Goal: Task Accomplishment & Management: Use online tool/utility

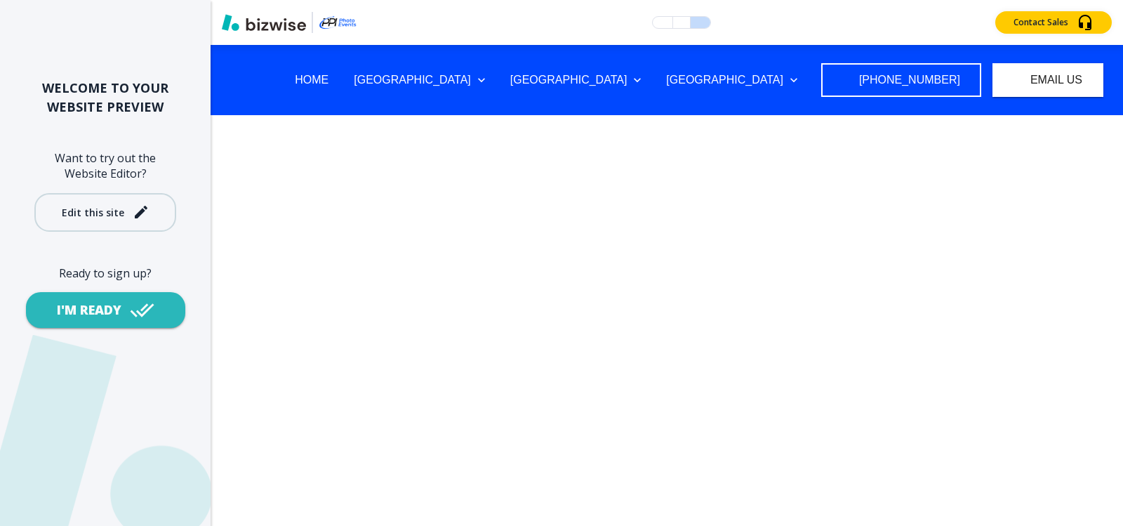
click at [89, 208] on div "Edit this site" at bounding box center [93, 212] width 62 height 11
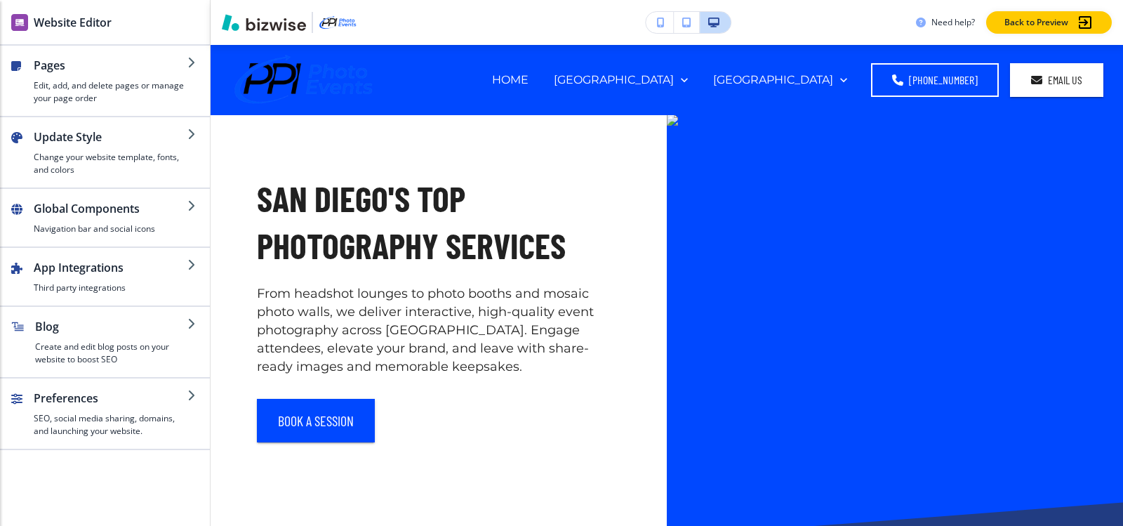
click at [60, 39] on div "Website Editor" at bounding box center [105, 22] width 210 height 44
click at [58, 25] on h2 "Website Editor" at bounding box center [73, 22] width 78 height 17
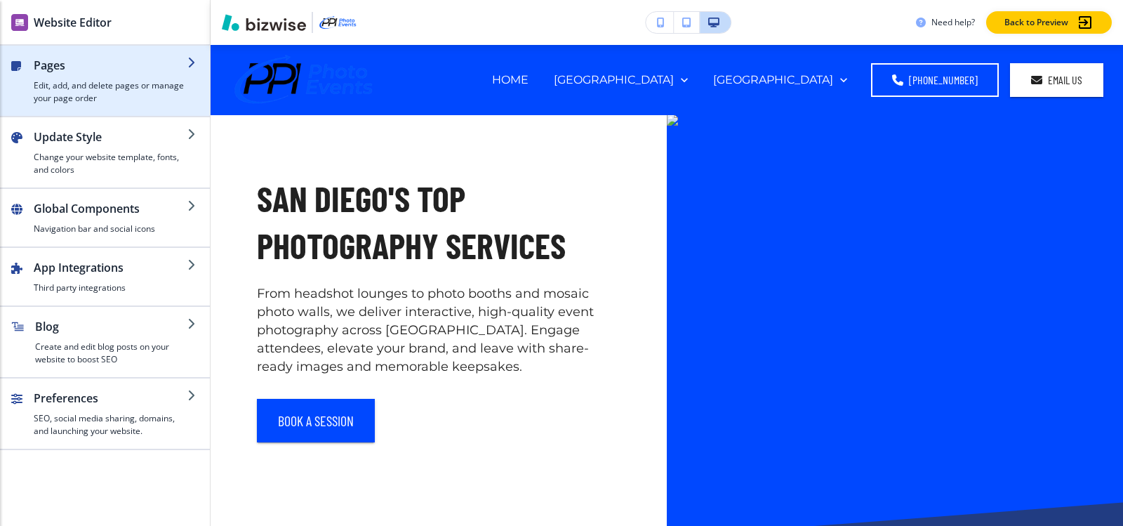
click at [20, 115] on div "button" at bounding box center [105, 110] width 210 height 11
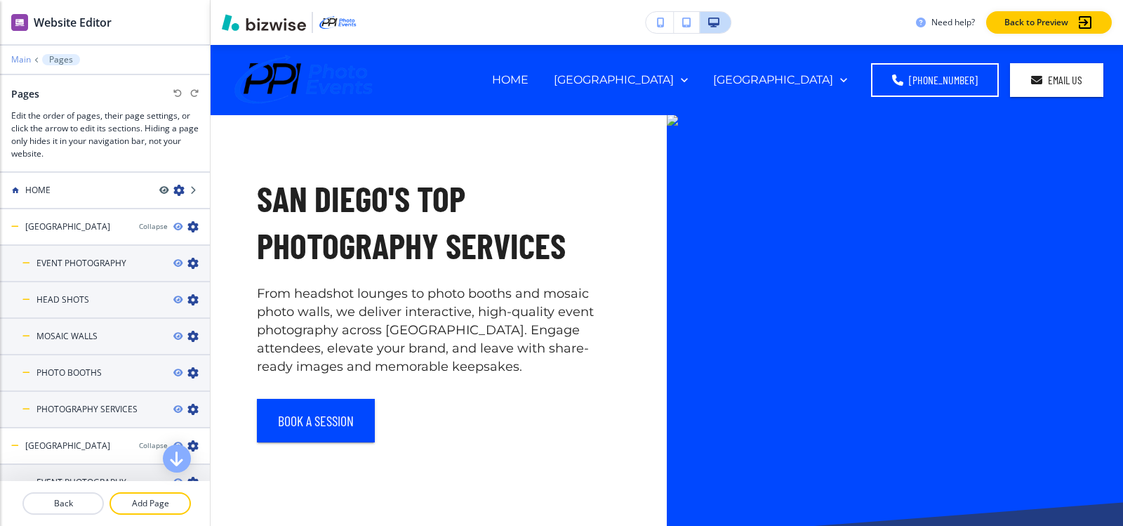
click at [19, 62] on p "Main" at bounding box center [21, 60] width 20 height 10
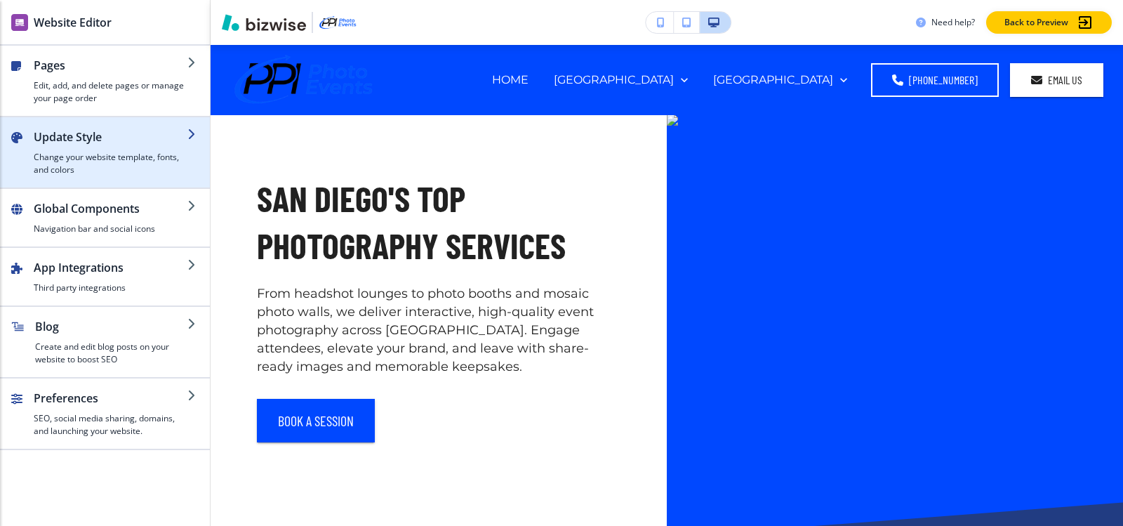
click at [95, 139] on h2 "Update Style" at bounding box center [111, 136] width 154 height 17
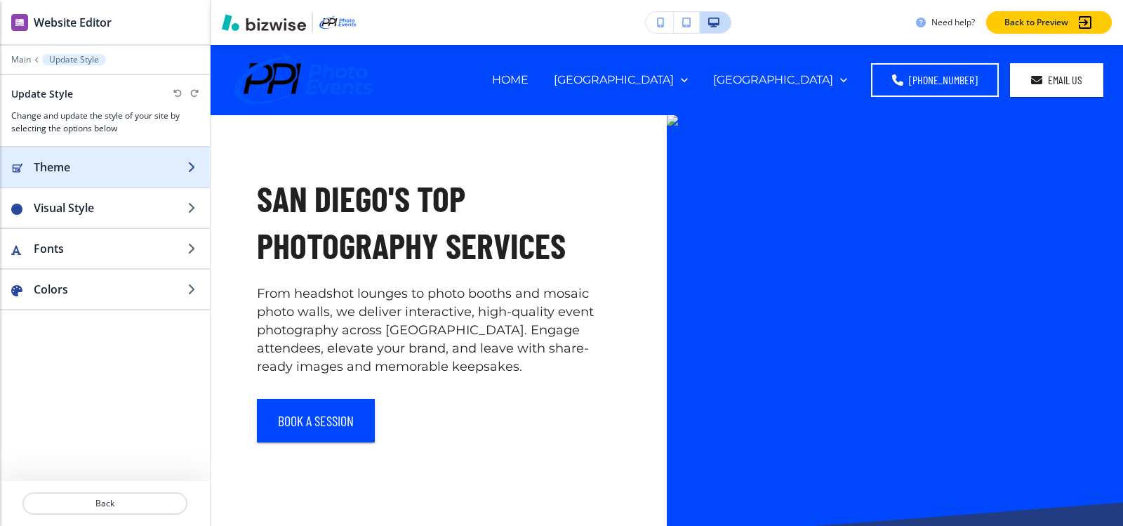
click at [114, 182] on div "button" at bounding box center [105, 180] width 210 height 11
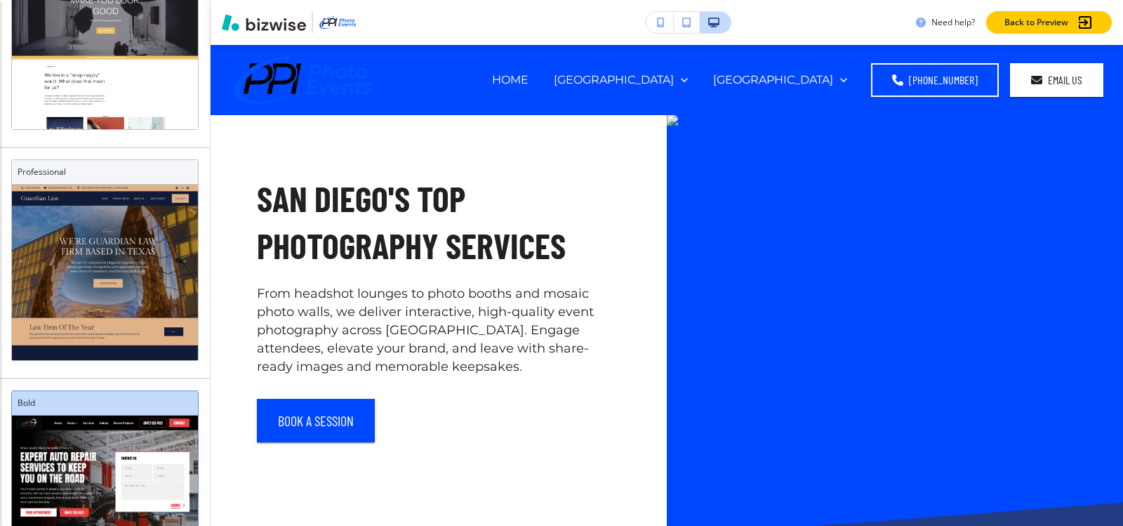
scroll to position [702, 0]
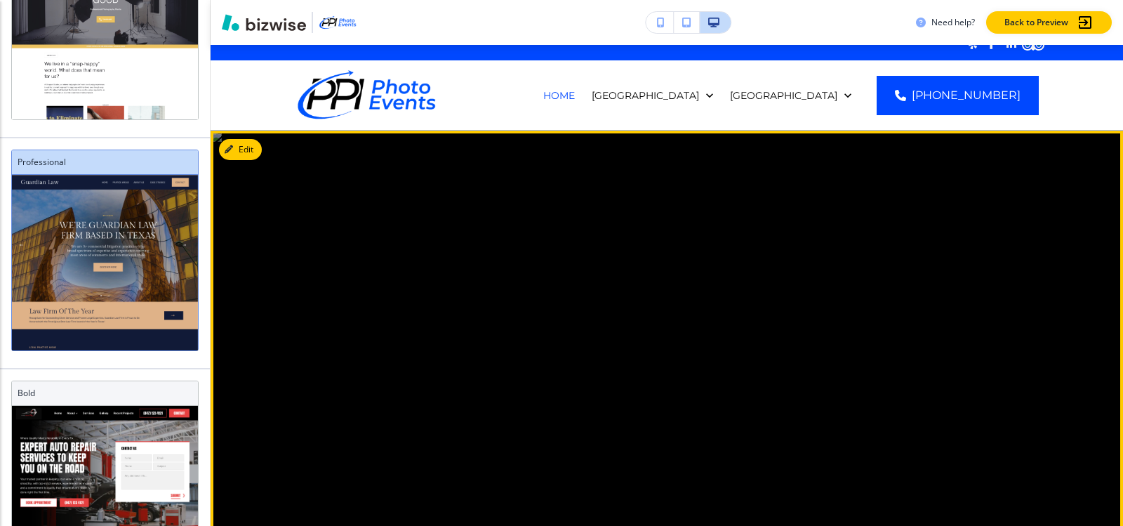
scroll to position [0, 0]
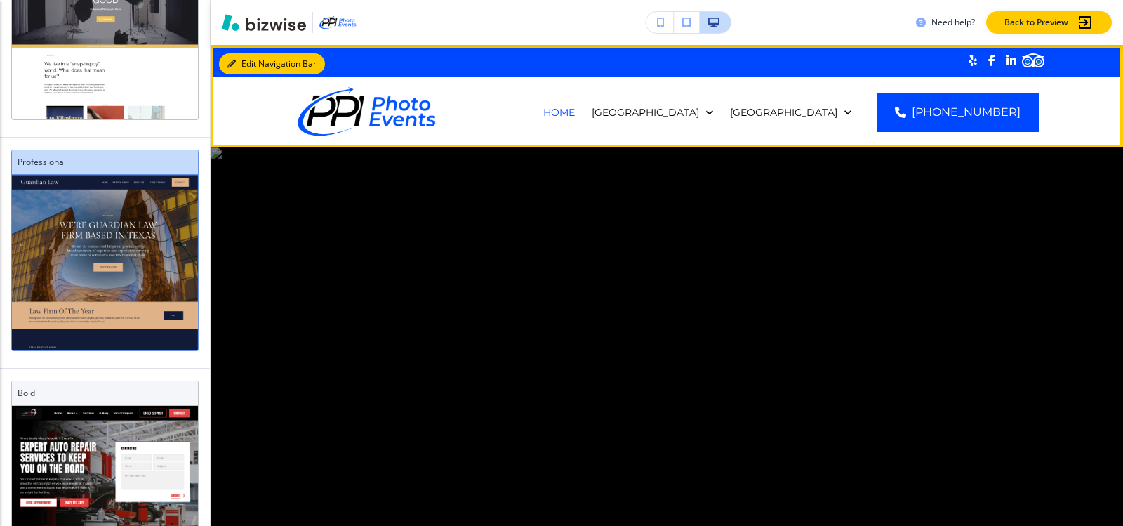
click at [247, 62] on button "Edit Navigation Bar" at bounding box center [272, 63] width 106 height 21
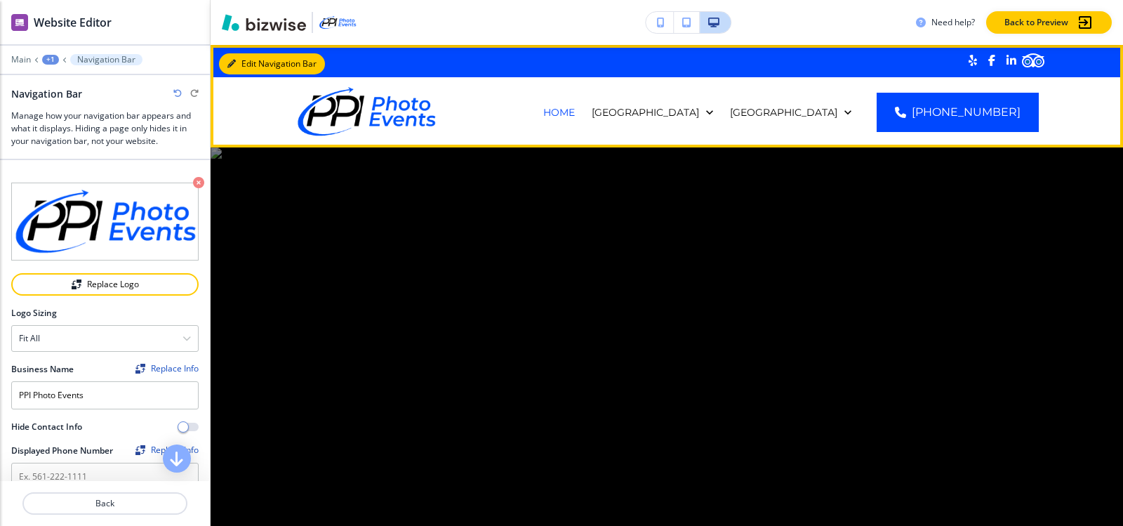
click at [242, 67] on button "Edit Navigation Bar" at bounding box center [272, 63] width 106 height 21
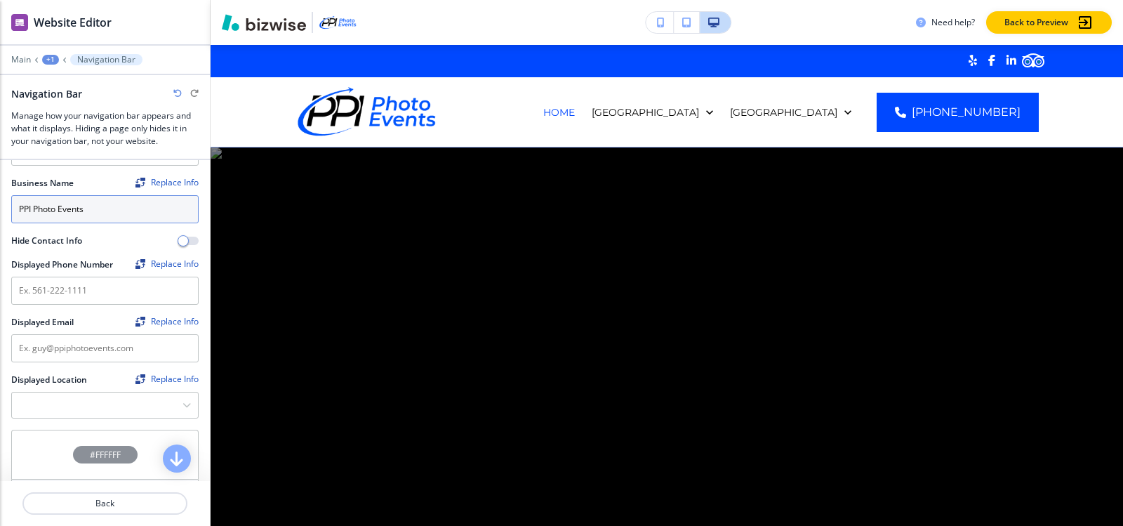
scroll to position [211, 0]
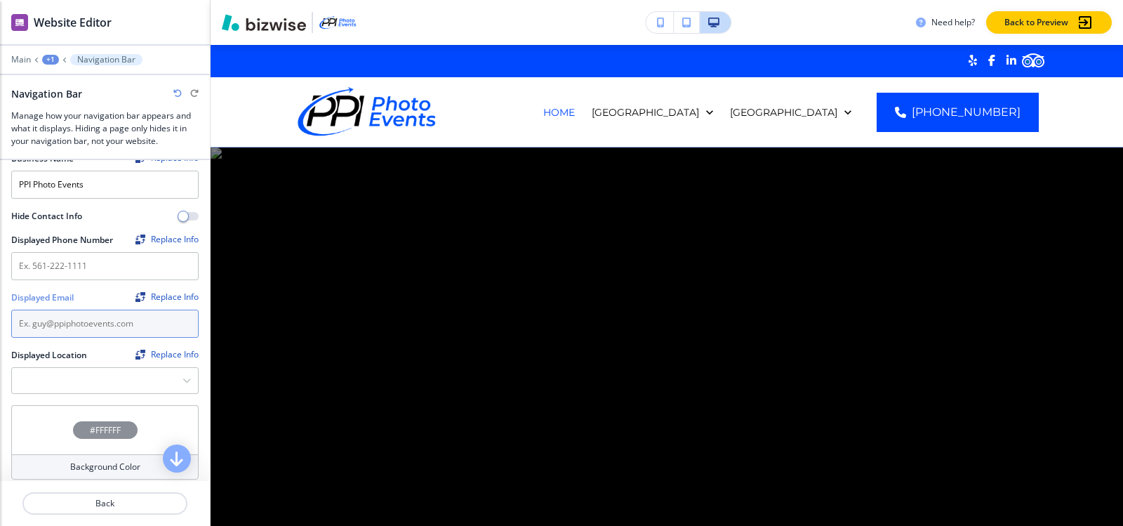
click at [105, 316] on input "text" at bounding box center [104, 323] width 187 height 28
paste input "[EMAIL_ADDRESS][DOMAIN_NAME]"
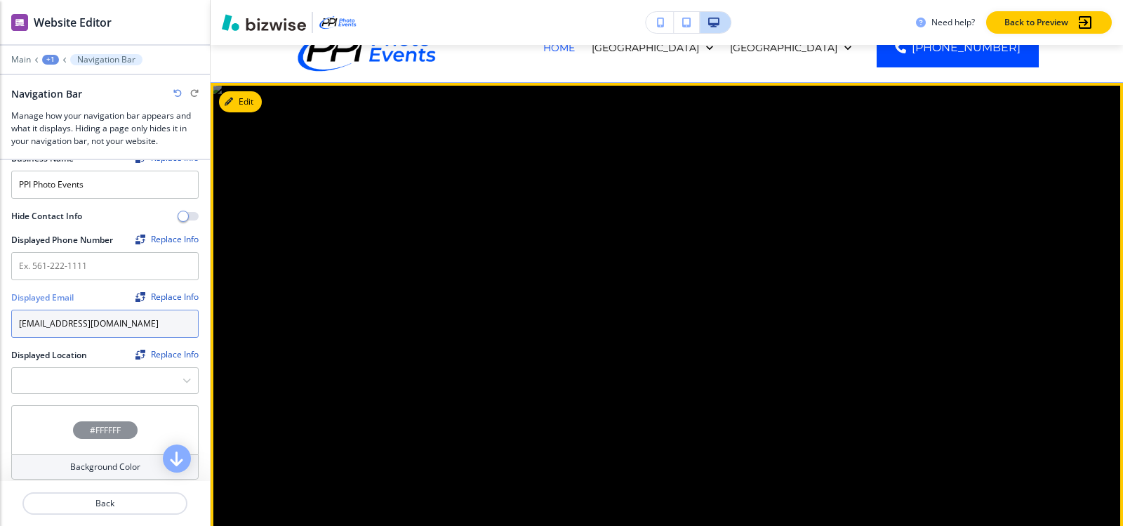
scroll to position [0, 0]
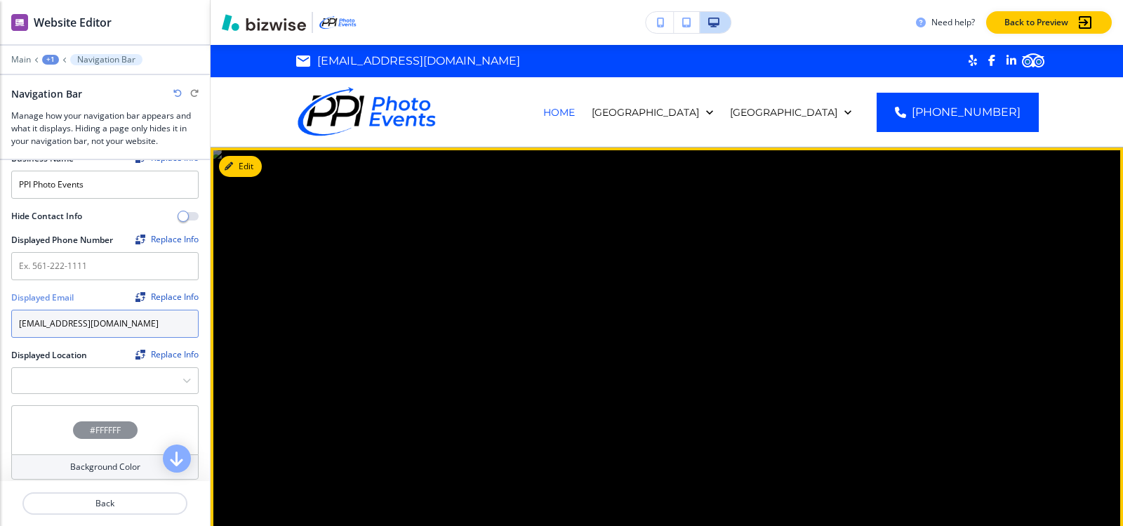
type input "[EMAIL_ADDRESS][DOMAIN_NAME]"
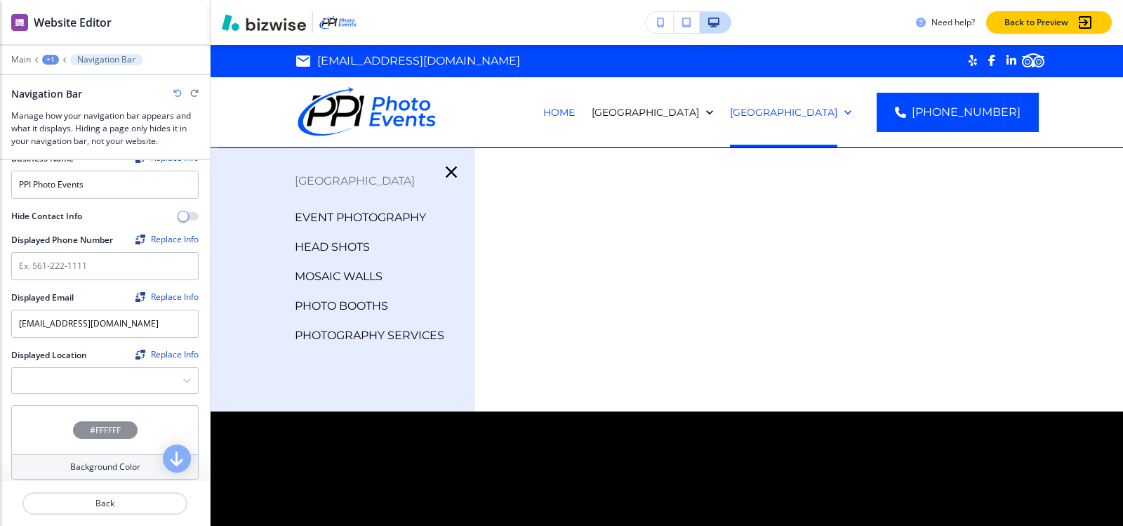
click at [239, 67] on div "Edit guy@ppiphotoevents.com .st0{fill:#08808a} HOME LAS VEGAS ORANGE COUNTY SAN…" at bounding box center [667, 96] width 912 height 102
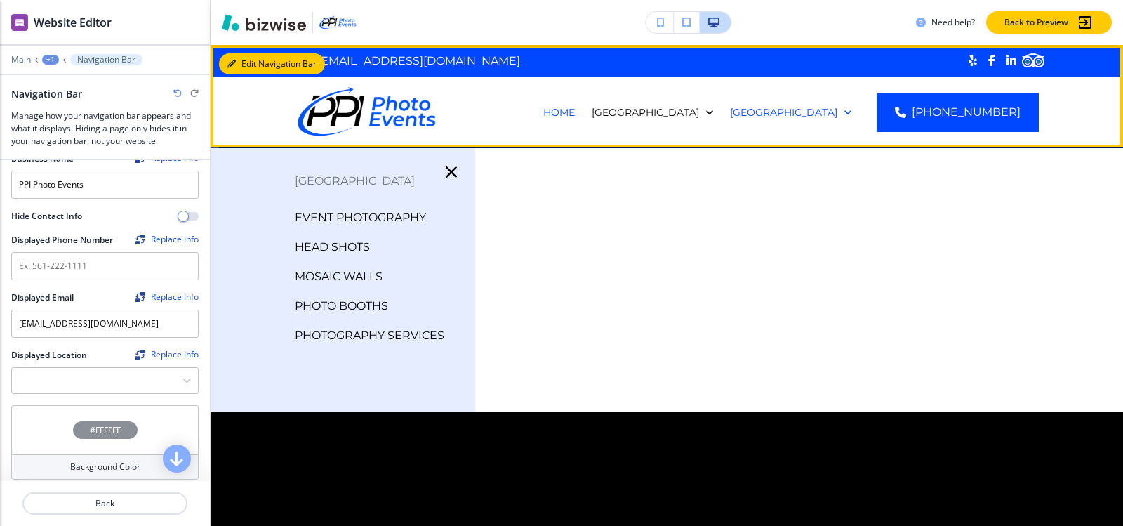
click at [248, 60] on div "Edit Navigation Bar guy@ppiphotoevents.com .st0{fill:#08808a} HOME LAS VEGAS OR…" at bounding box center [667, 96] width 912 height 102
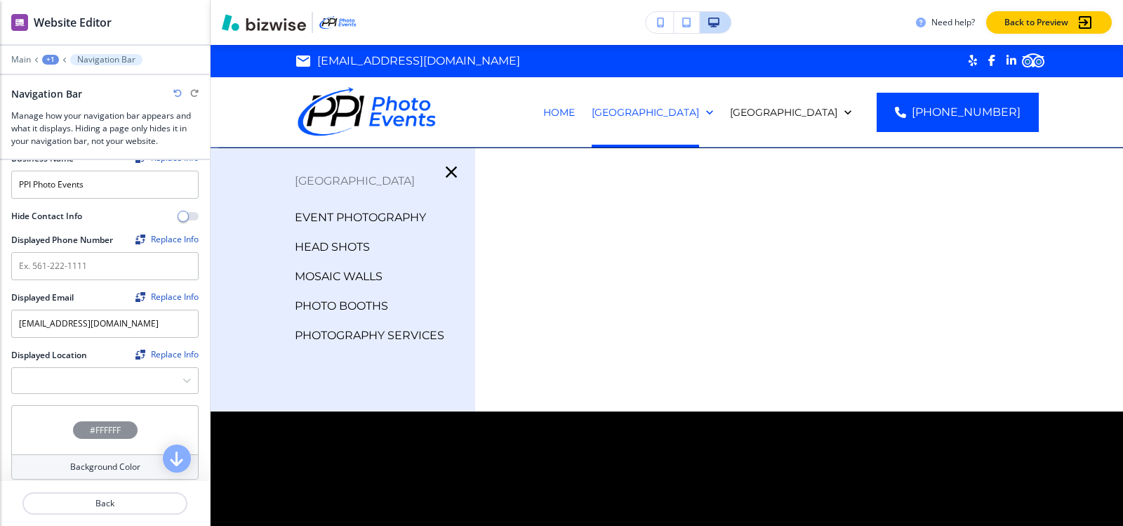
click at [255, 63] on div "Edit guy@ppiphotoevents.com .st0{fill:#08808a} HOME LAS VEGAS ORANGE COUNTY SAN…" at bounding box center [667, 96] width 912 height 102
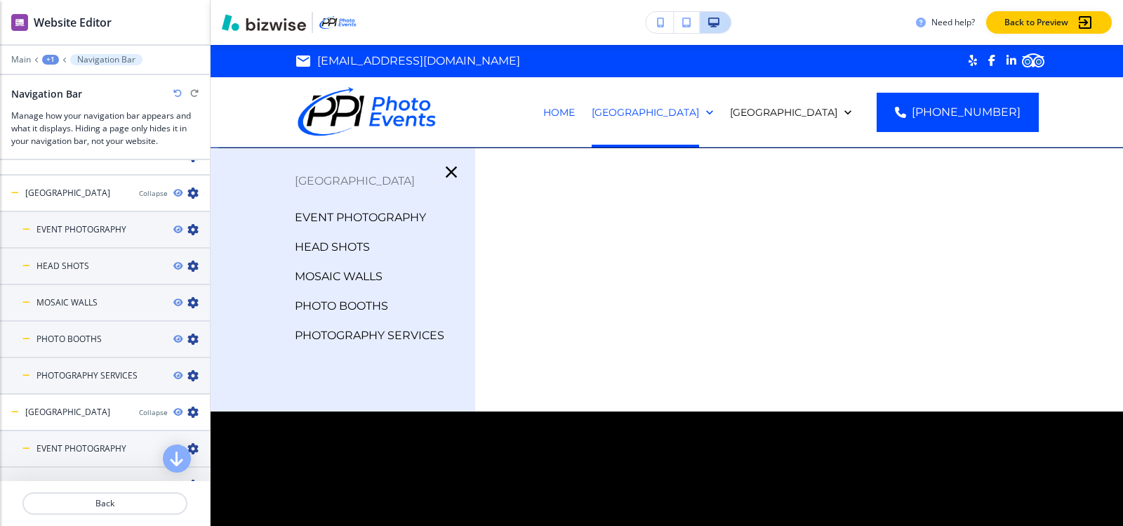
scroll to position [869, 0]
click at [140, 189] on div "Collapse" at bounding box center [153, 194] width 29 height 11
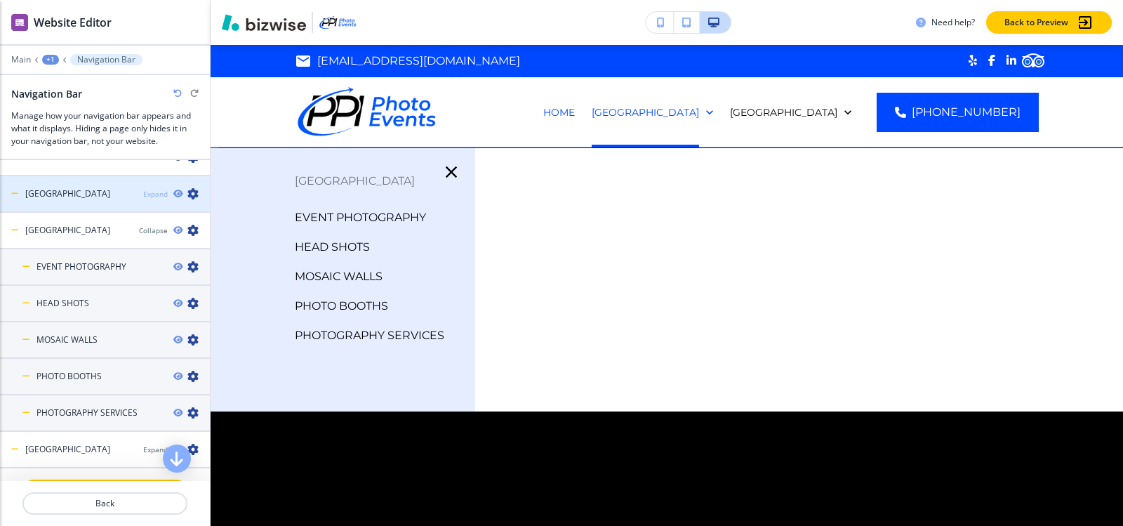
click at [143, 189] on div "Expand" at bounding box center [155, 194] width 25 height 11
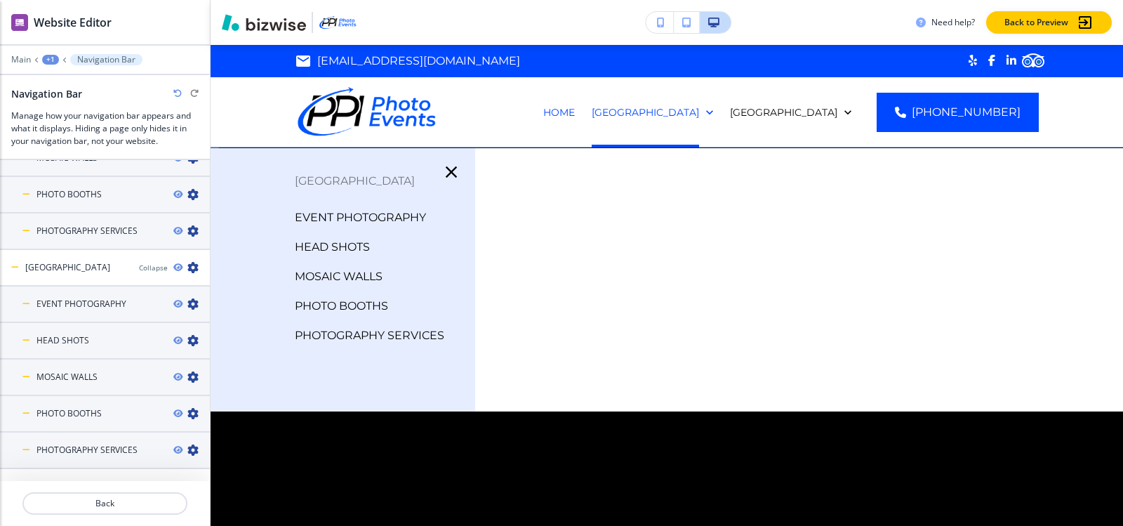
scroll to position [1079, 0]
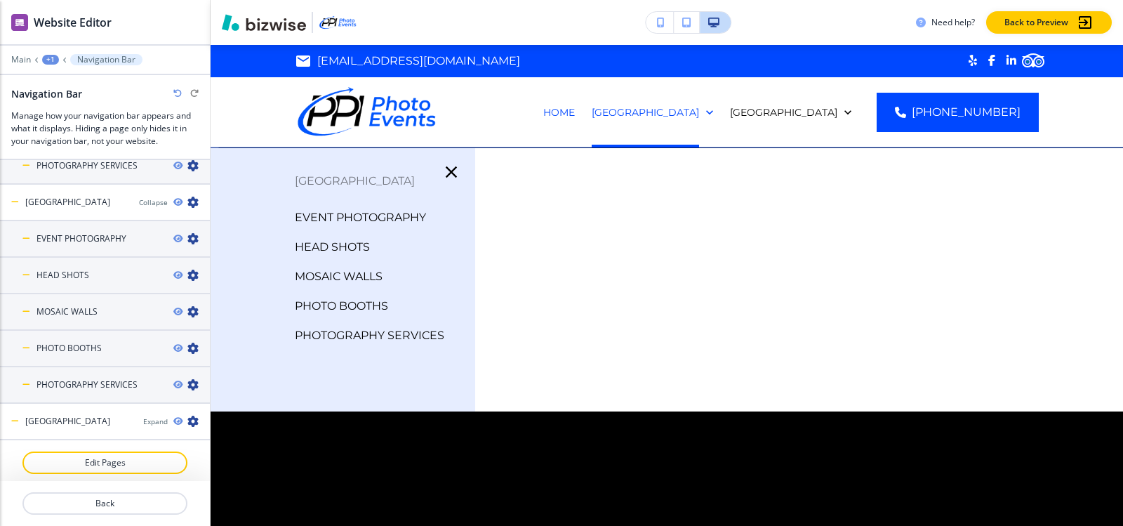
click at [42, 56] on button "+1" at bounding box center [50, 60] width 17 height 10
click at [94, 81] on p "Global Components" at bounding box center [87, 82] width 72 height 13
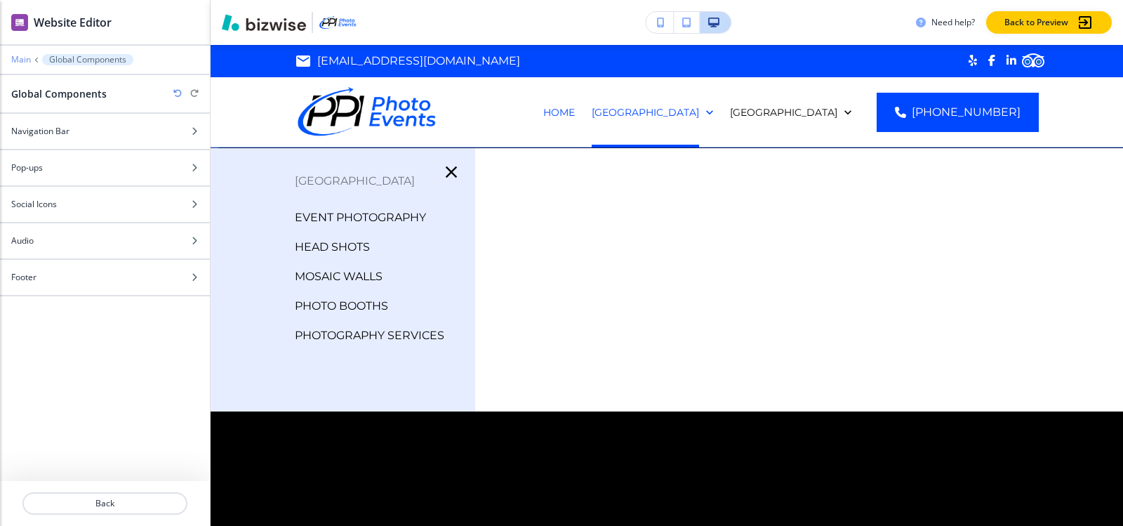
click at [27, 60] on p "Main" at bounding box center [21, 60] width 20 height 10
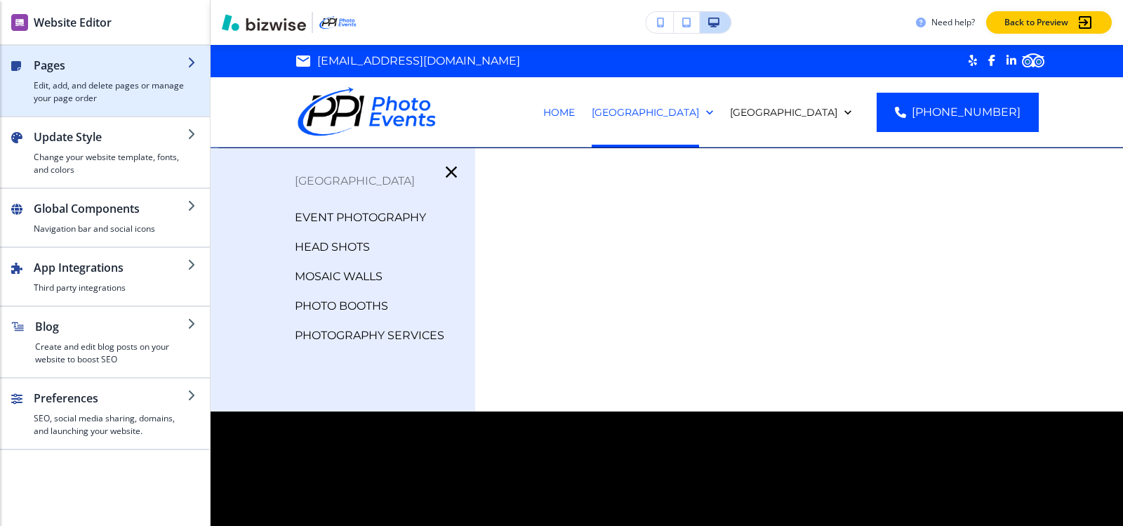
click at [93, 88] on h4 "Edit, add, and delete pages or manage your page order" at bounding box center [111, 91] width 154 height 25
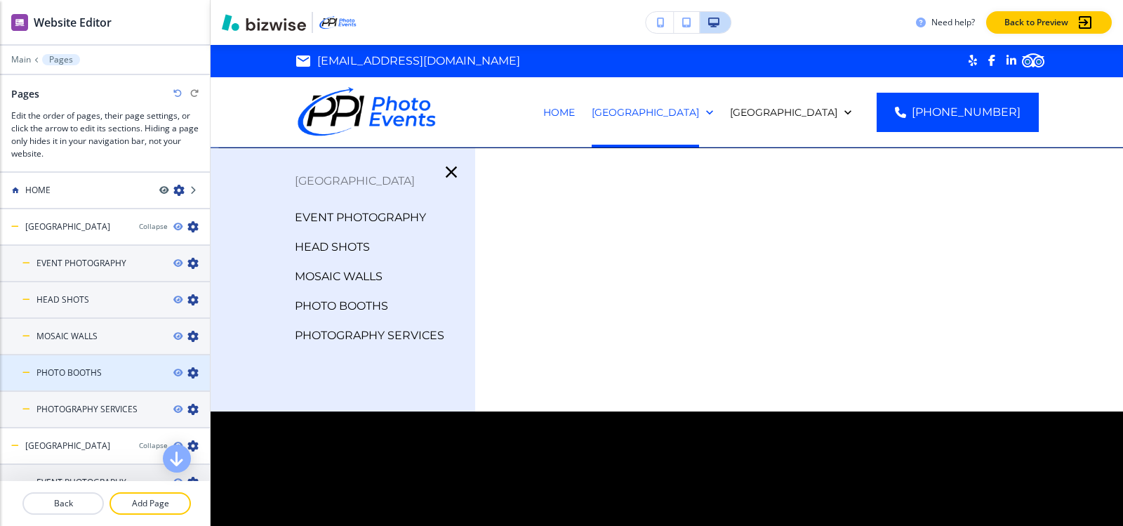
scroll to position [203, 0]
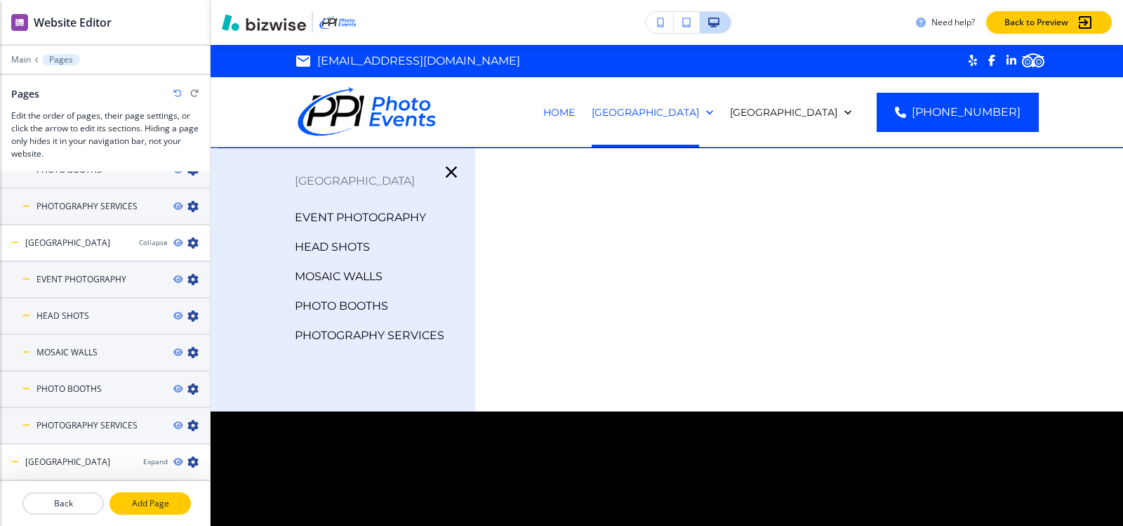
click at [135, 496] on button "Add Page" at bounding box center [149, 503] width 81 height 22
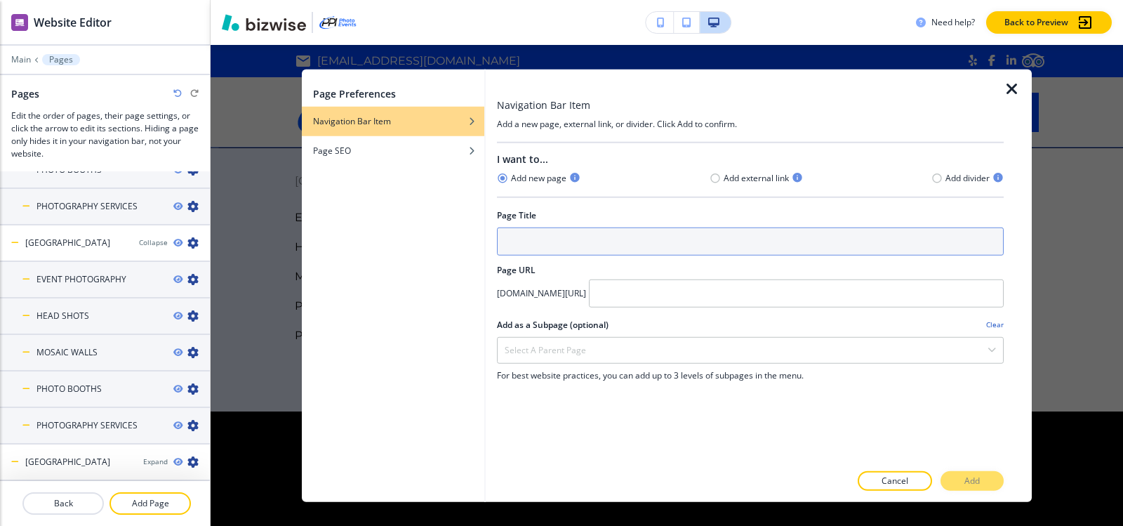
click at [624, 236] on input "text" at bounding box center [750, 241] width 507 height 28
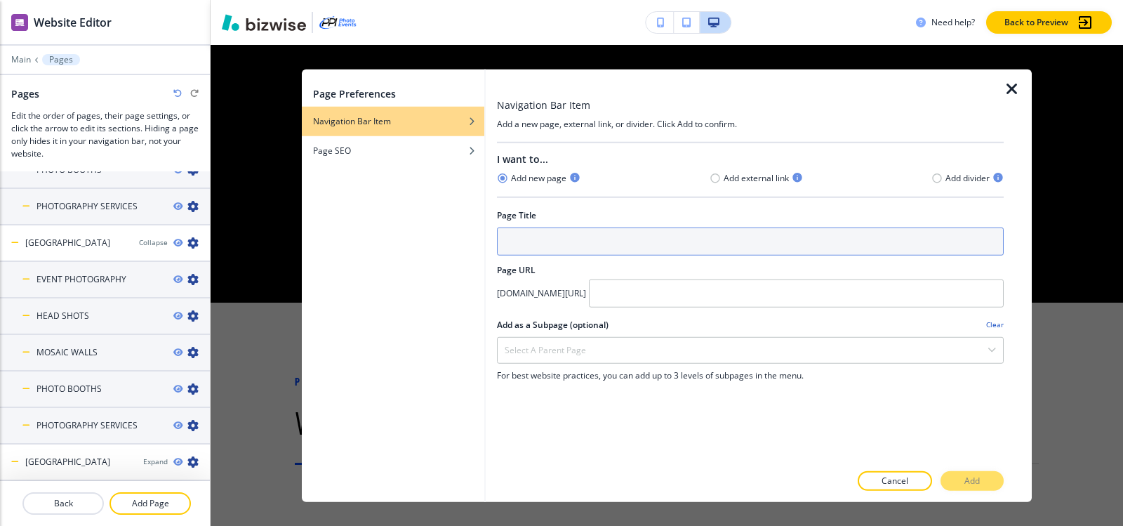
scroll to position [0, 0]
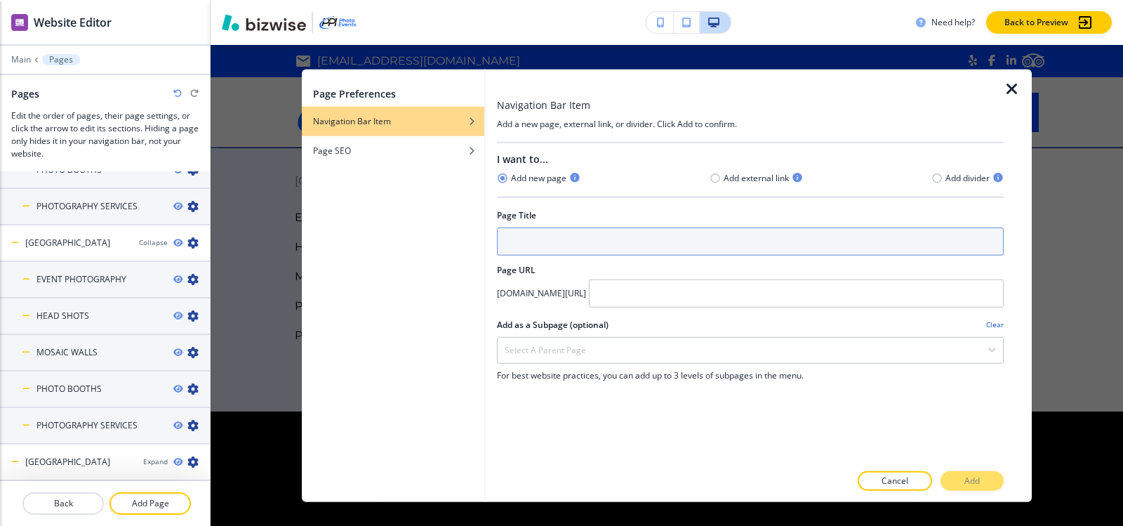
click at [641, 236] on input "text" at bounding box center [750, 241] width 507 height 28
click at [773, 240] on input "text" at bounding box center [750, 241] width 507 height 28
click at [510, 236] on input "text" at bounding box center [750, 241] width 507 height 28
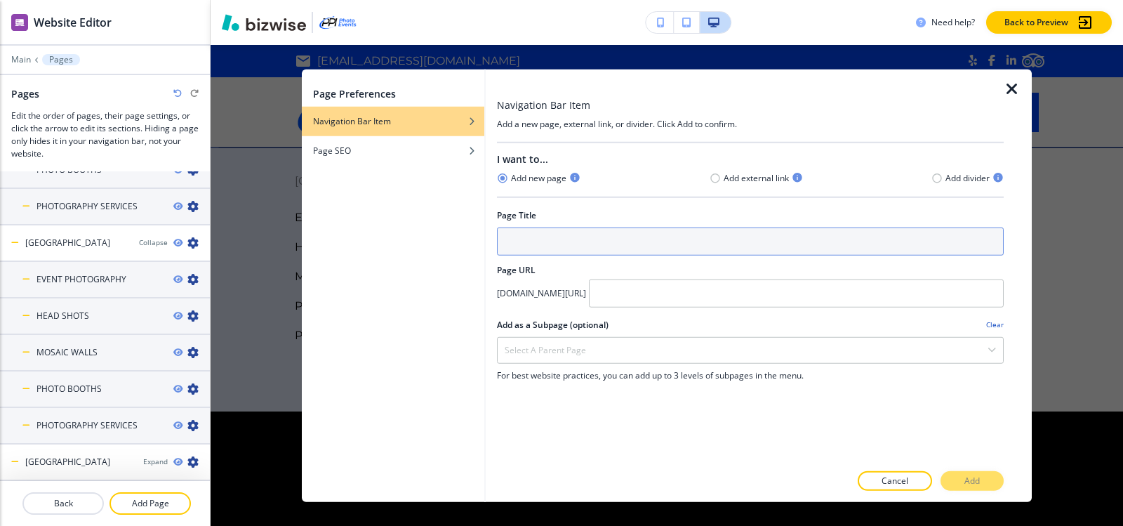
click at [510, 236] on input "text" at bounding box center [750, 241] width 507 height 28
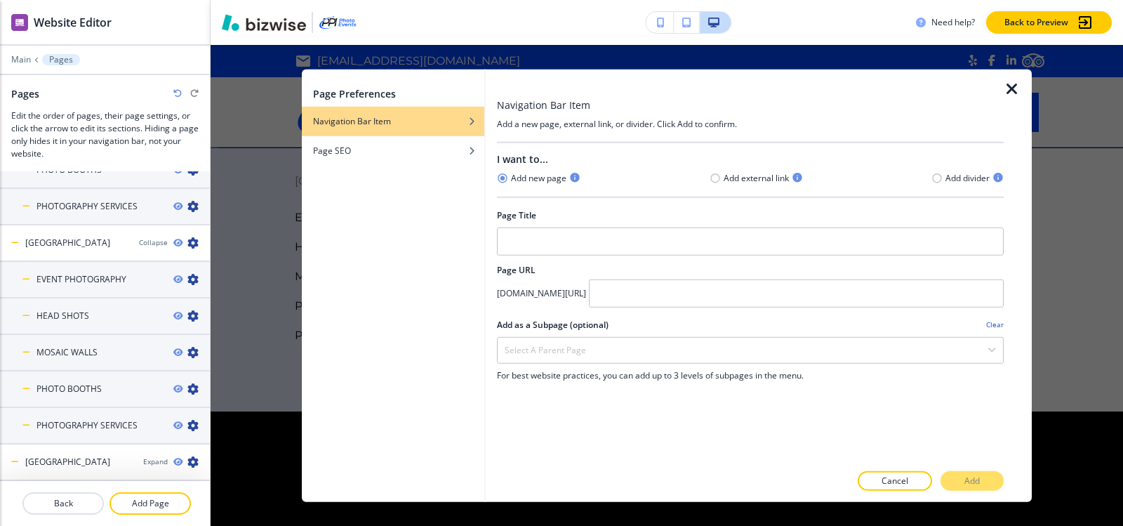
click at [1010, 91] on icon "button" at bounding box center [1011, 88] width 17 height 17
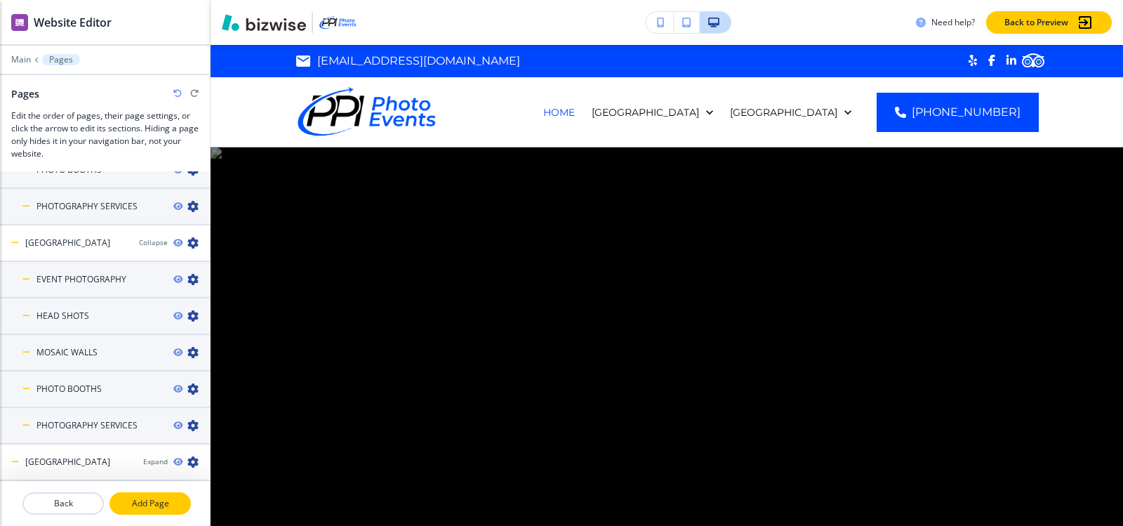
click at [147, 501] on p "Add Page" at bounding box center [150, 503] width 79 height 13
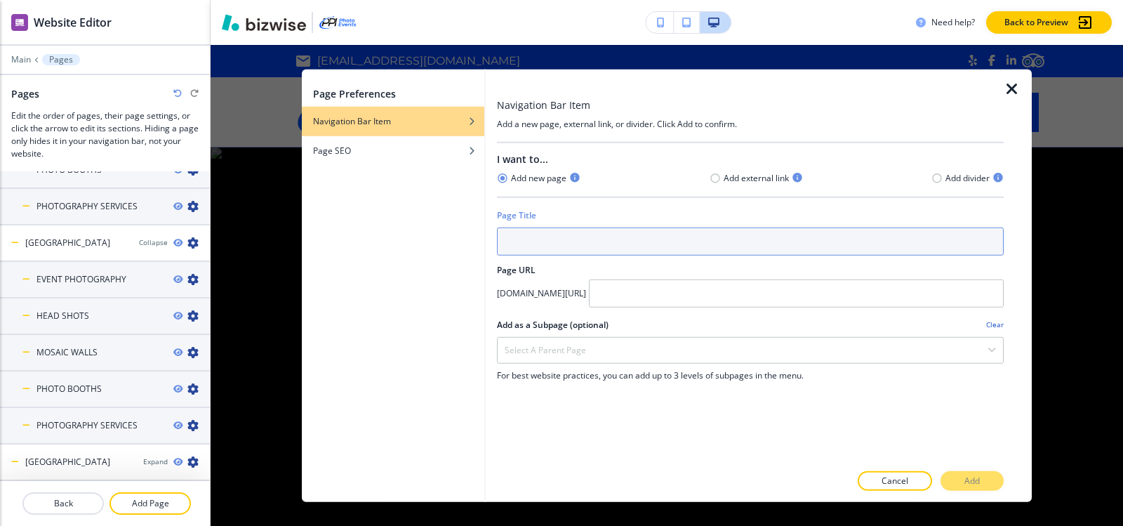
click at [644, 238] on input "text" at bounding box center [750, 241] width 507 height 28
type input "Our Services"
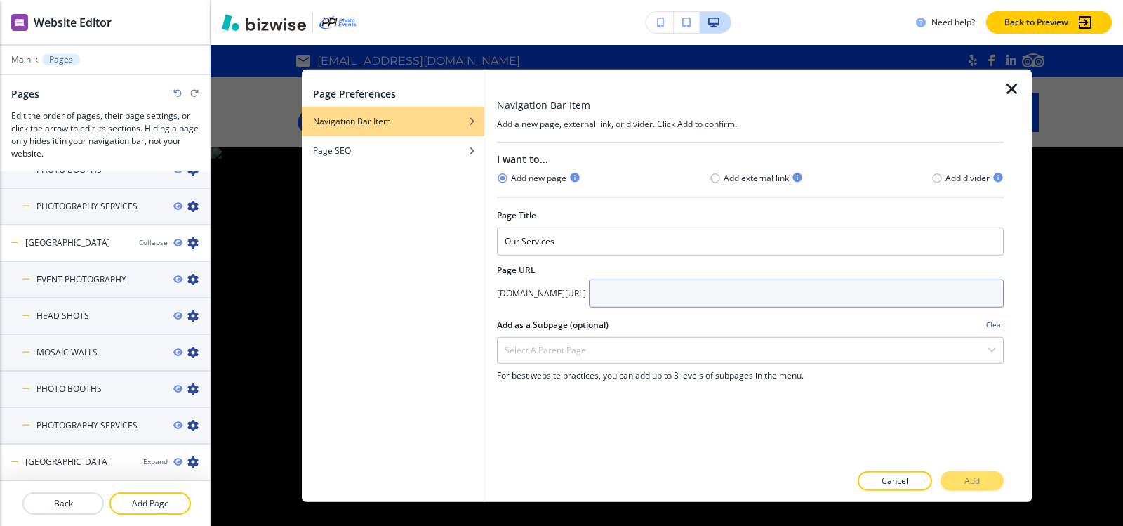
click at [710, 297] on input "text" at bounding box center [796, 293] width 415 height 28
paste input "OurServices"
click at [688, 293] on input "OurServices" at bounding box center [796, 293] width 415 height 28
click at [674, 294] on input "Our-Services" at bounding box center [796, 293] width 415 height 28
type input "Our-Services"
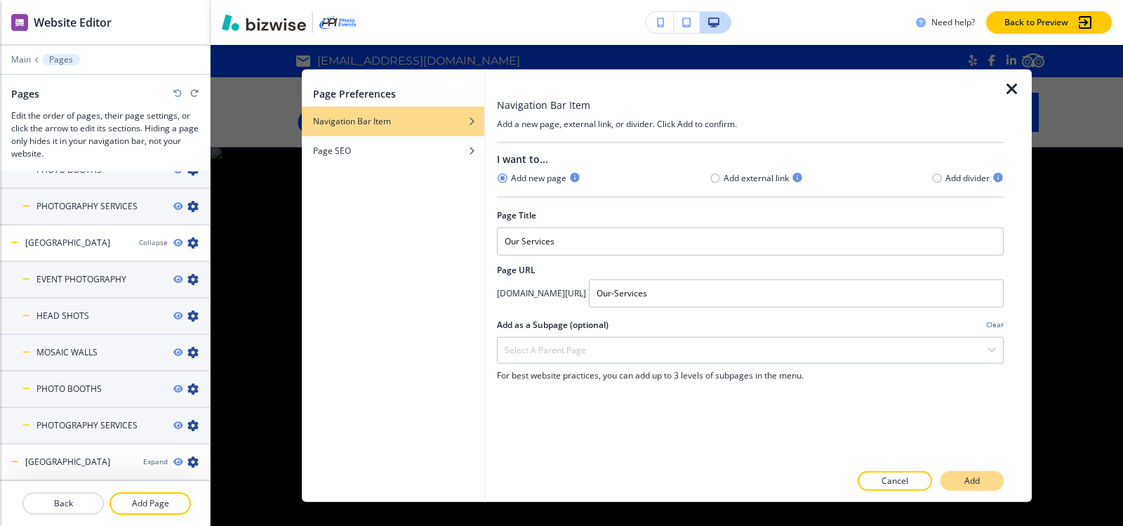
click at [961, 481] on button "Add" at bounding box center [971, 481] width 63 height 20
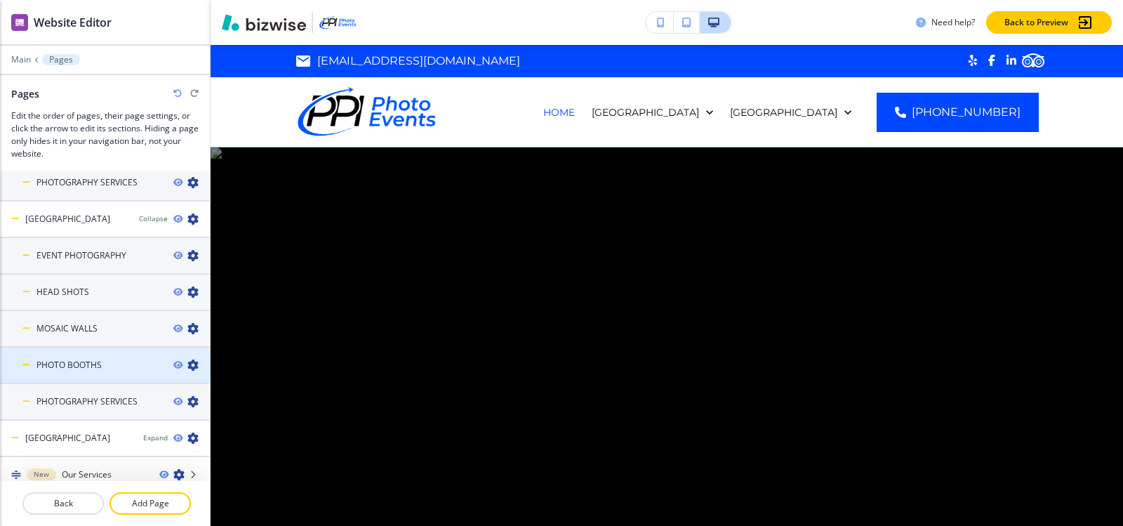
scroll to position [239, 0]
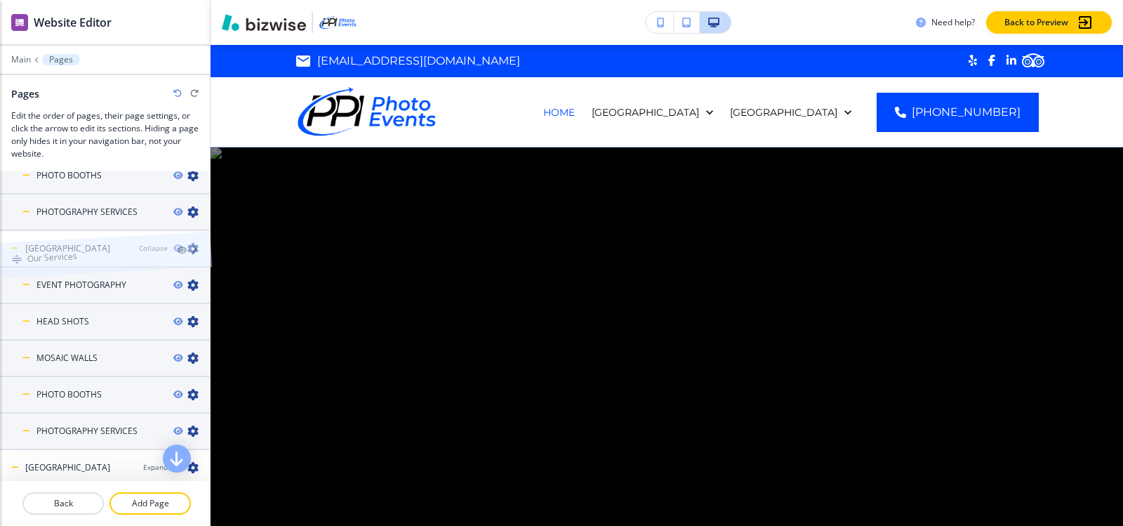
drag, startPoint x: 81, startPoint y: 459, endPoint x: 81, endPoint y: 228, distance: 230.9
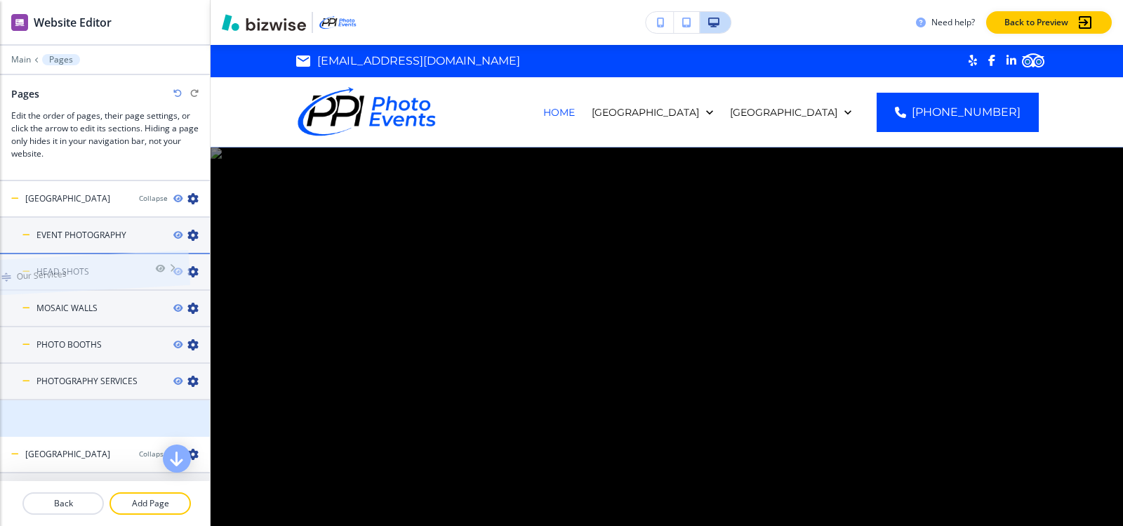
scroll to position [0, 0]
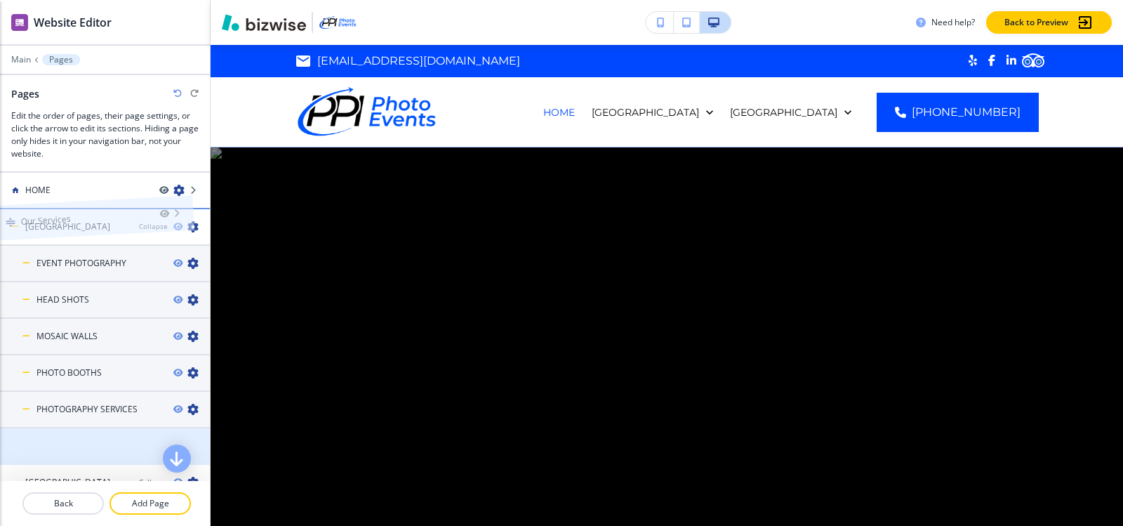
drag, startPoint x: 105, startPoint y: 445, endPoint x: 88, endPoint y: 194, distance: 251.8
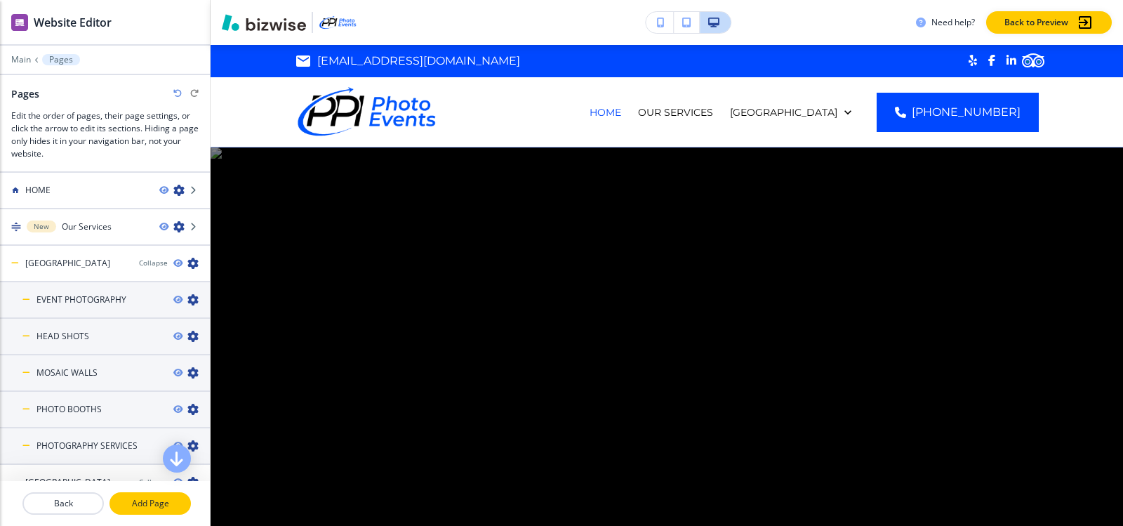
click at [150, 504] on p "Add Page" at bounding box center [150, 503] width 79 height 13
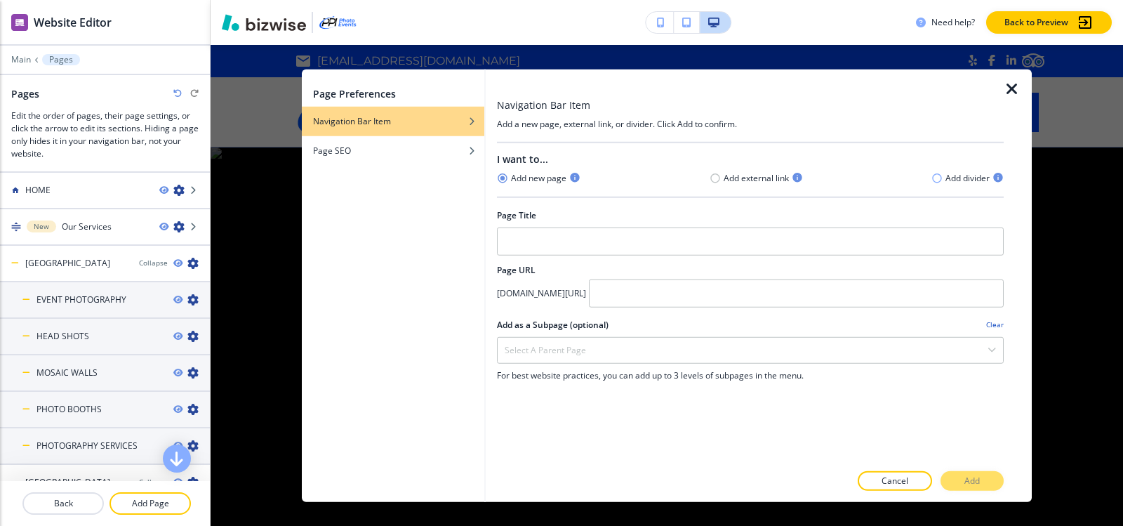
click at [935, 178] on icon "button" at bounding box center [936, 178] width 11 height 11
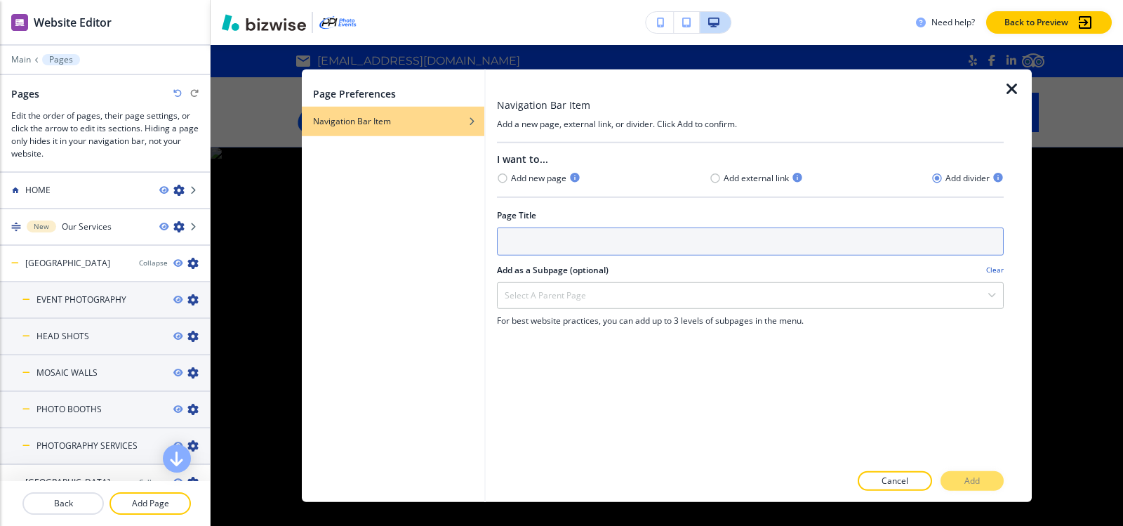
click at [602, 243] on input "text" at bounding box center [750, 241] width 507 height 28
type input "L"
type input "Location"
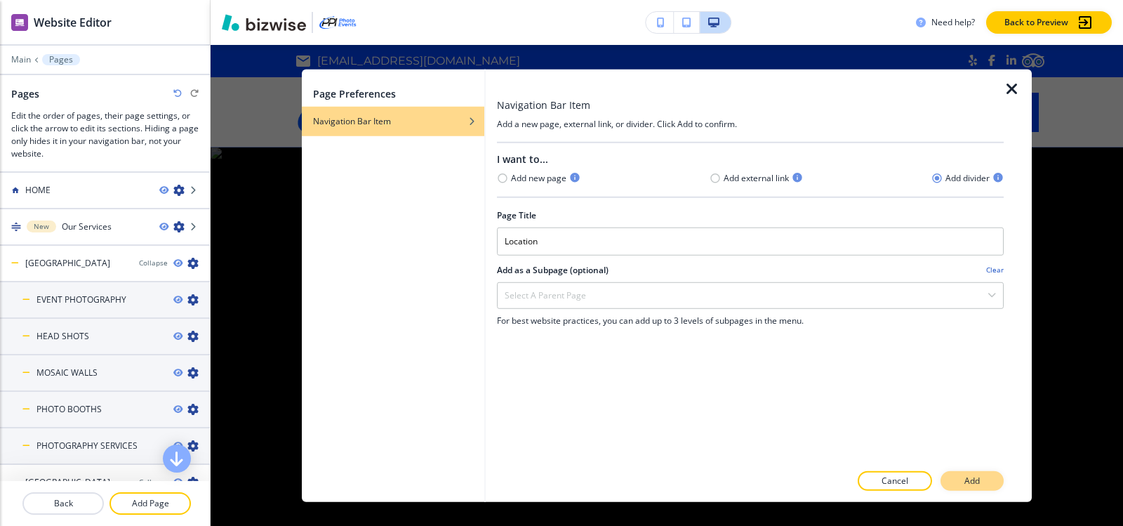
click at [976, 488] on button "Add" at bounding box center [971, 481] width 63 height 20
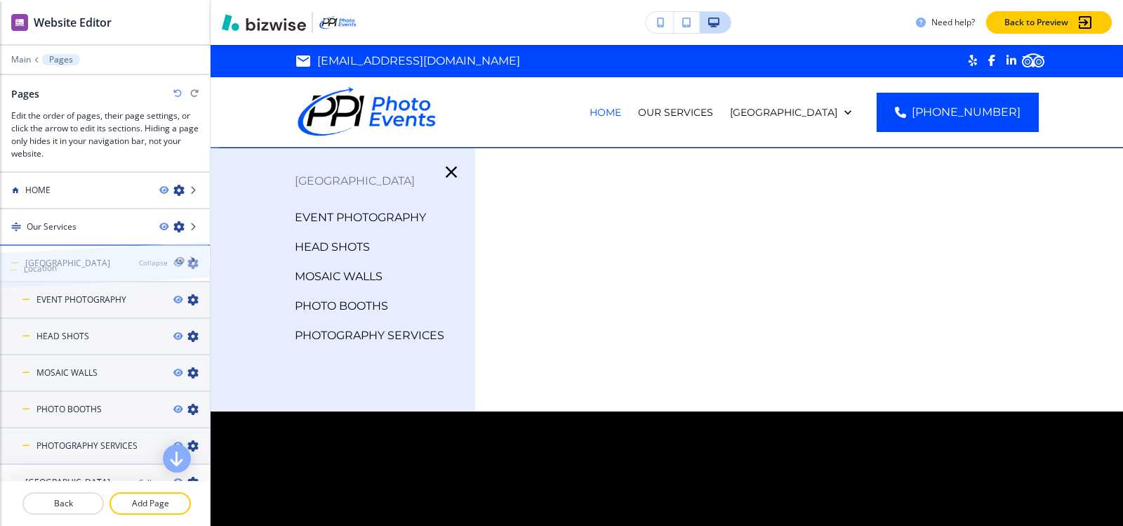
drag, startPoint x: 102, startPoint y: 460, endPoint x: 100, endPoint y: 239, distance: 220.3
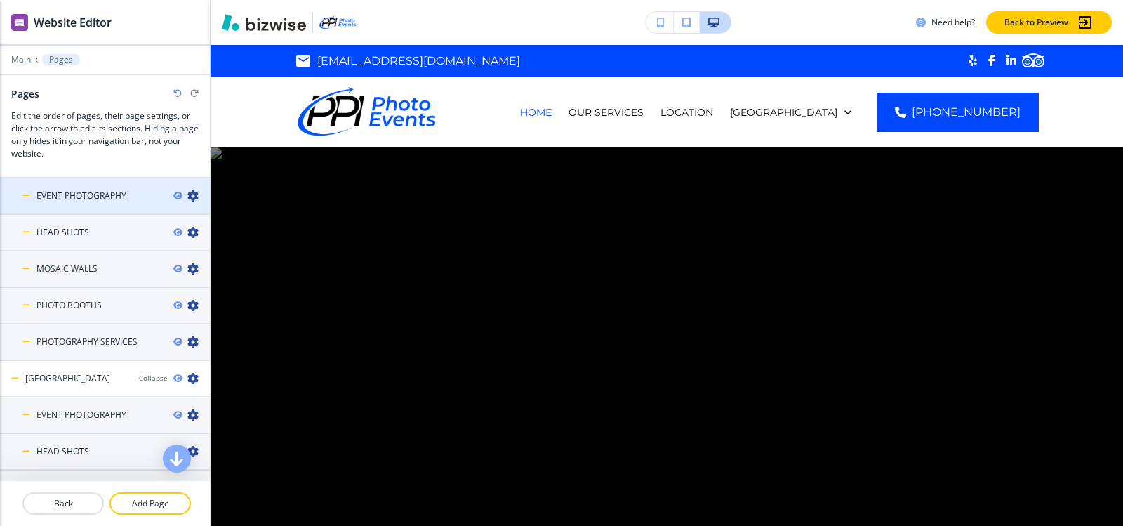
scroll to position [276, 0]
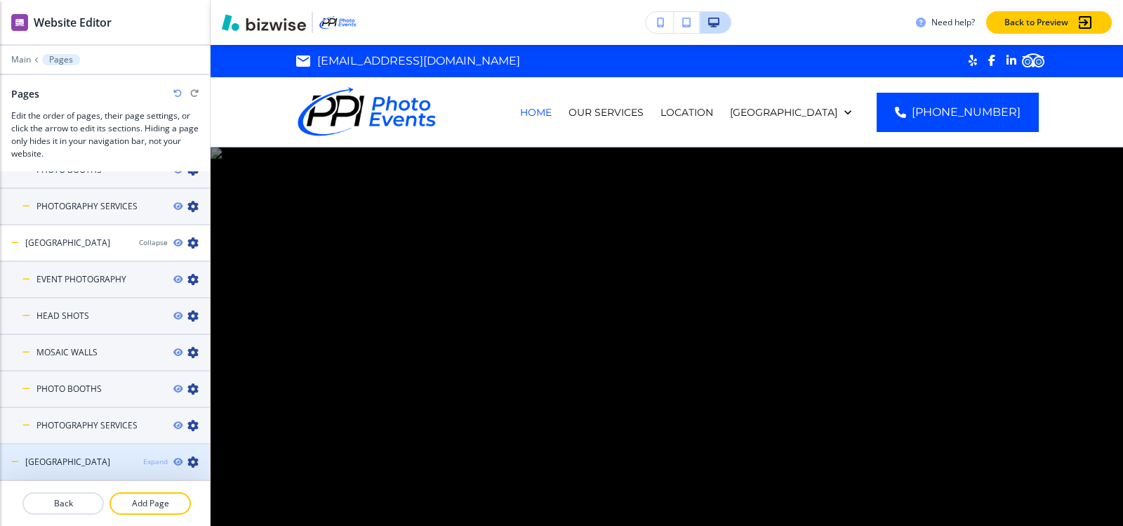
click at [143, 462] on div "Expand" at bounding box center [155, 461] width 25 height 11
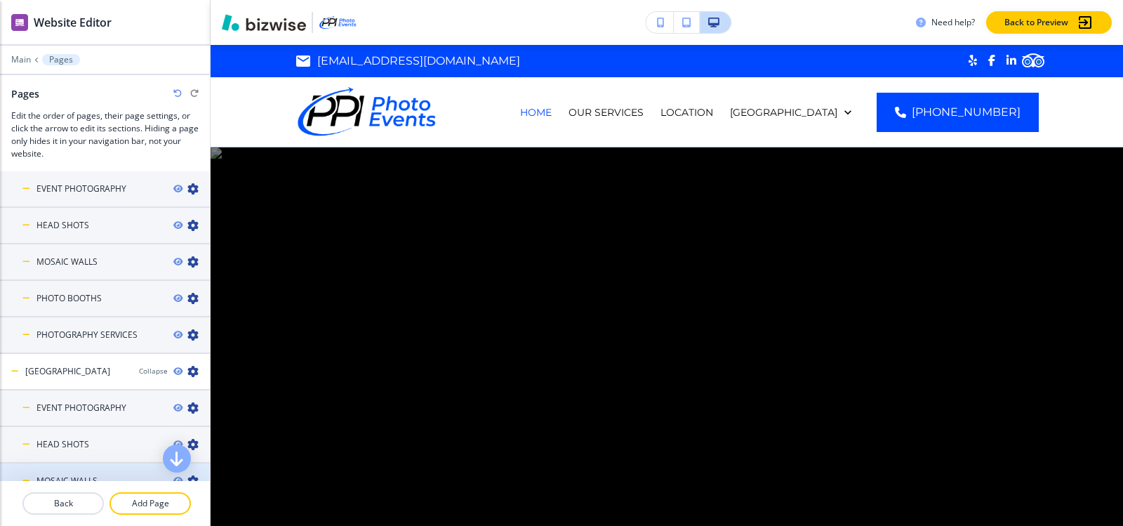
scroll to position [458, 0]
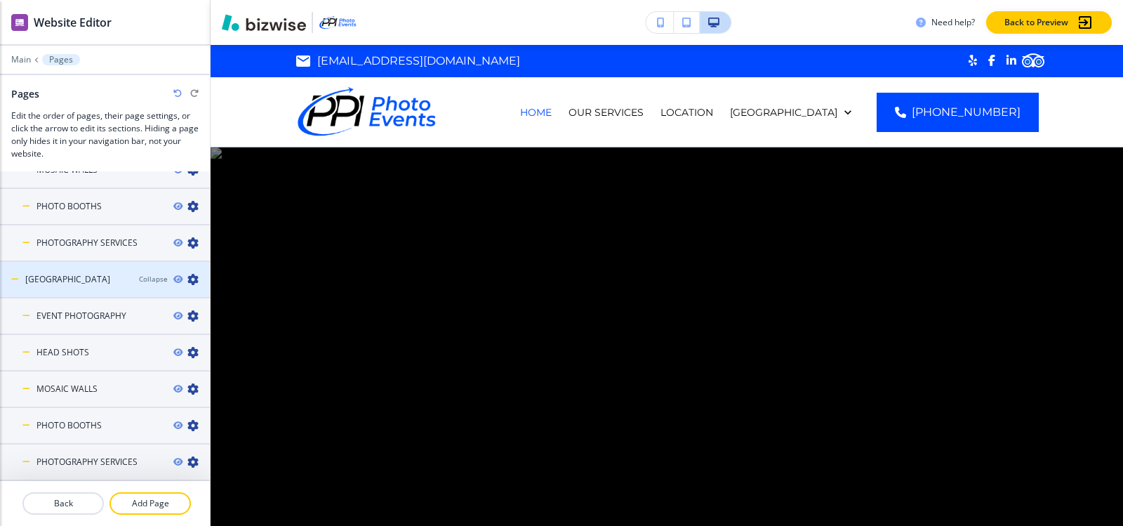
click at [187, 276] on icon "button" at bounding box center [192, 279] width 11 height 11
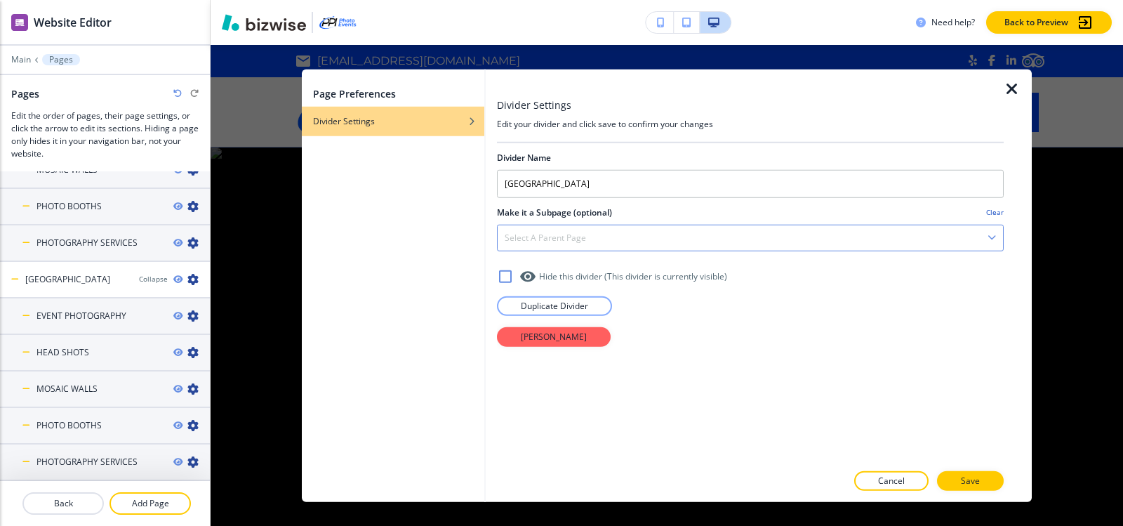
click at [578, 230] on div "Select a parent page" at bounding box center [750, 237] width 505 height 25
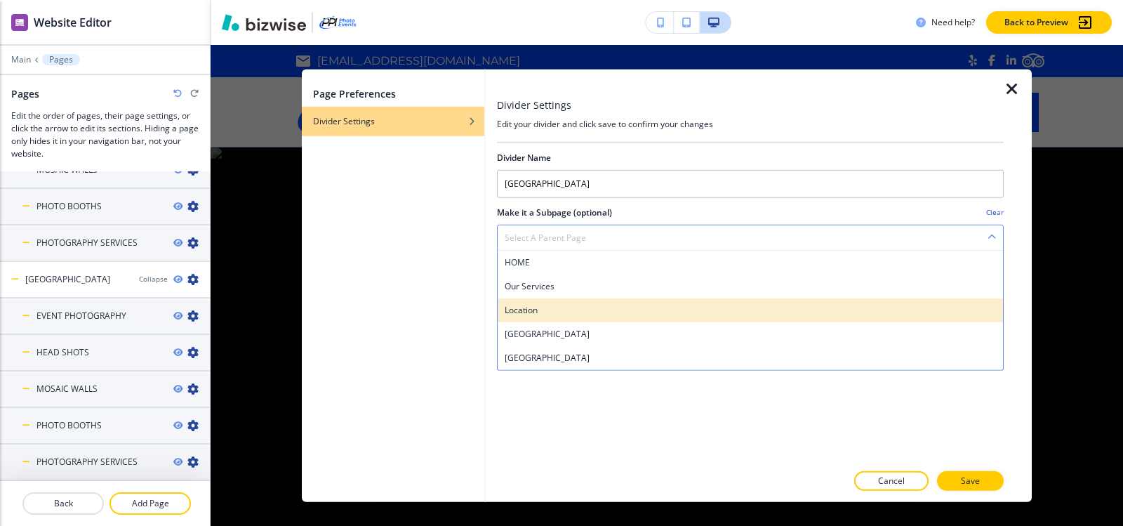
click at [571, 316] on div "Location" at bounding box center [750, 310] width 505 height 24
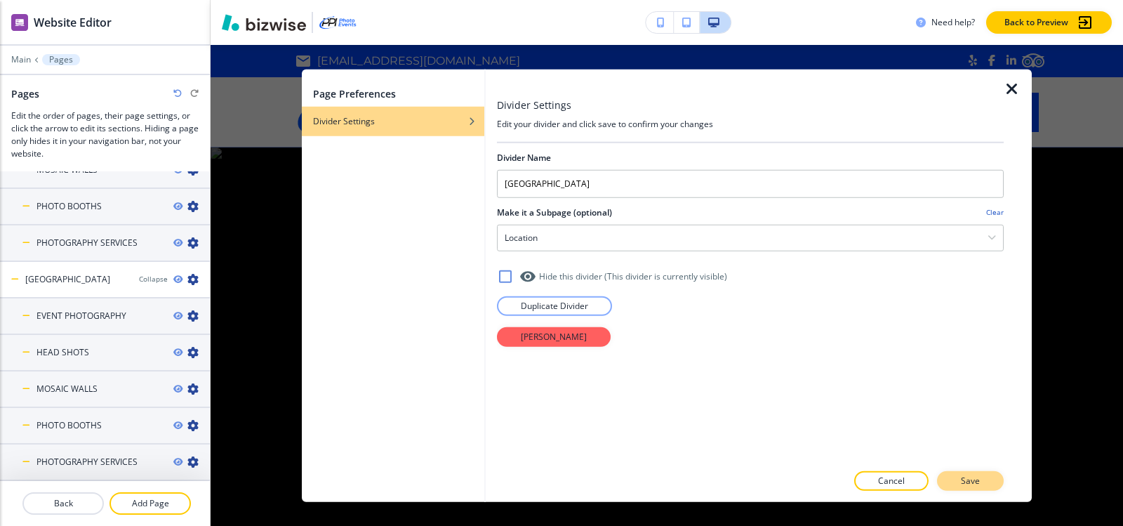
click at [967, 481] on p "Save" at bounding box center [970, 480] width 19 height 13
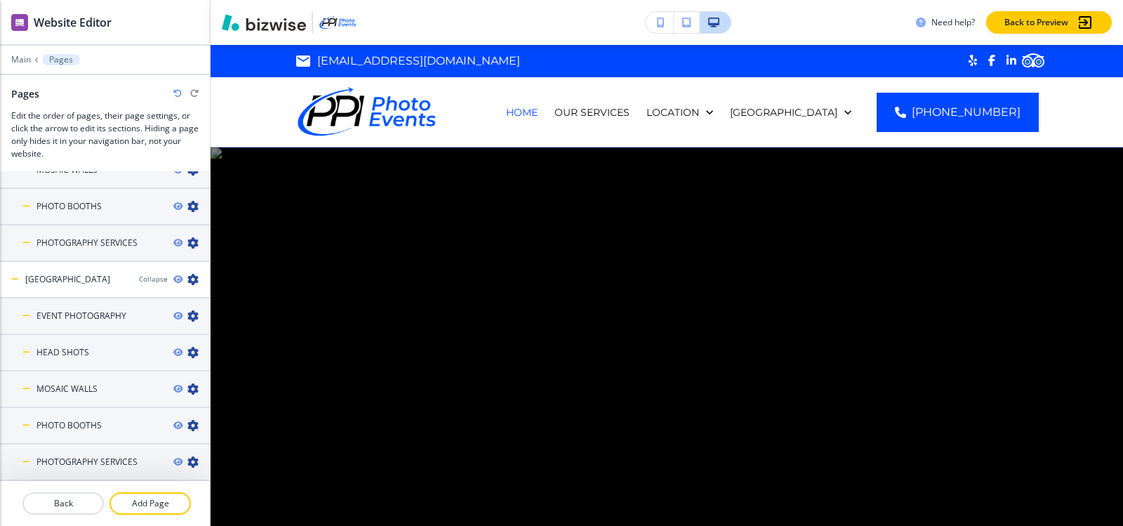
scroll to position [239, 0]
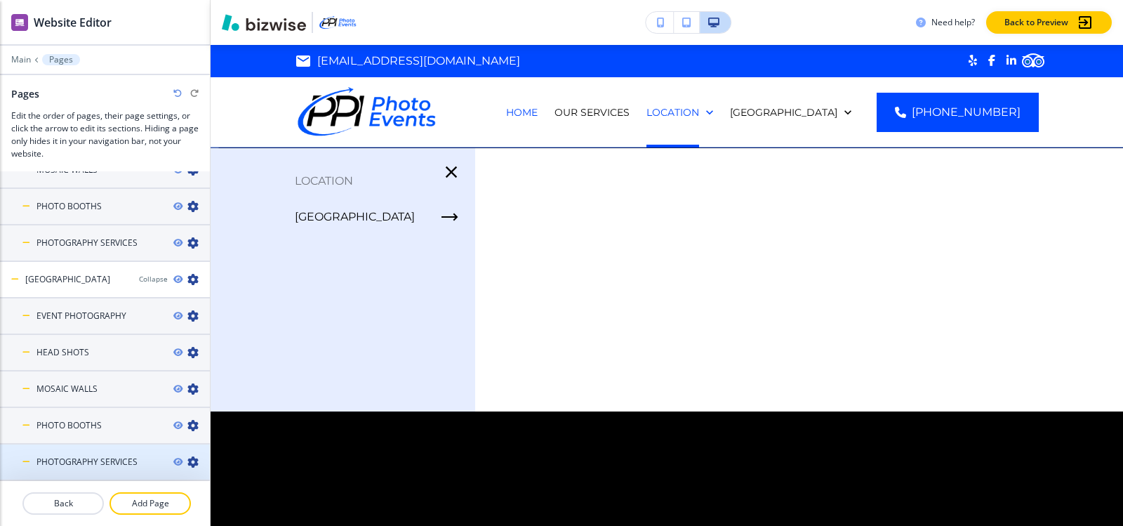
click at [187, 461] on icon "button" at bounding box center [192, 461] width 11 height 11
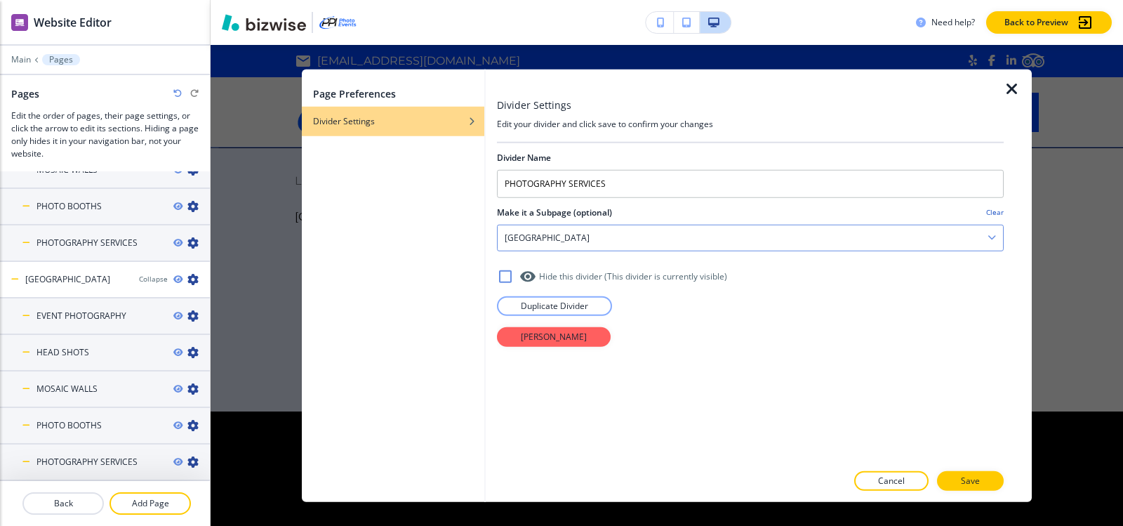
click at [662, 240] on div "ORANGE COUNTY" at bounding box center [750, 237] width 505 height 25
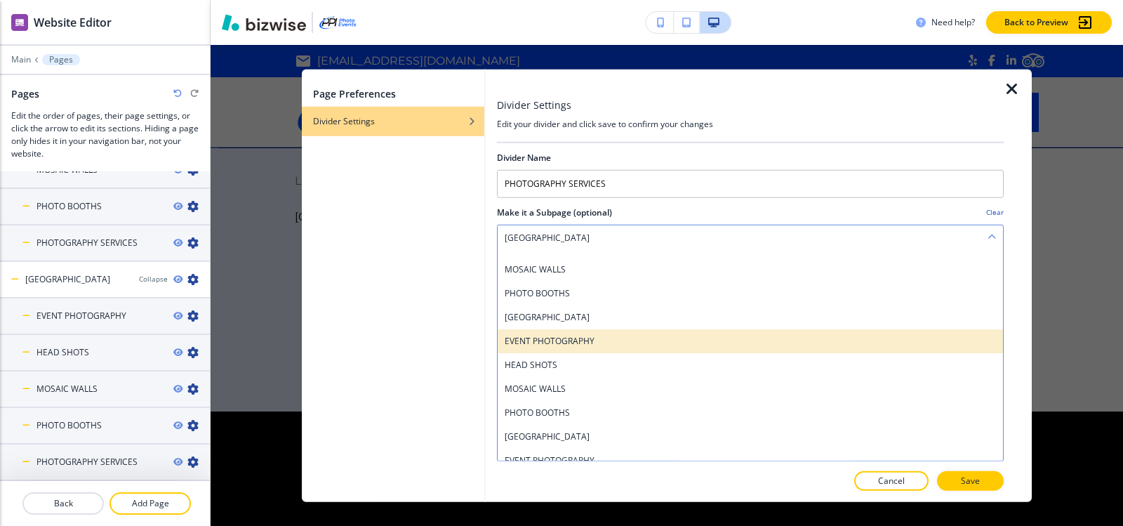
scroll to position [0, 0]
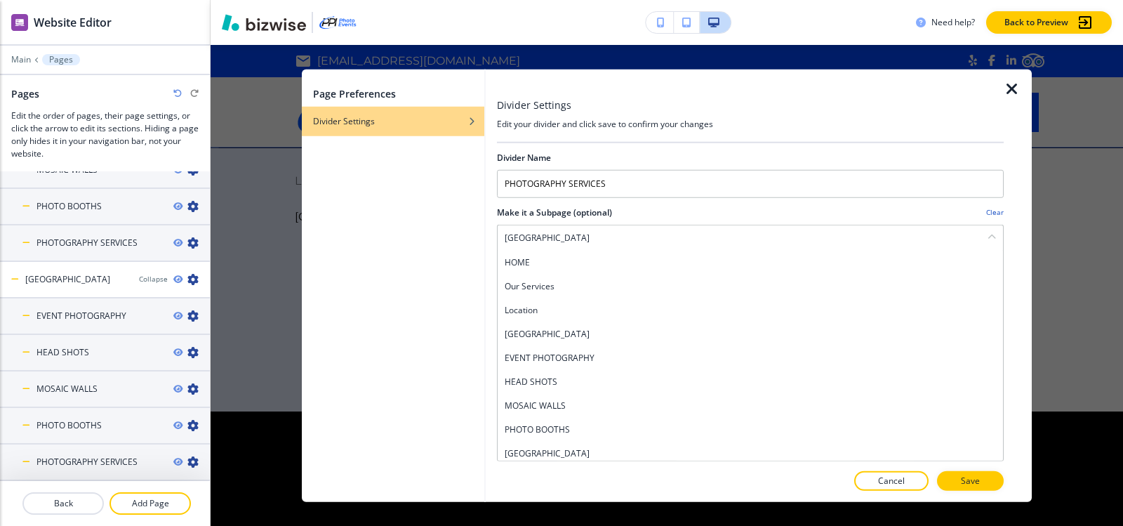
click at [573, 333] on h4 "SAN DIEGO" at bounding box center [750, 333] width 491 height 13
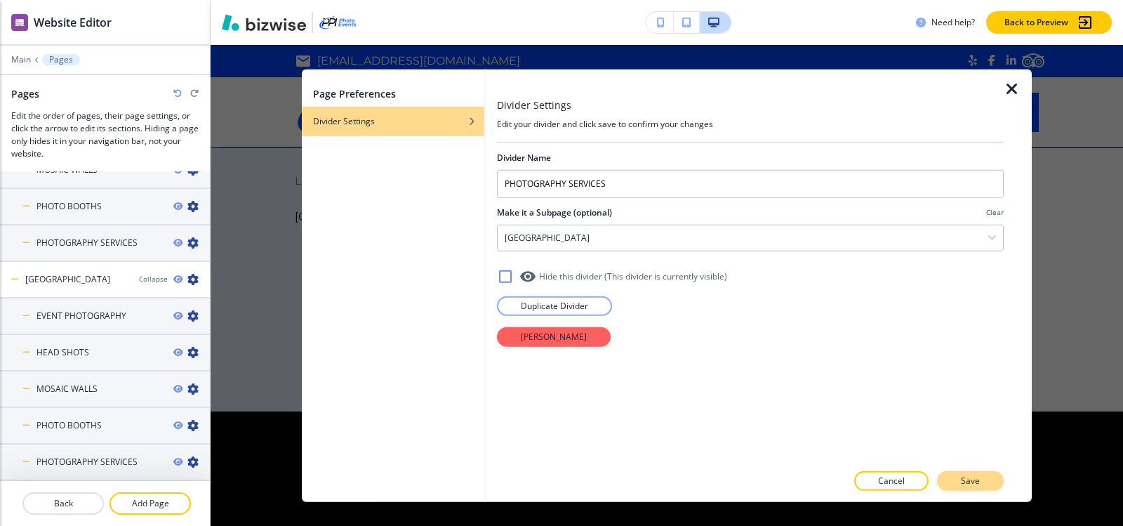
click at [966, 480] on p "Save" at bounding box center [970, 480] width 19 height 13
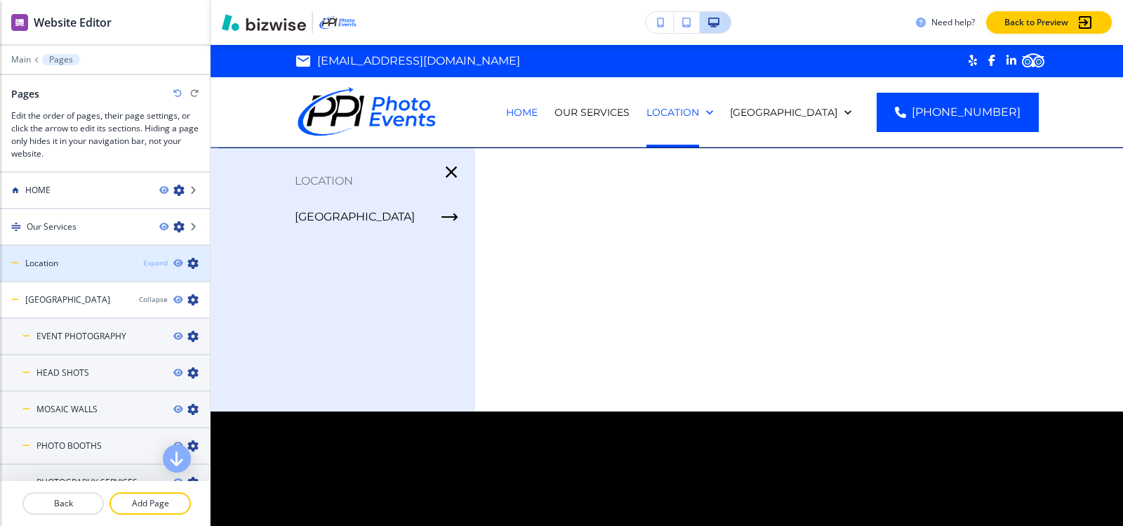
click at [149, 261] on div "Expand" at bounding box center [155, 263] width 25 height 11
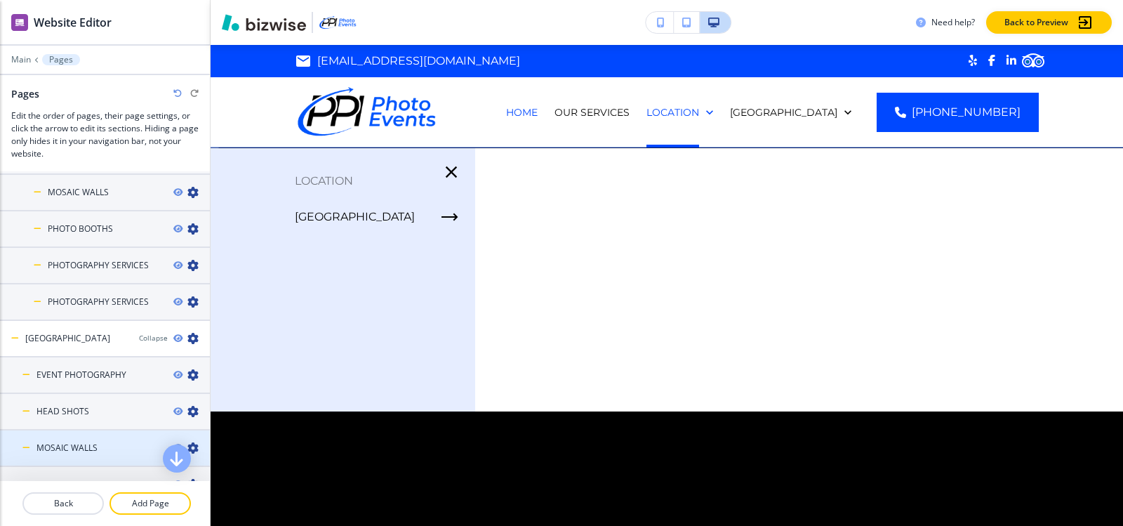
scroll to position [211, 0]
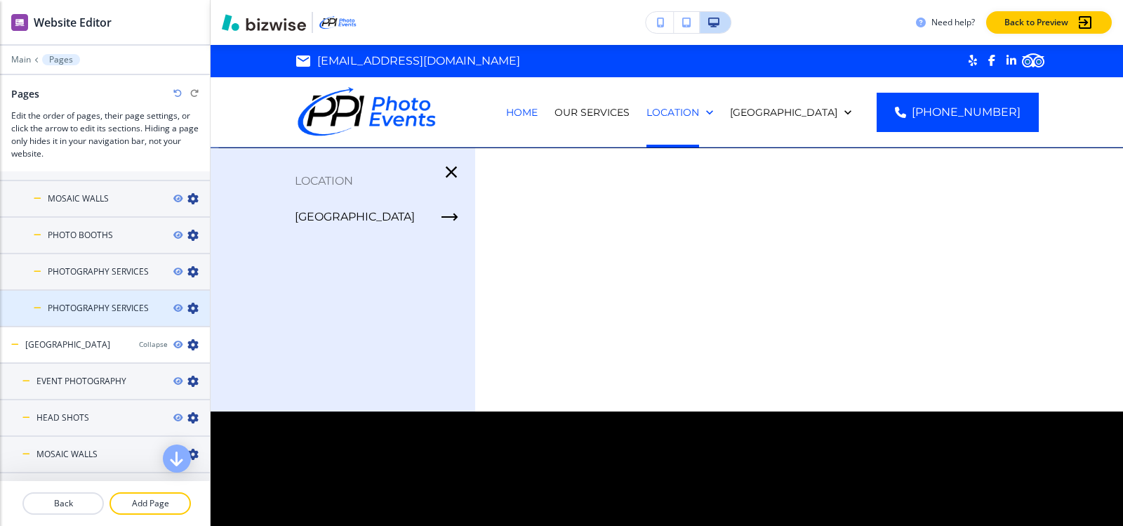
click at [124, 305] on h4 "PHOTOGRAPHY SERVICES" at bounding box center [98, 308] width 101 height 13
click at [84, 314] on div at bounding box center [105, 319] width 210 height 11
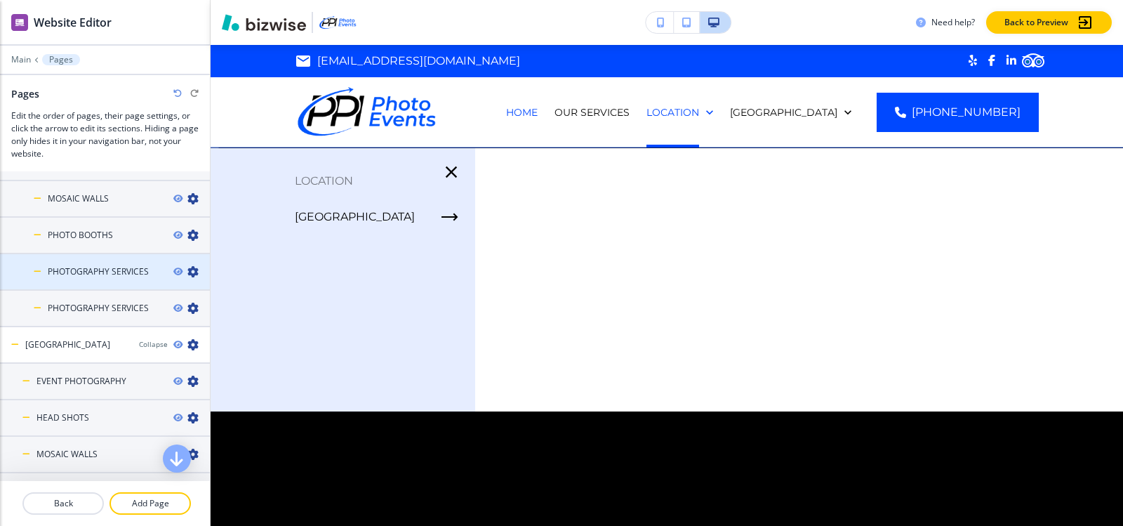
click at [100, 265] on h4 "PHOTOGRAPHY SERVICES" at bounding box center [98, 271] width 101 height 13
click at [122, 300] on div at bounding box center [105, 296] width 210 height 11
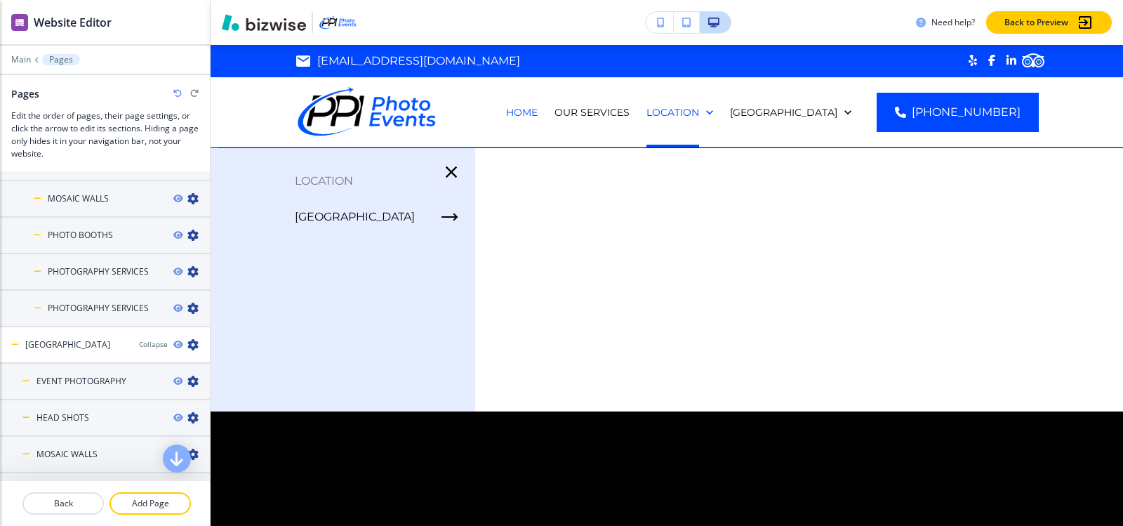
click at [122, 300] on div at bounding box center [105, 296] width 210 height 11
click at [187, 310] on icon "button" at bounding box center [192, 307] width 11 height 11
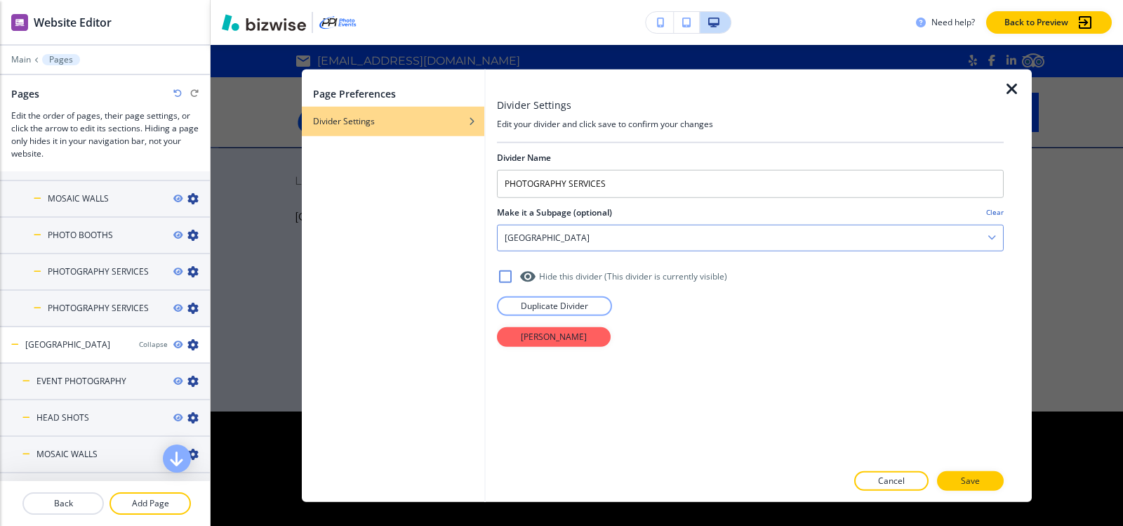
click at [553, 225] on div "SAN DIEGO" at bounding box center [750, 237] width 505 height 25
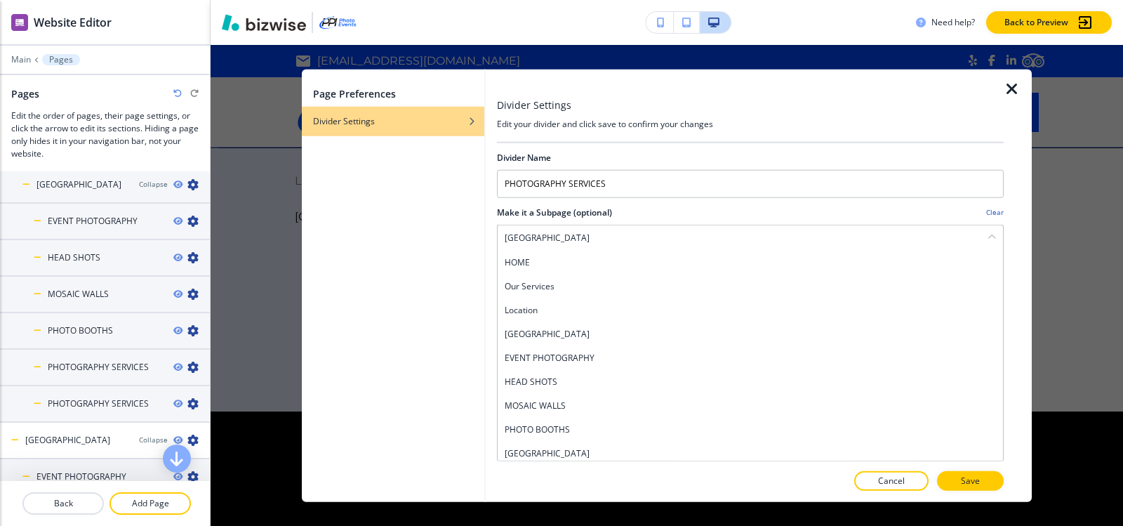
scroll to position [107, 0]
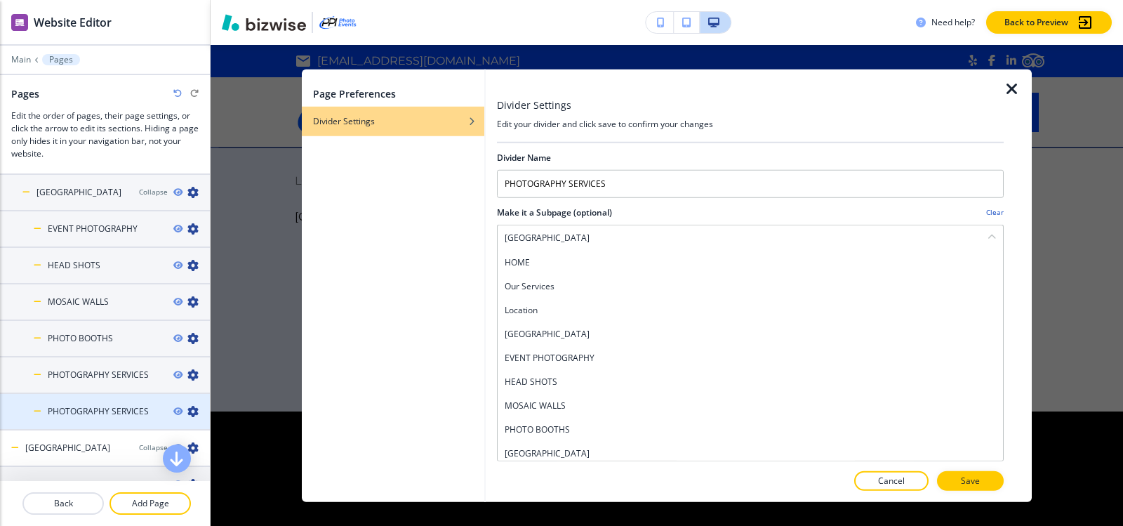
click at [187, 412] on icon "button" at bounding box center [192, 411] width 11 height 11
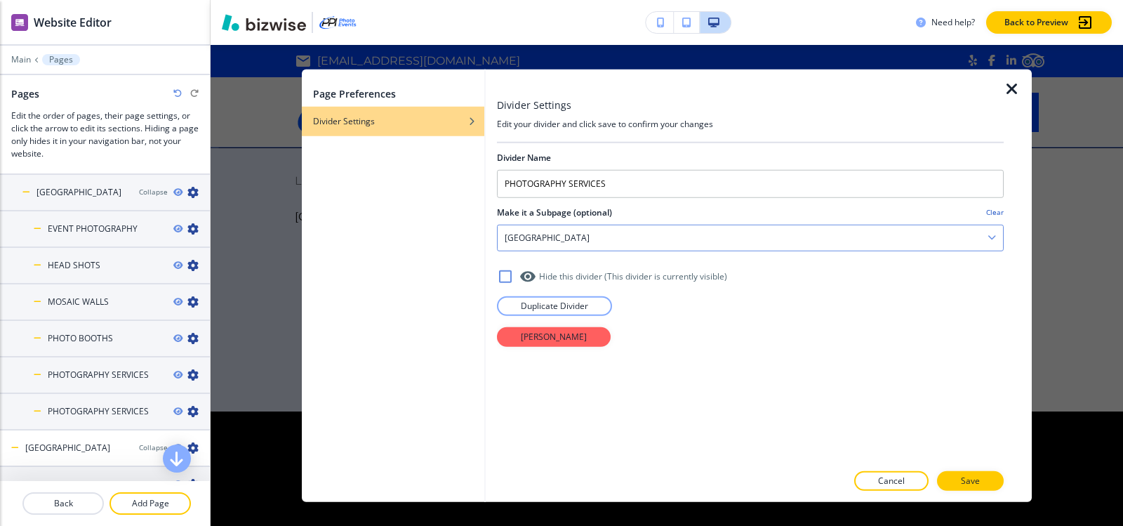
click at [576, 239] on div "SAN DIEGO" at bounding box center [750, 237] width 505 height 25
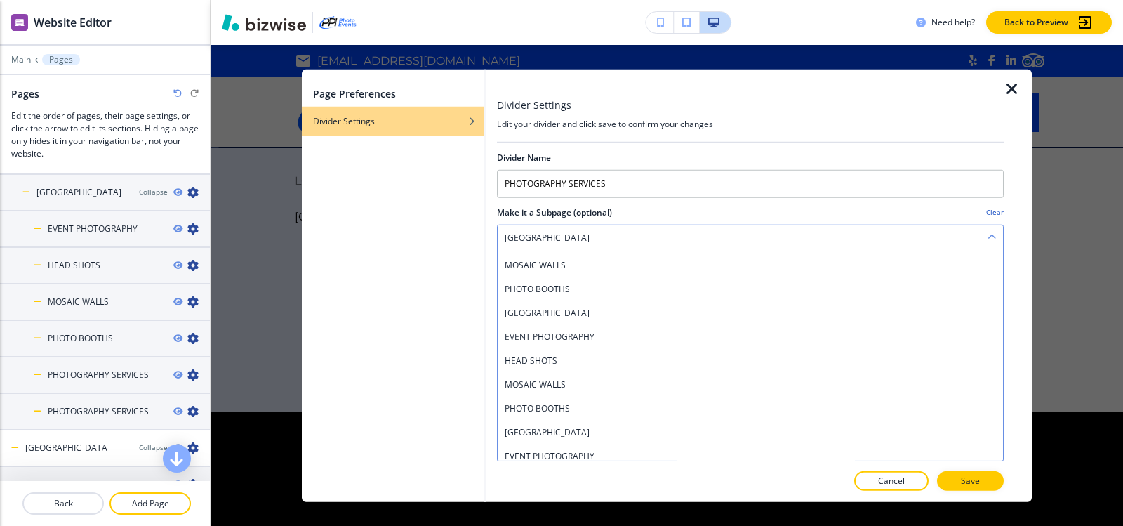
scroll to position [220, 0]
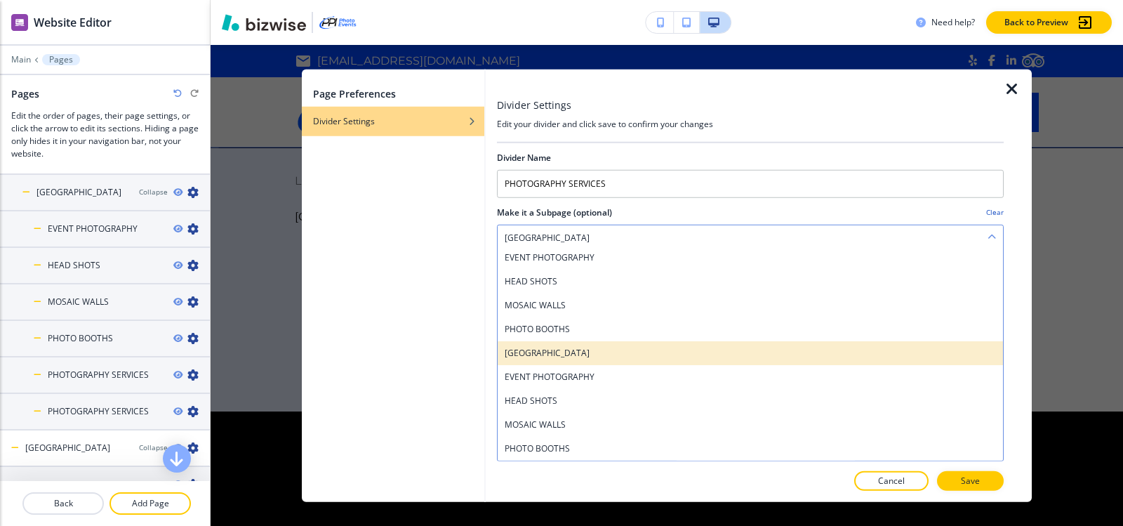
click at [567, 356] on h4 "ORANGE COUNTY" at bounding box center [750, 352] width 491 height 13
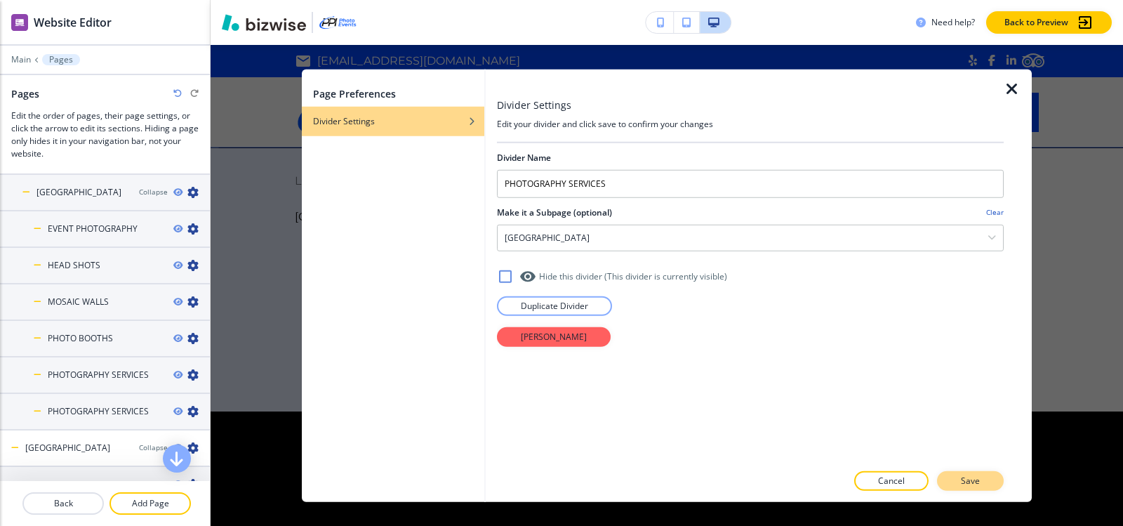
click at [970, 483] on p "Save" at bounding box center [970, 480] width 19 height 13
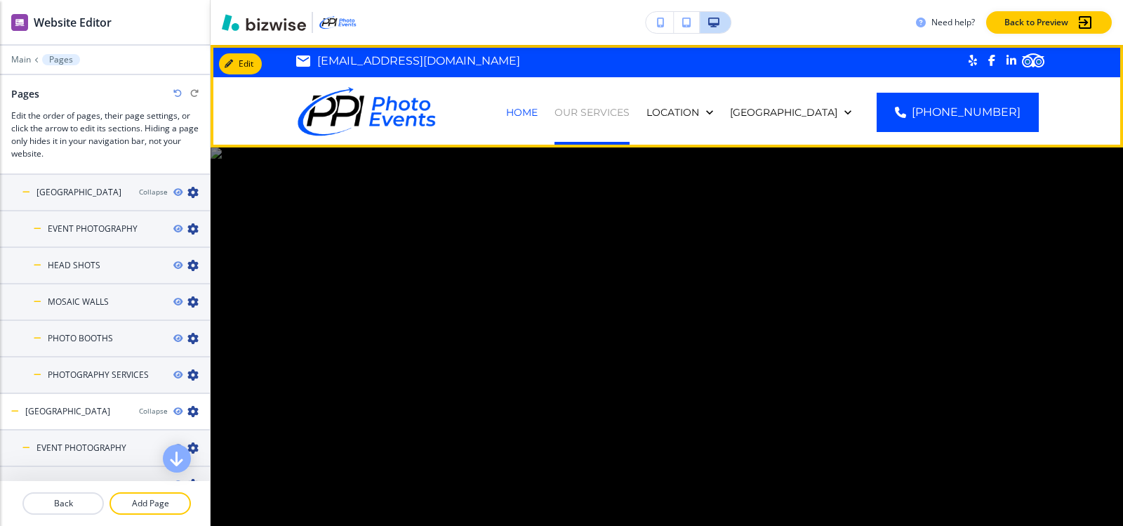
click at [629, 116] on p "Our Services" at bounding box center [591, 112] width 75 height 14
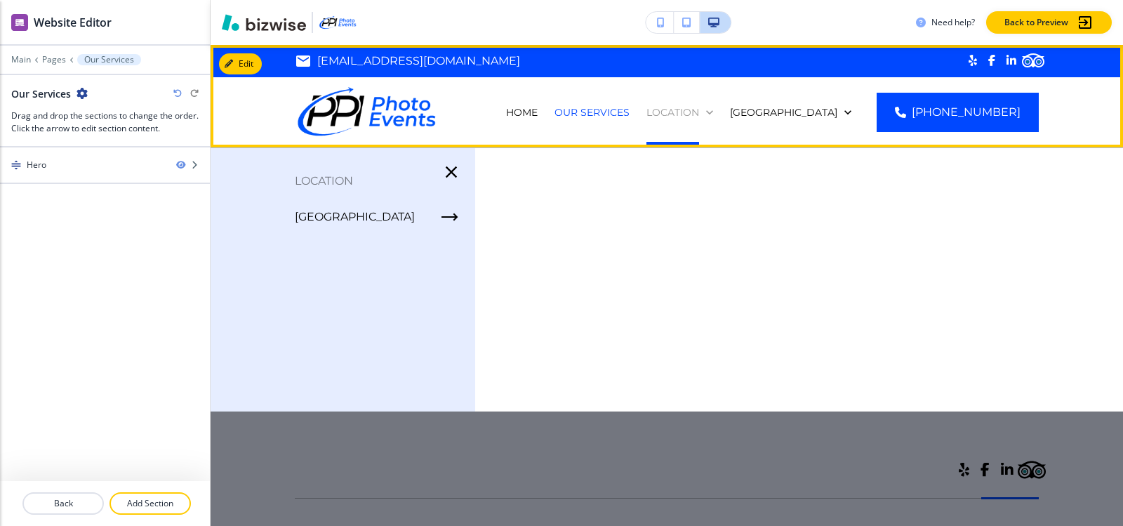
click at [699, 114] on p "Location" at bounding box center [672, 112] width 53 height 14
click at [699, 113] on p "Location" at bounding box center [672, 112] width 53 height 14
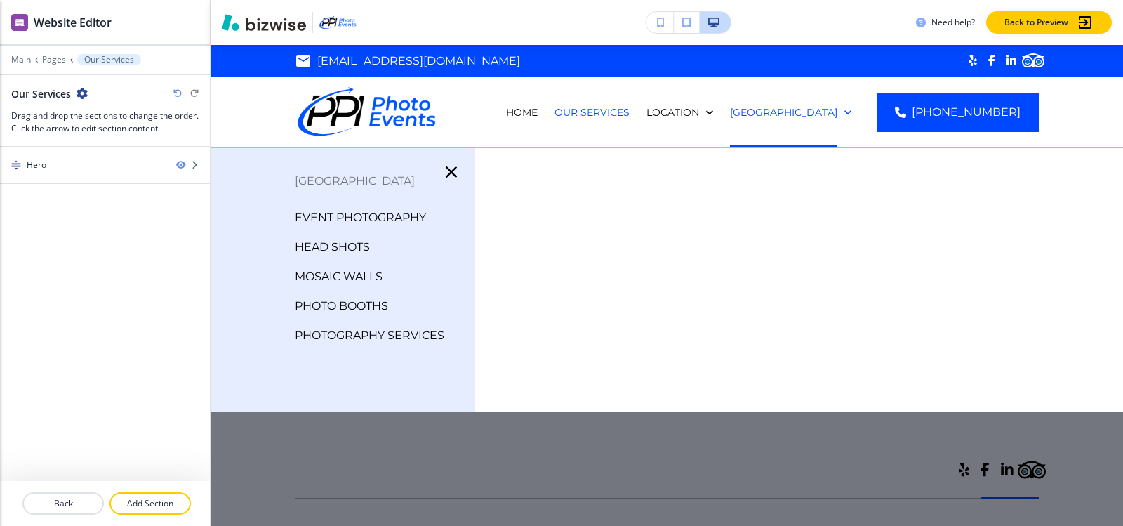
click at [332, 225] on p "EVENT PHOTOGRAPHY" at bounding box center [360, 217] width 131 height 21
click at [332, 220] on div "Navigation HOME Our Services" at bounding box center [468, 307] width 380 height 197
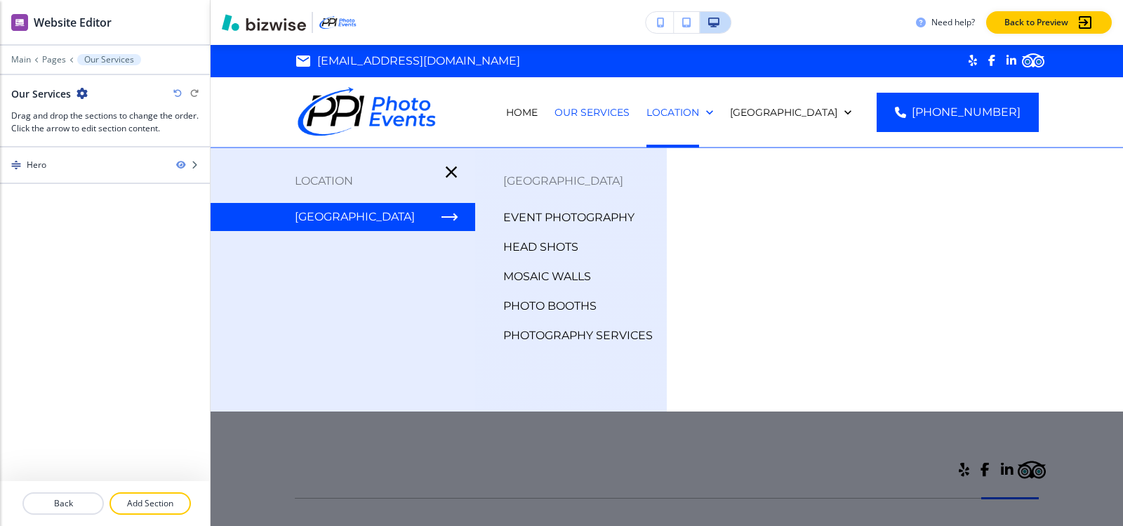
click at [526, 213] on p "EVENT PHOTOGRAPHY" at bounding box center [568, 217] width 131 height 21
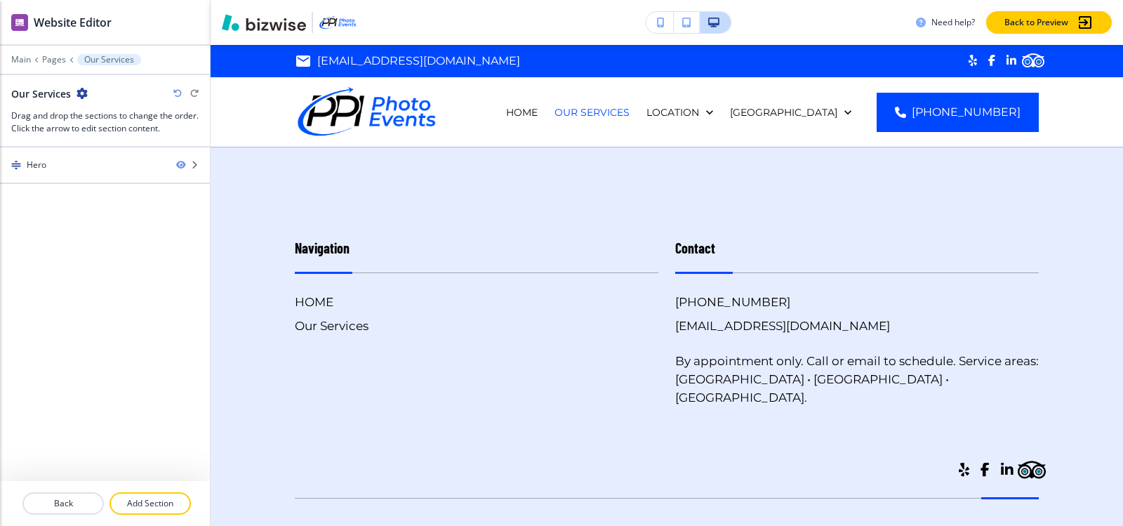
click at [526, 213] on div "Navigation HOME Our Services" at bounding box center [468, 307] width 380 height 197
click at [51, 60] on p "Pages" at bounding box center [54, 60] width 24 height 10
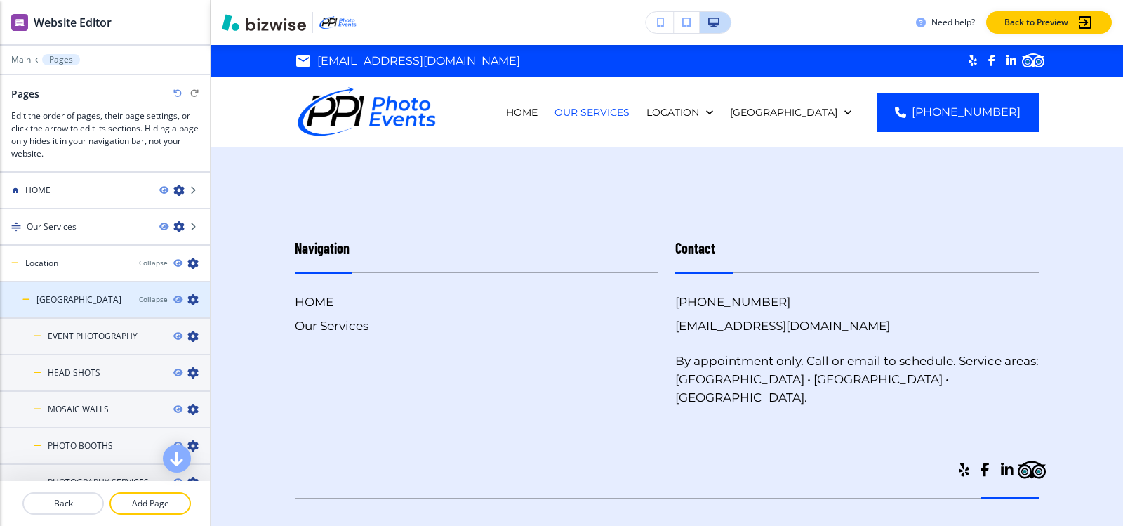
click at [187, 300] on icon "button" at bounding box center [192, 299] width 11 height 11
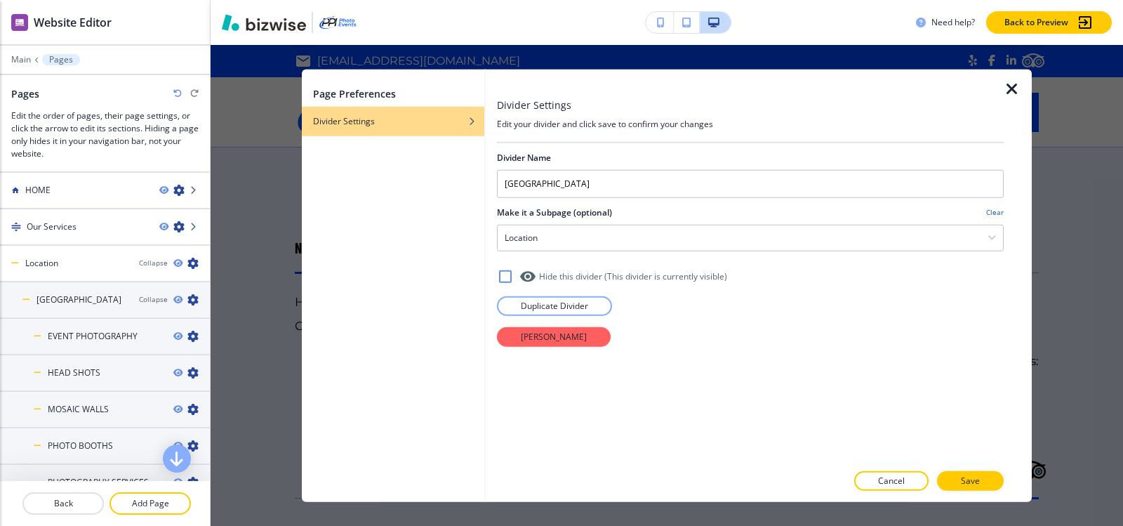
click at [1014, 85] on icon "button" at bounding box center [1011, 88] width 17 height 17
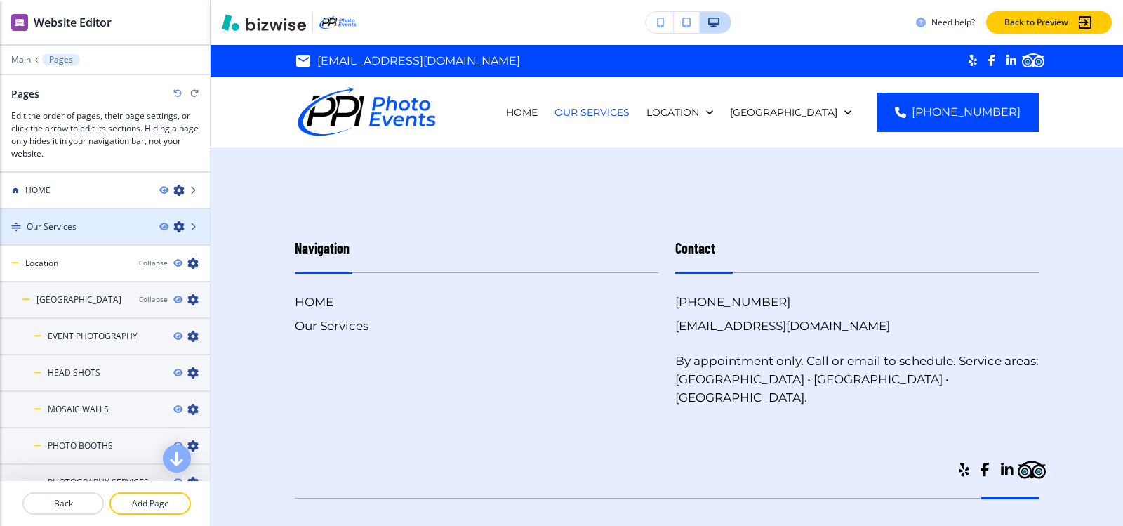
click at [173, 227] on icon "button" at bounding box center [178, 226] width 11 height 11
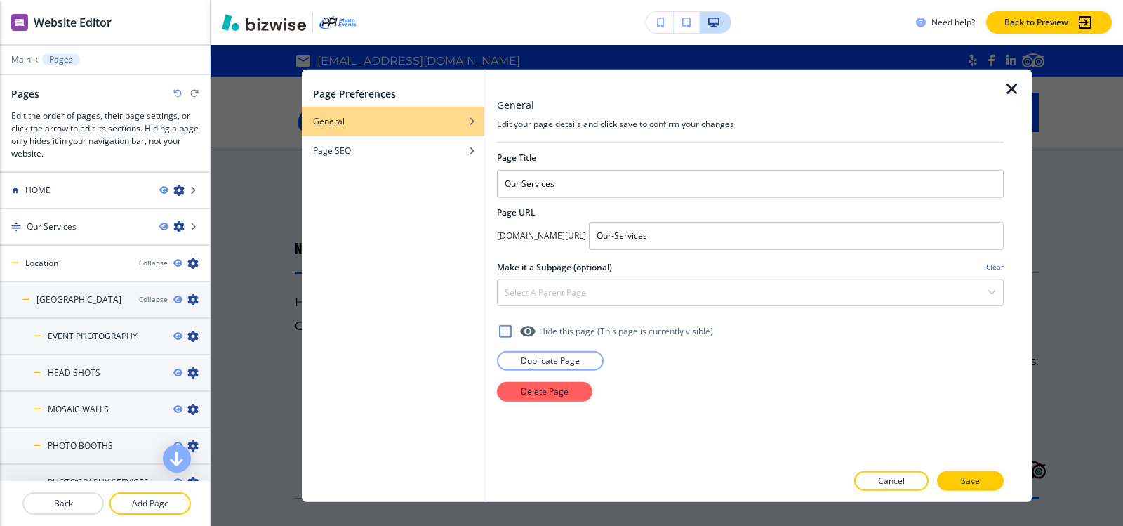
click at [1010, 87] on icon "button" at bounding box center [1011, 88] width 17 height 17
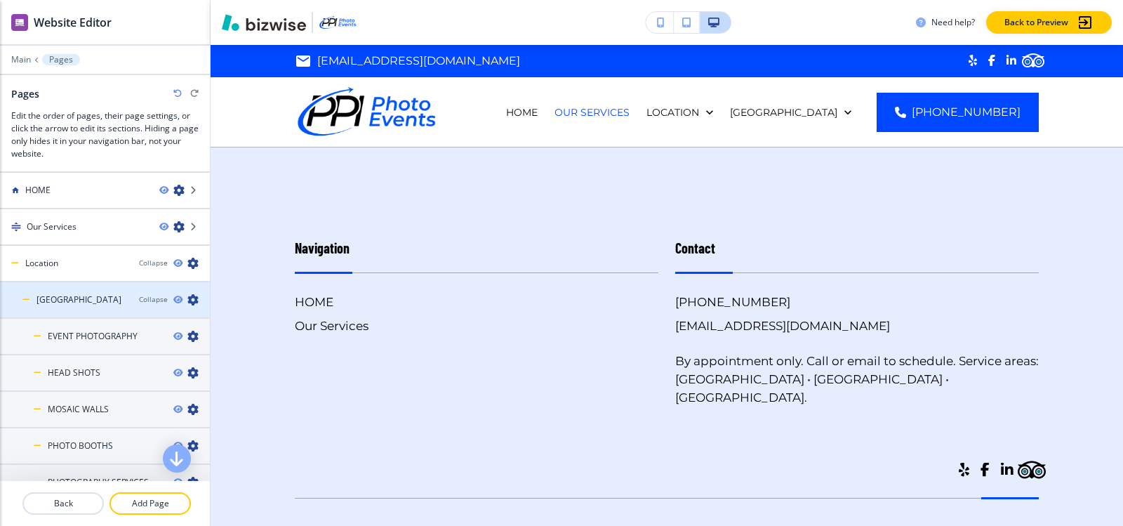
click at [67, 302] on h4 "SAN DIEGO" at bounding box center [78, 299] width 85 height 13
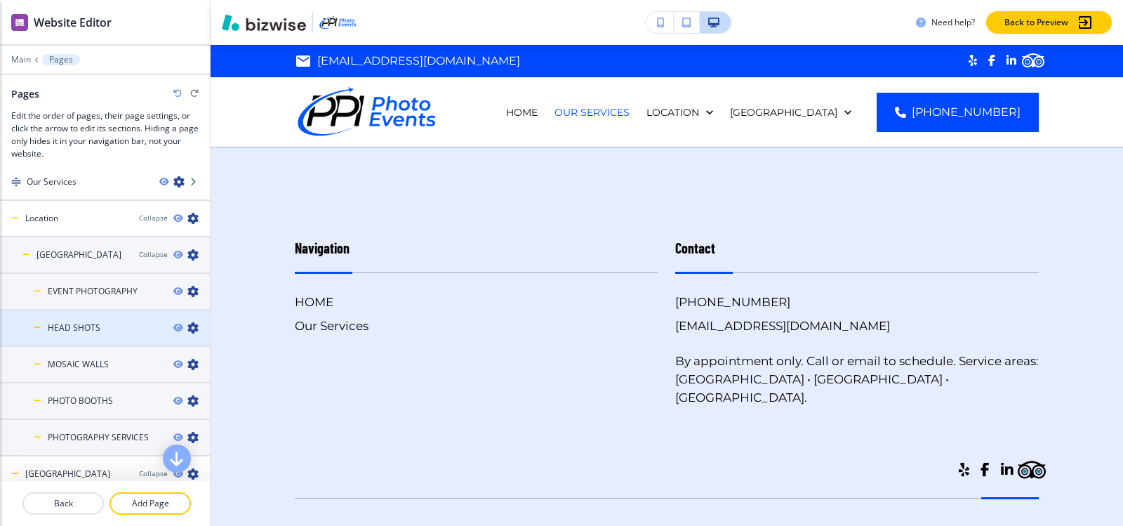
scroll to position [70, 0]
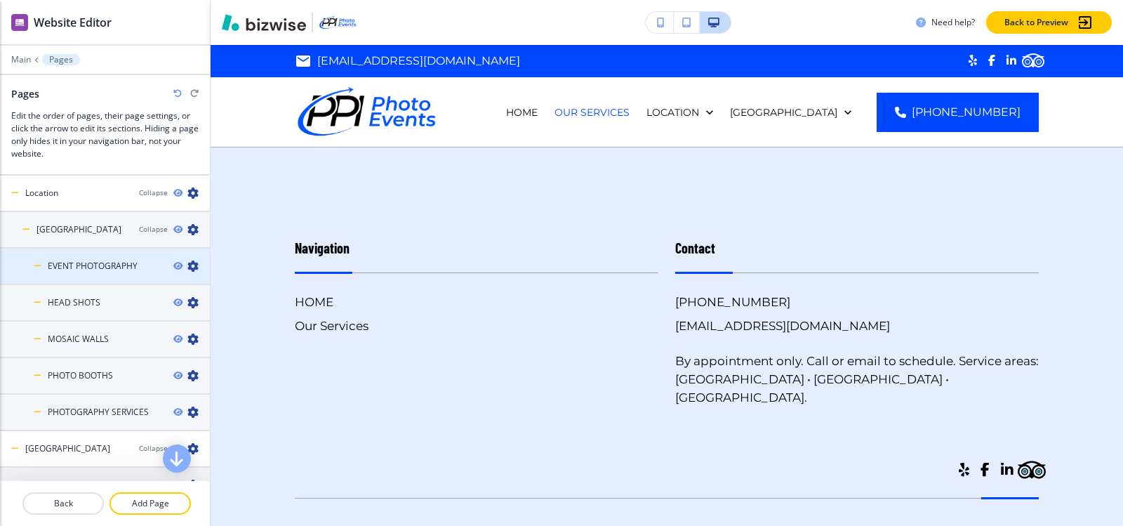
click at [67, 260] on h4 "EVENT PHOTOGRAPHY" at bounding box center [93, 266] width 90 height 13
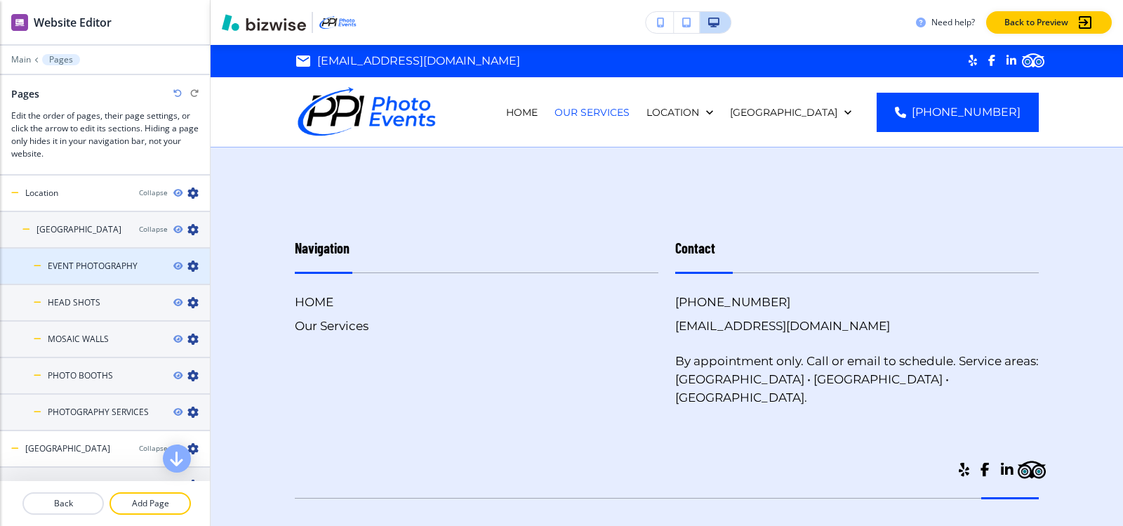
scroll to position [0, 0]
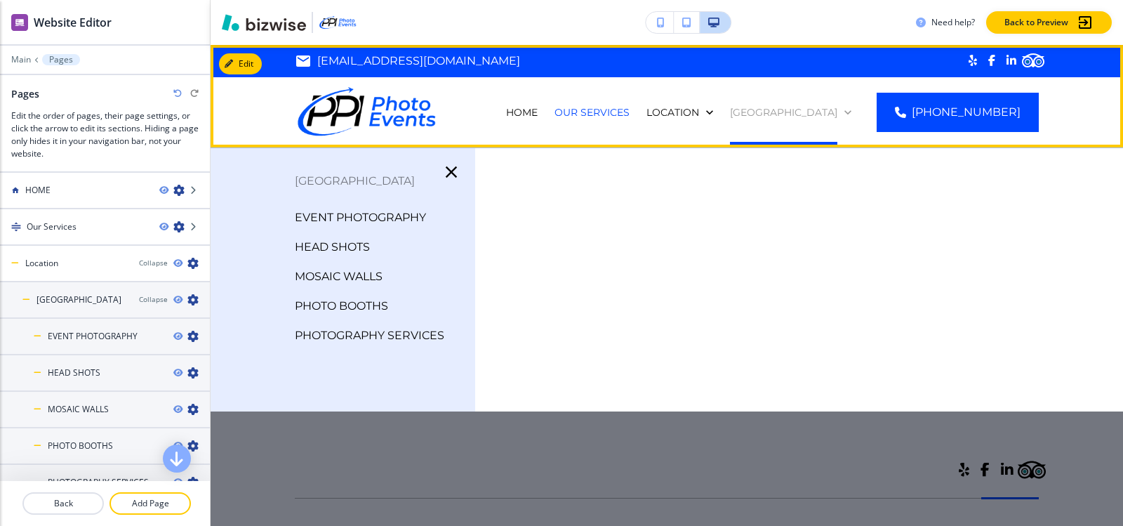
click at [818, 107] on p "LAS VEGAS" at bounding box center [783, 112] width 107 height 14
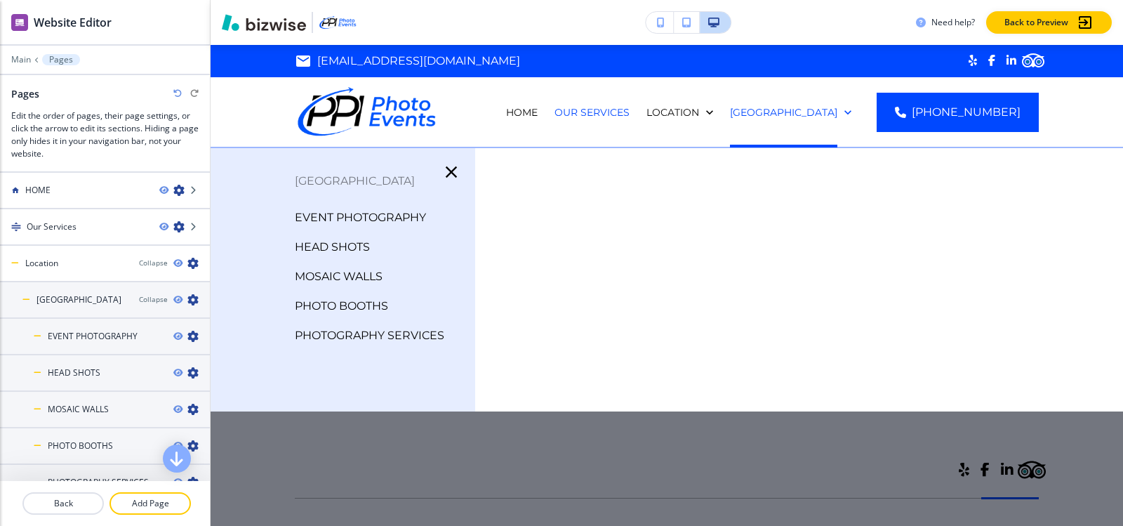
click at [375, 218] on p "EVENT PHOTOGRAPHY" at bounding box center [360, 217] width 131 height 21
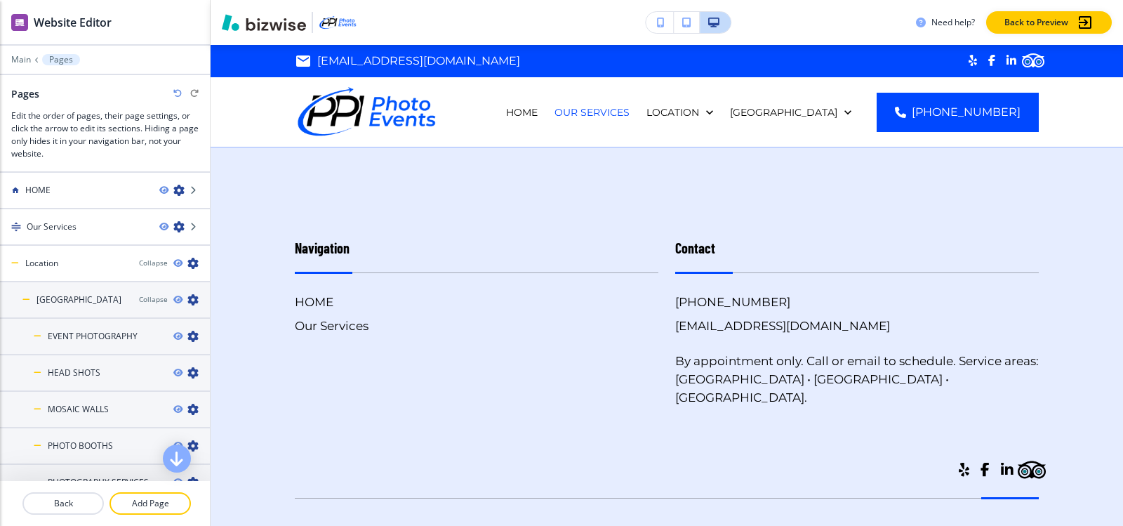
click at [375, 218] on div "Navigation HOME Our Services" at bounding box center [468, 307] width 380 height 197
click at [890, 229] on div "Contact (858) 947-8887 guy@ppiphotoevents.com By appointment only. Call or emai…" at bounding box center [848, 307] width 380 height 197
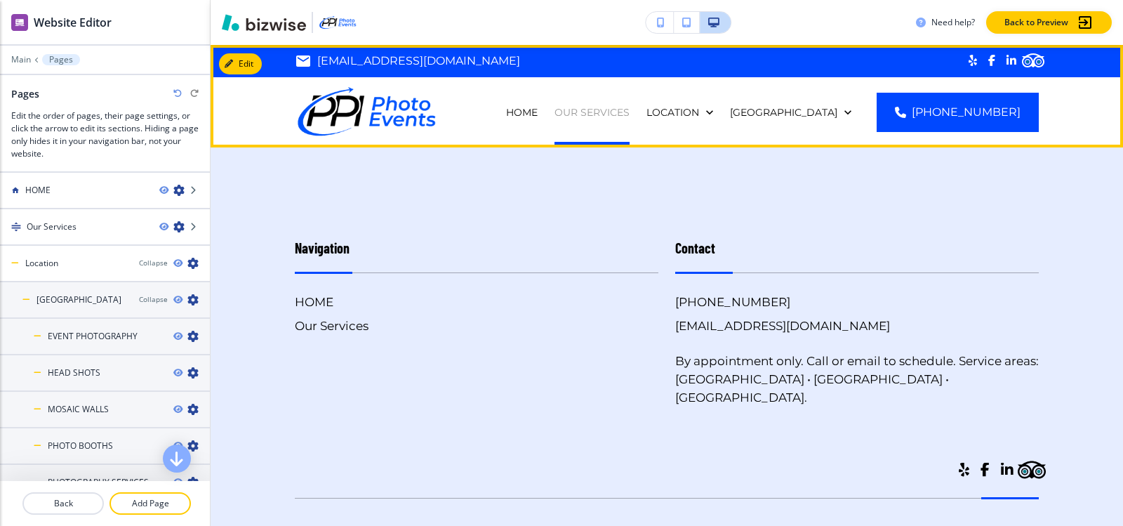
click at [629, 107] on p "Our Services" at bounding box center [591, 112] width 75 height 14
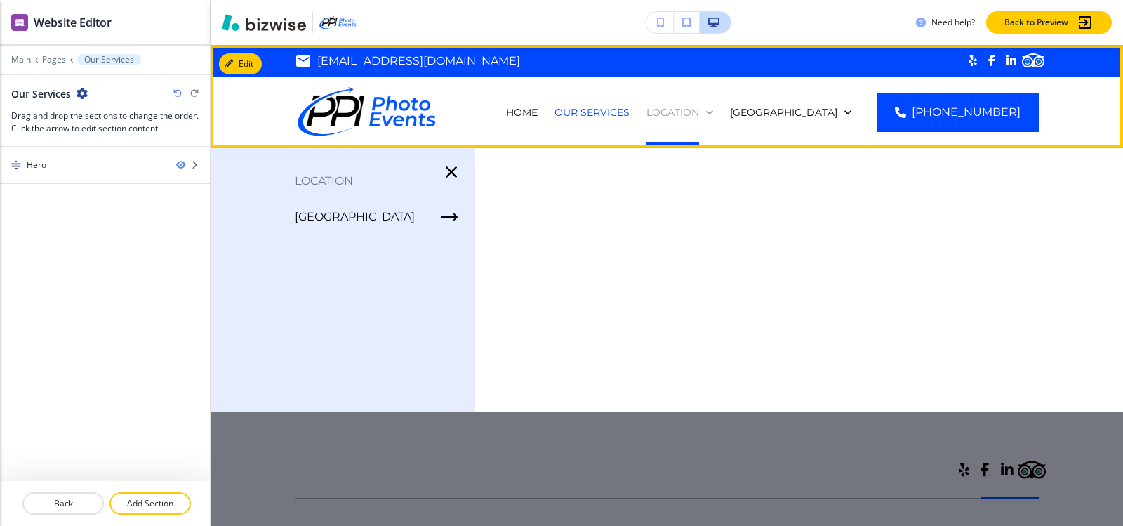
click at [699, 112] on p "Location" at bounding box center [672, 112] width 53 height 14
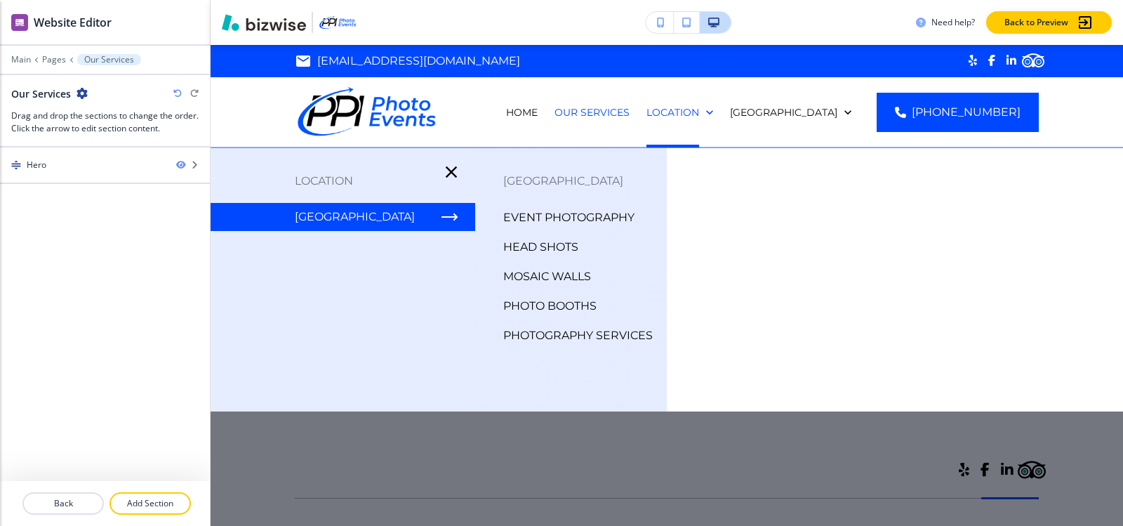
click at [521, 215] on p "EVENT PHOTOGRAPHY" at bounding box center [568, 217] width 131 height 21
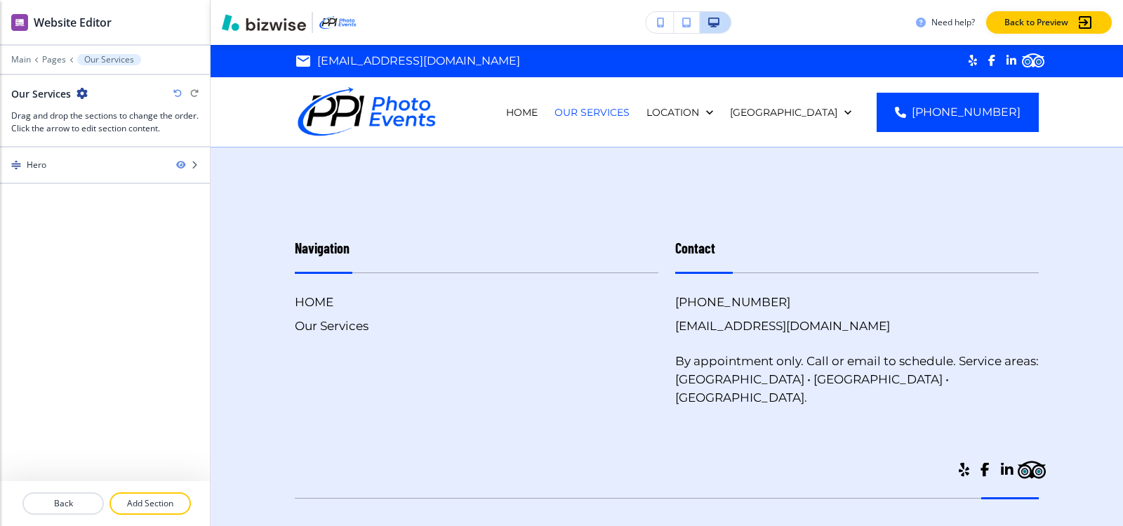
click at [521, 215] on div "Navigation HOME Our Services" at bounding box center [468, 307] width 380 height 197
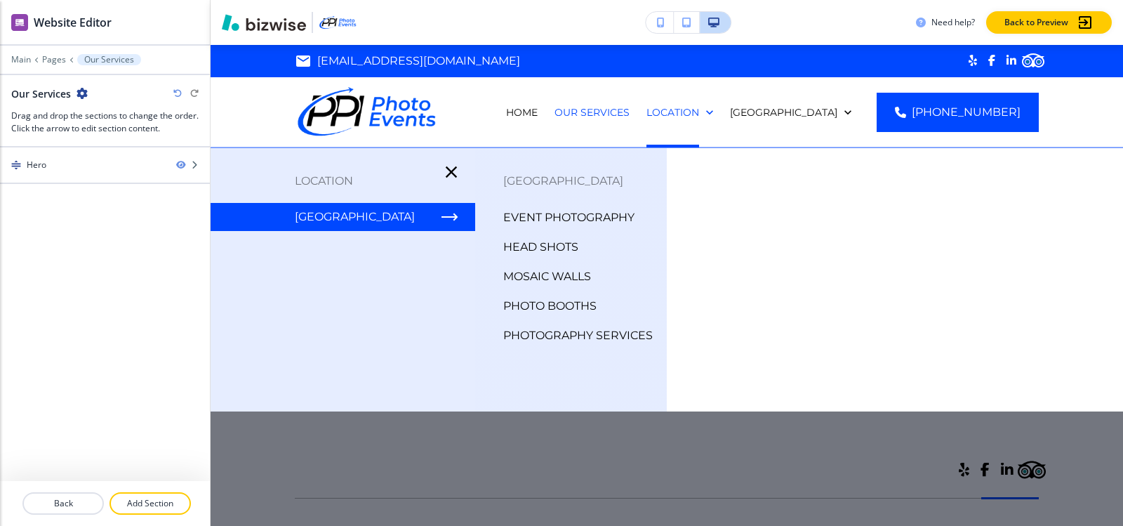
click at [541, 248] on p "HEAD SHOTS" at bounding box center [540, 246] width 75 height 21
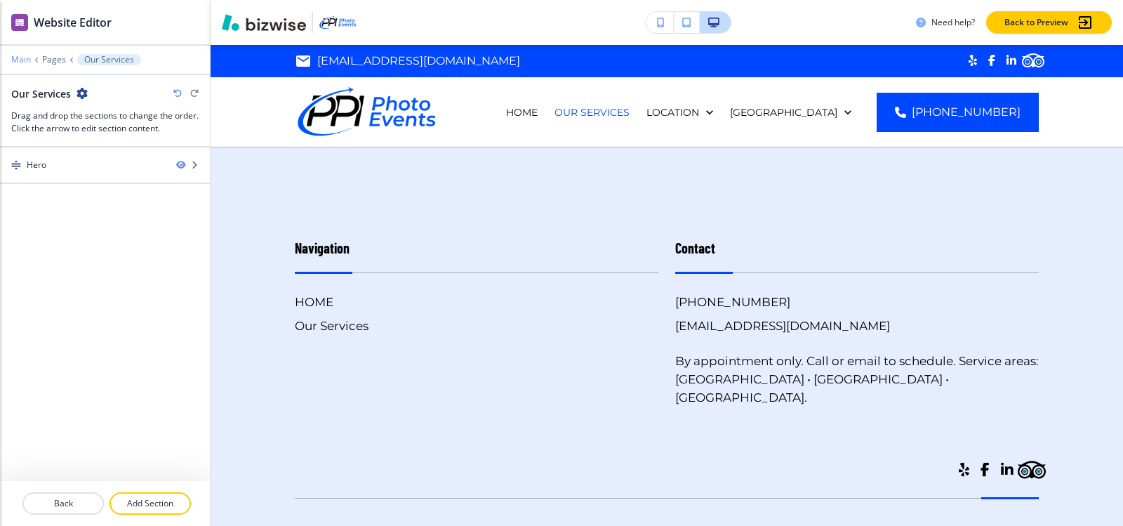
click at [22, 63] on p "Main" at bounding box center [21, 60] width 20 height 10
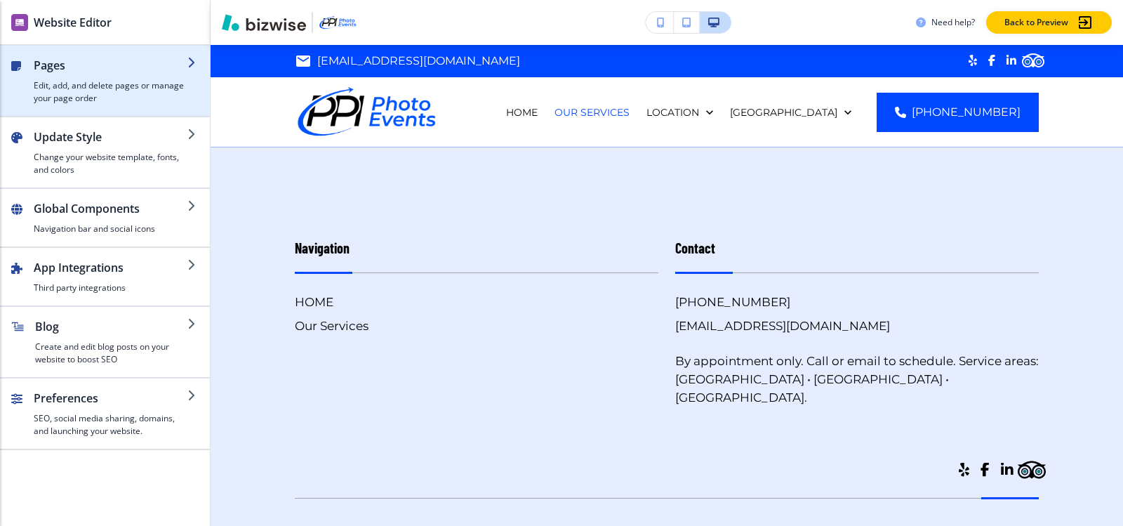
click at [68, 96] on h4 "Edit, add, and delete pages or manage your page order" at bounding box center [111, 91] width 154 height 25
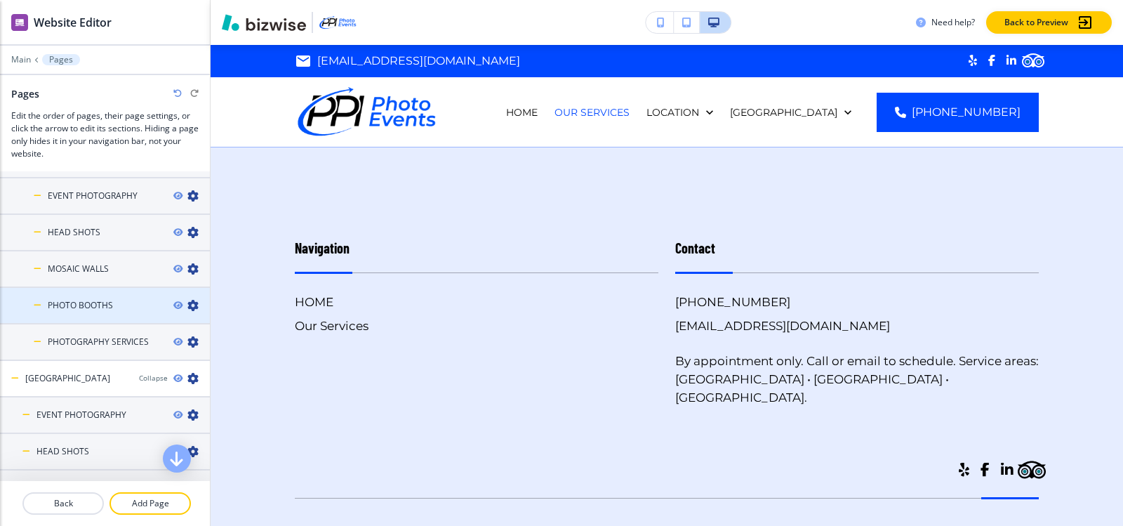
scroll to position [70, 0]
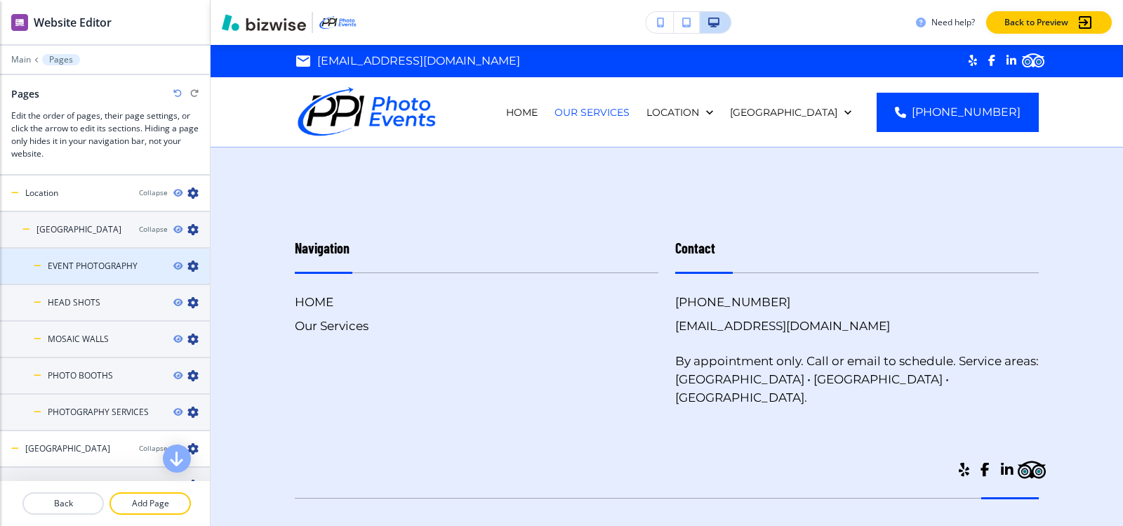
click at [187, 267] on icon "button" at bounding box center [192, 265] width 11 height 11
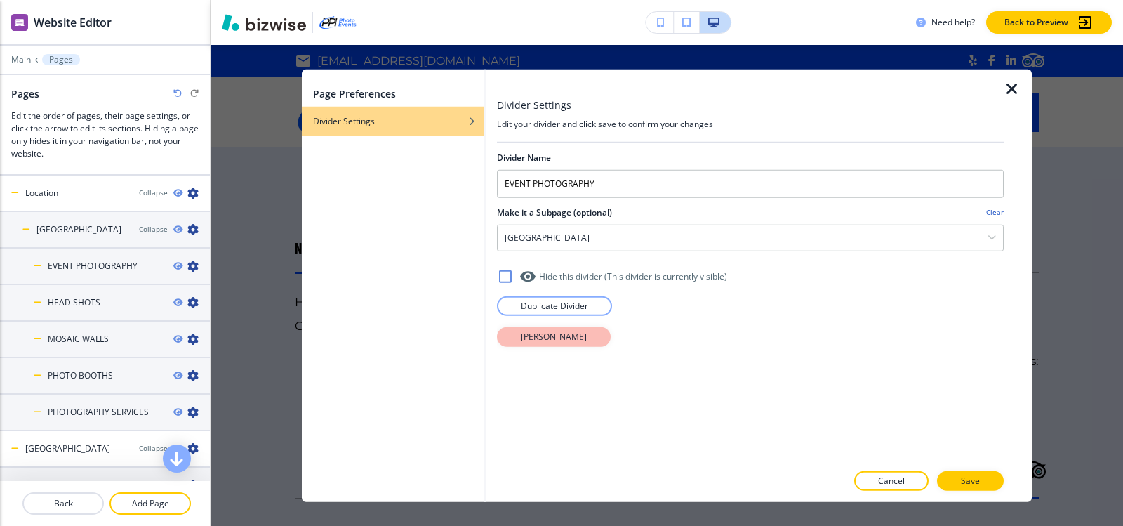
click at [580, 339] on button "Delete Divider" at bounding box center [554, 336] width 114 height 20
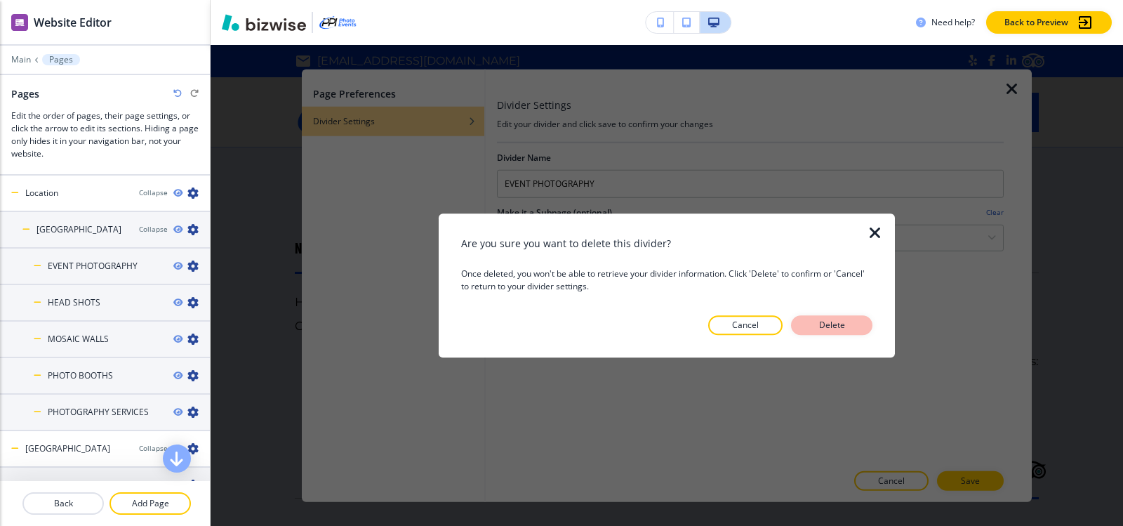
click at [841, 328] on p "Delete" at bounding box center [832, 325] width 34 height 13
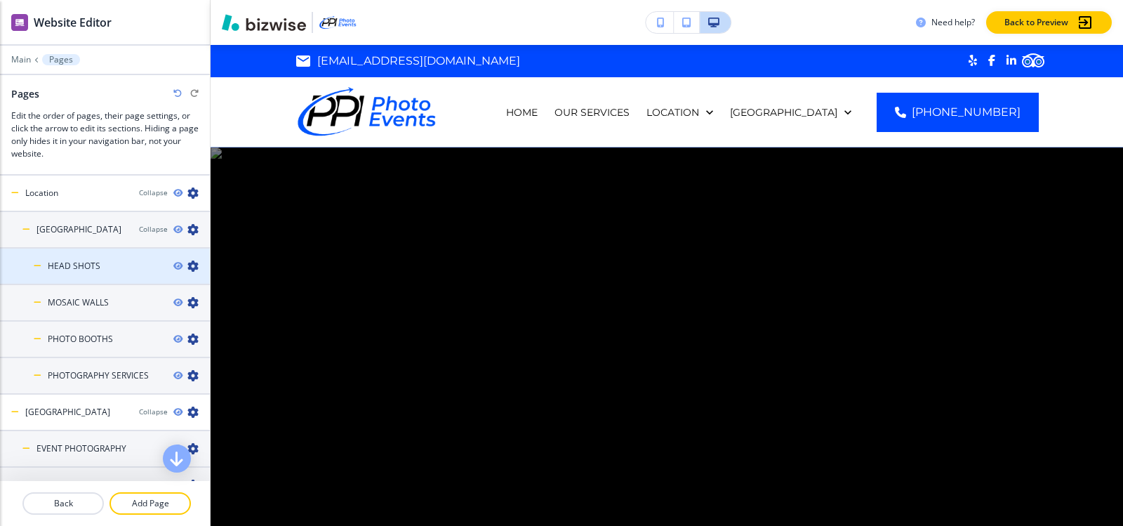
click at [187, 266] on icon "button" at bounding box center [192, 265] width 11 height 11
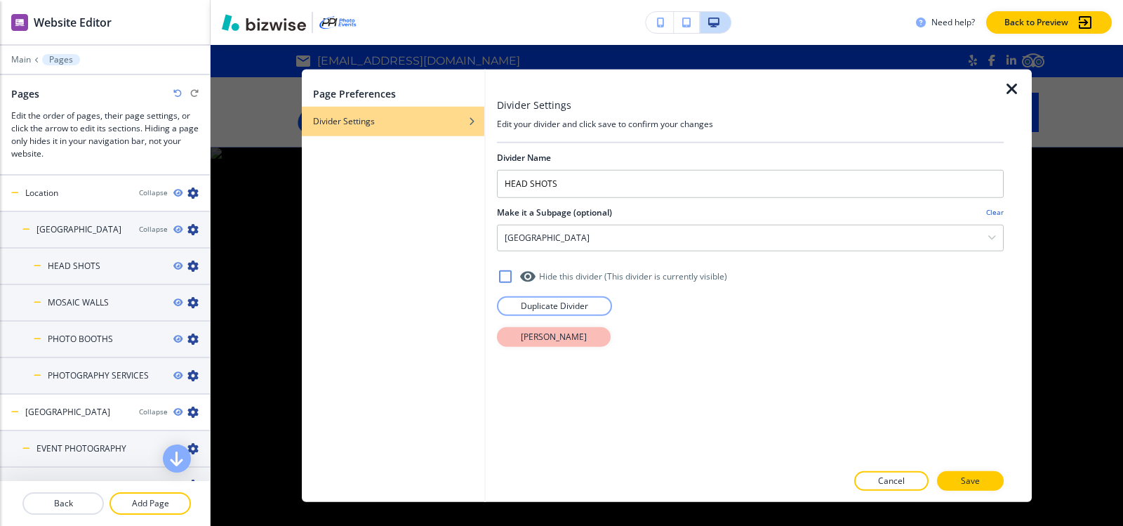
click at [574, 338] on p "Delete Divider" at bounding box center [554, 336] width 66 height 13
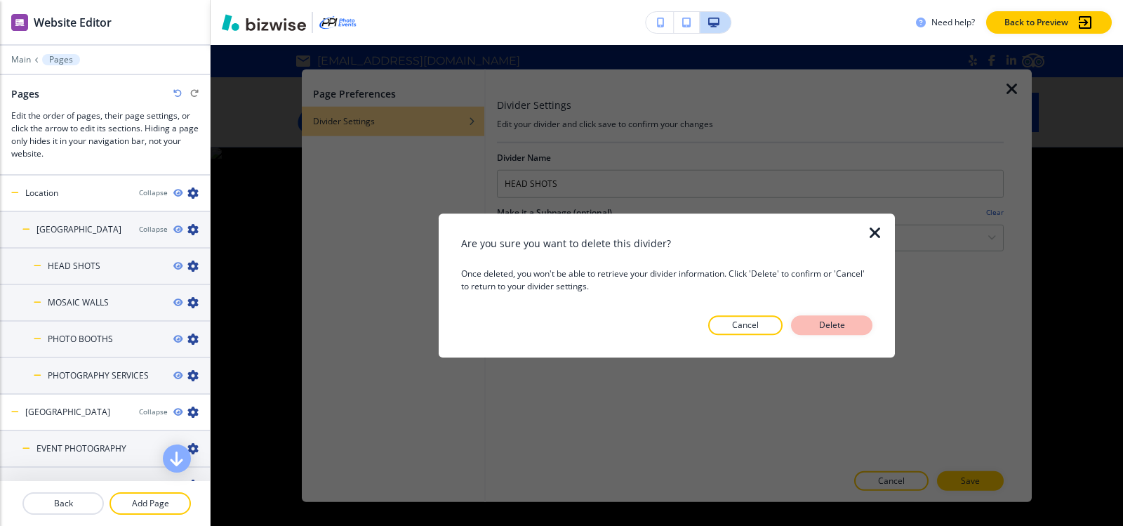
click at [850, 327] on button "Delete" at bounding box center [831, 325] width 81 height 20
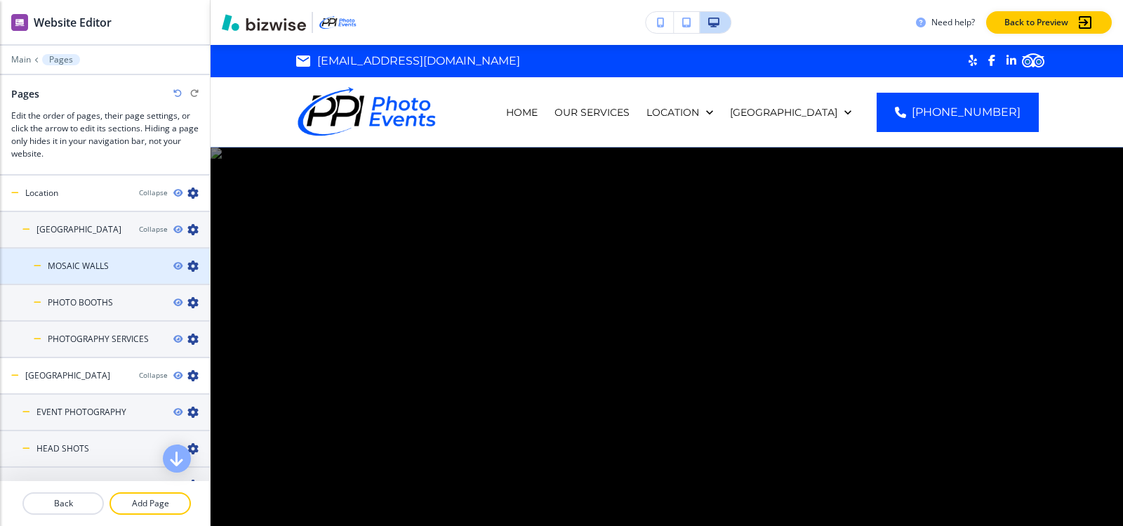
click at [187, 266] on icon "button" at bounding box center [192, 265] width 11 height 11
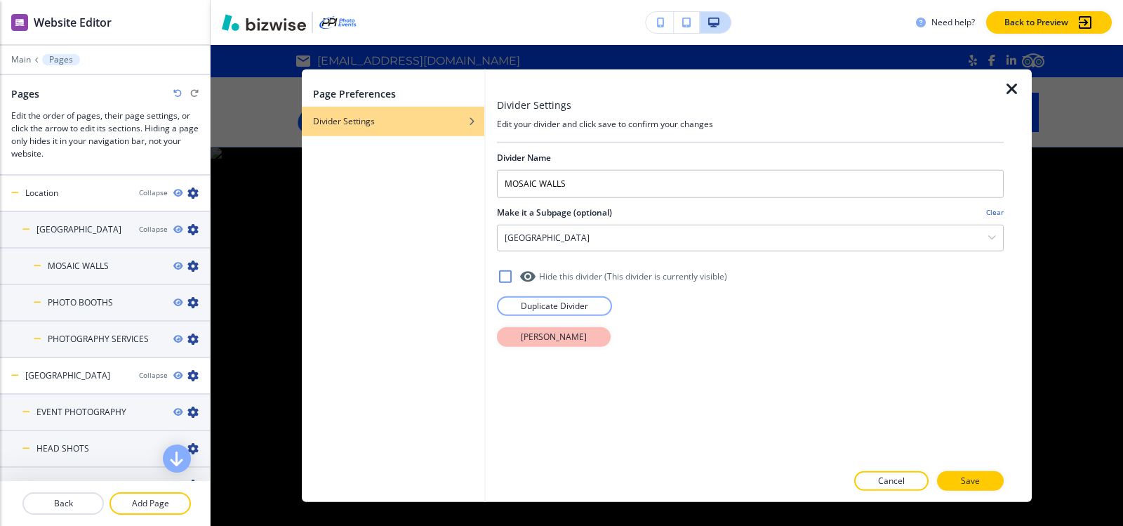
click at [548, 337] on p "Delete Divider" at bounding box center [554, 336] width 66 height 13
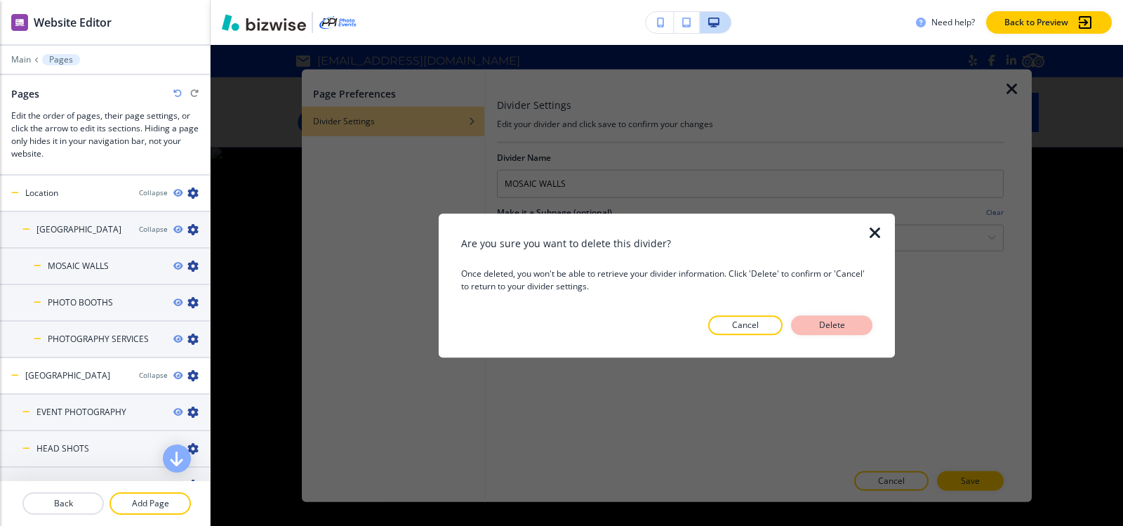
click at [817, 319] on p "Delete" at bounding box center [832, 325] width 34 height 13
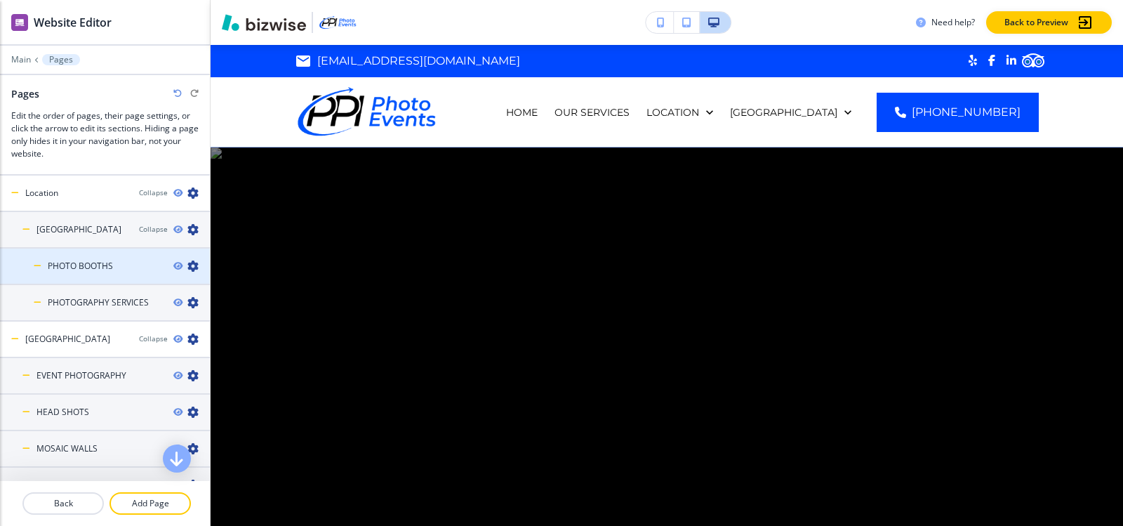
click at [187, 265] on icon "button" at bounding box center [192, 265] width 11 height 11
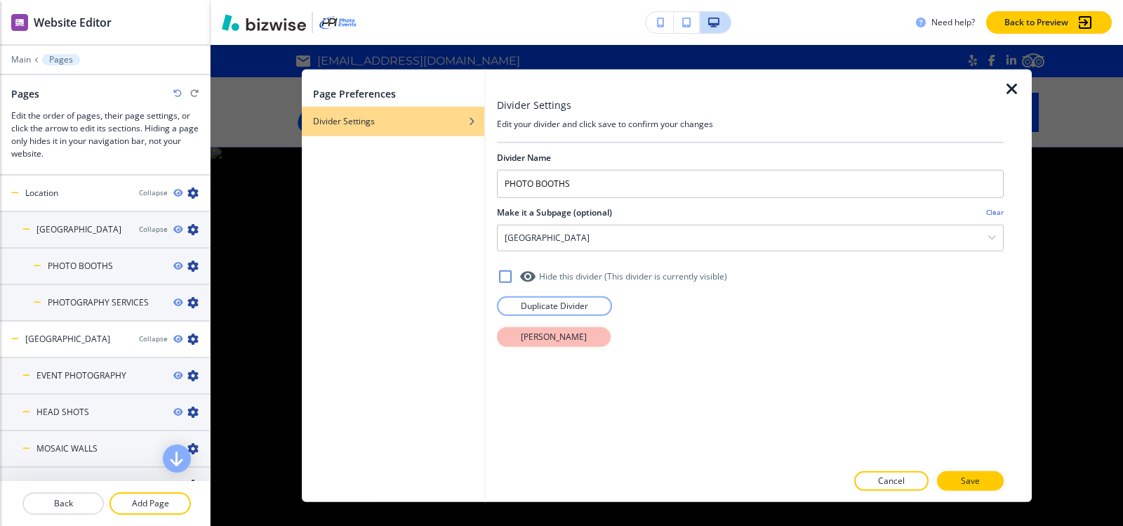
click at [562, 338] on p "Delete Divider" at bounding box center [554, 336] width 66 height 13
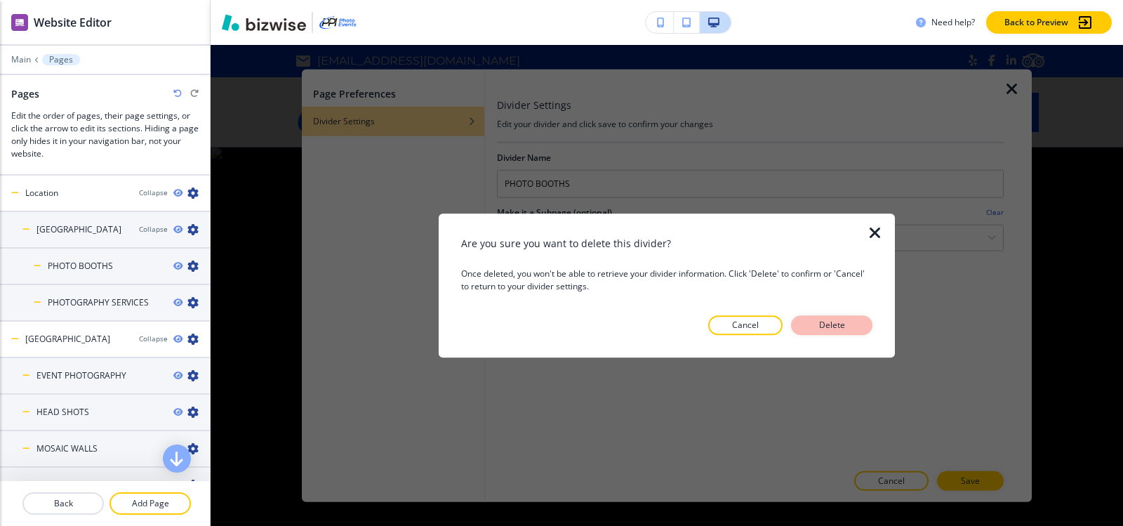
click at [823, 326] on p "Delete" at bounding box center [832, 325] width 34 height 13
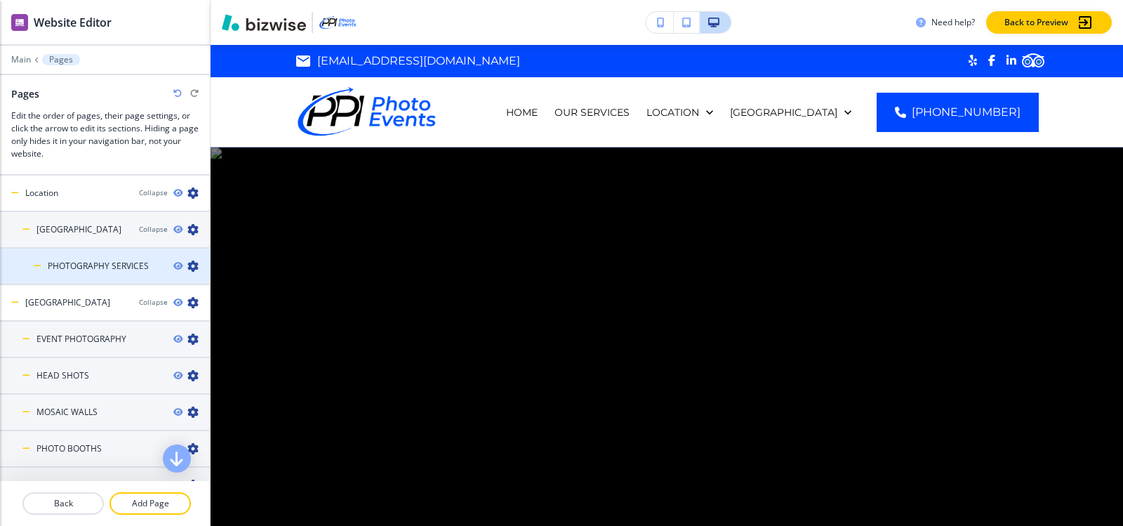
click at [187, 269] on icon "button" at bounding box center [192, 265] width 11 height 11
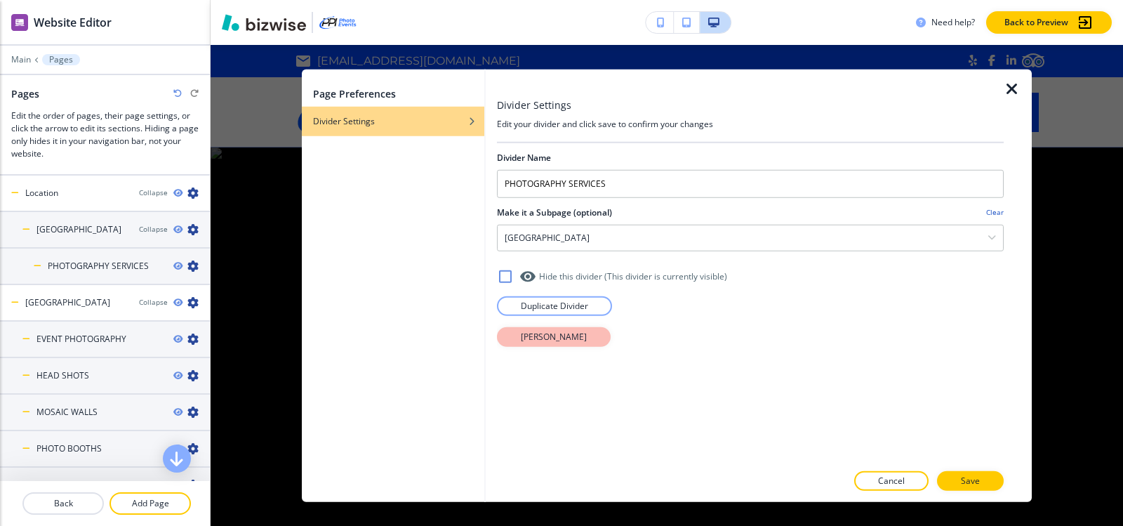
click at [532, 336] on p "Delete Divider" at bounding box center [554, 336] width 66 height 13
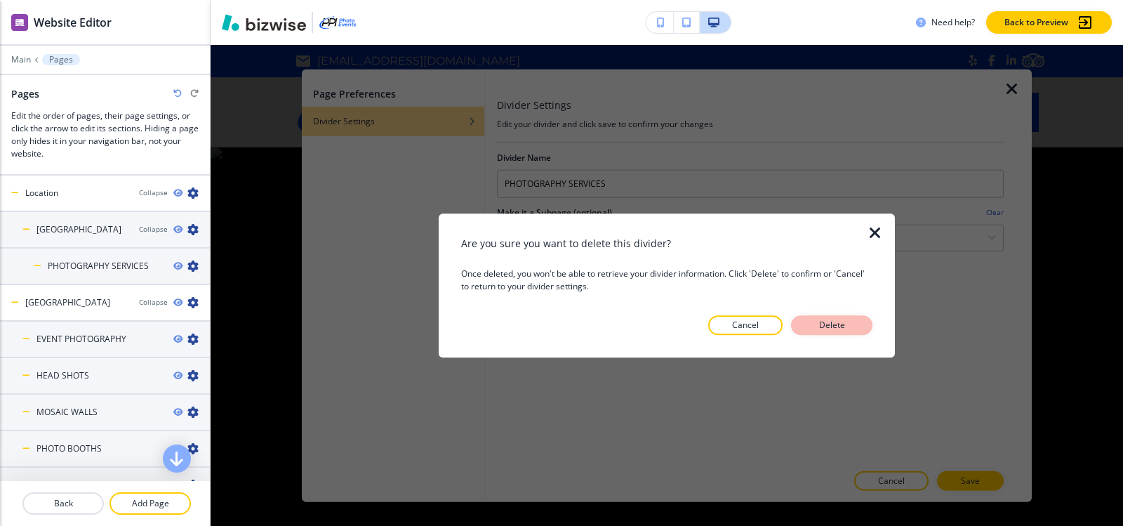
click at [831, 328] on p "Delete" at bounding box center [832, 325] width 34 height 13
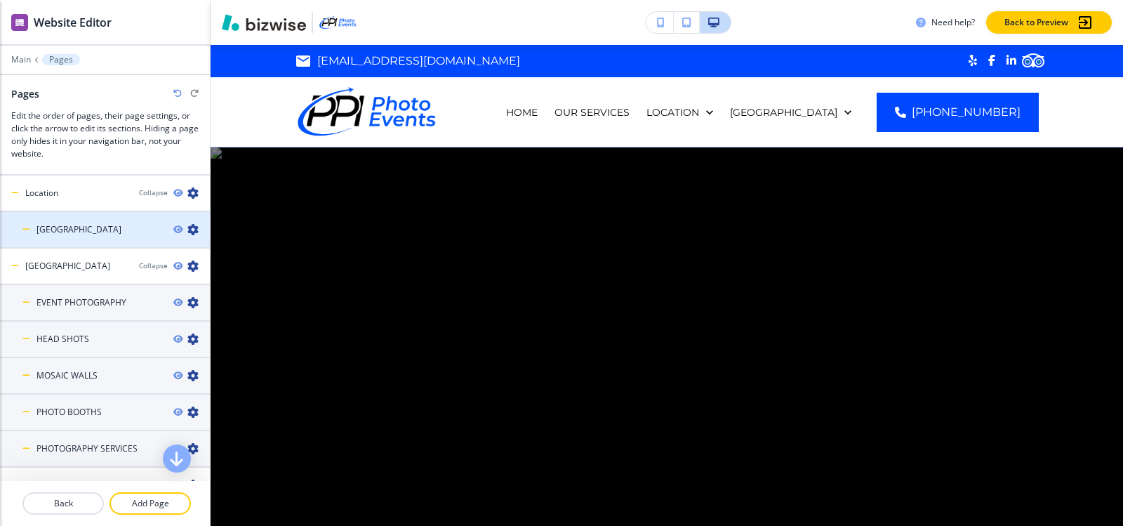
click at [98, 236] on div at bounding box center [105, 241] width 210 height 11
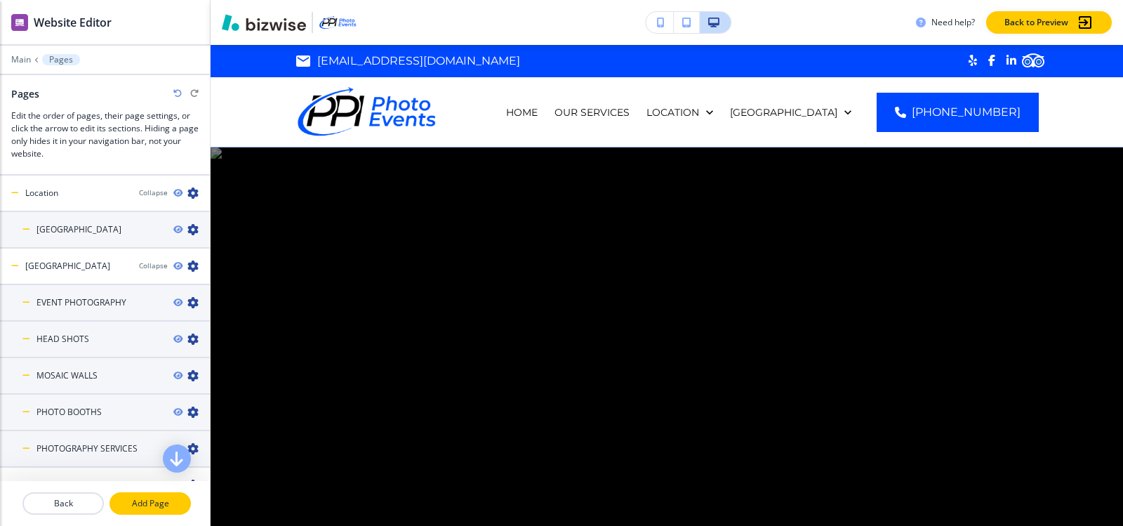
click at [136, 502] on p "Add Page" at bounding box center [150, 503] width 79 height 13
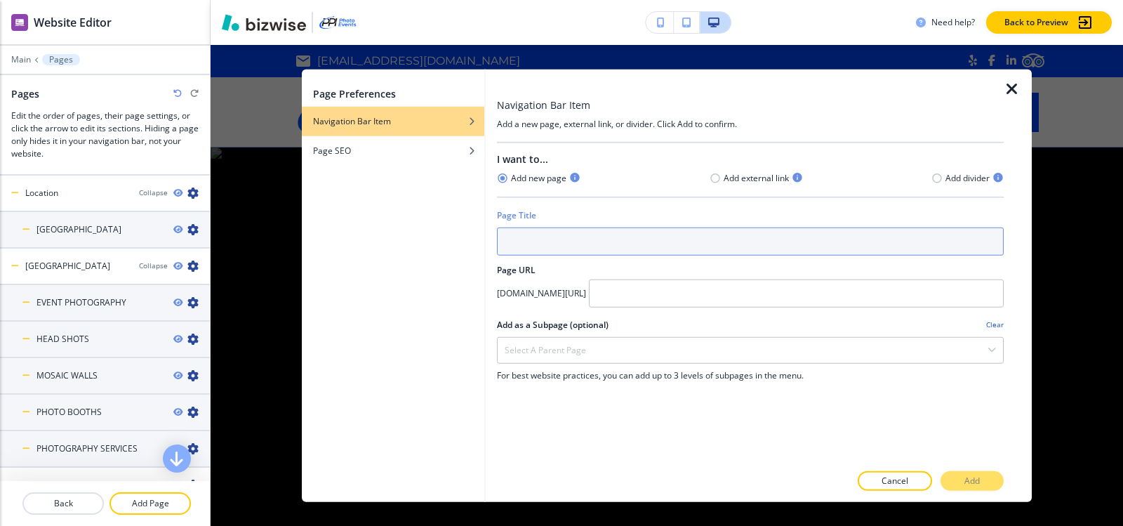
click at [549, 252] on input "text" at bounding box center [750, 241] width 507 height 28
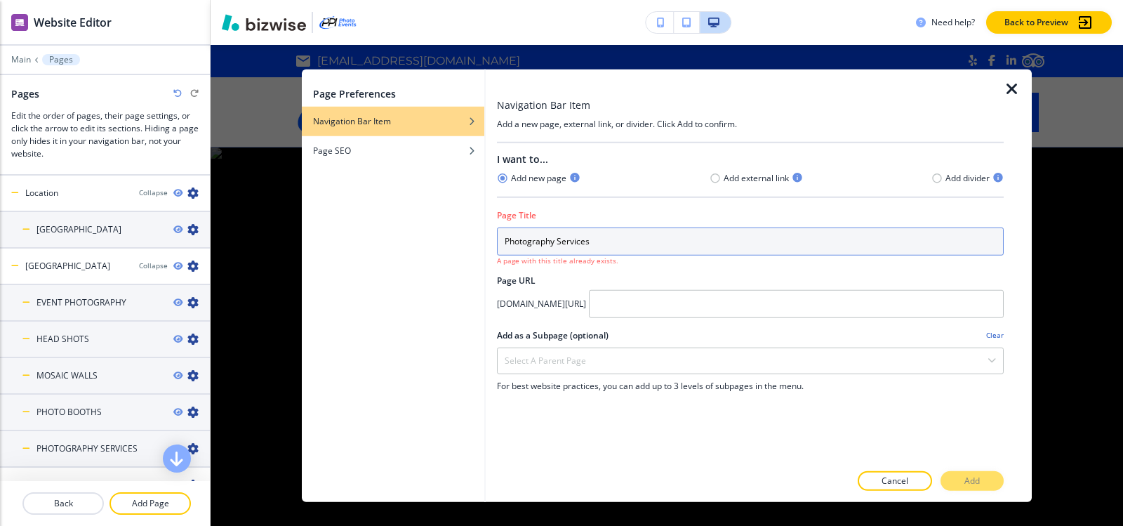
type input "Photography Services"
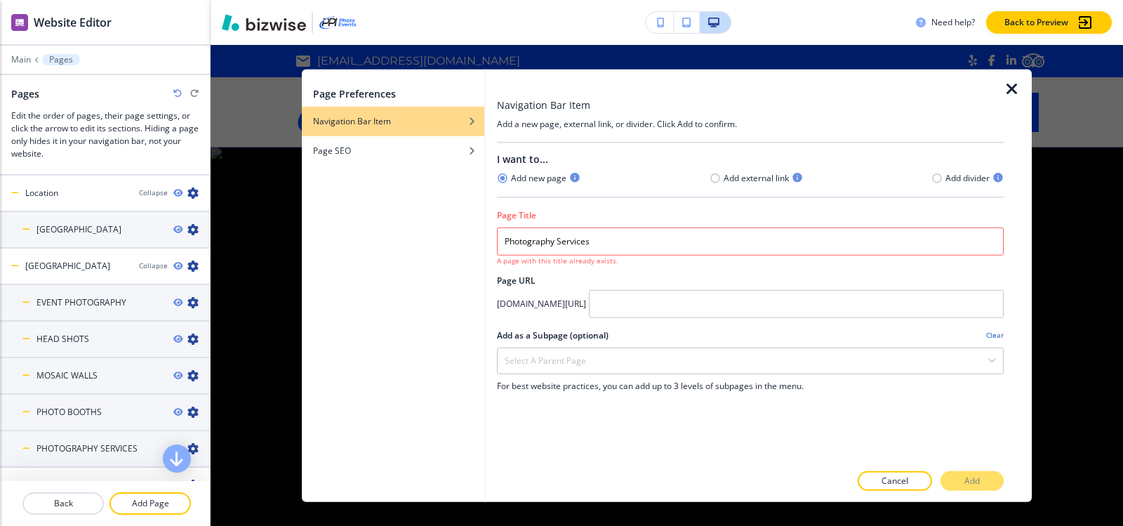
click at [1015, 93] on icon "button" at bounding box center [1011, 88] width 17 height 17
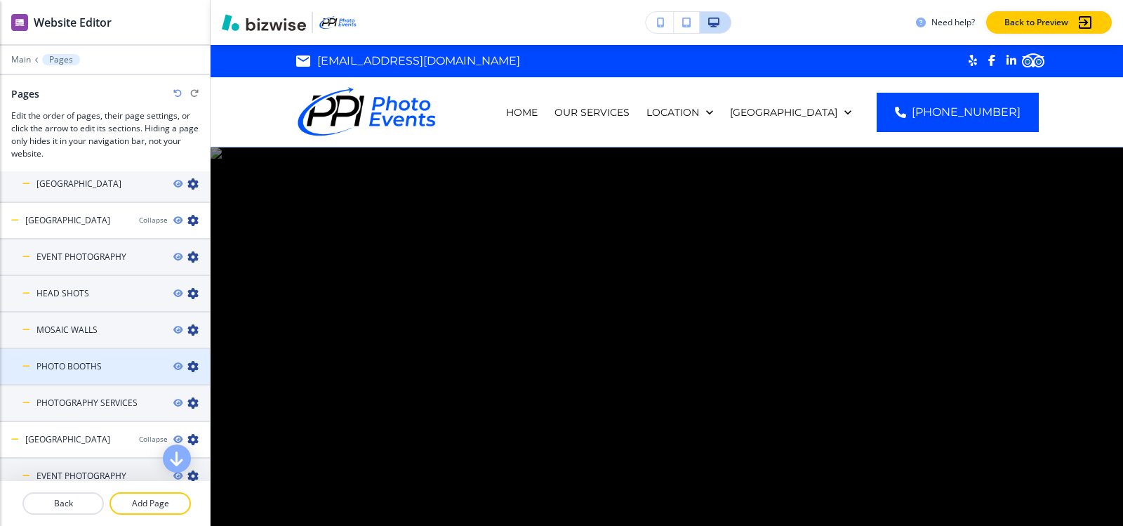
scroll to position [140, 0]
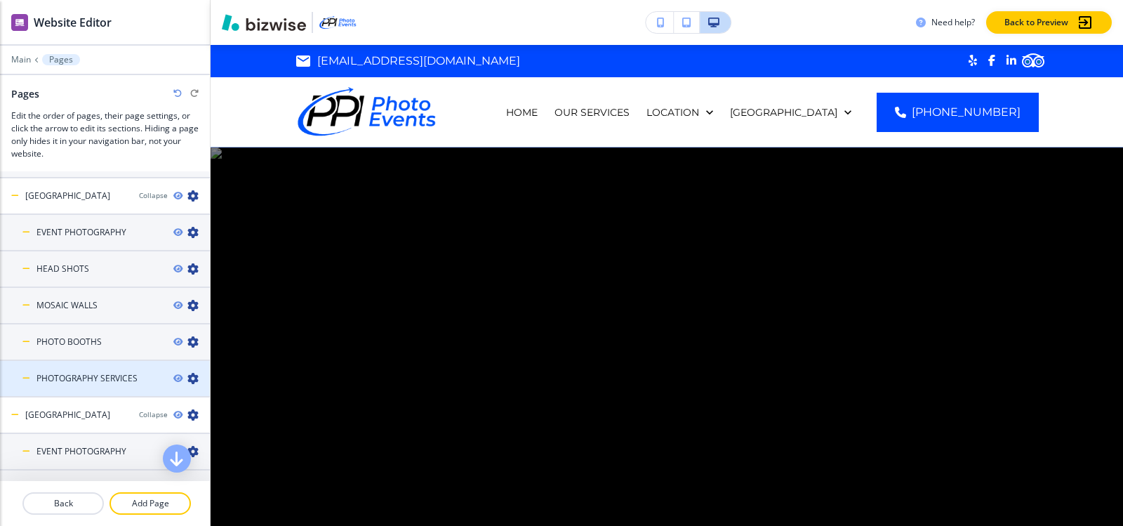
click at [187, 381] on icon "button" at bounding box center [192, 378] width 11 height 11
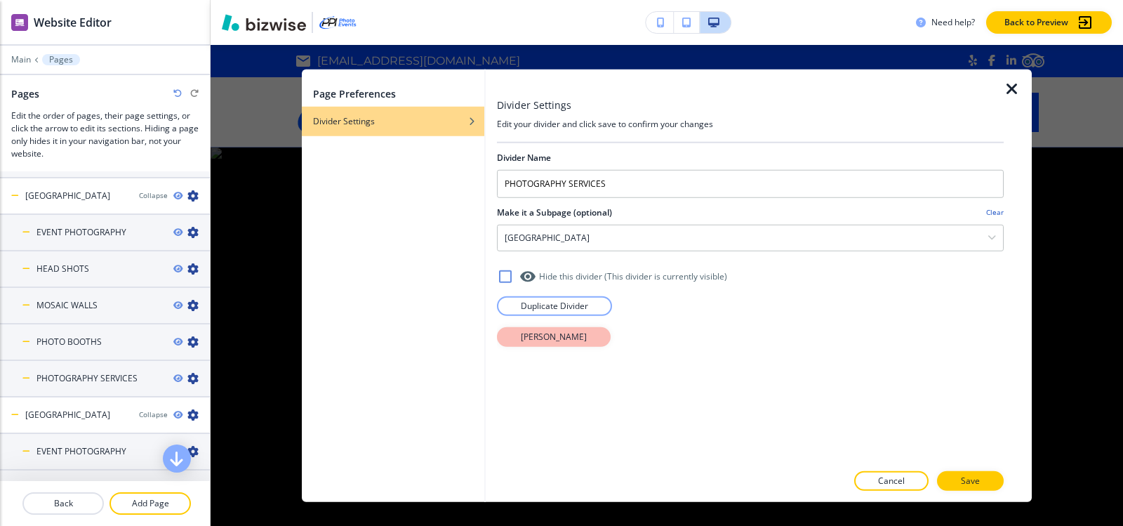
click at [582, 335] on button "Delete Divider" at bounding box center [554, 336] width 114 height 20
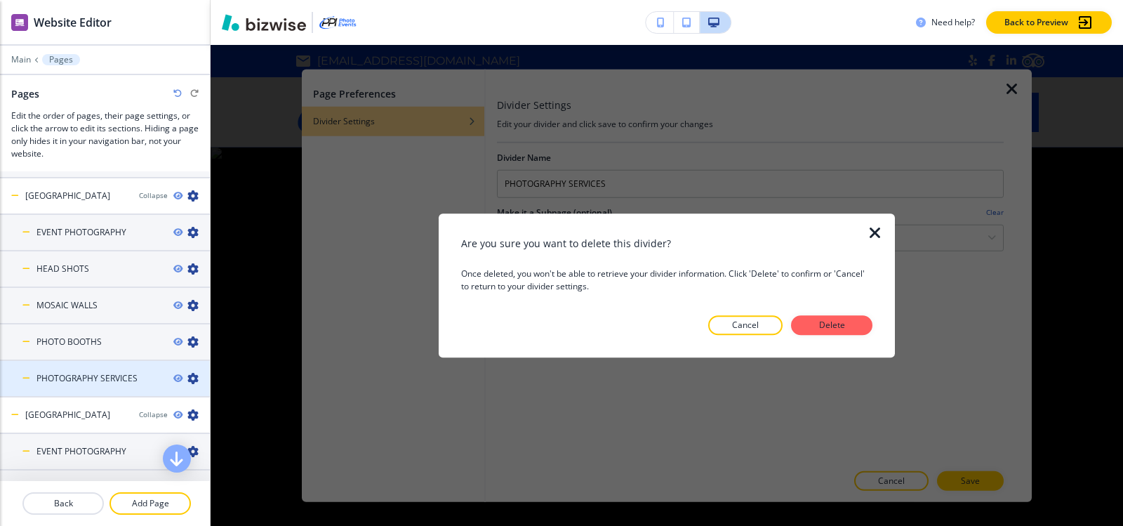
scroll to position [276, 0]
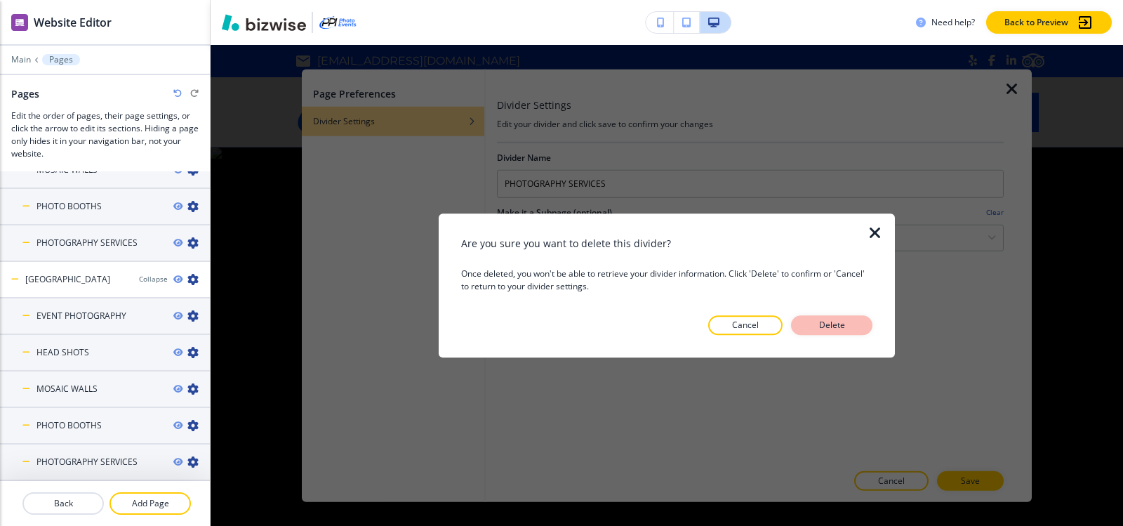
click at [824, 319] on p "Delete" at bounding box center [832, 325] width 34 height 13
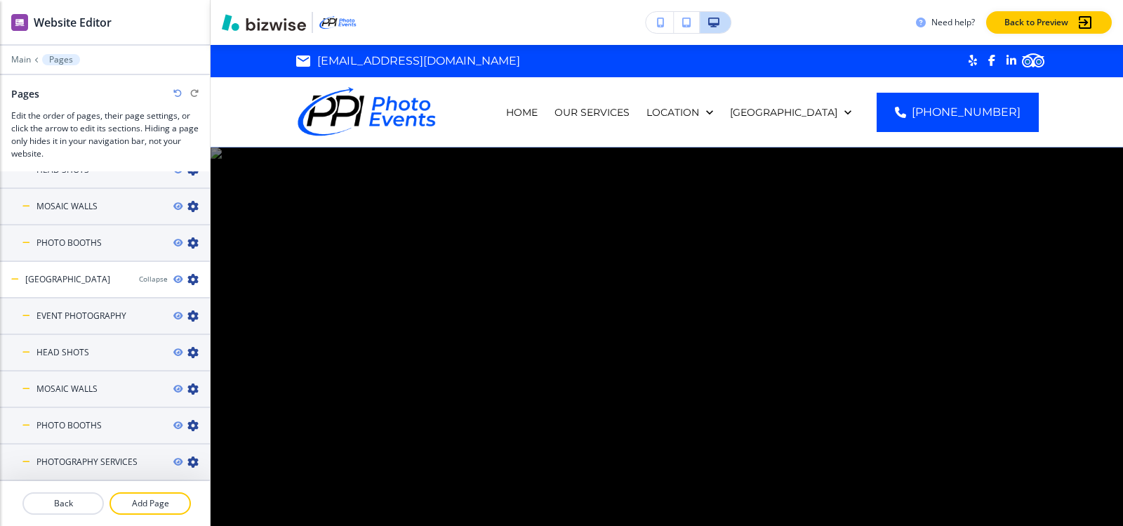
scroll to position [239, 0]
click at [187, 465] on icon "button" at bounding box center [192, 461] width 11 height 11
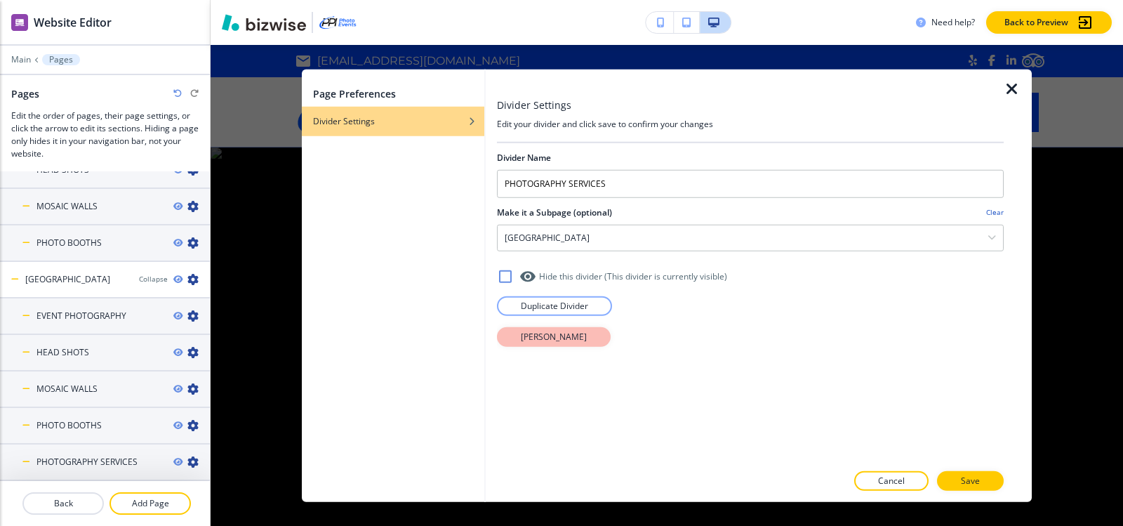
click at [544, 327] on button "Delete Divider" at bounding box center [554, 336] width 114 height 20
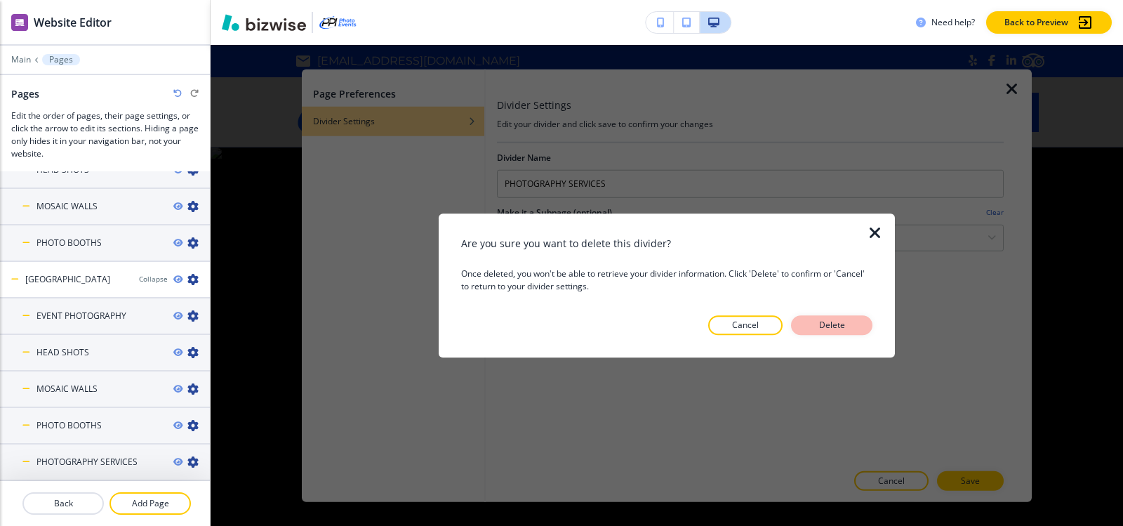
click at [847, 319] on p "Delete" at bounding box center [832, 325] width 34 height 13
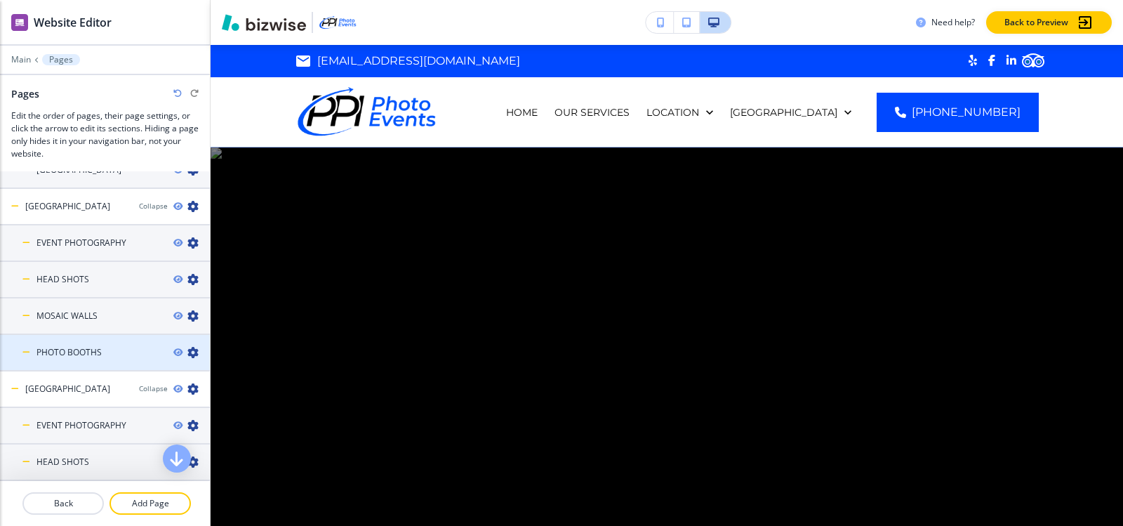
scroll to position [0, 0]
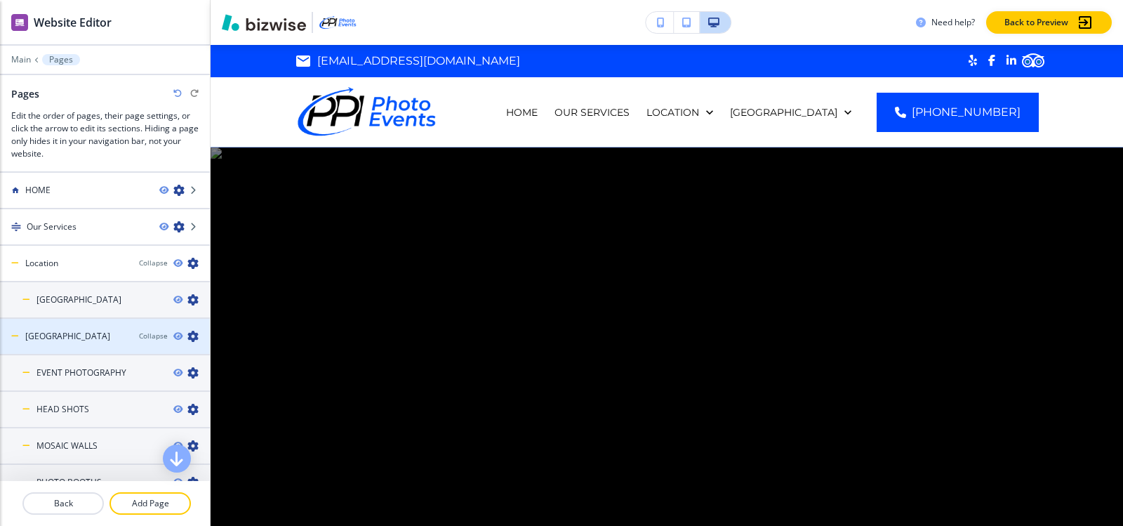
click at [187, 336] on icon "button" at bounding box center [192, 336] width 11 height 11
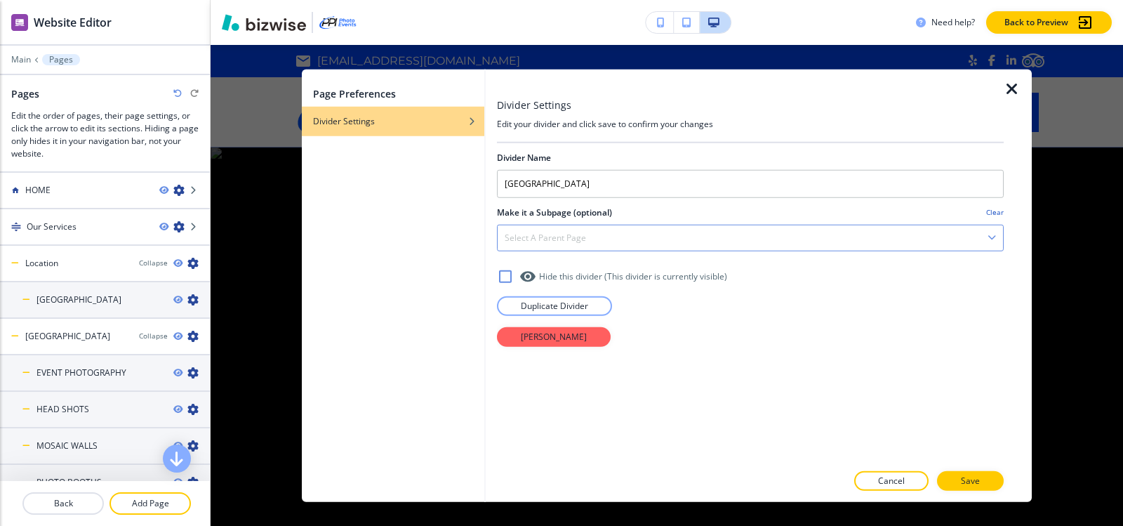
click at [604, 237] on div "Select a parent page" at bounding box center [750, 237] width 505 height 25
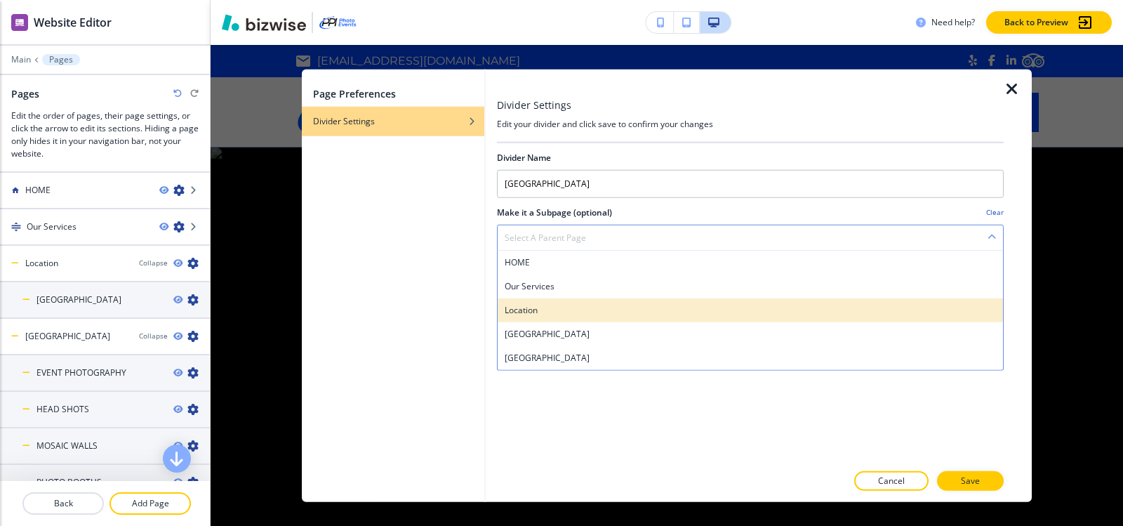
click at [572, 303] on h4 "Location" at bounding box center [750, 309] width 491 height 13
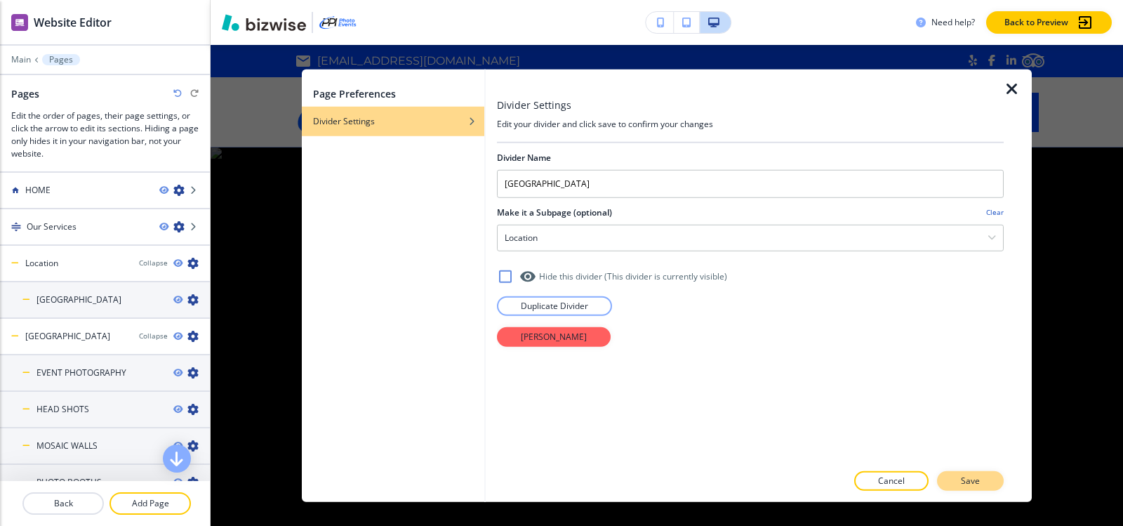
click at [996, 486] on button "Save" at bounding box center [970, 481] width 67 height 20
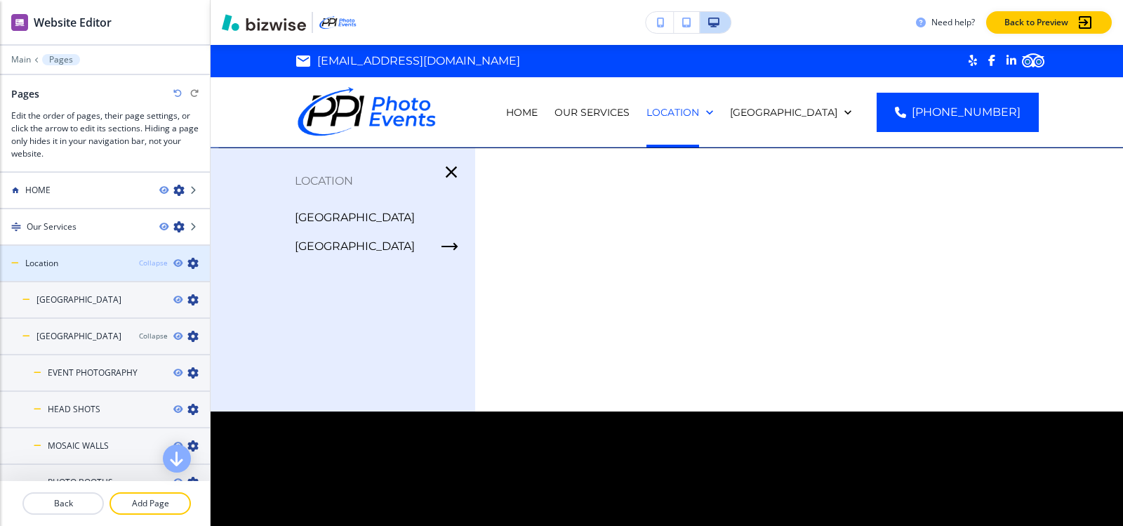
click at [139, 261] on div "Collapse" at bounding box center [153, 263] width 29 height 11
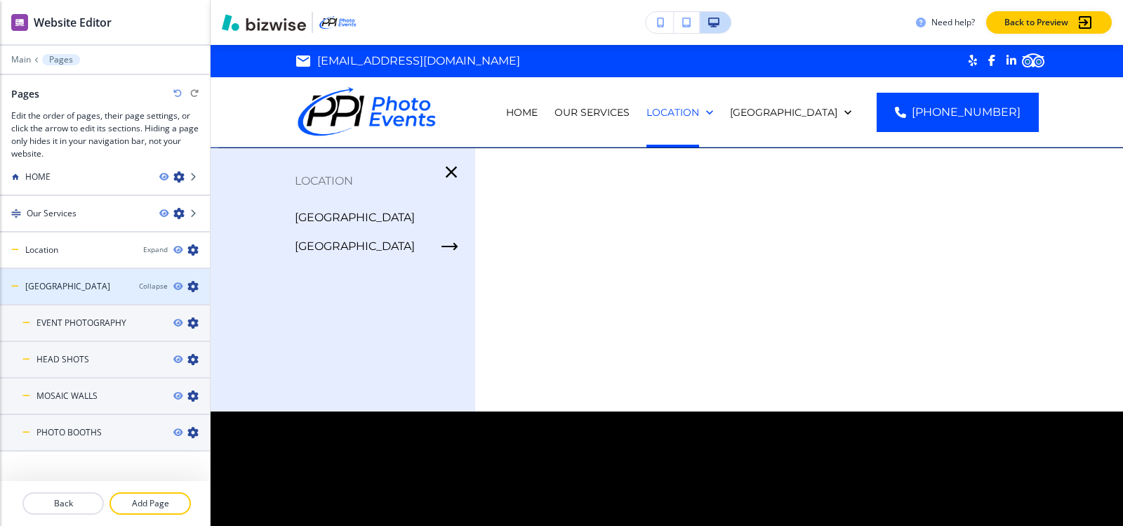
scroll to position [17, 0]
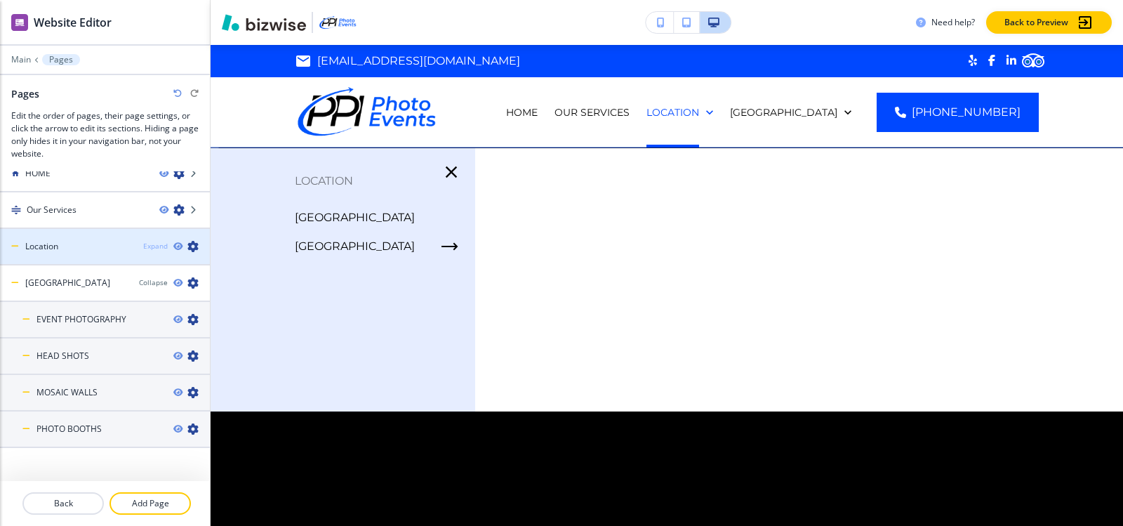
click at [143, 250] on div "Expand" at bounding box center [155, 246] width 25 height 11
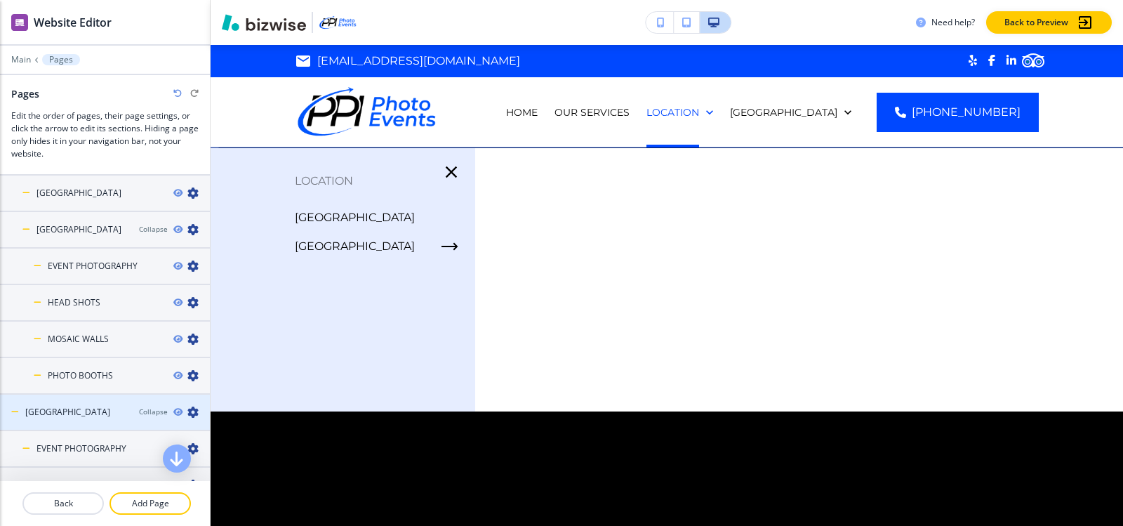
scroll to position [203, 0]
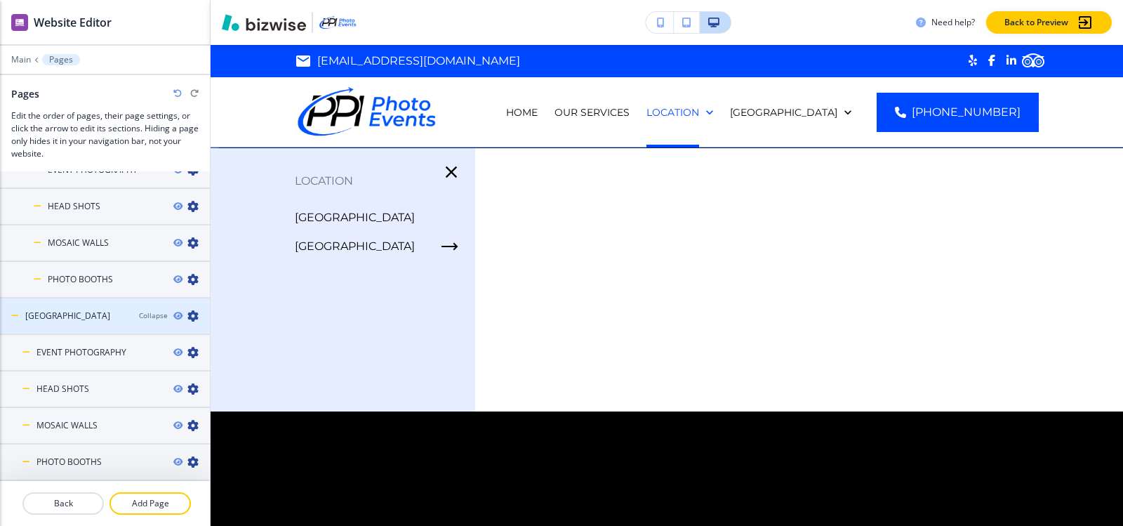
click at [187, 317] on icon "button" at bounding box center [192, 315] width 11 height 11
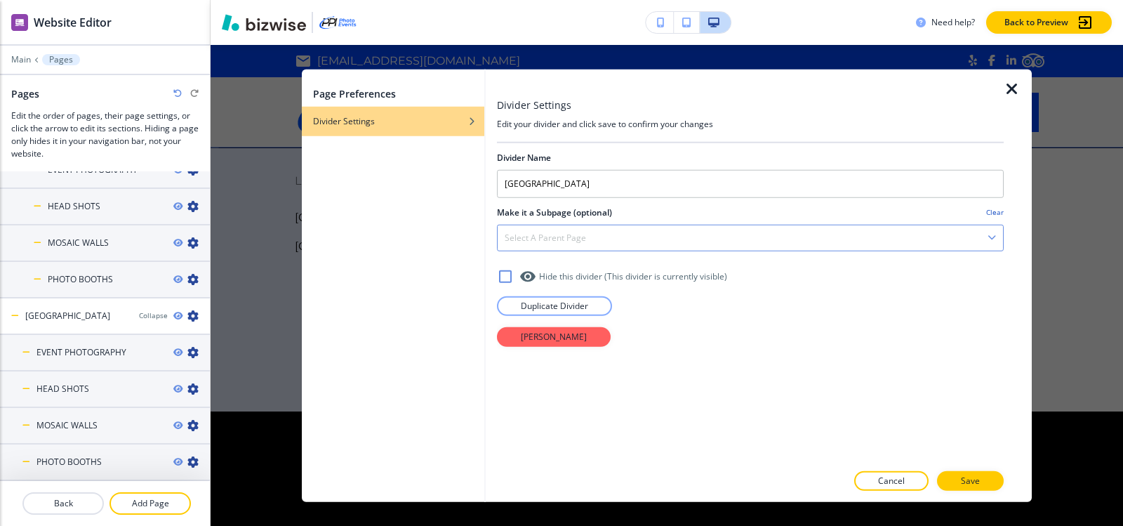
click at [578, 236] on h4 "Select a parent page" at bounding box center [545, 237] width 81 height 13
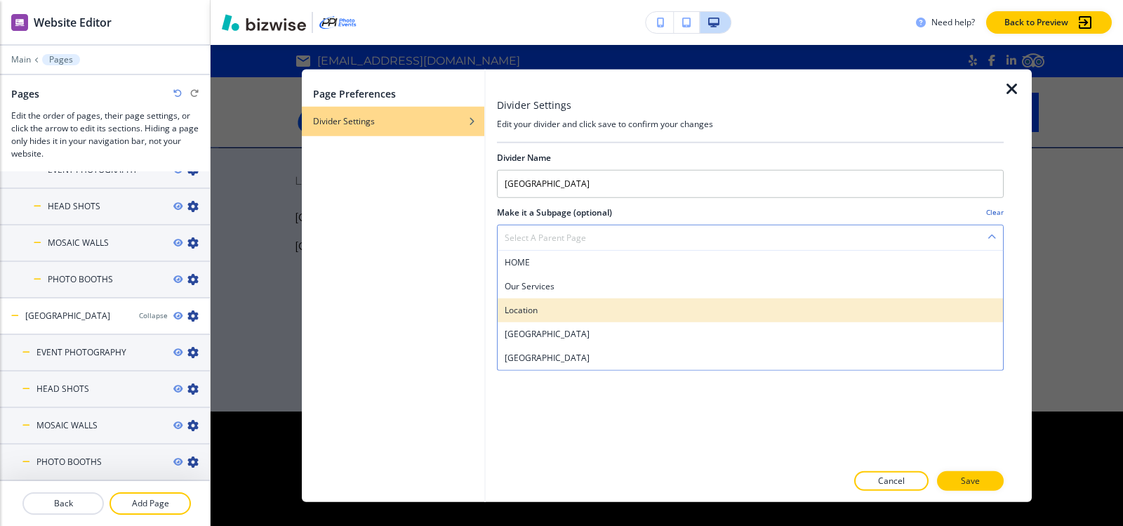
click at [563, 307] on h4 "Location" at bounding box center [750, 309] width 491 height 13
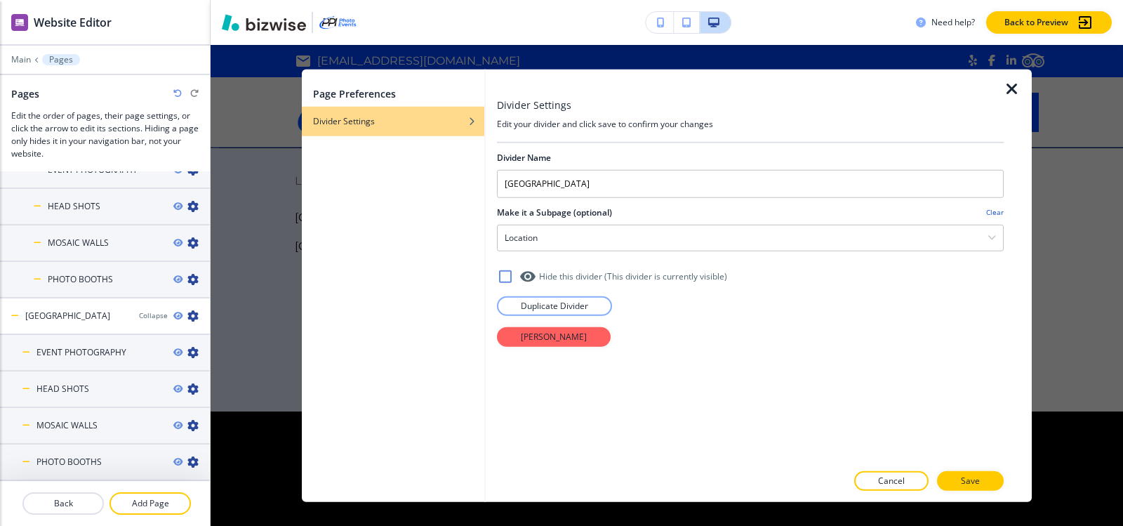
click at [968, 486] on p "Save" at bounding box center [970, 480] width 19 height 13
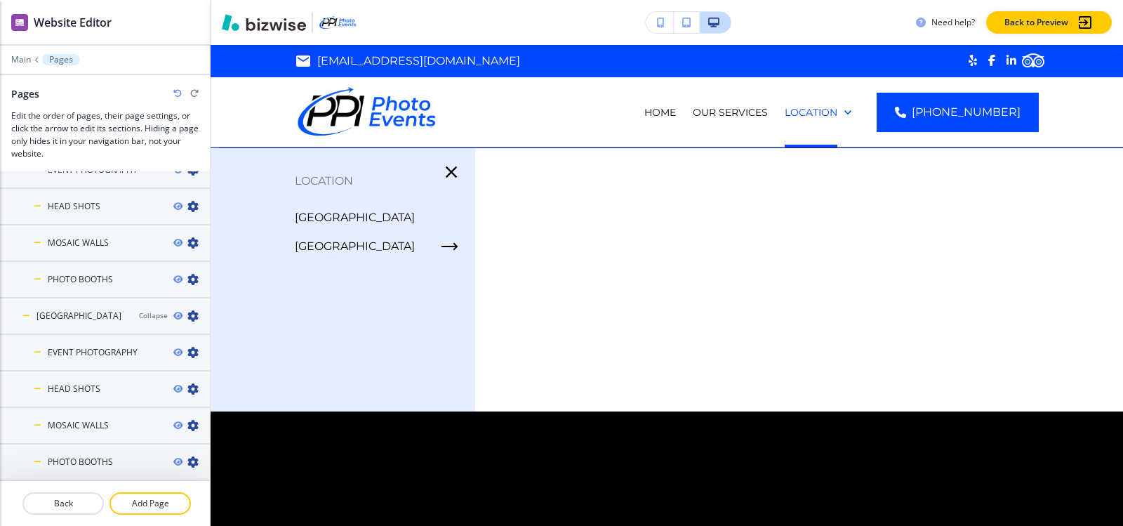
drag, startPoint x: 167, startPoint y: 493, endPoint x: 206, endPoint y: 464, distance: 48.6
click at [166, 493] on button "Add Page" at bounding box center [149, 503] width 81 height 22
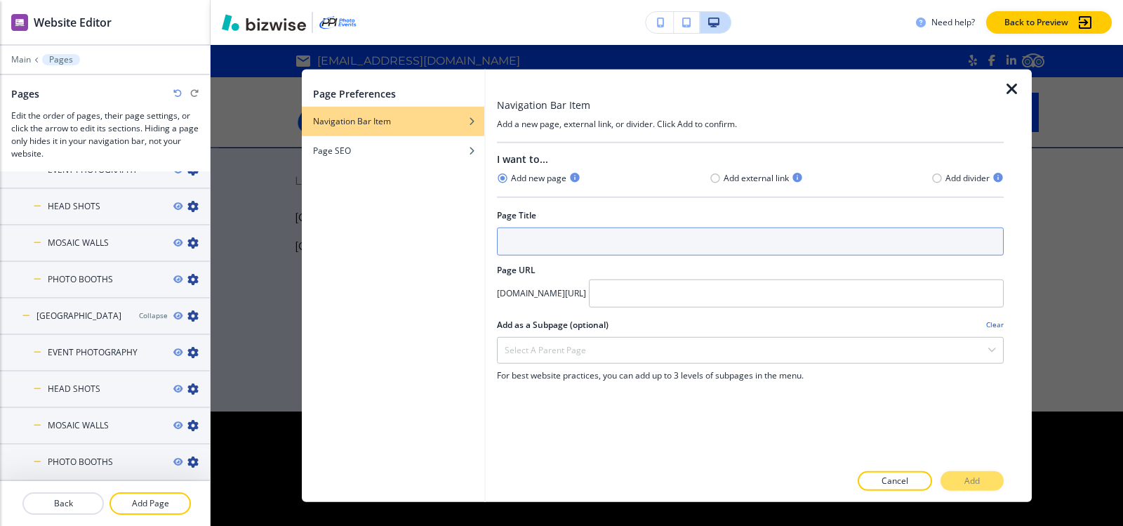
click at [737, 239] on input "text" at bounding box center [750, 241] width 507 height 28
click at [744, 241] on input "text" at bounding box center [750, 241] width 507 height 28
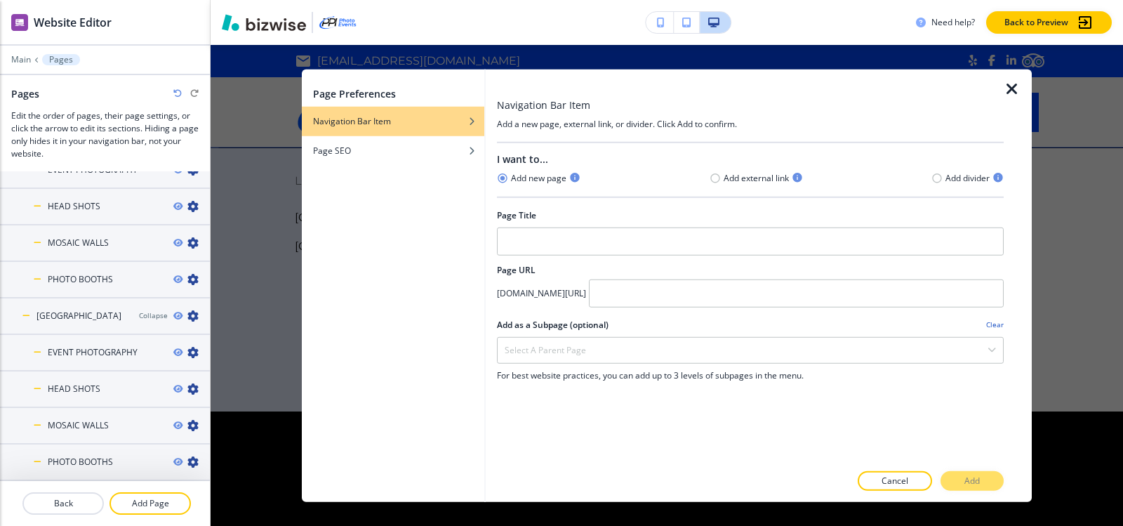
click at [1012, 95] on icon "button" at bounding box center [1011, 88] width 17 height 17
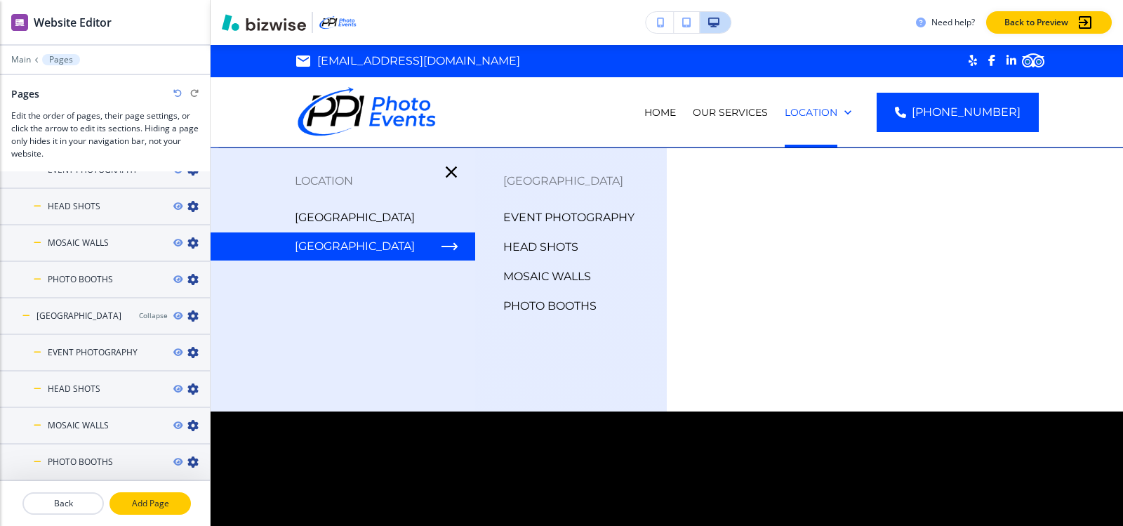
click at [158, 503] on p "Add Page" at bounding box center [150, 503] width 79 height 13
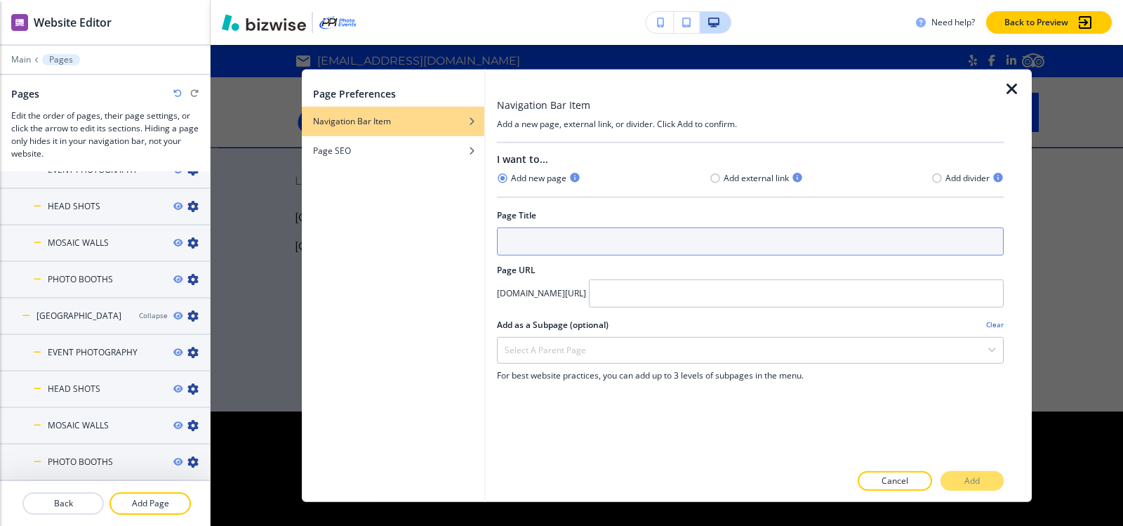
click at [698, 243] on input "text" at bounding box center [750, 241] width 507 height 28
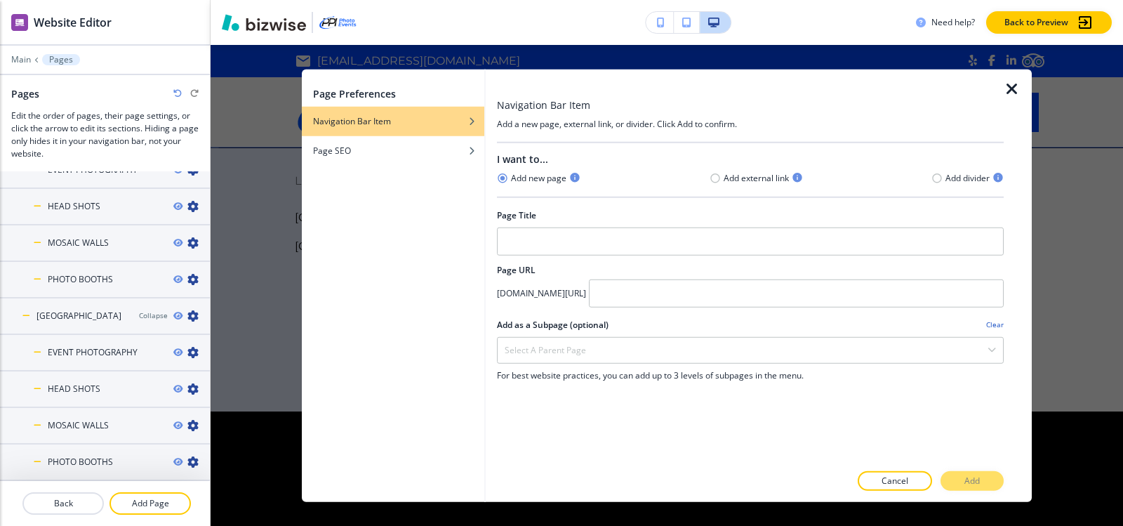
click at [1011, 91] on icon "button" at bounding box center [1011, 88] width 17 height 17
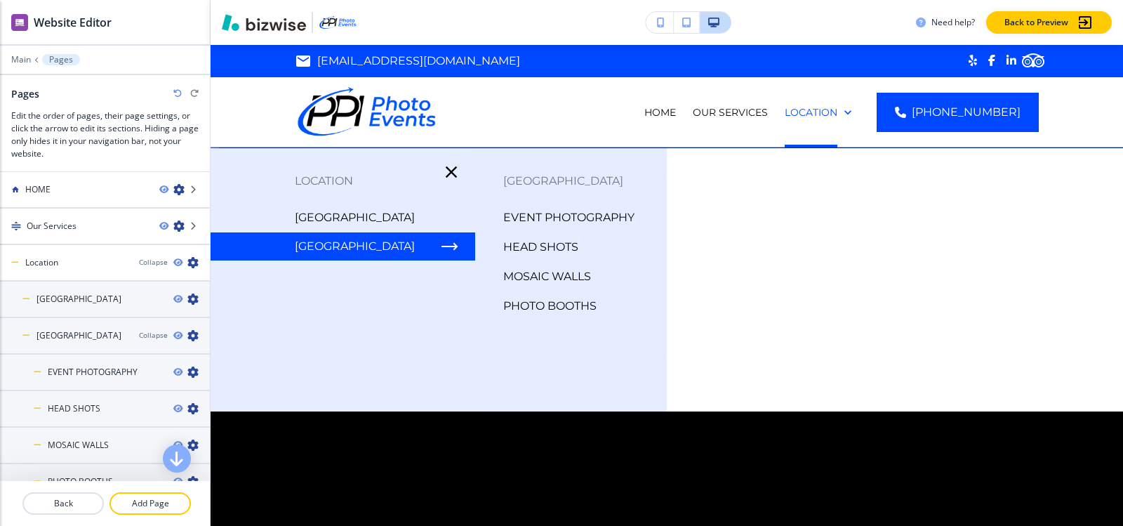
scroll to position [0, 0]
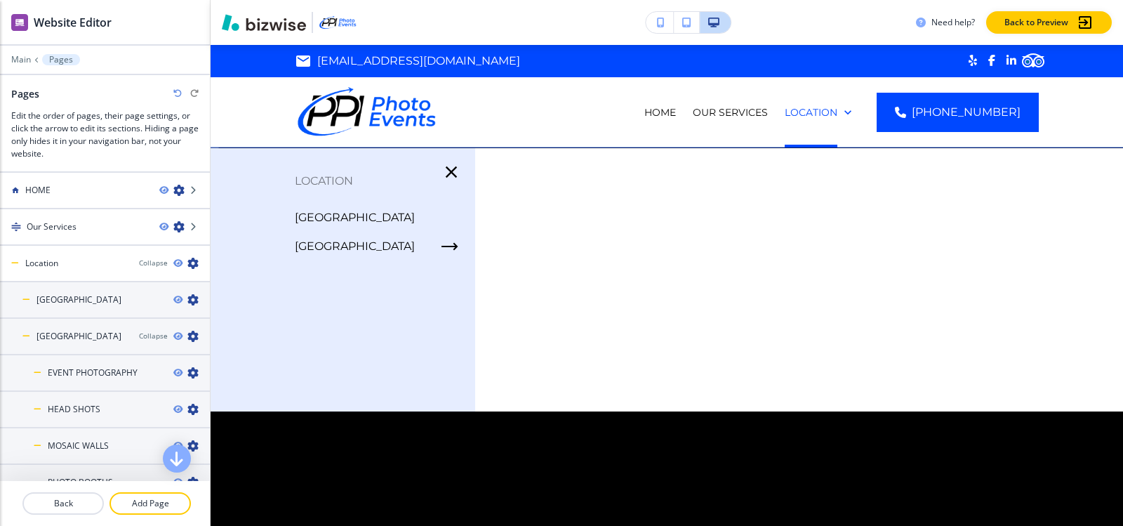
drag, startPoint x: 865, startPoint y: 295, endPoint x: 770, endPoint y: 272, distance: 96.7
click at [864, 295] on div at bounding box center [667, 359] width 912 height 423
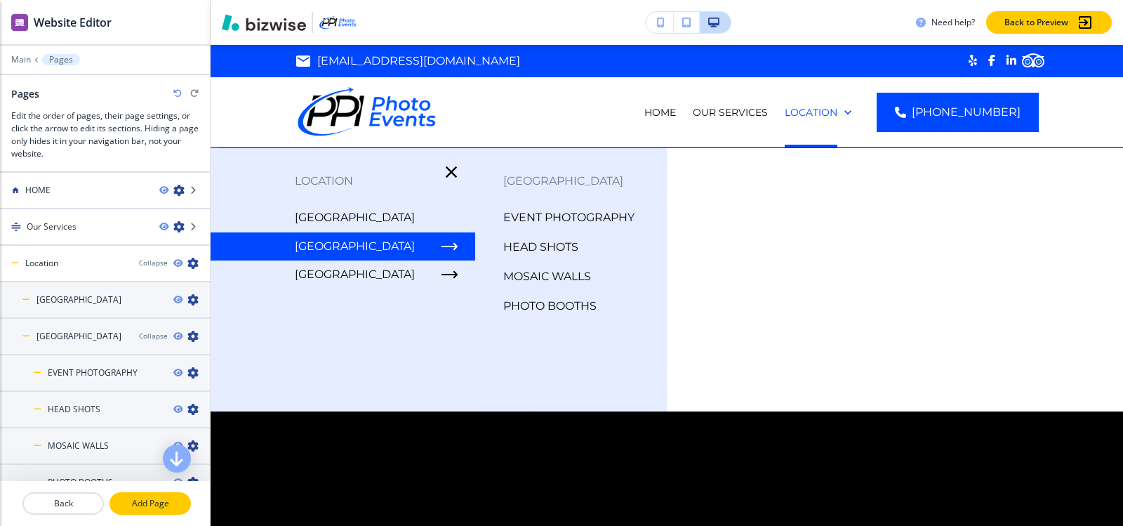
click at [149, 507] on p "Add Page" at bounding box center [150, 503] width 79 height 13
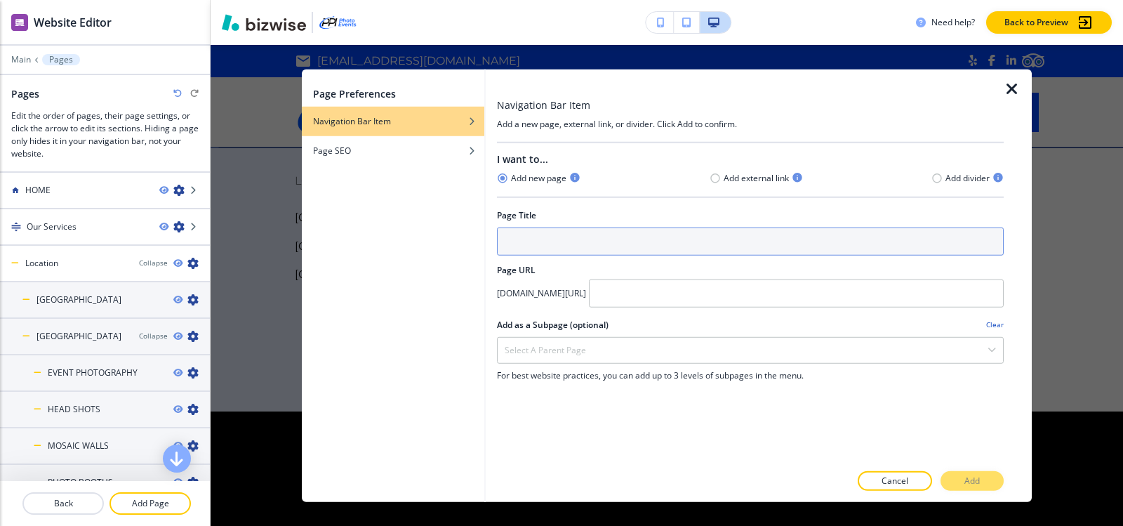
click at [532, 241] on input "text" at bounding box center [750, 241] width 507 height 28
click at [530, 241] on input "text" at bounding box center [750, 241] width 507 height 28
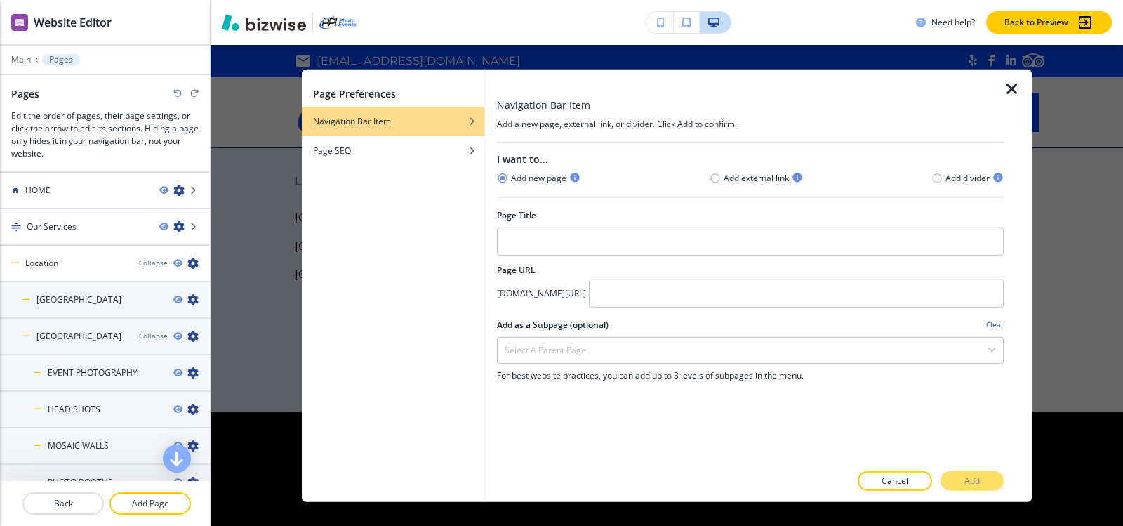
drag, startPoint x: 473, startPoint y: 253, endPoint x: 799, endPoint y: 271, distance: 326.1
click at [504, 258] on div "Page Preferences Navigation Bar Item Page SEO Navigation Bar Item Add a new pag…" at bounding box center [667, 285] width 730 height 433
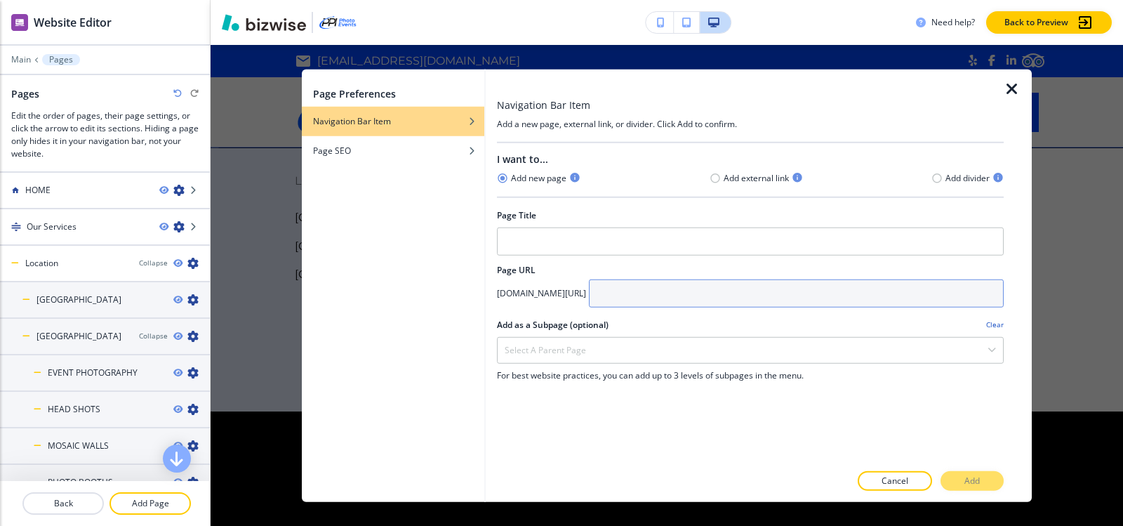
click at [787, 293] on input "text" at bounding box center [796, 293] width 415 height 28
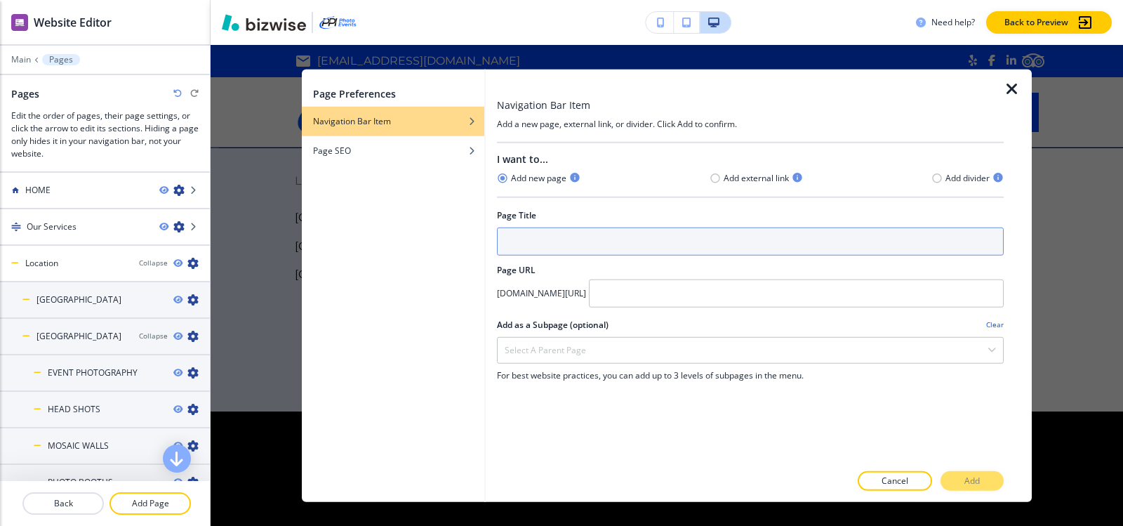
click at [647, 229] on input "text" at bounding box center [750, 241] width 507 height 28
click at [629, 244] on input "text" at bounding box center [750, 241] width 507 height 28
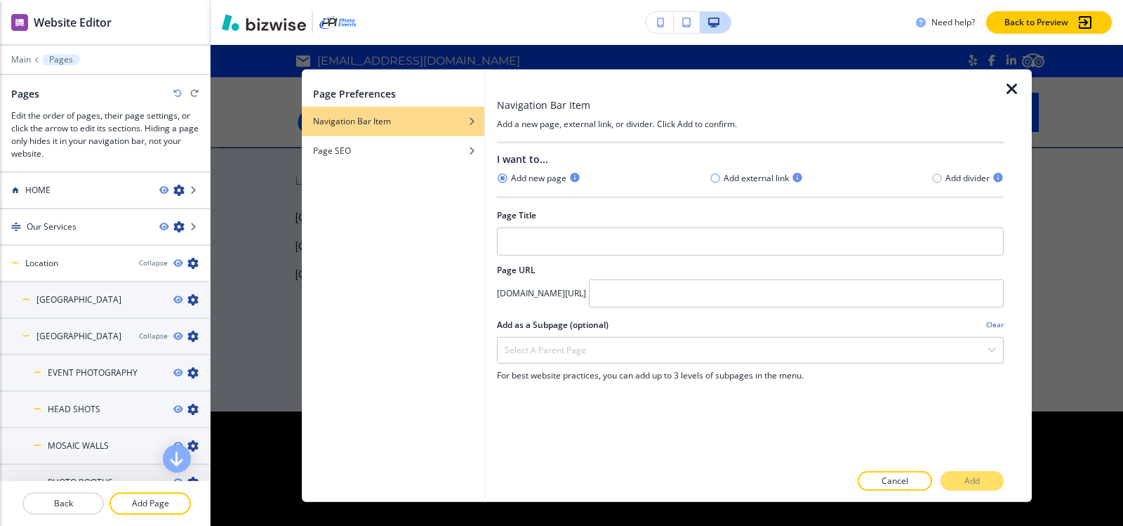
click at [714, 182] on icon "button" at bounding box center [714, 178] width 11 height 11
click at [688, 225] on div at bounding box center [750, 224] width 507 height 6
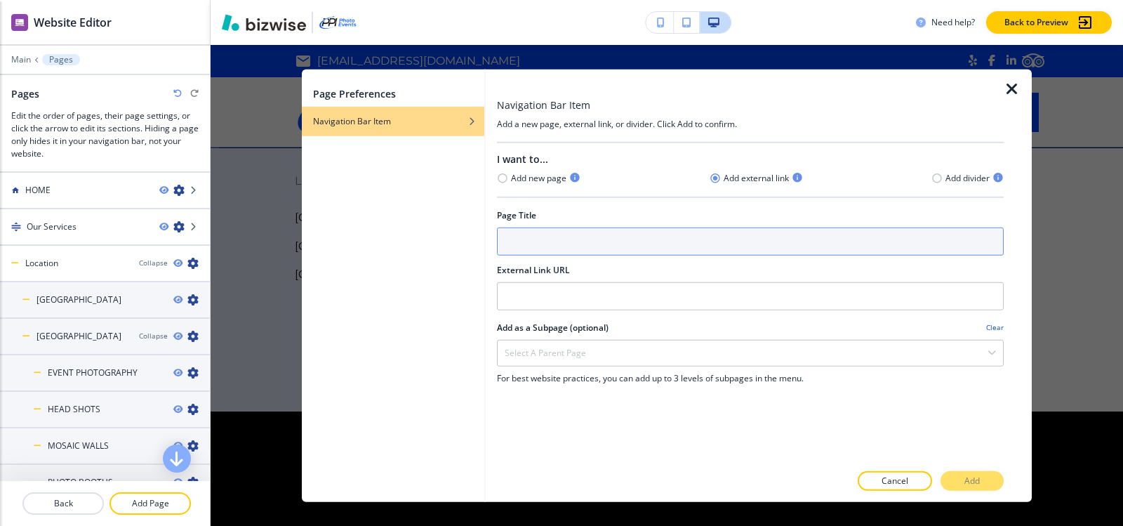
click at [688, 236] on input "text" at bounding box center [750, 241] width 507 height 28
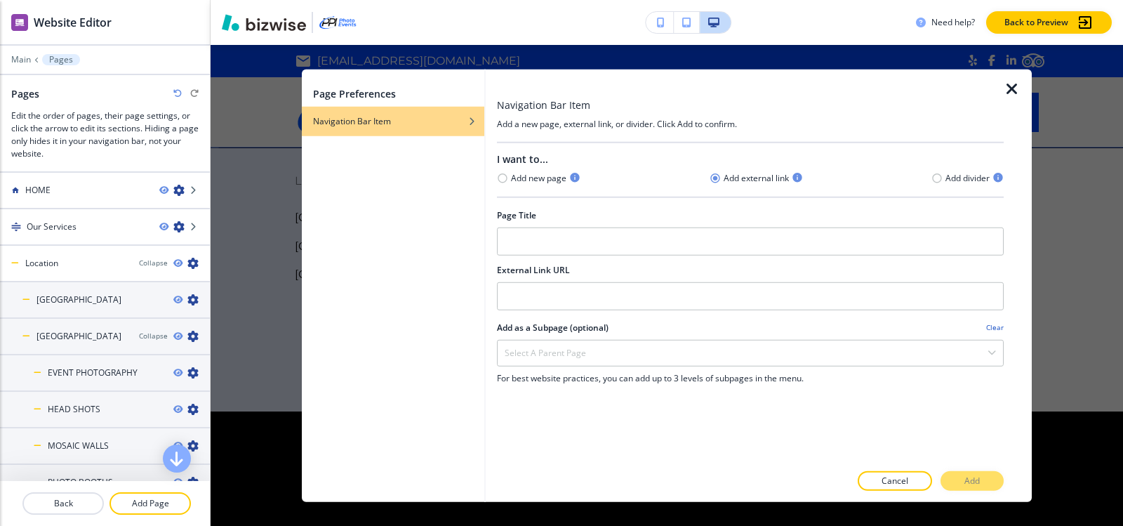
click at [1008, 93] on icon "button" at bounding box center [1011, 88] width 17 height 17
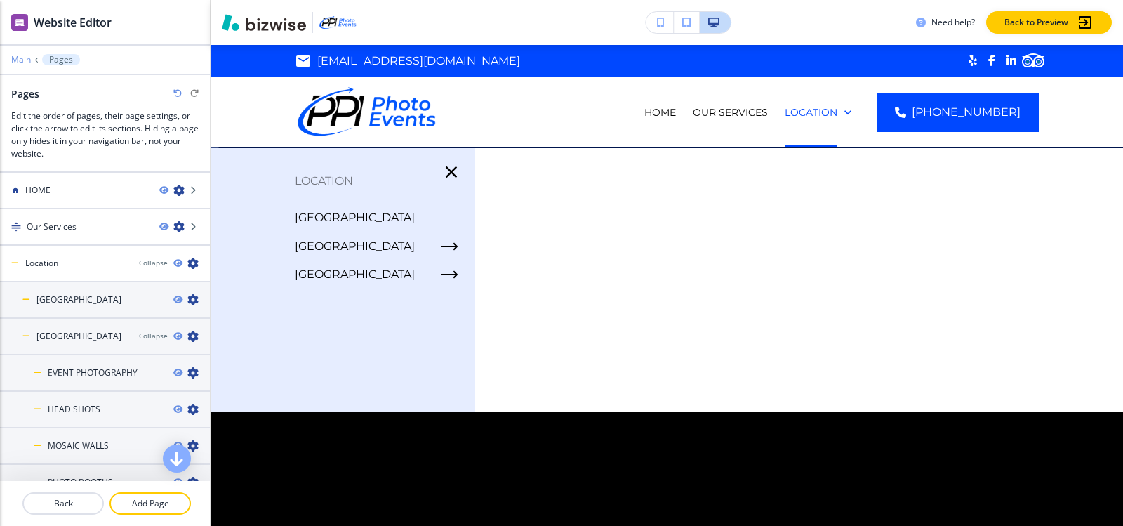
click at [24, 59] on p "Main" at bounding box center [21, 60] width 20 height 10
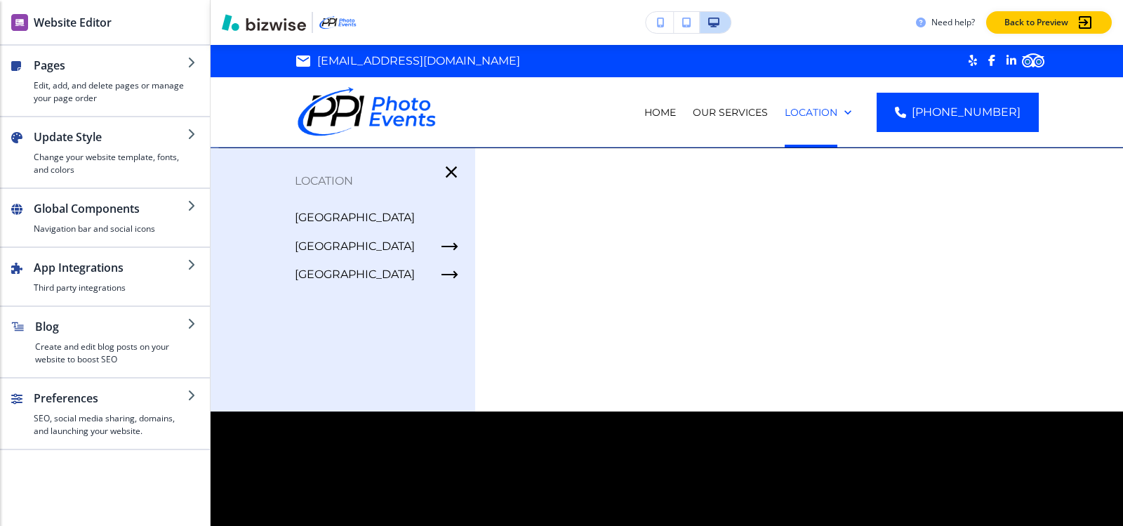
click at [229, 59] on div "Edit guy@ppiphotoevents.com .st0{fill:#08808a} HOME Our Services Location (858)…" at bounding box center [667, 96] width 912 height 102
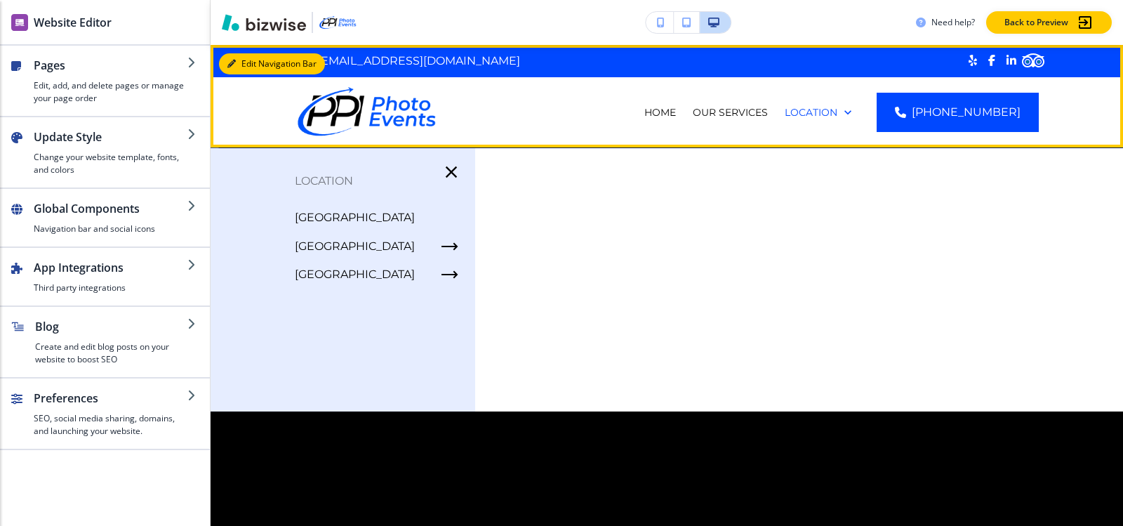
click at [251, 67] on div "Edit Navigation Bar guy@ppiphotoevents.com .st0{fill:#08808a} HOME Our Services…" at bounding box center [667, 96] width 912 height 102
click at [252, 69] on div "Edit Navigation Bar guy@ppiphotoevents.com .st0{fill:#08808a} HOME Our Services…" at bounding box center [667, 96] width 912 height 102
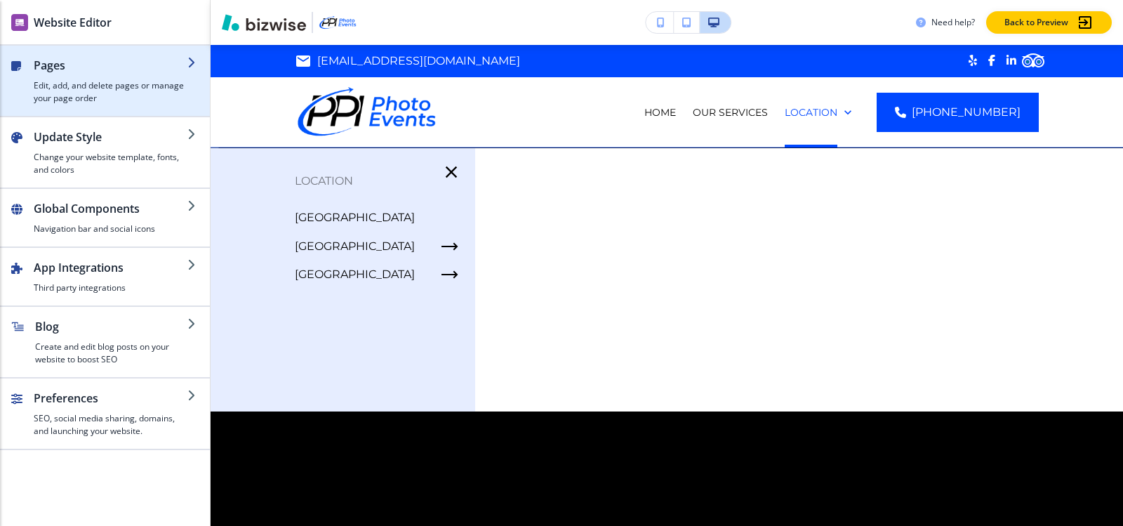
click at [91, 83] on h4 "Edit, add, and delete pages or manage your page order" at bounding box center [111, 91] width 154 height 25
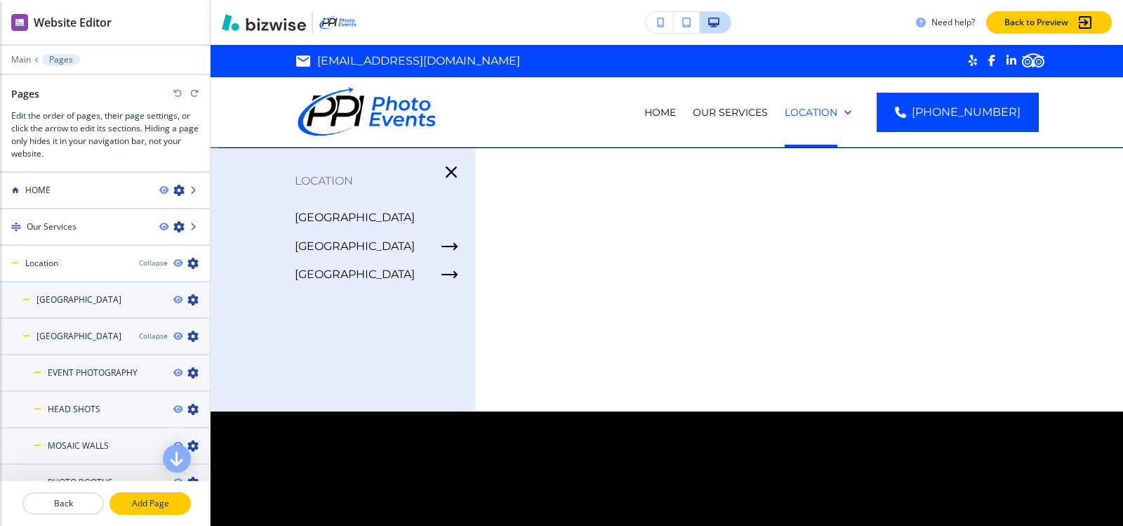
click at [171, 505] on p "Add Page" at bounding box center [150, 503] width 79 height 13
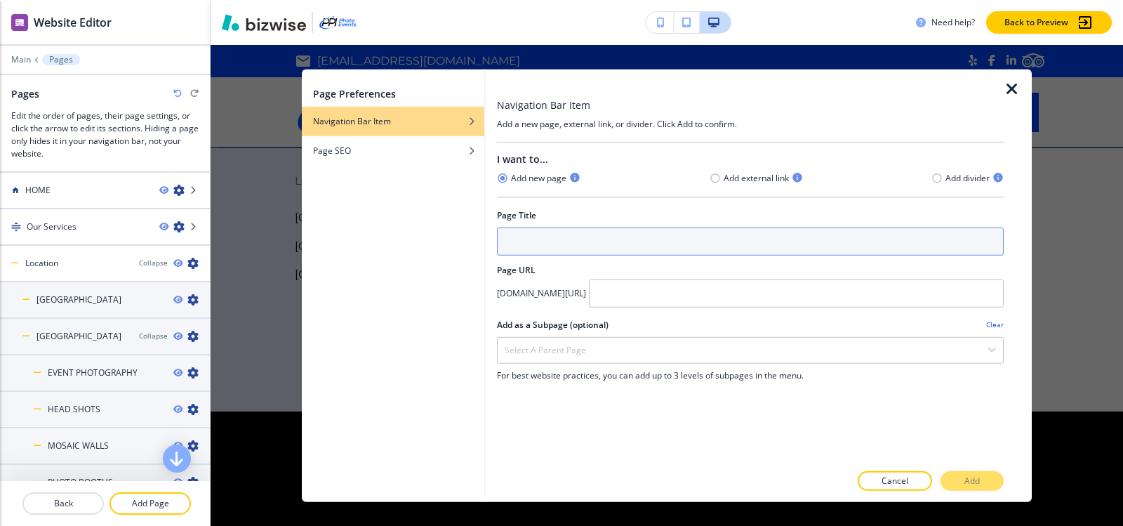
click at [674, 247] on input "text" at bounding box center [750, 241] width 507 height 28
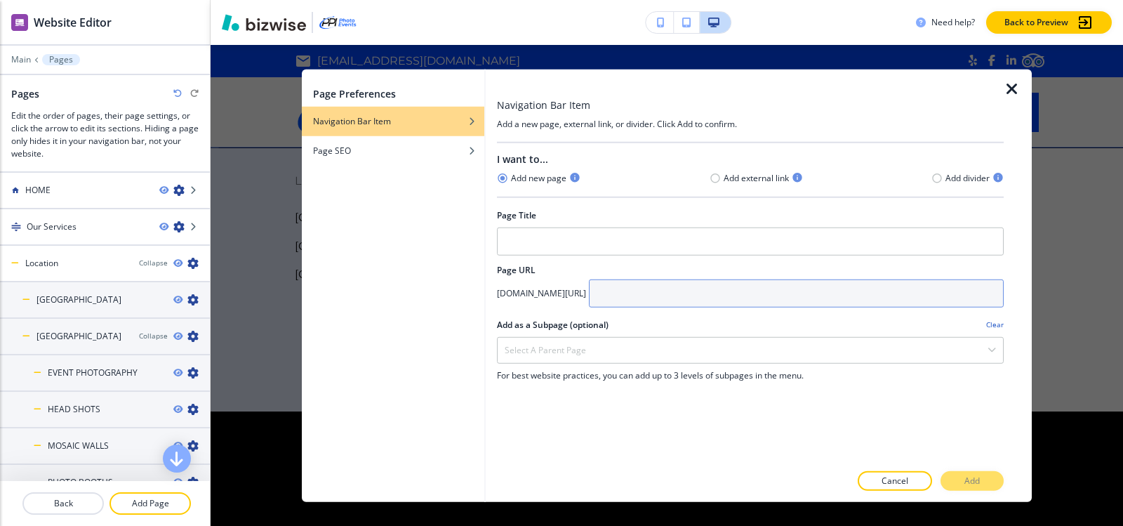
click at [692, 295] on input "text" at bounding box center [796, 293] width 415 height 28
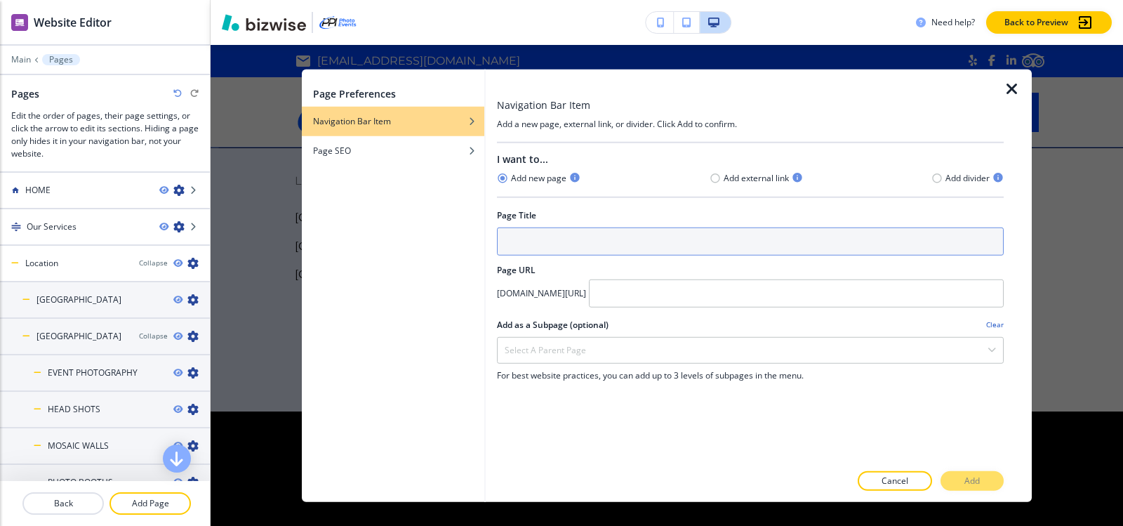
click at [605, 242] on input "text" at bounding box center [750, 241] width 507 height 28
click at [605, 241] on input "text" at bounding box center [750, 241] width 507 height 28
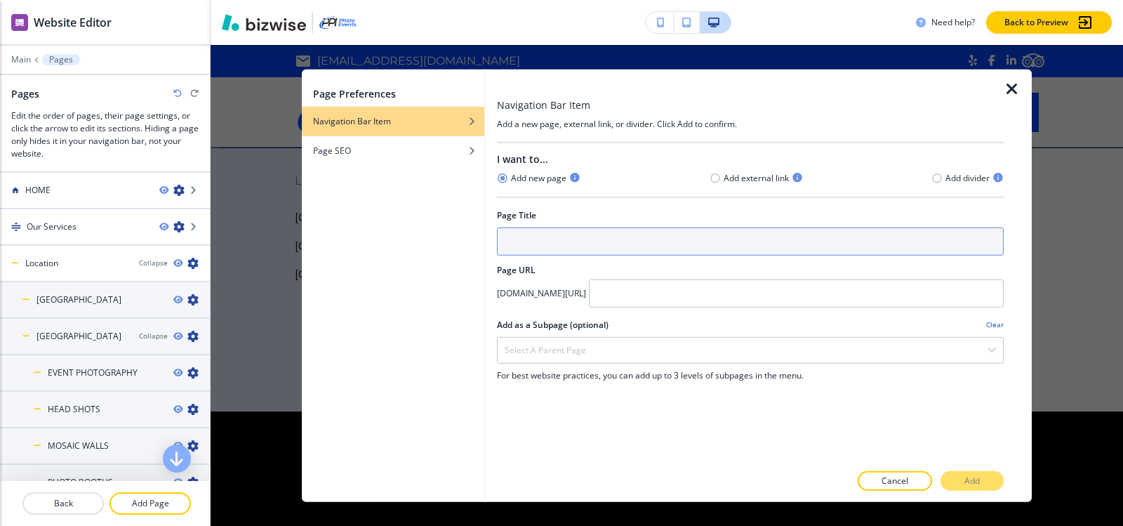
click at [605, 241] on input "text" at bounding box center [750, 241] width 507 height 28
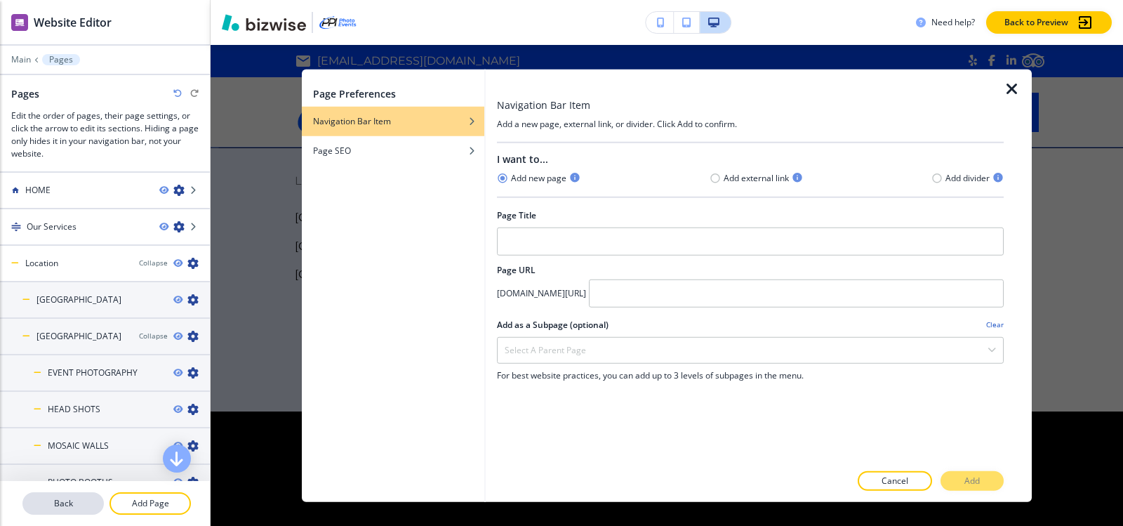
click at [77, 506] on p "Back" at bounding box center [63, 503] width 79 height 13
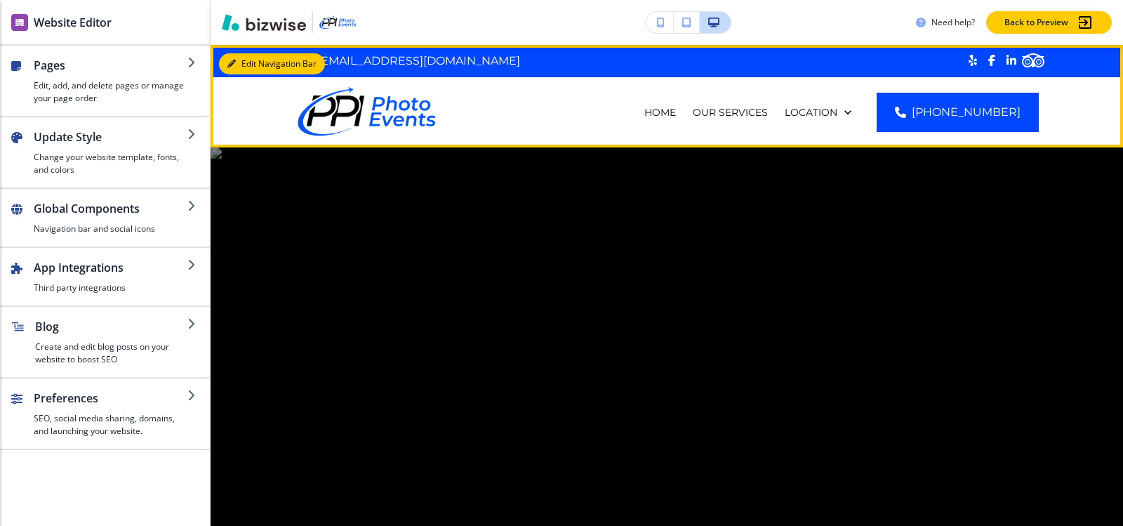
click at [245, 72] on button "Edit Navigation Bar" at bounding box center [272, 63] width 106 height 21
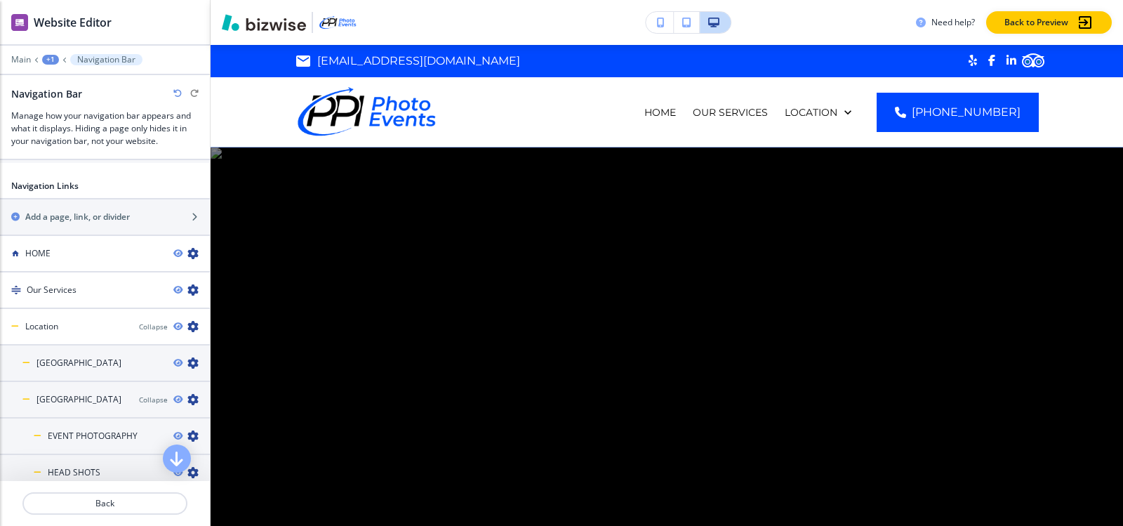
scroll to position [772, 0]
click at [91, 216] on h2 "Add a page, link, or divider" at bounding box center [77, 217] width 105 height 13
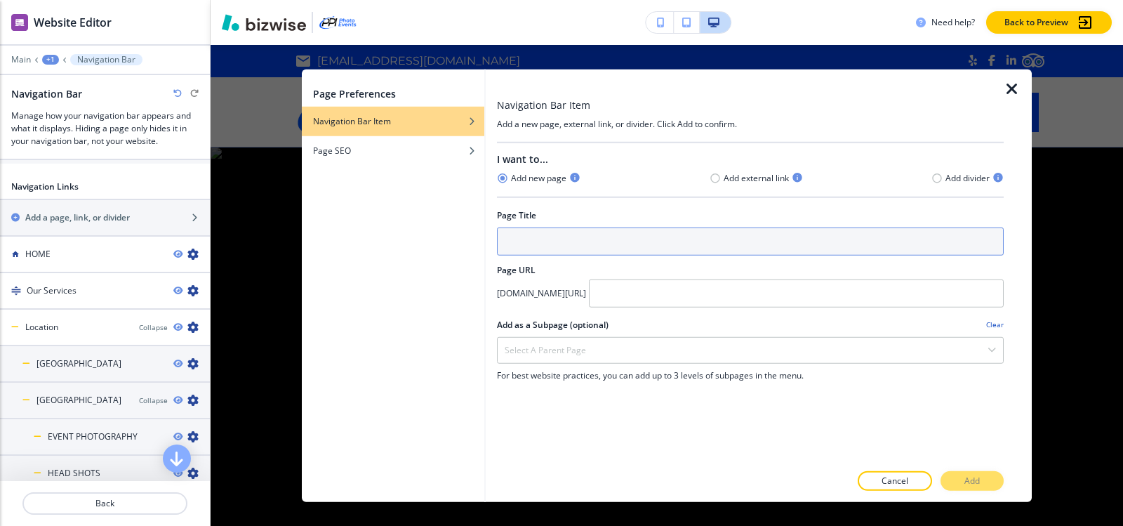
click at [645, 246] on input "text" at bounding box center [750, 241] width 507 height 28
paste input "Photography Services"
type input "Photography Services"
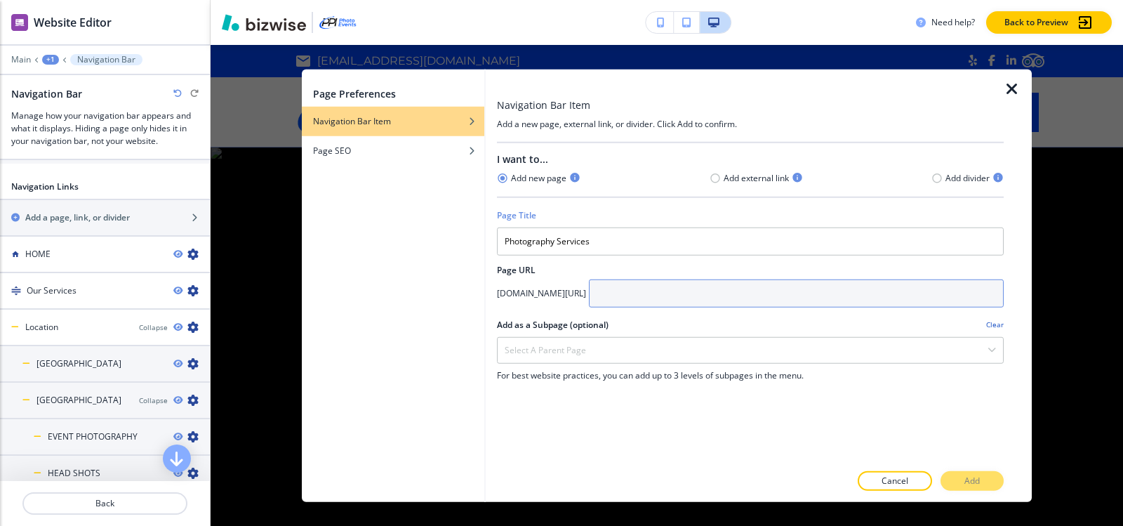
click at [713, 295] on input "text" at bounding box center [796, 293] width 415 height 28
paste input "san-diego/photography-services"
type input "san-diego/photography-services"
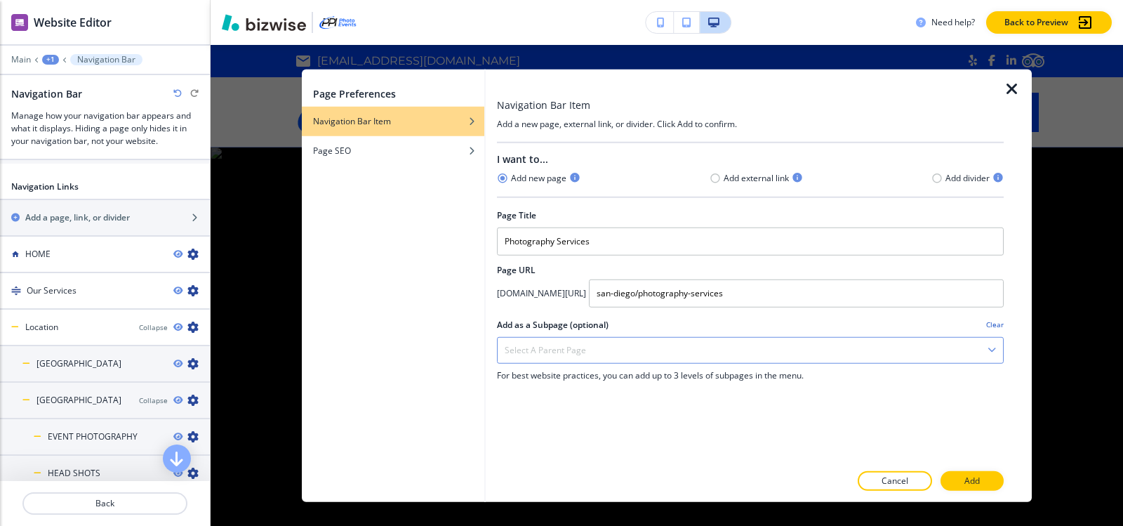
click at [705, 354] on div "Select a parent page" at bounding box center [750, 349] width 505 height 25
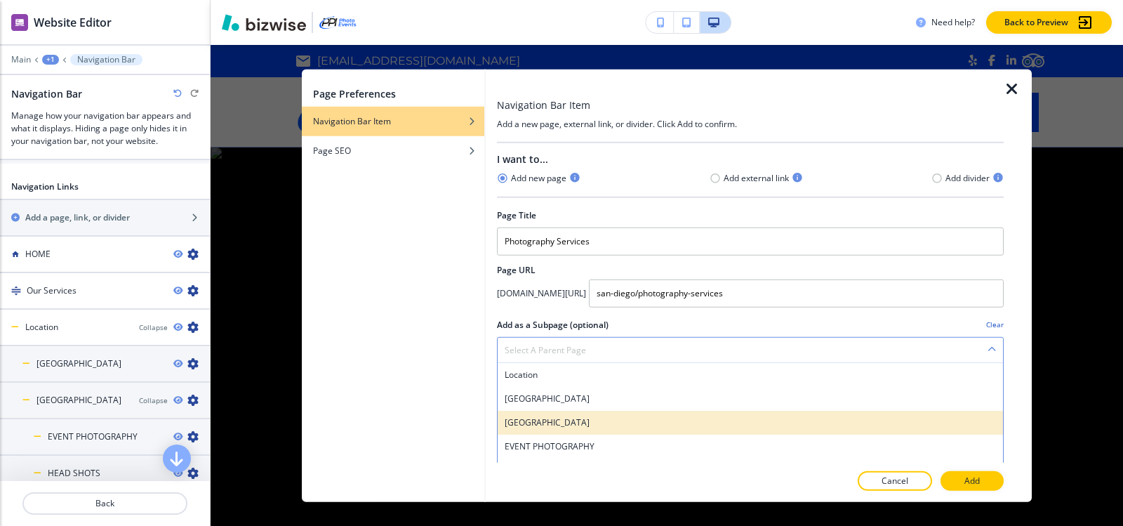
scroll to position [70, 0]
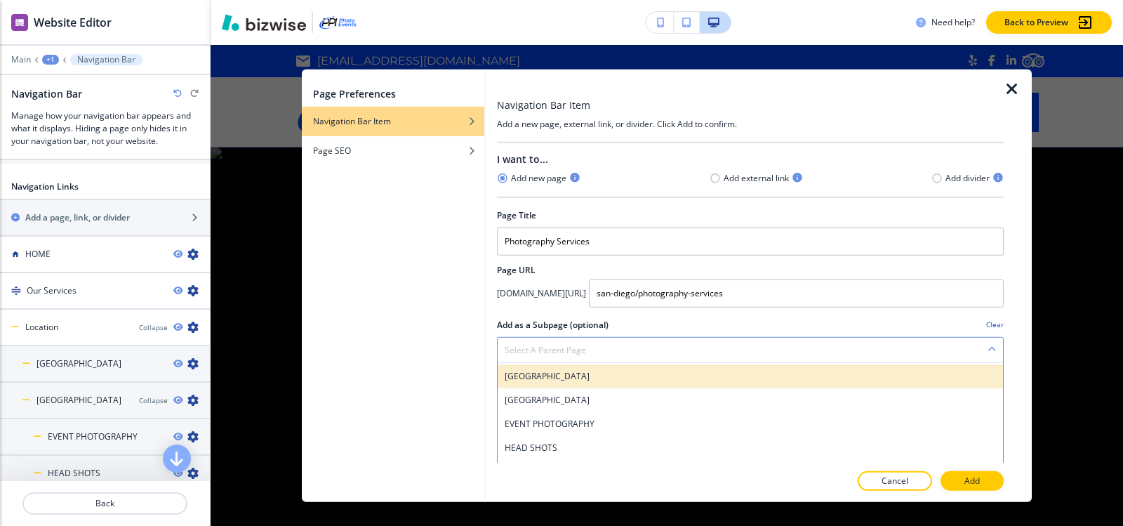
click at [580, 378] on h4 "SAN DIEGO" at bounding box center [750, 375] width 491 height 13
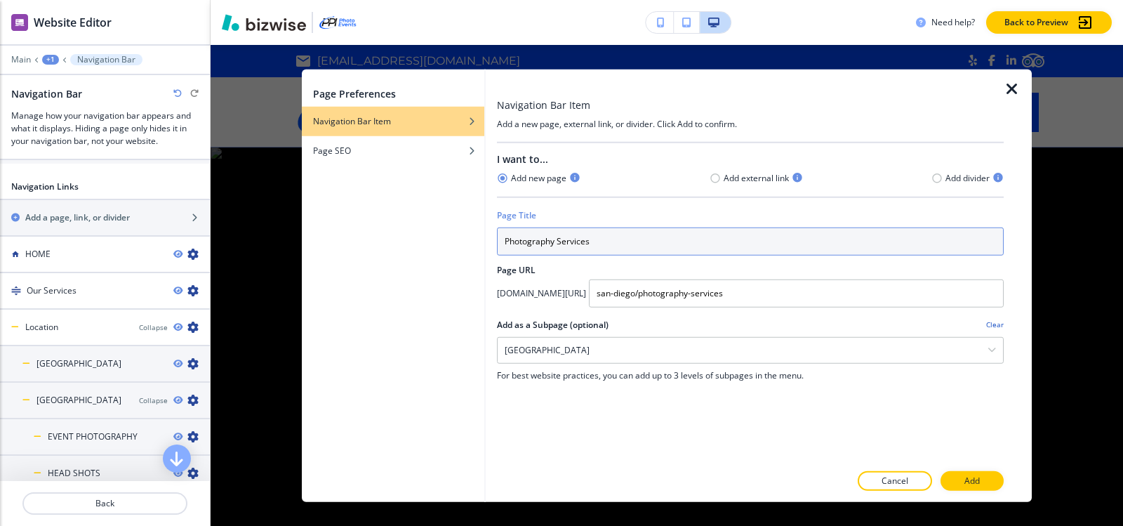
click at [651, 249] on input "Photography Services" at bounding box center [750, 241] width 507 height 28
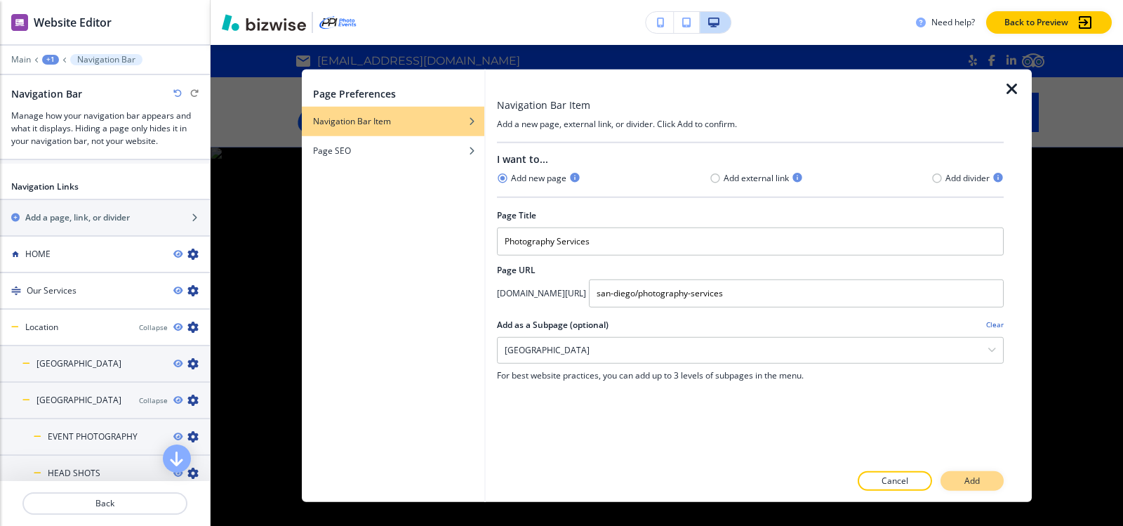
click at [972, 479] on p "Add" at bounding box center [971, 480] width 15 height 13
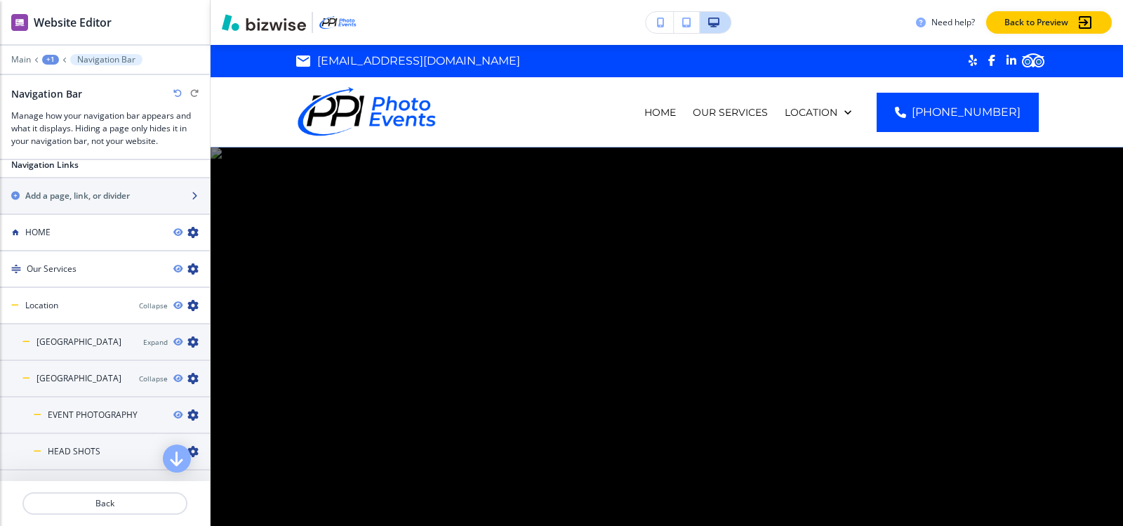
scroll to position [728, 0]
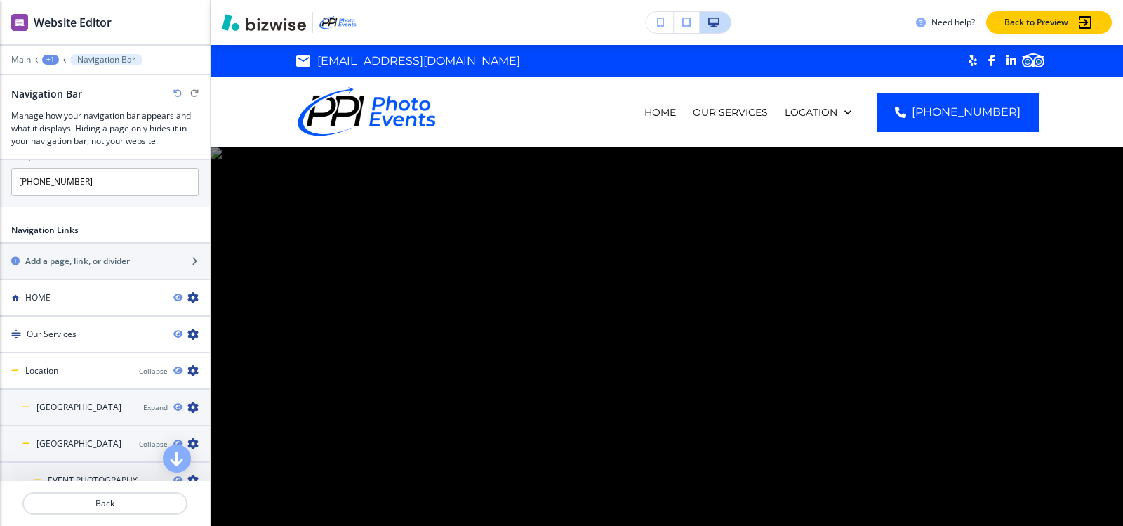
click at [74, 242] on div at bounding box center [105, 242] width 210 height 1
click at [90, 262] on h2 "Add a page, link, or divider" at bounding box center [77, 261] width 105 height 13
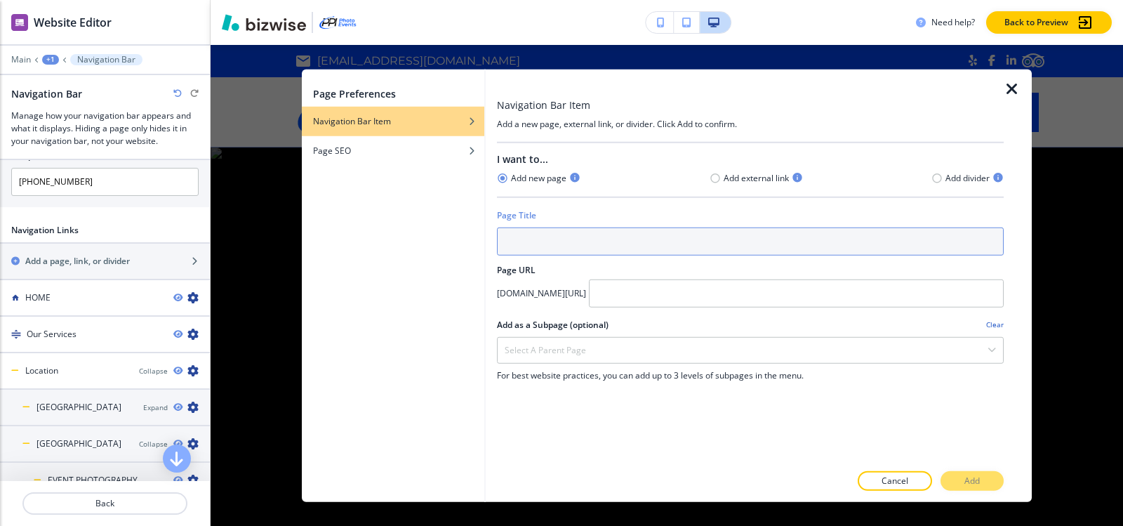
click at [548, 232] on input "text" at bounding box center [750, 241] width 507 height 28
paste input "Photography Services"
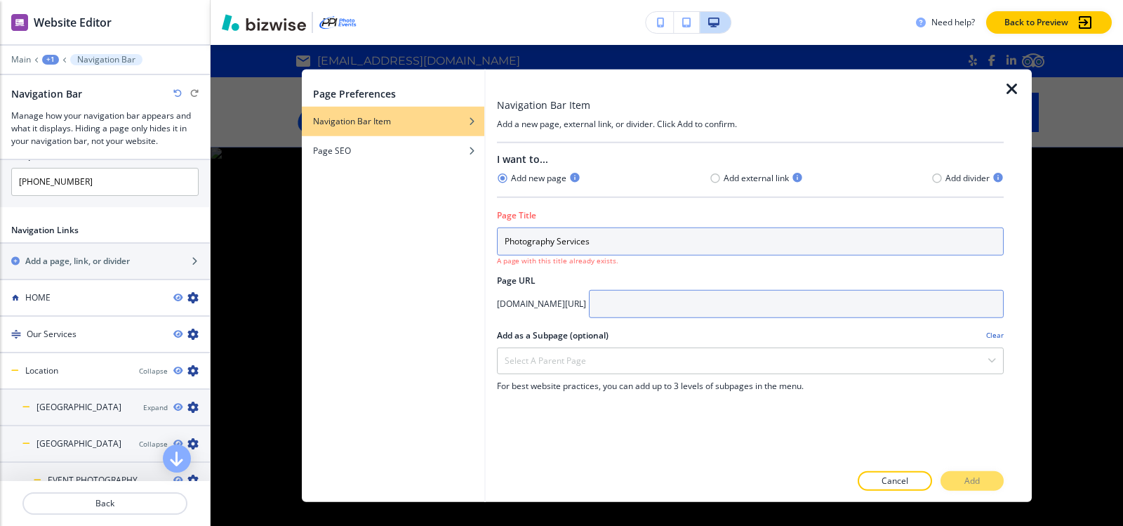
type input "Photography Services"
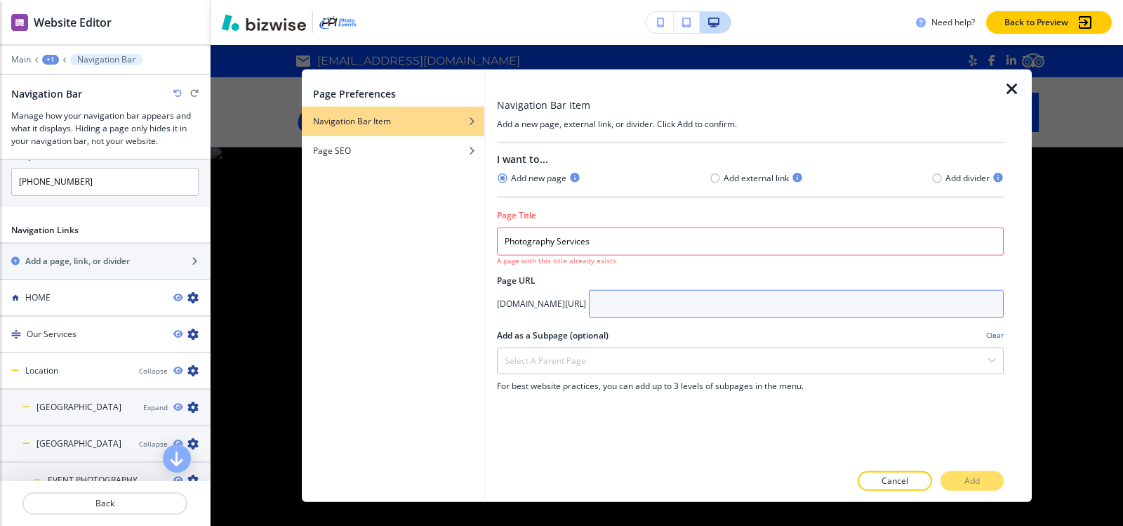
click at [748, 304] on input "text" at bounding box center [796, 303] width 415 height 28
click at [745, 303] on input "text" at bounding box center [796, 303] width 415 height 28
paste input "orange-county/photography-services"
type input "orange-county/photography-services"
click at [685, 361] on div "Select a parent page" at bounding box center [750, 359] width 505 height 25
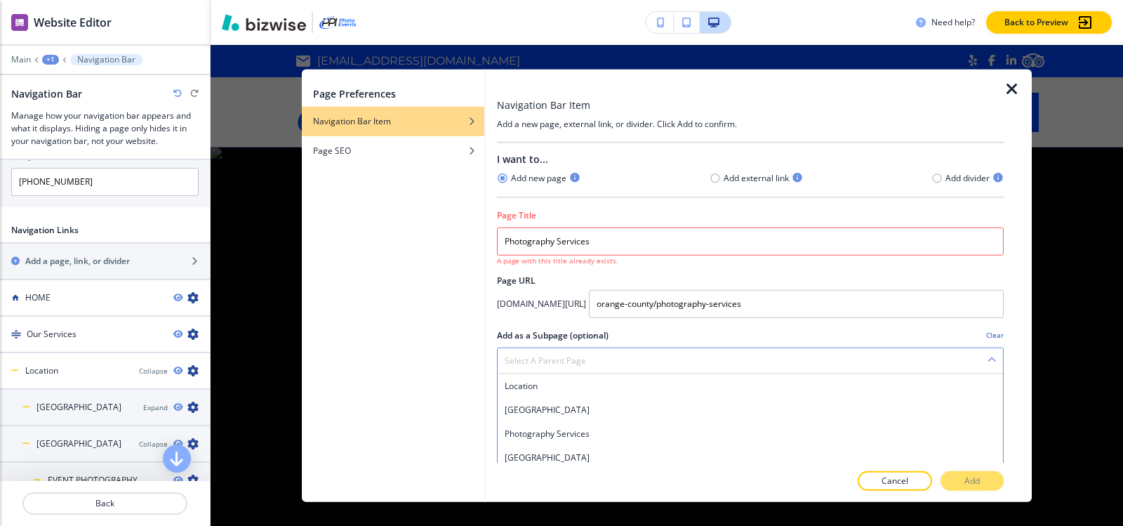
scroll to position [70, 0]
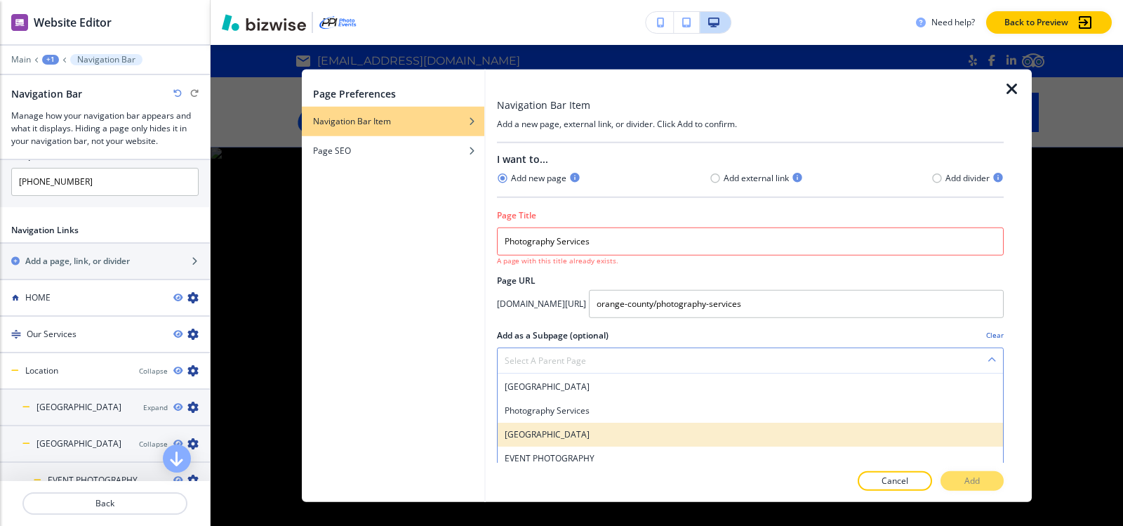
click at [615, 435] on h4 "LAS VEGAS" at bounding box center [750, 433] width 491 height 13
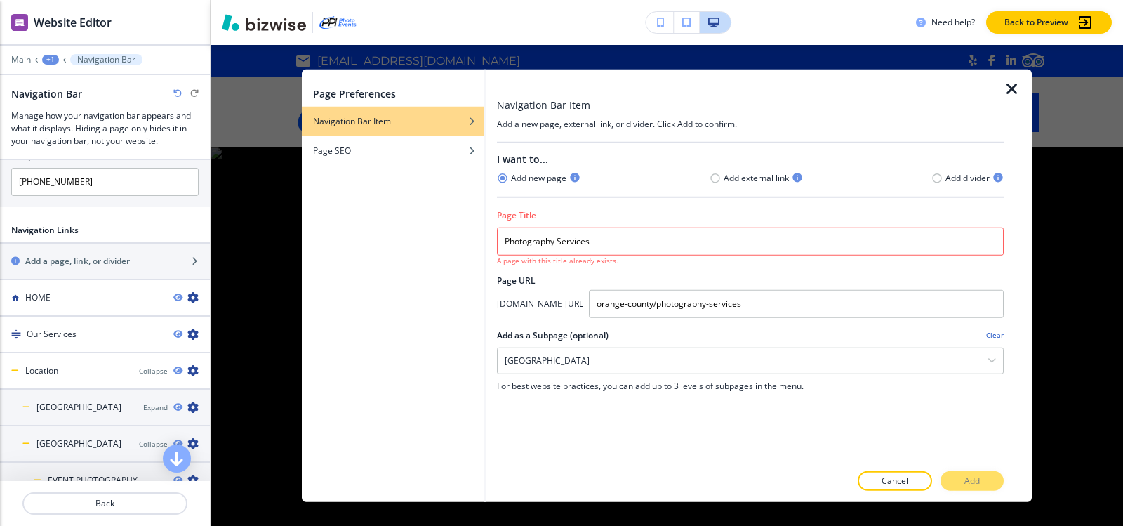
click at [968, 478] on div "Cancel Add" at bounding box center [750, 481] width 507 height 20
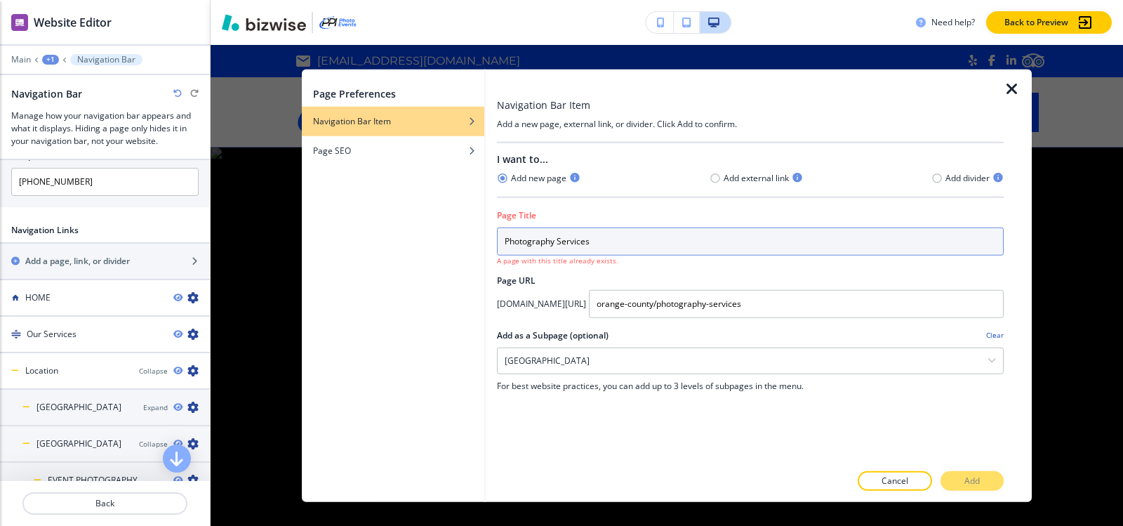
click at [596, 246] on input "Photography Services" at bounding box center [750, 241] width 507 height 28
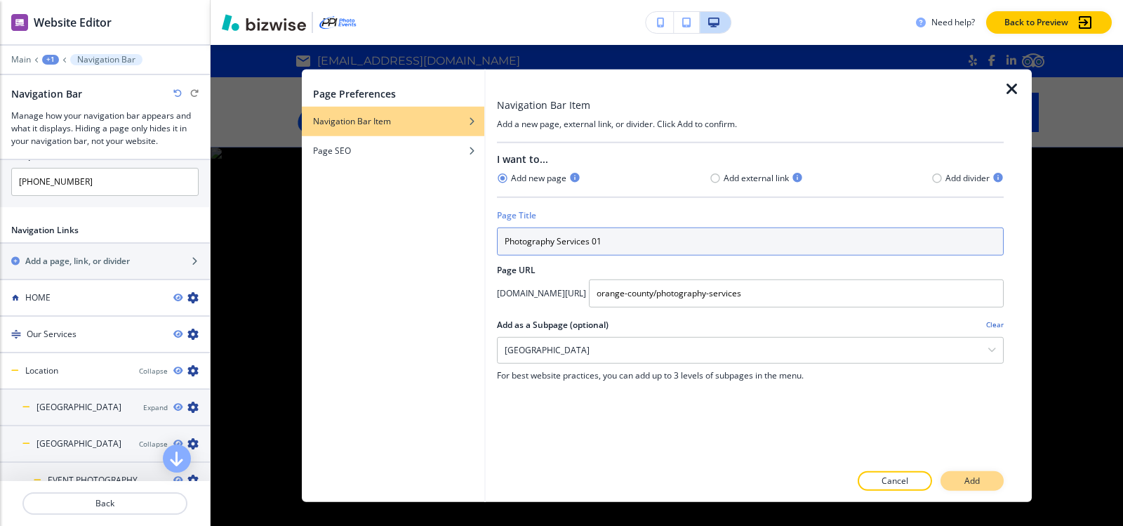
type input "Photography Services 01"
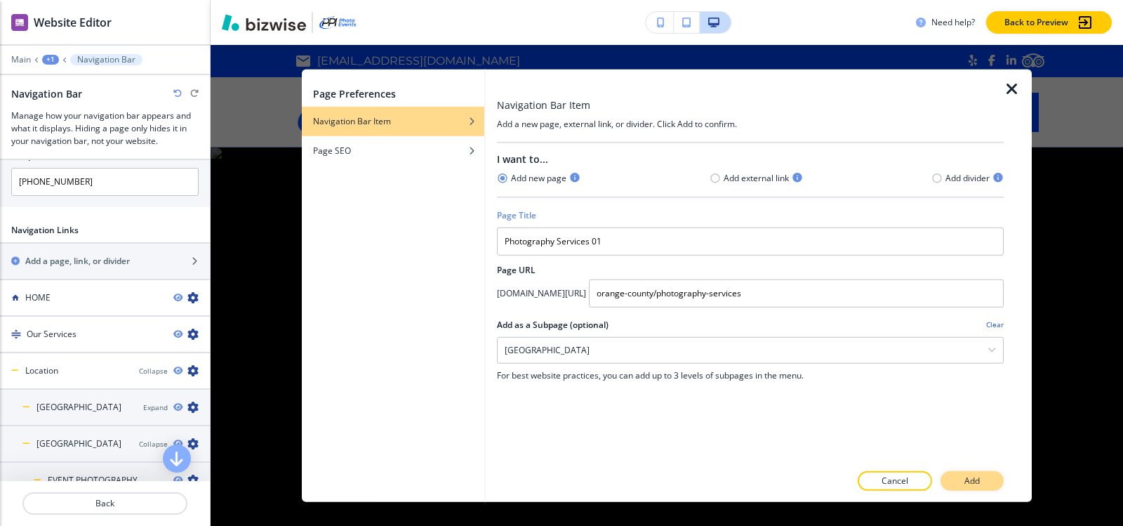
click at [978, 481] on p "Add" at bounding box center [971, 480] width 15 height 13
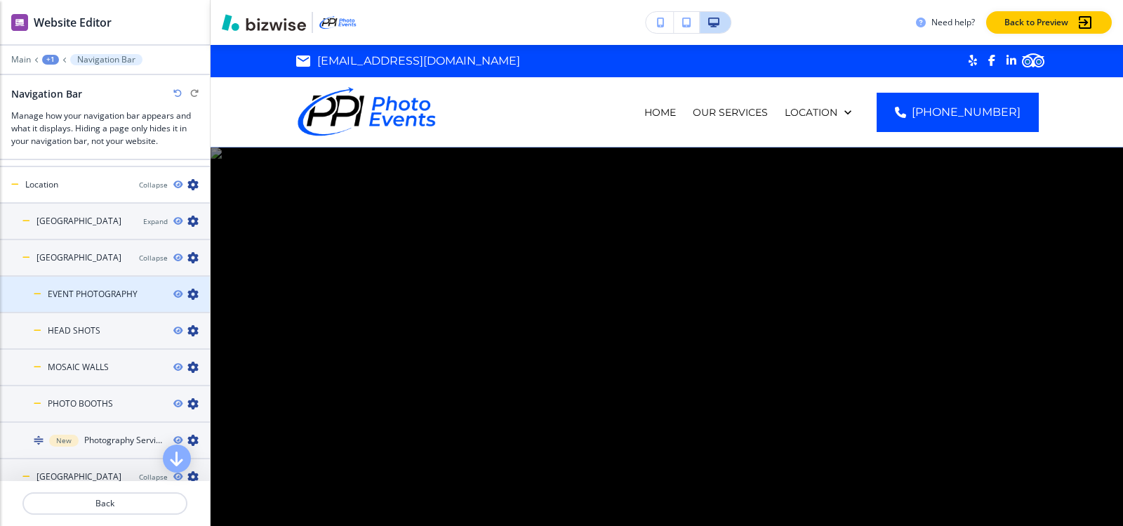
scroll to position [939, 0]
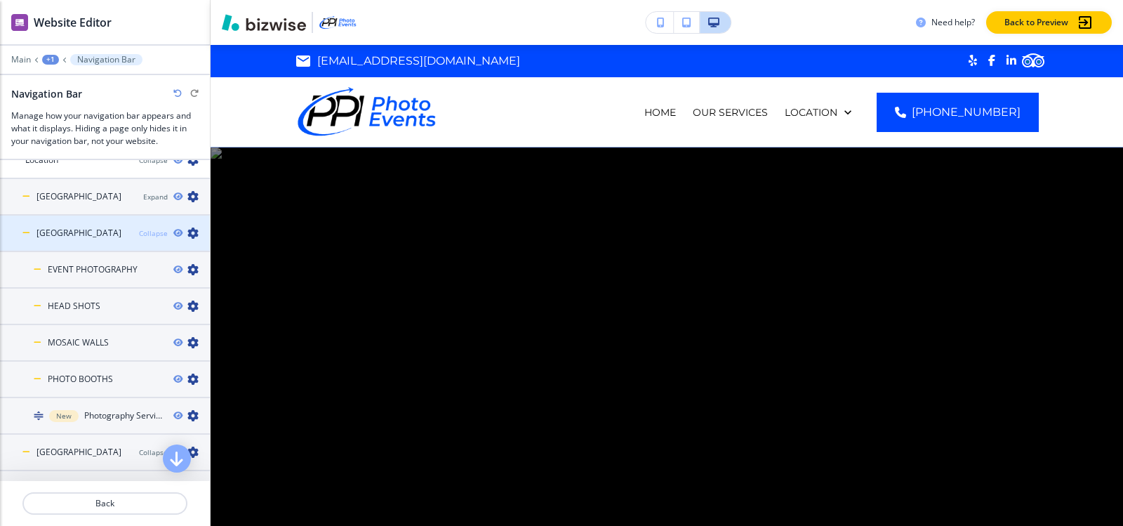
click at [140, 229] on div "Collapse" at bounding box center [153, 233] width 29 height 11
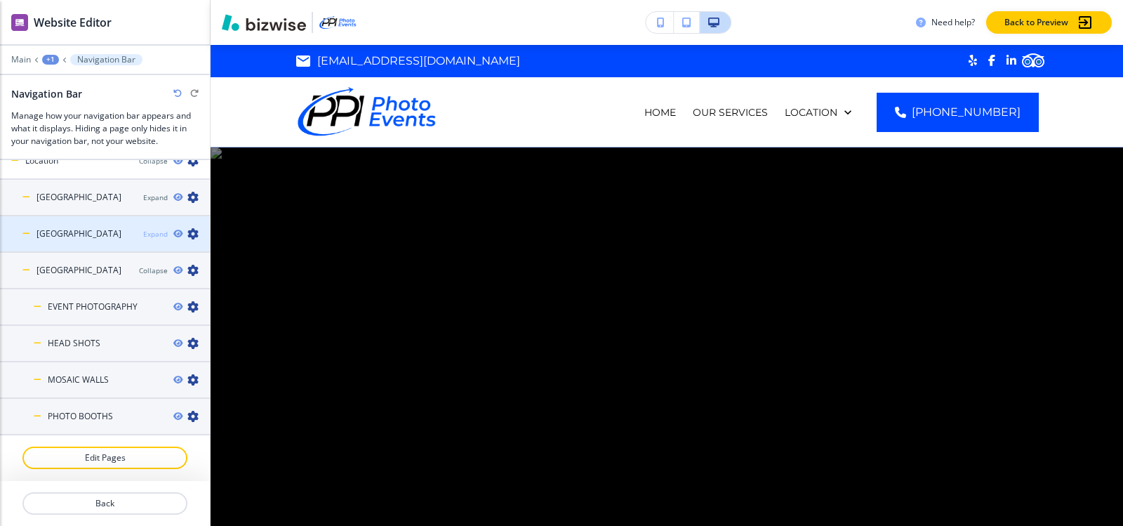
scroll to position [933, 0]
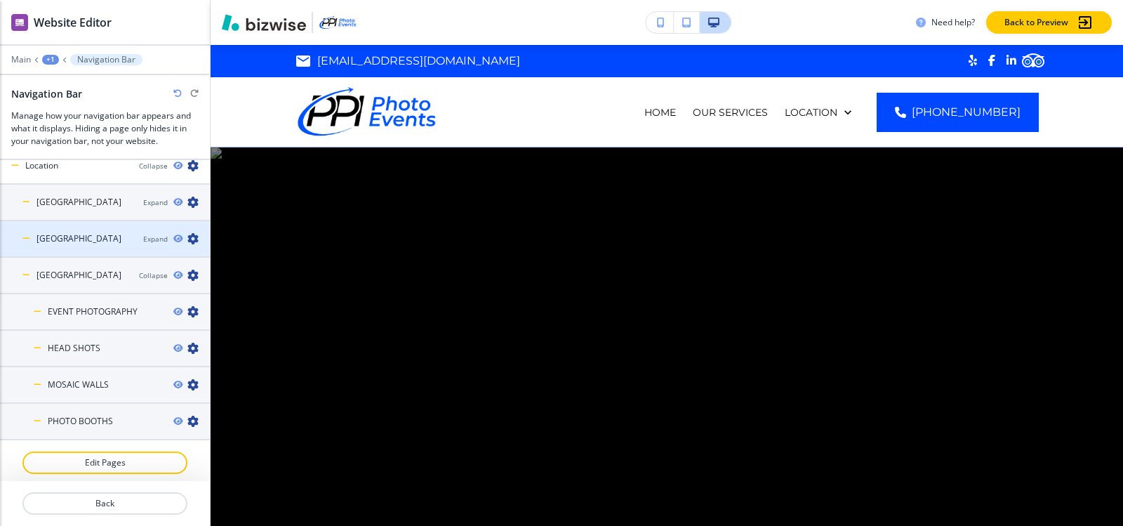
click at [142, 245] on div at bounding box center [105, 250] width 210 height 11
click at [143, 238] on div "Expand" at bounding box center [155, 239] width 25 height 11
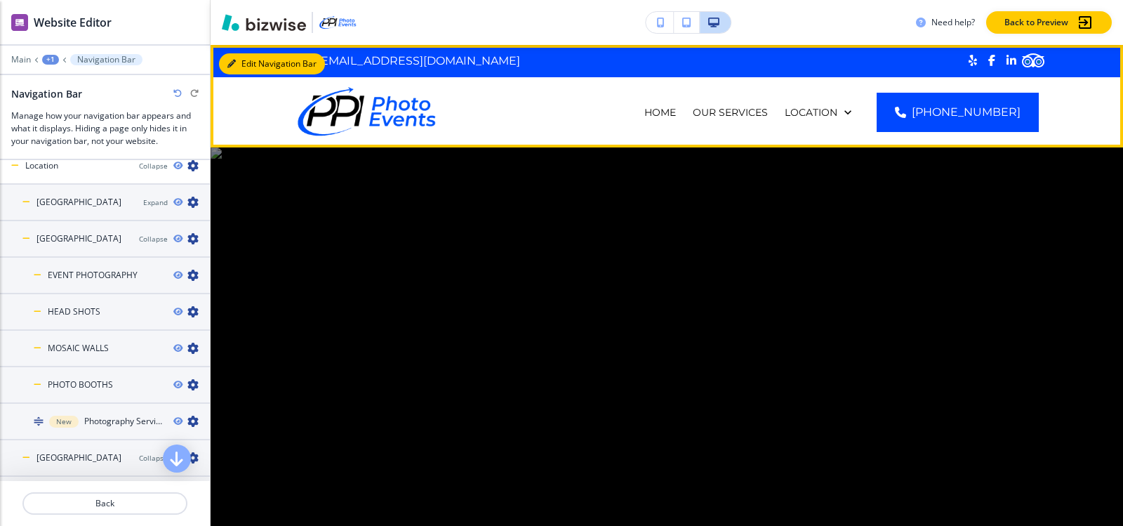
click at [241, 59] on button "Edit Navigation Bar" at bounding box center [272, 63] width 106 height 21
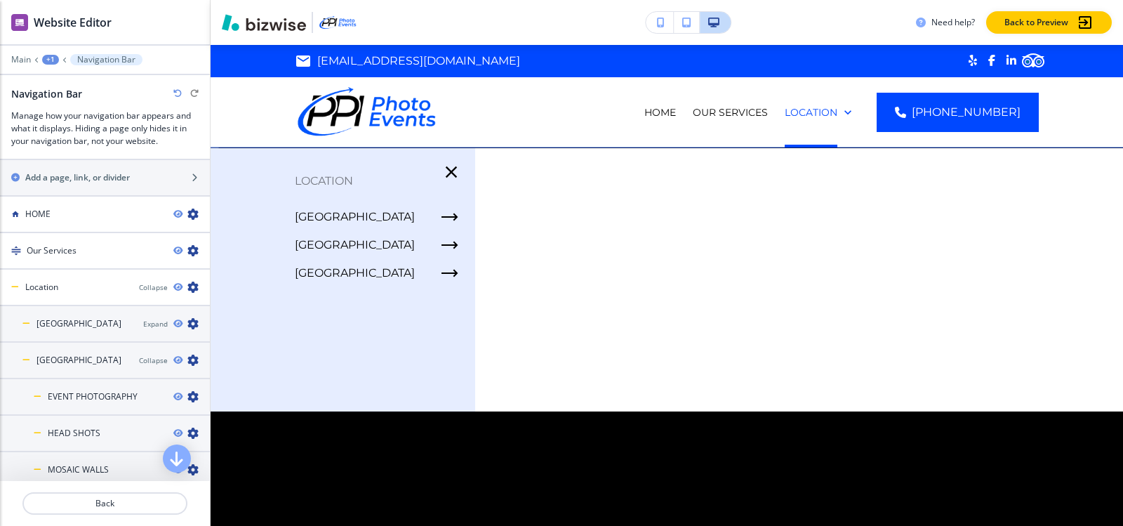
scroll to position [793, 0]
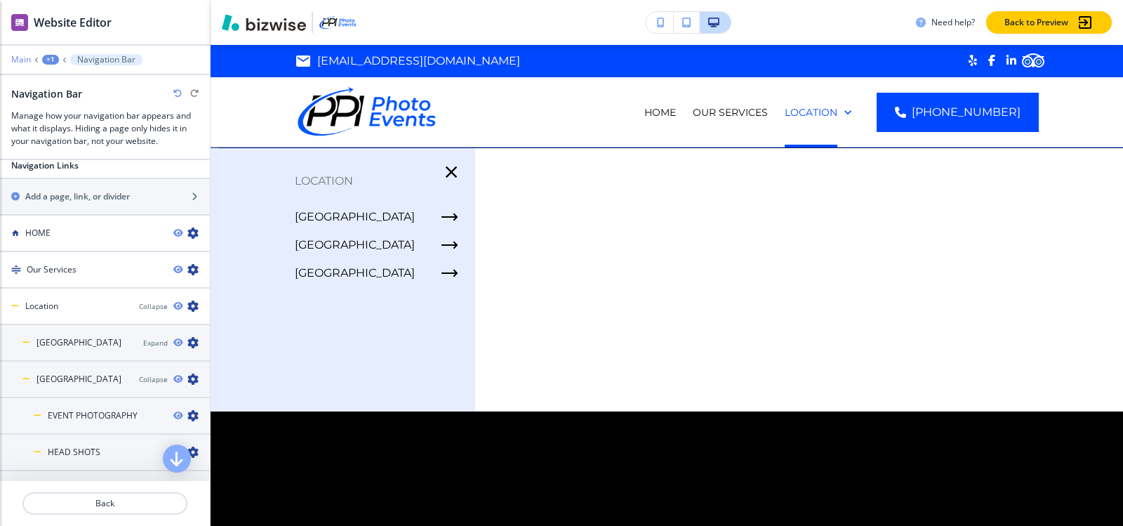
click at [27, 64] on p "Main" at bounding box center [21, 60] width 20 height 10
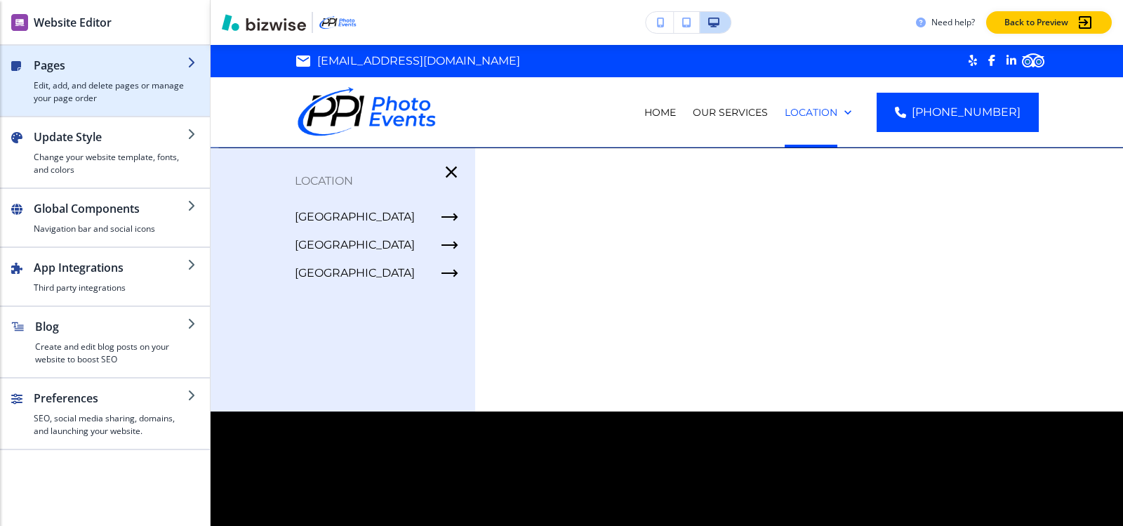
click at [66, 80] on h4 "Edit, add, and delete pages or manage your page order" at bounding box center [111, 91] width 154 height 25
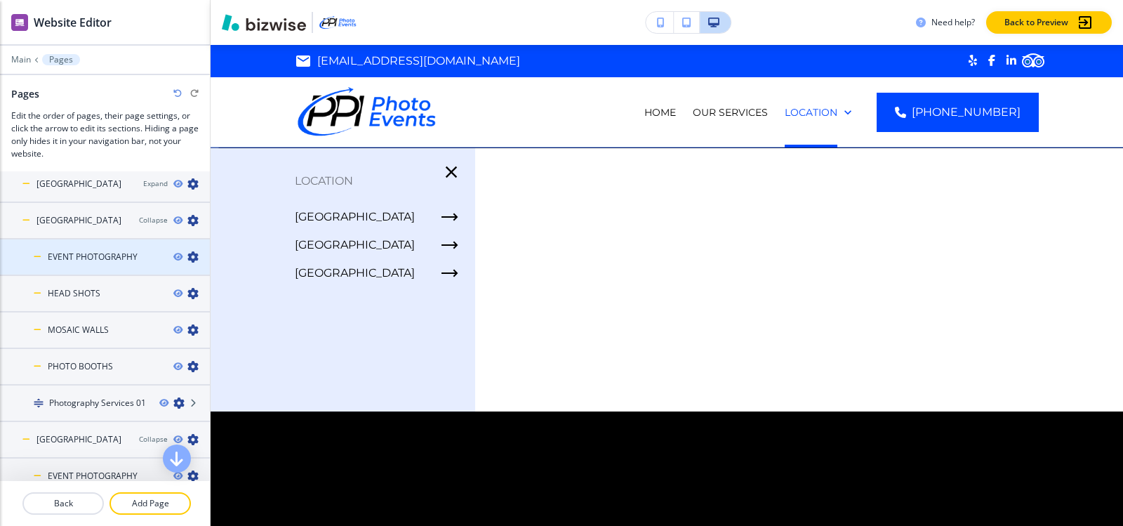
scroll to position [140, 0]
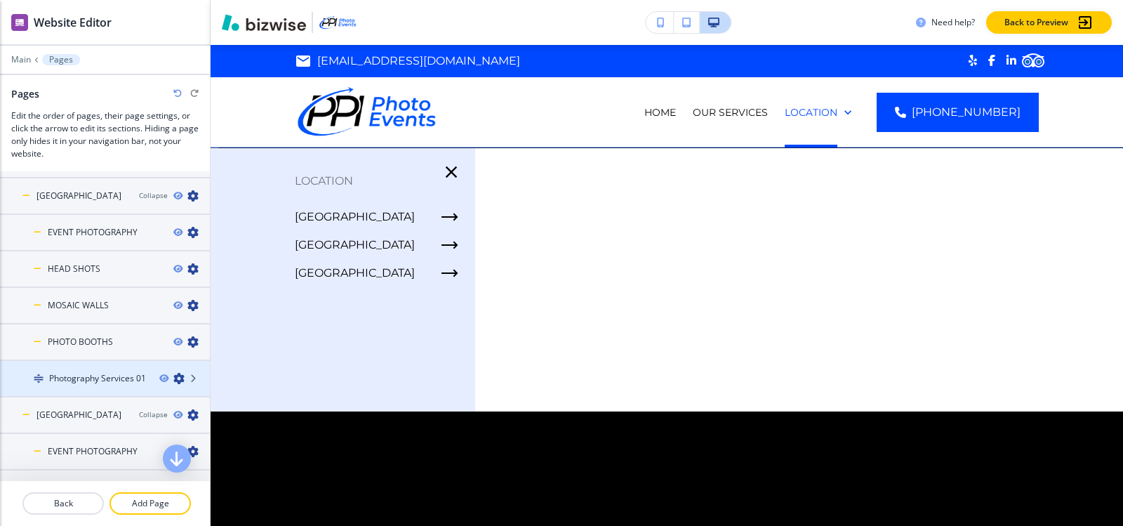
click at [110, 385] on div at bounding box center [105, 390] width 210 height 11
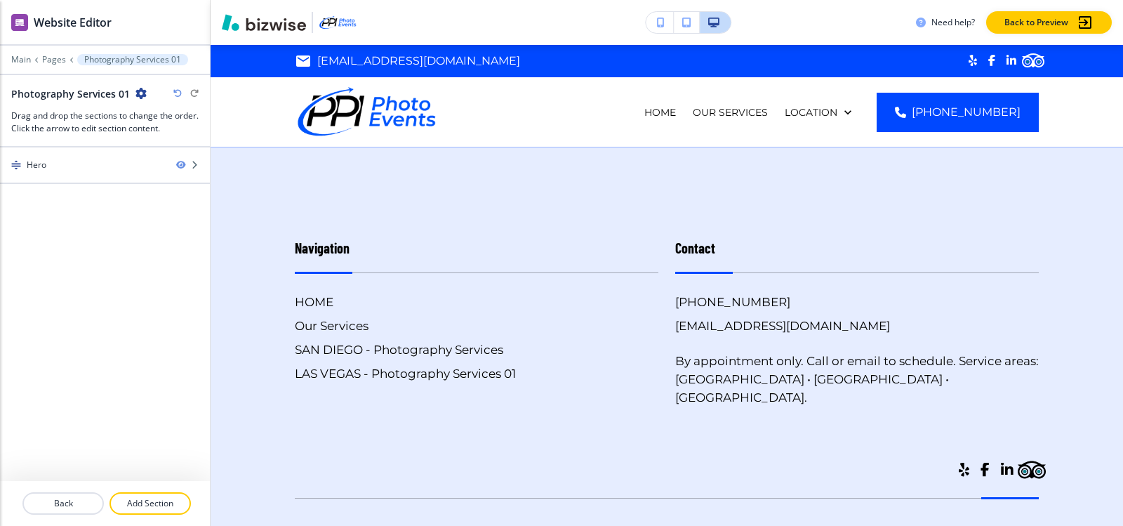
click at [140, 95] on icon "button" at bounding box center [140, 93] width 11 height 11
click at [159, 118] on p "Edit Page Settings" at bounding box center [178, 118] width 72 height 13
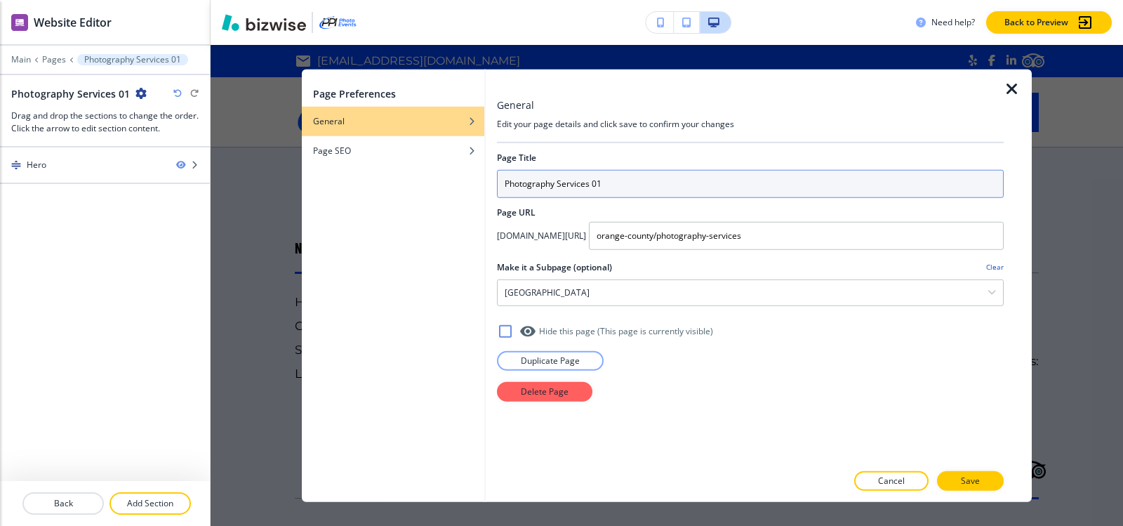
click at [667, 184] on input "Photography Services 01" at bounding box center [750, 183] width 507 height 28
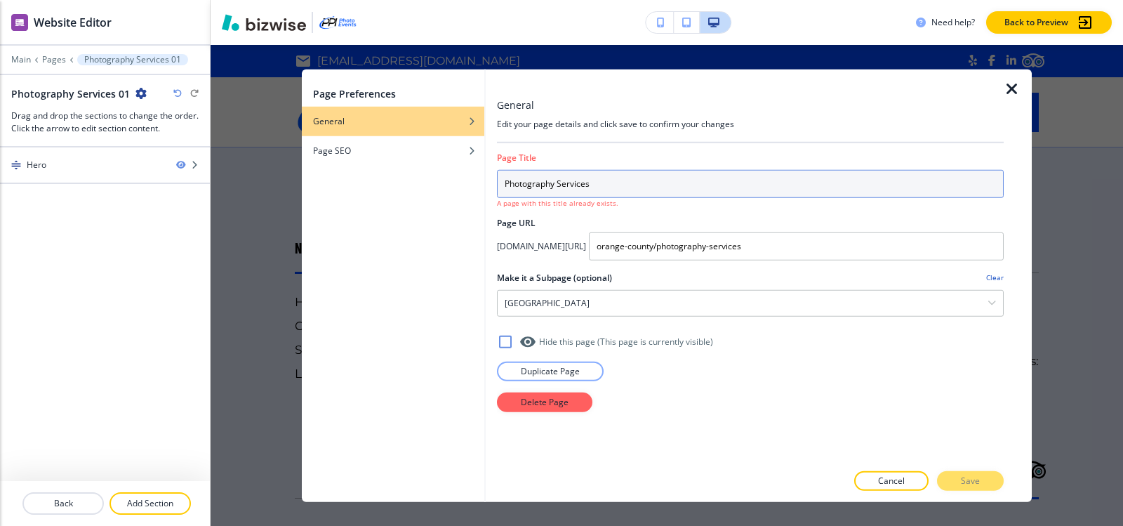
click at [726, 189] on input "Photography Services" at bounding box center [750, 183] width 507 height 28
type input "Photography Services"
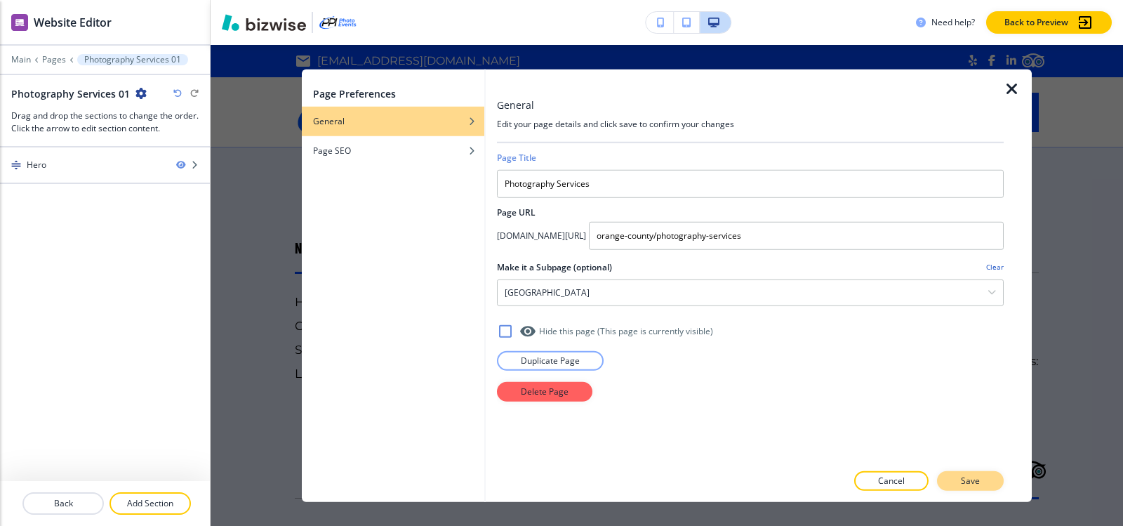
click at [953, 481] on button "Save" at bounding box center [970, 481] width 67 height 20
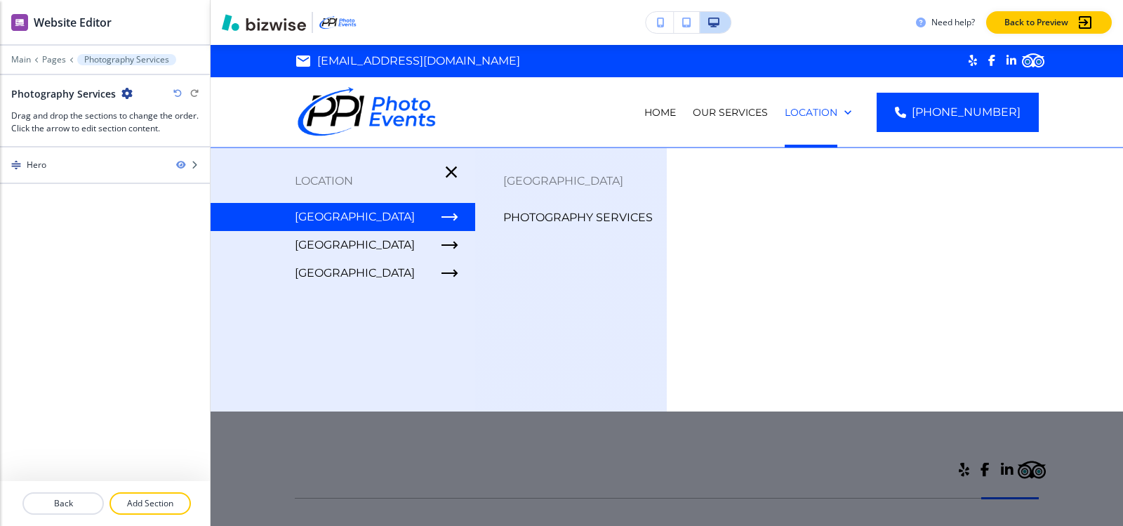
click at [39, 55] on div "Main Pages Photography Services" at bounding box center [104, 59] width 187 height 11
click at [49, 59] on p "Pages" at bounding box center [54, 60] width 24 height 10
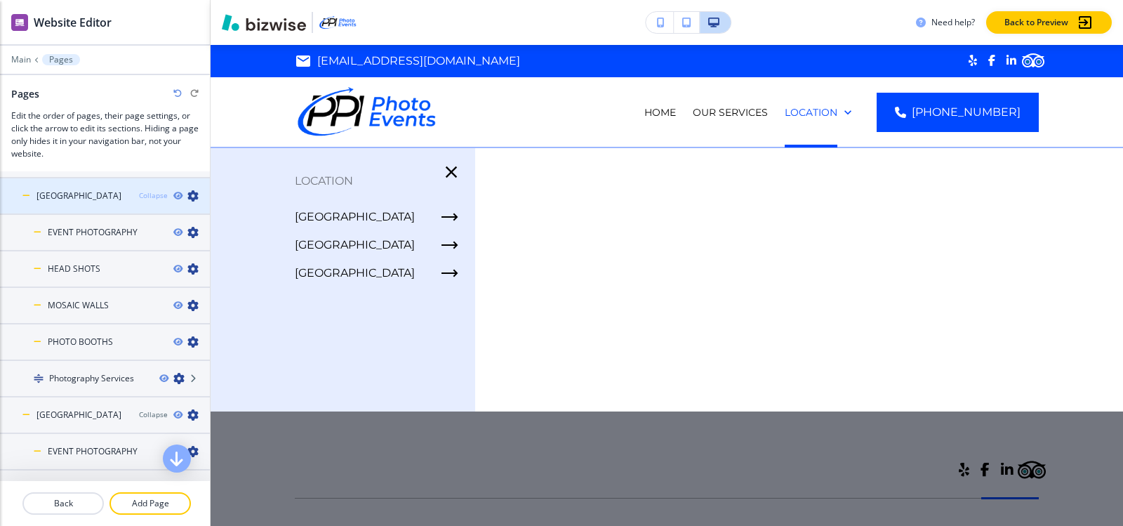
scroll to position [211, 0]
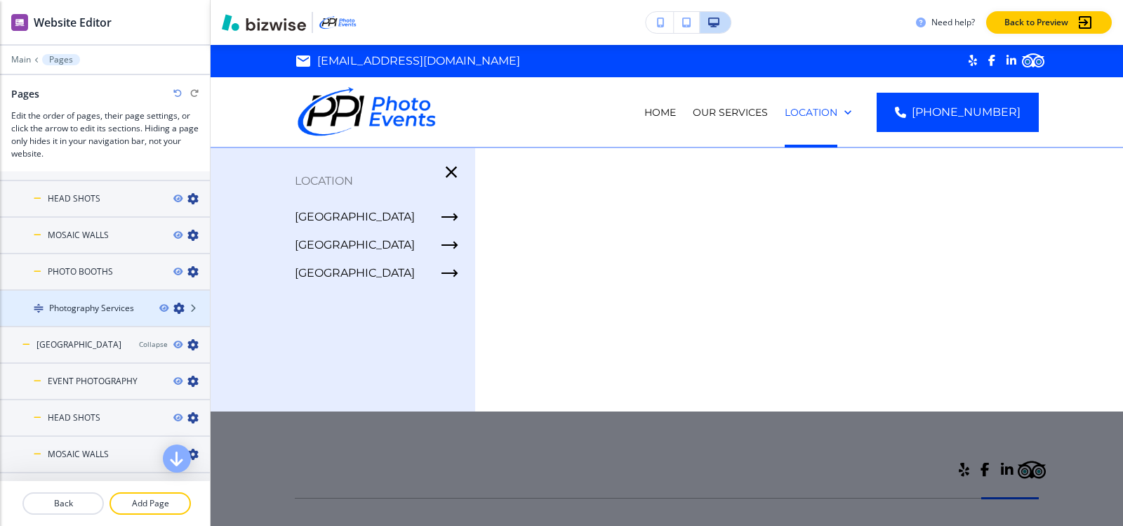
click at [173, 311] on icon "button" at bounding box center [178, 307] width 11 height 11
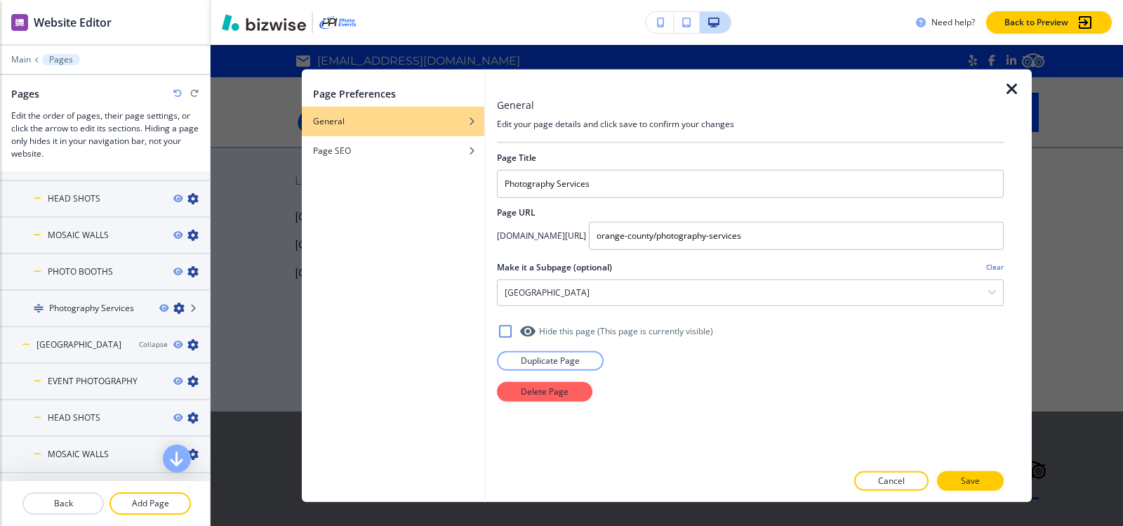
drag, startPoint x: 631, startPoint y: 182, endPoint x: 246, endPoint y: 173, distance: 385.3
click at [246, 173] on div "Page Preferences General Page SEO General Edit your page details and click save…" at bounding box center [667, 285] width 912 height 481
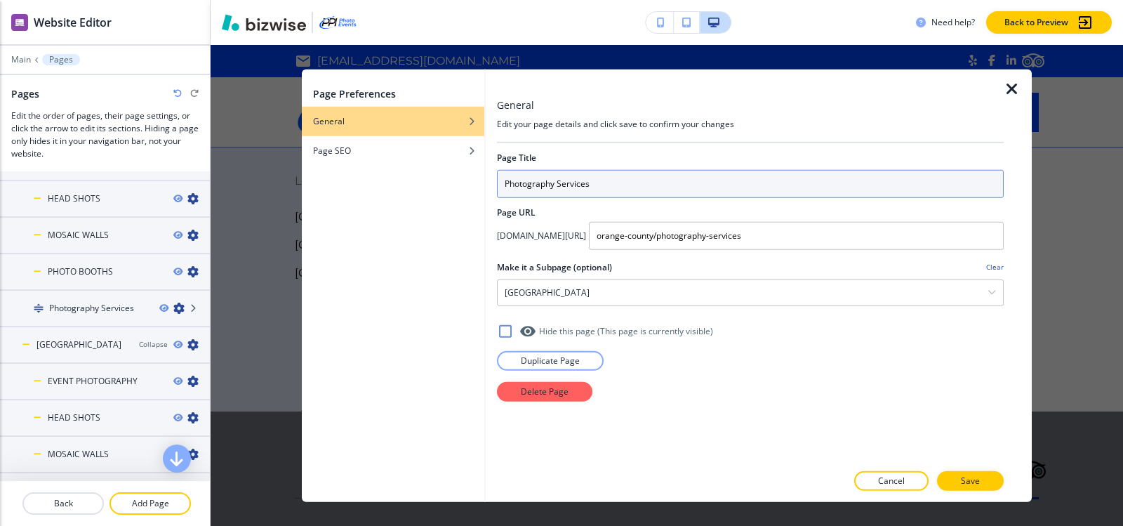
click at [624, 179] on input "Photography Services" at bounding box center [750, 183] width 507 height 28
click at [623, 181] on input "Photography Services" at bounding box center [750, 183] width 507 height 28
click at [597, 182] on input "Photography Services" at bounding box center [750, 183] width 507 height 28
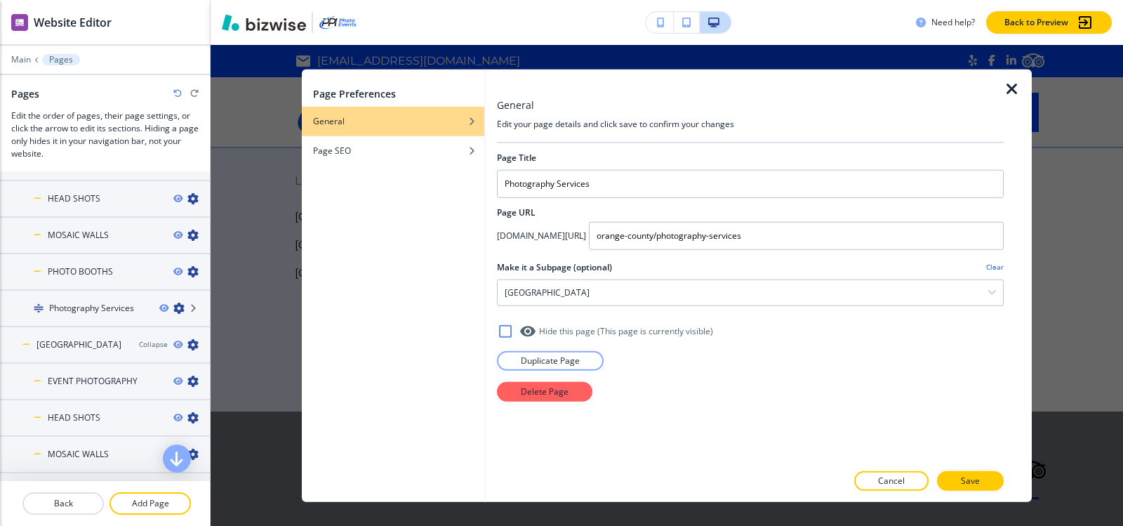
drag, startPoint x: 597, startPoint y: 182, endPoint x: 481, endPoint y: 183, distance: 116.5
click at [590, 182] on input "Photography Services" at bounding box center [750, 183] width 507 height 28
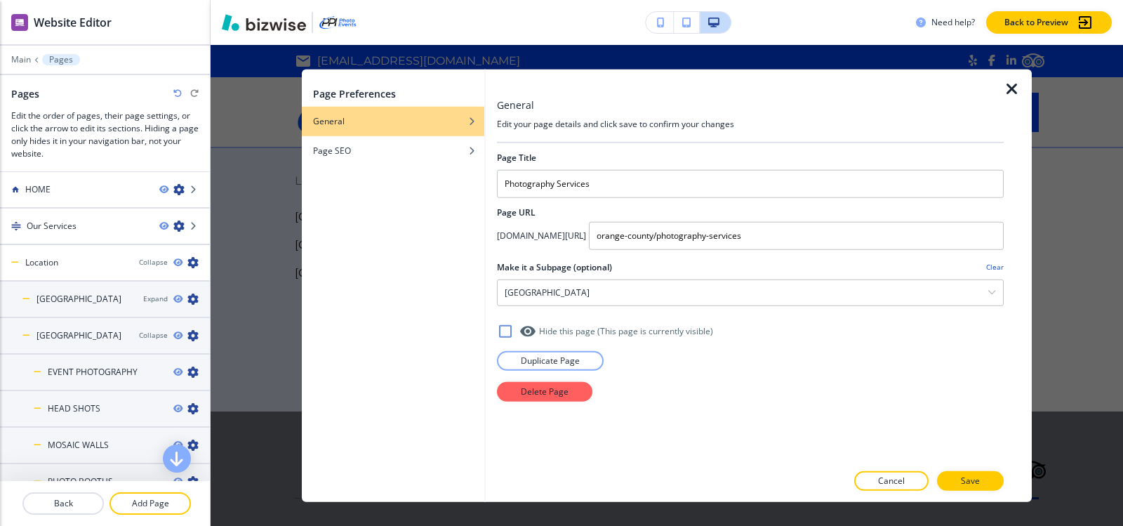
scroll to position [0, 0]
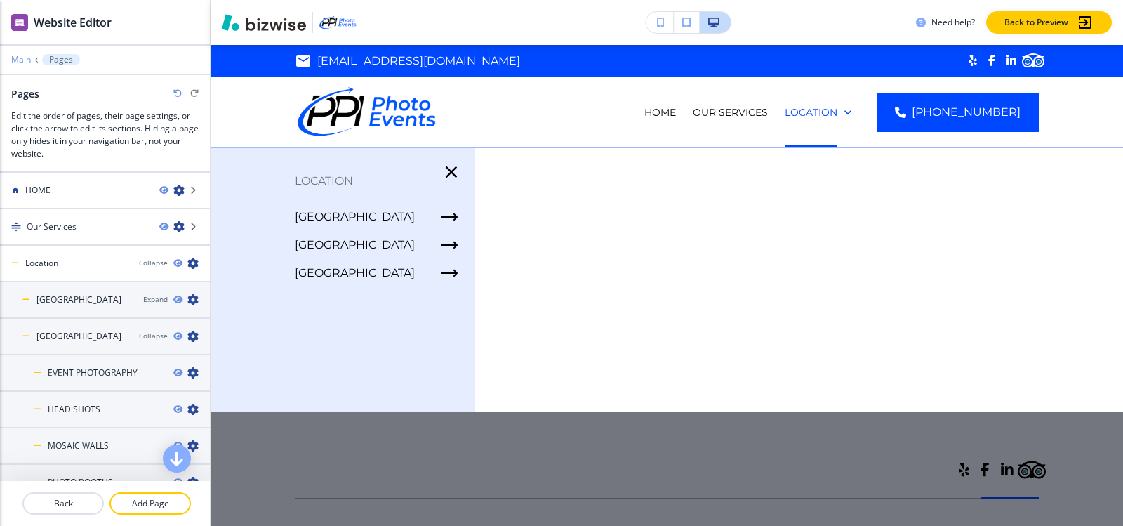
click at [24, 61] on p "Main" at bounding box center [21, 60] width 20 height 10
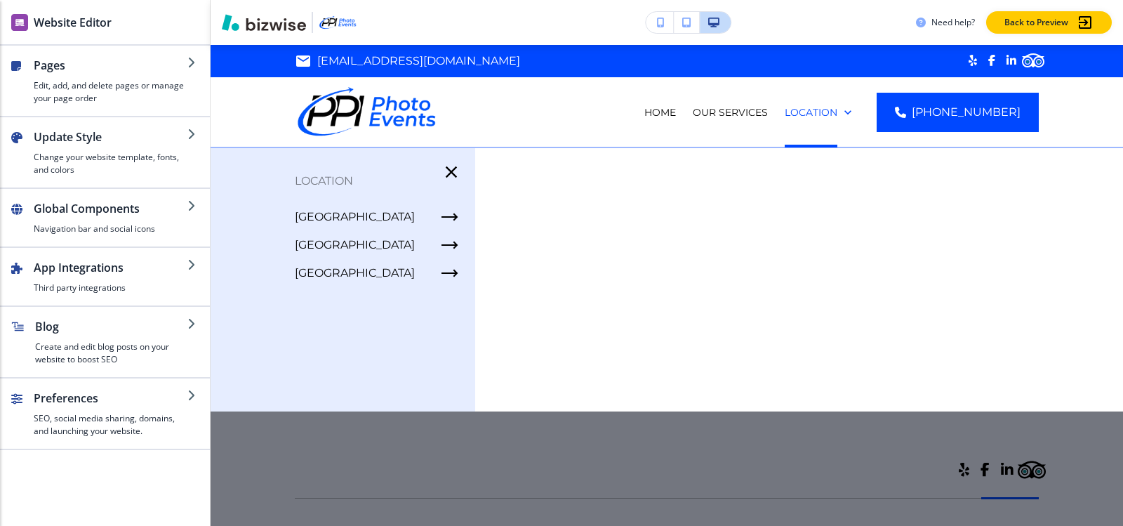
click at [246, 67] on div "Edit guy@ppiphotoevents.com .st0{fill:#08808a} HOME Our Services Location (858)…" at bounding box center [667, 96] width 912 height 102
click at [246, 63] on div "Edit guy@ppiphotoevents.com .st0{fill:#08808a} HOME Our Services Location (858)…" at bounding box center [667, 96] width 912 height 102
click at [449, 171] on icon "button" at bounding box center [451, 171] width 11 height 11
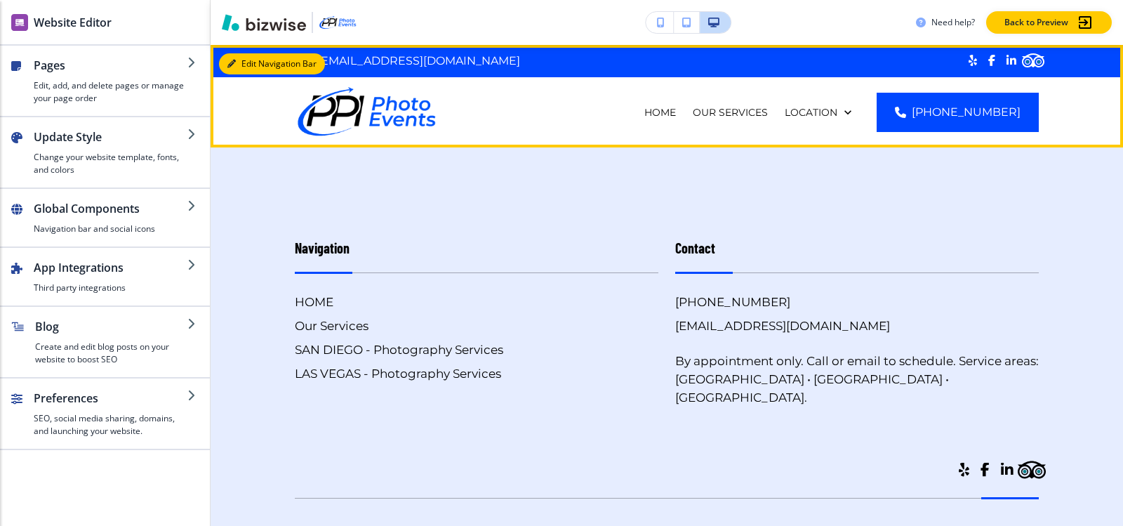
click at [243, 63] on button "Edit Navigation Bar" at bounding box center [272, 63] width 106 height 21
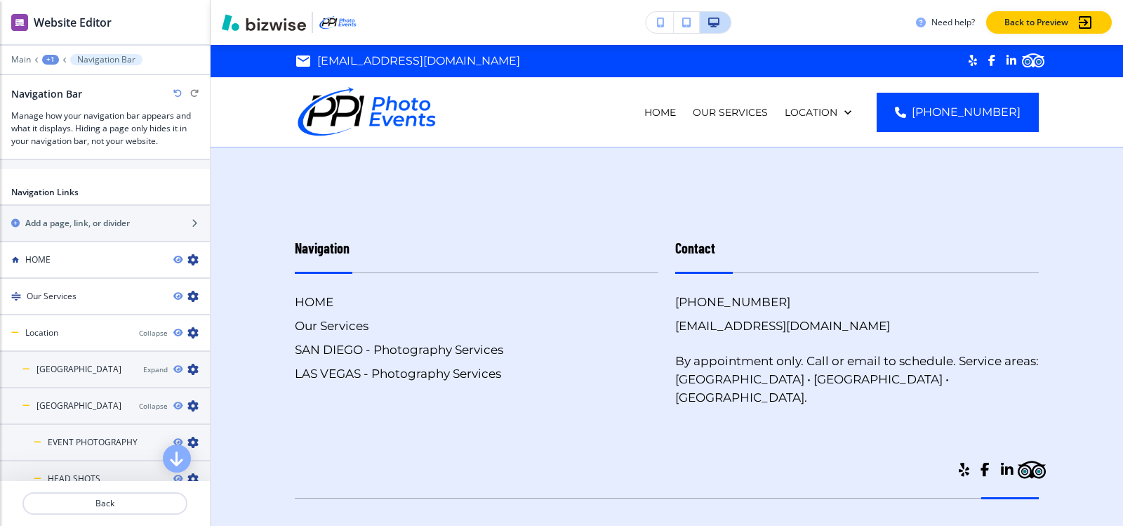
scroll to position [772, 0]
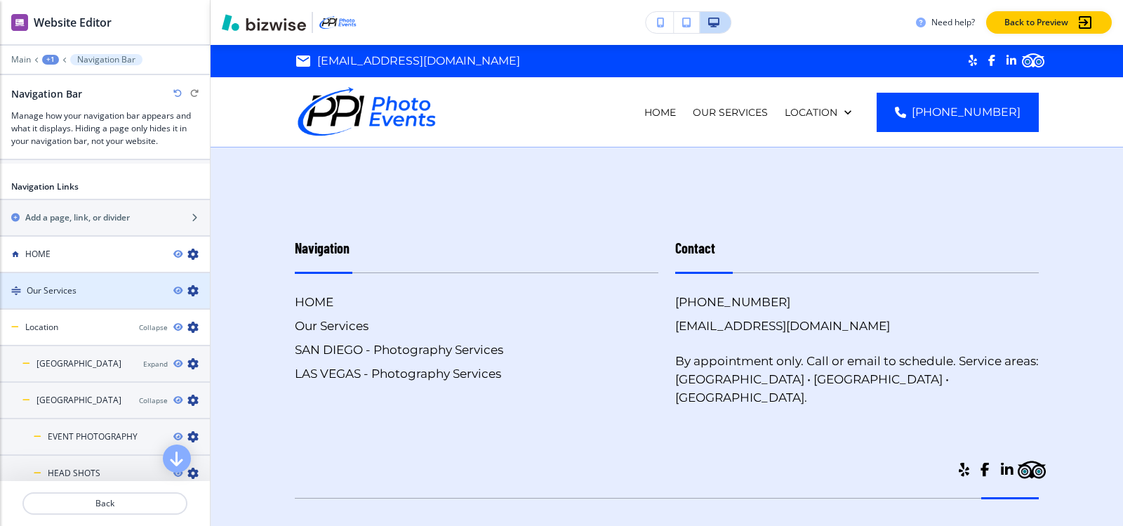
click at [187, 285] on icon "button" at bounding box center [192, 290] width 11 height 11
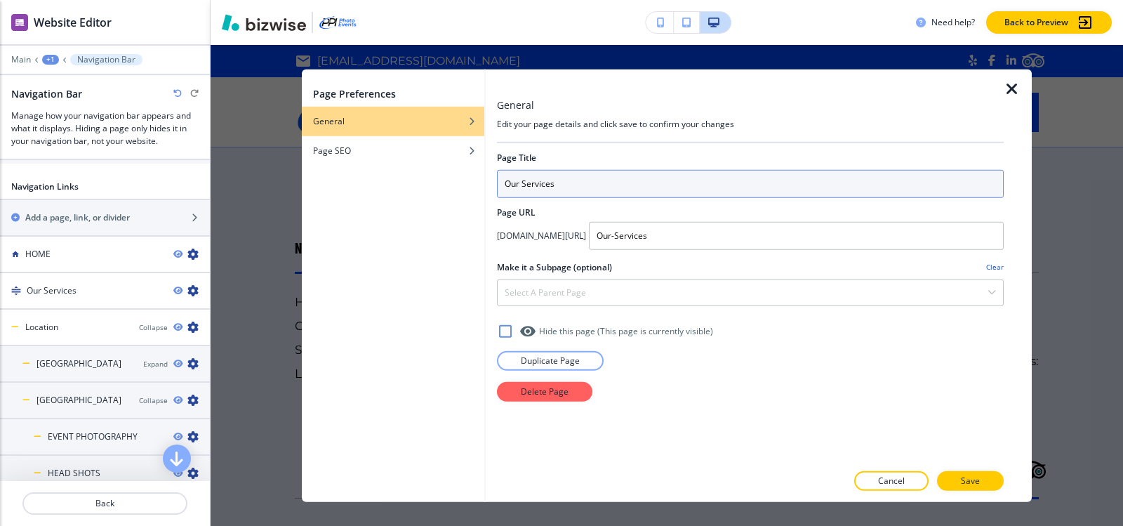
click at [585, 178] on input "Our Services" at bounding box center [750, 183] width 507 height 28
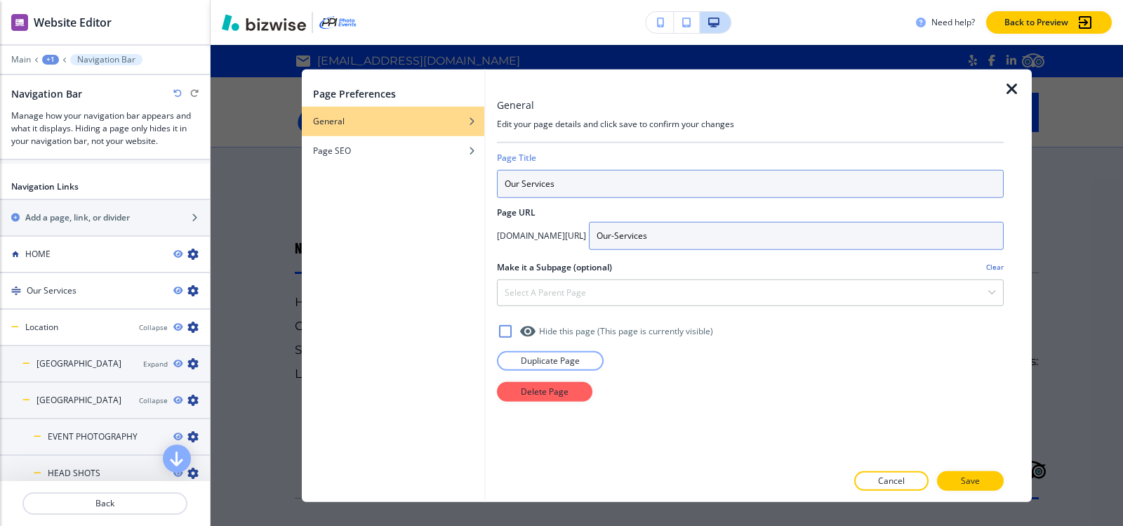
paste input "UR SERVICES"
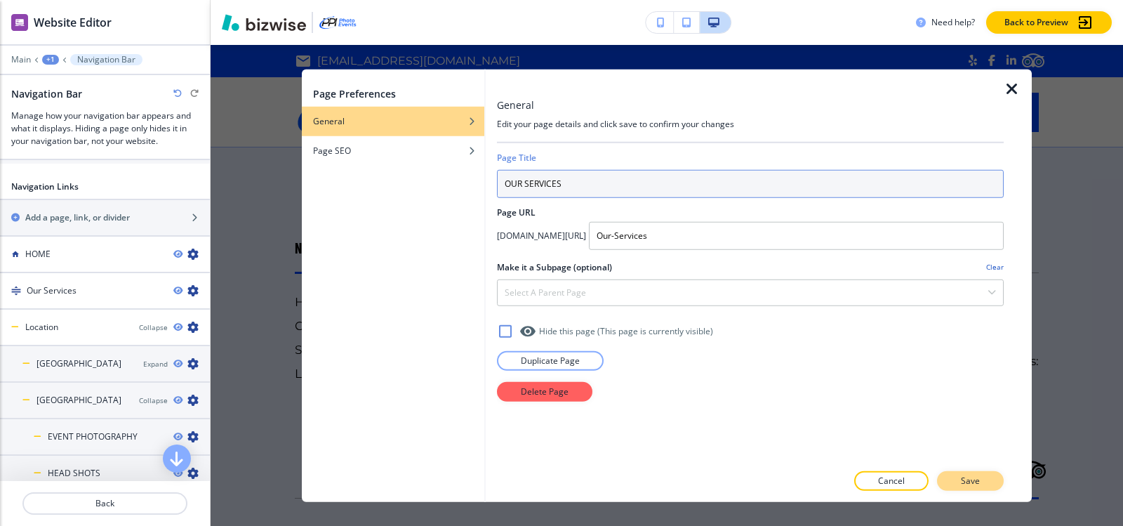
type input "OUR SERVICES"
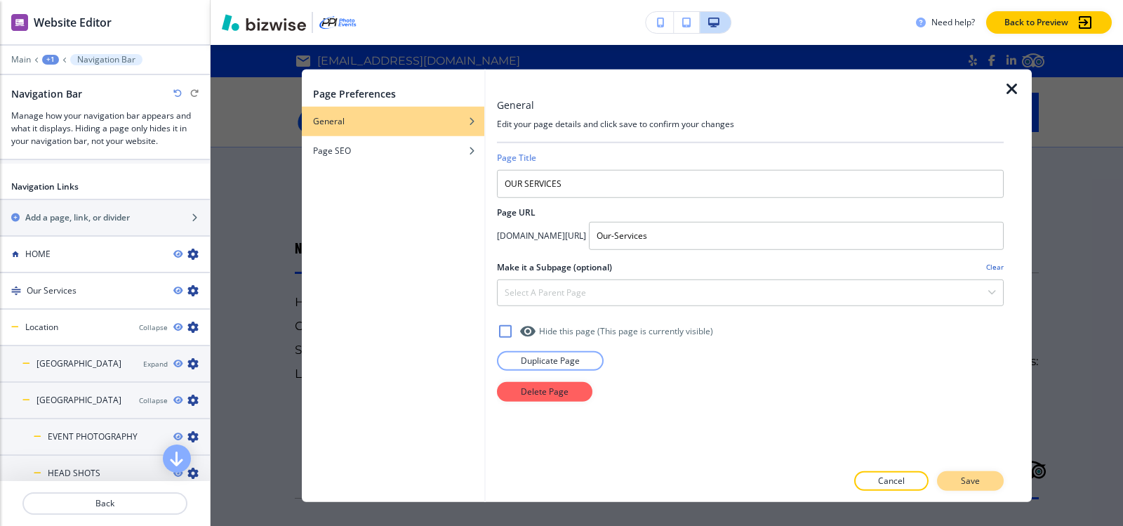
click at [961, 480] on p "Save" at bounding box center [970, 480] width 19 height 13
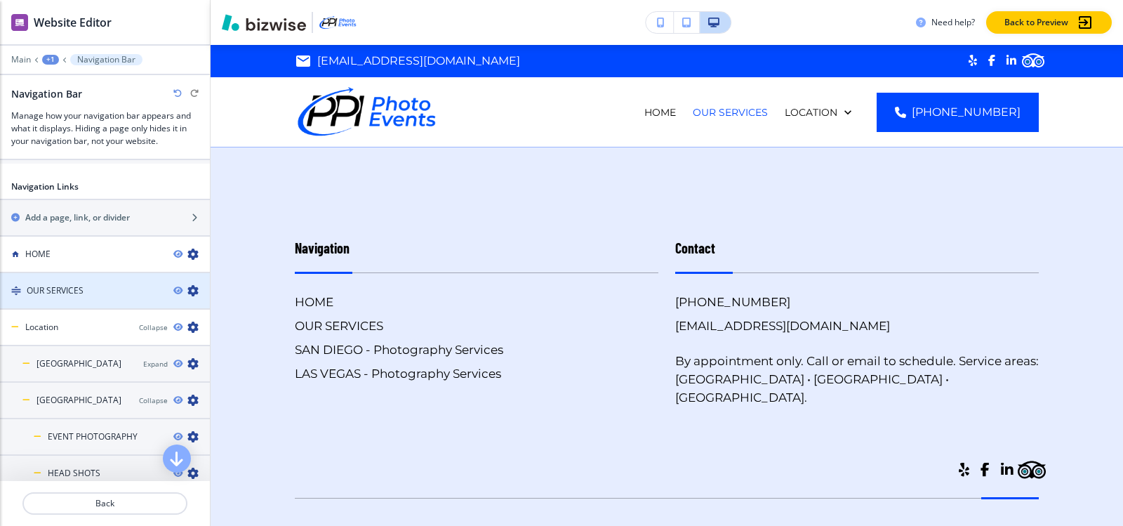
scroll to position [842, 0]
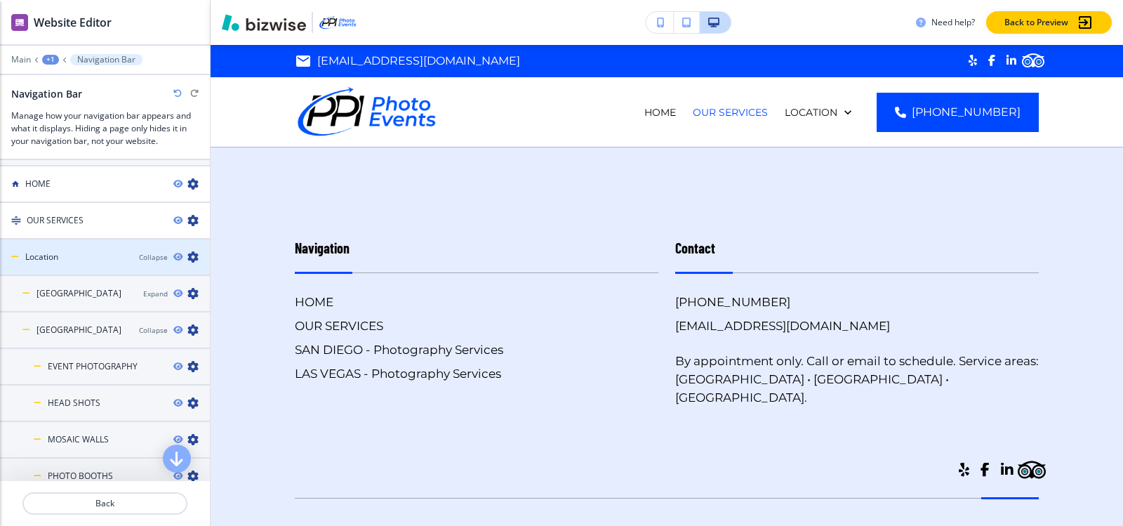
click at [187, 255] on icon "button" at bounding box center [192, 256] width 11 height 11
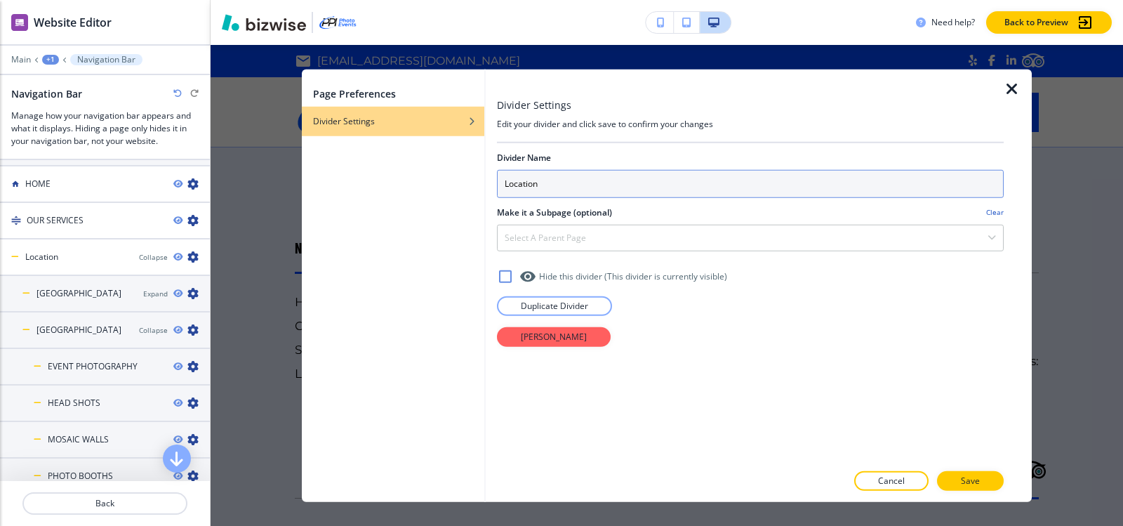
click at [568, 187] on input "Location" at bounding box center [750, 183] width 507 height 28
paste input "OCATION"
type input "LOCATION"
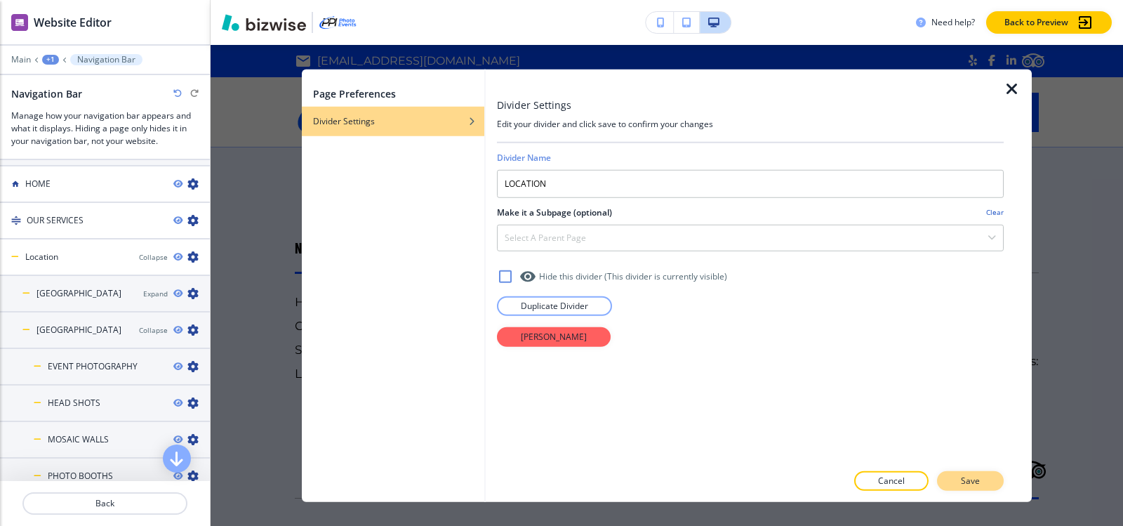
click at [988, 481] on button "Save" at bounding box center [970, 481] width 67 height 20
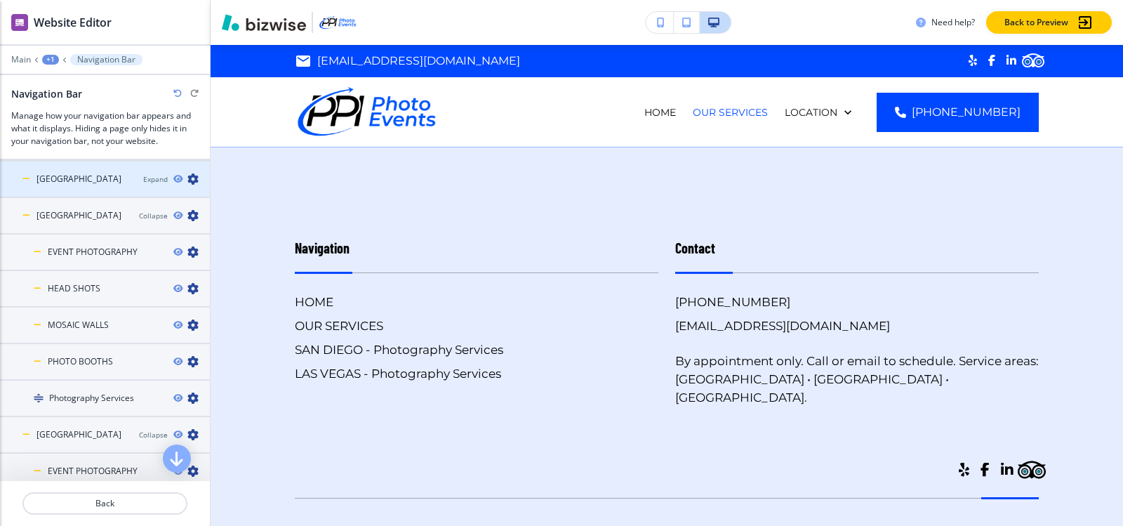
scroll to position [912, 0]
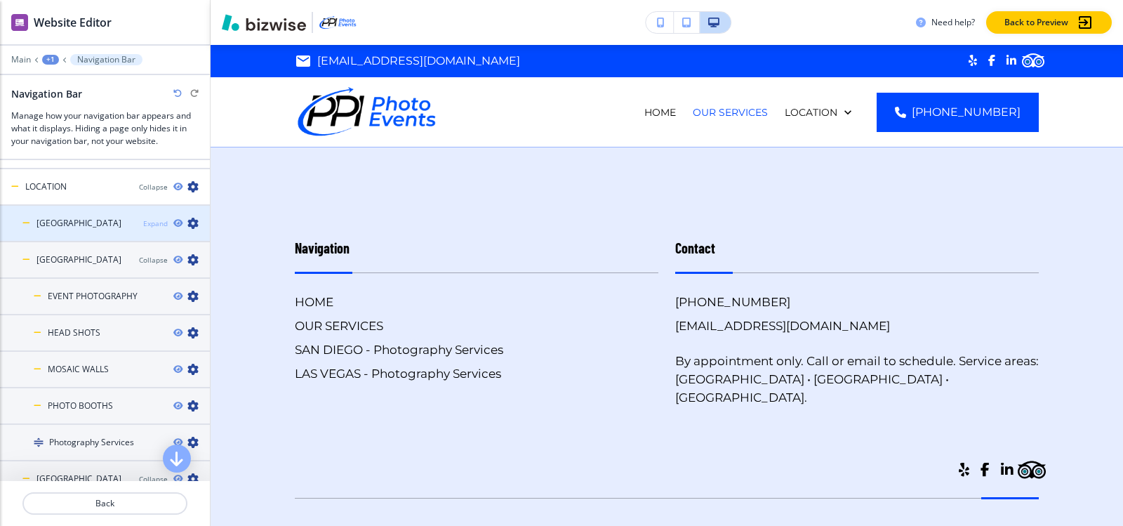
click at [143, 218] on div "Expand" at bounding box center [155, 223] width 25 height 11
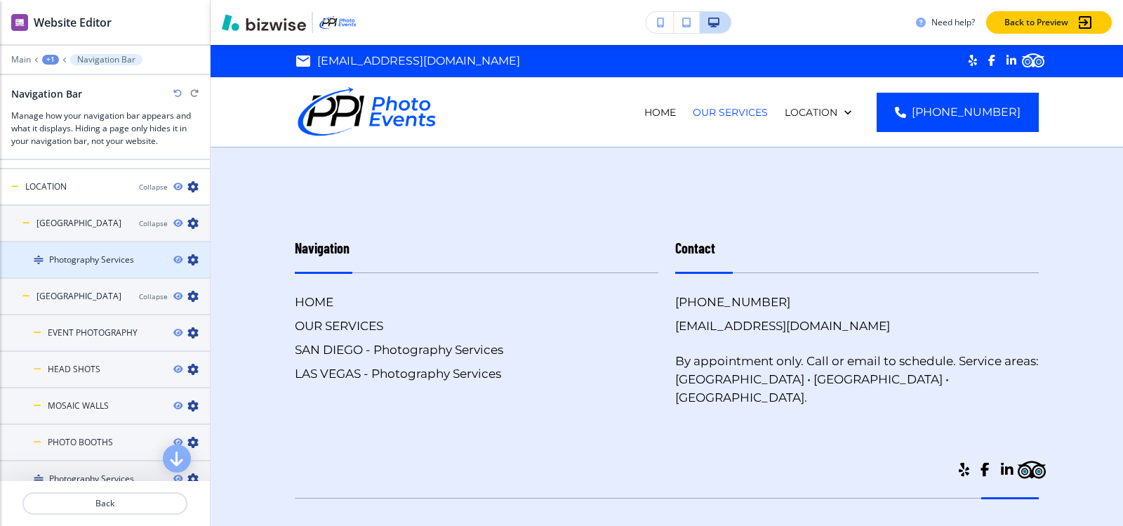
click at [187, 256] on icon "button" at bounding box center [192, 259] width 11 height 11
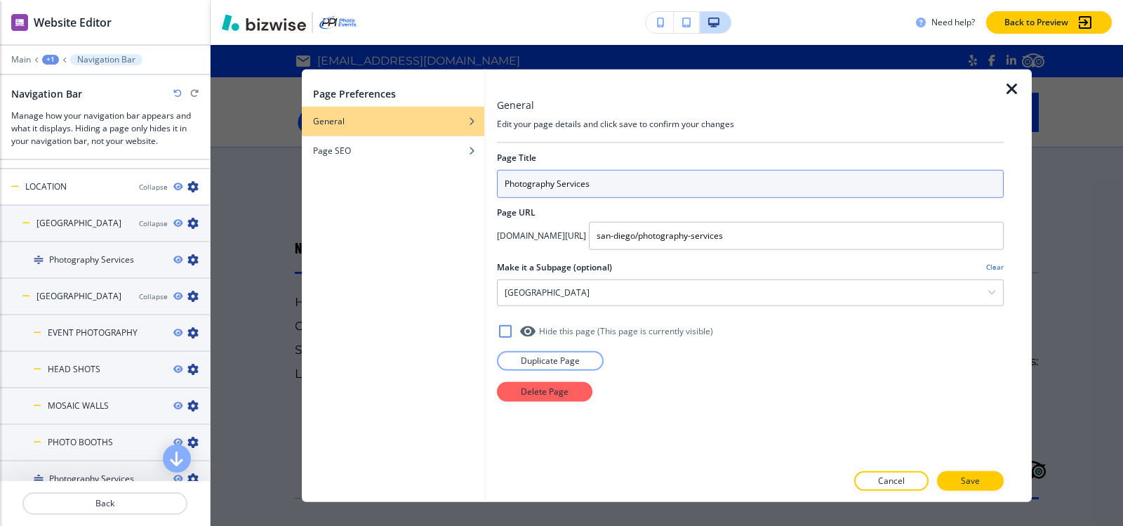
click at [646, 193] on input "Photography Services" at bounding box center [750, 183] width 507 height 28
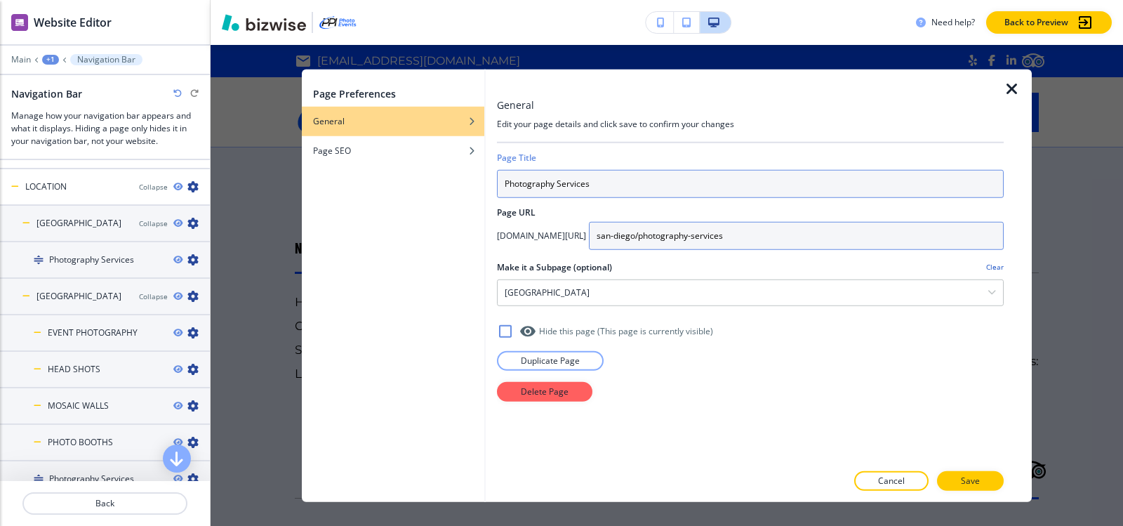
paste input "HOTOGRAPHY SERVICES"
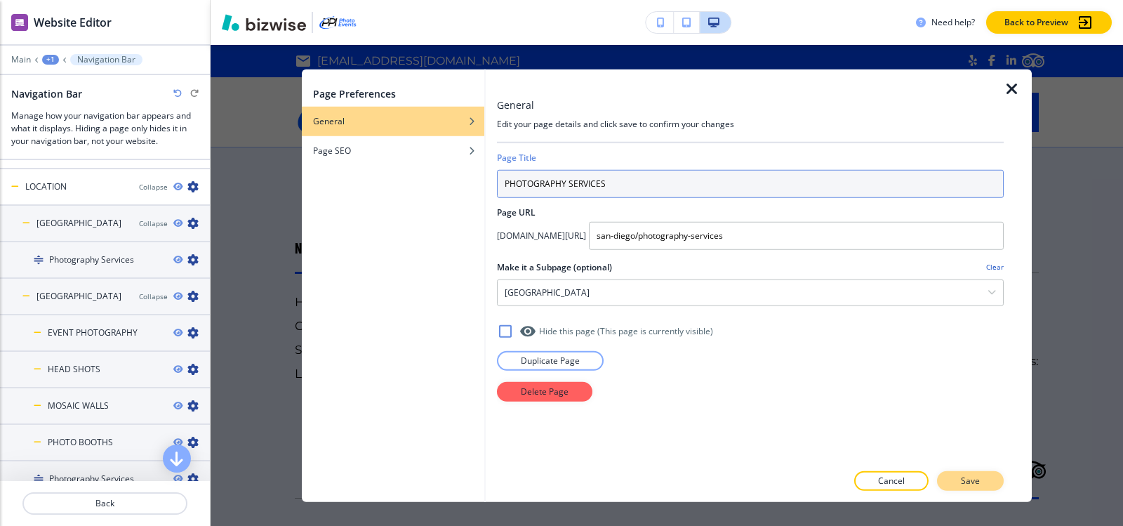
type input "PHOTOGRAPHY SERVICES"
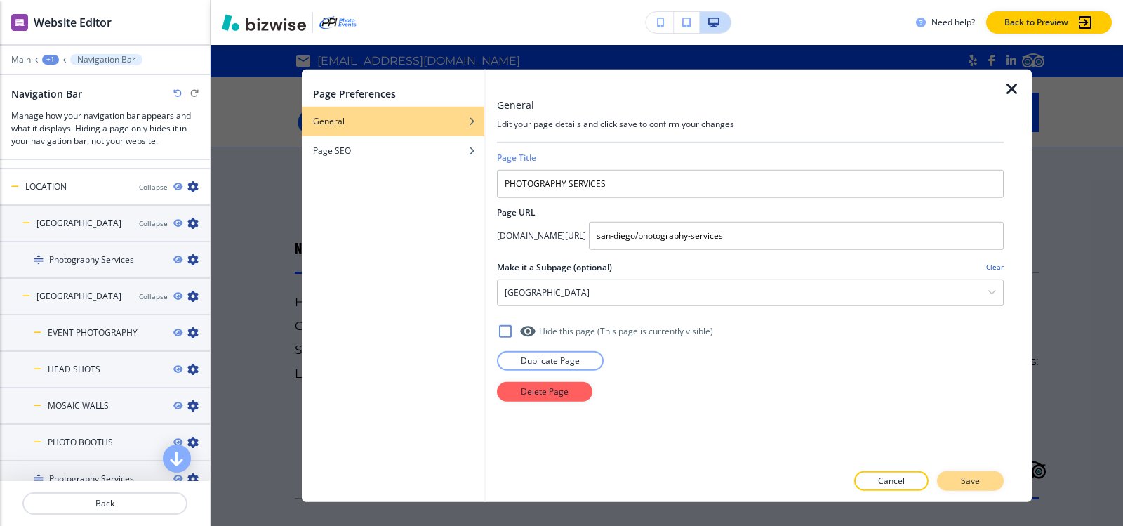
click at [974, 484] on p "Save" at bounding box center [970, 480] width 19 height 13
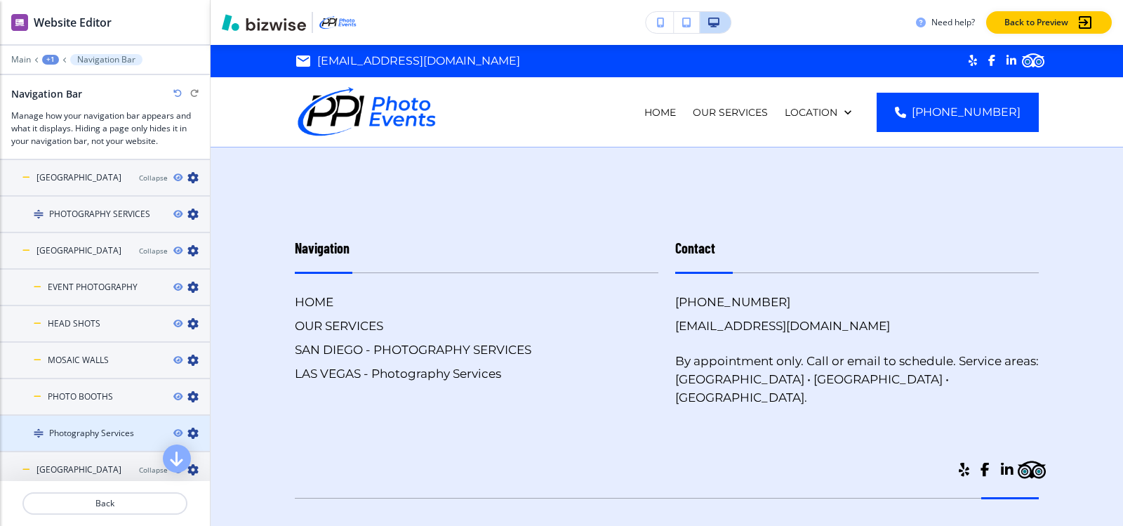
scroll to position [982, 0]
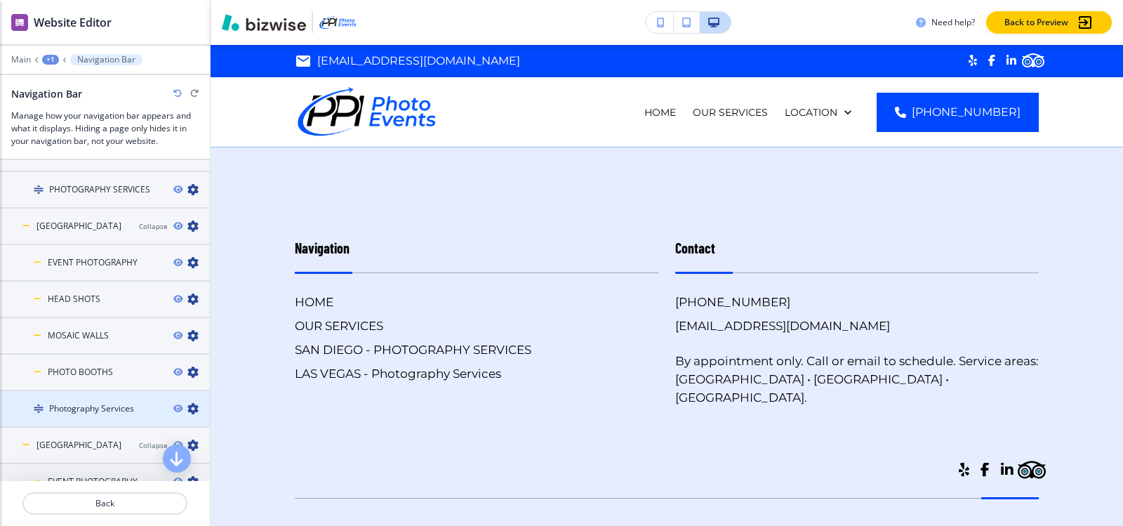
click at [187, 403] on icon "button" at bounding box center [192, 408] width 11 height 11
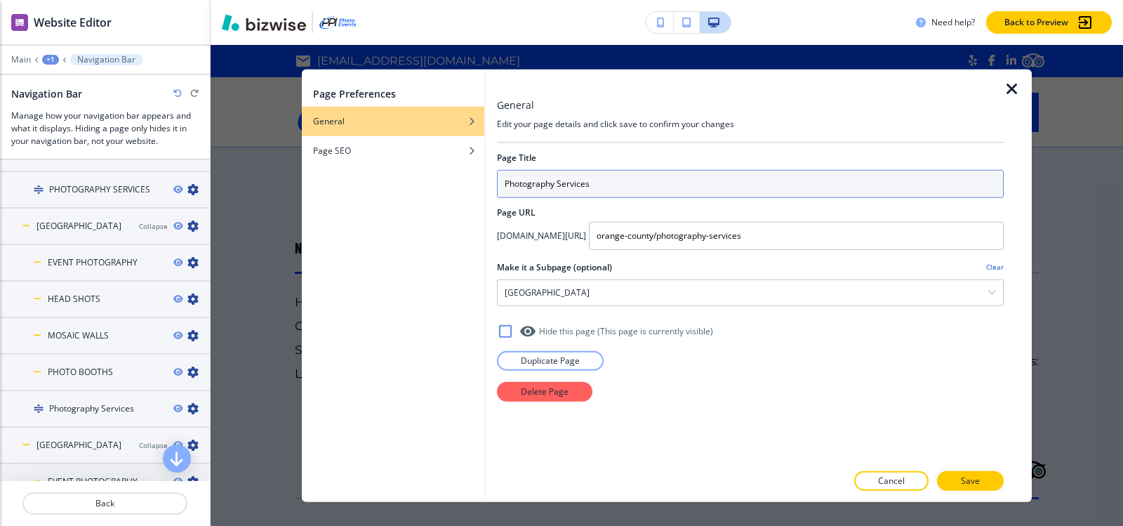
click at [620, 183] on input "Photography Services" at bounding box center [750, 183] width 507 height 28
paste input "HOTOGRAPHY SERVICES"
type input "PHOTOGRAPHY SERVICES"
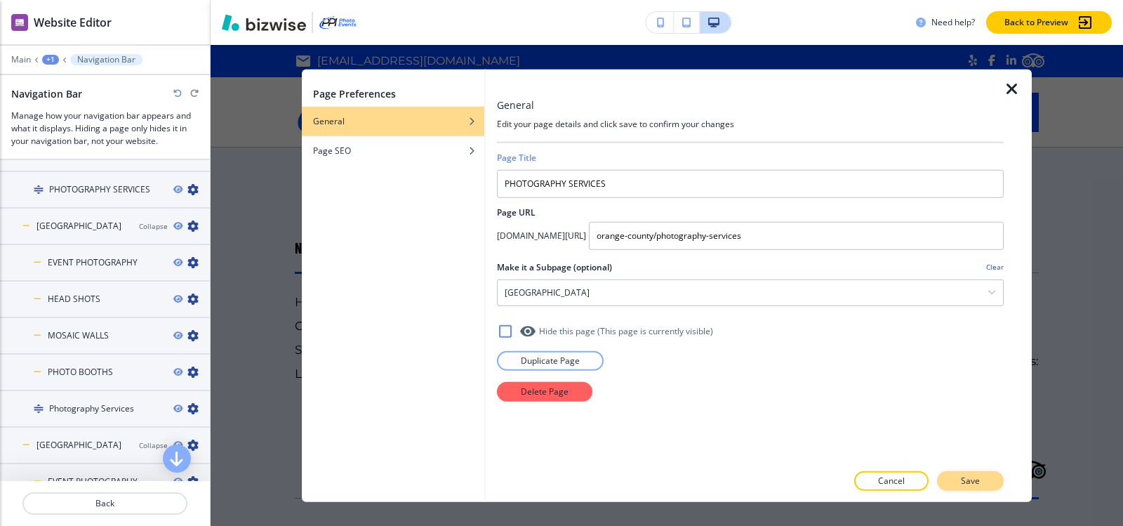
click at [981, 484] on button "Save" at bounding box center [970, 481] width 67 height 20
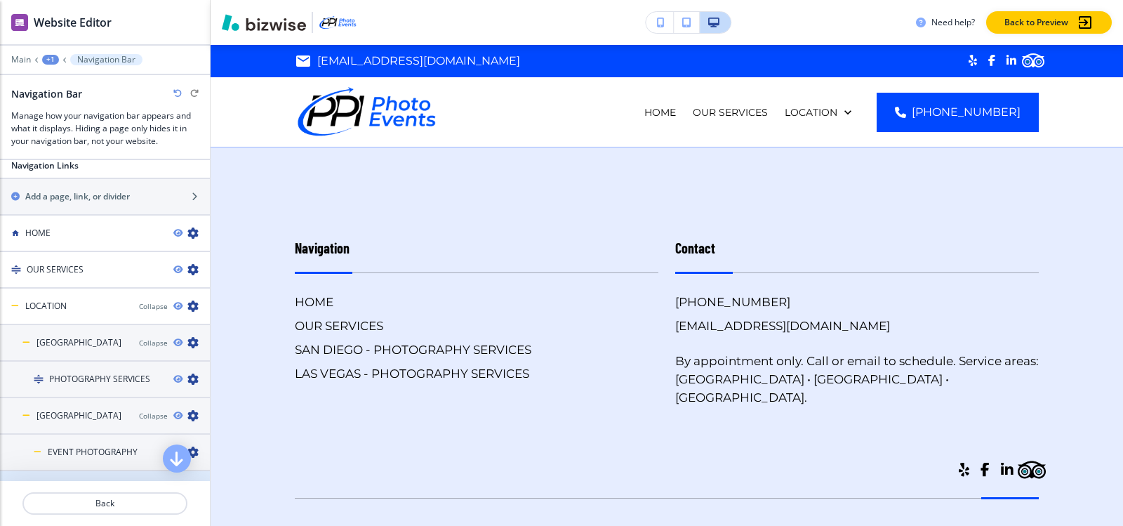
scroll to position [661, 0]
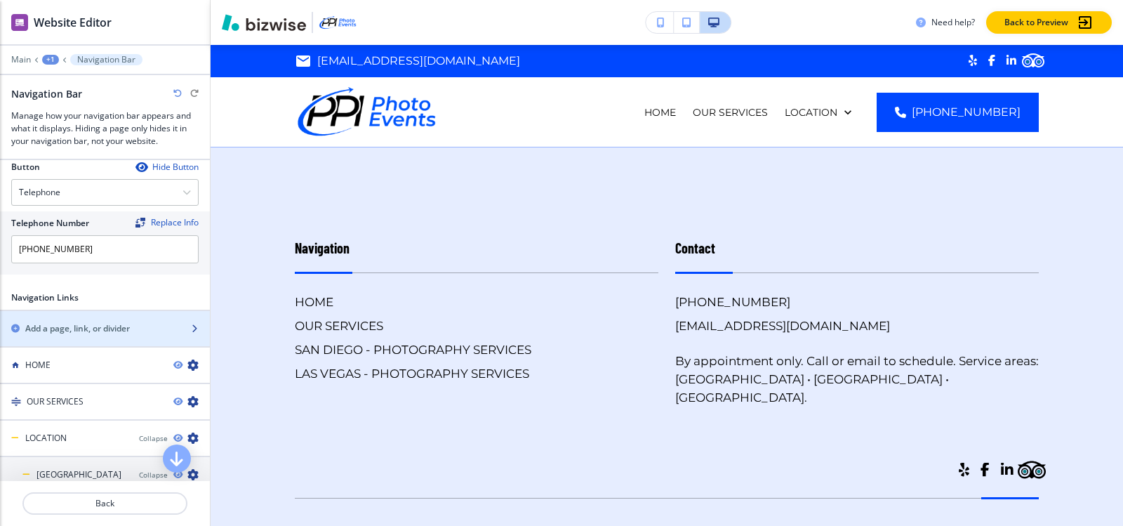
click at [98, 323] on h2 "Add a page, link, or divider" at bounding box center [77, 328] width 105 height 13
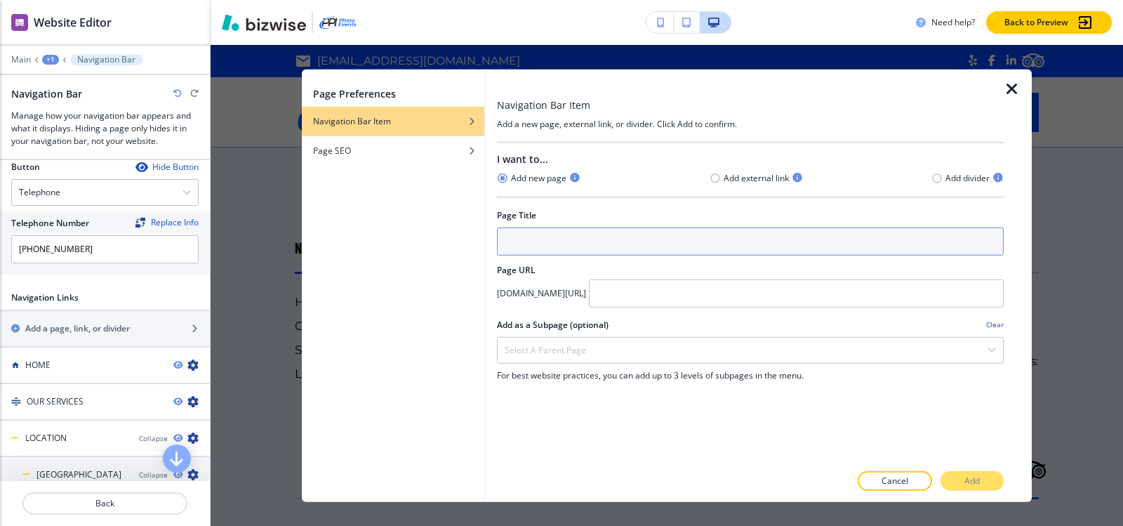
click at [535, 241] on input "text" at bounding box center [750, 241] width 507 height 28
paste input "PHOTOGRAPHY SERVICES"
type input "PHOTOGRAPHY SERVICES"
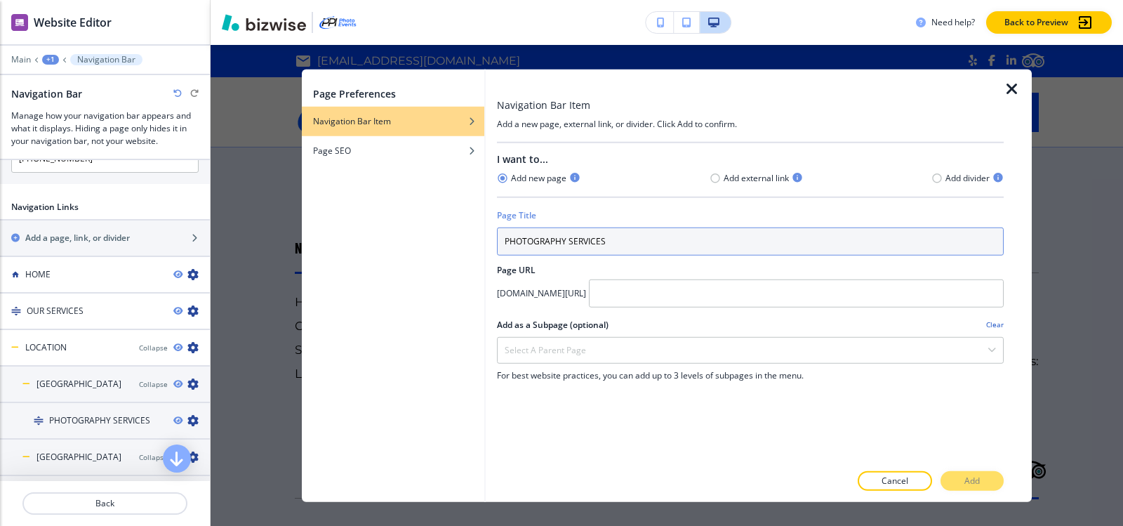
scroll to position [872, 0]
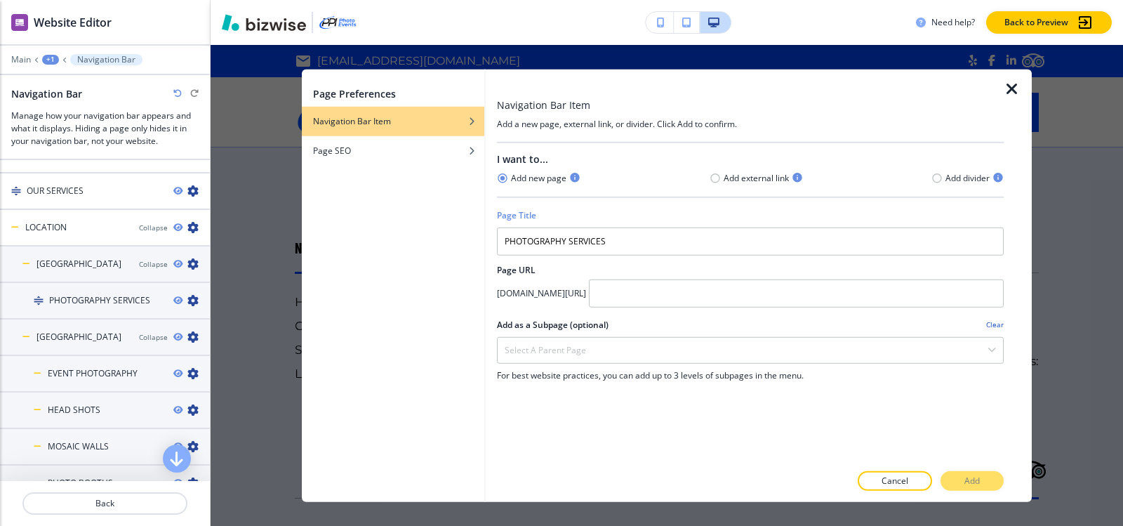
click at [1015, 88] on icon "button" at bounding box center [1011, 88] width 17 height 17
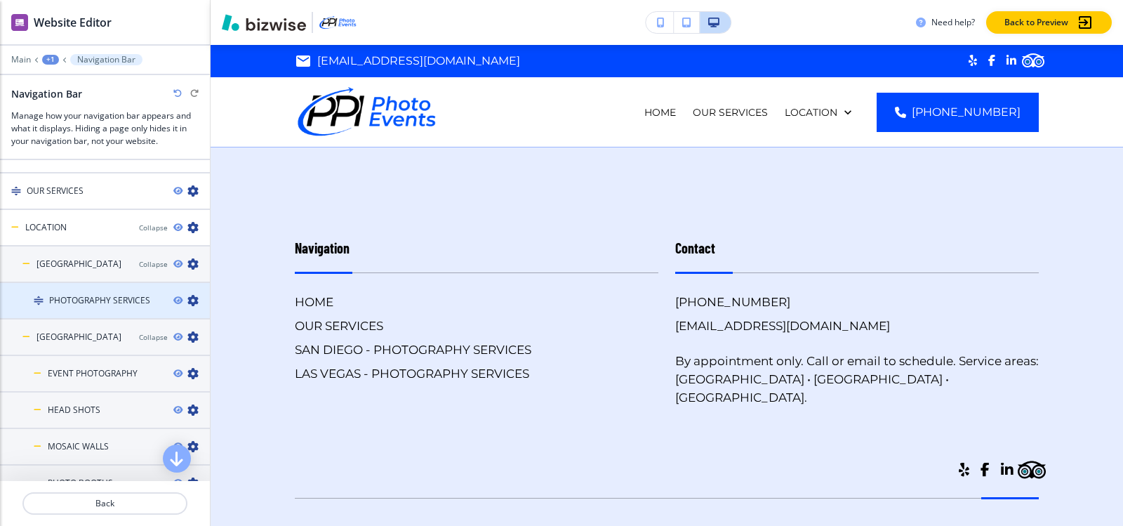
click at [187, 295] on icon "button" at bounding box center [192, 300] width 11 height 11
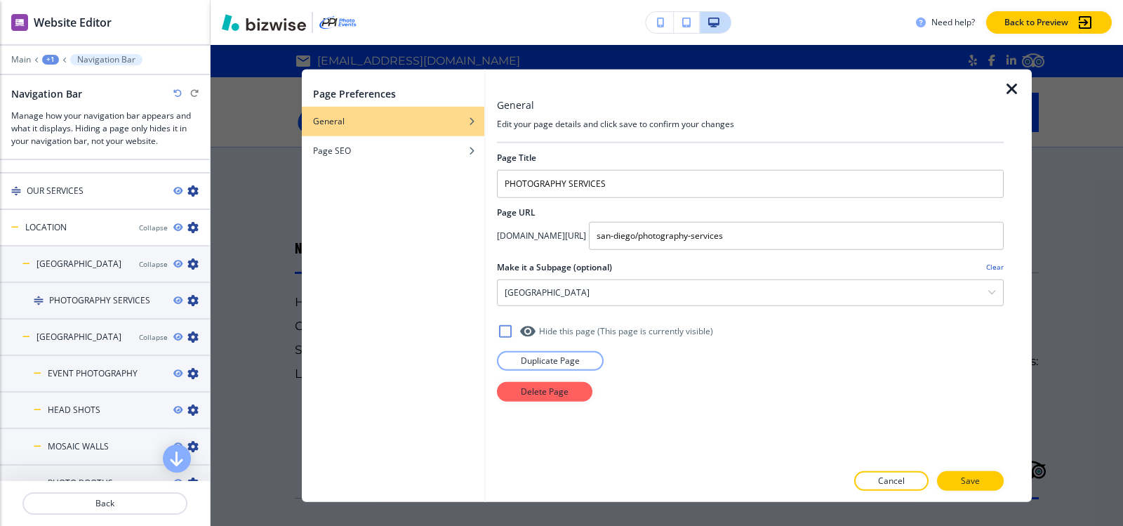
click at [1012, 88] on icon "button" at bounding box center [1011, 88] width 17 height 17
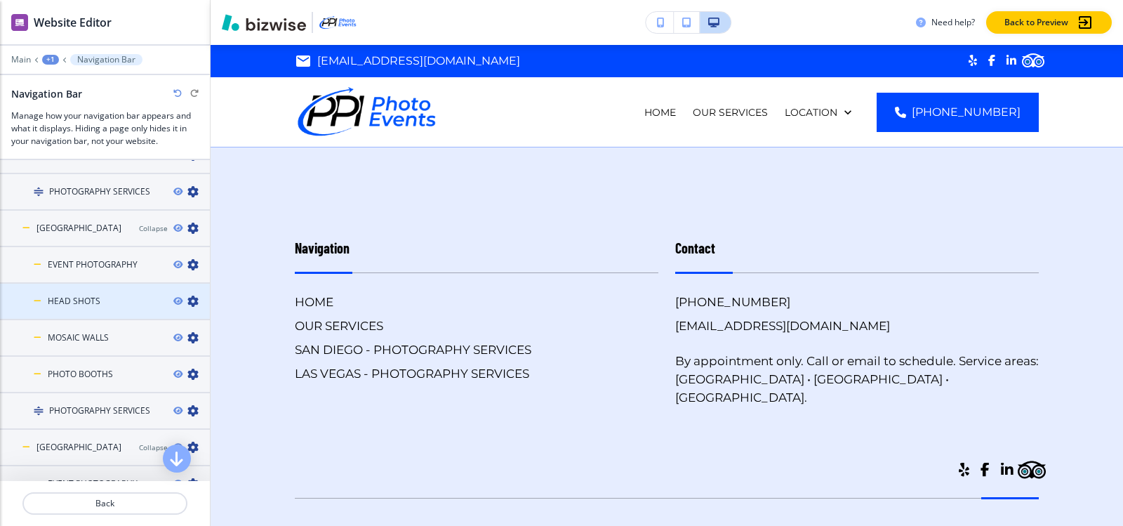
scroll to position [1082, 0]
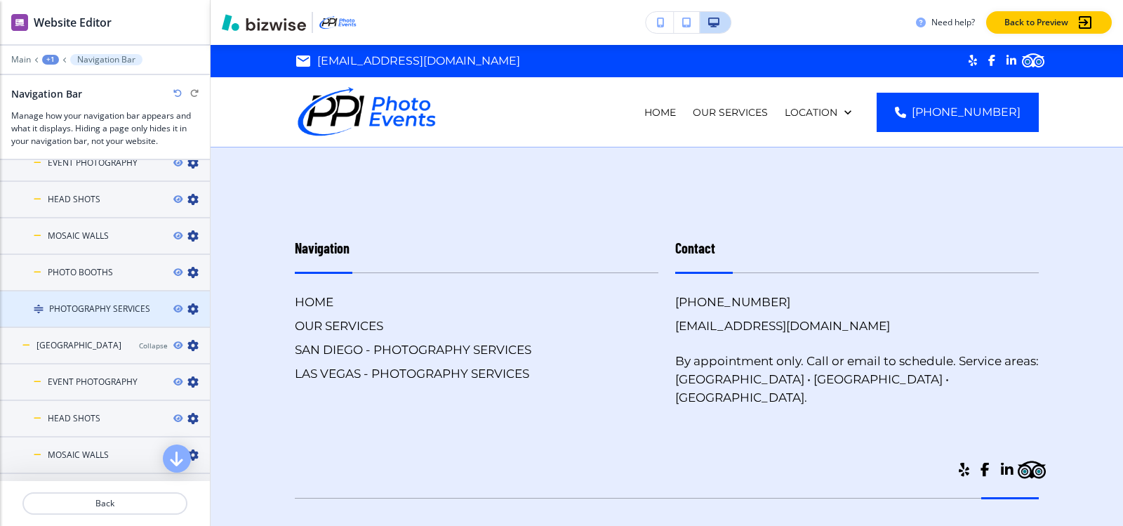
click at [187, 305] on icon "button" at bounding box center [192, 308] width 11 height 11
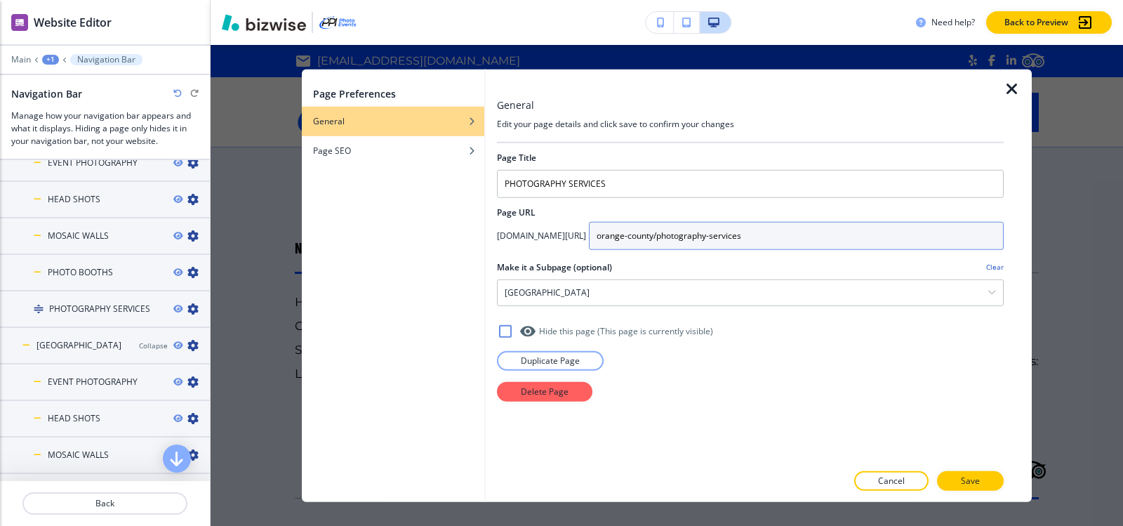
drag, startPoint x: 762, startPoint y: 236, endPoint x: 940, endPoint y: 236, distance: 178.2
click at [940, 236] on input "orange-county/photography-services" at bounding box center [796, 235] width 415 height 28
paste input "las-vegas"
type input "las-vegas/photography-services"
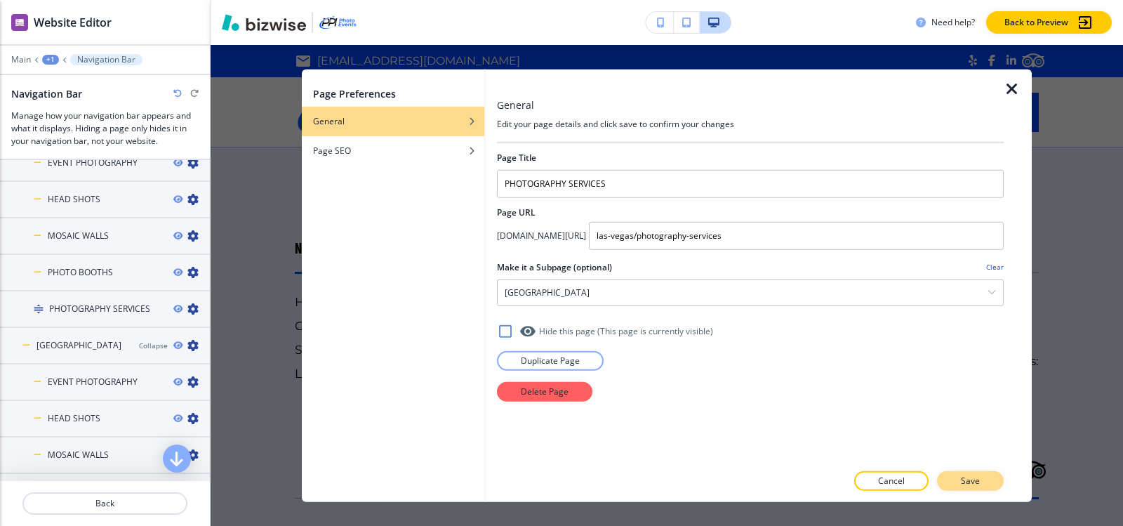
click at [985, 488] on button "Save" at bounding box center [970, 481] width 67 height 20
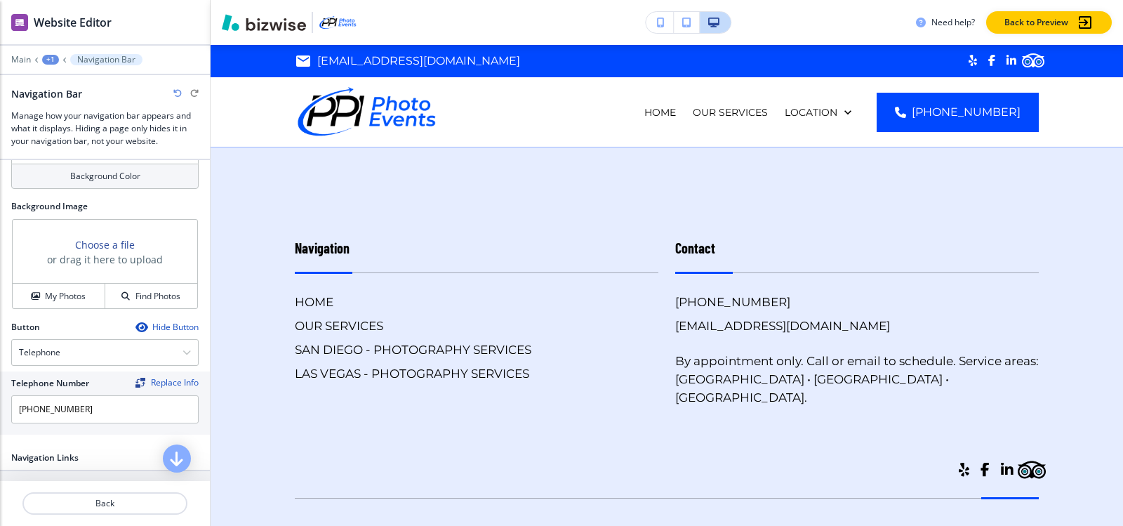
scroll to position [661, 0]
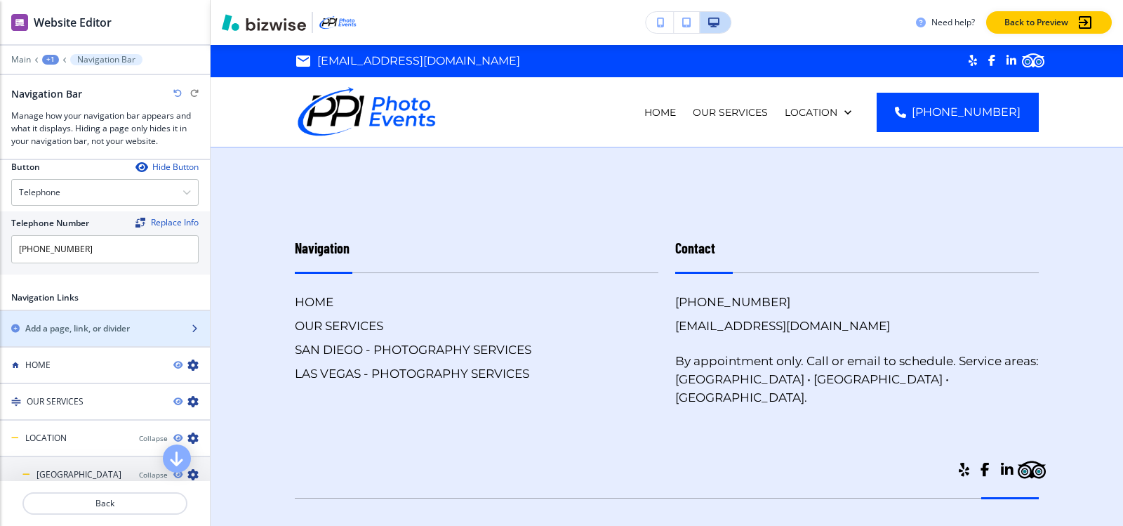
click at [91, 326] on h2 "Add a page, link, or divider" at bounding box center [77, 328] width 105 height 13
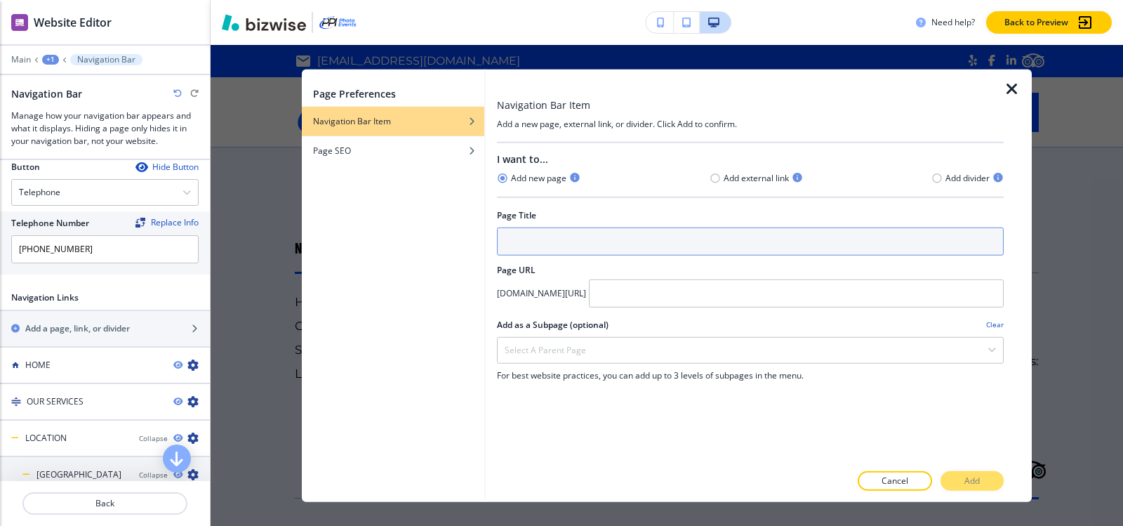
click at [639, 232] on input "text" at bounding box center [750, 241] width 507 height 28
paste input "PHOTOGRAPHY SERVICES"
type input "PHOTOGRAPHY SERVICES"
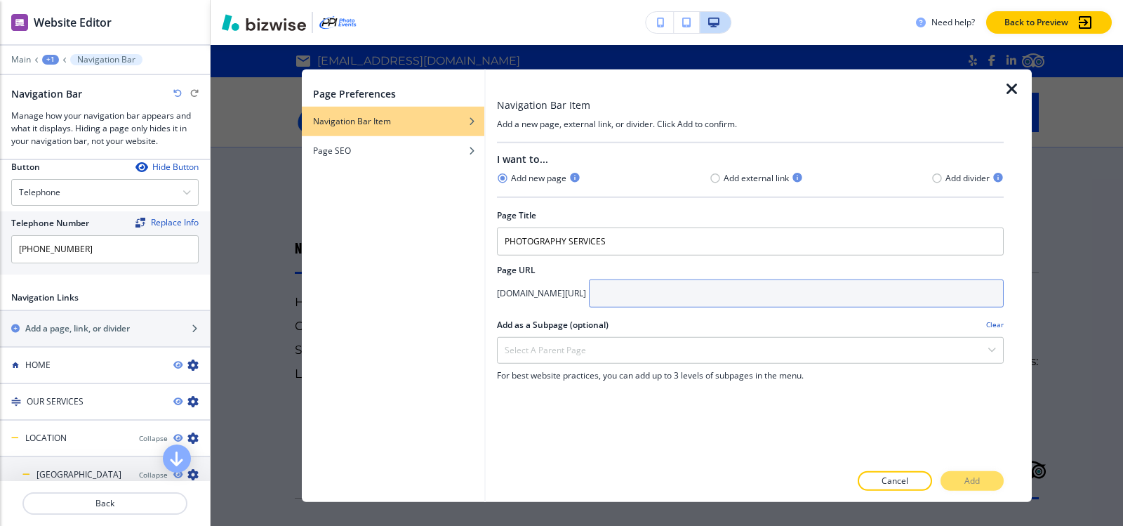
click at [707, 282] on input "text" at bounding box center [796, 293] width 415 height 28
paste input "orange-county/photography-services"
type input "orange-county/photography-services"
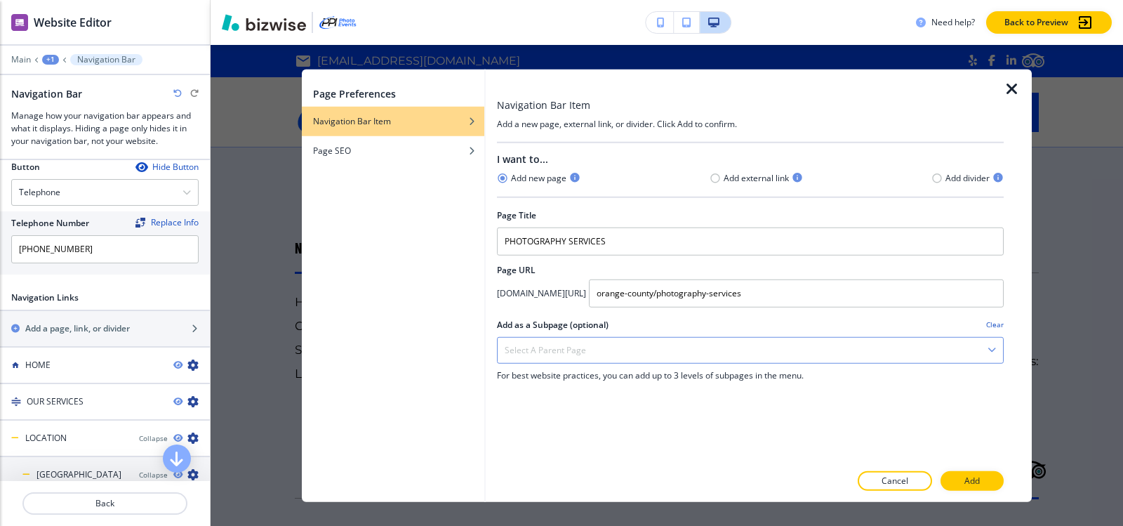
click at [660, 340] on div "Select a parent page" at bounding box center [750, 349] width 505 height 25
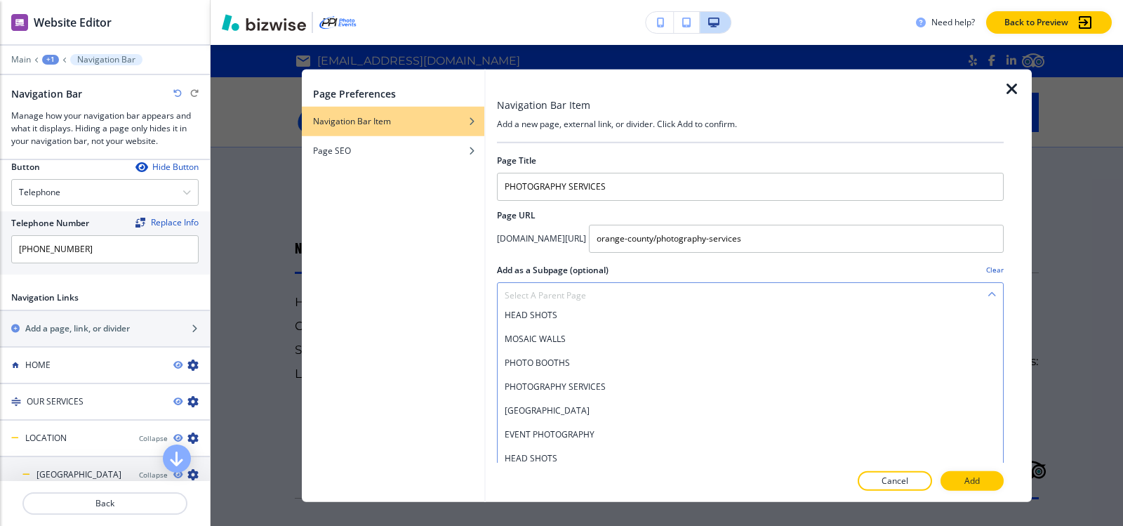
scroll to position [110, 0]
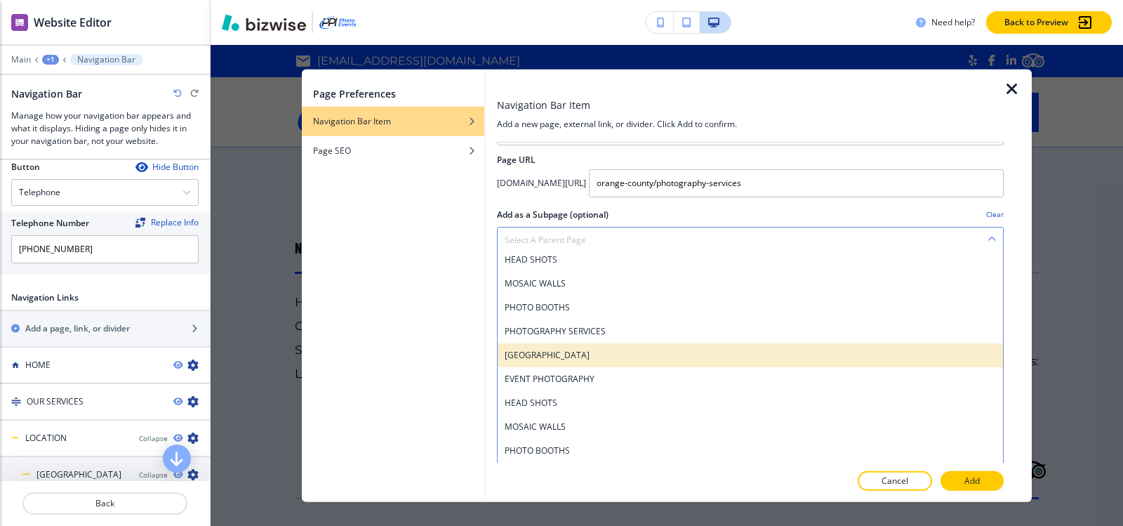
click at [574, 357] on h4 "ORANGE COUNTY" at bounding box center [750, 354] width 491 height 13
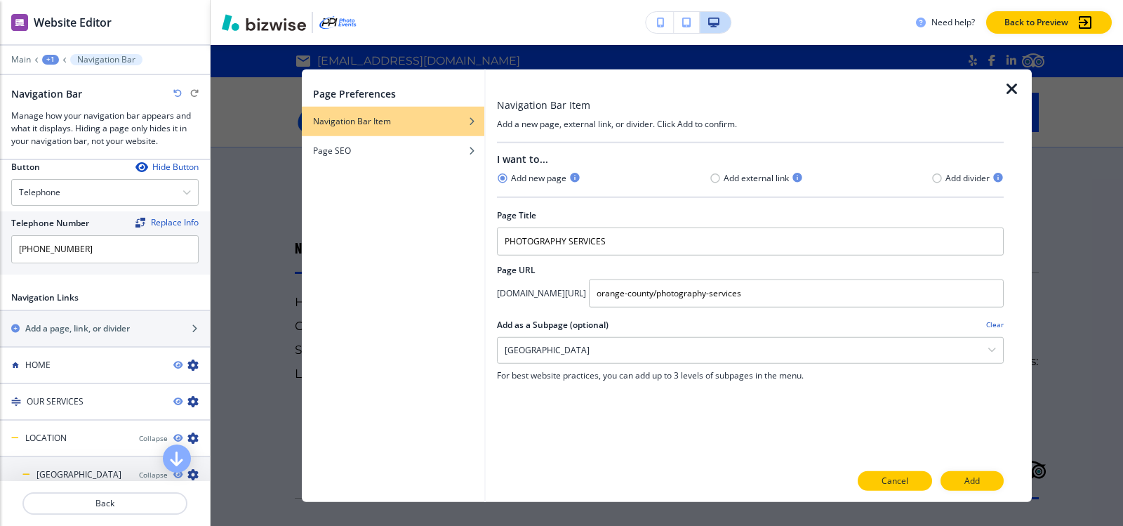
scroll to position [0, 0]
click at [977, 475] on p "Add" at bounding box center [971, 480] width 15 height 13
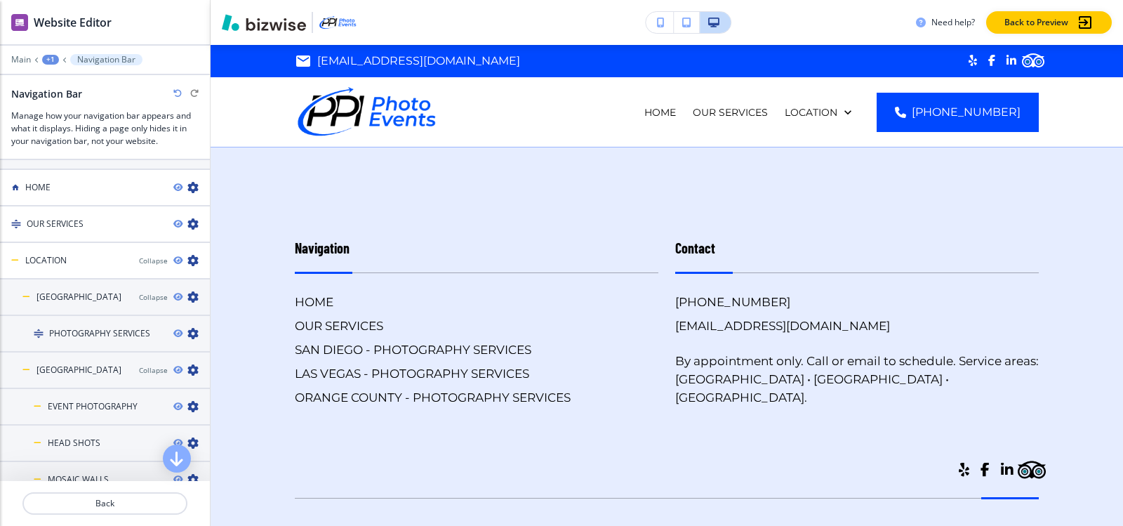
scroll to position [942, 0]
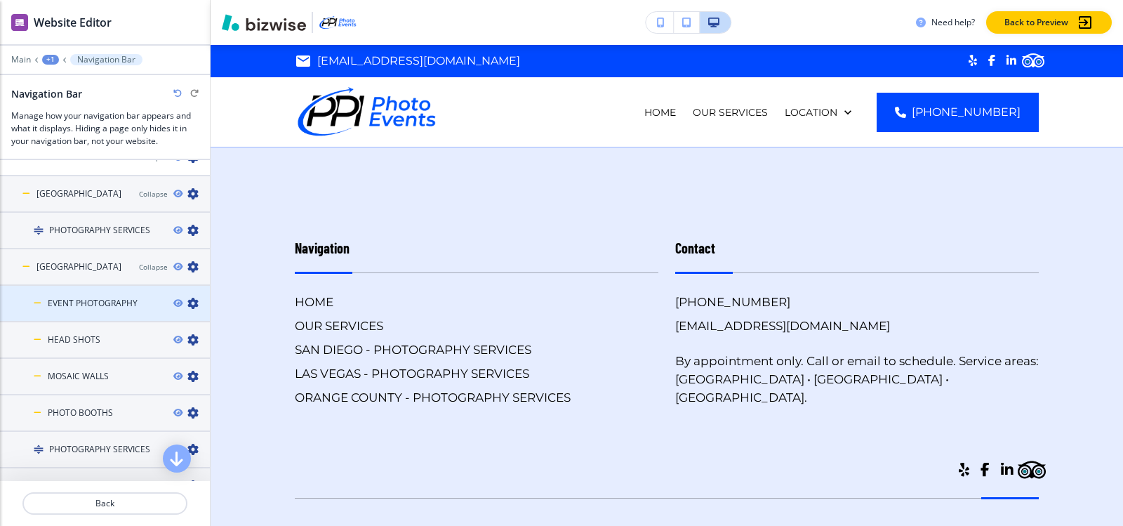
click at [187, 298] on icon "button" at bounding box center [192, 303] width 11 height 11
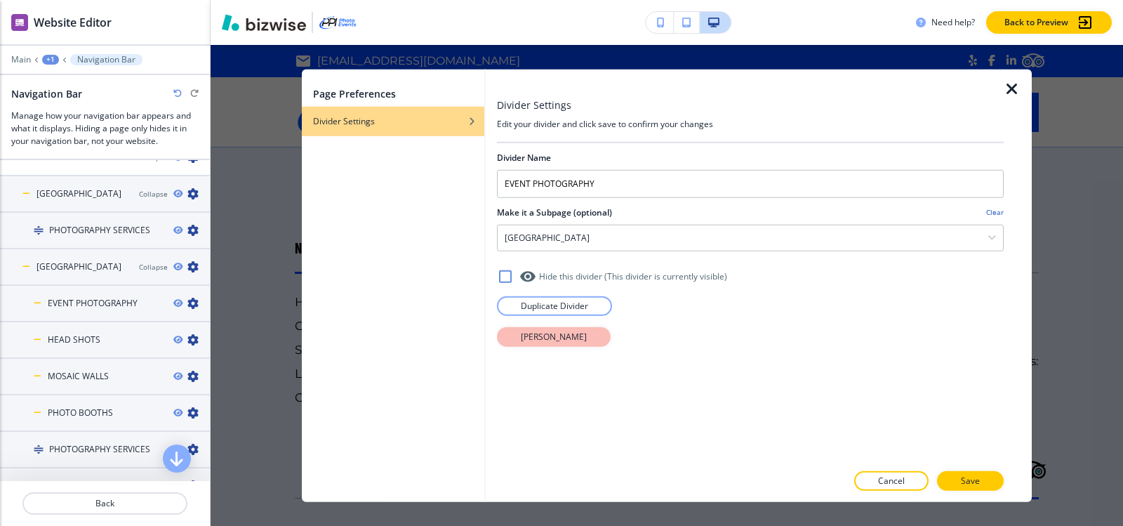
click at [556, 337] on p "Delete Divider" at bounding box center [554, 336] width 66 height 13
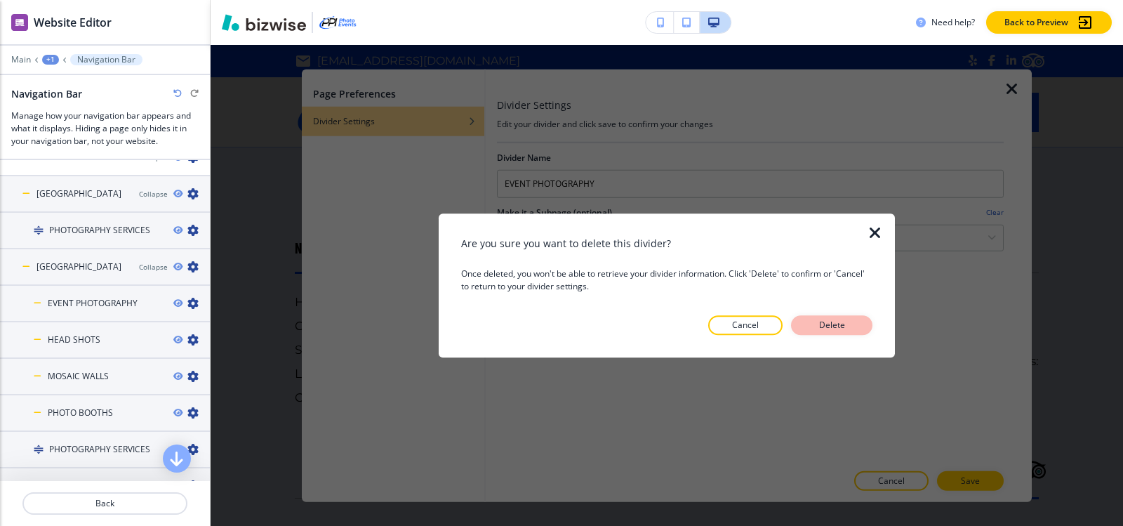
click at [858, 322] on button "Delete" at bounding box center [831, 325] width 81 height 20
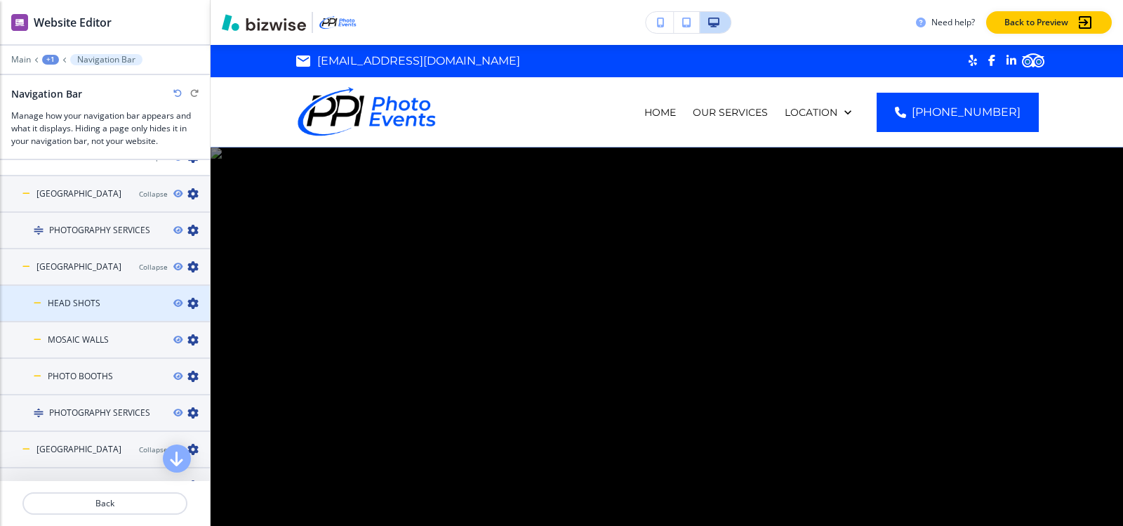
click at [187, 299] on icon "button" at bounding box center [192, 303] width 11 height 11
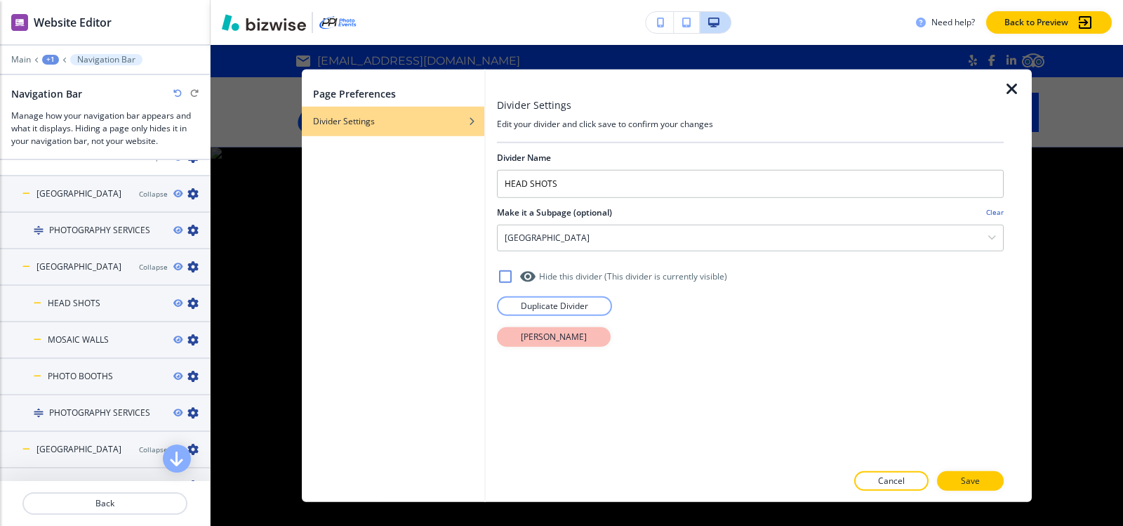
click at [540, 338] on p "Delete Divider" at bounding box center [554, 336] width 66 height 13
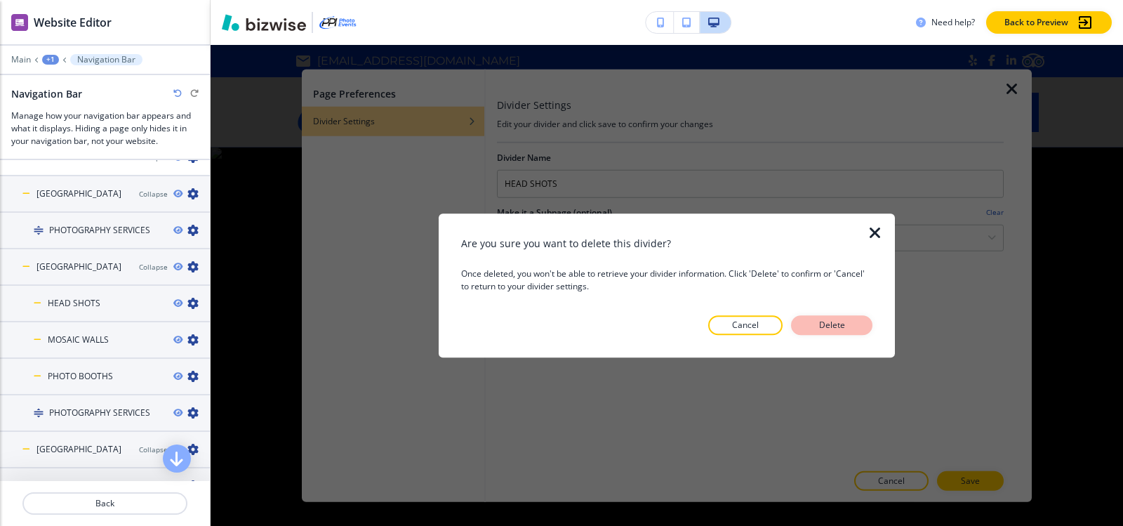
click at [843, 326] on p "Delete" at bounding box center [832, 325] width 34 height 13
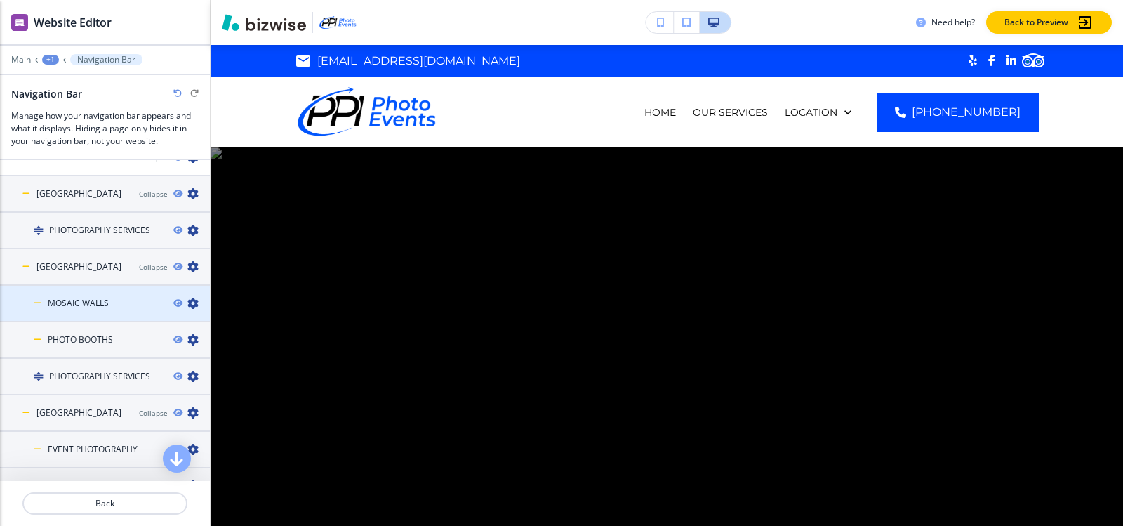
click at [187, 298] on icon "button" at bounding box center [192, 303] width 11 height 11
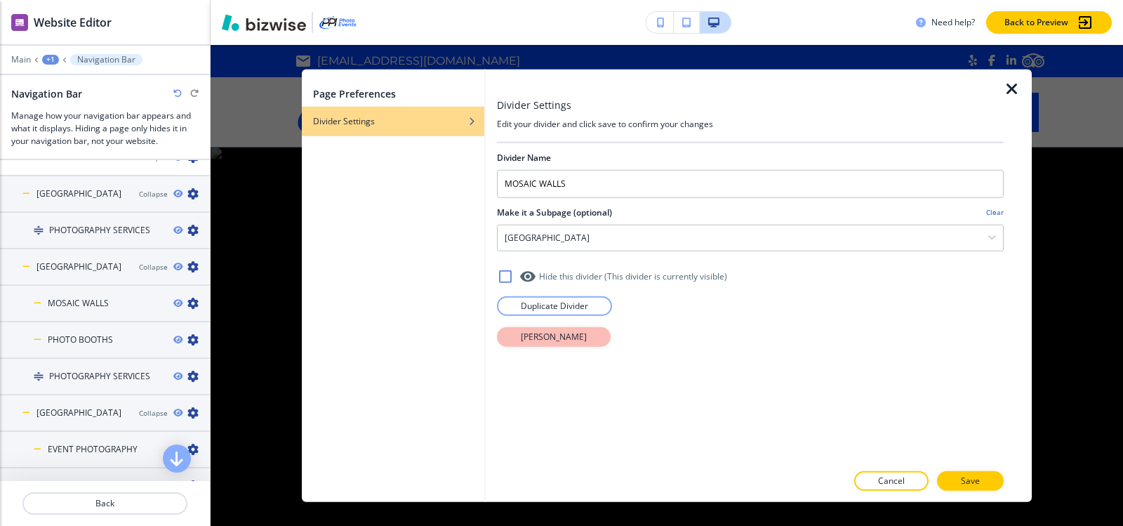
click at [512, 334] on button "Delete Divider" at bounding box center [554, 336] width 114 height 20
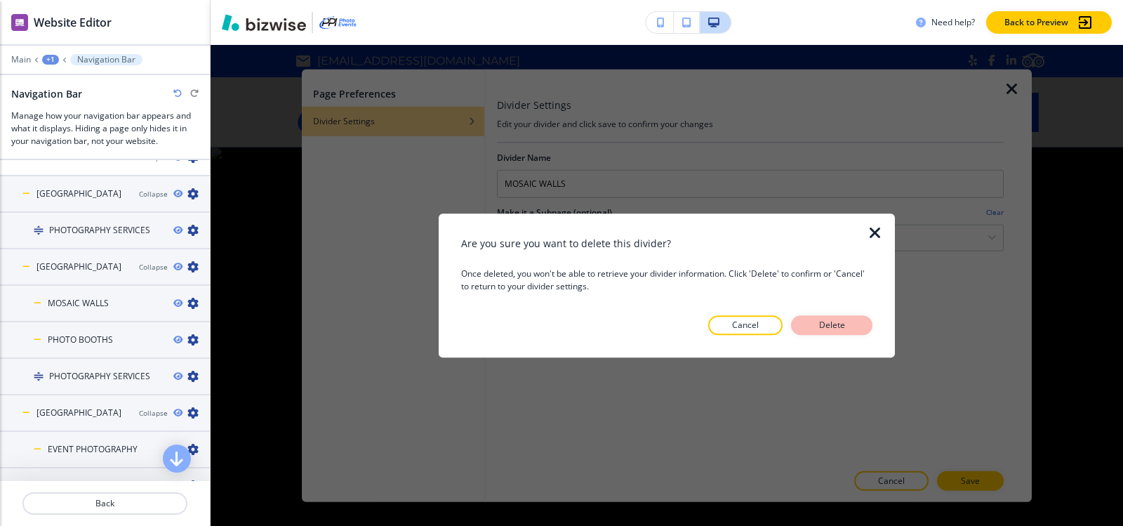
click at [820, 331] on p "Delete" at bounding box center [832, 325] width 34 height 13
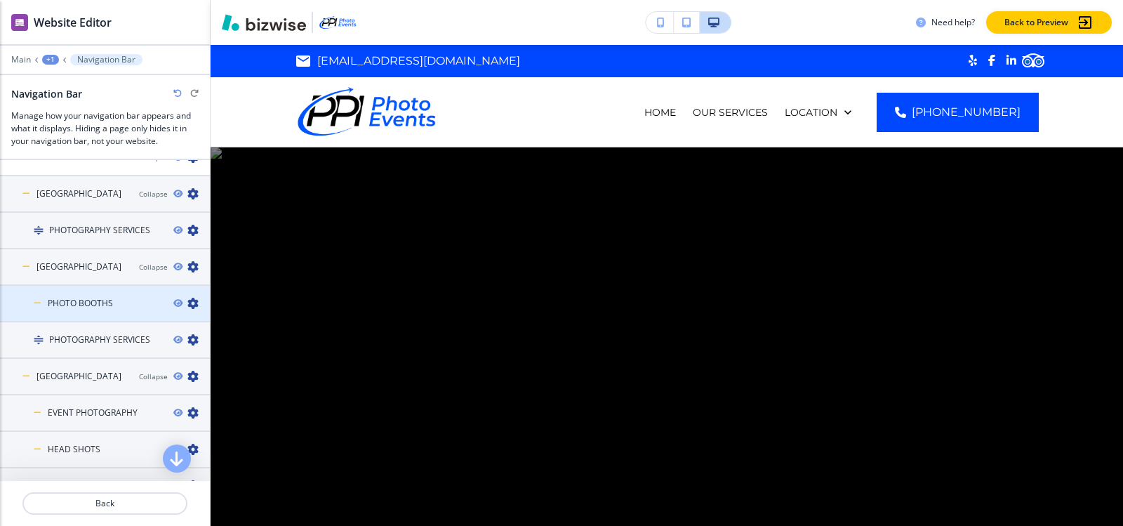
click at [187, 301] on icon "button" at bounding box center [192, 303] width 11 height 11
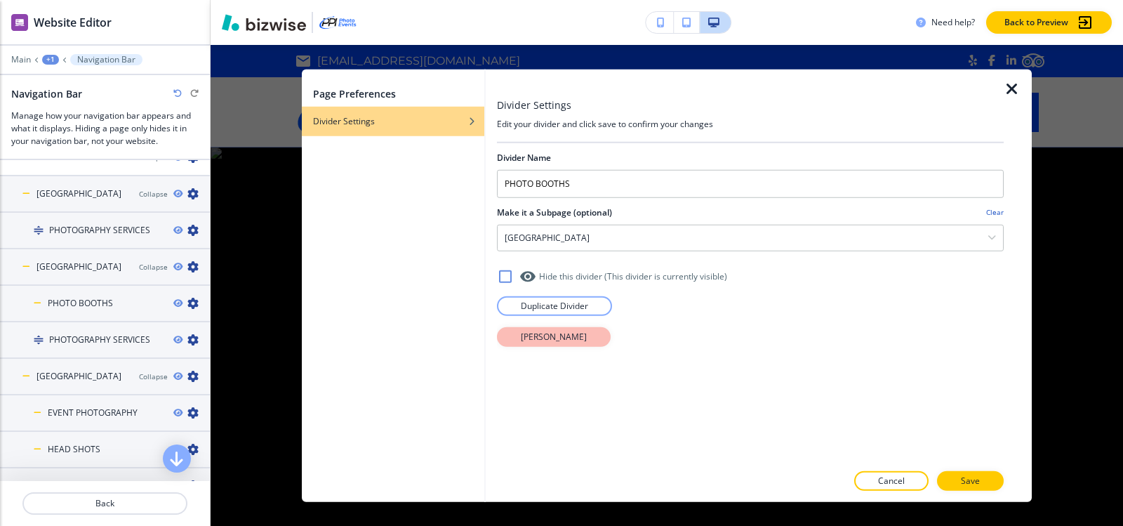
click at [566, 339] on p "Delete Divider" at bounding box center [554, 336] width 66 height 13
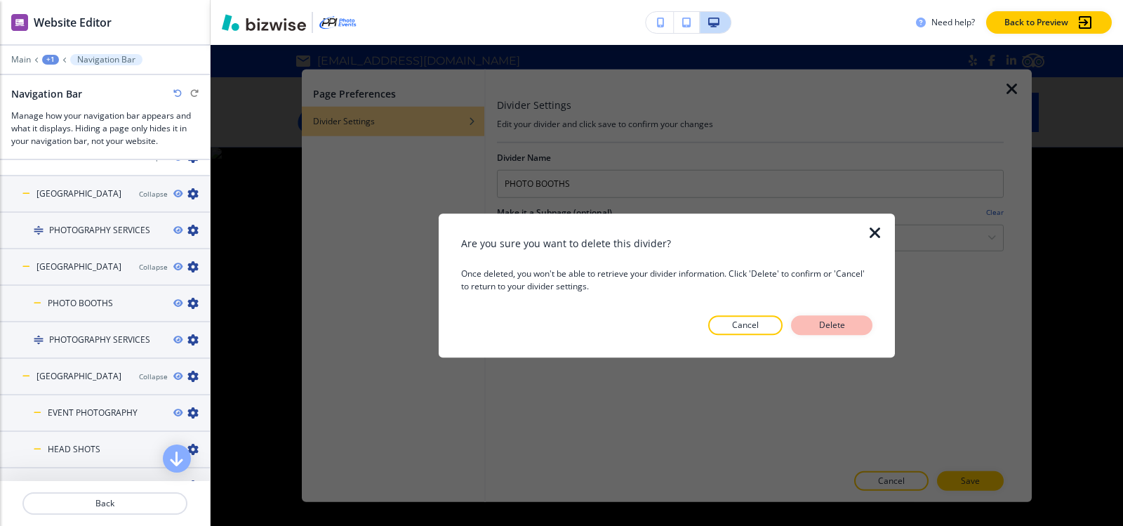
click at [801, 321] on button "Delete" at bounding box center [831, 325] width 81 height 20
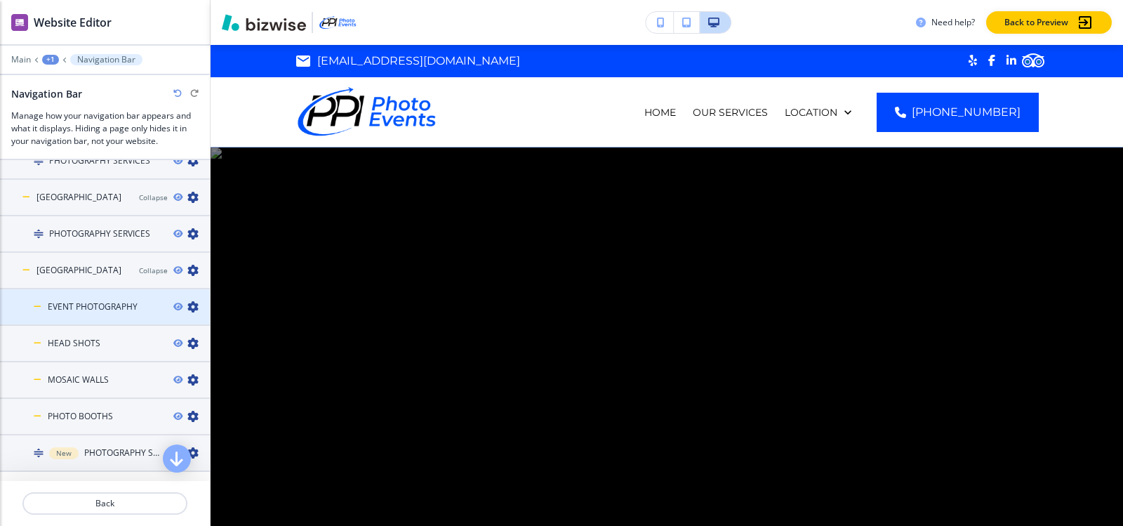
scroll to position [1012, 0]
click at [187, 303] on icon "button" at bounding box center [192, 305] width 11 height 11
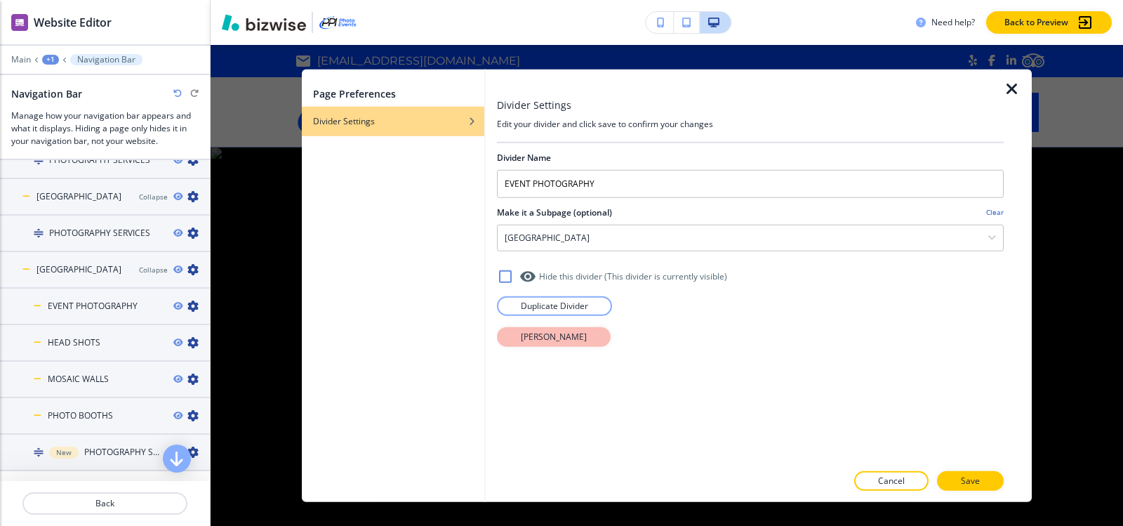
click at [507, 342] on button "Delete Divider" at bounding box center [554, 336] width 114 height 20
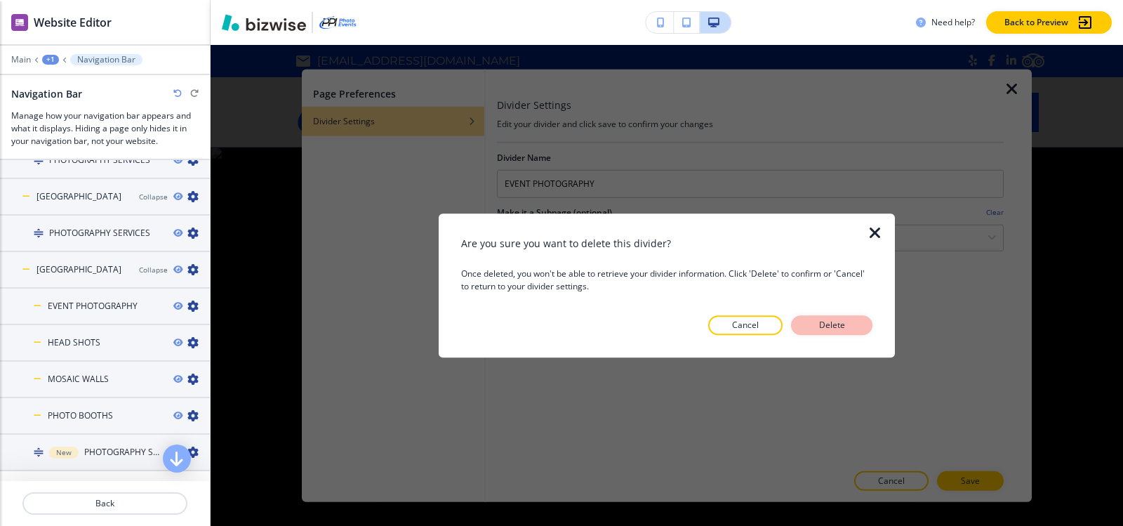
click at [823, 326] on p "Delete" at bounding box center [832, 325] width 34 height 13
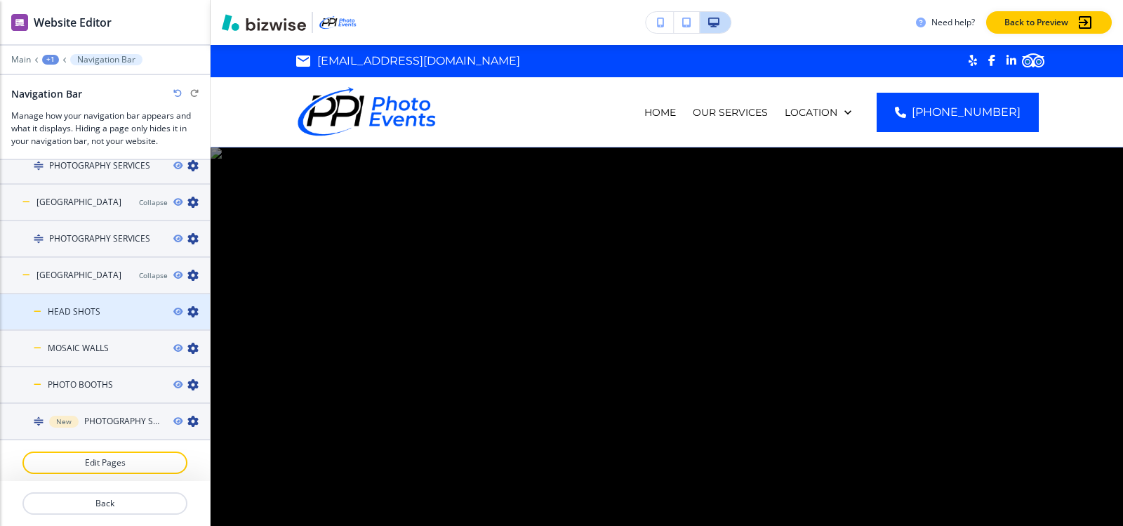
click at [187, 307] on icon "button" at bounding box center [192, 311] width 11 height 11
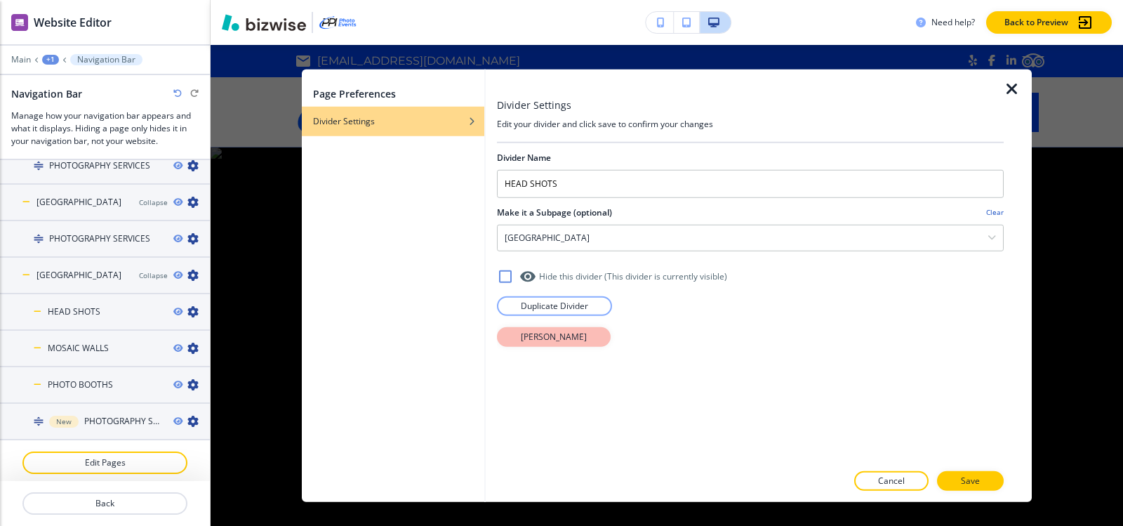
click at [545, 329] on button "Delete Divider" at bounding box center [554, 336] width 114 height 20
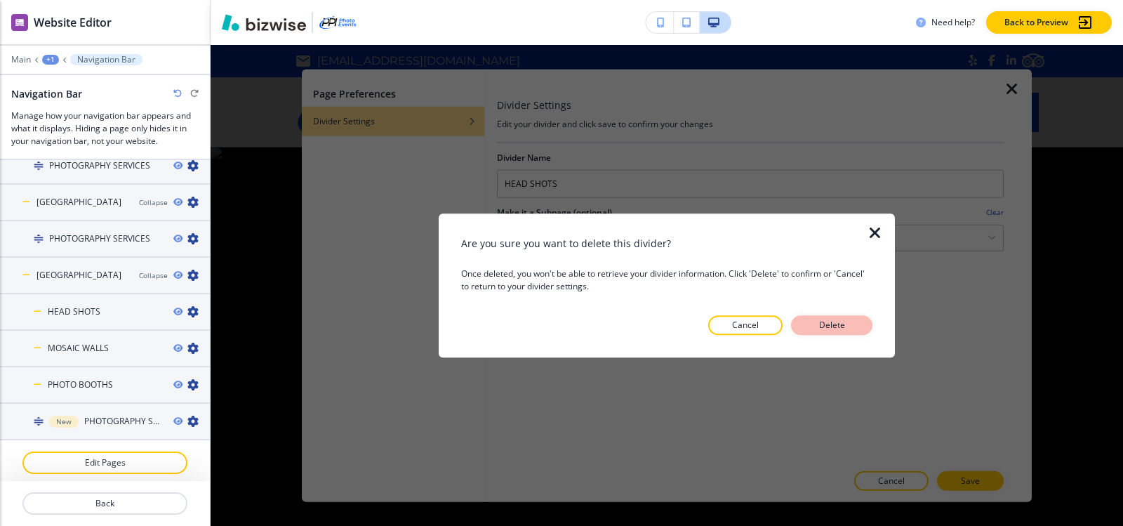
click at [813, 328] on button "Delete" at bounding box center [831, 325] width 81 height 20
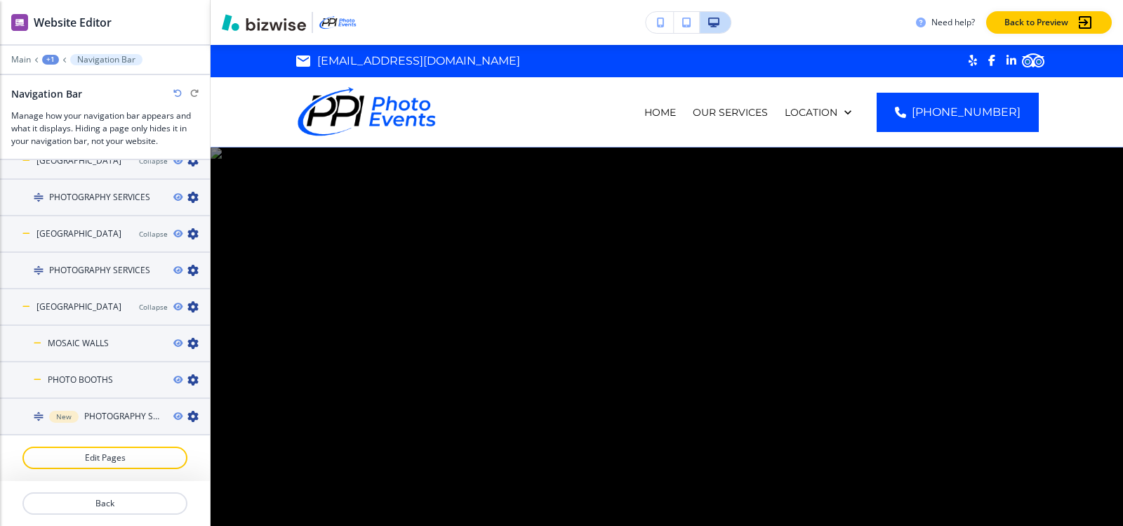
scroll to position [970, 0]
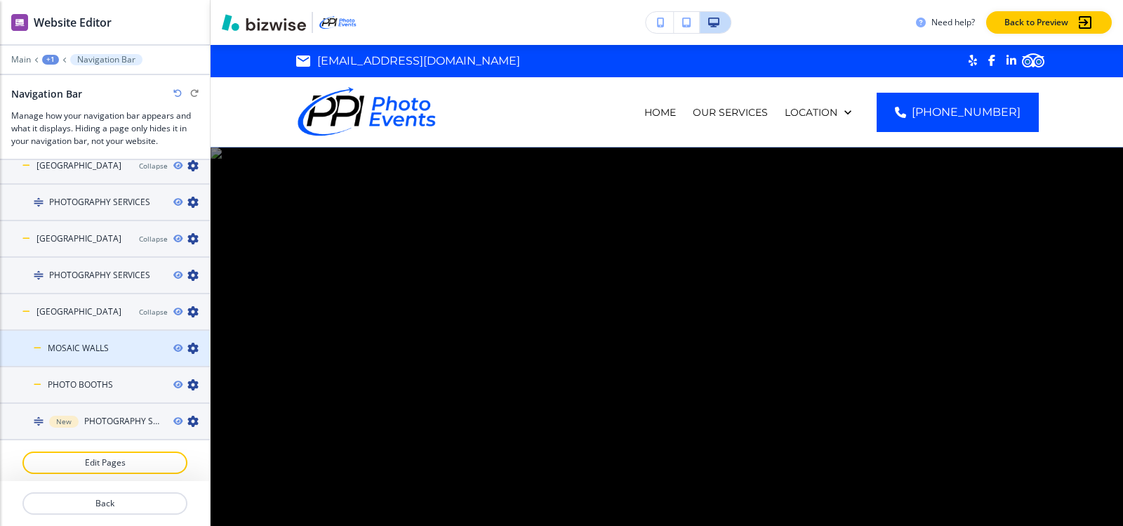
click at [187, 342] on icon "button" at bounding box center [192, 347] width 11 height 11
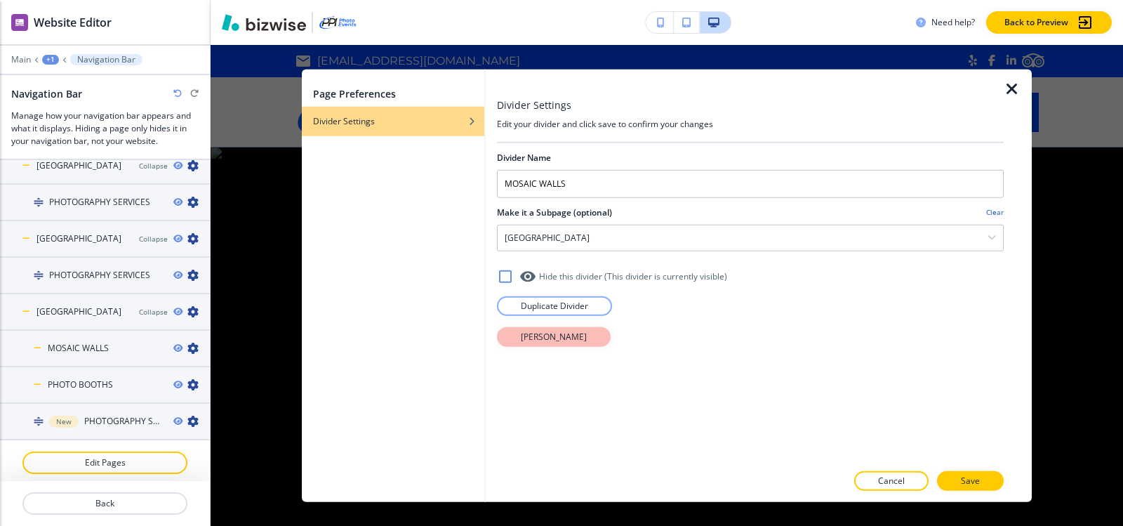
click at [568, 337] on p "Delete Divider" at bounding box center [554, 336] width 66 height 13
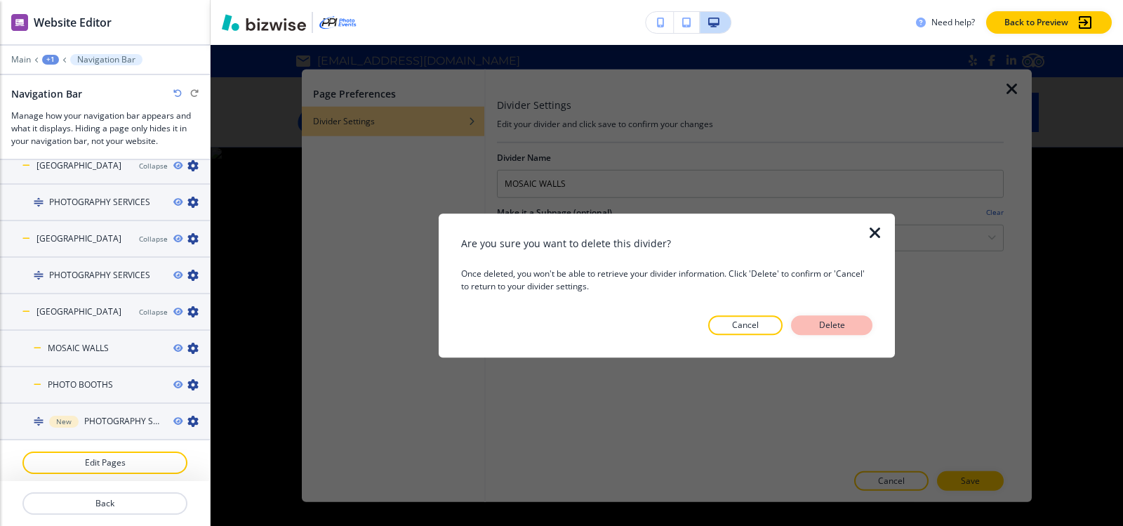
click at [810, 330] on button "Delete" at bounding box center [831, 325] width 81 height 20
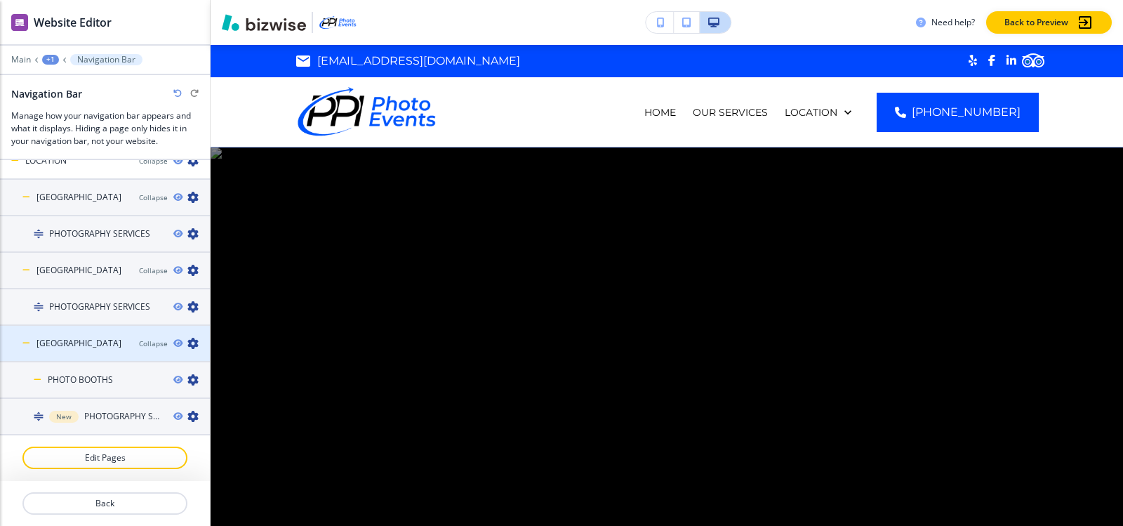
scroll to position [933, 0]
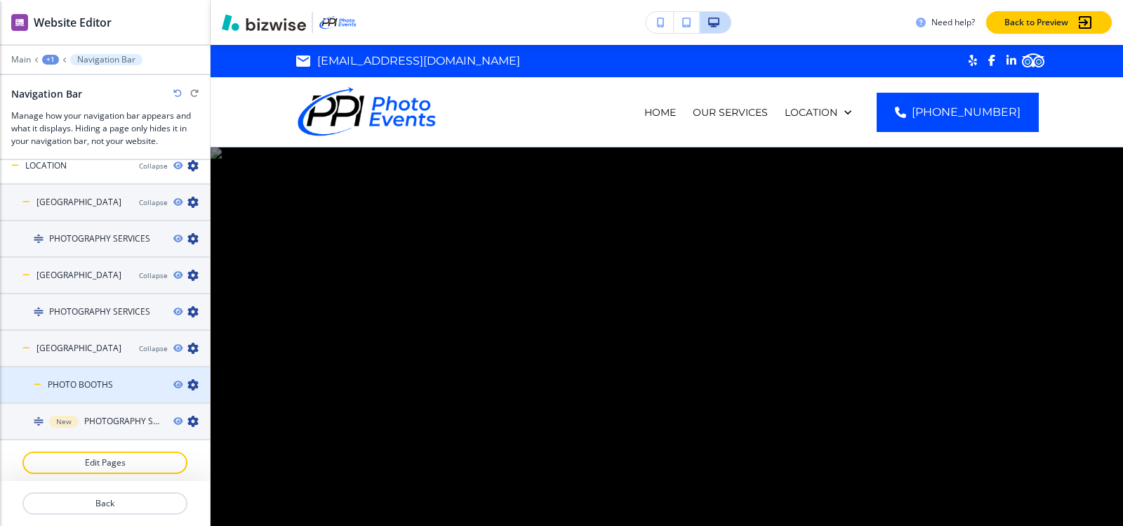
click at [187, 382] on icon "button" at bounding box center [192, 384] width 11 height 11
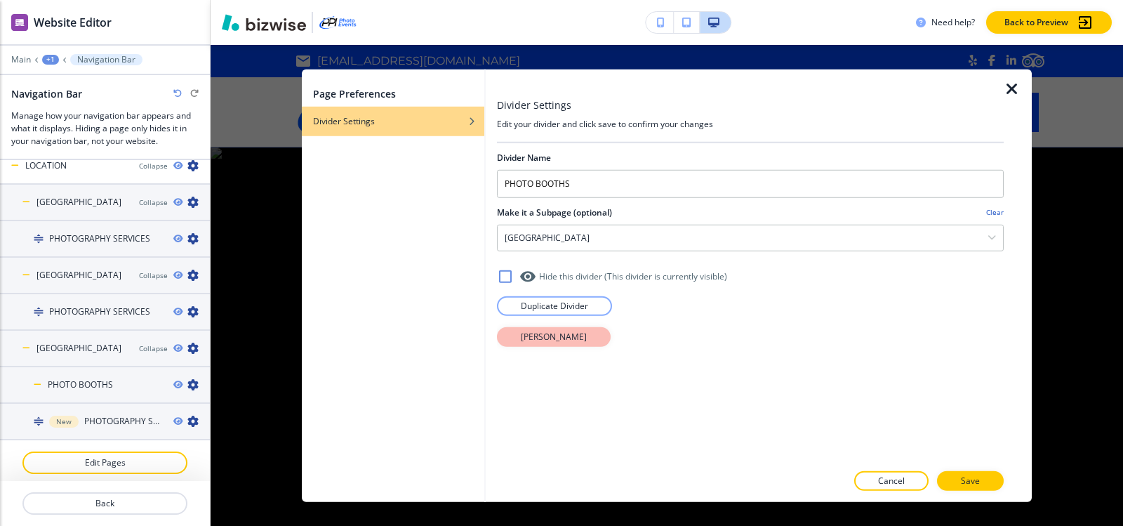
click at [509, 330] on button "Delete Divider" at bounding box center [554, 336] width 114 height 20
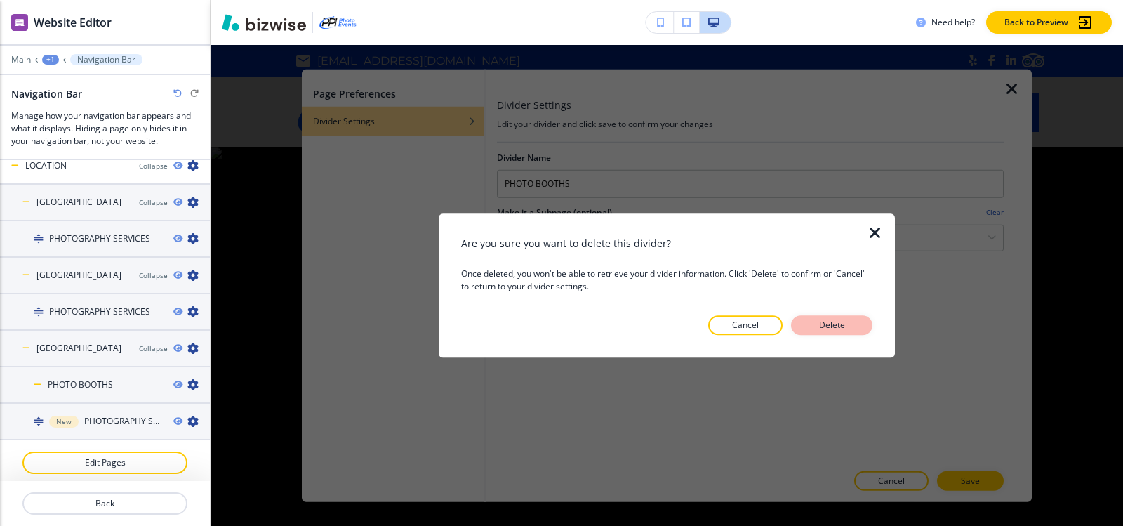
drag, startPoint x: 847, startPoint y: 329, endPoint x: 817, endPoint y: 344, distance: 33.0
click at [846, 329] on p "Delete" at bounding box center [832, 325] width 34 height 13
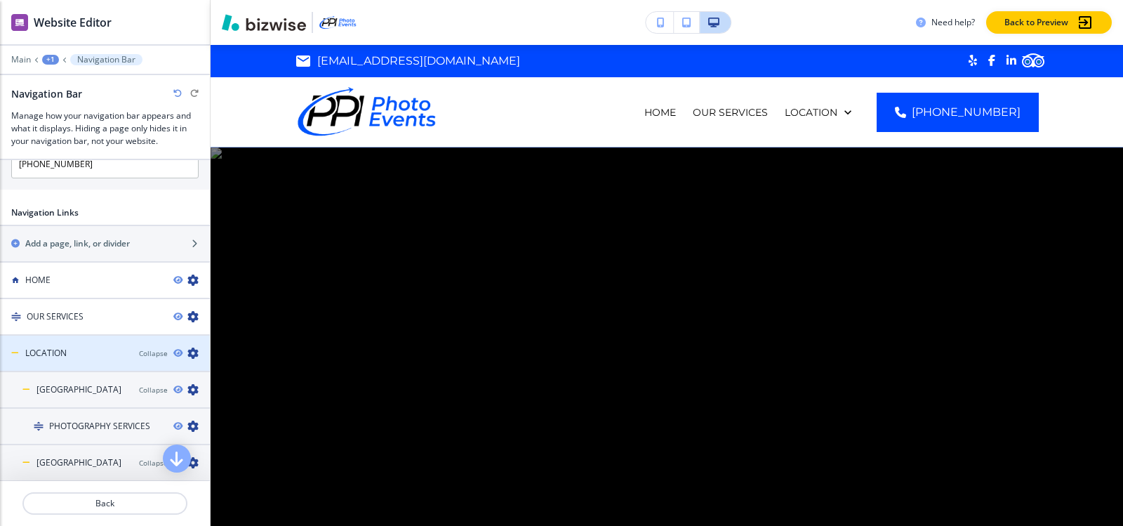
scroll to position [756, 0]
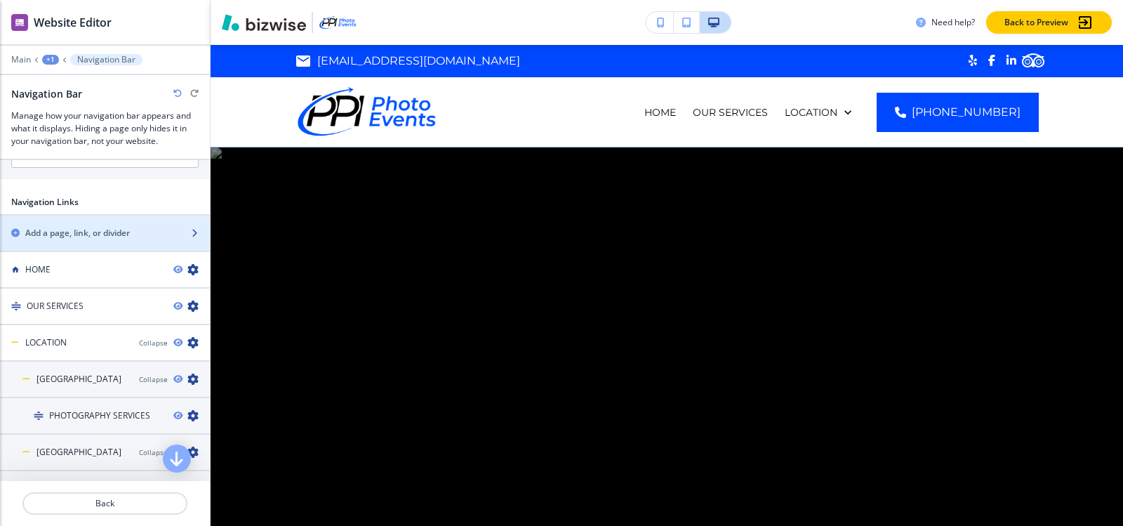
drag, startPoint x: 93, startPoint y: 241, endPoint x: 100, endPoint y: 243, distance: 8.0
click at [93, 241] on div "button" at bounding box center [105, 244] width 210 height 11
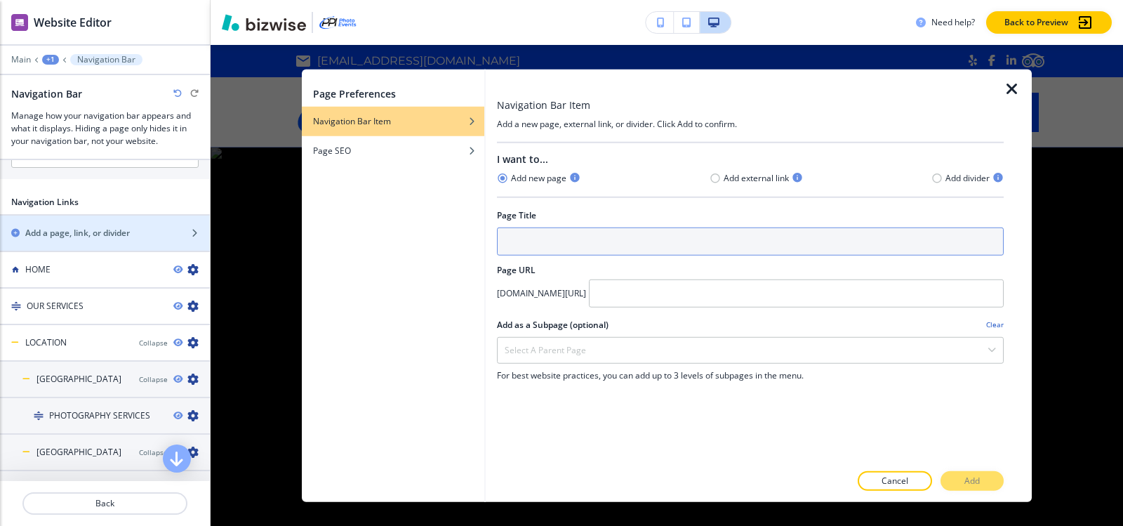
click at [683, 242] on input "text" at bounding box center [750, 241] width 507 height 28
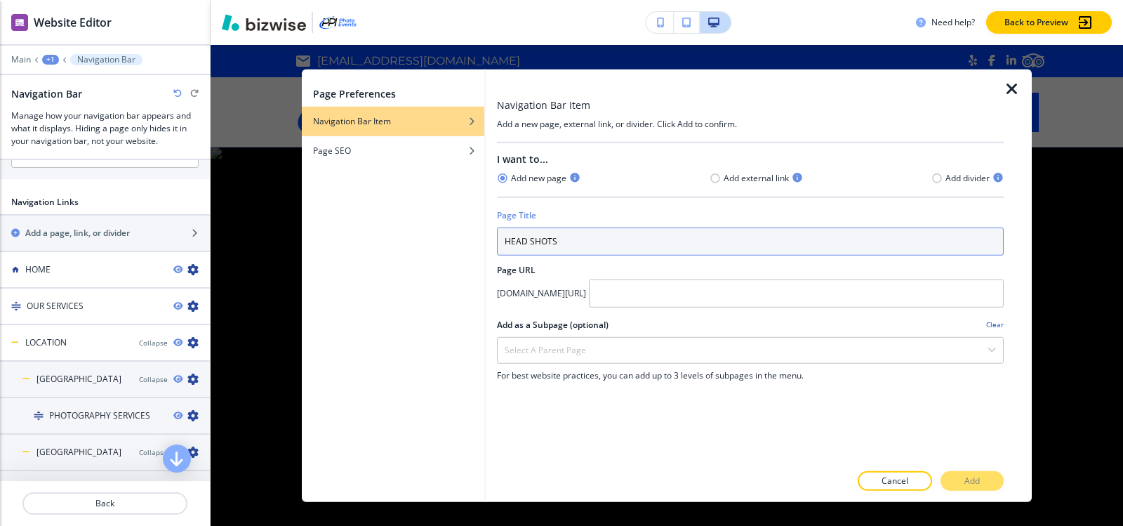
type input "HEAD SHOTS"
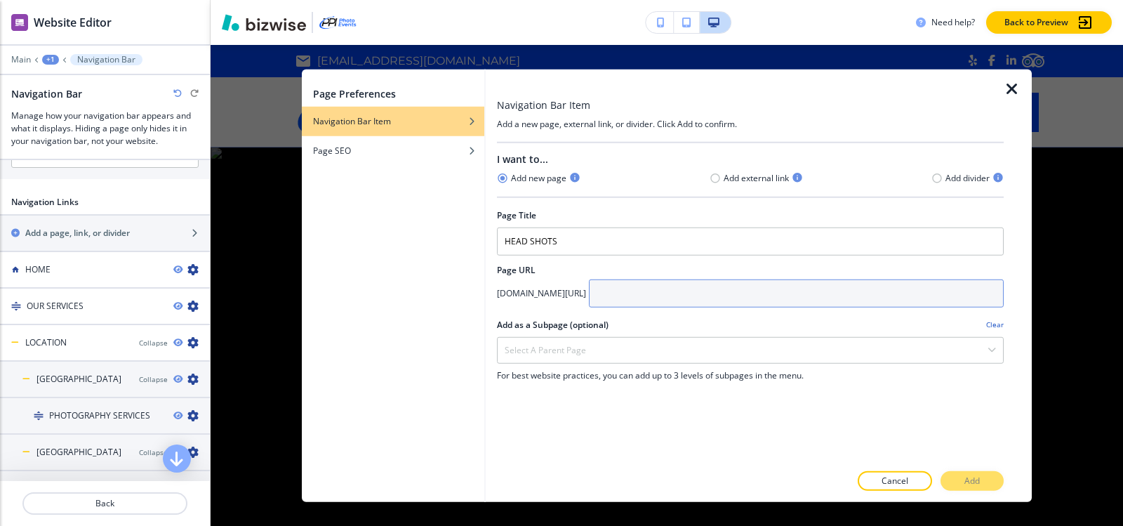
click at [717, 297] on input "text" at bounding box center [796, 293] width 415 height 28
paste input "san-diego/head-shots"
type input "san-diego/head-shots"
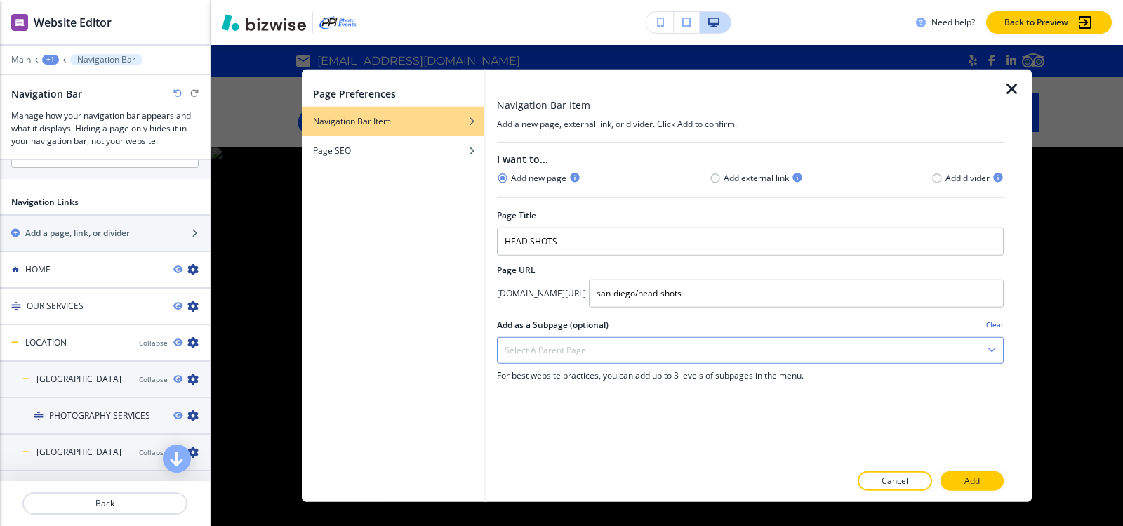
click at [665, 346] on div "Select a parent page" at bounding box center [750, 349] width 505 height 25
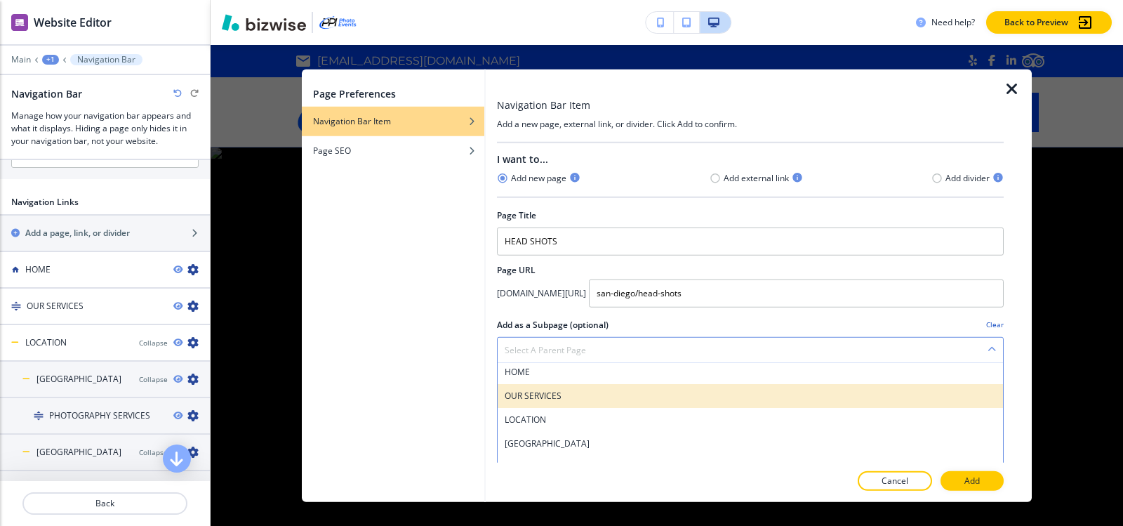
scroll to position [5, 0]
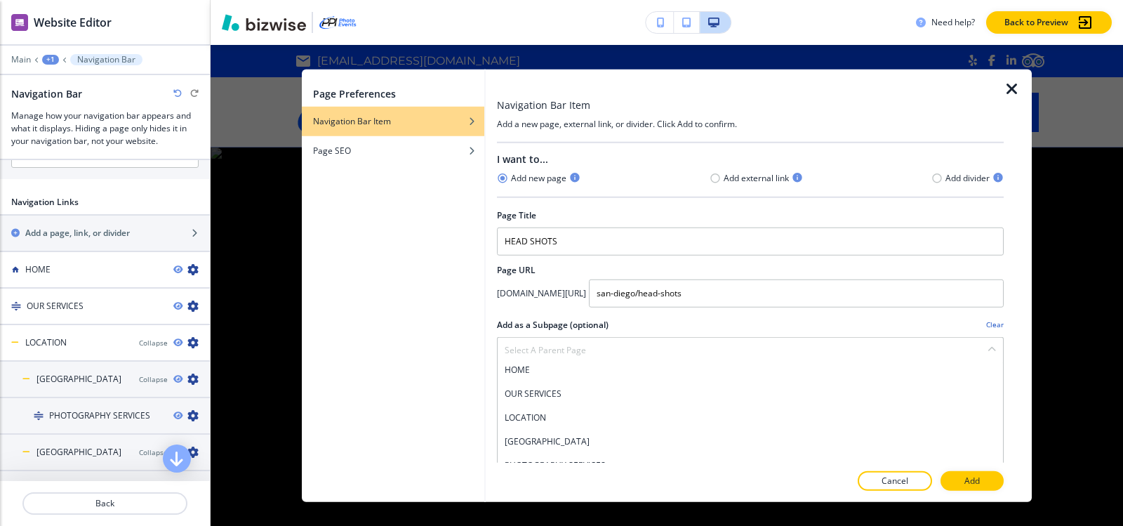
click at [554, 437] on h4 "SAN DIEGO" at bounding box center [750, 440] width 491 height 13
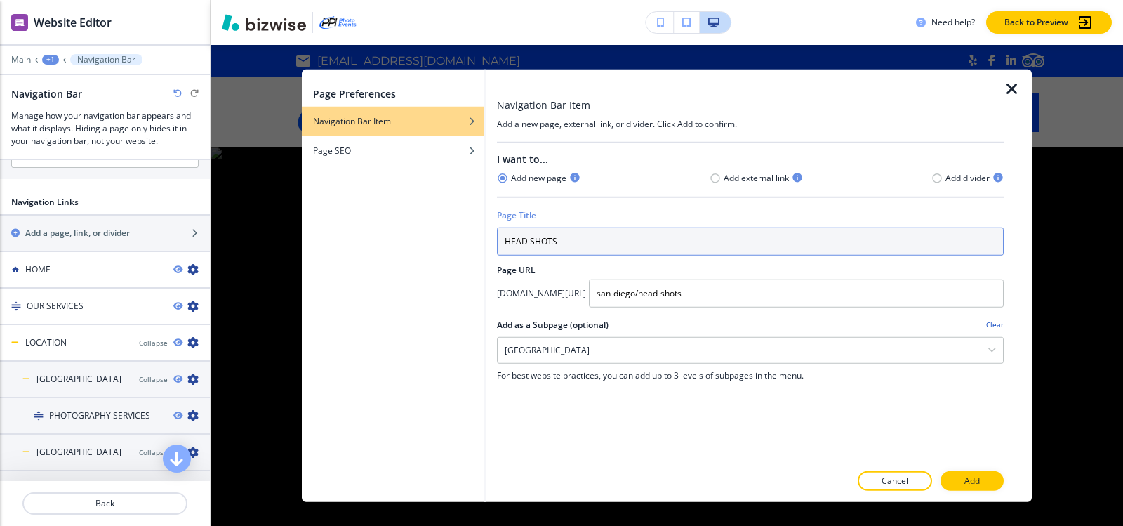
click at [626, 232] on input "HEAD SHOTS" at bounding box center [750, 241] width 507 height 28
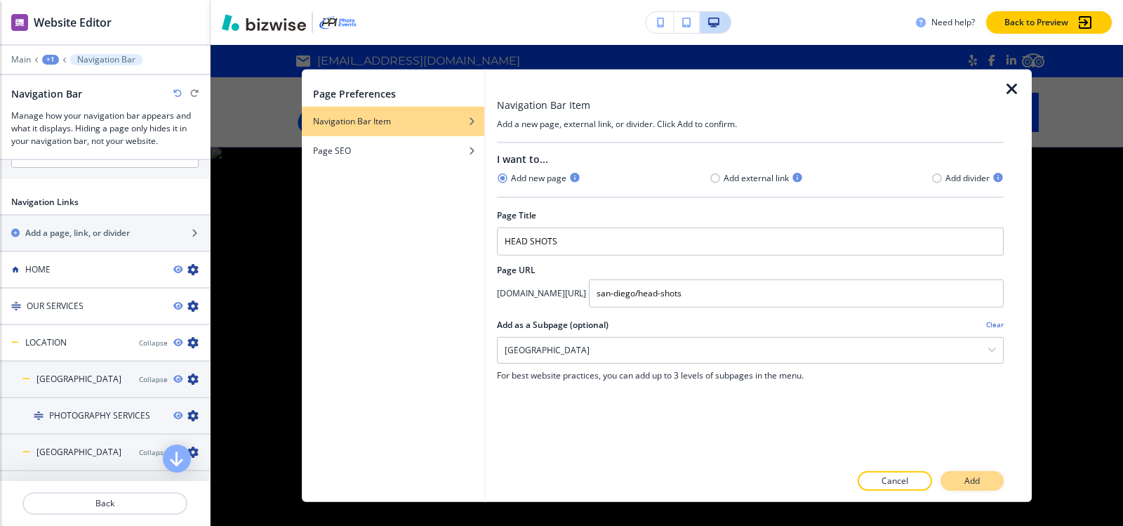
click at [974, 475] on p "Add" at bounding box center [971, 480] width 15 height 13
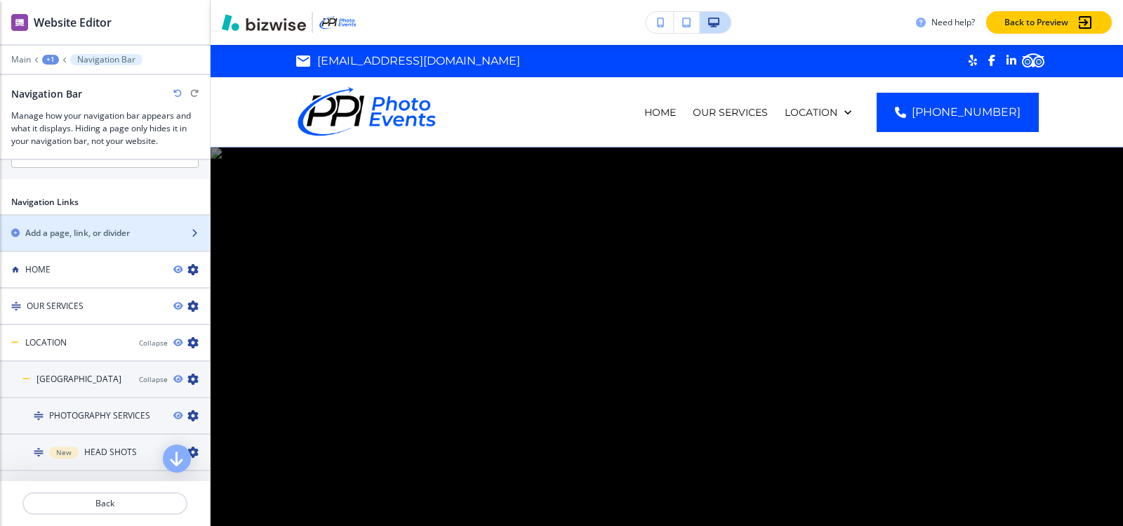
click at [88, 229] on h2 "Add a page, link, or divider" at bounding box center [77, 233] width 105 height 13
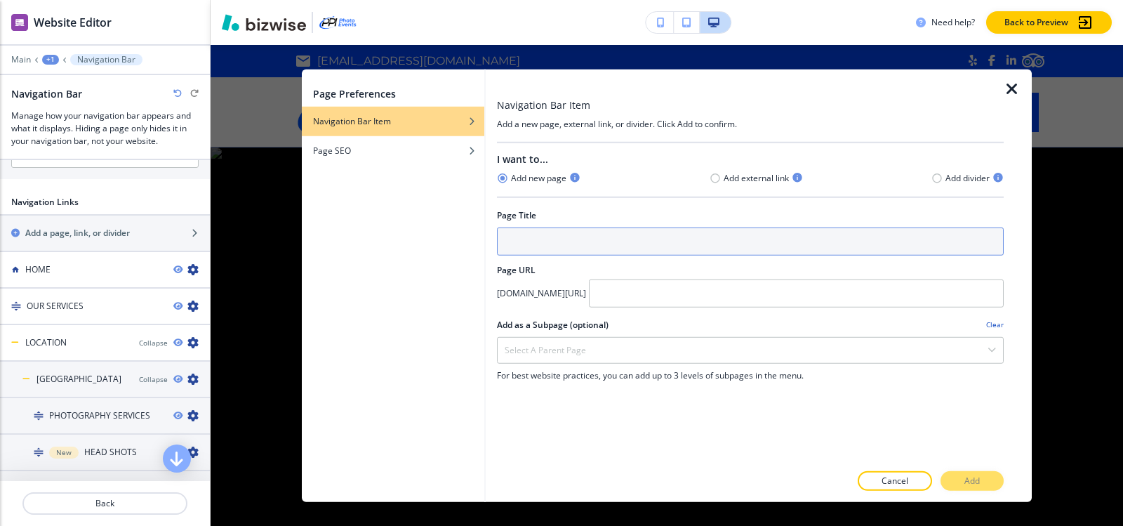
click at [522, 242] on input "text" at bounding box center [750, 241] width 507 height 28
paste input "HEAD SHOTS"
type input "HEAD SHOTS"
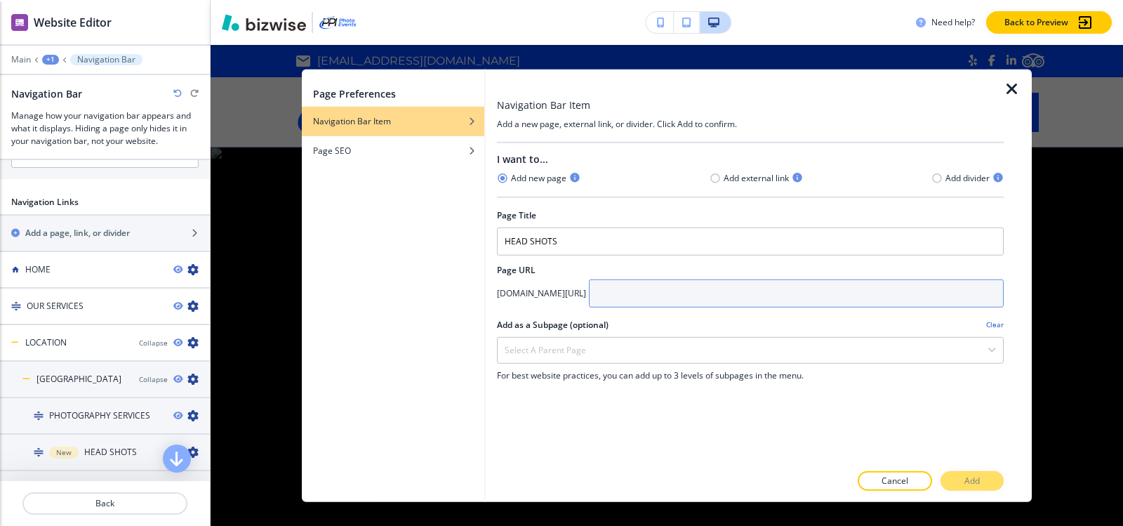
click at [723, 290] on input "text" at bounding box center [796, 293] width 415 height 28
paste input "orange-county/head-shots"
type input "orange-county/head-shots"
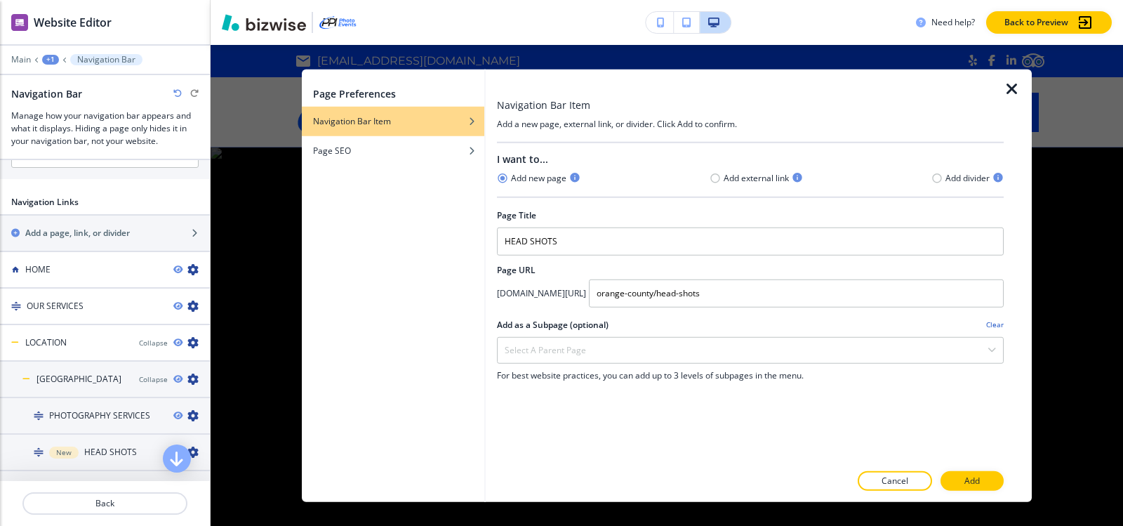
click at [667, 335] on div at bounding box center [750, 334] width 507 height 6
click at [666, 357] on div "Select a parent page" at bounding box center [750, 349] width 505 height 25
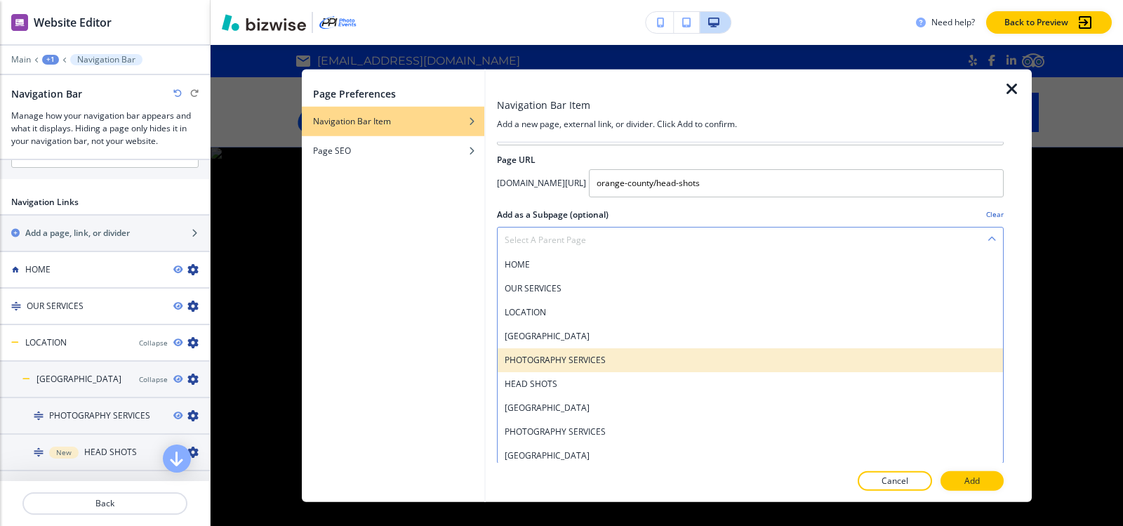
scroll to position [29, 0]
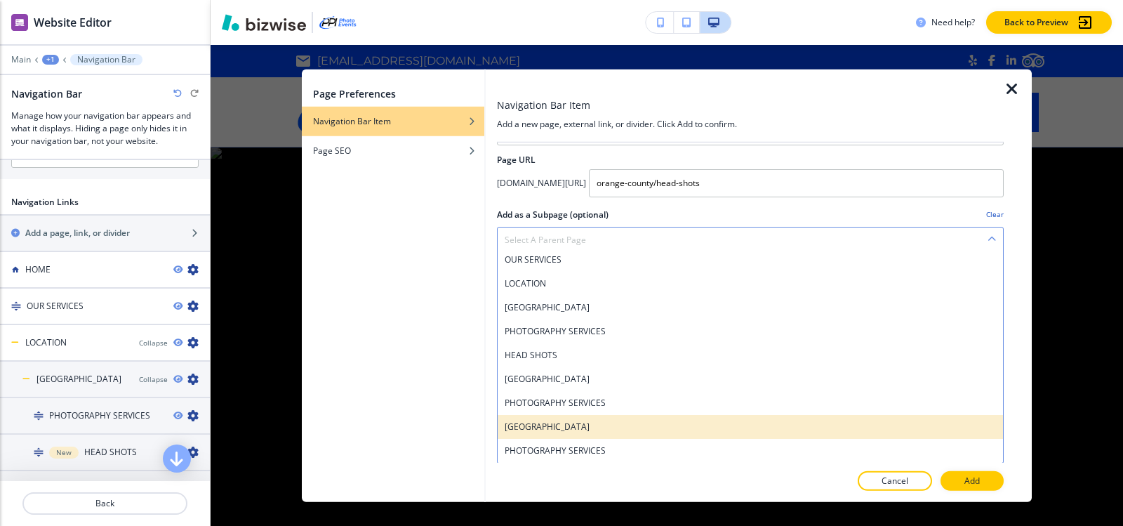
click at [574, 429] on h4 "ORANGE COUNTY" at bounding box center [750, 426] width 491 height 13
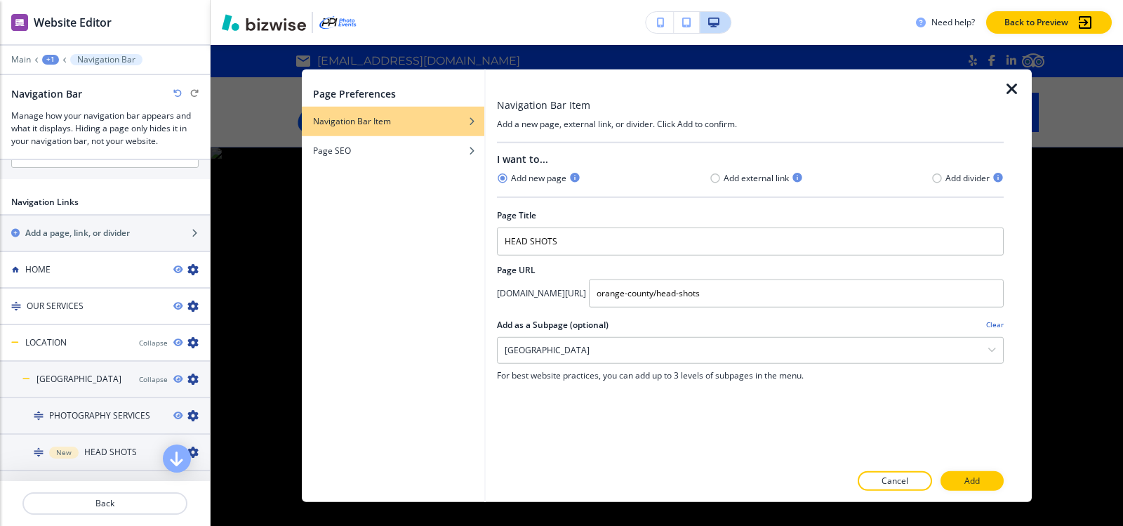
scroll to position [0, 0]
click at [973, 483] on p "Add" at bounding box center [971, 480] width 15 height 13
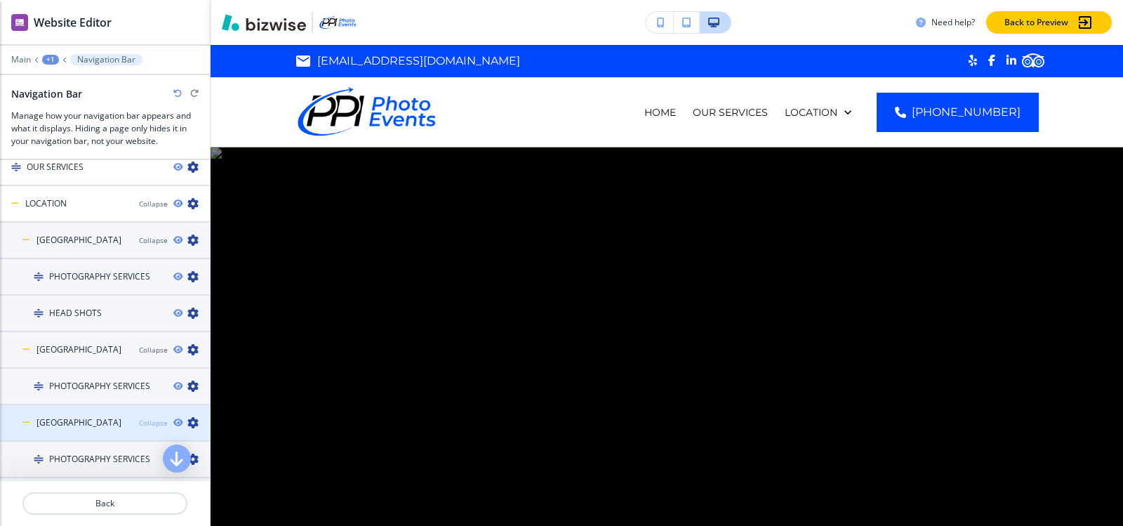
scroll to position [897, 0]
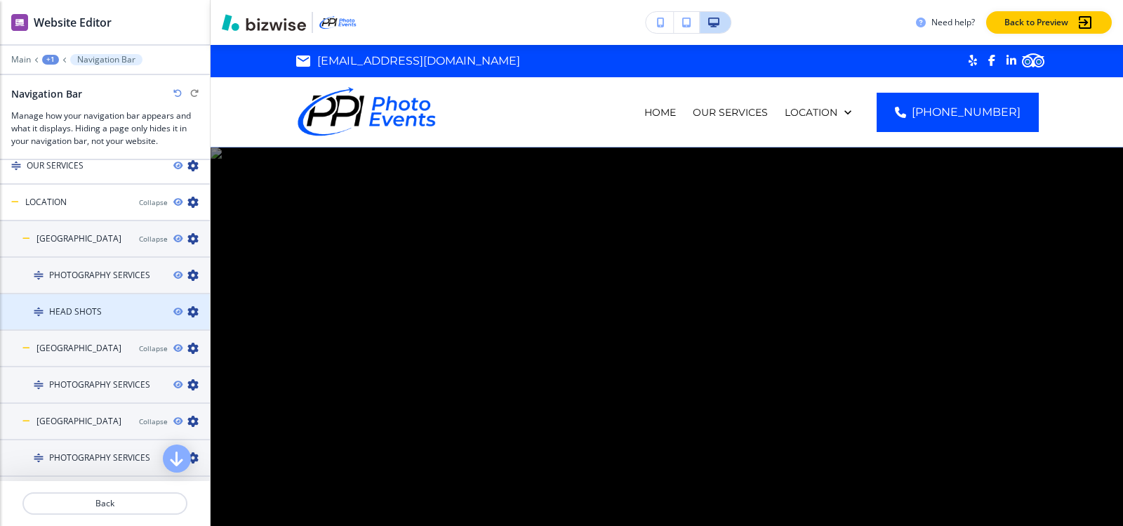
click at [187, 309] on icon "button" at bounding box center [192, 311] width 11 height 11
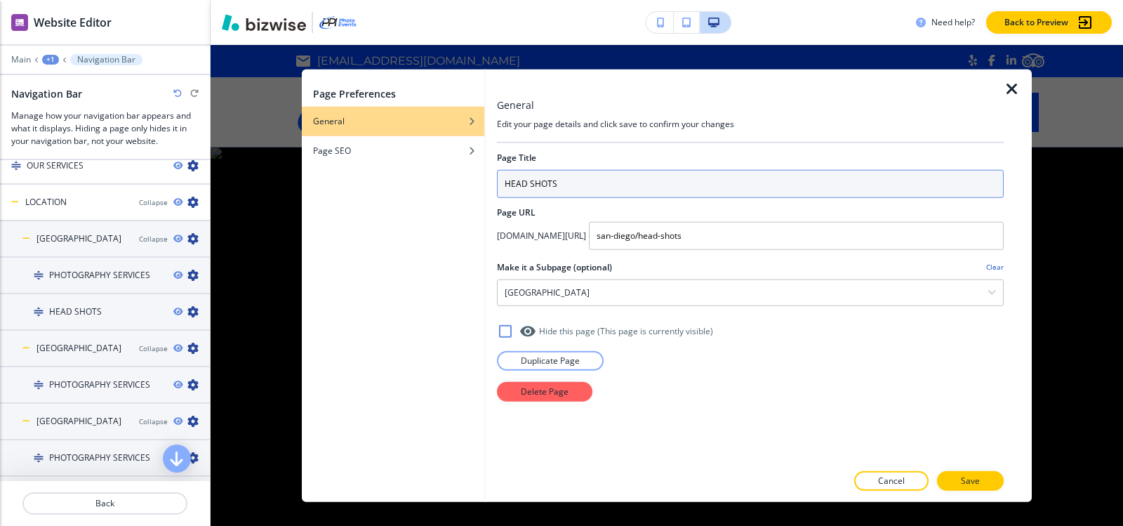
drag, startPoint x: 622, startPoint y: 177, endPoint x: 328, endPoint y: 176, distance: 294.0
click at [328, 176] on div "Page Preferences General Page SEO General Edit your page details and click save…" at bounding box center [667, 285] width 730 height 433
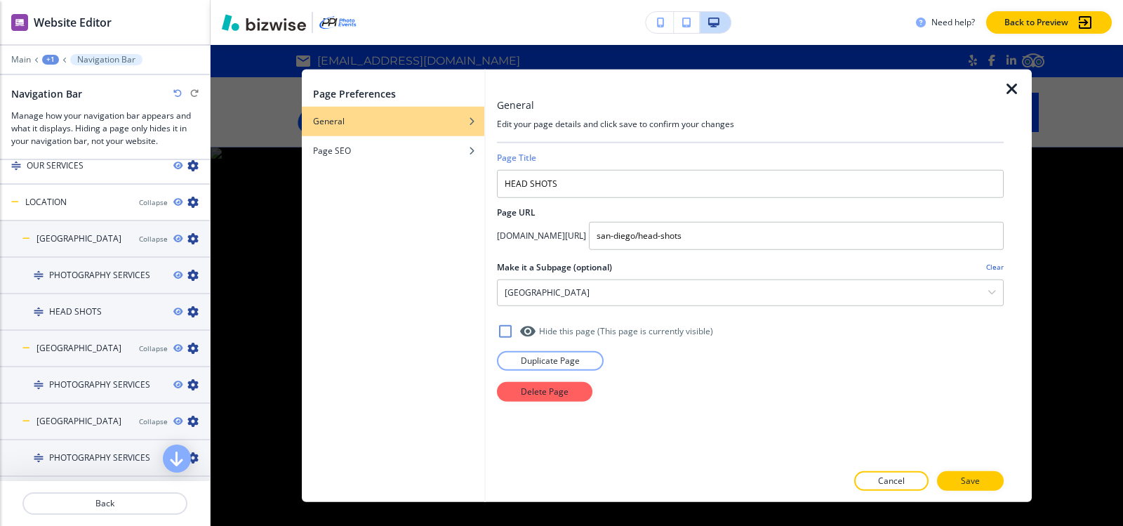
click at [1015, 87] on icon "button" at bounding box center [1011, 88] width 17 height 17
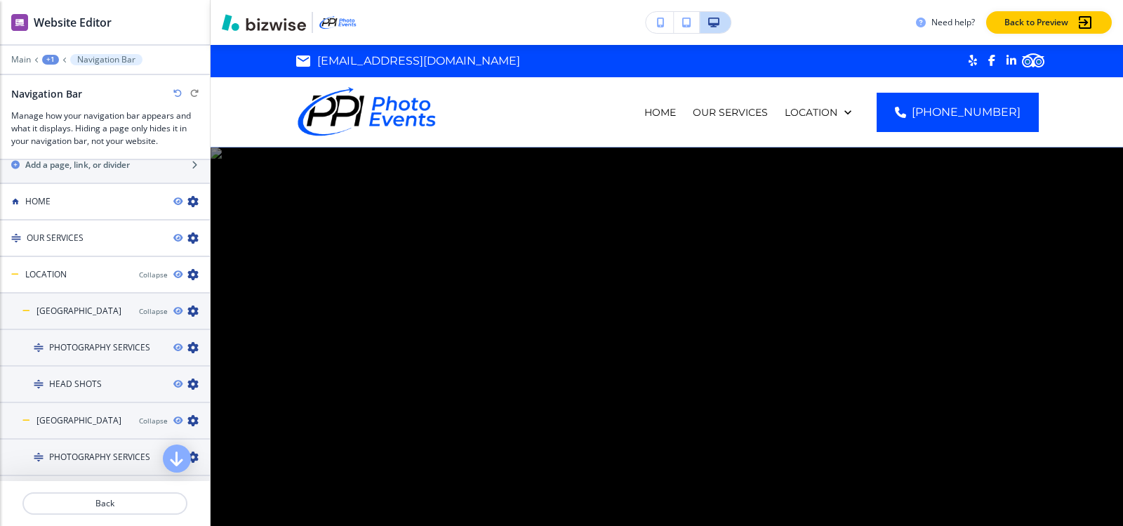
scroll to position [756, 0]
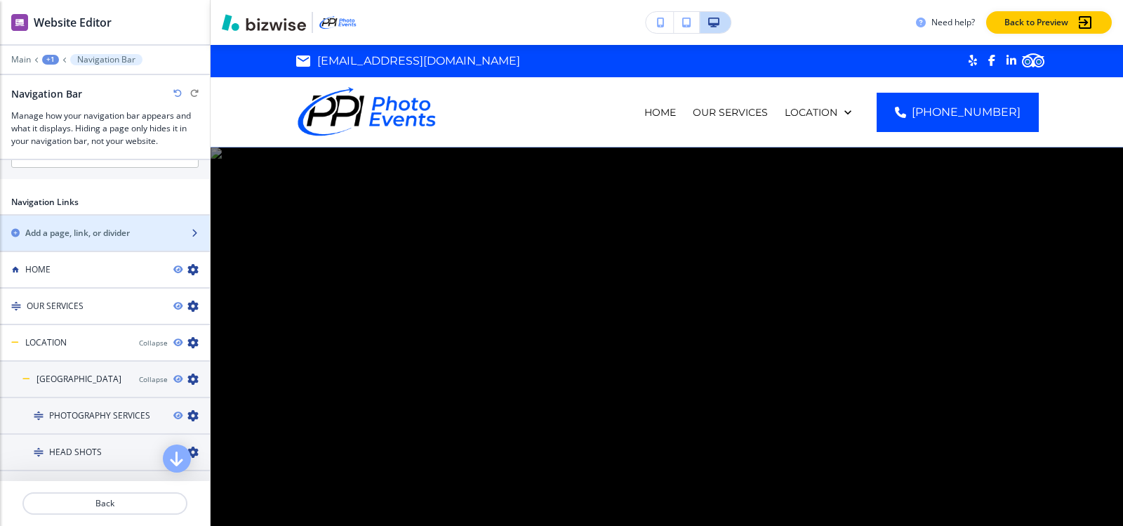
click at [69, 232] on h2 "Add a page, link, or divider" at bounding box center [77, 233] width 105 height 13
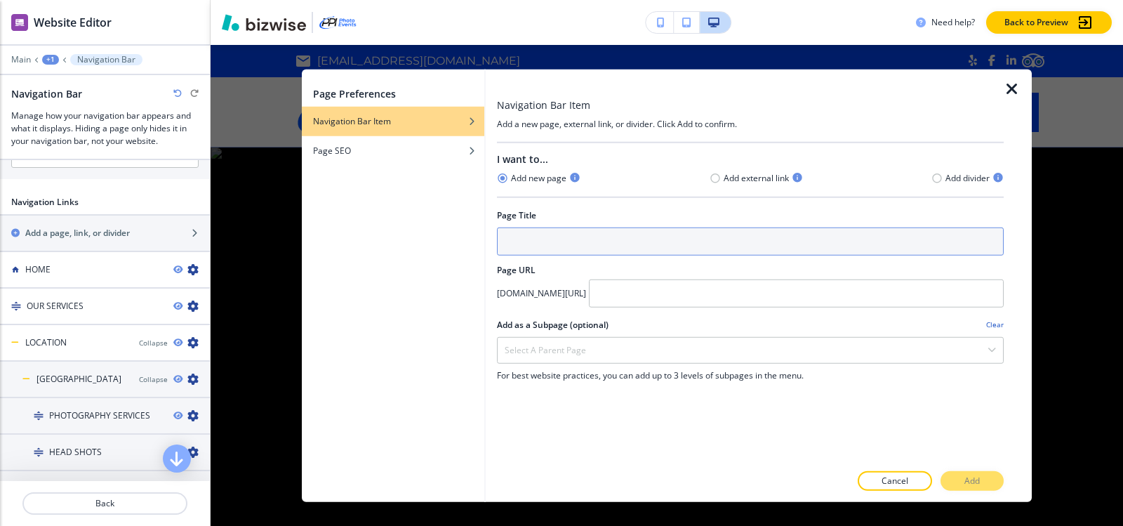
click at [669, 232] on input "text" at bounding box center [750, 241] width 507 height 28
paste input "HEAD SHOTS"
type input "HEAD SHOTS"
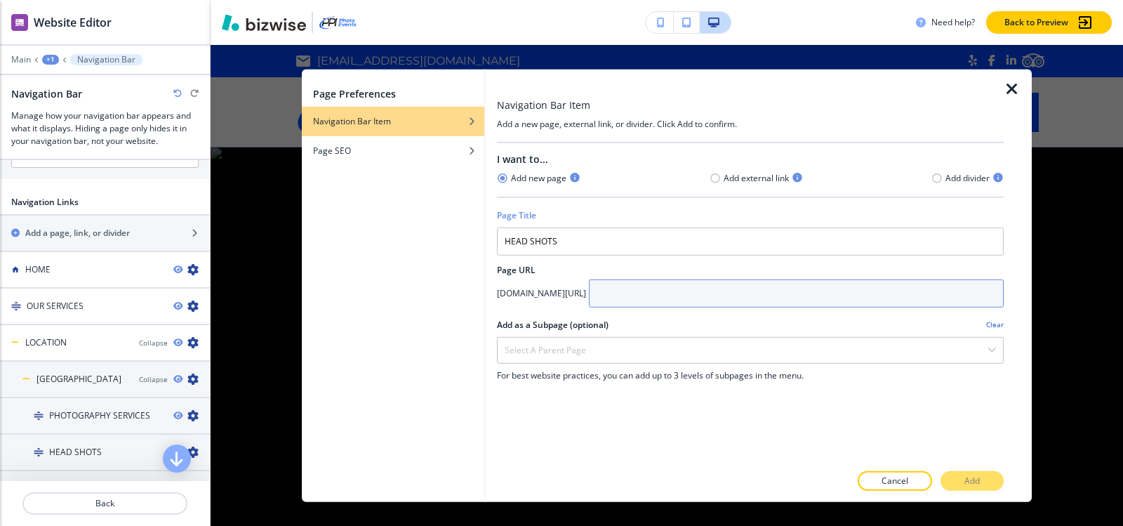
click at [703, 297] on input "text" at bounding box center [796, 293] width 415 height 28
paste input "las-vegas/head-shots"
type input "las-vegas/head-shots"
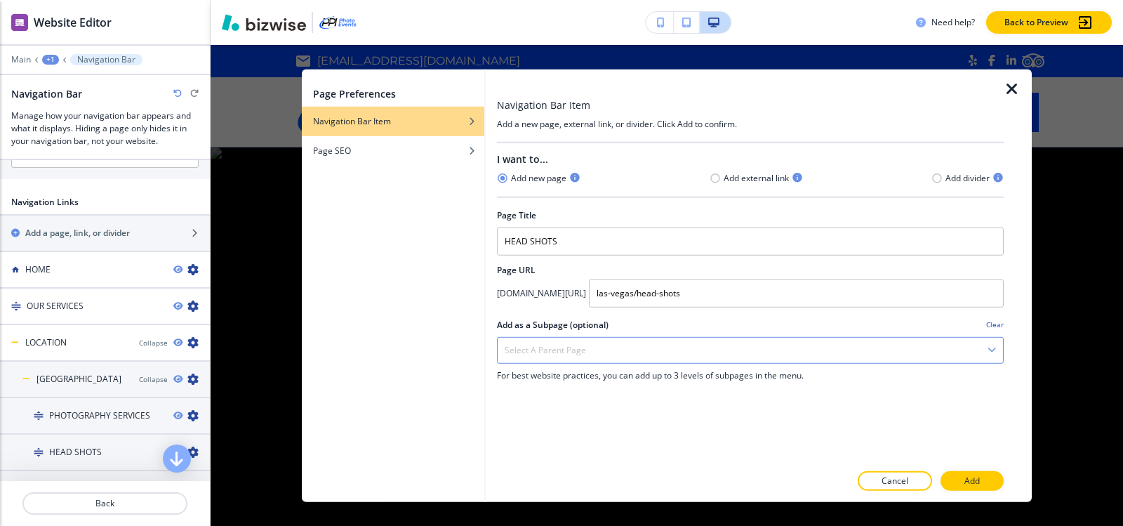
click at [613, 343] on div "Select a parent page" at bounding box center [750, 349] width 505 height 25
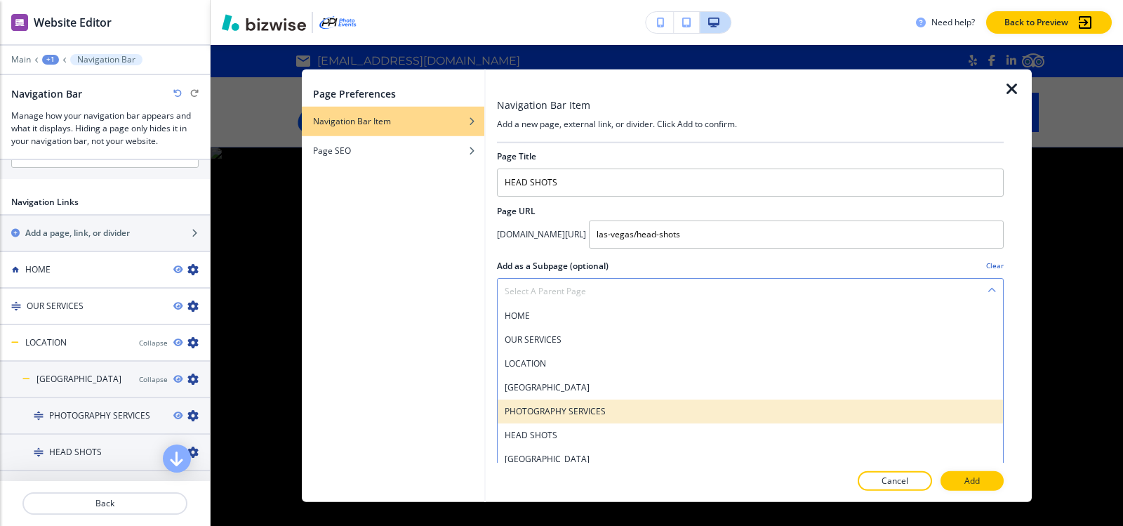
scroll to position [110, 0]
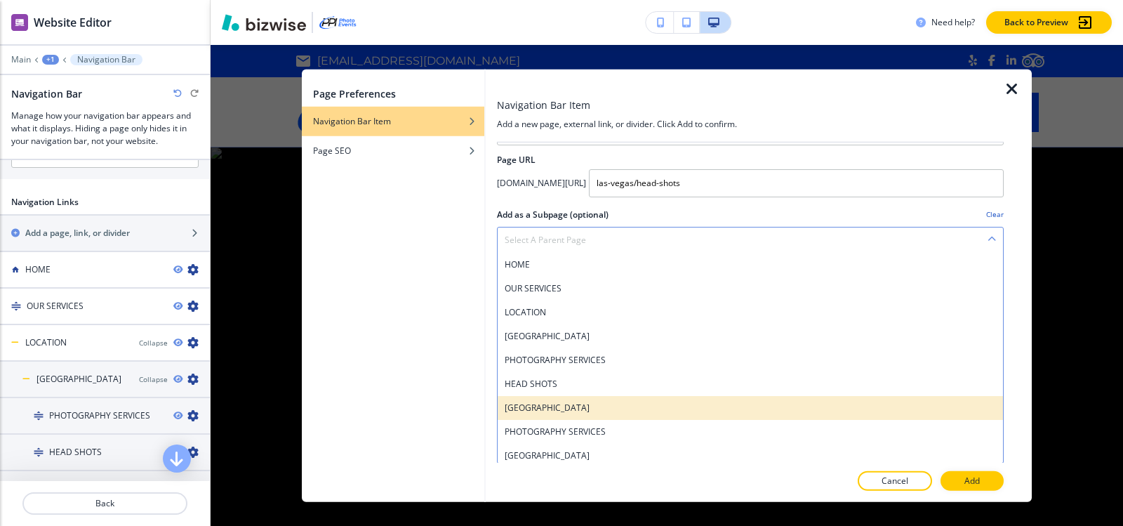
click at [589, 407] on h4 "LAS VEGAS" at bounding box center [750, 407] width 491 height 13
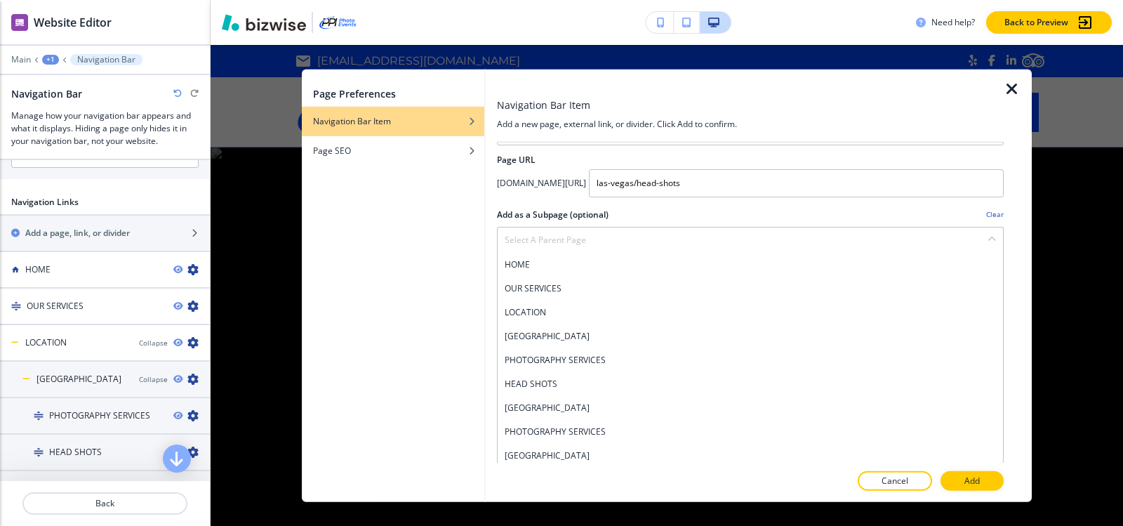
scroll to position [0, 0]
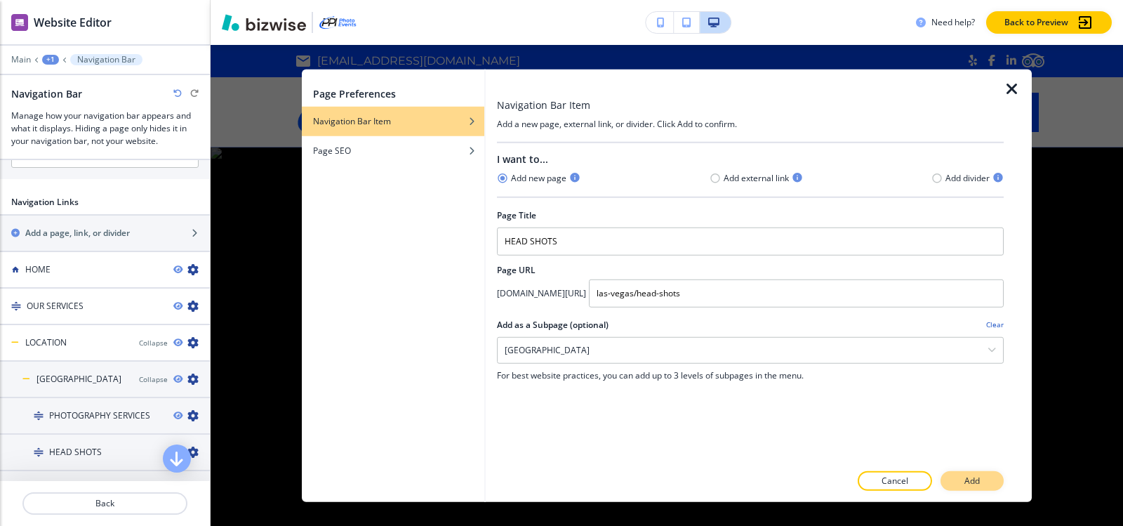
click at [954, 479] on button "Add" at bounding box center [971, 481] width 63 height 20
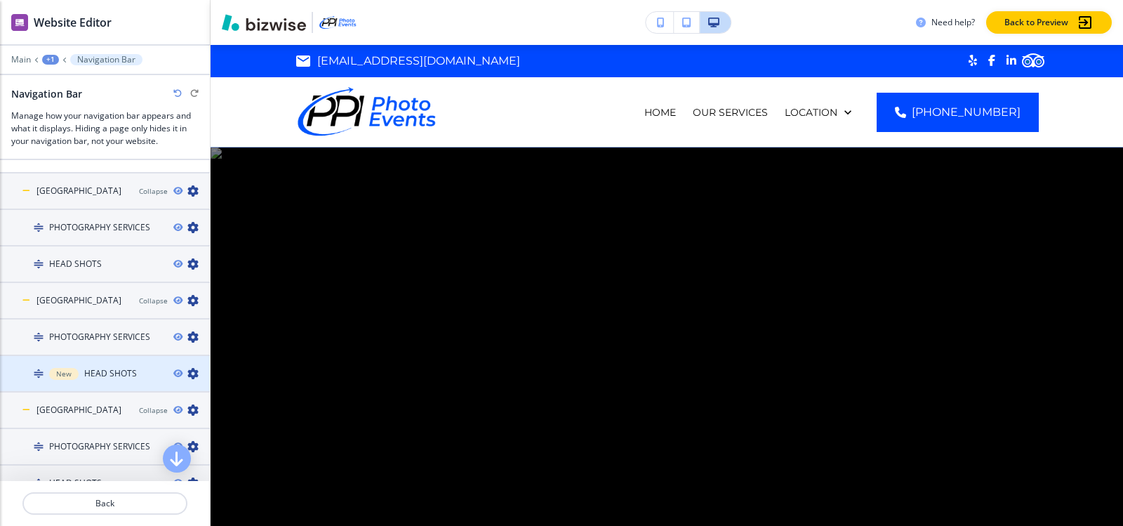
scroll to position [866, 0]
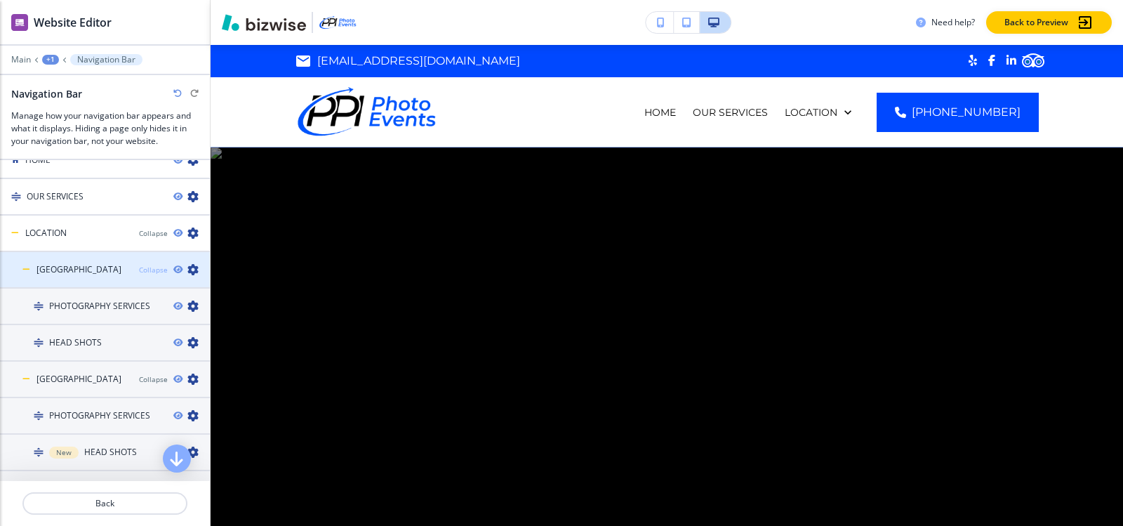
click at [139, 265] on div "Collapse" at bounding box center [153, 270] width 29 height 11
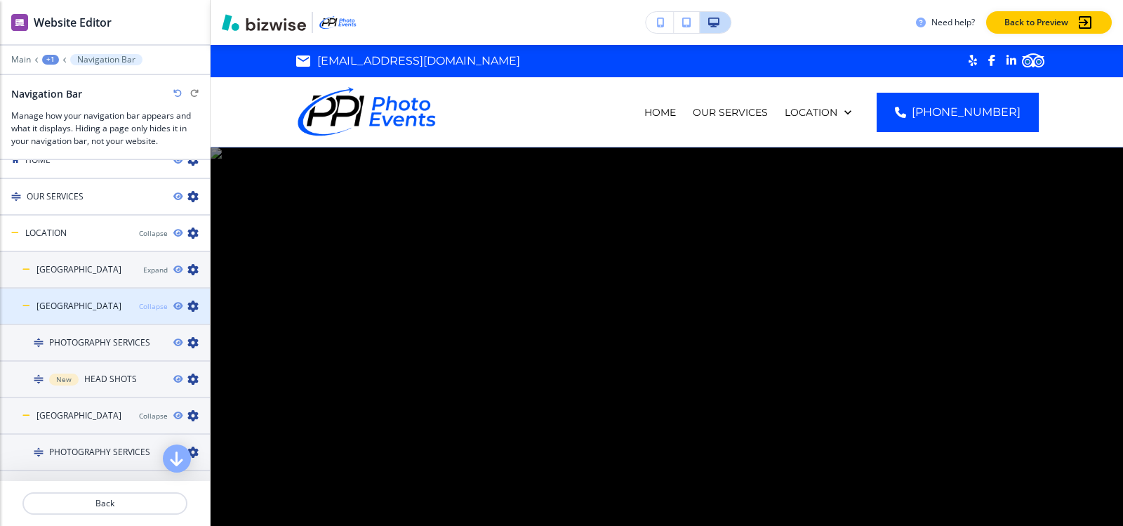
click at [147, 305] on div "Collapse" at bounding box center [153, 306] width 29 height 11
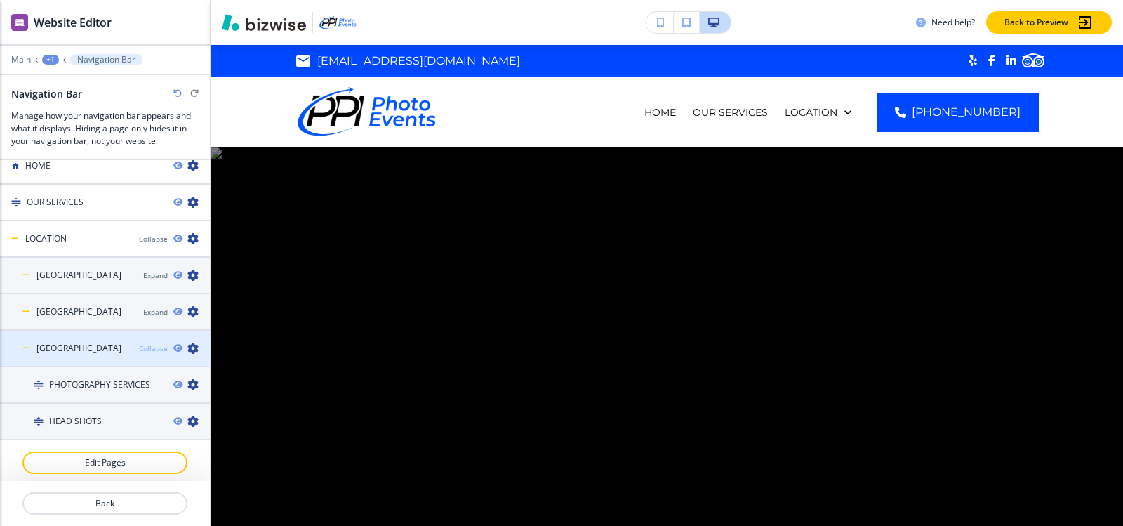
click at [139, 343] on div "Collapse" at bounding box center [153, 348] width 29 height 11
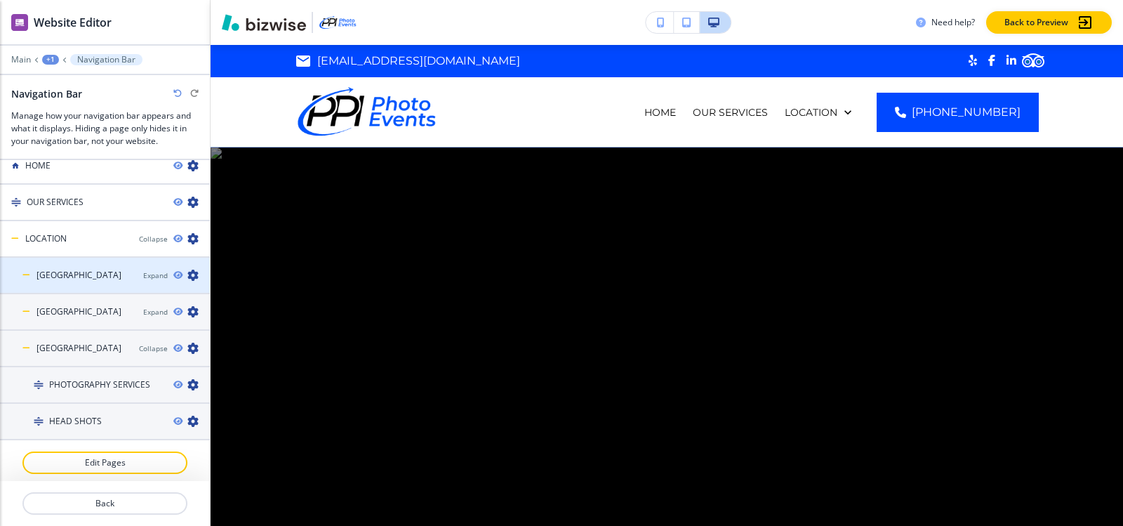
scroll to position [787, 0]
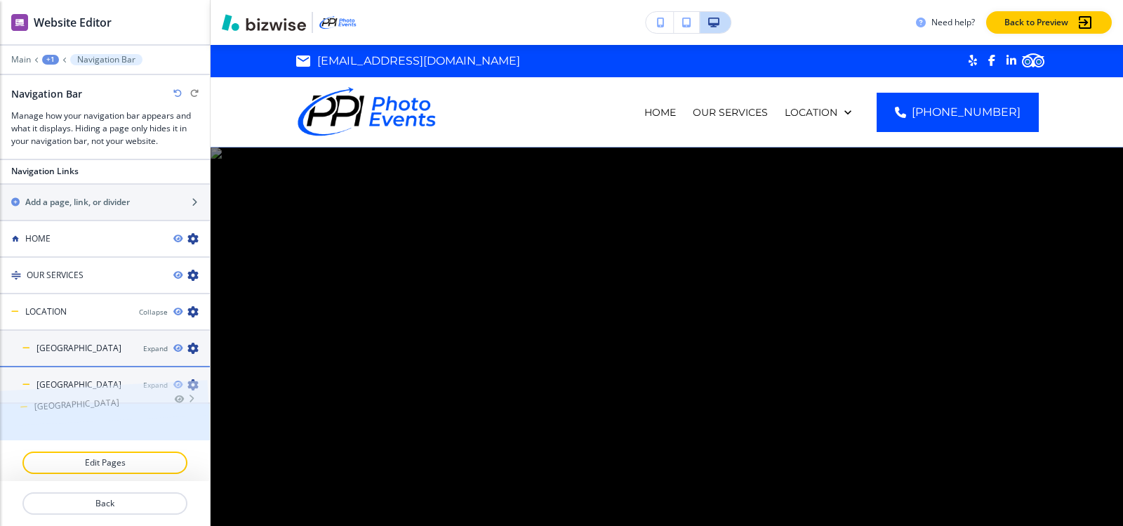
drag, startPoint x: 67, startPoint y: 412, endPoint x: 64, endPoint y: 371, distance: 40.8
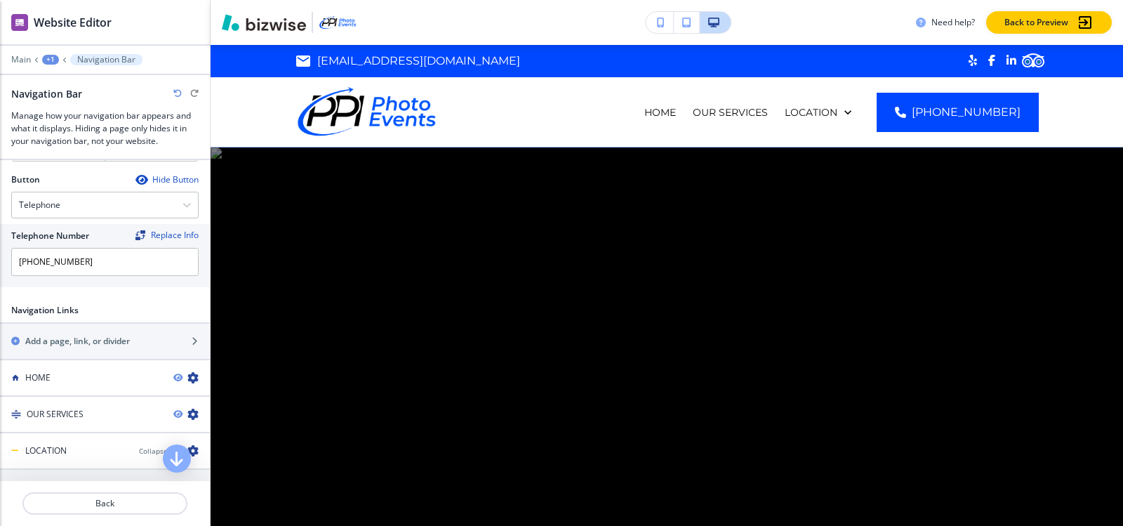
scroll to position [647, 0]
click at [114, 338] on h2 "Add a page, link, or divider" at bounding box center [77, 342] width 105 height 13
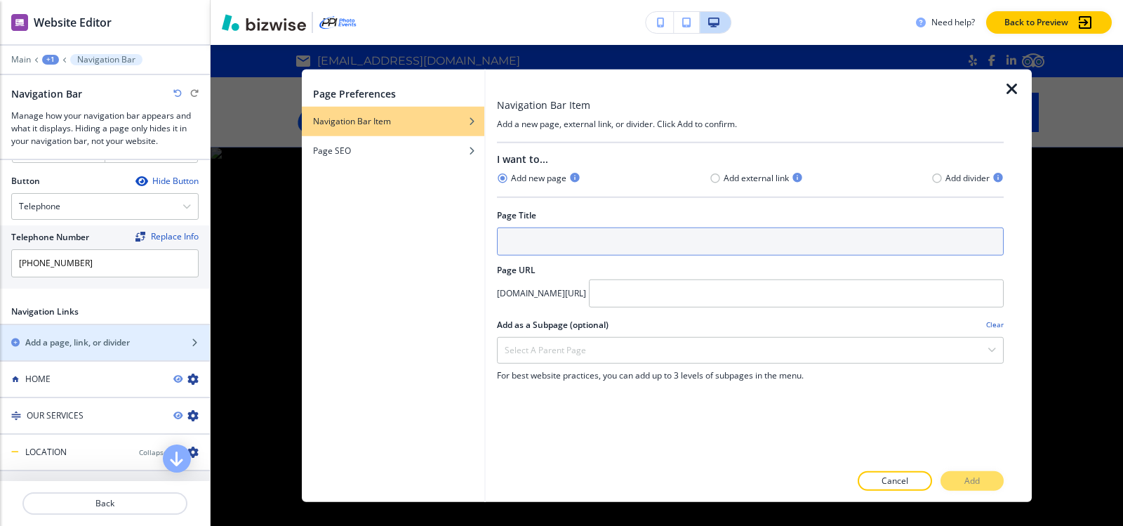
click at [630, 246] on input "text" at bounding box center [750, 241] width 507 height 28
paste input "MOSAIC WALLS"
type input "MOSAIC WALLS"
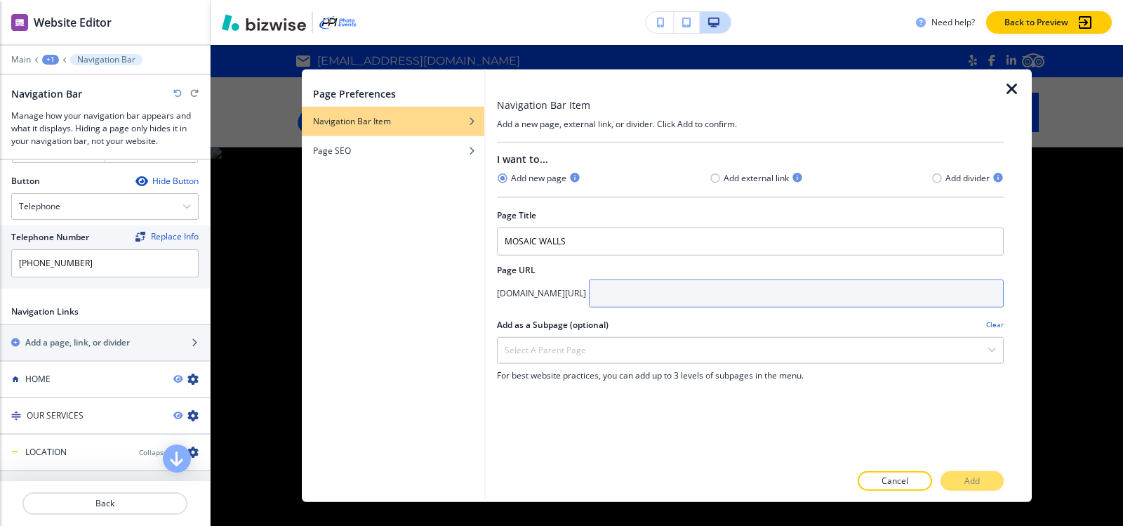
click at [747, 305] on input "text" at bounding box center [796, 293] width 415 height 28
paste input "san-diego/mosaic-walls"
type input "san-diego/mosaic-walls"
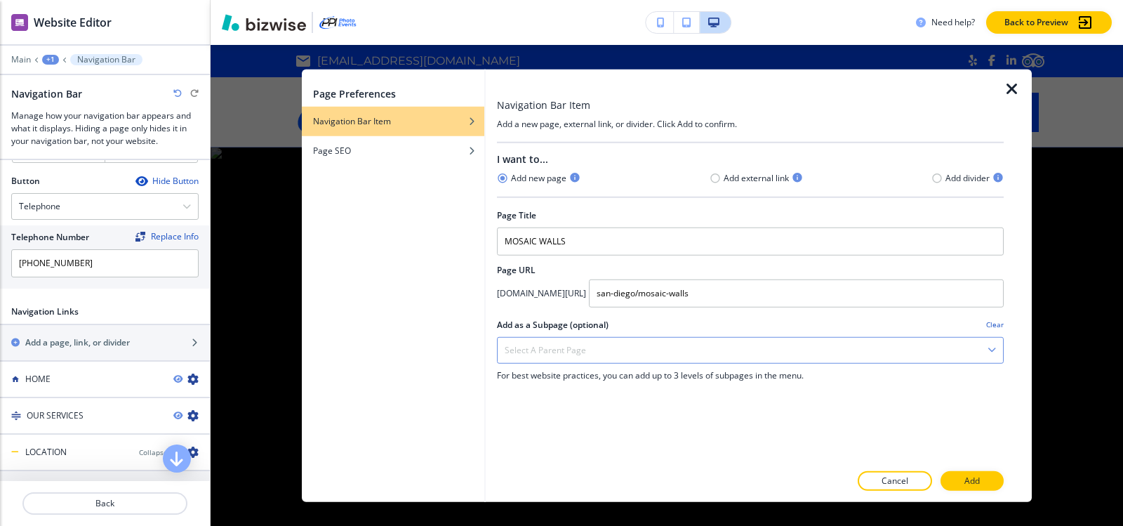
click at [682, 349] on div "Select a parent page" at bounding box center [750, 349] width 505 height 25
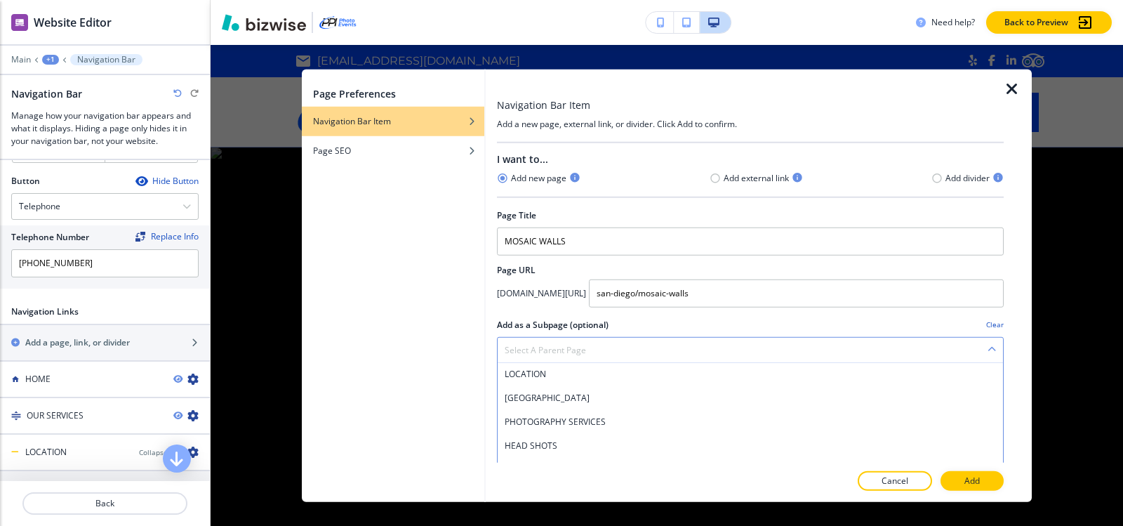
scroll to position [70, 0]
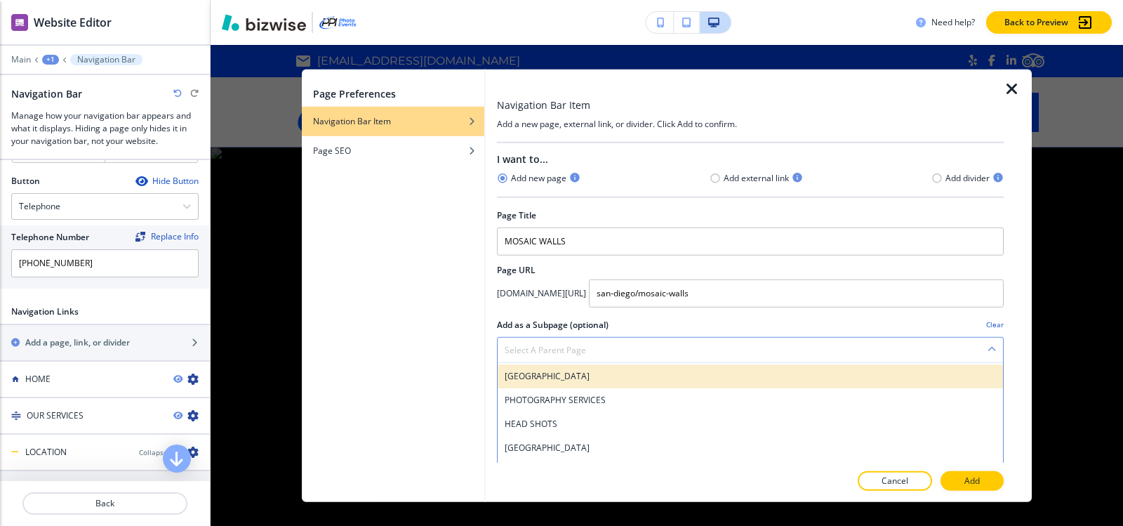
click at [554, 380] on h4 "SAN DIEGO" at bounding box center [750, 375] width 491 height 13
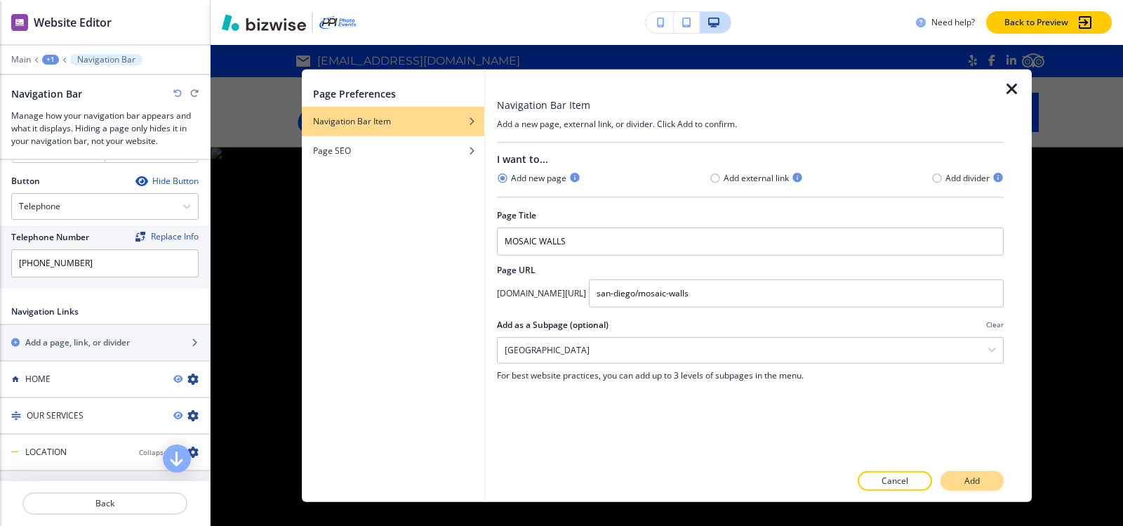
click at [979, 479] on p "Add" at bounding box center [971, 480] width 15 height 13
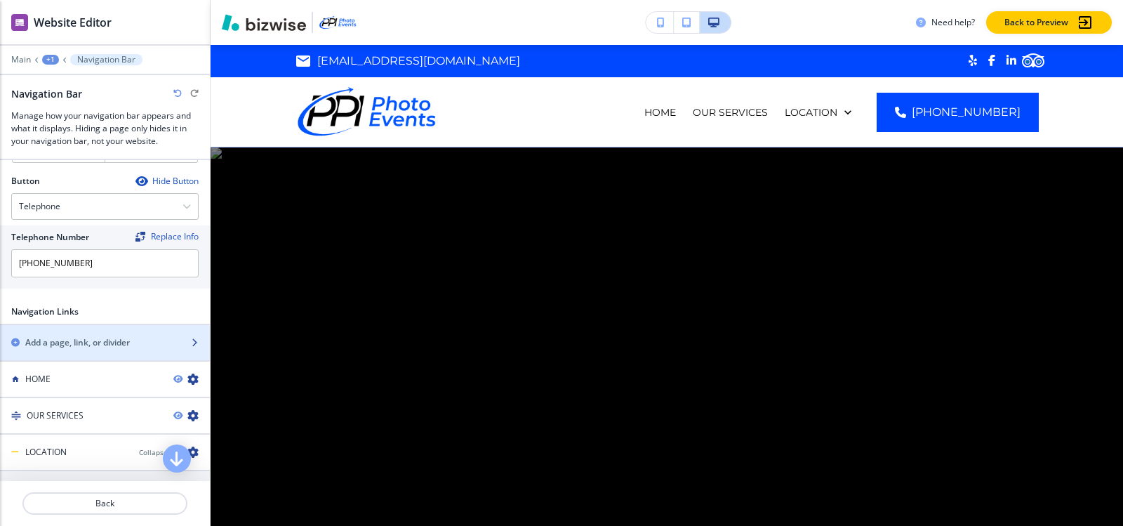
click at [94, 340] on h2 "Add a page, link, or divider" at bounding box center [77, 342] width 105 height 13
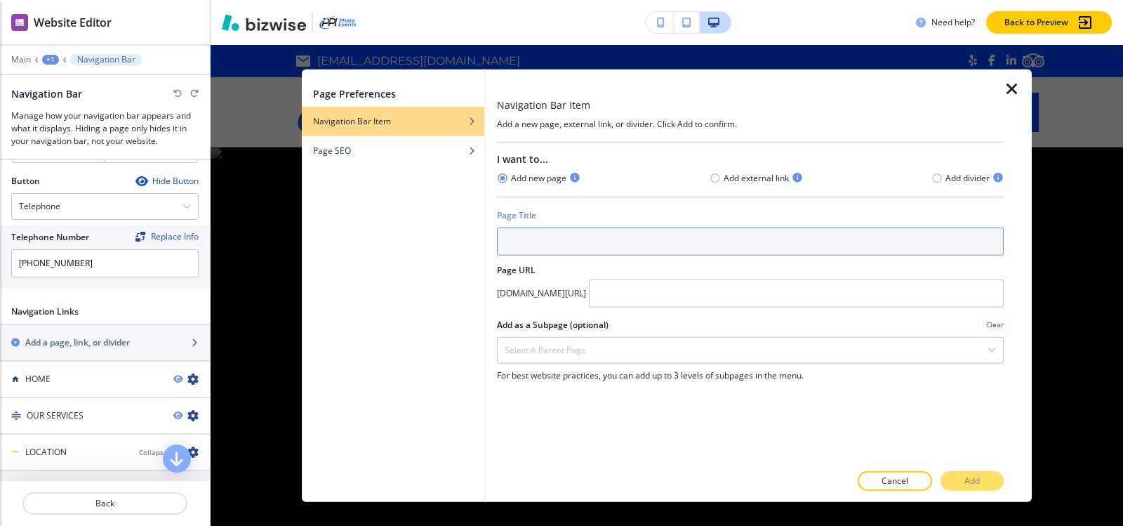
click at [550, 237] on input "text" at bounding box center [750, 241] width 507 height 28
type input "p"
type input "PHOTO BOOTHS"
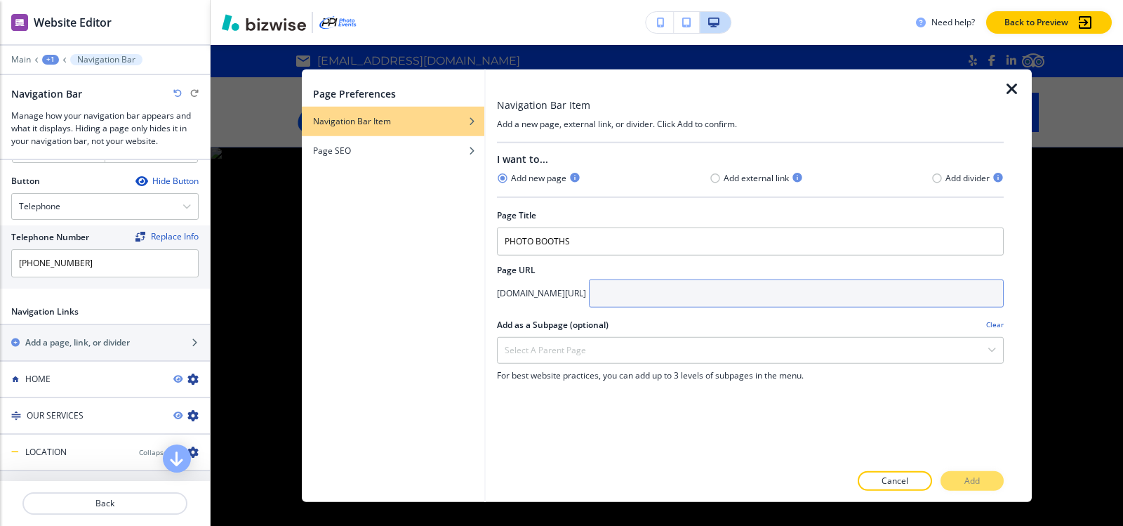
click at [757, 295] on input "text" at bounding box center [796, 293] width 415 height 28
paste input "san-diego/photo-booths"
type input "san-diego/photo-booths"
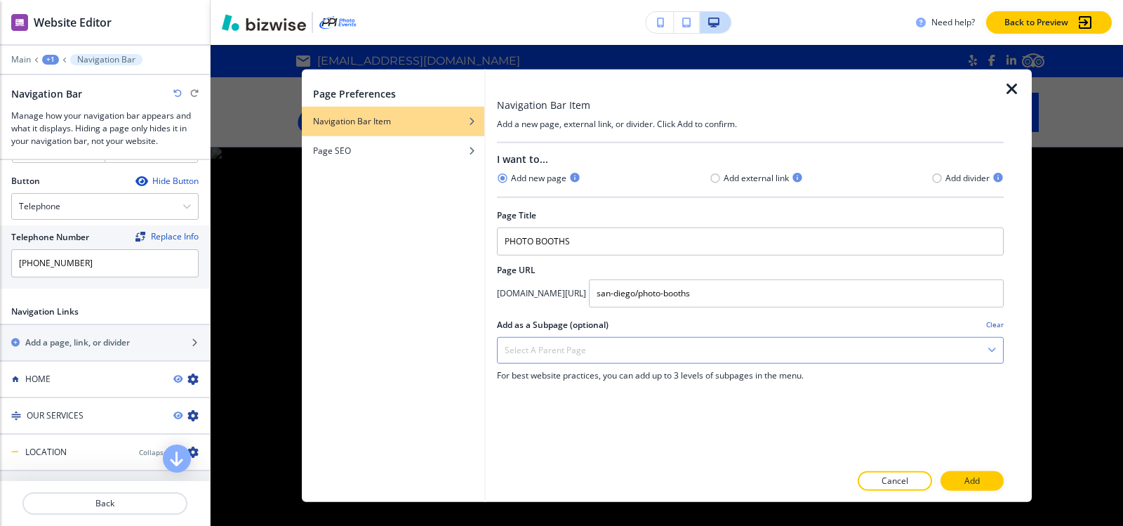
click at [612, 354] on div "Select a parent page" at bounding box center [750, 349] width 505 height 25
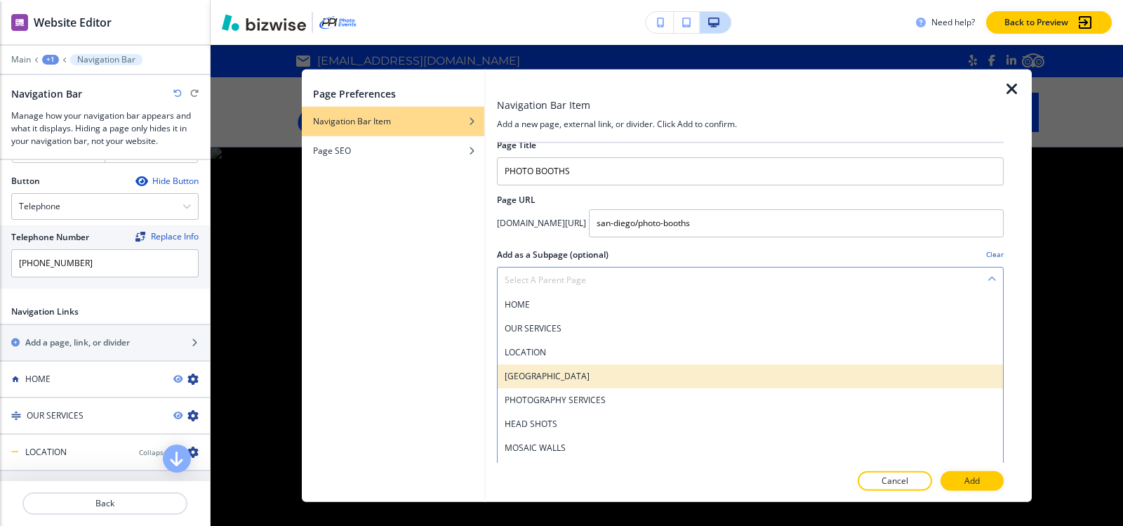
click at [583, 371] on h4 "SAN DIEGO" at bounding box center [750, 375] width 491 height 13
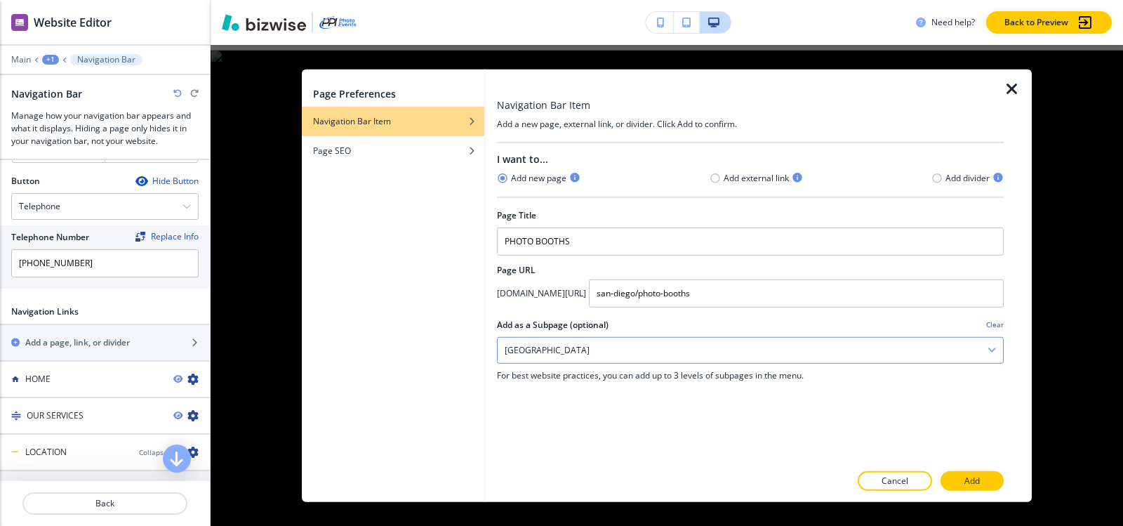
scroll to position [140, 0]
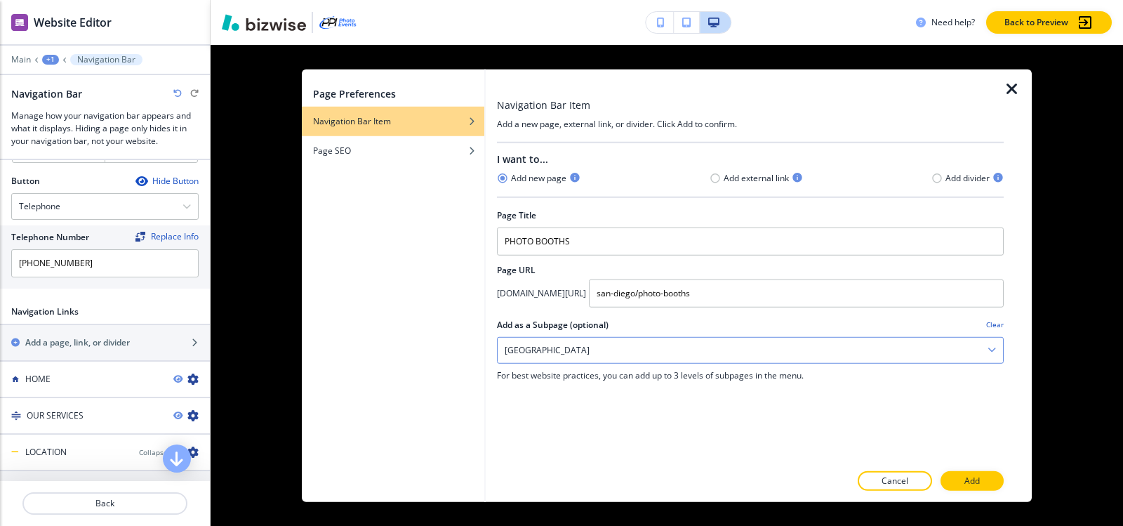
click at [678, 342] on div "SAN DIEGO" at bounding box center [750, 349] width 505 height 25
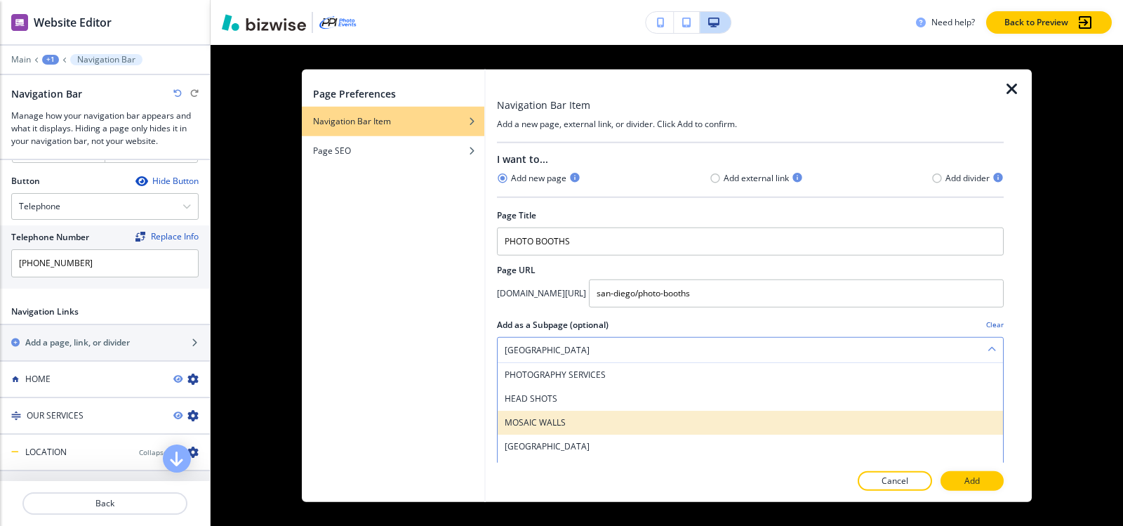
scroll to position [100, 0]
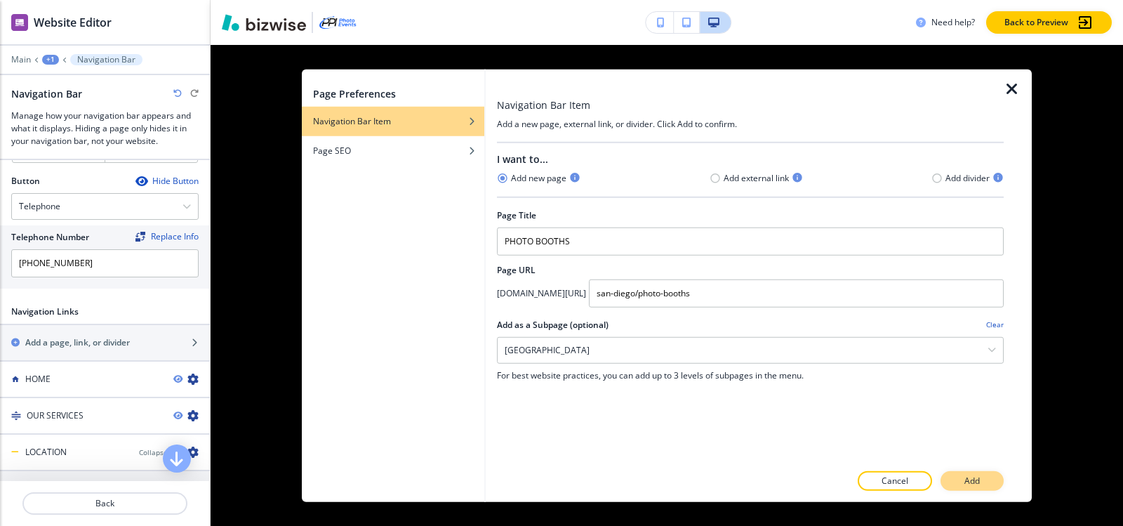
click at [979, 479] on p "Add" at bounding box center [971, 480] width 15 height 13
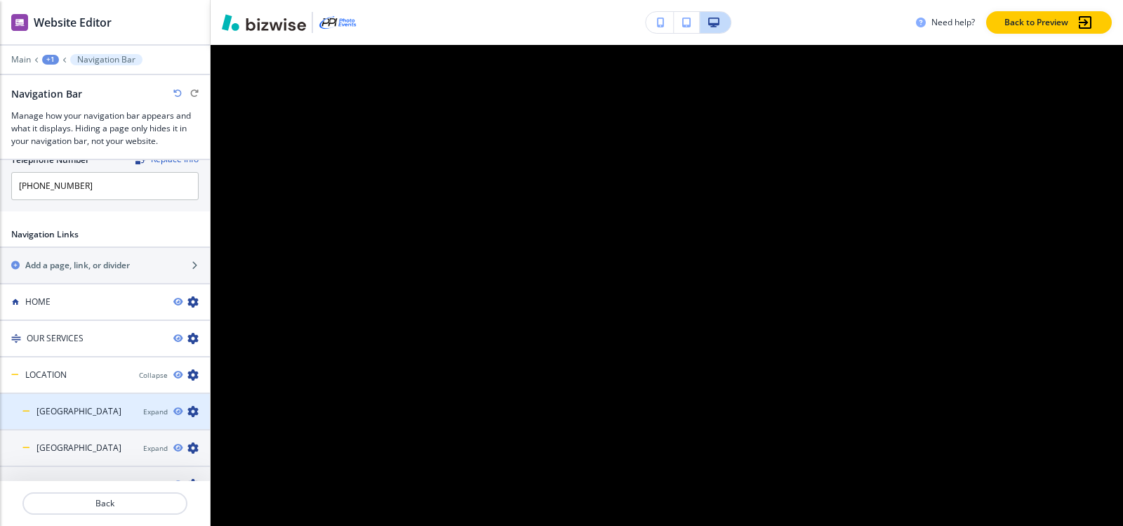
scroll to position [787, 0]
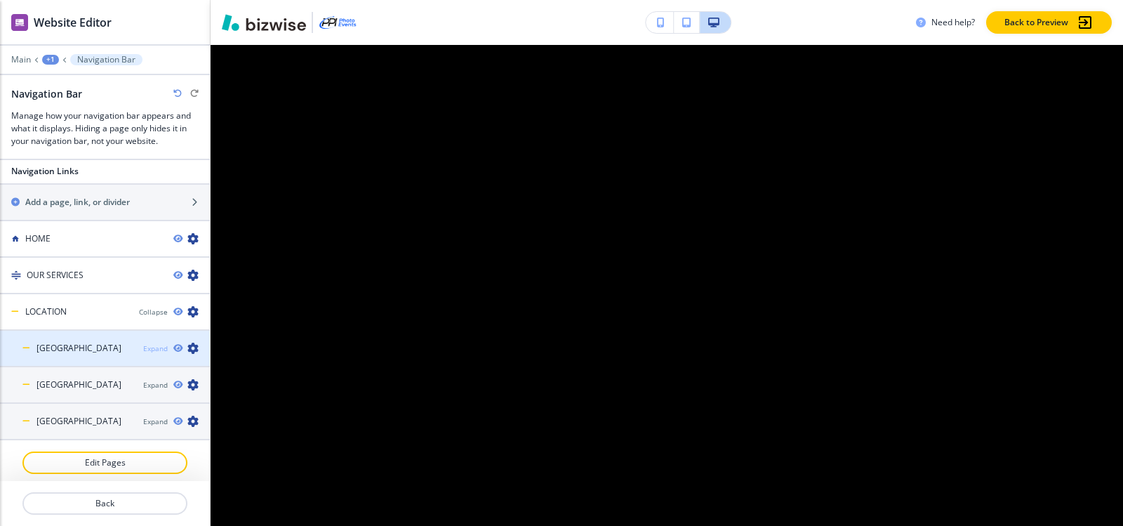
click at [143, 343] on div "Expand" at bounding box center [155, 348] width 25 height 11
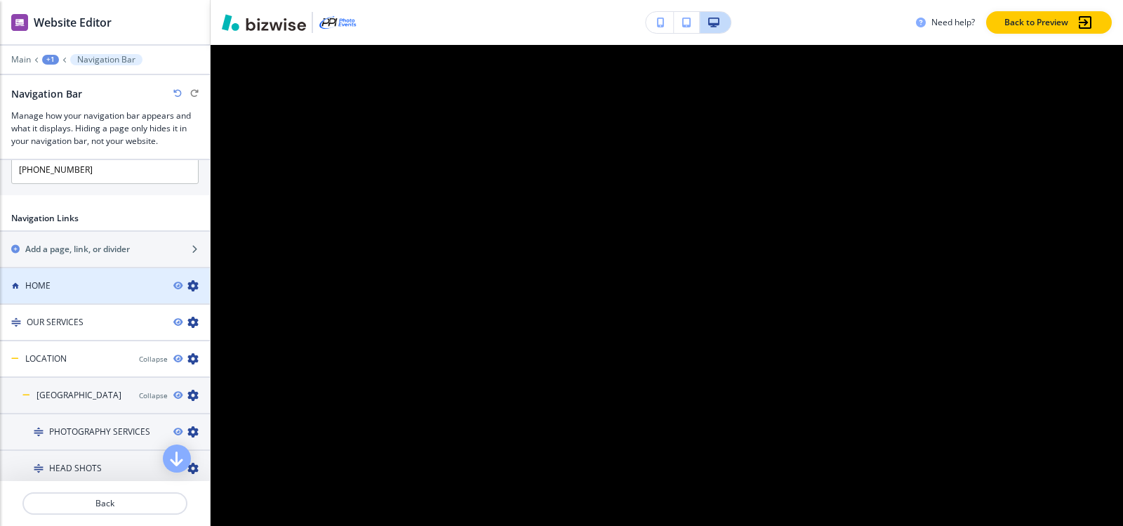
scroll to position [647, 0]
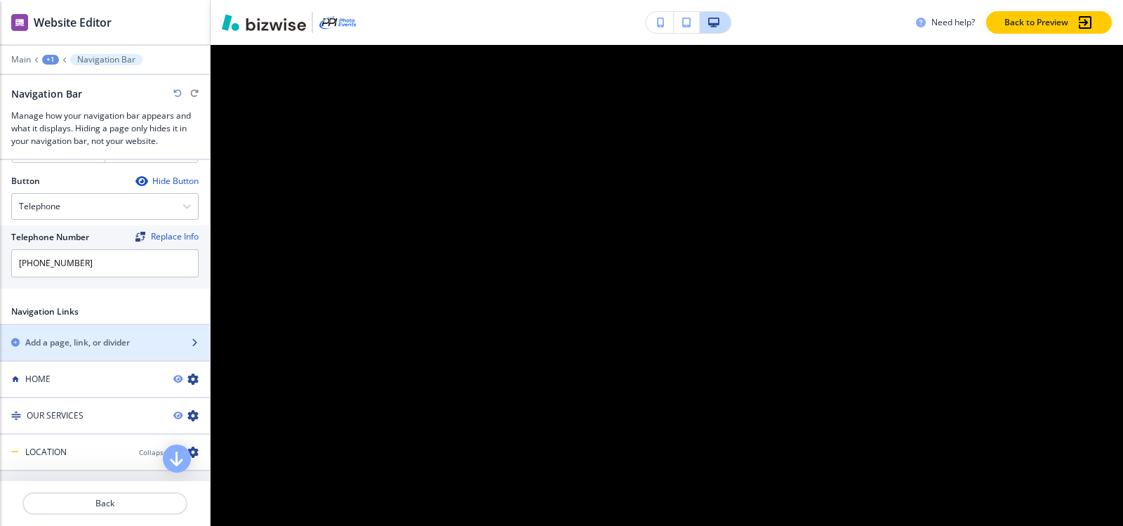
click at [88, 342] on h2 "Add a page, link, or divider" at bounding box center [77, 342] width 105 height 13
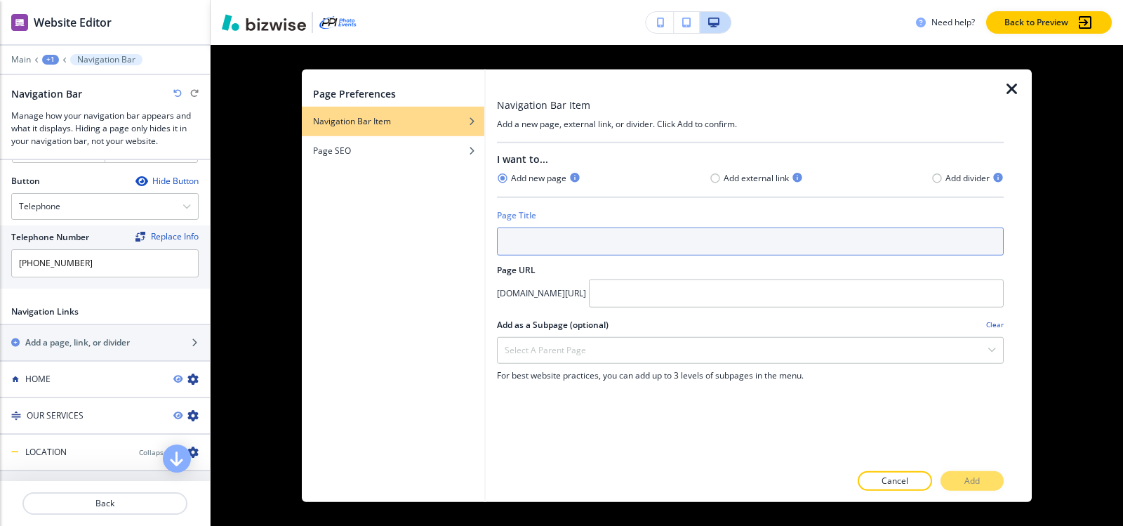
click at [550, 243] on input "text" at bounding box center [750, 241] width 507 height 28
paste input "E V E N T P H O T O G R A P H Y"
click at [514, 241] on input "E V E N T P H O T O G R A P H Y" at bounding box center [750, 241] width 507 height 28
click at [518, 241] on input "EV E N T P H O T O G R A P H Y" at bounding box center [750, 241] width 507 height 28
click at [521, 241] on input "EVE N T P H O T O G R A P H Y" at bounding box center [750, 241] width 507 height 28
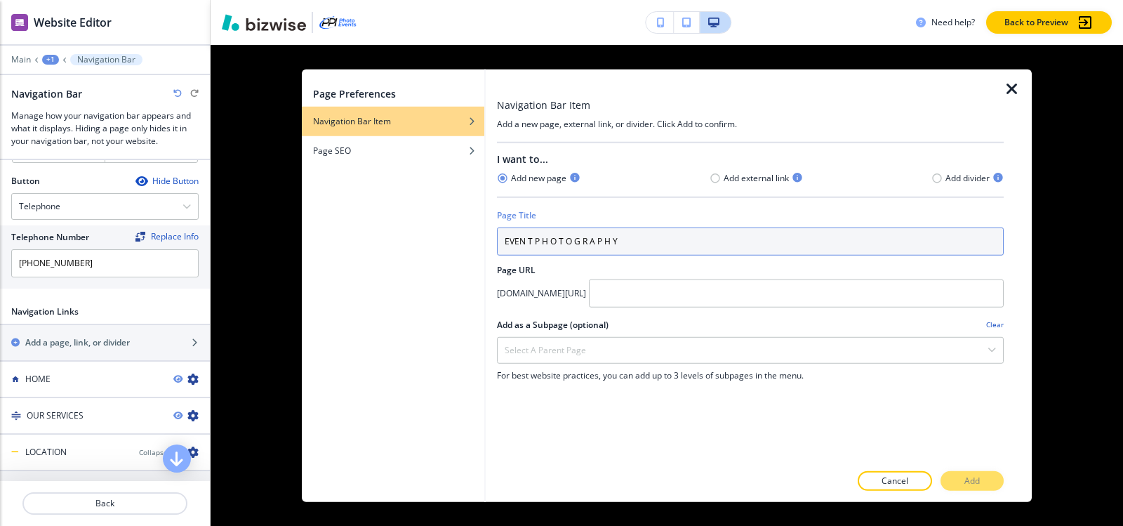
click at [526, 241] on input "EVEN T P H O T O G R A P H Y" at bounding box center [750, 241] width 507 height 28
click at [527, 241] on input "EVEN T P H O T O G R A P H Y" at bounding box center [750, 241] width 507 height 28
click at [533, 243] on input "EVENT P H O T O G R A P H Y" at bounding box center [750, 241] width 507 height 28
click at [539, 241] on input "EVENTP H O T O G R A P H Y" at bounding box center [750, 241] width 507 height 28
click at [531, 237] on input "EVENTPH O T O G R A P H Y" at bounding box center [750, 241] width 507 height 28
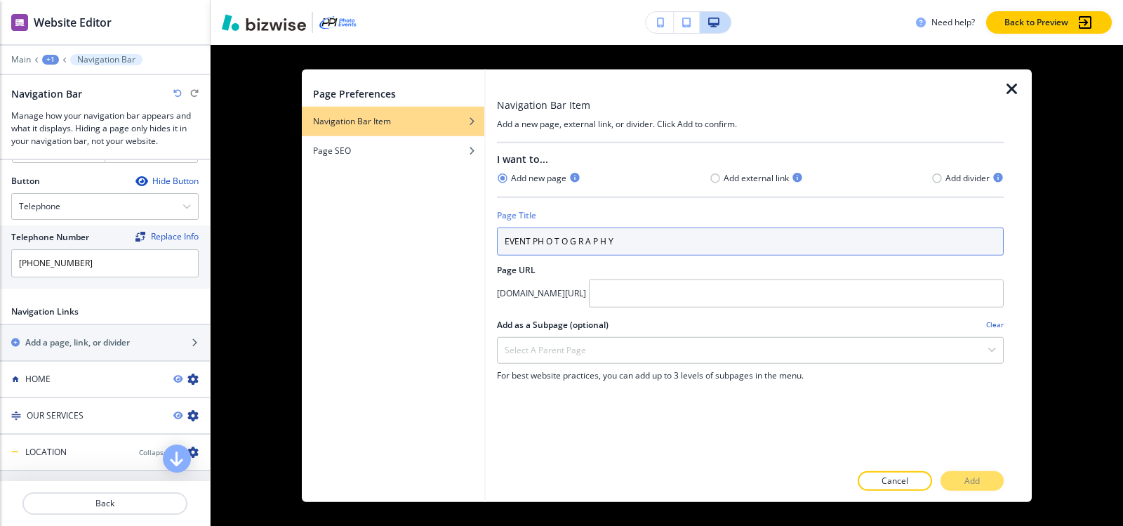
click at [547, 241] on input "EVENT PH O T O G R A P H Y" at bounding box center [750, 241] width 507 height 28
click at [556, 242] on input "EVENT PHO T O G R A P H Y" at bounding box center [750, 241] width 507 height 28
click at [552, 241] on input "EVENT PHO T O G R A P H Y" at bounding box center [750, 241] width 507 height 28
click at [557, 241] on input "EVENT PHOT O G R A P H Y" at bounding box center [750, 241] width 507 height 28
click at [564, 242] on input "EVENT PHOTO G R A P H Y" at bounding box center [750, 241] width 507 height 28
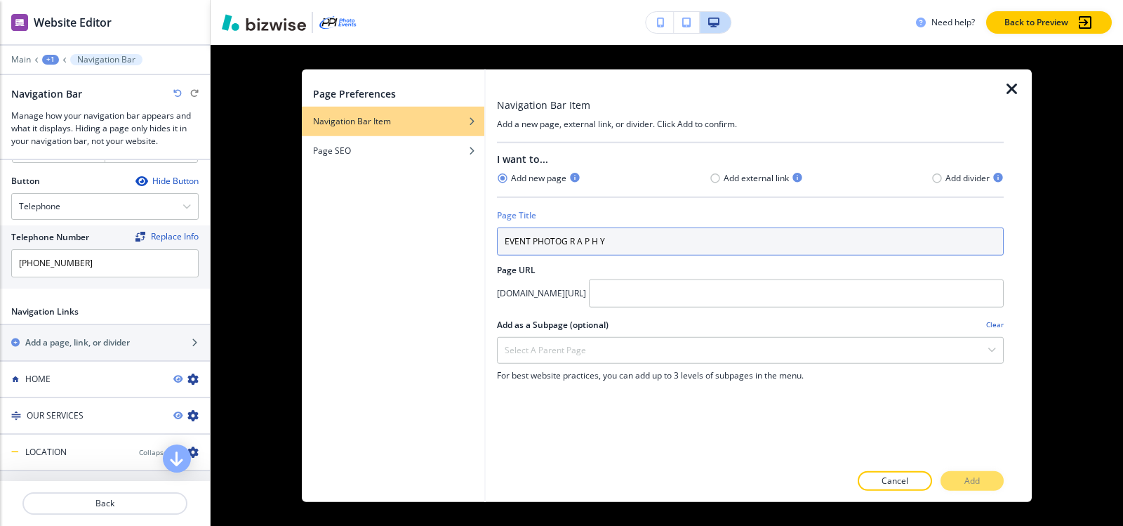
click at [571, 243] on input "EVENT PHOTOG R A P H Y" at bounding box center [750, 241] width 507 height 28
click at [576, 240] on input "EVENT PHOTOGR A P H Y" at bounding box center [750, 241] width 507 height 28
click at [578, 240] on input "EVENT PHOTOGRA P H Y" at bounding box center [750, 241] width 507 height 28
click at [580, 241] on input "EVENT PHOTOGRA P H Y" at bounding box center [750, 241] width 507 height 28
click at [585, 241] on input "EVENT PHOTOGRAP H Y" at bounding box center [750, 241] width 507 height 28
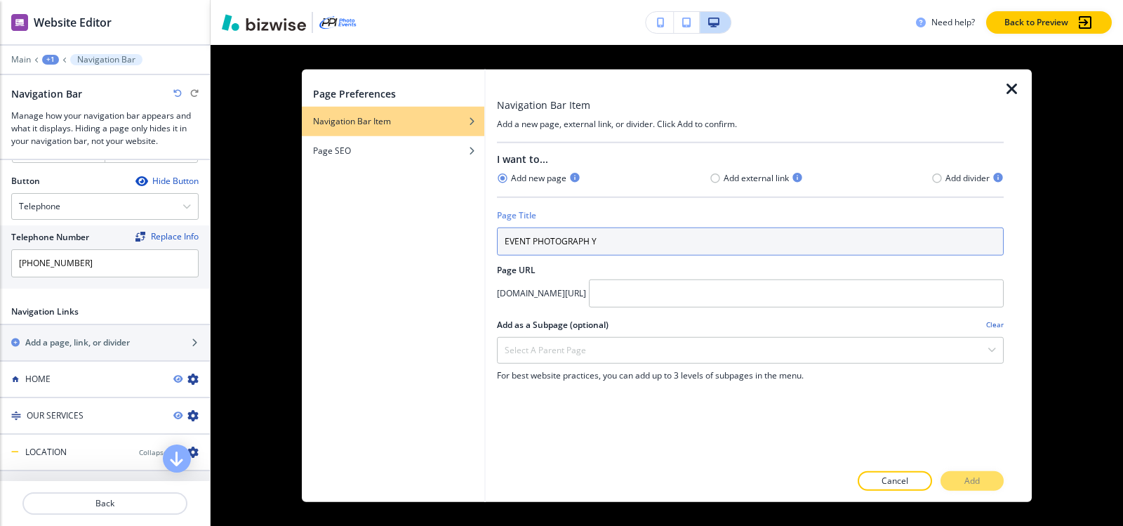
click at [591, 241] on input "EVENT PHOTOGRAPH Y" at bounding box center [750, 241] width 507 height 28
type input "EVENT PHOTOGRAPHY"
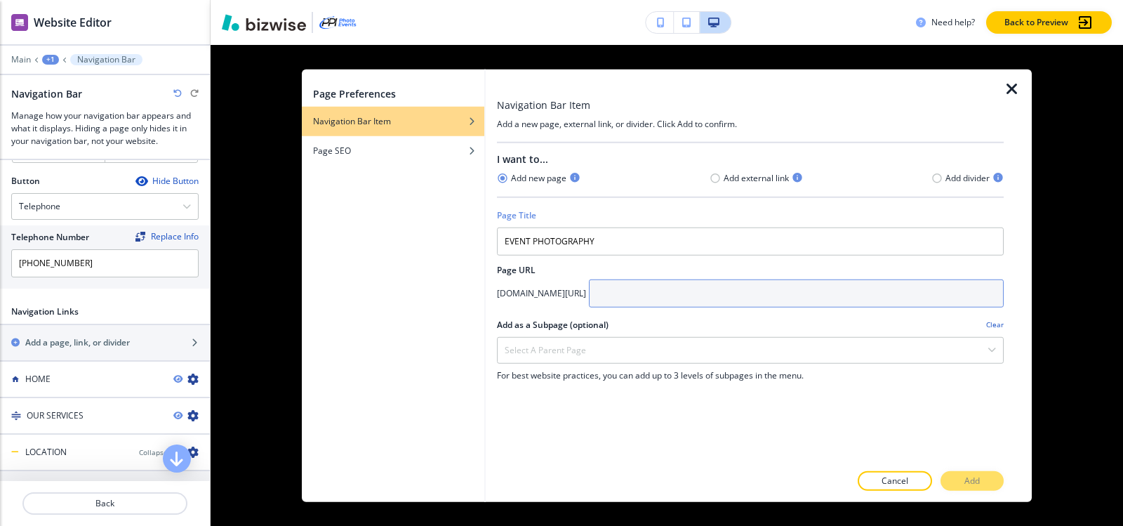
click at [730, 300] on input "text" at bounding box center [796, 293] width 415 height 28
click at [714, 297] on input "text" at bounding box center [796, 293] width 415 height 28
paste input "san-diego/event-photography"
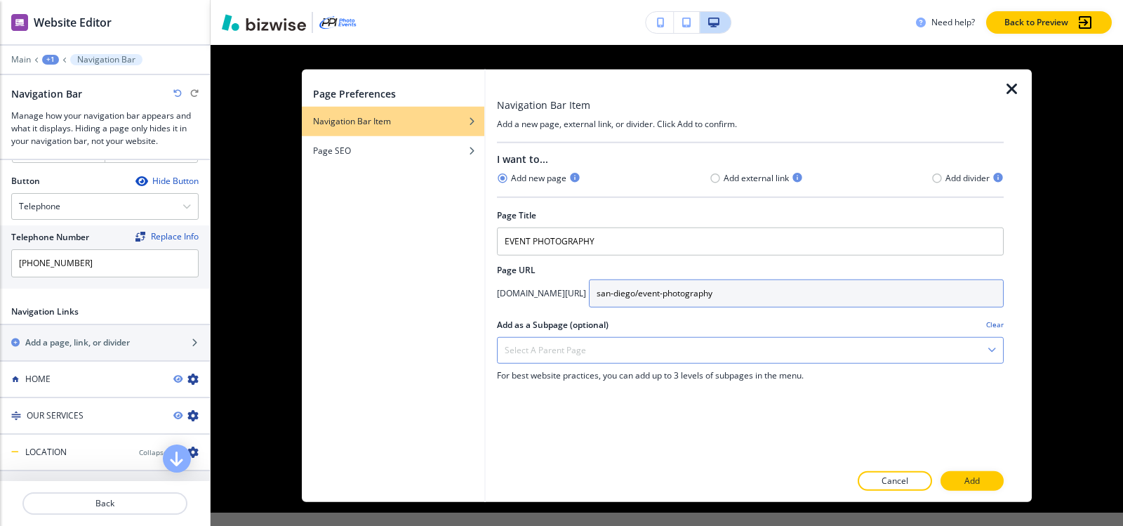
type input "san-diego/event-photography"
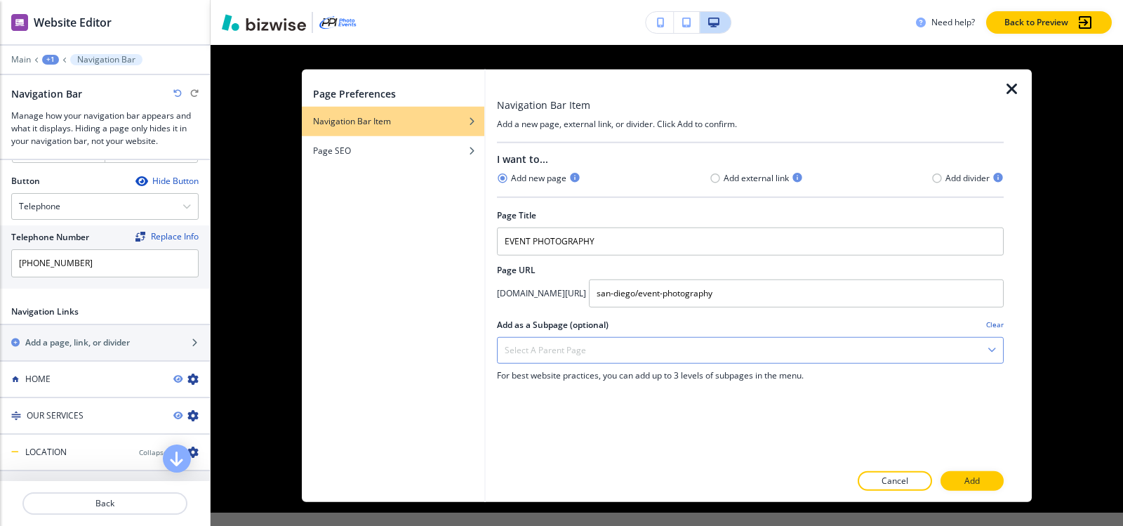
click at [628, 351] on div "Select a parent page" at bounding box center [750, 349] width 505 height 25
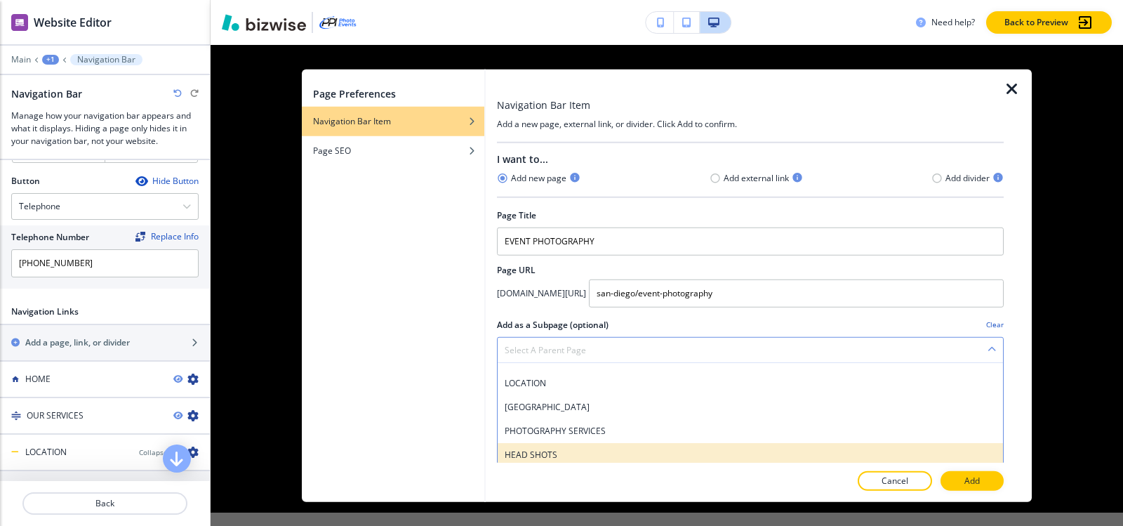
scroll to position [70, 0]
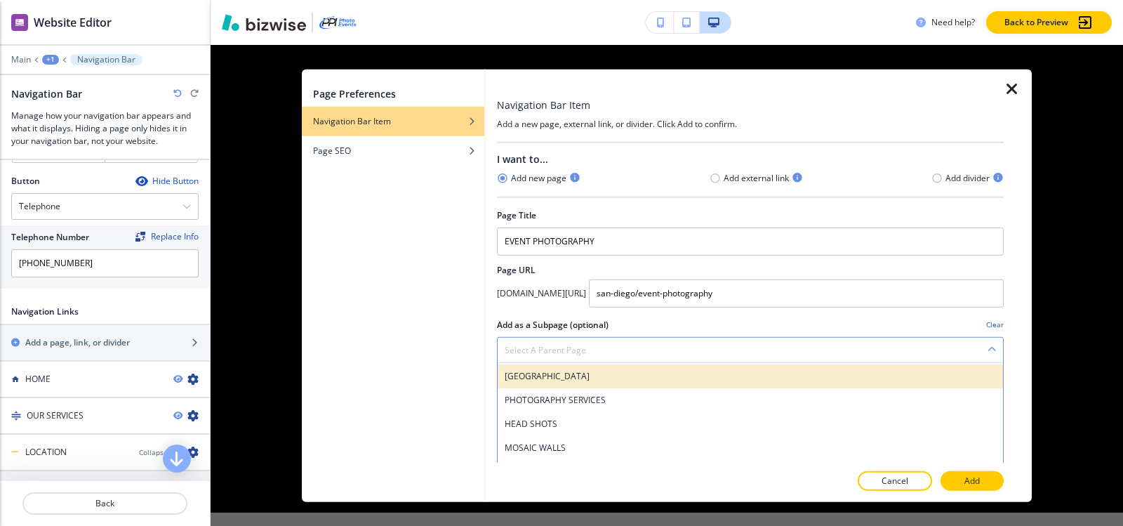
click at [549, 382] on h4 "SAN DIEGO" at bounding box center [750, 375] width 491 height 13
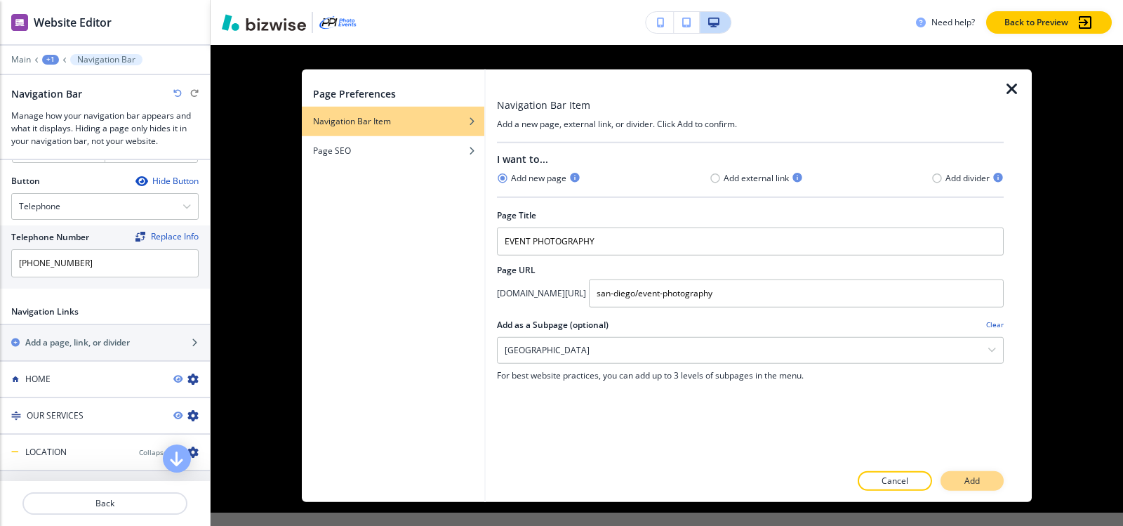
click at [975, 483] on p "Add" at bounding box center [971, 480] width 15 height 13
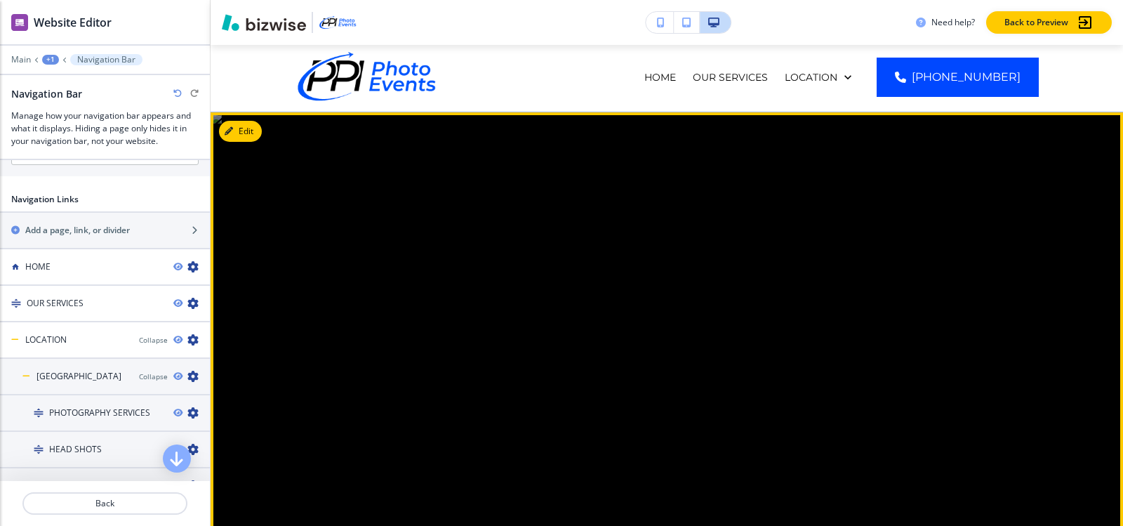
scroll to position [0, 0]
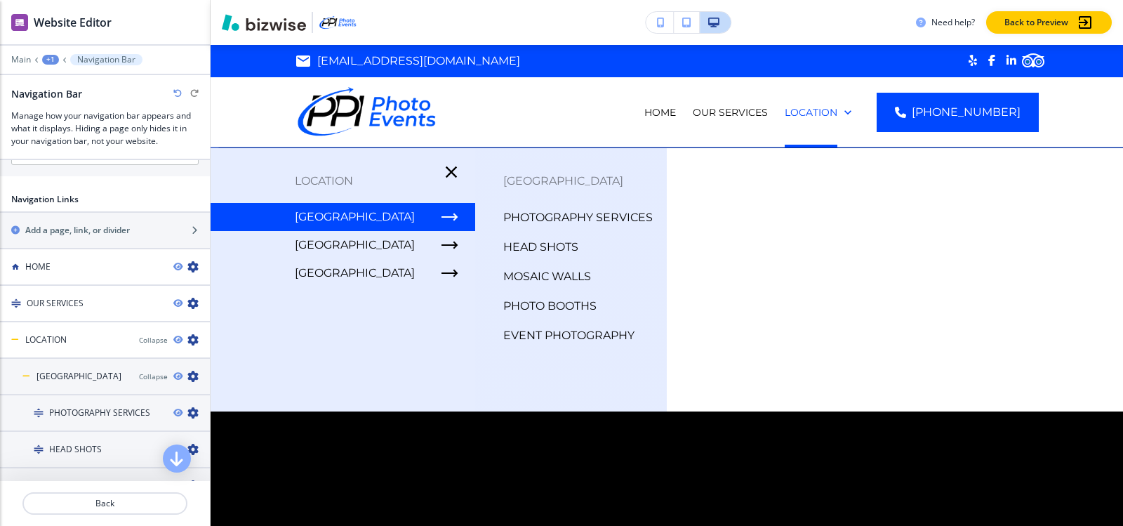
click at [534, 217] on p "PHOTOGRAPHY SERVICES" at bounding box center [577, 217] width 149 height 21
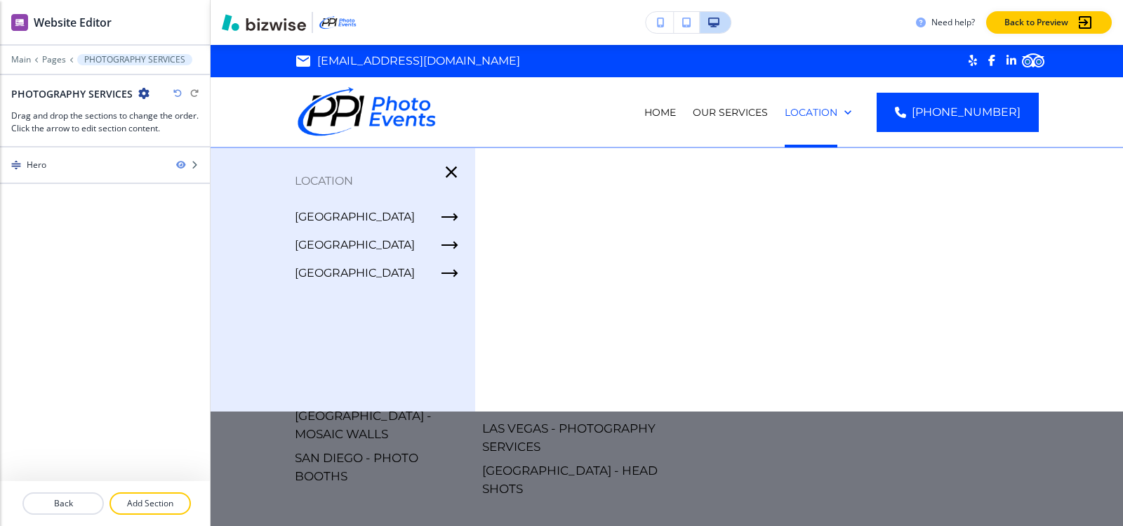
click at [53, 54] on div "Main Pages PHOTOGRAPHY SERVICES" at bounding box center [104, 59] width 187 height 11
click at [52, 56] on p "Pages" at bounding box center [54, 60] width 24 height 10
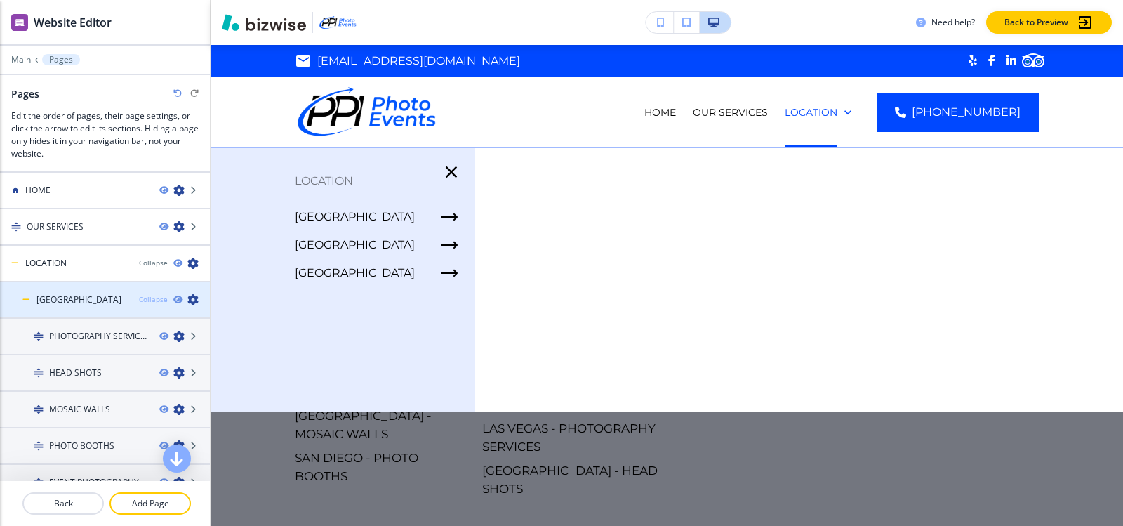
click at [148, 298] on div "Collapse" at bounding box center [153, 299] width 29 height 11
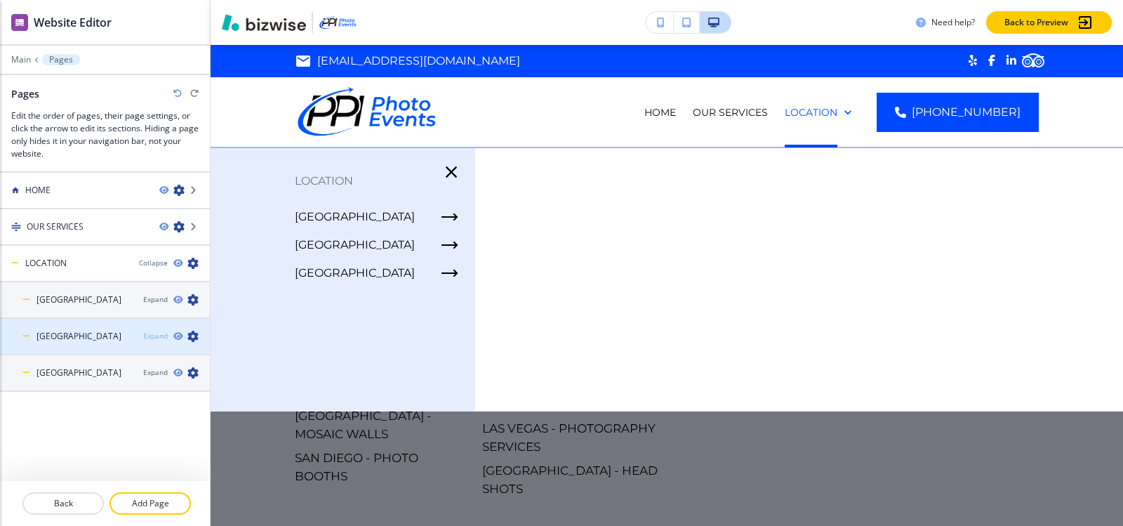
click at [152, 338] on div "Expand" at bounding box center [155, 336] width 25 height 11
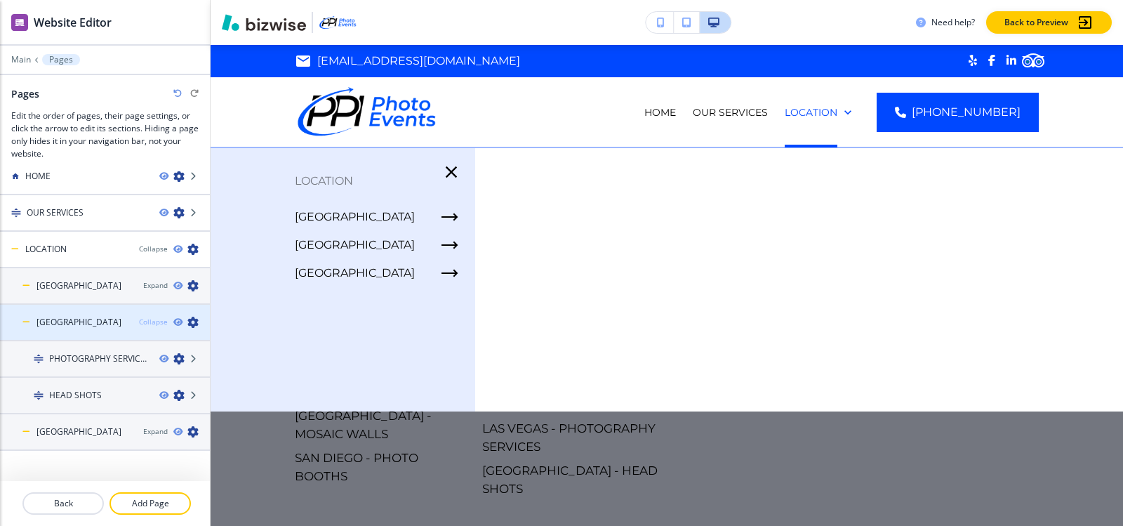
scroll to position [17, 0]
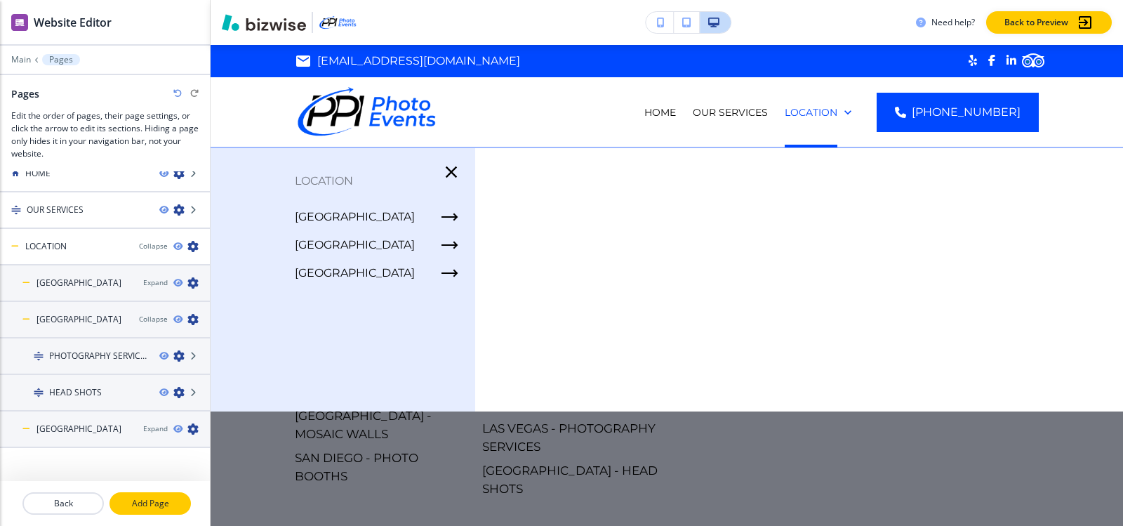
click at [137, 509] on button "Add Page" at bounding box center [149, 503] width 81 height 22
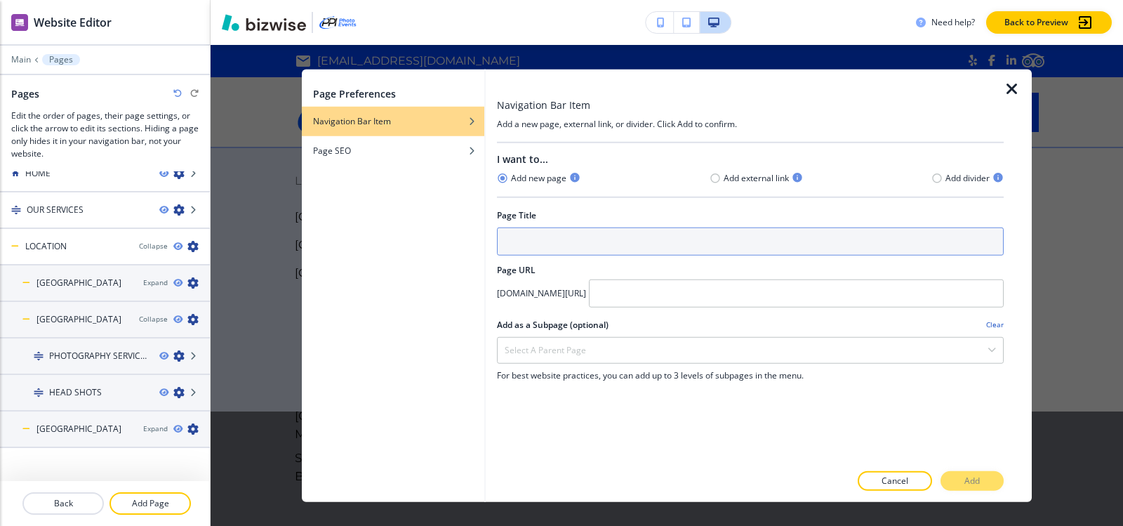
click at [590, 248] on input "text" at bounding box center [750, 241] width 507 height 28
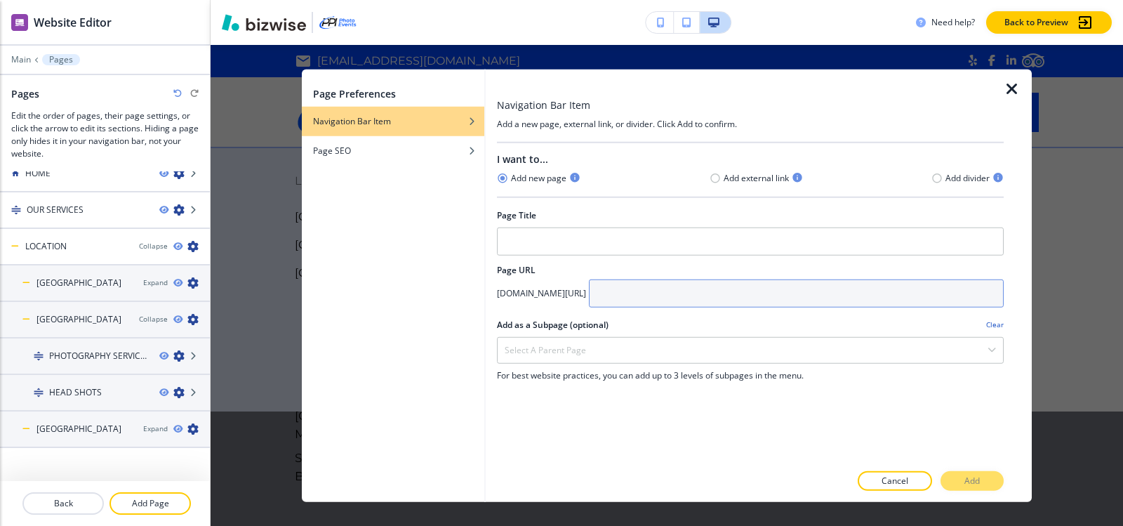
click at [697, 289] on input "text" at bounding box center [796, 293] width 415 height 28
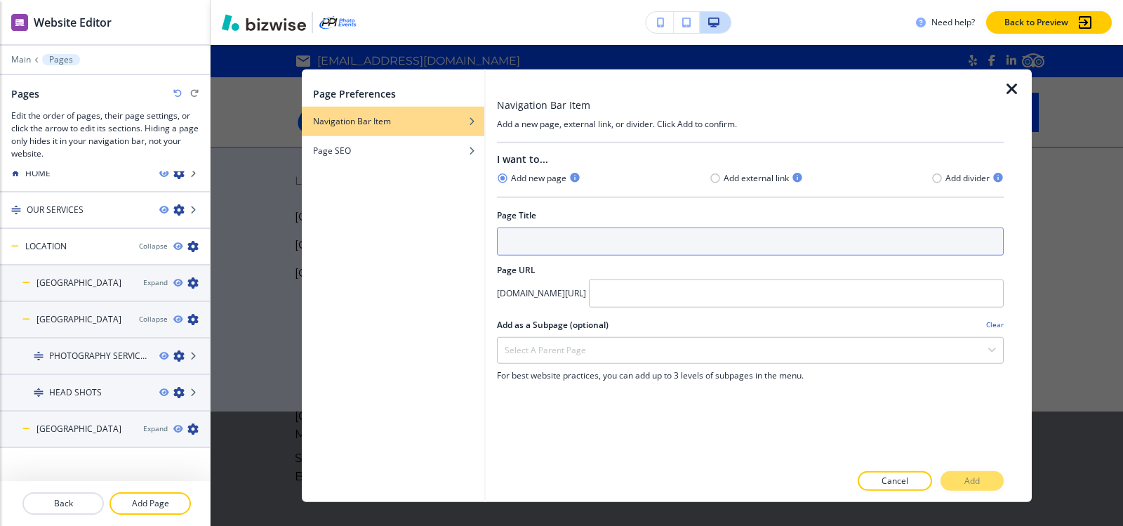
click at [624, 236] on input "text" at bounding box center [750, 241] width 507 height 28
click at [627, 245] on input "text" at bounding box center [750, 241] width 507 height 28
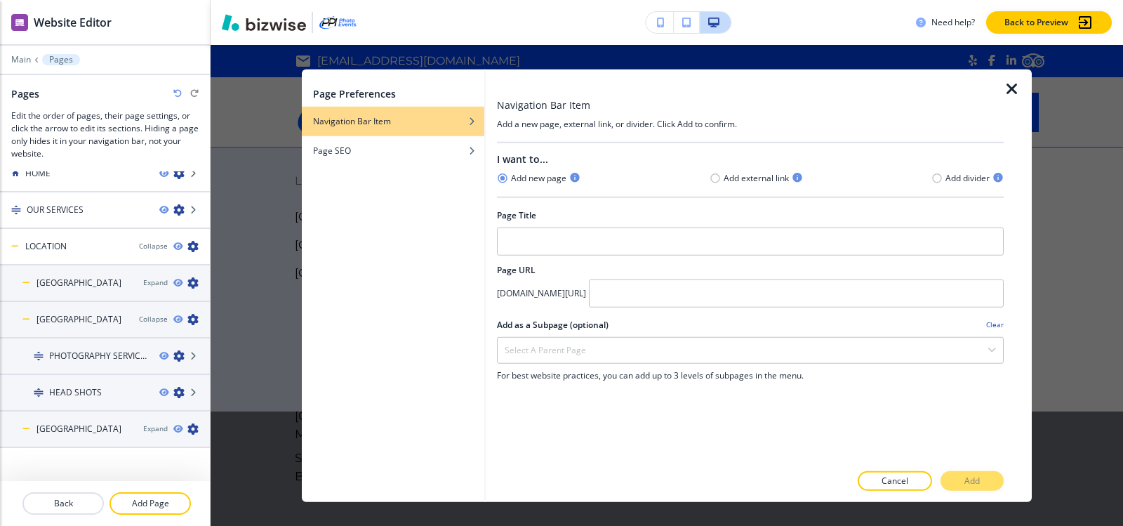
click at [1009, 86] on icon "button" at bounding box center [1011, 88] width 17 height 17
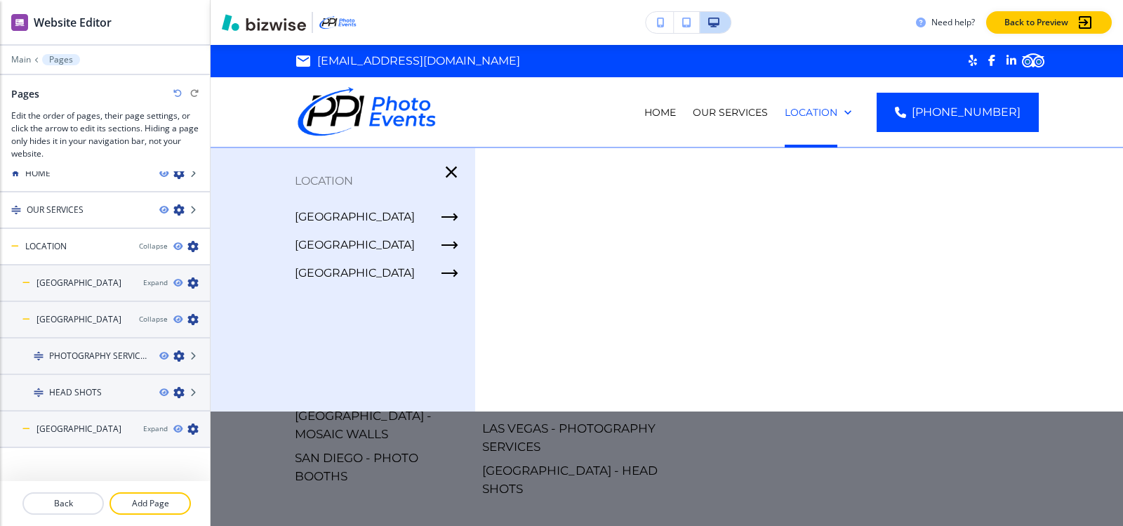
click at [443, 173] on icon "button" at bounding box center [451, 172] width 20 height 20
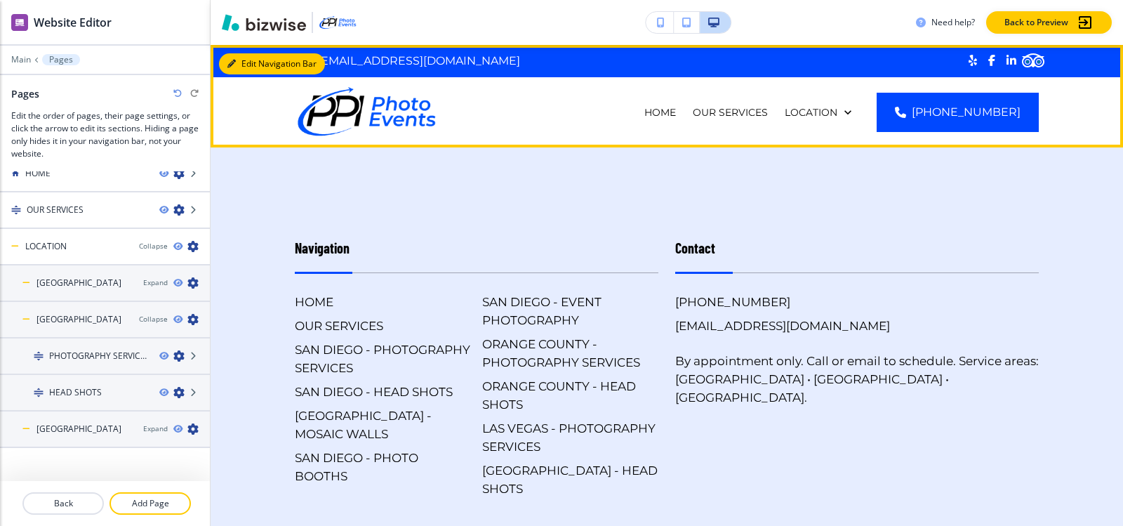
click at [250, 63] on button "Edit Navigation Bar" at bounding box center [272, 63] width 106 height 21
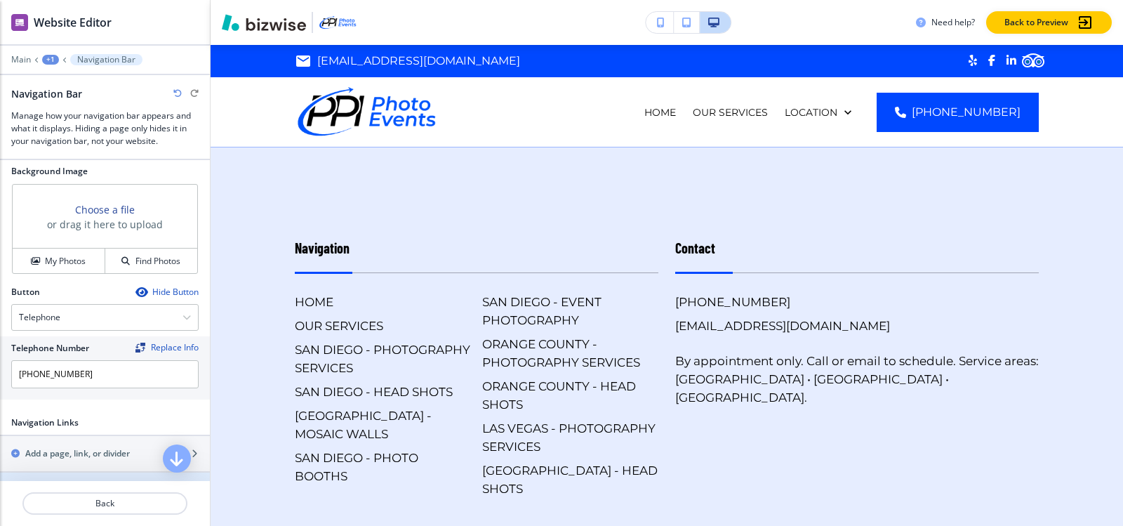
scroll to position [632, 0]
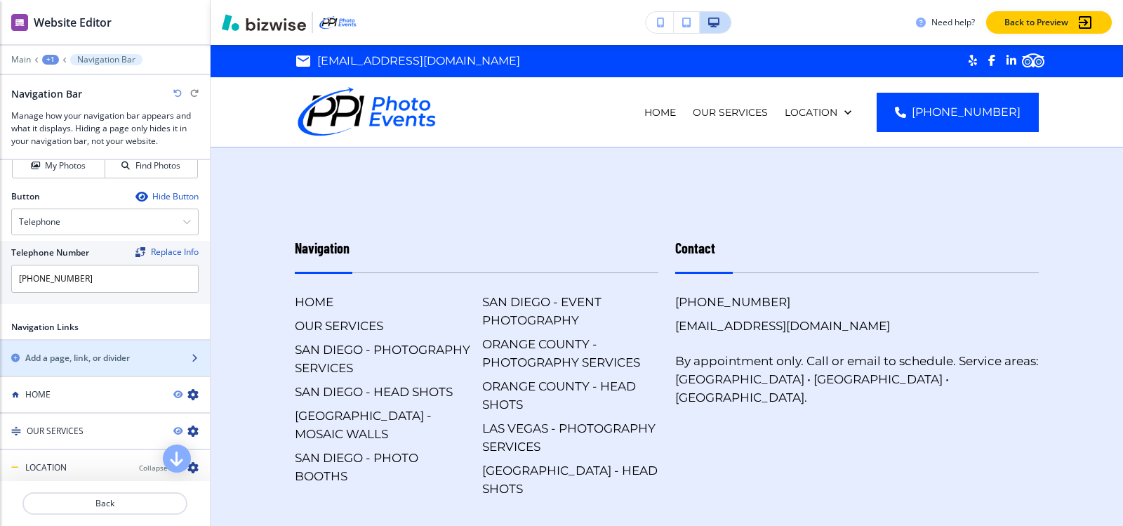
click at [89, 347] on div "button" at bounding box center [105, 345] width 210 height 11
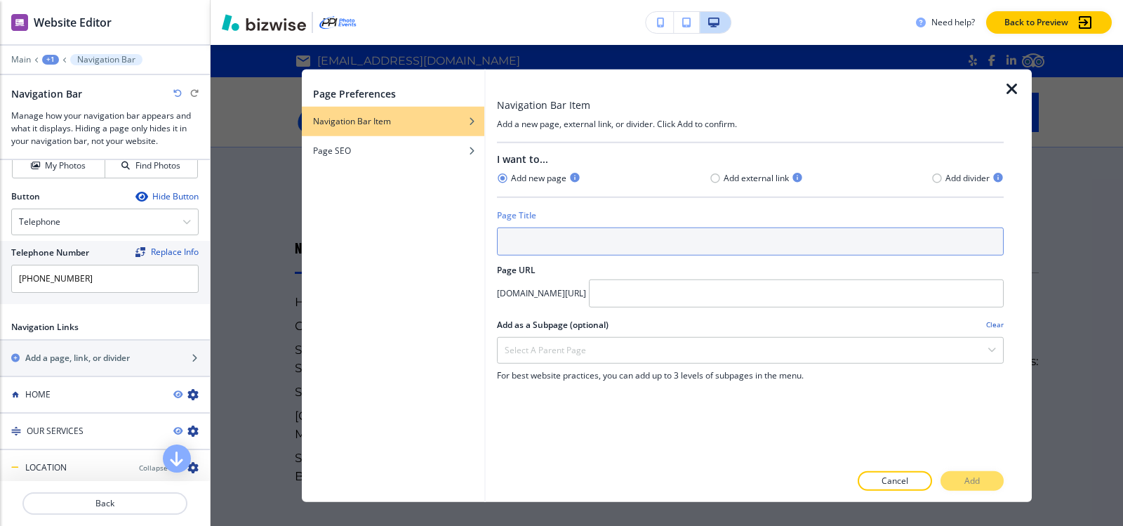
click at [552, 243] on input "text" at bounding box center [750, 241] width 507 height 28
paste input "MOSAIC WALLS"
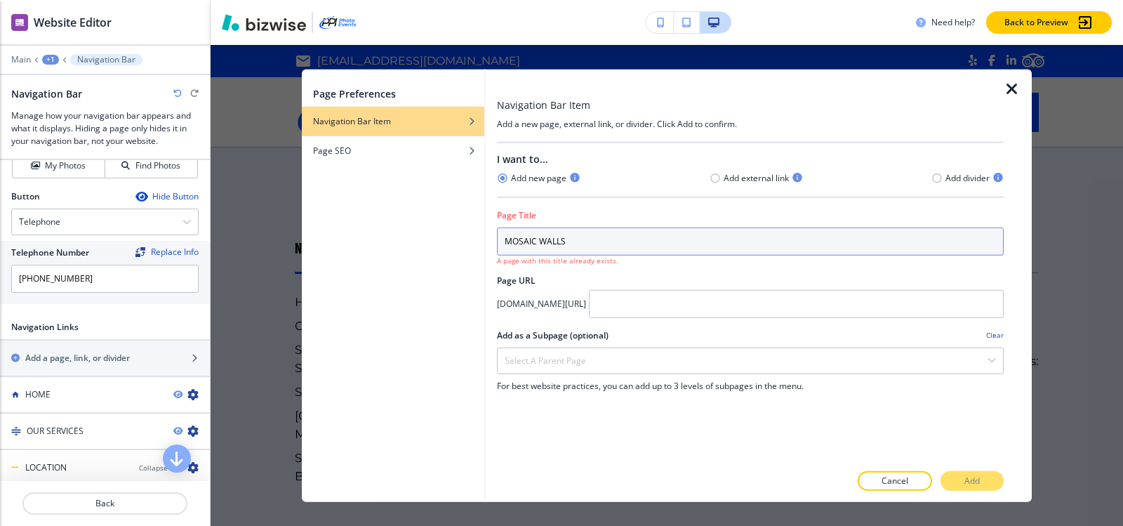
type input "MOSAIC WALLS"
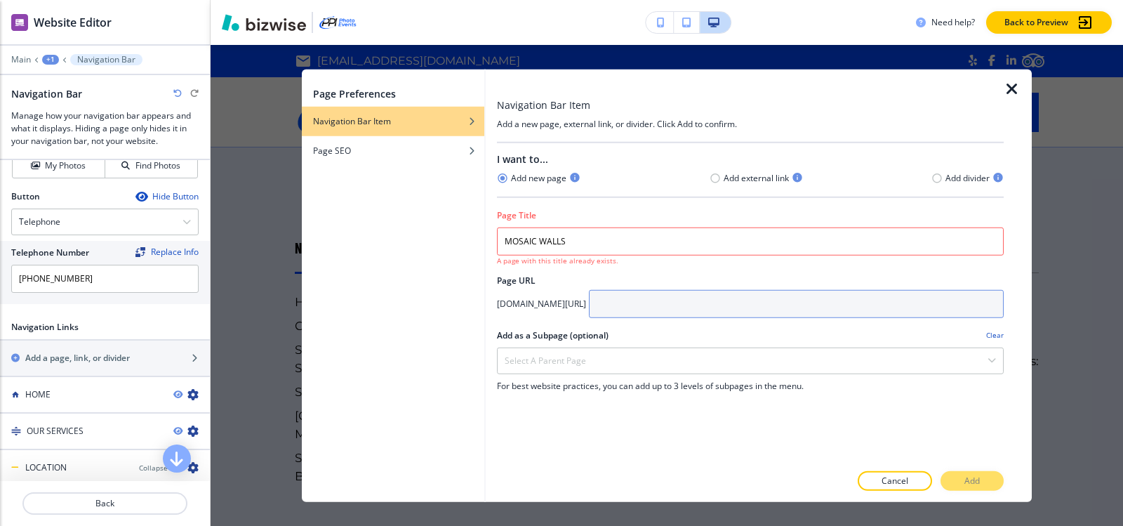
click at [793, 307] on input "text" at bounding box center [796, 303] width 415 height 28
paste input "orange-county/mosaic-walls"
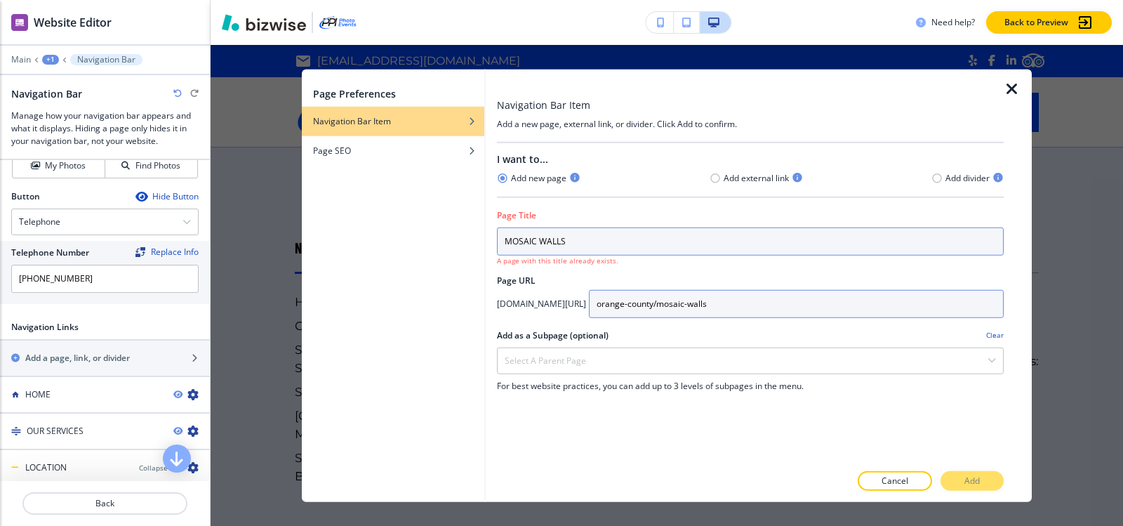
type input "orange-county/mosaic-walls"
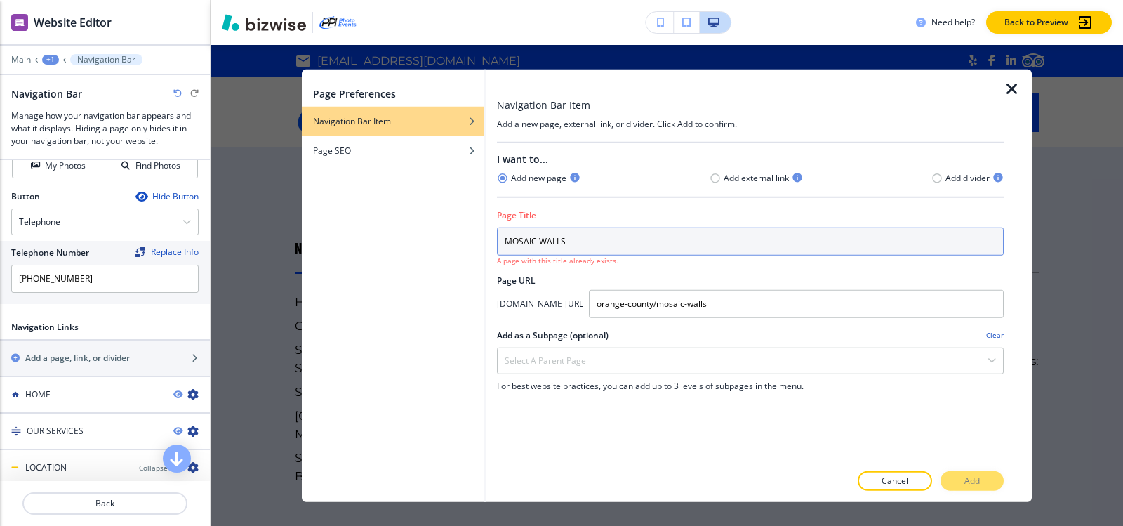
click at [686, 239] on input "MOSAIC WALLS" at bounding box center [750, 241] width 507 height 28
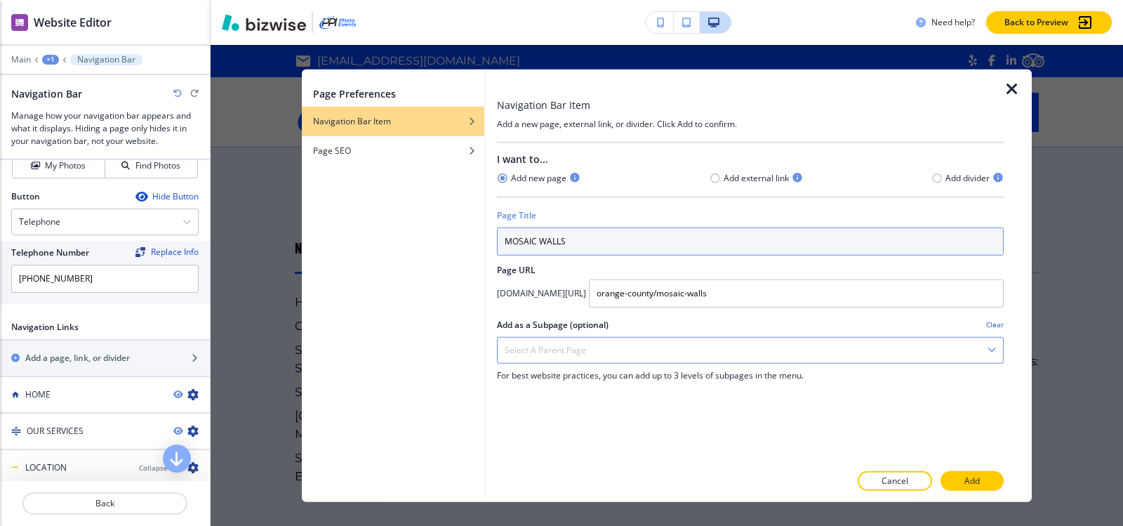
type input "MOSAIC WALLS"
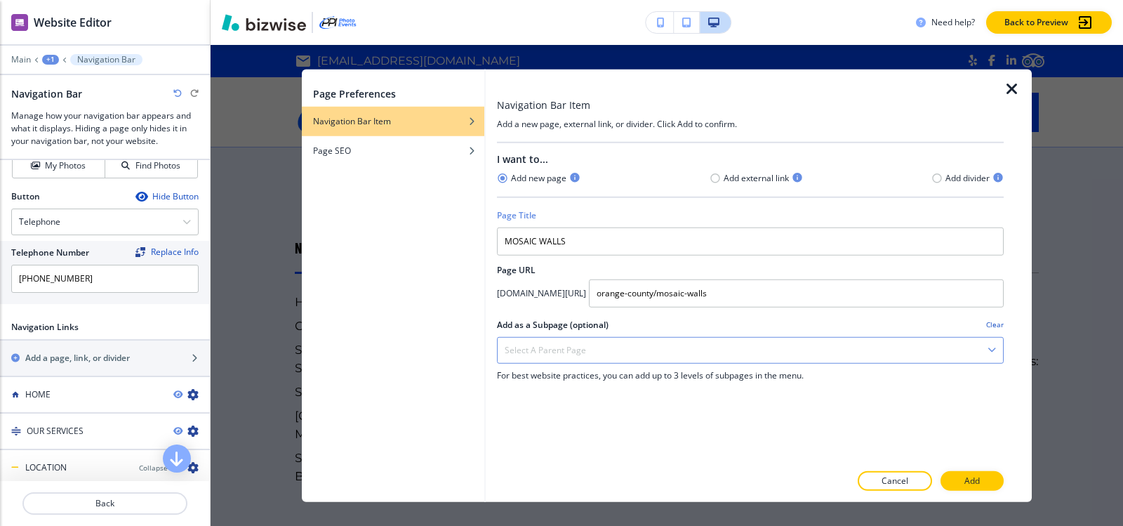
click at [559, 349] on h4 "Select a parent page" at bounding box center [545, 349] width 81 height 13
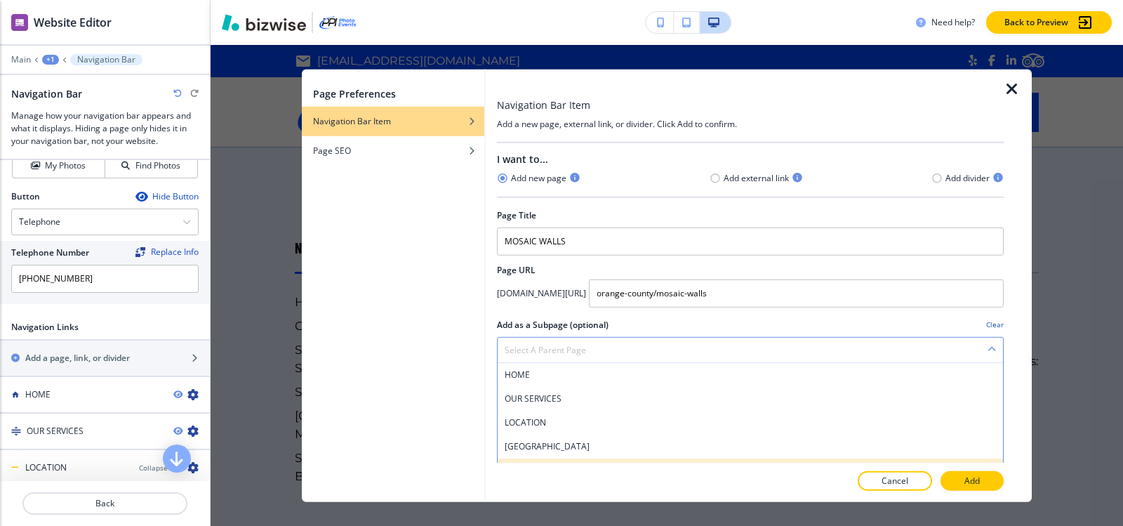
scroll to position [140, 0]
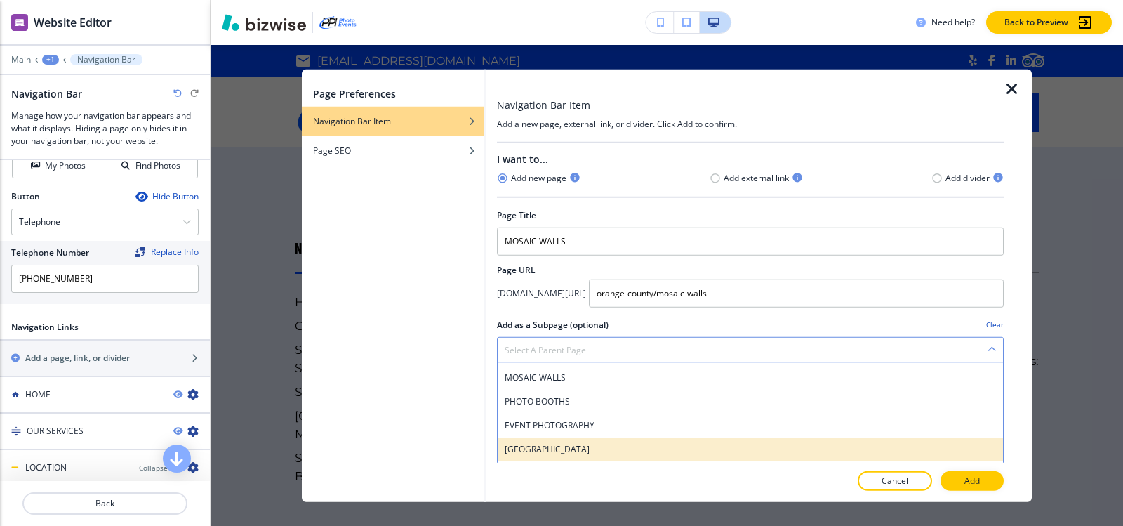
click at [591, 448] on h4 "ORANGE COUNTY" at bounding box center [750, 448] width 491 height 13
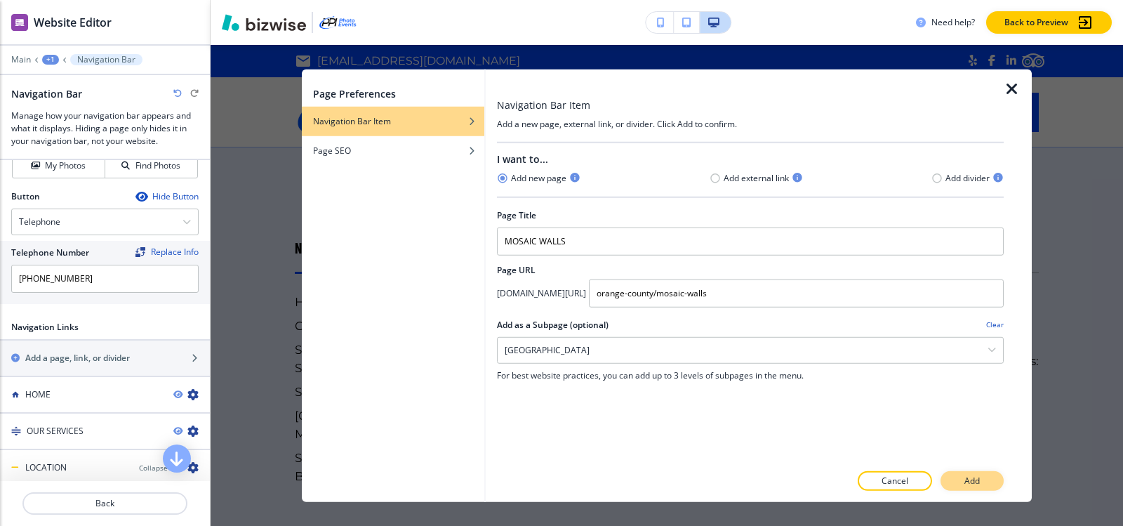
click at [967, 481] on p "Add" at bounding box center [971, 480] width 15 height 13
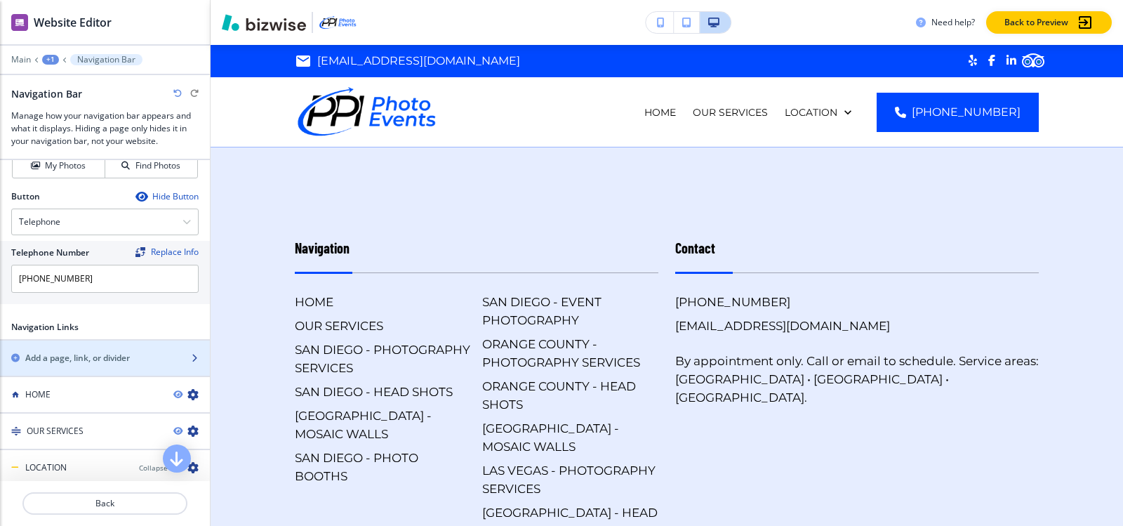
click at [119, 358] on h2 "Add a page, link, or divider" at bounding box center [77, 358] width 105 height 13
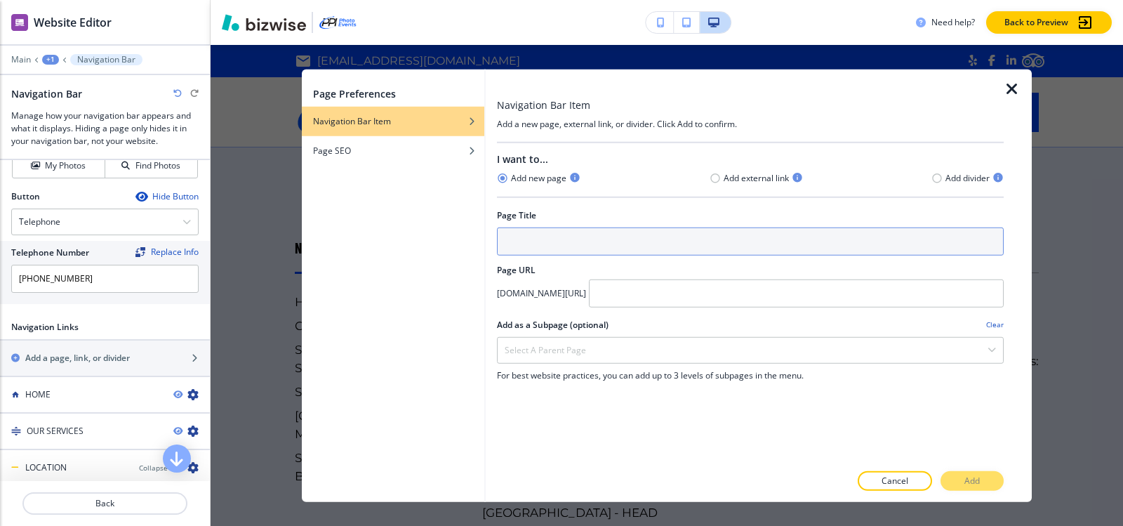
click at [530, 235] on input "text" at bounding box center [750, 241] width 507 height 28
paste input "PHOTO BOOTHS"
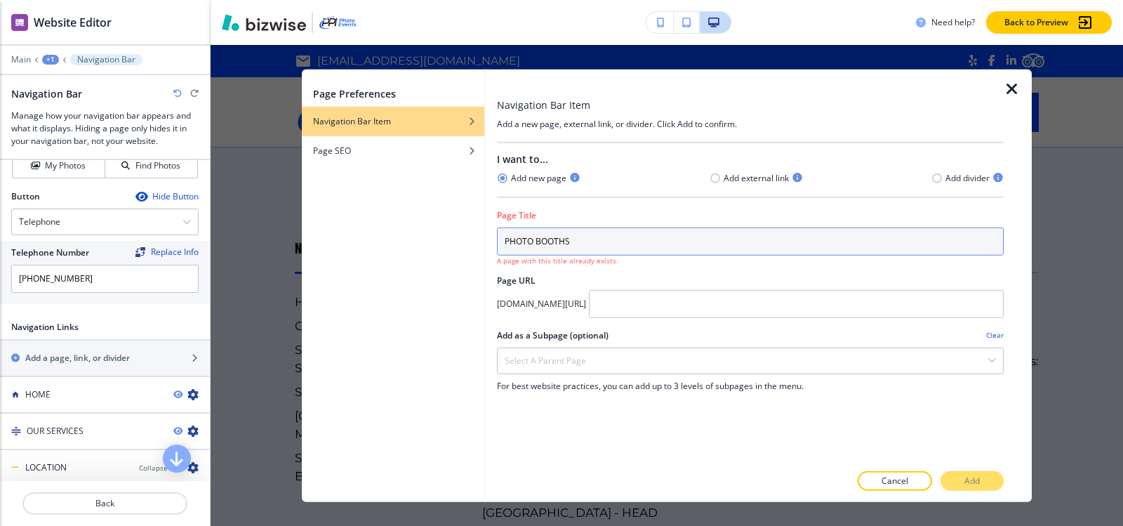
type input "PHOTO BOOTHS"
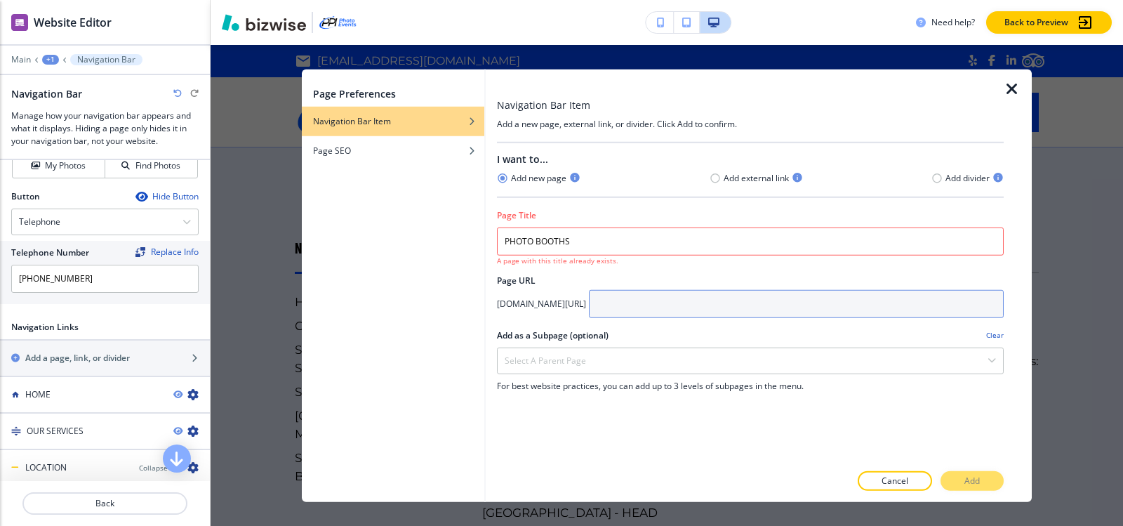
click at [724, 304] on input "text" at bounding box center [796, 303] width 415 height 28
paste input "orange-county/photo-booths"
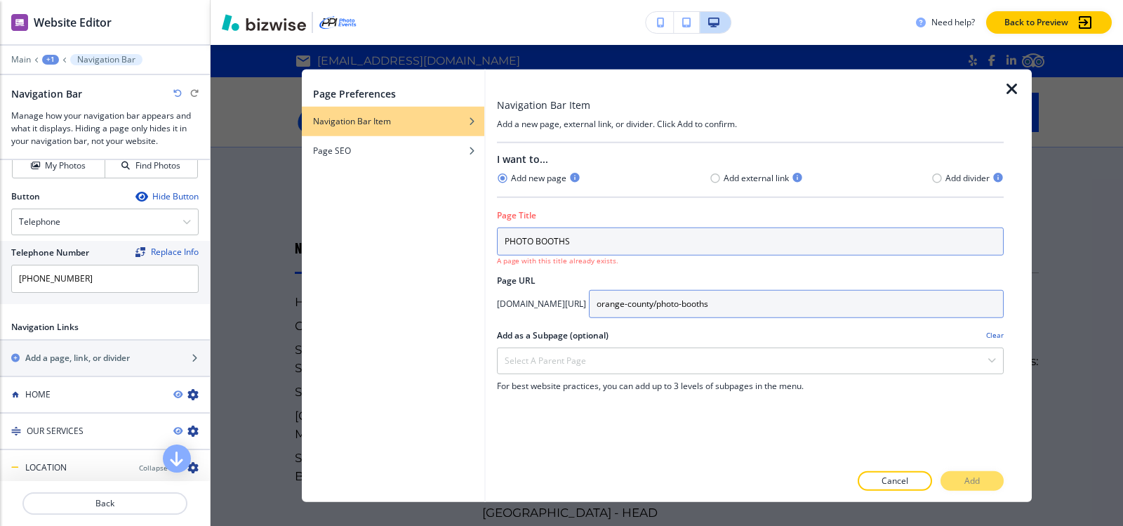
type input "orange-county/photo-booths"
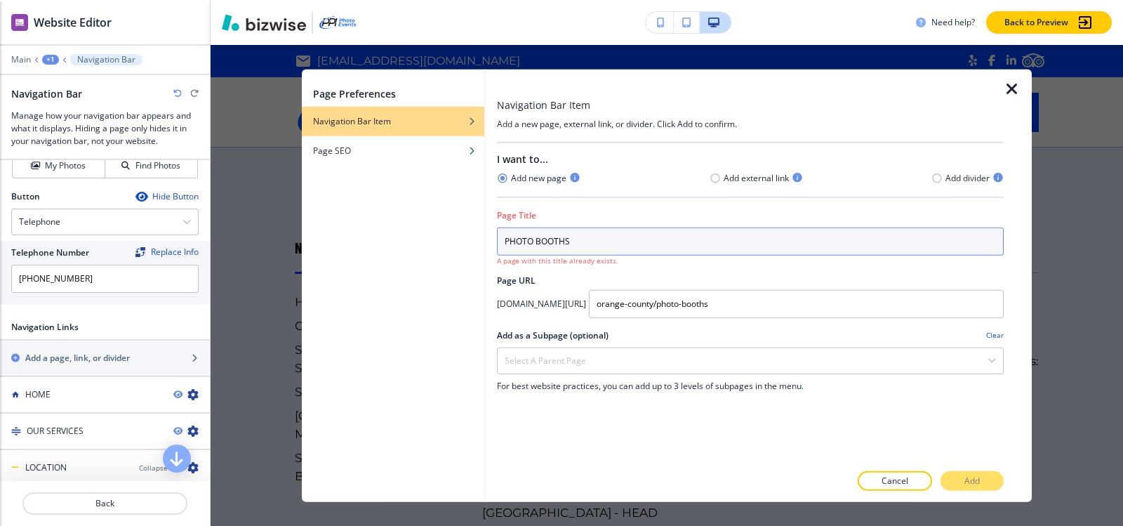
click at [643, 236] on input "PHOTO BOOTHS" at bounding box center [750, 241] width 507 height 28
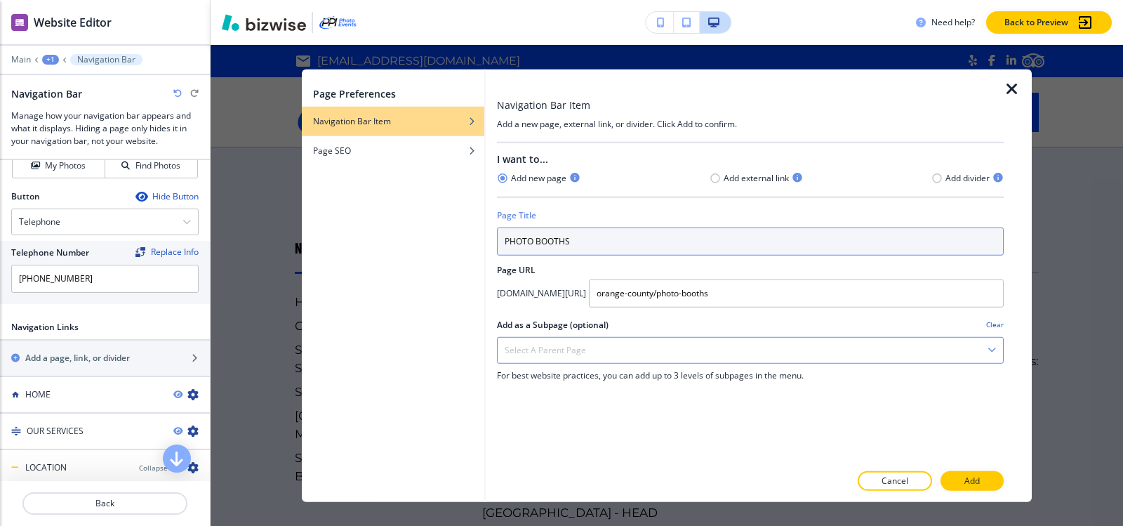
type input "PHOTO BOOTHS"
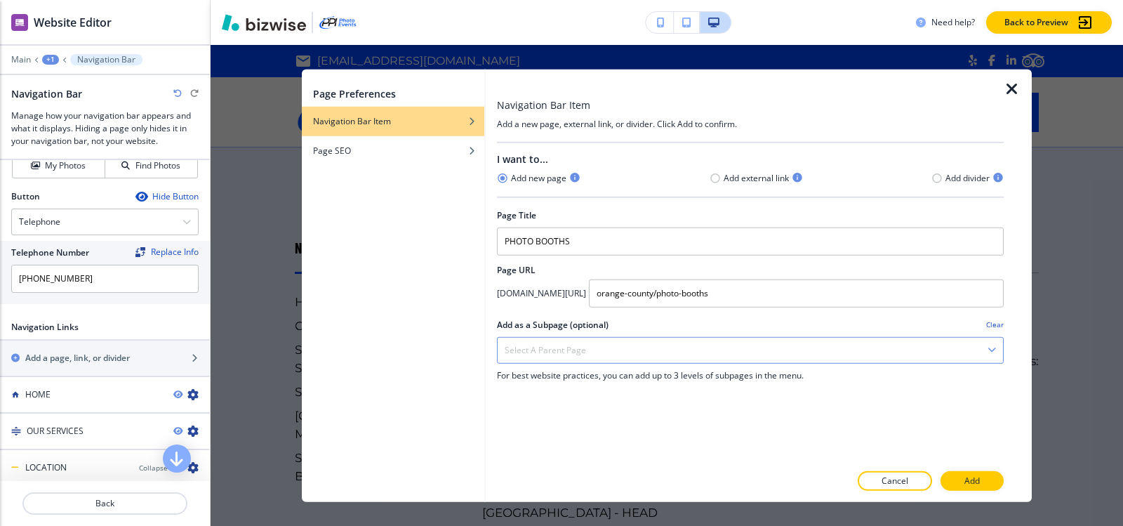
click at [564, 346] on h4 "Select a parent page" at bounding box center [545, 349] width 81 height 13
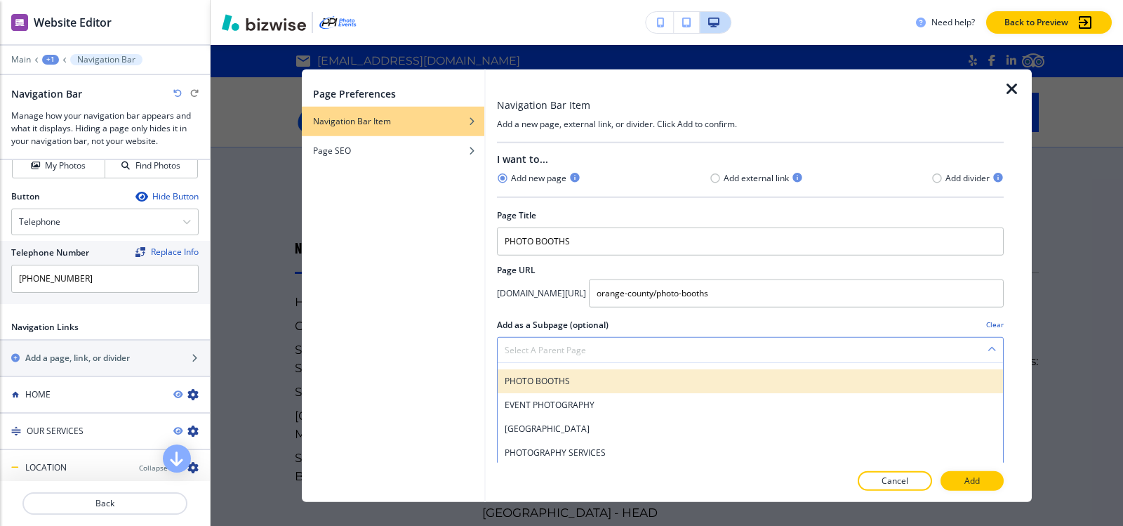
scroll to position [172, 0]
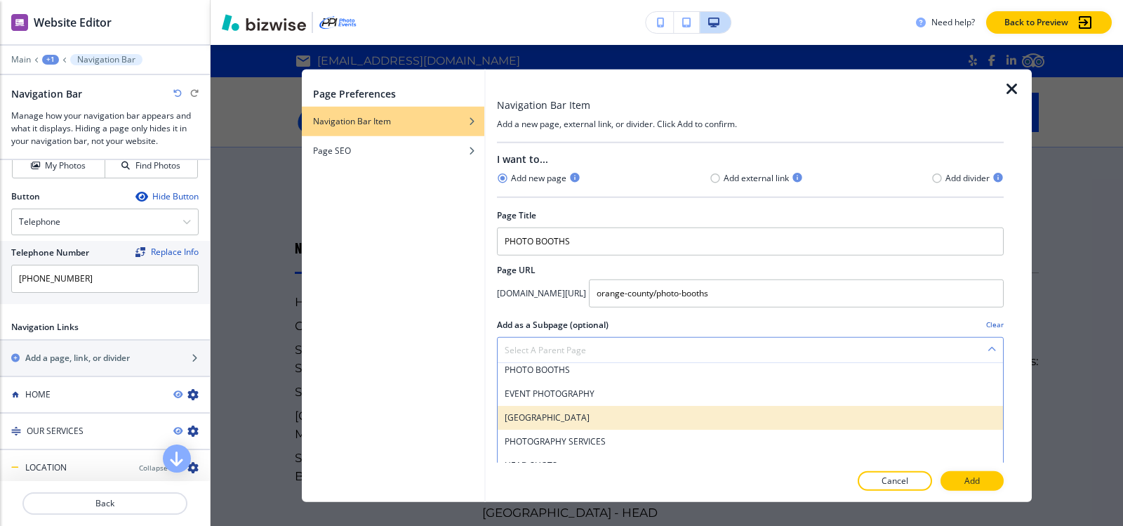
click at [613, 414] on h4 "ORANGE COUNTY" at bounding box center [750, 417] width 491 height 13
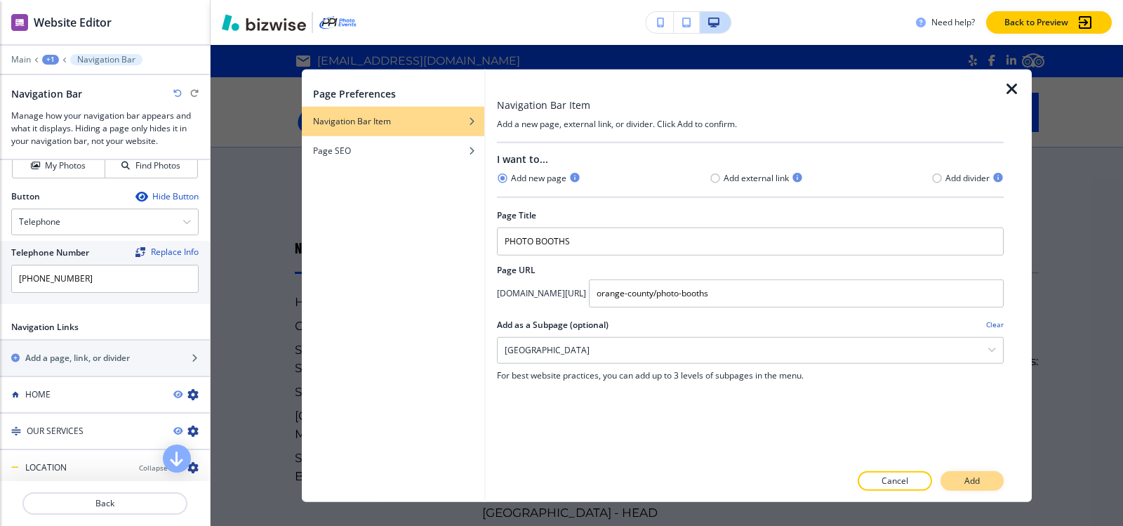
click at [965, 485] on p "Add" at bounding box center [971, 480] width 15 height 13
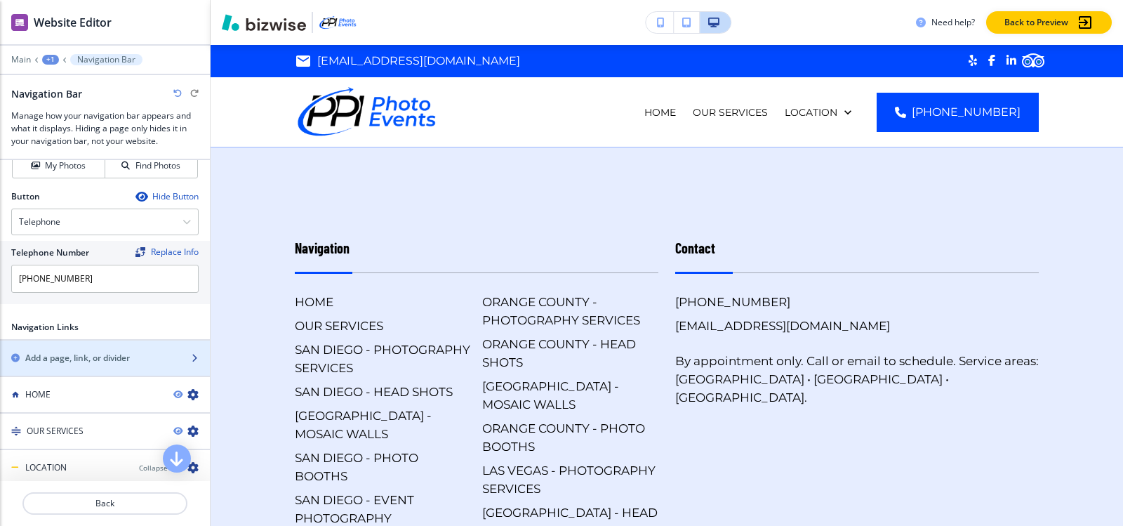
click at [84, 364] on div "button" at bounding box center [105, 369] width 210 height 11
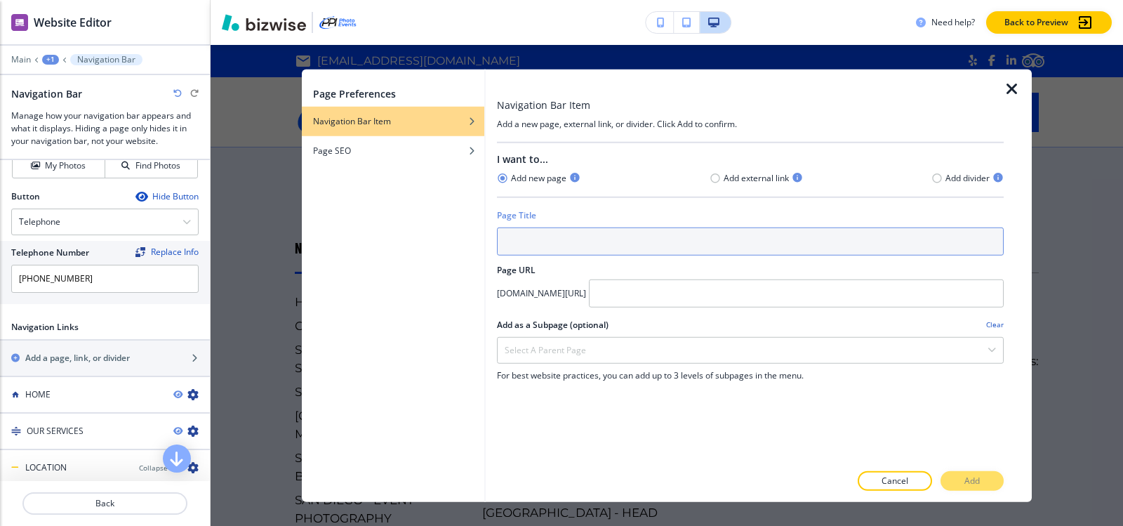
click at [559, 247] on input "text" at bounding box center [750, 241] width 507 height 28
paste input "EVENT PHOTOGRAPHY"
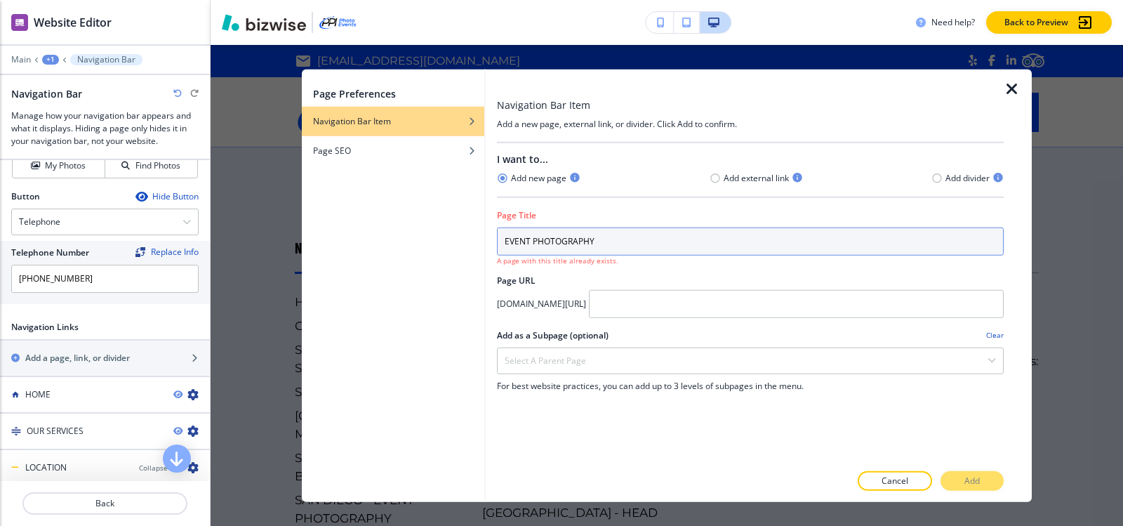
type input "EVENT PHOTOGRAPHY"
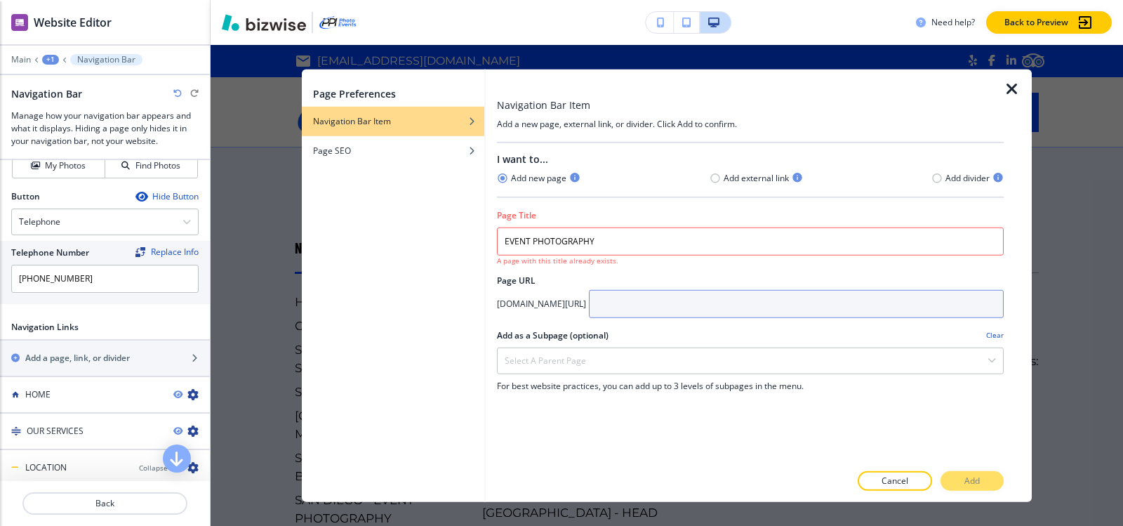
click at [742, 300] on input "text" at bounding box center [796, 303] width 415 height 28
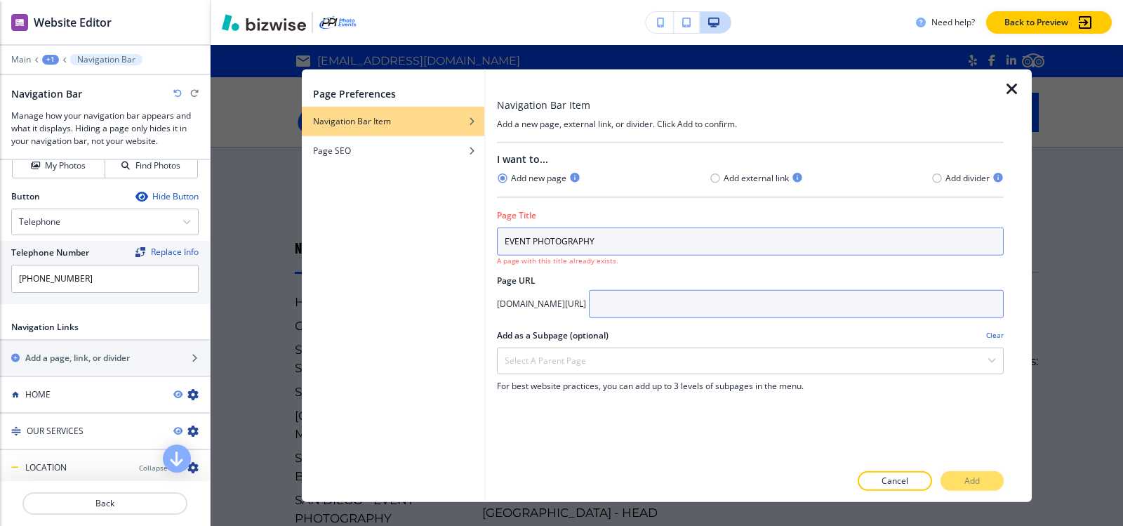
paste input "orange-county/event-photography"
type input "orange-county/event-photography"
click at [667, 233] on input "EVENT PHOTOGRAPHY" at bounding box center [750, 241] width 507 height 28
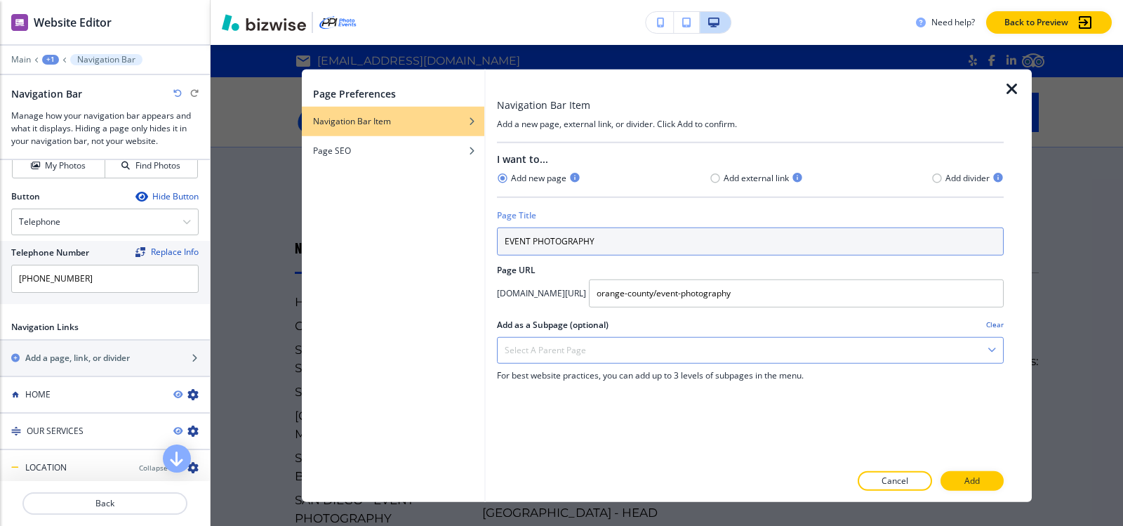
type input "EVENT PHOTOGRAPHY"
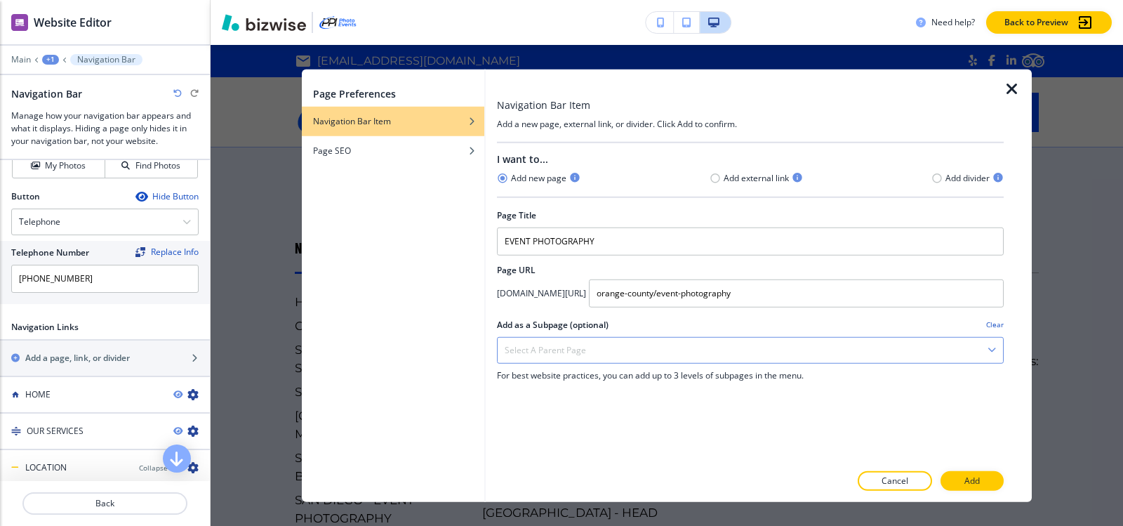
click at [568, 343] on h4 "Select a parent page" at bounding box center [545, 349] width 81 height 13
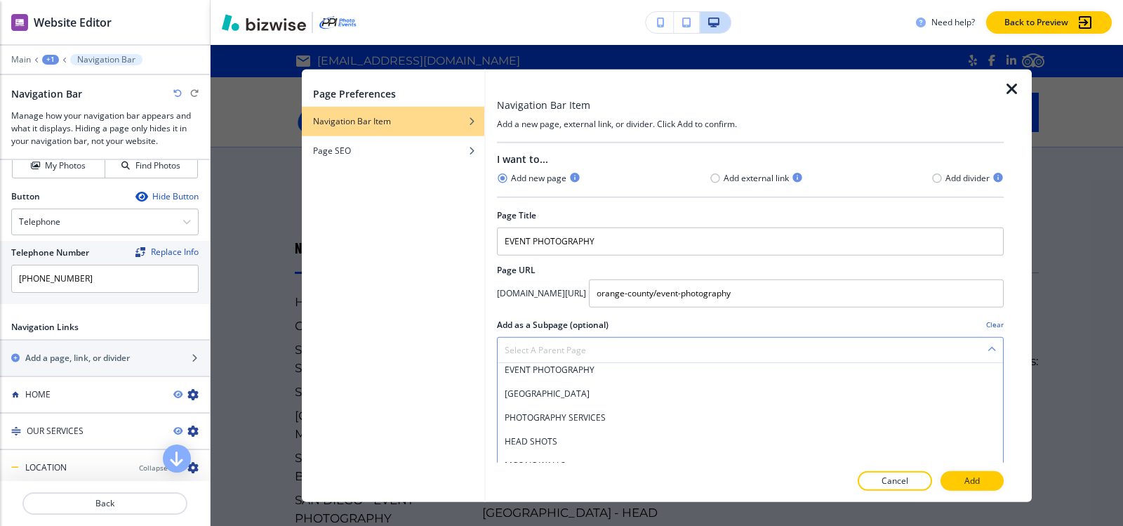
scroll to position [110, 0]
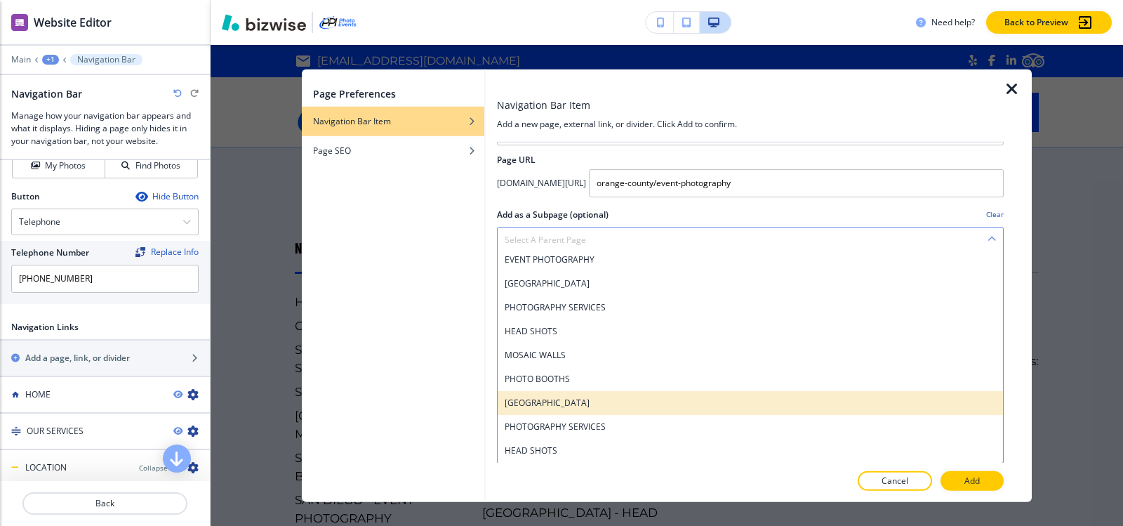
click at [590, 403] on h4 "LAS VEGAS" at bounding box center [750, 402] width 491 height 13
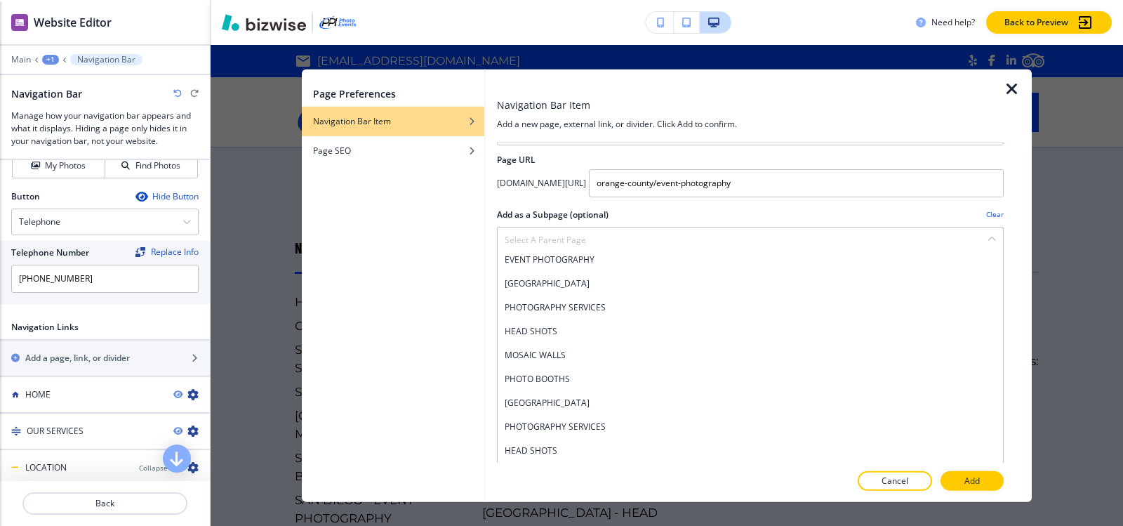
scroll to position [0, 0]
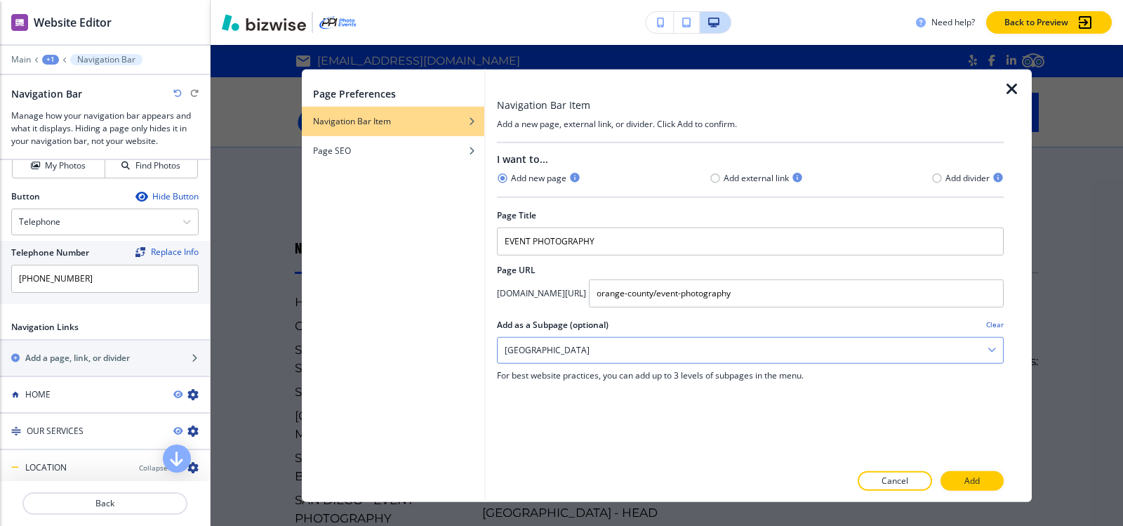
click at [552, 352] on div "LAS VEGAS" at bounding box center [750, 349] width 505 height 25
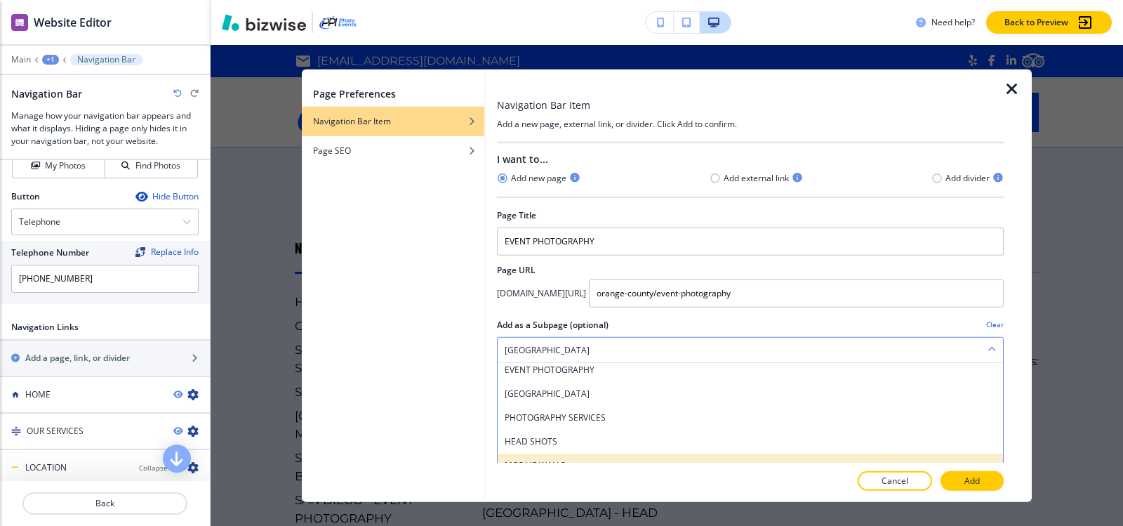
scroll to position [110, 0]
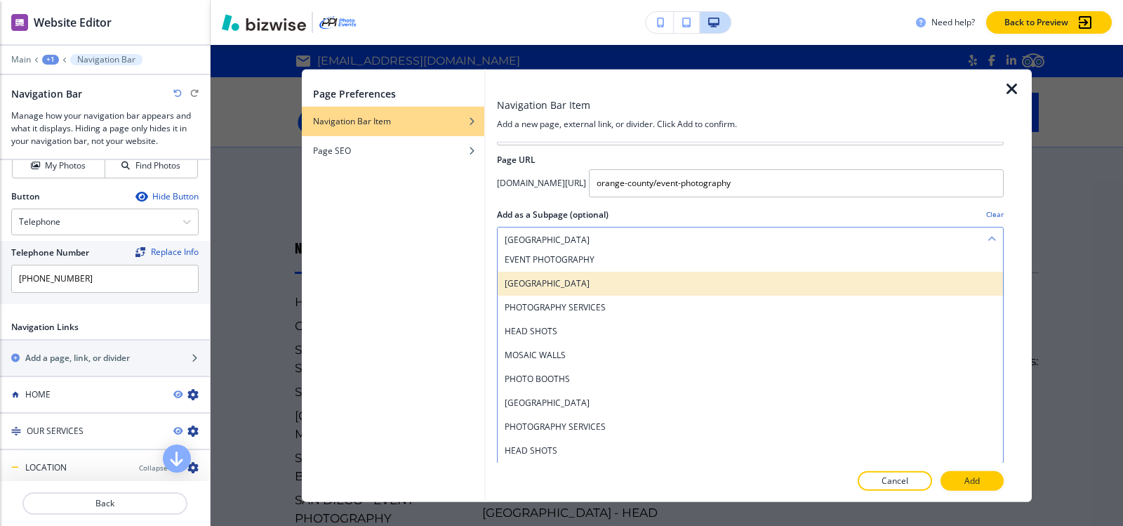
click at [563, 279] on h4 "ORANGE COUNTY" at bounding box center [750, 282] width 491 height 13
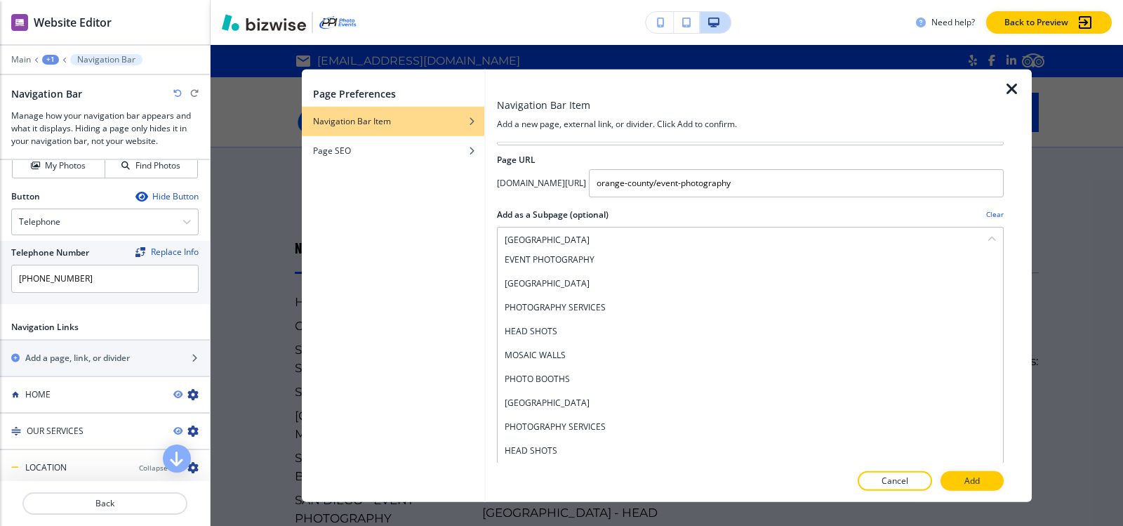
scroll to position [0, 0]
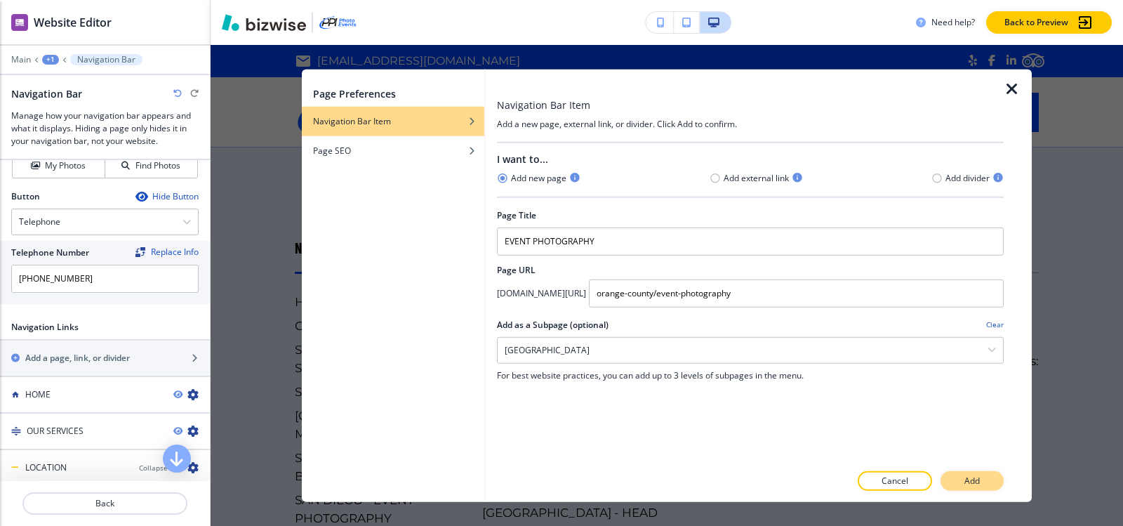
click at [966, 474] on p "Add" at bounding box center [971, 480] width 15 height 13
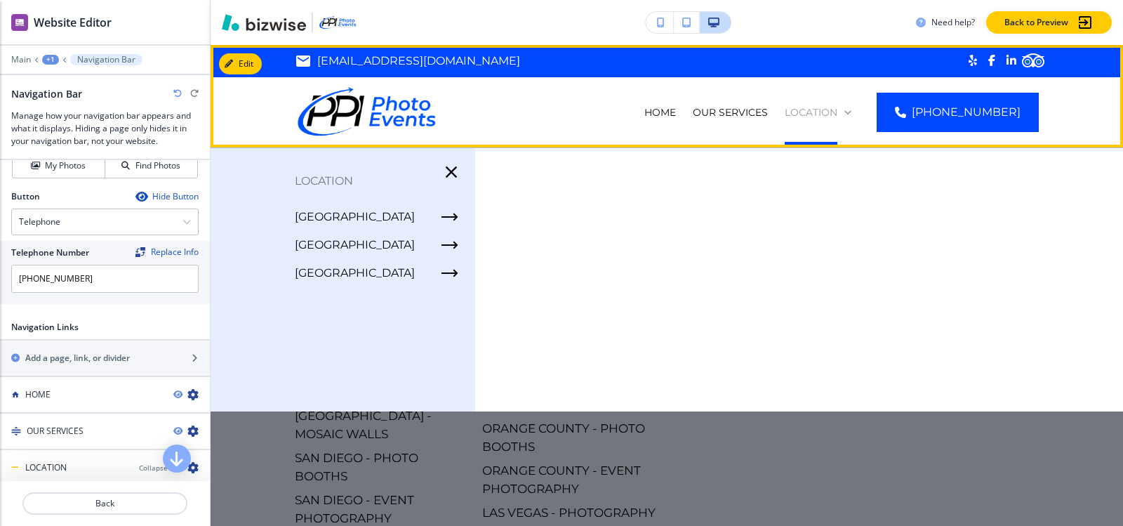
click at [815, 115] on p "LOCATION" at bounding box center [811, 112] width 53 height 14
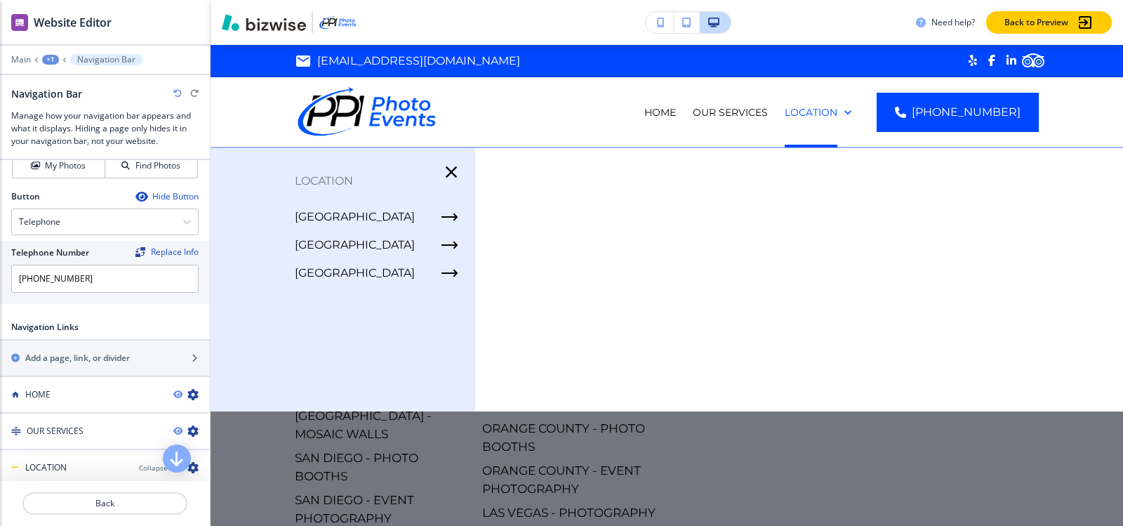
drag, startPoint x: 762, startPoint y: 244, endPoint x: 779, endPoint y: 248, distance: 17.2
click at [761, 244] on div at bounding box center [667, 359] width 912 height 423
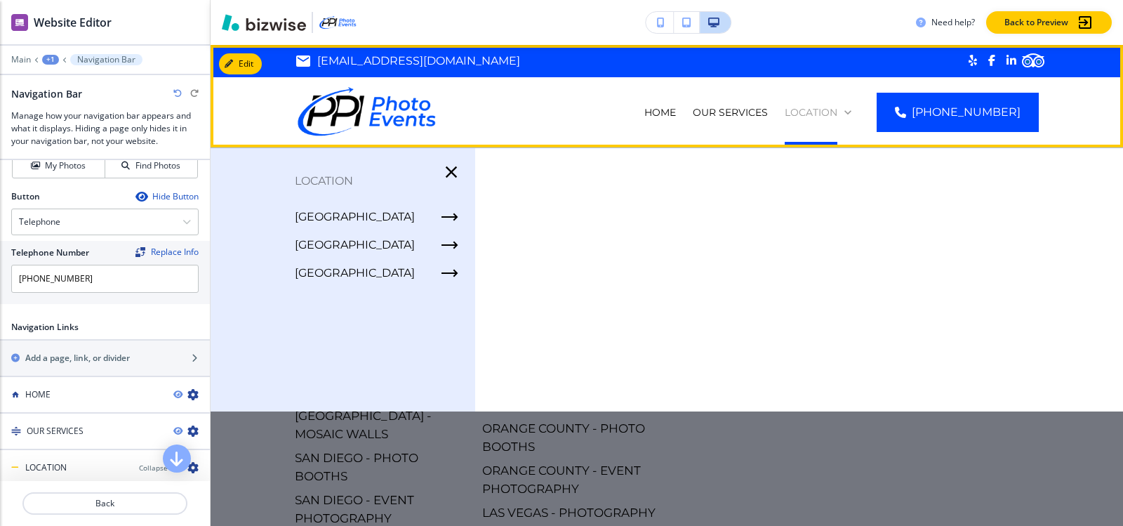
click at [837, 112] on p "LOCATION" at bounding box center [811, 112] width 53 height 14
drag, startPoint x: 841, startPoint y: 112, endPoint x: 408, endPoint y: 201, distance: 442.6
click at [837, 112] on p "LOCATION" at bounding box center [811, 112] width 53 height 14
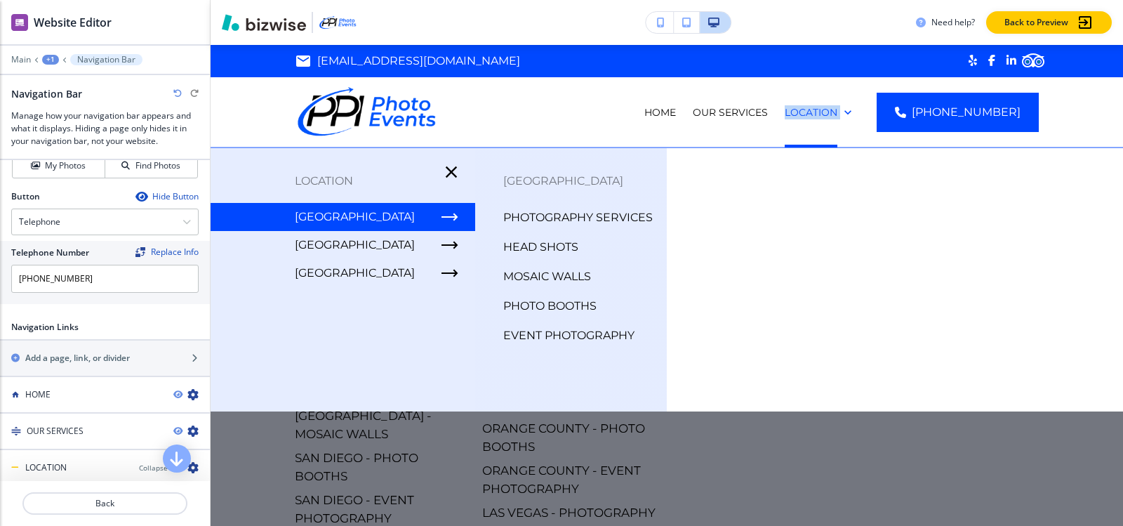
click at [324, 185] on p "LOCATION" at bounding box center [343, 181] width 265 height 21
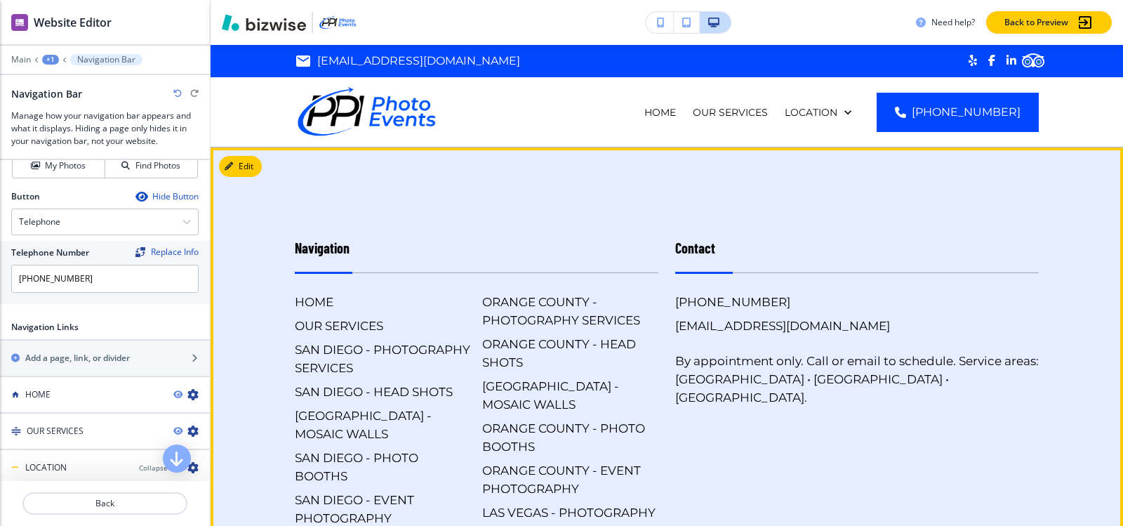
click at [850, 183] on footer "Navigation HOME OUR SERVICES SAN DIEGO - PHOTOGRAPHY SERVICES SAN DIEGO - HEAD …" at bounding box center [667, 490] width 912 height 687
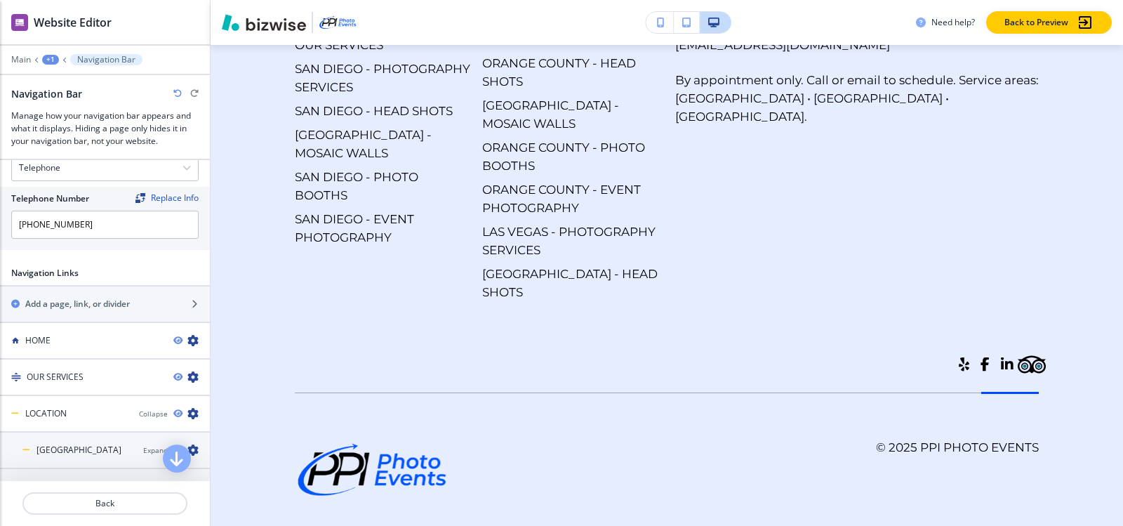
scroll to position [842, 0]
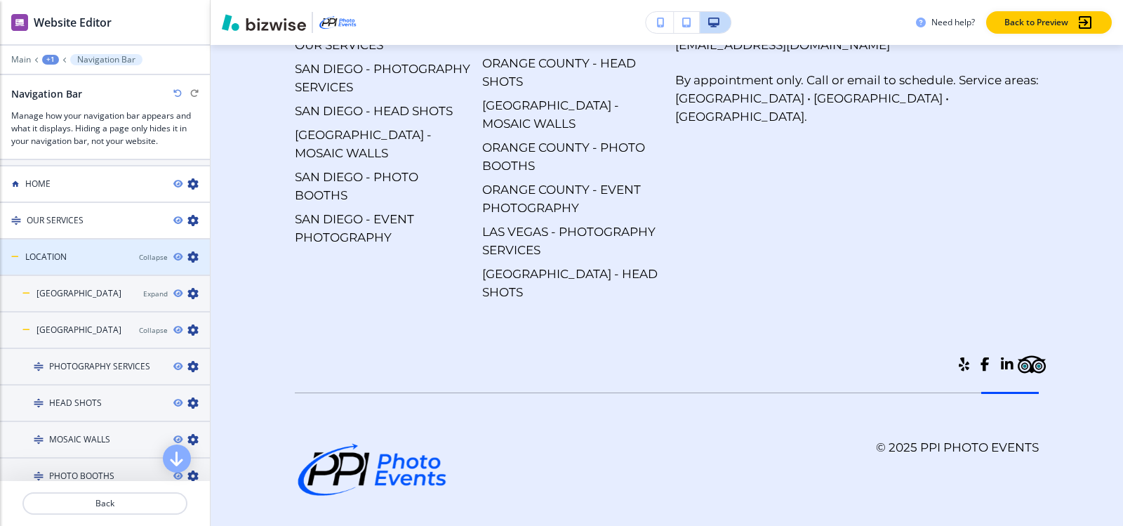
click at [187, 253] on icon "button" at bounding box center [192, 256] width 11 height 11
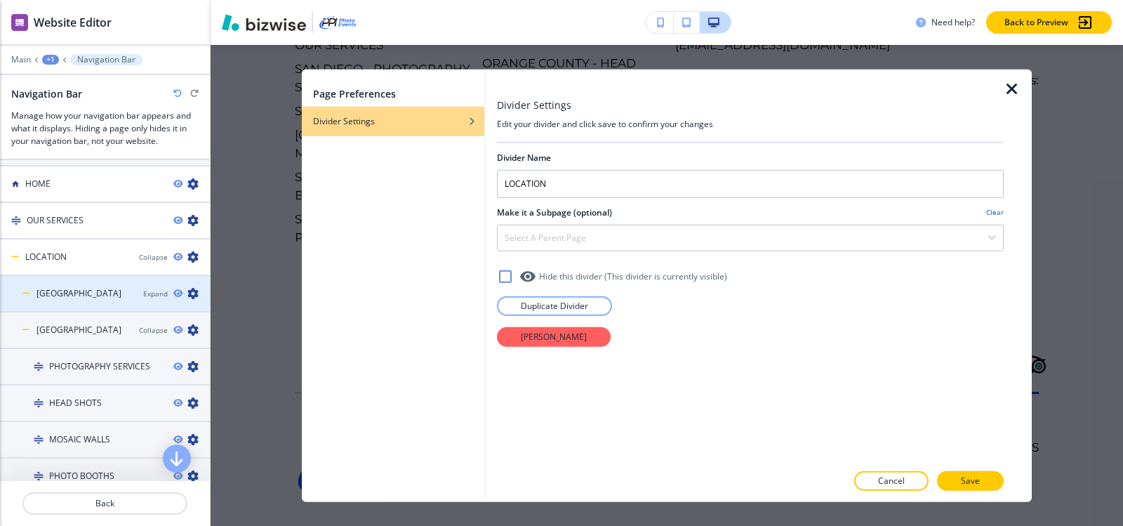
click at [58, 287] on h4 "SAN DIEGO" at bounding box center [78, 293] width 85 height 13
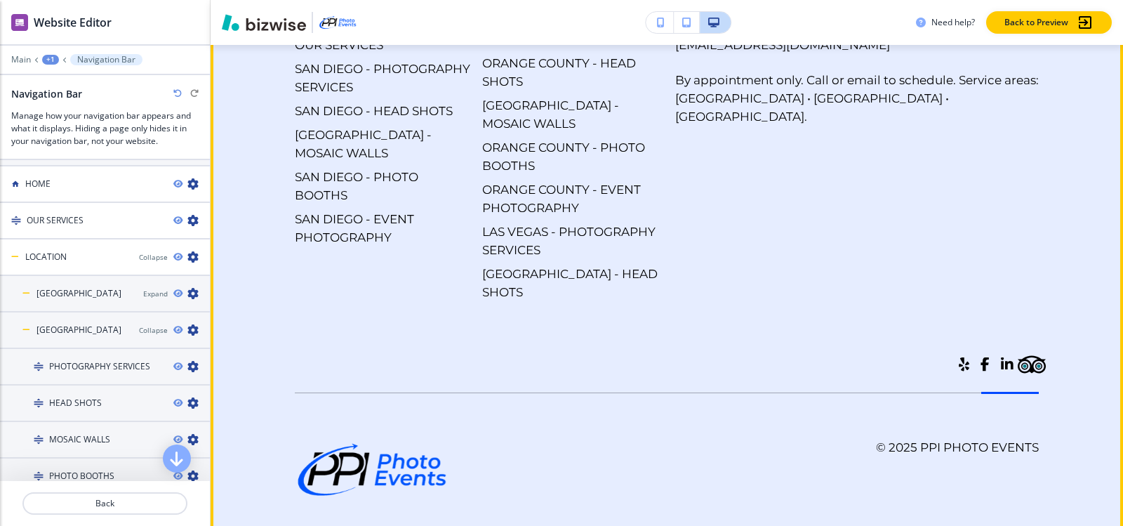
scroll to position [0, 0]
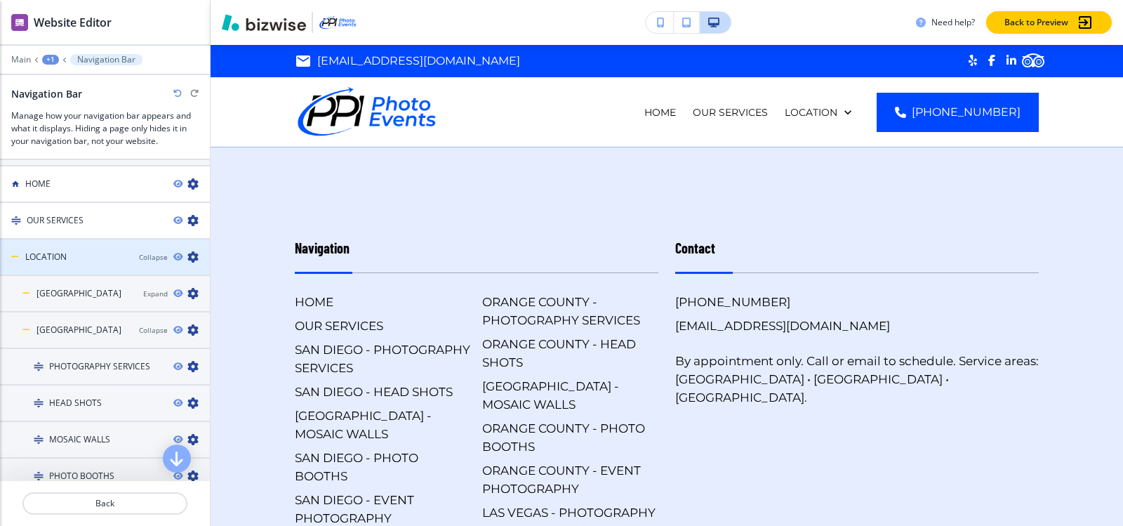
click at [187, 253] on icon "button" at bounding box center [192, 256] width 11 height 11
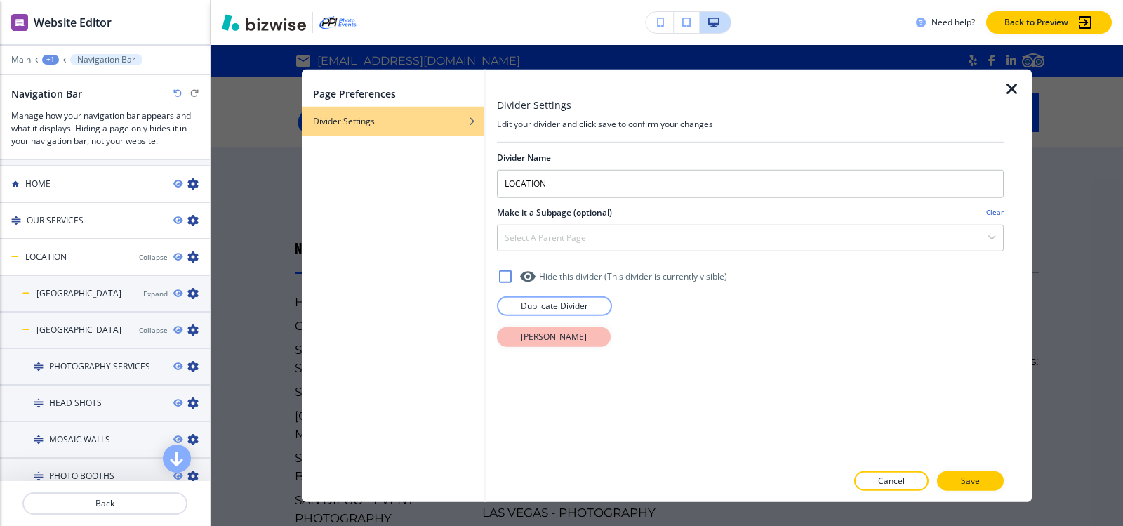
click at [577, 336] on button "Delete Divider" at bounding box center [554, 336] width 114 height 20
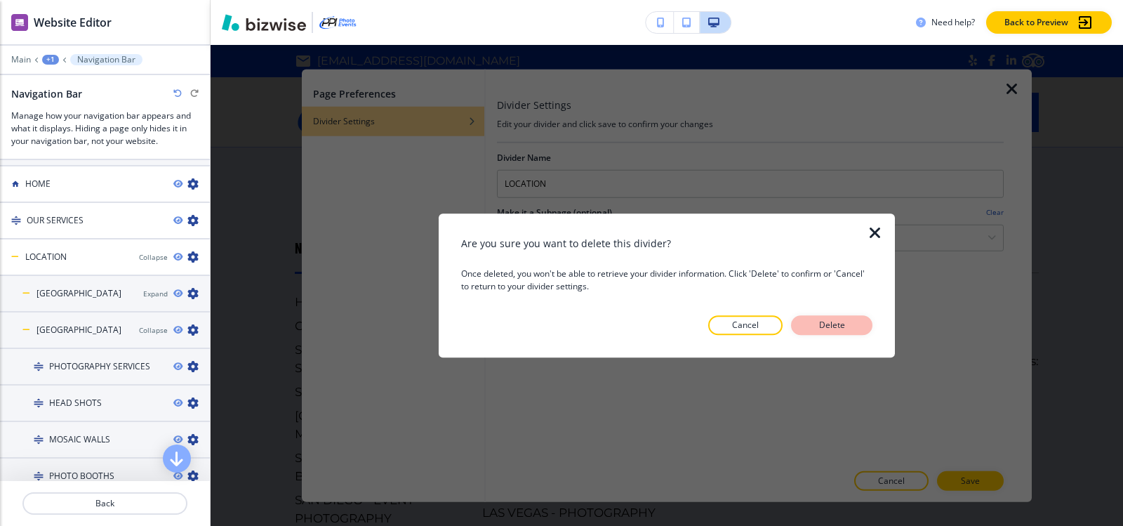
click at [854, 326] on button "Delete" at bounding box center [831, 325] width 81 height 20
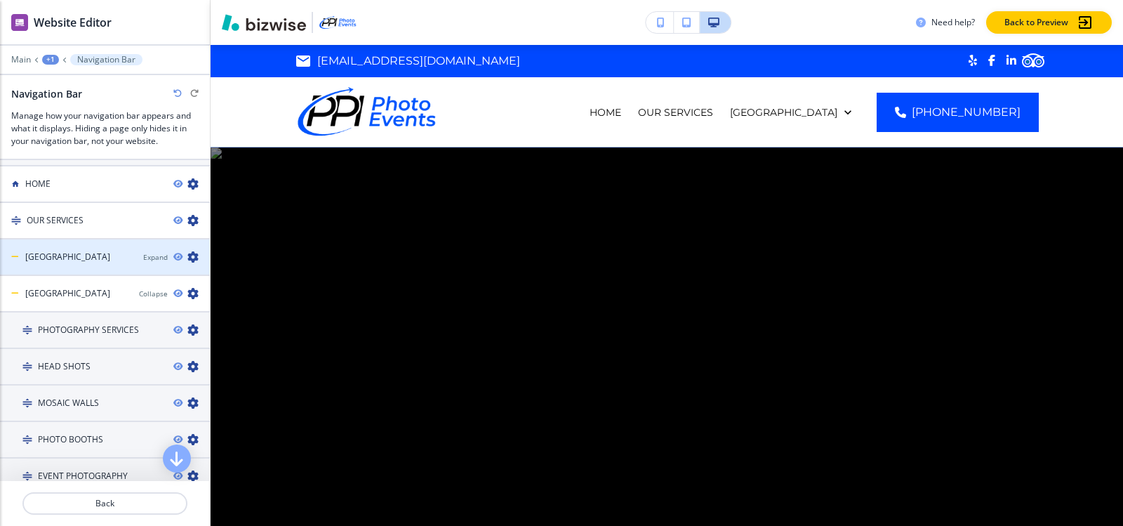
click at [187, 253] on icon "button" at bounding box center [192, 256] width 11 height 11
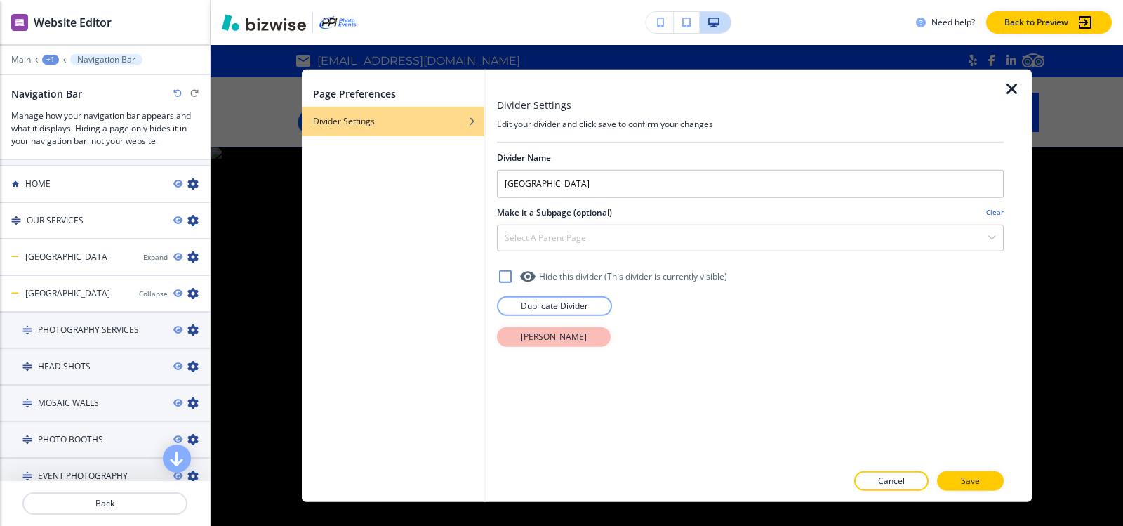
click at [552, 340] on p "Delete Divider" at bounding box center [554, 336] width 66 height 13
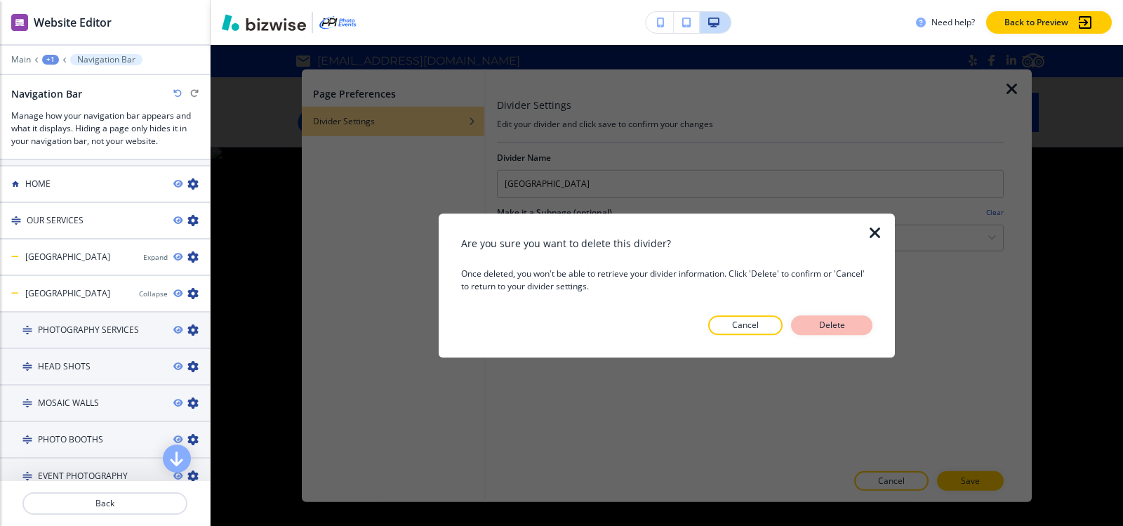
click at [845, 328] on p "Delete" at bounding box center [832, 325] width 34 height 13
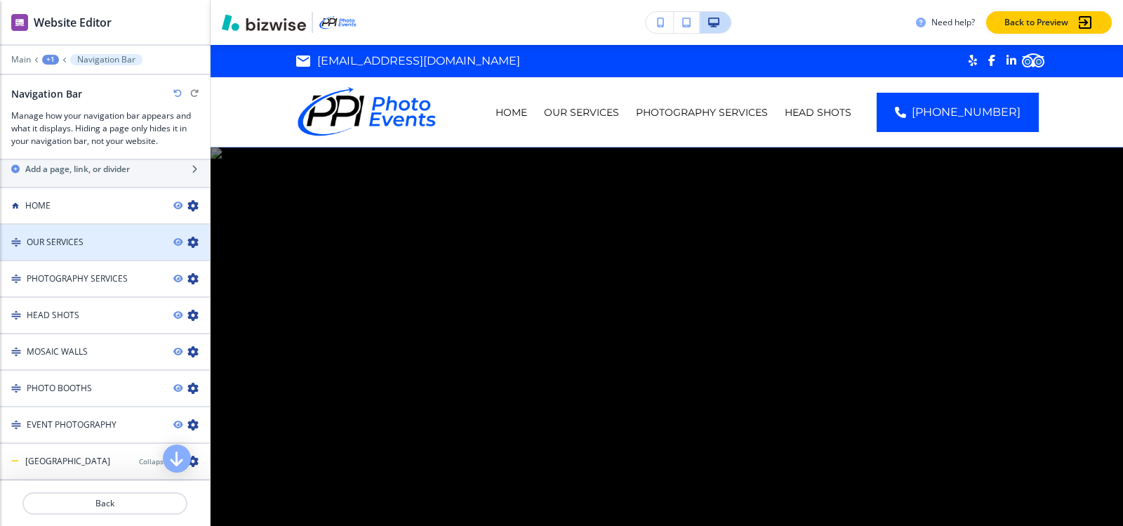
scroll to position [842, 0]
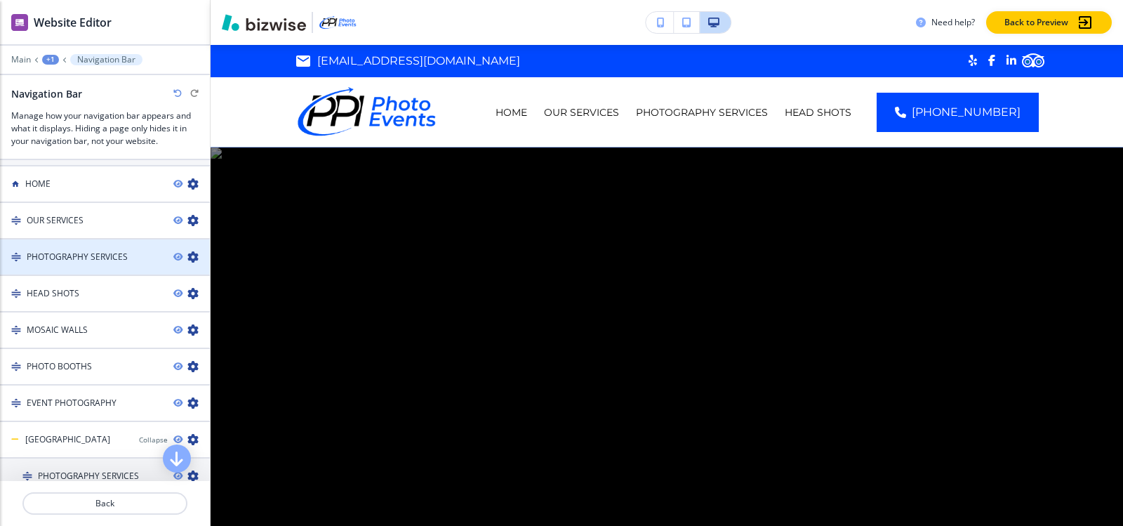
click at [187, 253] on icon "button" at bounding box center [192, 256] width 11 height 11
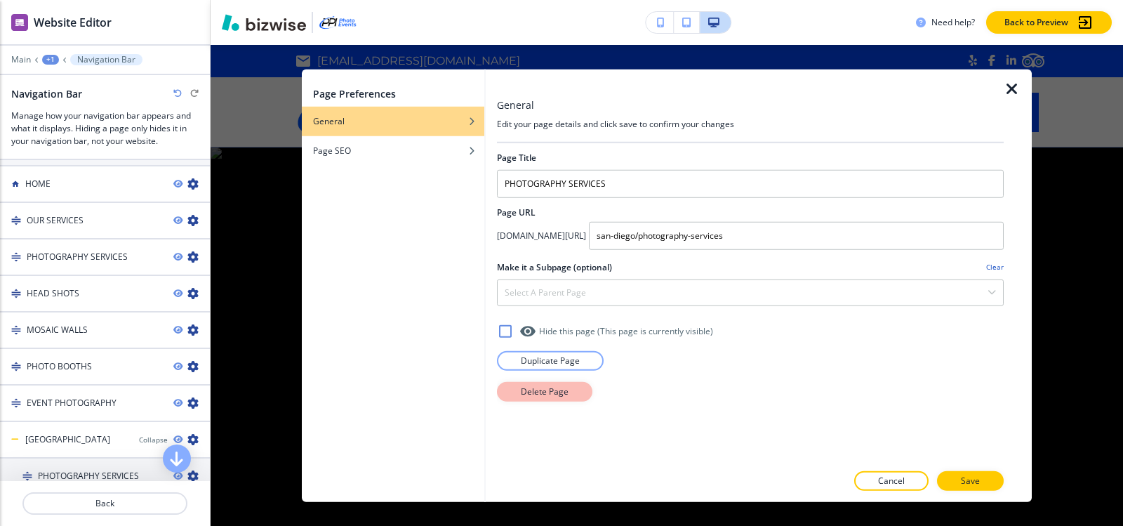
click at [556, 394] on p "Delete Page" at bounding box center [545, 391] width 48 height 13
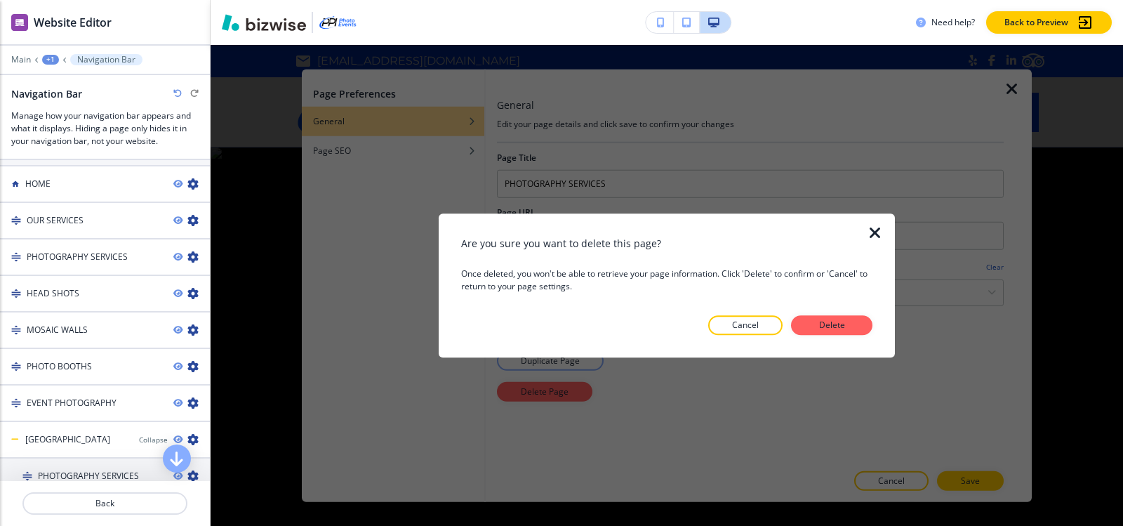
drag, startPoint x: 842, startPoint y: 321, endPoint x: 826, endPoint y: 328, distance: 17.6
click at [841, 321] on p "Delete" at bounding box center [832, 325] width 34 height 13
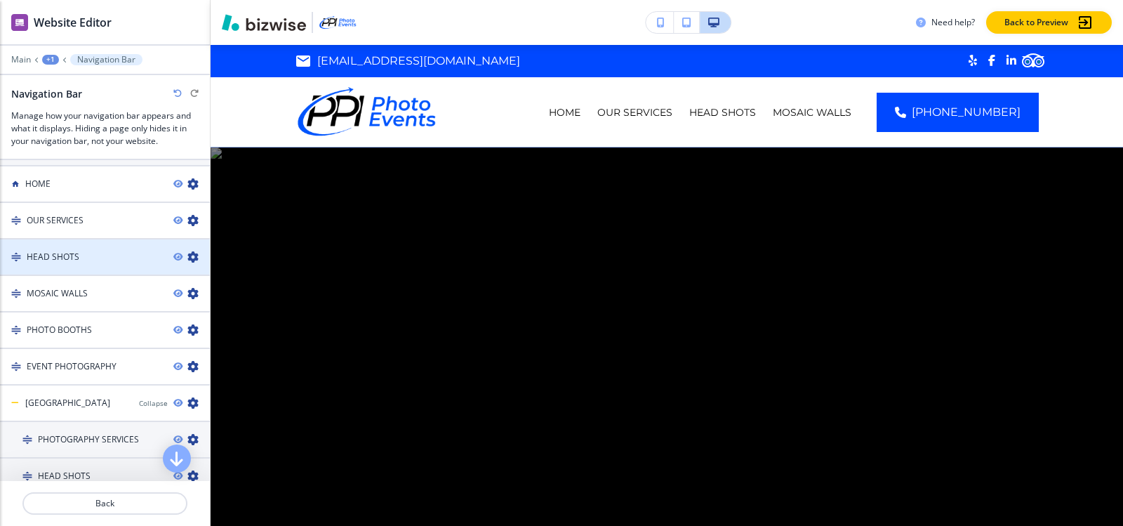
click at [187, 252] on icon "button" at bounding box center [192, 256] width 11 height 11
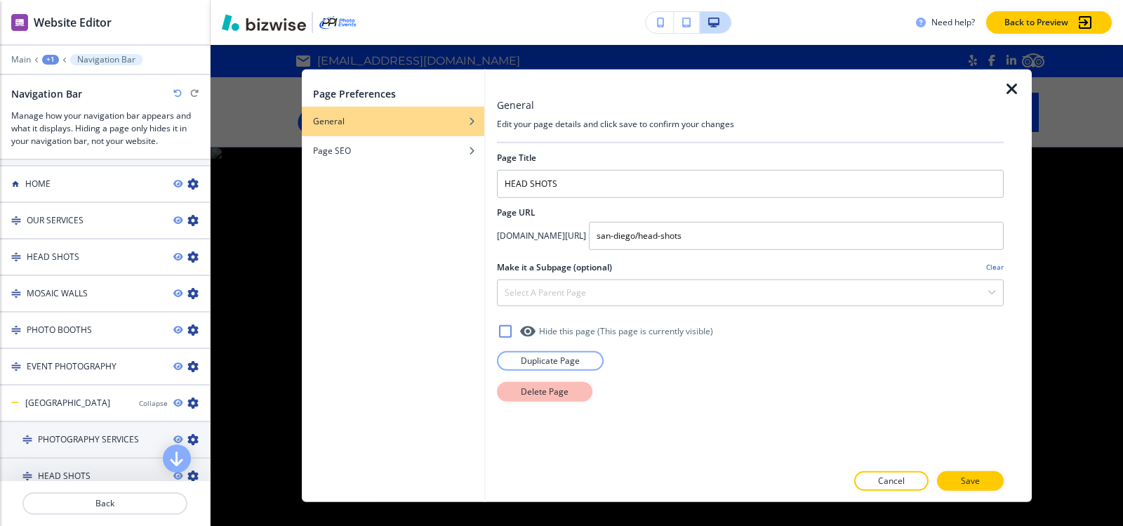
click at [578, 392] on button "Delete Page" at bounding box center [544, 391] width 95 height 20
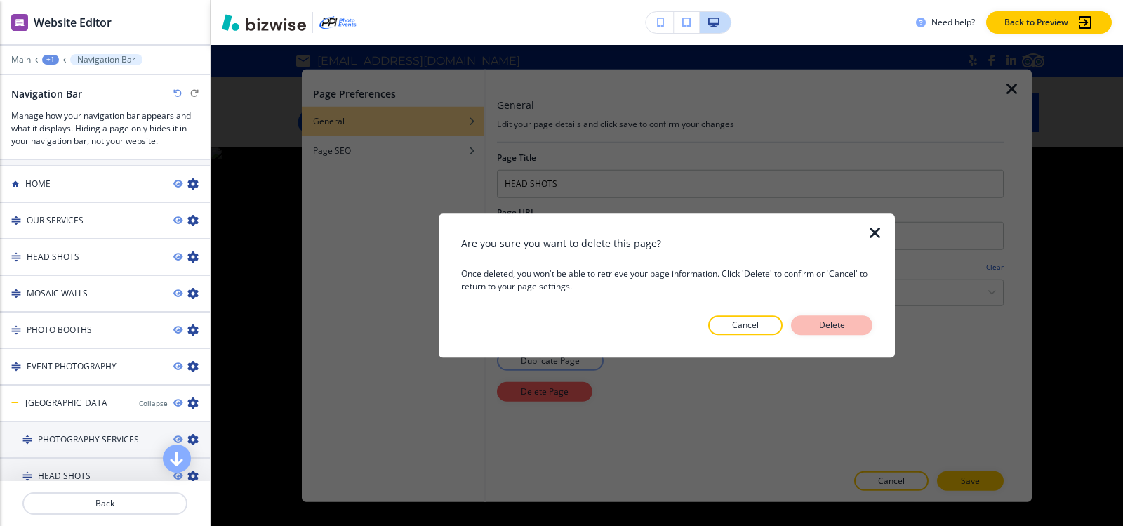
click at [815, 319] on p "Delete" at bounding box center [832, 325] width 34 height 13
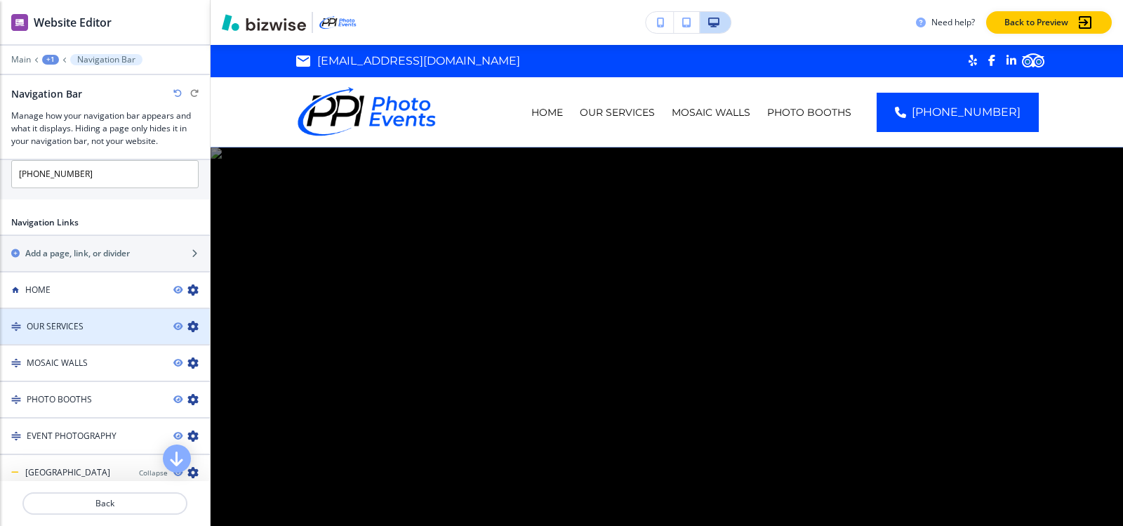
scroll to position [702, 0]
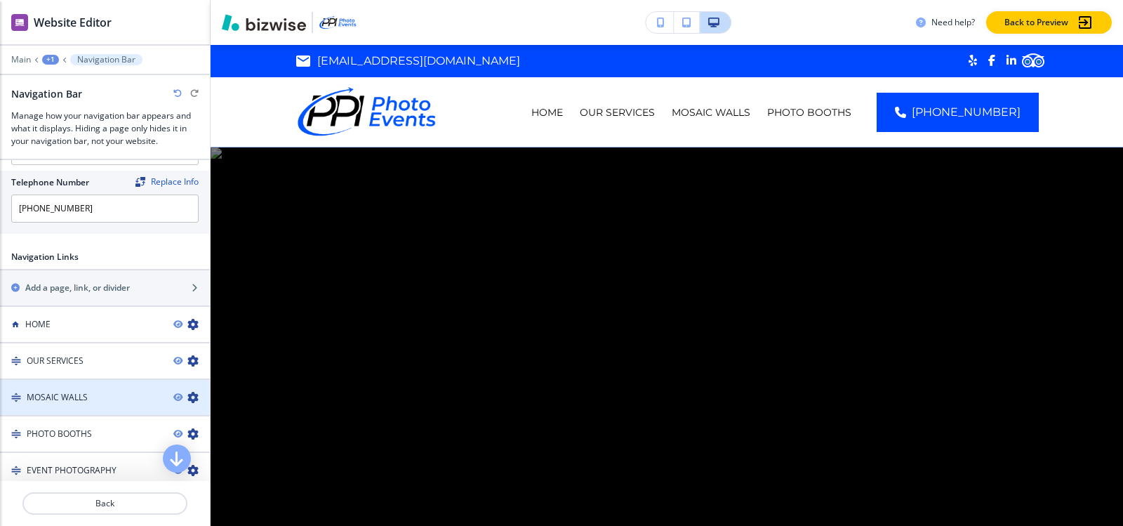
click at [187, 397] on icon "button" at bounding box center [192, 397] width 11 height 11
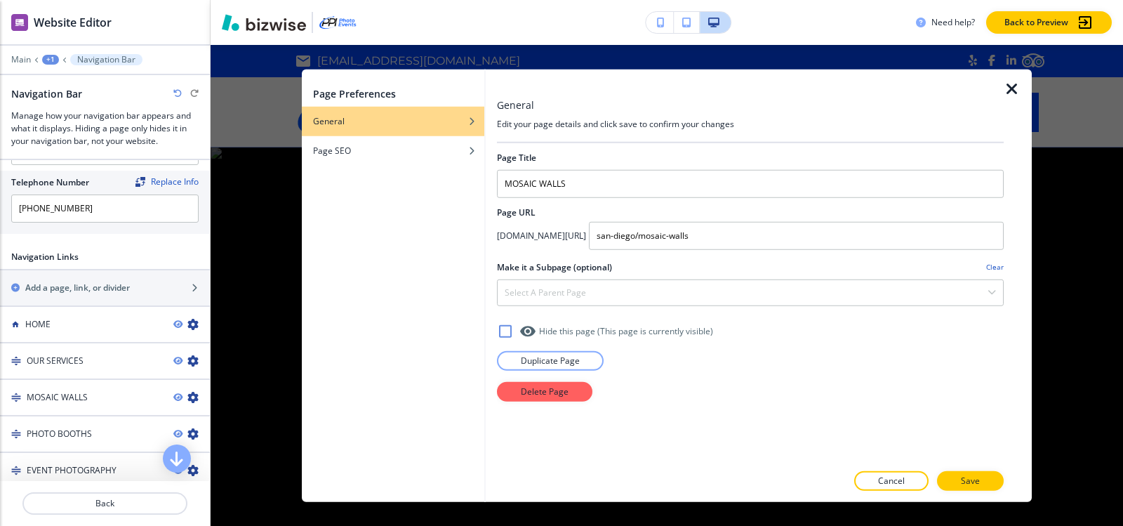
click at [531, 401] on div "Page Title MOSAIC WALLS Page URL app.bizwise.com/preview?id=ndsskr3hltib/ san-d…" at bounding box center [750, 302] width 507 height 320
click at [535, 393] on p "Delete Page" at bounding box center [545, 391] width 48 height 13
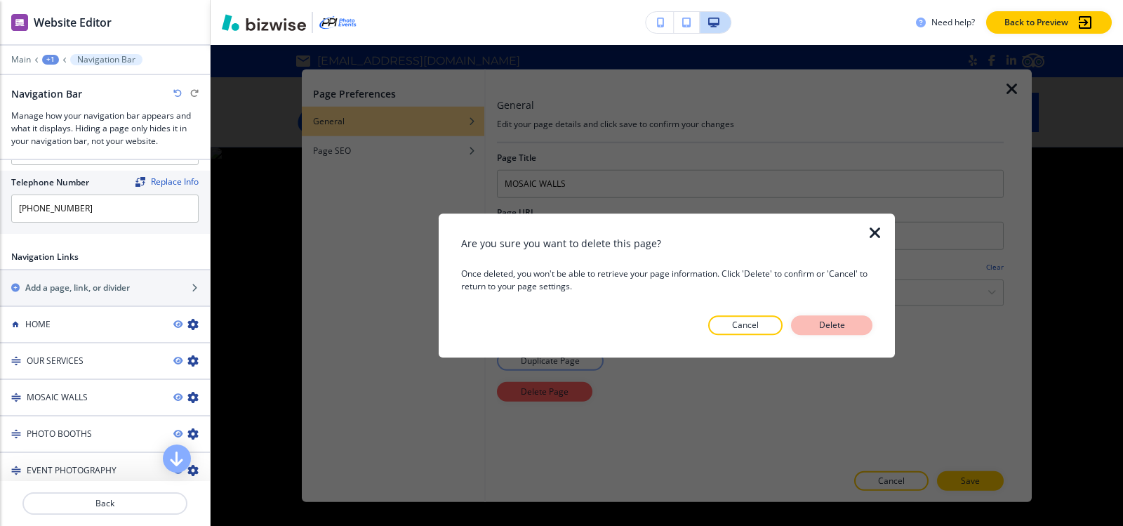
click at [852, 323] on button "Delete" at bounding box center [831, 325] width 81 height 20
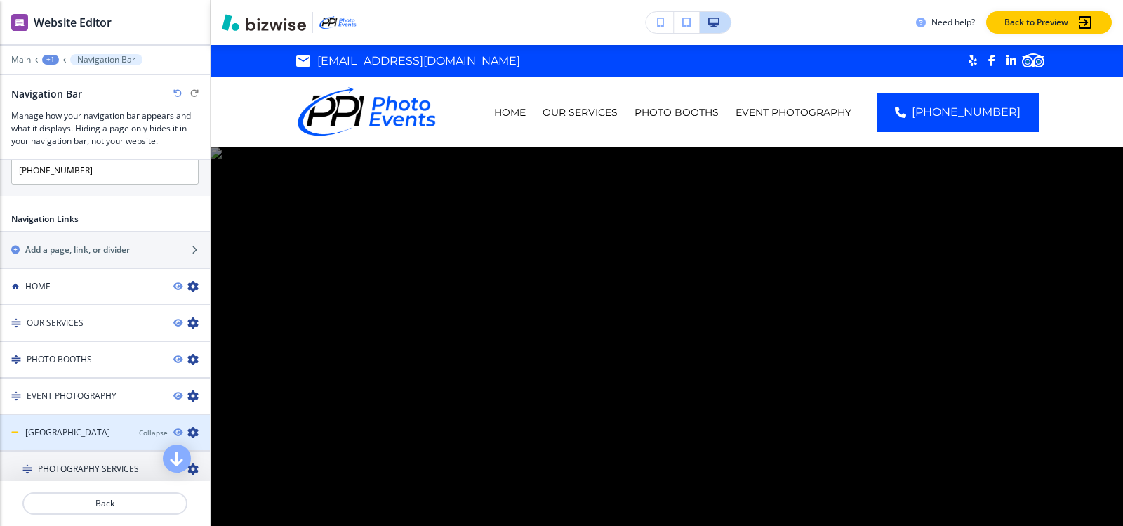
scroll to position [842, 0]
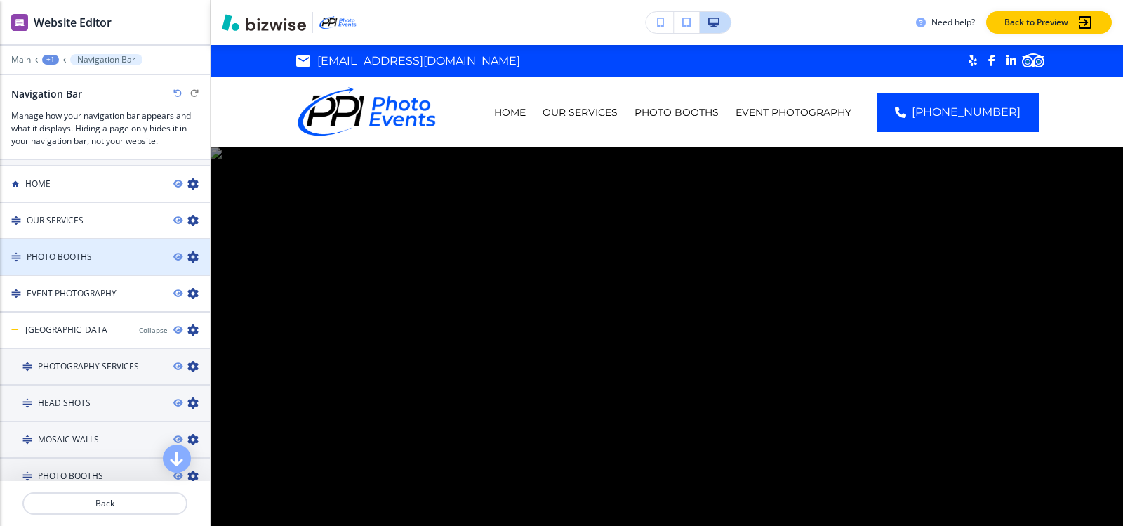
click at [187, 253] on icon "button" at bounding box center [192, 256] width 11 height 11
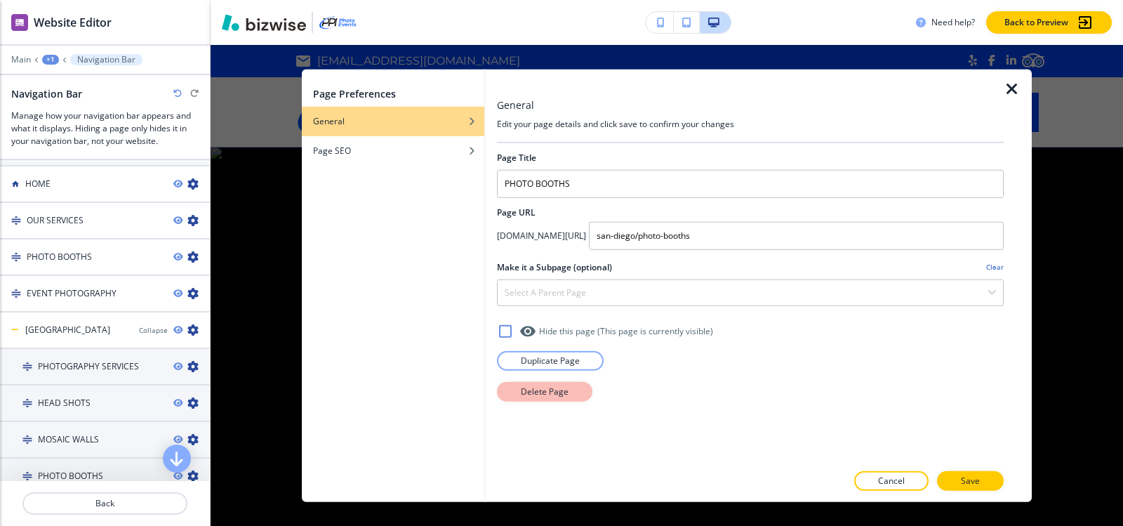
click at [561, 393] on p "Delete Page" at bounding box center [545, 391] width 48 height 13
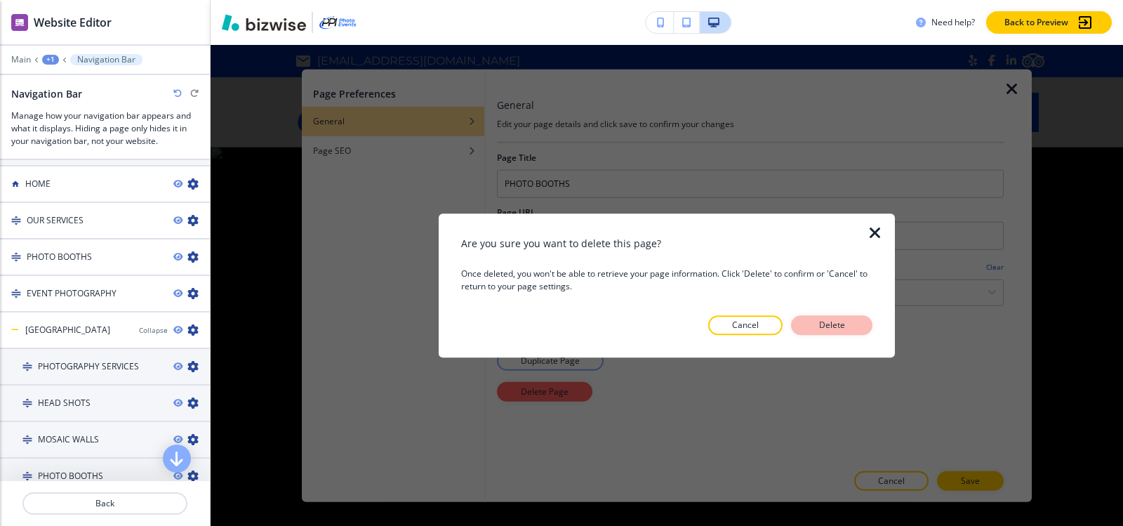
click at [815, 325] on p "Delete" at bounding box center [832, 325] width 34 height 13
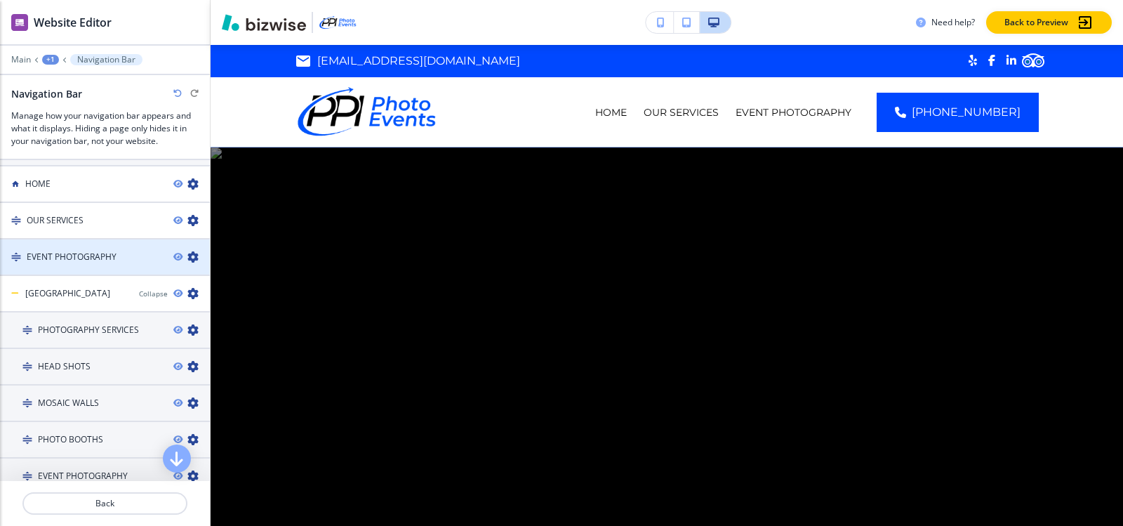
click at [187, 254] on icon "button" at bounding box center [192, 256] width 11 height 11
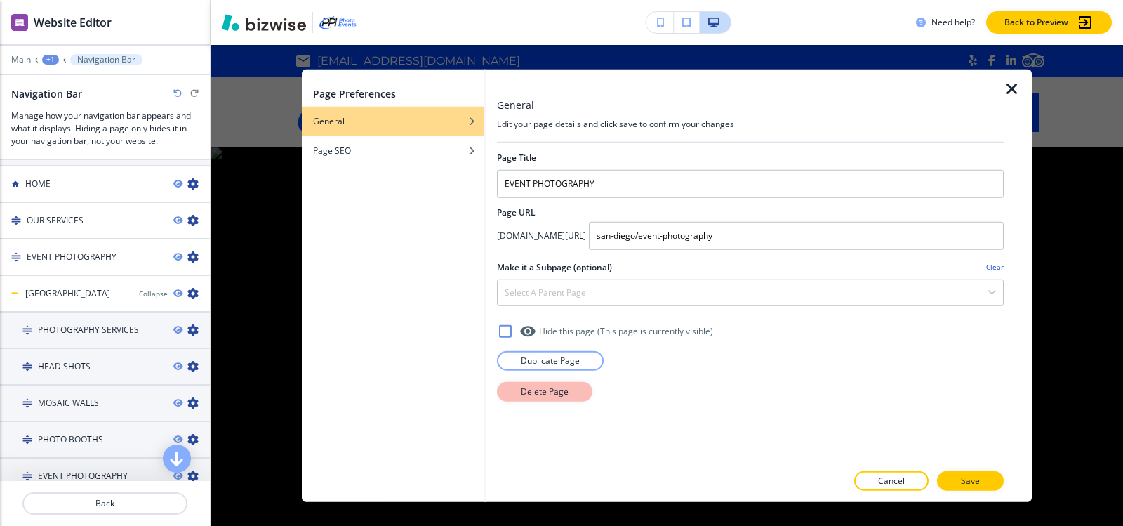
click at [550, 392] on p "Delete Page" at bounding box center [545, 391] width 48 height 13
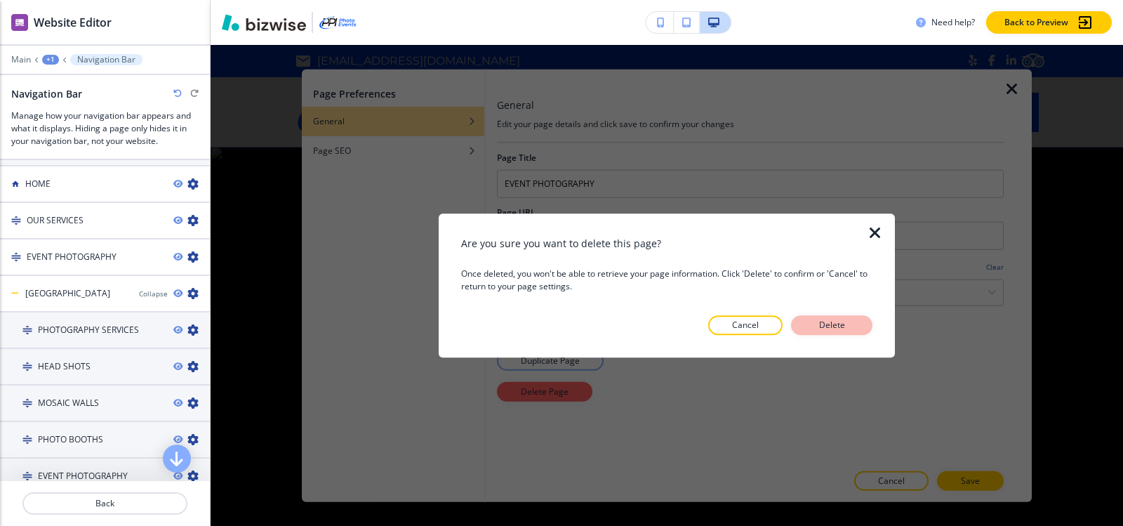
drag, startPoint x: 814, startPoint y: 331, endPoint x: 794, endPoint y: 340, distance: 22.3
click at [813, 332] on button "Delete" at bounding box center [831, 325] width 81 height 20
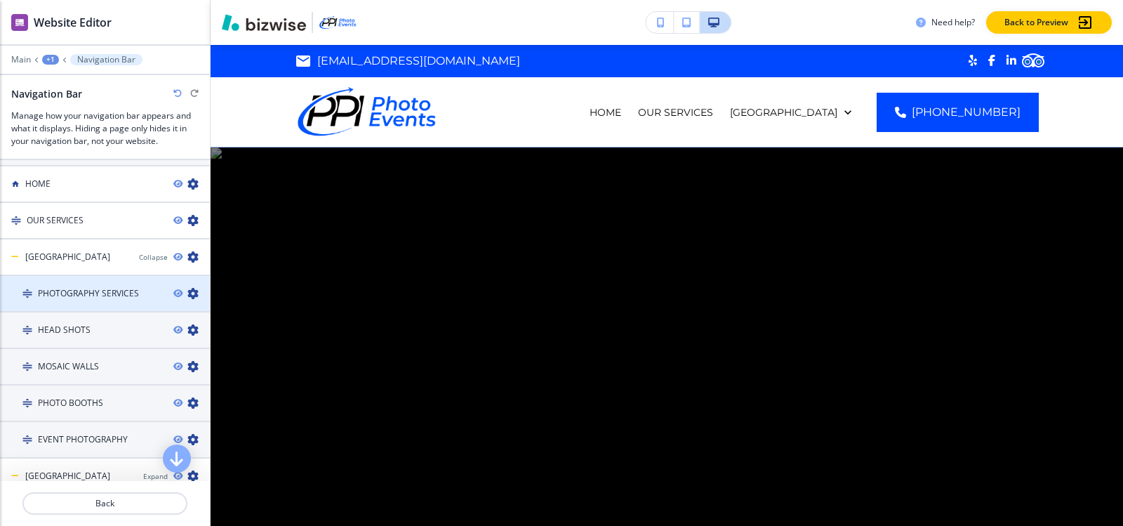
click at [187, 291] on icon "button" at bounding box center [192, 293] width 11 height 11
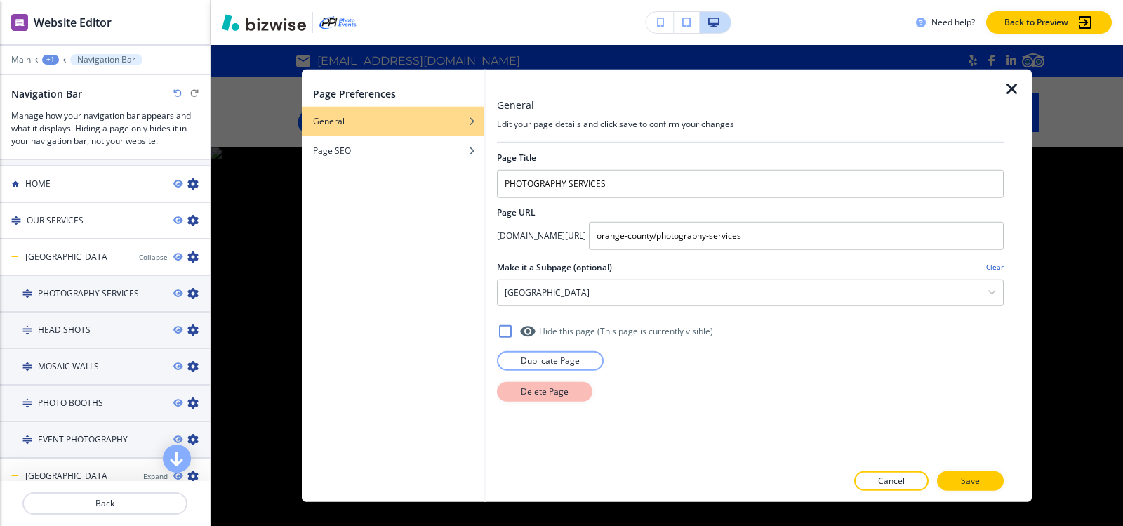
click at [585, 392] on button "Delete Page" at bounding box center [544, 391] width 95 height 20
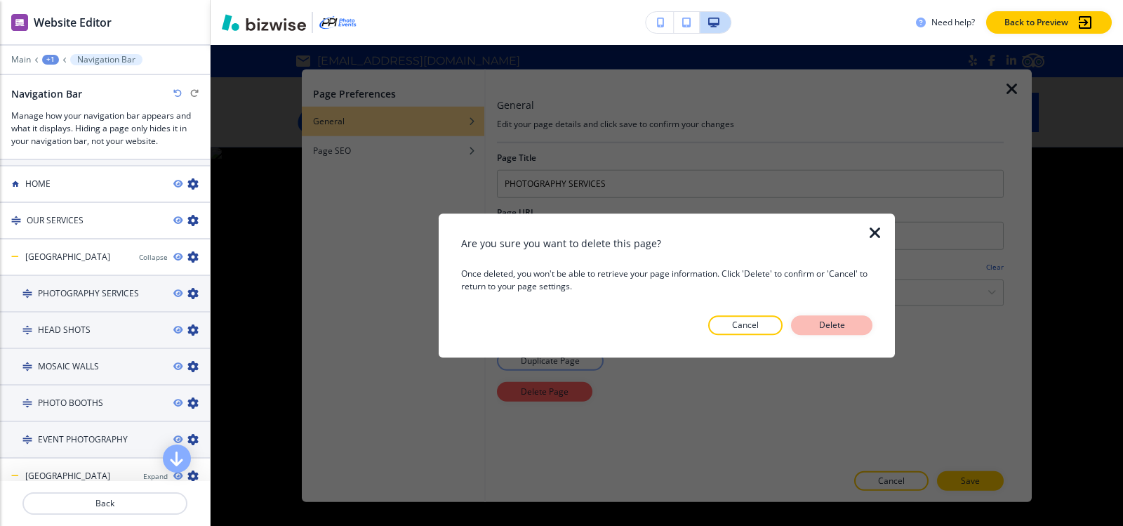
click at [808, 323] on button "Delete" at bounding box center [831, 325] width 81 height 20
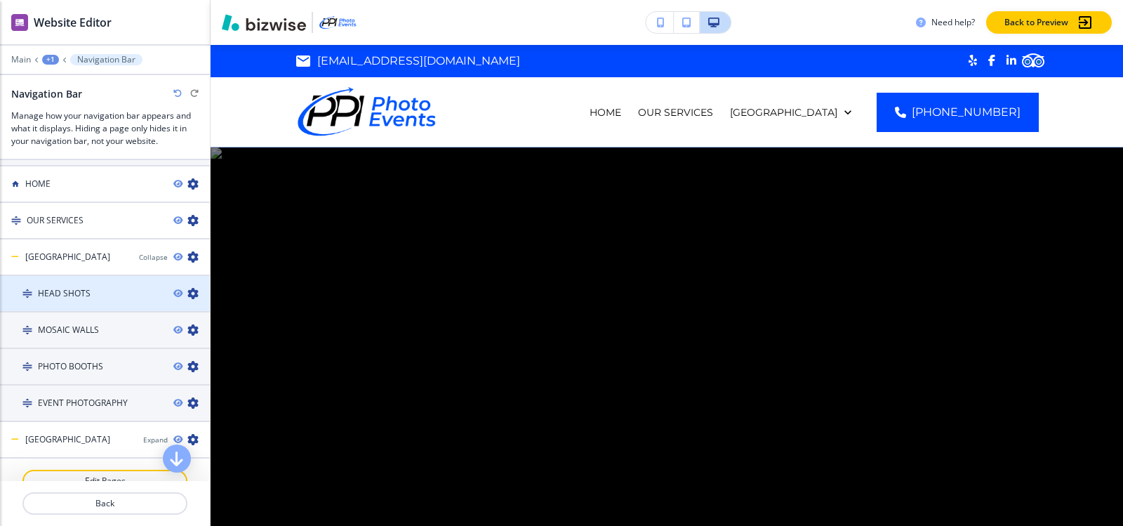
click at [187, 291] on icon "button" at bounding box center [192, 293] width 11 height 11
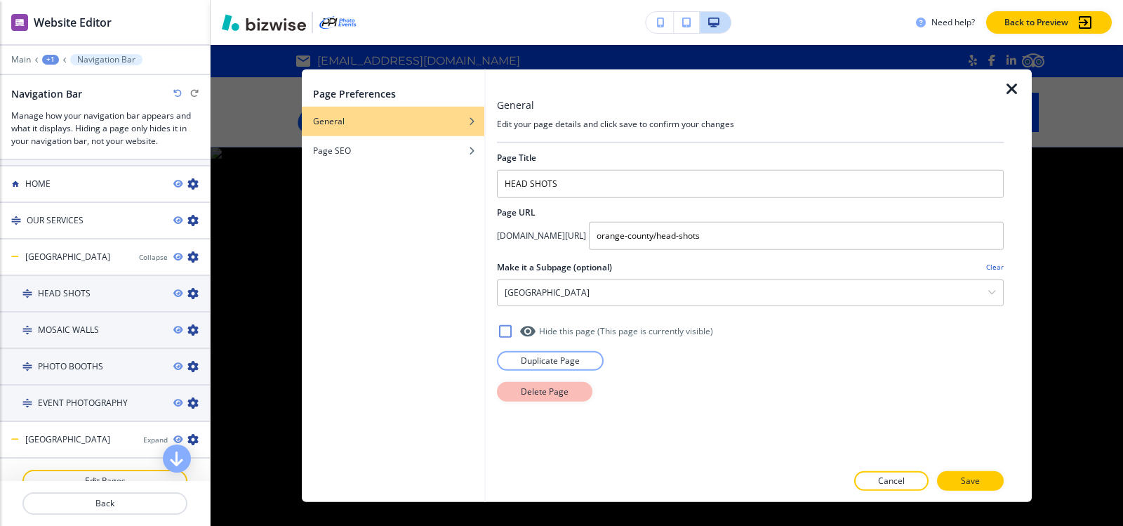
click at [566, 392] on p "Delete Page" at bounding box center [545, 391] width 48 height 13
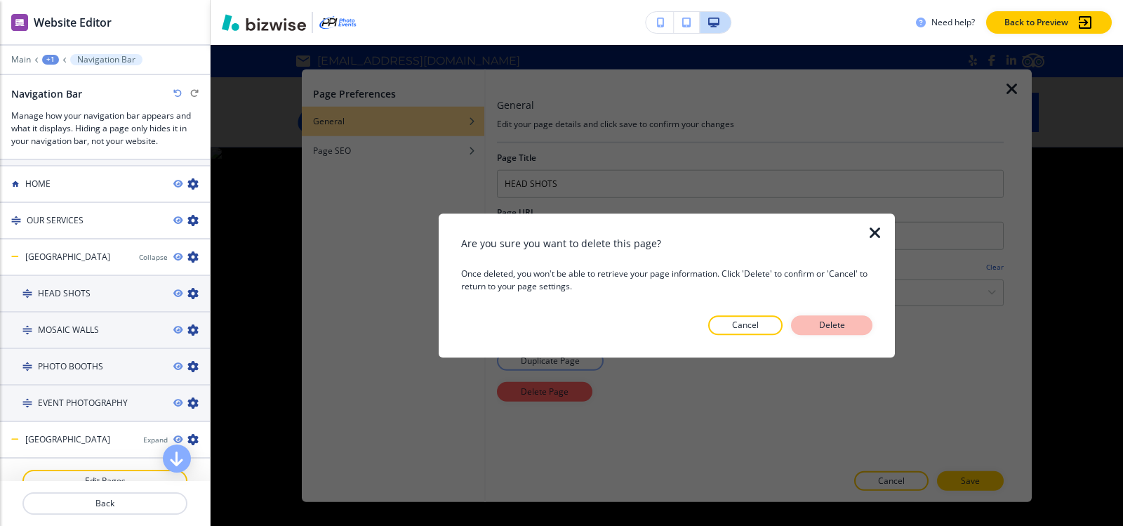
click at [806, 322] on button "Delete" at bounding box center [831, 325] width 81 height 20
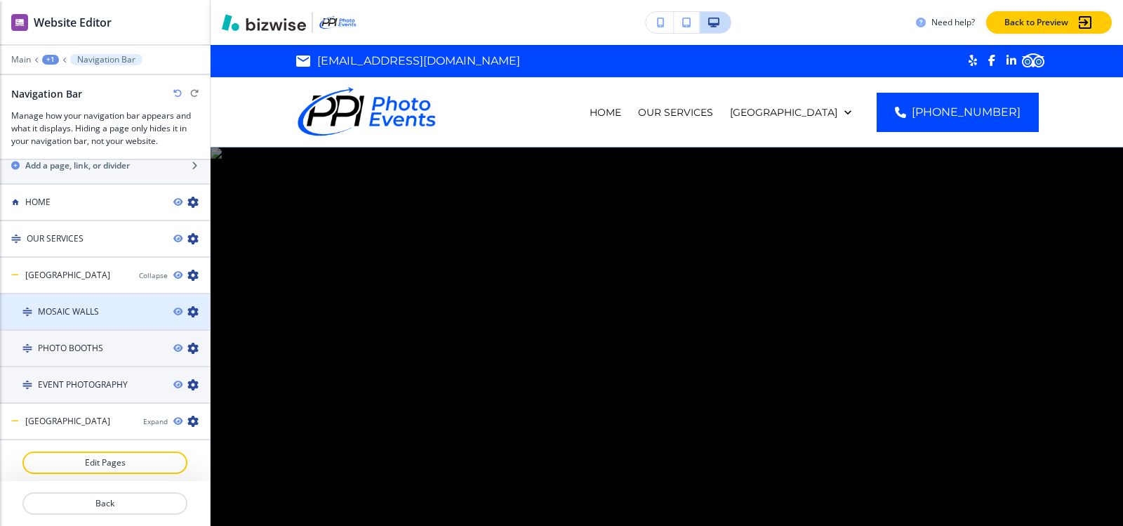
click at [187, 311] on icon "button" at bounding box center [192, 311] width 11 height 11
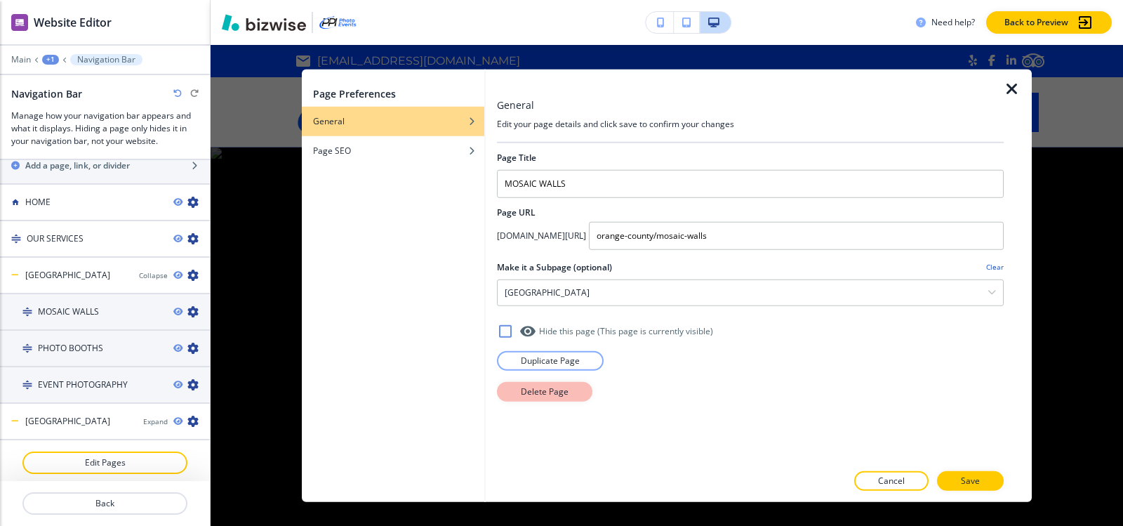
click at [559, 397] on p "Delete Page" at bounding box center [545, 391] width 48 height 13
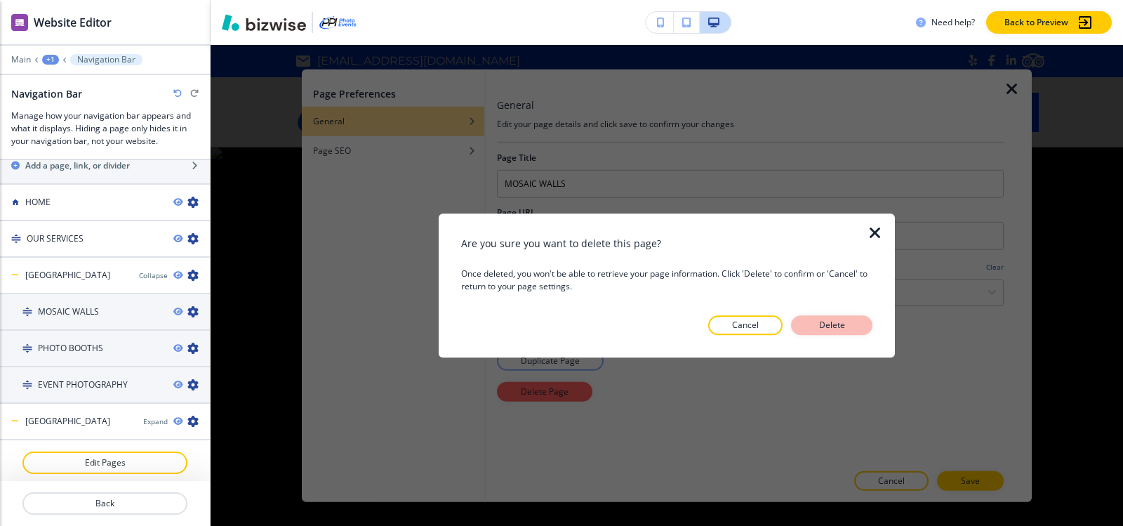
click at [822, 320] on p "Delete" at bounding box center [832, 325] width 34 height 13
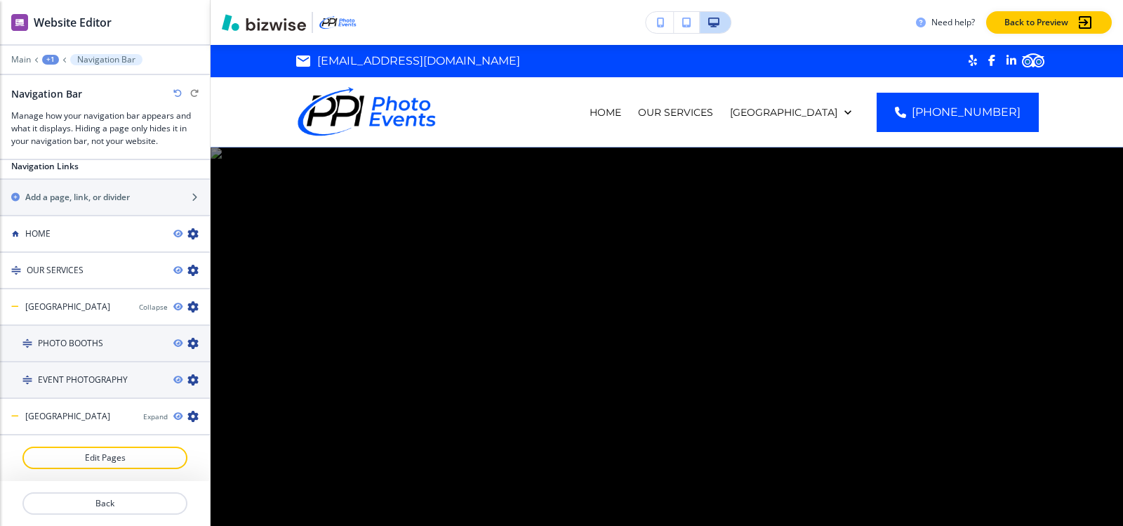
scroll to position [787, 0]
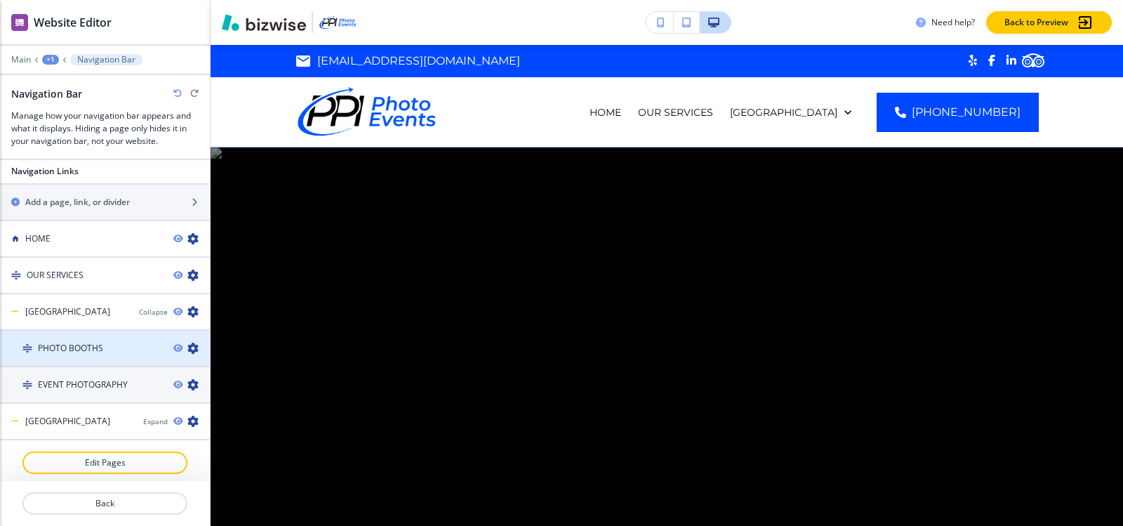
click at [187, 342] on icon "button" at bounding box center [192, 347] width 11 height 11
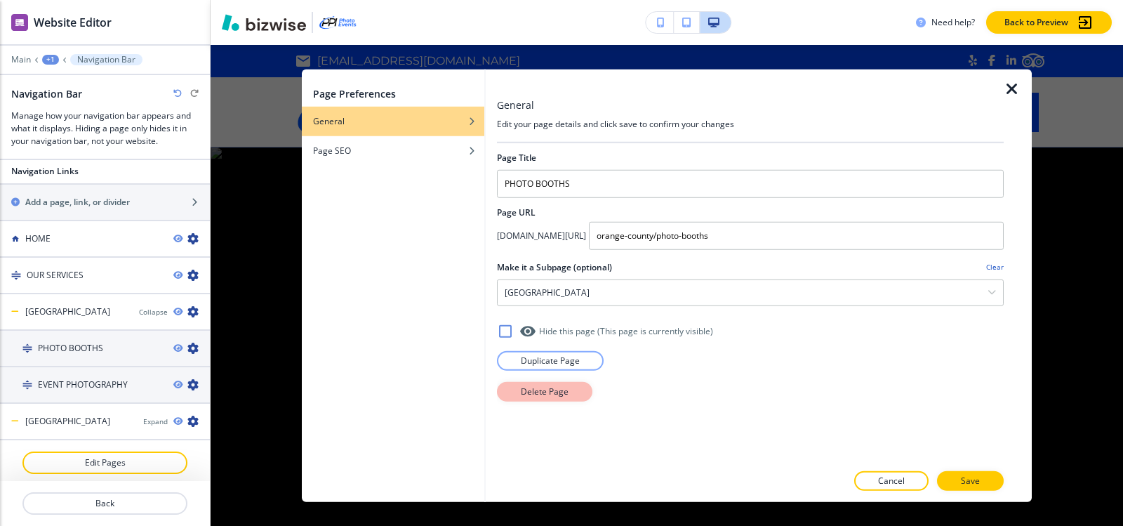
click at [541, 392] on p "Delete Page" at bounding box center [545, 391] width 48 height 13
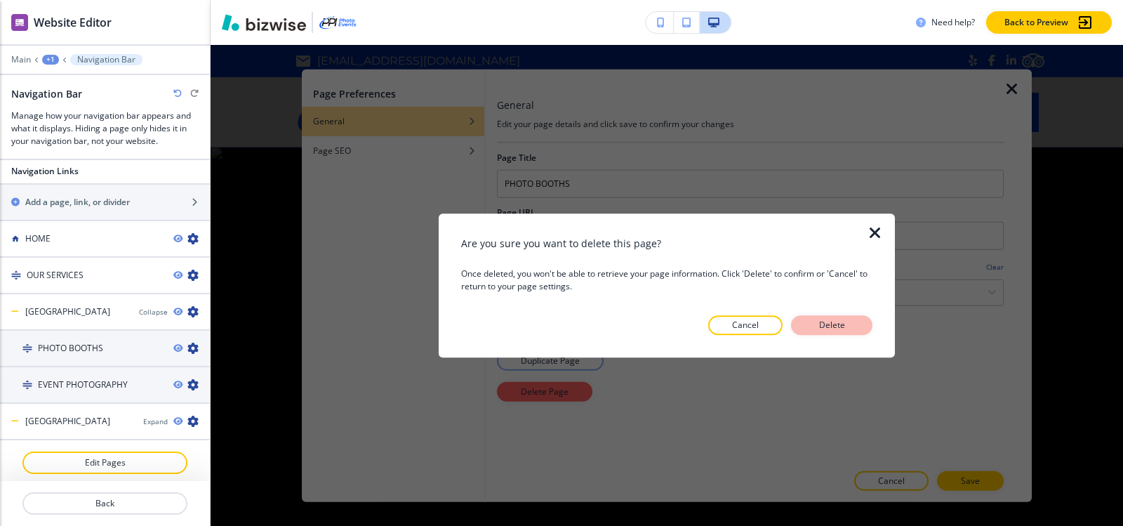
click at [846, 323] on p "Delete" at bounding box center [832, 325] width 34 height 13
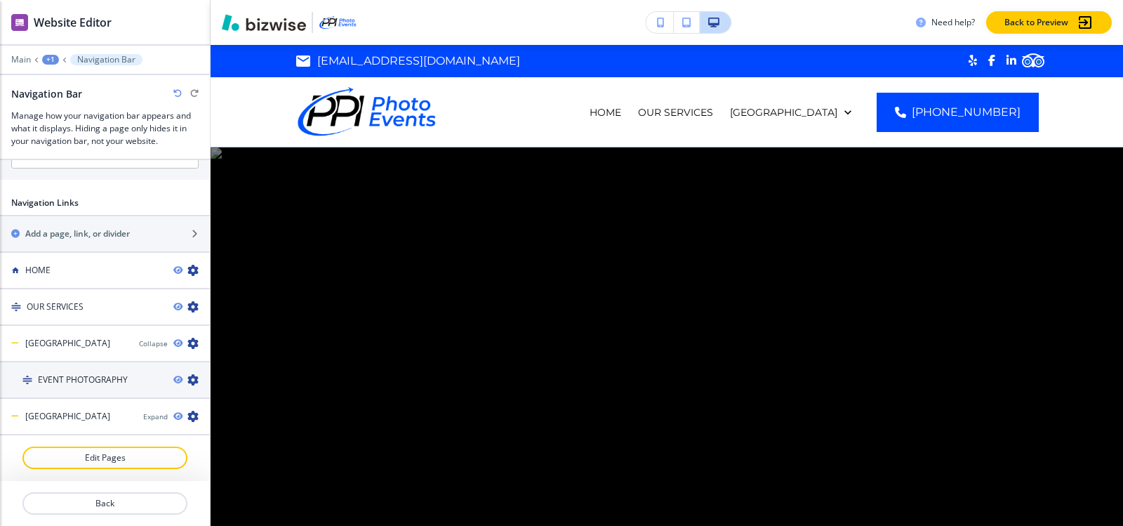
scroll to position [751, 0]
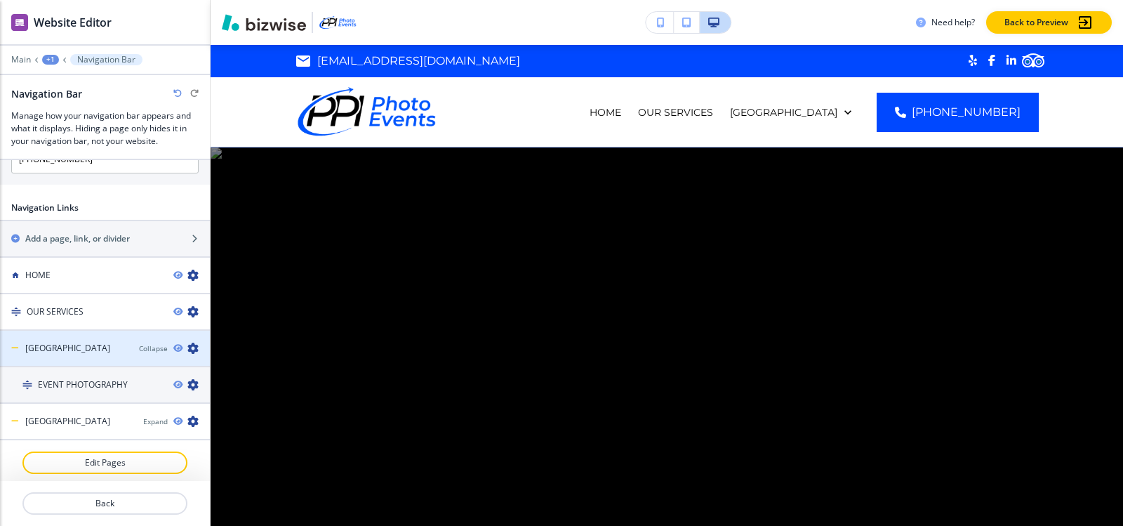
click at [187, 342] on icon "button" at bounding box center [192, 347] width 11 height 11
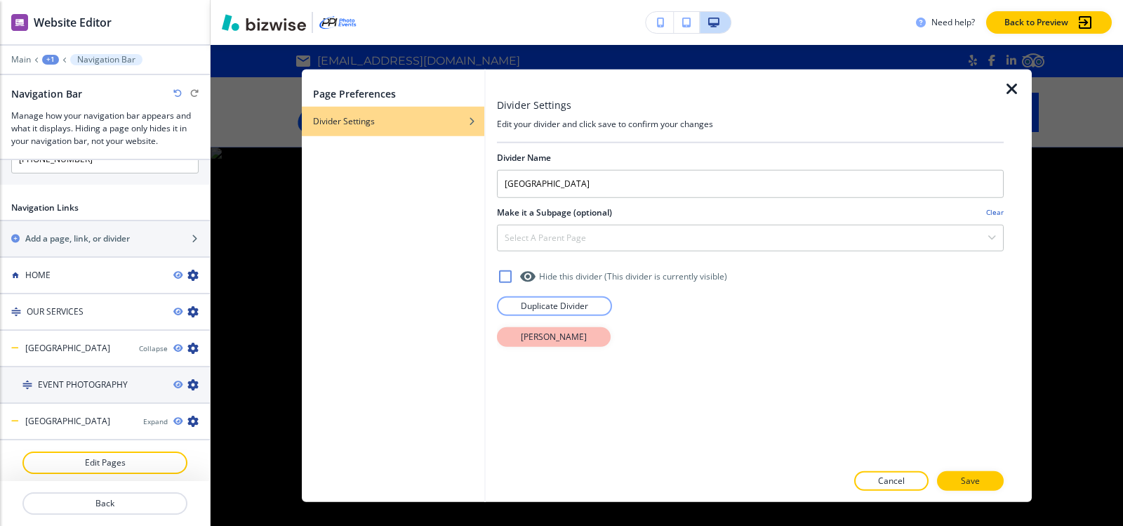
click at [557, 338] on p "Delete Divider" at bounding box center [554, 336] width 66 height 13
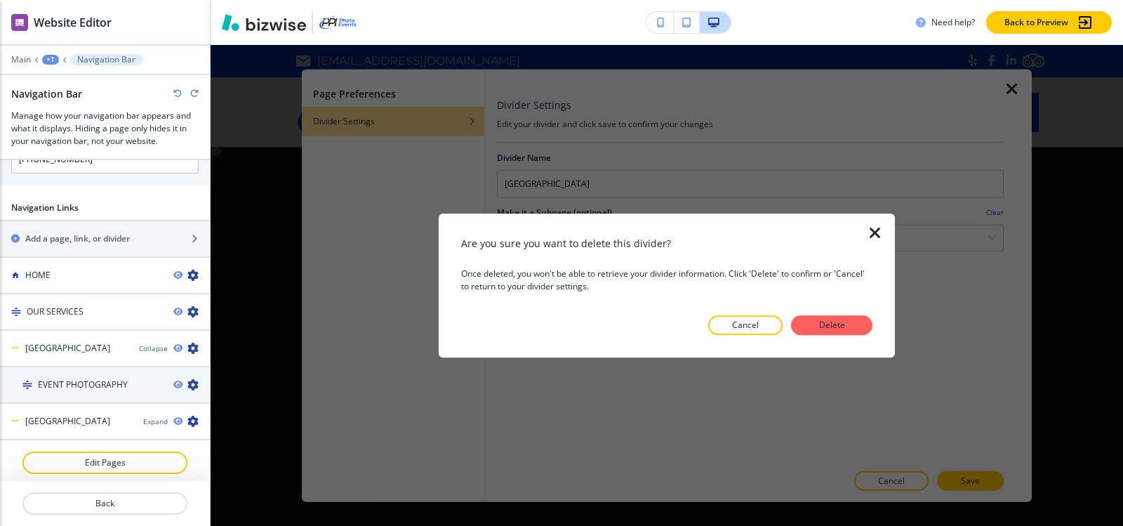
drag, startPoint x: 819, startPoint y: 331, endPoint x: 678, endPoint y: 352, distance: 142.6
click at [818, 331] on p "Delete" at bounding box center [832, 325] width 34 height 13
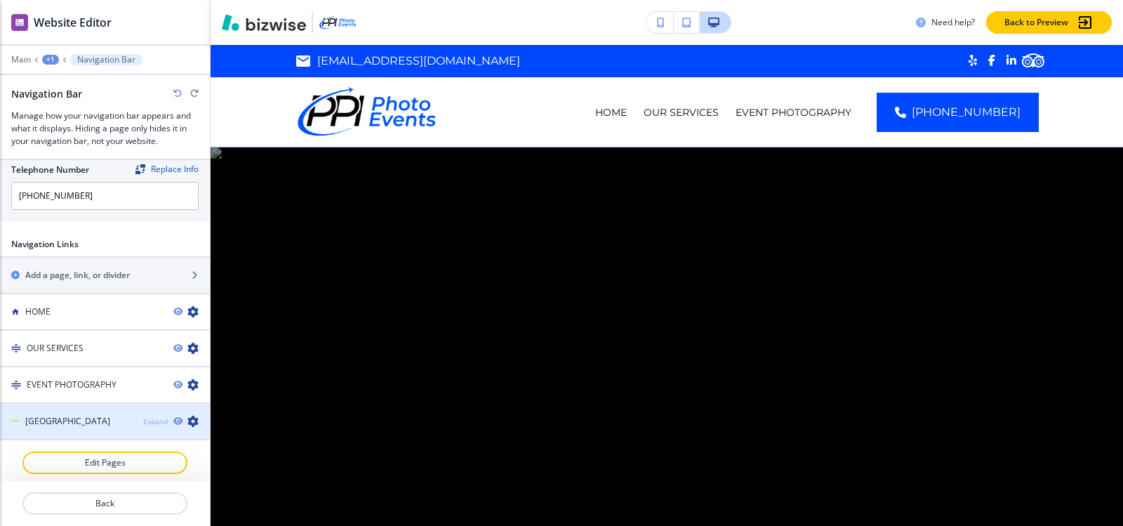
click at [145, 416] on div "Expand" at bounding box center [155, 421] width 25 height 11
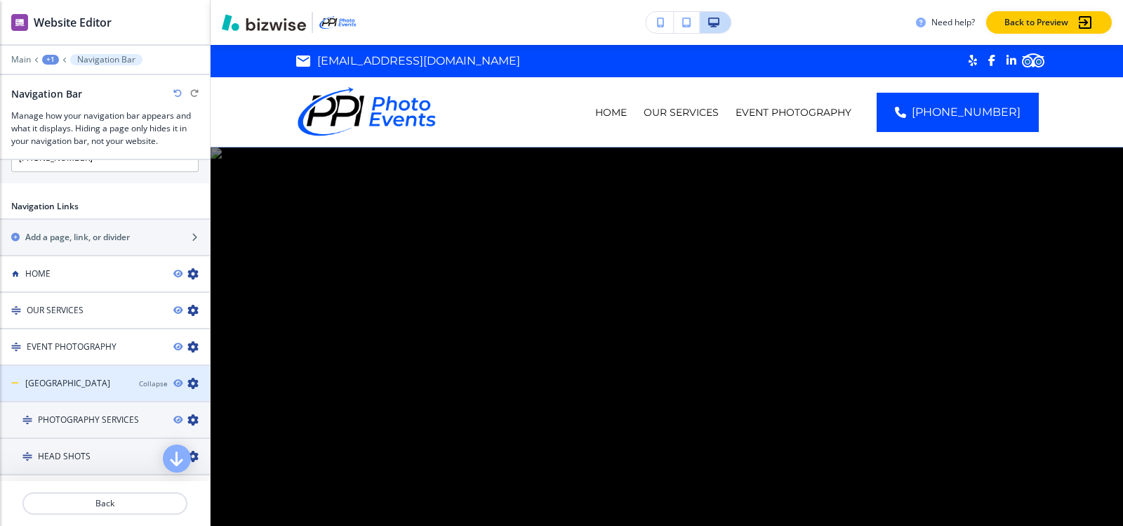
scroll to position [787, 0]
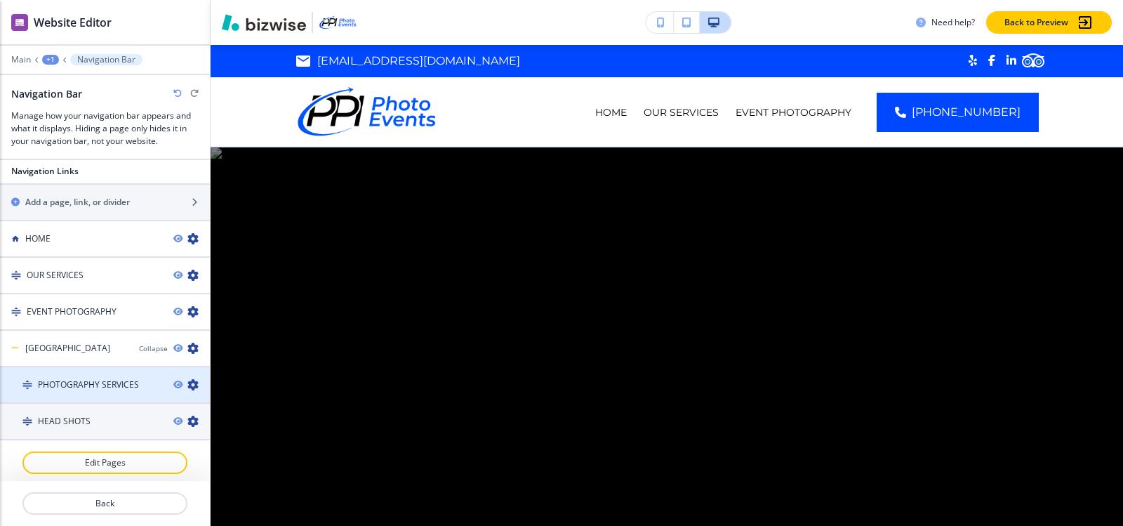
click at [187, 380] on icon "button" at bounding box center [192, 384] width 11 height 11
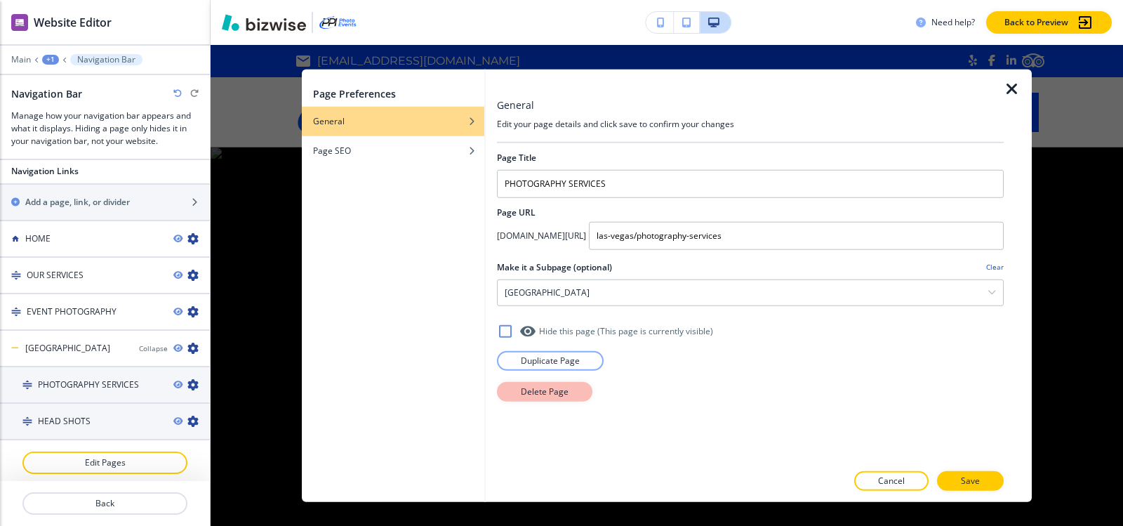
click at [521, 393] on p "Delete Page" at bounding box center [545, 391] width 48 height 13
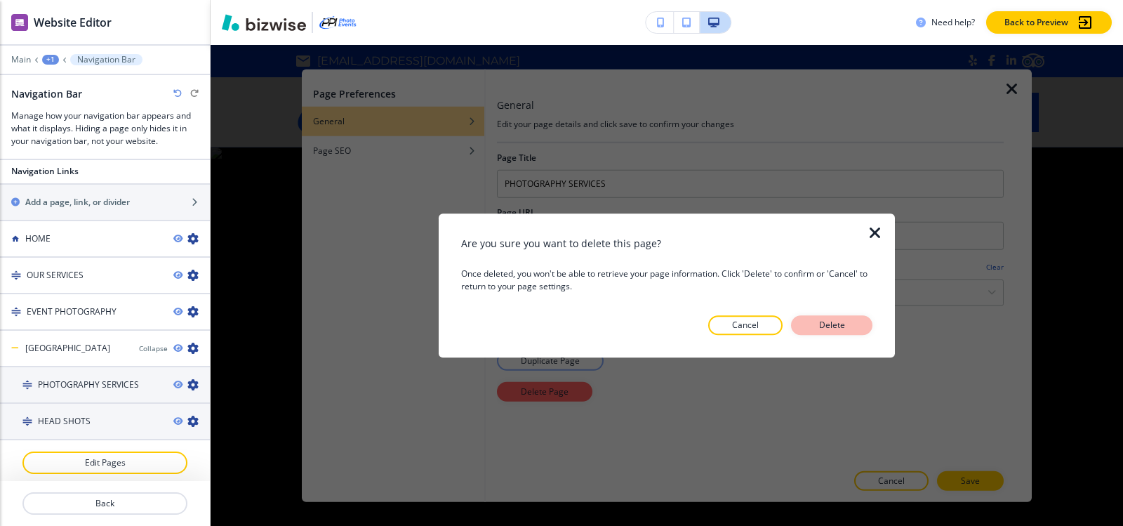
click at [832, 328] on p "Delete" at bounding box center [832, 325] width 34 height 13
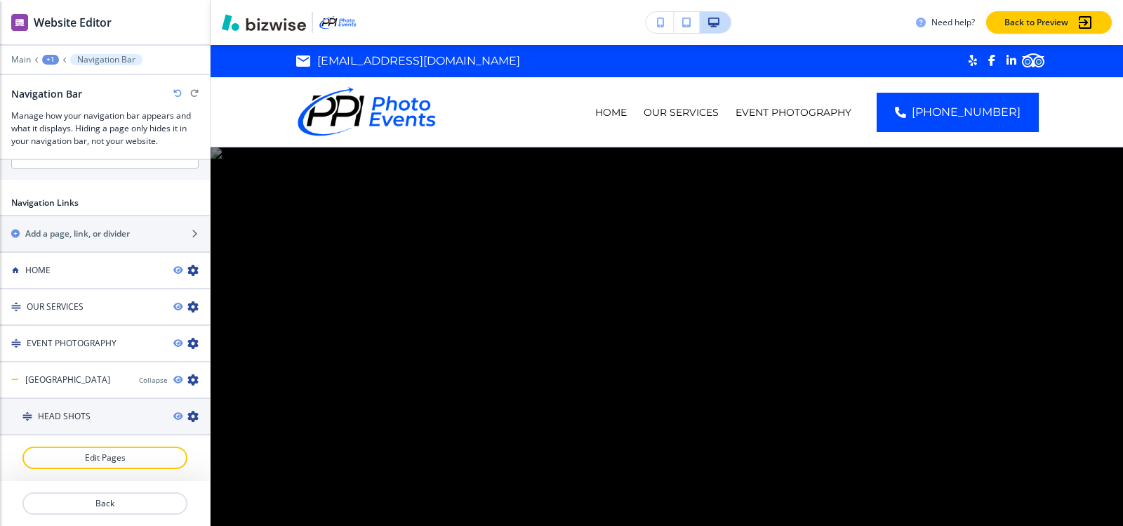
scroll to position [751, 0]
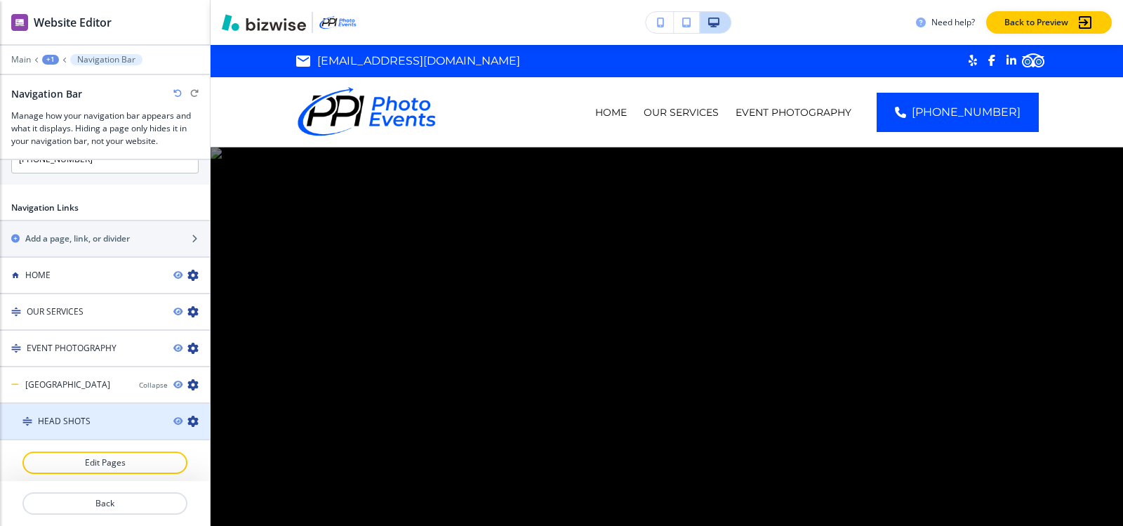
click at [187, 416] on icon "button" at bounding box center [192, 420] width 11 height 11
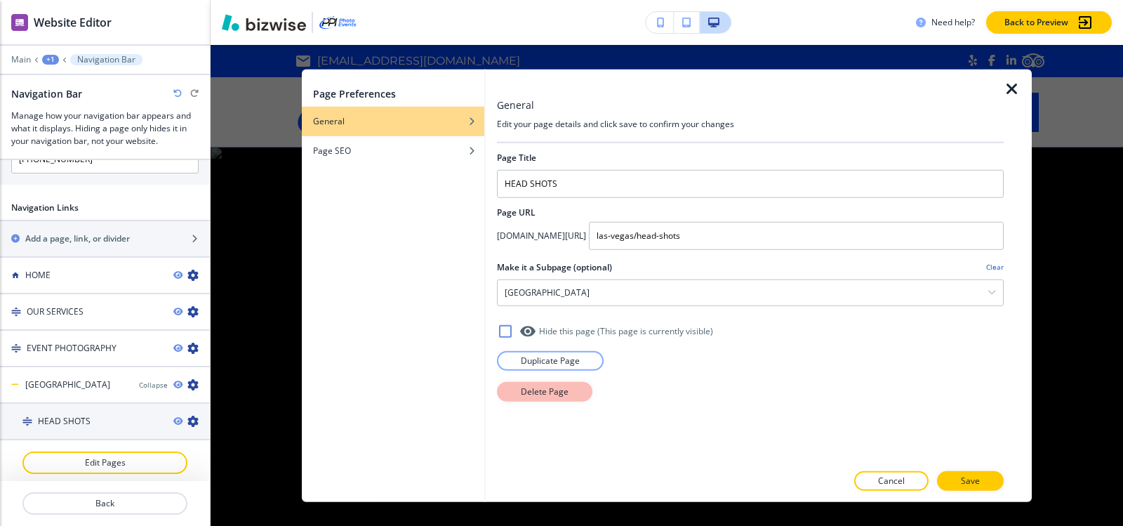
click at [534, 395] on p "Delete Page" at bounding box center [545, 391] width 48 height 13
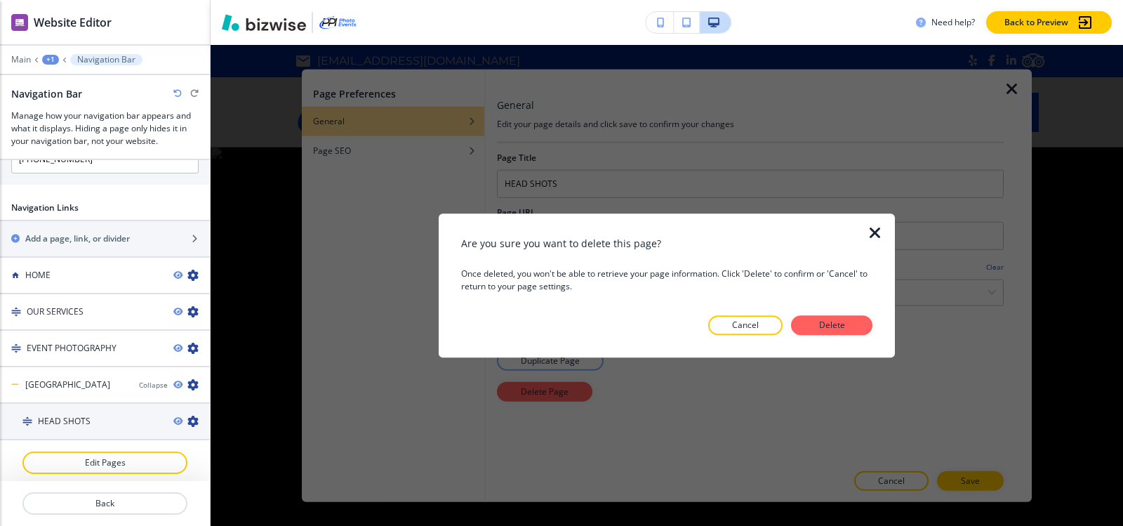
click at [827, 335] on div at bounding box center [666, 346] width 411 height 22
click at [792, 328] on button "Delete" at bounding box center [831, 325] width 81 height 20
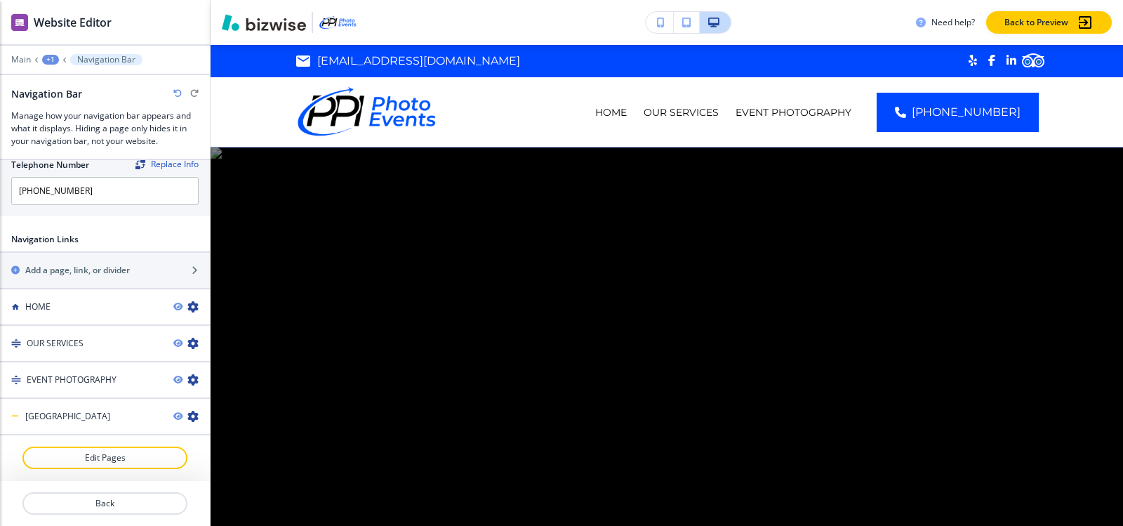
scroll to position [714, 0]
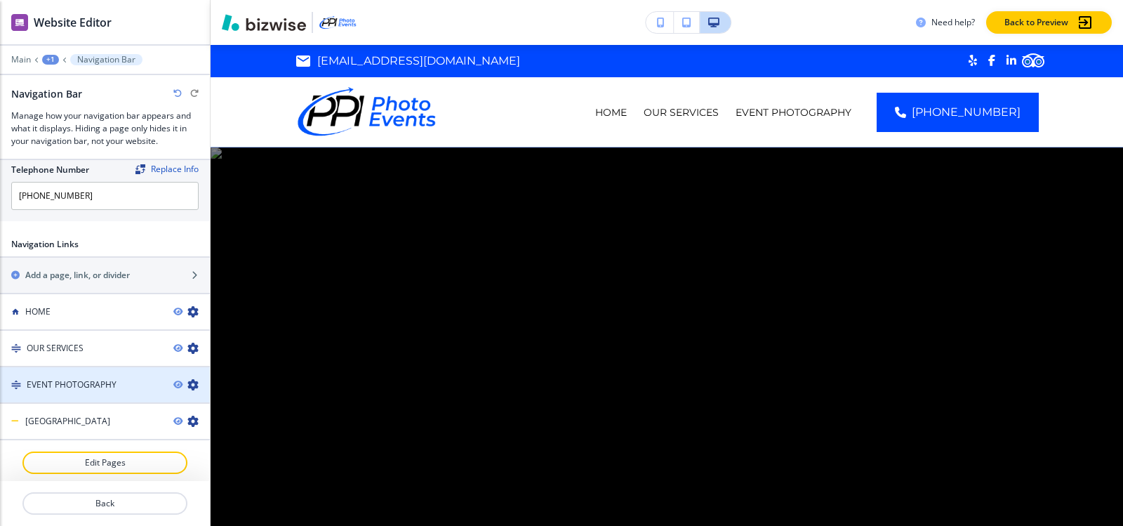
click at [187, 382] on icon "button" at bounding box center [192, 384] width 11 height 11
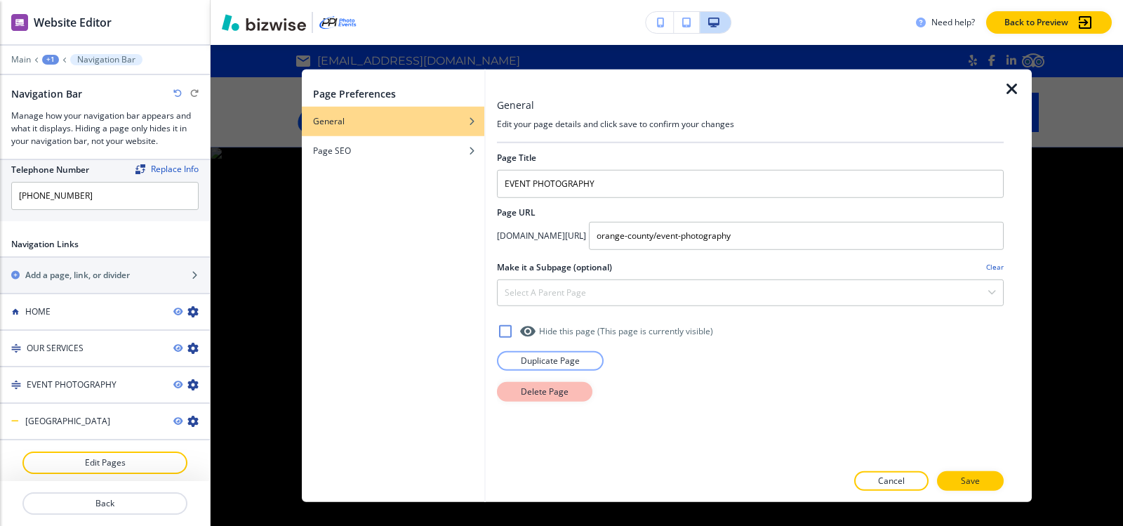
click at [528, 394] on p "Delete Page" at bounding box center [545, 391] width 48 height 13
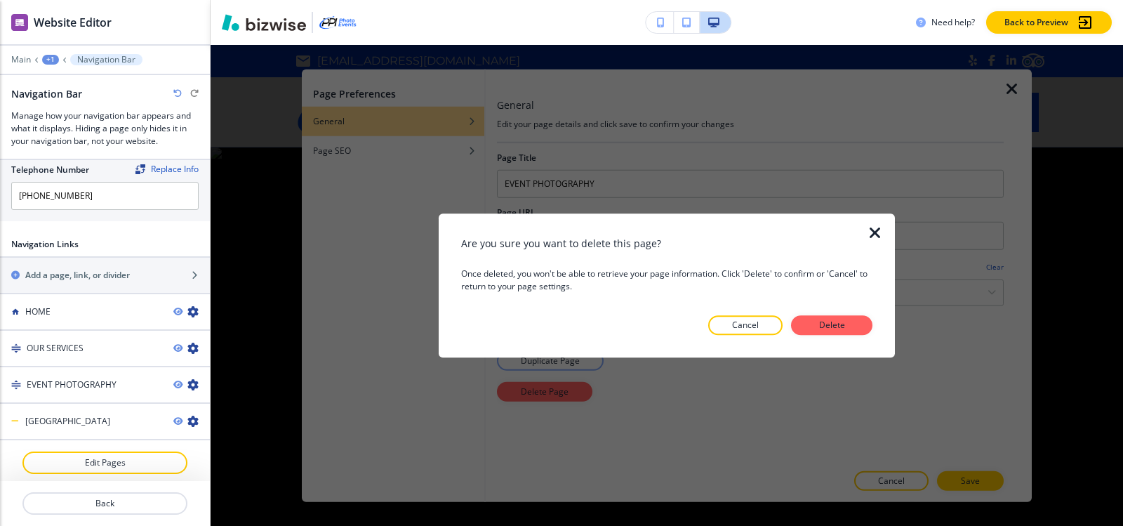
drag, startPoint x: 845, startPoint y: 325, endPoint x: 655, endPoint y: 326, distance: 190.2
click at [843, 326] on p "Delete" at bounding box center [832, 325] width 34 height 13
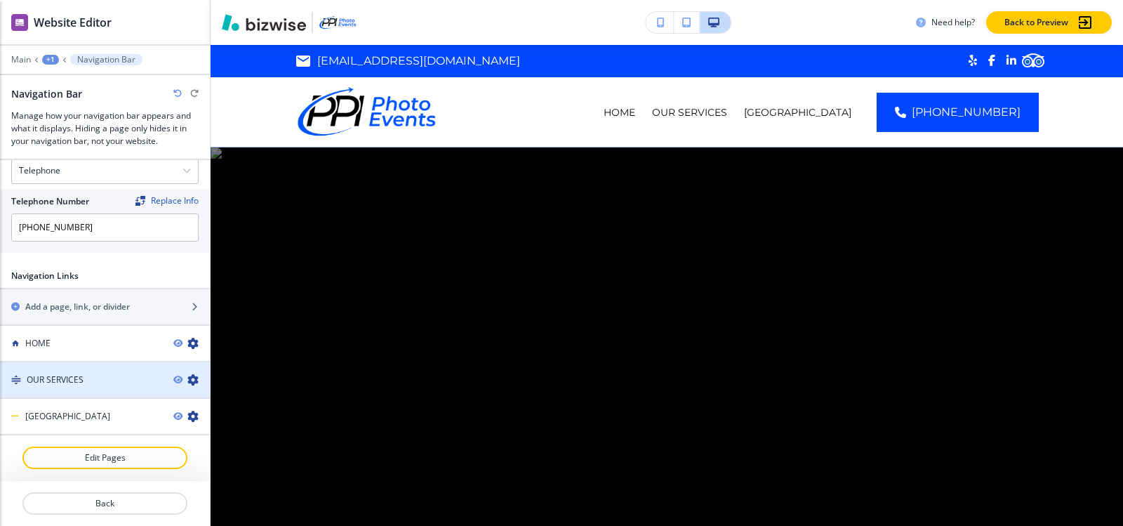
scroll to position [678, 0]
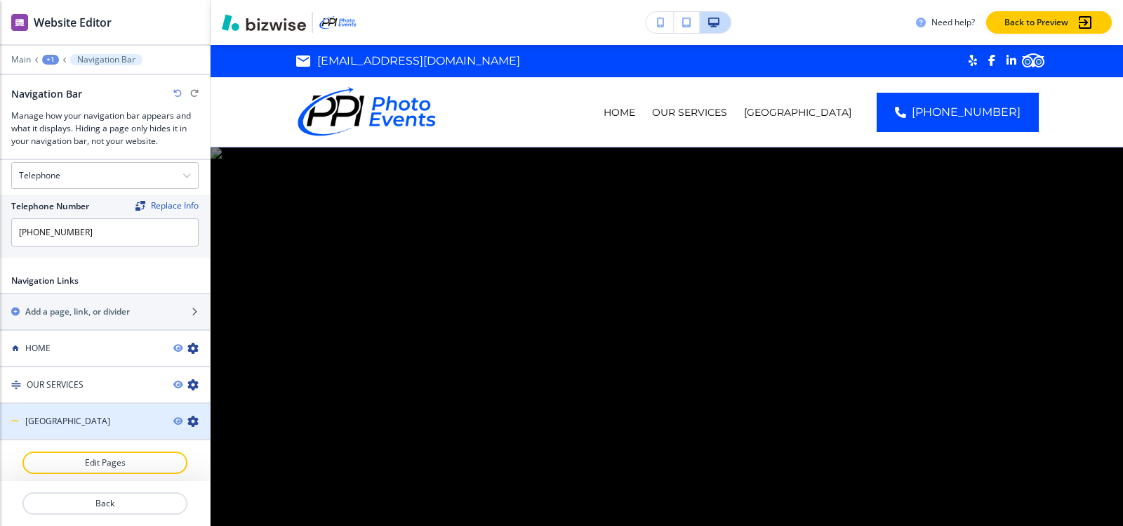
click at [187, 416] on icon "button" at bounding box center [192, 420] width 11 height 11
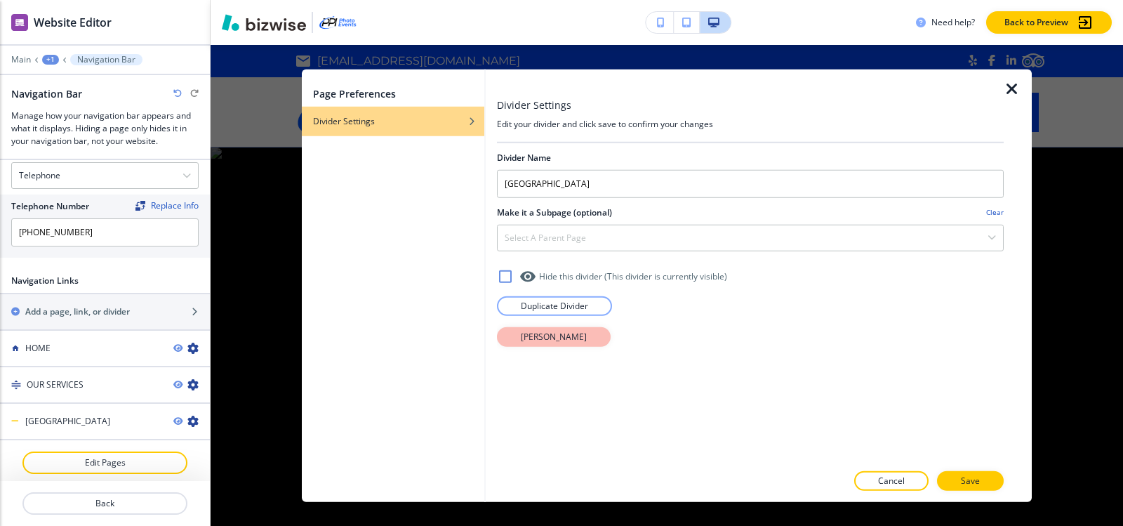
click at [563, 338] on p "Delete Divider" at bounding box center [554, 336] width 66 height 13
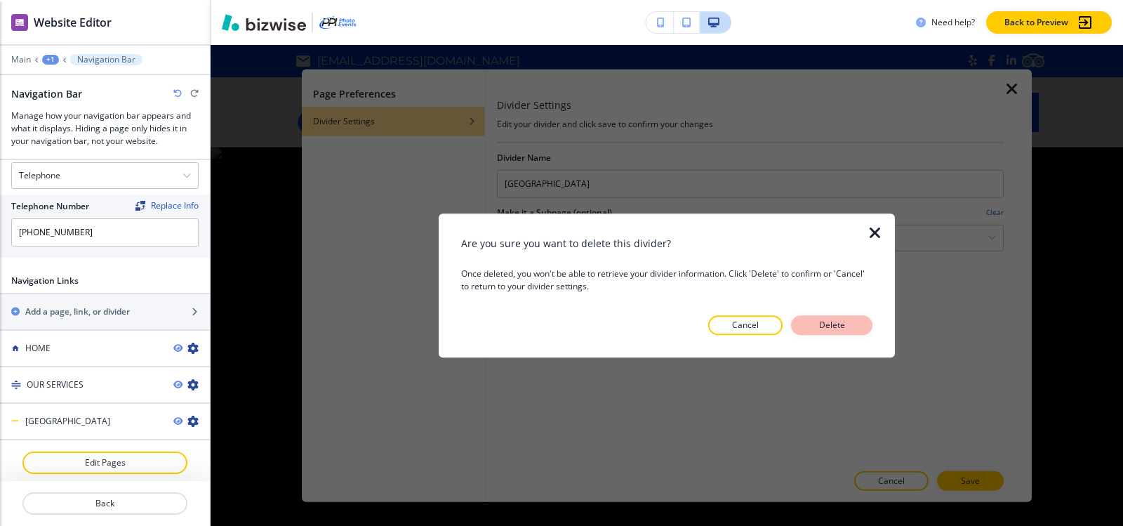
click at [829, 331] on p "Delete" at bounding box center [832, 325] width 34 height 13
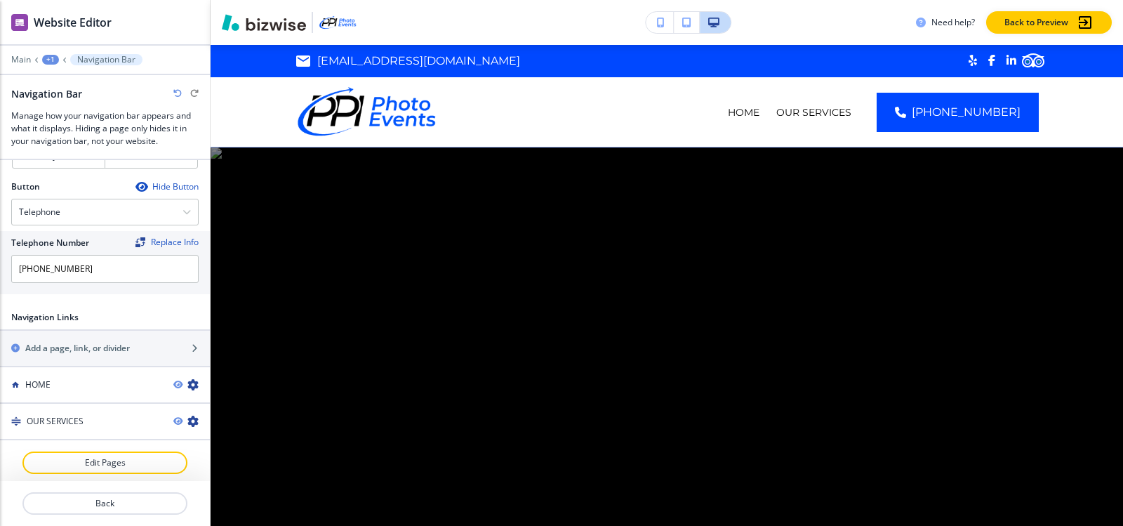
click at [42, 58] on button "+1" at bounding box center [50, 60] width 17 height 10
click at [46, 58] on div "+1" at bounding box center [50, 60] width 17 height 10
click at [12, 60] on p "Main" at bounding box center [21, 60] width 20 height 10
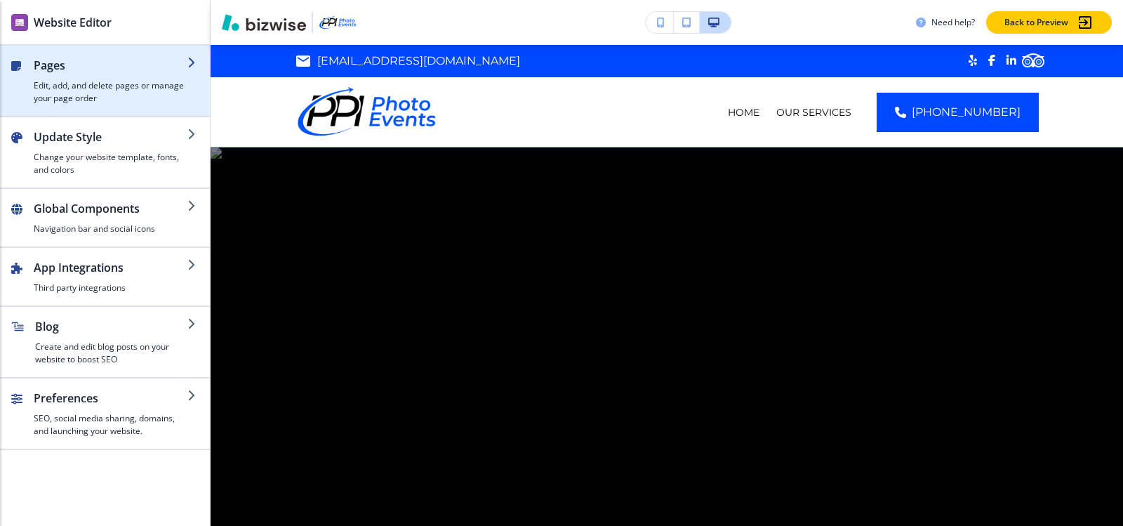
click at [83, 93] on h4 "Edit, add, and delete pages or manage your page order" at bounding box center [111, 91] width 154 height 25
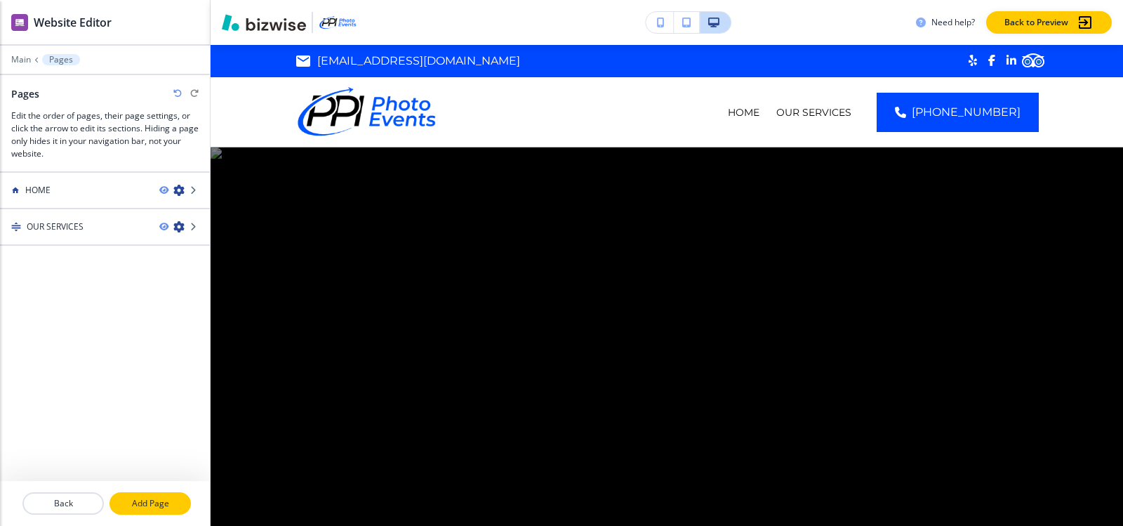
click at [171, 501] on p "Add Page" at bounding box center [150, 503] width 79 height 13
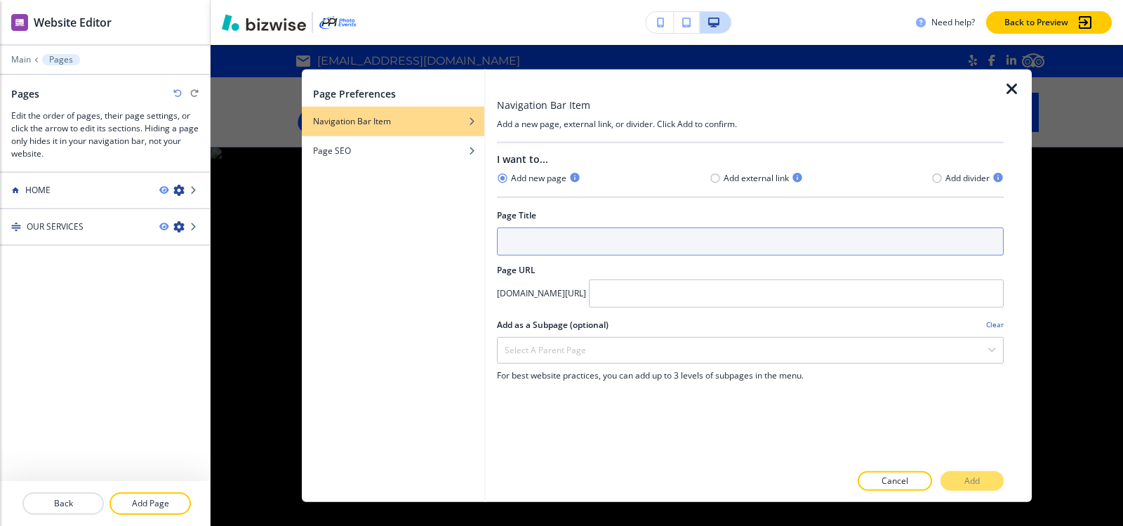
click at [612, 246] on input "text" at bounding box center [750, 241] width 507 height 28
type input "LOCATION"
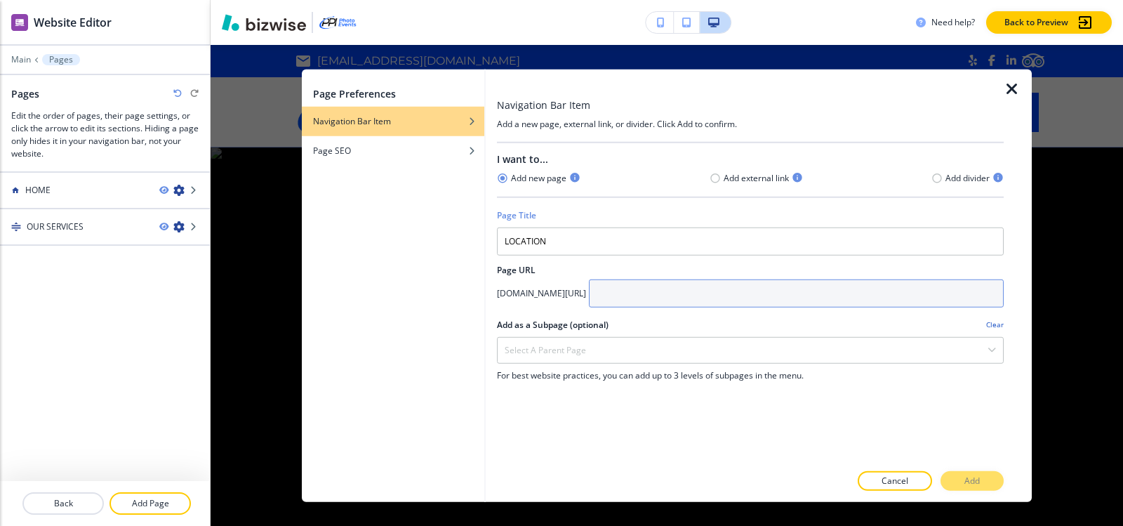
click at [699, 283] on input "text" at bounding box center [796, 293] width 415 height 28
type input "l"
type input "L"
type input "location"
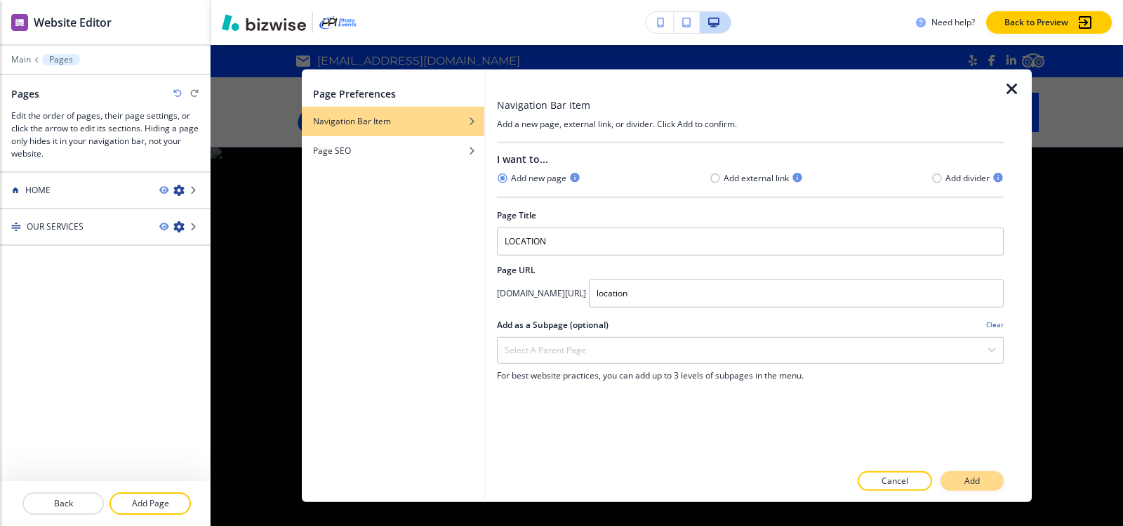
click at [971, 483] on p "Add" at bounding box center [971, 480] width 15 height 13
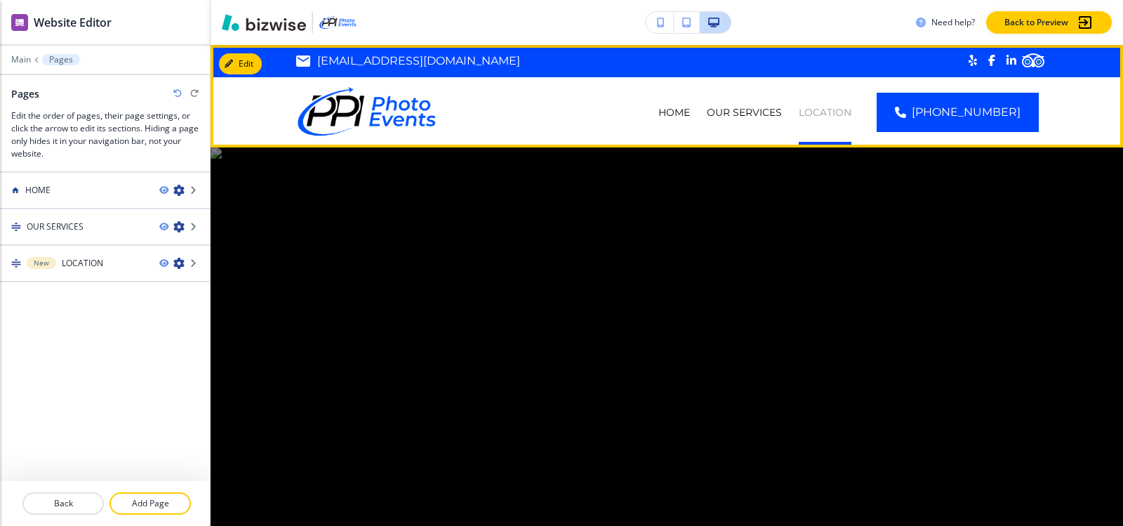
click at [826, 111] on p "LOCATION" at bounding box center [825, 112] width 53 height 14
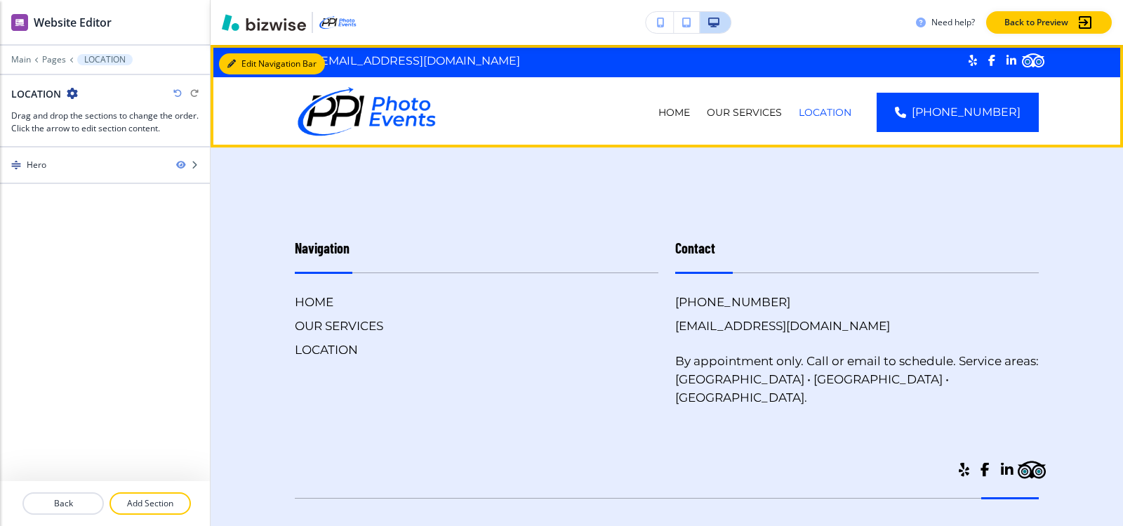
click at [247, 61] on button "Edit Navigation Bar" at bounding box center [272, 63] width 106 height 21
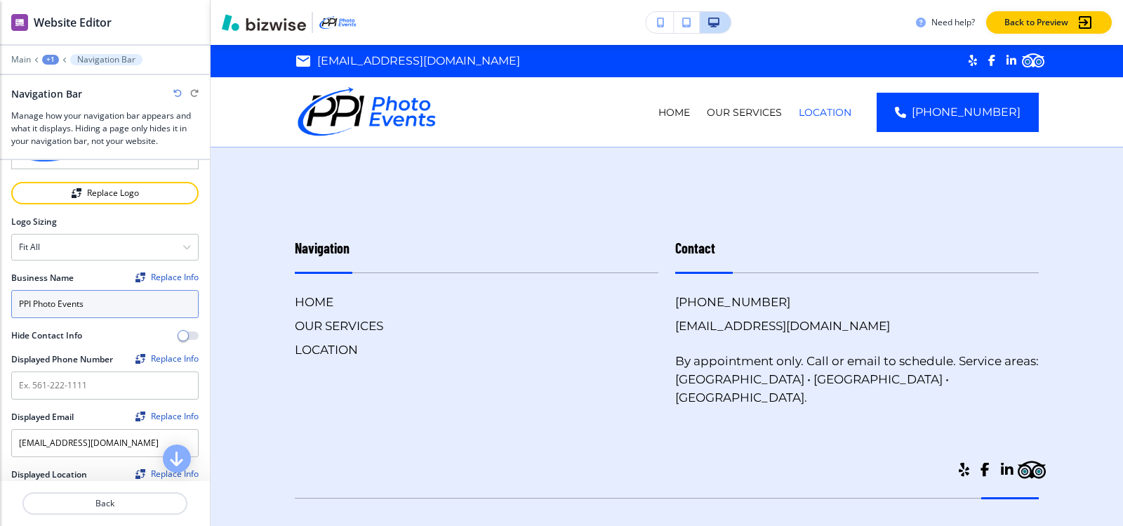
scroll to position [211, 0]
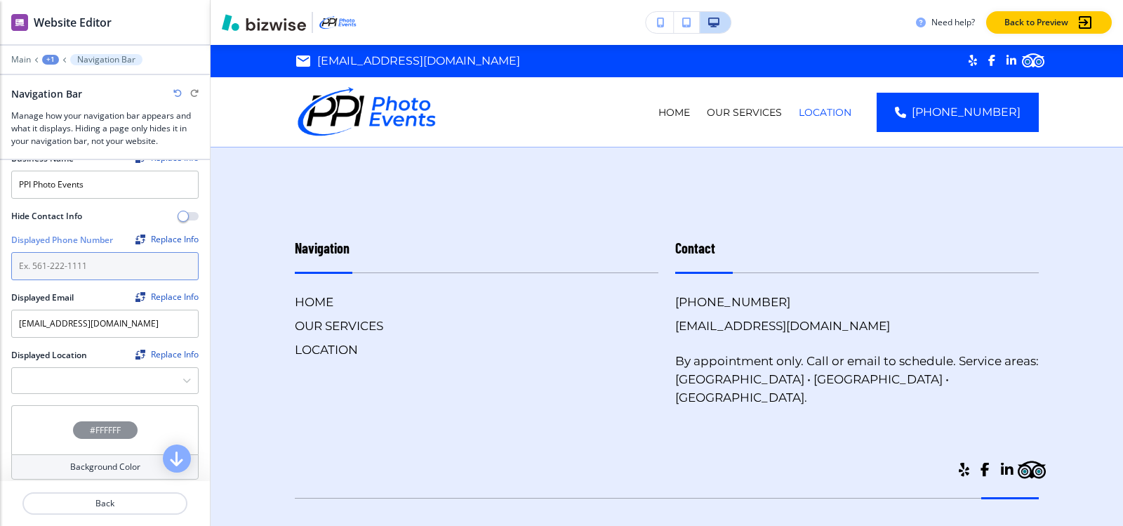
click at [87, 267] on input "text" at bounding box center [104, 266] width 187 height 28
paste input "[PHONE_NUMBER]"
type input "[PHONE_NUMBER]"
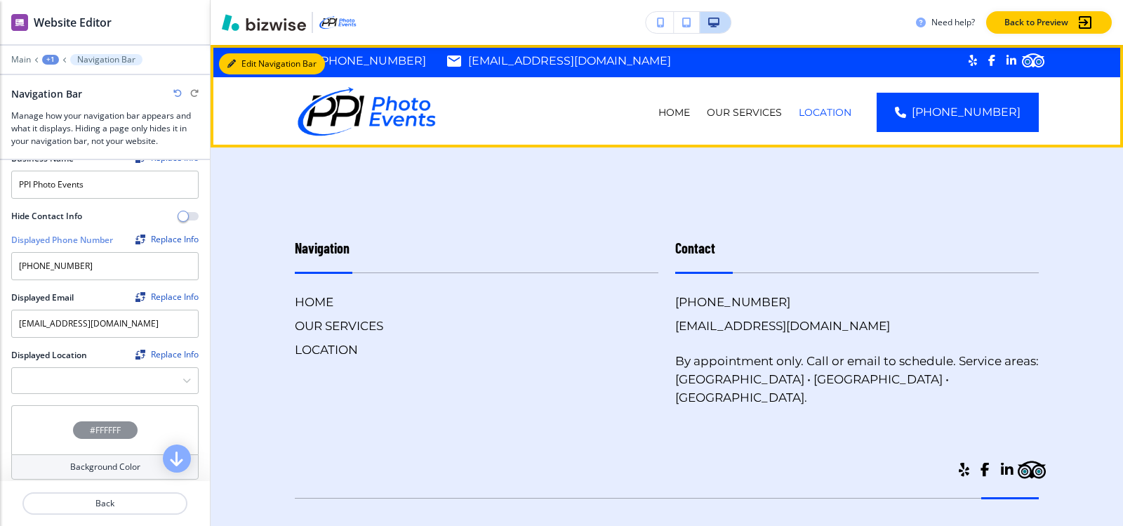
click at [250, 65] on button "Edit Navigation Bar" at bounding box center [272, 63] width 106 height 21
click at [243, 63] on button "Edit Navigation Bar" at bounding box center [272, 63] width 106 height 21
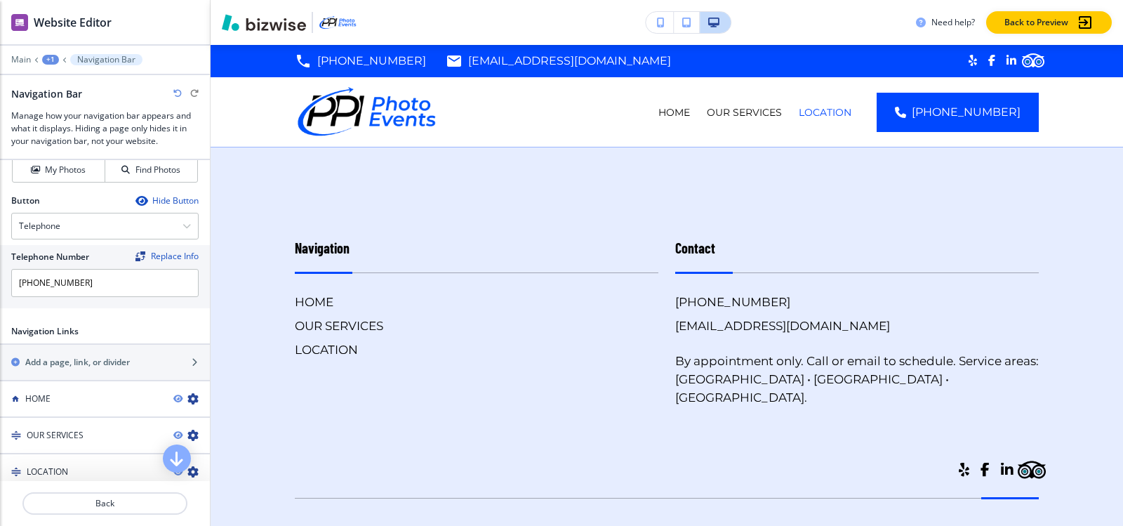
scroll to position [678, 0]
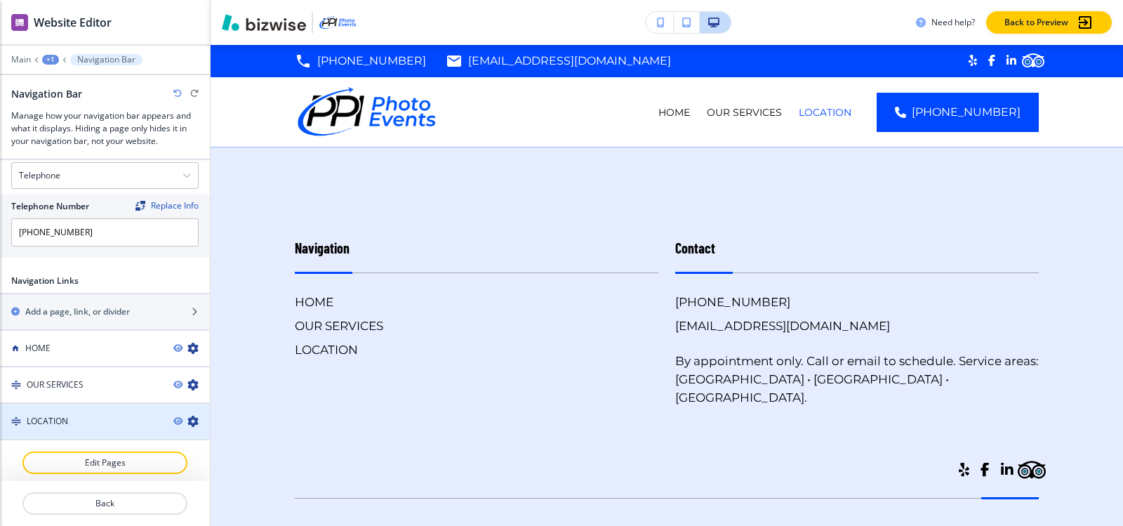
click at [70, 427] on div at bounding box center [105, 432] width 210 height 11
click at [63, 415] on h4 "LOCATION" at bounding box center [47, 421] width 41 height 13
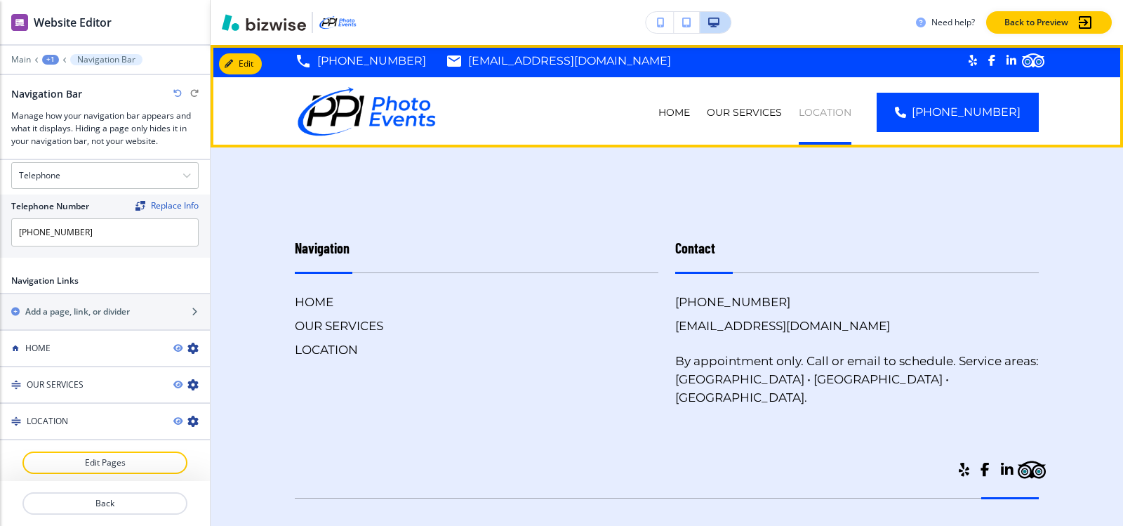
click at [842, 114] on p "LOCATION" at bounding box center [825, 112] width 53 height 14
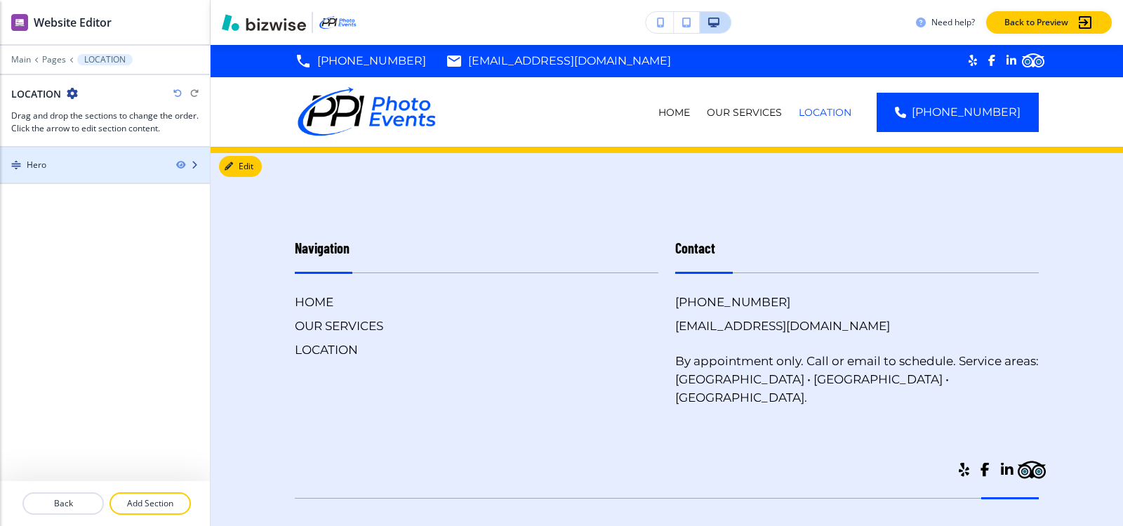
click at [55, 168] on div "Hero" at bounding box center [82, 165] width 165 height 13
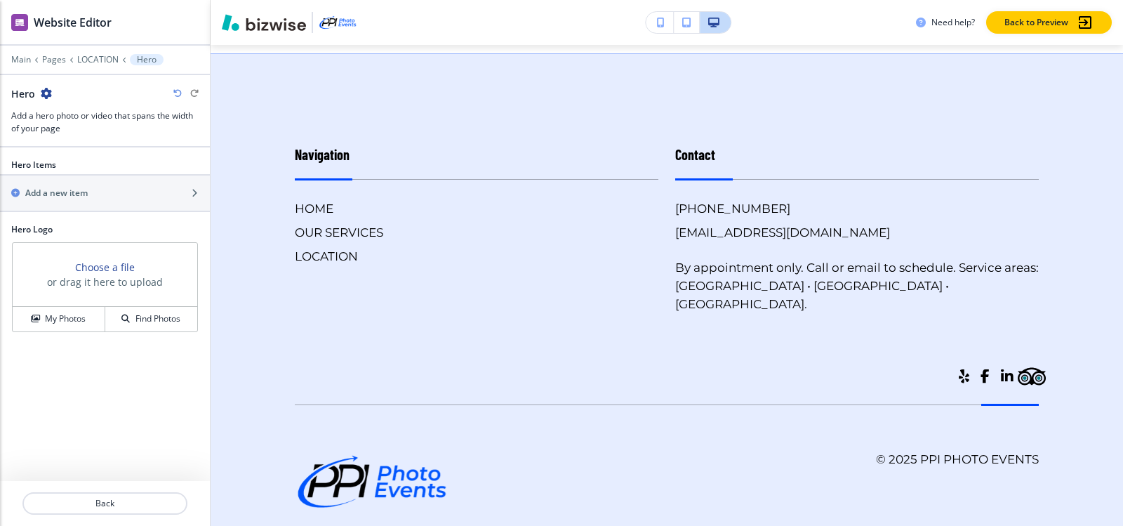
scroll to position [102, 0]
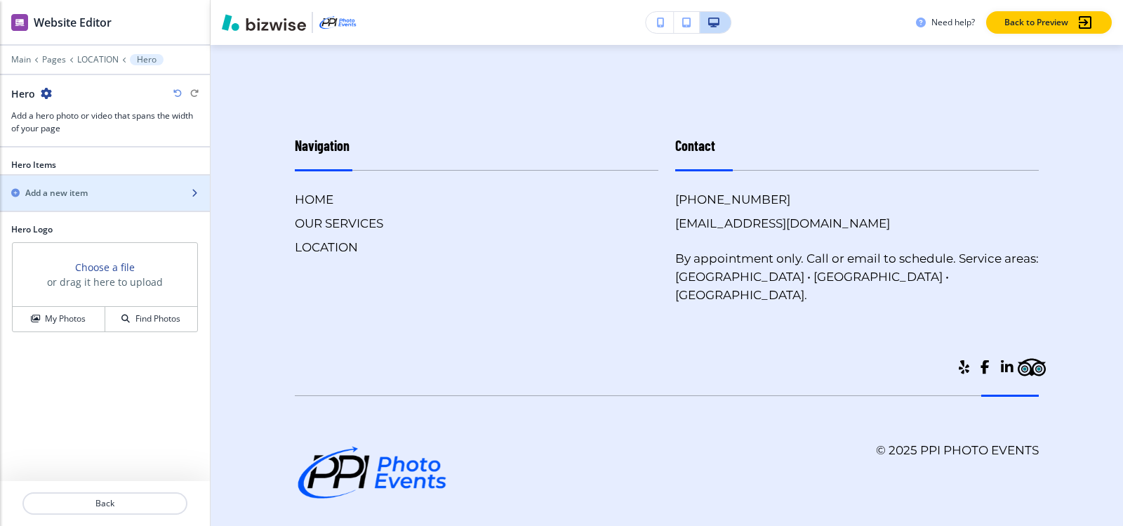
click at [60, 187] on h2 "Add a new item" at bounding box center [56, 193] width 62 height 13
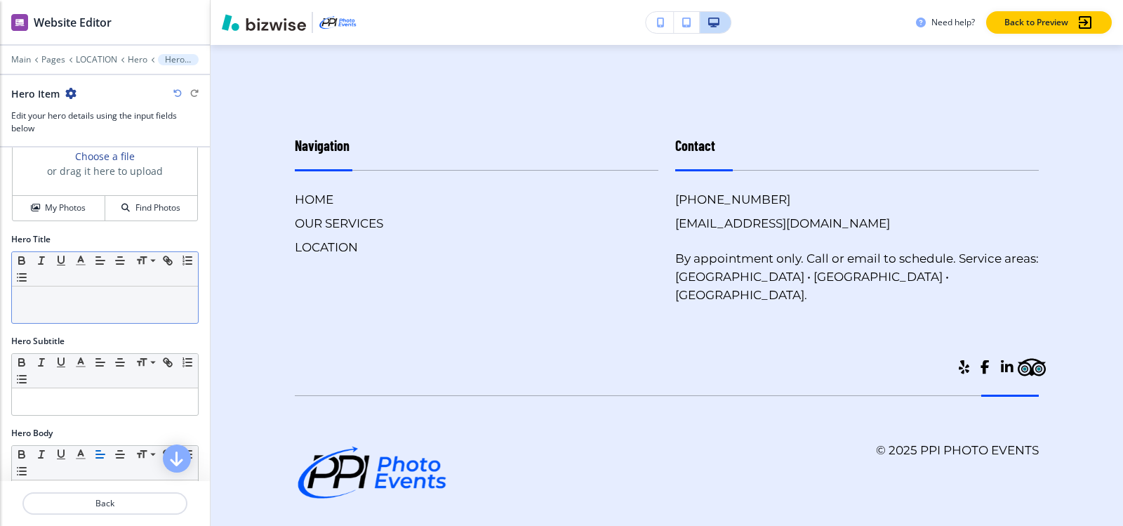
scroll to position [70, 0]
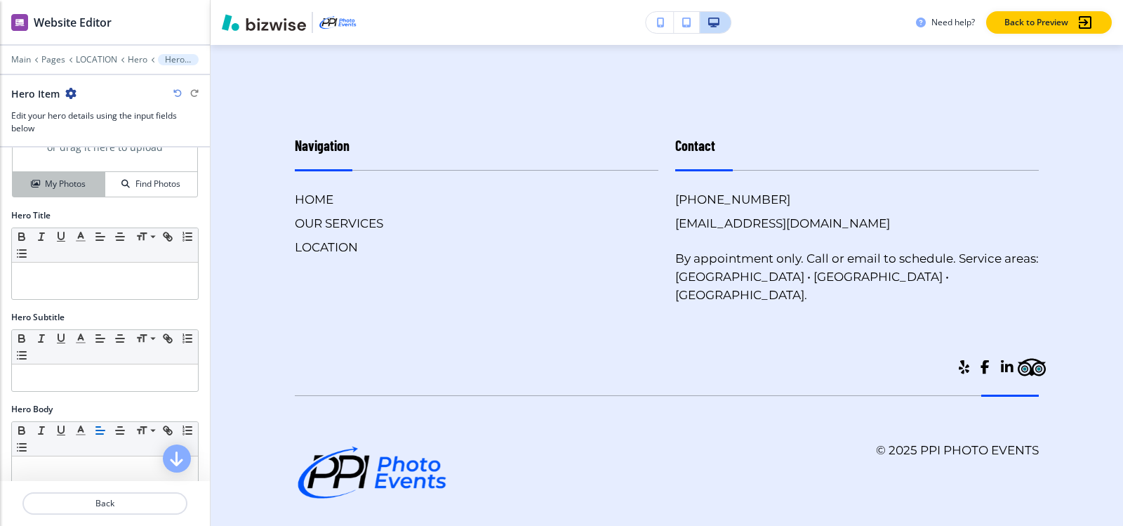
click at [53, 175] on button "My Photos" at bounding box center [59, 184] width 93 height 25
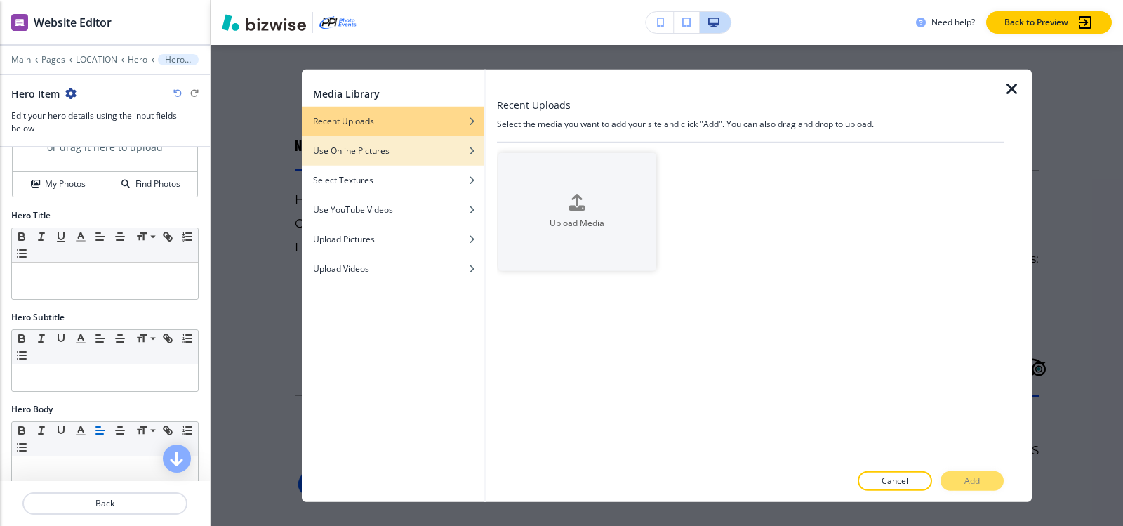
click at [363, 156] on h4 "Use Online Pictures" at bounding box center [351, 150] width 76 height 13
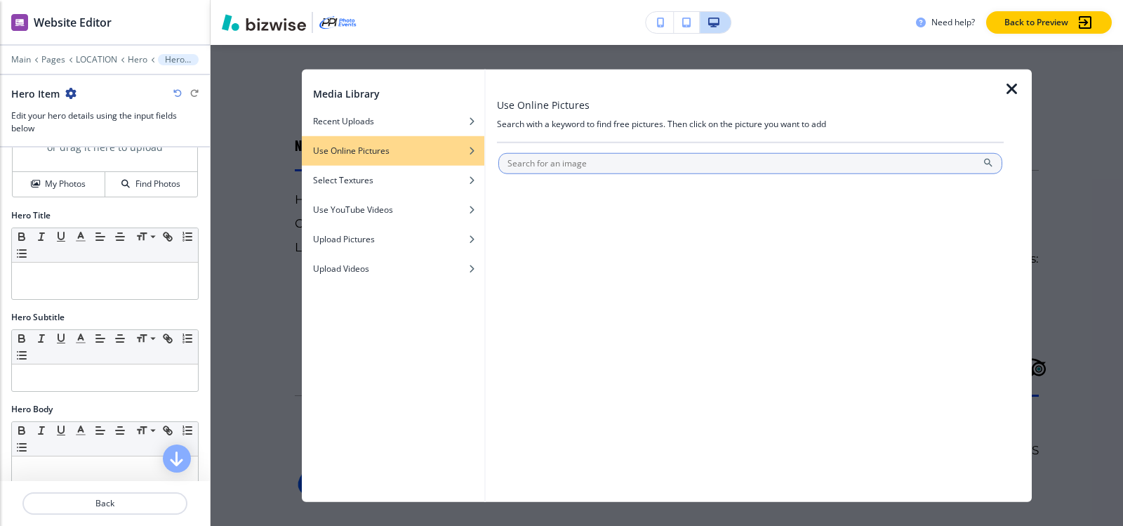
click at [629, 164] on input "text" at bounding box center [750, 162] width 504 height 21
type input "Photography"
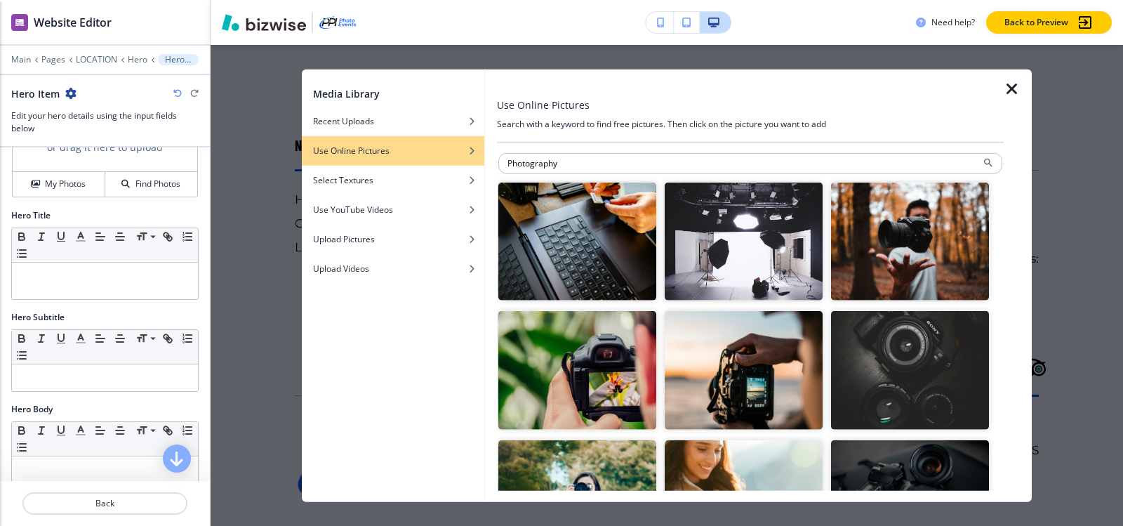
click at [879, 234] on img "button" at bounding box center [910, 241] width 158 height 119
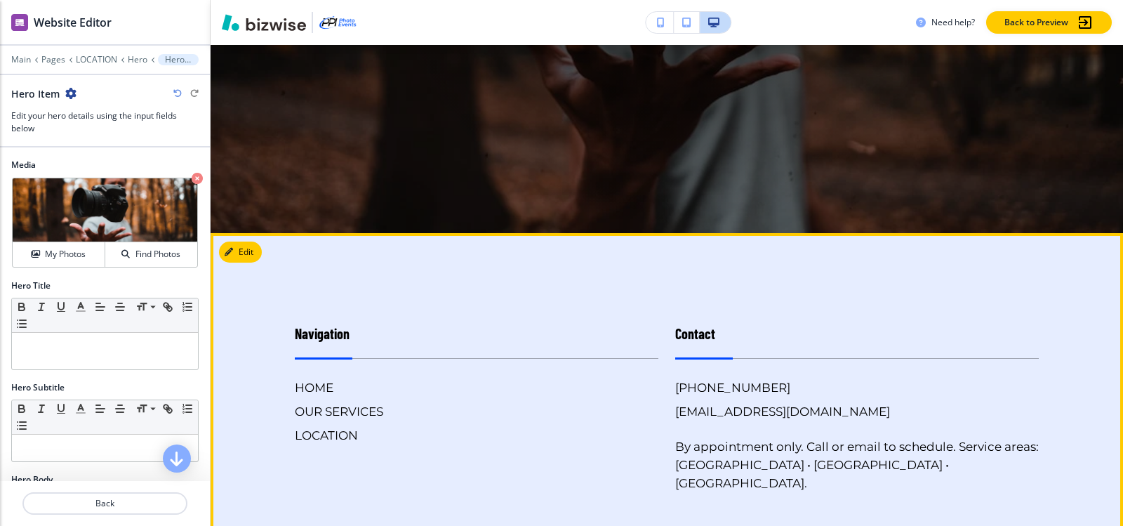
scroll to position [632, 0]
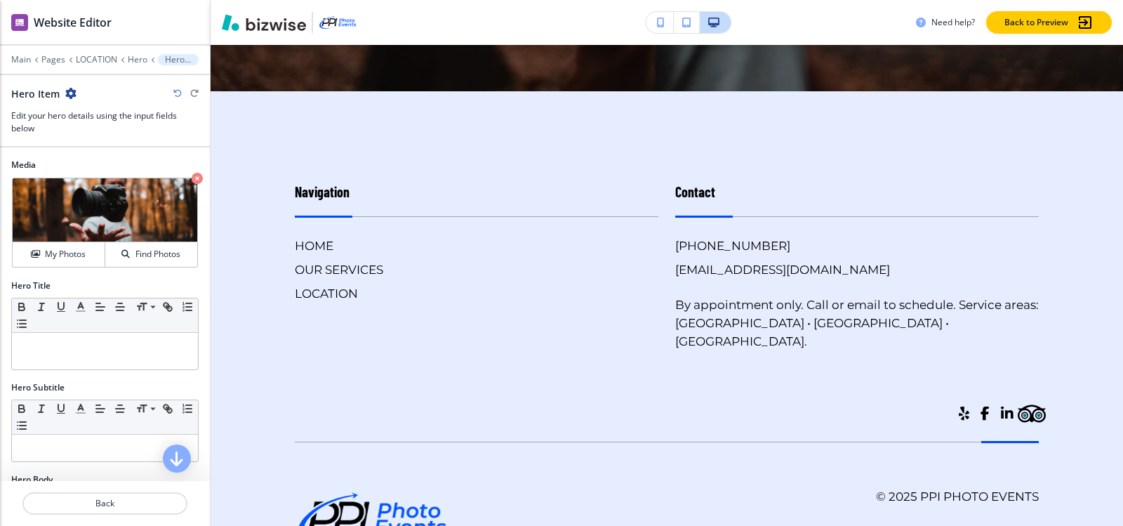
click at [121, 60] on icon at bounding box center [122, 60] width 5 height 6
click at [132, 60] on p "Hero" at bounding box center [138, 60] width 20 height 10
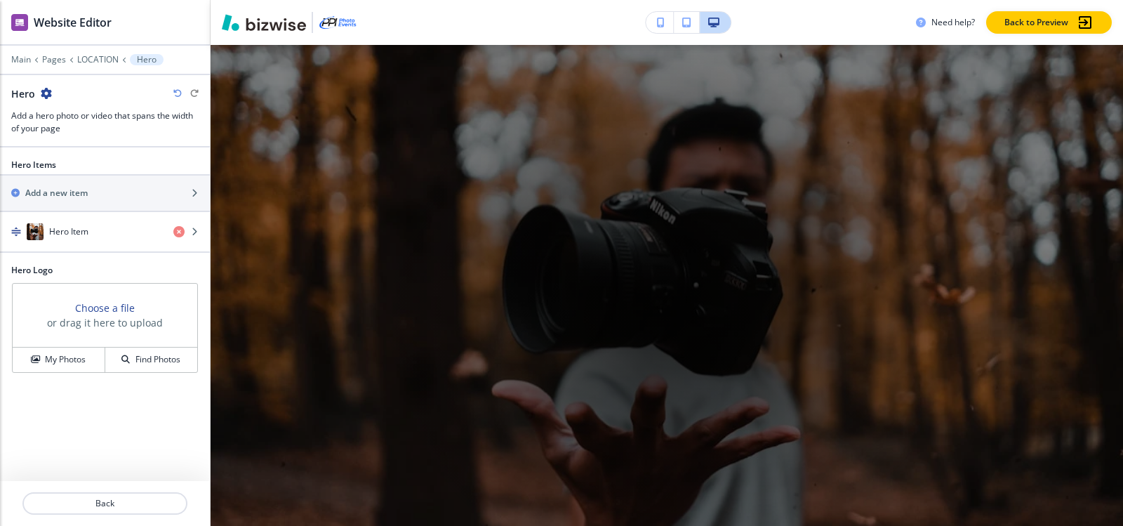
scroll to position [102, 0]
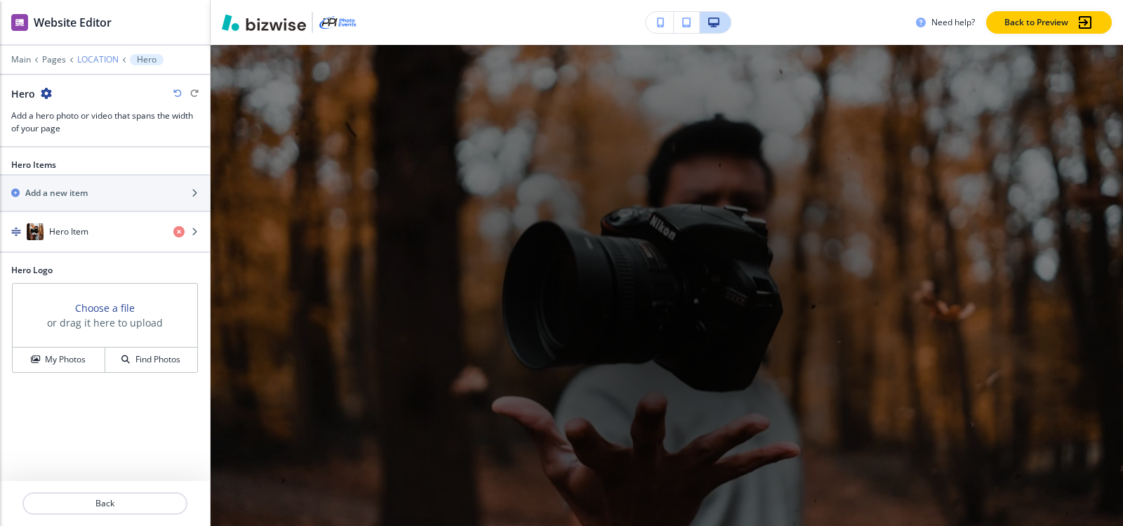
click at [82, 58] on p "LOCATION" at bounding box center [97, 60] width 41 height 10
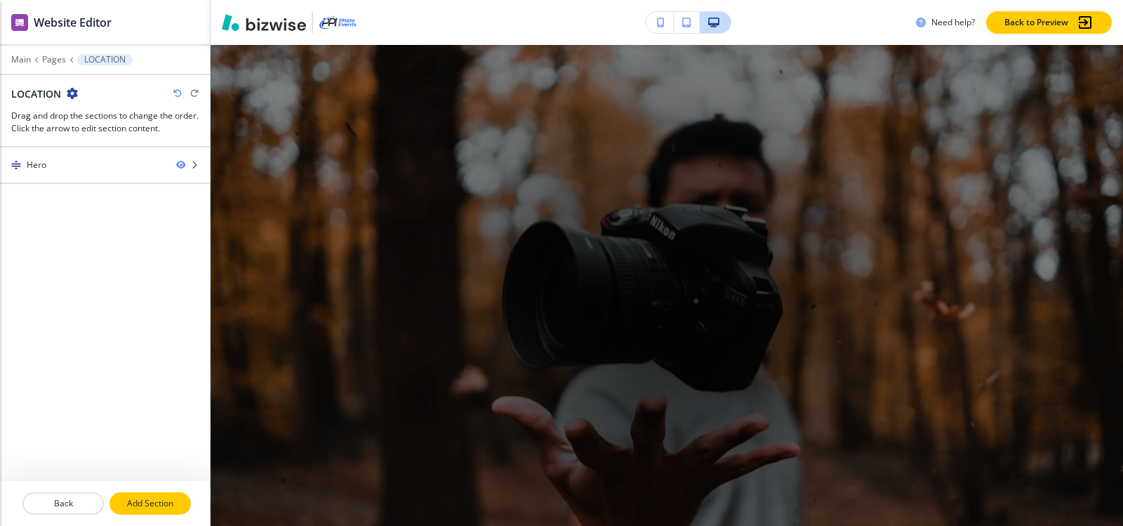
click at [141, 502] on p "Add Section" at bounding box center [150, 503] width 79 height 13
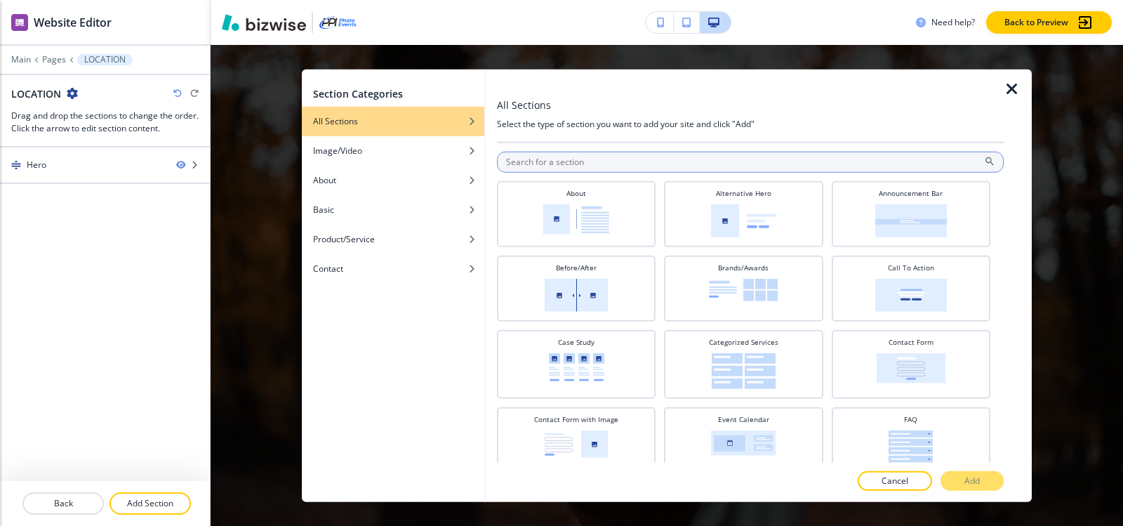
click at [595, 162] on input "text" at bounding box center [750, 161] width 507 height 21
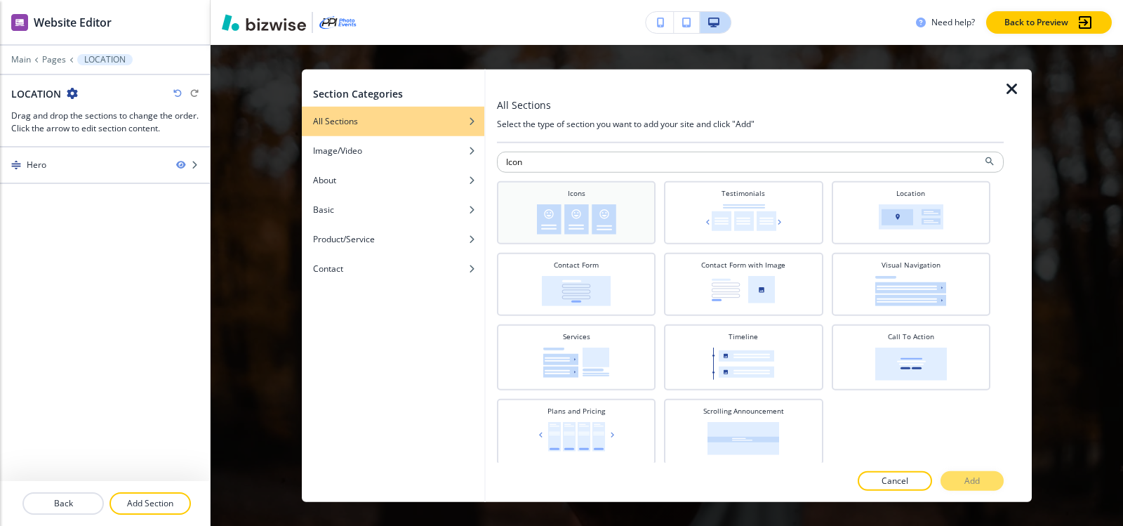
type input "Icon"
click at [592, 201] on div "Icons" at bounding box center [576, 210] width 145 height 46
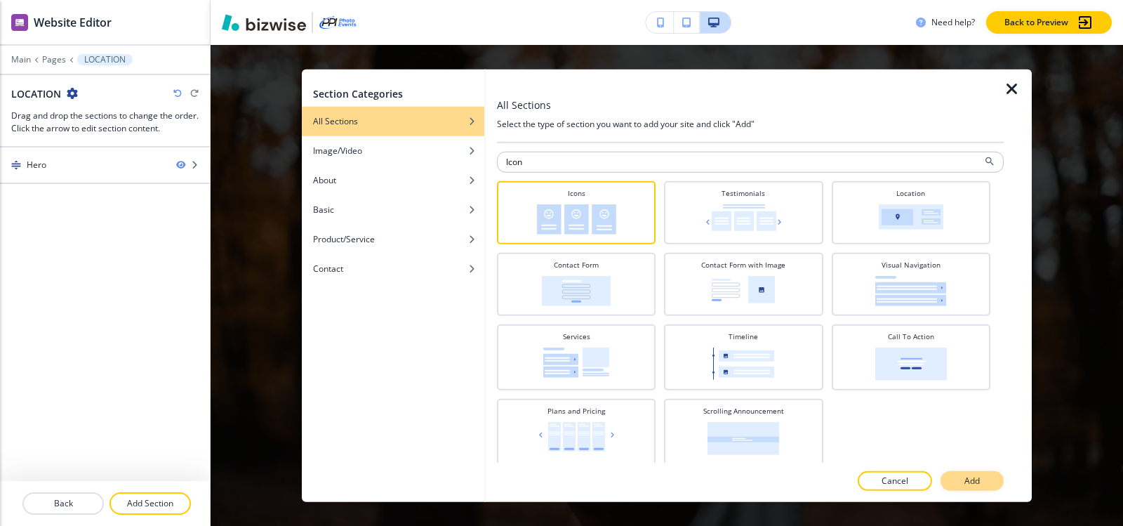
click at [983, 488] on button "Add" at bounding box center [971, 481] width 63 height 20
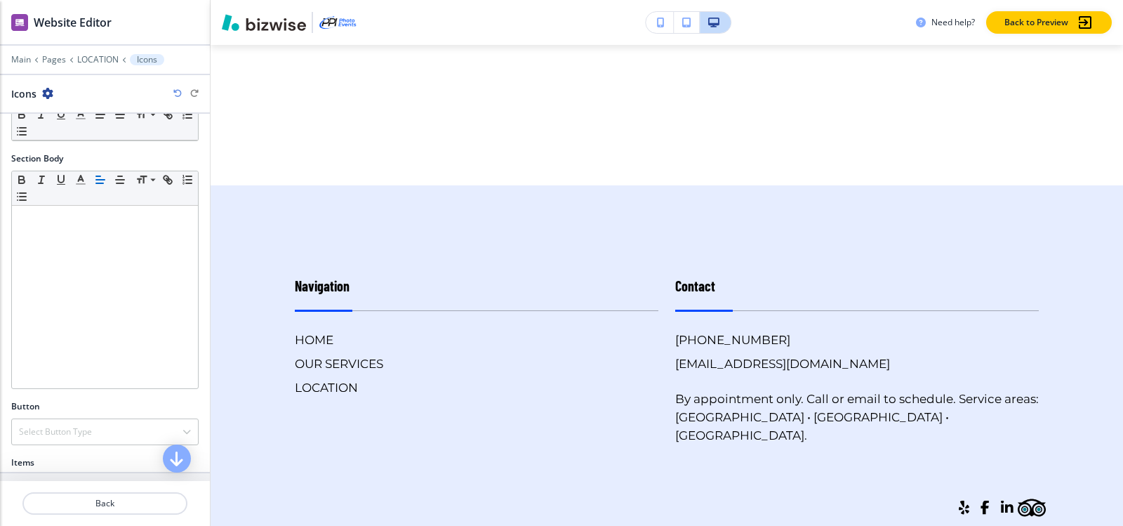
scroll to position [292, 0]
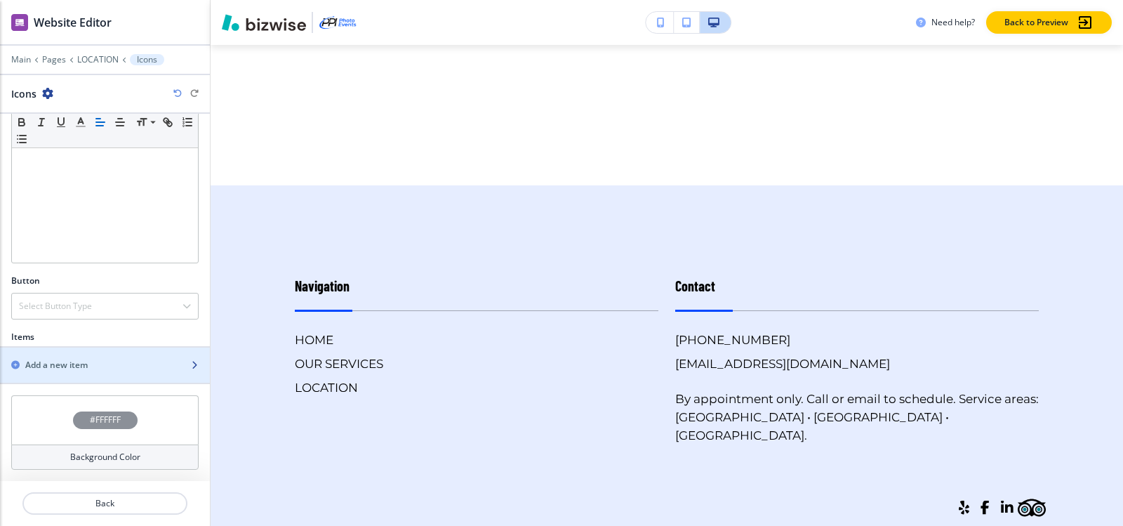
click at [109, 365] on div "Add a new item" at bounding box center [89, 365] width 179 height 13
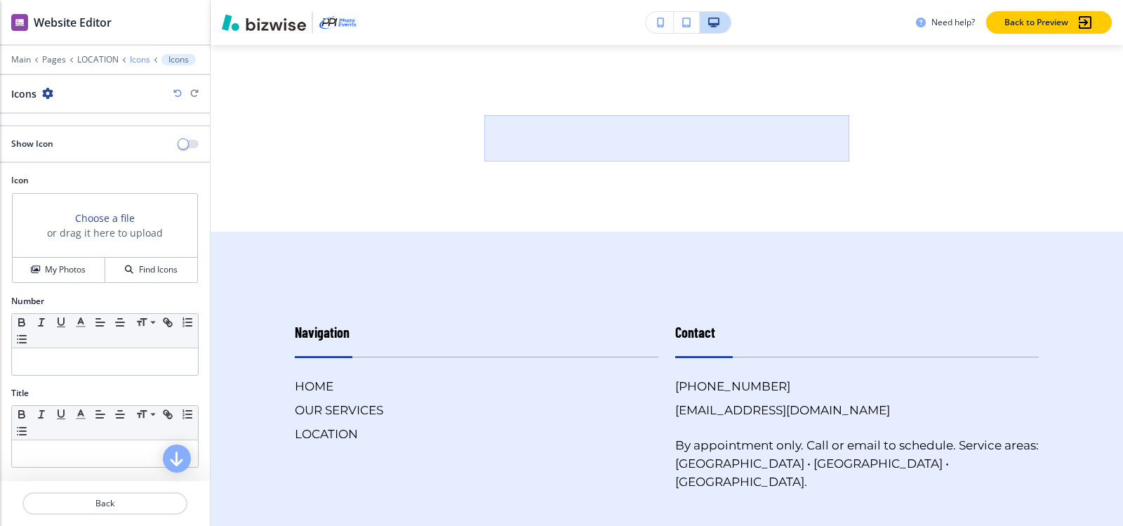
click at [141, 58] on p "Icons" at bounding box center [140, 60] width 20 height 10
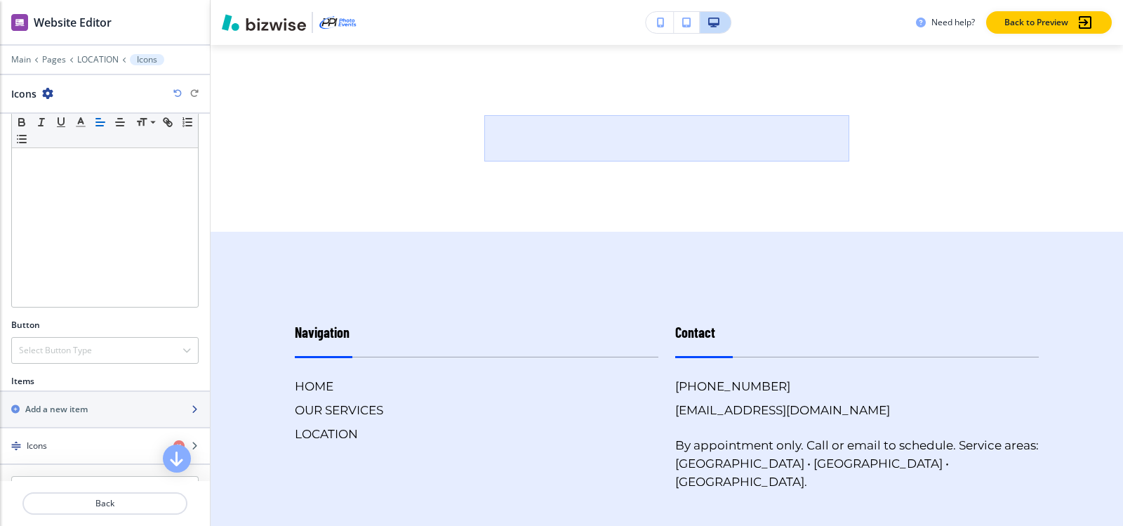
scroll to position [328, 0]
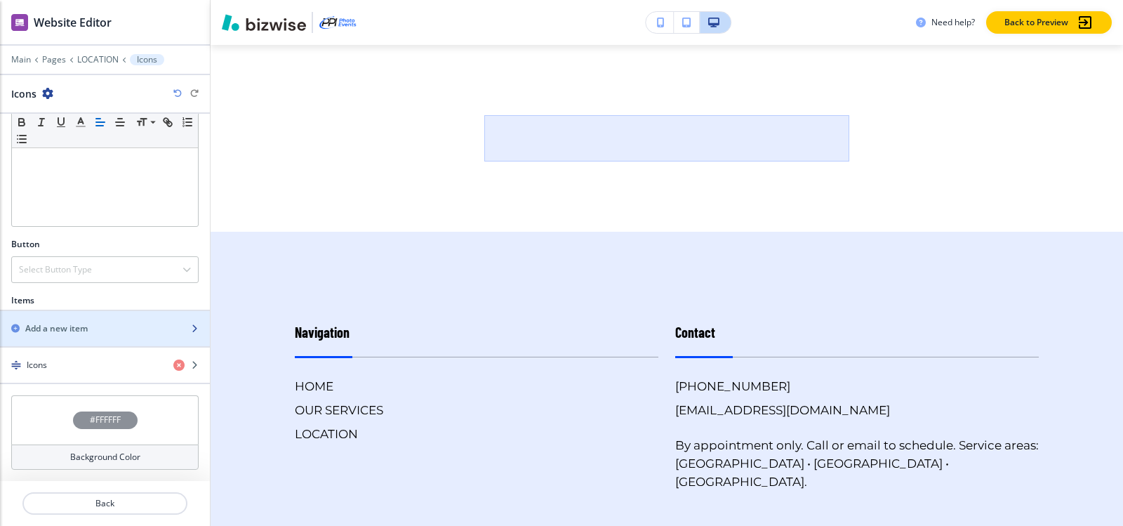
click at [119, 339] on div "button" at bounding box center [105, 340] width 210 height 11
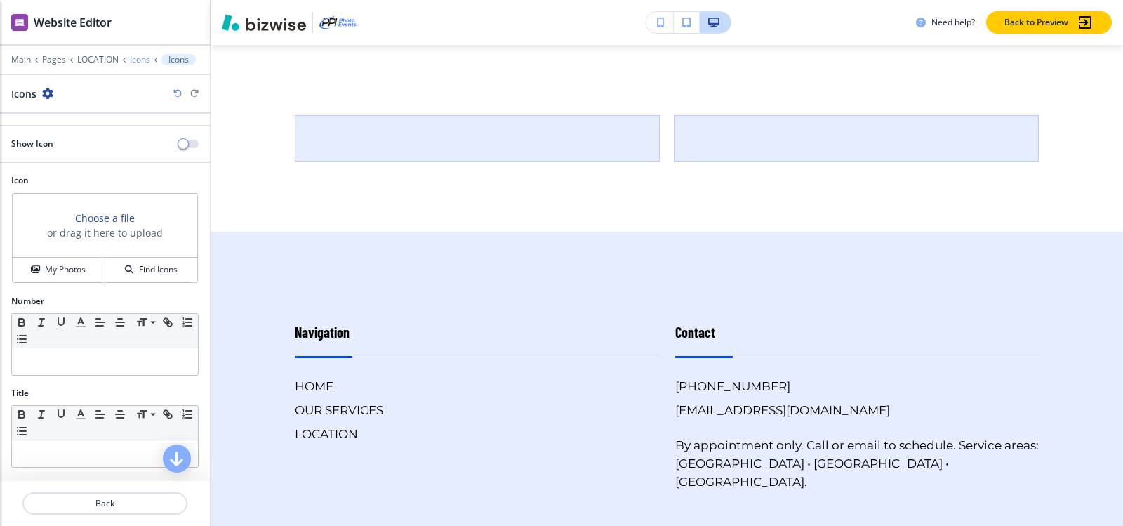
click at [142, 58] on p "Icons" at bounding box center [140, 60] width 20 height 10
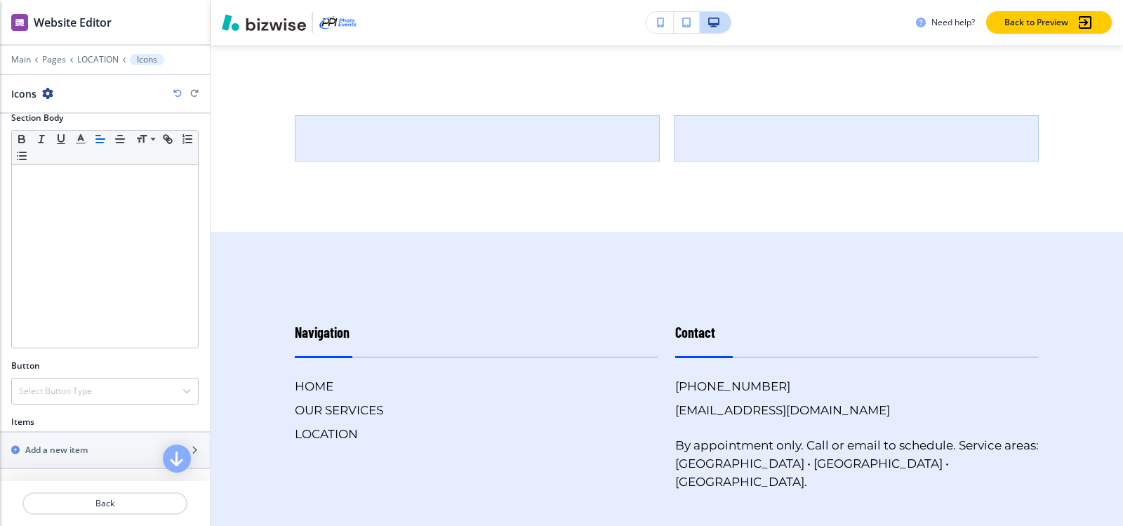
scroll to position [351, 0]
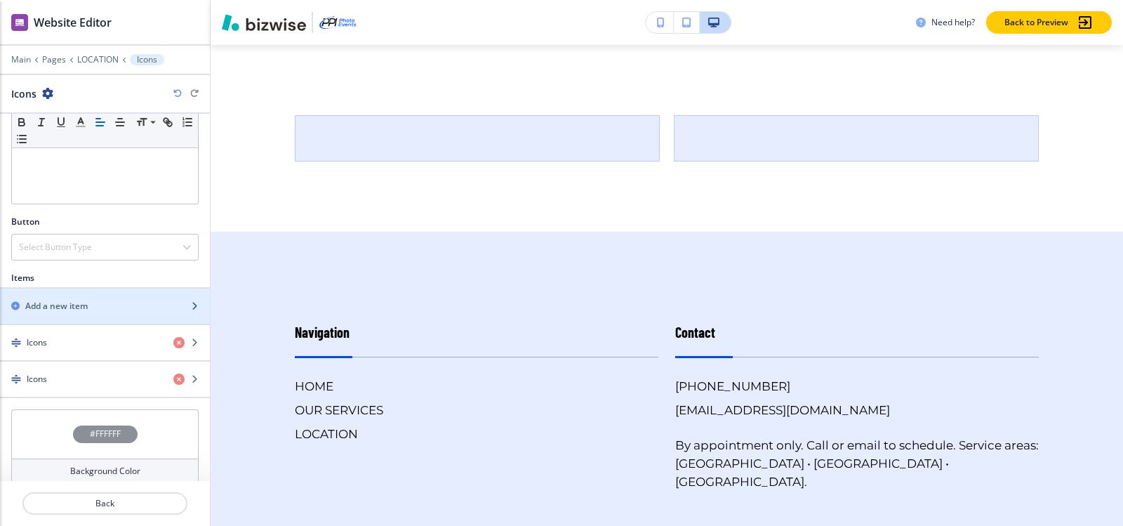
click at [58, 303] on h2 "Add a new item" at bounding box center [56, 306] width 62 height 13
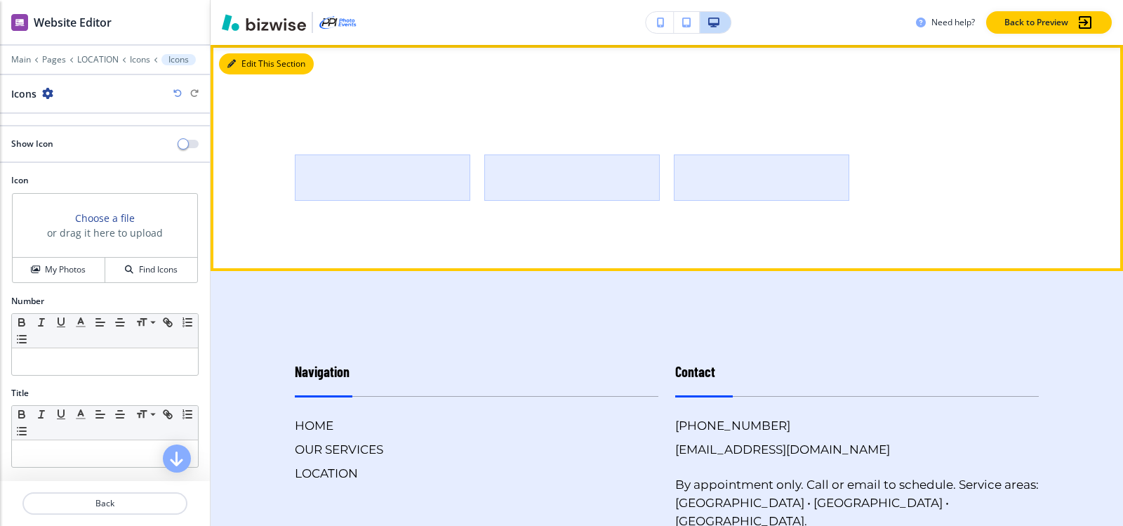
click at [233, 60] on icon "button" at bounding box center [231, 64] width 8 height 8
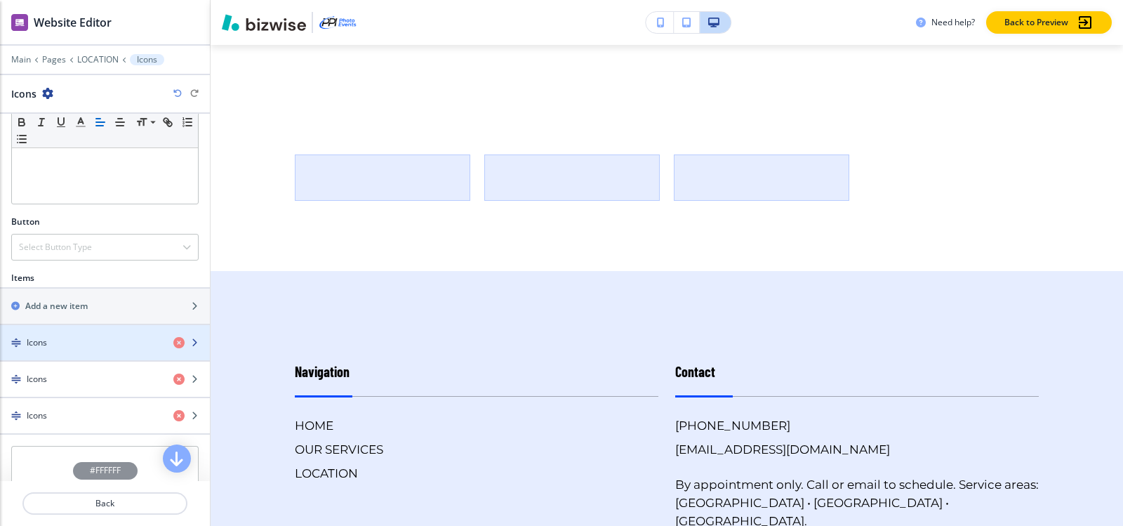
click at [69, 349] on div "button" at bounding box center [105, 354] width 210 height 11
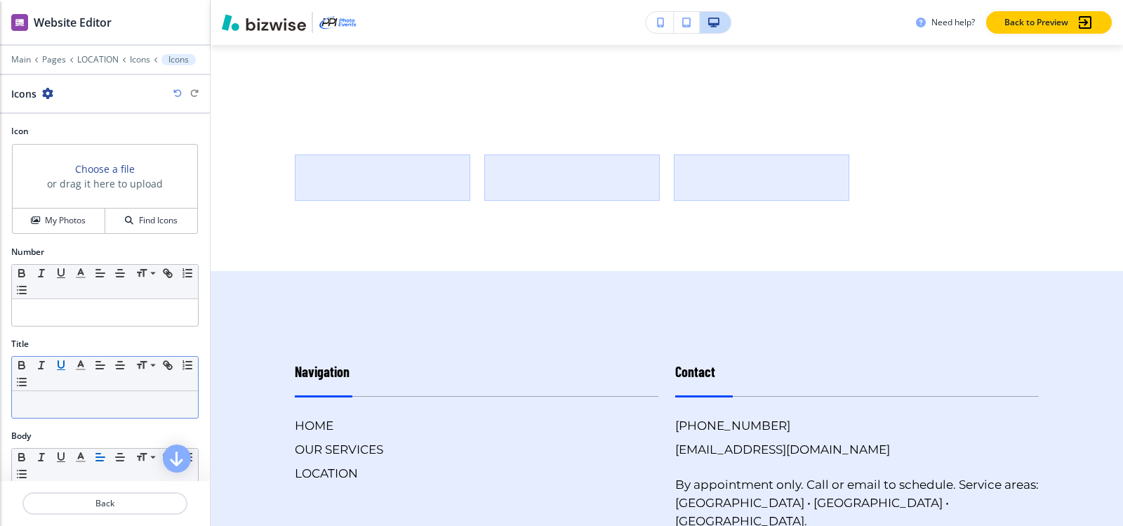
scroll to position [70, 0]
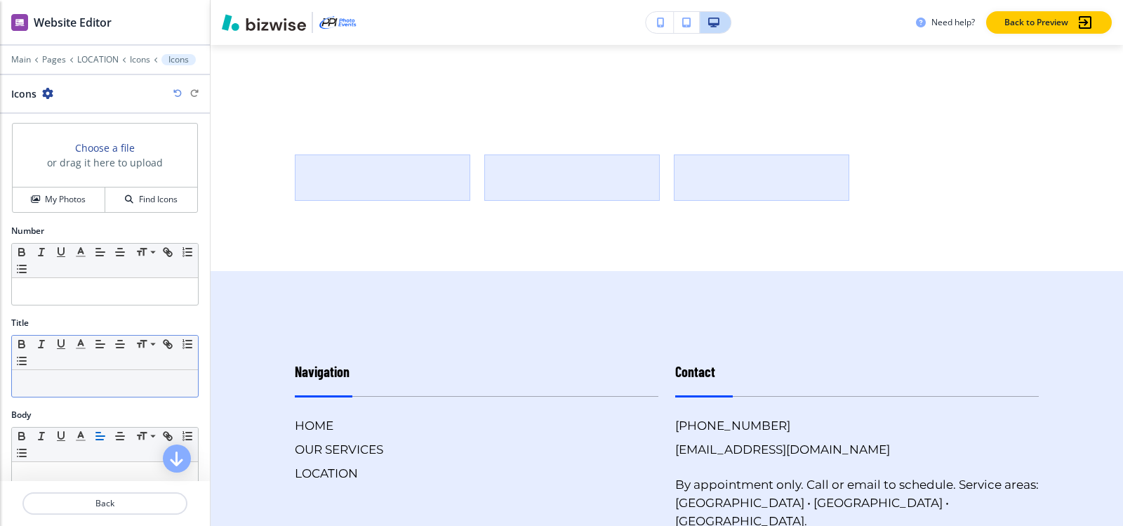
click at [60, 387] on p at bounding box center [105, 383] width 172 height 13
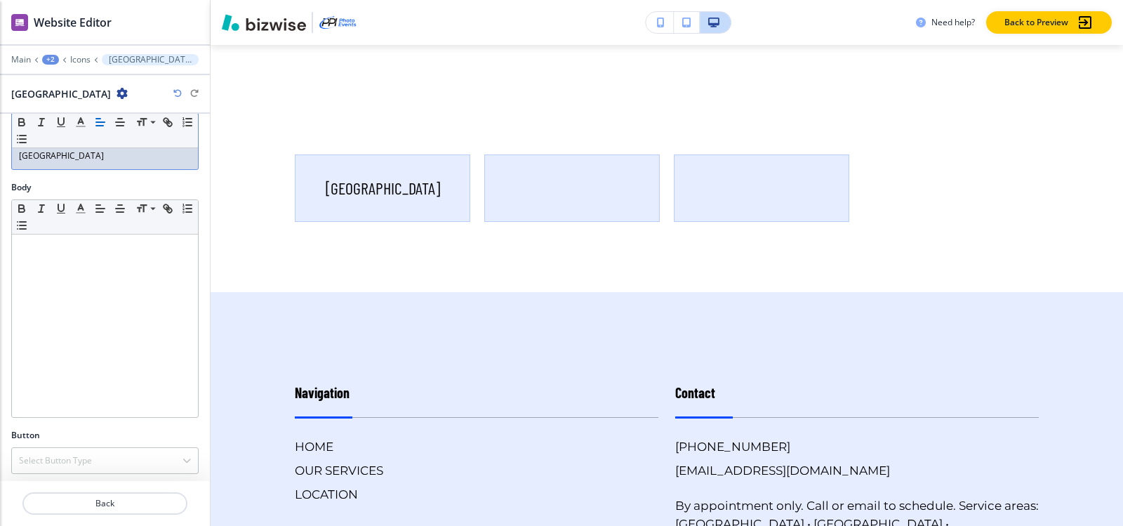
scroll to position [302, 0]
click at [79, 61] on p "Icons" at bounding box center [80, 60] width 20 height 10
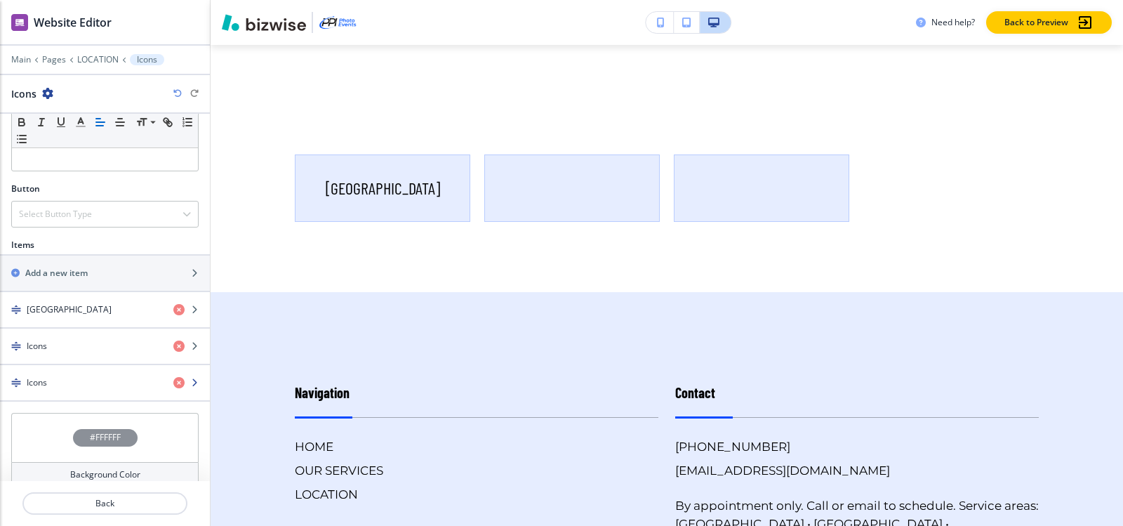
scroll to position [401, 0]
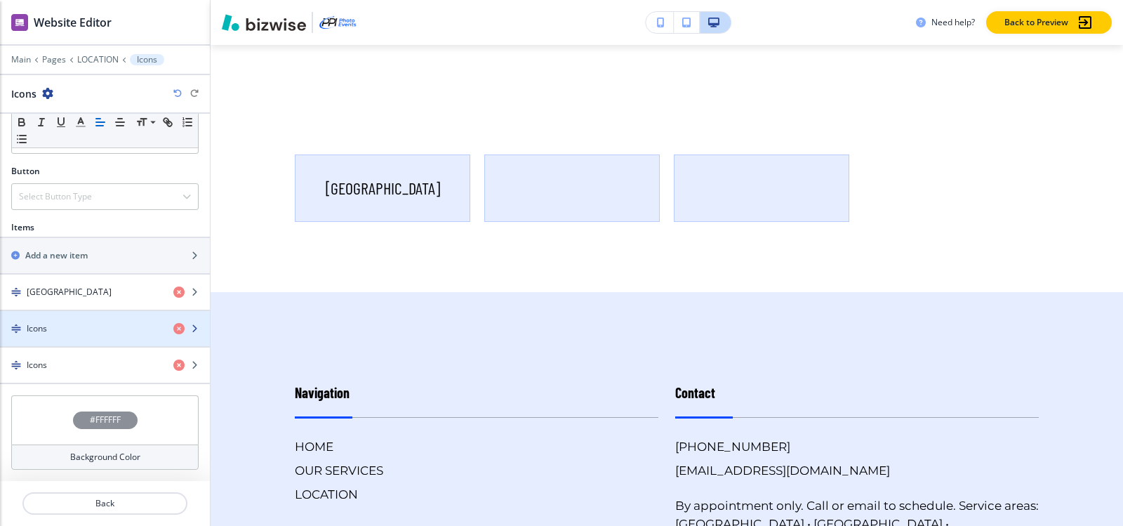
click at [71, 330] on div "Icons" at bounding box center [81, 328] width 162 height 13
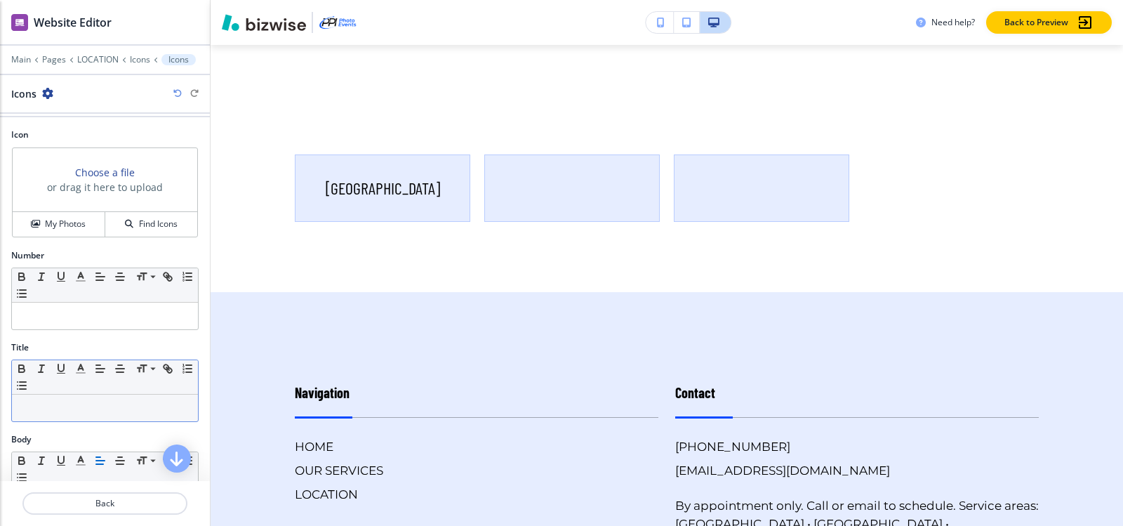
scroll to position [70, 0]
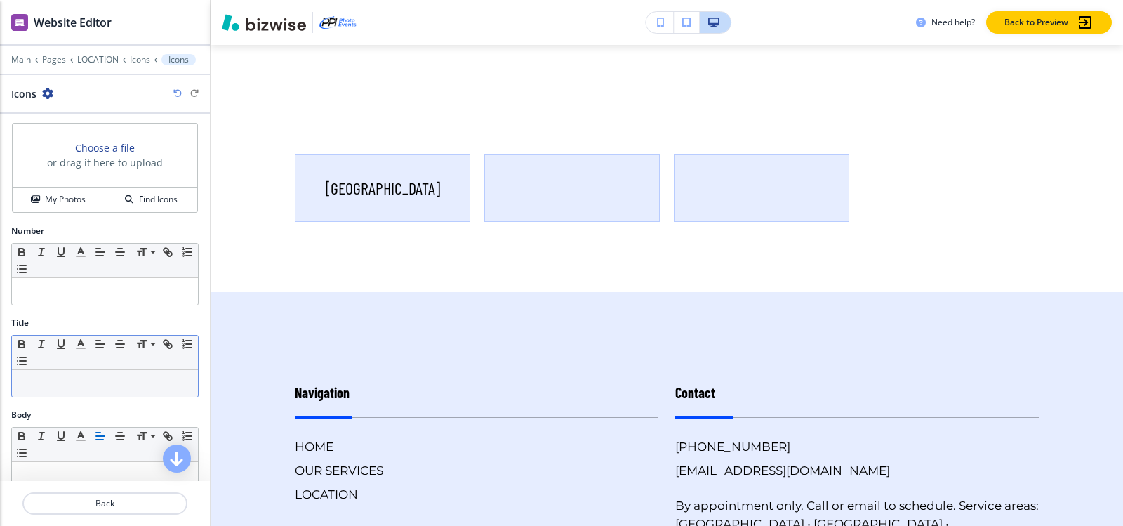
click at [73, 377] on p at bounding box center [105, 383] width 172 height 13
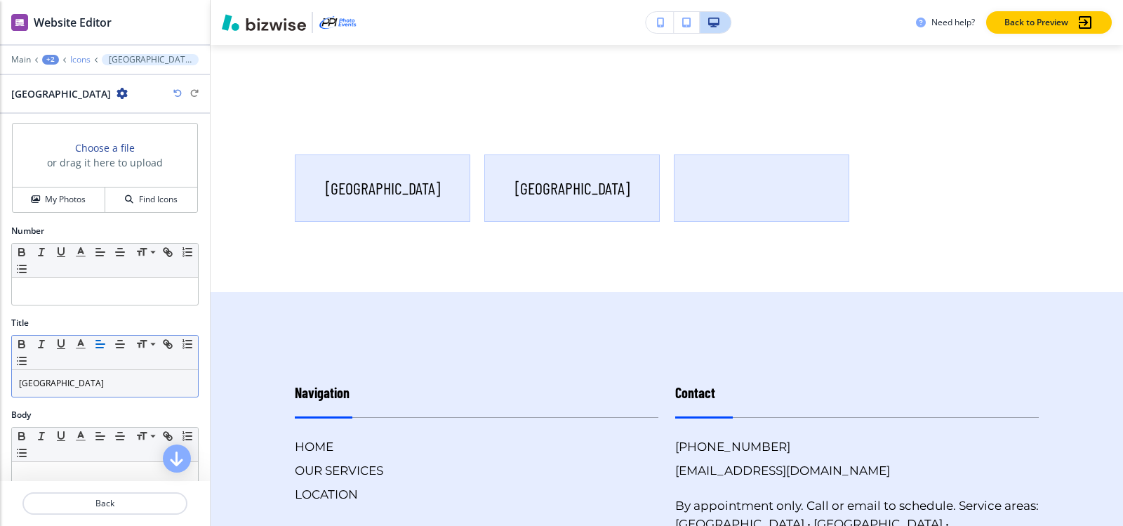
click at [81, 62] on p "Icons" at bounding box center [80, 60] width 20 height 10
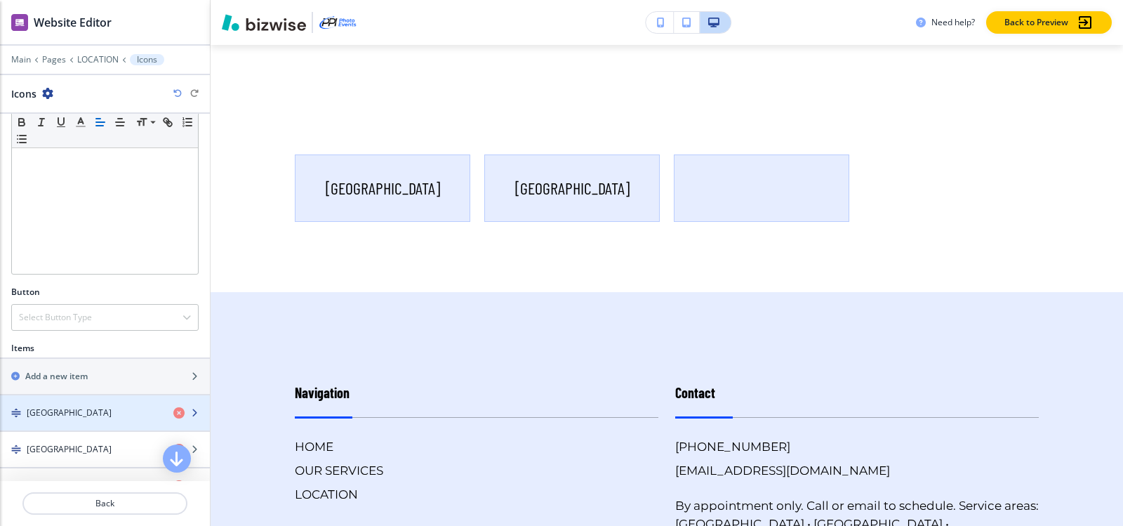
scroll to position [401, 0]
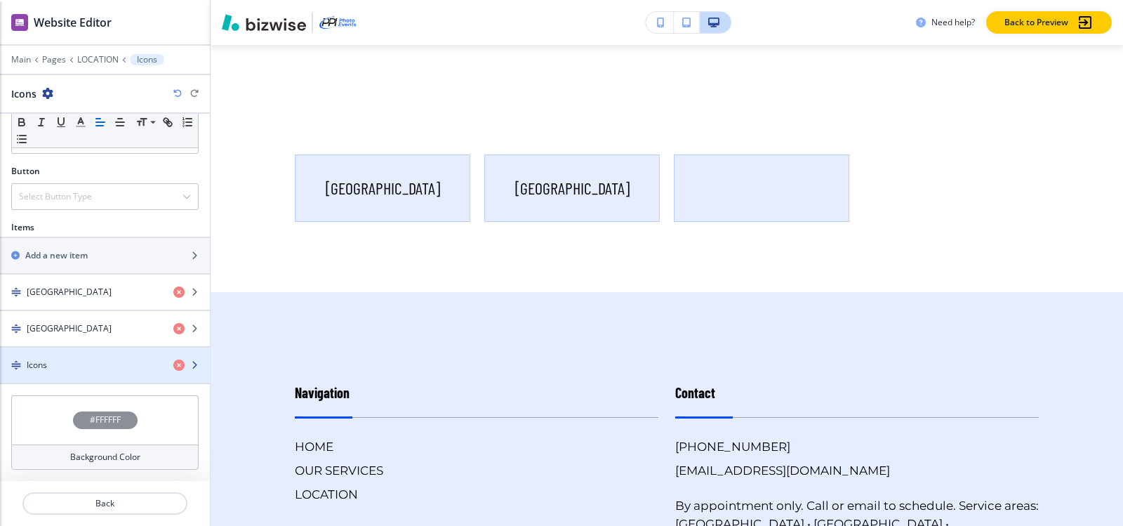
click at [70, 366] on div "Icons" at bounding box center [81, 365] width 162 height 13
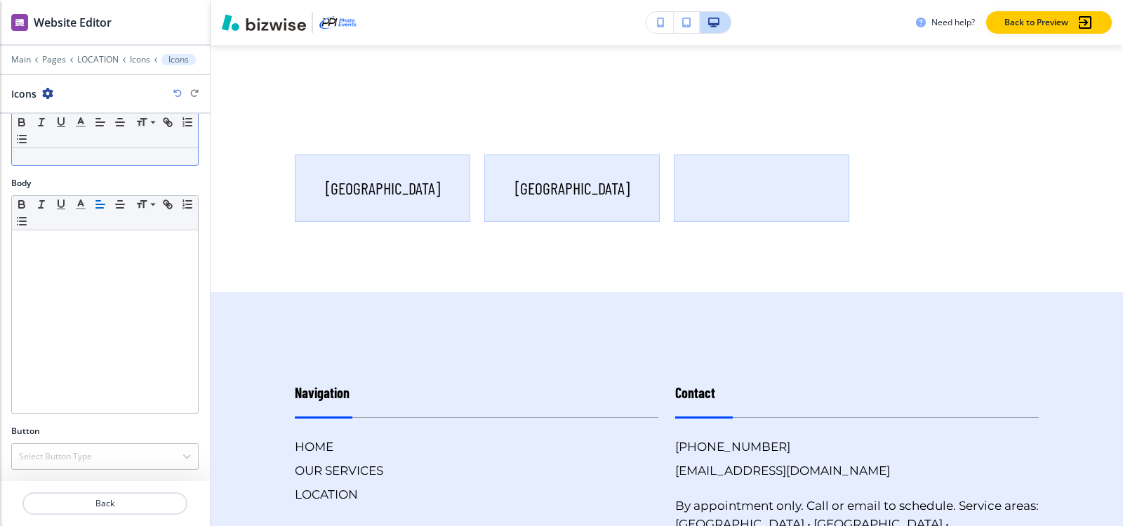
scroll to position [161, 0]
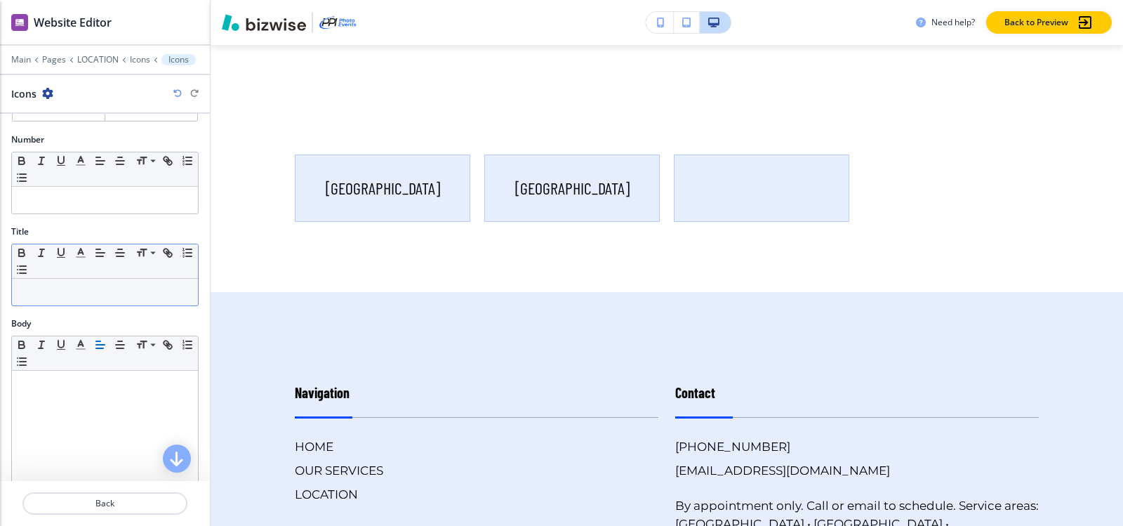
click at [83, 291] on p at bounding box center [105, 292] width 172 height 13
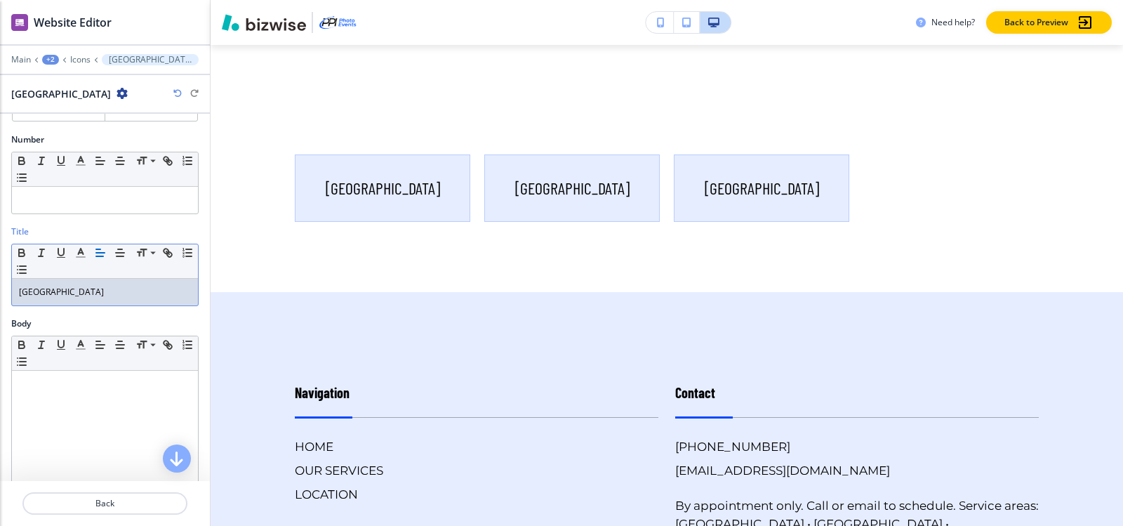
click at [34, 293] on p "LAS-VEGAS" at bounding box center [105, 292] width 172 height 13
click at [35, 293] on p "LAS-VEGAS" at bounding box center [105, 292] width 172 height 13
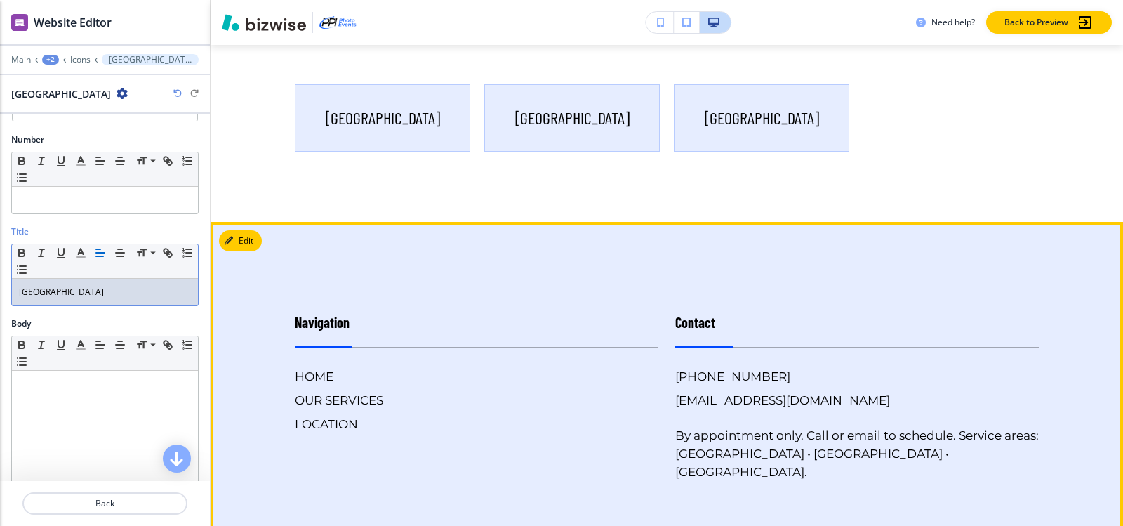
scroll to position [608, 0]
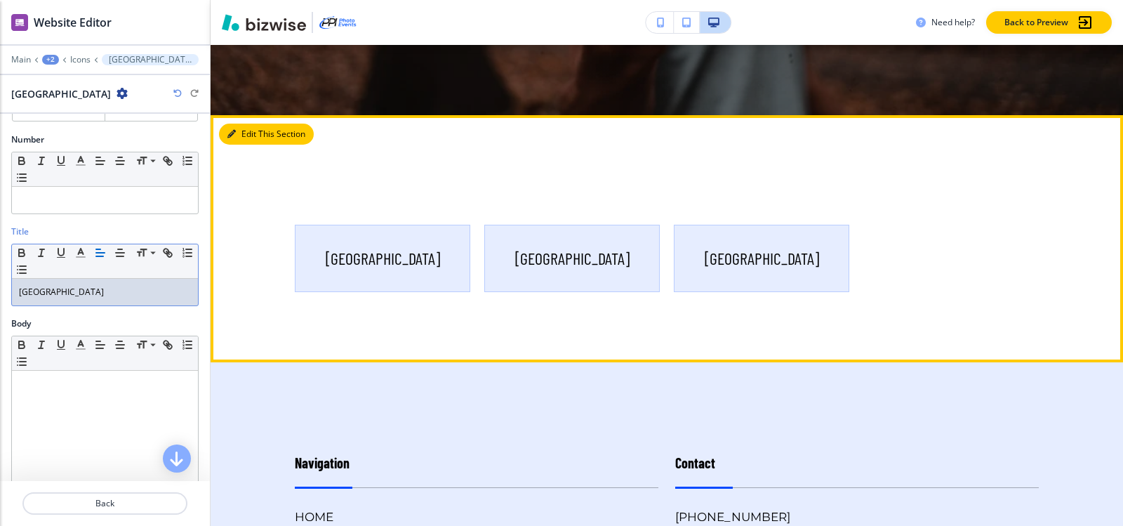
click at [250, 138] on button "Edit This Section" at bounding box center [266, 134] width 95 height 21
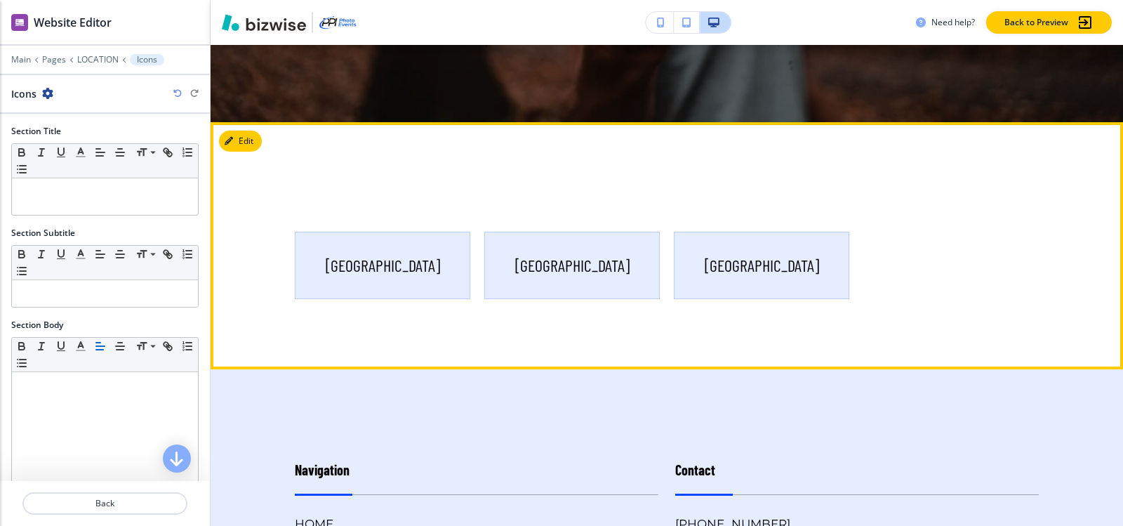
scroll to position [587, 0]
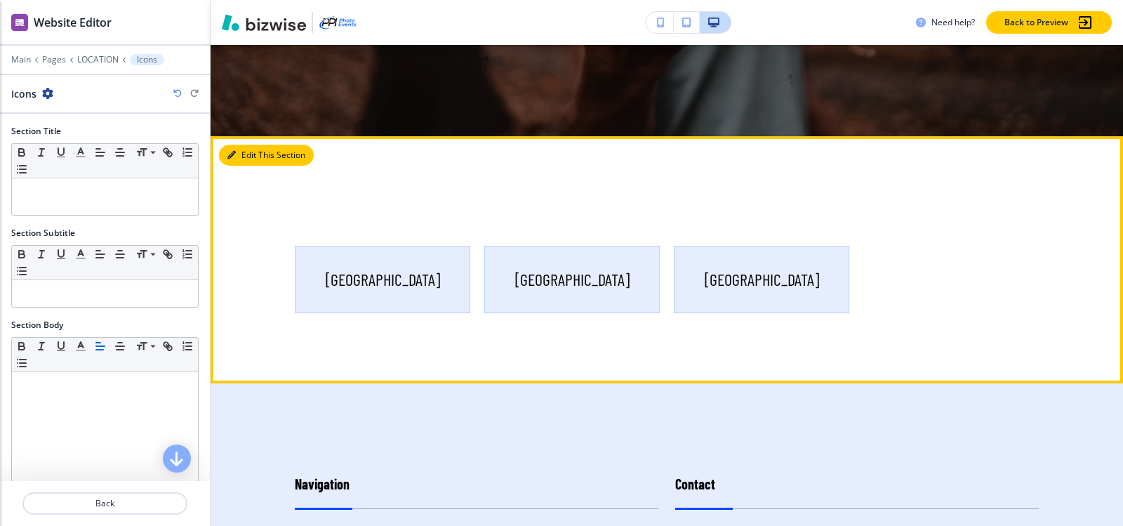
click at [253, 152] on button "Edit This Section" at bounding box center [266, 155] width 95 height 21
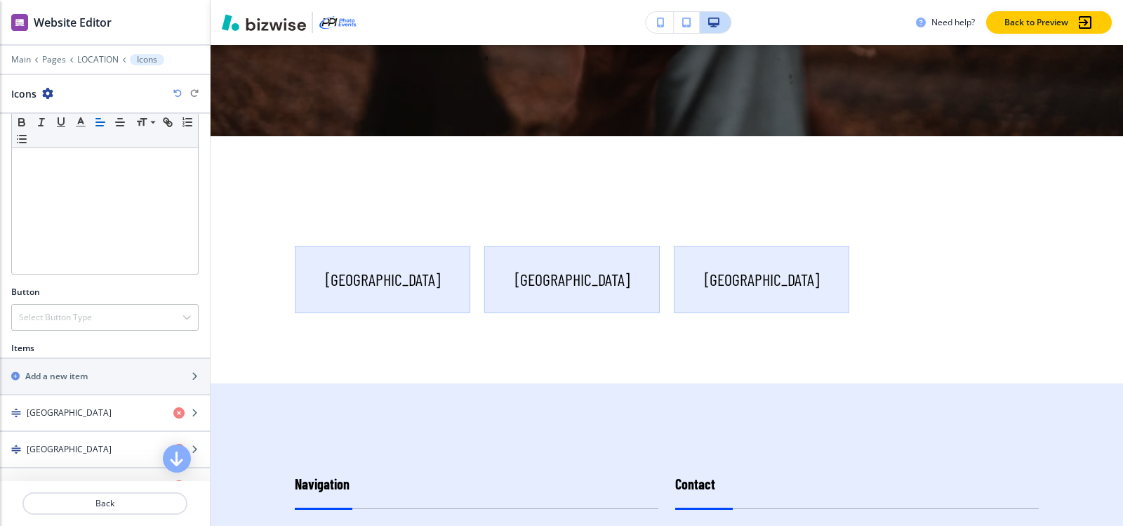
scroll to position [401, 0]
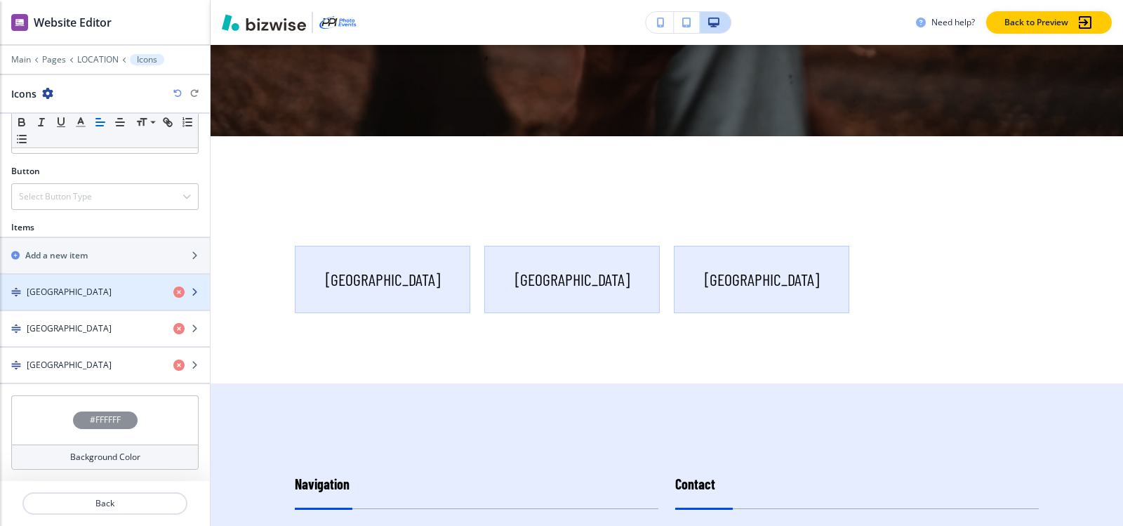
click at [57, 283] on div "button" at bounding box center [105, 279] width 210 height 11
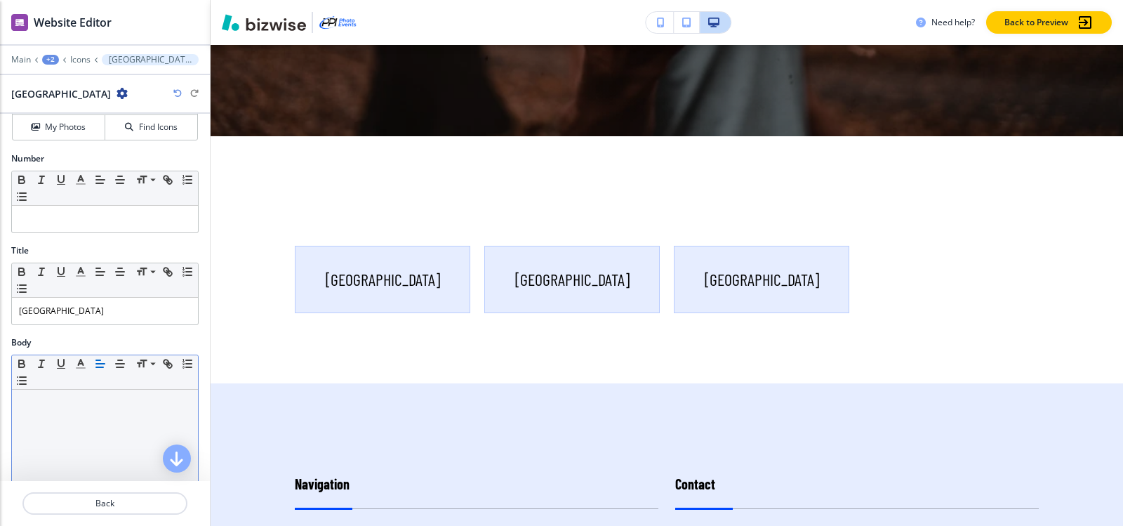
scroll to position [281, 0]
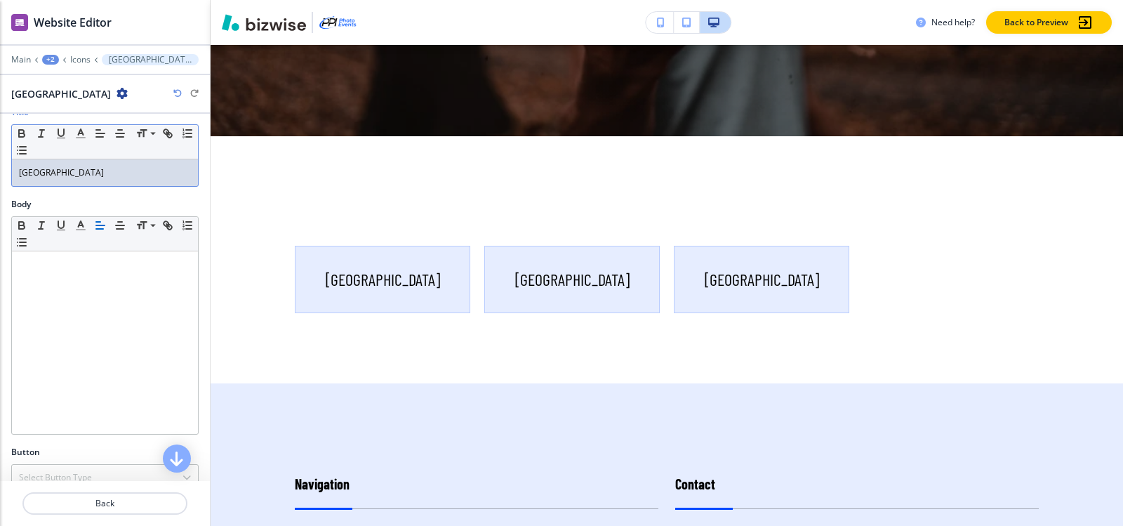
click at [95, 178] on p "SAN DIEGO" at bounding box center [105, 172] width 172 height 13
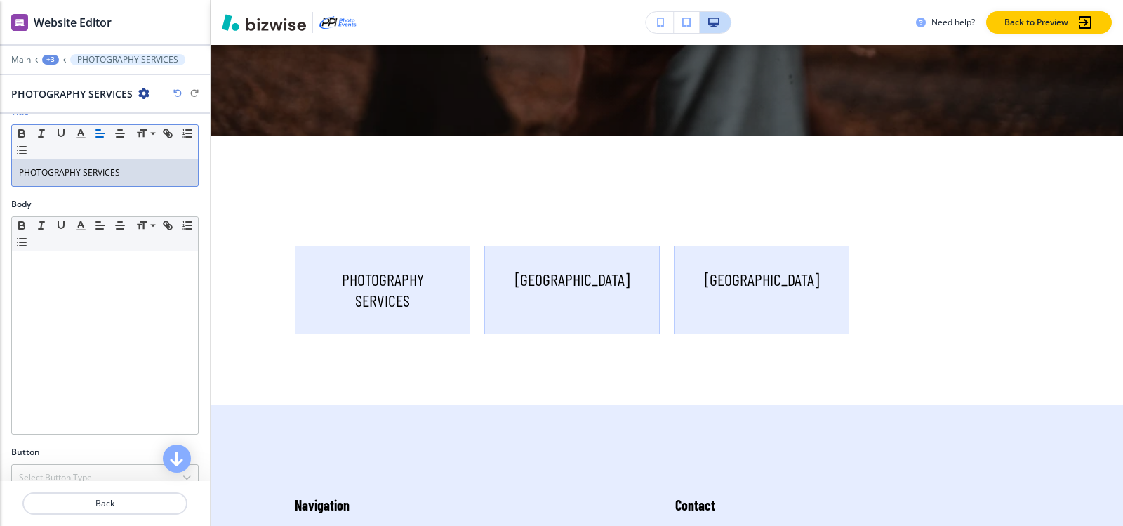
click at [48, 60] on div "+3" at bounding box center [50, 60] width 17 height 10
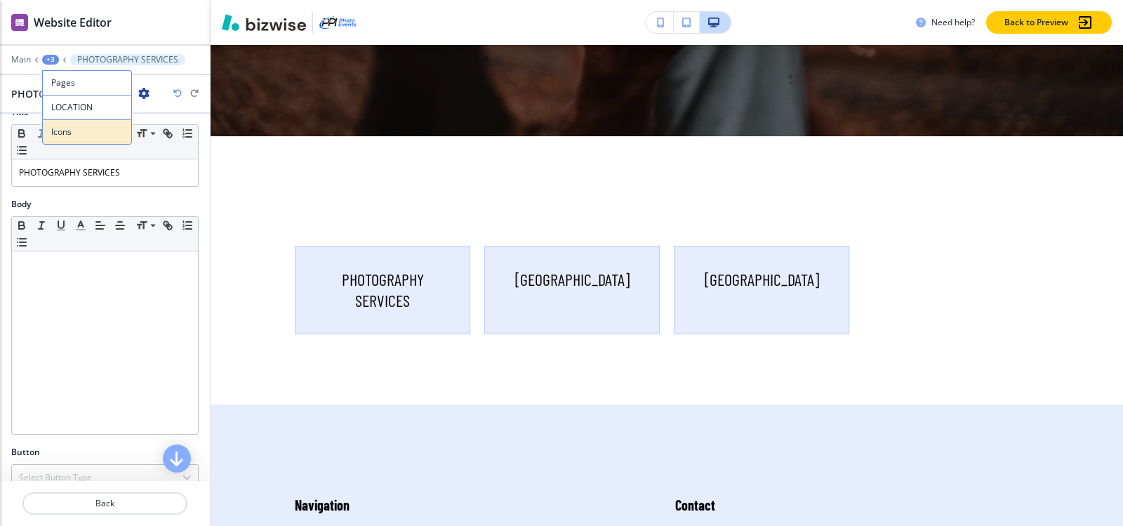
click at [72, 135] on p "Icons" at bounding box center [87, 132] width 72 height 13
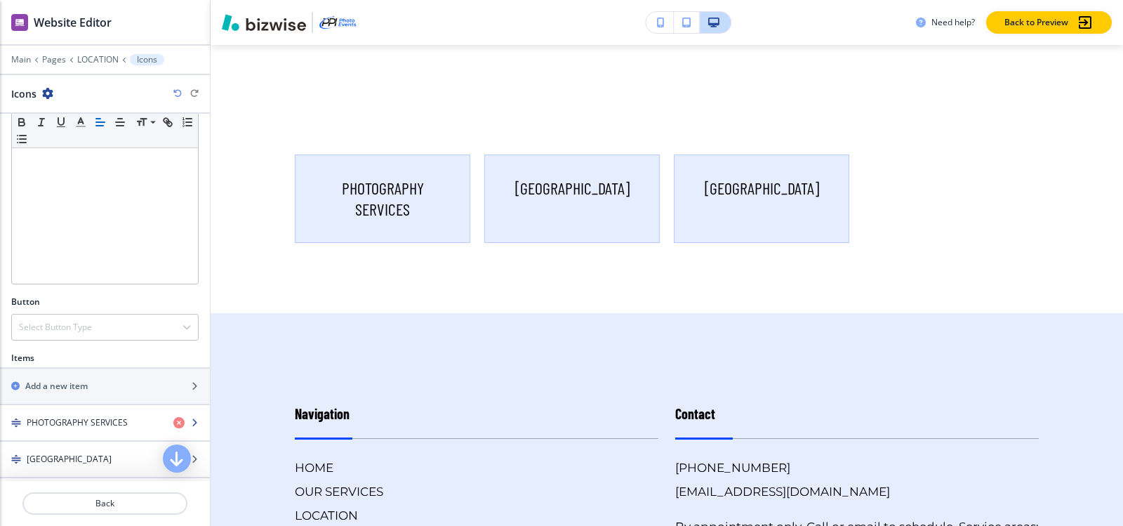
scroll to position [401, 0]
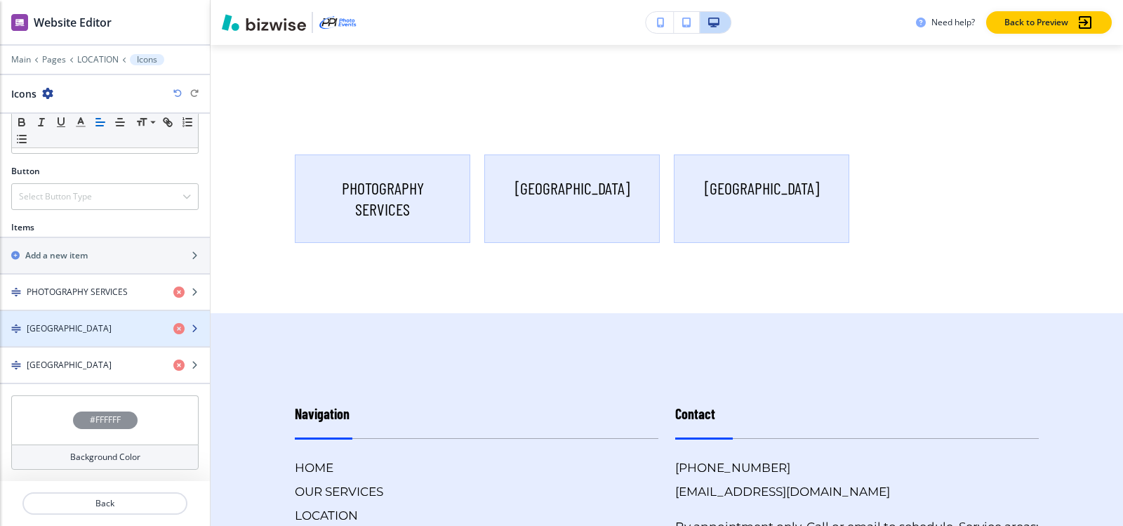
click at [108, 326] on div "ORANGE COUNTY" at bounding box center [81, 328] width 162 height 13
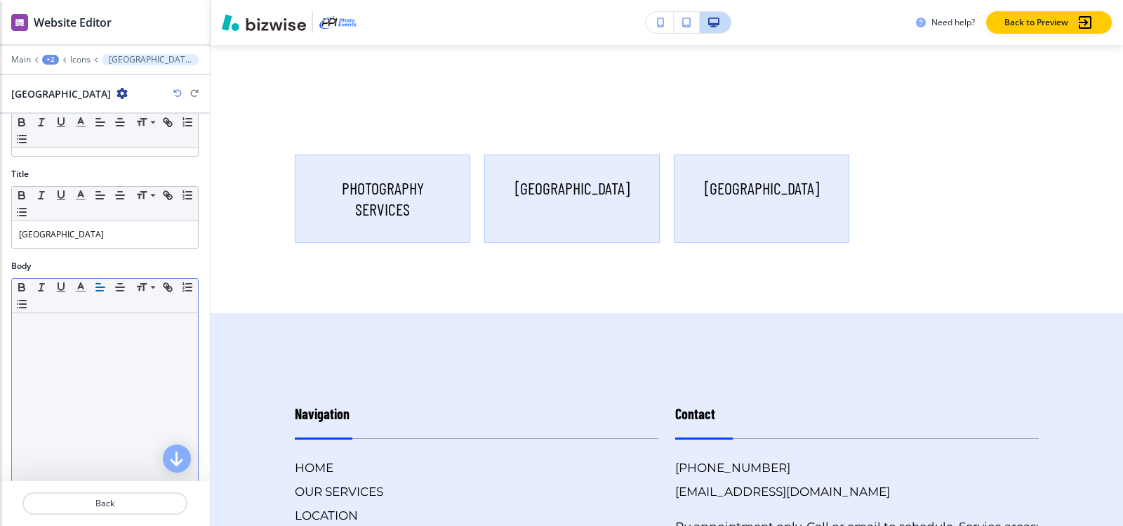
scroll to position [140, 0]
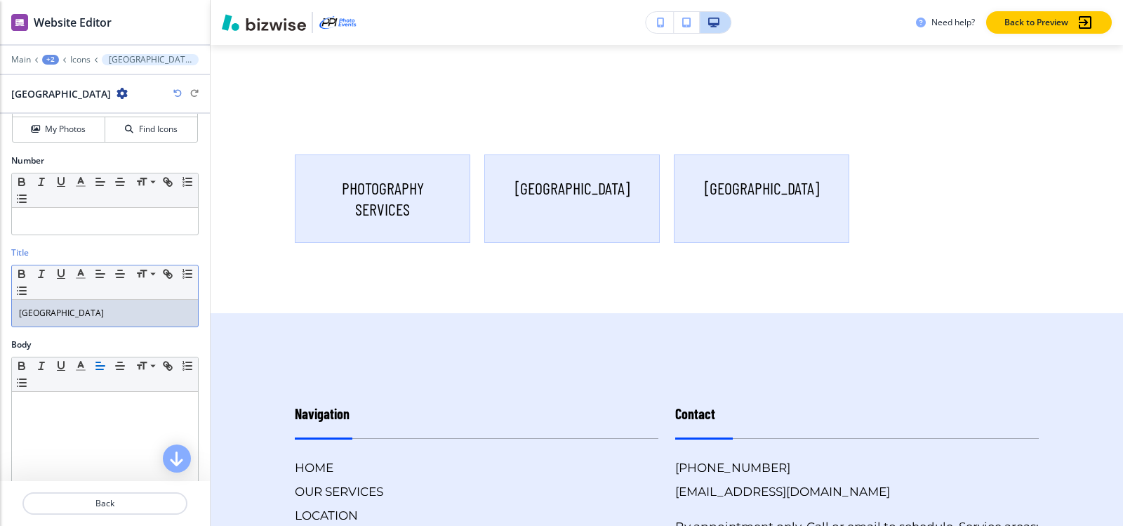
click at [121, 309] on p "ORANGE COUNTY" at bounding box center [105, 313] width 172 height 13
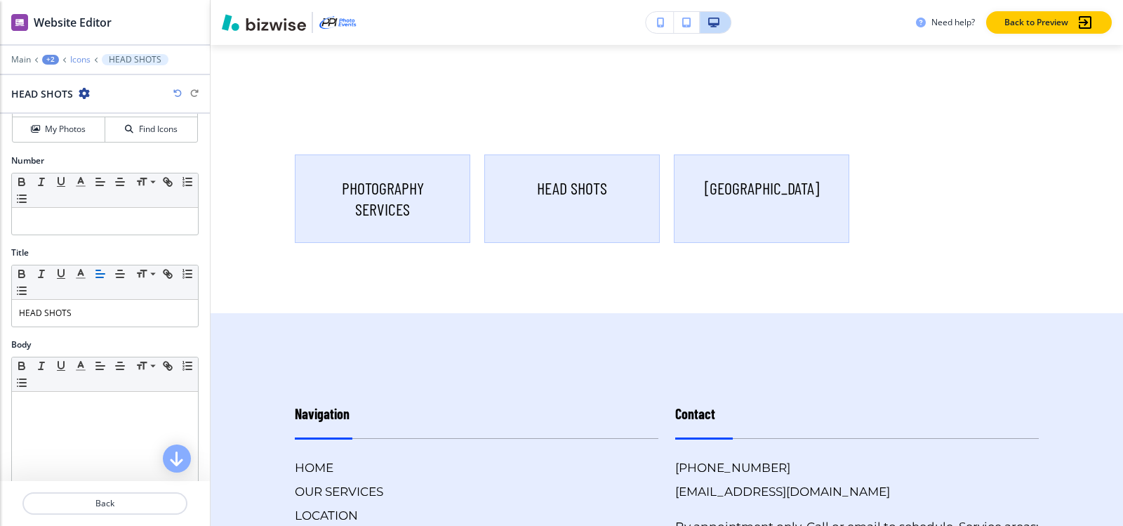
click at [78, 59] on p "Icons" at bounding box center [80, 60] width 20 height 10
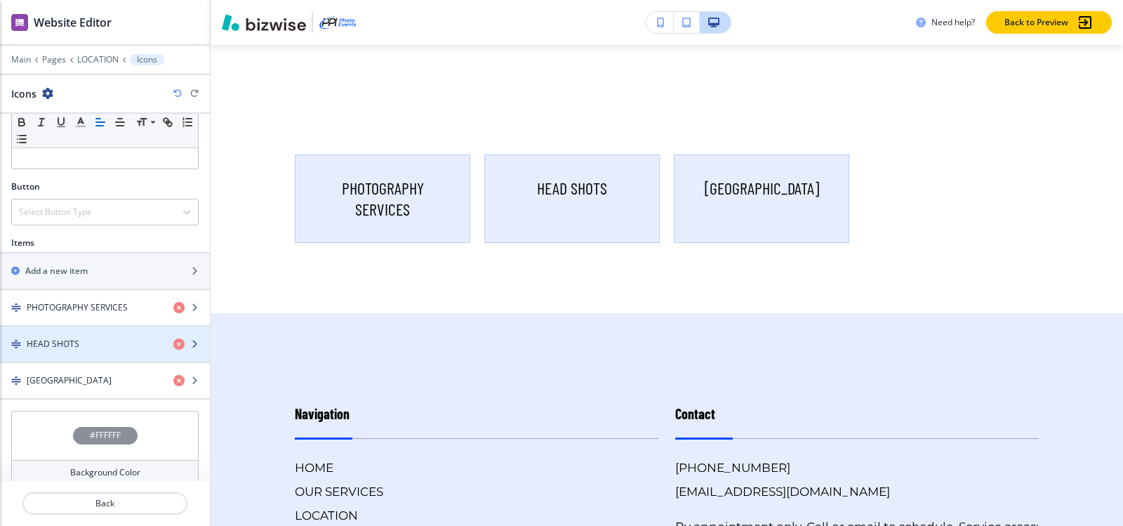
scroll to position [401, 0]
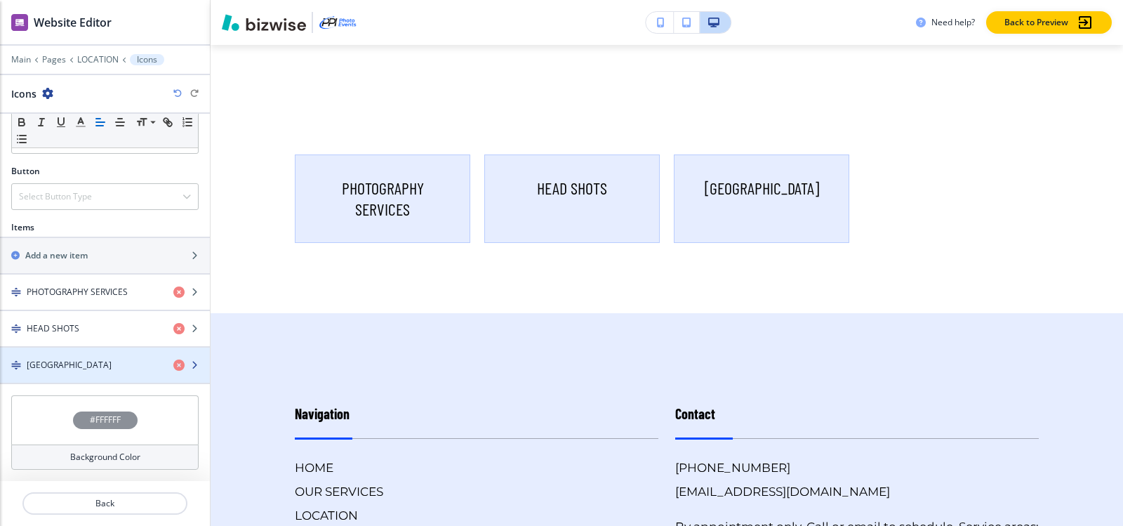
click at [93, 366] on div "LAS VEGAS" at bounding box center [81, 365] width 162 height 13
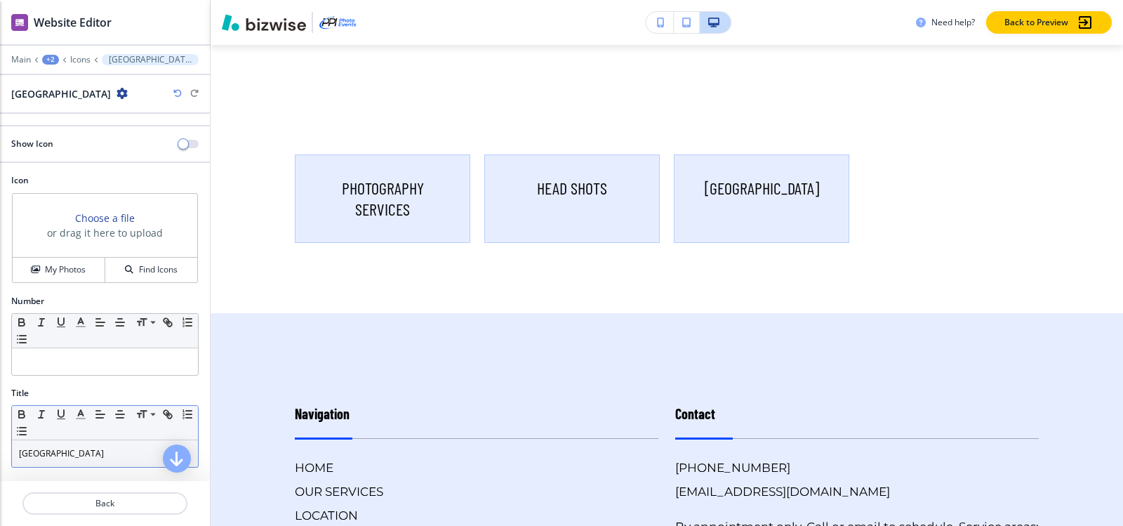
click at [80, 456] on p "LAS VEGAS" at bounding box center [105, 453] width 172 height 13
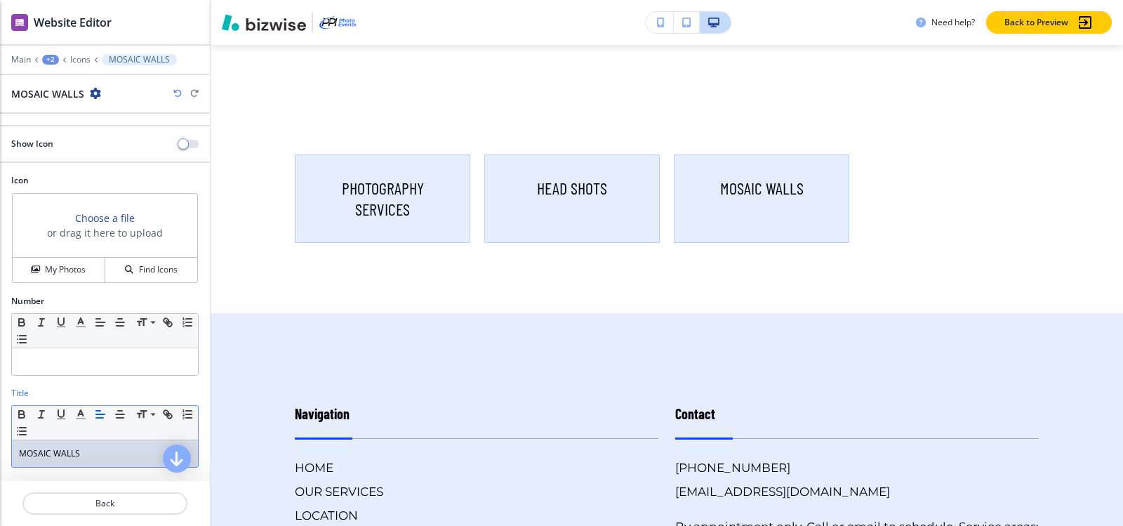
click at [51, 454] on p "MOSAIC WALLS" at bounding box center [105, 453] width 172 height 13
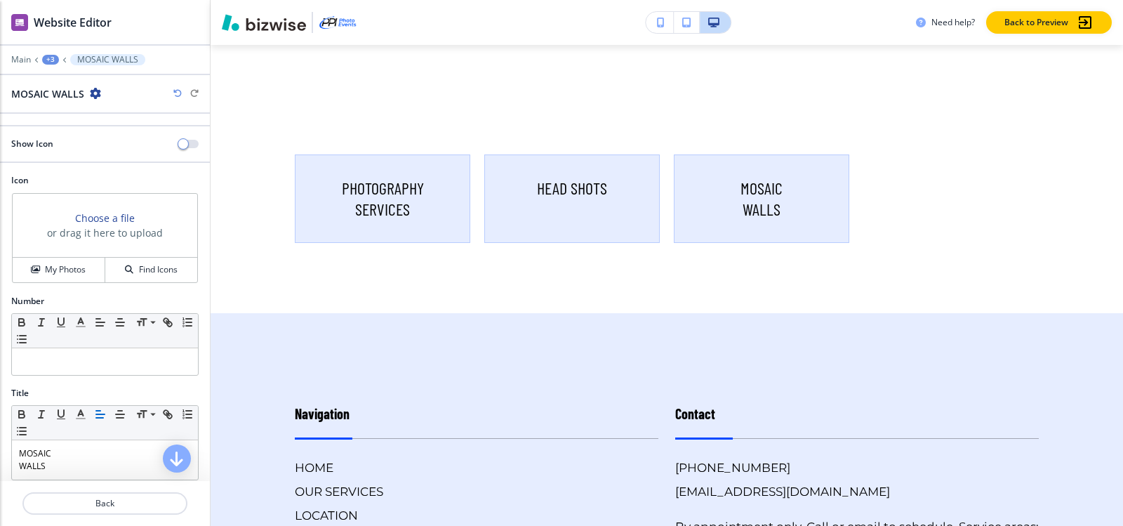
click at [46, 59] on div "+3" at bounding box center [50, 60] width 17 height 10
click at [74, 131] on p "Icons" at bounding box center [87, 132] width 72 height 13
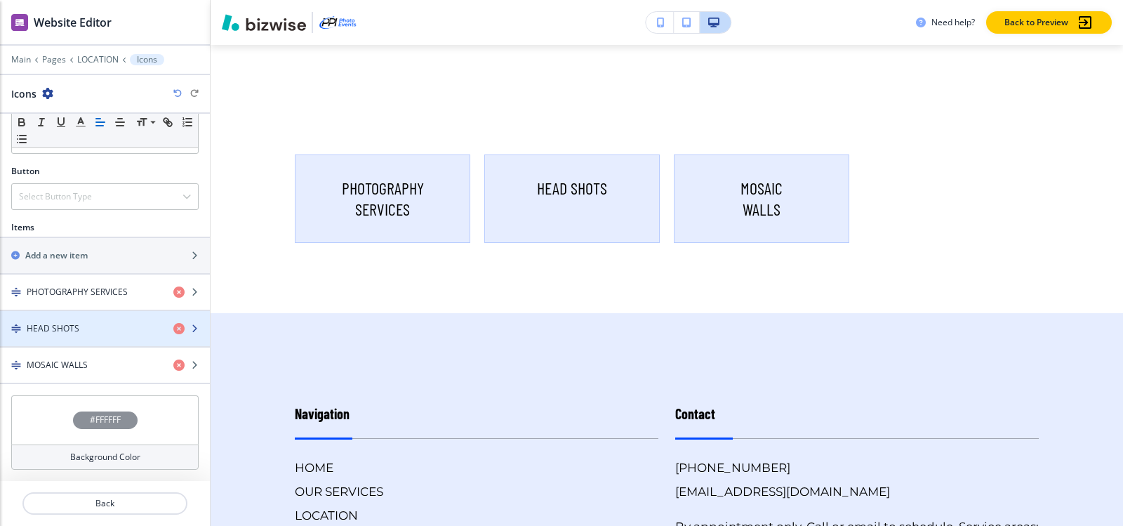
click at [69, 332] on h4 "HEAD SHOTS" at bounding box center [53, 328] width 53 height 13
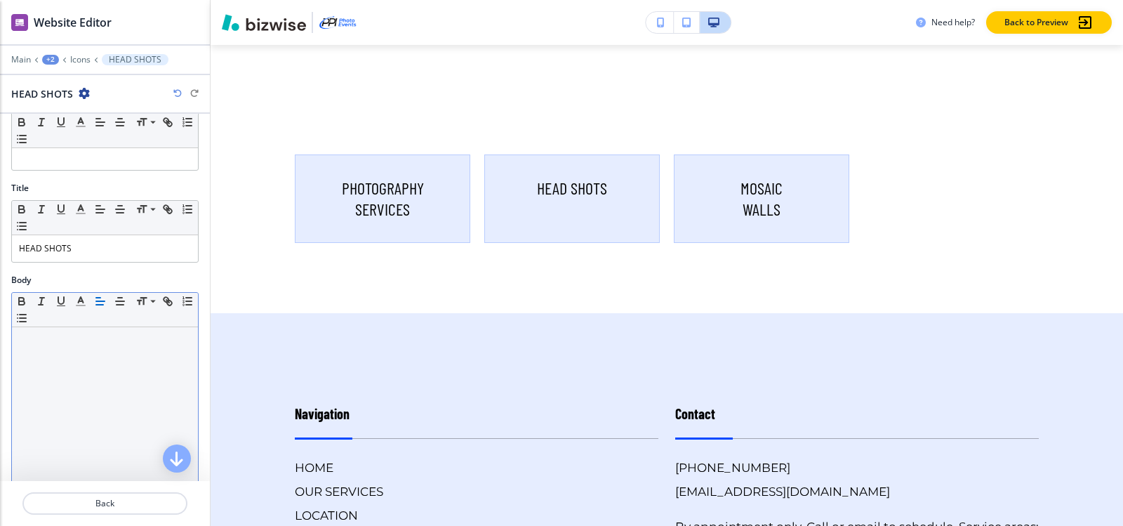
scroll to position [211, 0]
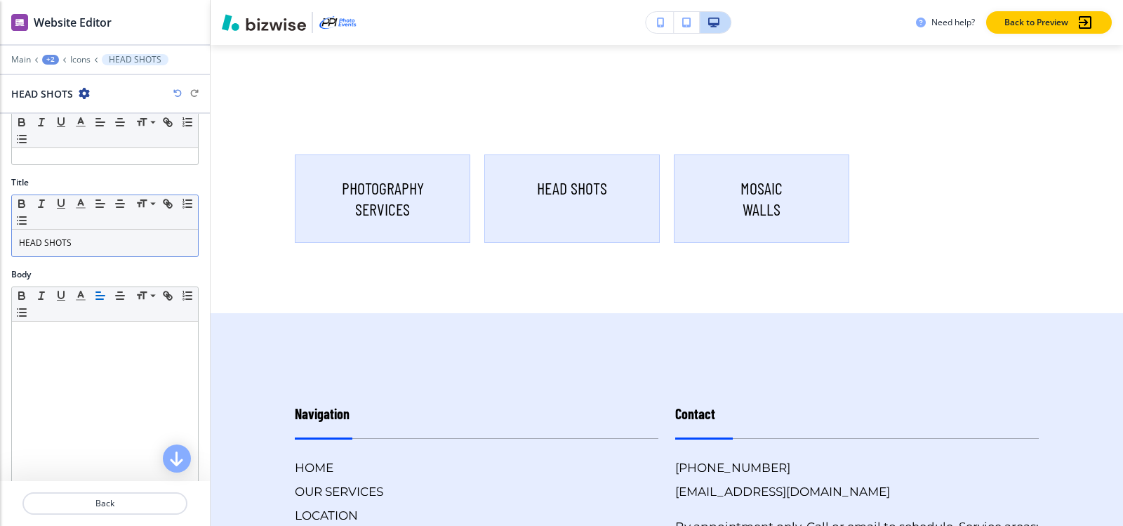
click at [44, 239] on p "HEAD SHOTS" at bounding box center [105, 242] width 172 height 13
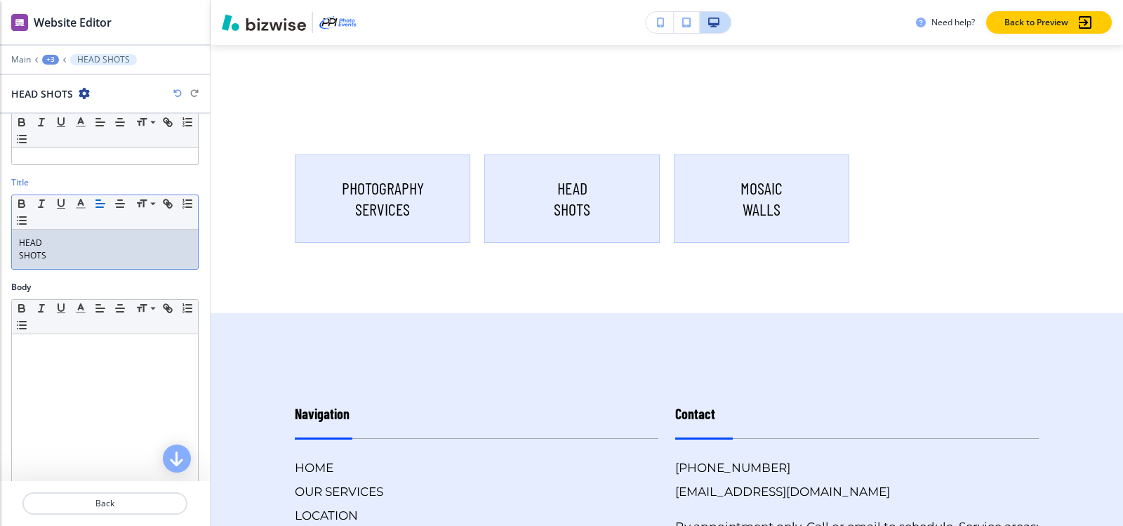
click at [46, 59] on div "+3" at bounding box center [50, 60] width 17 height 10
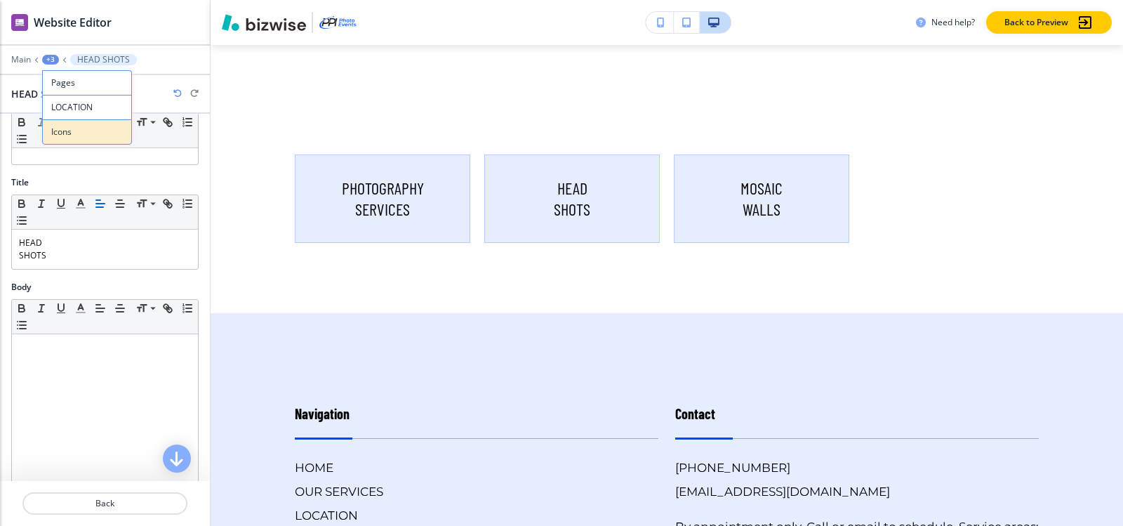
click at [79, 143] on button "Icons" at bounding box center [87, 131] width 90 height 25
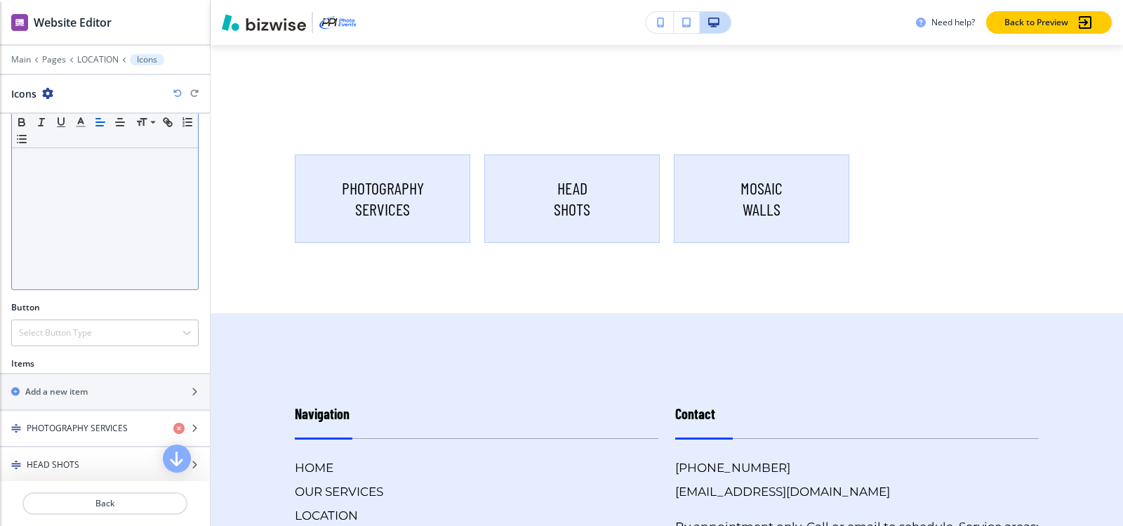
scroll to position [401, 0]
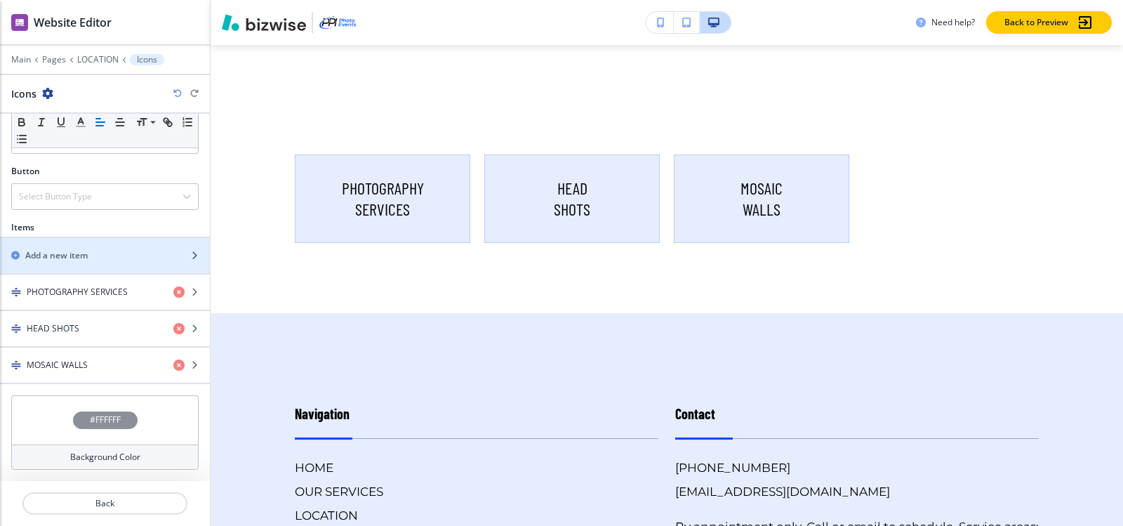
click at [109, 265] on div "button" at bounding box center [105, 267] width 210 height 11
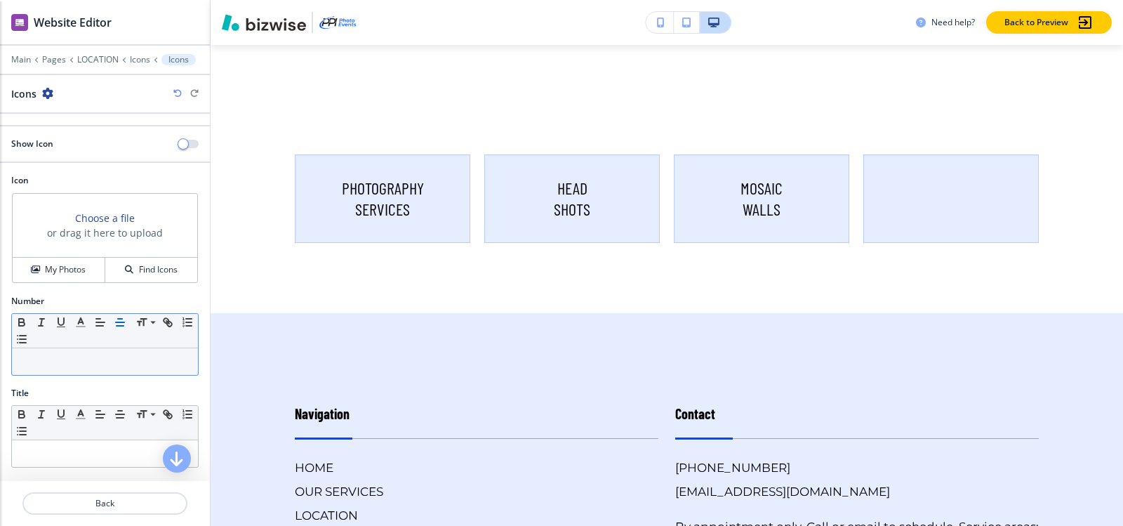
scroll to position [211, 0]
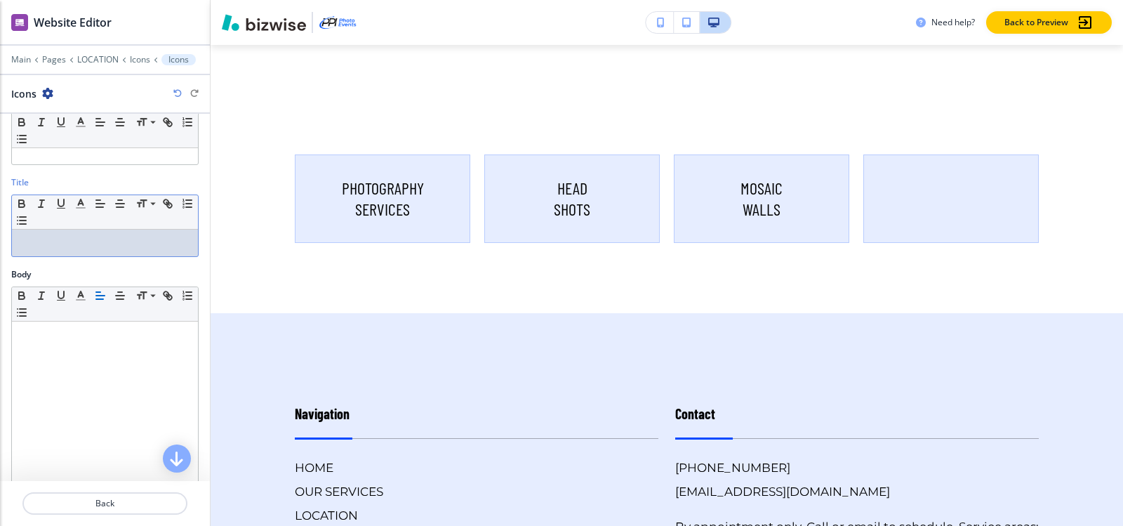
click at [86, 248] on p at bounding box center [105, 242] width 172 height 13
click at [50, 242] on p "PHOTO BOOTHS" at bounding box center [105, 242] width 172 height 13
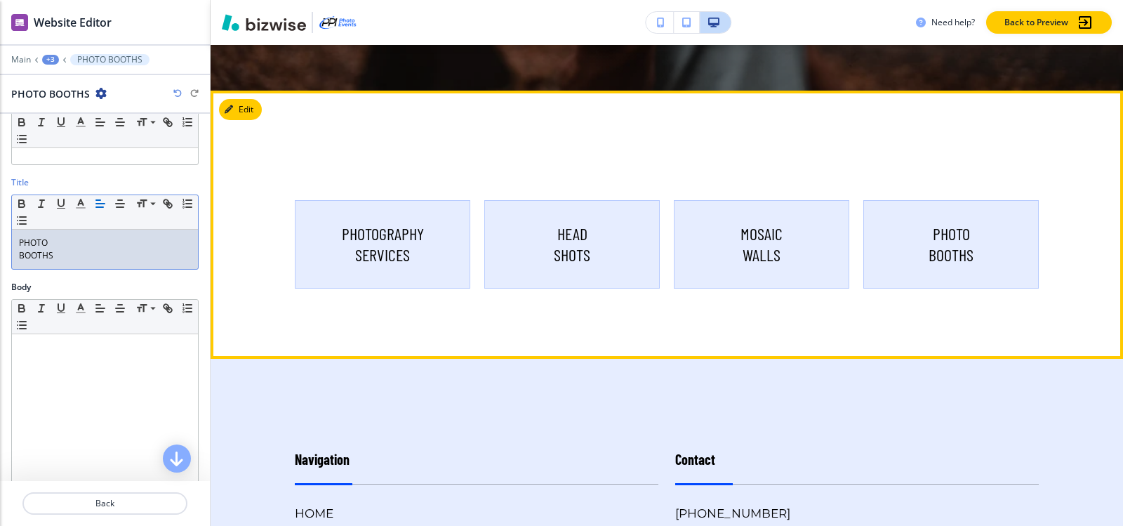
scroll to position [608, 0]
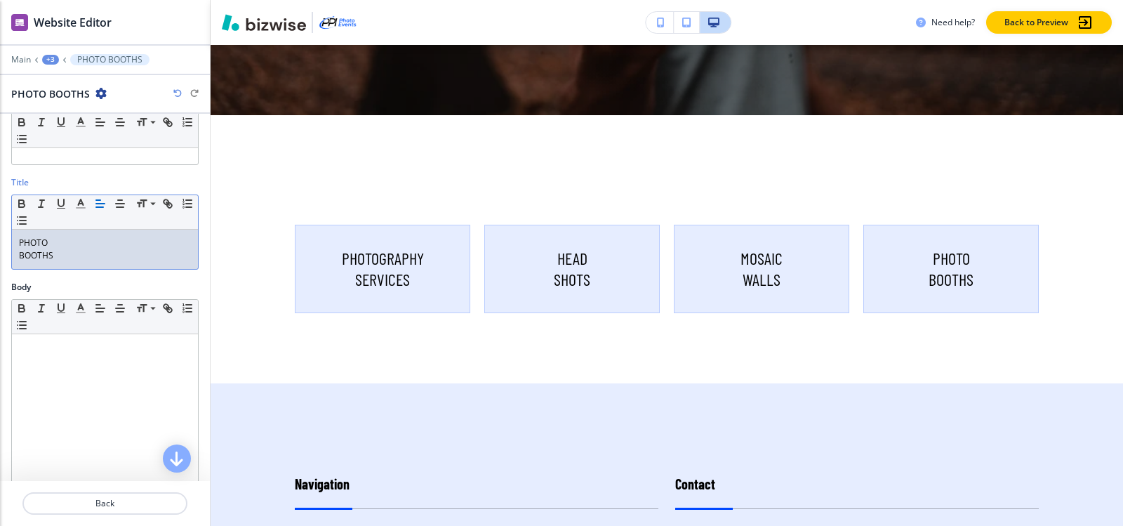
click at [46, 55] on div "+3" at bounding box center [50, 60] width 17 height 10
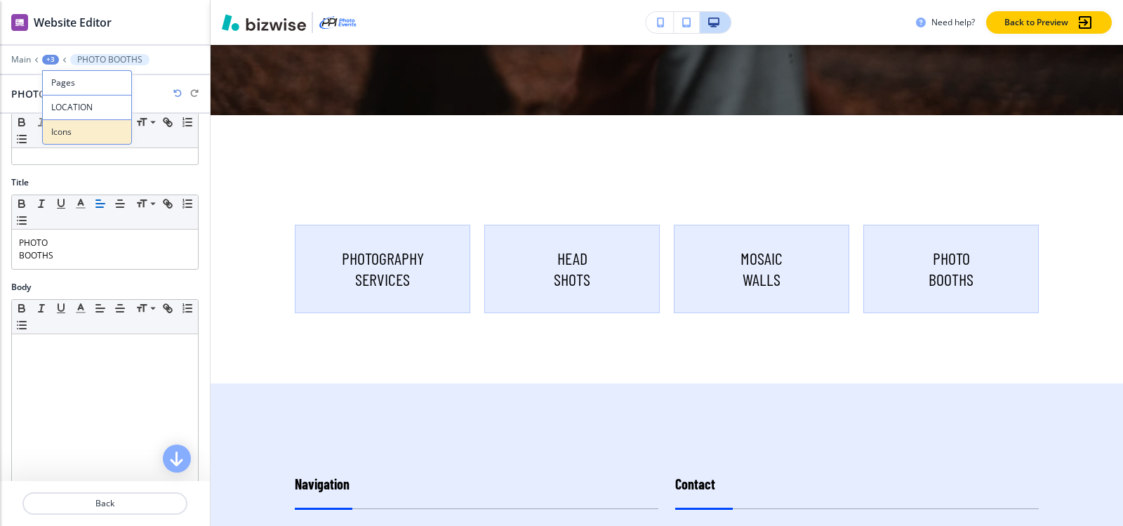
click at [67, 129] on p "Icons" at bounding box center [87, 132] width 72 height 13
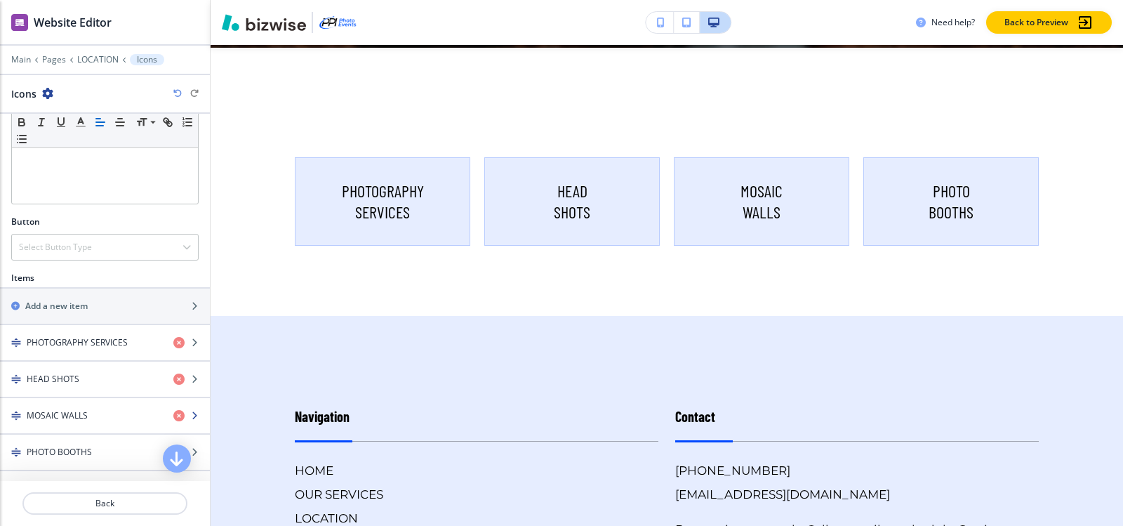
scroll to position [678, 0]
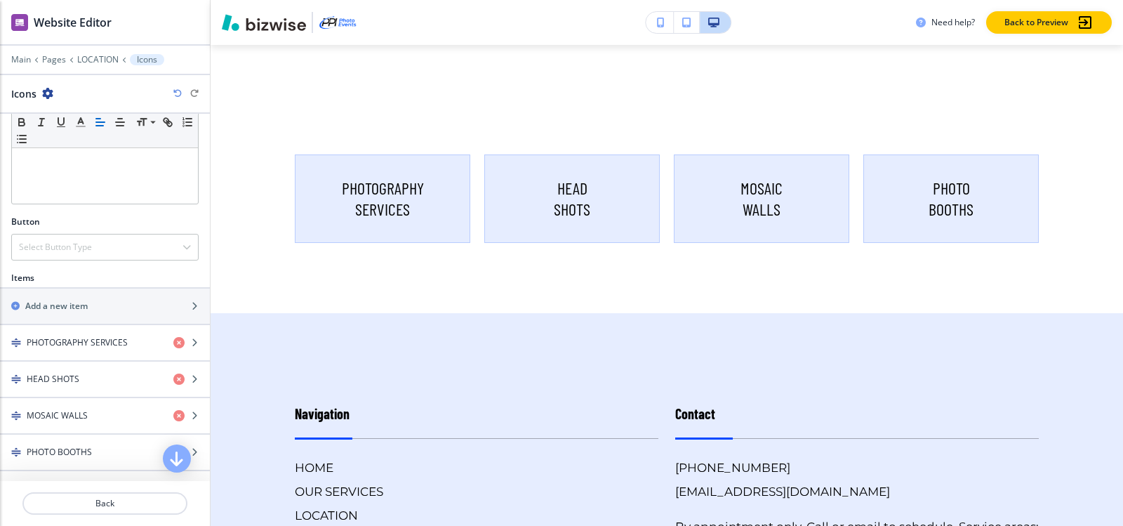
click at [89, 286] on div at bounding box center [105, 285] width 210 height 3
click at [88, 300] on h2 "Add a new item" at bounding box center [56, 306] width 62 height 13
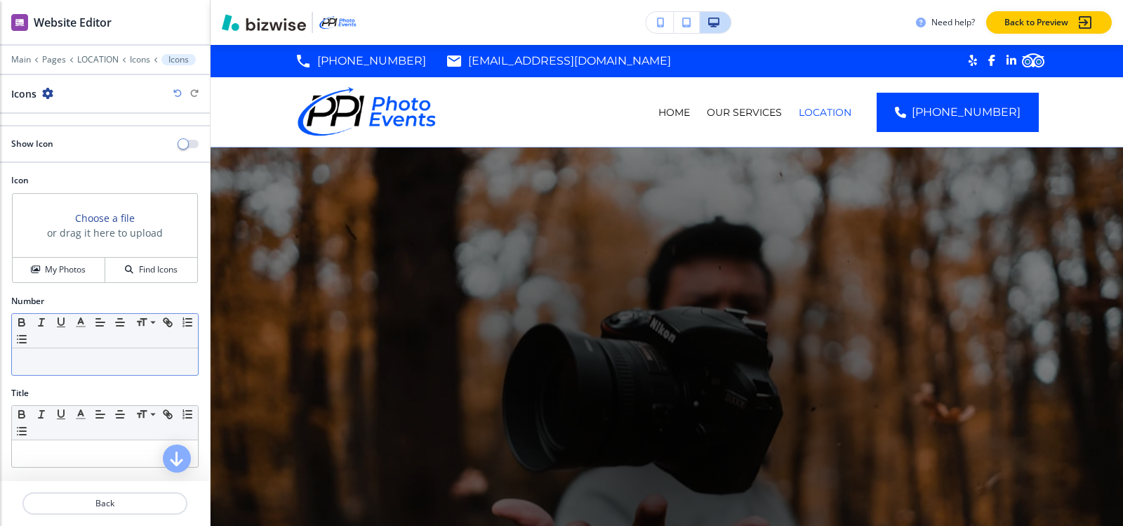
scroll to position [678, 0]
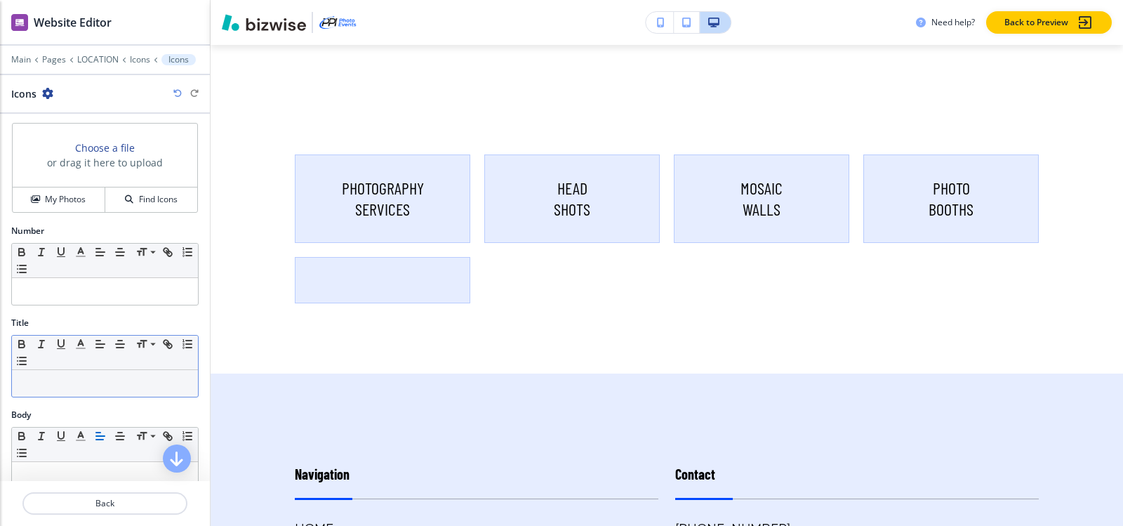
click at [70, 389] on div at bounding box center [105, 383] width 186 height 27
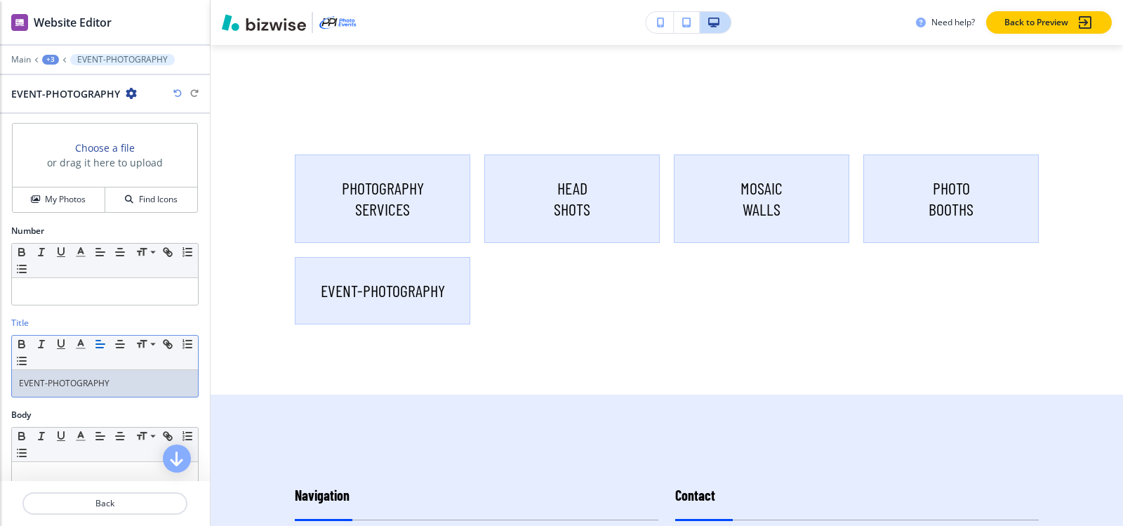
click at [51, 379] on p "EVENT-PHOTOGRAPHY" at bounding box center [105, 383] width 172 height 13
click at [47, 381] on p "EVENT-PHOTOGRAPHY" at bounding box center [105, 383] width 172 height 13
click at [49, 380] on p "EVENT PHOTOGRAPHY" at bounding box center [105, 383] width 172 height 13
click at [46, 380] on p "EVENT PHOTOGRAPHY" at bounding box center [105, 383] width 172 height 13
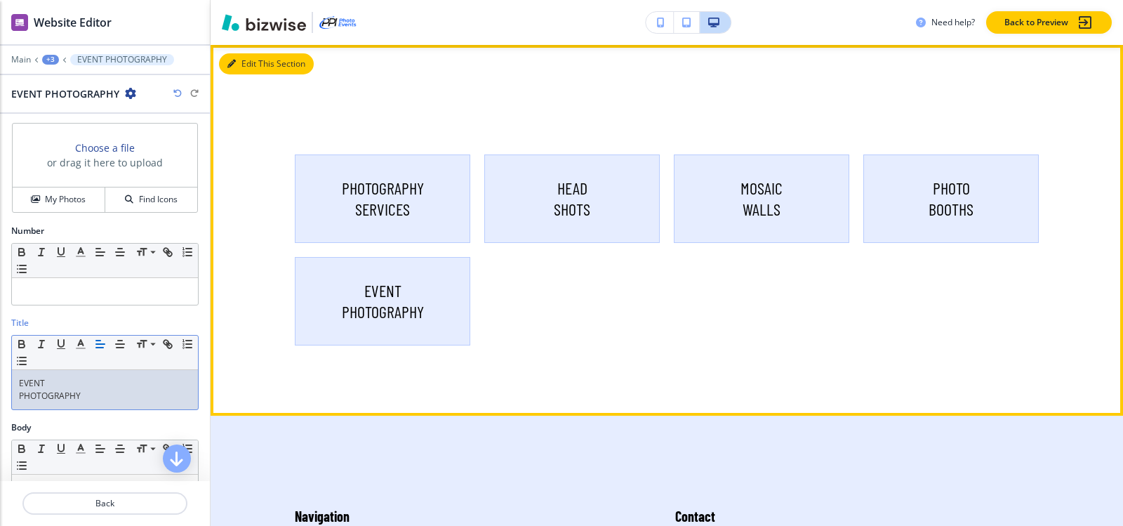
click at [237, 62] on button "Edit This Section" at bounding box center [266, 63] width 95 height 21
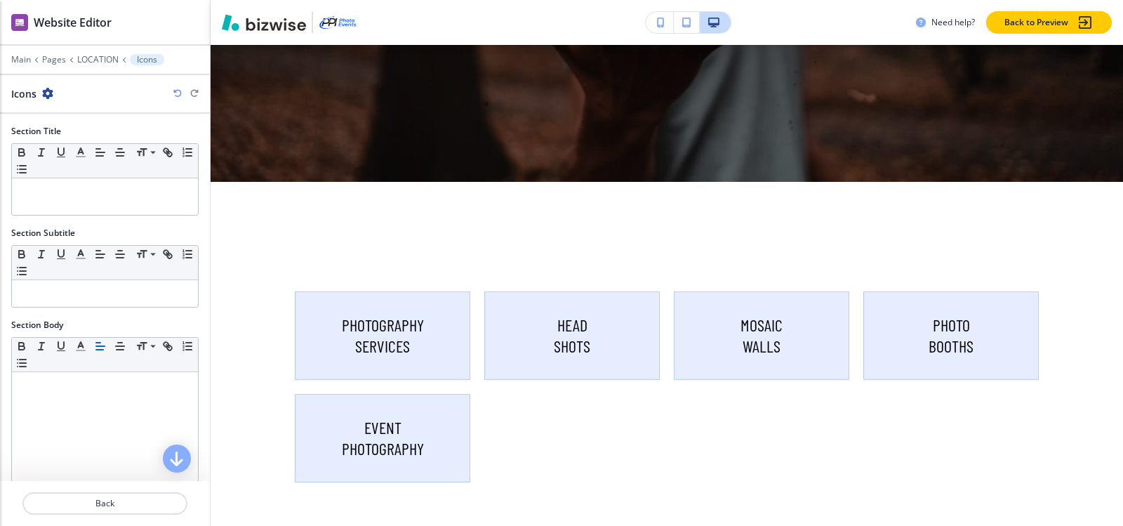
scroll to position [538, 0]
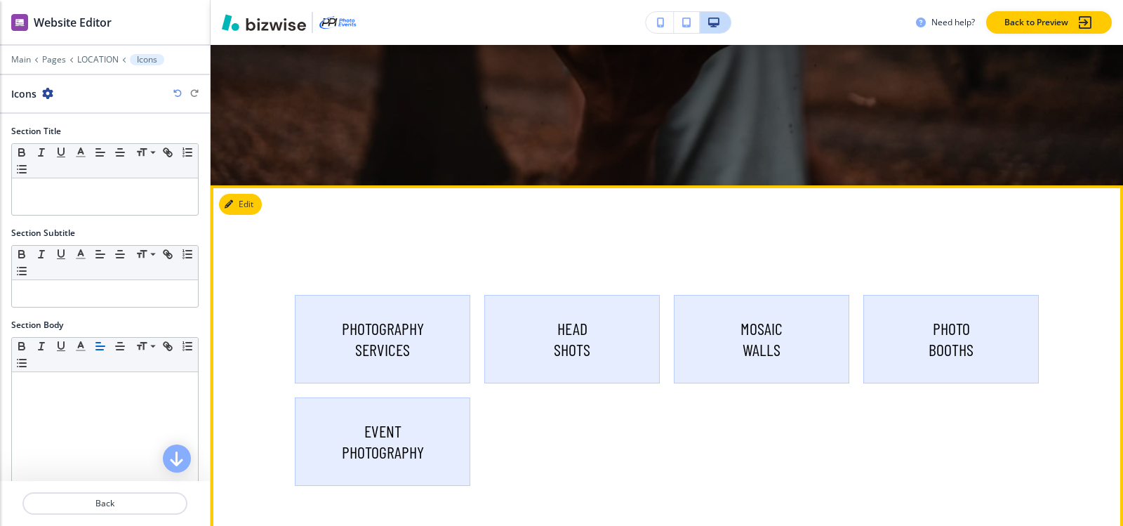
click at [399, 345] on p "PHOTOGRAPHY SERVICES" at bounding box center [382, 339] width 129 height 42
click at [251, 201] on button "Edit This Section" at bounding box center [266, 204] width 95 height 21
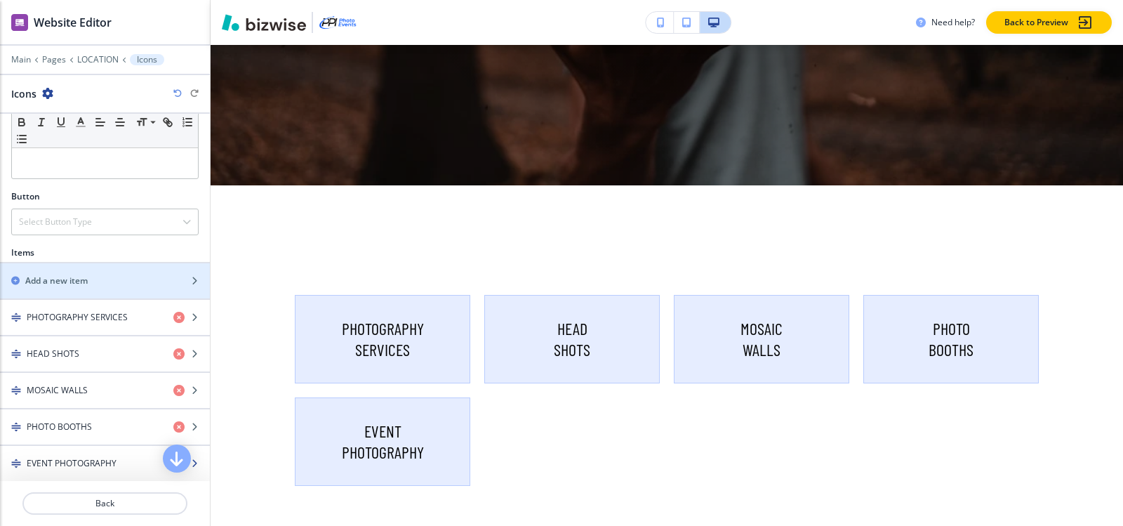
scroll to position [474, 0]
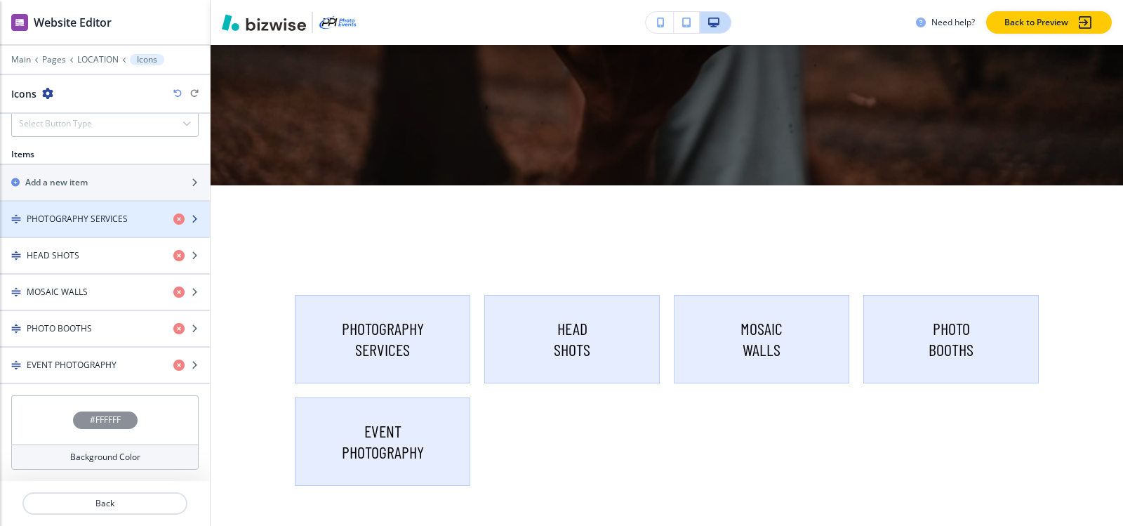
click at [86, 218] on h4 "PHOTOGRAPHY SERVICES" at bounding box center [77, 219] width 101 height 13
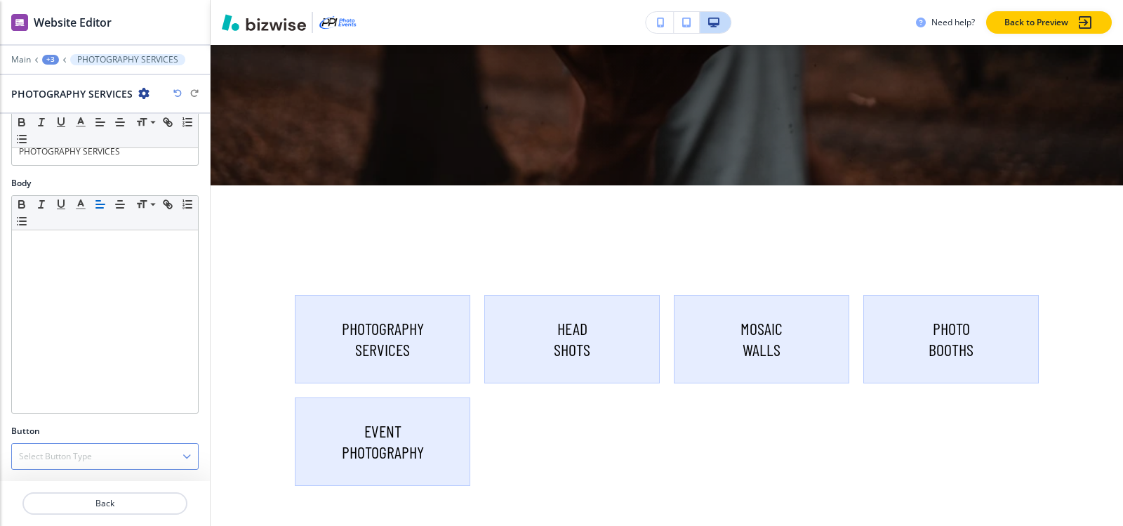
click at [105, 467] on div "Select Button Type" at bounding box center [105, 455] width 186 height 25
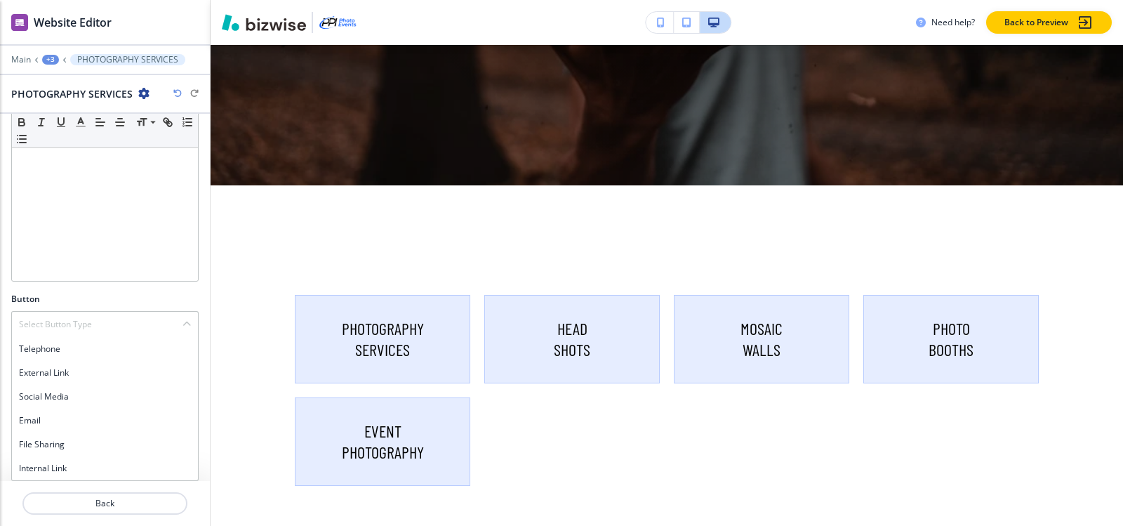
click at [94, 469] on h4 "Internal Link" at bounding box center [105, 468] width 172 height 13
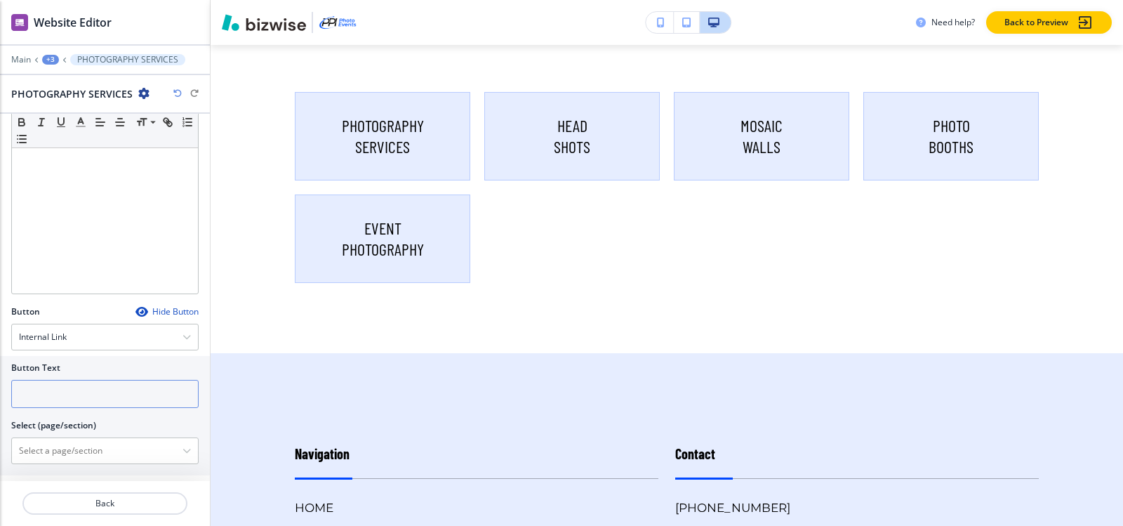
scroll to position [748, 0]
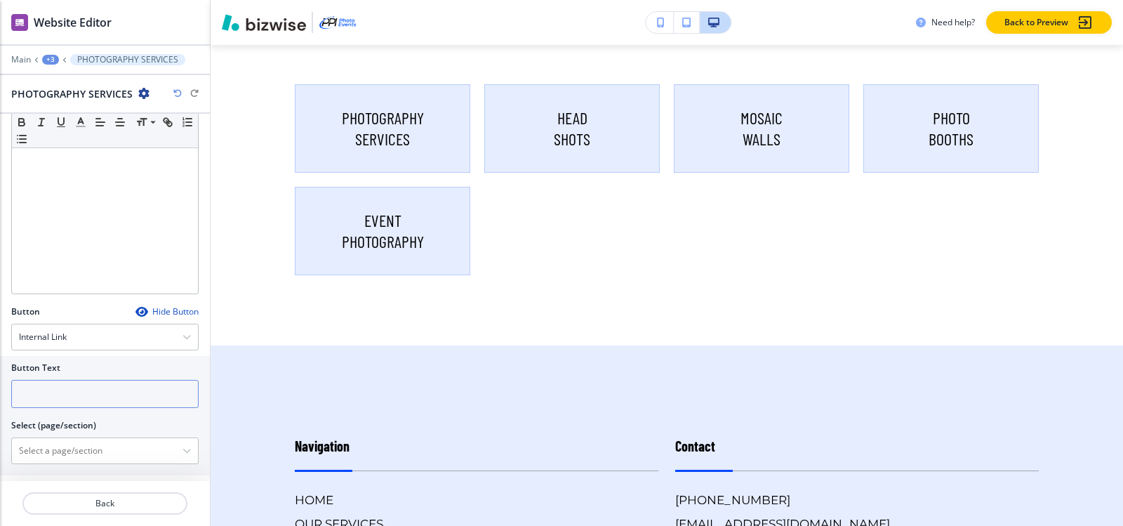
click at [78, 394] on input "text" at bounding box center [104, 394] width 187 height 28
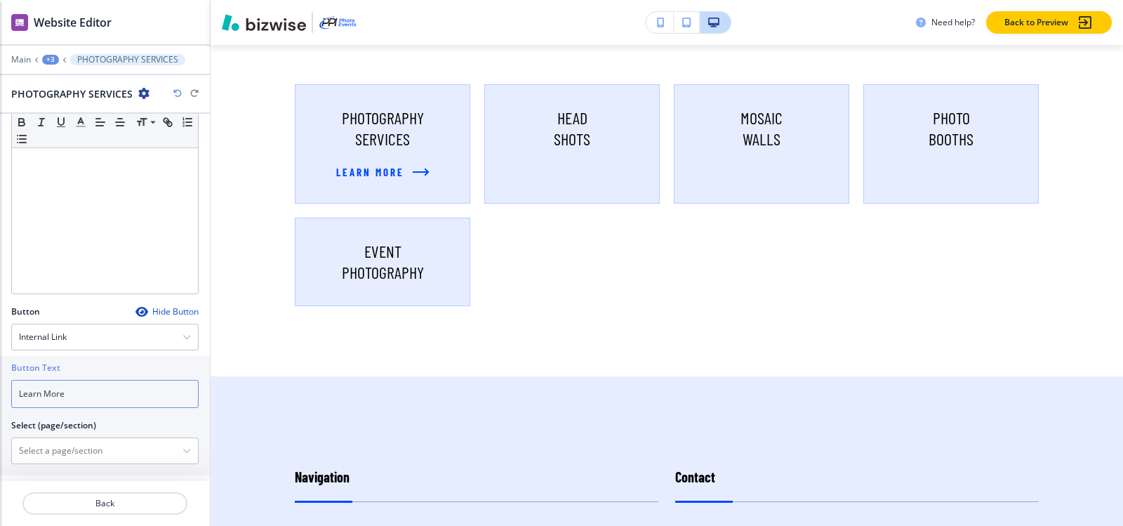
click at [132, 394] on input "Learn More" at bounding box center [104, 394] width 187 height 28
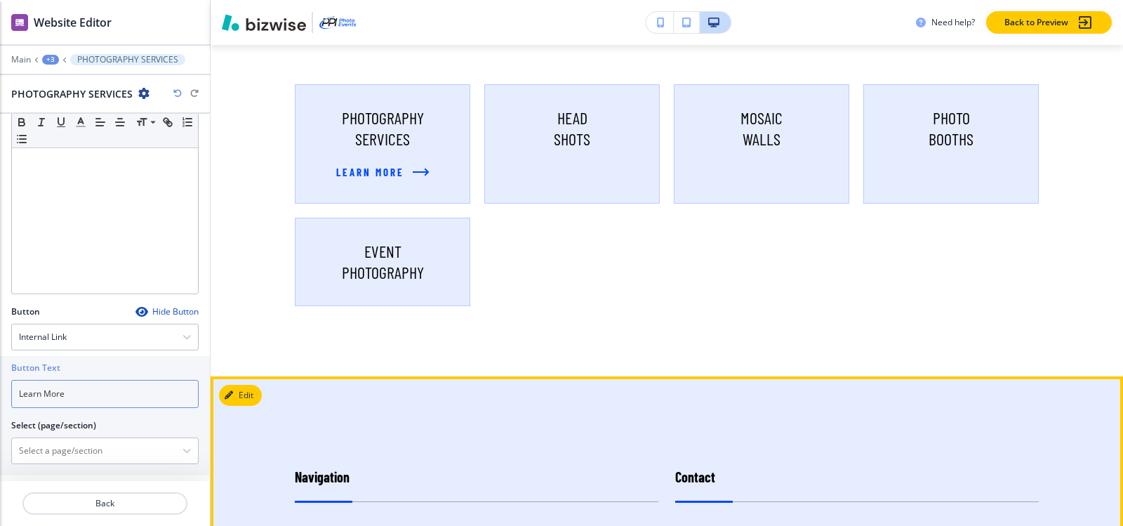
type input "Learn More"
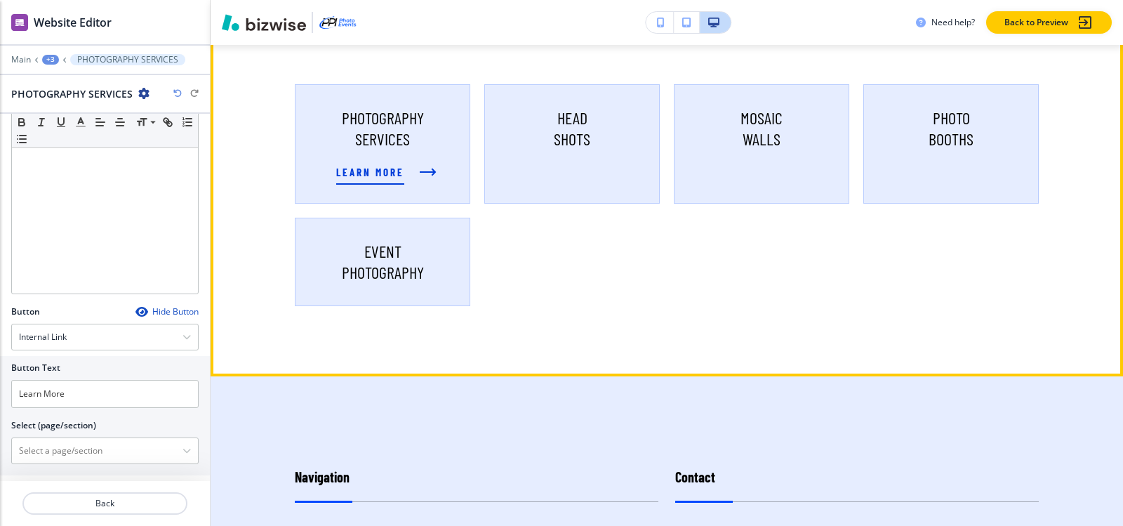
click at [388, 171] on span "Learn More" at bounding box center [370, 171] width 68 height 17
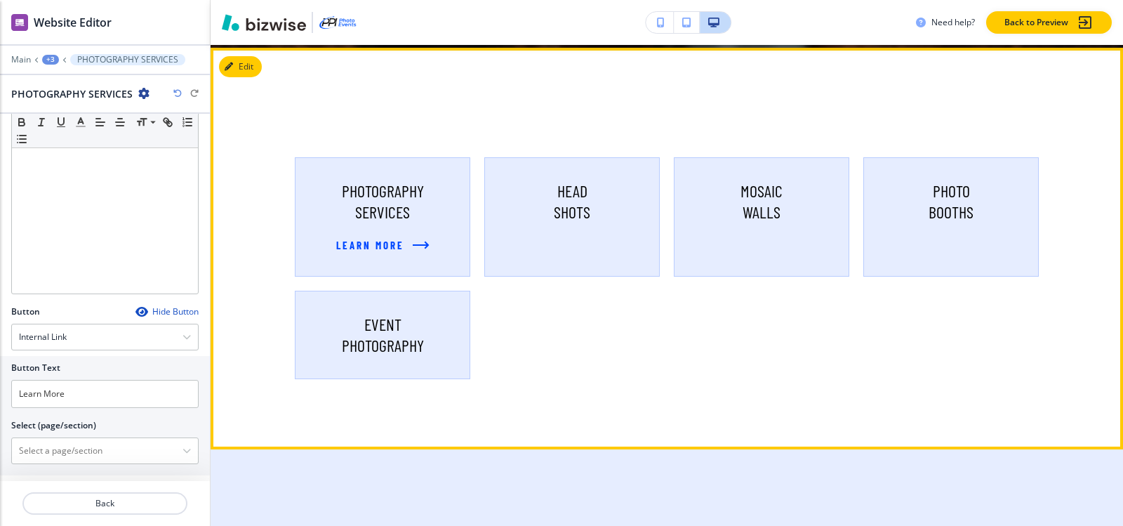
scroll to position [608, 0]
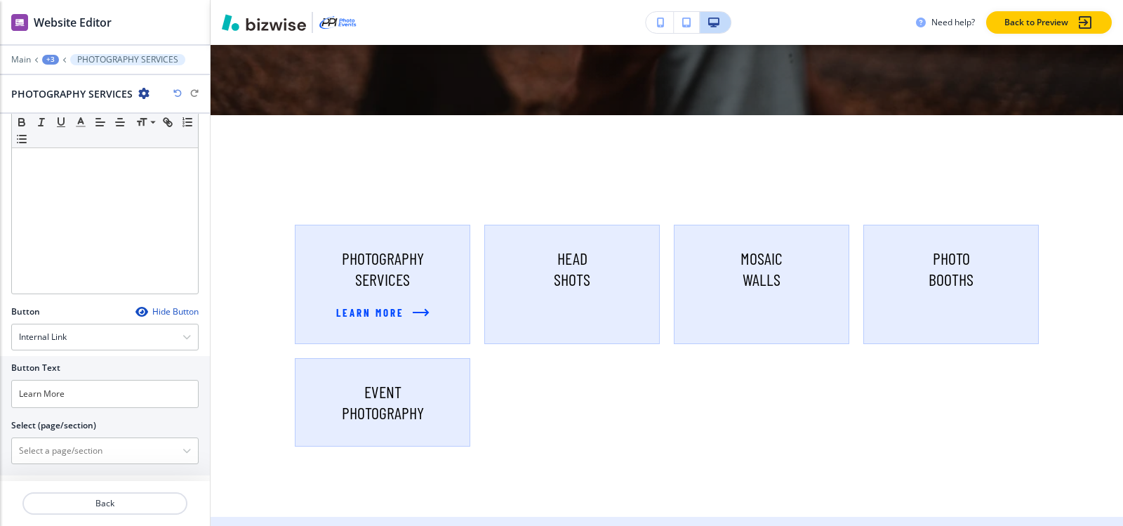
click at [243, 124] on div "Edit PHOTOGRAPHY SERVICES Learn More HEAD SHOTS MOSAIC WALLS PHOTO BOOTHS EVENT…" at bounding box center [667, 315] width 912 height 401
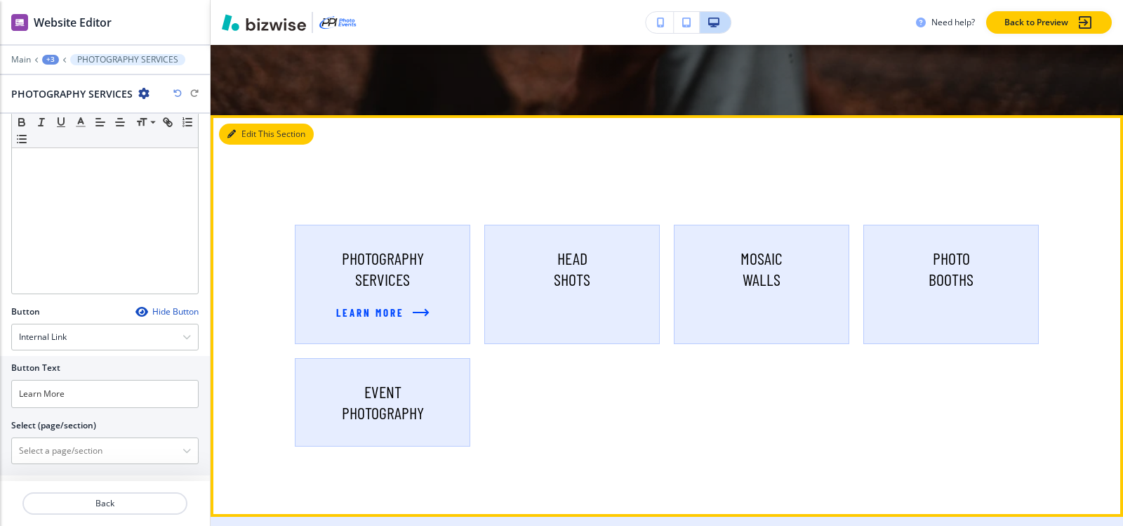
click at [253, 138] on button "Edit This Section" at bounding box center [266, 134] width 95 height 21
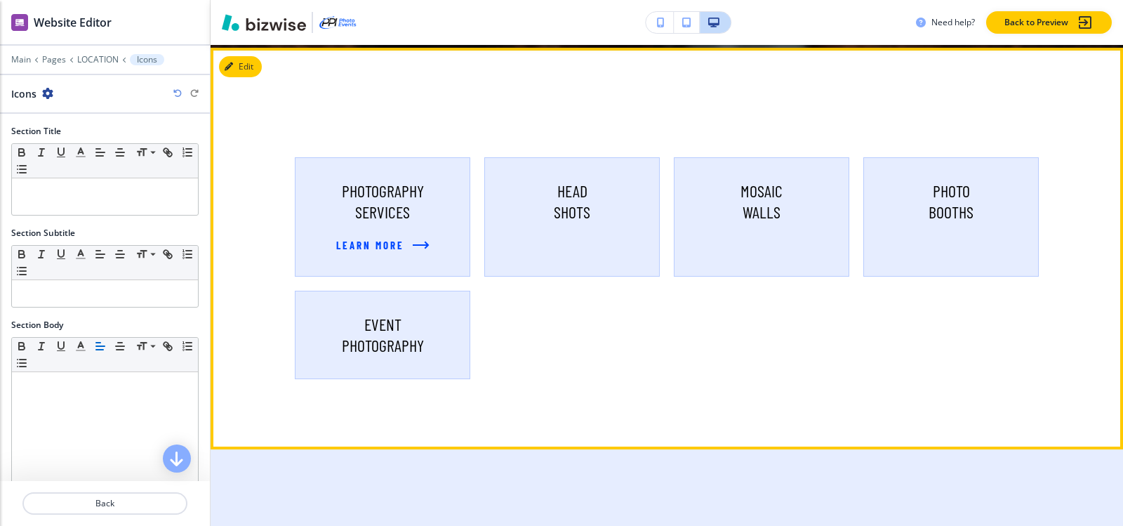
scroll to position [678, 0]
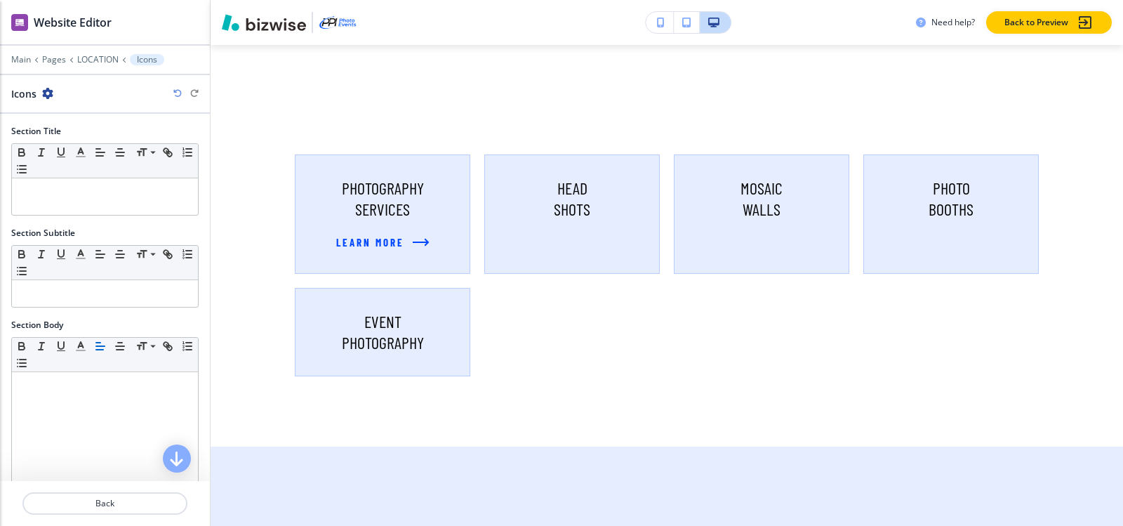
click at [42, 96] on icon "button" at bounding box center [47, 93] width 11 height 11
click at [93, 171] on p "Delete Section" at bounding box center [87, 167] width 72 height 13
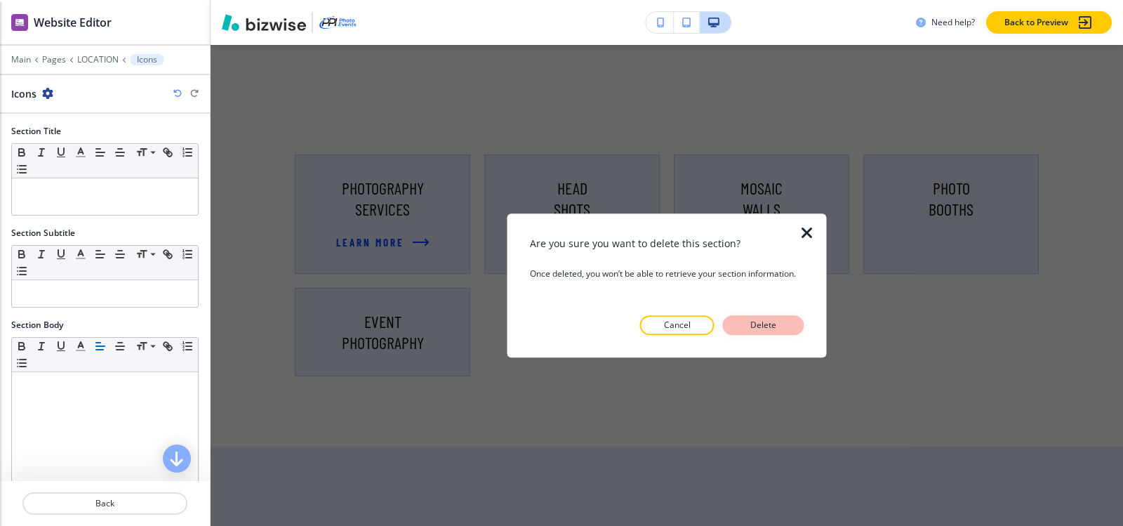
click at [785, 325] on button "Delete" at bounding box center [763, 325] width 81 height 20
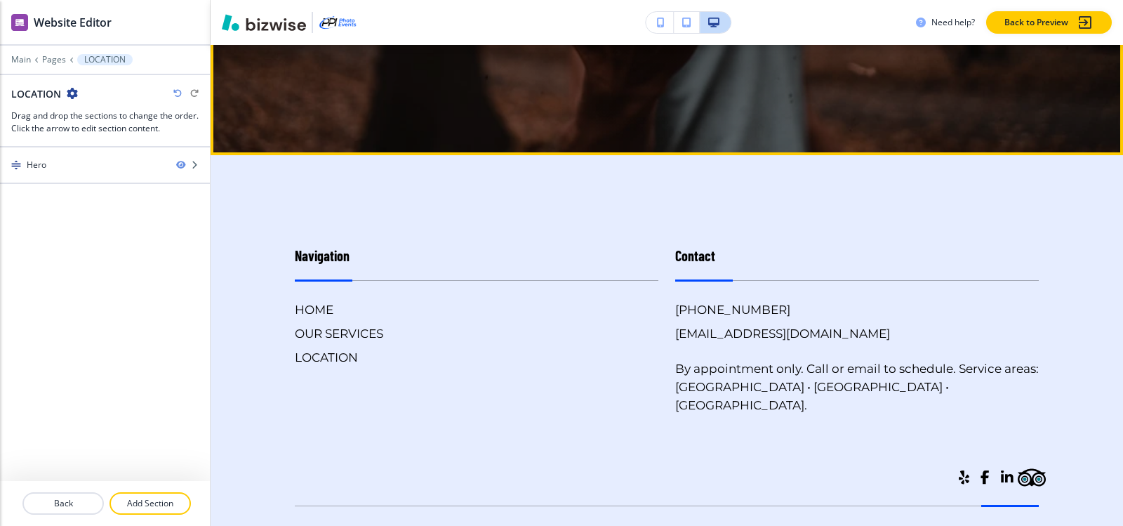
scroll to position [410, 0]
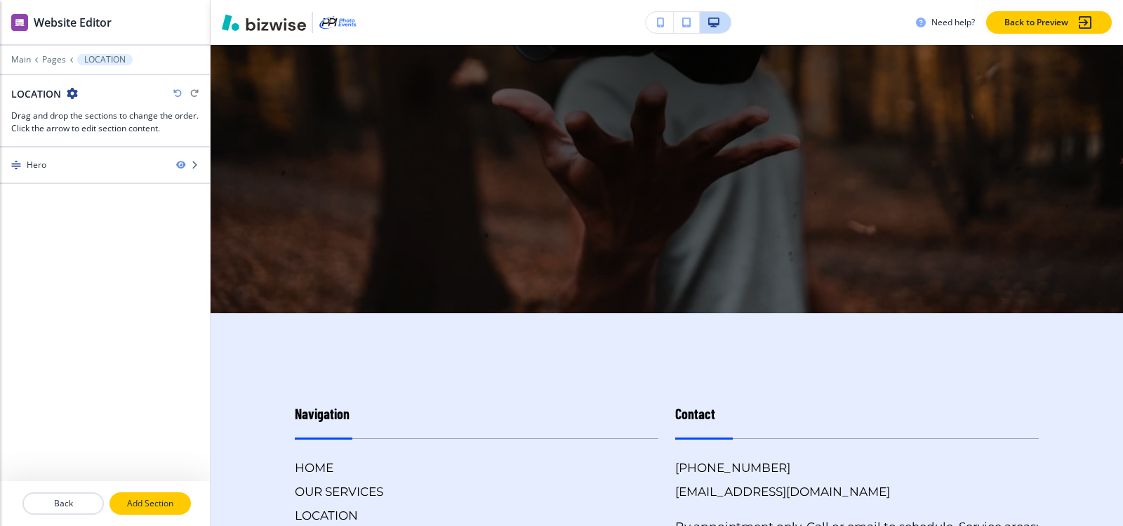
click at [135, 505] on p "Add Section" at bounding box center [150, 503] width 79 height 13
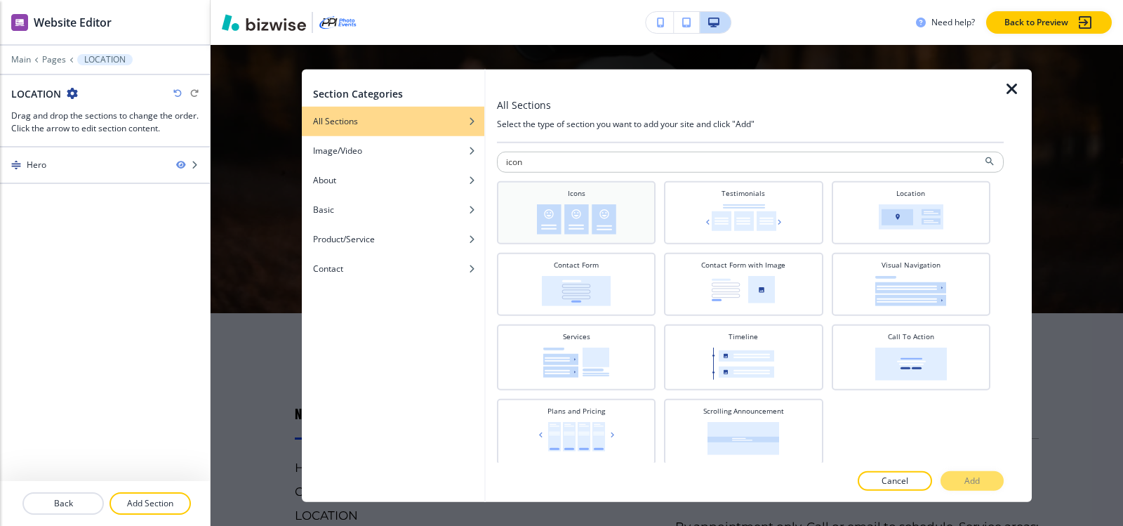
type input "icon"
click at [631, 220] on div "Icons" at bounding box center [576, 210] width 145 height 46
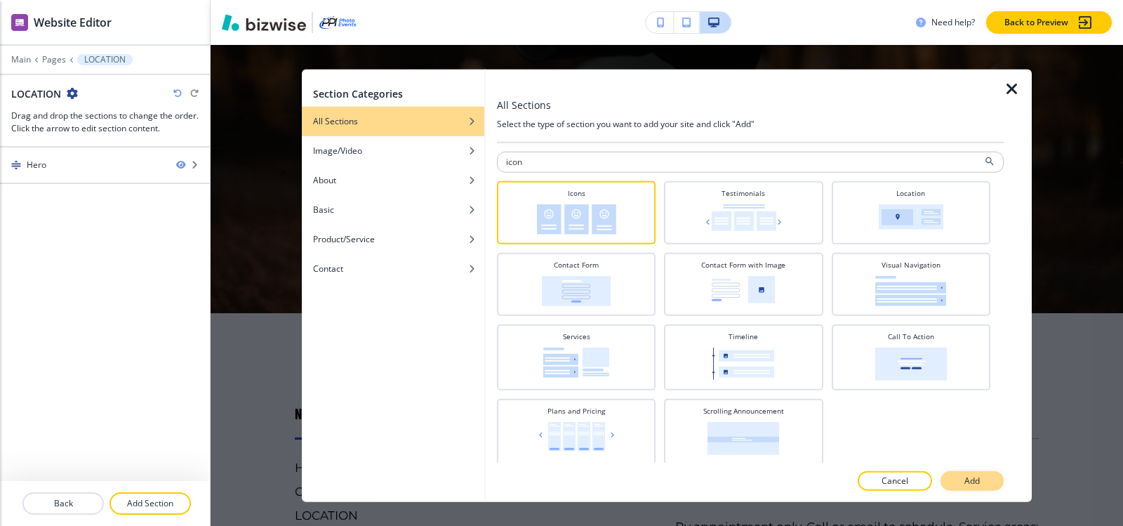
click at [985, 486] on button "Add" at bounding box center [971, 481] width 63 height 20
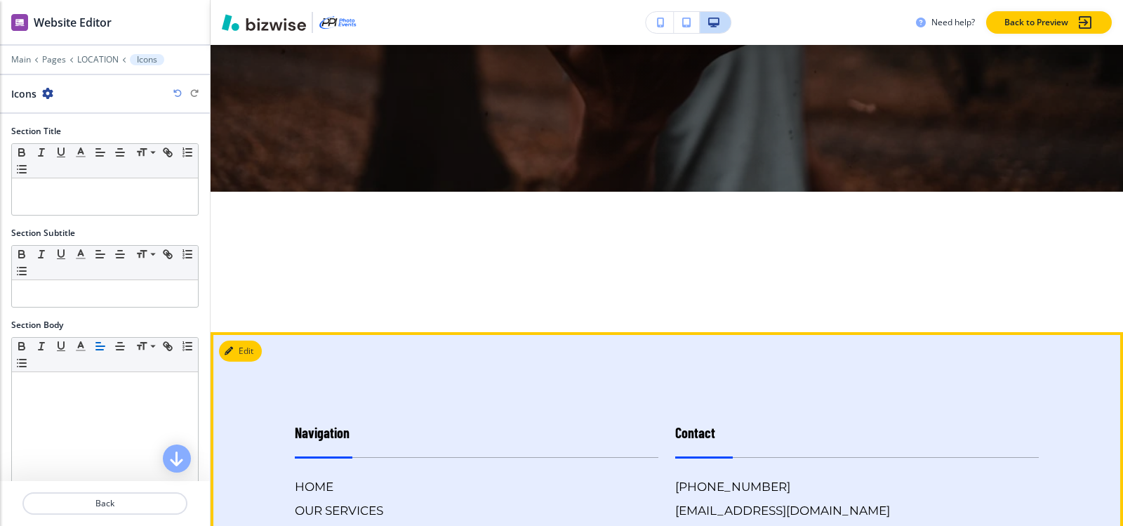
scroll to position [421, 0]
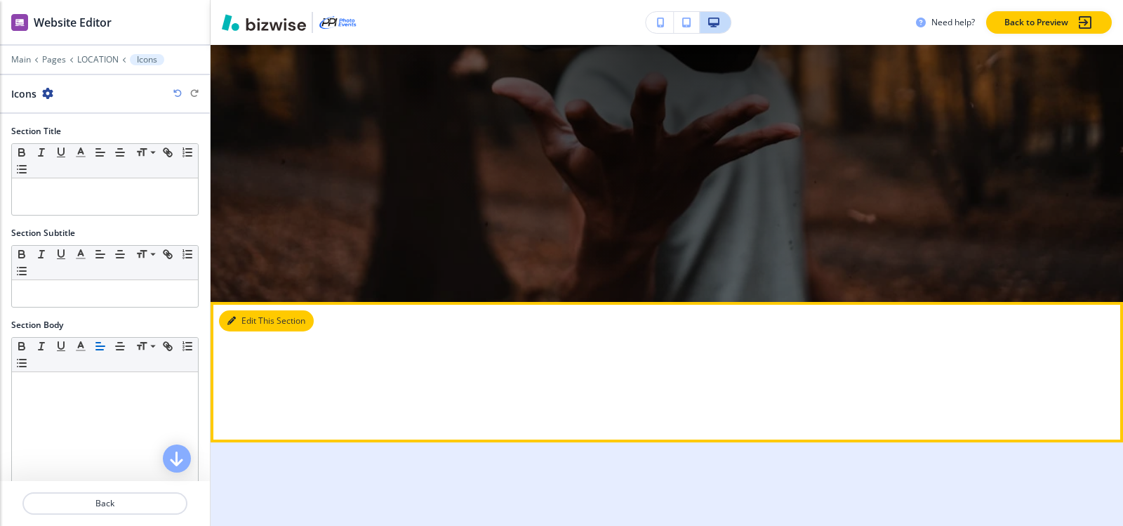
click at [233, 321] on icon "button" at bounding box center [231, 320] width 8 height 8
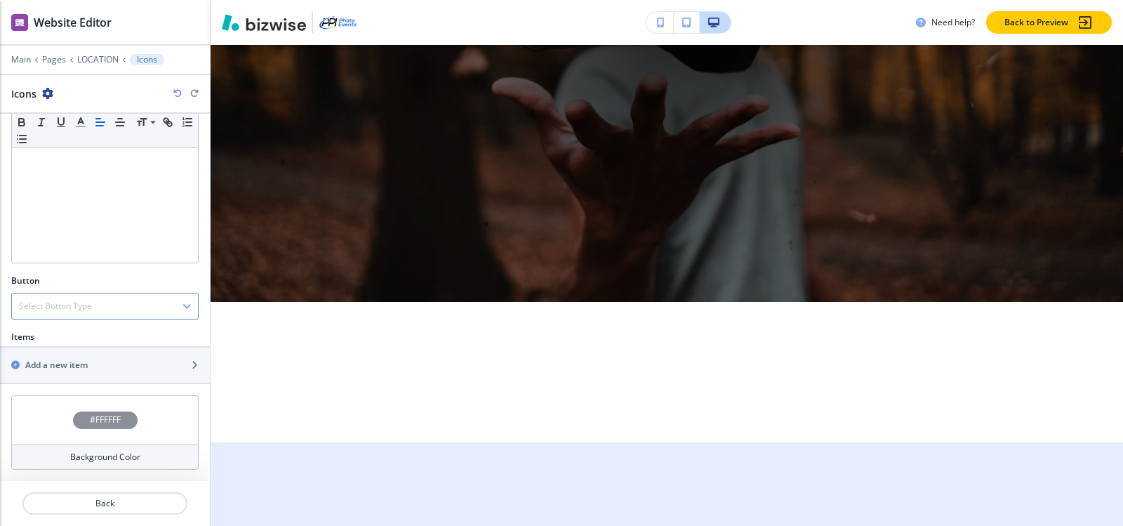
scroll to position [0, 0]
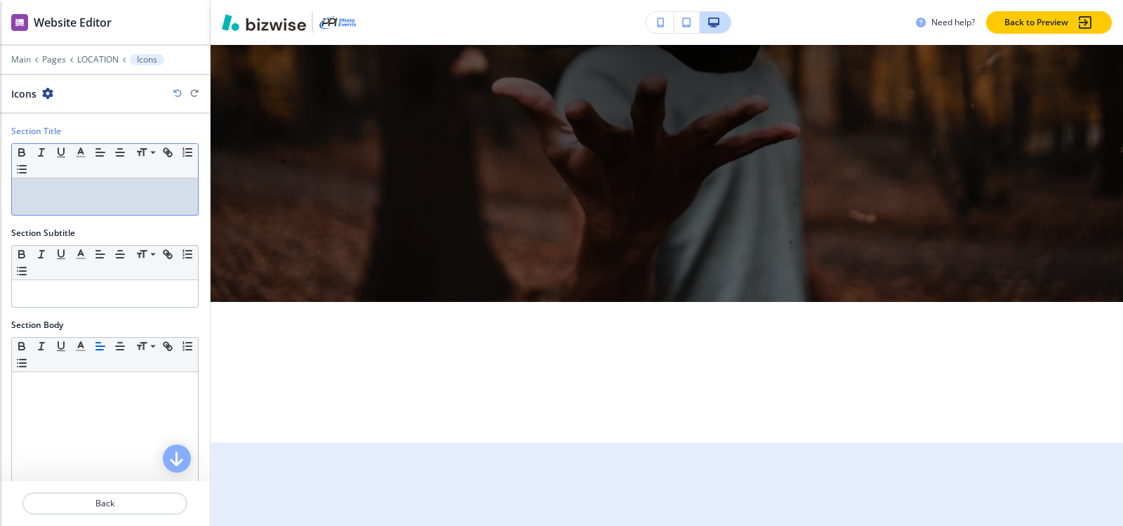
click at [84, 187] on p at bounding box center [105, 191] width 172 height 13
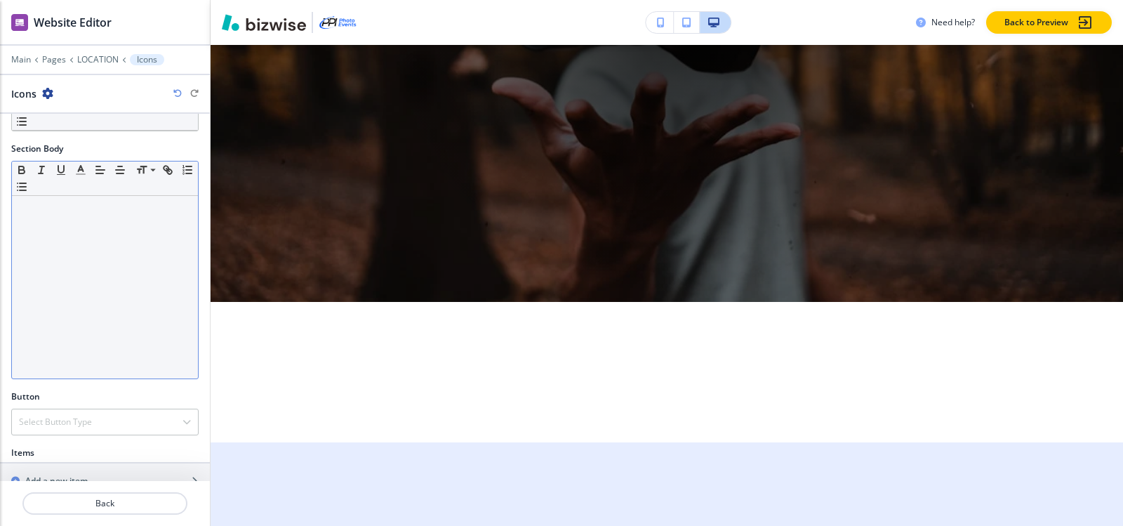
scroll to position [292, 0]
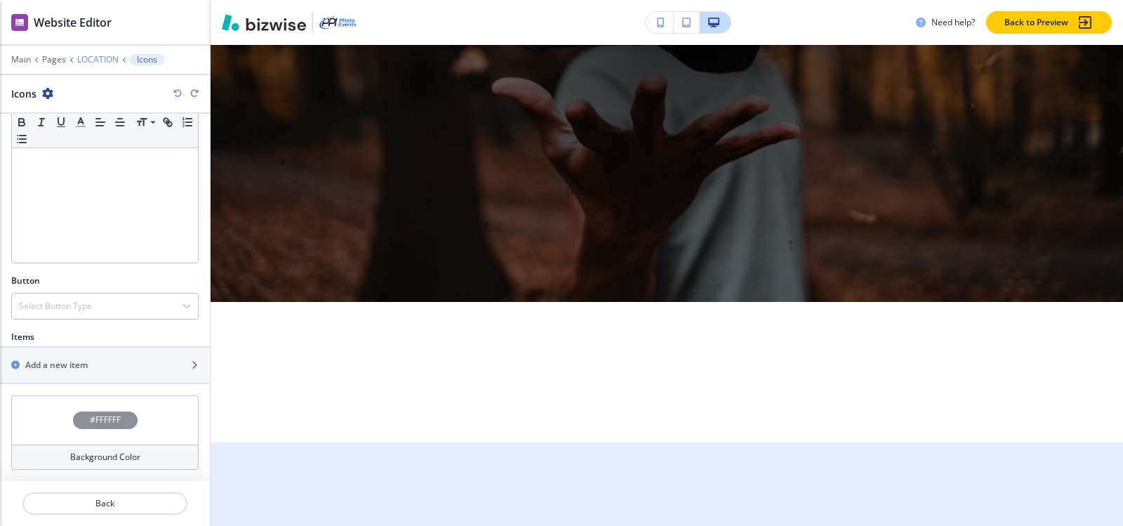
click at [106, 59] on p "LOCATION" at bounding box center [97, 60] width 41 height 10
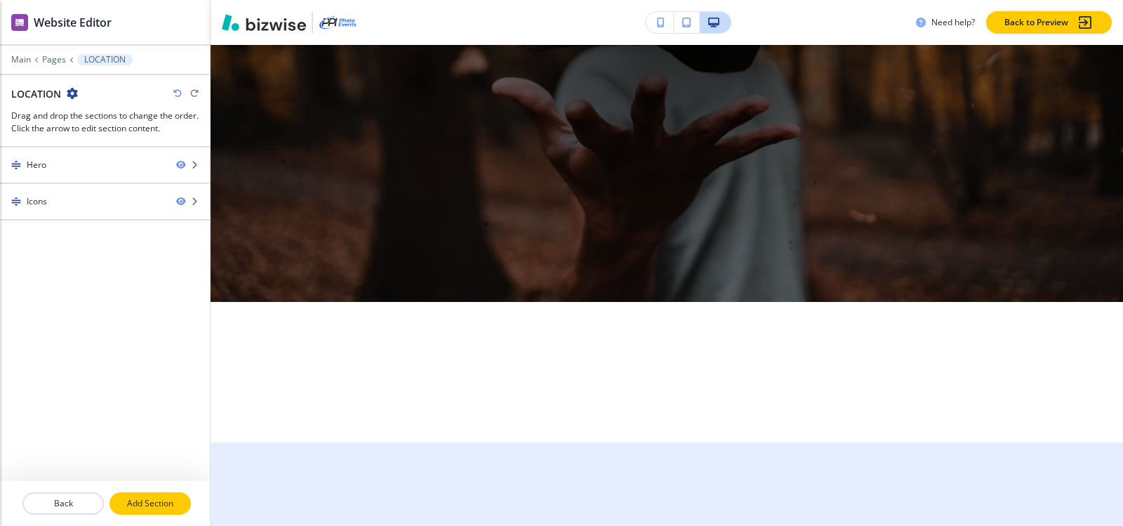
click at [145, 496] on button "Add Section" at bounding box center [149, 503] width 81 height 22
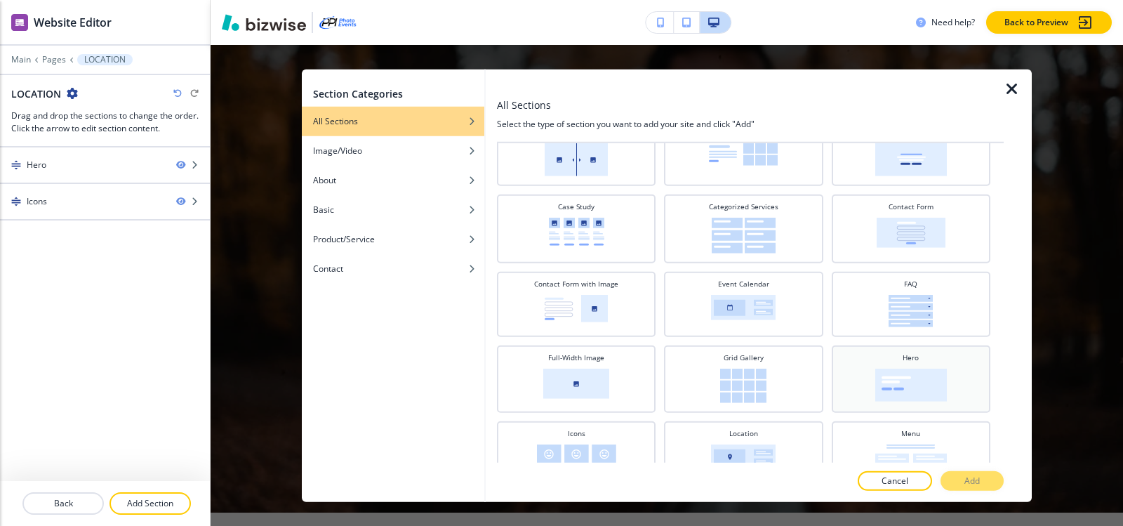
scroll to position [113, 0]
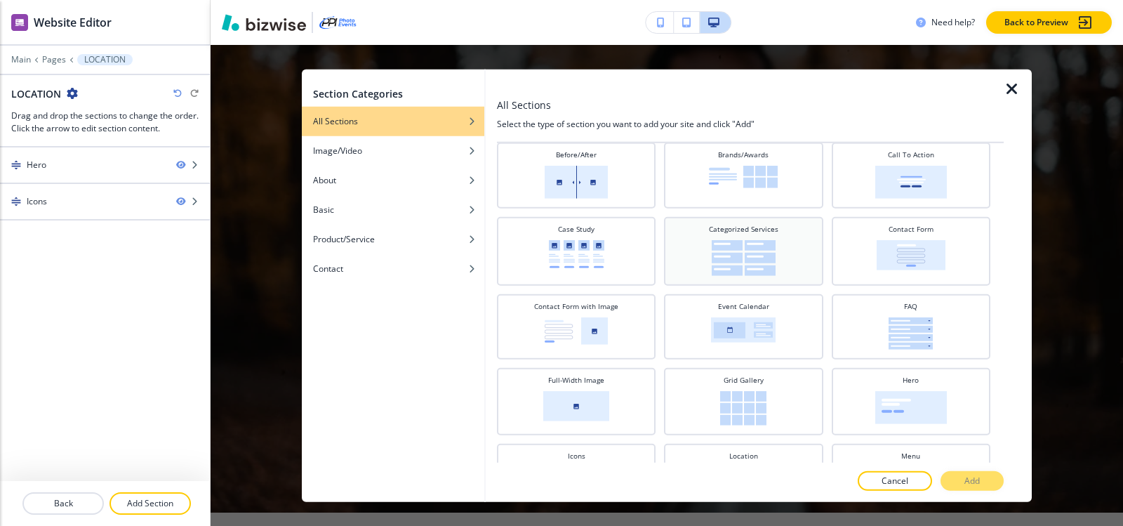
click at [770, 271] on div "Categorized Services" at bounding box center [743, 249] width 145 height 52
click at [986, 481] on button "Add" at bounding box center [971, 481] width 63 height 20
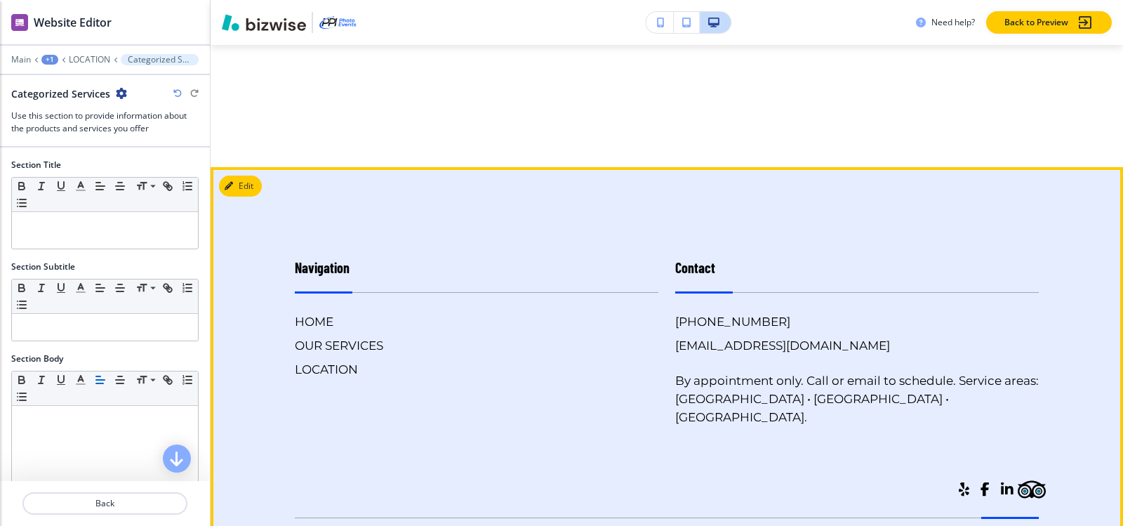
scroll to position [783, 0]
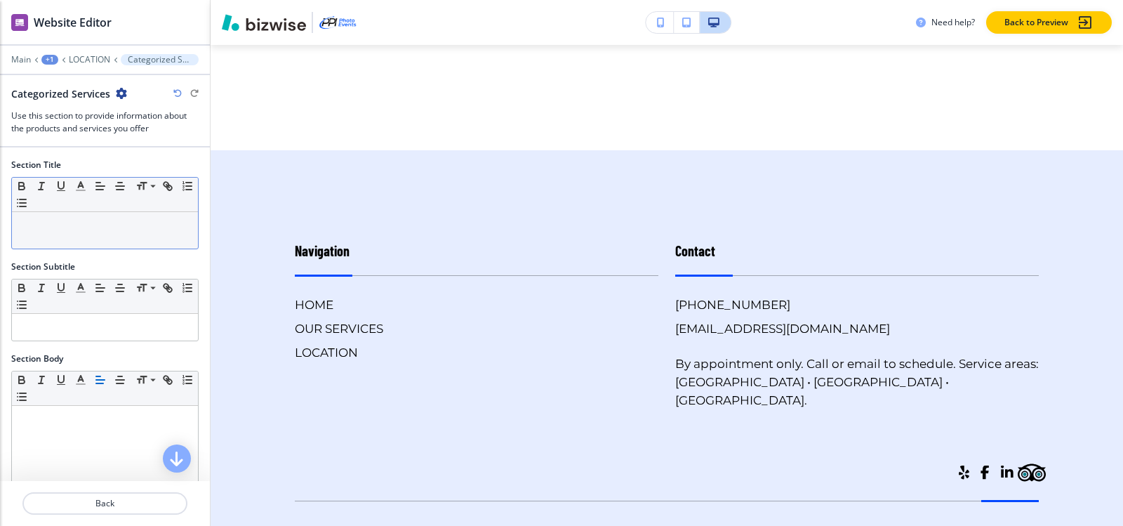
click at [79, 236] on div at bounding box center [105, 230] width 186 height 36
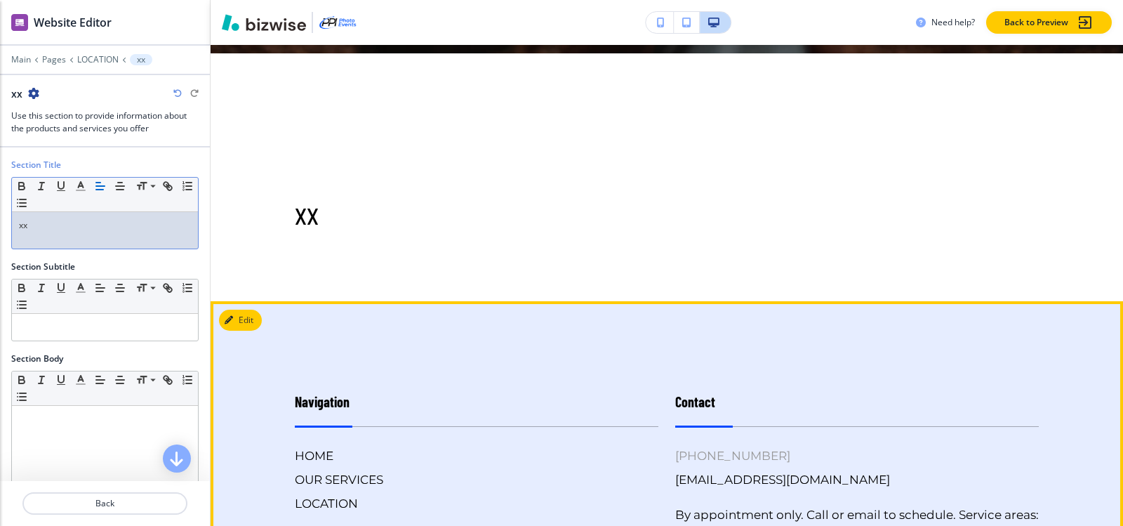
scroll to position [573, 0]
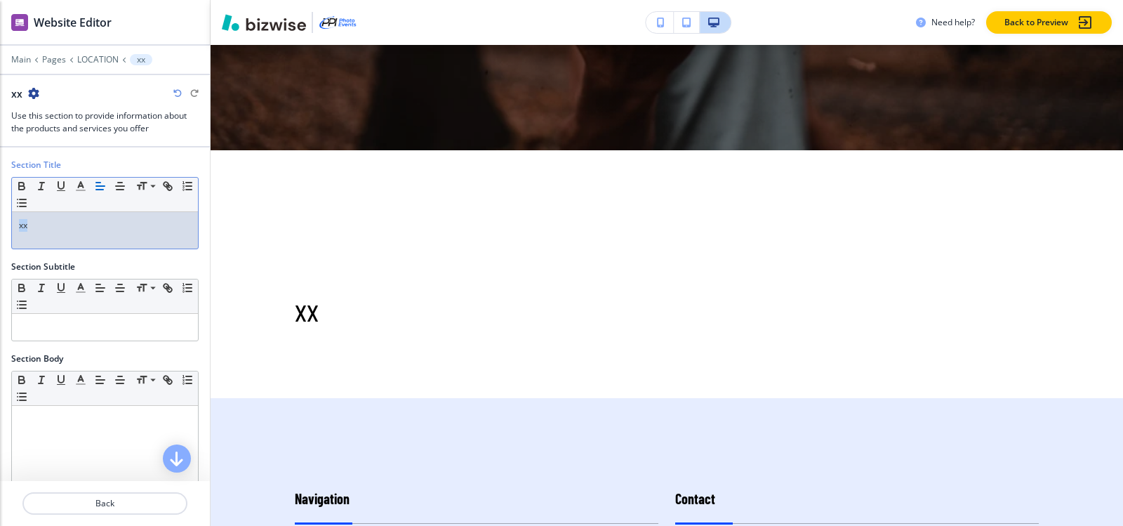
drag, startPoint x: 51, startPoint y: 232, endPoint x: 1, endPoint y: 243, distance: 51.8
click at [0, 241] on div "Section Title Small Normal Large Huge xx" at bounding box center [105, 210] width 210 height 102
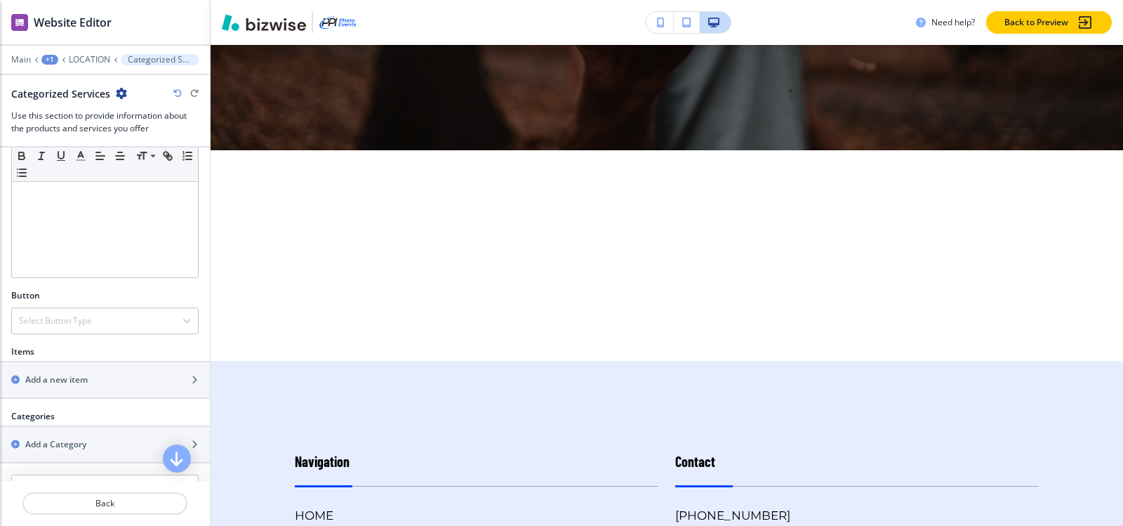
scroll to position [390, 0]
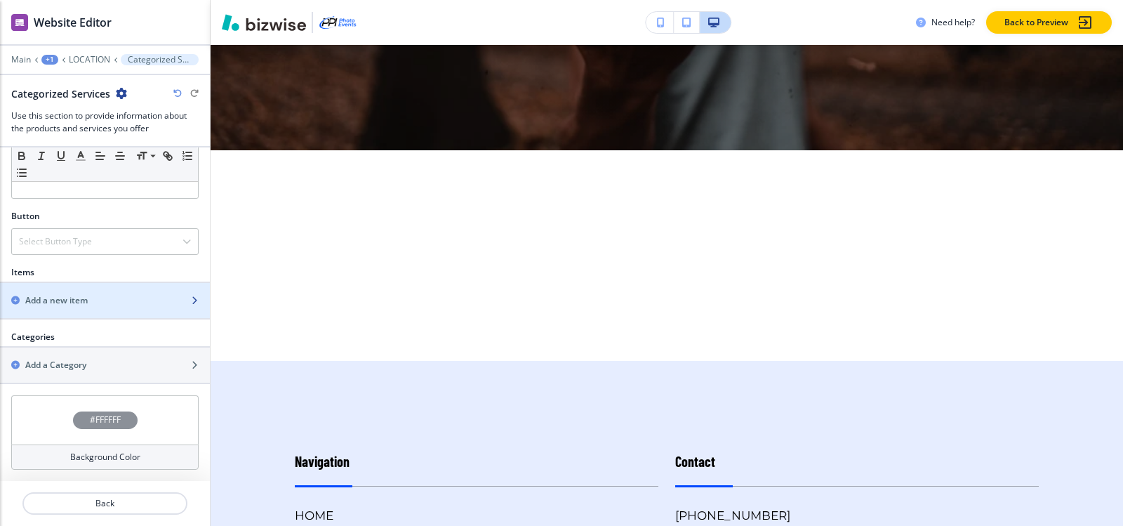
click at [101, 312] on div "button" at bounding box center [105, 312] width 210 height 11
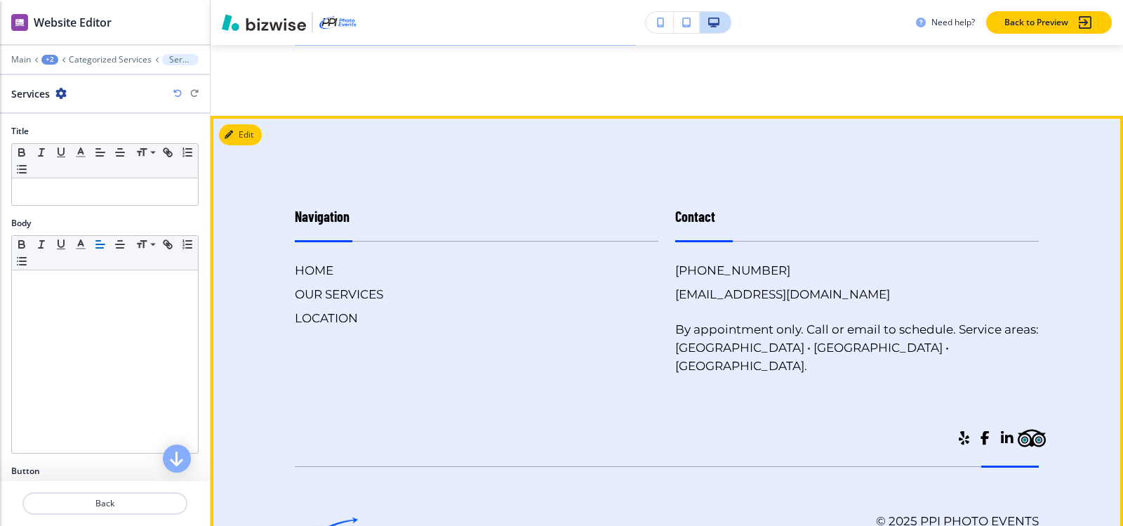
scroll to position [727, 0]
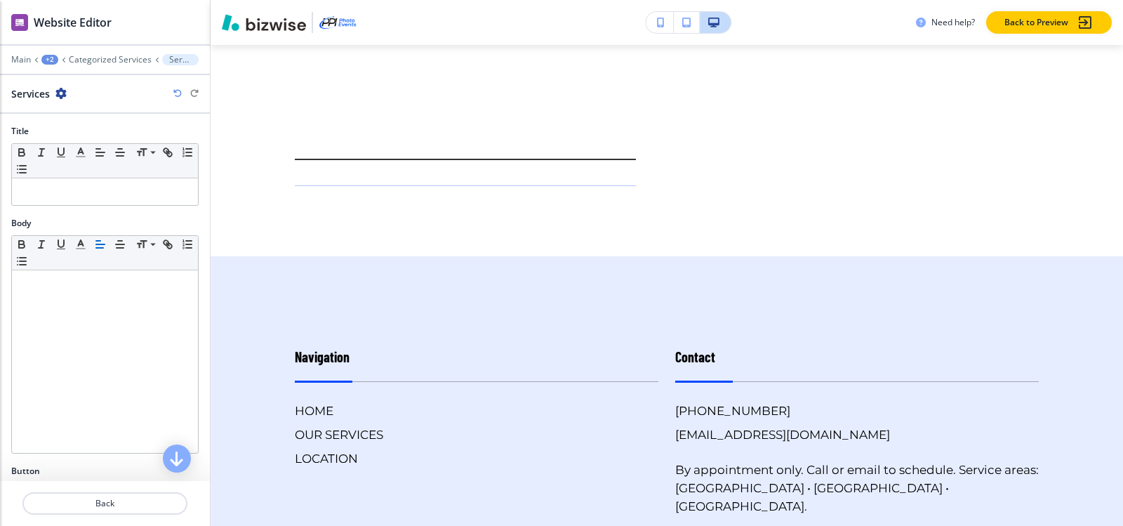
click at [56, 95] on div "Services" at bounding box center [38, 93] width 55 height 15
click at [62, 95] on icon "button" at bounding box center [60, 93] width 11 height 11
click at [91, 175] on button "Delete Services" at bounding box center [100, 166] width 90 height 25
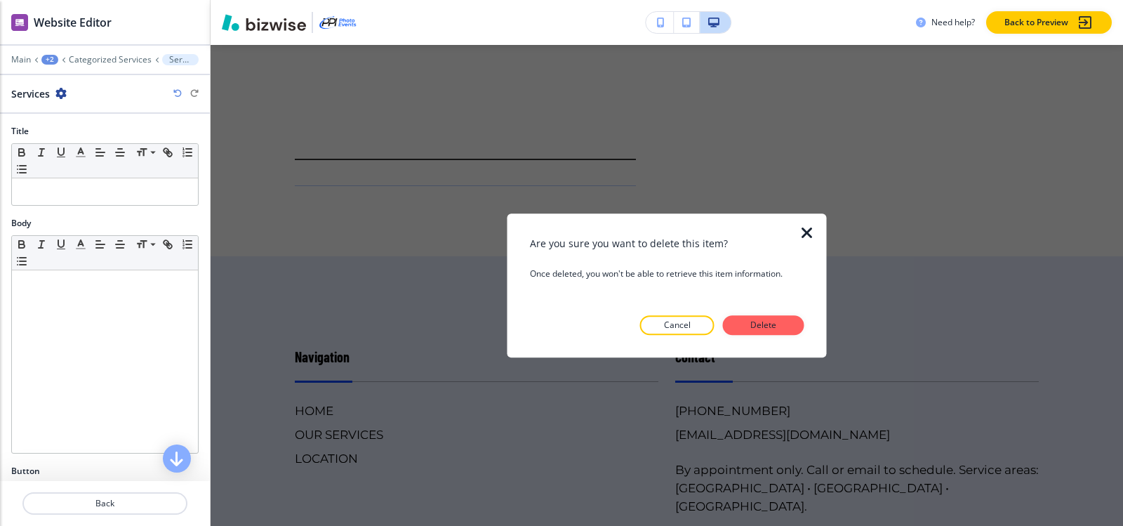
click at [776, 335] on div at bounding box center [667, 346] width 274 height 22
click at [774, 324] on p "Delete" at bounding box center [764, 325] width 34 height 13
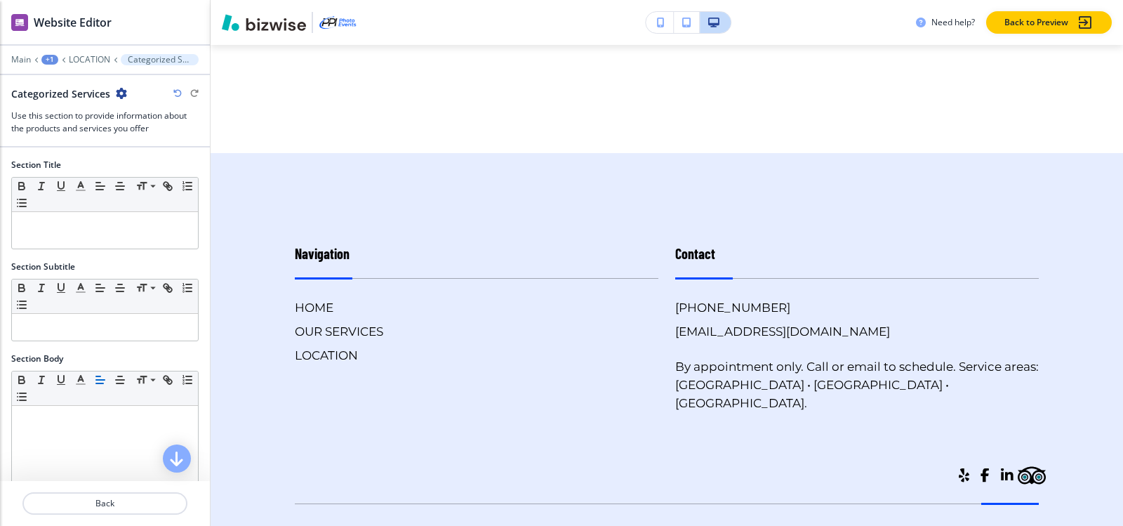
scroll to position [783, 0]
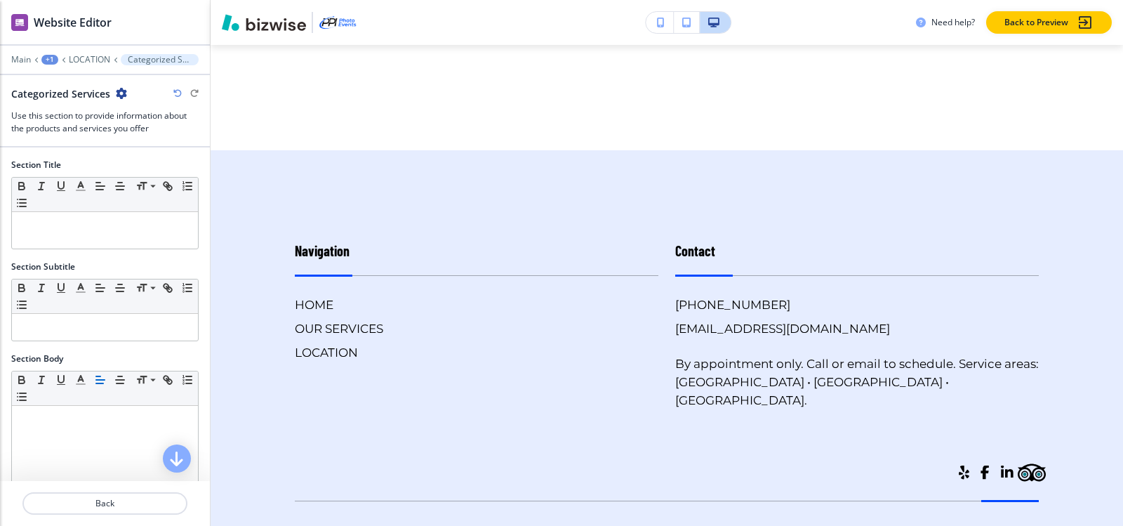
click at [116, 93] on icon "button" at bounding box center [121, 93] width 11 height 11
click at [171, 175] on button "Delete Section" at bounding box center [159, 166] width 90 height 25
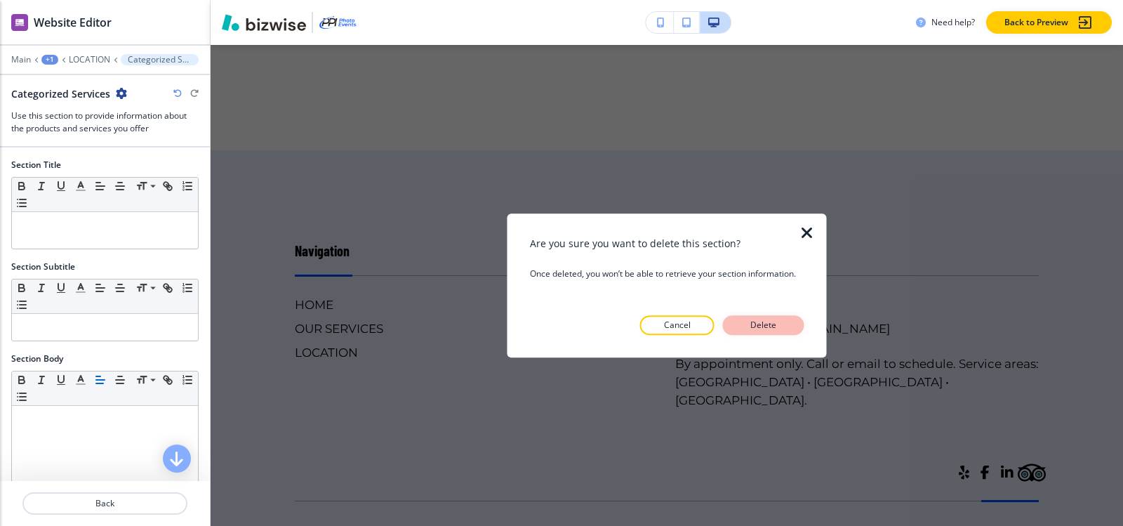
drag, startPoint x: 789, startPoint y: 328, endPoint x: 750, endPoint y: 334, distance: 39.8
click at [789, 328] on button "Delete" at bounding box center [763, 325] width 81 height 20
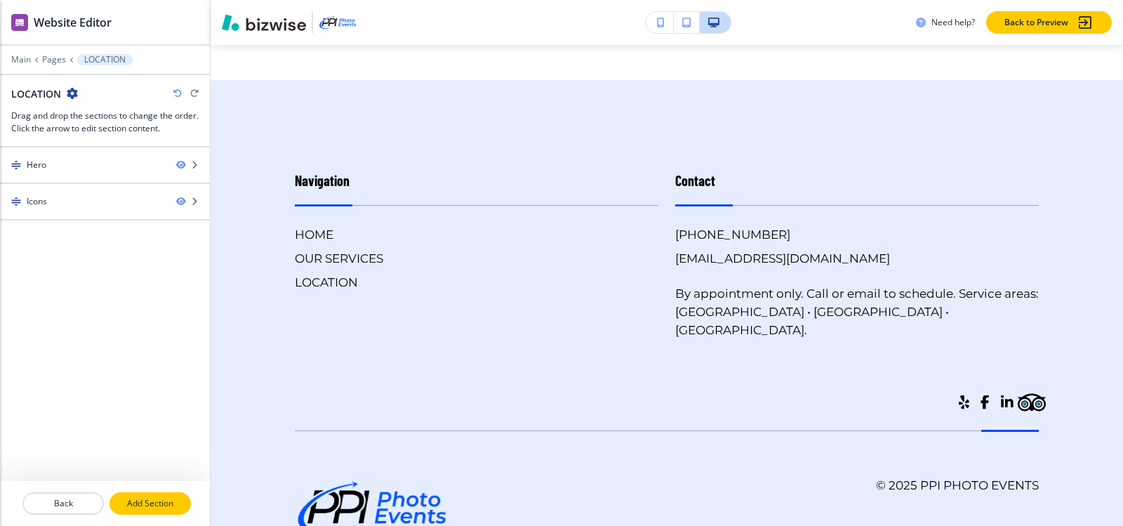
click at [149, 507] on p "Add Section" at bounding box center [150, 503] width 79 height 13
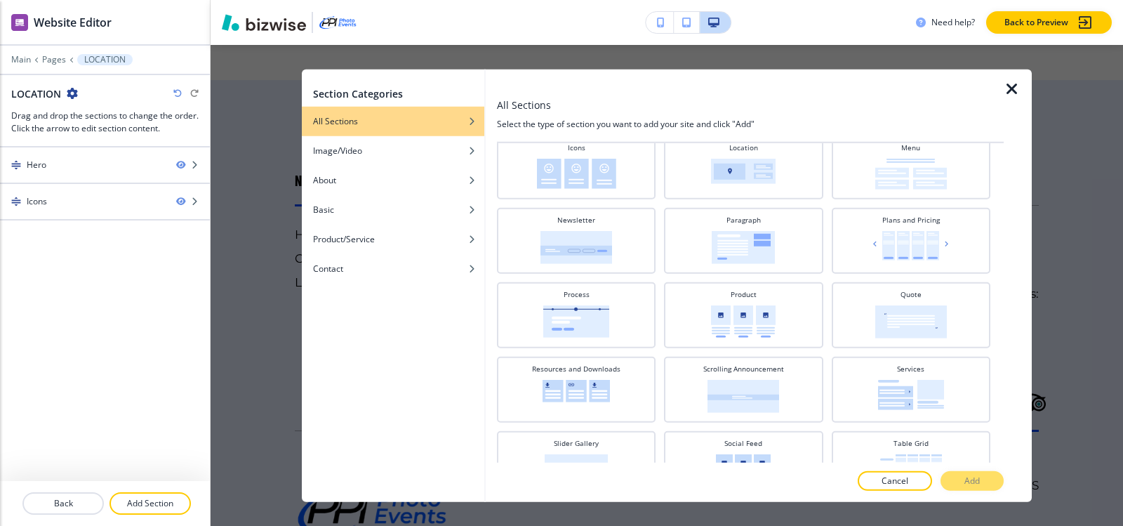
scroll to position [491, 0]
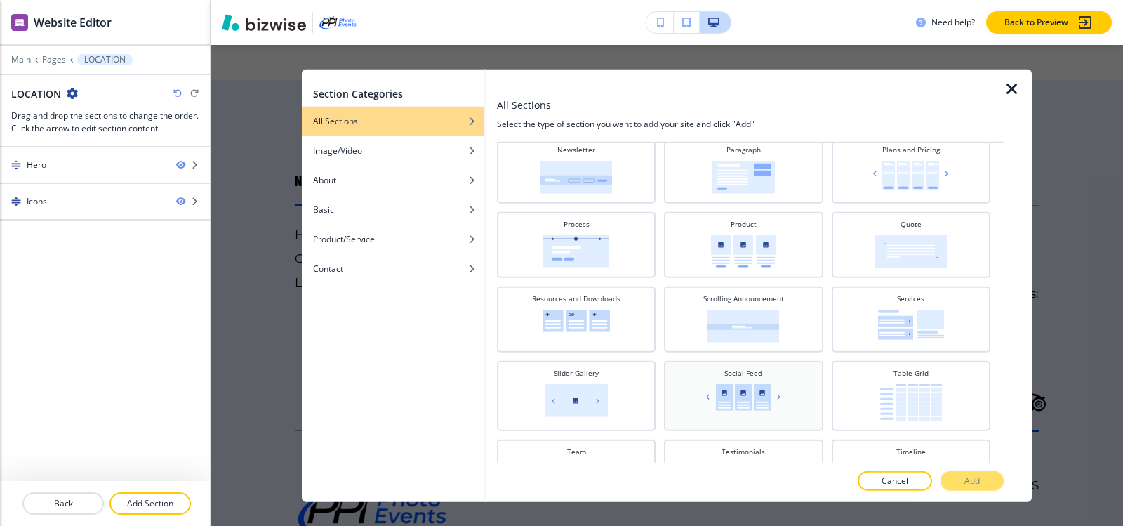
click at [756, 394] on img at bounding box center [742, 396] width 81 height 27
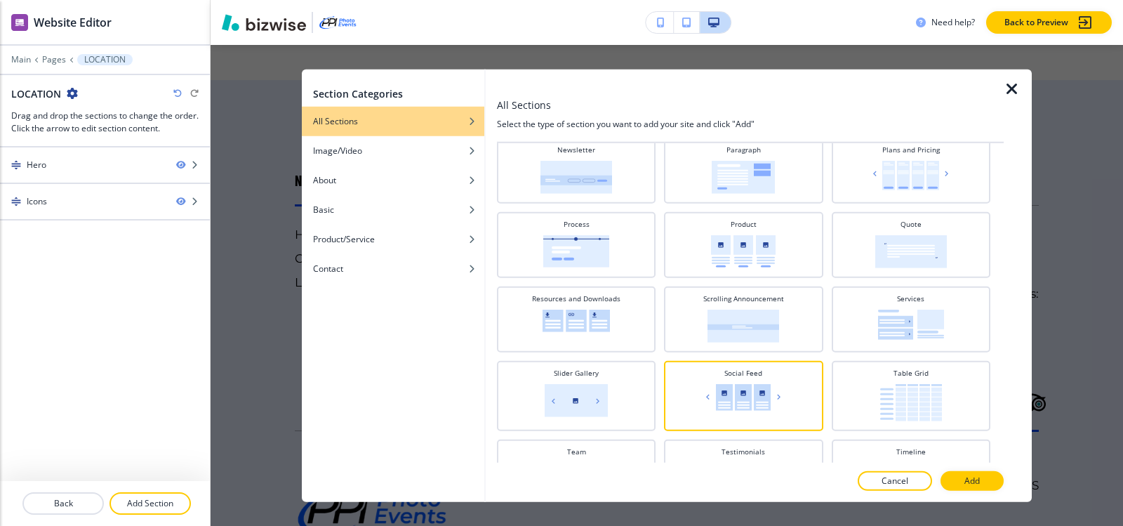
click at [984, 491] on div at bounding box center [750, 495] width 507 height 11
click at [970, 479] on p "Add" at bounding box center [971, 480] width 15 height 13
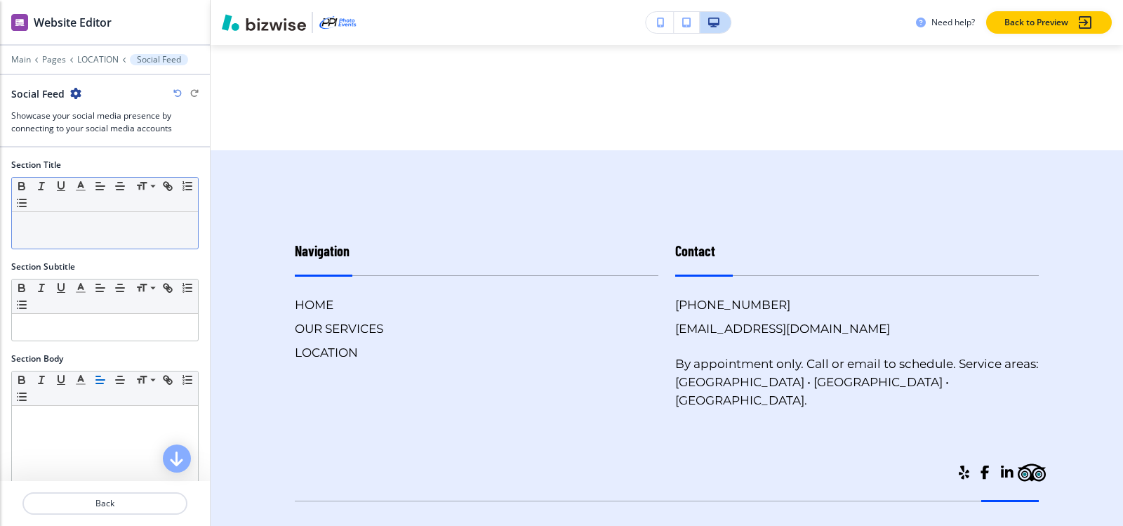
click at [84, 212] on div at bounding box center [105, 230] width 186 height 36
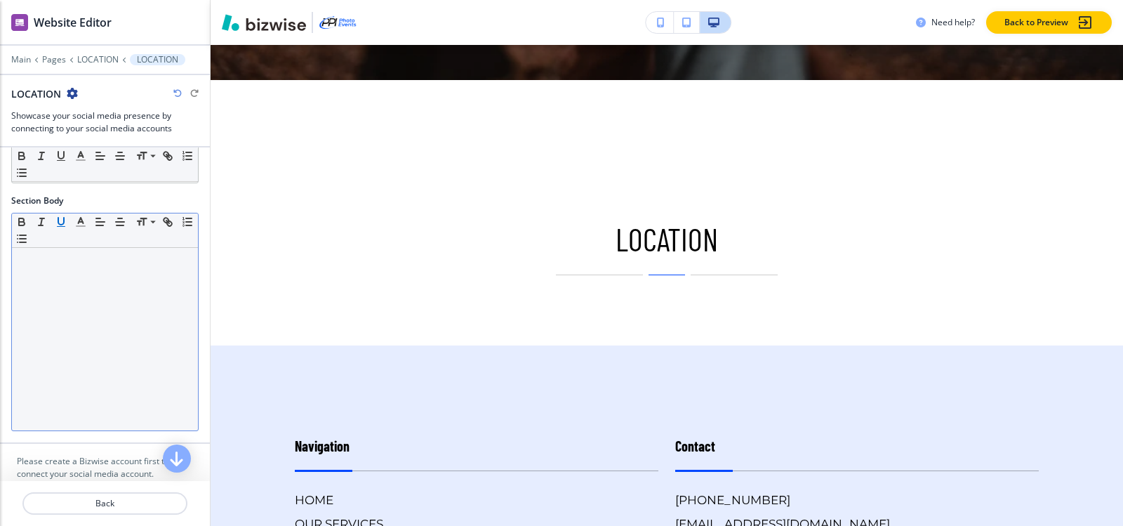
scroll to position [160, 0]
click at [60, 279] on div at bounding box center [105, 337] width 186 height 182
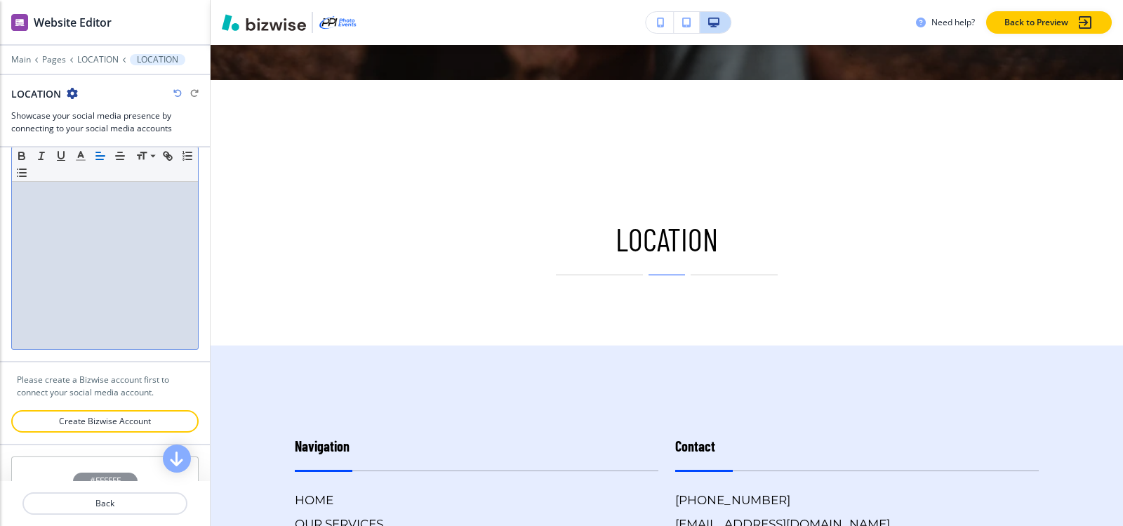
scroll to position [300, 0]
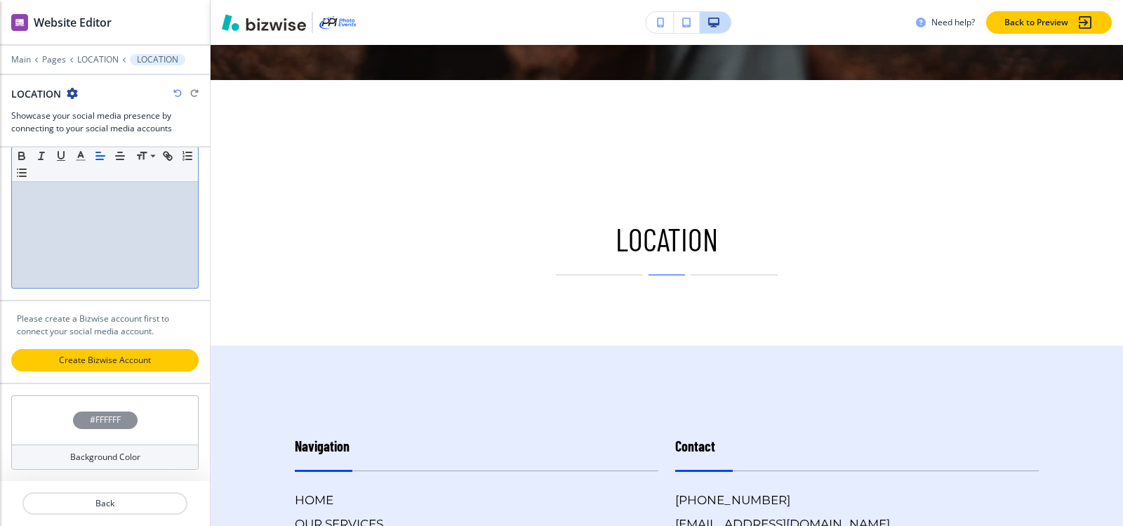
click at [117, 359] on p "Create Bizwise Account" at bounding box center [105, 360] width 185 height 13
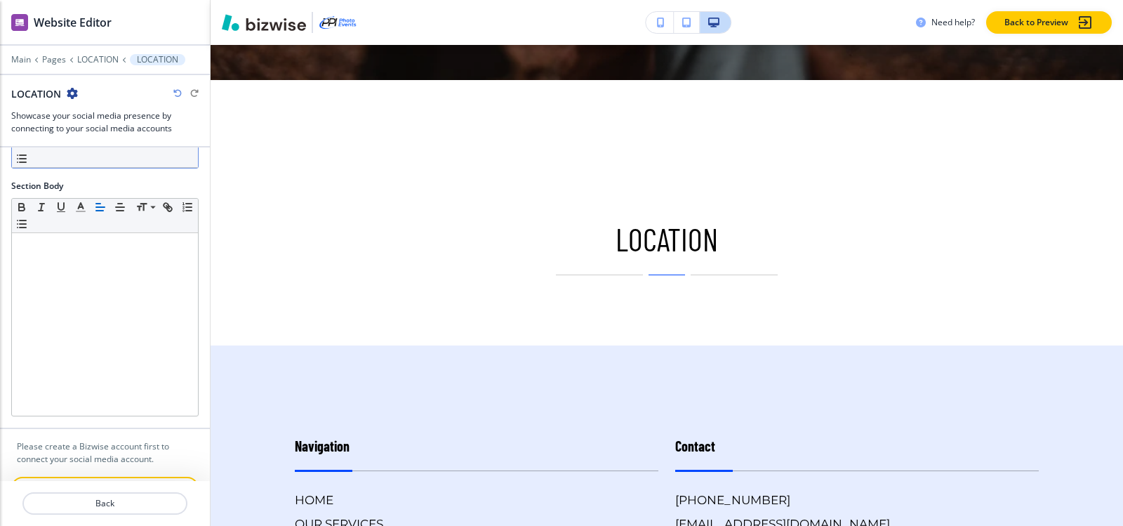
scroll to position [0, 0]
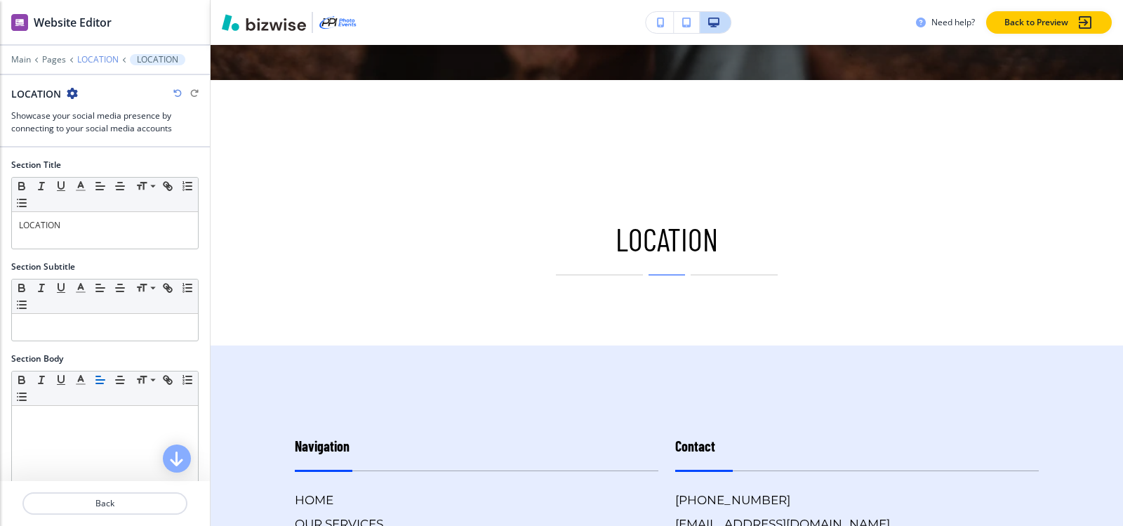
click at [104, 59] on p "LOCATION" at bounding box center [97, 60] width 41 height 10
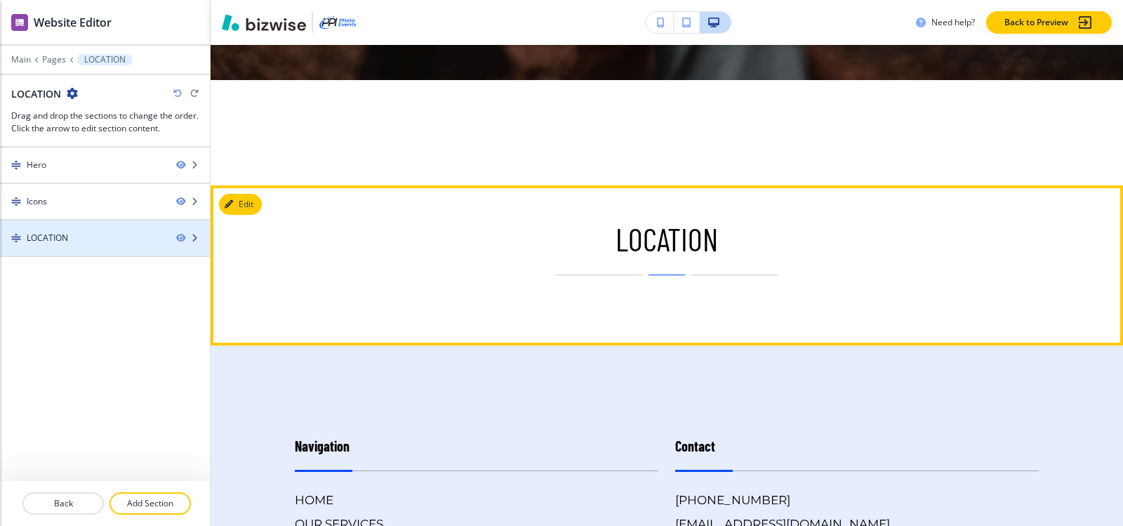
click at [53, 241] on div "LOCATION" at bounding box center [47, 238] width 41 height 13
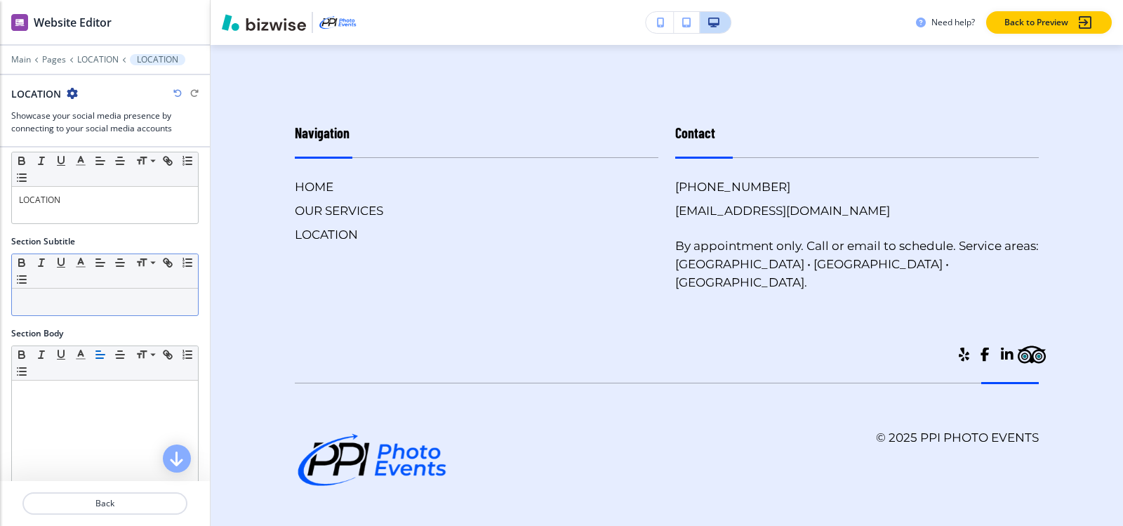
scroll to position [20, 0]
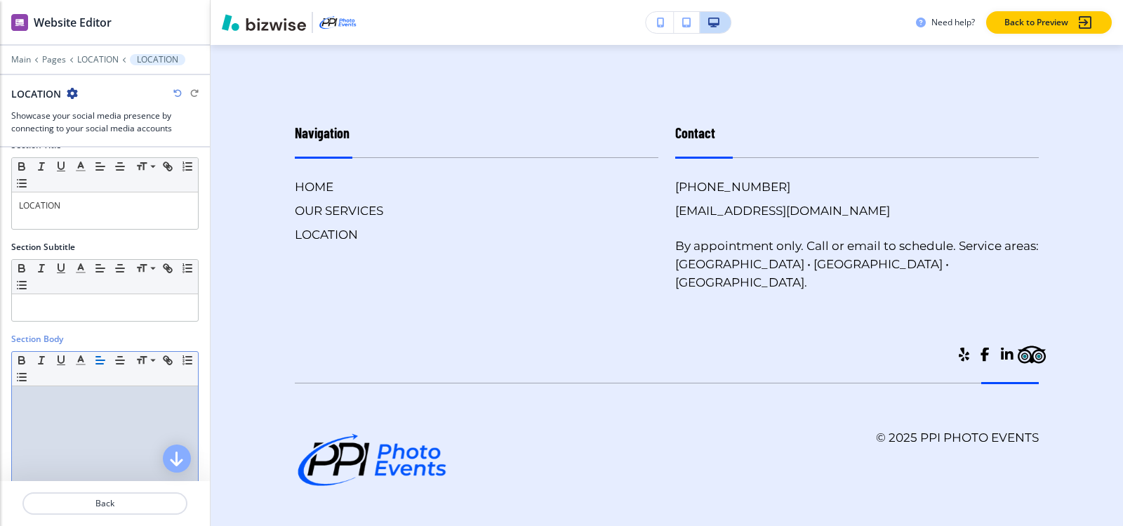
click at [98, 413] on div at bounding box center [105, 477] width 186 height 182
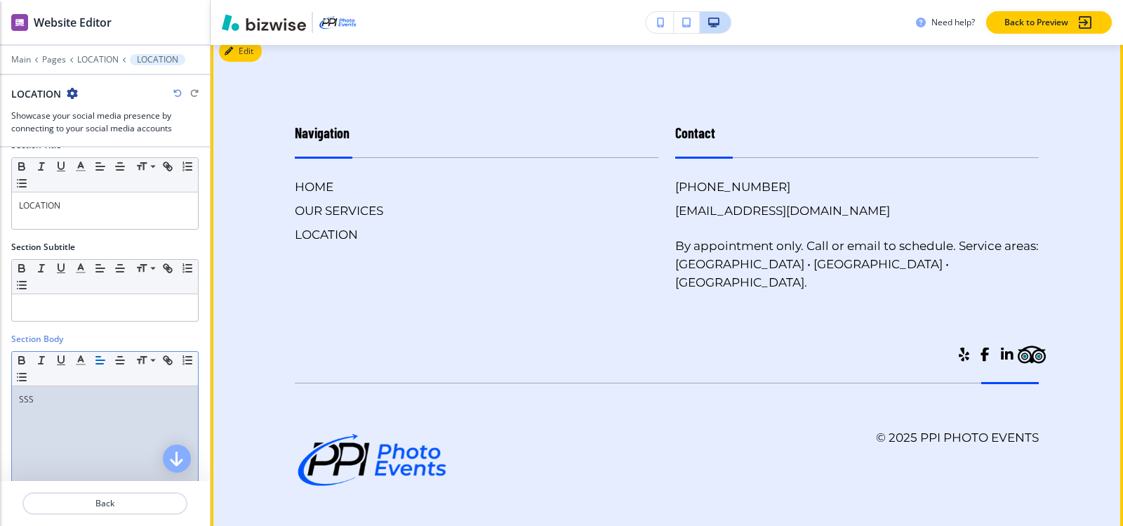
scroll to position [780, 0]
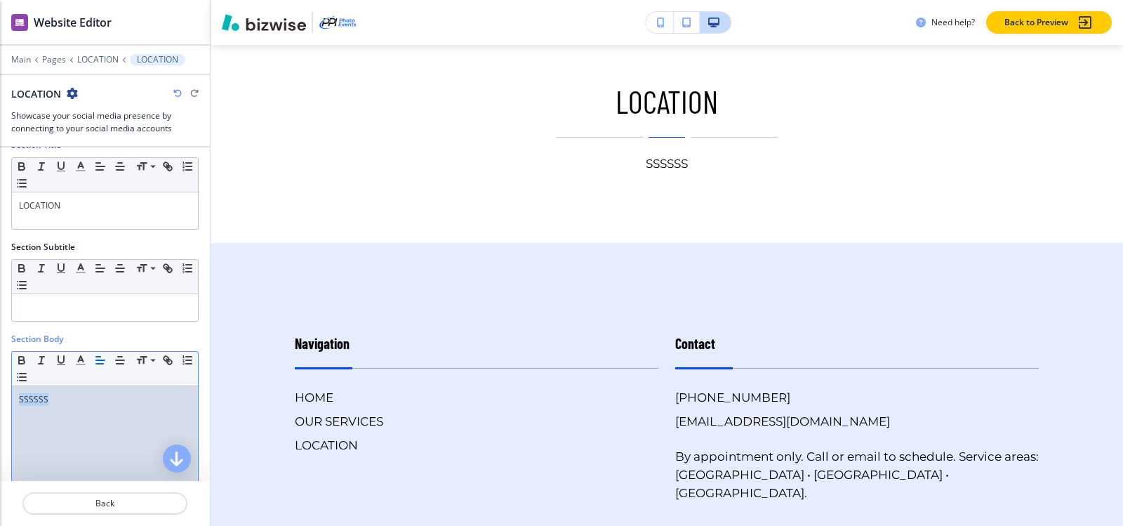
click at [103, 356] on icon "button" at bounding box center [100, 360] width 13 height 13
click at [91, 411] on div "SSSSSS" at bounding box center [105, 477] width 186 height 182
drag, startPoint x: 60, startPoint y: 397, endPoint x: 93, endPoint y: 399, distance: 33.0
click at [93, 399] on p "SSSSSS VGGG" at bounding box center [105, 399] width 172 height 13
click at [100, 361] on icon "button" at bounding box center [100, 360] width 13 height 13
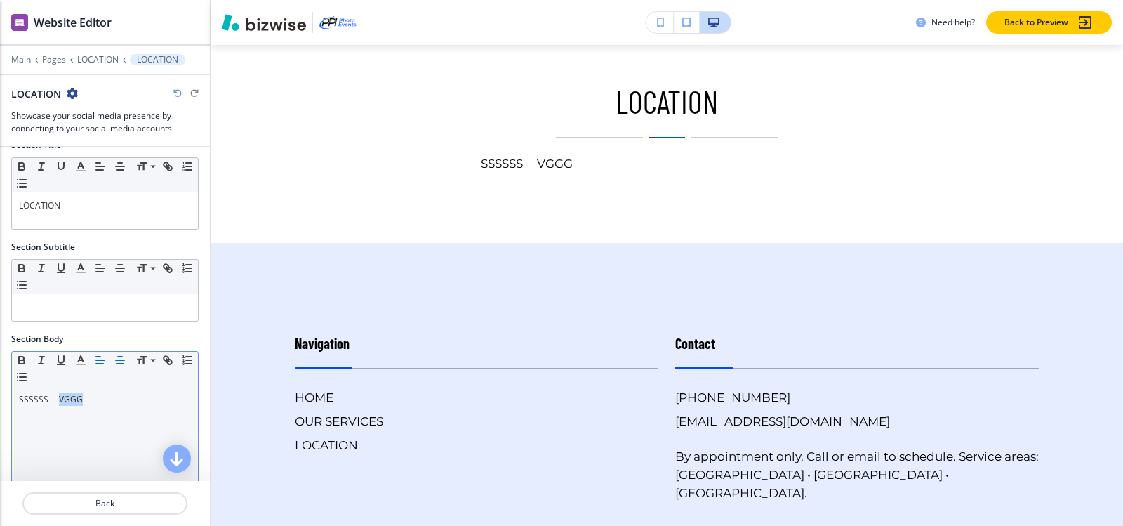
click at [128, 358] on button "button" at bounding box center [120, 360] width 20 height 17
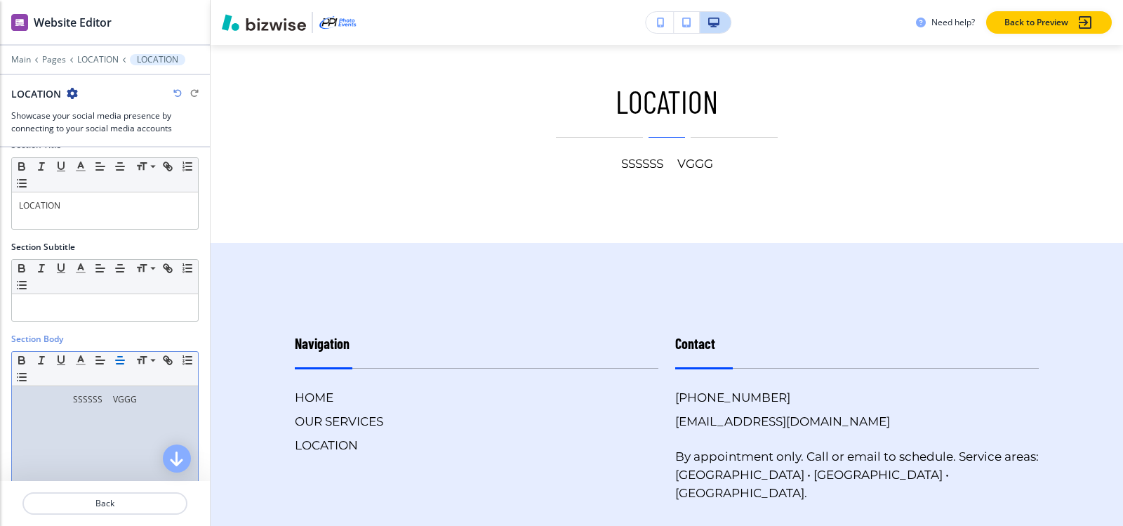
click at [69, 400] on p "SSSSSS VGGG" at bounding box center [105, 399] width 172 height 13
drag, startPoint x: 105, startPoint y: 399, endPoint x: 0, endPoint y: 422, distance: 107.8
click at [0, 422] on div "Section Body Small Normal Large Huge SSSSSS VGGG" at bounding box center [105, 457] width 210 height 248
click at [139, 394] on p "SSSSSS VGGG" at bounding box center [105, 399] width 172 height 13
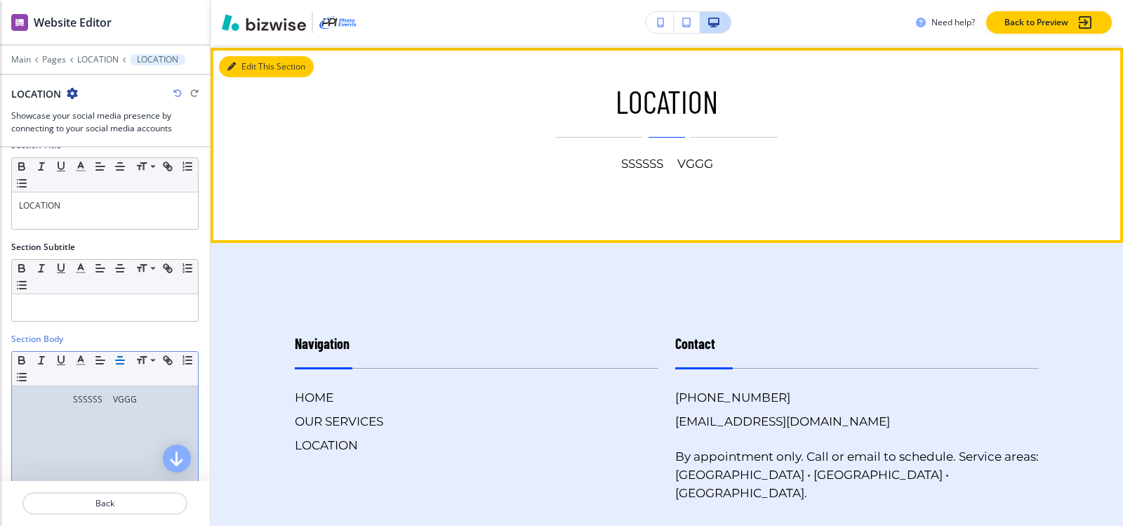
click at [245, 69] on button "Edit This Section" at bounding box center [266, 66] width 95 height 21
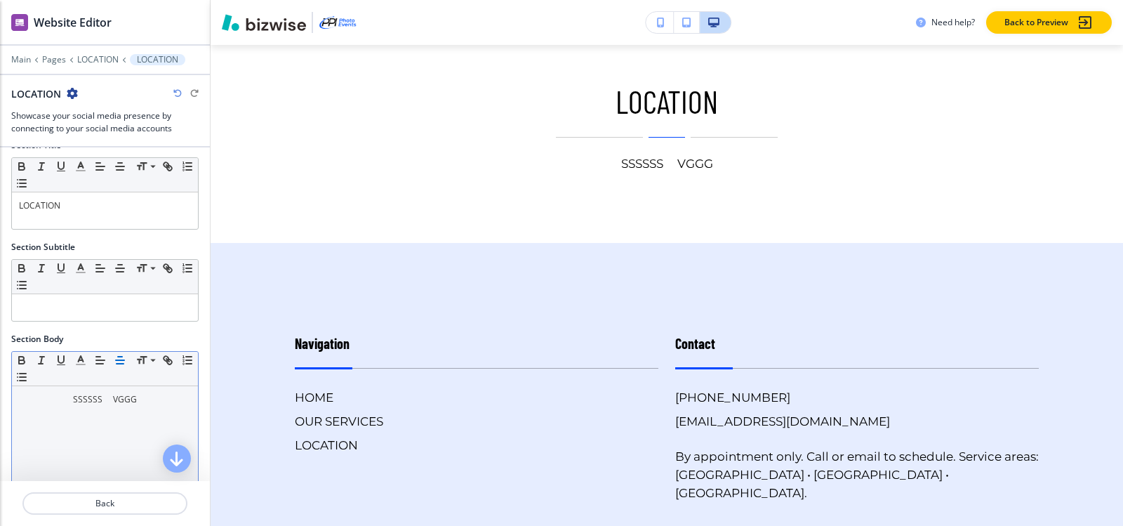
click at [51, 402] on p "SSSSSS VGGG" at bounding box center [105, 399] width 172 height 13
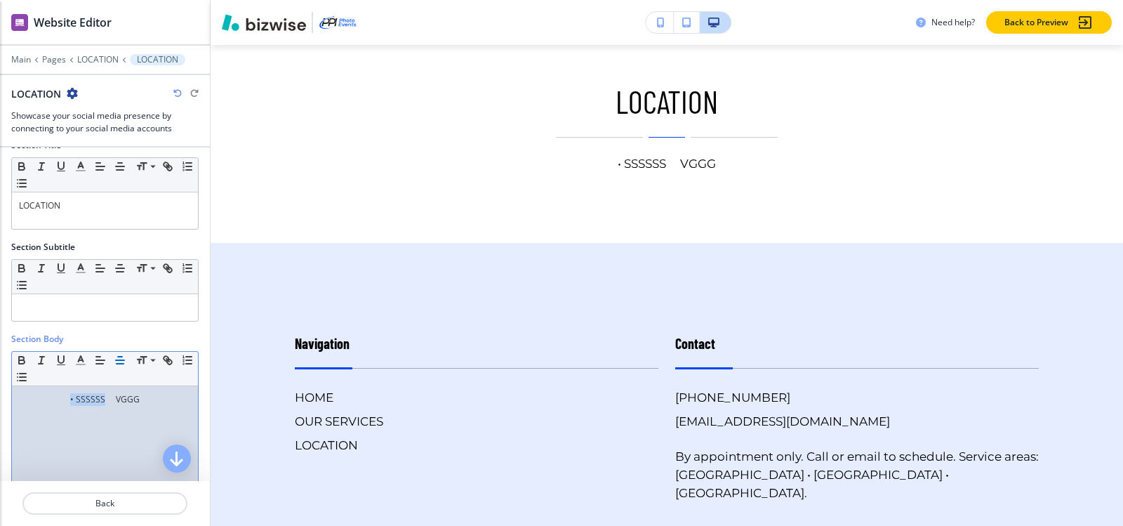
drag, startPoint x: 81, startPoint y: 398, endPoint x: 39, endPoint y: 400, distance: 42.2
click at [39, 400] on p "• SSSSSS VGGG" at bounding box center [105, 399] width 172 height 13
click at [58, 401] on p "• SSSSSS VGGG" at bounding box center [105, 399] width 172 height 13
click at [55, 400] on p "• SSSSSS VGGG" at bounding box center [105, 399] width 172 height 13
drag, startPoint x: 80, startPoint y: 400, endPoint x: 30, endPoint y: 403, distance: 49.9
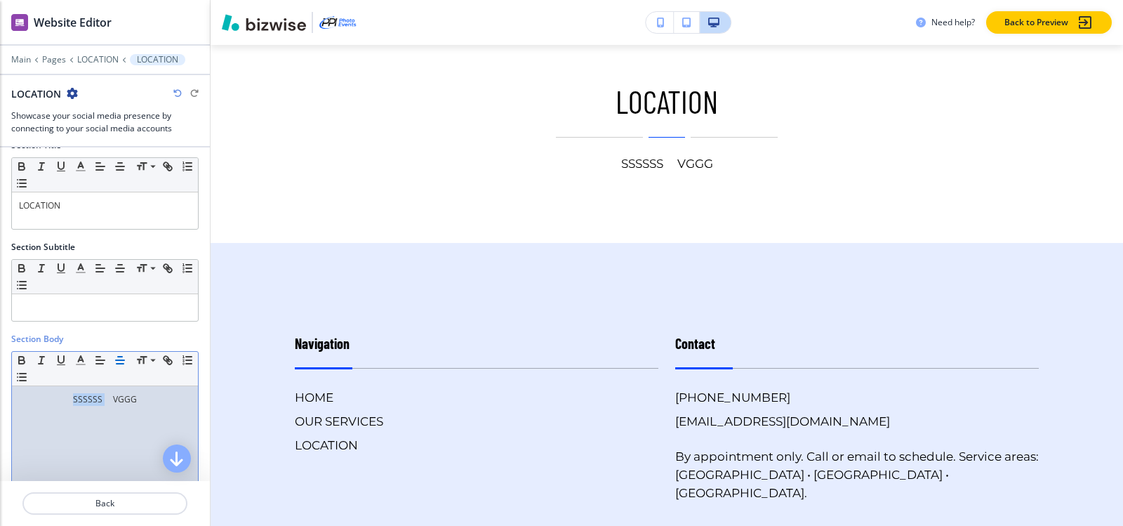
click at [30, 403] on p "SSSSSS VGGG" at bounding box center [105, 399] width 172 height 13
click at [28, 380] on icon "button" at bounding box center [21, 377] width 13 height 13
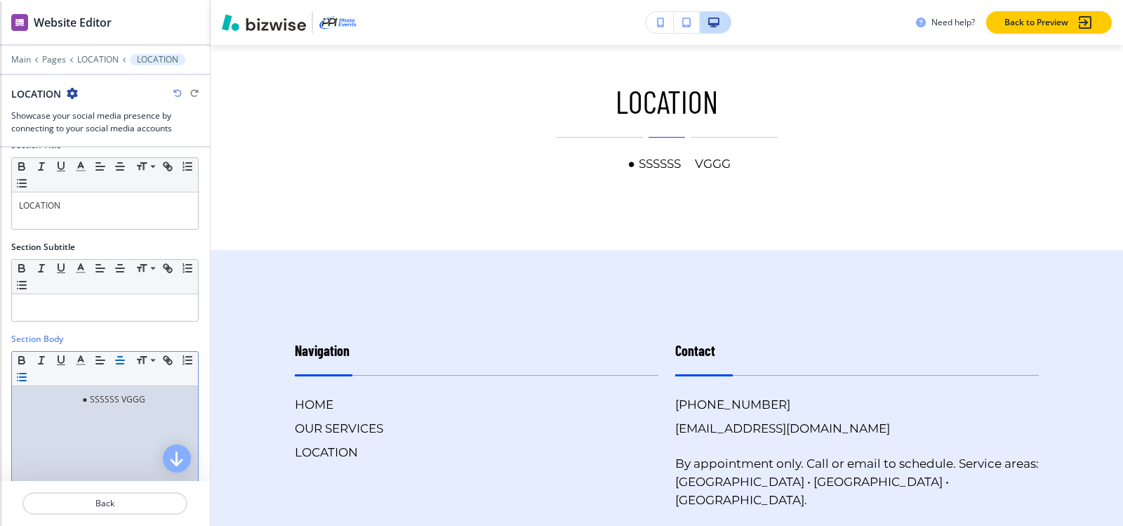
click at [114, 397] on li "SSSSSS VGGG" at bounding box center [111, 399] width 159 height 13
click at [68, 394] on li "SSSSSS VGGG" at bounding box center [111, 399] width 159 height 13
click at [72, 396] on li "SSSSSS VGGG" at bounding box center [111, 399] width 159 height 13
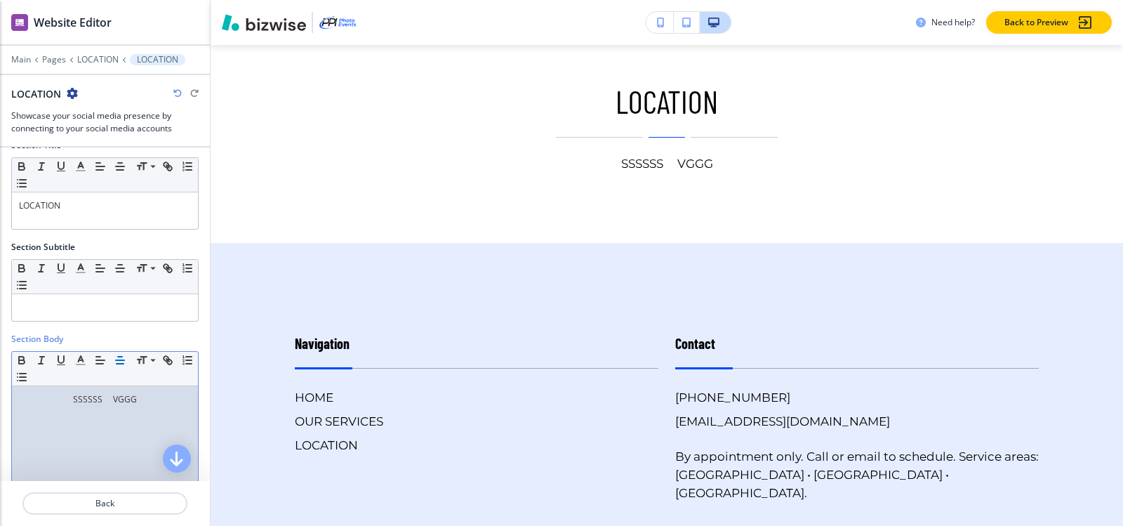
drag, startPoint x: 138, startPoint y: 389, endPoint x: 1, endPoint y: 389, distance: 137.5
click at [0, 388] on div "Section Body Small Normal Large Huge SSSSSS VGGG" at bounding box center [105, 457] width 210 height 248
drag, startPoint x: 116, startPoint y: 403, endPoint x: 0, endPoint y: 395, distance: 116.7
click at [0, 395] on div "Section Body Small Normal Large Huge" at bounding box center [105, 457] width 210 height 248
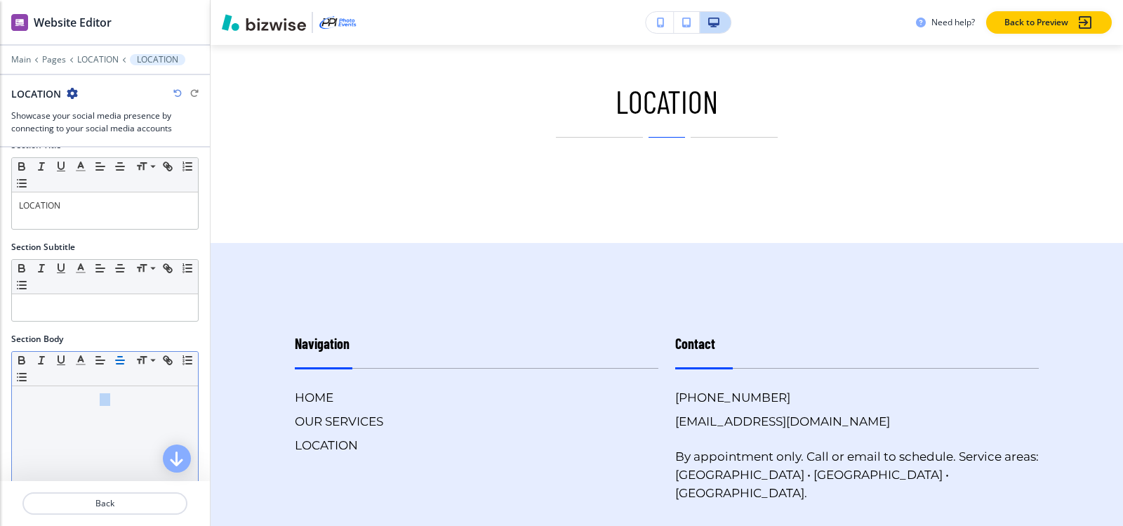
click at [116, 361] on icon "button" at bounding box center [120, 360] width 13 height 13
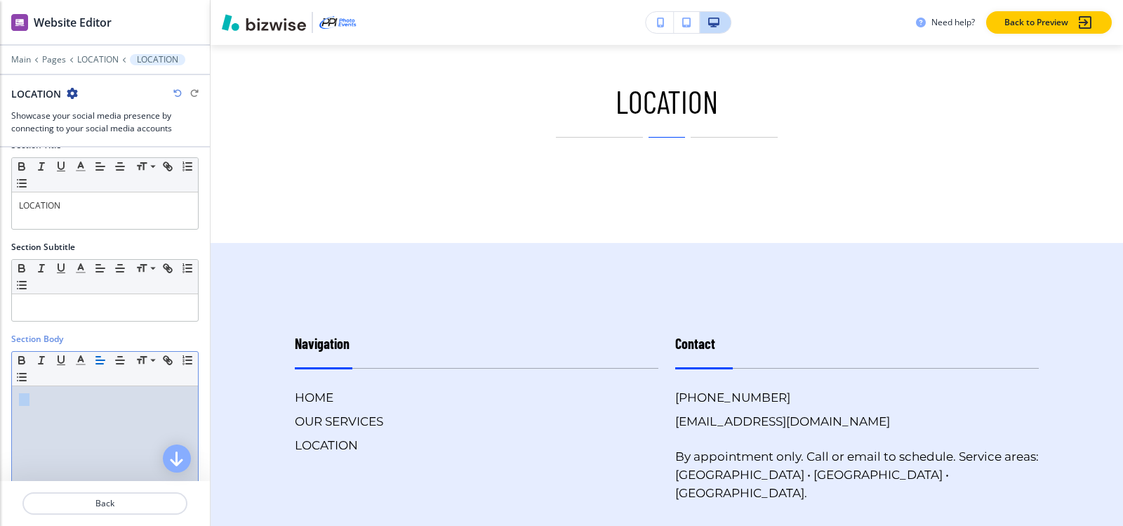
click at [0, 404] on div "Section Body Small Normal Large Huge" at bounding box center [105, 457] width 210 height 248
click at [40, 396] on p at bounding box center [105, 399] width 172 height 13
click at [28, 381] on icon "button" at bounding box center [21, 377] width 13 height 13
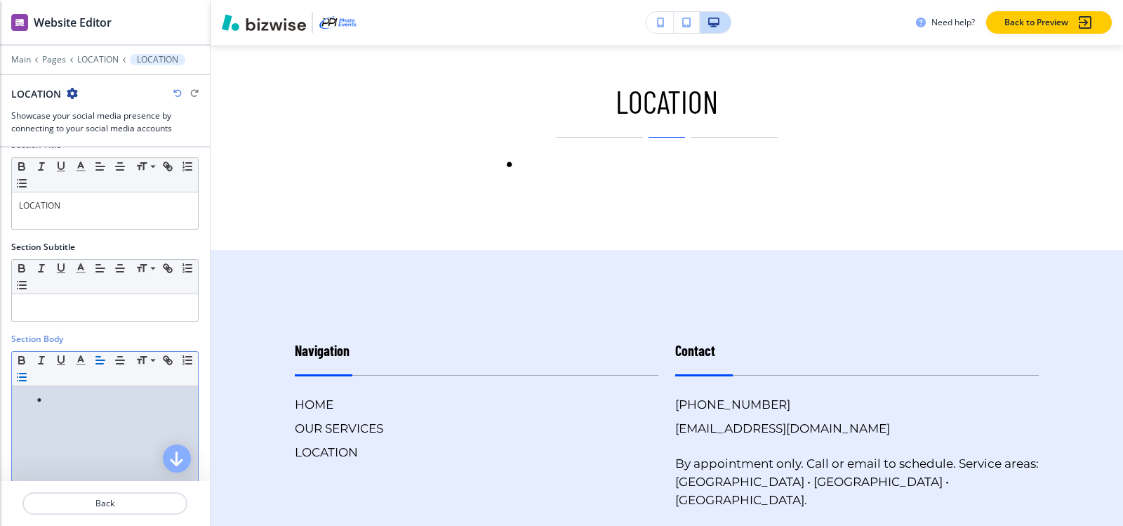
click at [51, 405] on li at bounding box center [111, 399] width 159 height 13
drag, startPoint x: 103, startPoint y: 399, endPoint x: 180, endPoint y: 400, distance: 76.5
click at [180, 400] on li "XDDDDDDD BGHGGGG" at bounding box center [111, 399] width 159 height 13
drag, startPoint x: 109, startPoint y: 396, endPoint x: 122, endPoint y: 398, distance: 13.4
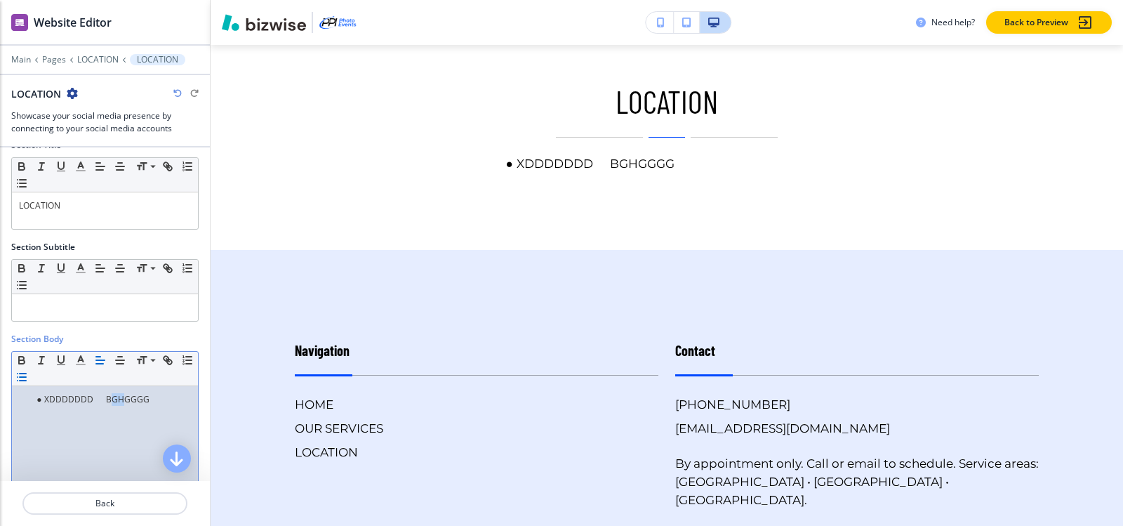
click at [122, 398] on li "XDDDDDDD BGHGGGG" at bounding box center [111, 399] width 159 height 13
drag, startPoint x: 105, startPoint y: 397, endPoint x: 200, endPoint y: 397, distance: 95.4
click at [200, 397] on div "Section Title Small Normal Large Huge LOCATION Section Subtitle Small Normal La…" at bounding box center [105, 313] width 210 height 333
click at [28, 378] on icon "button" at bounding box center [21, 377] width 13 height 13
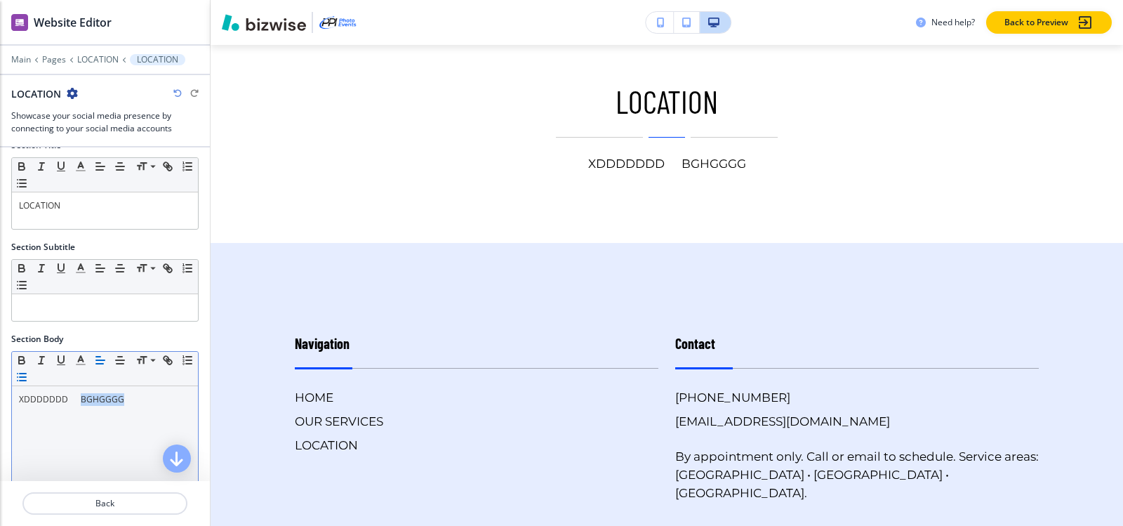
click at [26, 377] on line "button" at bounding box center [23, 377] width 6 height 0
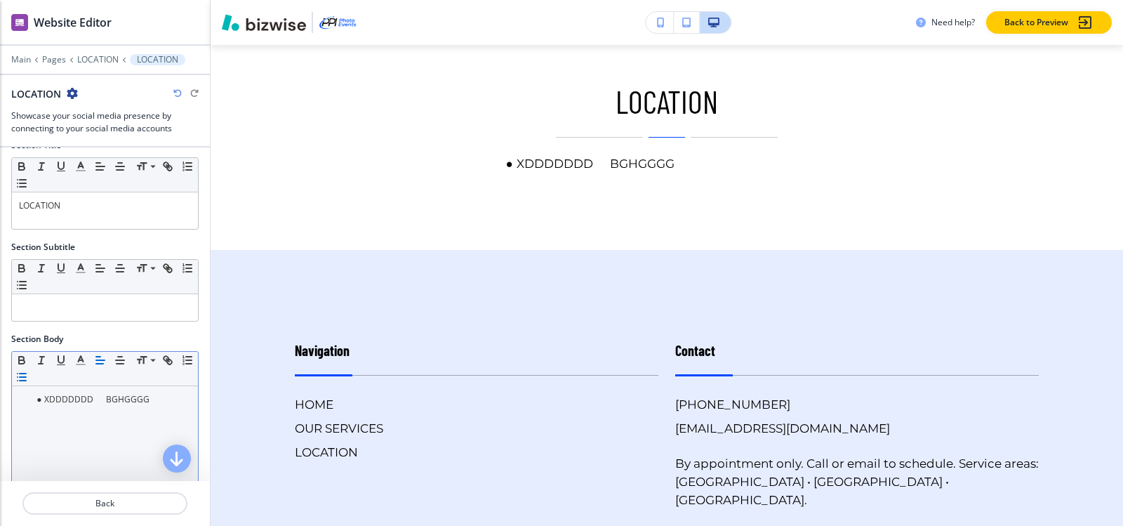
click at [26, 377] on line "button" at bounding box center [23, 377] width 6 height 0
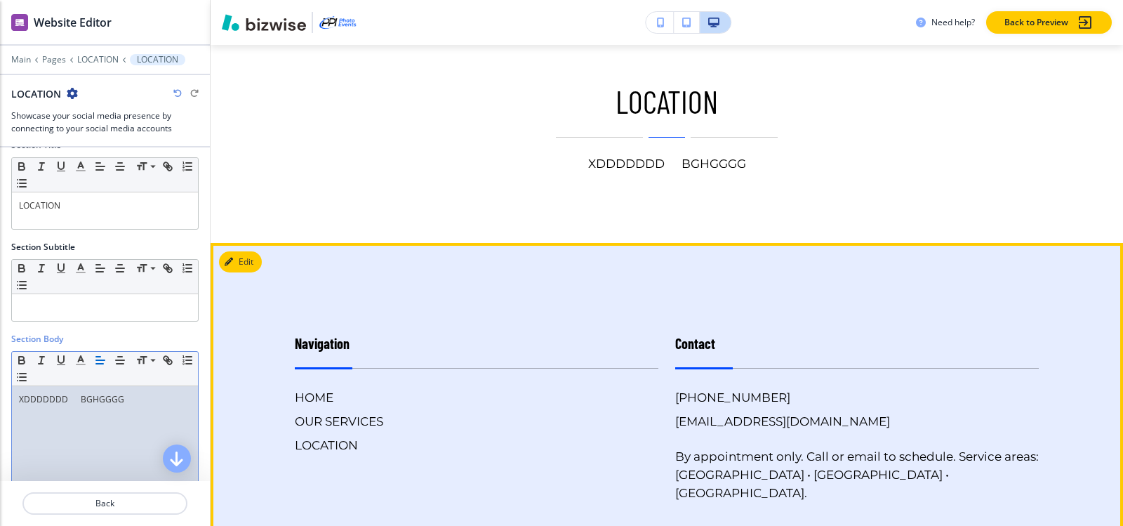
click at [211, 399] on footer "Navigation HOME OUR SERVICES LOCATION Contact (858) 947-8887 guy@ppiphotoevents…" at bounding box center [667, 499] width 912 height 512
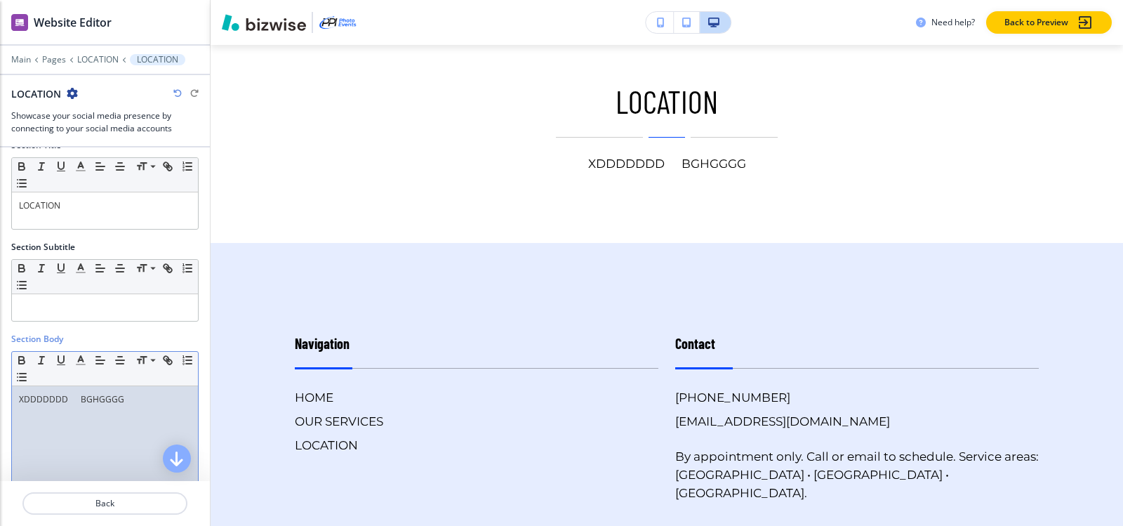
click at [126, 399] on p "XDDDDDDD BGHGGGG" at bounding box center [105, 399] width 172 height 13
drag, startPoint x: 133, startPoint y: 399, endPoint x: 0, endPoint y: 401, distance: 132.6
click at [0, 401] on div "Section Body Small Normal Large Huge XDDDDDDD BGHGGGG" at bounding box center [105, 457] width 210 height 248
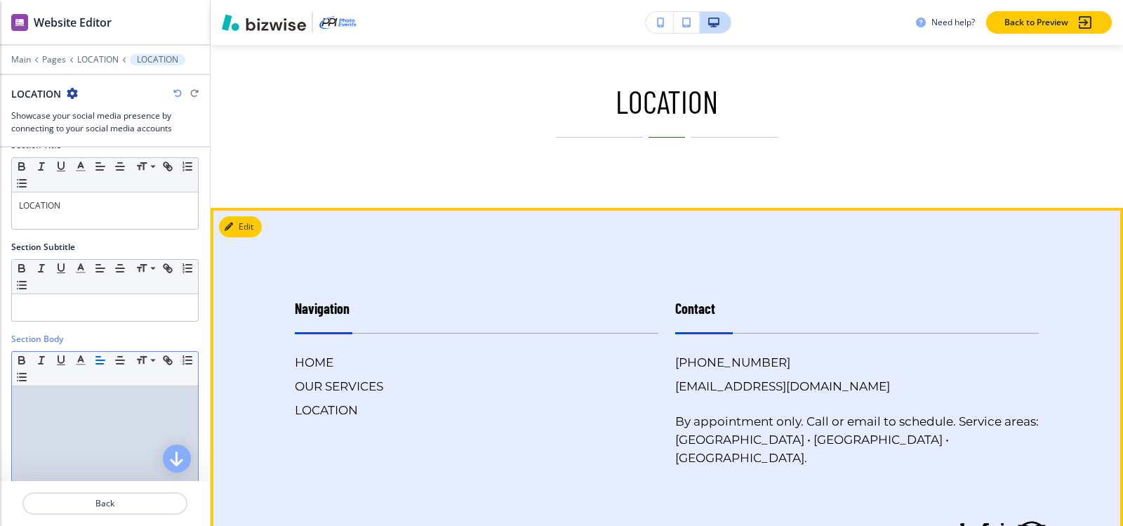
scroll to position [640, 0]
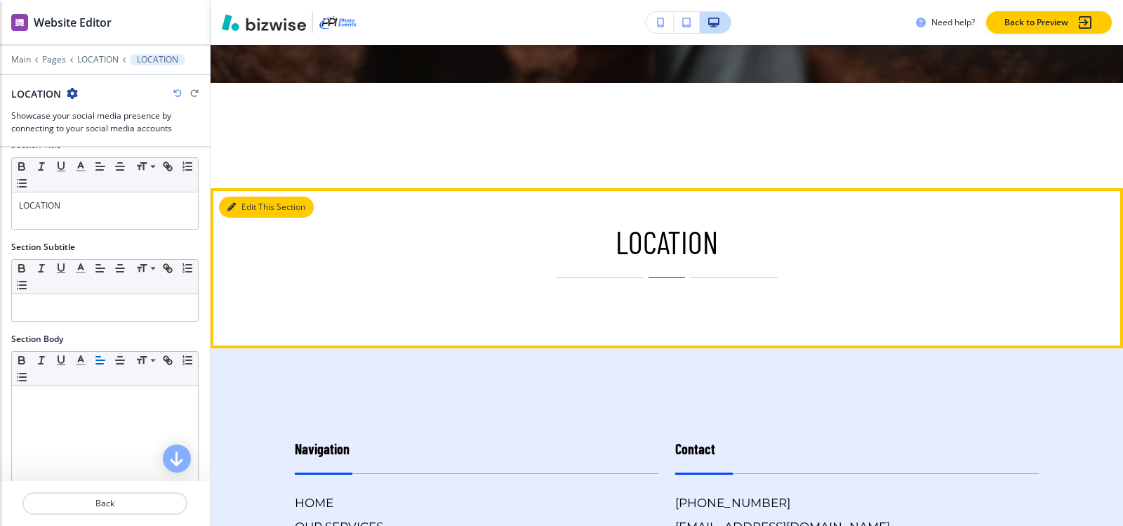
click at [244, 206] on button "Edit This Section" at bounding box center [266, 206] width 95 height 21
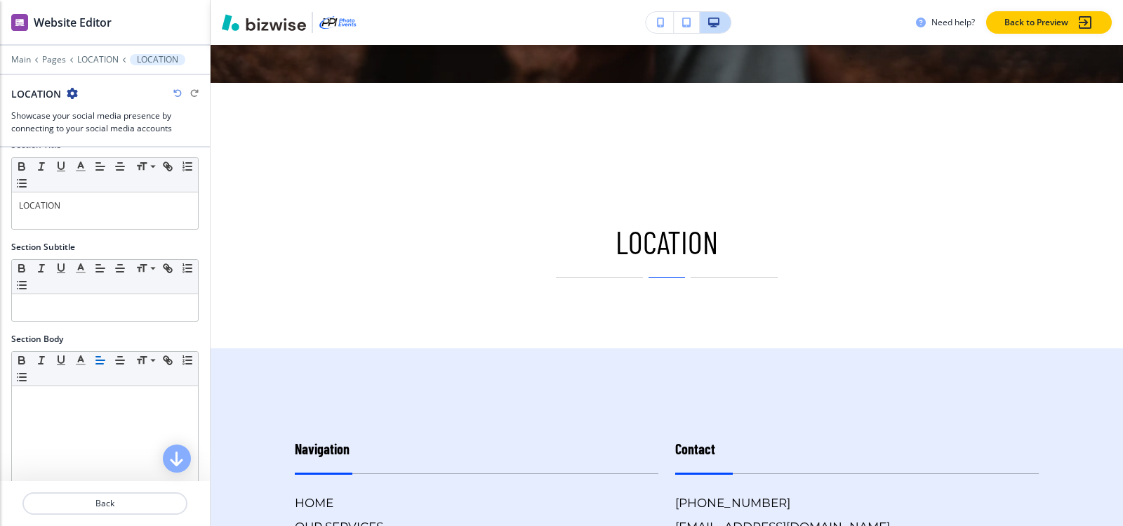
click at [69, 95] on icon "button" at bounding box center [72, 93] width 11 height 11
click at [121, 174] on button "Delete Section" at bounding box center [112, 166] width 90 height 25
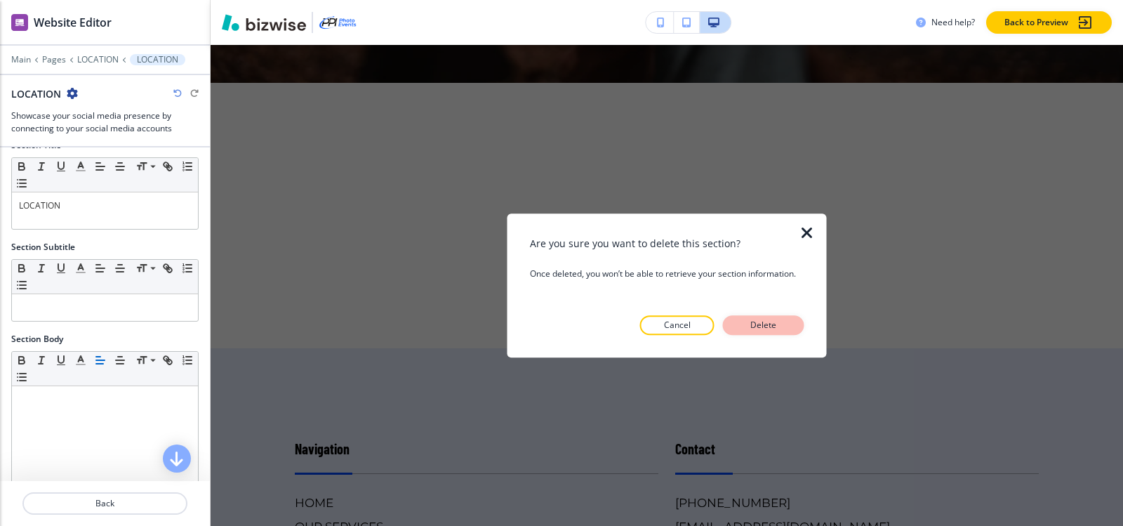
click at [740, 325] on button "Delete" at bounding box center [763, 325] width 81 height 20
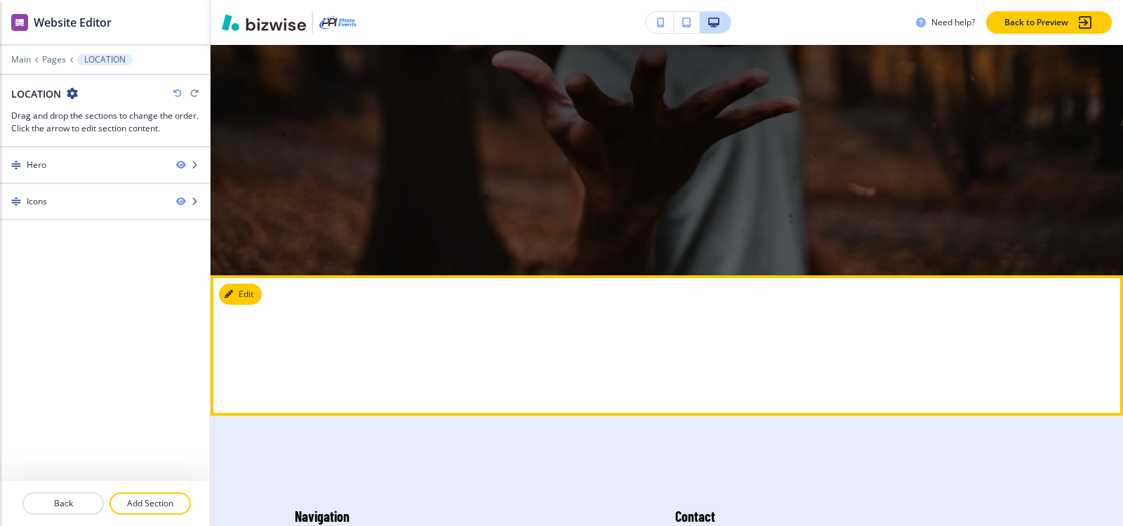
scroll to position [561, 0]
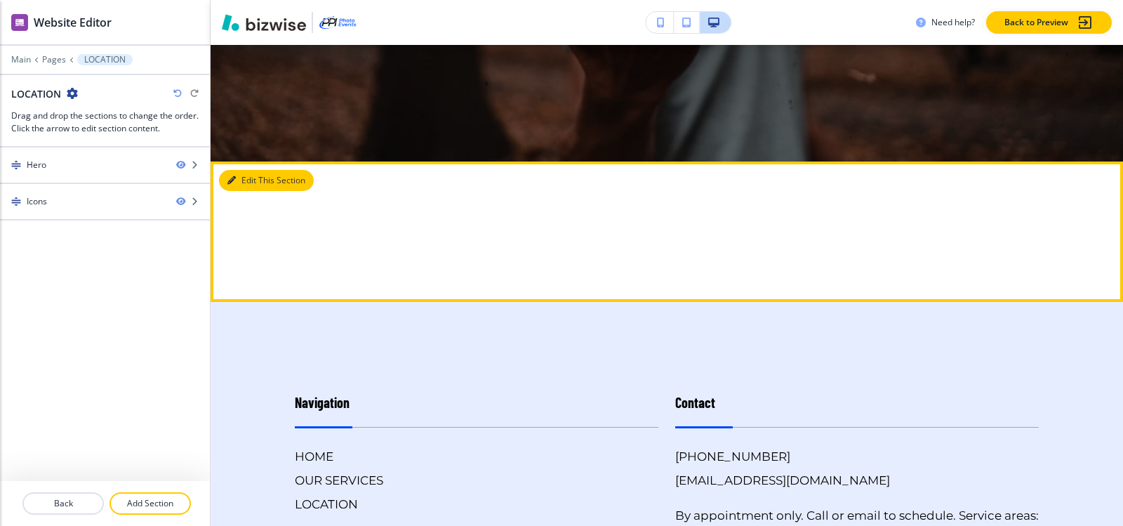
click at [239, 182] on button "Edit This Section" at bounding box center [266, 180] width 95 height 21
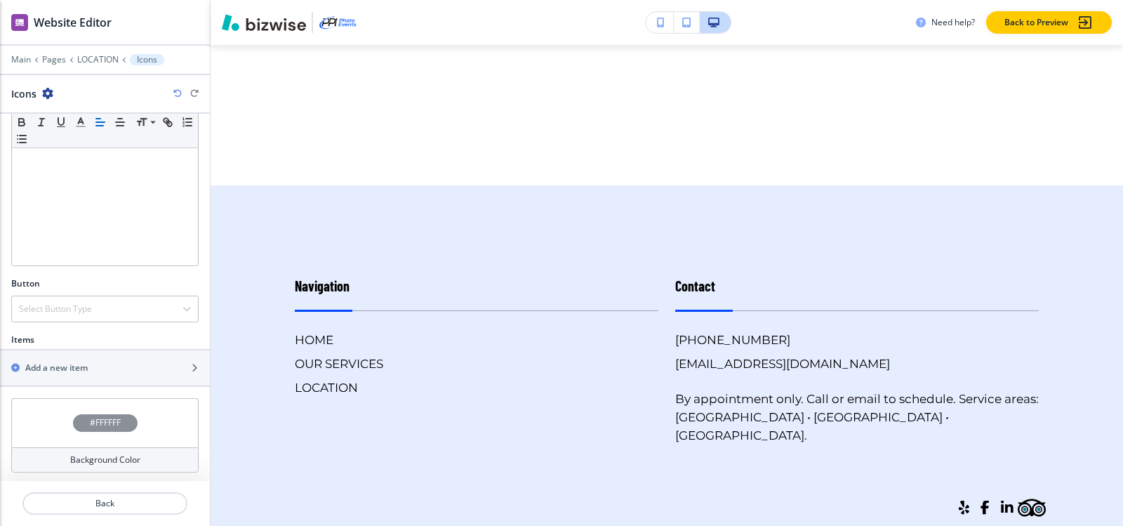
scroll to position [292, 0]
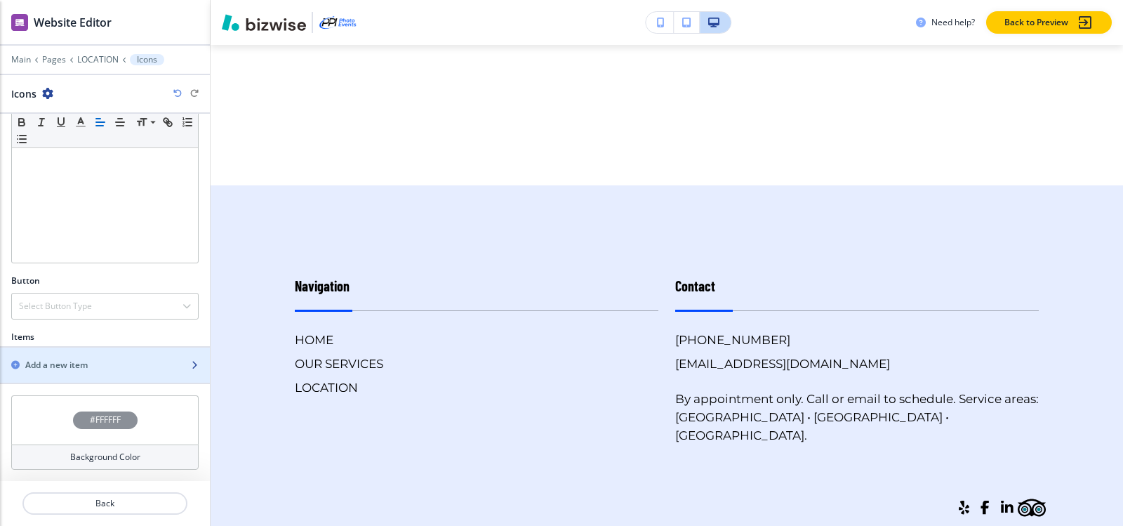
click at [59, 371] on div "button" at bounding box center [105, 376] width 210 height 11
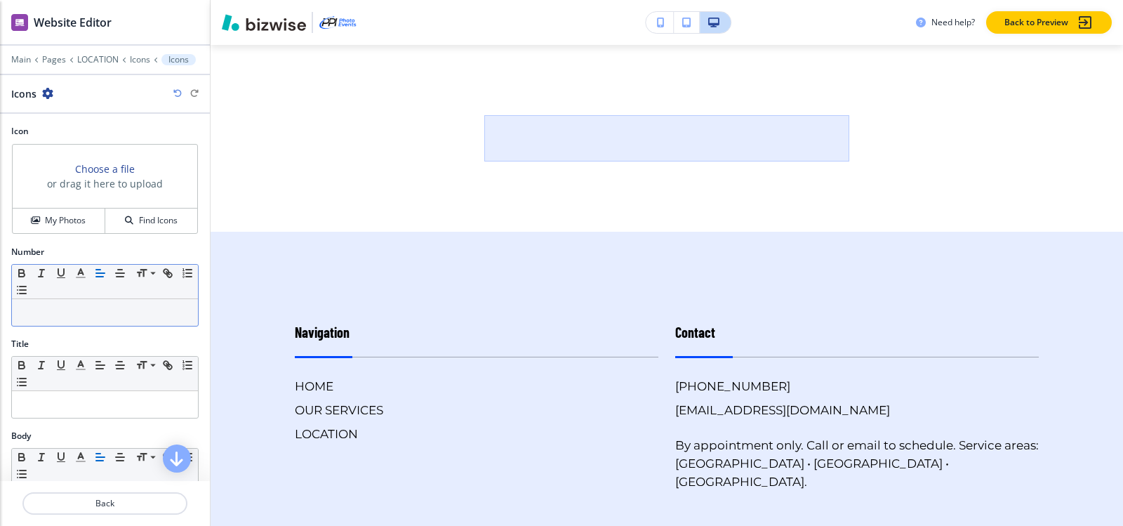
scroll to position [70, 0]
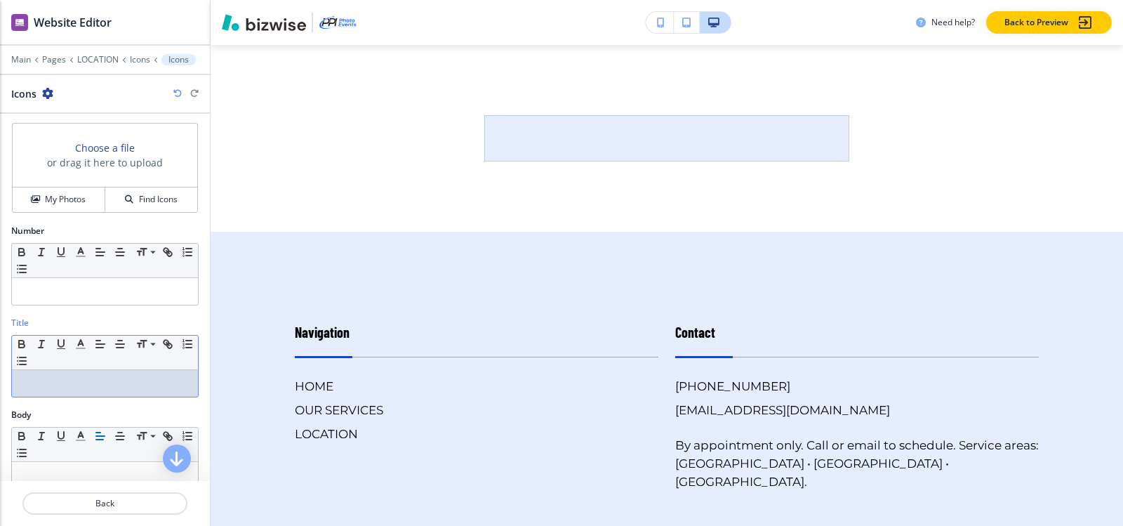
click at [86, 384] on p at bounding box center [105, 383] width 172 height 13
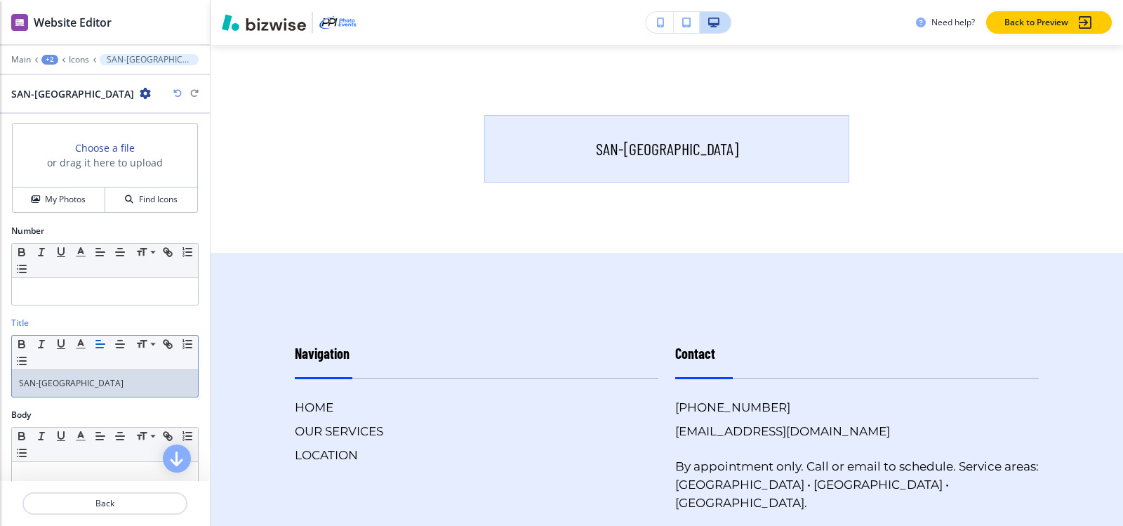
click at [38, 380] on p "SAN-DIEGO" at bounding box center [105, 383] width 172 height 13
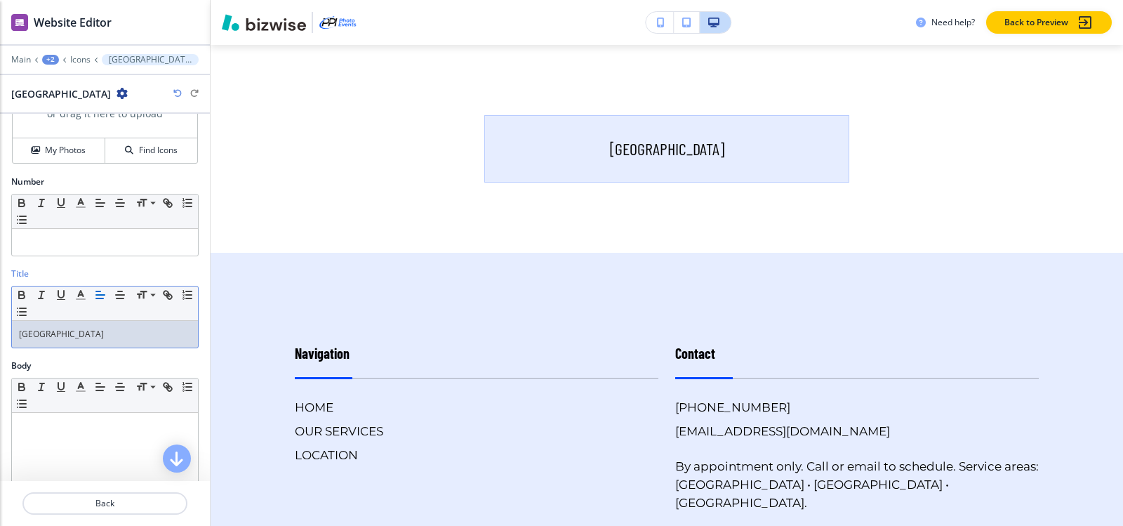
scroll to position [140, 0]
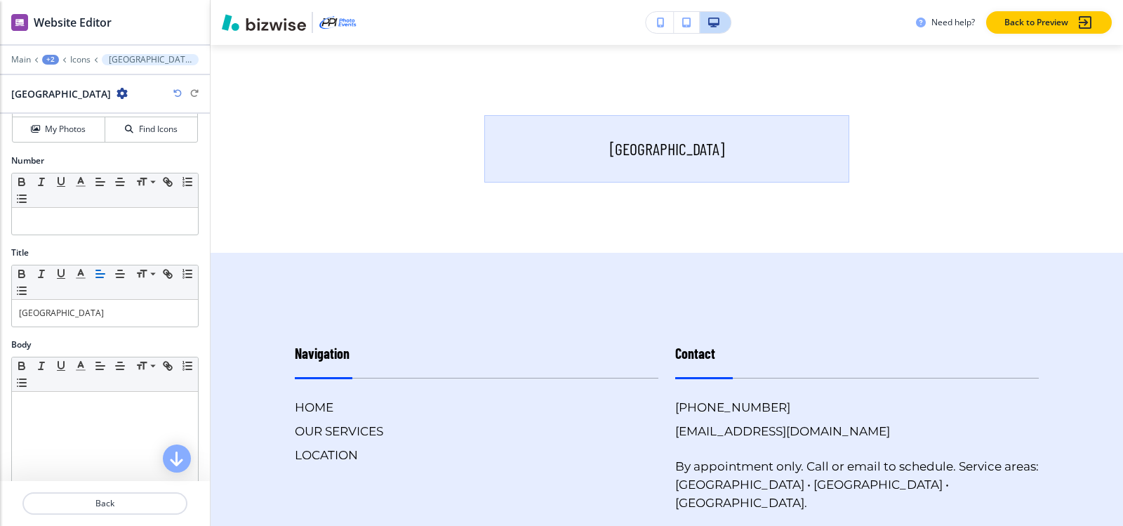
click at [82, 54] on div "Main +2 Icons SAN DIEGO" at bounding box center [104, 59] width 187 height 11
click at [83, 63] on p "Icons" at bounding box center [80, 60] width 20 height 10
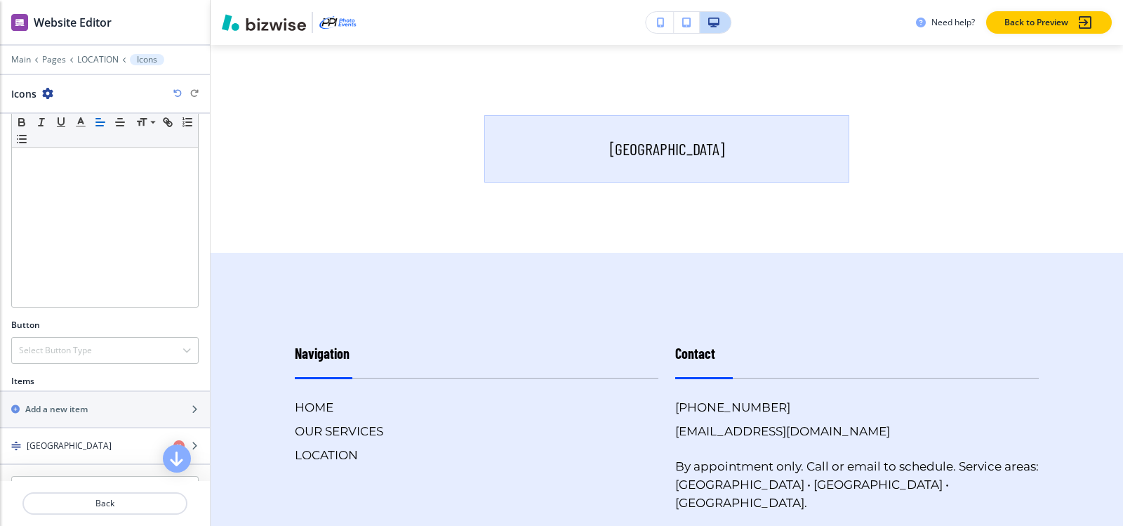
scroll to position [328, 0]
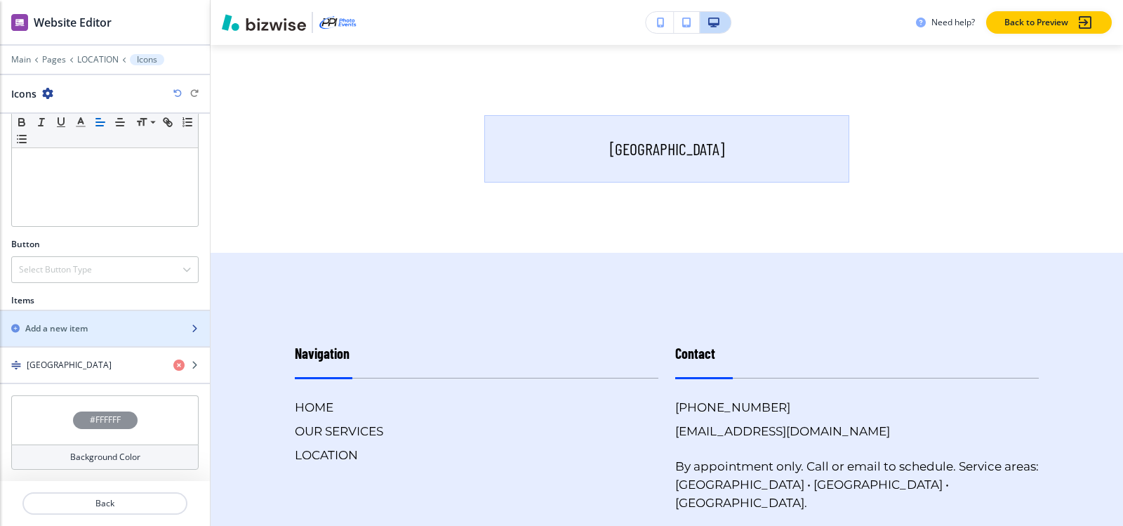
click at [111, 340] on div "button" at bounding box center [105, 340] width 210 height 11
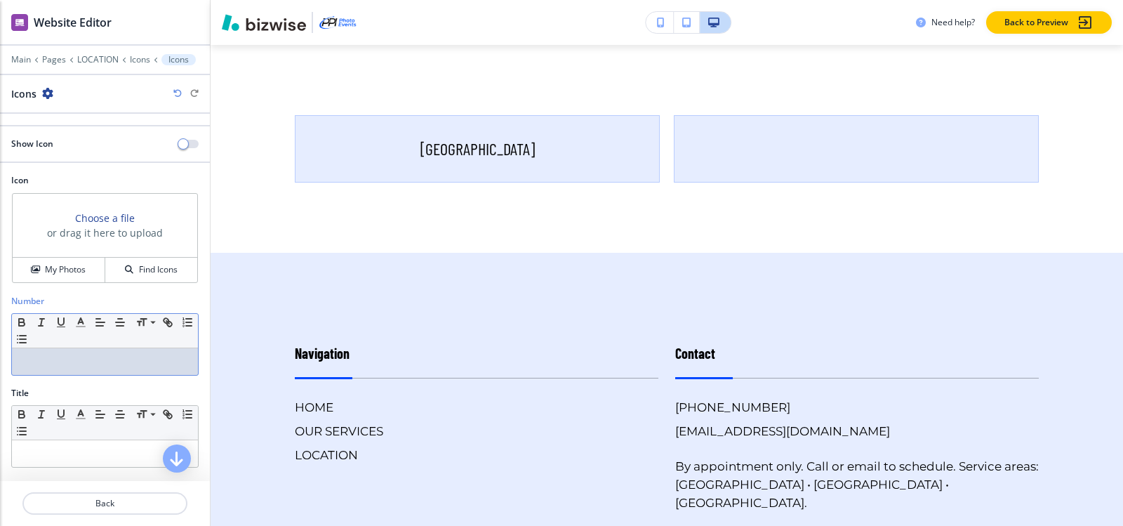
click at [80, 365] on p at bounding box center [105, 361] width 172 height 13
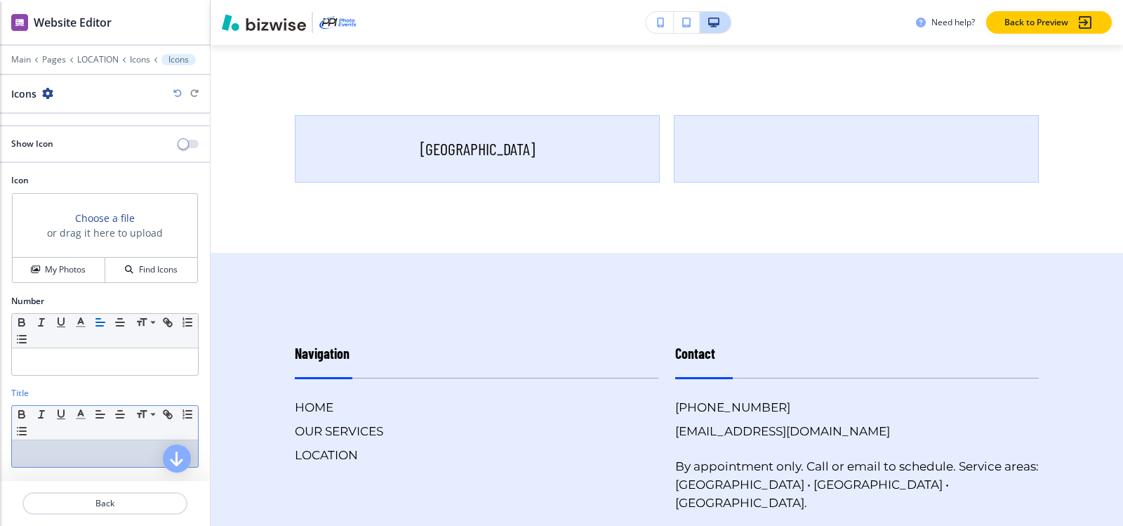
click at [69, 451] on p at bounding box center [105, 453] width 172 height 13
click at [58, 457] on p "ORANGE-COUNTY" at bounding box center [105, 453] width 172 height 13
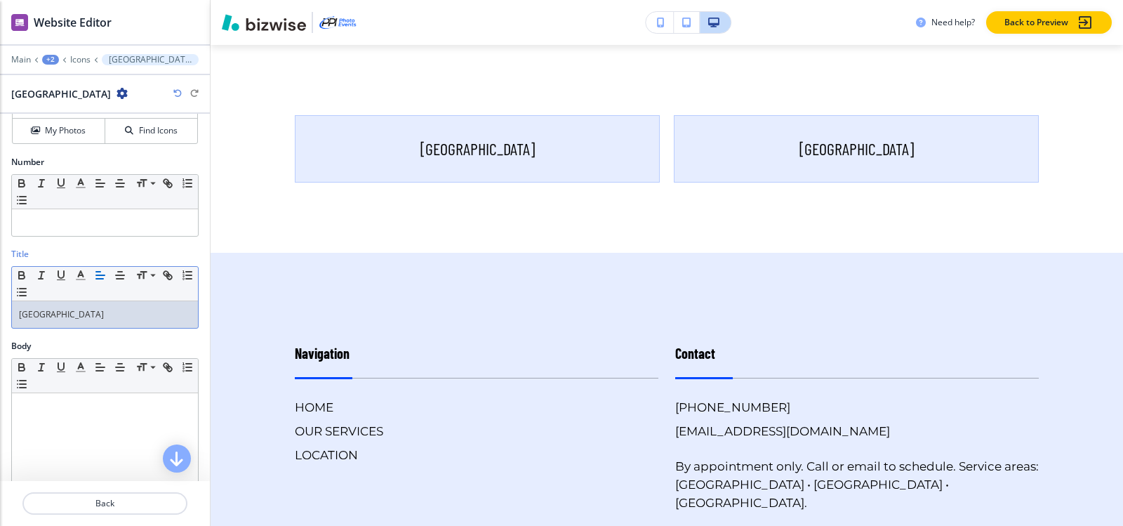
scroll to position [140, 0]
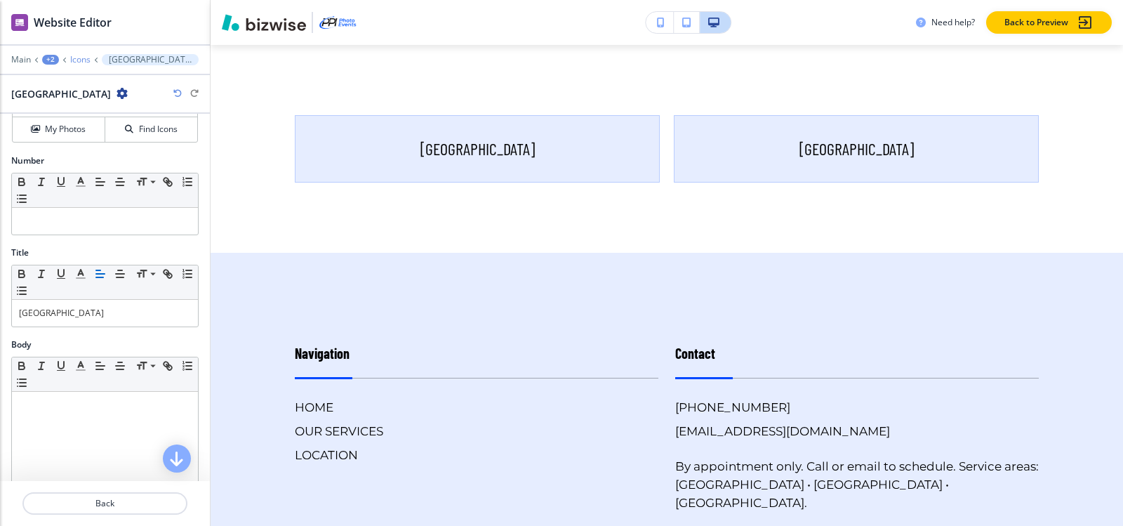
click at [75, 60] on p "Icons" at bounding box center [80, 60] width 20 height 10
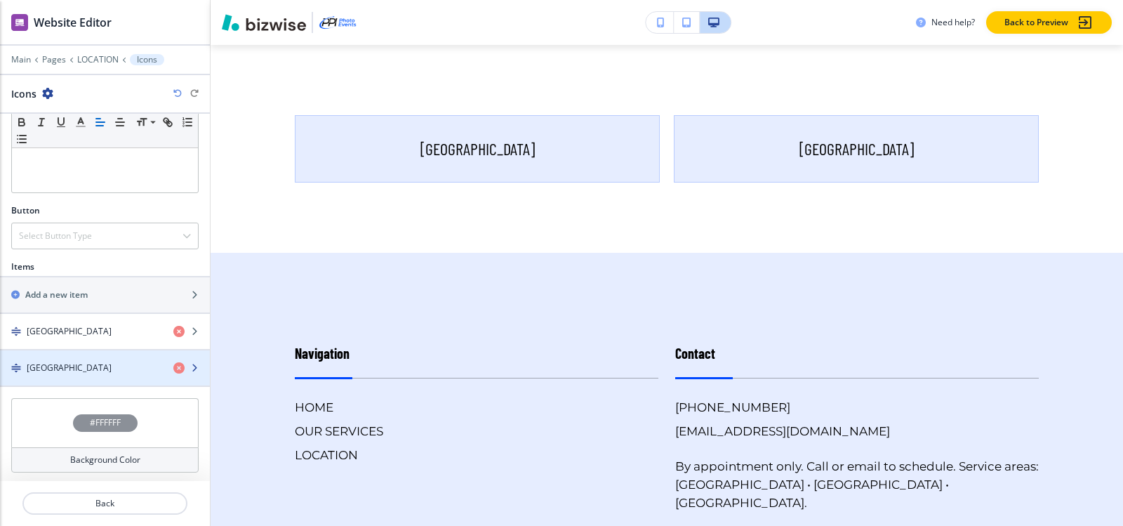
scroll to position [365, 0]
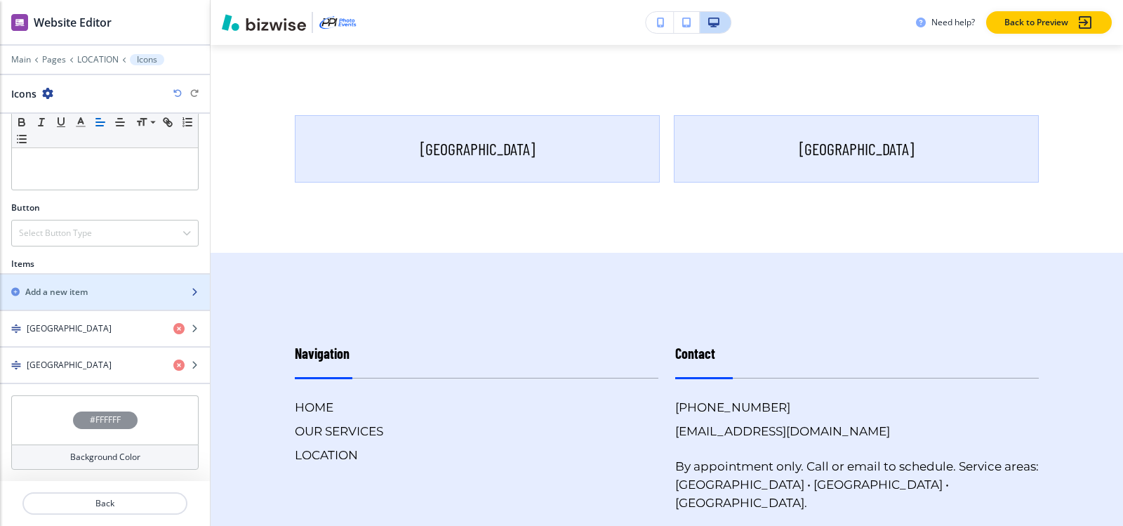
click at [75, 301] on div "button" at bounding box center [105, 303] width 210 height 11
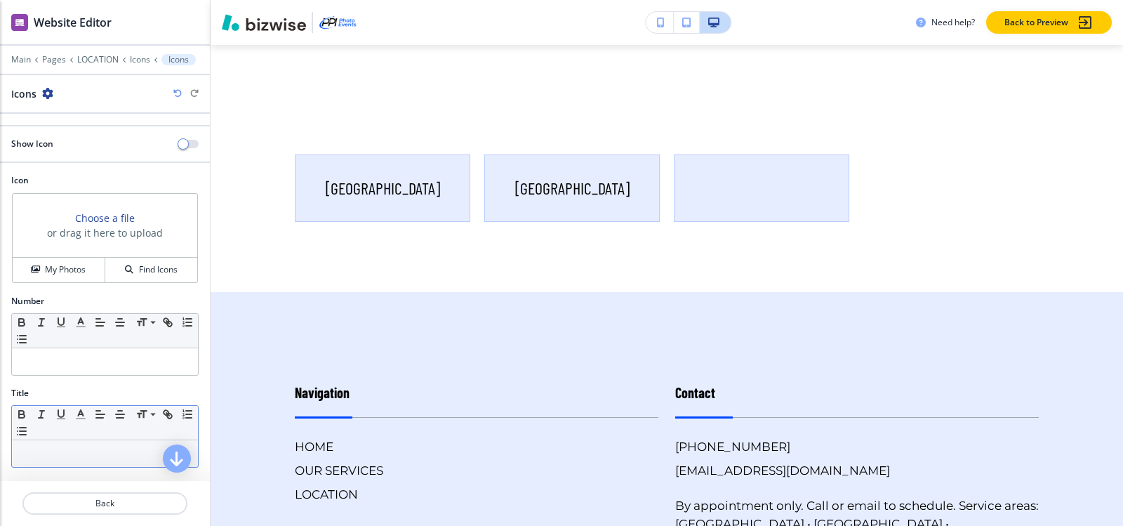
click at [65, 460] on div at bounding box center [105, 453] width 186 height 27
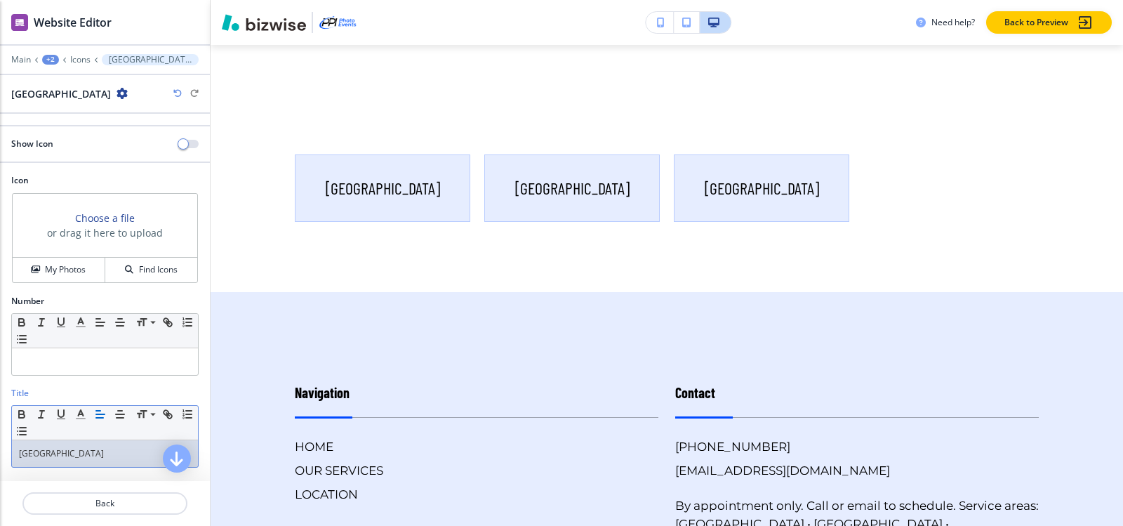
click at [39, 453] on p "LAS-VEGAS" at bounding box center [105, 453] width 172 height 13
drag, startPoint x: 36, startPoint y: 451, endPoint x: 70, endPoint y: 451, distance: 34.4
click at [38, 451] on p "LAS-VEGAS" at bounding box center [105, 453] width 172 height 13
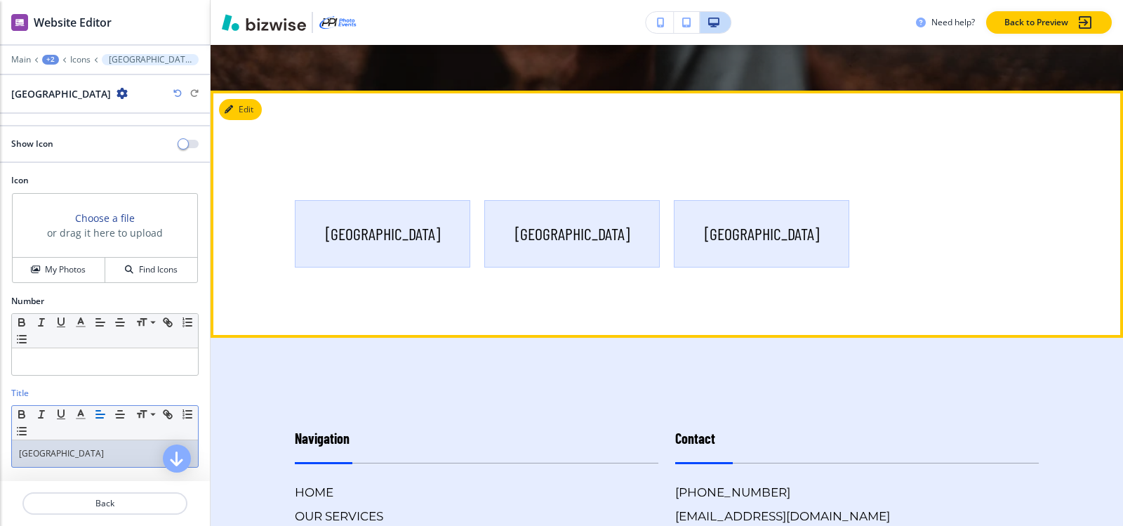
scroll to position [608, 0]
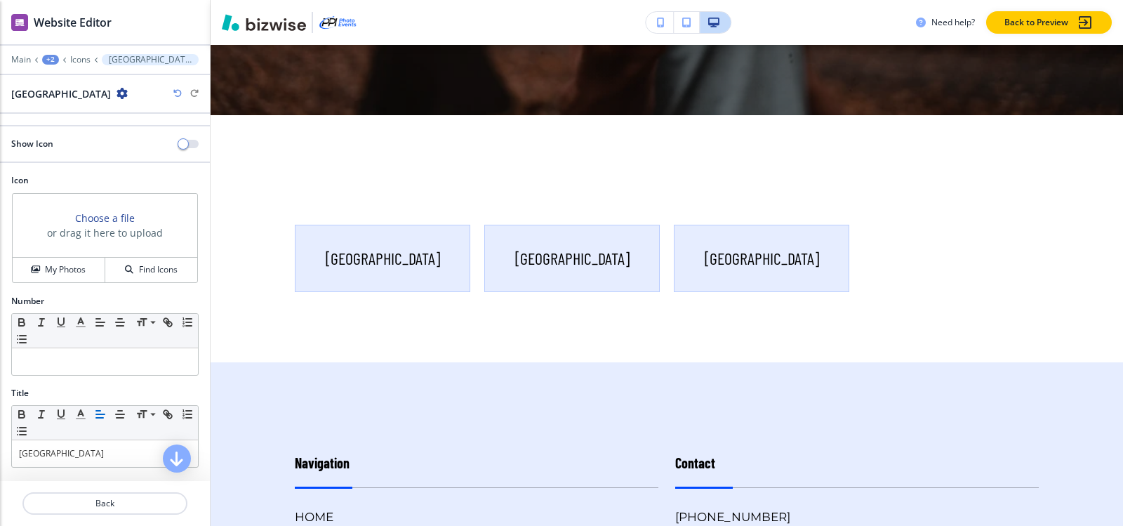
click at [43, 59] on div "+2" at bounding box center [50, 60] width 17 height 10
click at [61, 84] on p "Pages" at bounding box center [87, 82] width 72 height 13
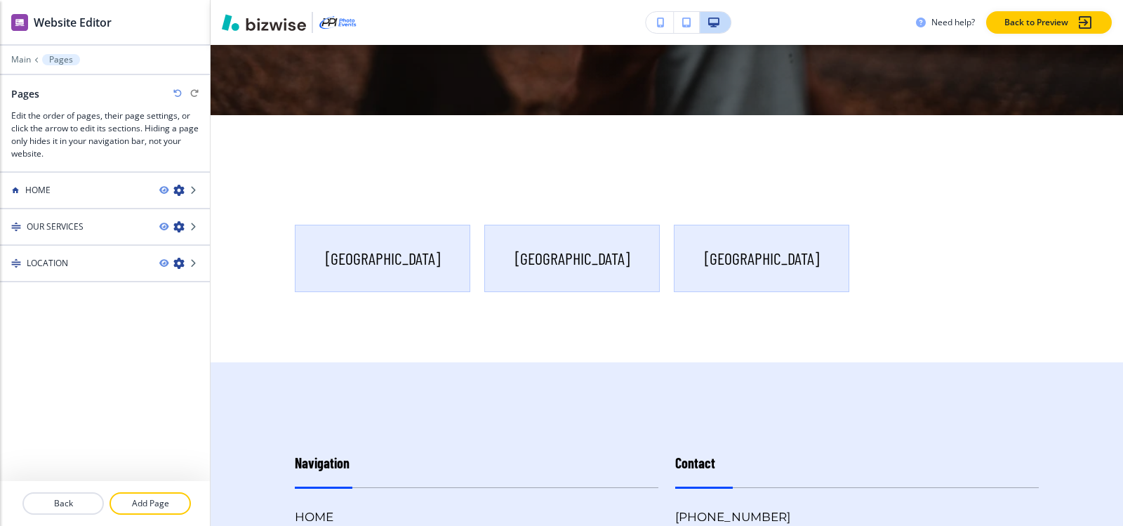
click at [194, 497] on div at bounding box center [202, 503] width 22 height 22
click at [178, 503] on p "Add Page" at bounding box center [150, 503] width 79 height 13
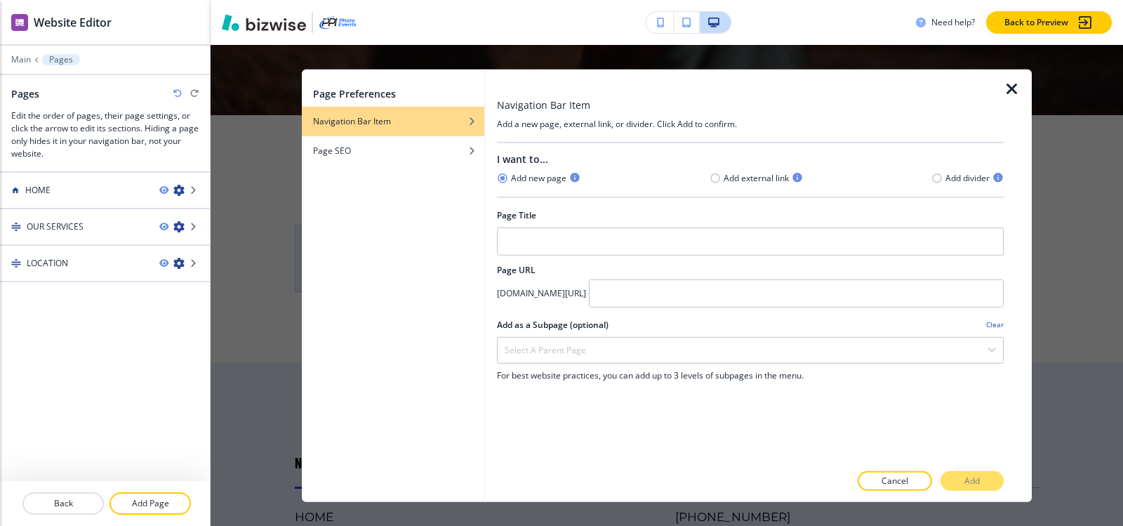
drag, startPoint x: 552, startPoint y: 196, endPoint x: 545, endPoint y: 225, distance: 30.1
click at [550, 200] on div "I want to... Add new page Add external link Add divider Page Title Page URL app…" at bounding box center [750, 302] width 507 height 320
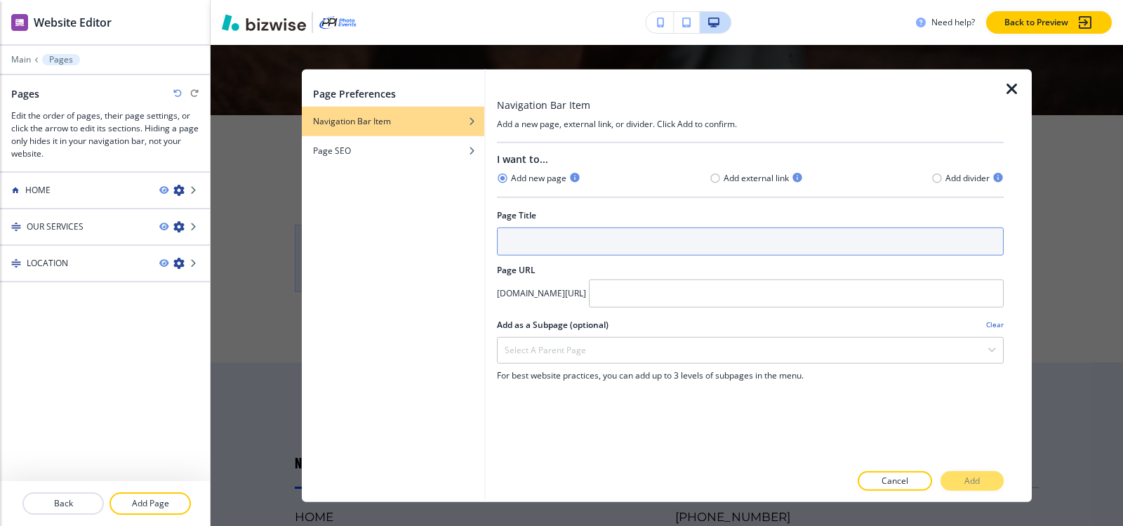
click at [544, 241] on input "text" at bounding box center [750, 241] width 507 height 28
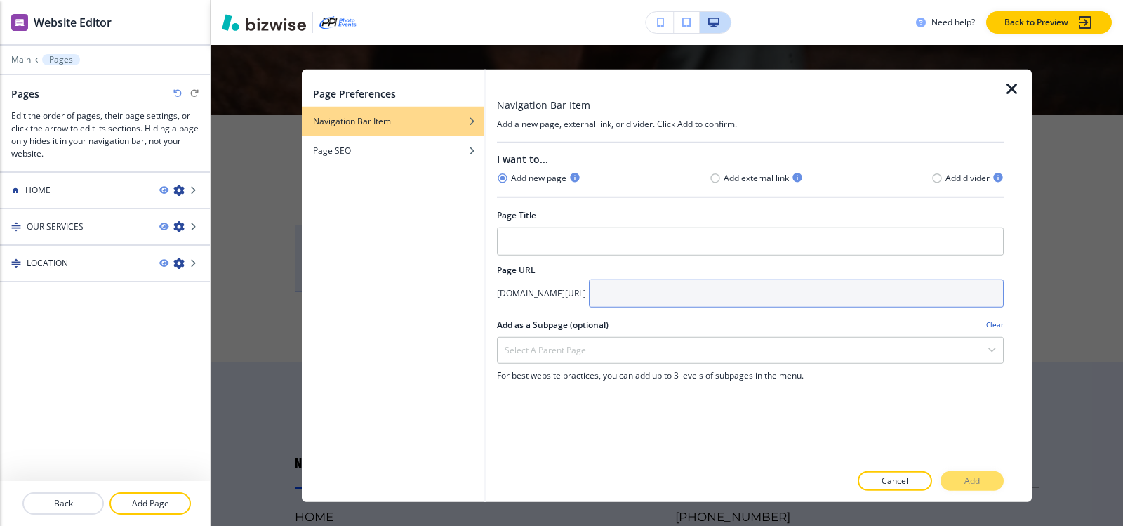
click at [772, 301] on input "text" at bounding box center [796, 293] width 415 height 28
paste input "Testimonials"
type input "Testimonials"
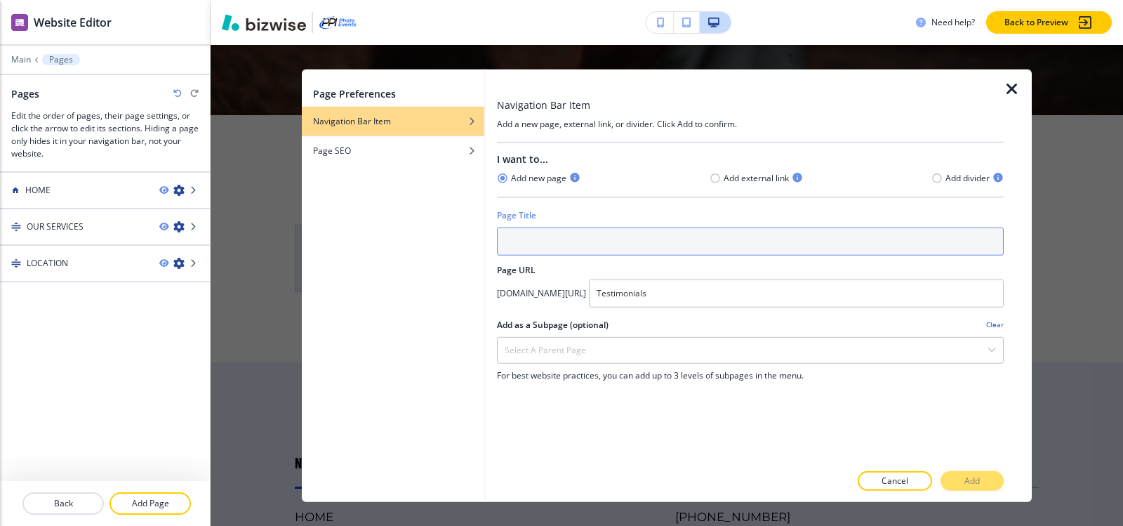
click at [542, 242] on input "text" at bounding box center [750, 241] width 507 height 28
paste input "TESTIMONIALS"
type input "TESTIMONIALS"
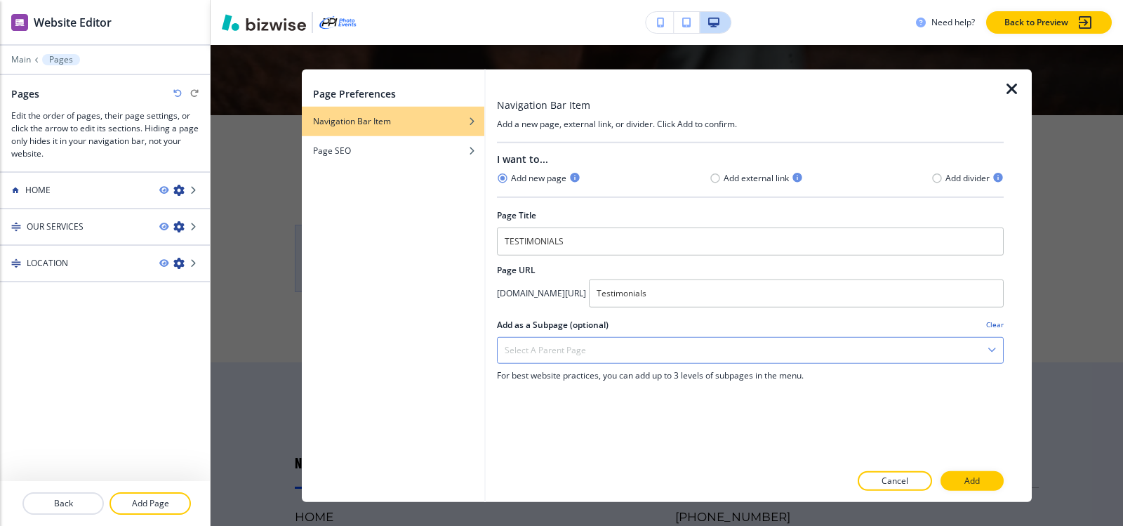
click at [630, 347] on div "Select a parent page" at bounding box center [750, 349] width 505 height 25
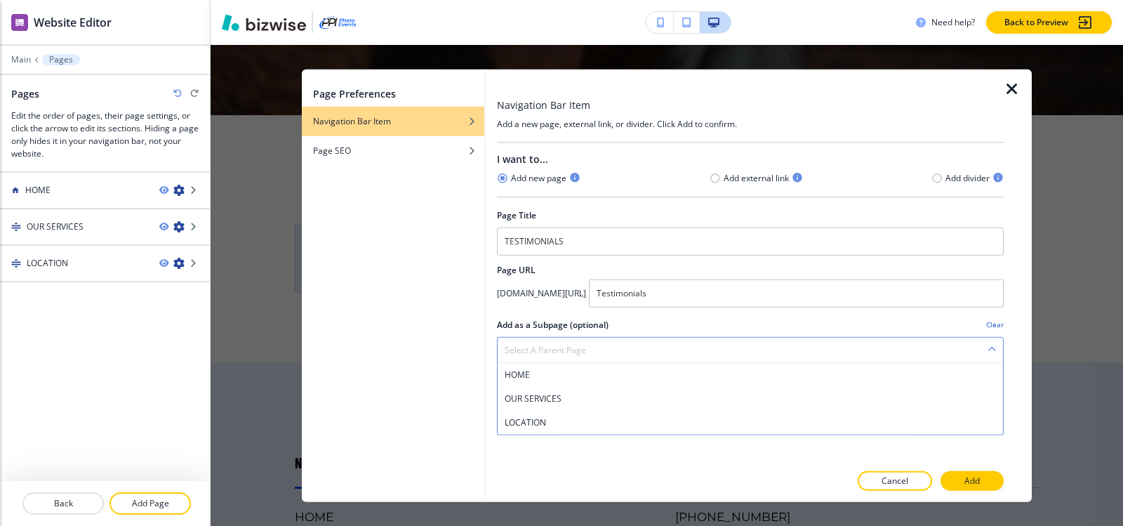
click at [630, 347] on div "Select a parent page" at bounding box center [750, 349] width 505 height 25
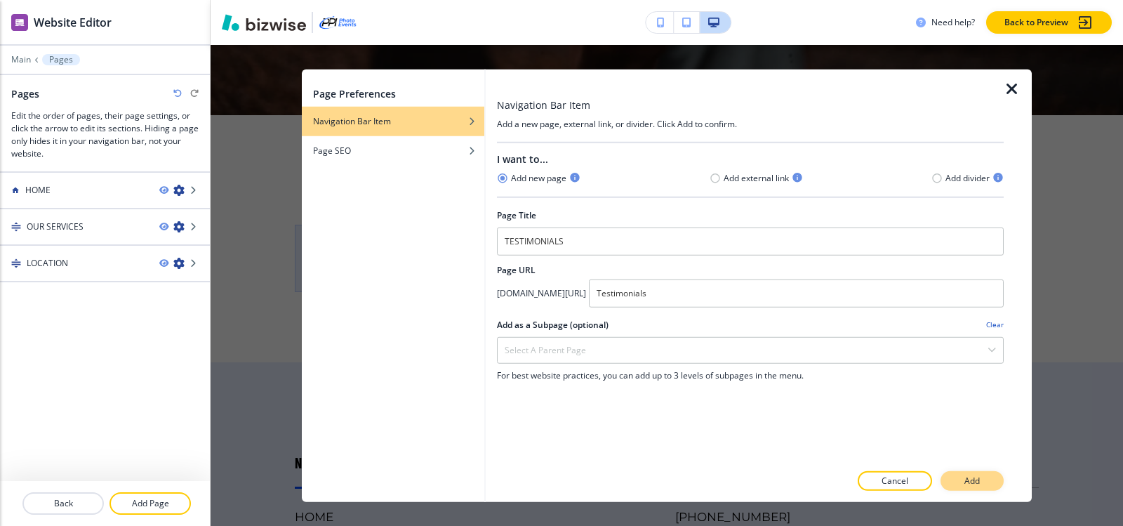
click at [978, 480] on p "Add" at bounding box center [971, 480] width 15 height 13
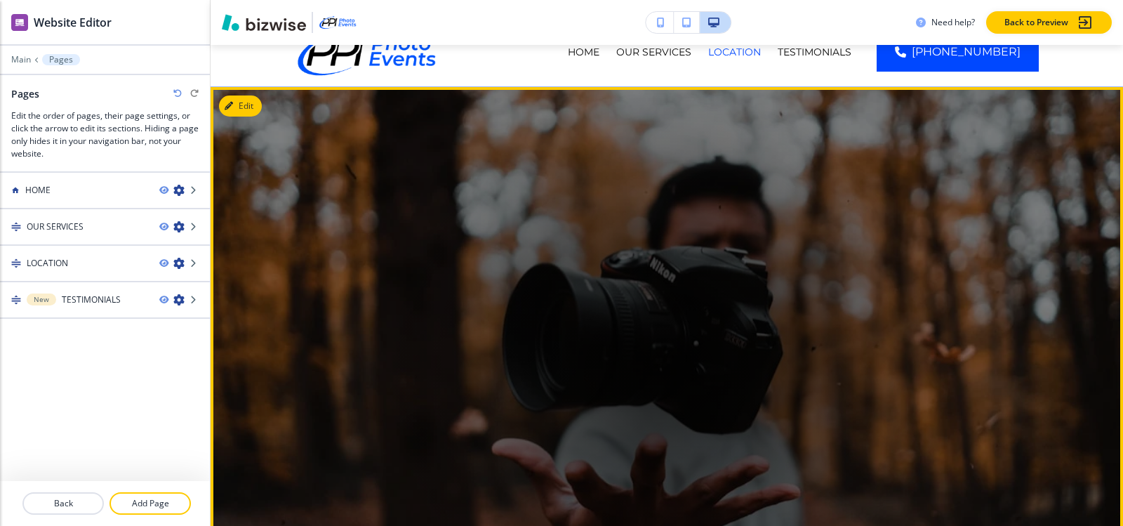
scroll to position [0, 0]
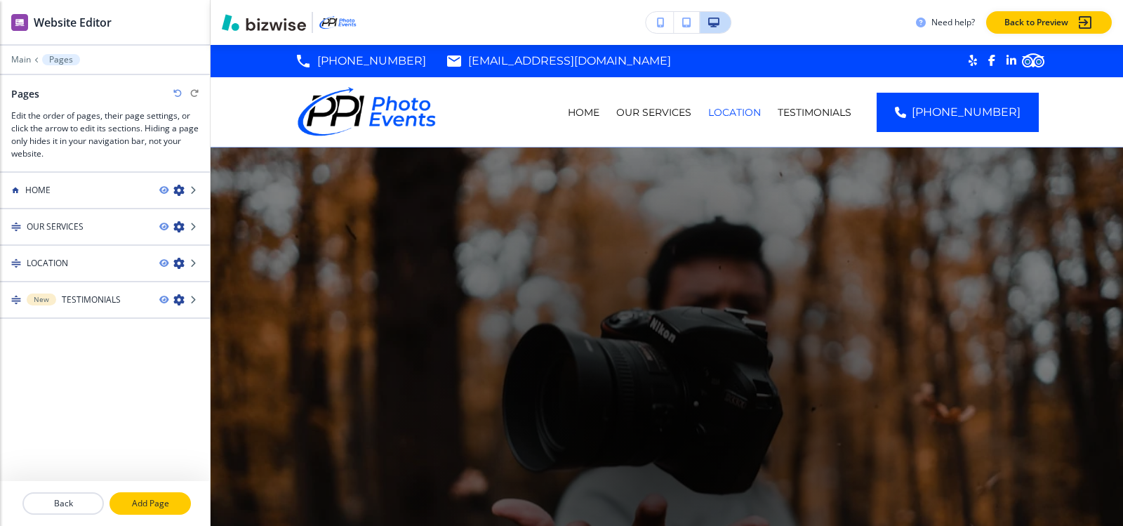
click at [159, 502] on p "Add Page" at bounding box center [150, 503] width 79 height 13
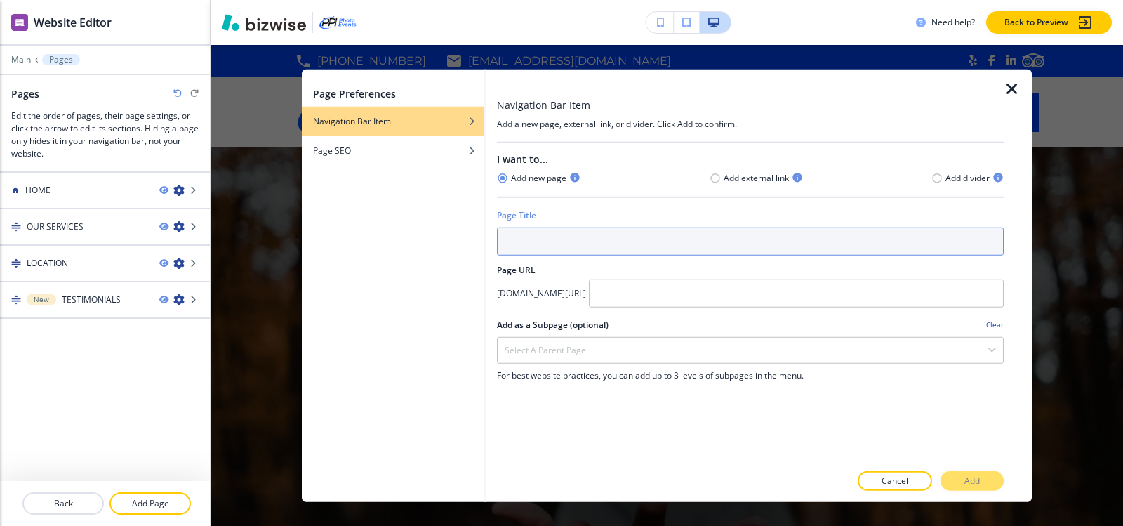
click at [639, 235] on input "text" at bounding box center [750, 241] width 507 height 28
paste input "FAQ"
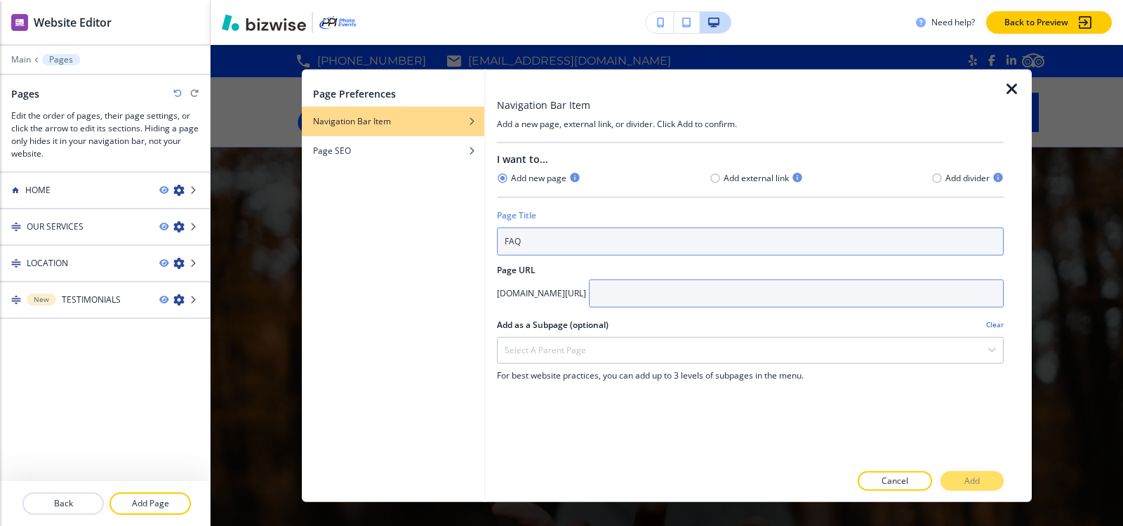
type input "FAQ"
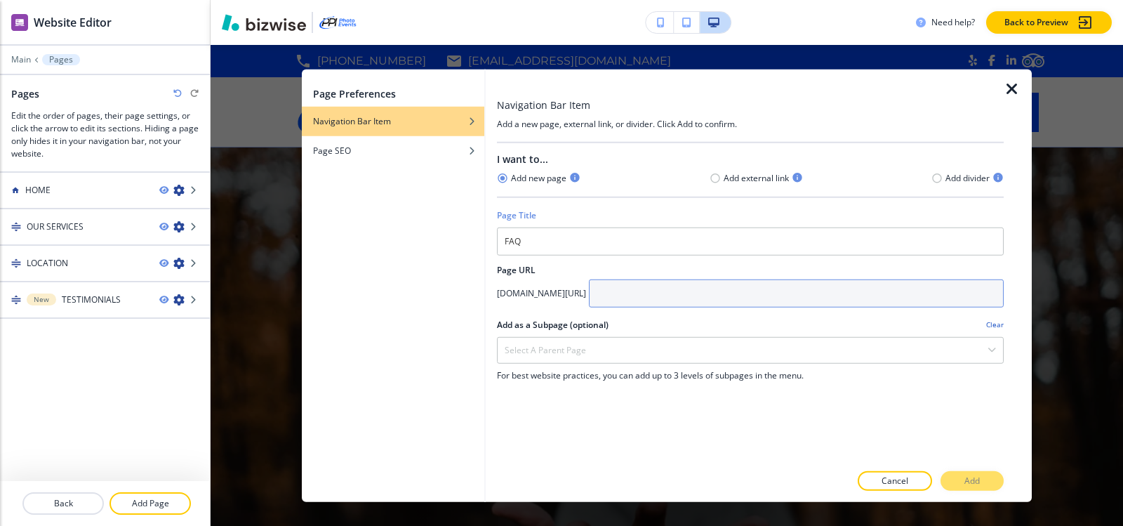
click at [714, 300] on input "text" at bounding box center [796, 293] width 415 height 28
paste input "FAQ"
type input "F"
type input "faq"
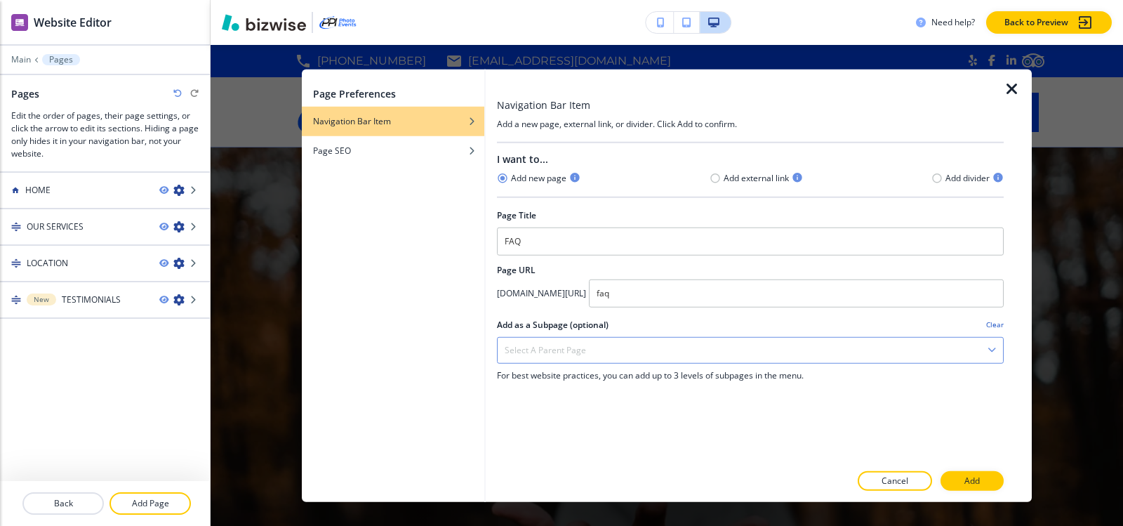
click at [693, 355] on div "Select a parent page" at bounding box center [750, 349] width 505 height 25
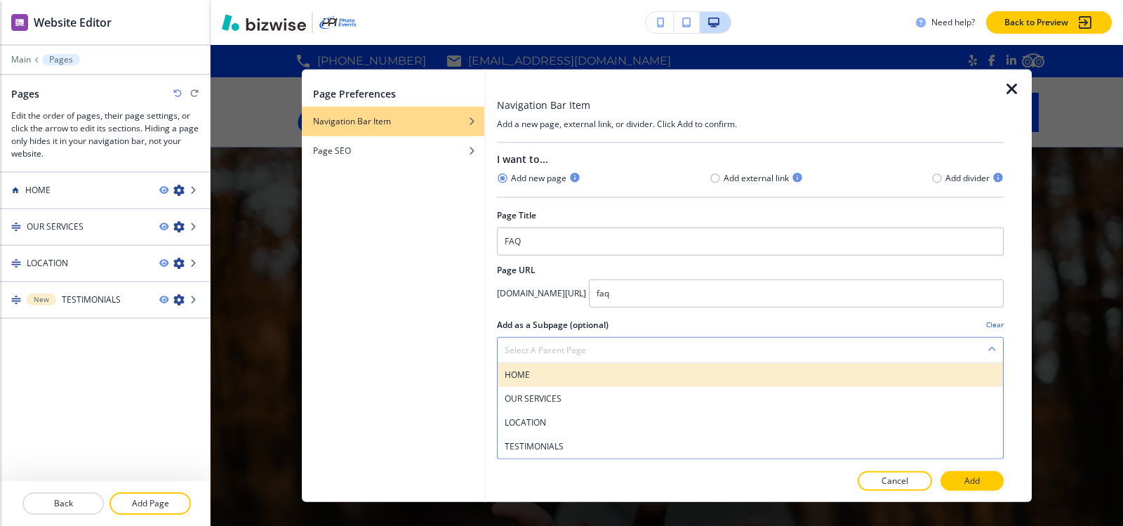
click at [591, 380] on h4 "HOME" at bounding box center [750, 374] width 491 height 13
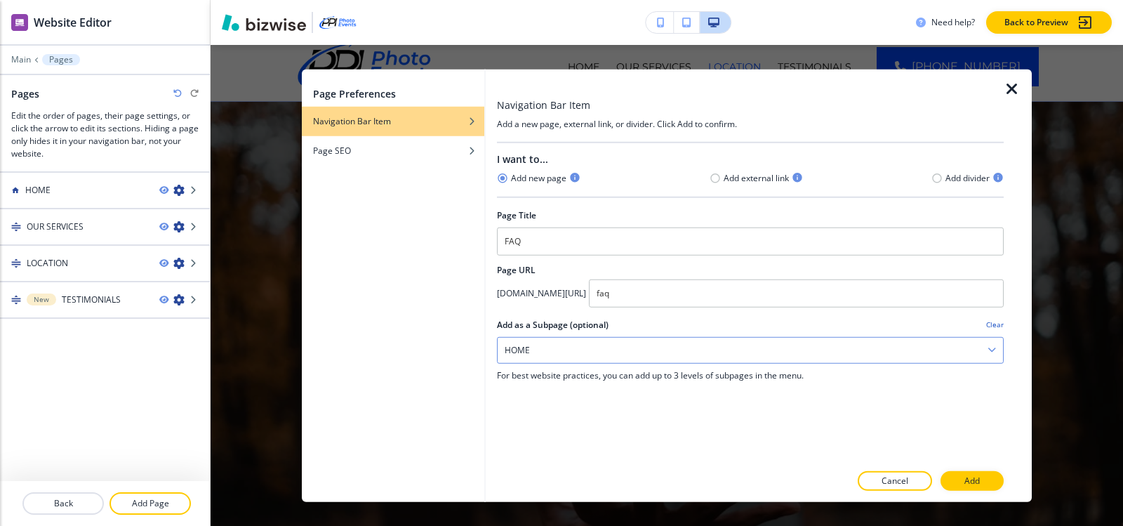
scroll to position [70, 0]
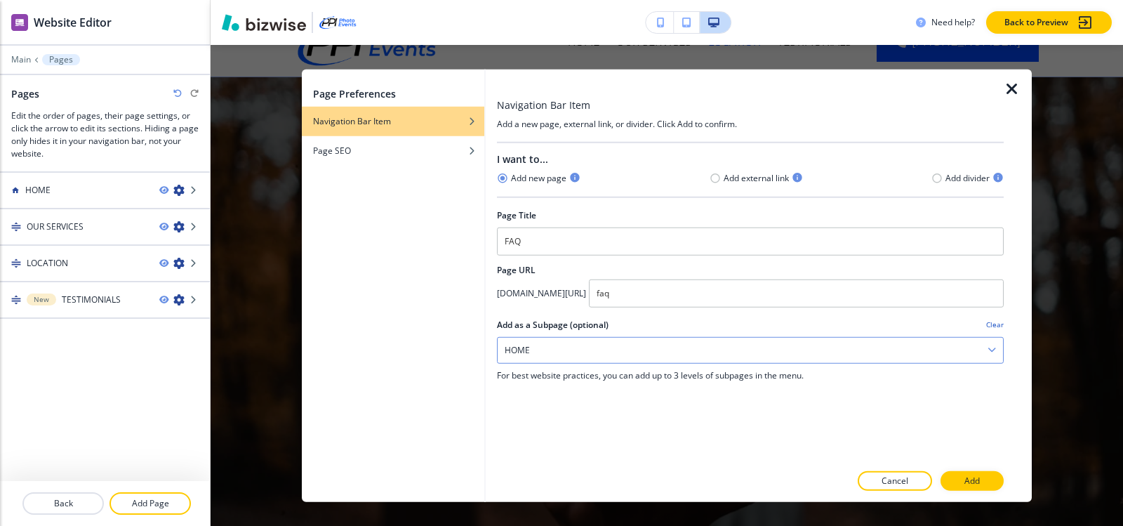
click at [538, 348] on div "HOME" at bounding box center [750, 349] width 505 height 25
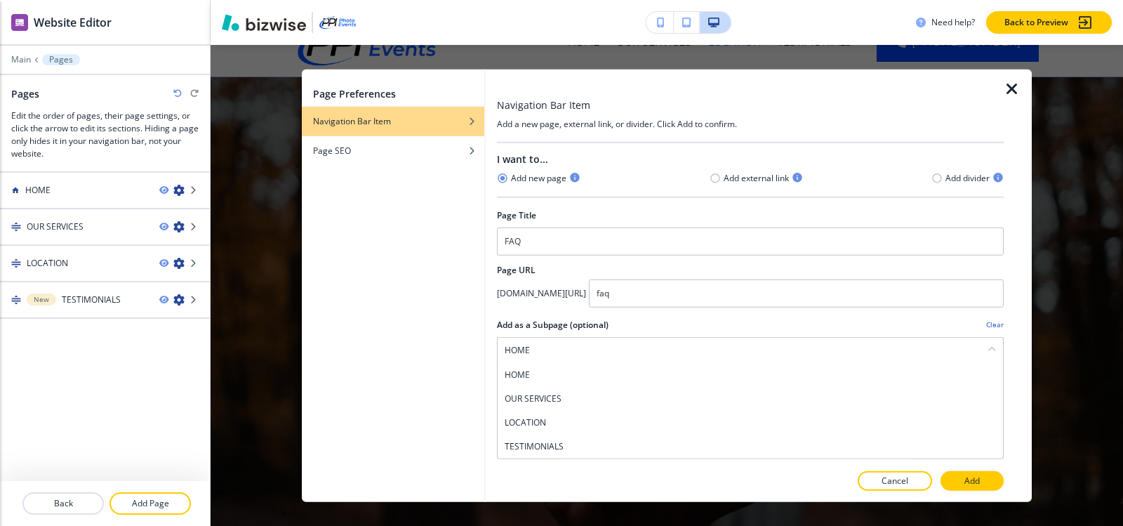
click at [991, 324] on h4 "Clear" at bounding box center [995, 324] width 18 height 11
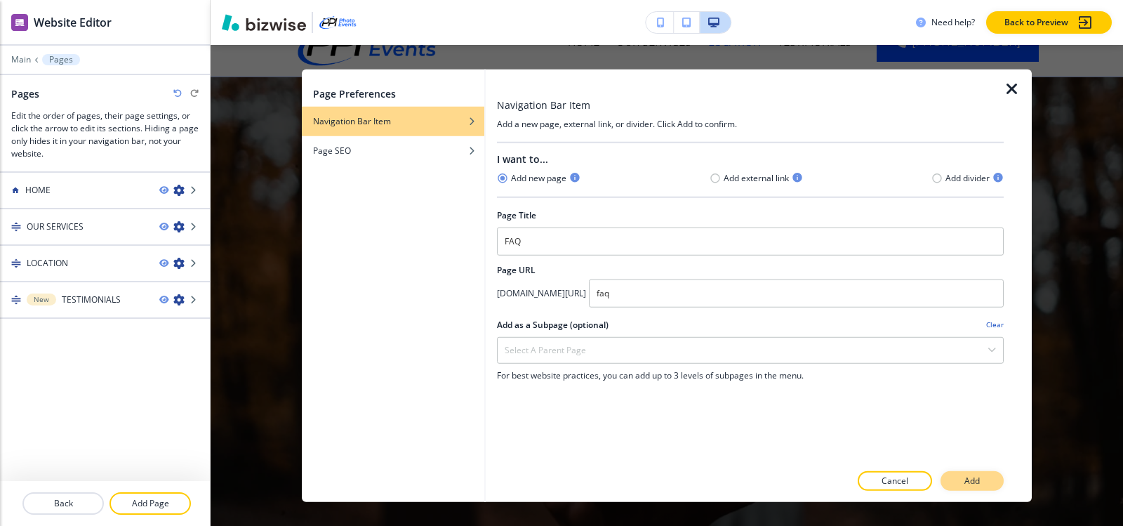
click at [996, 474] on button "Add" at bounding box center [971, 481] width 63 height 20
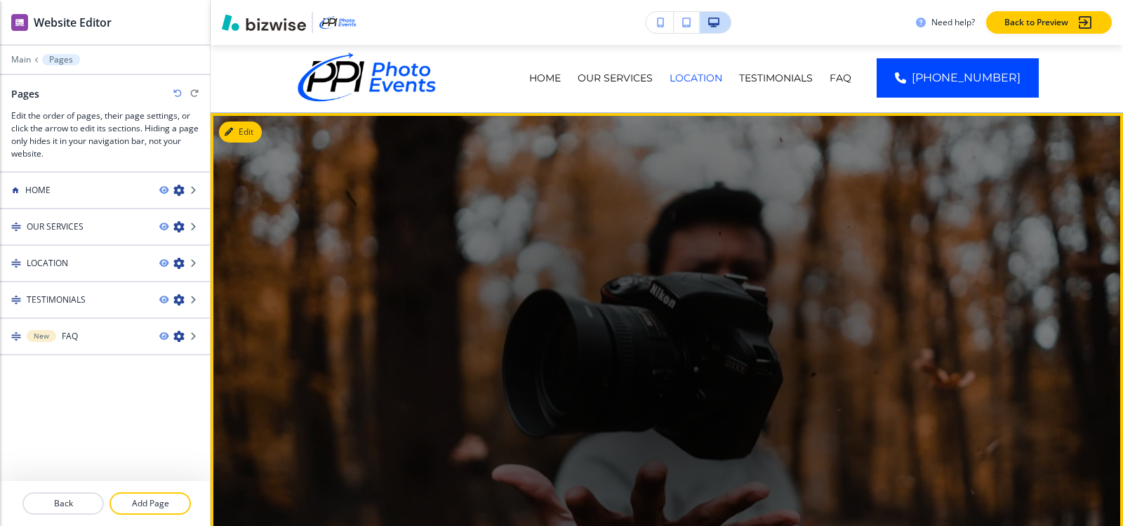
scroll to position [0, 0]
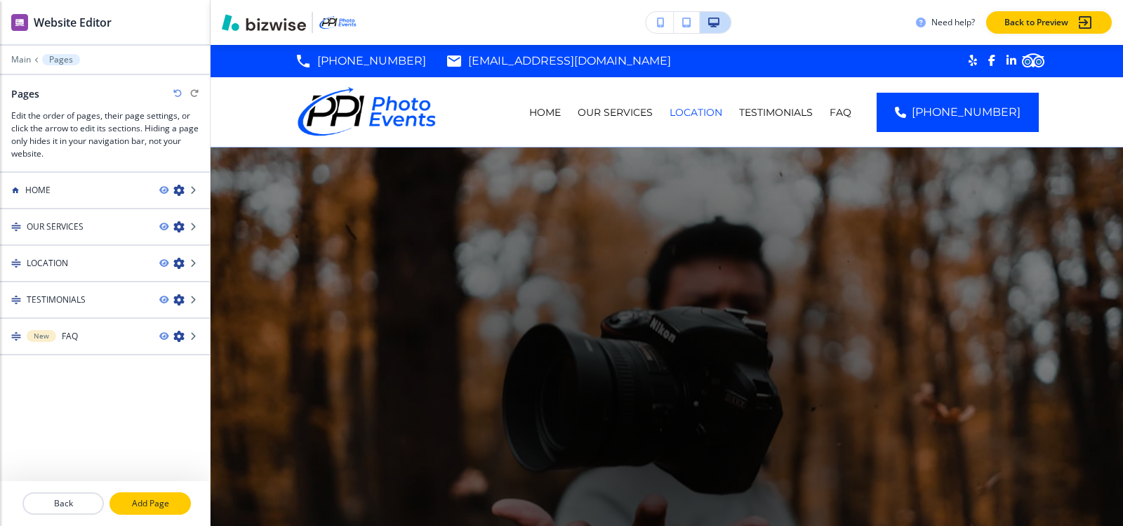
click at [168, 498] on p "Add Page" at bounding box center [150, 503] width 79 height 13
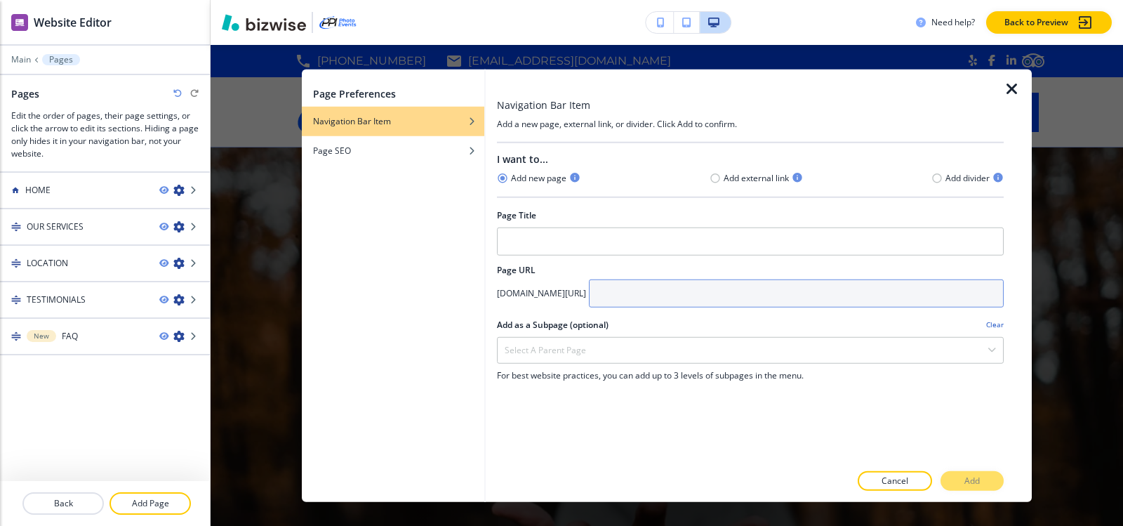
click at [752, 296] on input "text" at bounding box center [796, 293] width 415 height 28
paste input "Contact"
type input "Contact"
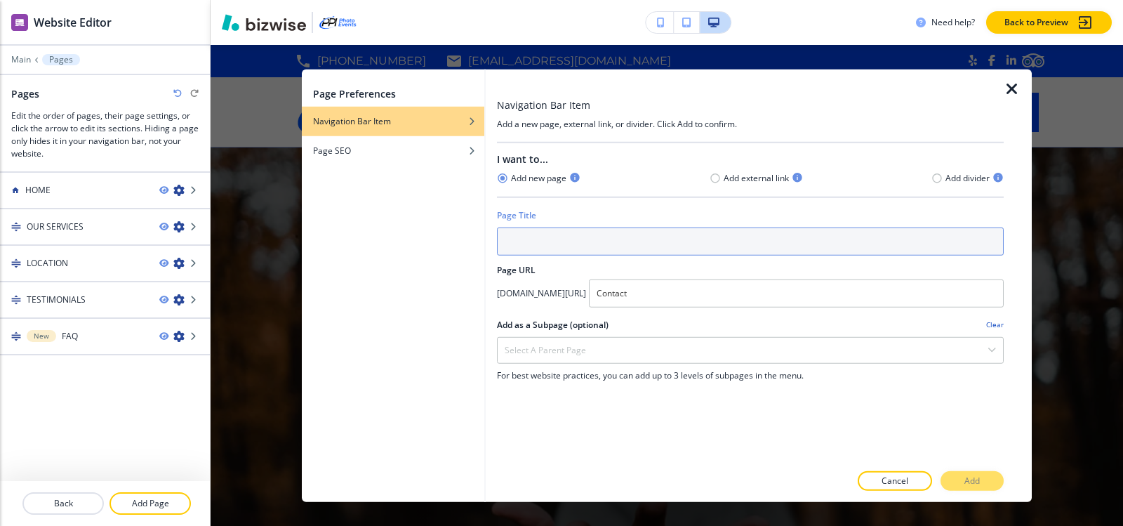
click at [606, 241] on input "text" at bounding box center [750, 241] width 507 height 28
paste input "CONTACT"
type input "CONTACT"
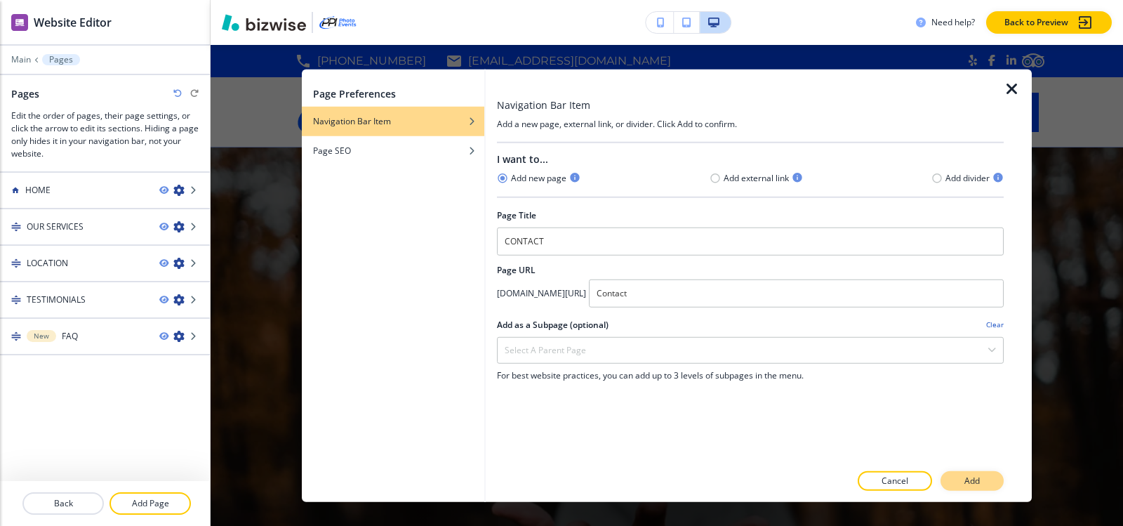
click at [982, 480] on button "Add" at bounding box center [971, 481] width 63 height 20
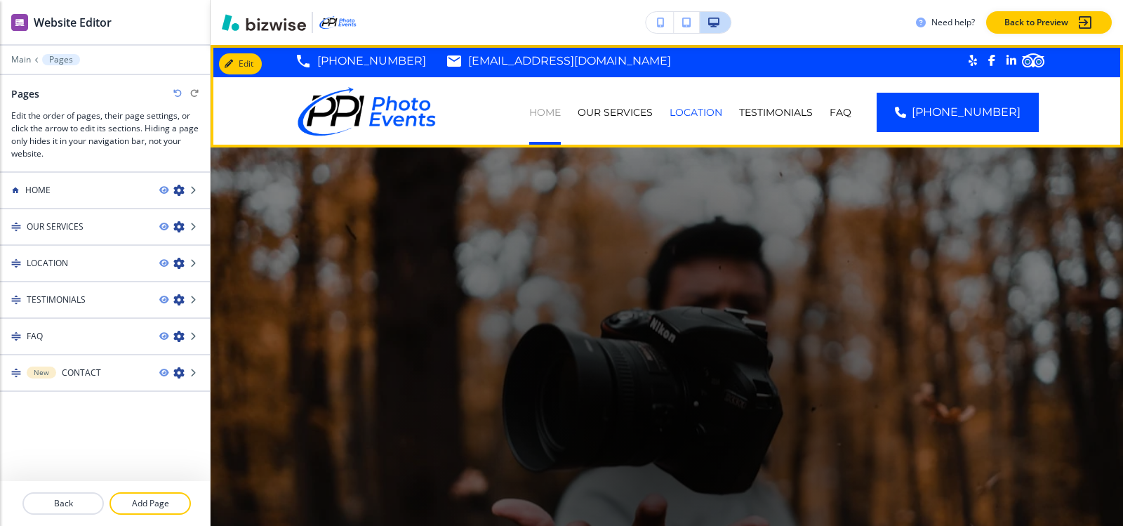
click at [561, 109] on p "HOME" at bounding box center [545, 112] width 32 height 14
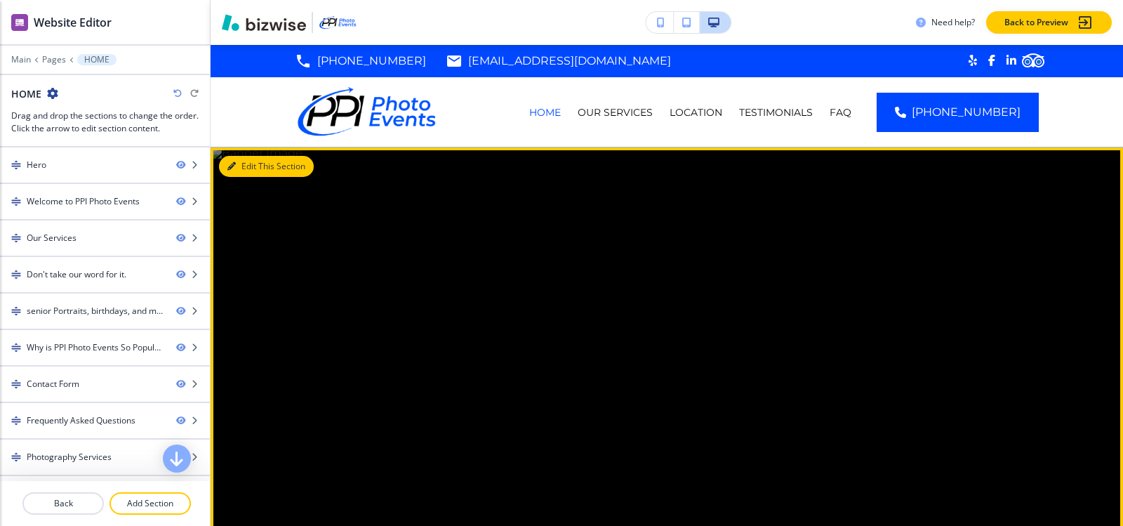
click at [253, 168] on button "Edit This Section" at bounding box center [266, 166] width 95 height 21
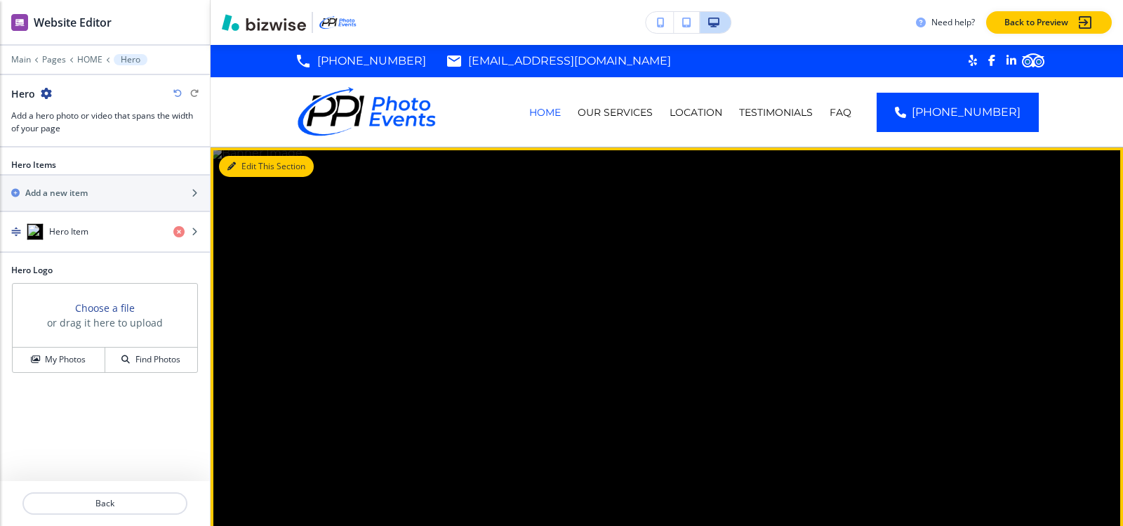
scroll to position [102, 0]
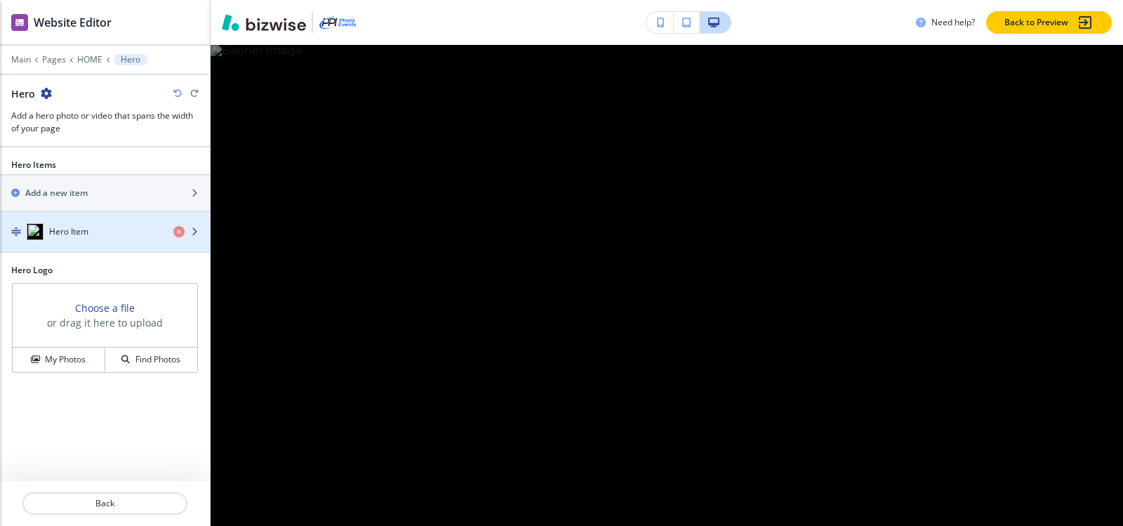
click at [42, 232] on img "button" at bounding box center [35, 231] width 17 height 17
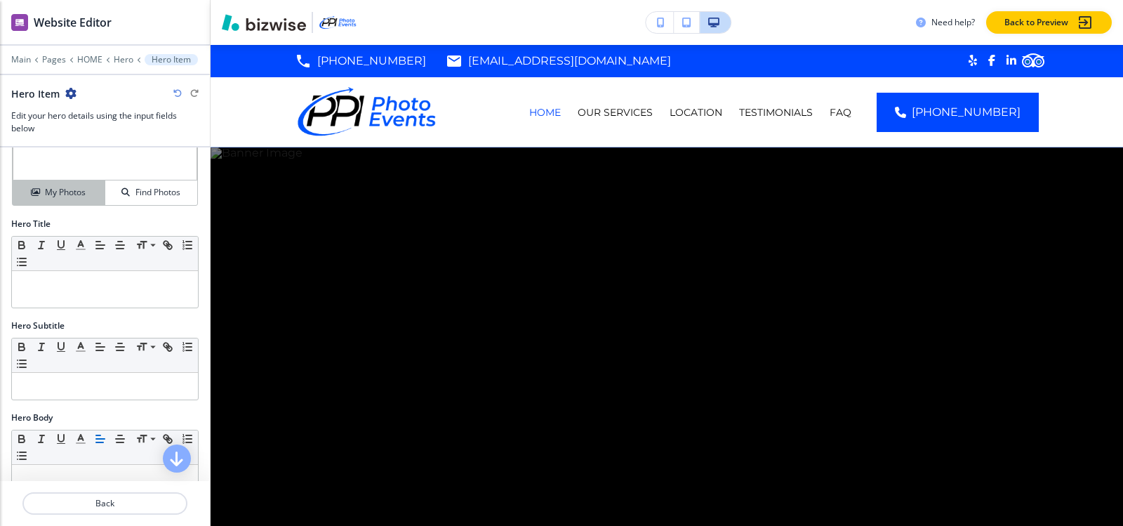
scroll to position [0, 0]
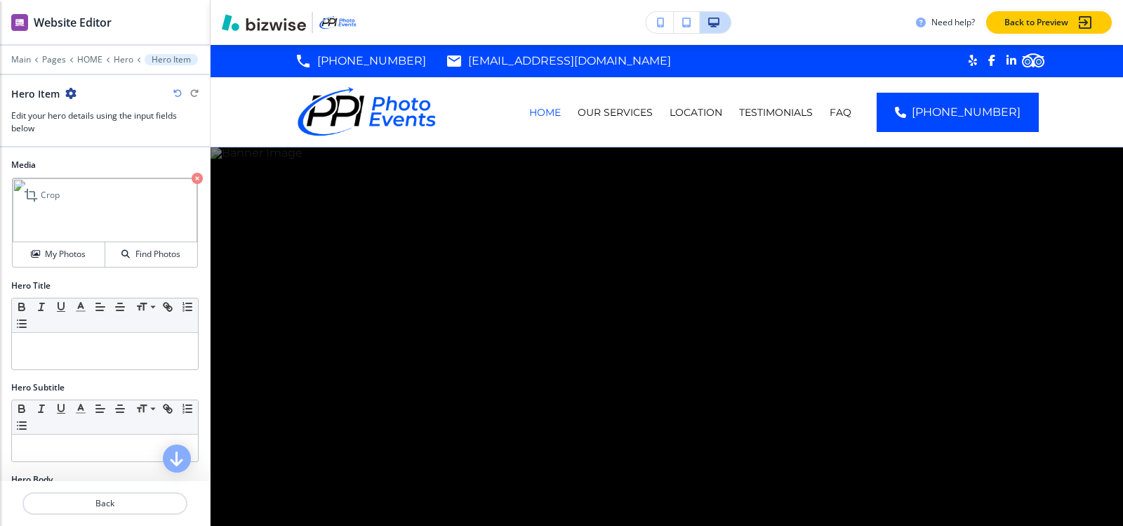
click at [192, 176] on icon "button" at bounding box center [197, 178] width 11 height 11
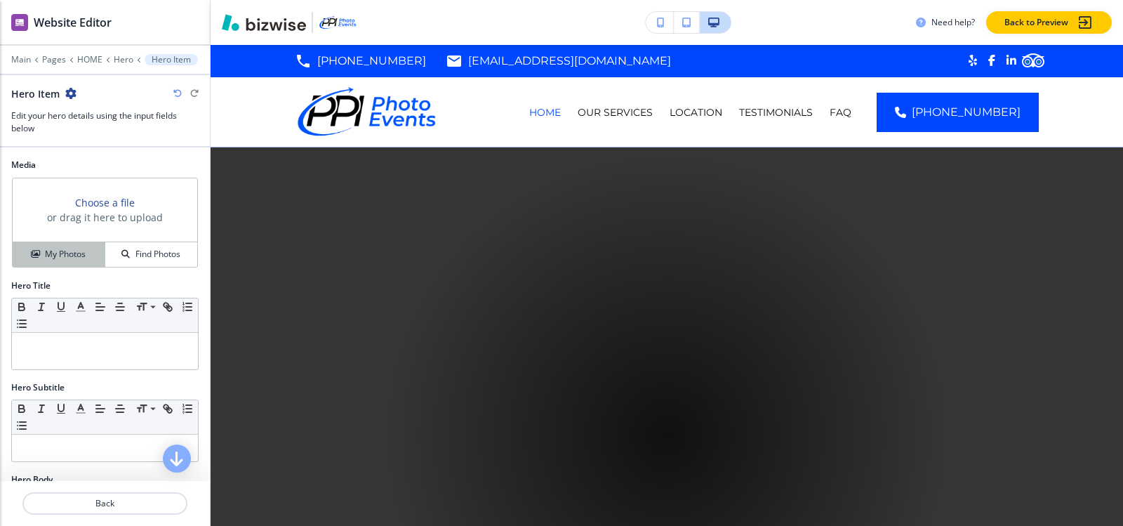
click at [63, 251] on h4 "My Photos" at bounding box center [65, 254] width 41 height 13
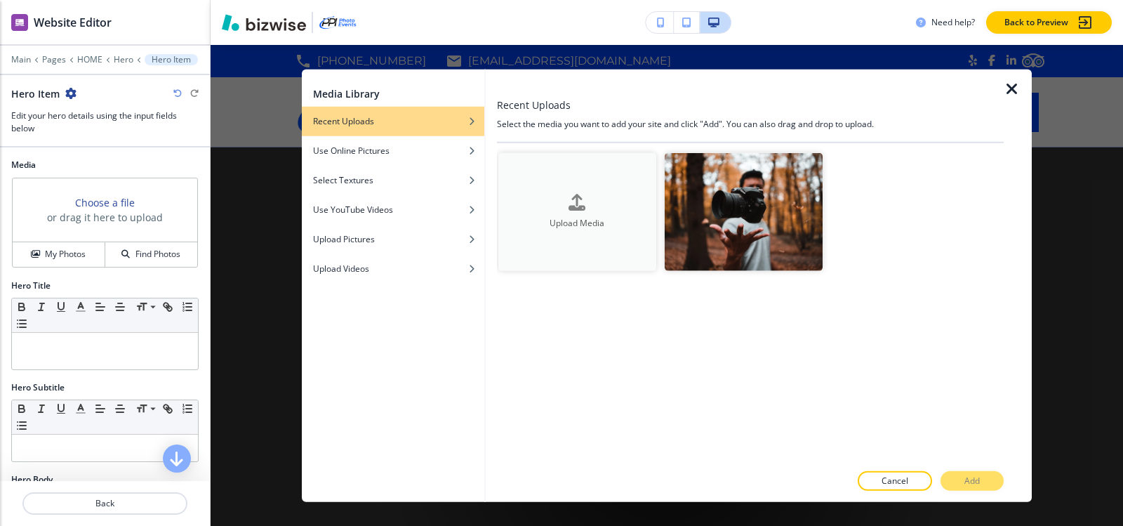
click at [606, 203] on div "Upload Media" at bounding box center [577, 212] width 158 height 36
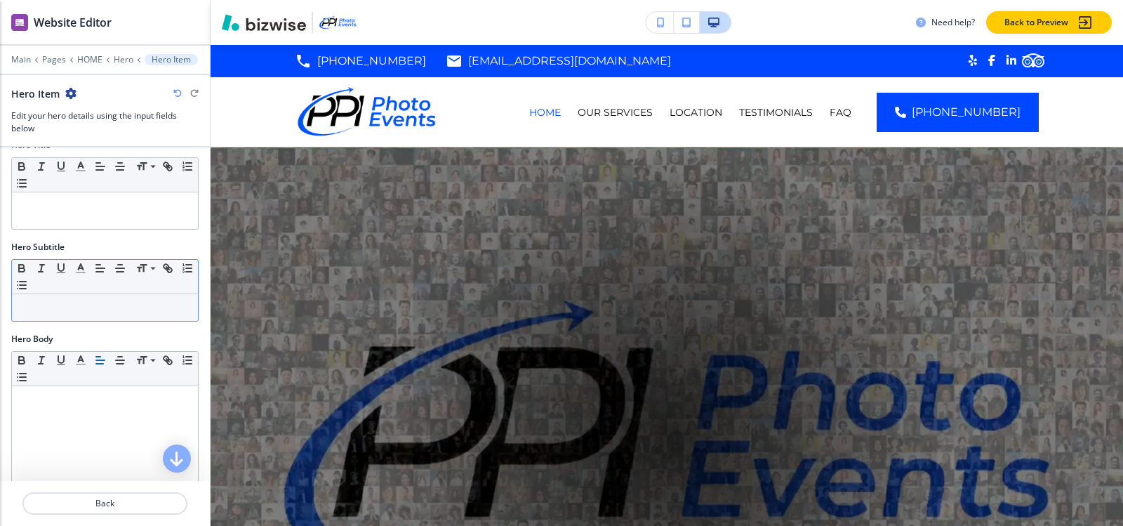
scroll to position [70, 0]
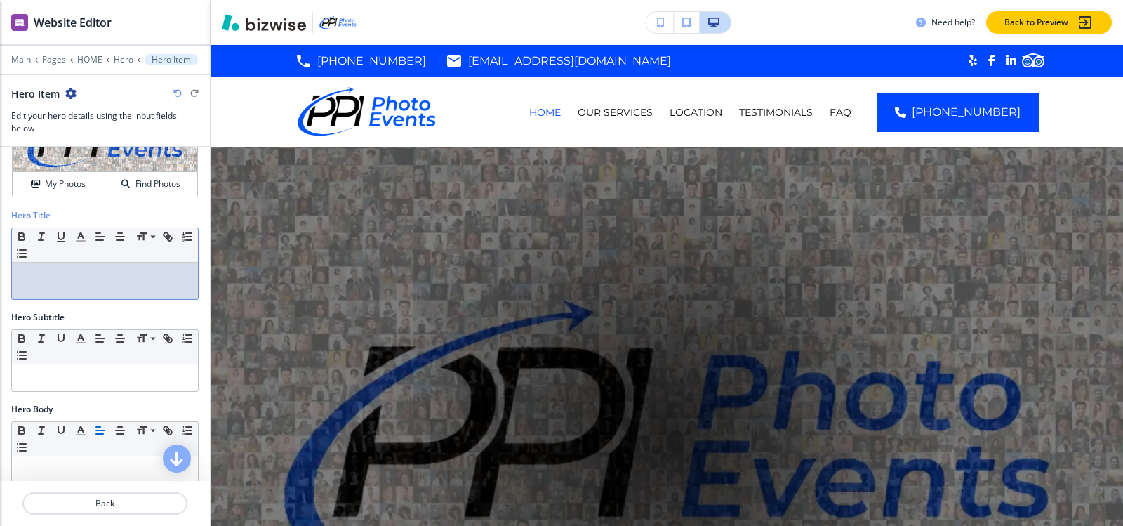
click at [66, 288] on div at bounding box center [105, 280] width 186 height 36
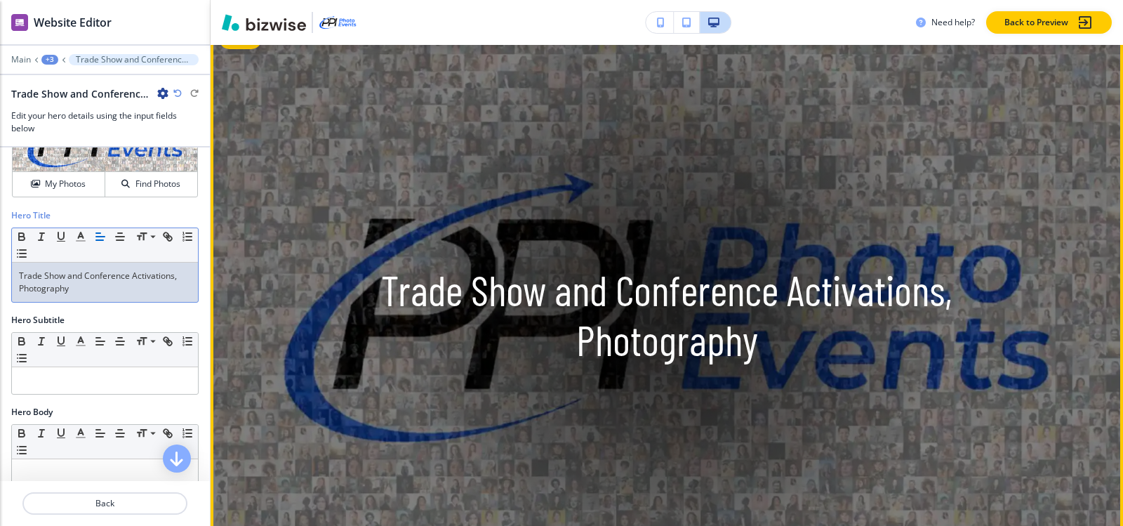
scroll to position [140, 0]
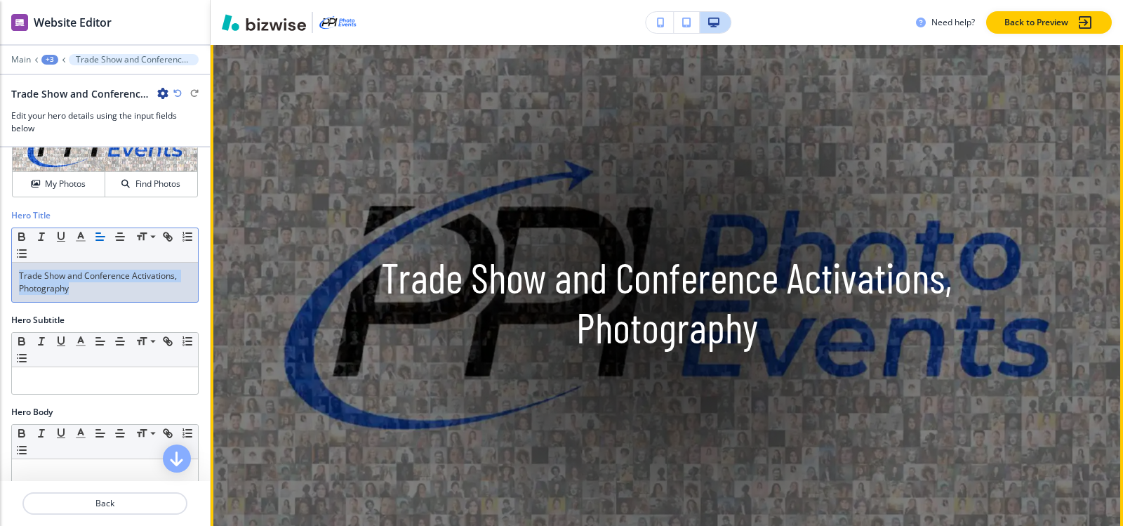
copy p "Trade Show and Conference Activations, Photography"
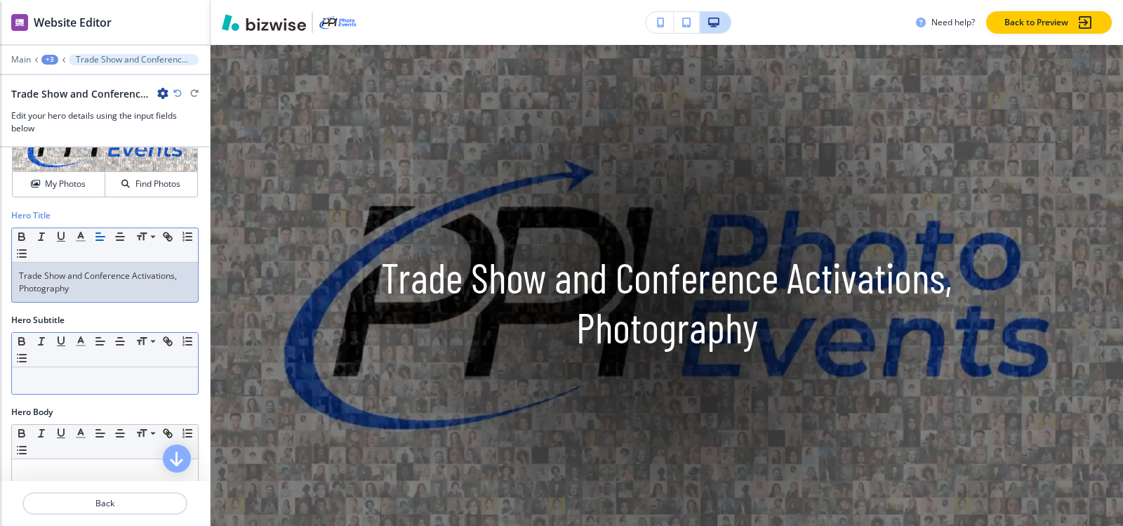
click at [42, 382] on p at bounding box center [105, 380] width 172 height 13
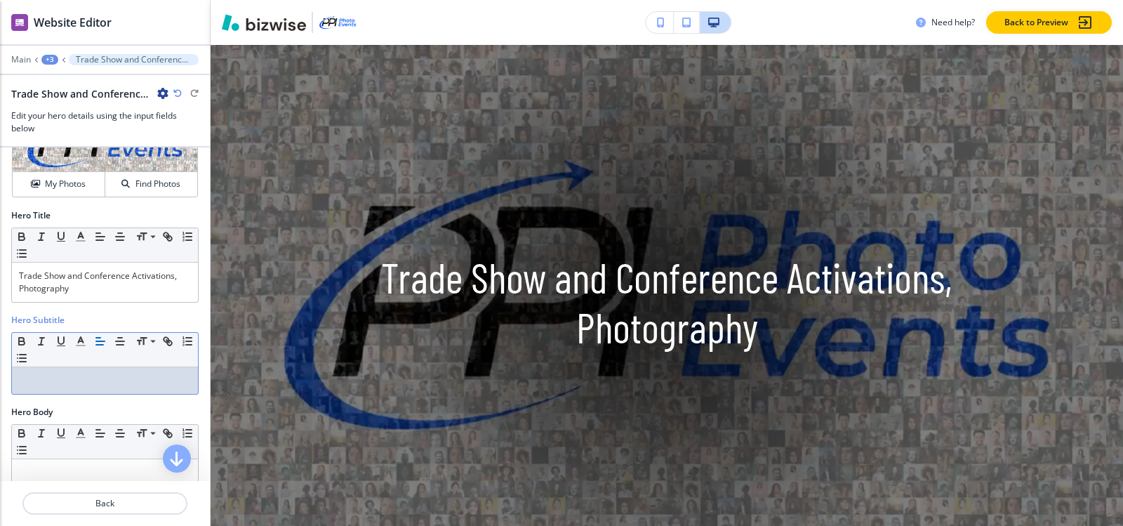
scroll to position [211, 0]
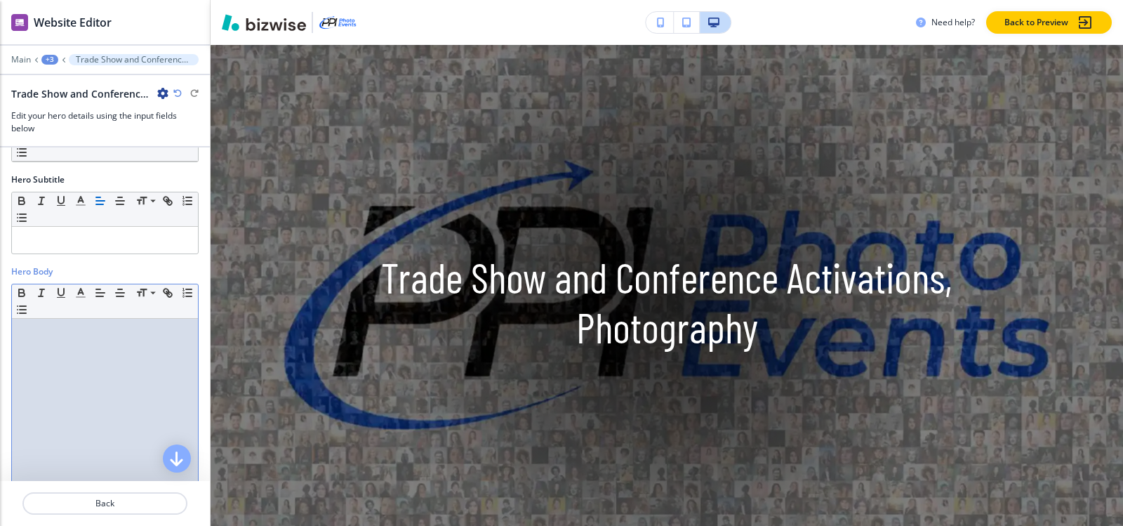
click at [64, 356] on div at bounding box center [105, 410] width 186 height 182
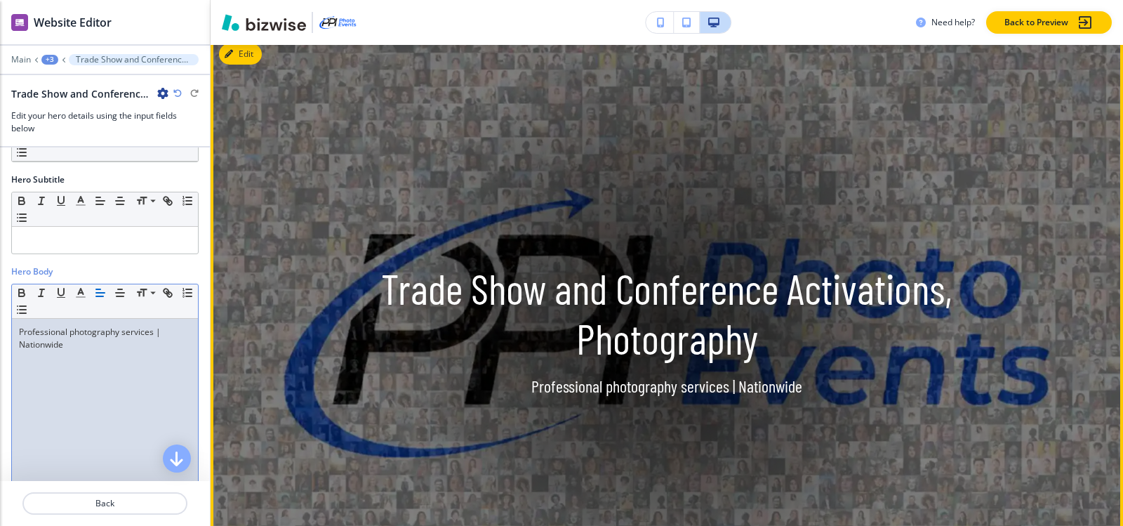
scroll to position [0, 0]
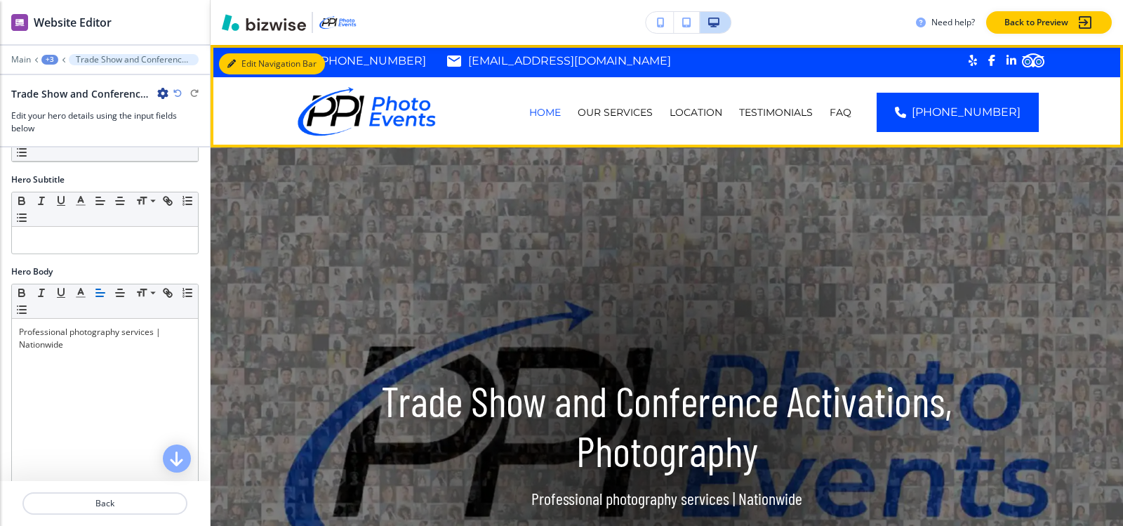
click at [241, 67] on button "Edit Navigation Bar" at bounding box center [272, 63] width 106 height 21
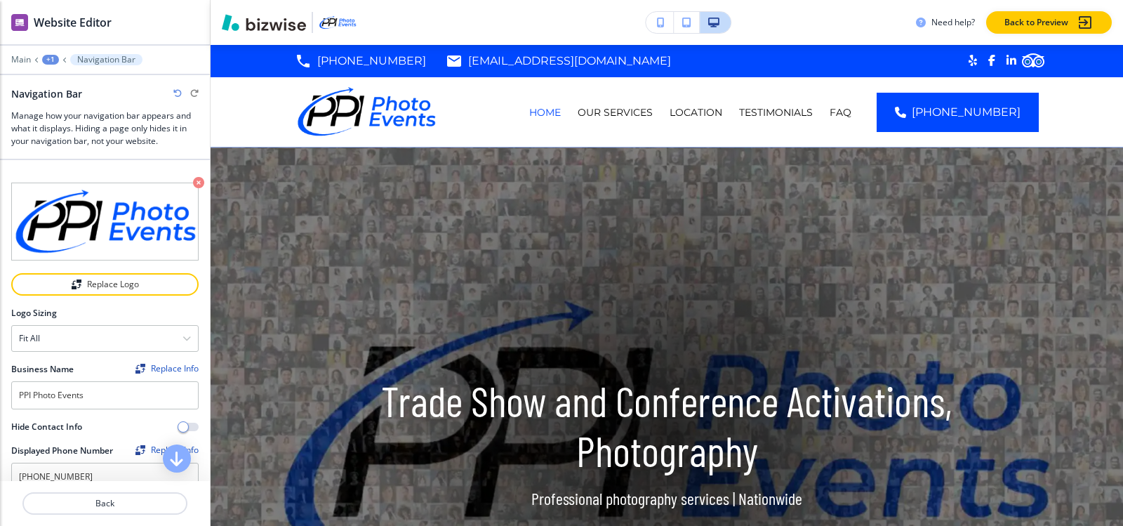
scroll to position [211, 0]
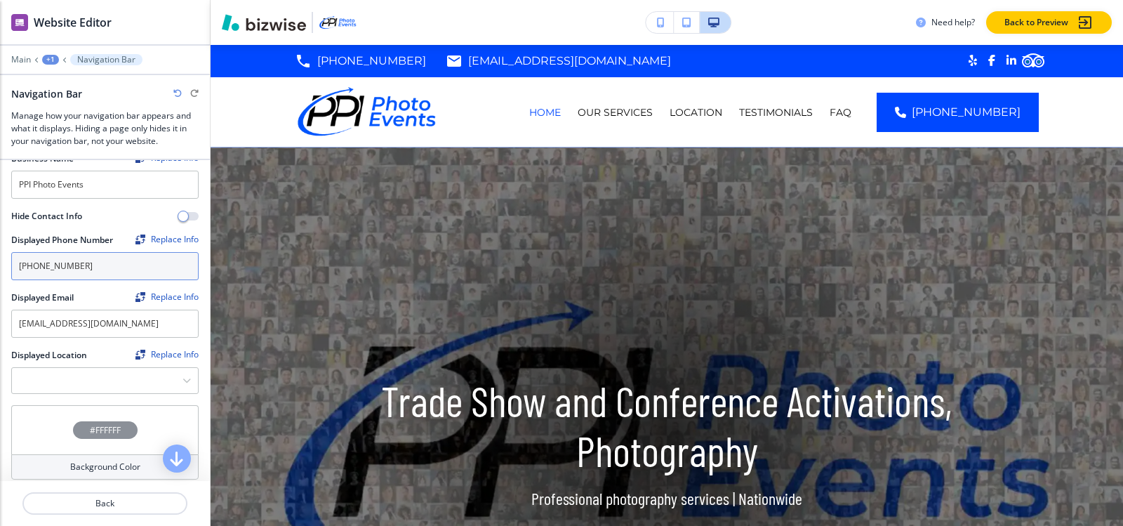
click at [118, 265] on input "[PHONE_NUMBER]" at bounding box center [104, 266] width 187 height 28
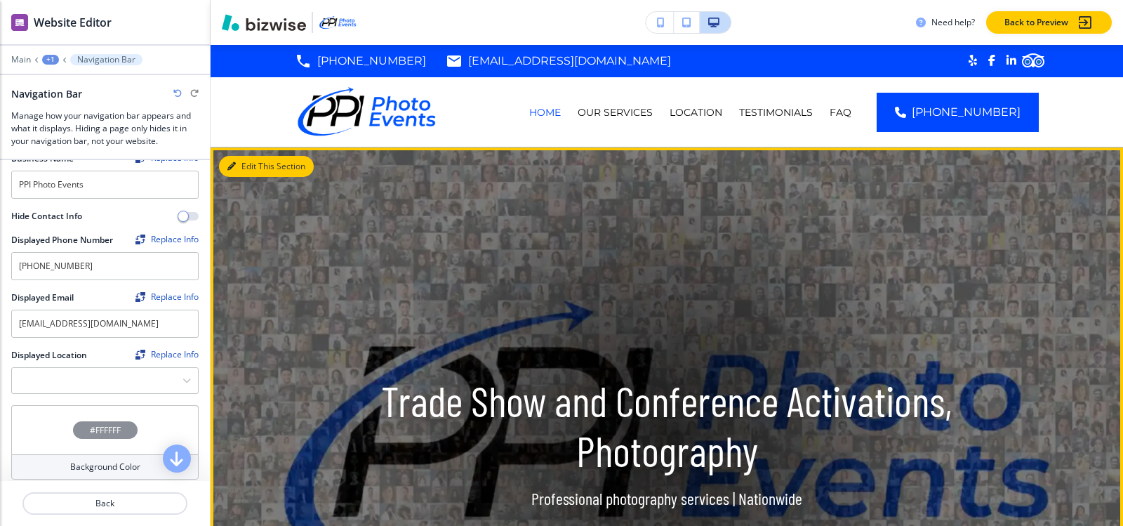
click at [258, 166] on button "Edit This Section" at bounding box center [266, 166] width 95 height 21
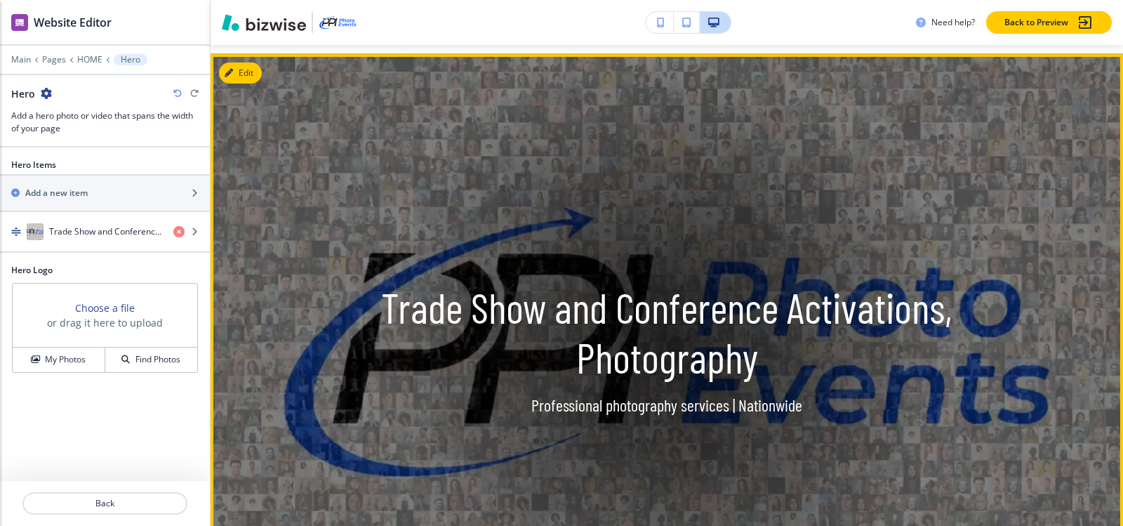
scroll to position [102, 0]
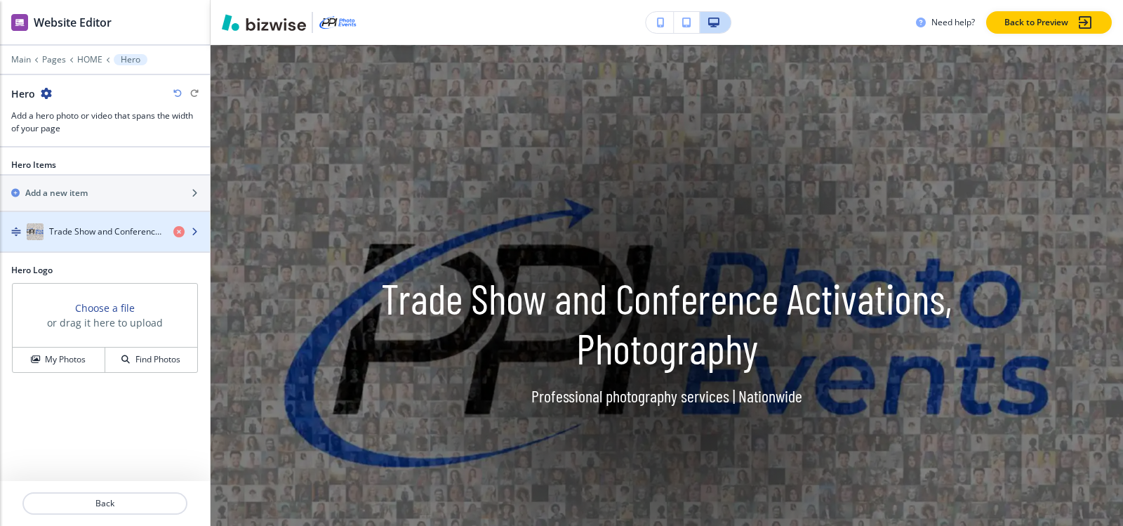
drag, startPoint x: 77, startPoint y: 211, endPoint x: 79, endPoint y: 221, distance: 10.0
click at [77, 215] on div "button" at bounding box center [105, 217] width 210 height 11
click at [79, 221] on div "button" at bounding box center [105, 217] width 210 height 11
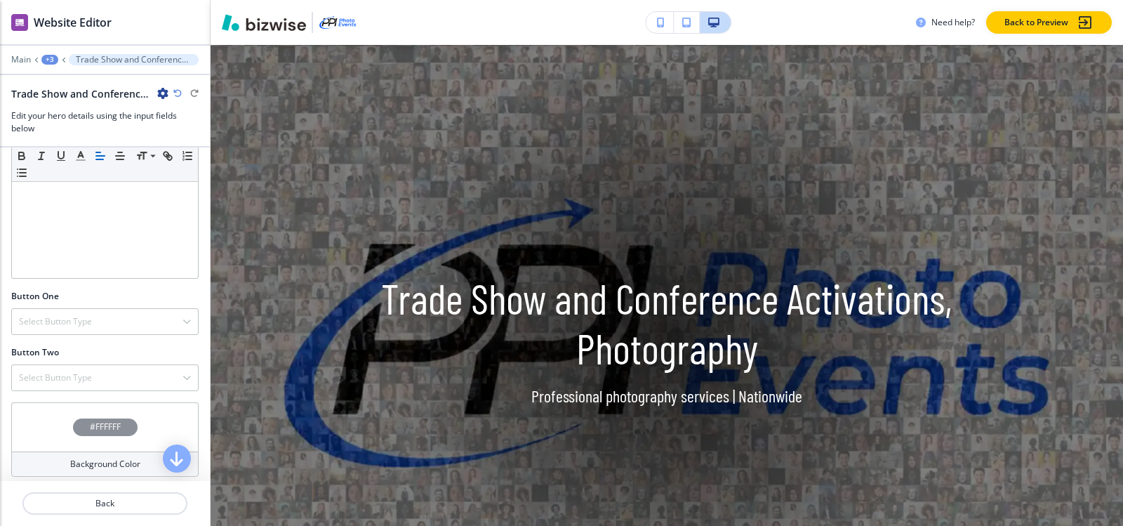
scroll to position [441, 0]
click at [58, 316] on h4 "Select Button Type" at bounding box center [55, 314] width 73 height 13
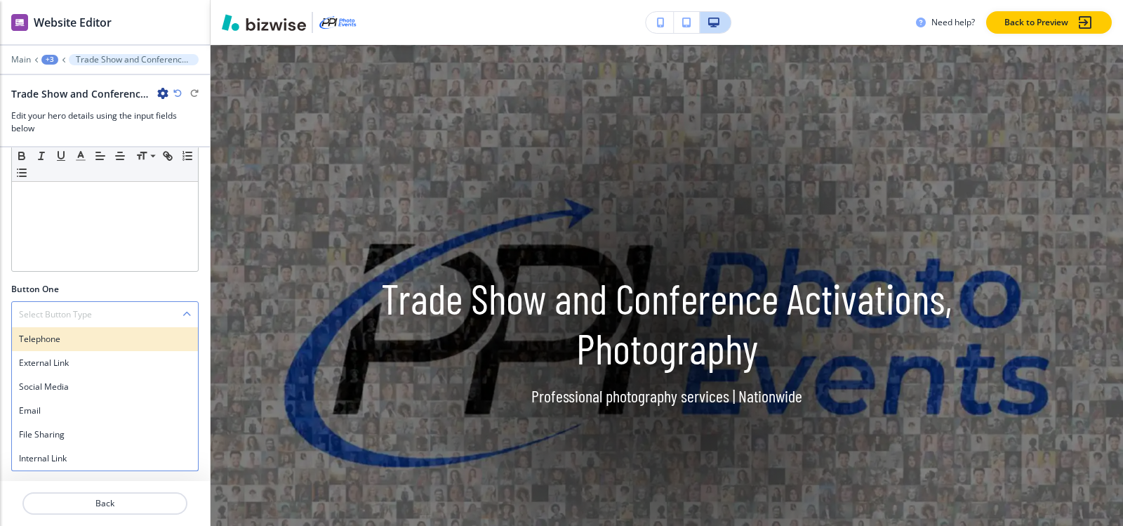
click at [63, 344] on h4 "Telephone" at bounding box center [105, 339] width 172 height 13
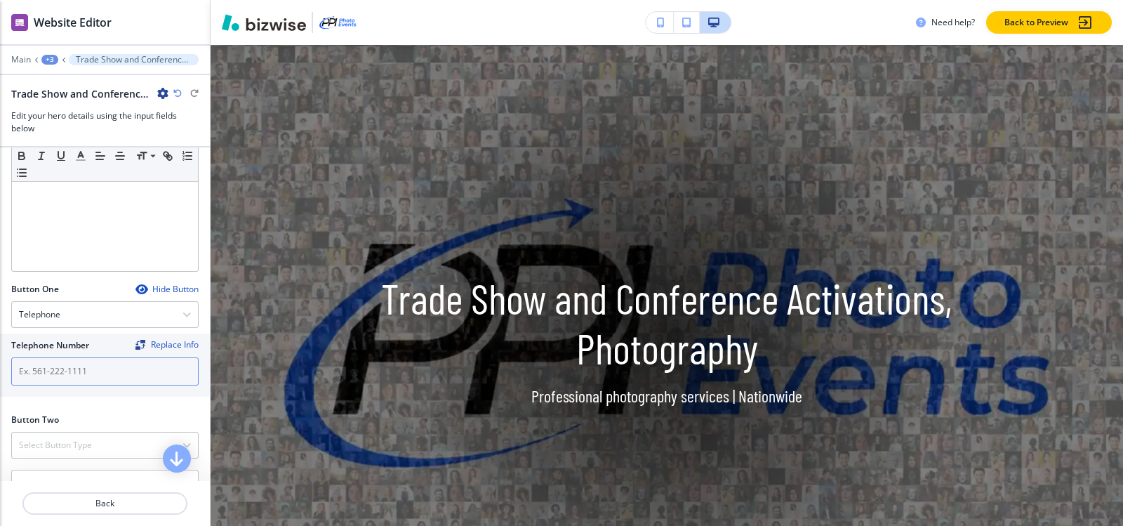
click at [64, 373] on input "text" at bounding box center [104, 371] width 187 height 28
paste input "[PHONE_NUMBER]"
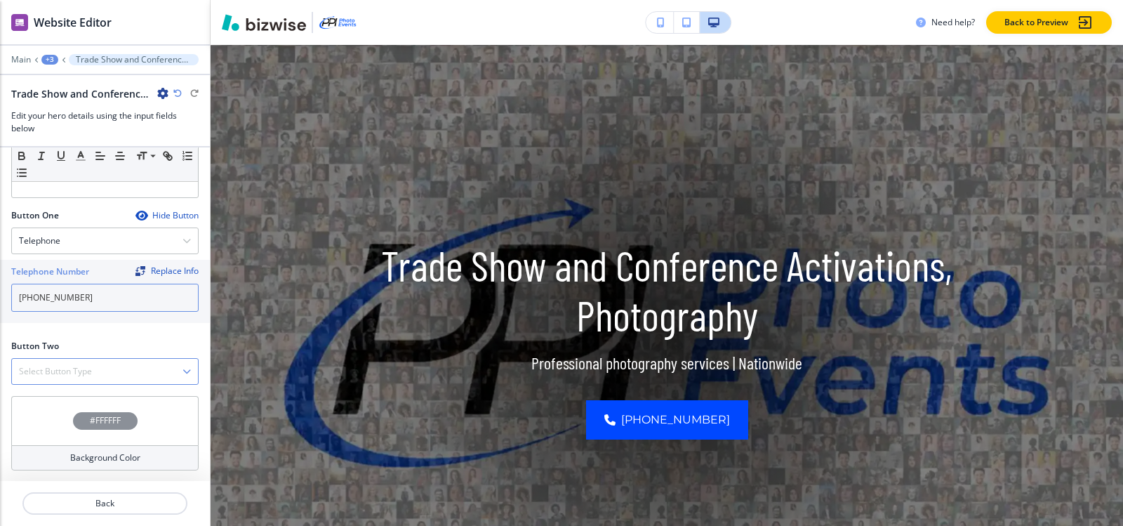
scroll to position [515, 0]
type input "[PHONE_NUMBER]"
click at [59, 371] on h4 "Select Button Type" at bounding box center [55, 370] width 73 height 13
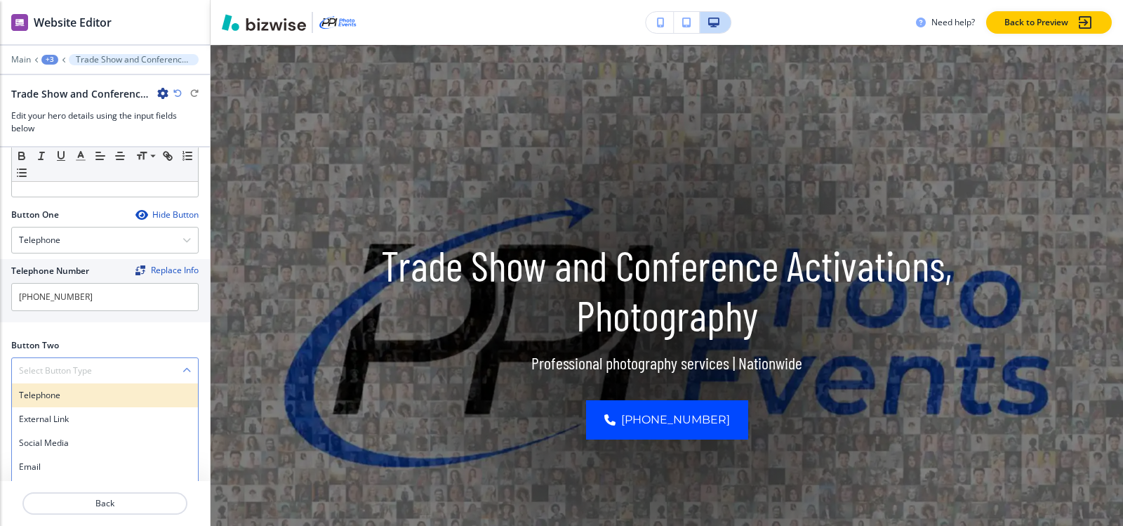
click at [57, 390] on h4 "Telephone" at bounding box center [105, 395] width 172 height 13
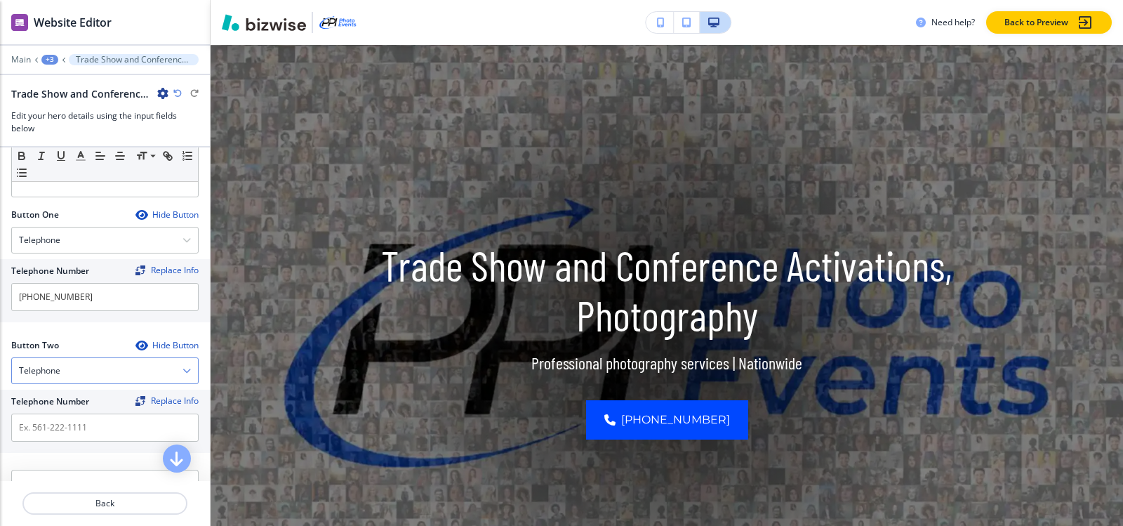
click at [61, 375] on div "Telephone" at bounding box center [105, 370] width 186 height 25
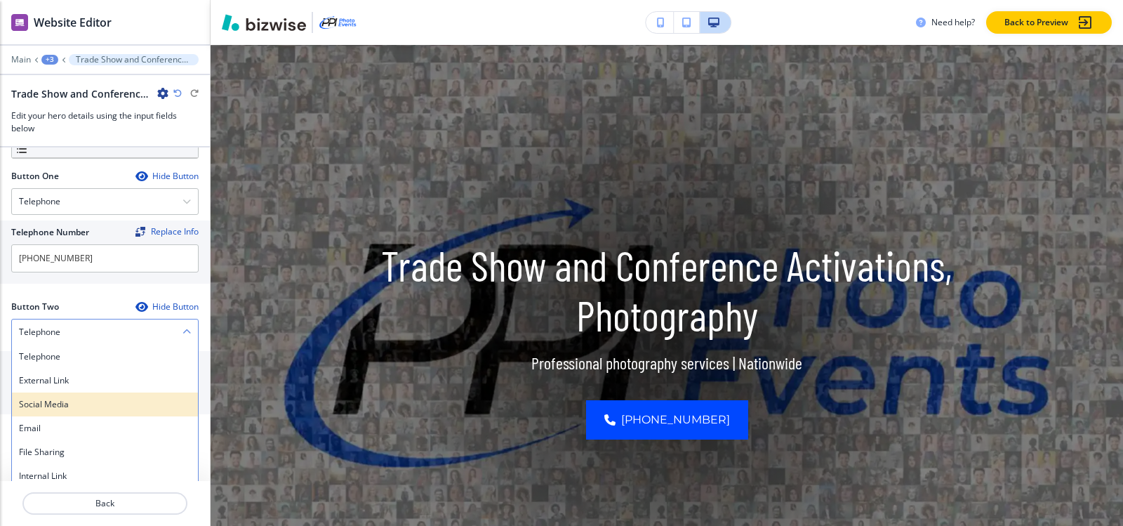
scroll to position [589, 0]
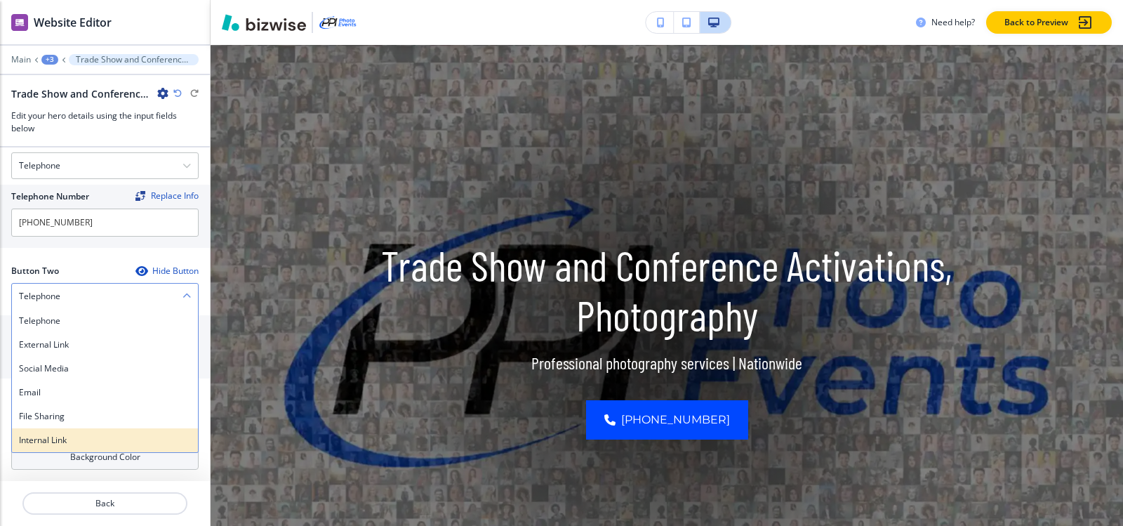
click at [58, 434] on h4 "Internal Link" at bounding box center [105, 440] width 172 height 13
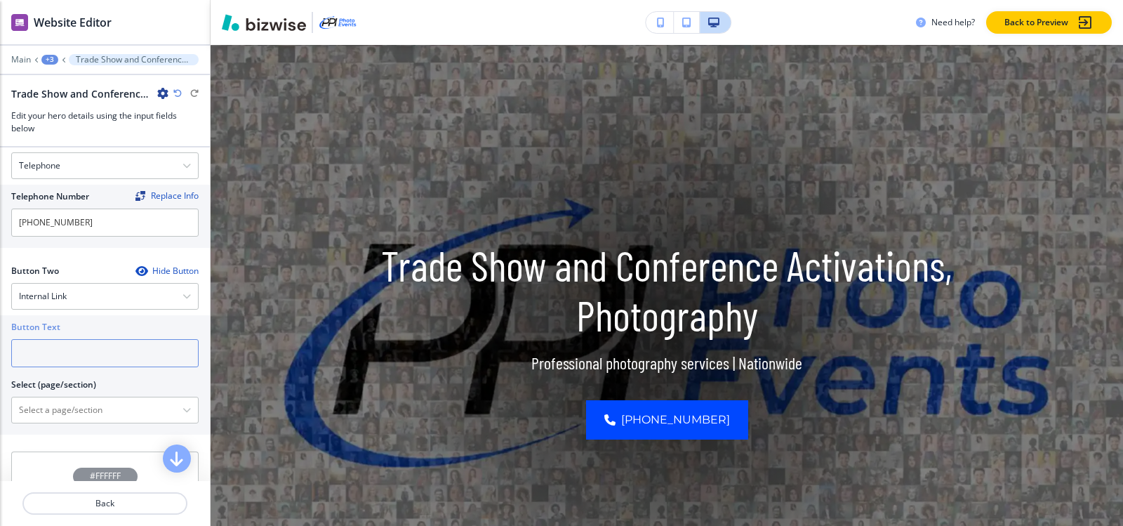
click at [79, 358] on input "text" at bounding box center [104, 353] width 187 height 28
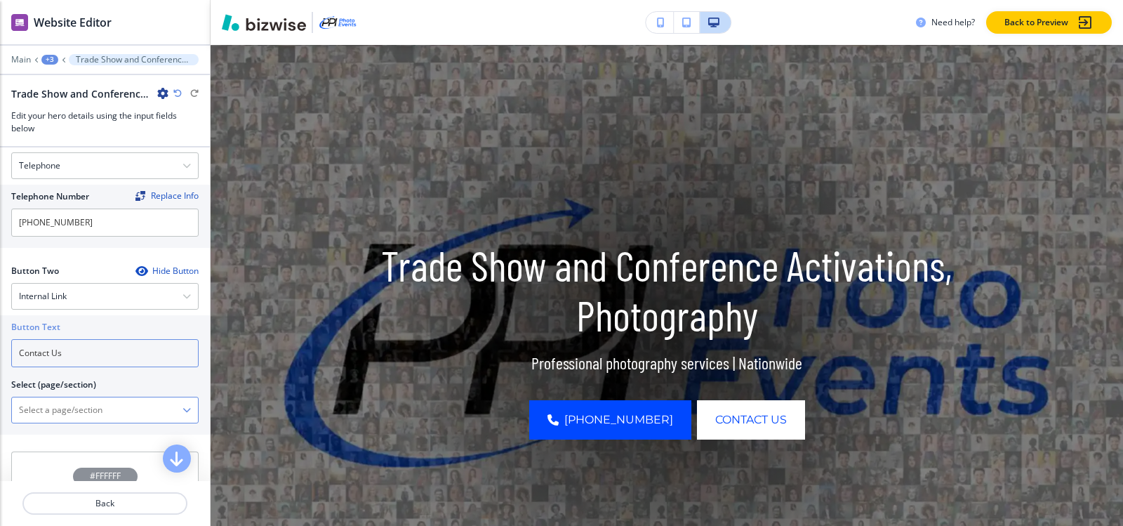
type input "Contact Us"
click at [72, 420] on \(page\/section\) "Manual Input" at bounding box center [97, 410] width 171 height 24
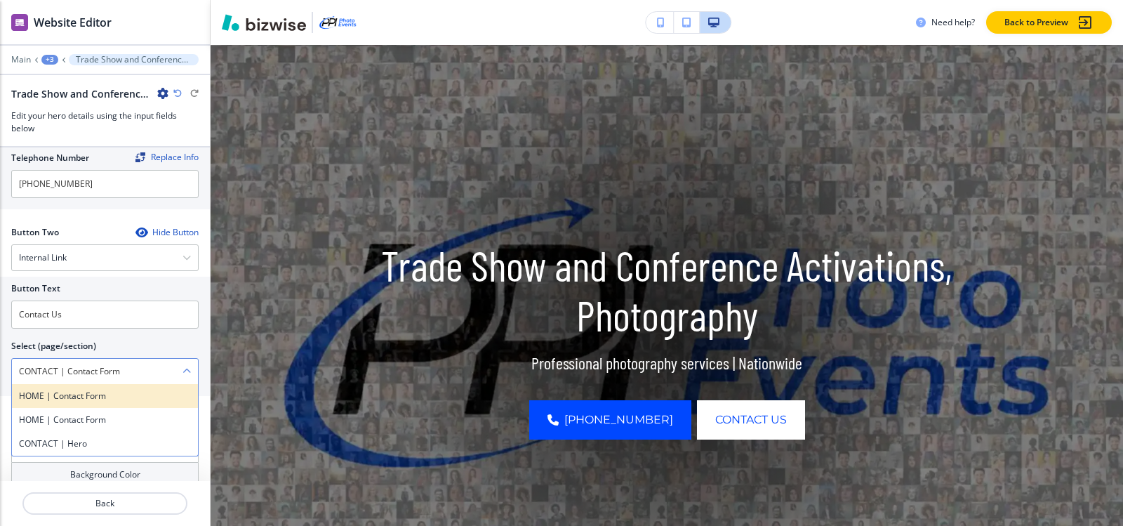
scroll to position [646, 0]
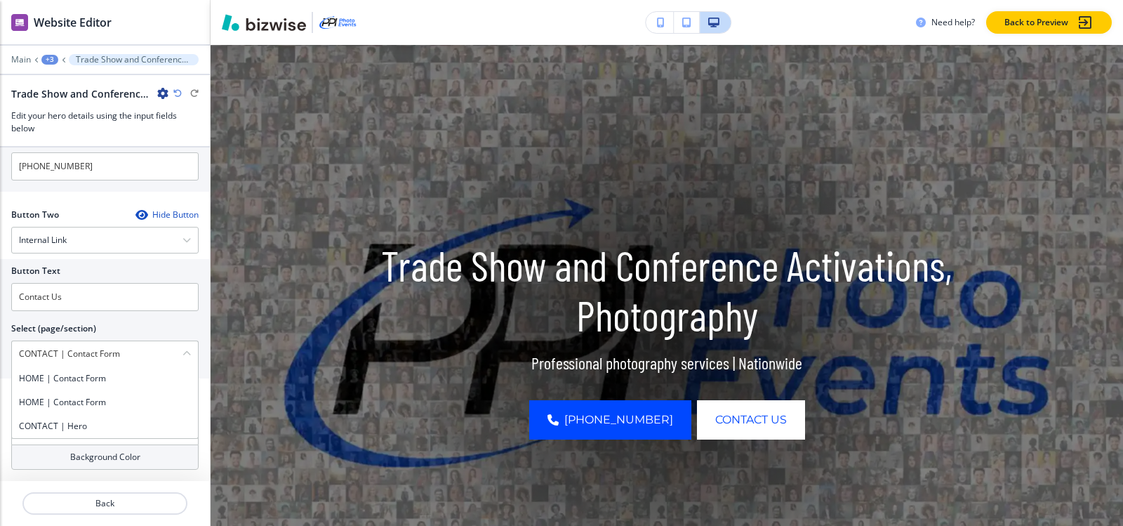
click at [139, 321] on div at bounding box center [104, 316] width 187 height 11
click at [163, 332] on div "Select (page/section)" at bounding box center [104, 328] width 187 height 13
click at [119, 434] on div "CONTACT | Hero" at bounding box center [105, 426] width 186 height 24
type \(page\/section\) "CONTACT | Hero"
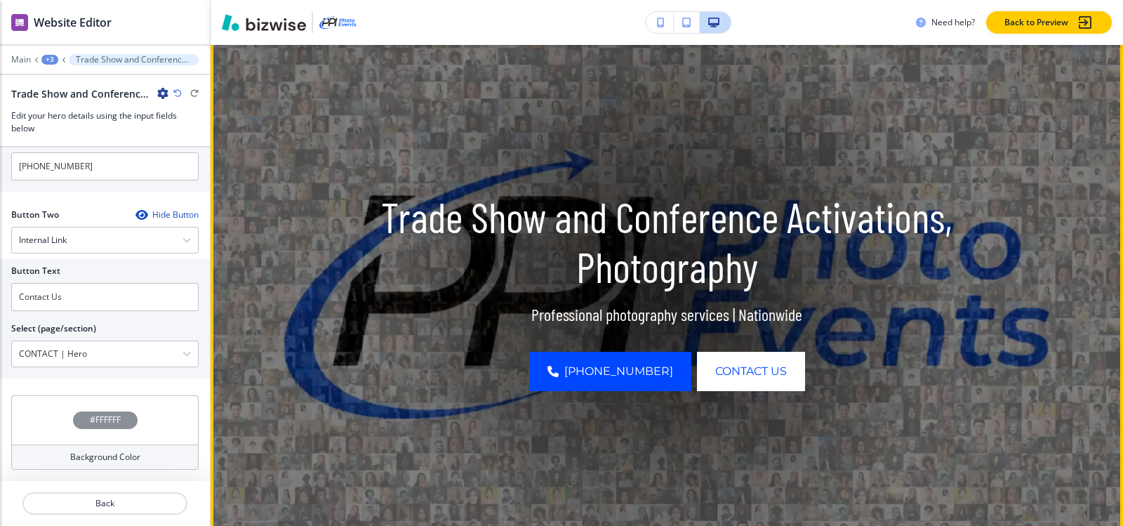
scroll to position [0, 0]
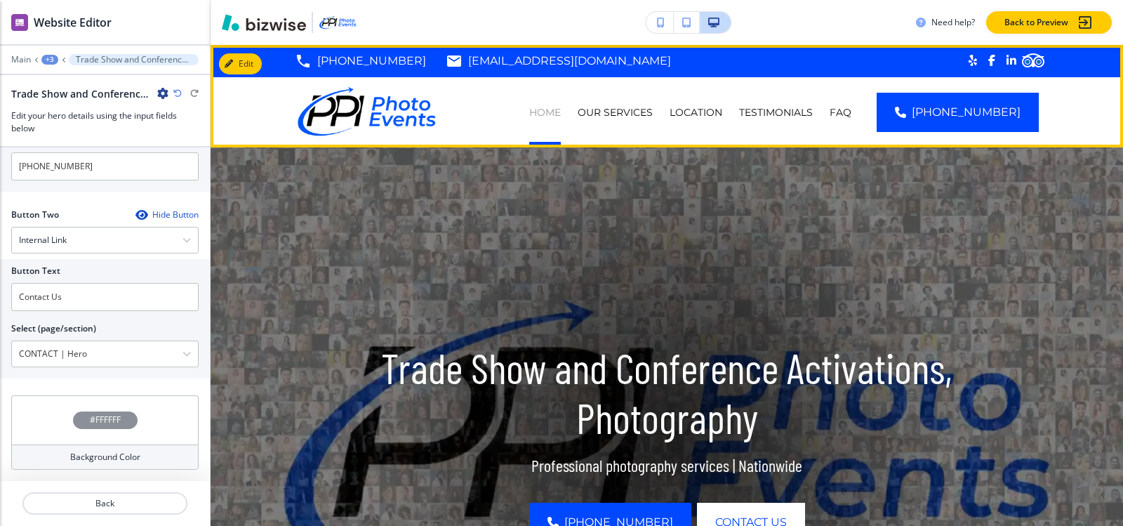
click at [561, 112] on p "HOME" at bounding box center [545, 112] width 32 height 14
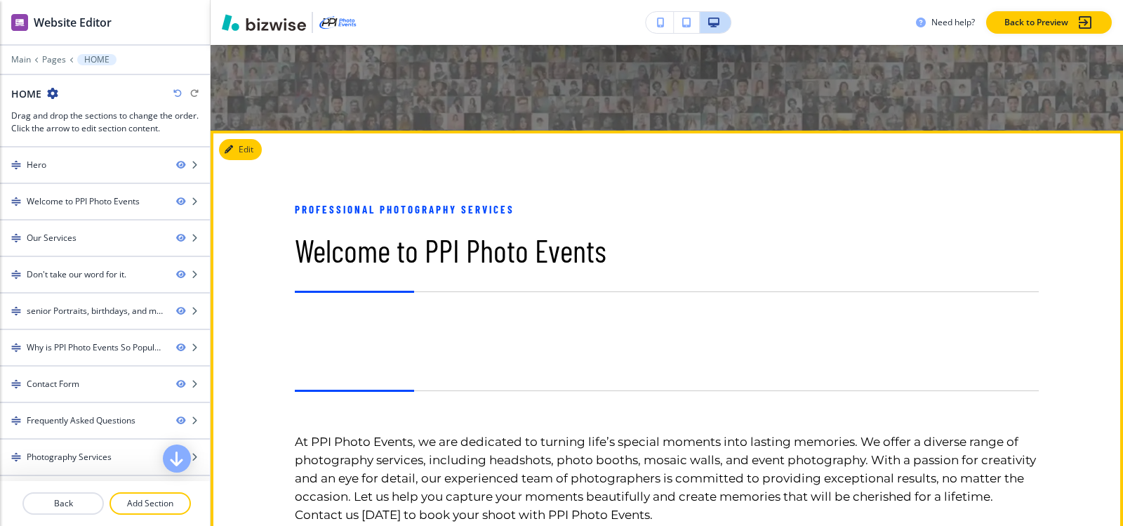
scroll to position [491, 0]
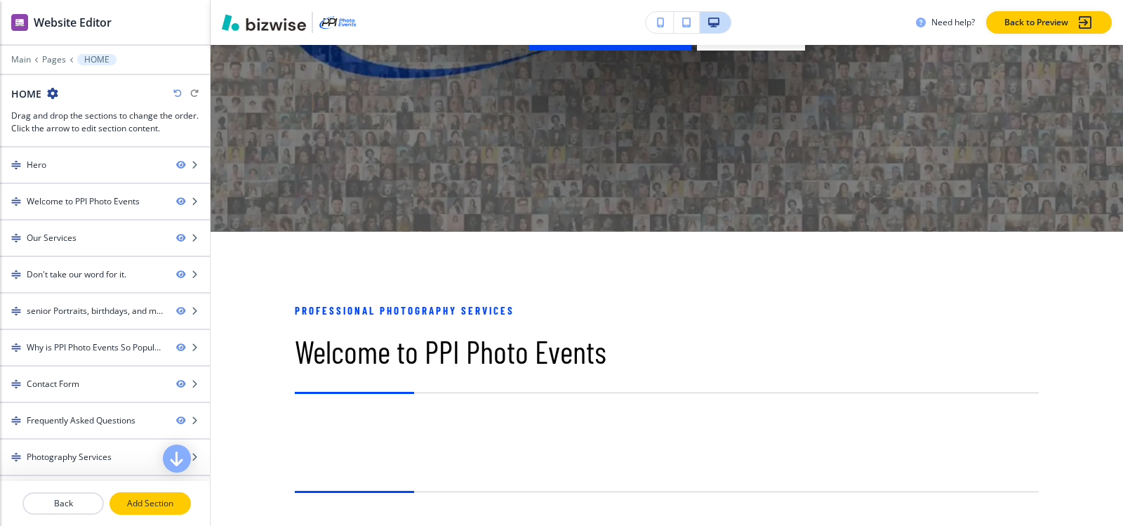
click at [135, 512] on button "Add Section" at bounding box center [149, 503] width 81 height 22
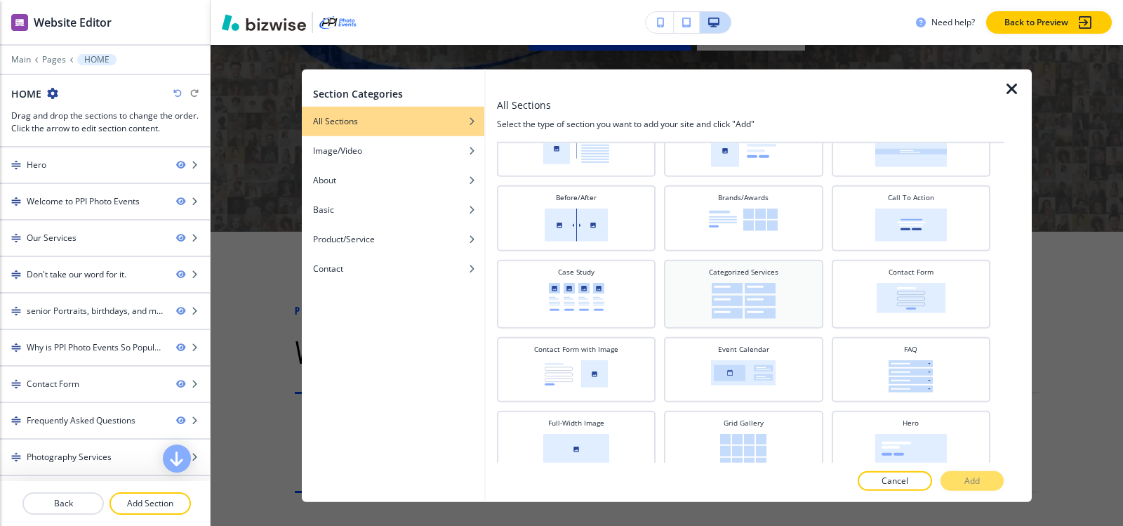
scroll to position [0, 0]
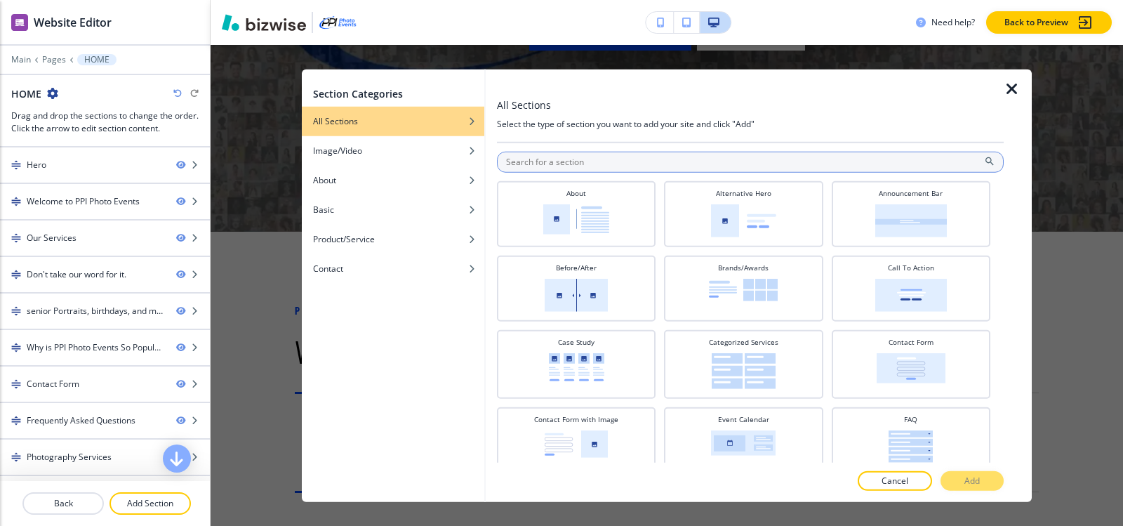
click at [615, 171] on input "text" at bounding box center [750, 161] width 507 height 21
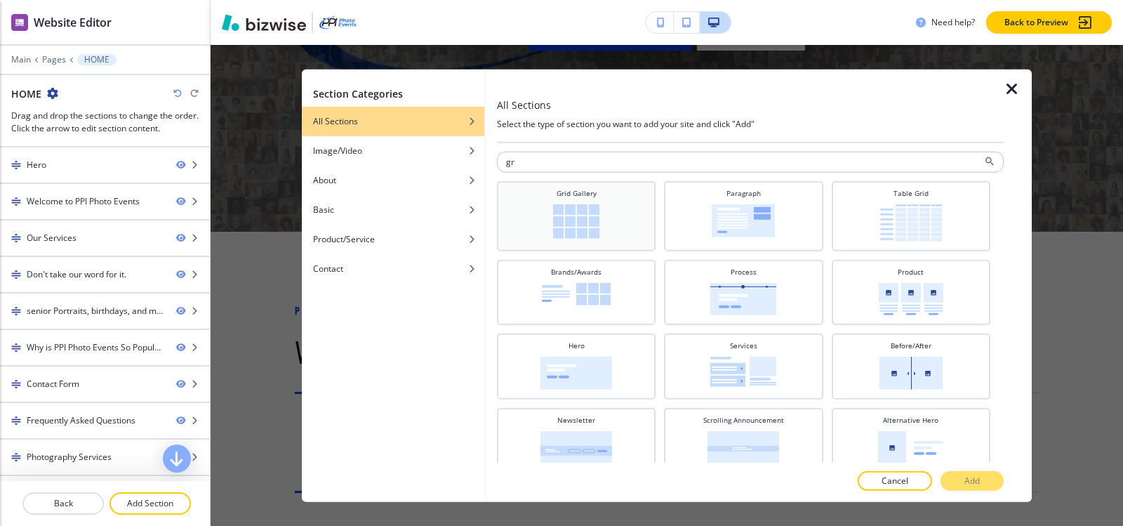
type input "gr"
click at [612, 202] on div "Grid Gallery" at bounding box center [576, 213] width 145 height 53
click at [968, 481] on p "Add" at bounding box center [971, 480] width 15 height 13
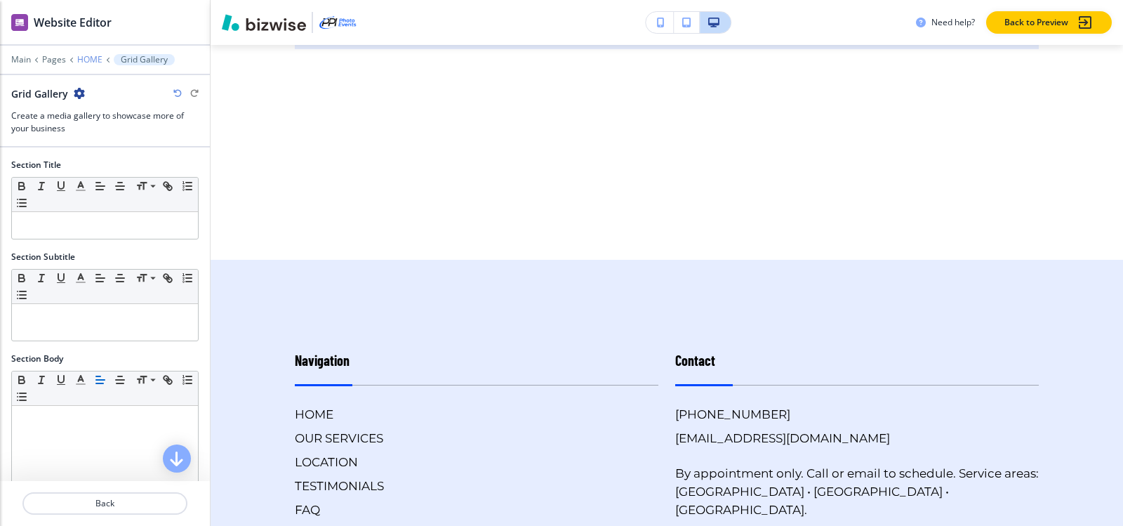
click at [84, 57] on p "HOME" at bounding box center [89, 60] width 25 height 10
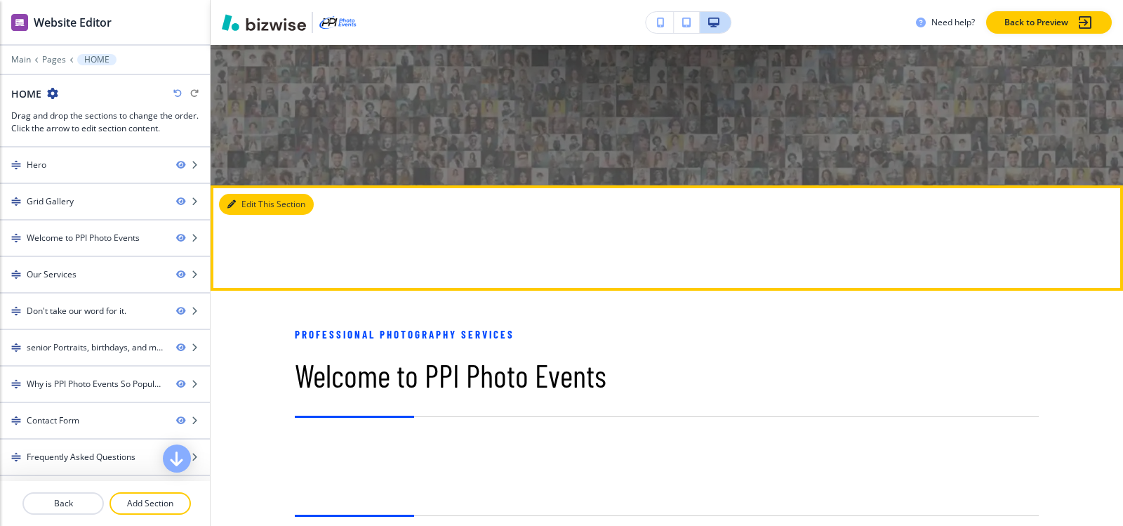
click at [246, 209] on button "Edit This Section" at bounding box center [266, 204] width 95 height 21
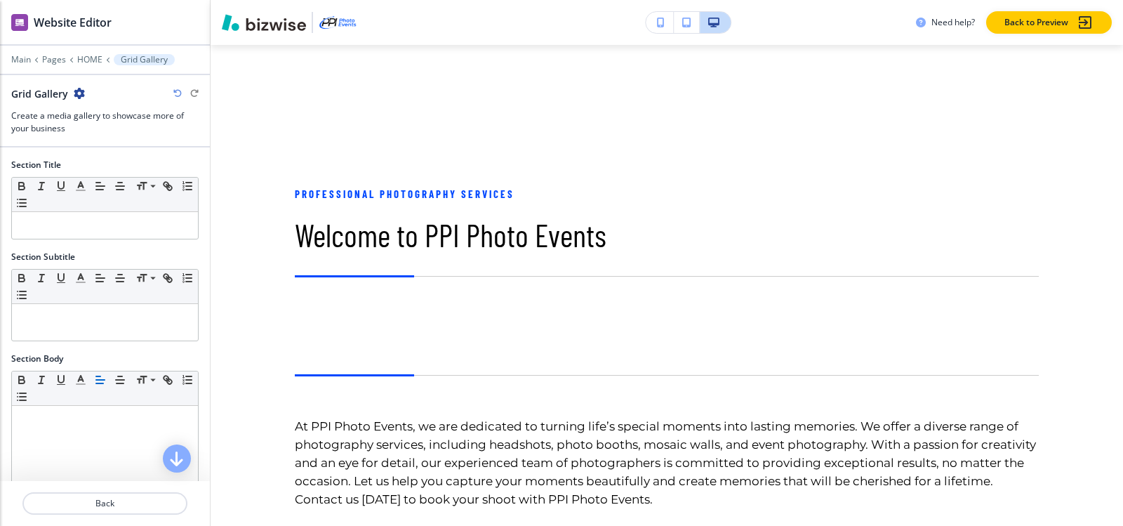
scroll to position [269, 0]
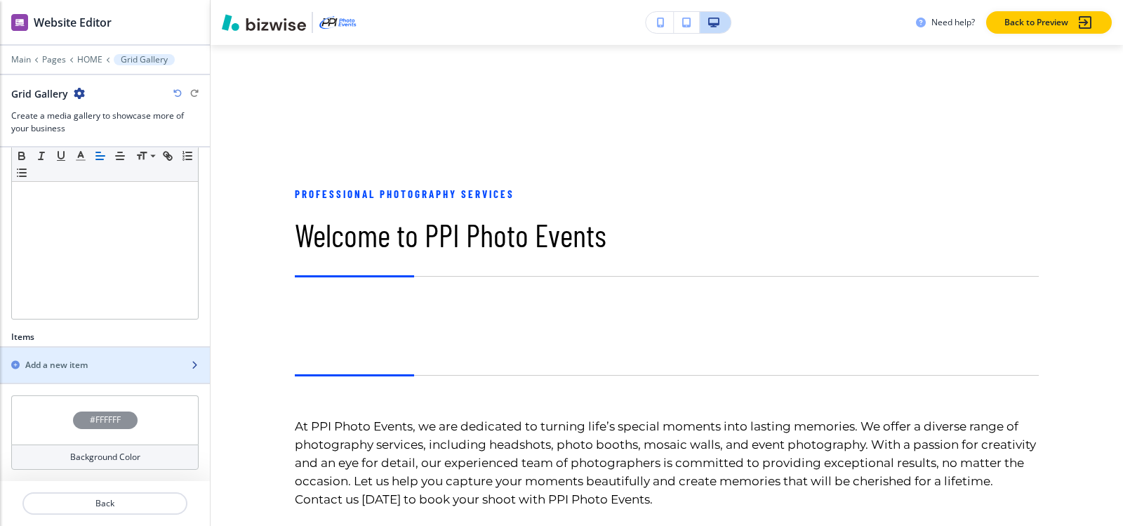
click at [65, 367] on h2 "Add a new item" at bounding box center [56, 365] width 62 height 13
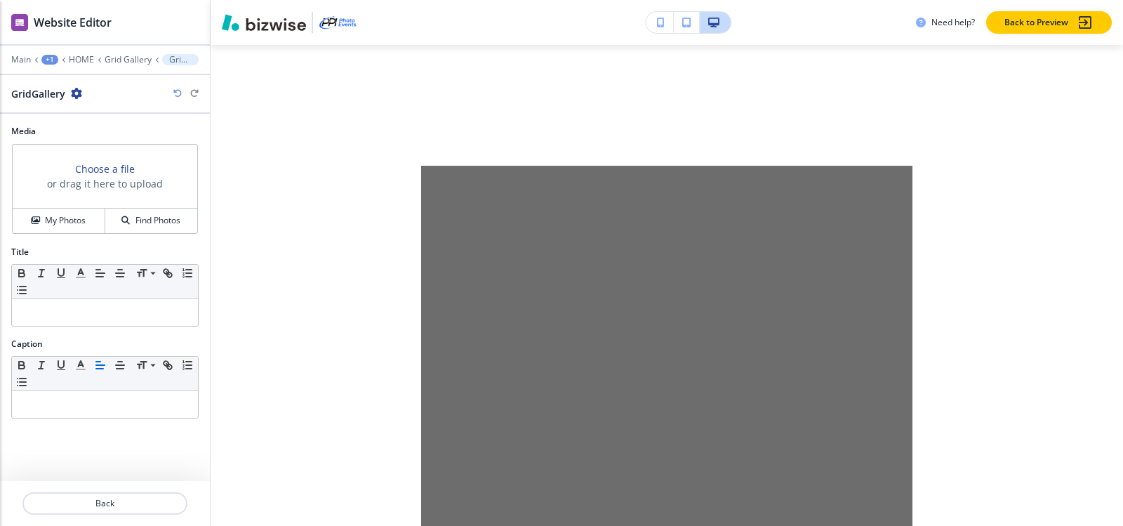
scroll to position [799, 0]
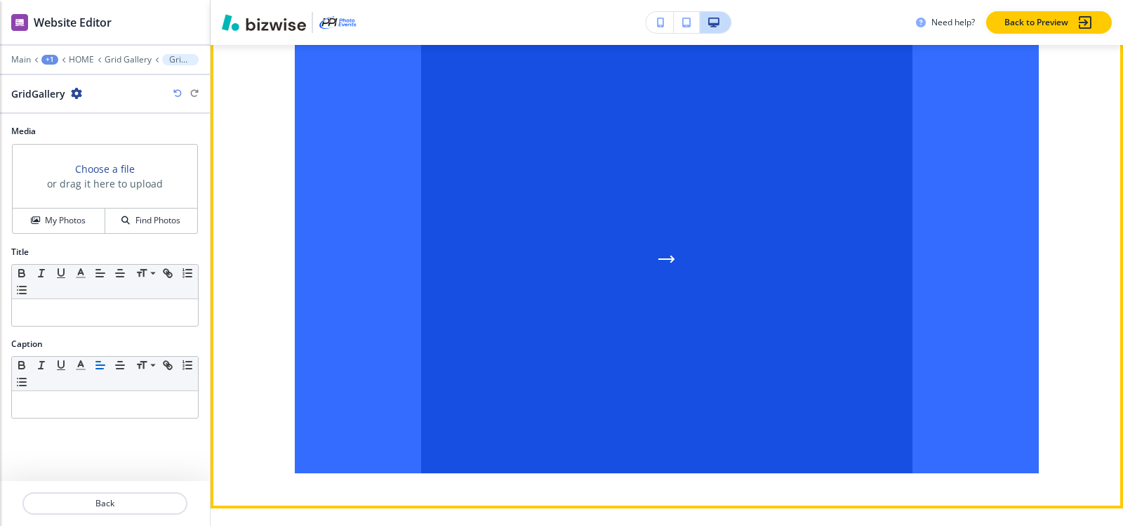
click at [621, 165] on div "button" at bounding box center [667, 259] width 744 height 428
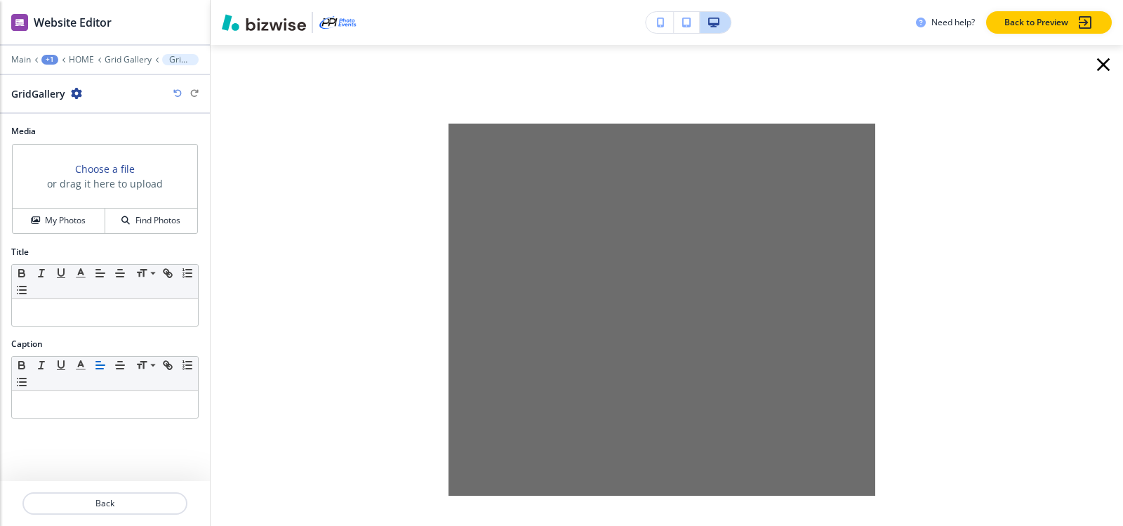
click at [1092, 67] on icon "button" at bounding box center [1103, 64] width 22 height 22
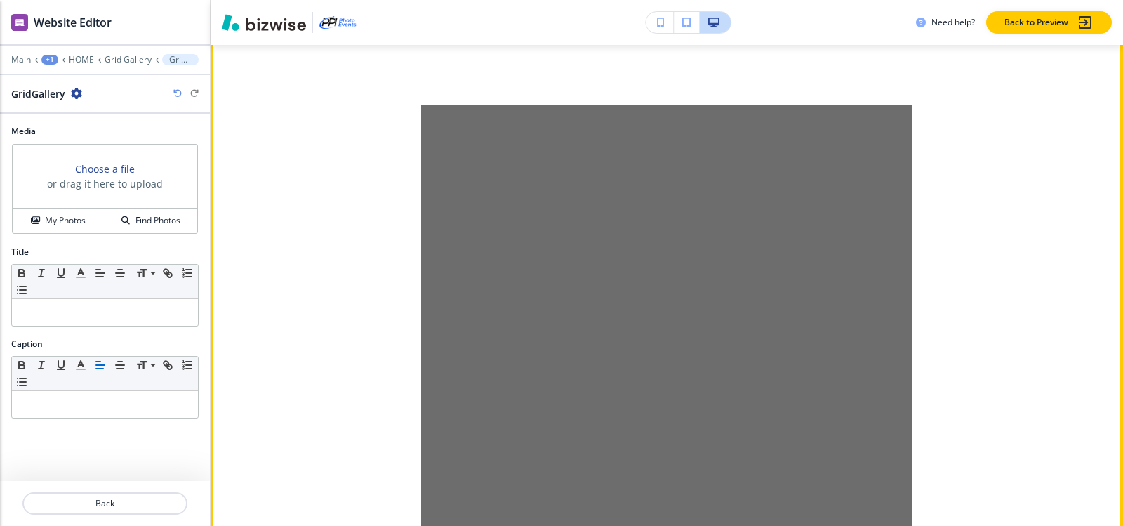
scroll to position [658, 0]
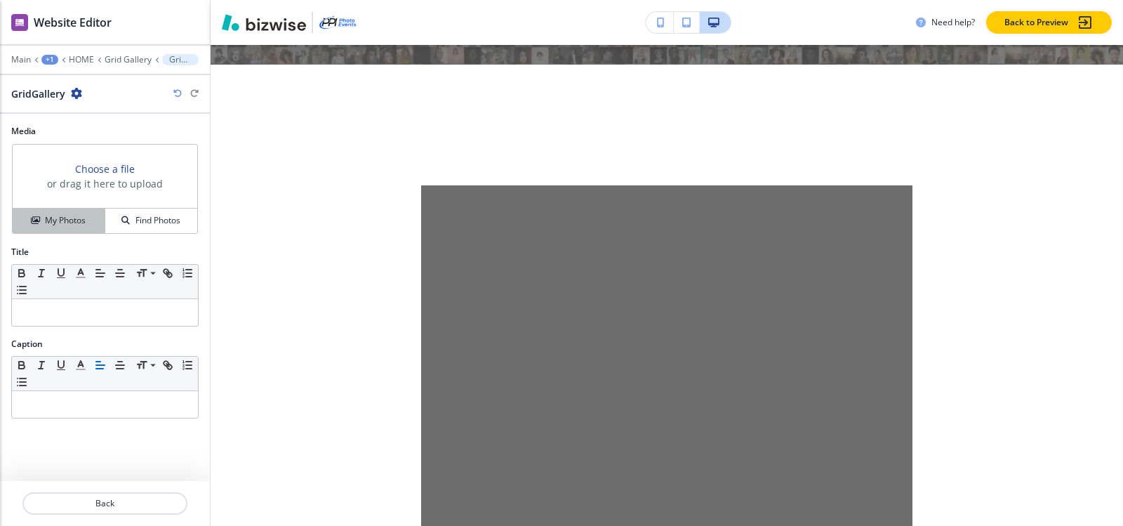
click at [44, 221] on div "My Photos" at bounding box center [59, 220] width 92 height 13
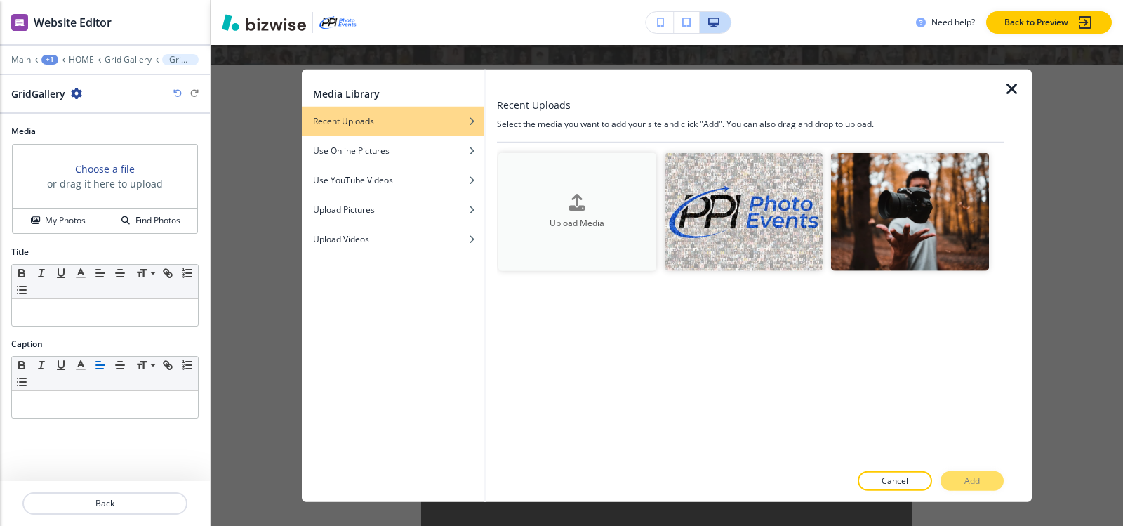
click at [585, 214] on div "button" at bounding box center [577, 214] width 158 height 6
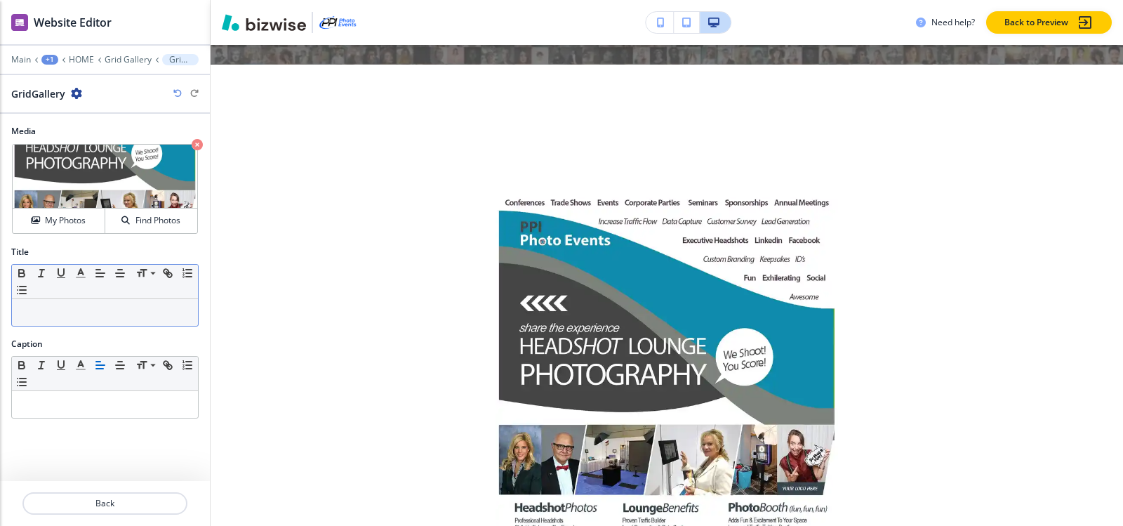
click at [103, 308] on p at bounding box center [105, 312] width 172 height 13
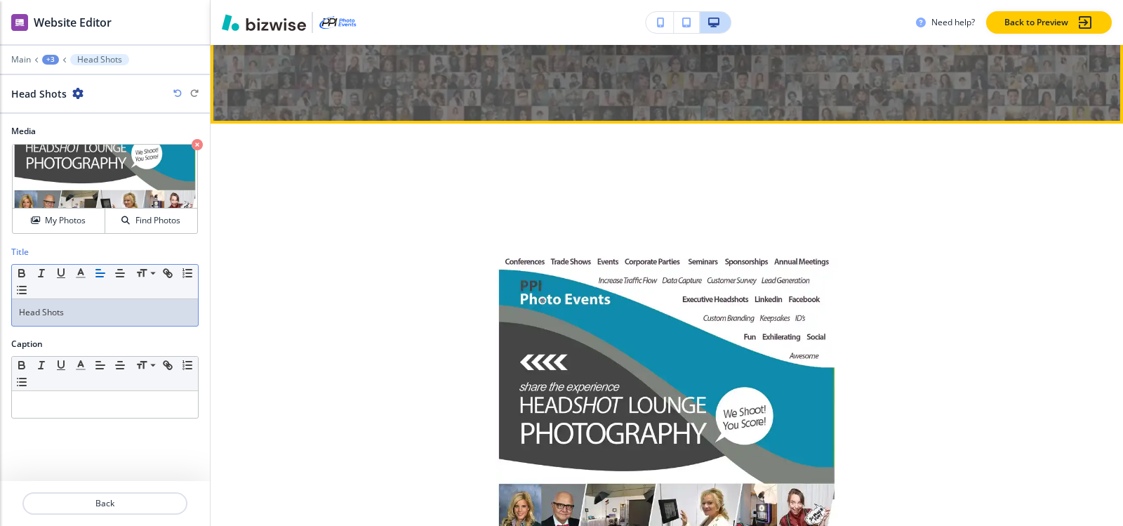
scroll to position [588, 0]
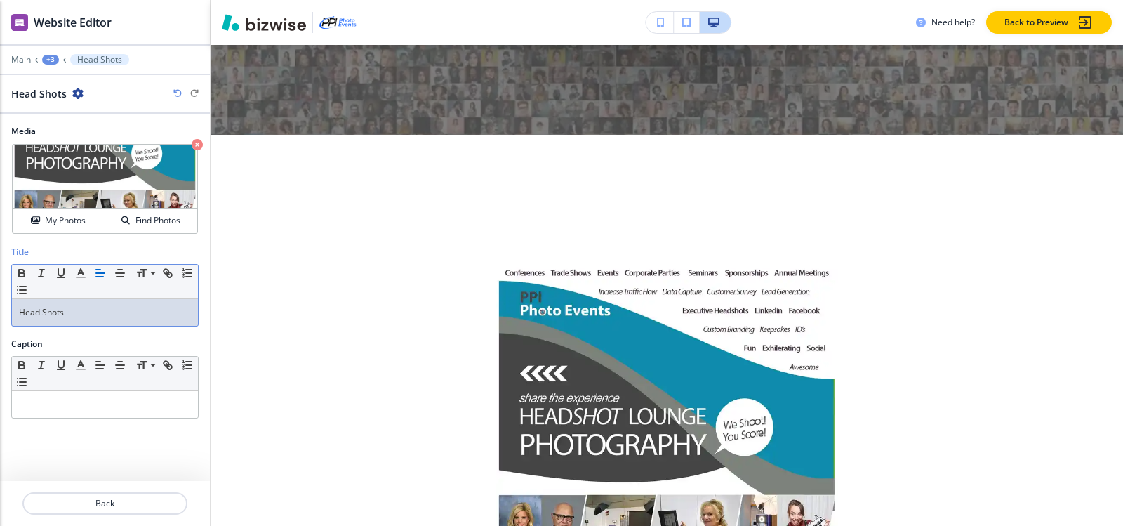
click at [43, 57] on div "+3" at bounding box center [50, 60] width 17 height 10
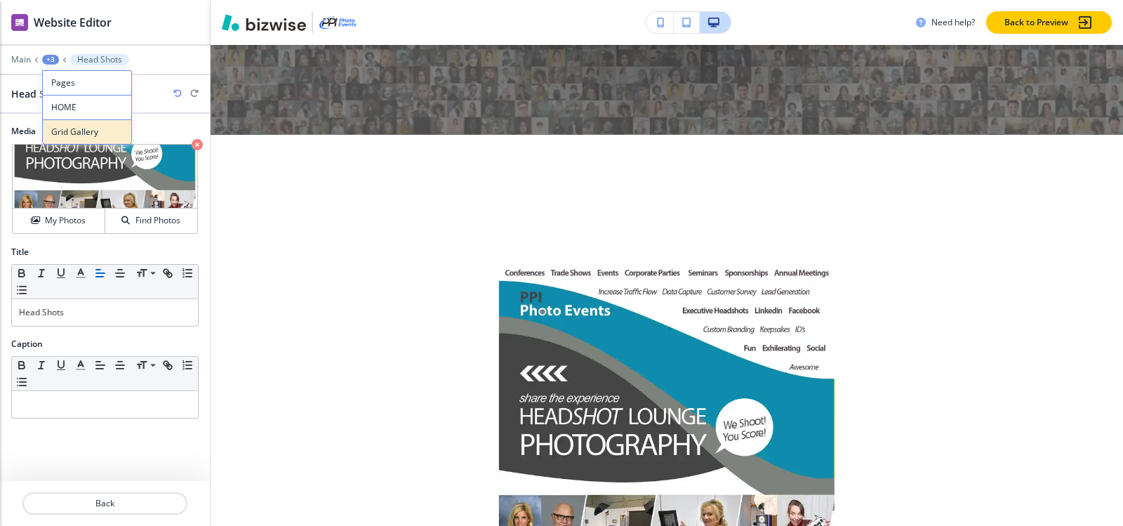
click at [72, 132] on p "Grid Gallery" at bounding box center [87, 132] width 72 height 13
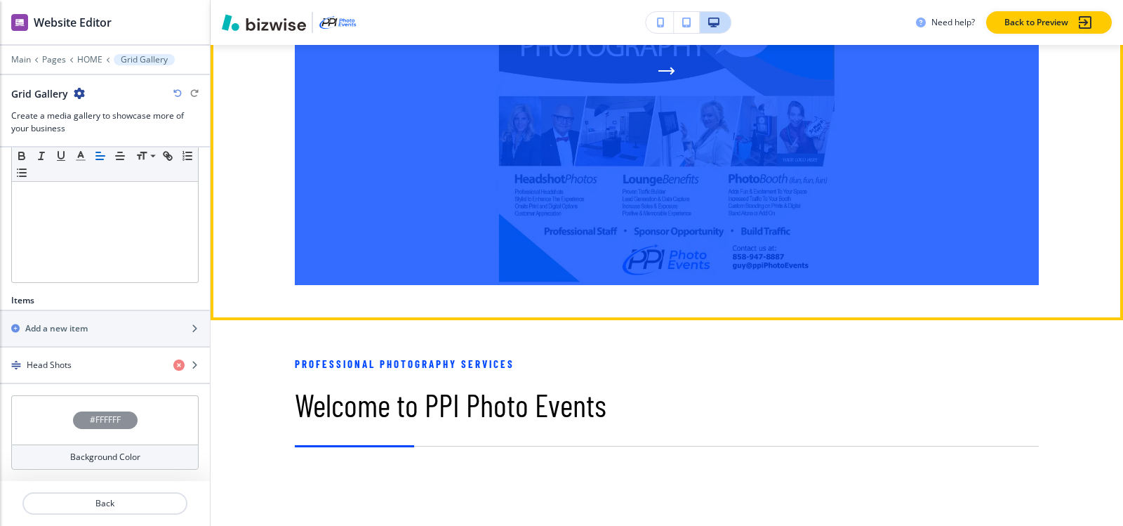
scroll to position [1029, 0]
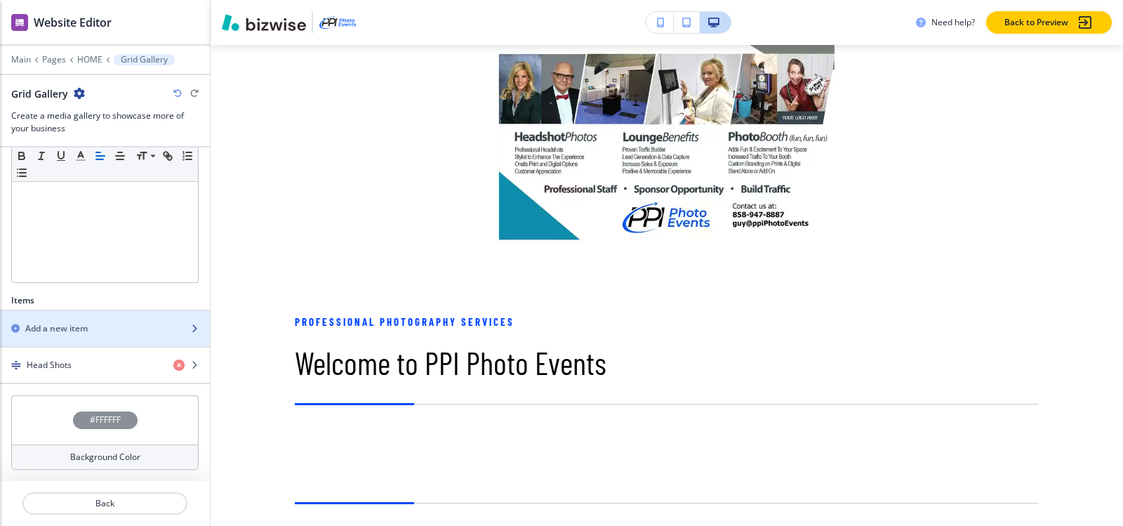
click at [98, 331] on div "Add a new item" at bounding box center [89, 328] width 179 height 13
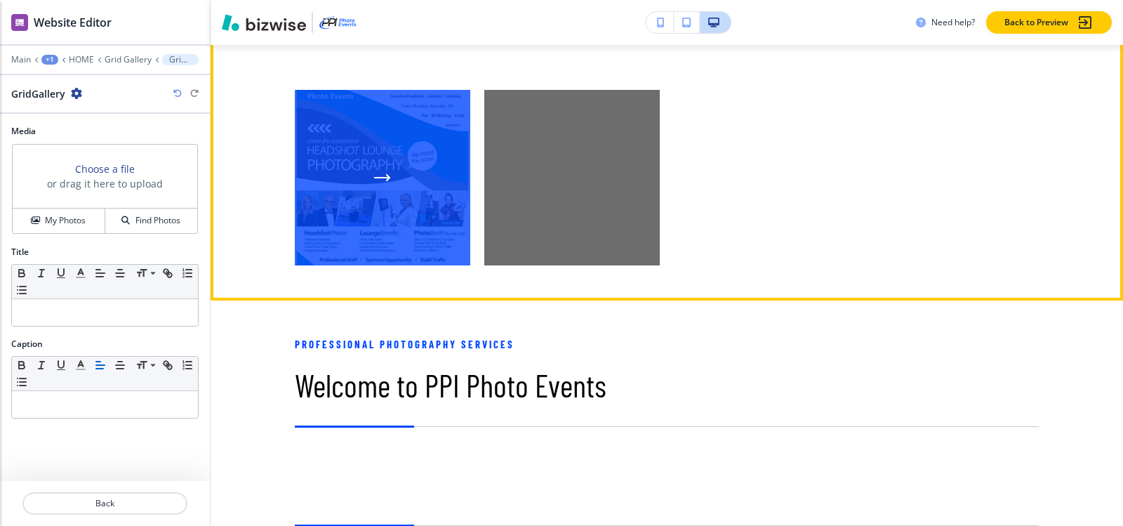
scroll to position [728, 0]
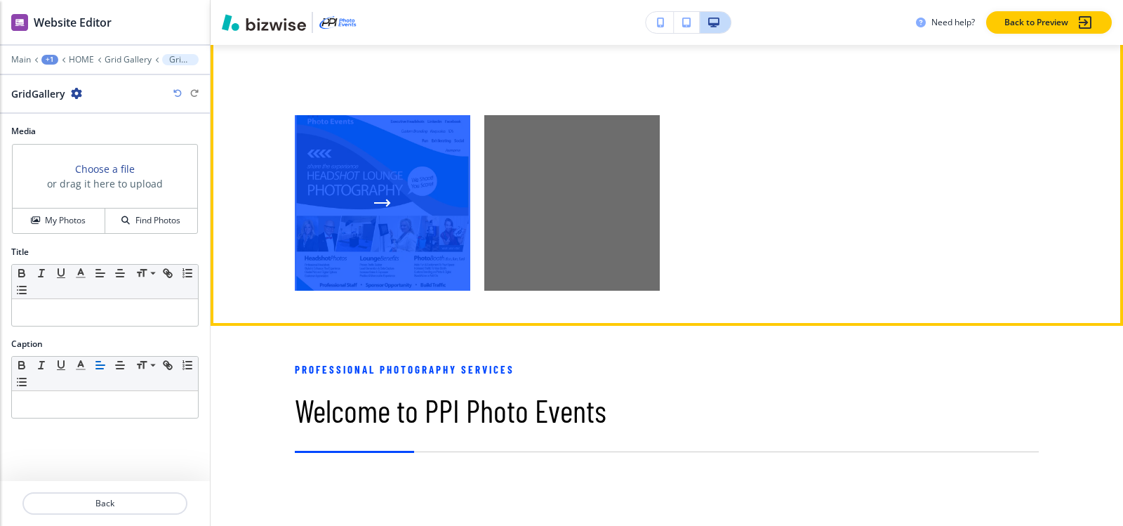
click at [388, 178] on div "button" at bounding box center [382, 202] width 175 height 175
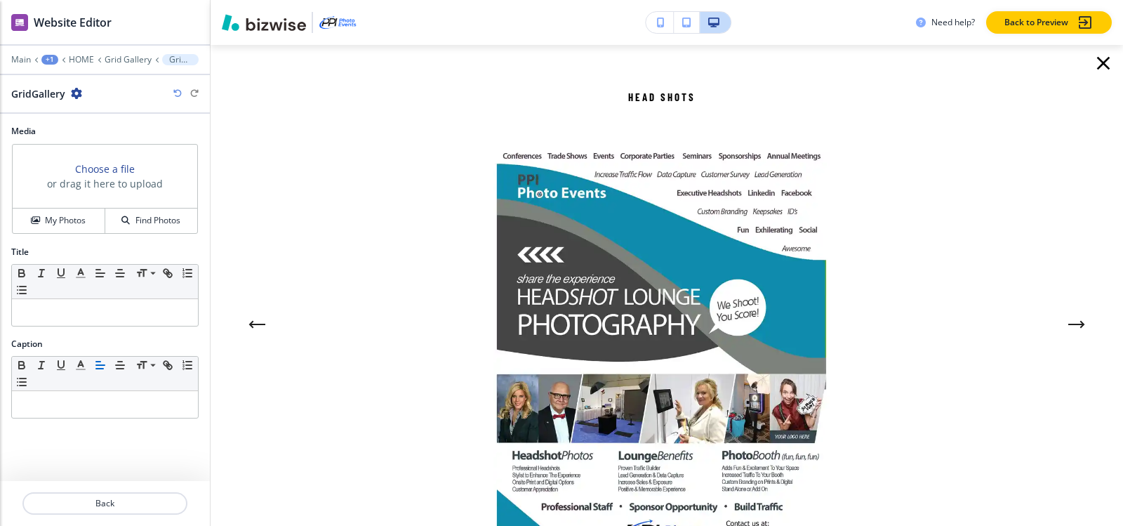
scroll to position [0, 0]
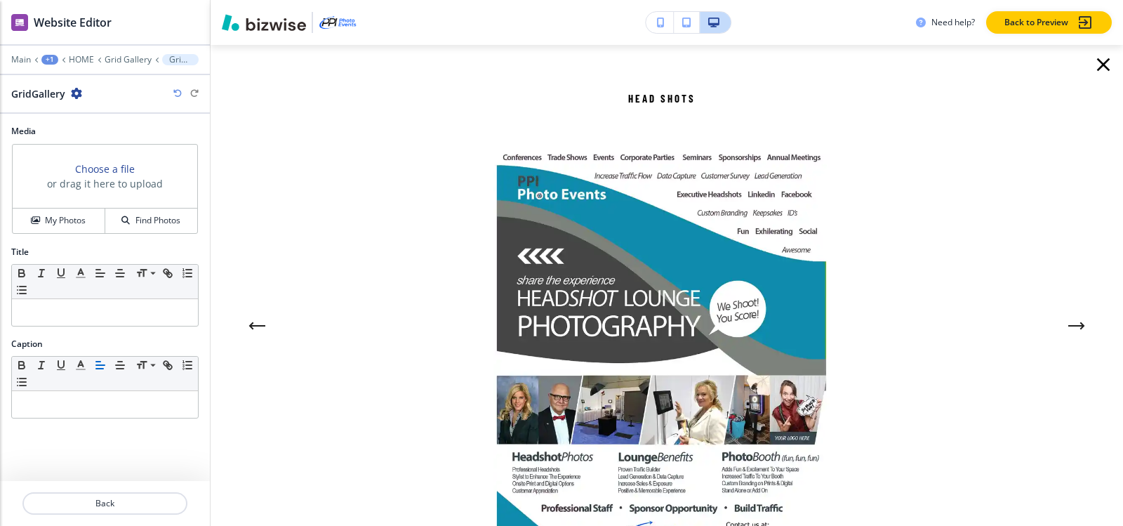
click at [1094, 55] on icon "button" at bounding box center [1103, 64] width 22 height 22
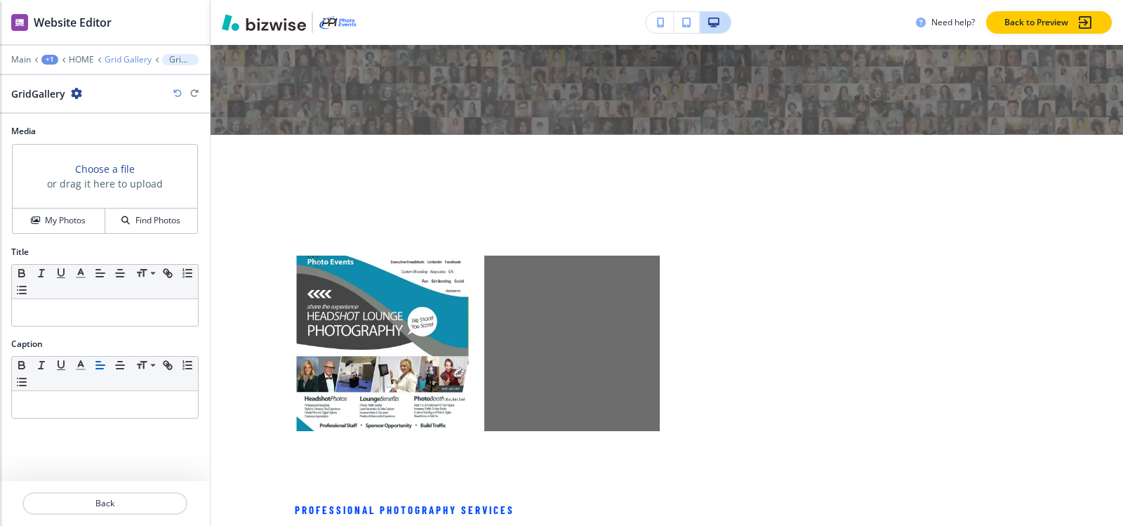
click at [116, 62] on p "Grid Gallery" at bounding box center [128, 60] width 47 height 10
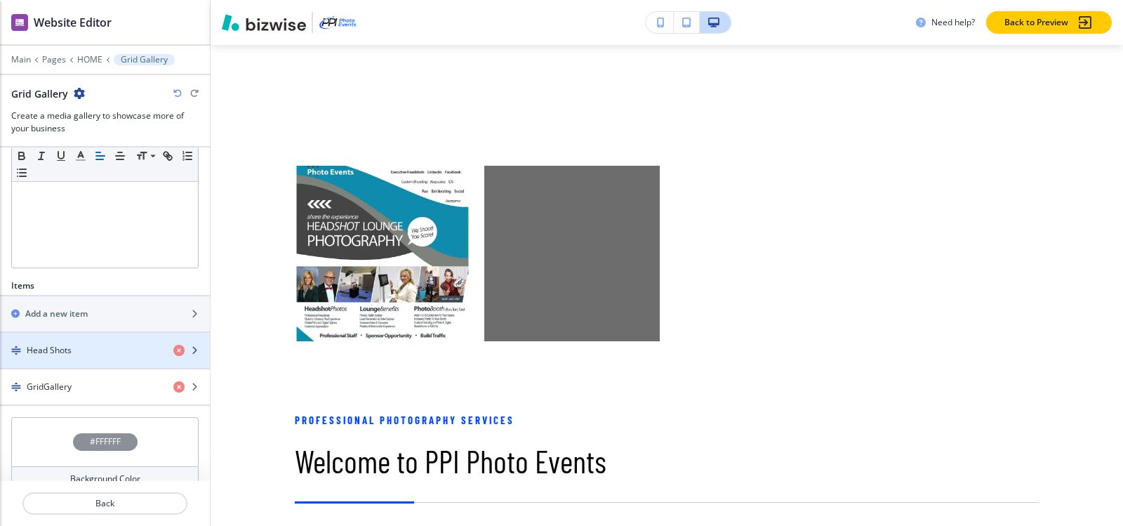
scroll to position [342, 0]
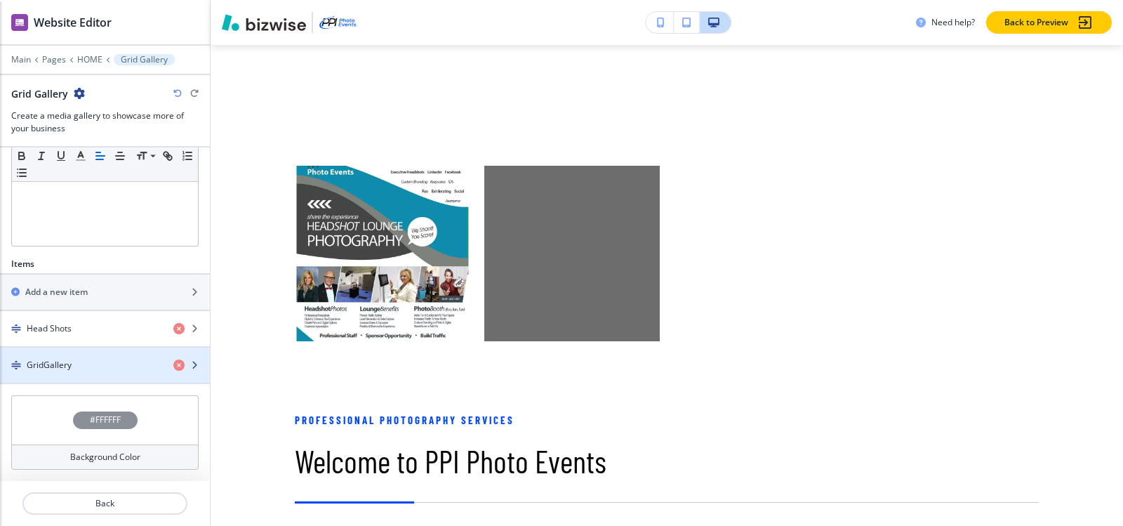
click at [36, 359] on h4 "GridGallery" at bounding box center [49, 365] width 45 height 13
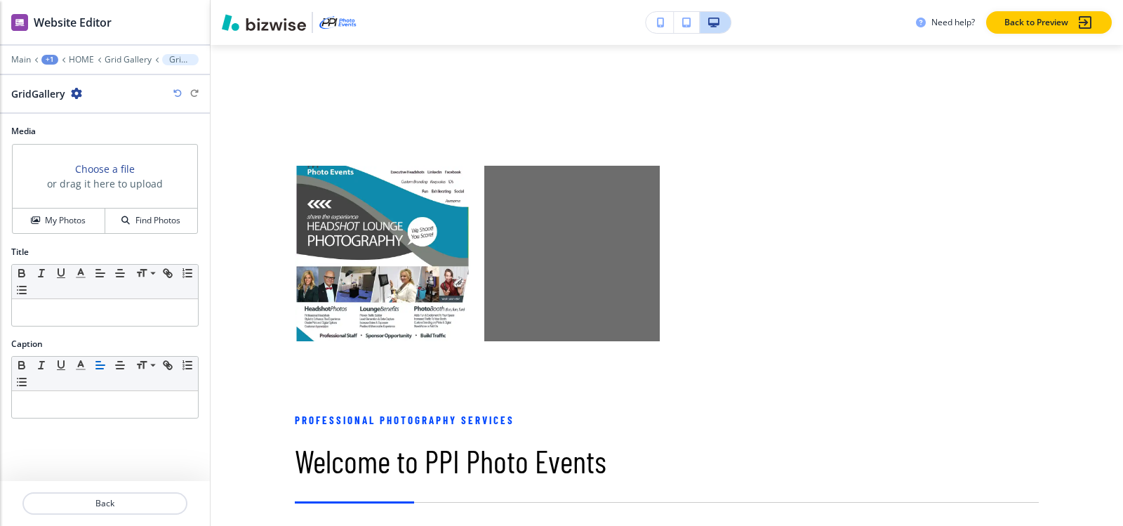
scroll to position [799, 0]
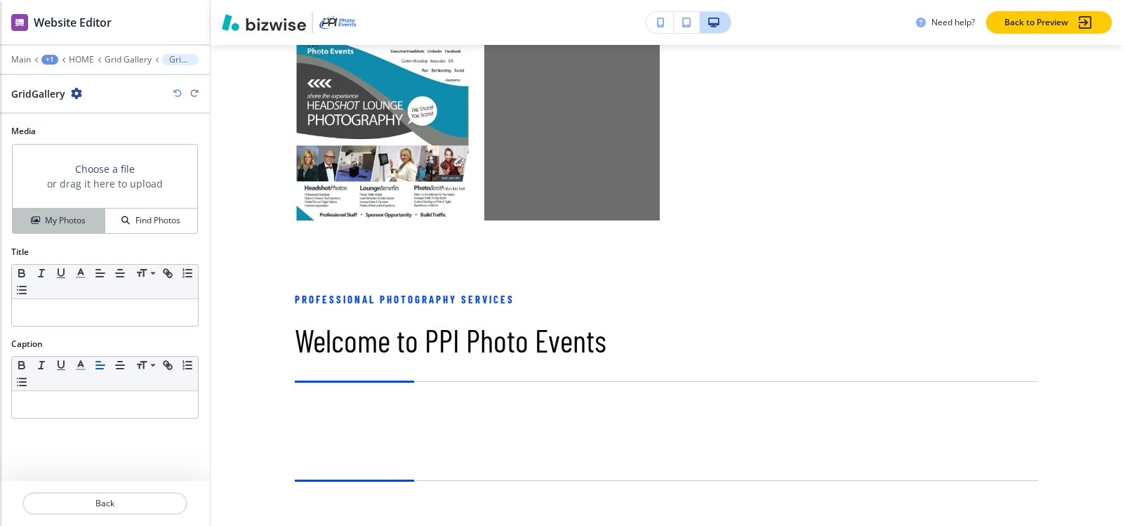
click at [61, 225] on h4 "My Photos" at bounding box center [65, 220] width 41 height 13
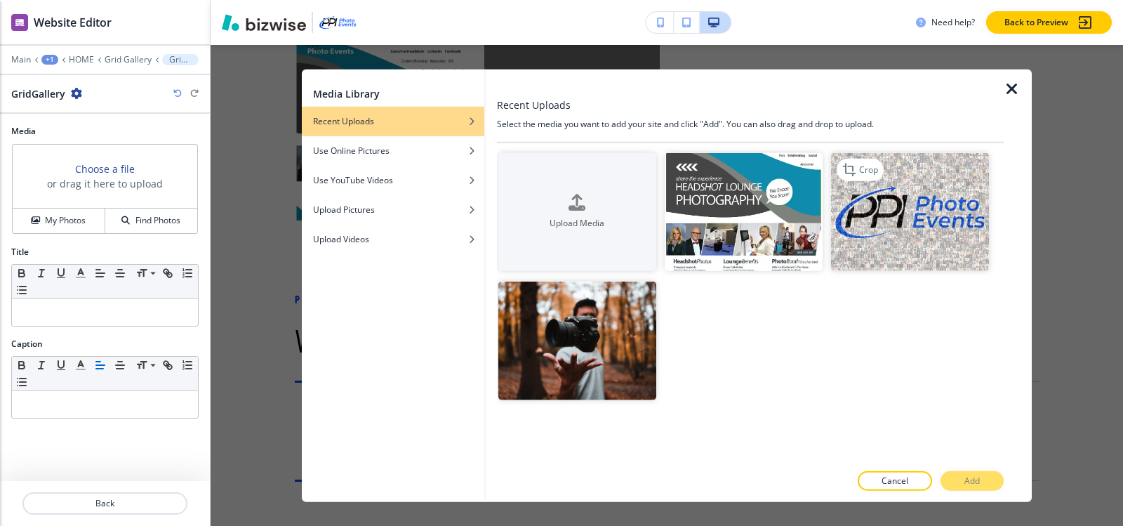
click at [949, 192] on img "button" at bounding box center [910, 211] width 158 height 119
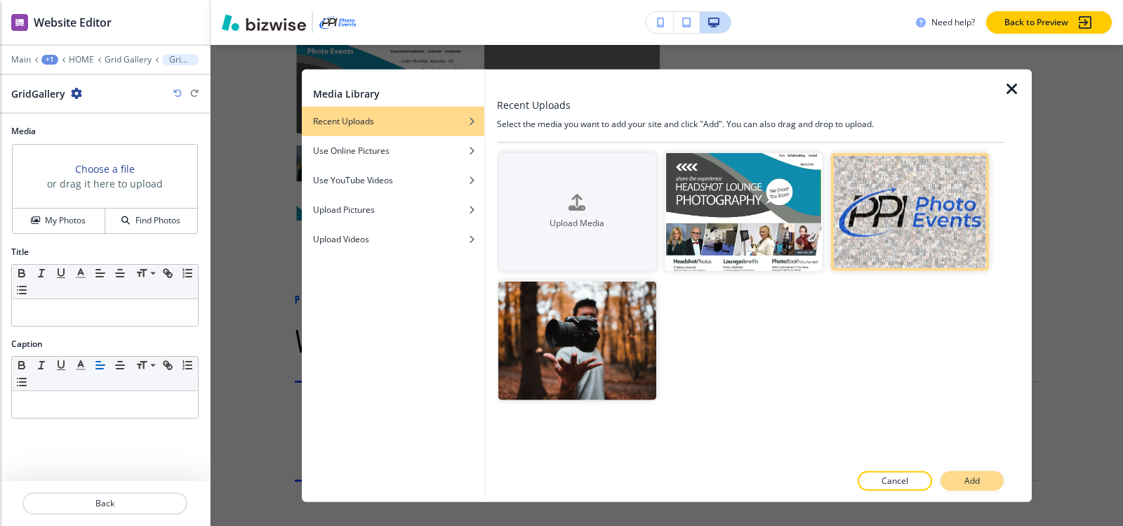
click at [974, 488] on button "Add" at bounding box center [971, 481] width 63 height 20
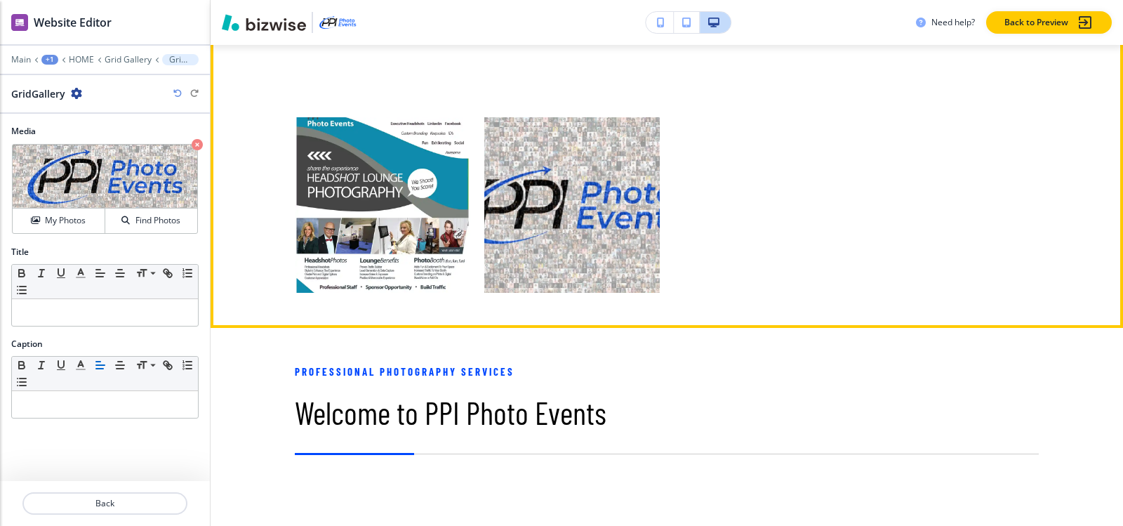
scroll to position [658, 0]
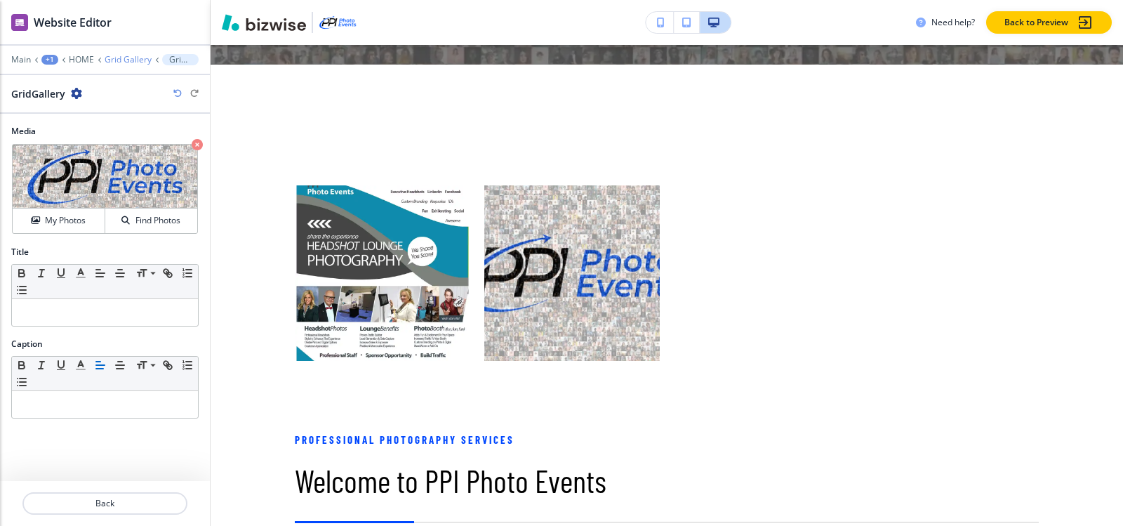
click at [135, 55] on p "Grid Gallery" at bounding box center [128, 60] width 47 height 10
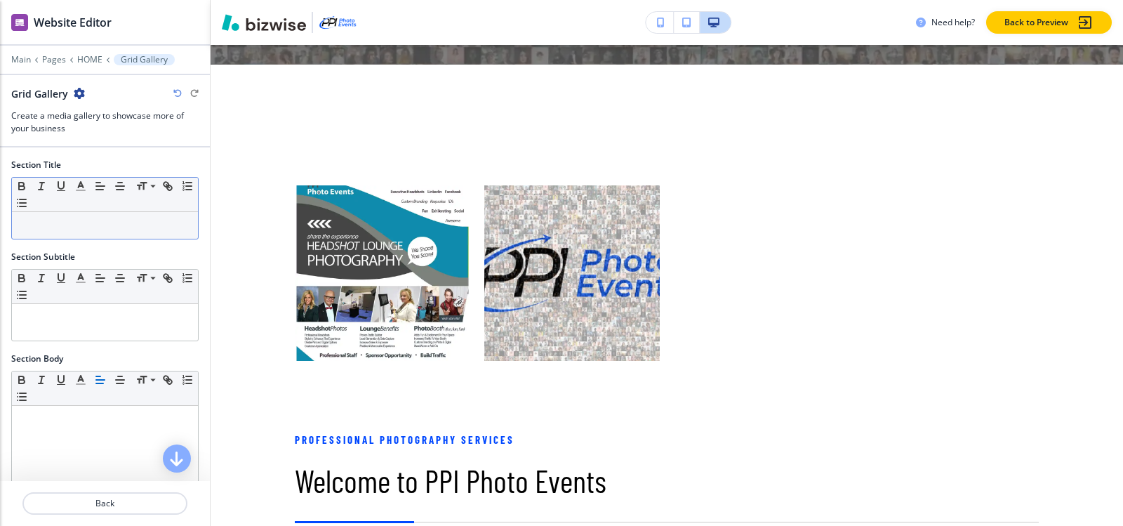
scroll to position [678, 0]
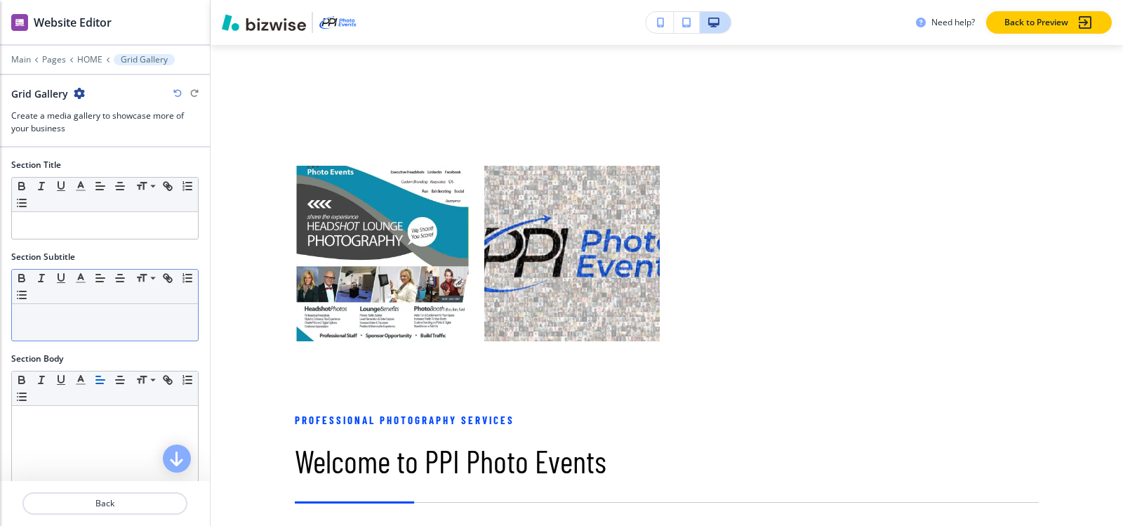
click at [87, 336] on div at bounding box center [105, 322] width 186 height 36
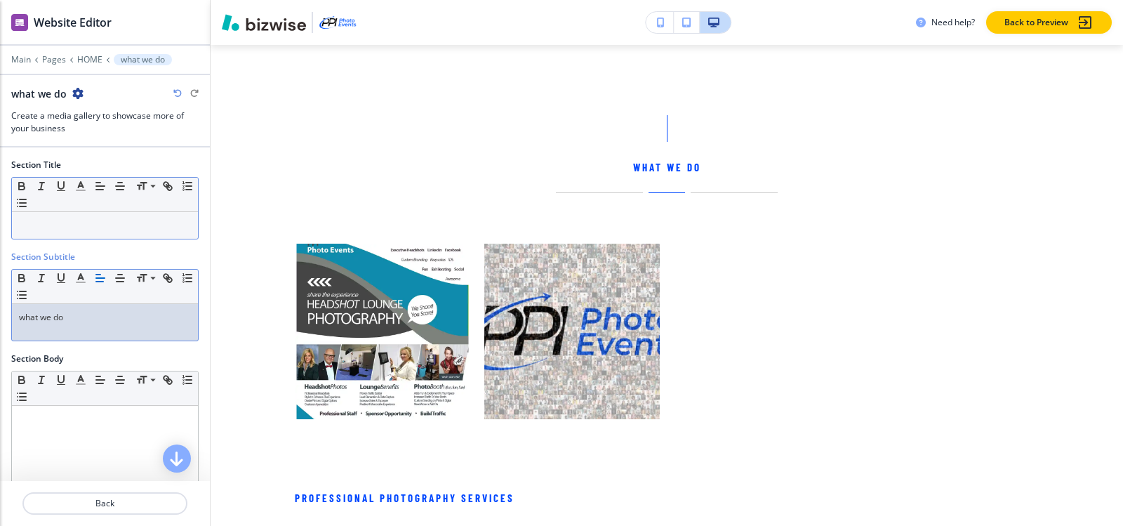
click at [100, 222] on p at bounding box center [105, 225] width 172 height 13
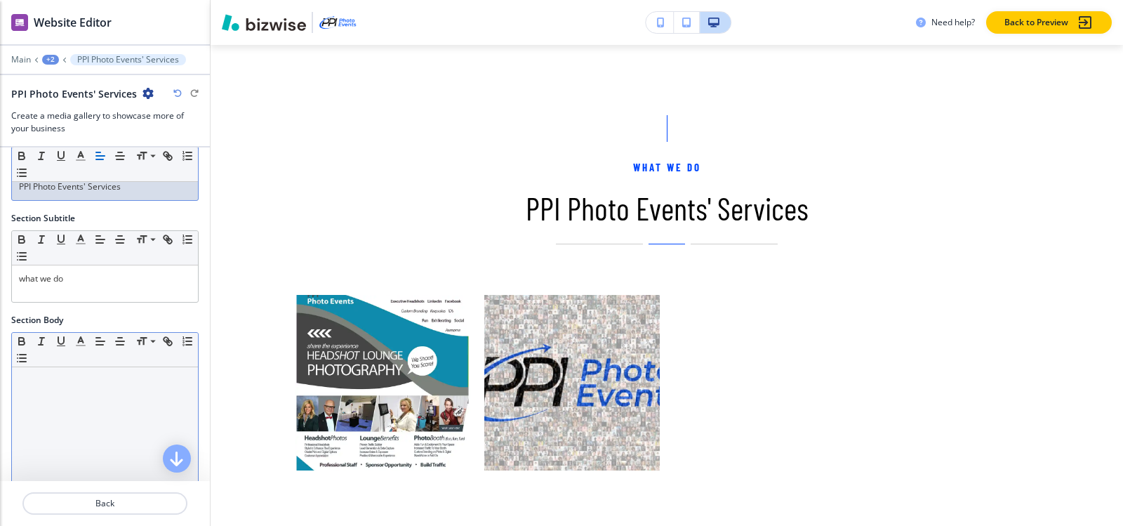
scroll to position [70, 0]
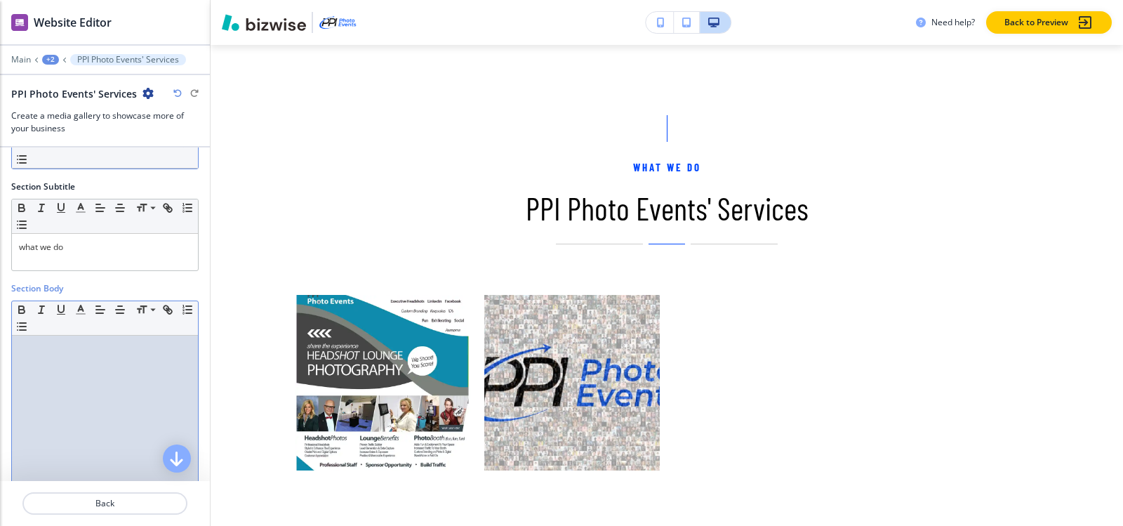
click at [31, 421] on div at bounding box center [105, 426] width 186 height 182
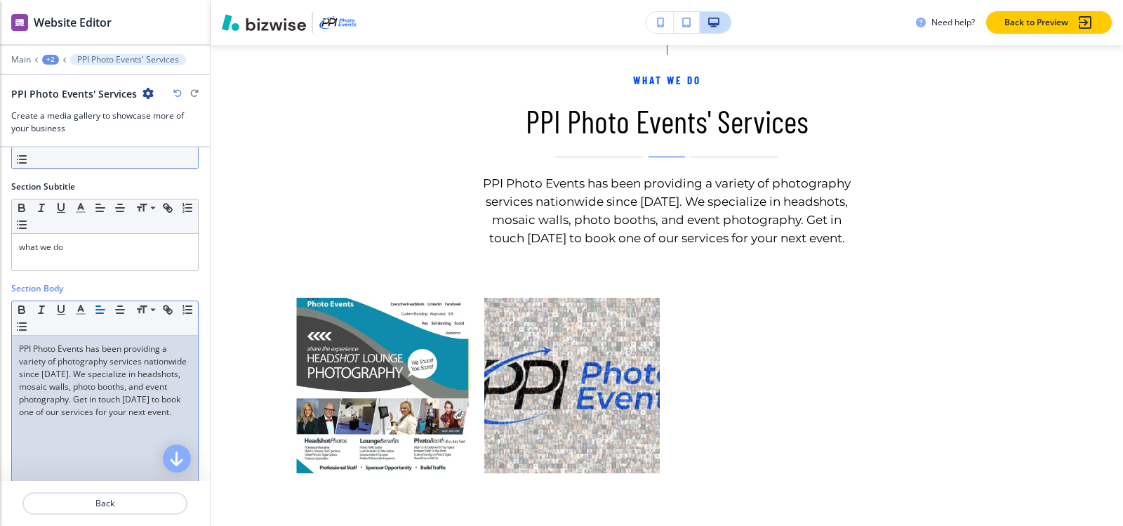
scroll to position [888, 0]
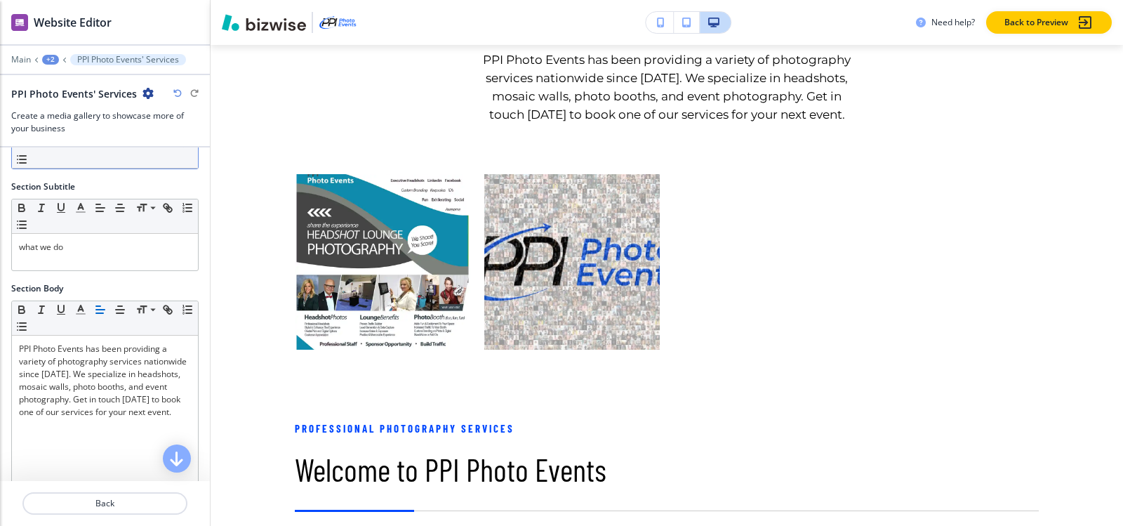
click at [46, 56] on div "+2" at bounding box center [50, 60] width 17 height 10
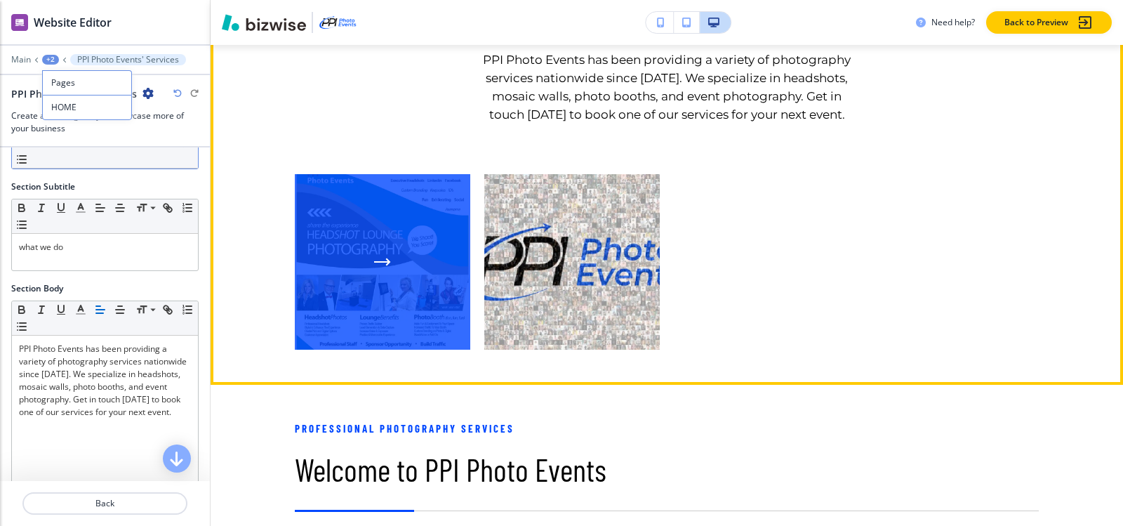
click at [406, 282] on div "button" at bounding box center [382, 261] width 175 height 175
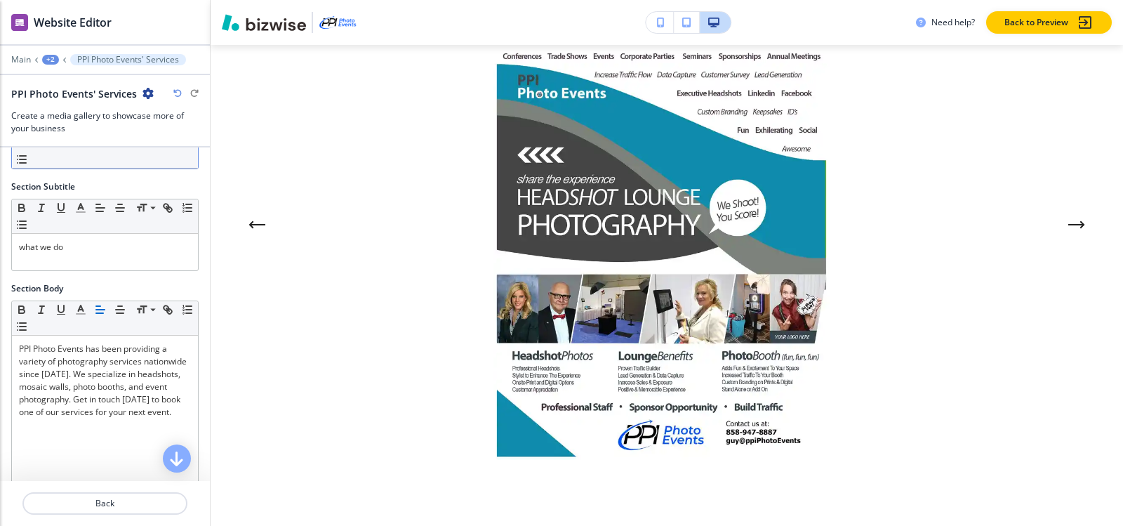
scroll to position [105, 0]
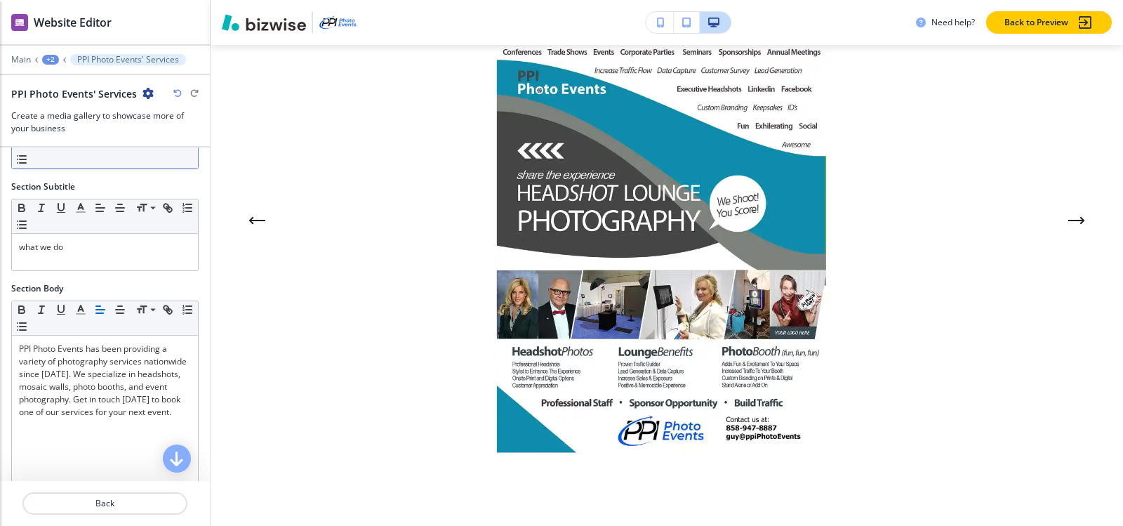
click at [1072, 220] on icon "Next Gallery Image" at bounding box center [1076, 220] width 14 height 0
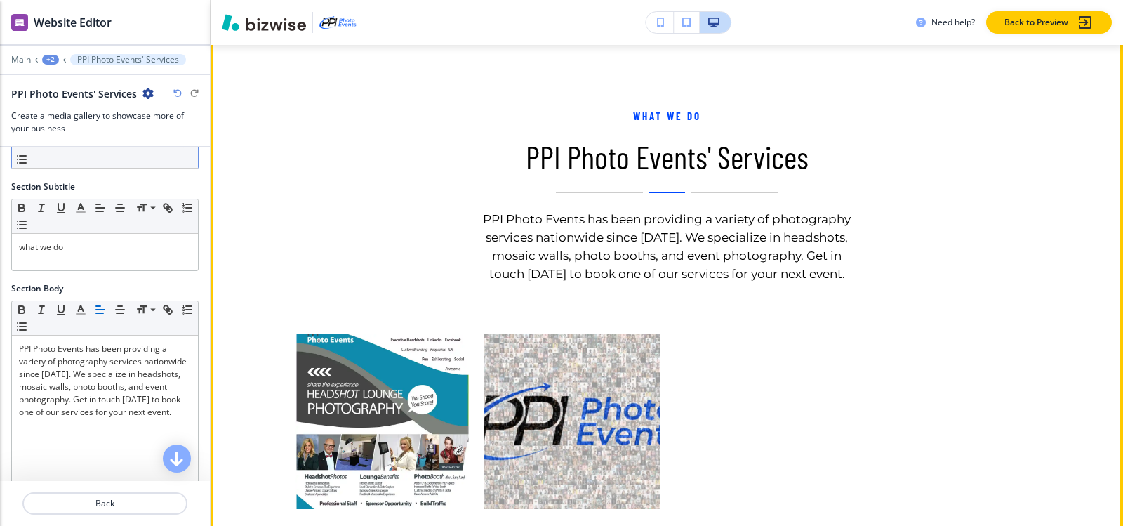
scroll to position [678, 0]
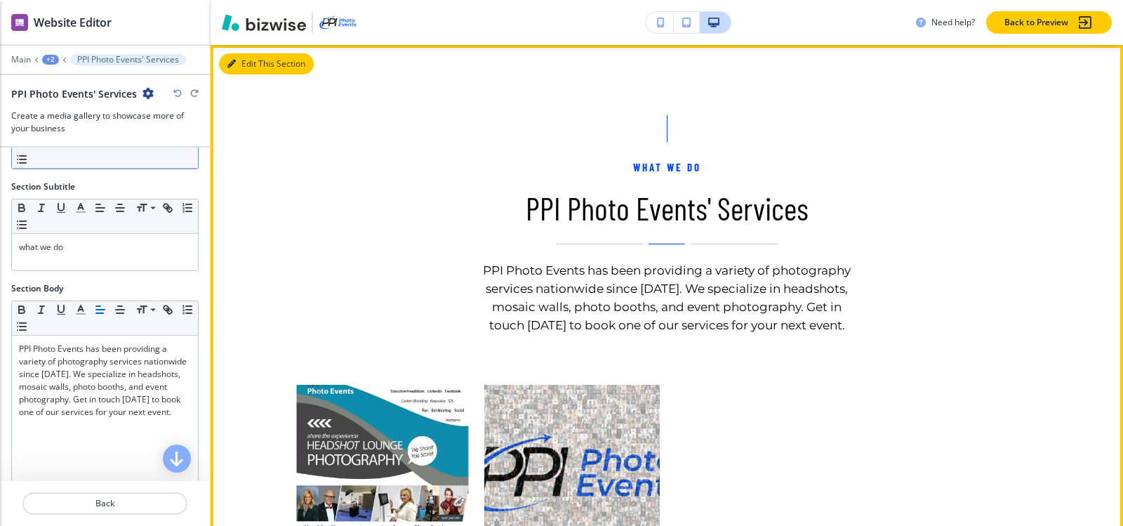
click at [239, 70] on button "Edit This Section" at bounding box center [266, 63] width 95 height 21
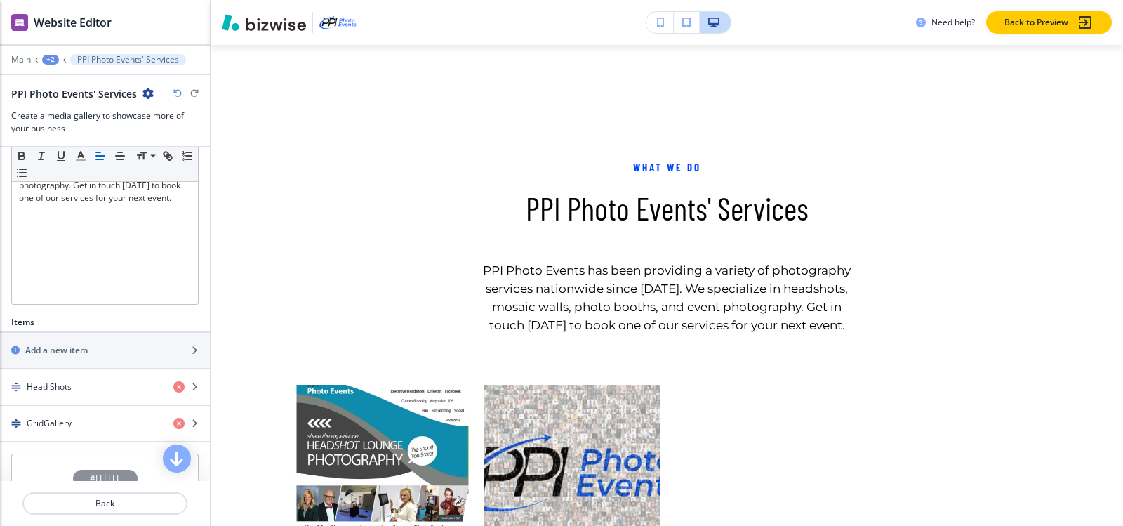
scroll to position [342, 0]
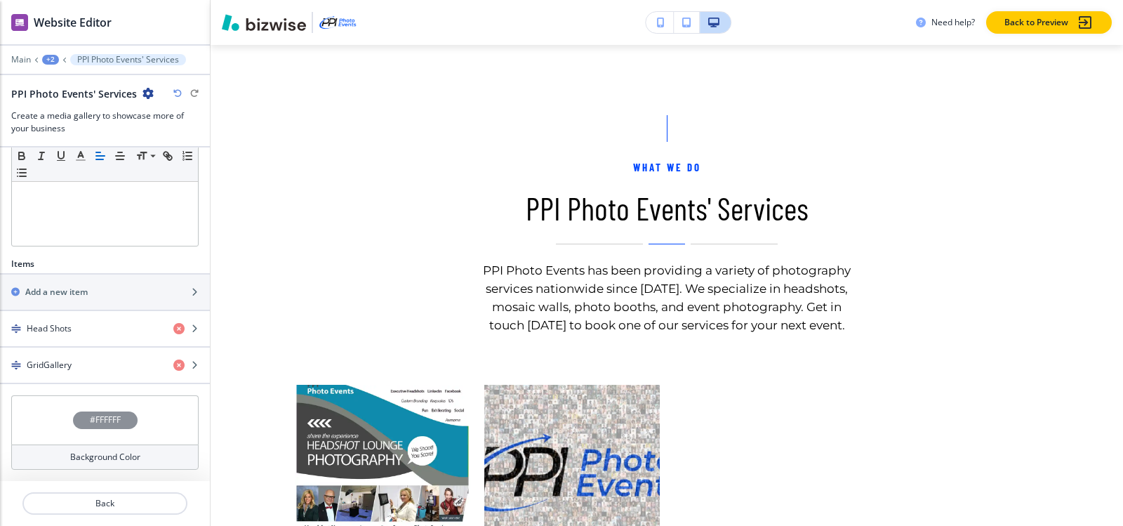
click at [75, 423] on div "#FFFFFF" at bounding box center [105, 420] width 65 height 18
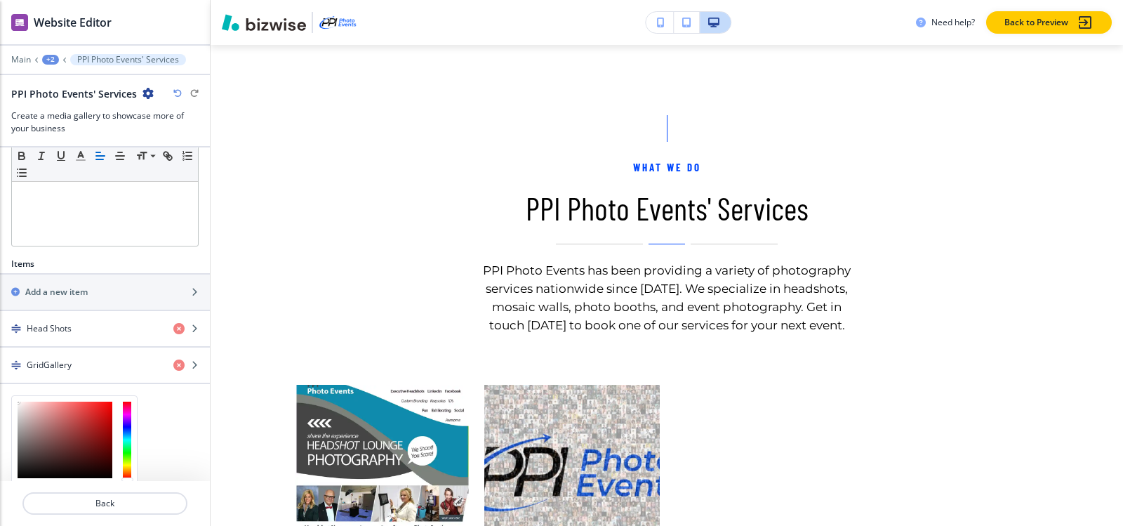
scroll to position [456, 0]
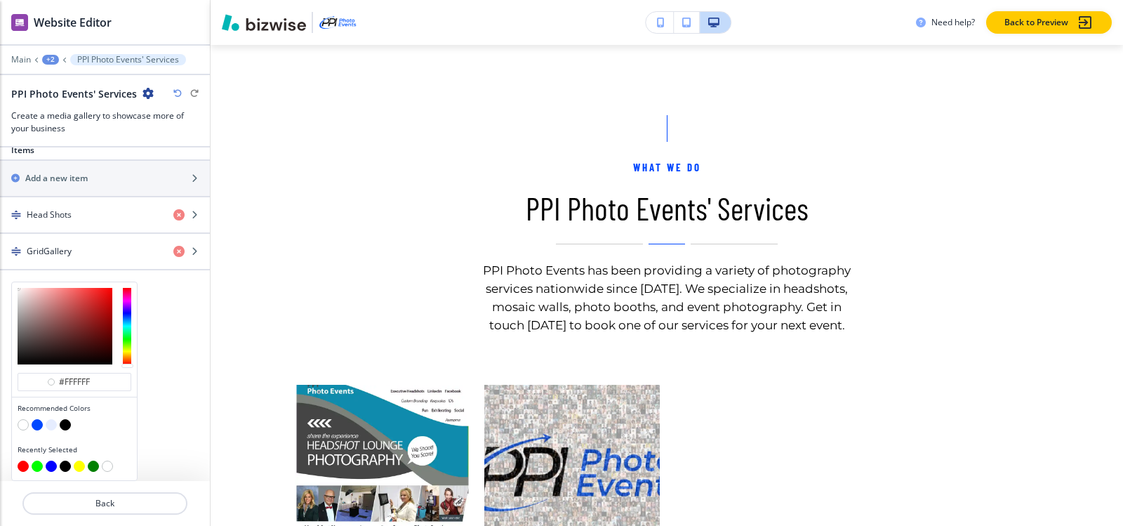
click at [34, 428] on button "button" at bounding box center [37, 424] width 11 height 11
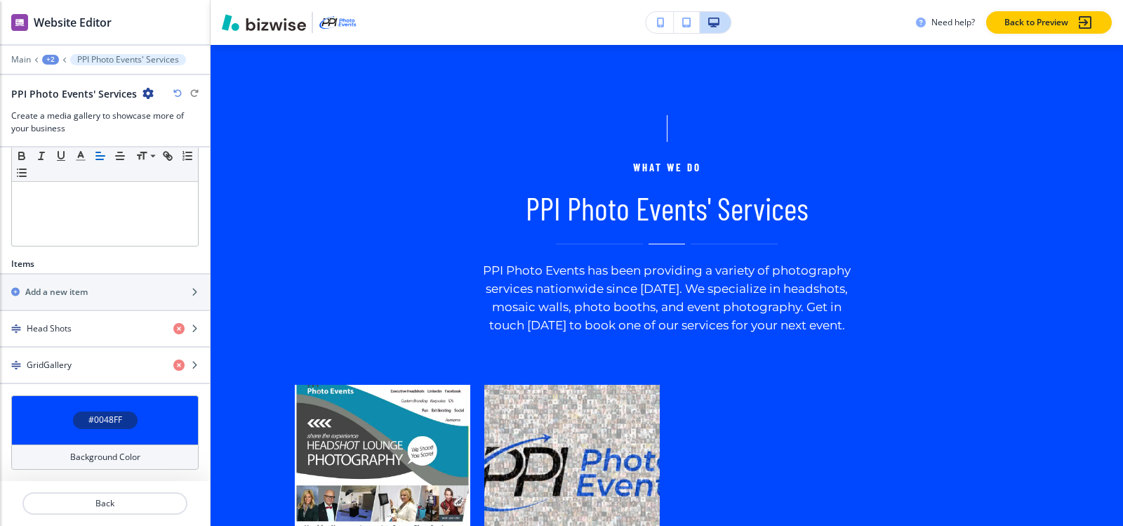
scroll to position [342, 0]
click at [98, 419] on h4 "#0048FF" at bounding box center [105, 419] width 34 height 13
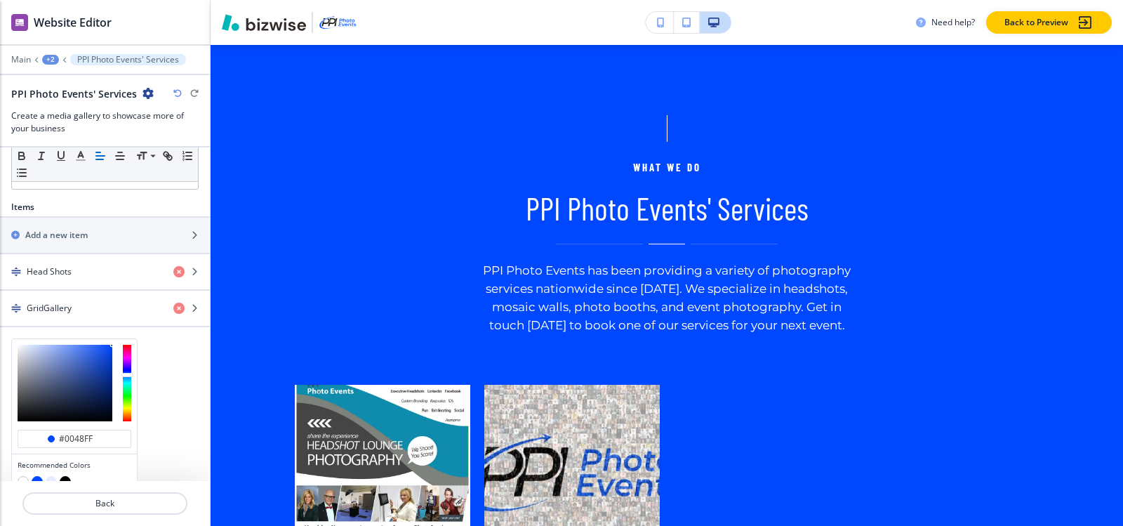
scroll to position [456, 0]
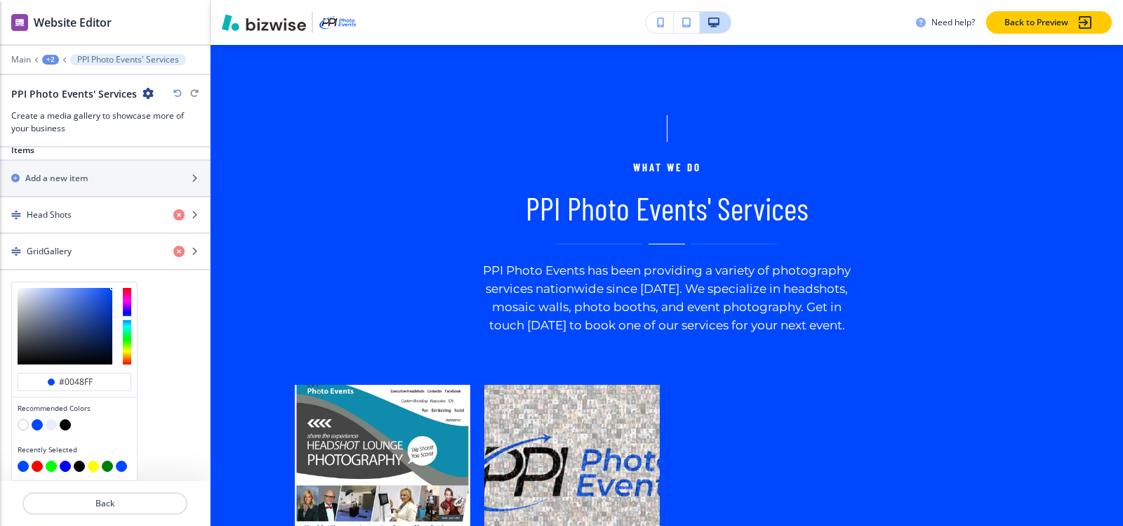
click at [51, 425] on button "button" at bounding box center [51, 424] width 11 height 11
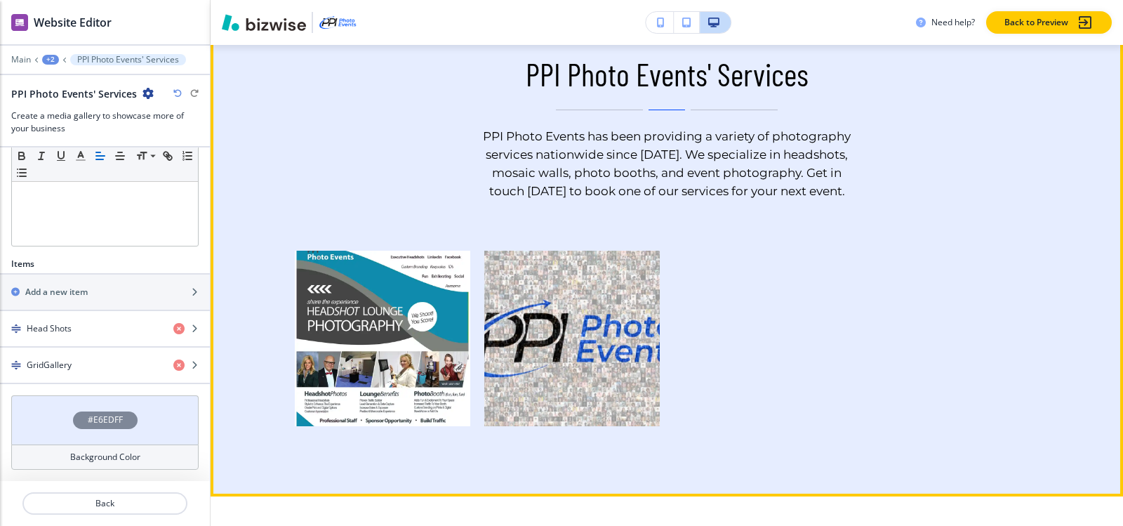
scroll to position [888, 0]
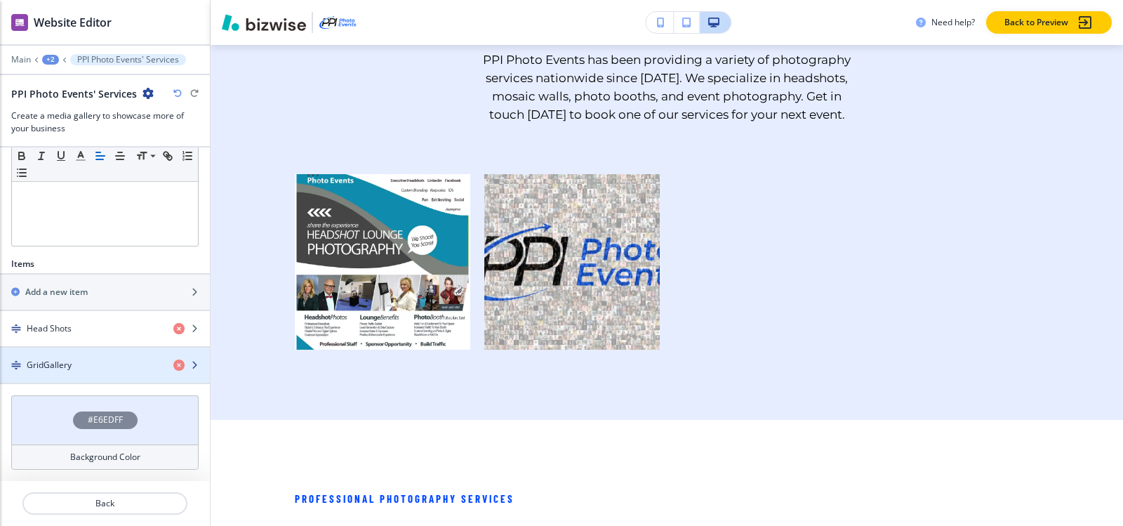
click at [62, 360] on h4 "GridGallery" at bounding box center [49, 365] width 45 height 13
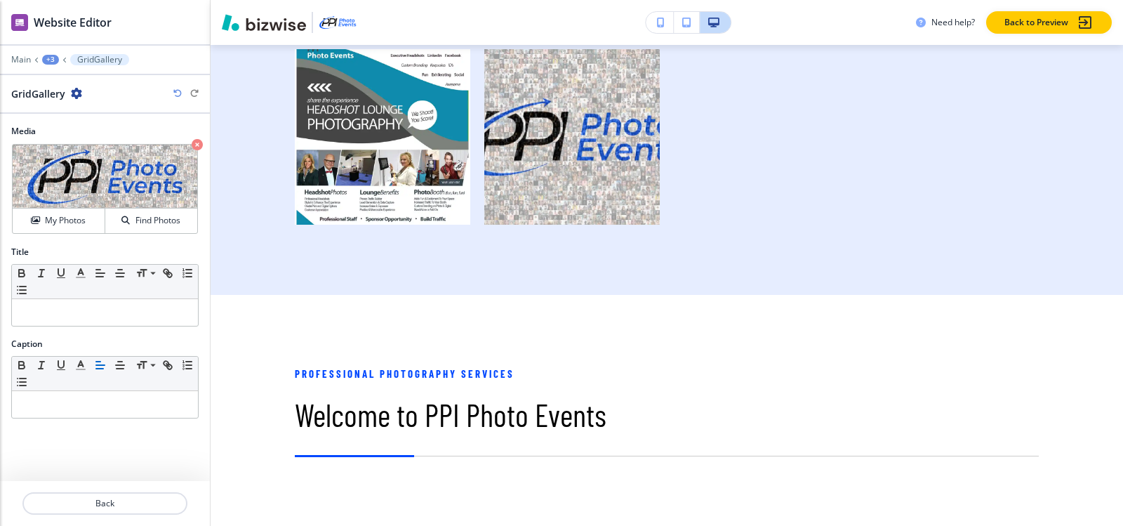
scroll to position [1036, 0]
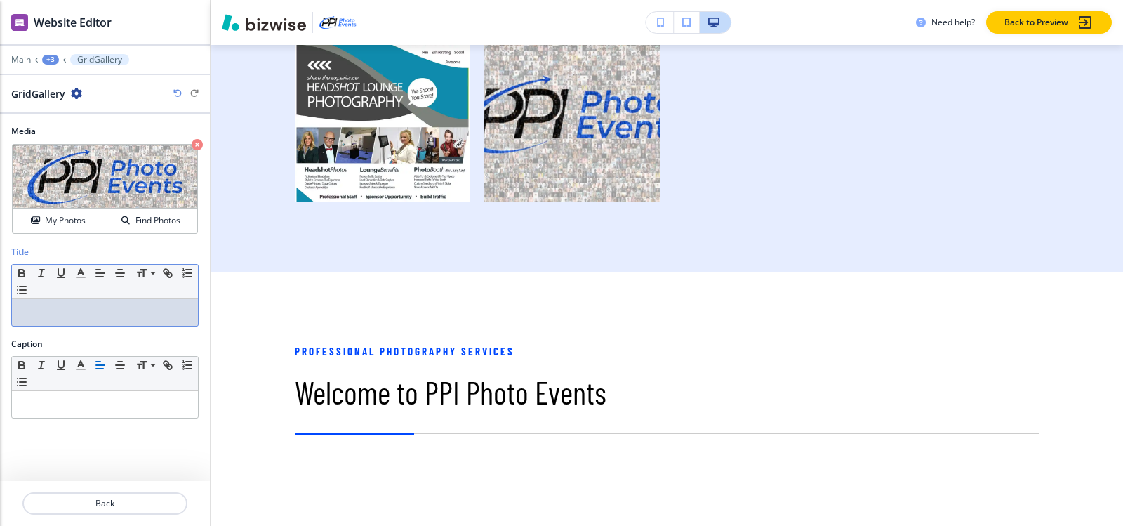
click at [74, 309] on p at bounding box center [105, 312] width 172 height 13
click at [55, 58] on div "+3" at bounding box center [50, 60] width 17 height 10
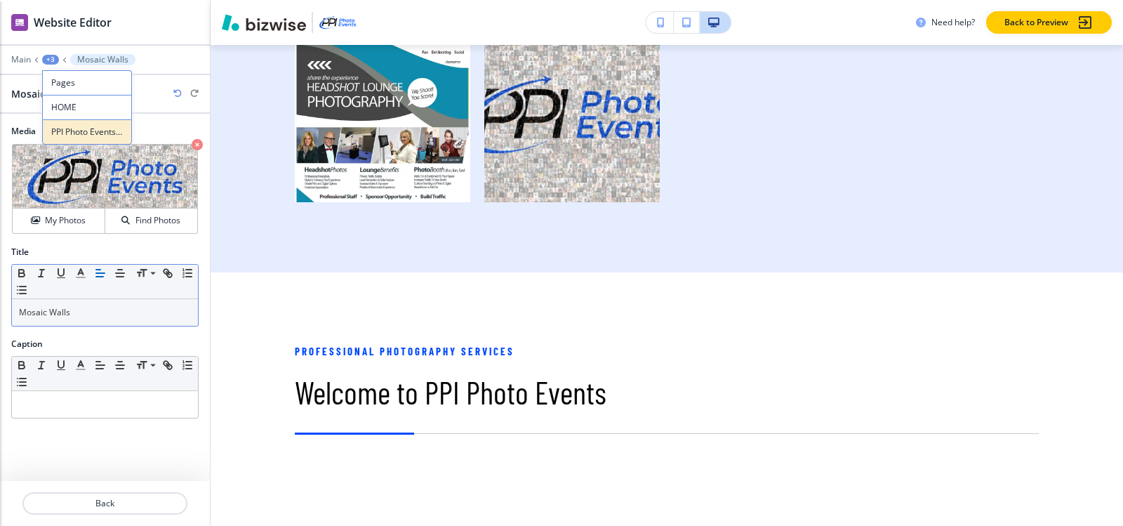
click at [72, 139] on button "PPI Photo Events' Services" at bounding box center [87, 131] width 90 height 25
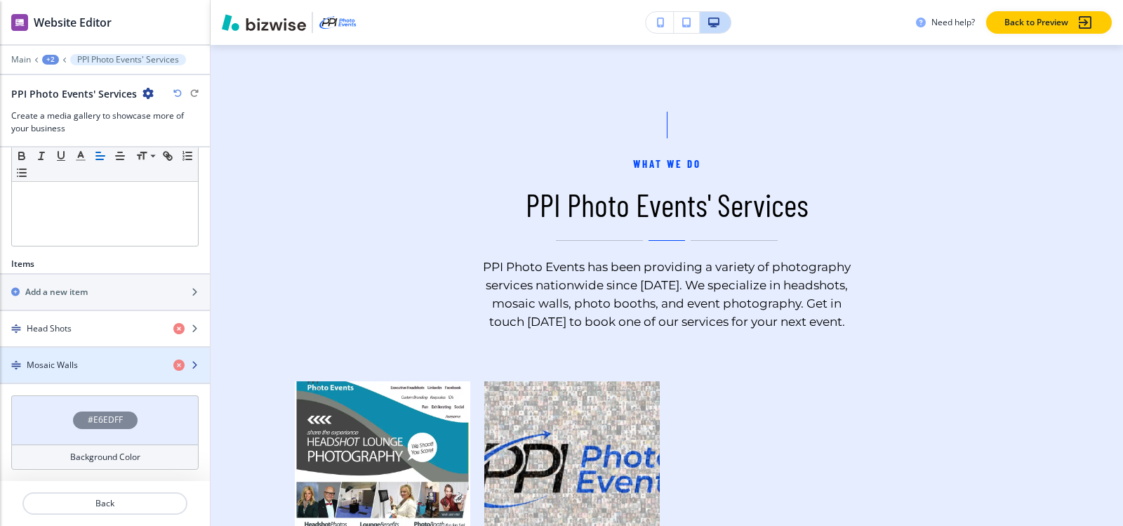
scroll to position [678, 0]
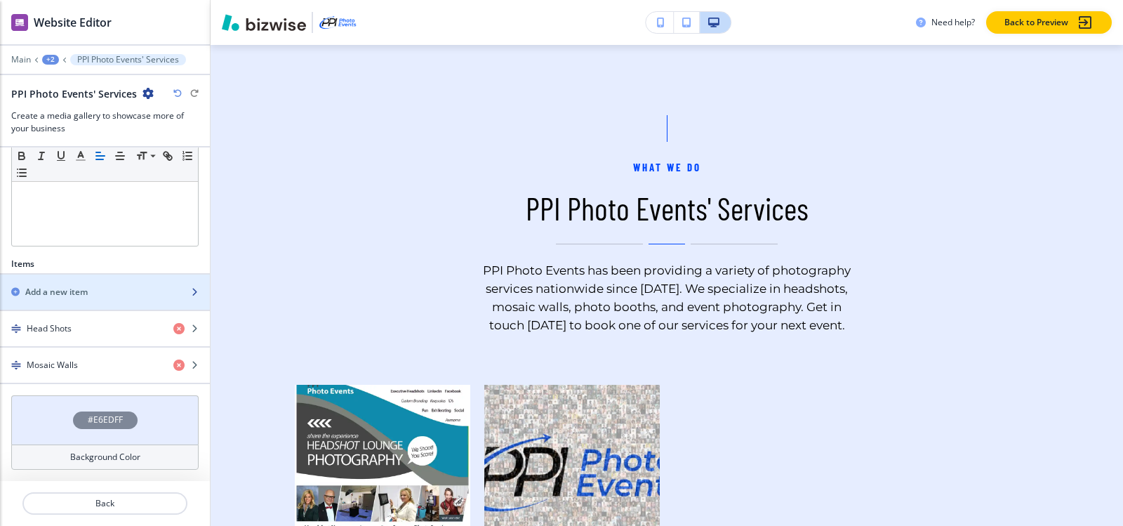
click at [70, 293] on h2 "Add a new item" at bounding box center [56, 292] width 62 height 13
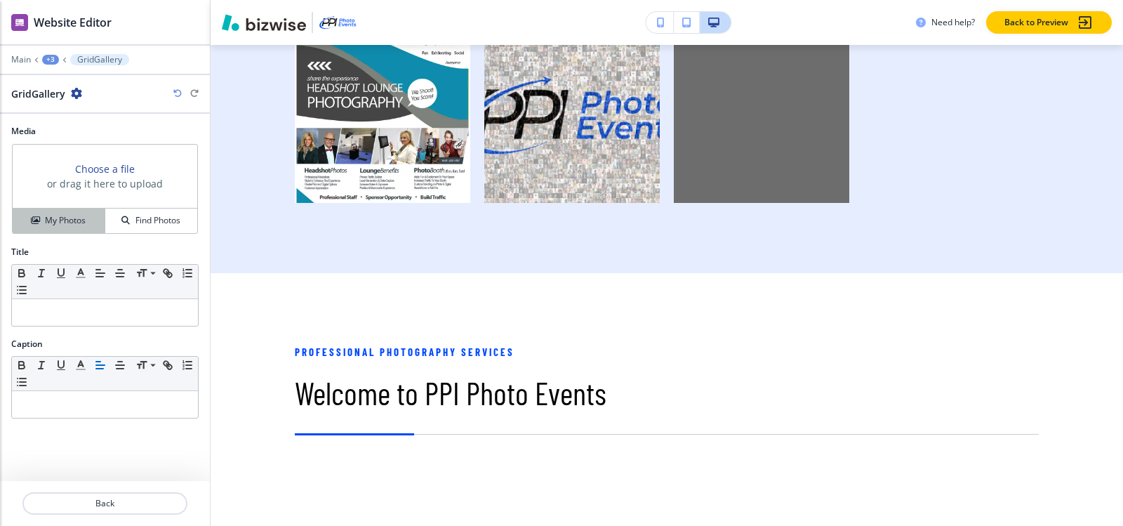
scroll to position [1036, 0]
click at [74, 211] on button "My Photos" at bounding box center [59, 220] width 93 height 25
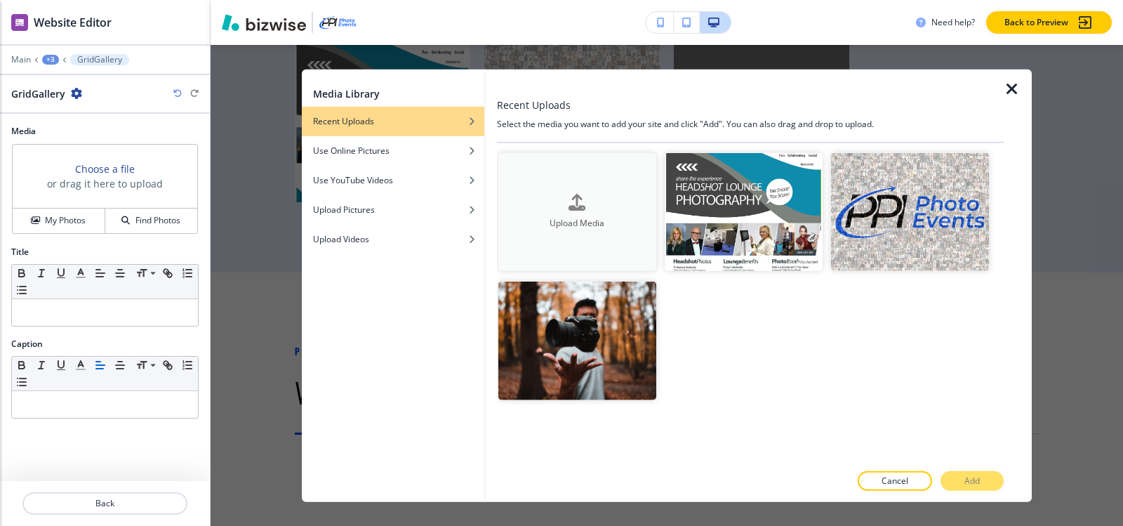
click at [527, 213] on div "button" at bounding box center [577, 214] width 158 height 6
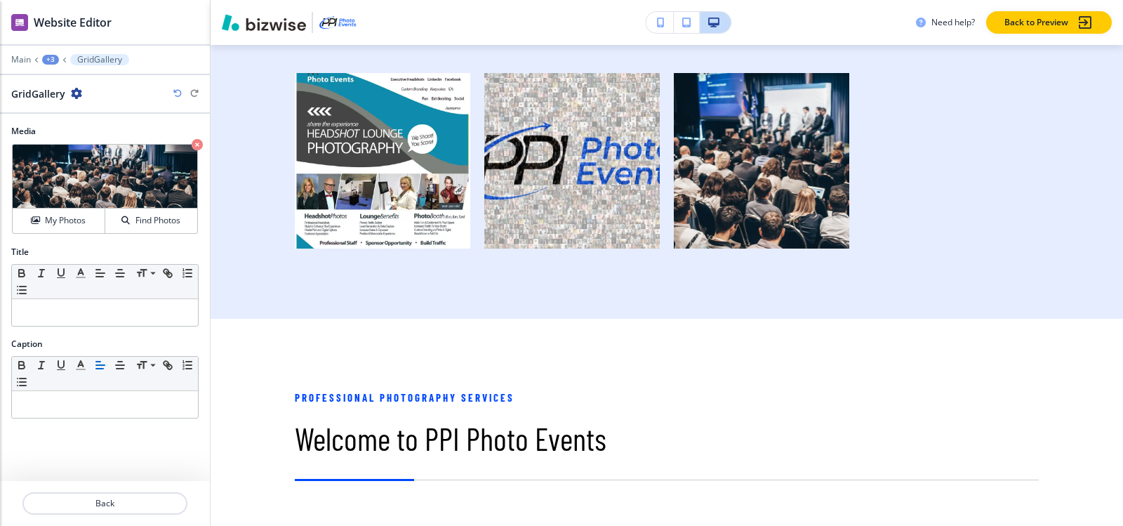
scroll to position [966, 0]
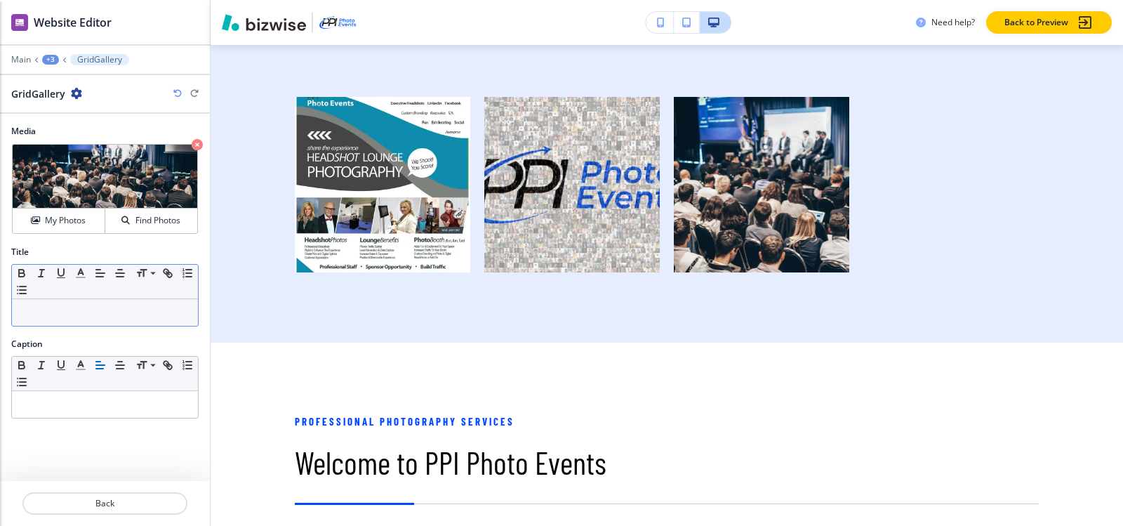
click at [69, 315] on p at bounding box center [105, 312] width 172 height 13
click at [46, 58] on div "+3" at bounding box center [50, 60] width 17 height 10
click at [76, 132] on p "PPI Photo Events' Services" at bounding box center [87, 132] width 72 height 13
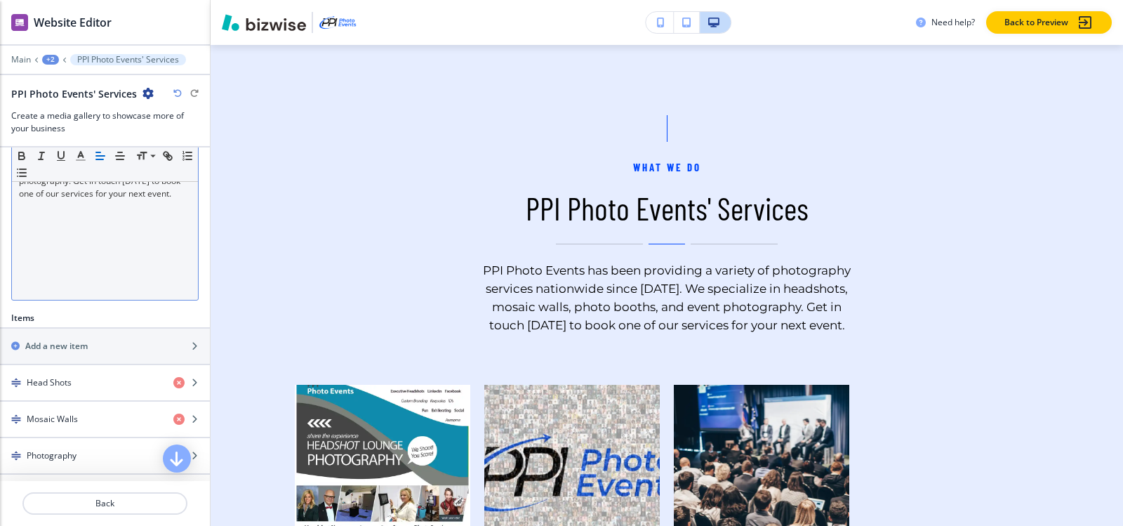
scroll to position [379, 0]
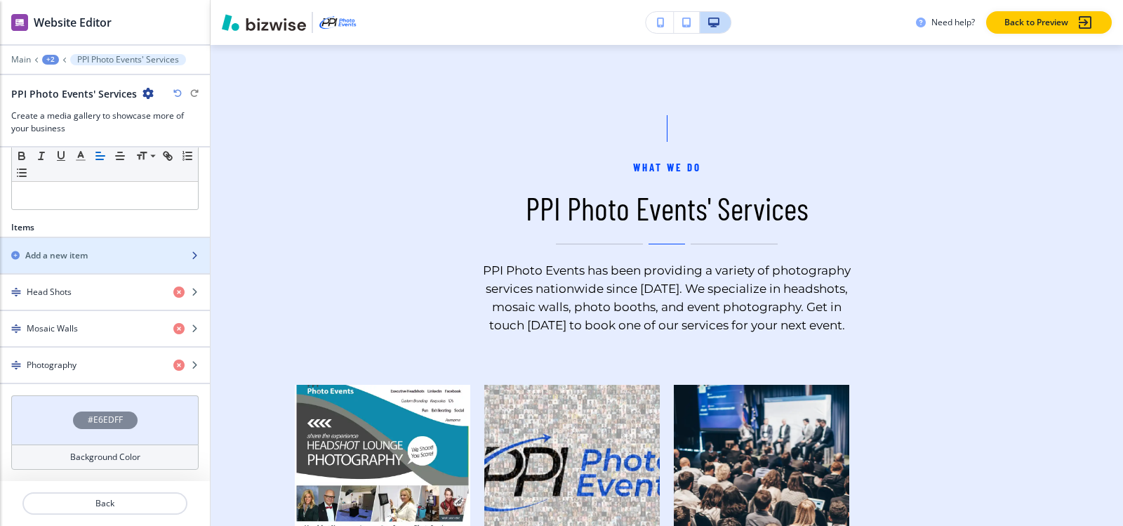
click at [96, 270] on div "button" at bounding box center [105, 267] width 210 height 11
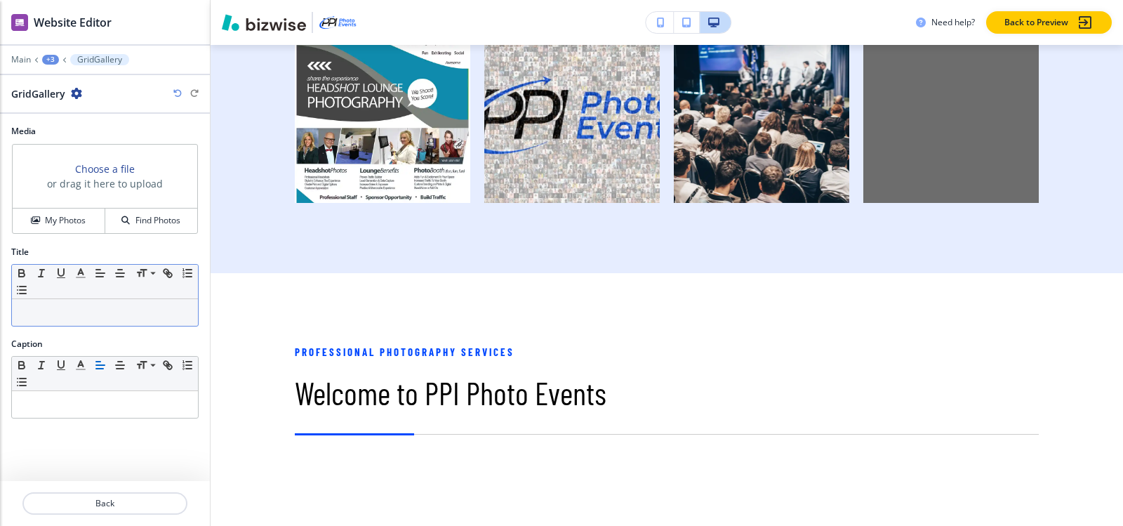
scroll to position [1036, 0]
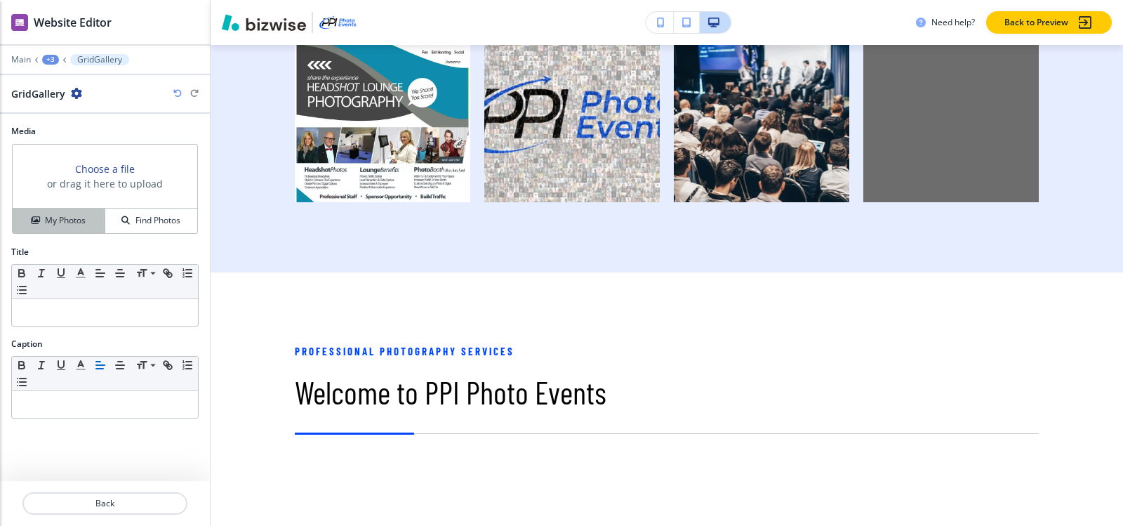
click at [67, 225] on h4 "My Photos" at bounding box center [65, 220] width 41 height 13
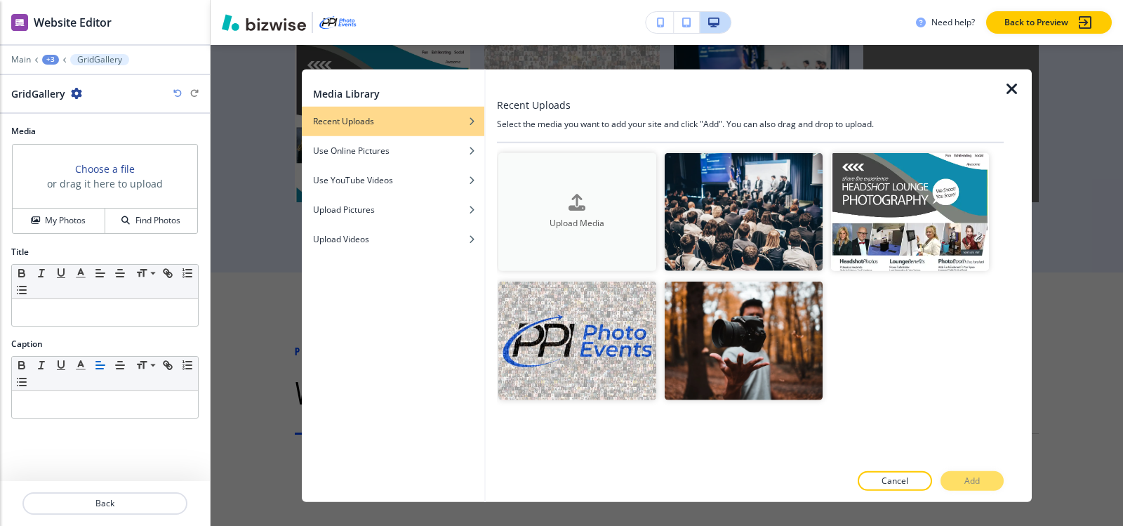
click at [603, 207] on div "Upload Media" at bounding box center [577, 212] width 158 height 36
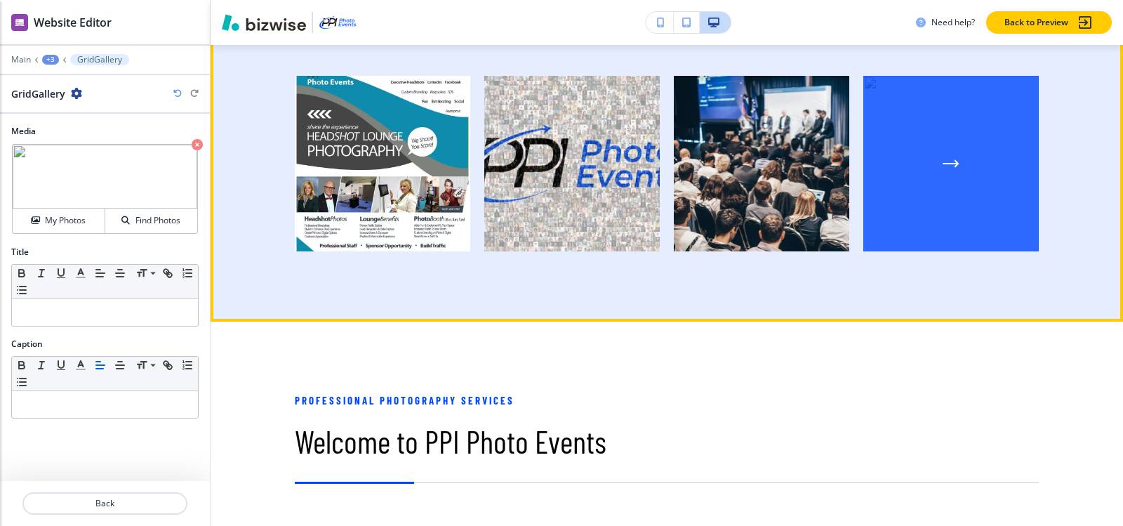
scroll to position [966, 0]
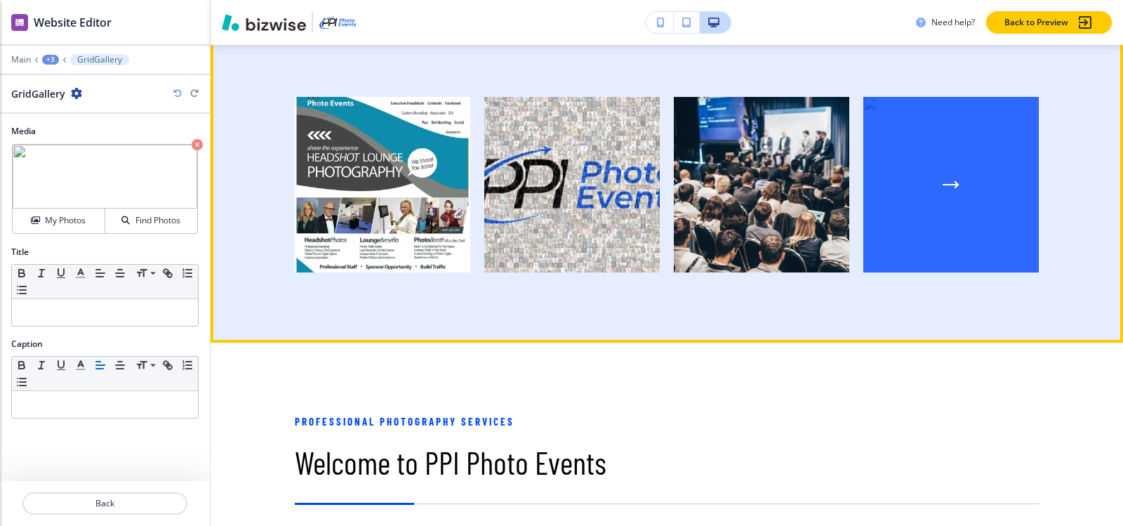
click at [886, 153] on div "button" at bounding box center [950, 184] width 175 height 175
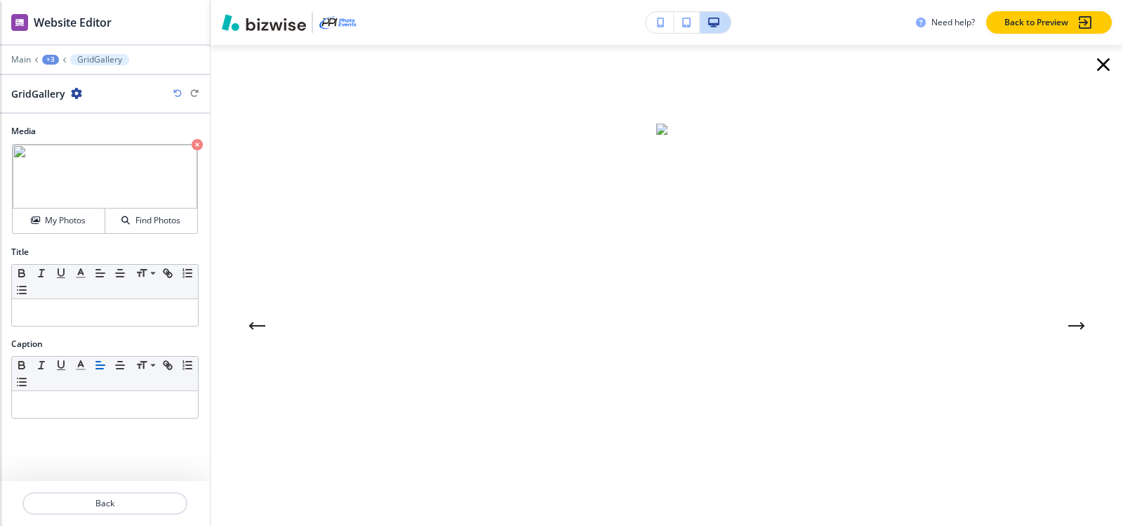
click at [1092, 60] on icon "button" at bounding box center [1103, 64] width 22 height 22
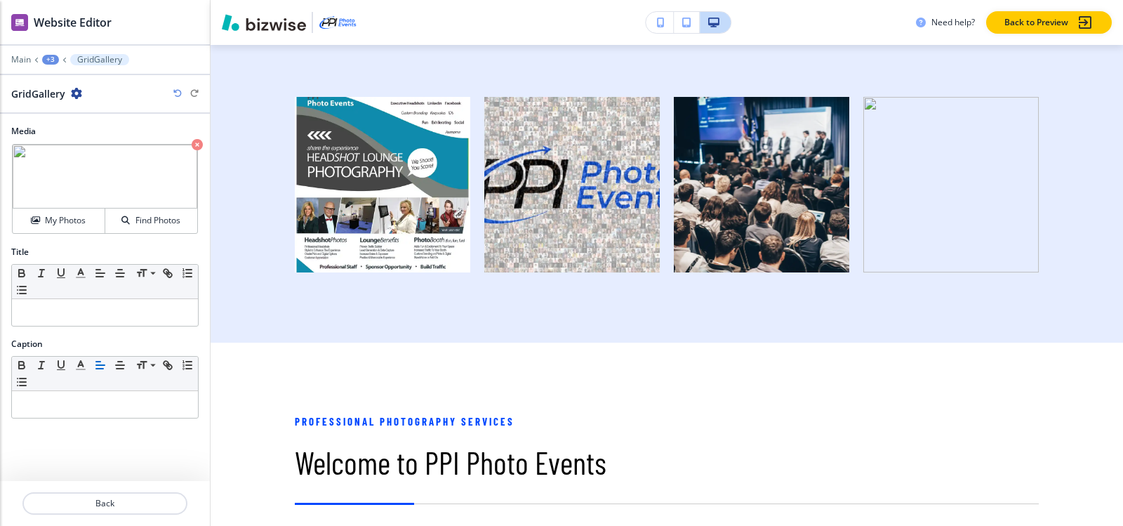
click at [190, 143] on div "Crop My Photos Find Photos" at bounding box center [104, 188] width 187 height 91
click at [195, 144] on icon "button" at bounding box center [197, 144] width 11 height 11
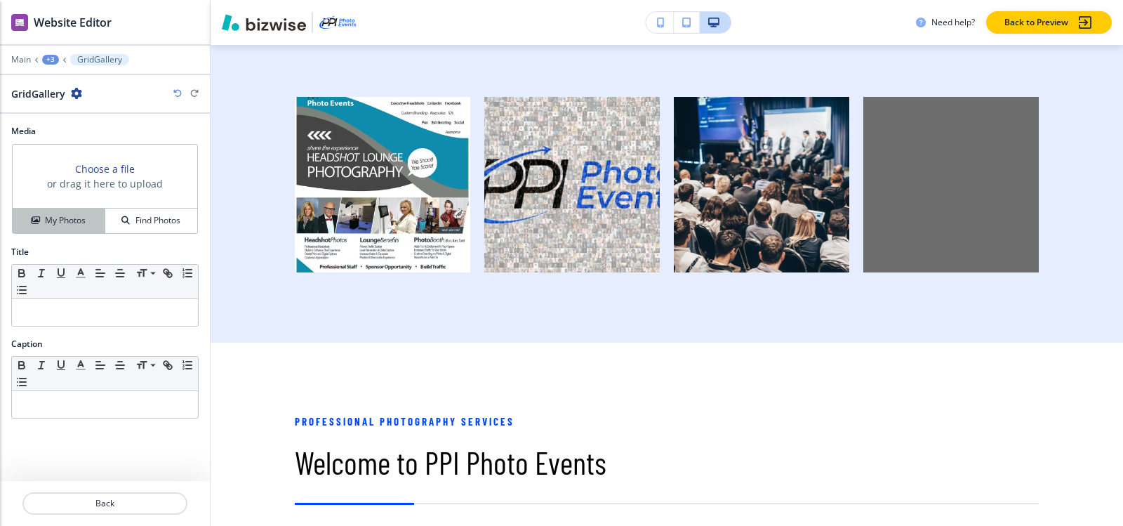
click at [79, 228] on button "My Photos" at bounding box center [59, 220] width 93 height 25
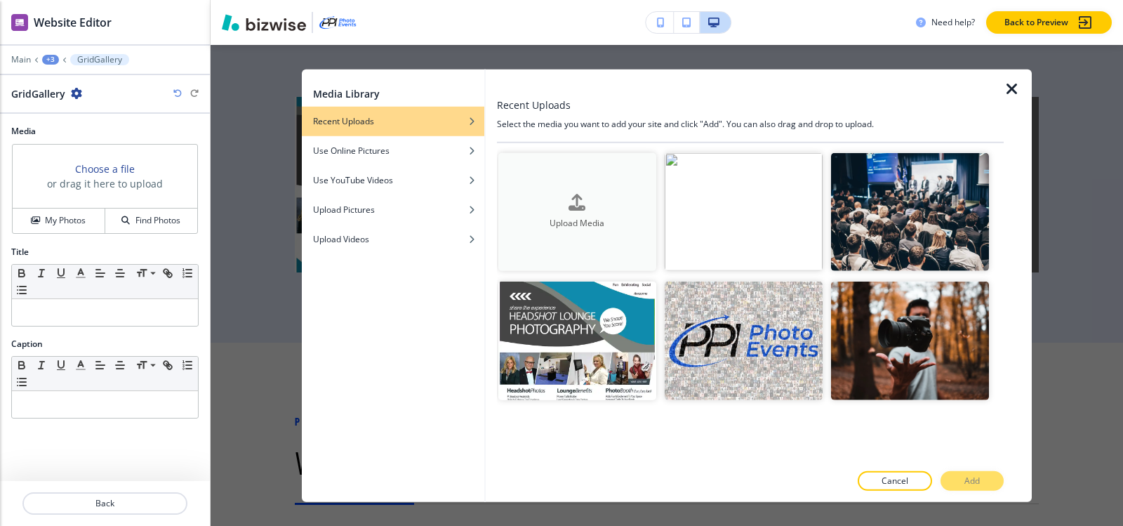
click at [571, 206] on icon "button" at bounding box center [576, 202] width 17 height 17
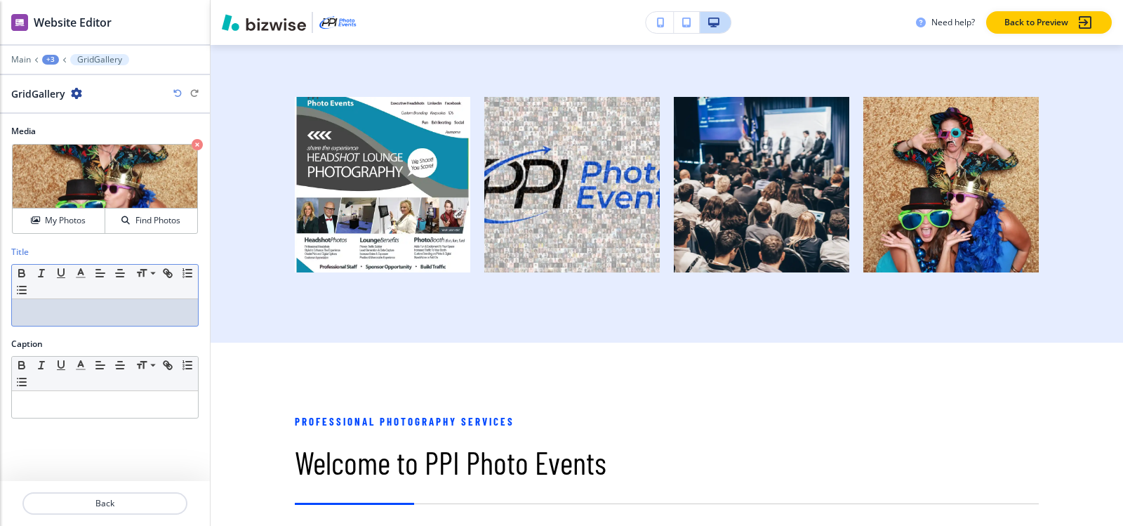
click at [58, 314] on p at bounding box center [105, 312] width 172 height 13
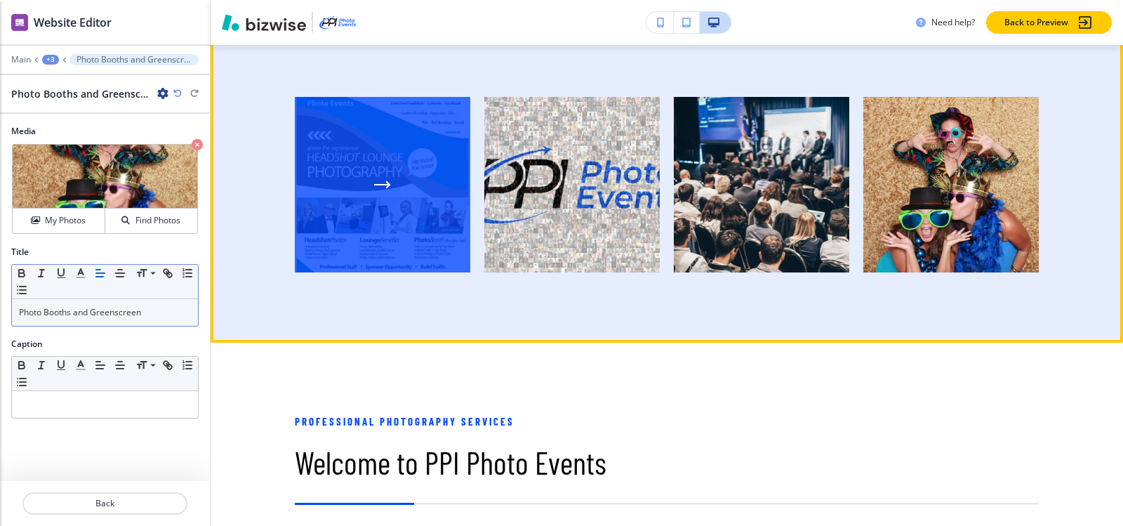
click at [356, 193] on div "button" at bounding box center [382, 184] width 175 height 175
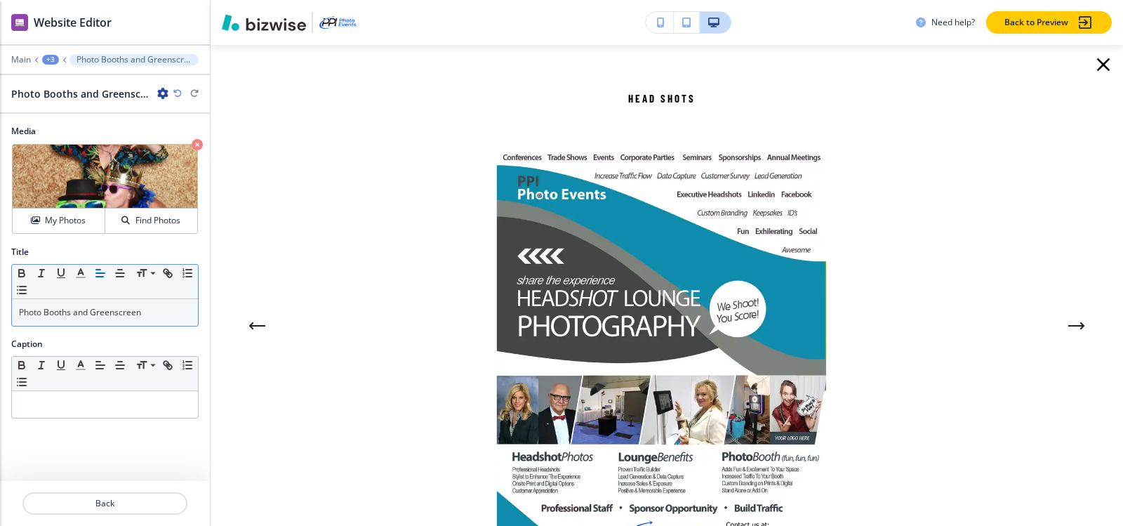
click at [1069, 326] on icon "Next Gallery Image" at bounding box center [1076, 326] width 14 height 0
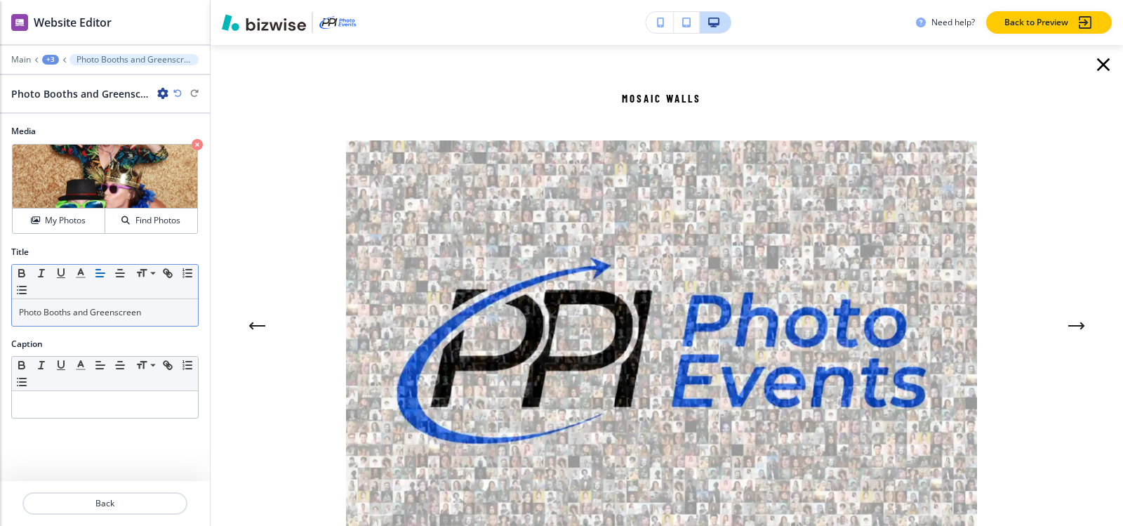
click at [1069, 326] on icon "Next Gallery Image" at bounding box center [1076, 326] width 14 height 0
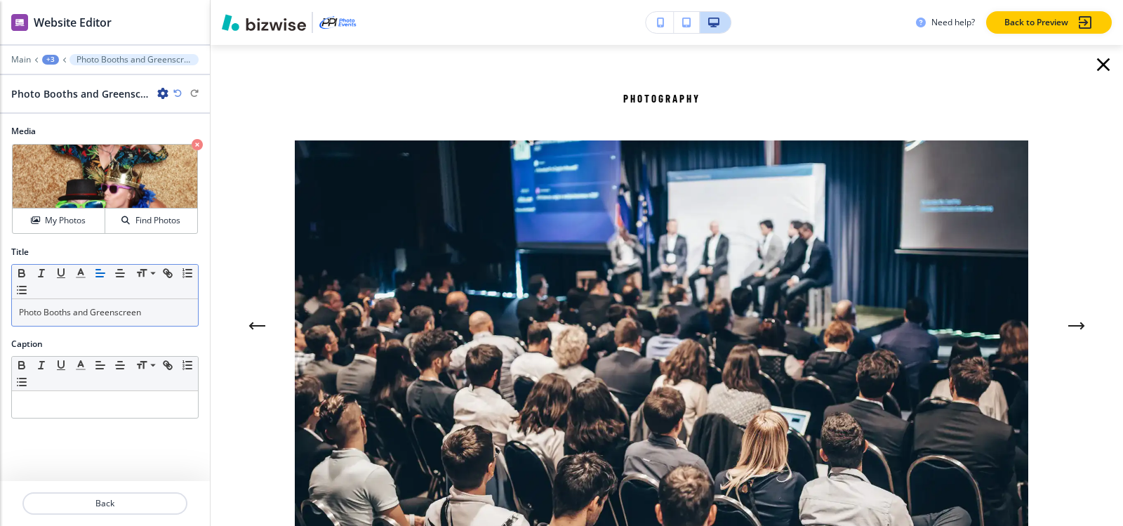
click at [1069, 326] on icon "Next Gallery Image" at bounding box center [1076, 326] width 14 height 0
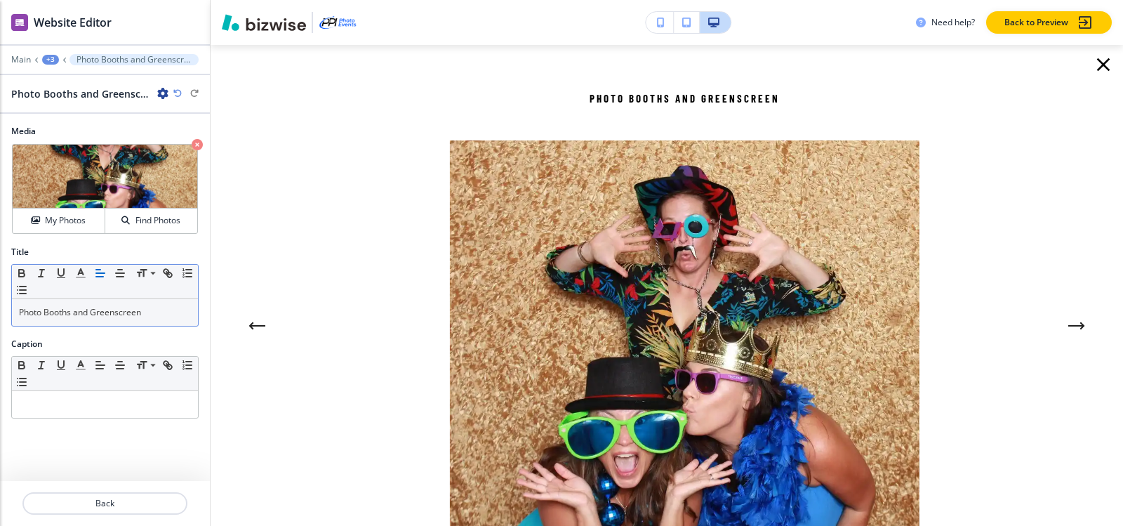
click at [1097, 61] on icon "button" at bounding box center [1103, 64] width 22 height 22
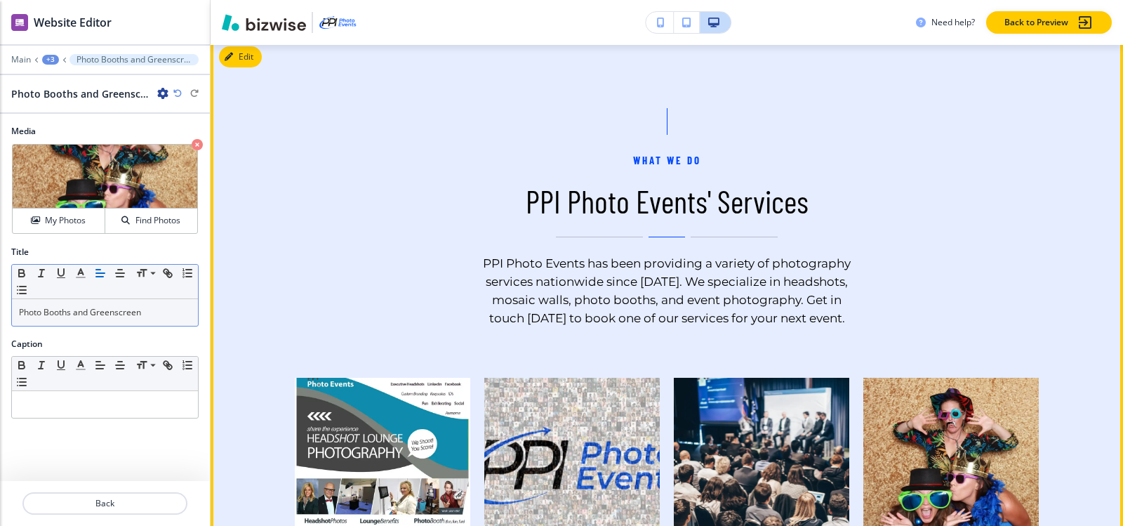
scroll to position [404, 0]
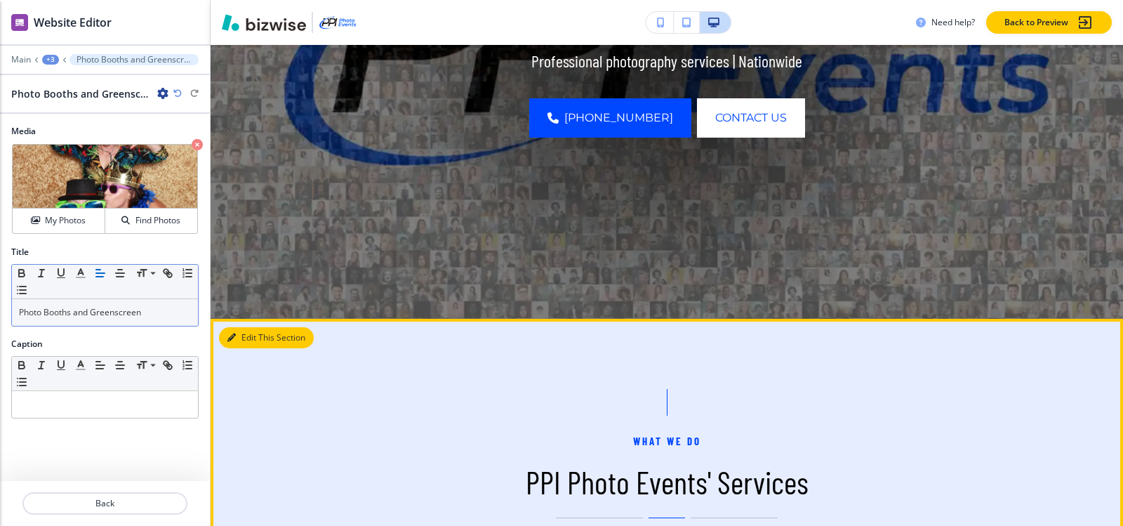
click at [234, 339] on icon "button" at bounding box center [231, 337] width 8 height 8
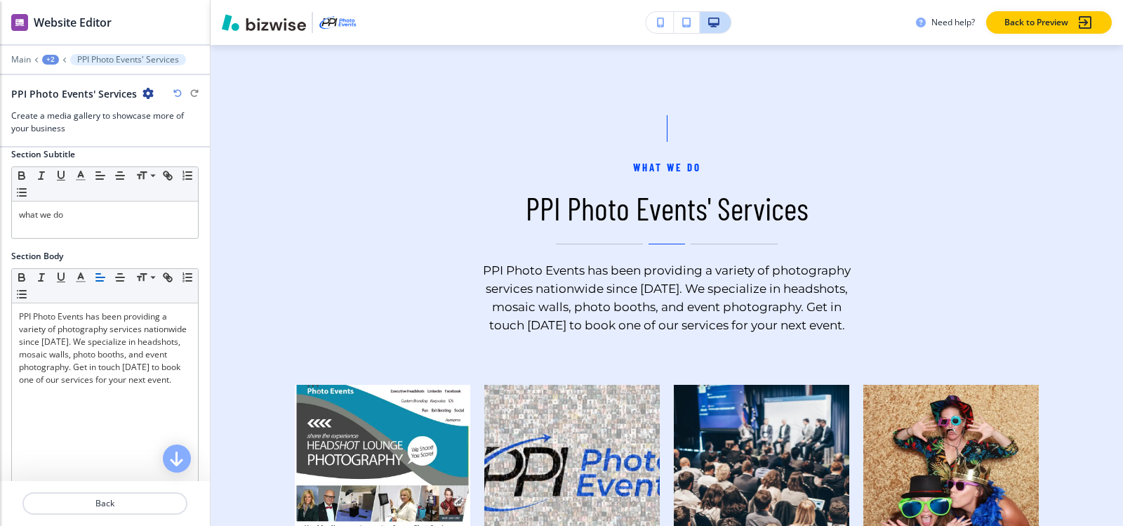
scroll to position [70, 0]
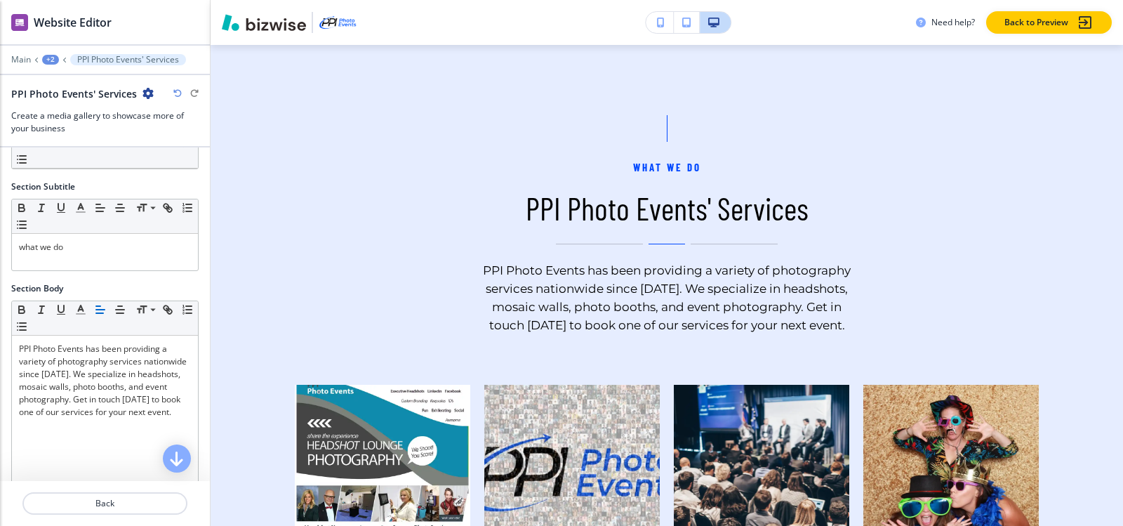
click at [48, 58] on div "+2" at bounding box center [50, 60] width 17 height 10
click at [62, 105] on p "HOME" at bounding box center [87, 107] width 72 height 13
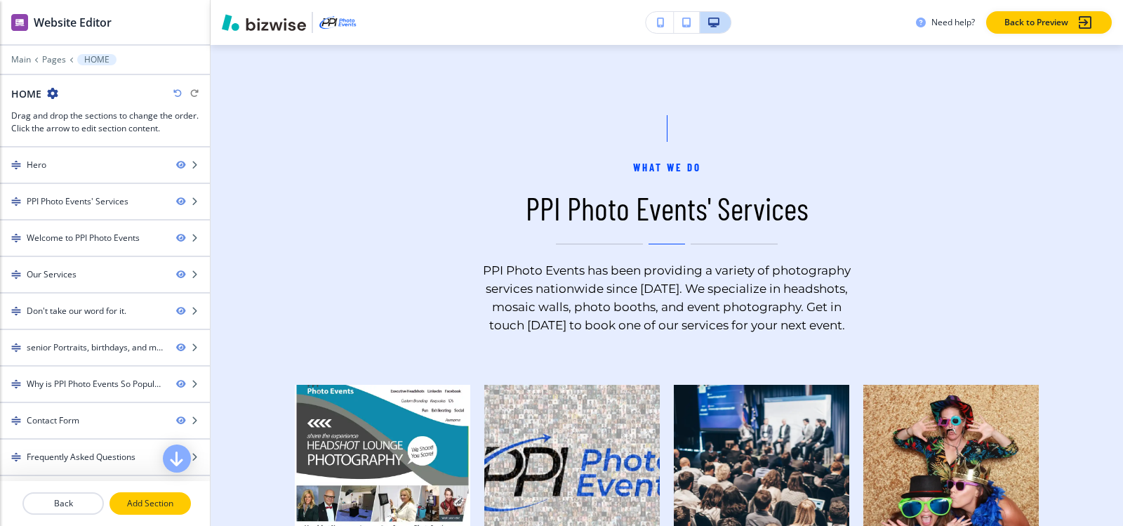
click at [165, 500] on p "Add Section" at bounding box center [150, 503] width 79 height 13
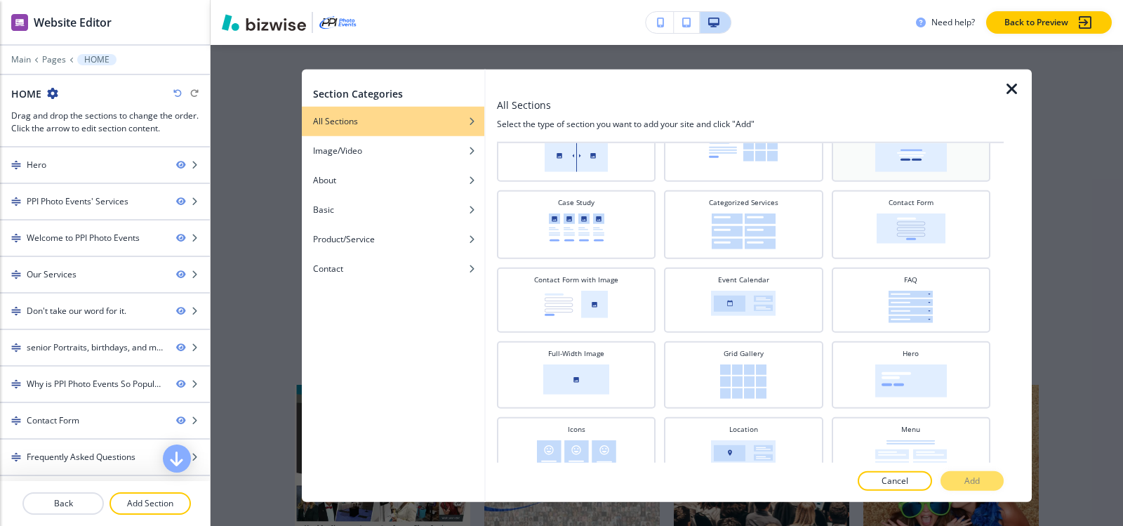
scroll to position [140, 0]
click at [1014, 87] on icon "button" at bounding box center [1011, 88] width 17 height 17
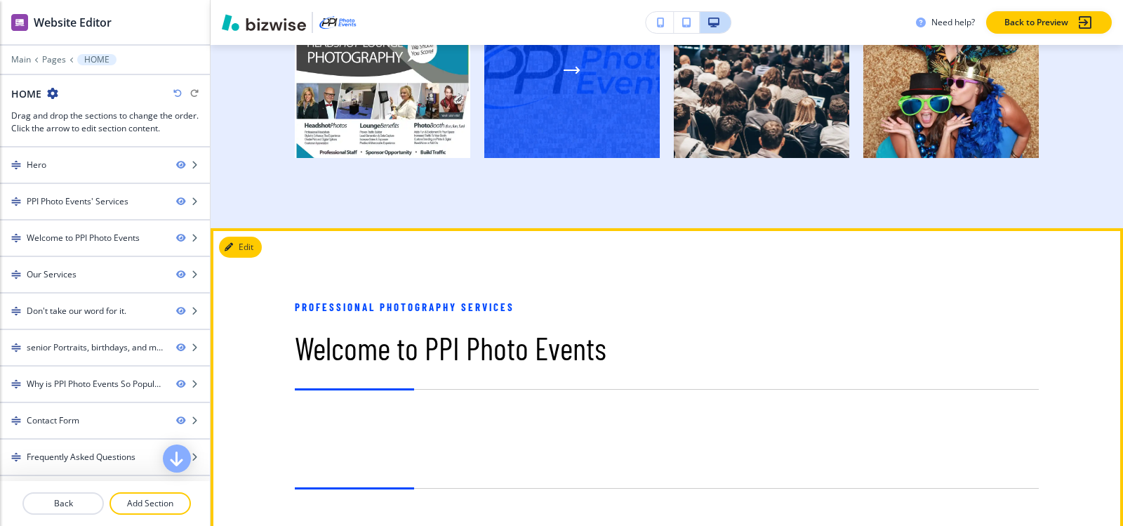
scroll to position [1029, 0]
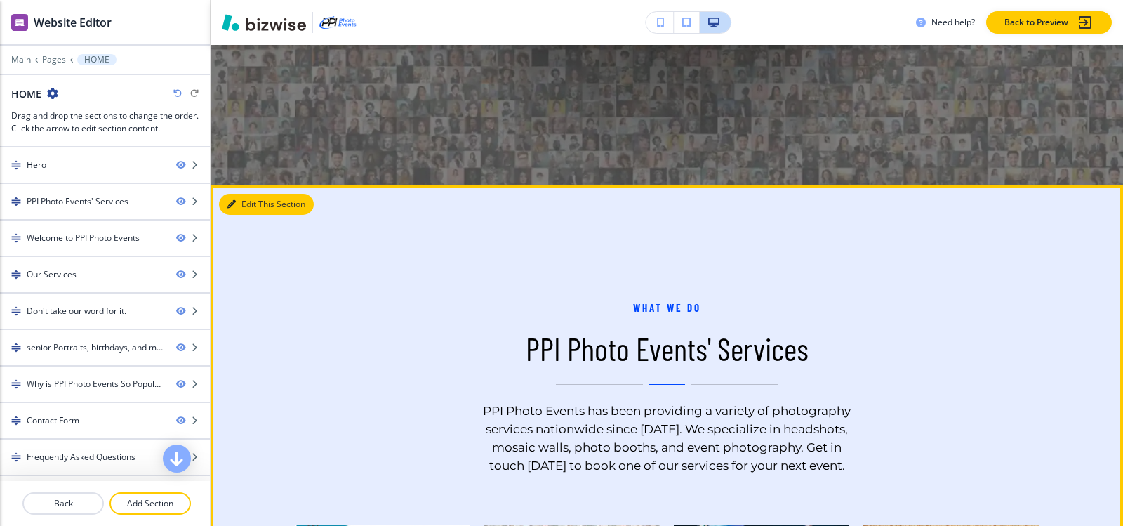
click at [236, 201] on button "Edit This Section" at bounding box center [266, 204] width 95 height 21
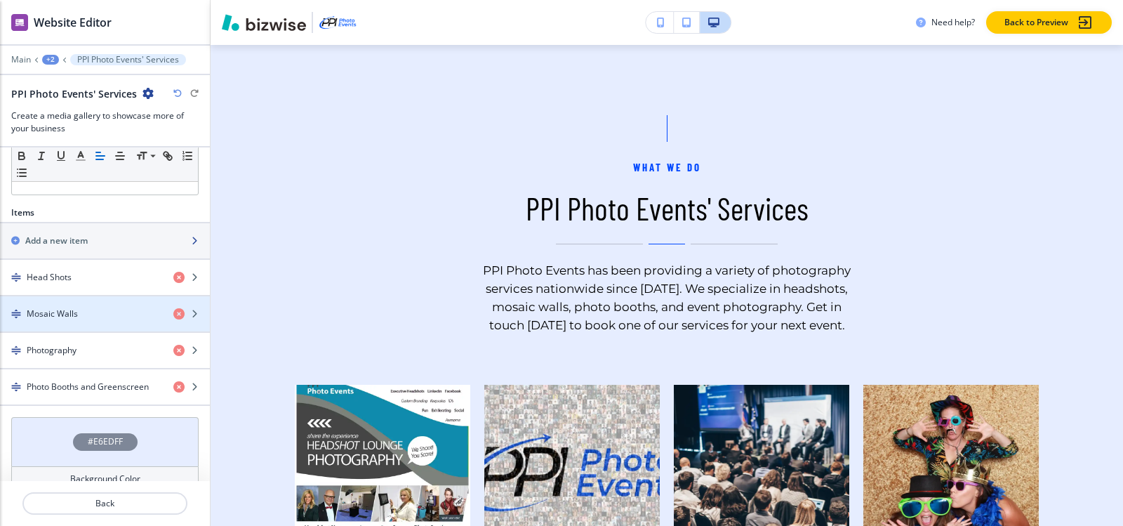
scroll to position [415, 0]
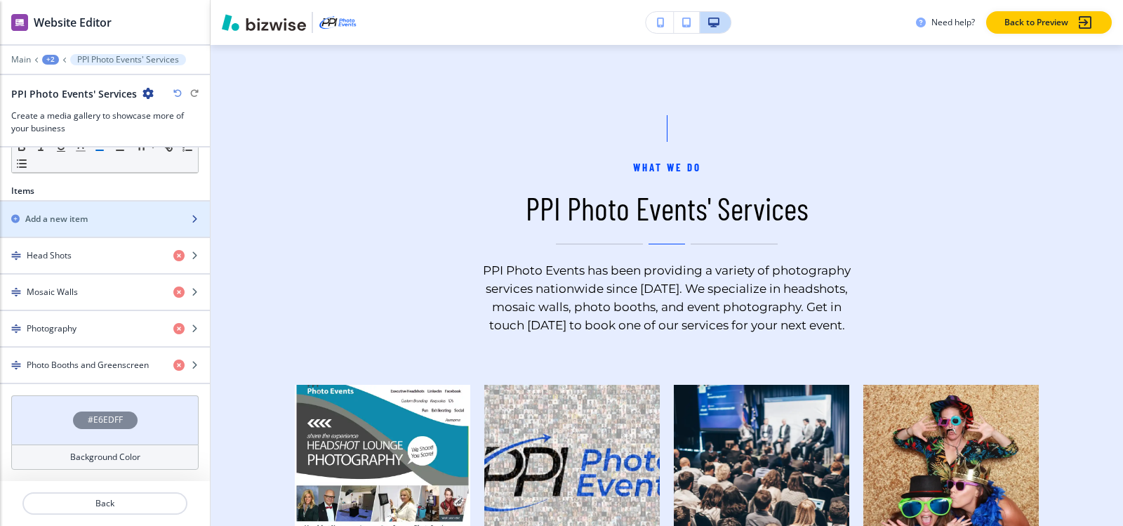
click at [108, 218] on div "Add a new item" at bounding box center [89, 219] width 179 height 13
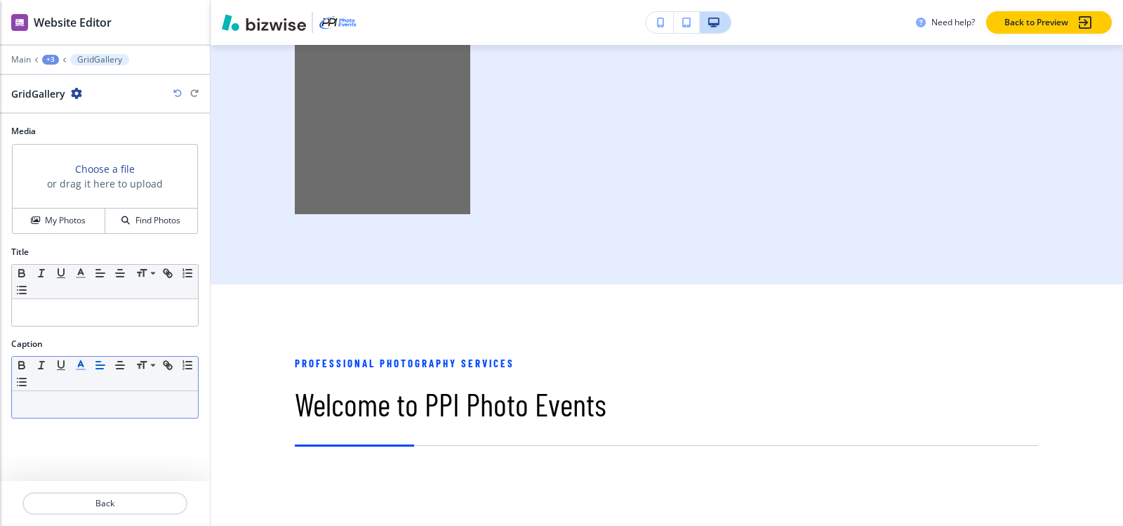
scroll to position [1222, 0]
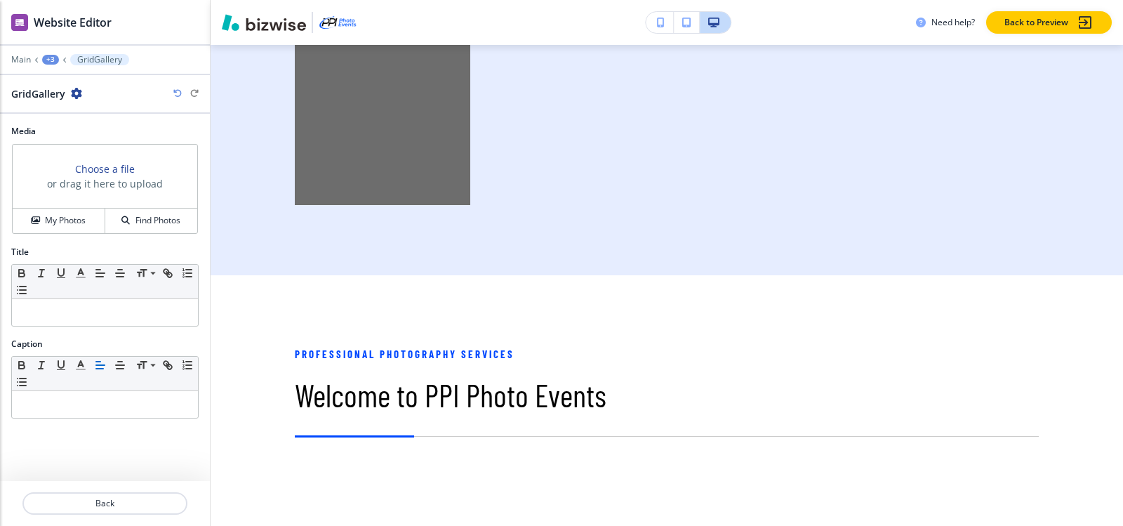
click at [75, 94] on icon "button" at bounding box center [76, 93] width 11 height 11
click at [108, 175] on button "Delete GridGallery" at bounding box center [116, 166] width 90 height 25
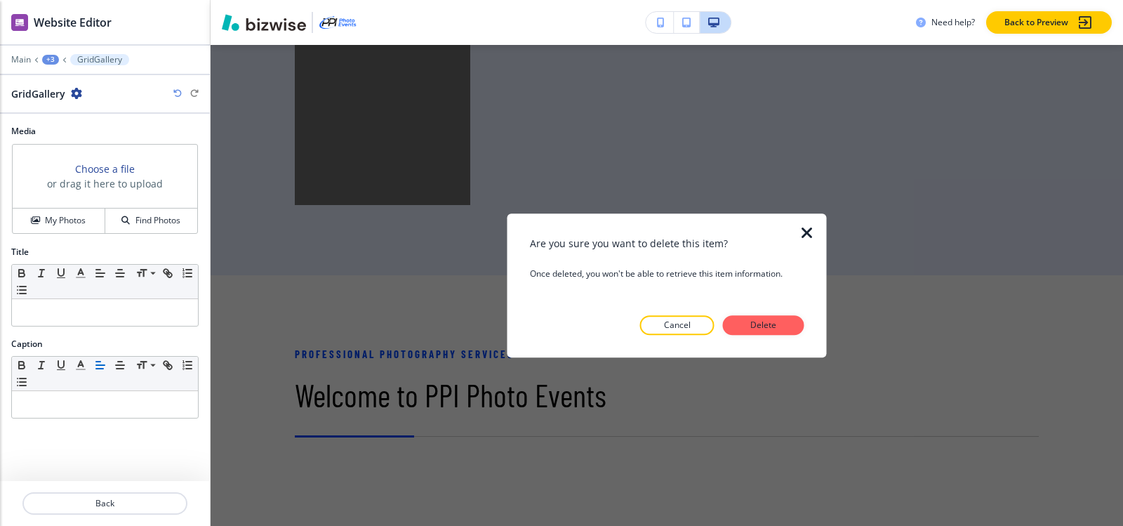
click at [769, 333] on button "Delete" at bounding box center [763, 325] width 81 height 20
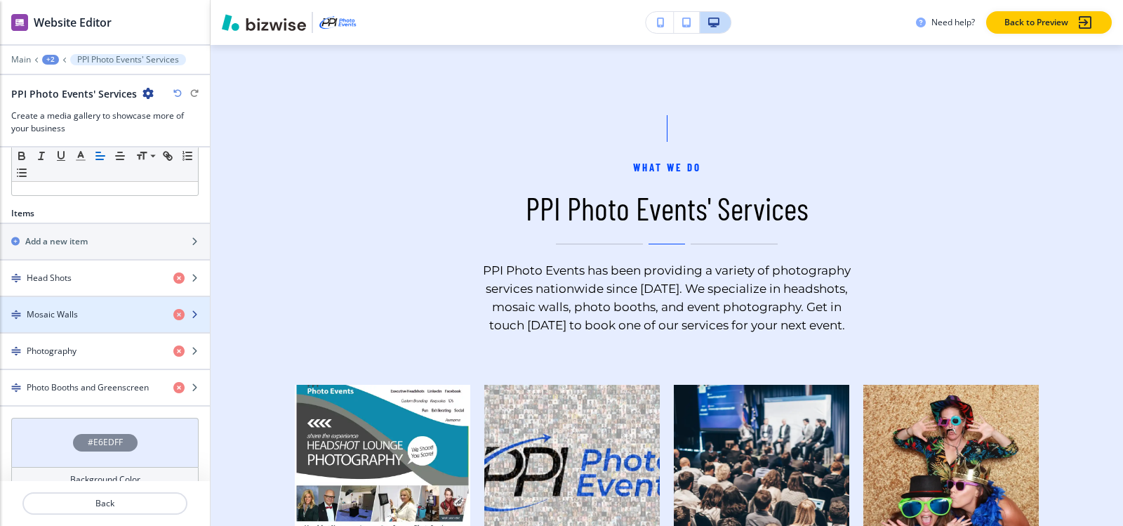
scroll to position [415, 0]
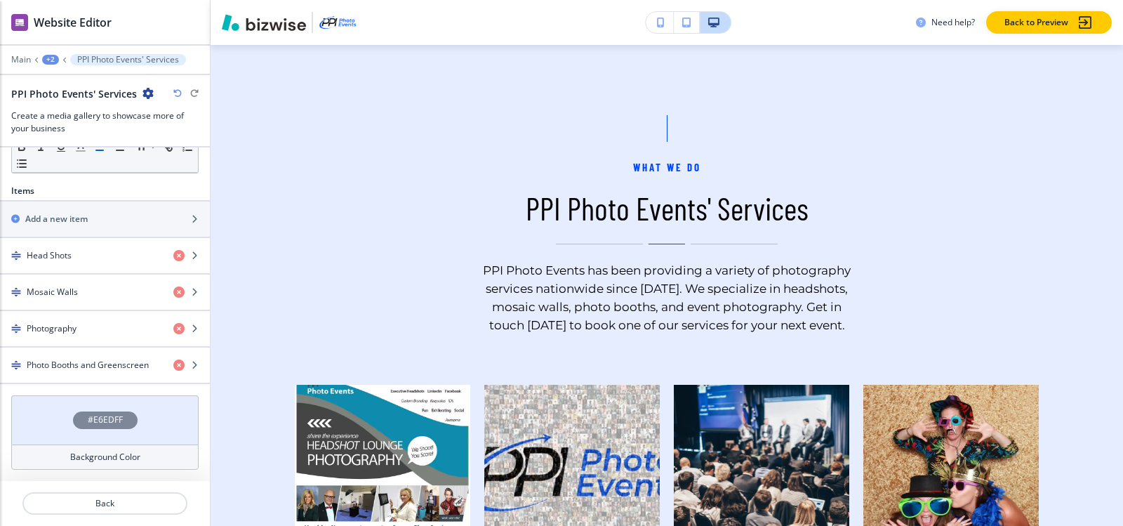
click at [54, 54] on div "Main +2 PPI Photo Events' Services" at bounding box center [104, 59] width 187 height 11
click at [53, 56] on div "+2" at bounding box center [50, 60] width 17 height 10
click at [70, 112] on p "HOME" at bounding box center [87, 107] width 72 height 13
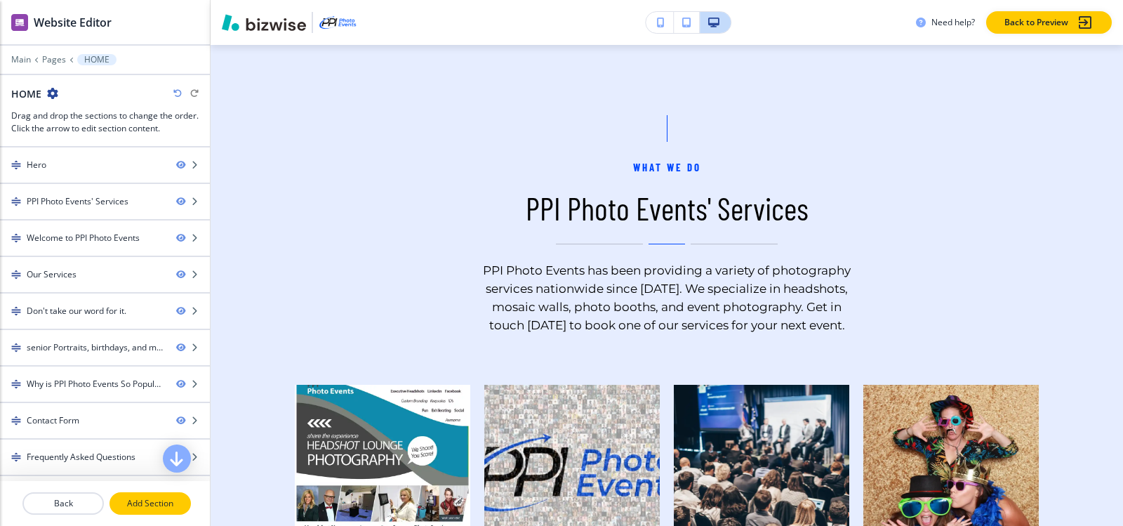
click at [161, 500] on p "Add Section" at bounding box center [150, 503] width 79 height 13
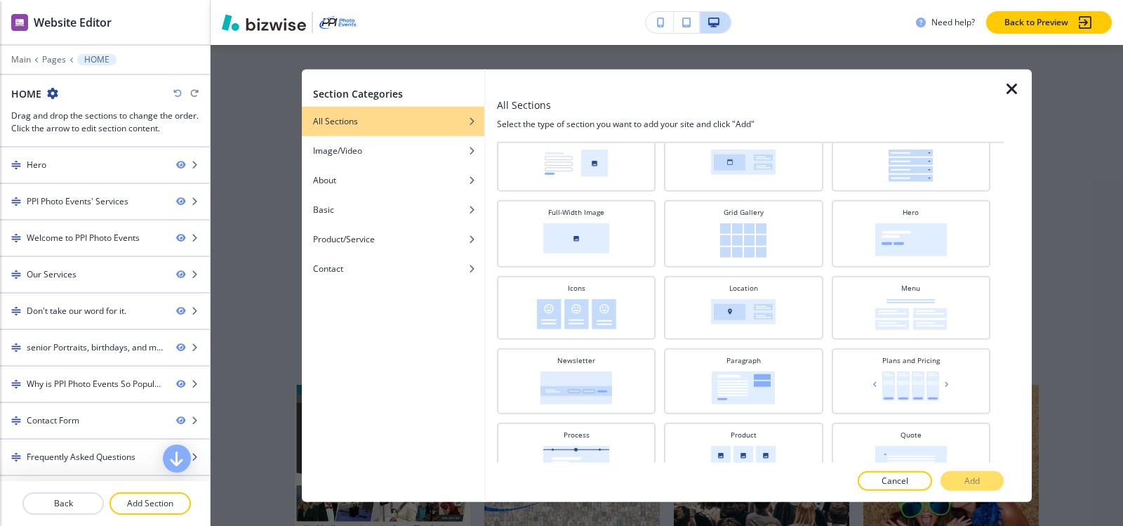
scroll to position [211, 0]
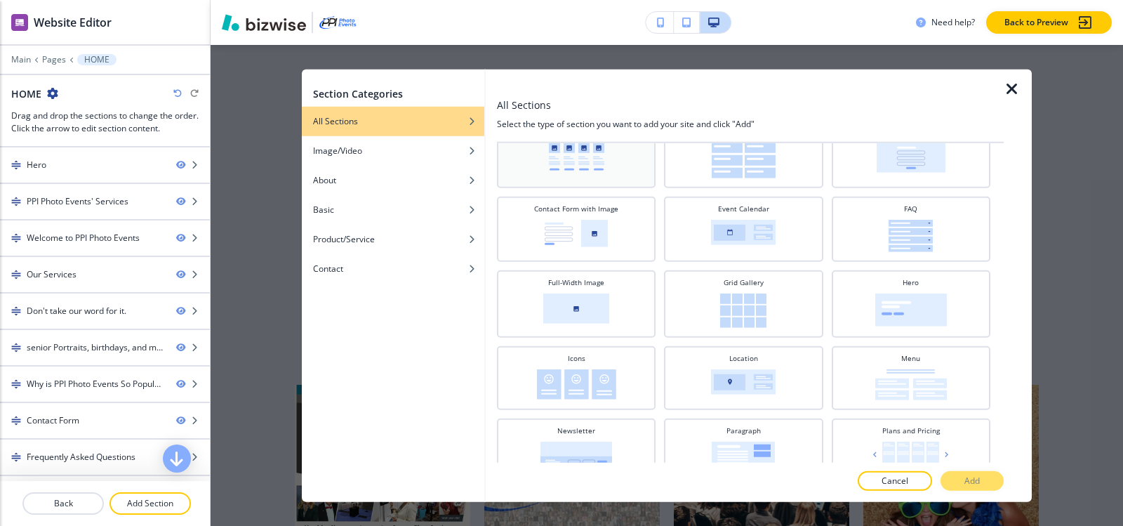
click at [582, 168] on img at bounding box center [576, 156] width 55 height 28
click at [986, 481] on button "Add" at bounding box center [971, 481] width 63 height 20
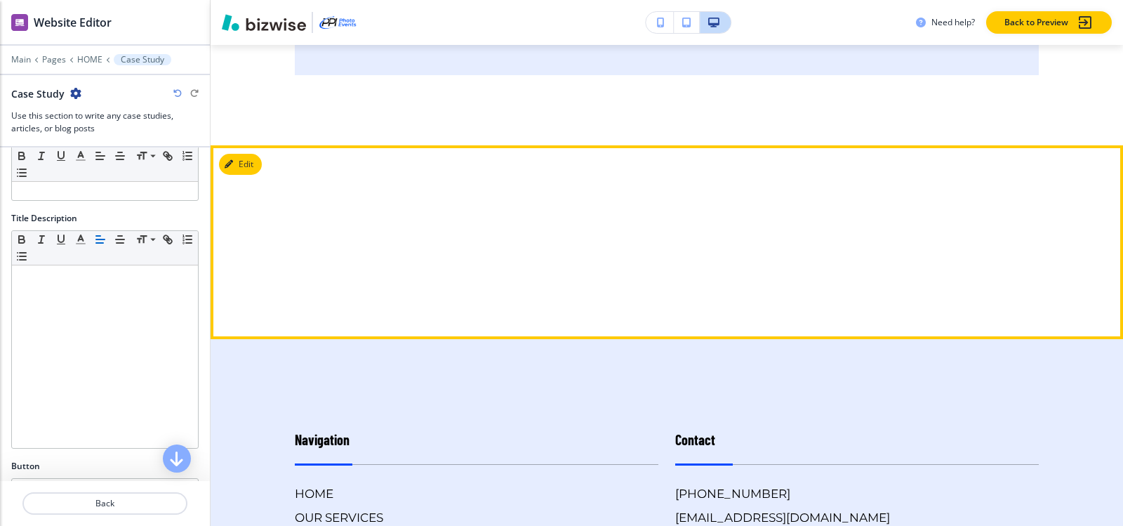
scroll to position [7868, 0]
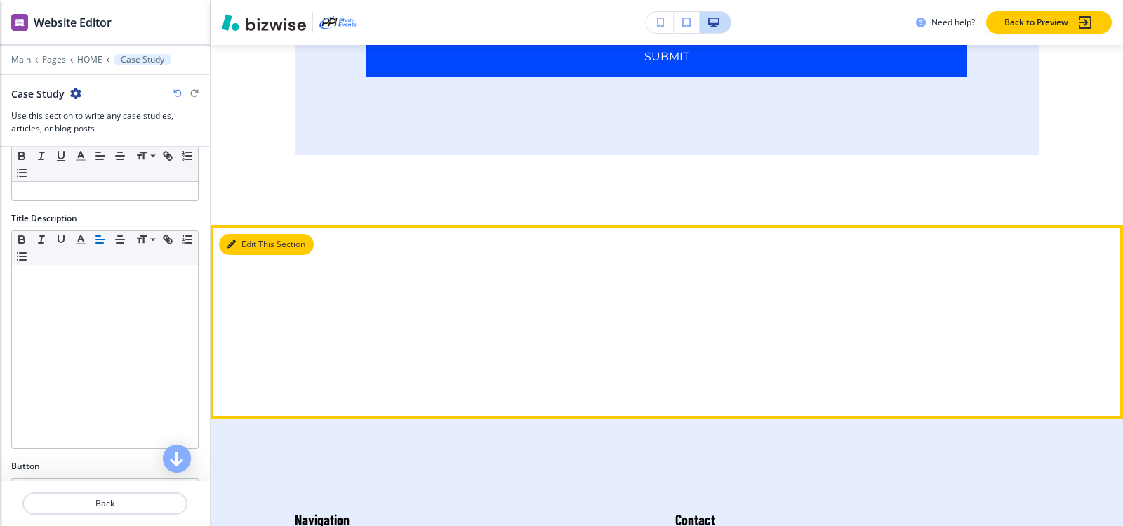
click at [247, 234] on button "Edit This Section" at bounding box center [266, 244] width 95 height 21
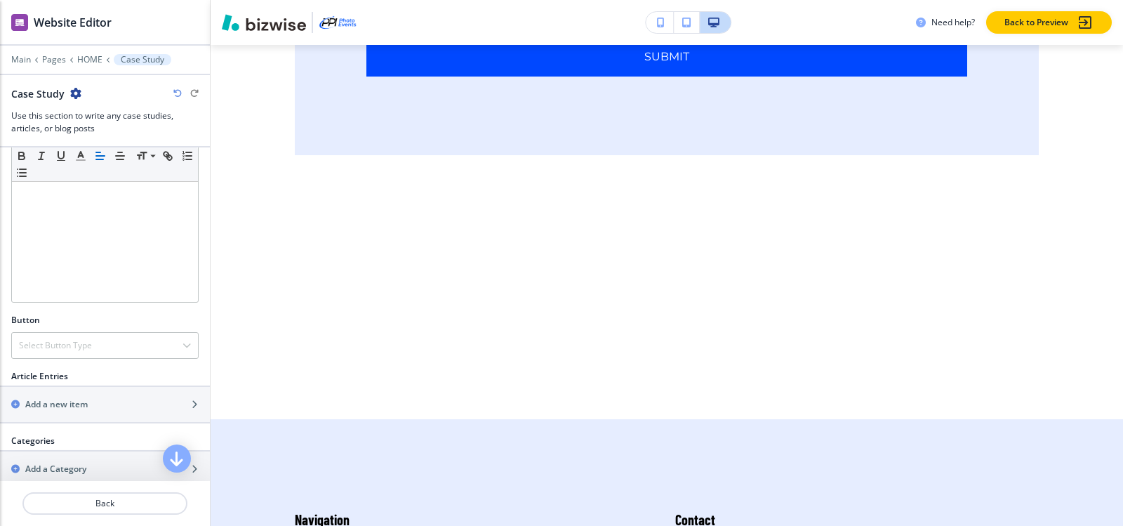
scroll to position [390, 0]
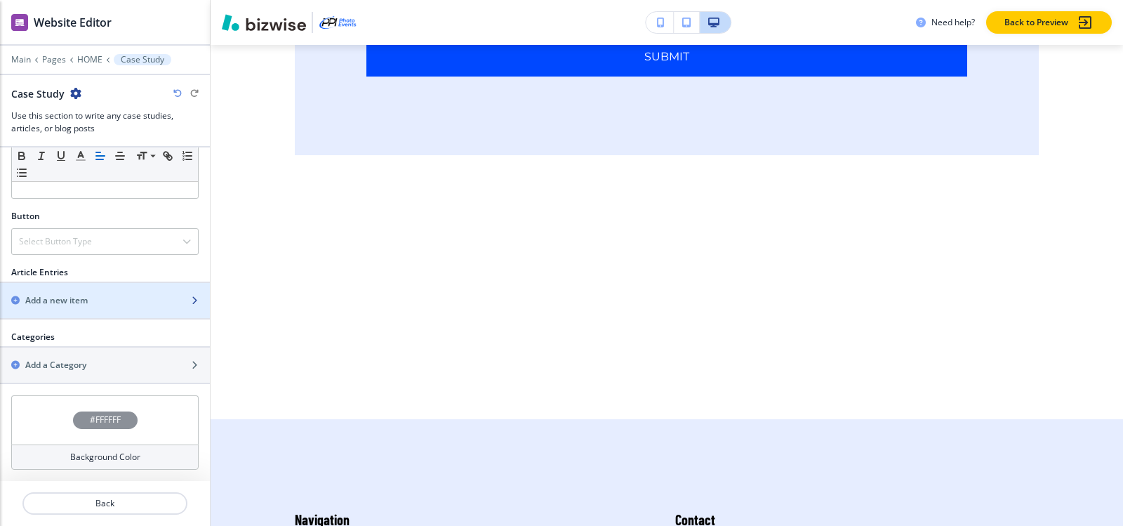
click at [79, 307] on div "button" at bounding box center [105, 312] width 210 height 11
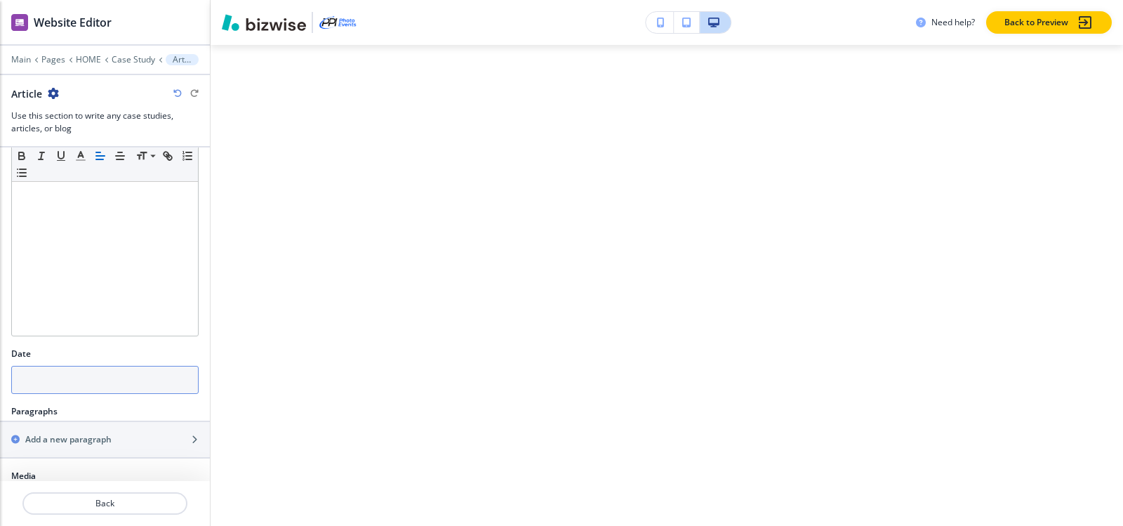
scroll to position [260, 0]
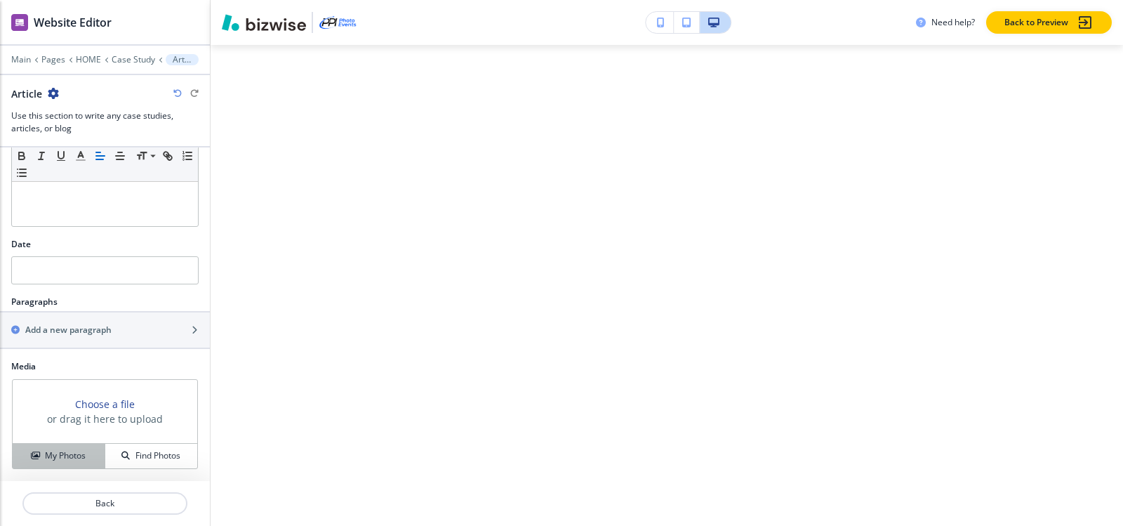
drag, startPoint x: 62, startPoint y: 458, endPoint x: 76, endPoint y: 446, distance: 17.9
click at [62, 457] on h4 "My Photos" at bounding box center [65, 455] width 41 height 13
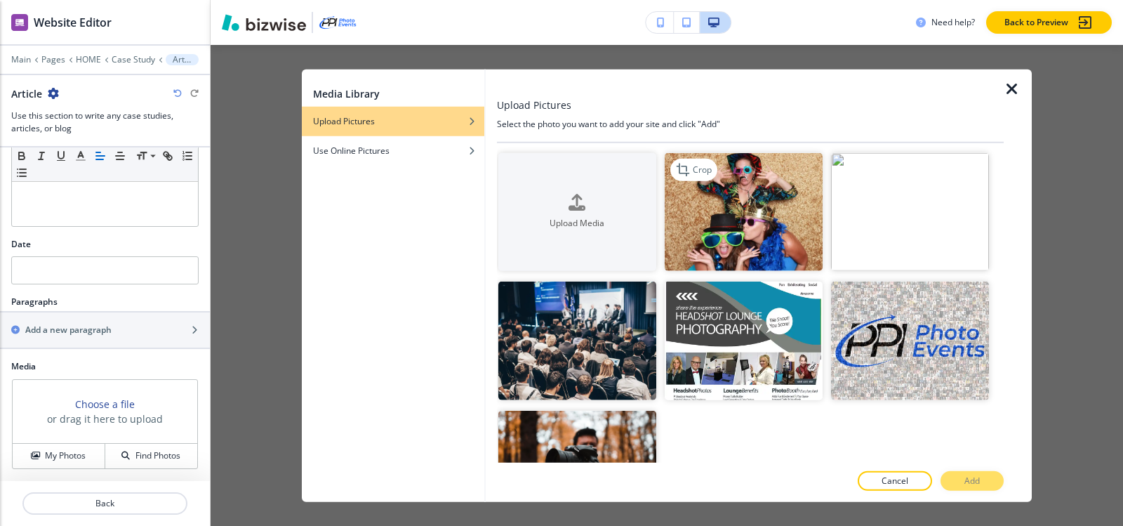
drag, startPoint x: 702, startPoint y: 204, endPoint x: 919, endPoint y: 375, distance: 276.8
click at [702, 205] on img "button" at bounding box center [744, 211] width 158 height 119
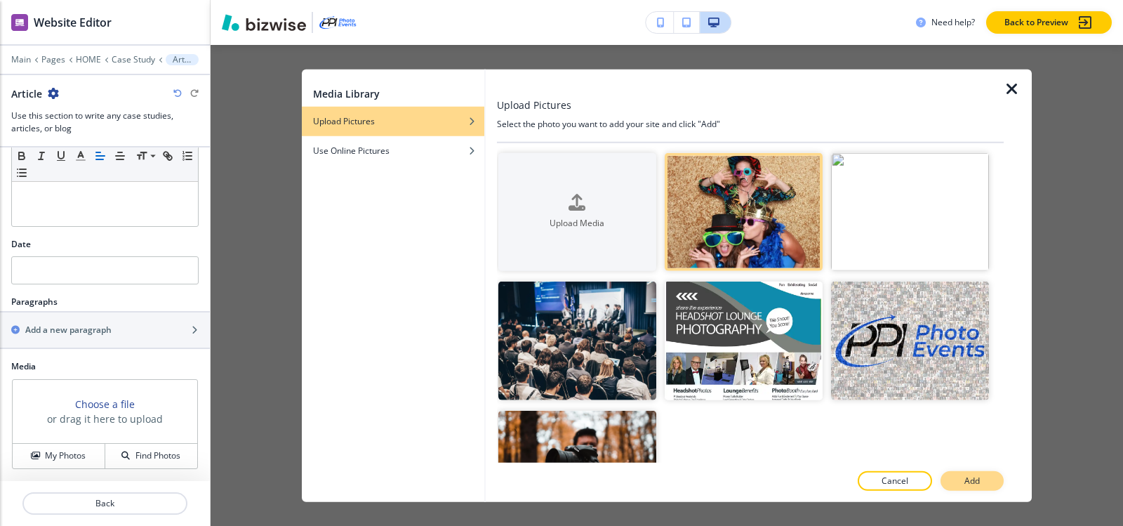
scroll to position [7939, 0]
click at [981, 484] on button "Add" at bounding box center [971, 481] width 63 height 20
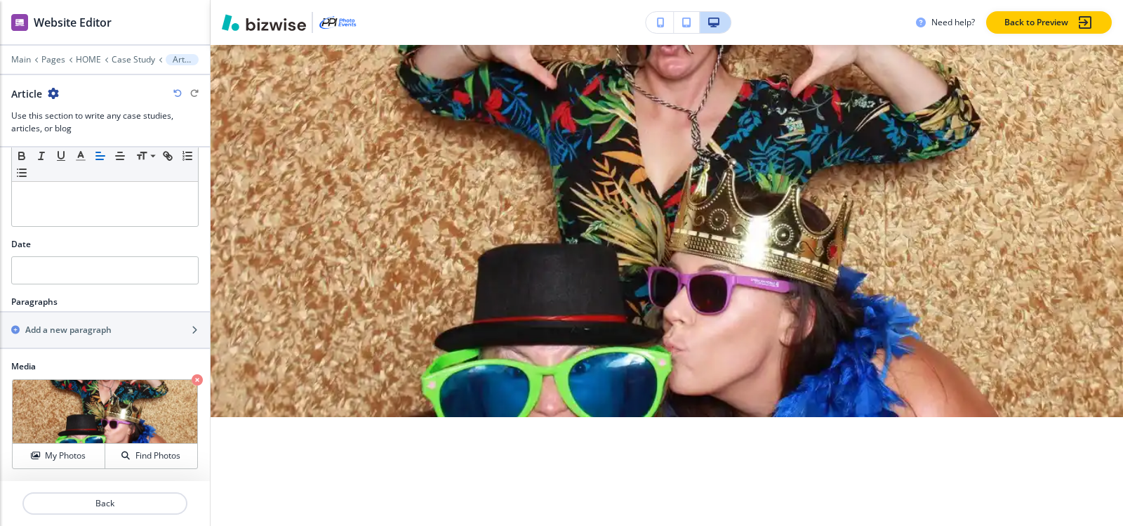
click at [612, 292] on img at bounding box center [667, 231] width 912 height 372
click at [192, 377] on icon "button" at bounding box center [197, 379] width 11 height 11
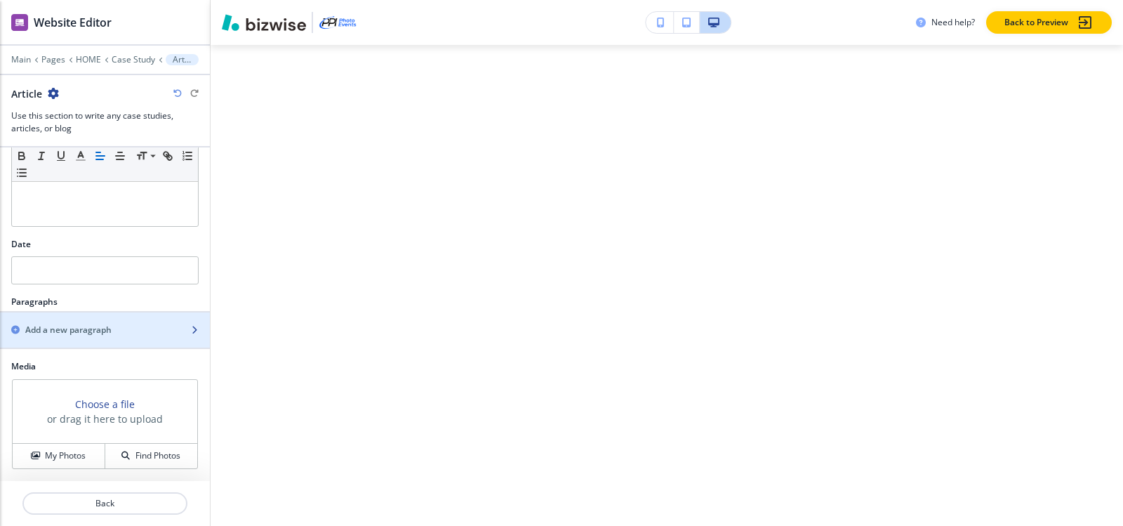
click at [86, 336] on div "button" at bounding box center [105, 341] width 210 height 11
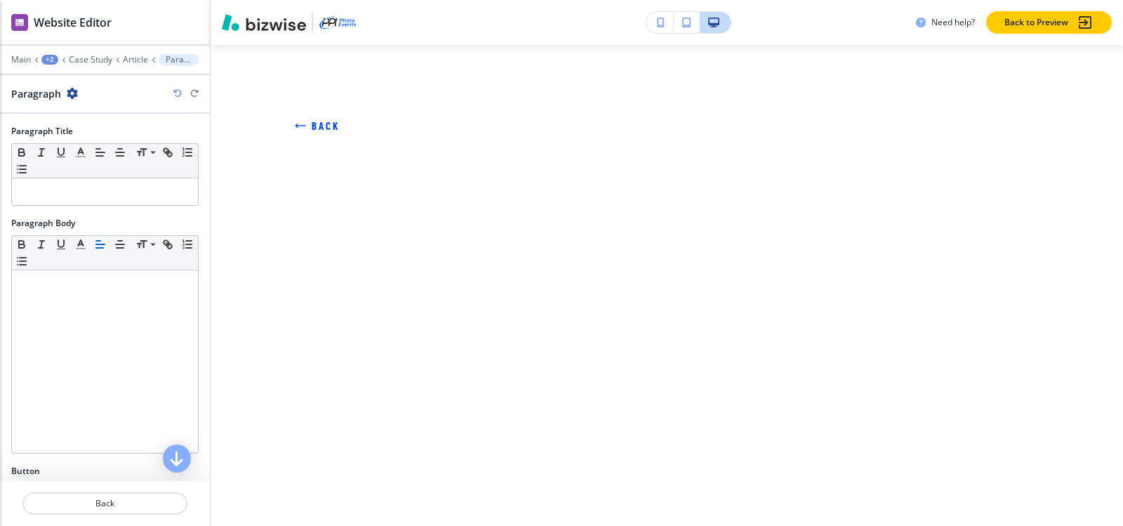
scroll to position [161, 0]
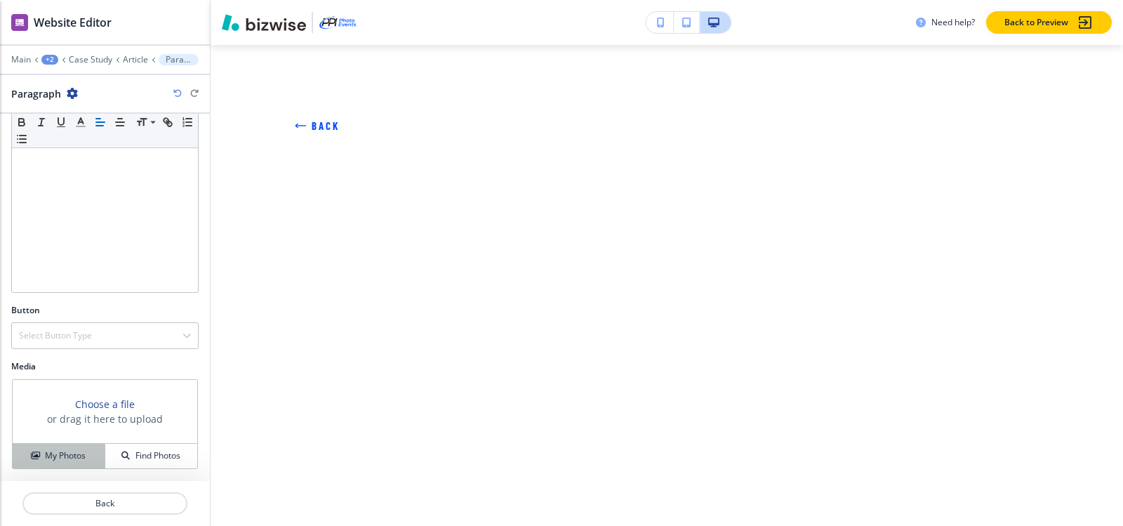
click at [76, 459] on h4 "My Photos" at bounding box center [65, 455] width 41 height 13
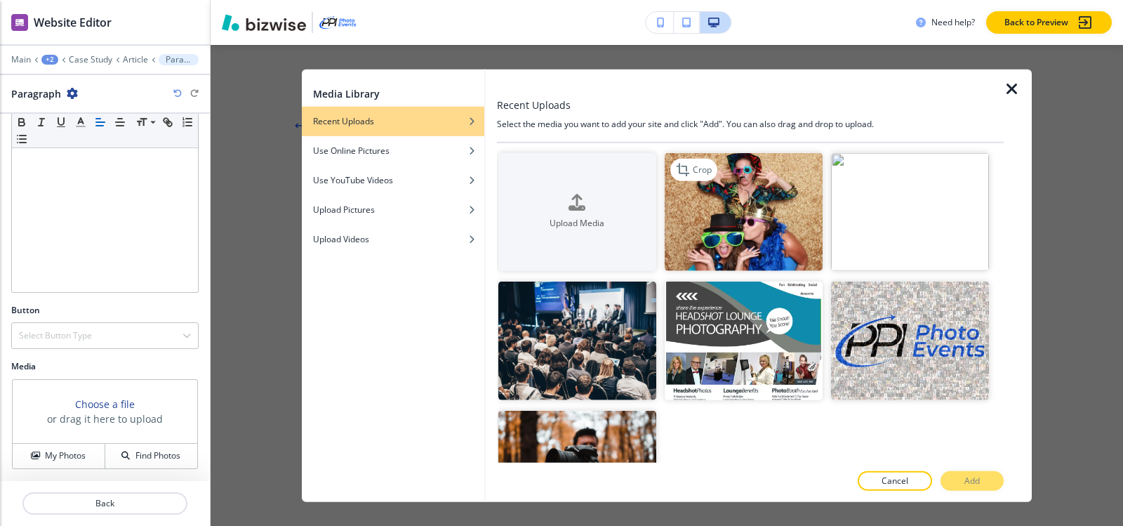
drag, startPoint x: 789, startPoint y: 208, endPoint x: 881, endPoint y: 338, distance: 160.0
click at [789, 208] on img "button" at bounding box center [744, 211] width 158 height 119
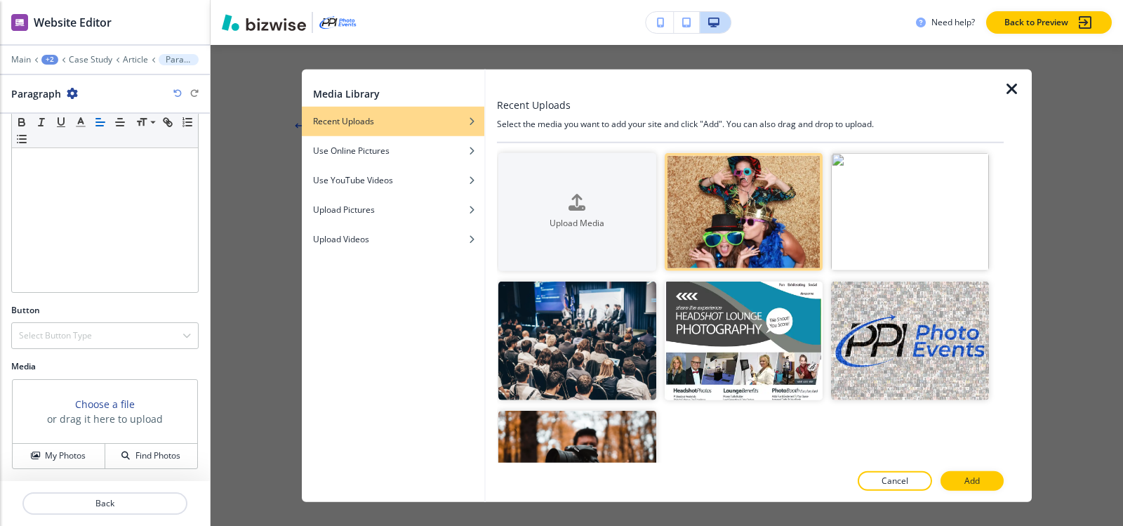
click at [962, 479] on button "Add" at bounding box center [971, 481] width 63 height 20
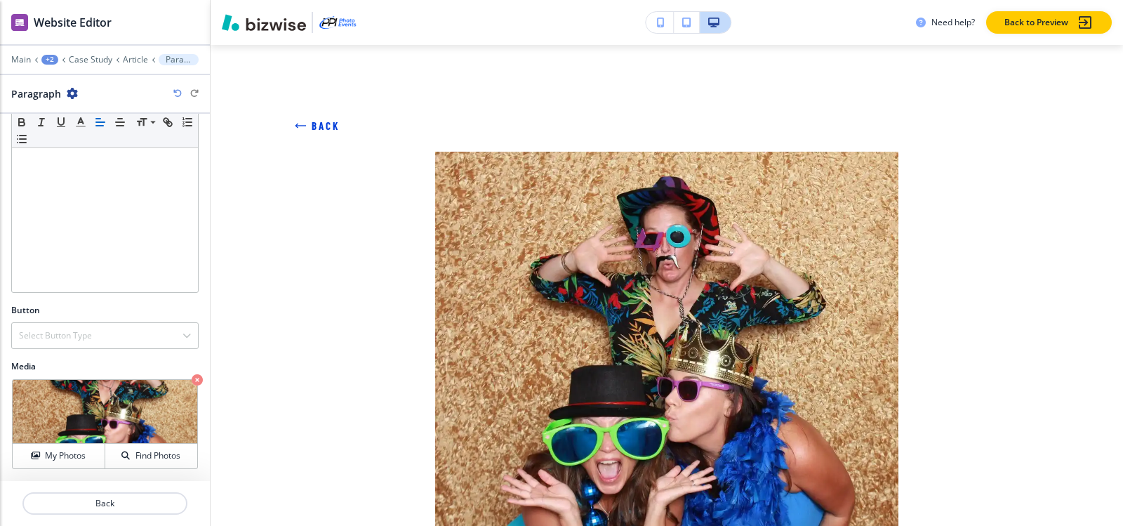
click at [300, 121] on icon "button" at bounding box center [300, 125] width 11 height 11
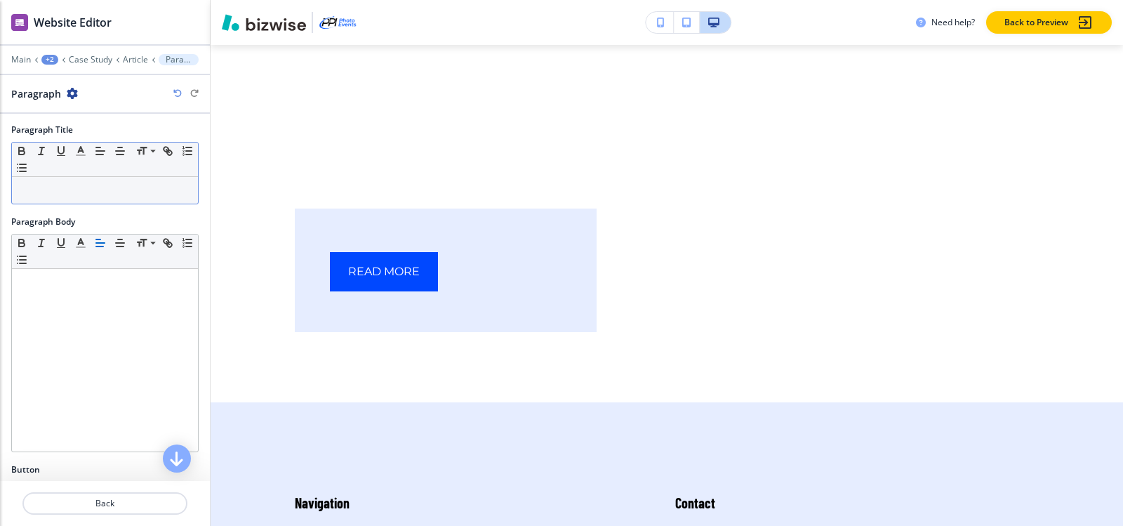
scroll to position [0, 0]
click at [128, 53] on div at bounding box center [105, 50] width 210 height 8
click at [128, 61] on p "Article" at bounding box center [135, 60] width 25 height 10
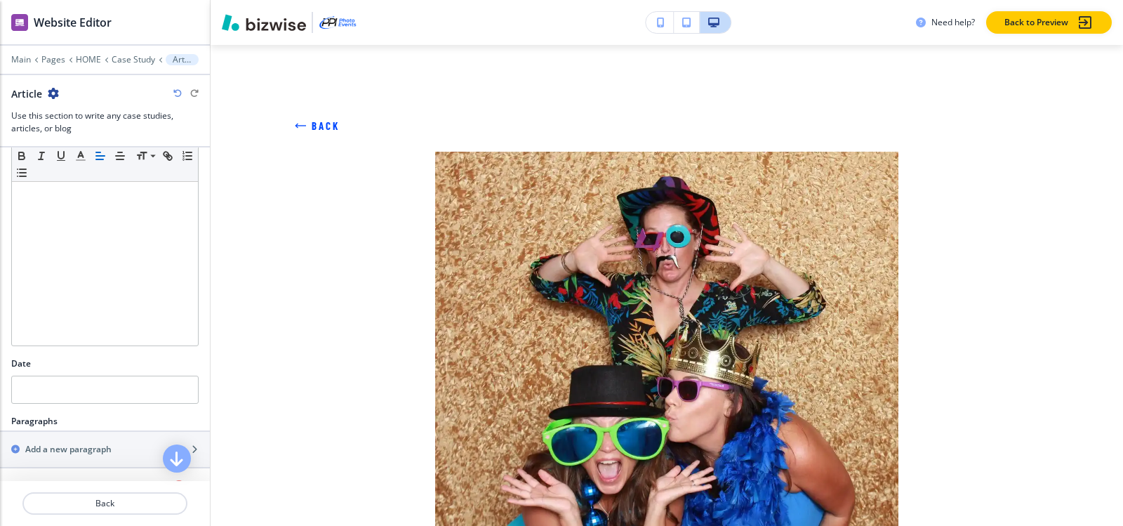
scroll to position [281, 0]
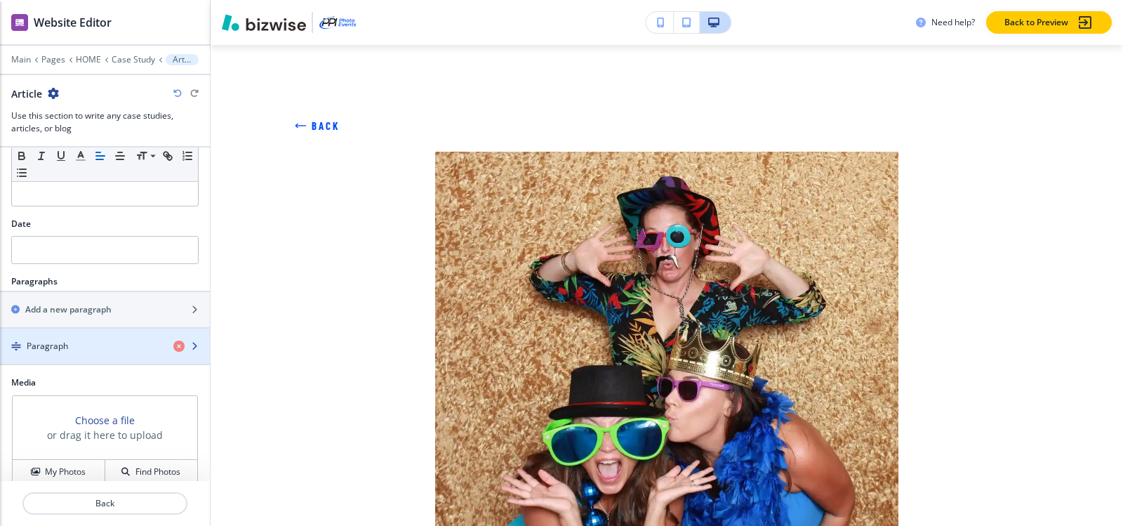
click at [109, 346] on div "Paragraph" at bounding box center [81, 346] width 162 height 13
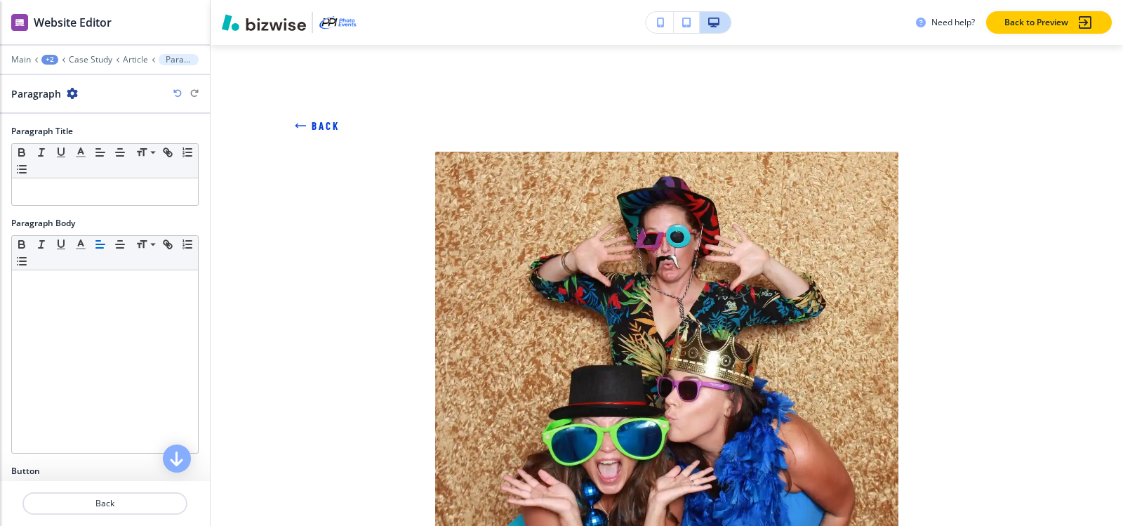
click at [307, 132] on button "Back" at bounding box center [317, 126] width 45 height 38
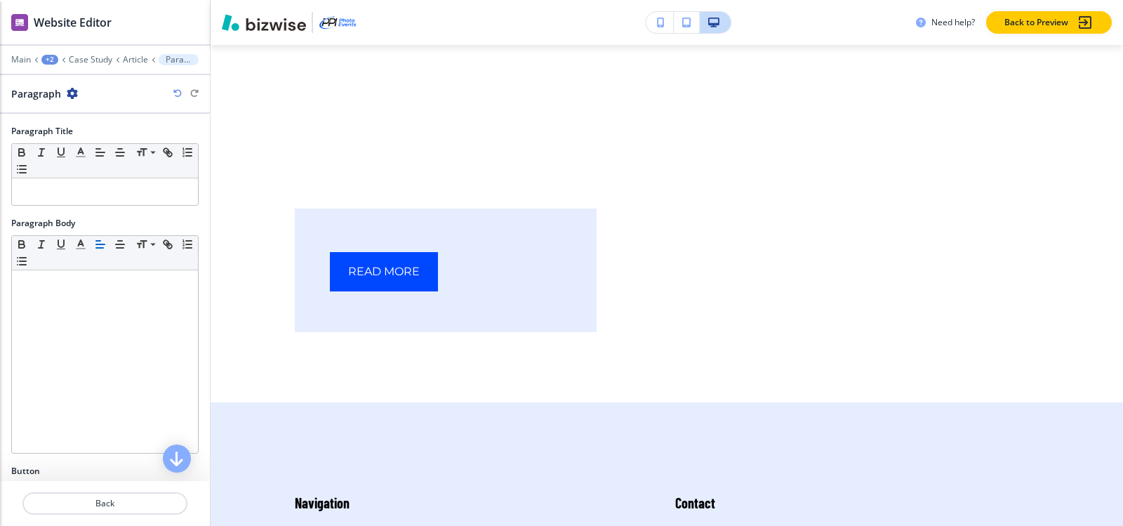
click at [73, 91] on icon "button" at bounding box center [72, 93] width 11 height 11
click at [98, 175] on button "Delete Paragraph" at bounding box center [111, 166] width 90 height 25
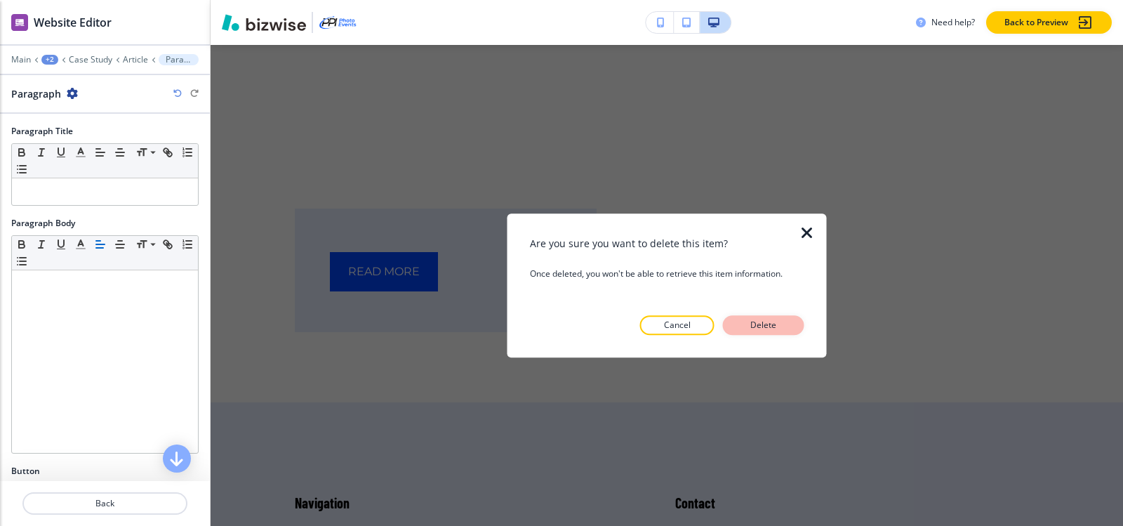
click at [775, 323] on p "Delete" at bounding box center [764, 325] width 34 height 13
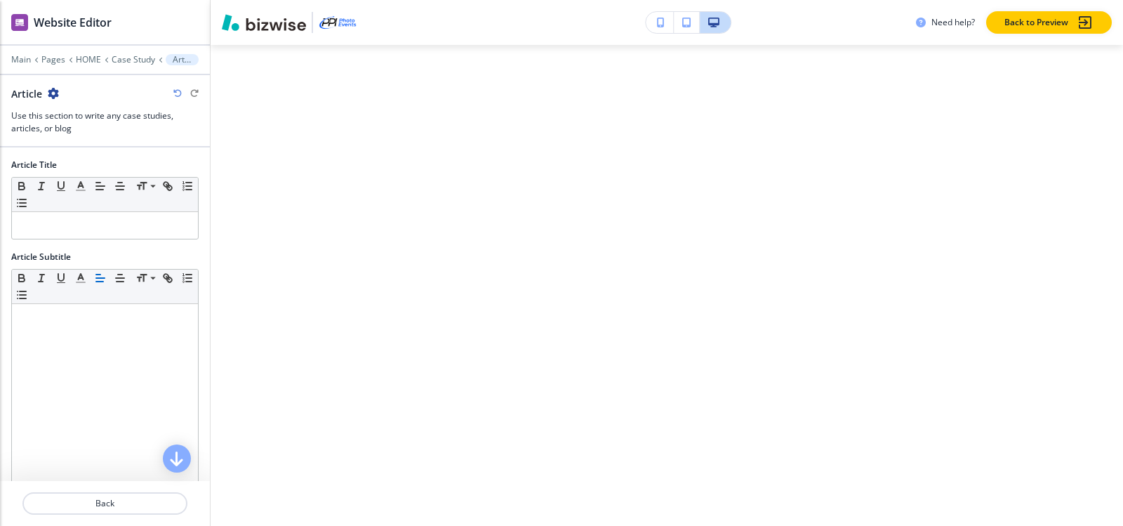
click at [52, 92] on icon "button" at bounding box center [53, 93] width 11 height 11
click at [93, 169] on p "Delete Article" at bounding box center [93, 167] width 72 height 13
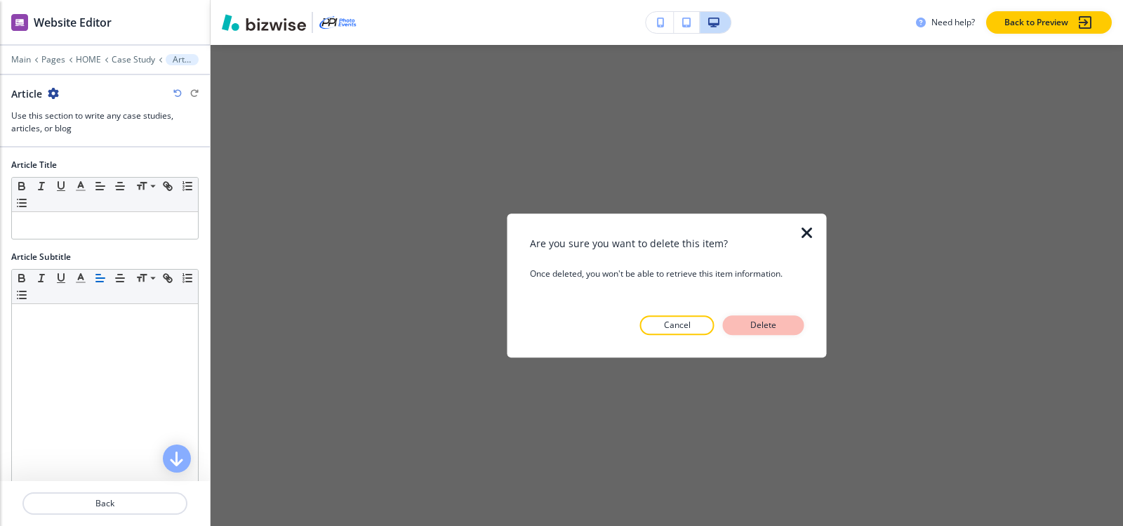
click at [779, 327] on p "Delete" at bounding box center [764, 325] width 34 height 13
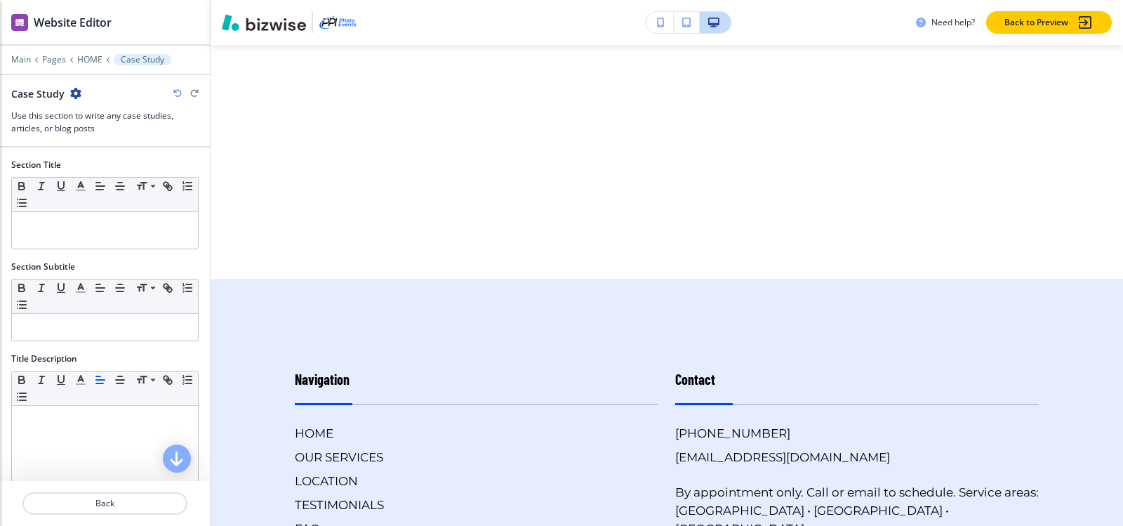
click at [74, 90] on icon "button" at bounding box center [75, 93] width 11 height 11
click at [121, 157] on button "Delete Section" at bounding box center [114, 166] width 90 height 25
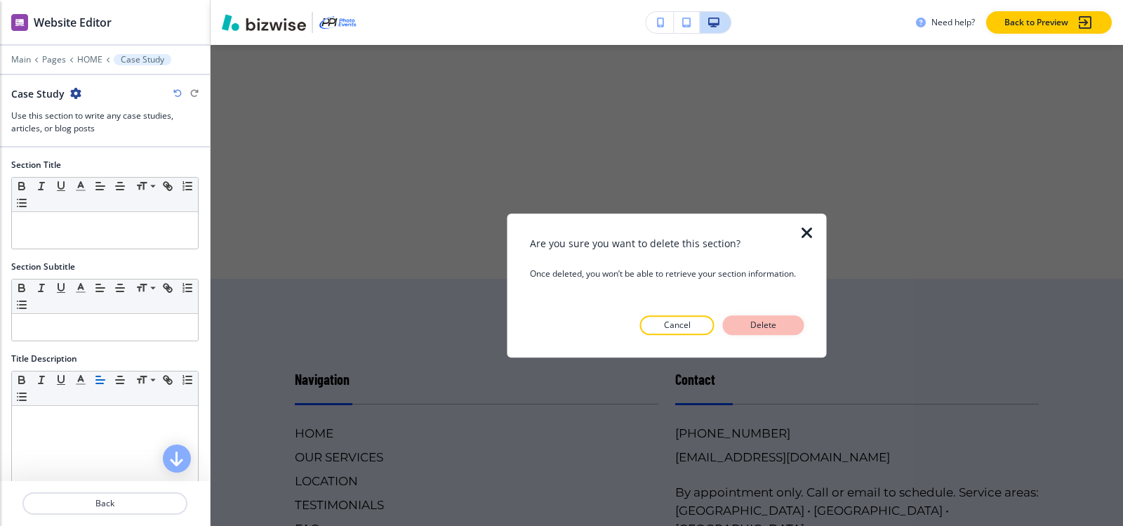
click at [761, 328] on p "Delete" at bounding box center [764, 325] width 34 height 13
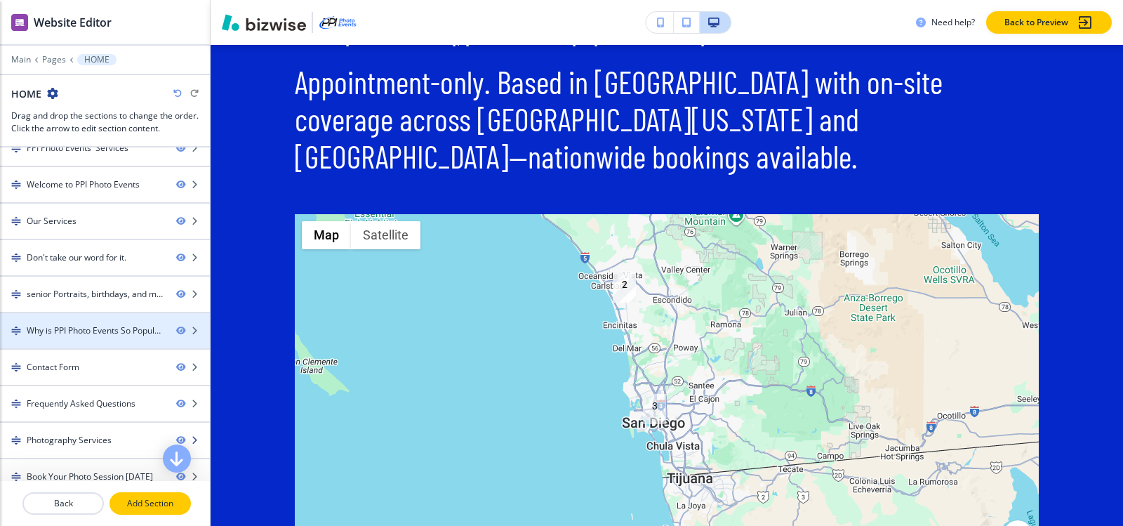
scroll to position [141, 0]
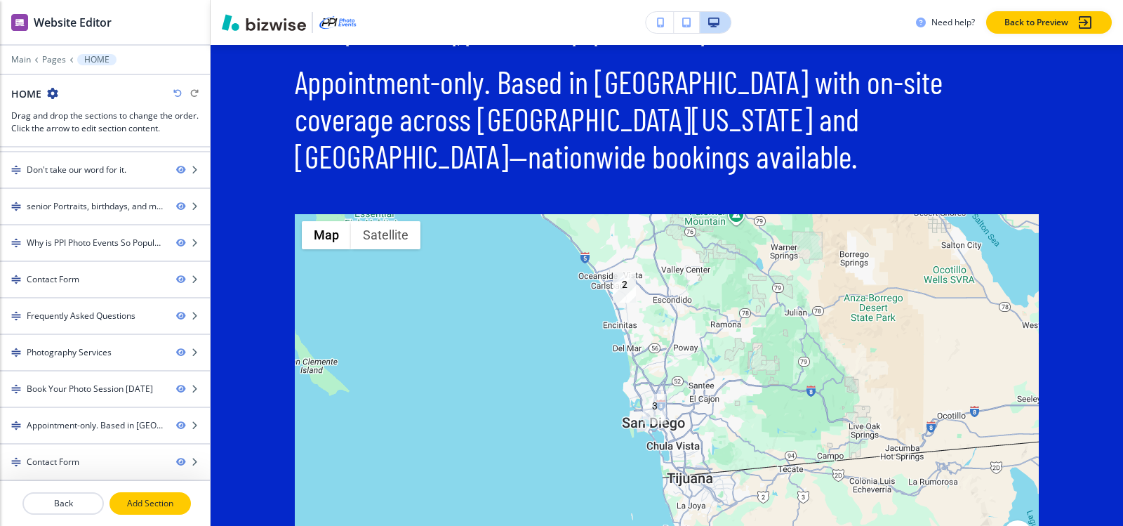
click at [148, 508] on p "Add Section" at bounding box center [150, 503] width 79 height 13
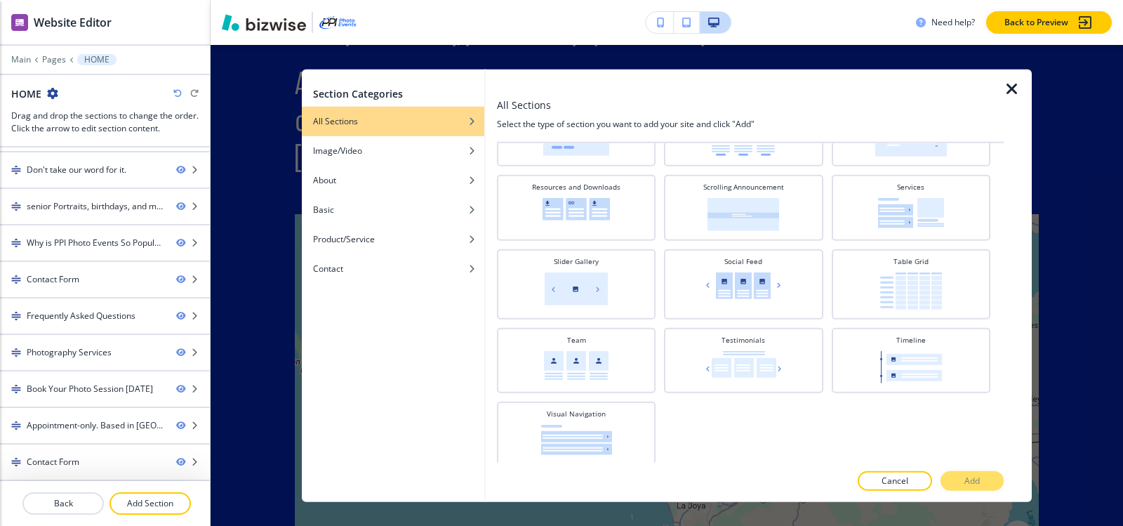
scroll to position [604, 0]
click at [588, 376] on img at bounding box center [576, 363] width 65 height 29
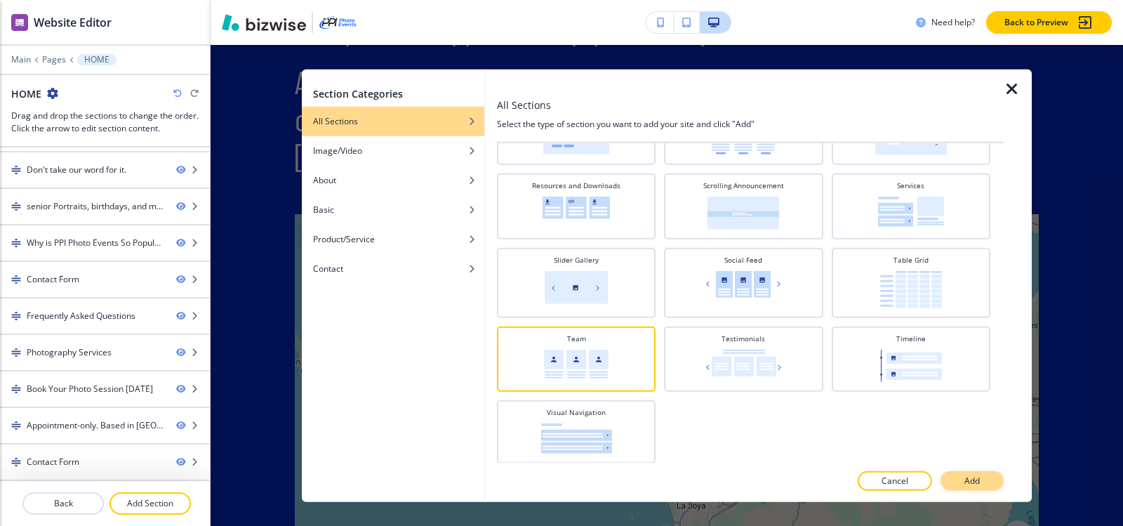
click at [964, 476] on p "Add" at bounding box center [971, 480] width 15 height 13
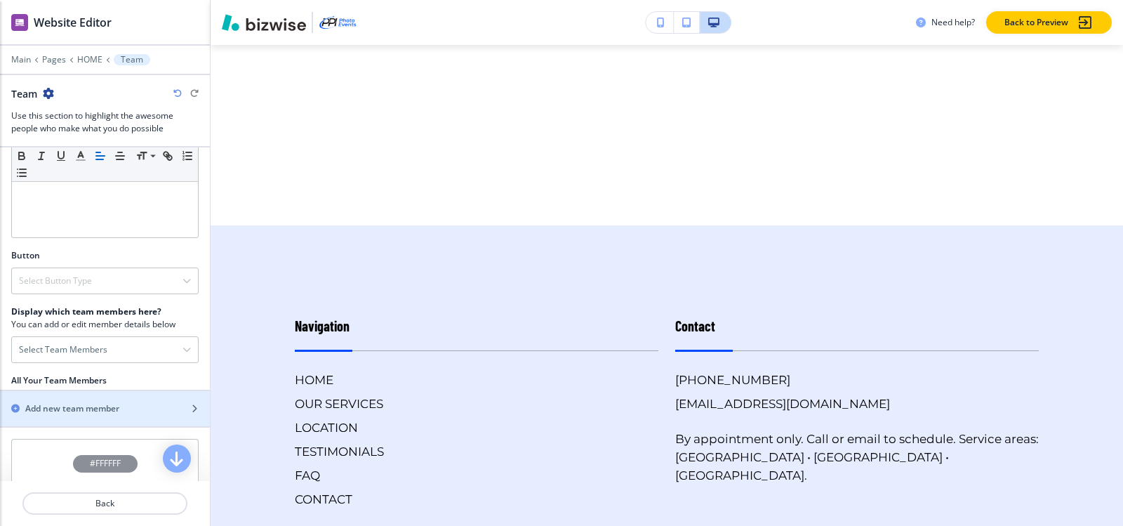
scroll to position [394, 0]
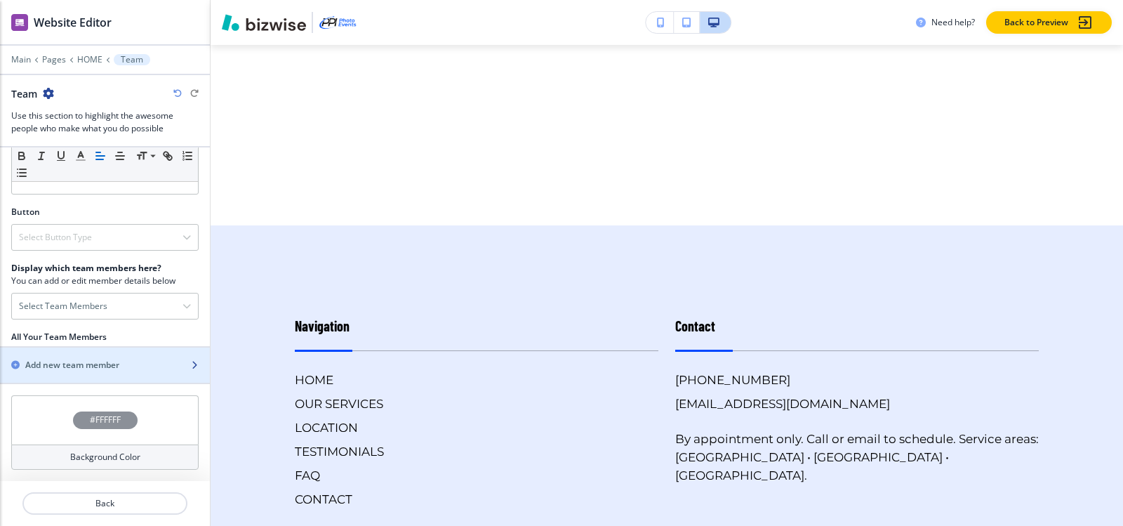
click at [142, 356] on div "button" at bounding box center [105, 352] width 210 height 11
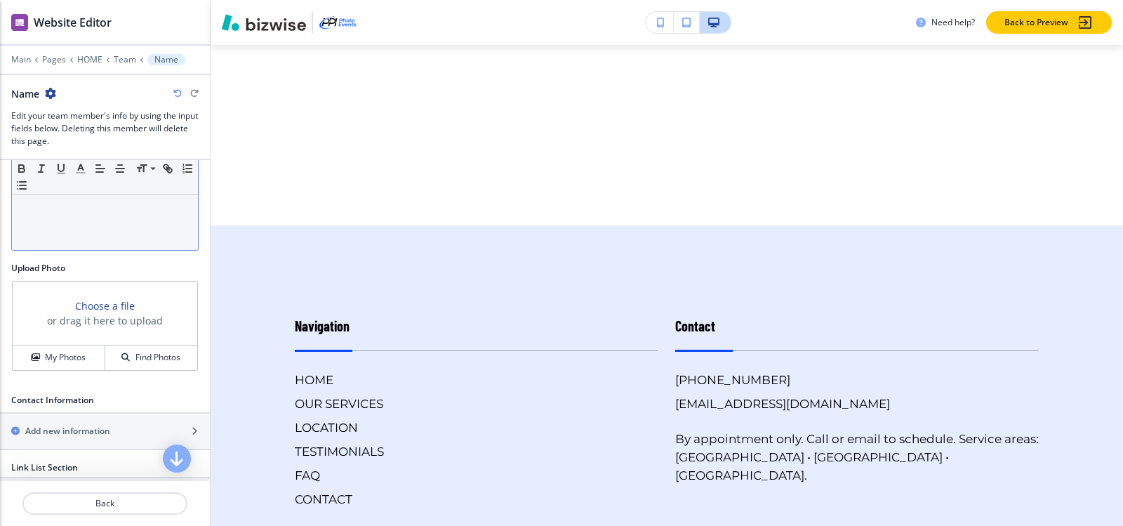
scroll to position [351, 0]
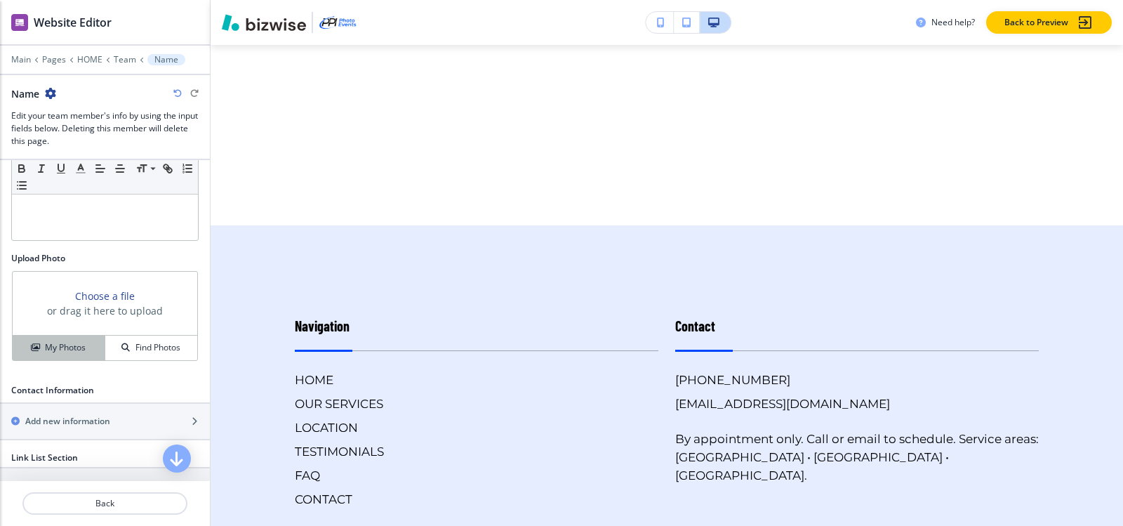
click at [66, 348] on h4 "My Photos" at bounding box center [65, 347] width 41 height 13
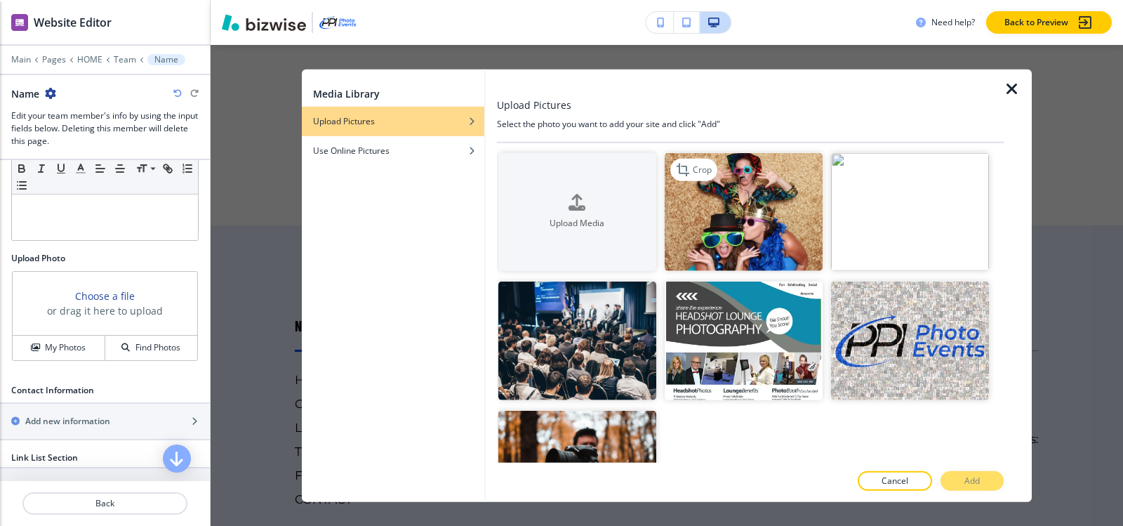
click at [747, 199] on img "button" at bounding box center [744, 211] width 158 height 119
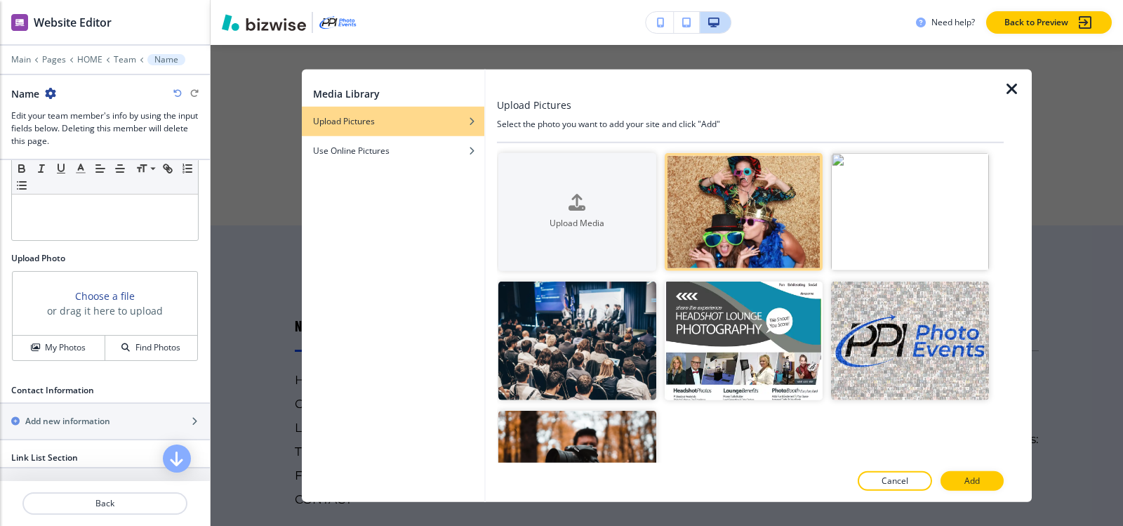
click at [956, 476] on button "Add" at bounding box center [971, 481] width 63 height 20
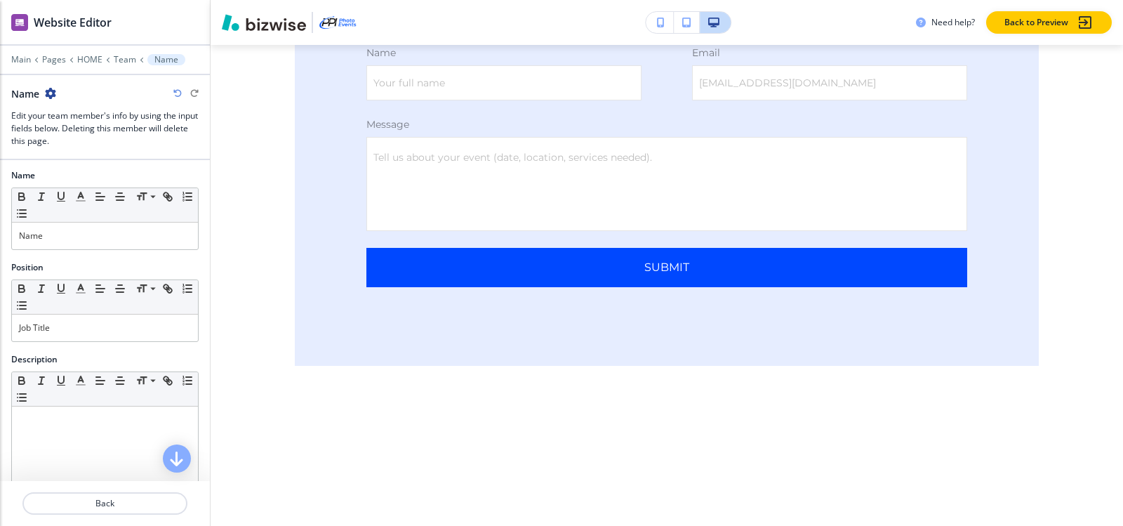
scroll to position [0, 0]
click at [120, 60] on p "Team" at bounding box center [125, 60] width 22 height 10
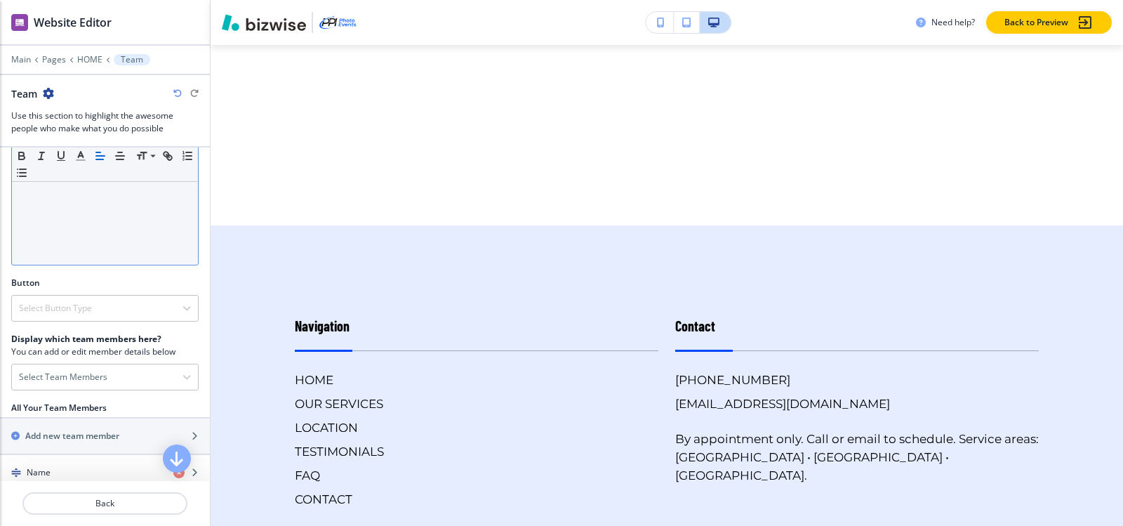
scroll to position [351, 0]
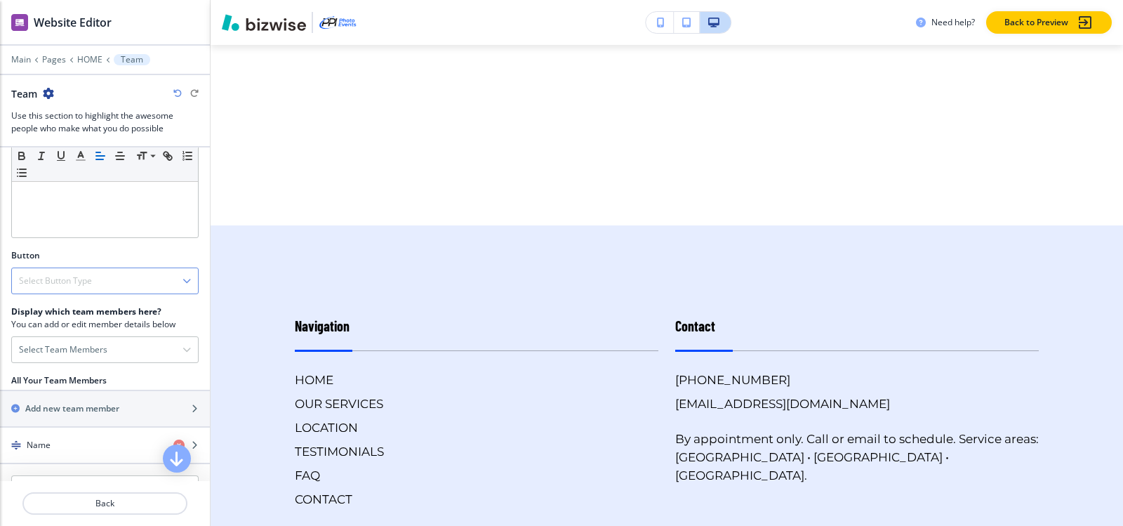
click at [72, 287] on div "Select Button Type" at bounding box center [105, 280] width 186 height 25
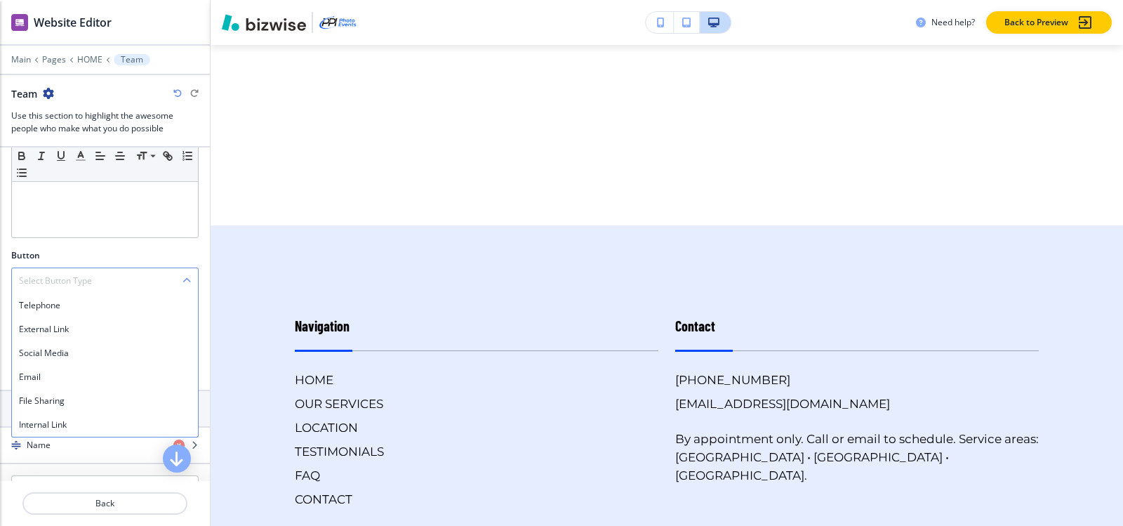
click at [71, 286] on h4 "Select Button Type" at bounding box center [55, 280] width 73 height 13
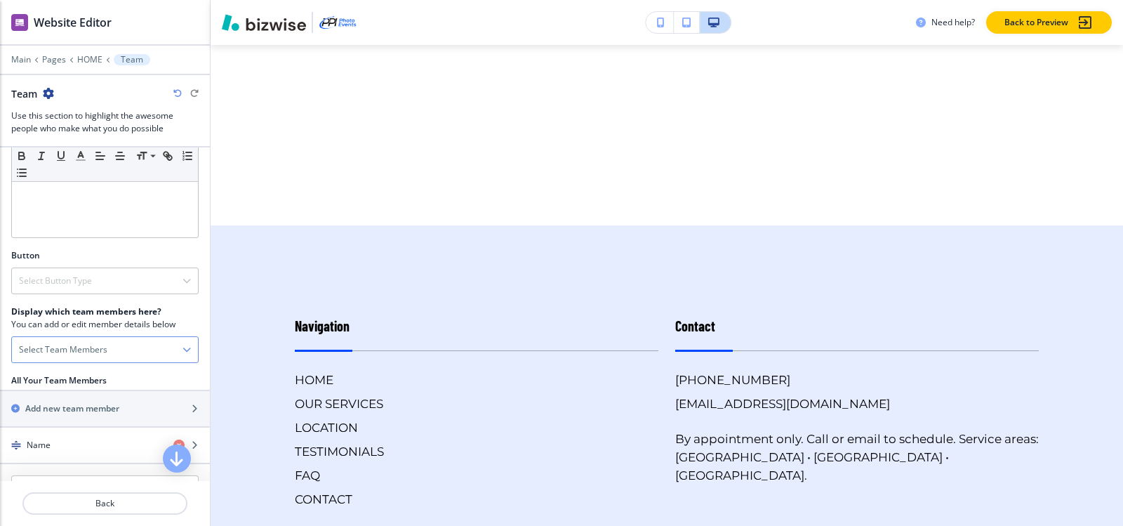
click at [116, 345] on div "Select Team Members" at bounding box center [105, 349] width 186 height 25
click at [86, 368] on div "Name" at bounding box center [105, 374] width 172 height 13
checkbox input "true"
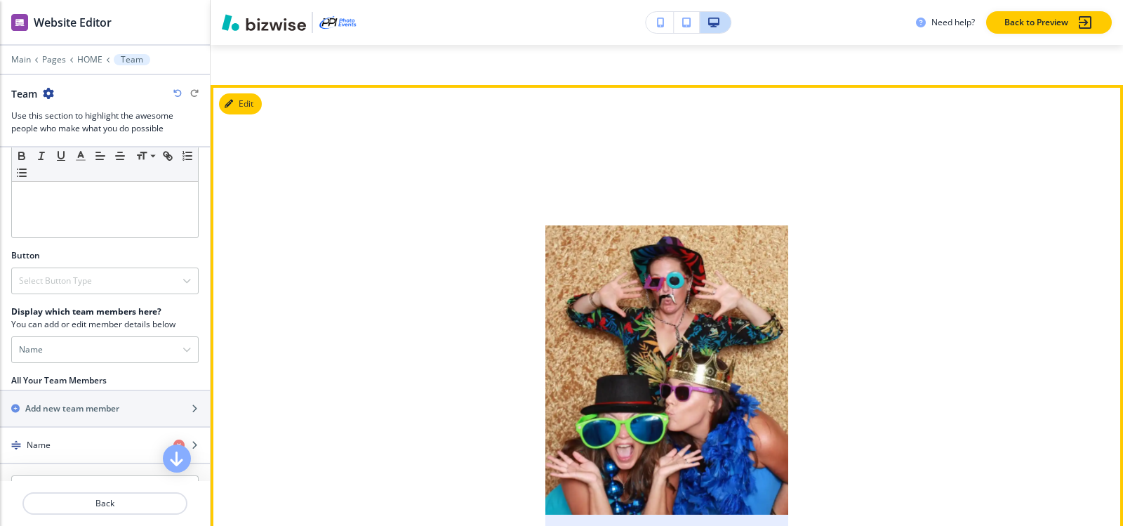
click at [568, 295] on img at bounding box center [667, 369] width 255 height 303
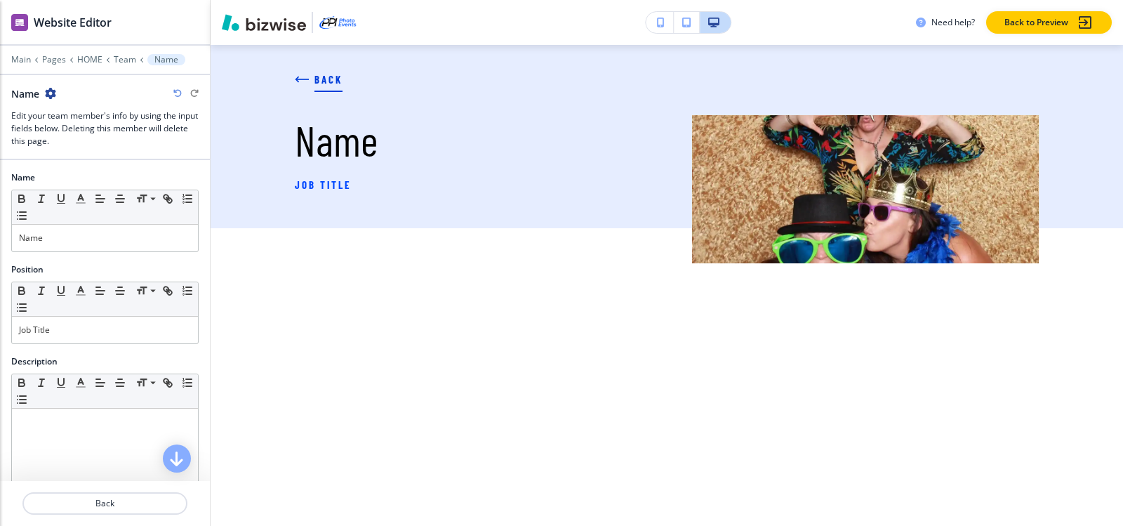
click at [305, 79] on icon "button" at bounding box center [303, 79] width 12 height 0
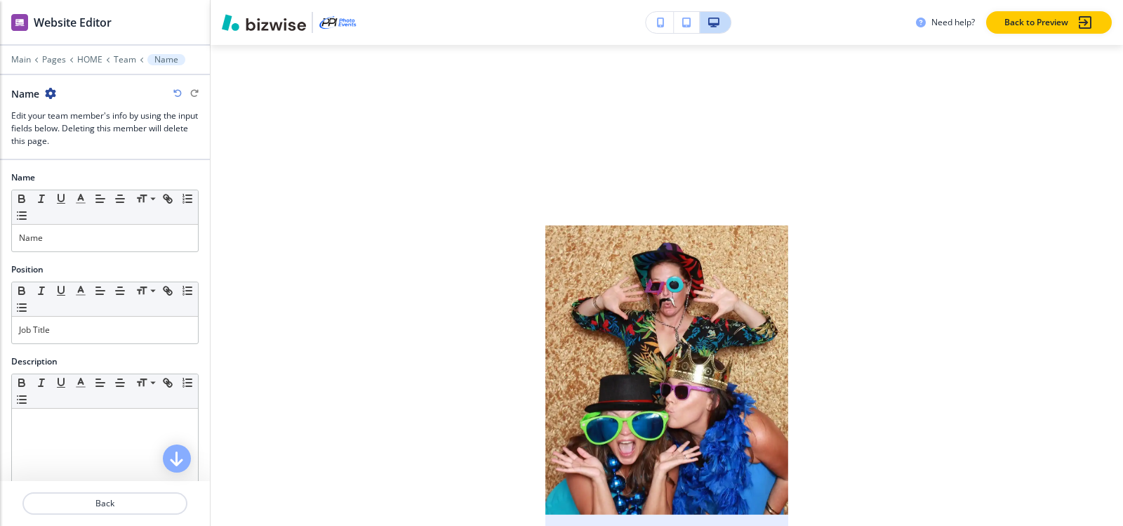
click at [53, 91] on icon "button" at bounding box center [50, 93] width 11 height 11
click at [74, 171] on p "Delete Name" at bounding box center [91, 167] width 72 height 13
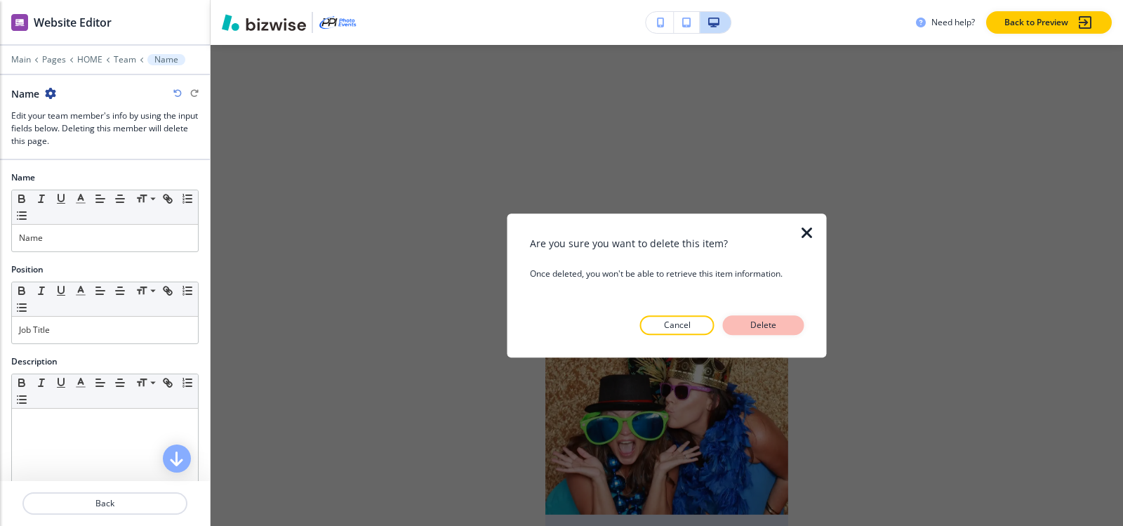
click at [752, 333] on button "Delete" at bounding box center [763, 325] width 81 height 20
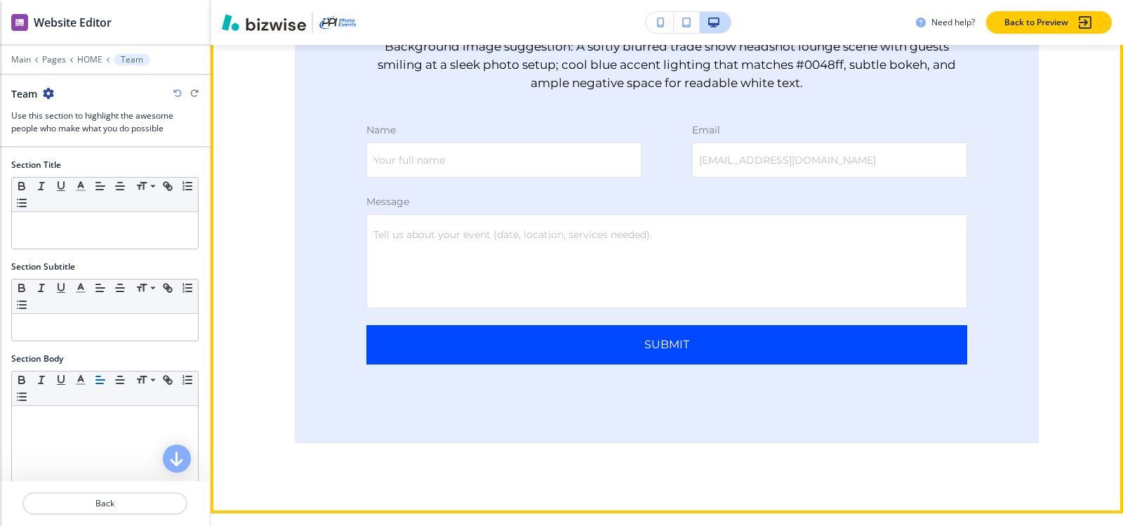
scroll to position [7447, 0]
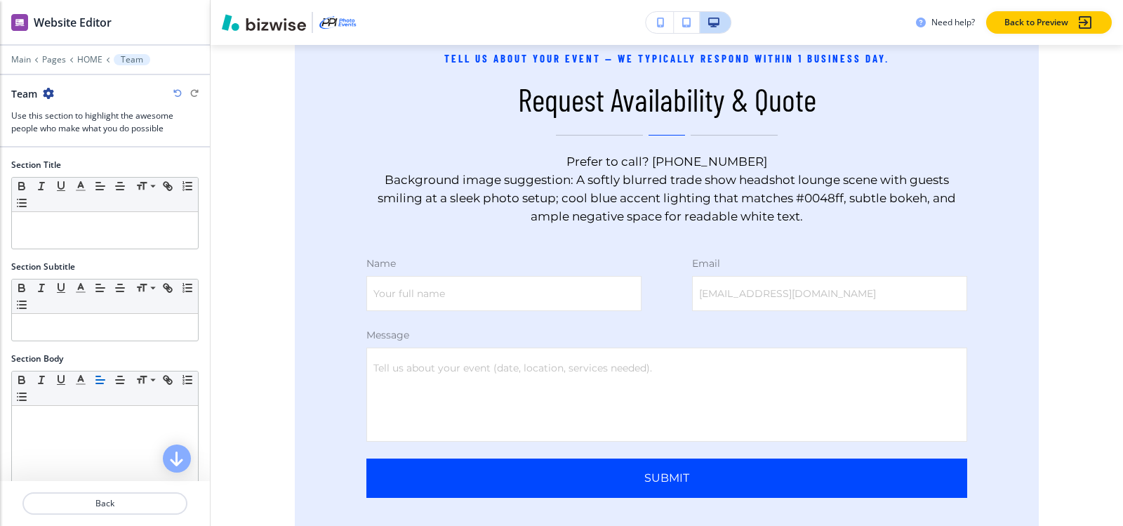
click at [50, 89] on icon "button" at bounding box center [48, 93] width 11 height 11
drag, startPoint x: 70, startPoint y: 168, endPoint x: 166, endPoint y: 197, distance: 99.7
click at [71, 169] on p "Delete Section" at bounding box center [88, 167] width 72 height 13
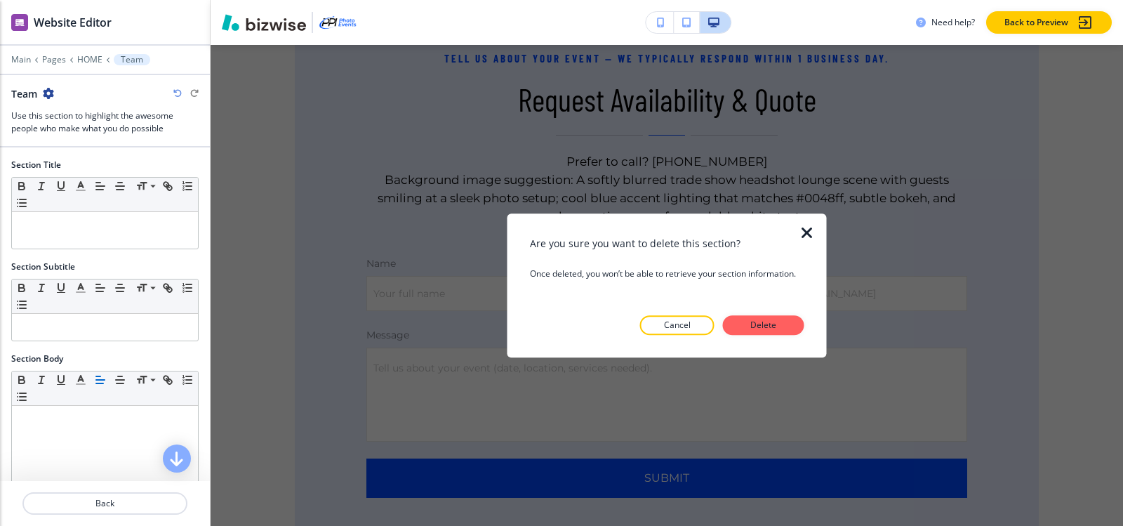
click at [768, 314] on div "Are you sure you want to delete this section? Once deleted, you won’t be able t…" at bounding box center [667, 286] width 274 height 100
click at [765, 331] on p "Delete" at bounding box center [764, 325] width 34 height 13
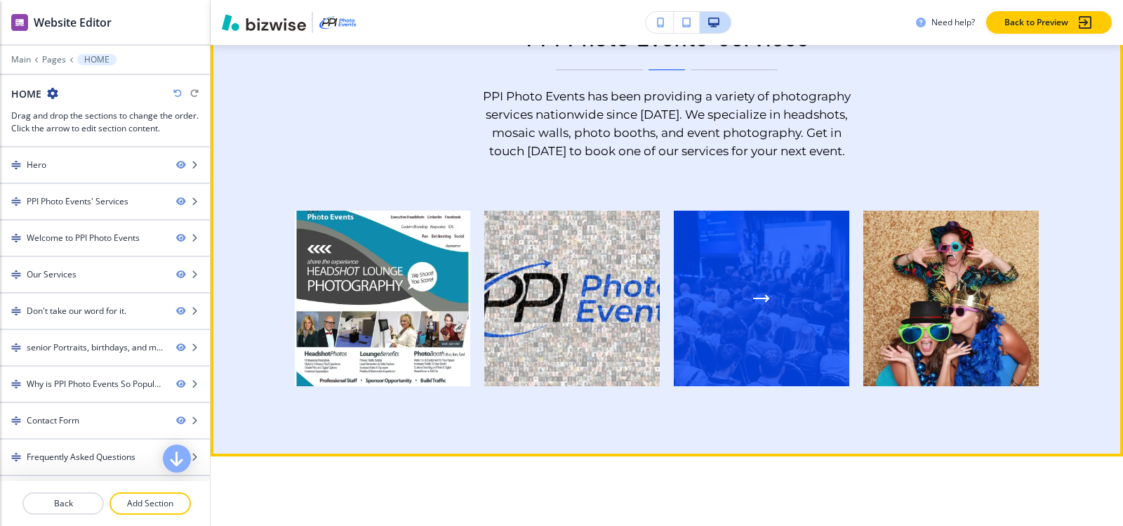
scroll to position [982, 0]
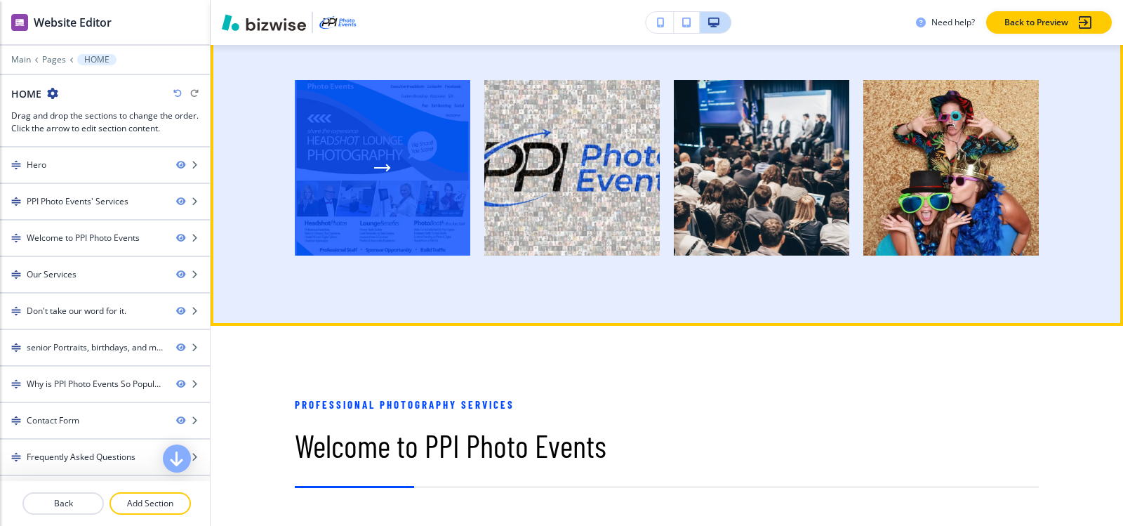
click at [311, 182] on div "button" at bounding box center [382, 167] width 175 height 175
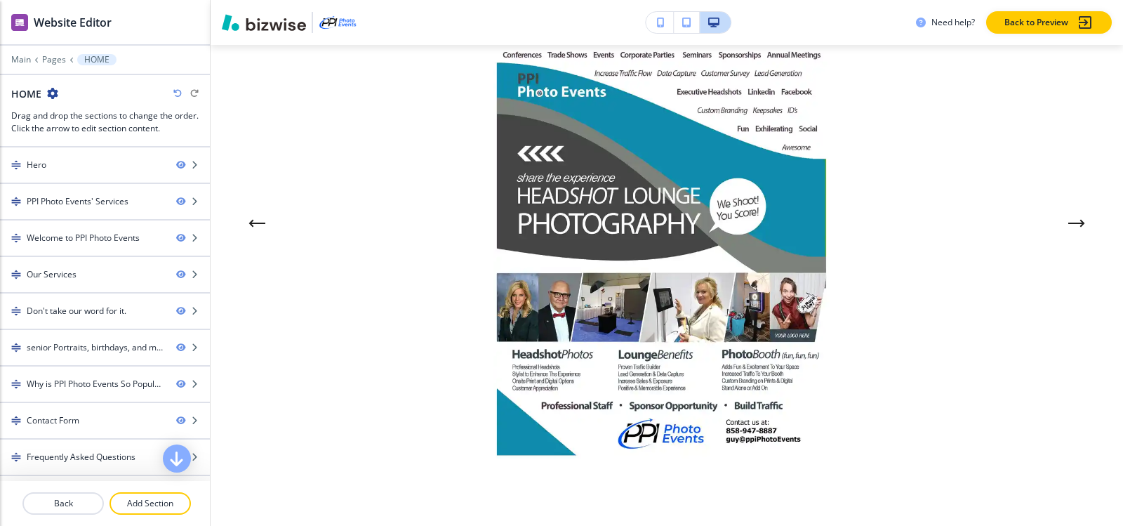
scroll to position [105, 0]
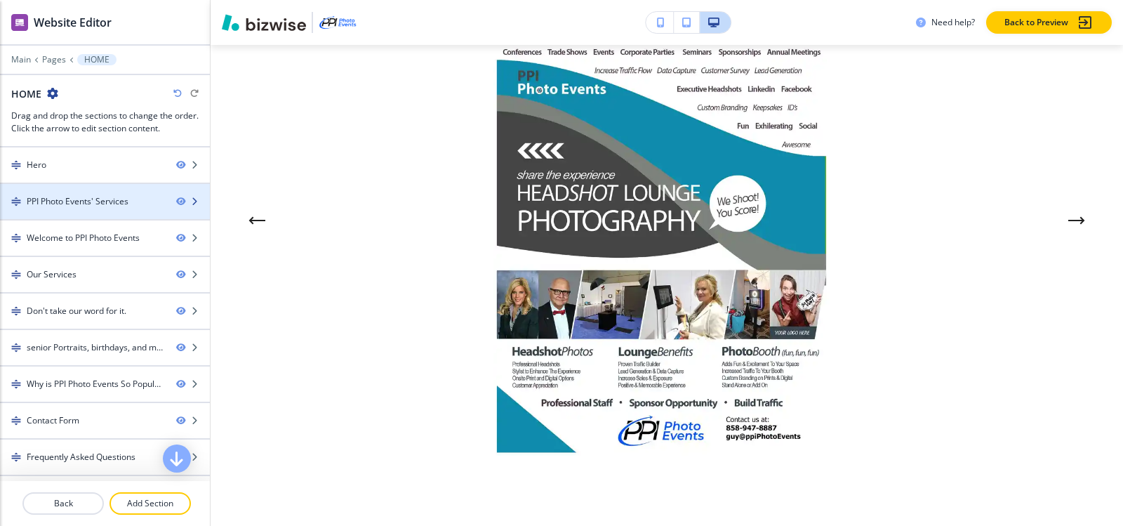
click at [58, 199] on div "PPI Photo Events' Services" at bounding box center [78, 201] width 102 height 13
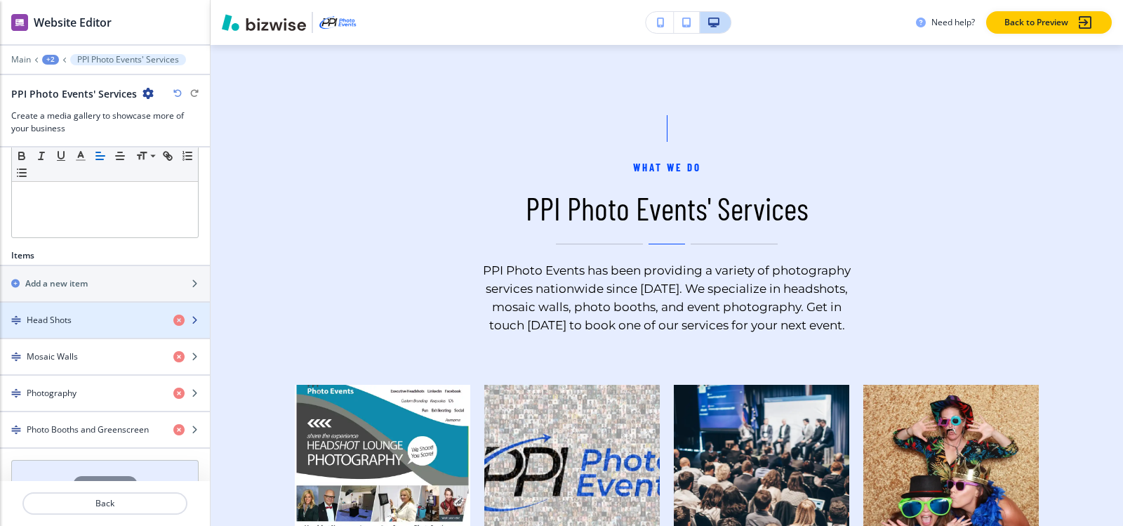
scroll to position [415, 0]
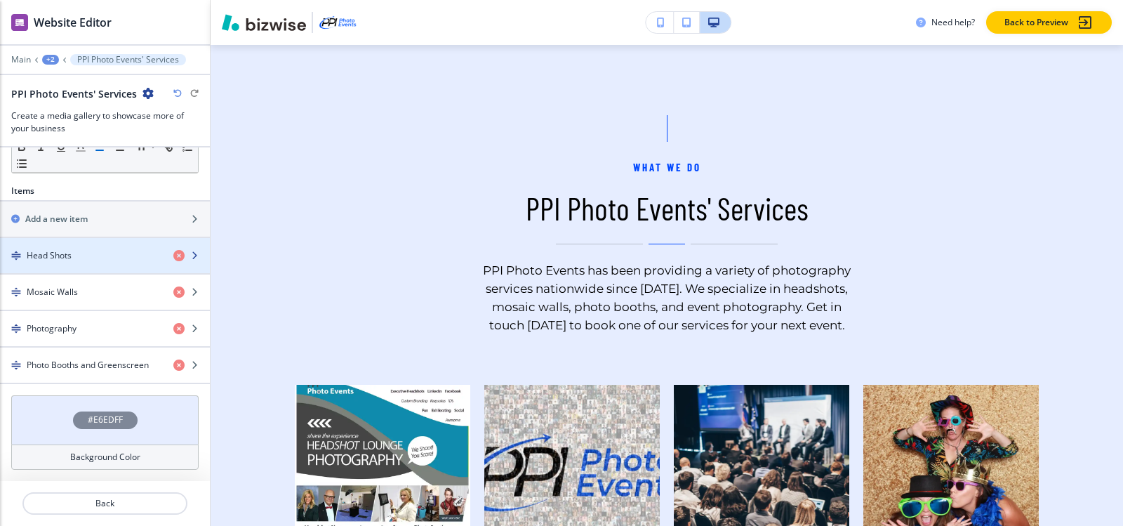
click at [67, 260] on h4 "Head Shots" at bounding box center [49, 255] width 45 height 13
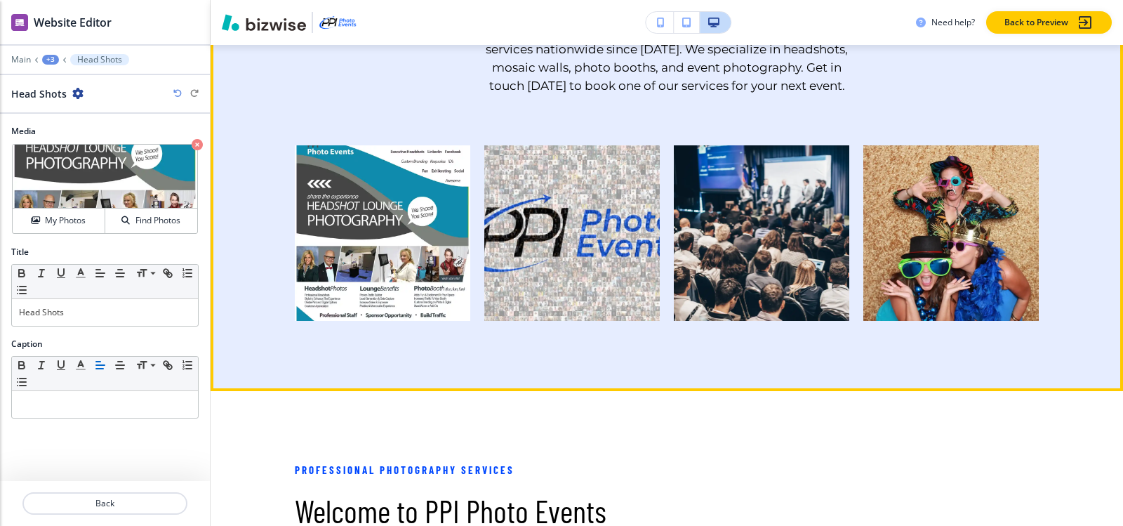
scroll to position [0, 0]
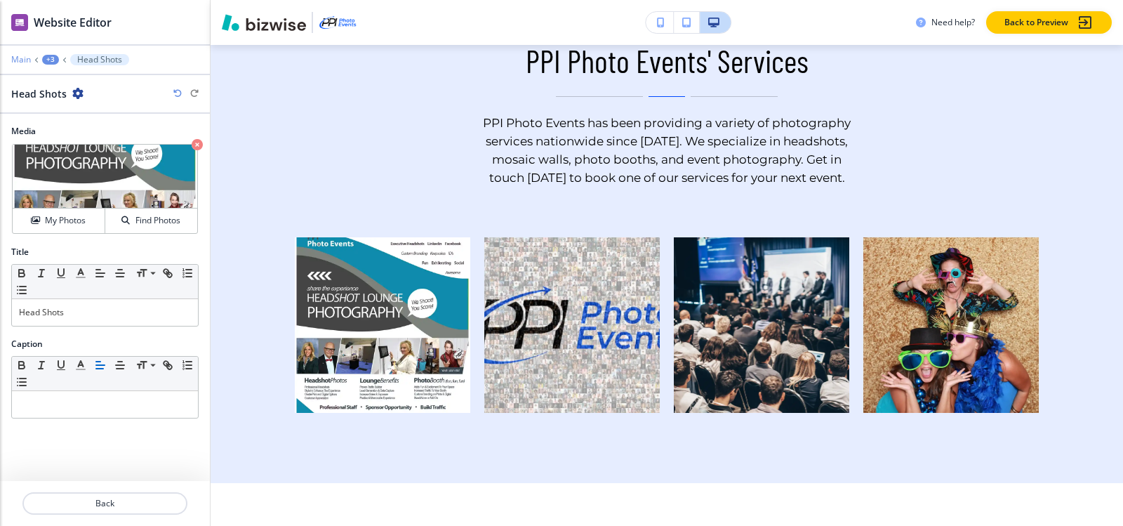
click at [28, 57] on p "Main" at bounding box center [21, 60] width 20 height 10
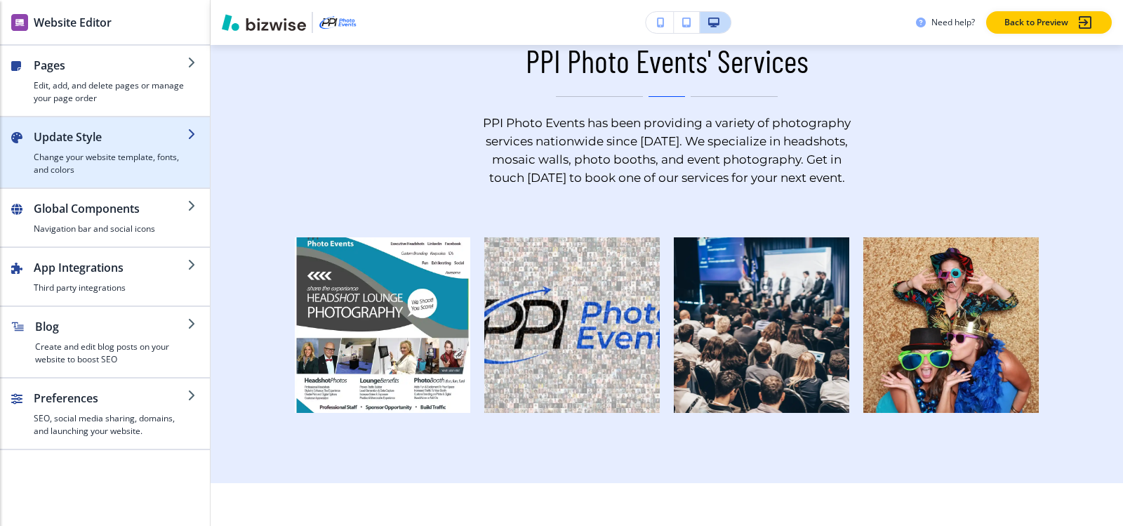
click at [88, 128] on div "button" at bounding box center [105, 122] width 210 height 11
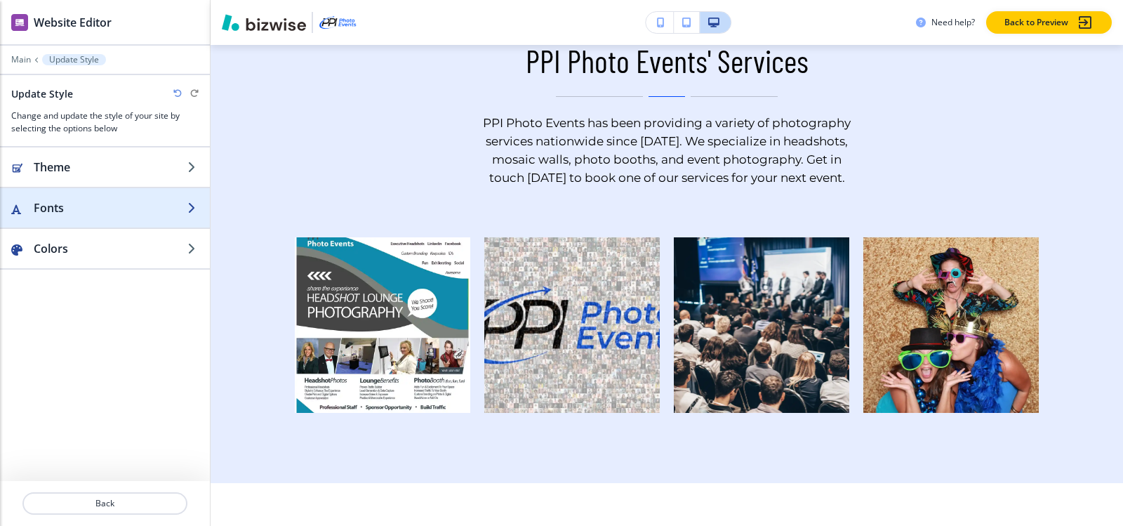
click at [109, 212] on h2 "Fonts" at bounding box center [111, 207] width 154 height 17
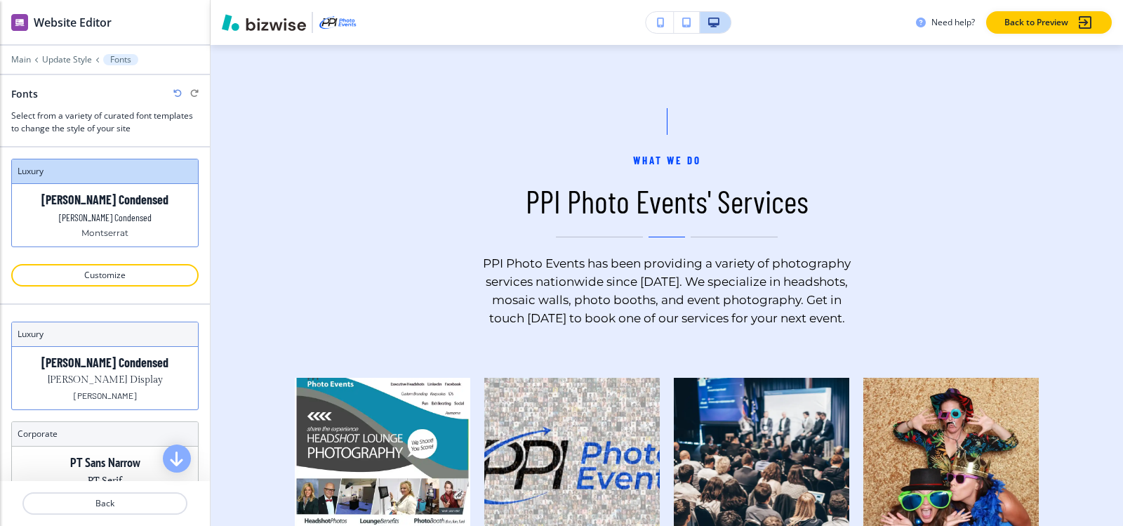
click at [101, 377] on p "Gilda Display" at bounding box center [105, 380] width 115 height 15
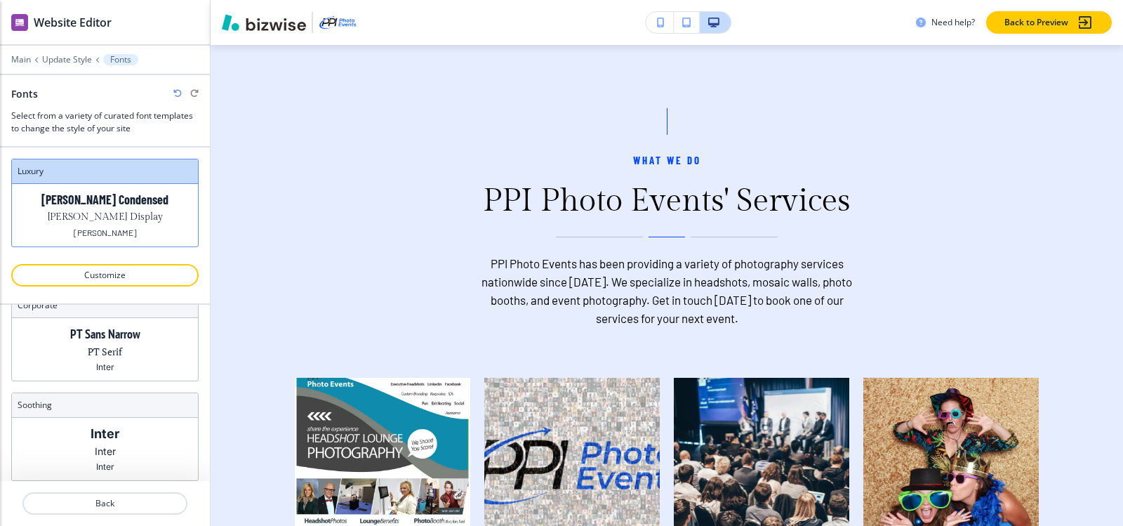
scroll to position [140, 0]
click at [119, 335] on div "PT Sans Narrow PT Serif Inter" at bounding box center [105, 337] width 186 height 62
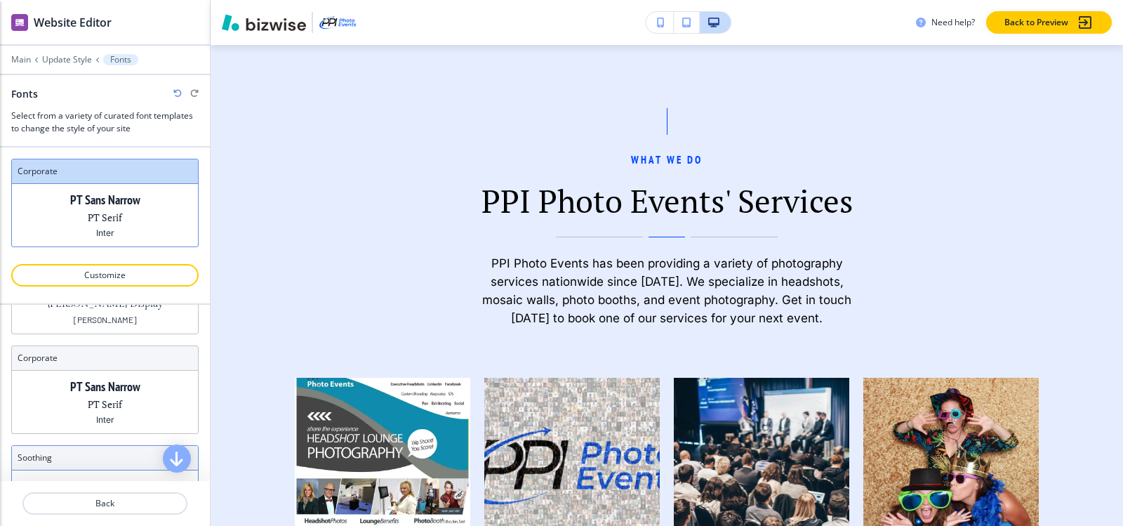
scroll to position [0, 0]
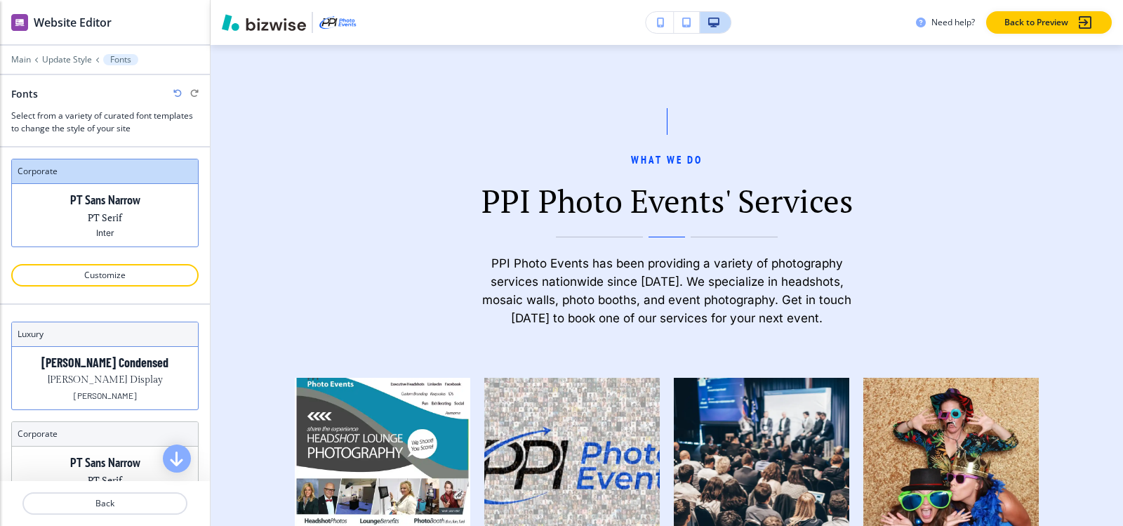
click at [120, 388] on div "Barlow Condensed Gilda Display Barlow" at bounding box center [105, 378] width 186 height 62
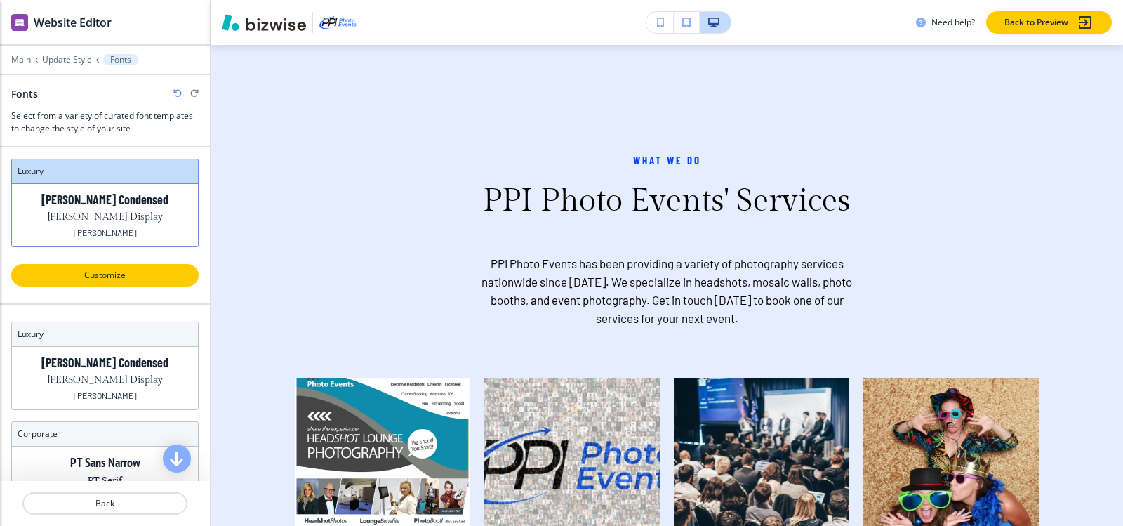
click at [107, 284] on button "Customize" at bounding box center [104, 275] width 187 height 22
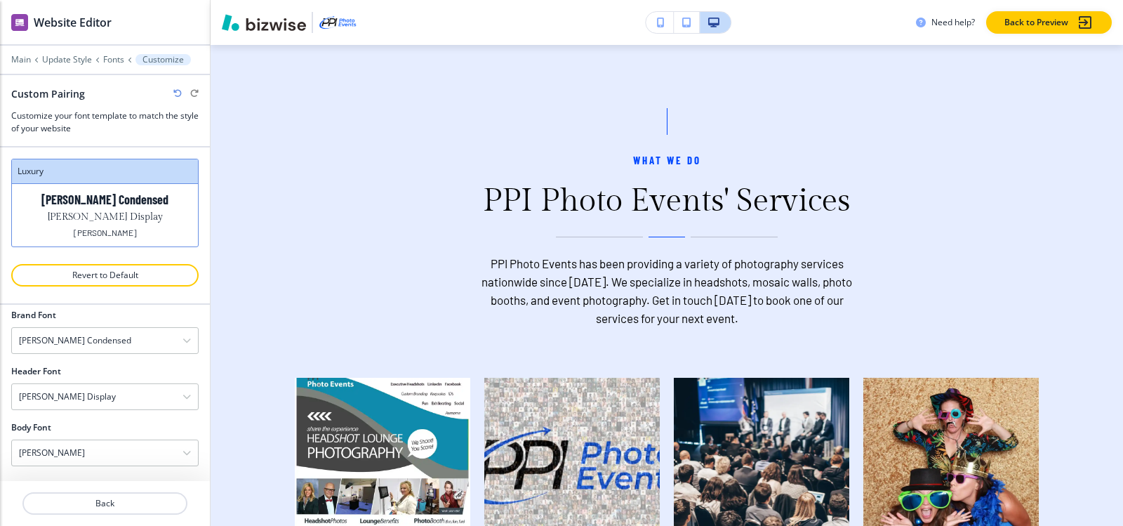
scroll to position [72, 0]
click at [89, 403] on div "Gilda Display" at bounding box center [105, 394] width 186 height 25
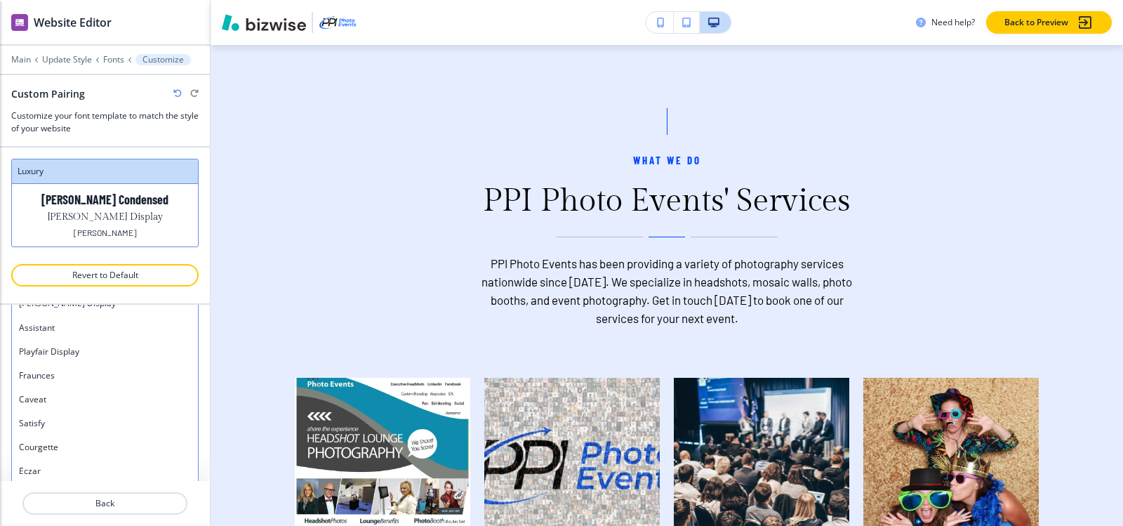
scroll to position [139, 0]
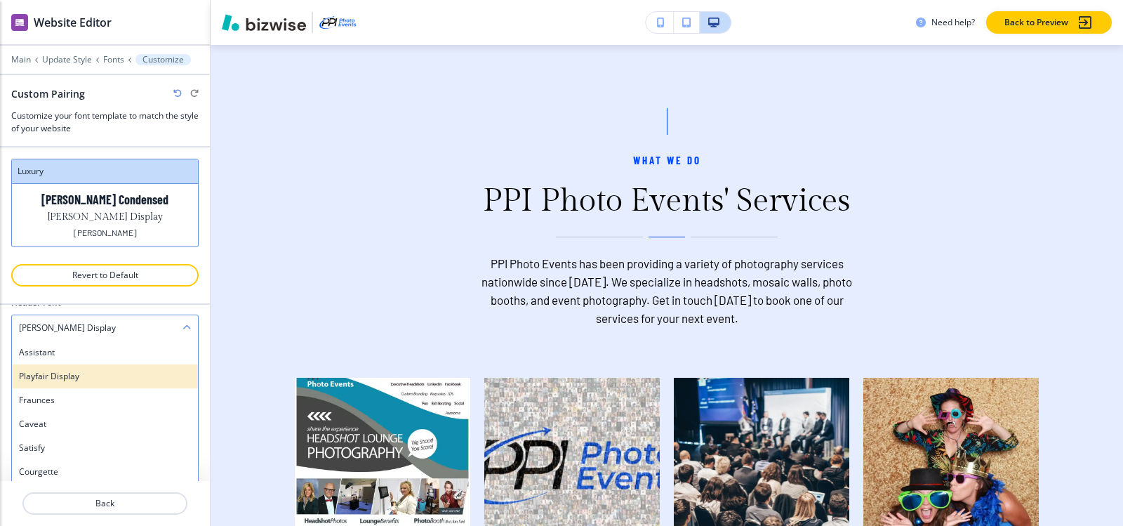
click at [88, 376] on h4 "Playfair Display" at bounding box center [105, 376] width 172 height 13
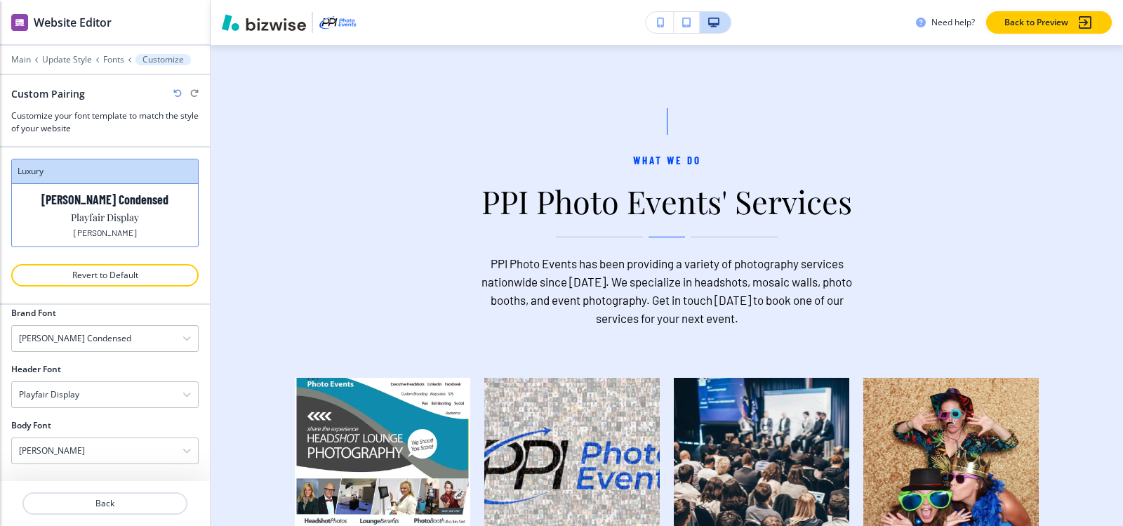
scroll to position [72, 0]
click at [82, 345] on div "Barlow Condensed" at bounding box center [105, 338] width 186 height 25
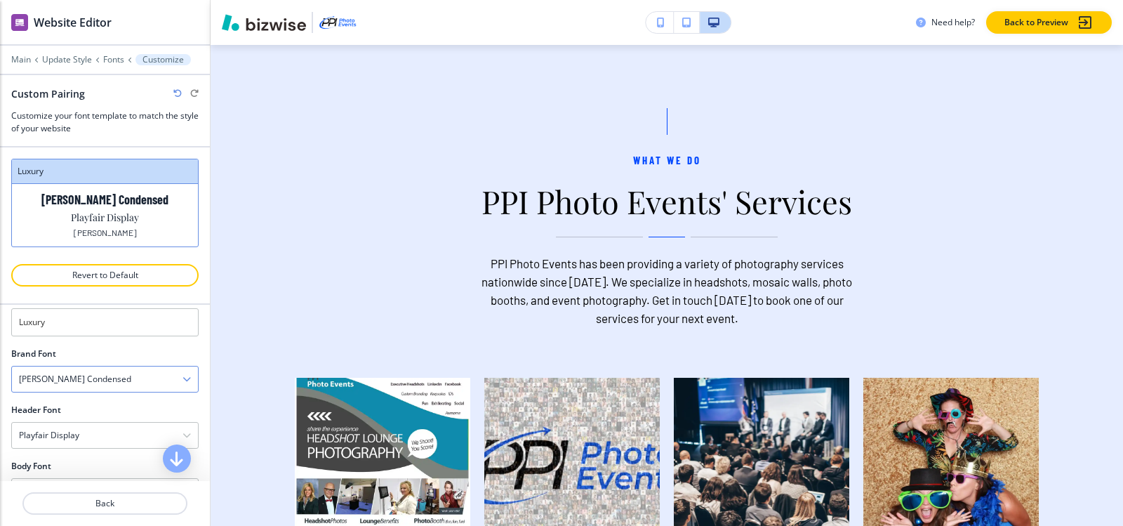
scroll to position [0, 0]
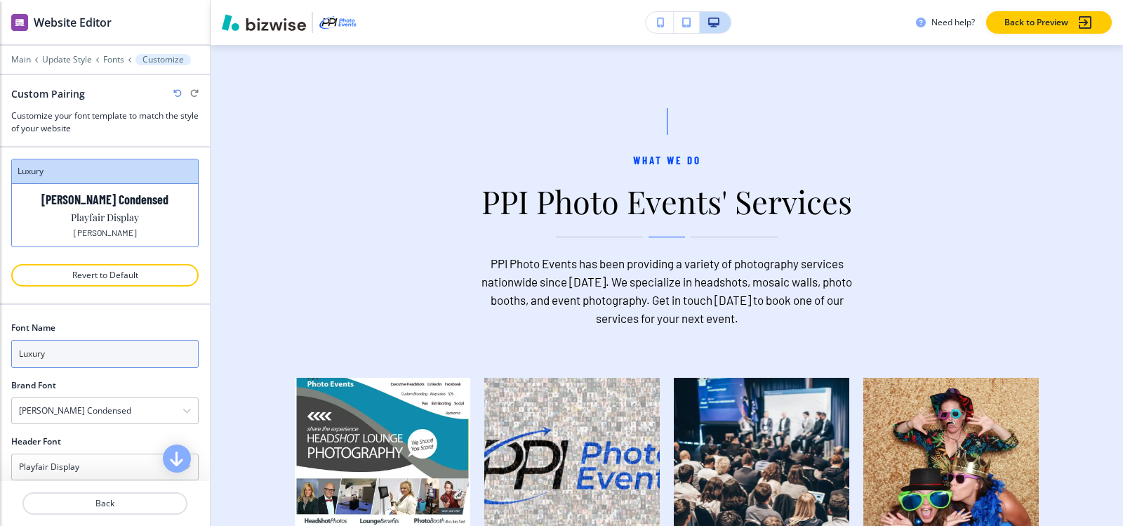
click at [121, 354] on input "Luxury" at bounding box center [104, 354] width 187 height 28
drag, startPoint x: 97, startPoint y: 354, endPoint x: 0, endPoint y: 366, distance: 97.6
click at [0, 366] on div "Font Name Luxury Brand Font Barlow Condensed Assistant Playfair Display Fraunce…" at bounding box center [105, 429] width 210 height 248
type input "Bold"
click at [131, 388] on div "Brand Font" at bounding box center [104, 385] width 187 height 13
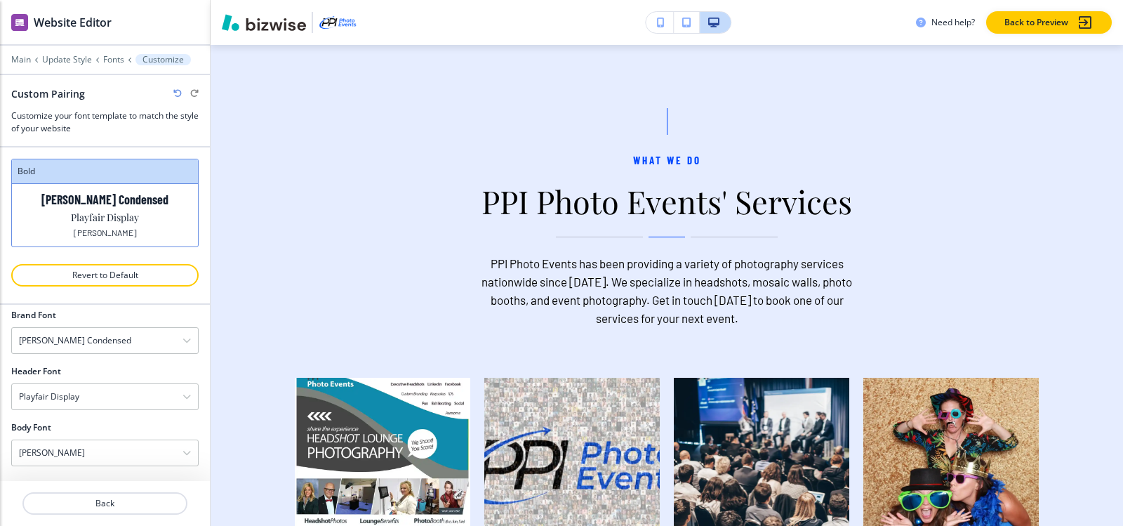
scroll to position [72, 0]
click at [90, 396] on div "Playfair Display" at bounding box center [105, 394] width 186 height 25
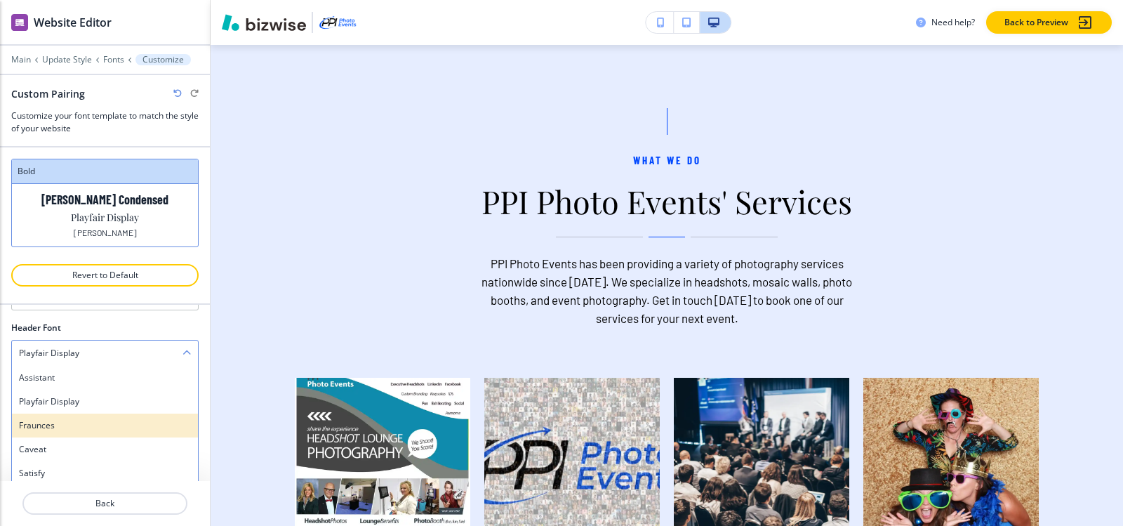
scroll to position [139, 0]
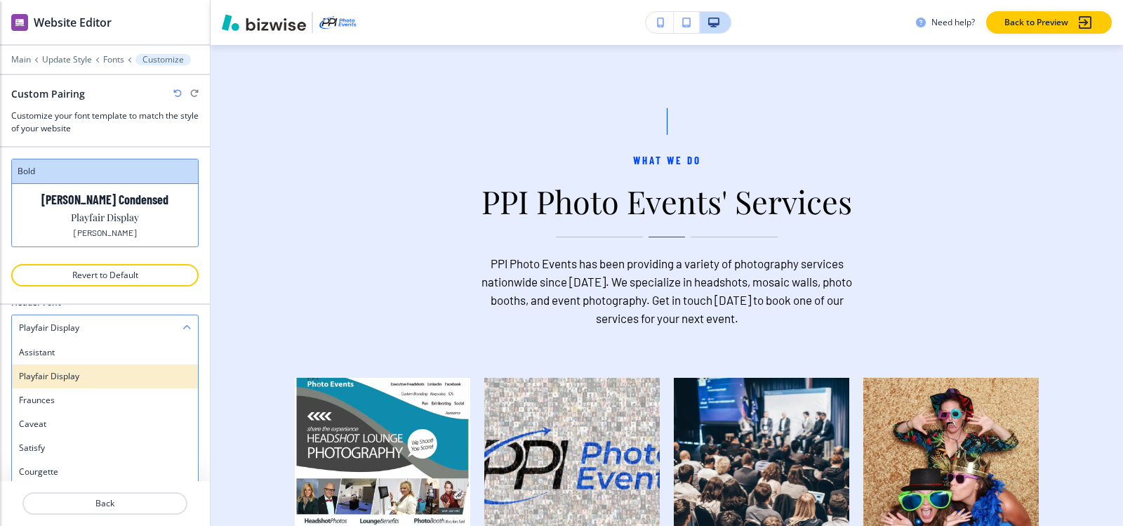
click at [105, 382] on h4 "Playfair Display" at bounding box center [105, 376] width 172 height 13
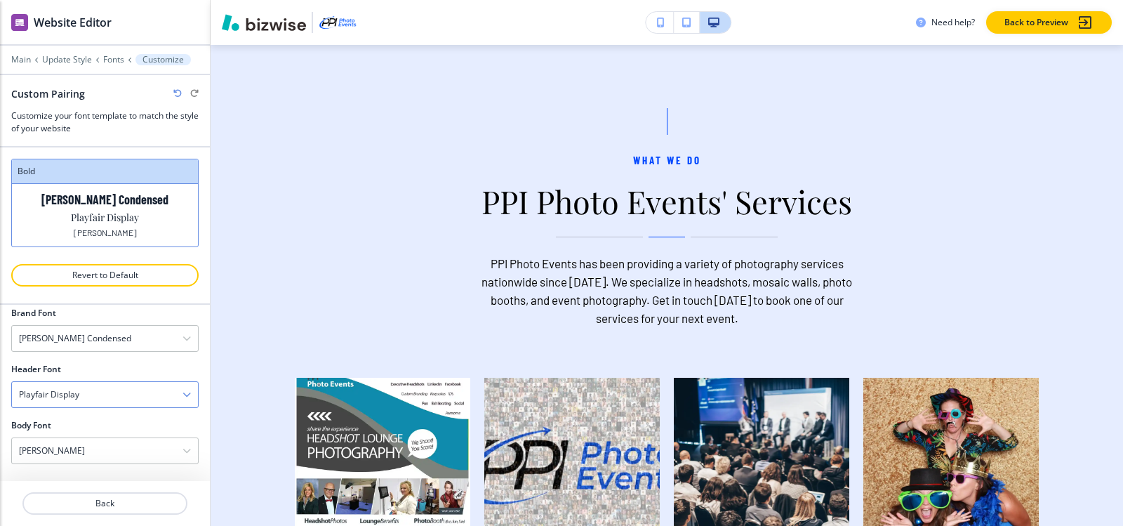
click at [104, 392] on div "Playfair Display" at bounding box center [105, 394] width 186 height 25
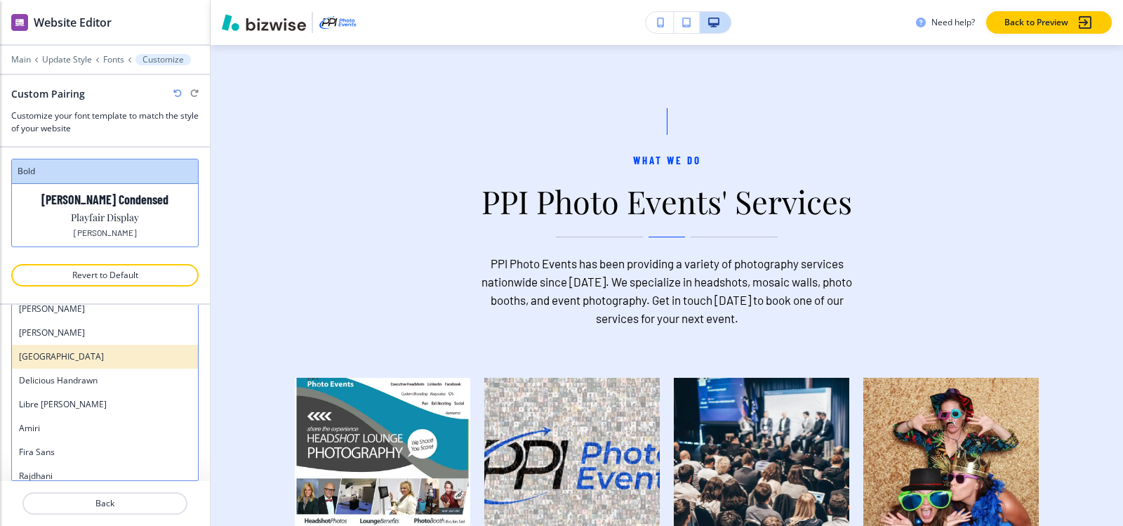
scroll to position [70, 0]
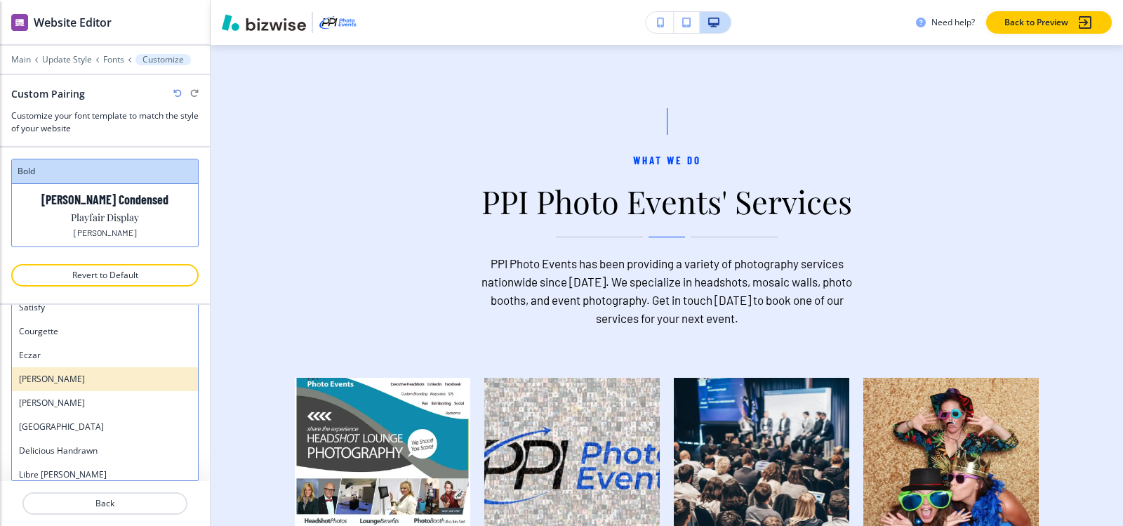
click at [118, 376] on h4 "Merriweather" at bounding box center [105, 379] width 172 height 13
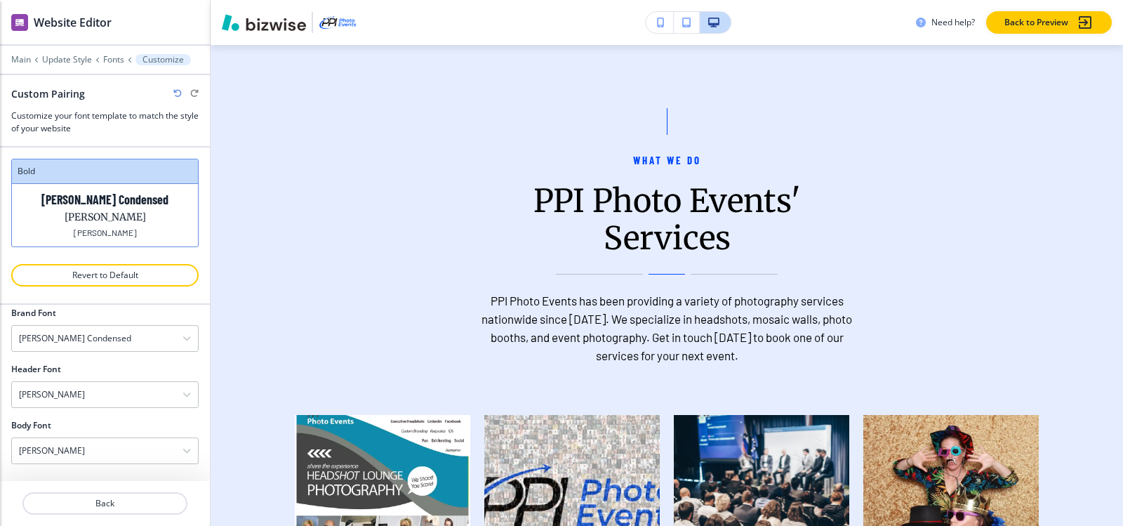
scroll to position [72, 0]
click at [107, 338] on div "Barlow Condensed" at bounding box center [105, 338] width 186 height 25
click at [67, 400] on h4 "Merriweather" at bounding box center [52, 394] width 66 height 13
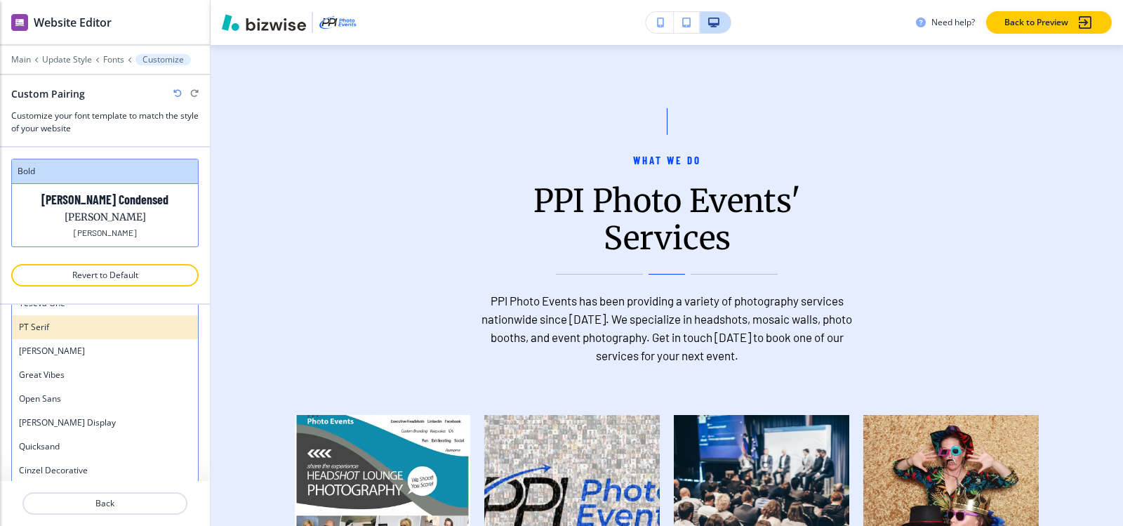
click at [68, 329] on h4 "PT Serif" at bounding box center [105, 327] width 172 height 13
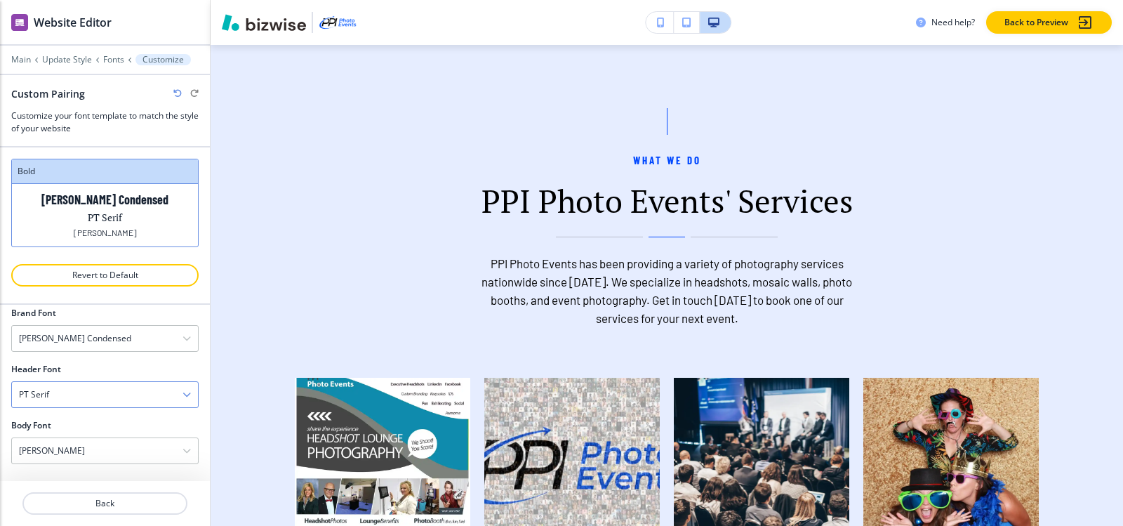
scroll to position [72, 0]
click at [65, 402] on div "PT Serif" at bounding box center [105, 394] width 186 height 25
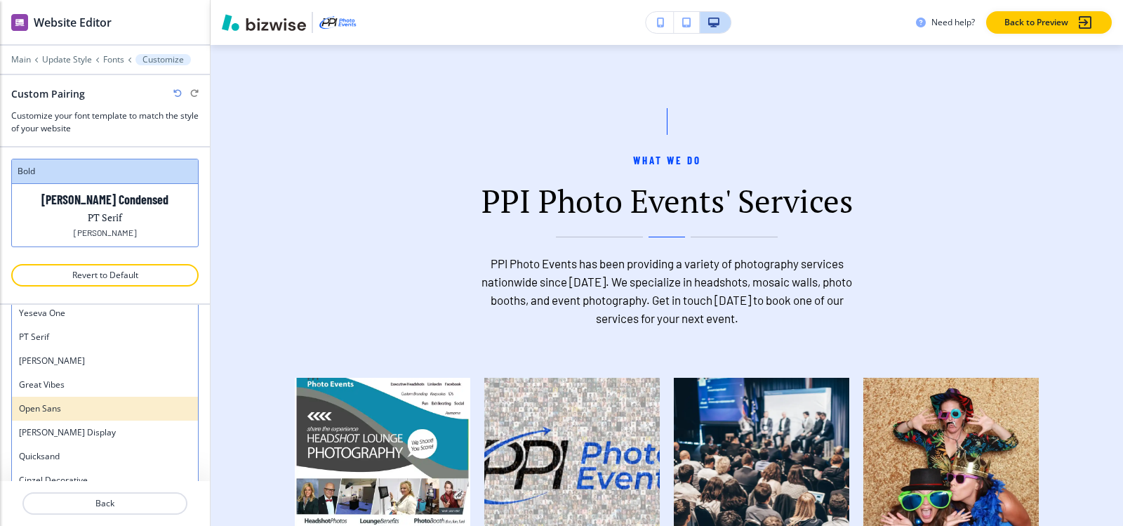
scroll to position [209, 0]
click at [92, 408] on h4 "Gilda Display" at bounding box center [105, 408] width 172 height 13
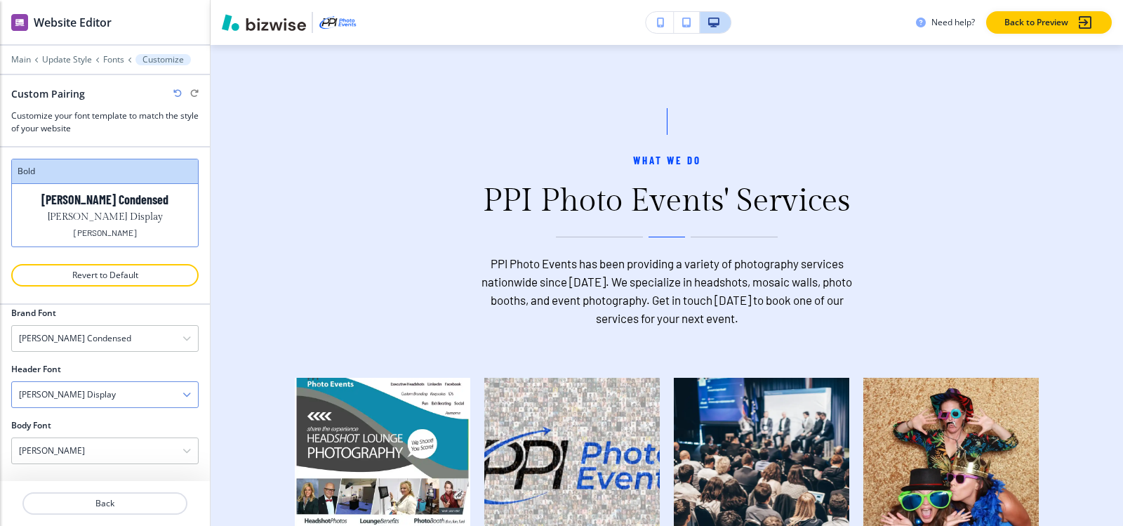
scroll to position [72, 0]
click at [81, 394] on div "Gilda Display" at bounding box center [105, 394] width 186 height 25
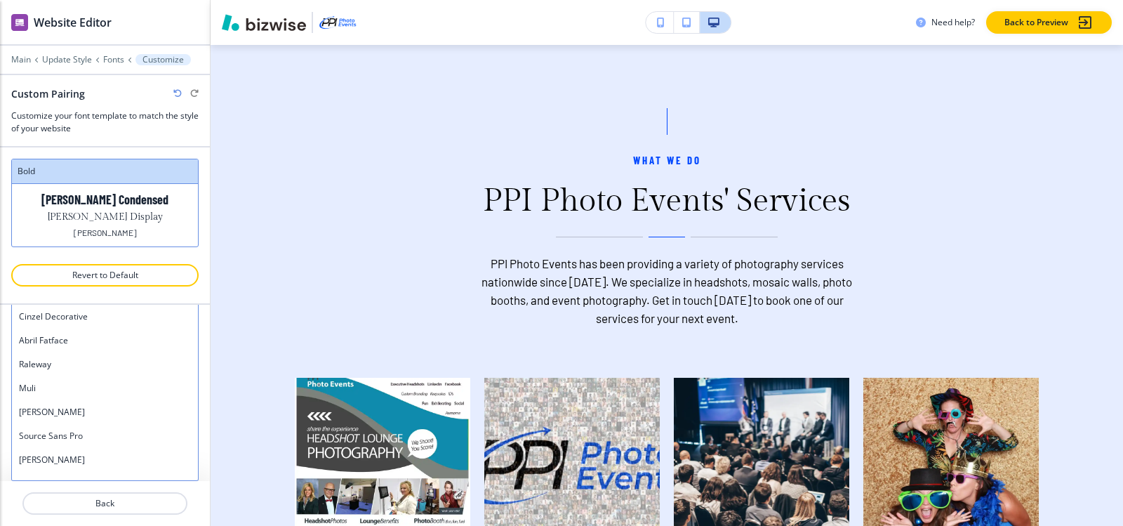
scroll to position [491, 0]
click at [84, 371] on div "Raleway" at bounding box center [105, 364] width 186 height 24
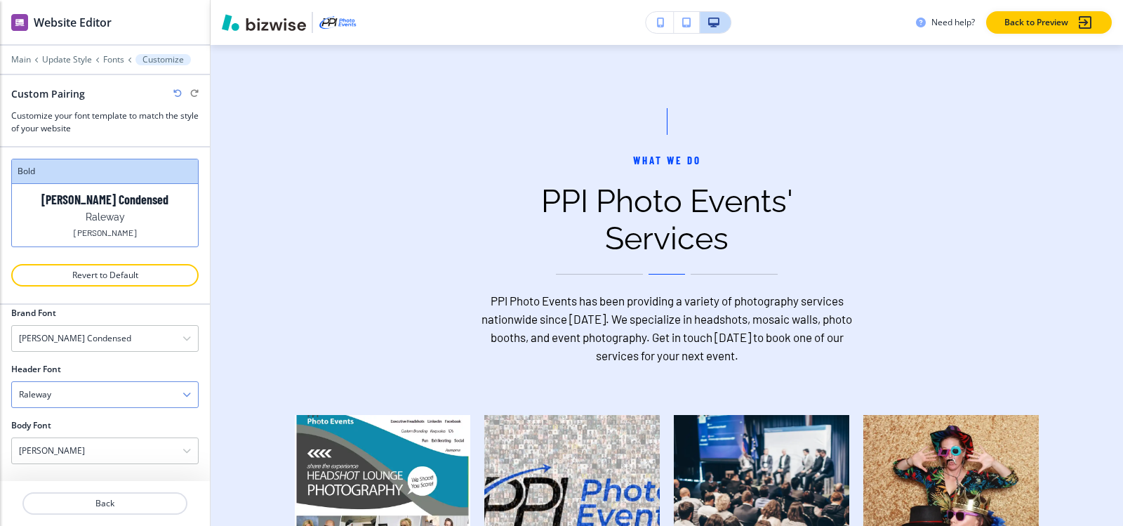
scroll to position [72, 0]
click at [65, 396] on div "Raleway" at bounding box center [105, 394] width 186 height 25
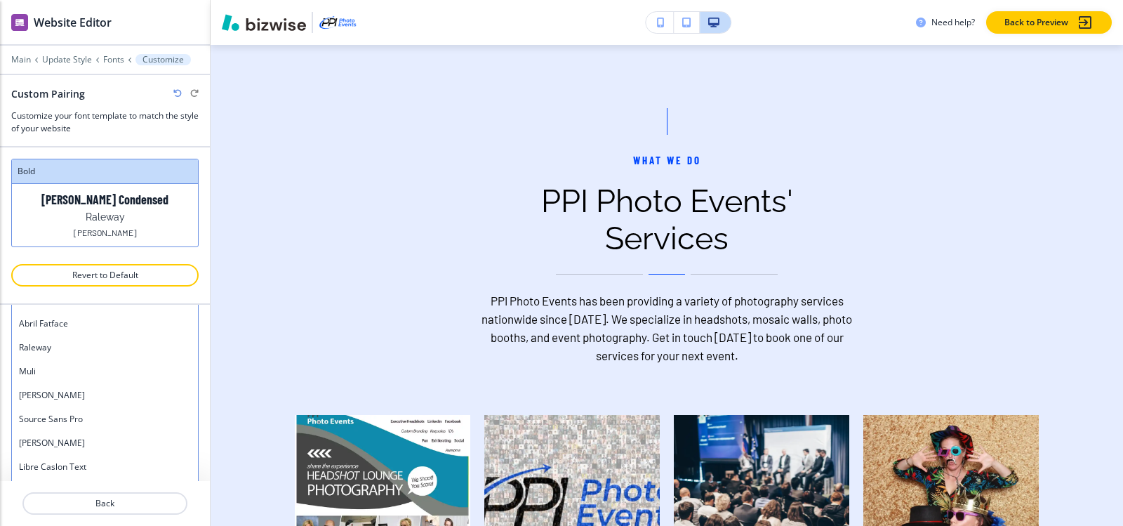
scroll to position [561, 0]
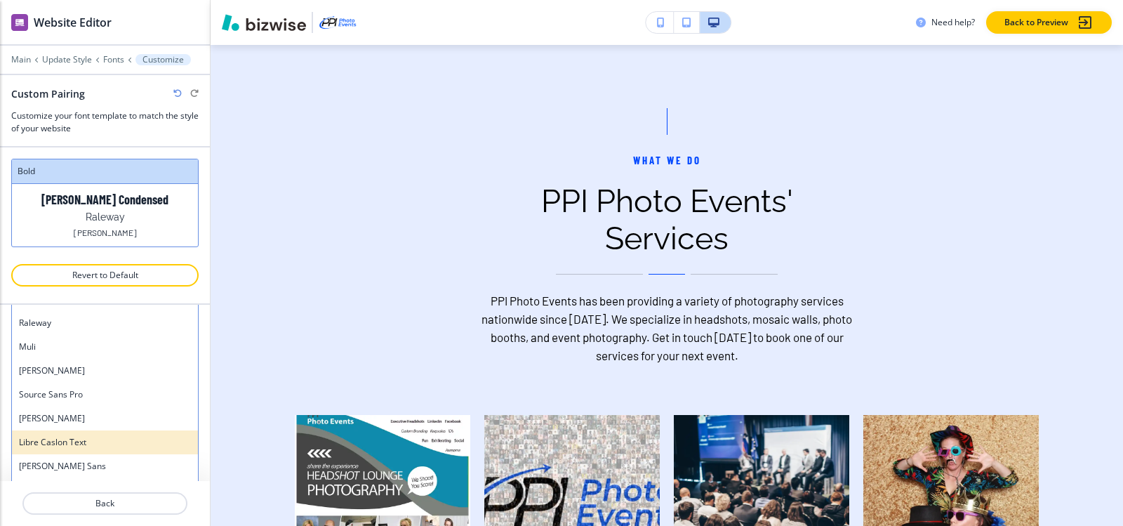
click at [65, 446] on h4 "Libre Caslon Text" at bounding box center [105, 442] width 172 height 13
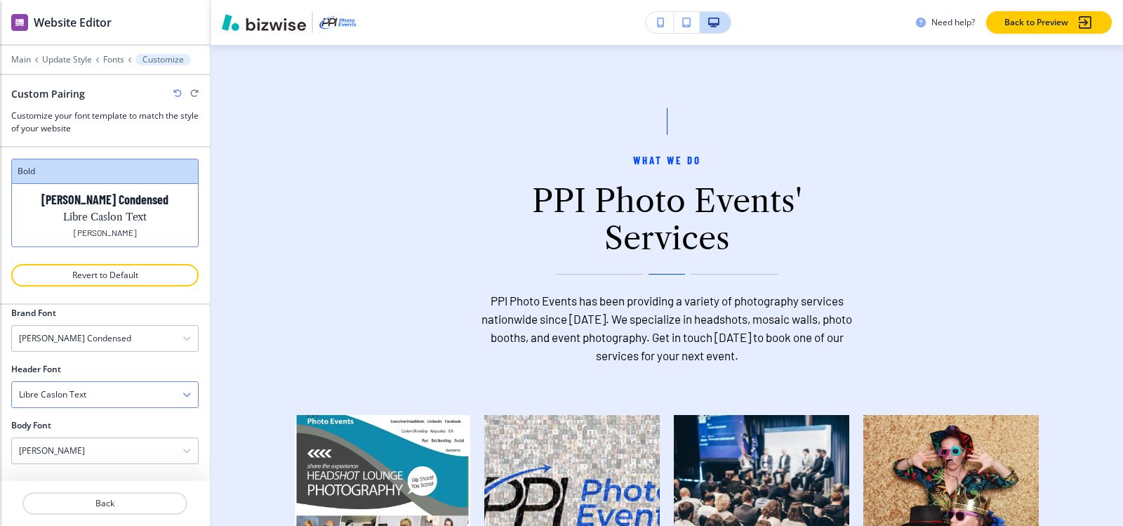
scroll to position [72, 0]
click at [80, 391] on h4 "Libre Caslon Text" at bounding box center [52, 394] width 67 height 13
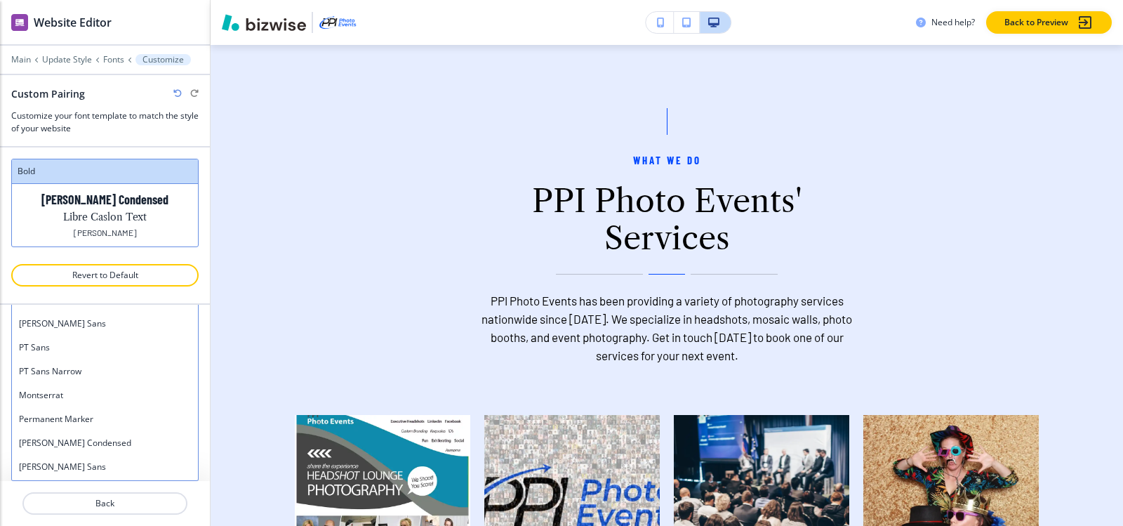
scroll to position [702, 0]
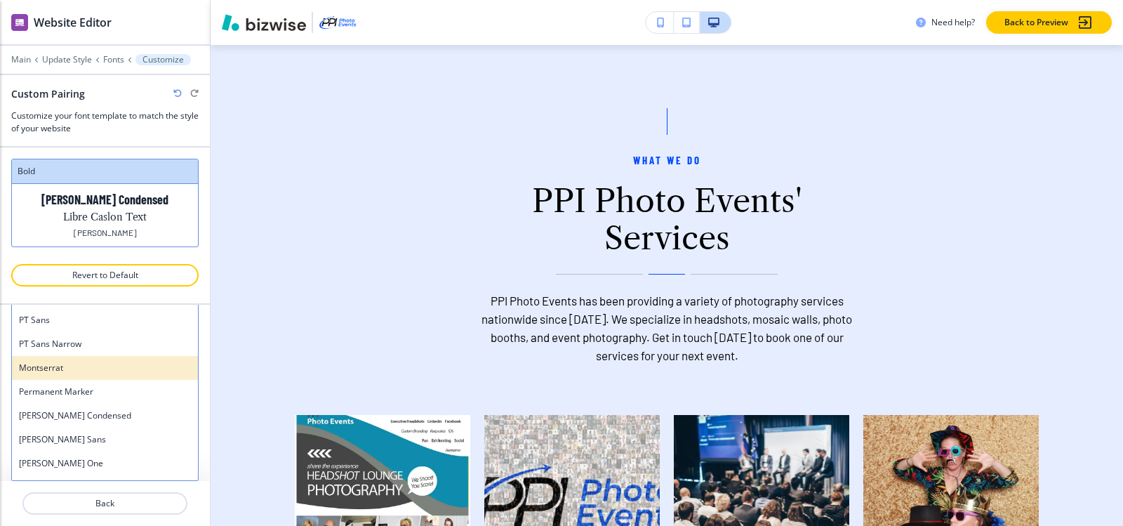
click at [86, 365] on h4 "Montserrat" at bounding box center [105, 367] width 172 height 13
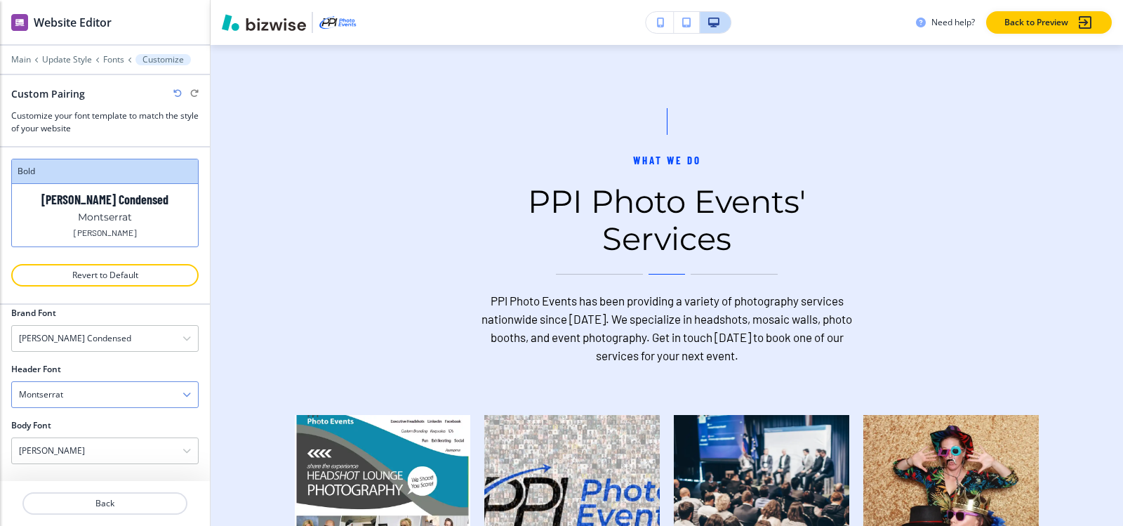
scroll to position [72, 0]
click at [71, 403] on div "Montserrat" at bounding box center [105, 394] width 186 height 25
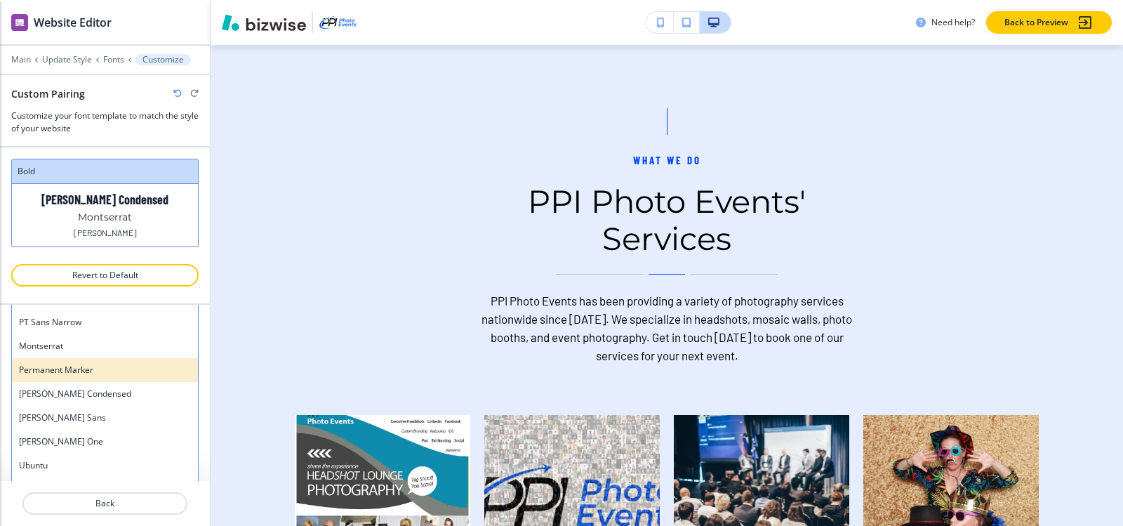
scroll to position [772, 0]
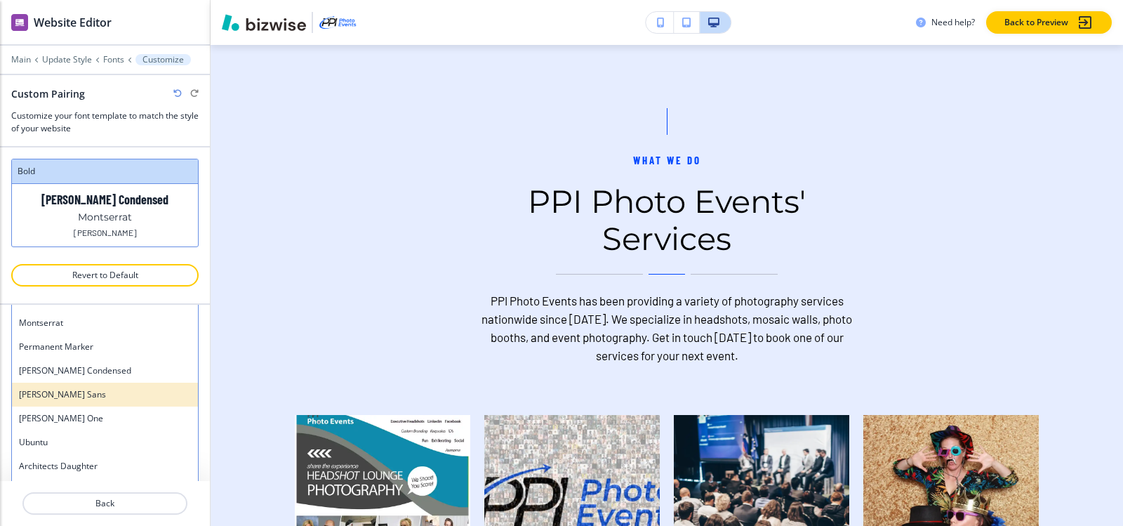
click at [95, 391] on h4 "Merriweather Sans" at bounding box center [105, 394] width 172 height 13
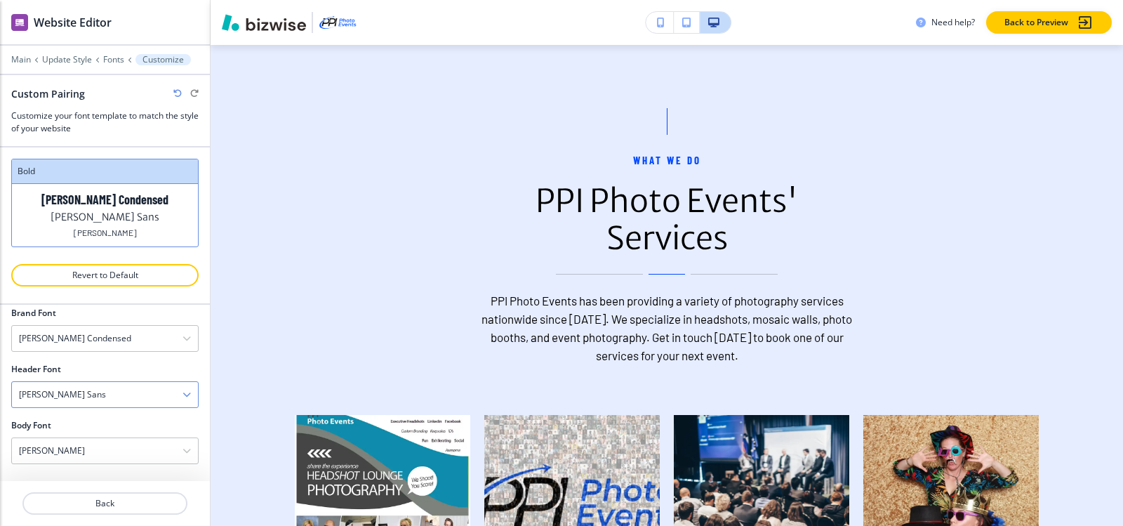
scroll to position [72, 0]
click at [80, 393] on h4 "Merriweather Sans" at bounding box center [62, 394] width 87 height 13
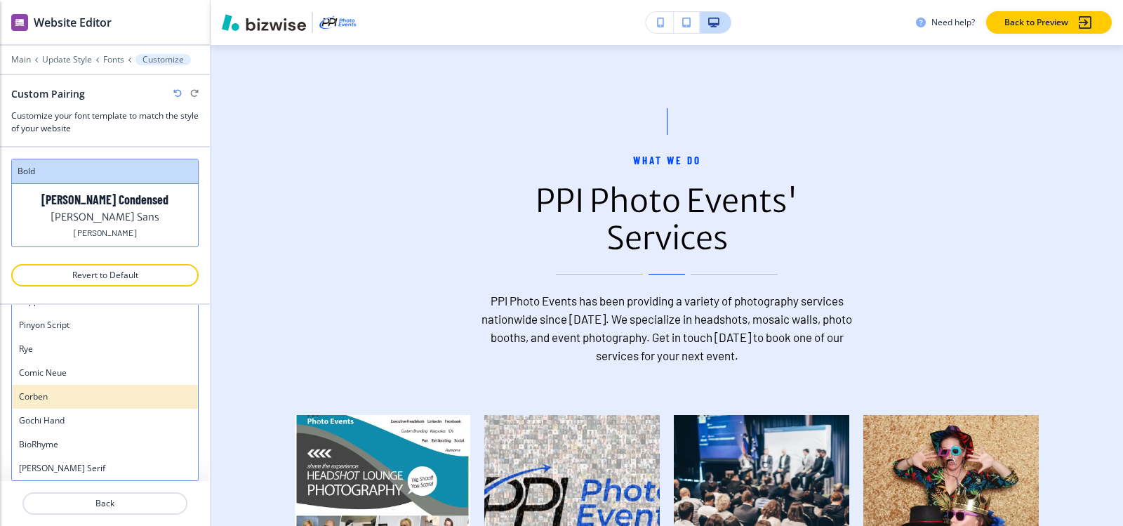
scroll to position [0, 0]
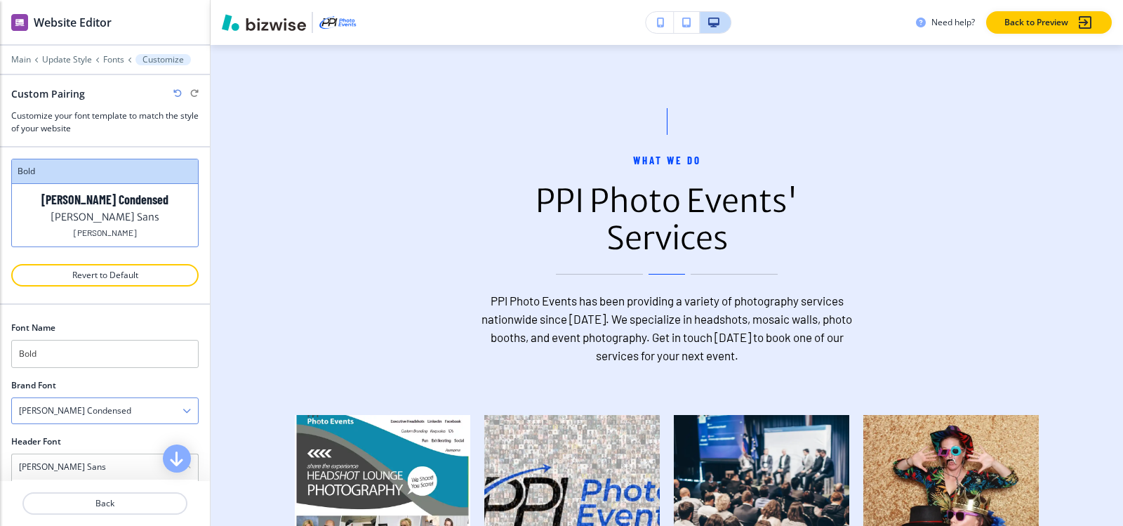
click at [82, 411] on h4 "Barlow Condensed" at bounding box center [75, 410] width 112 height 13
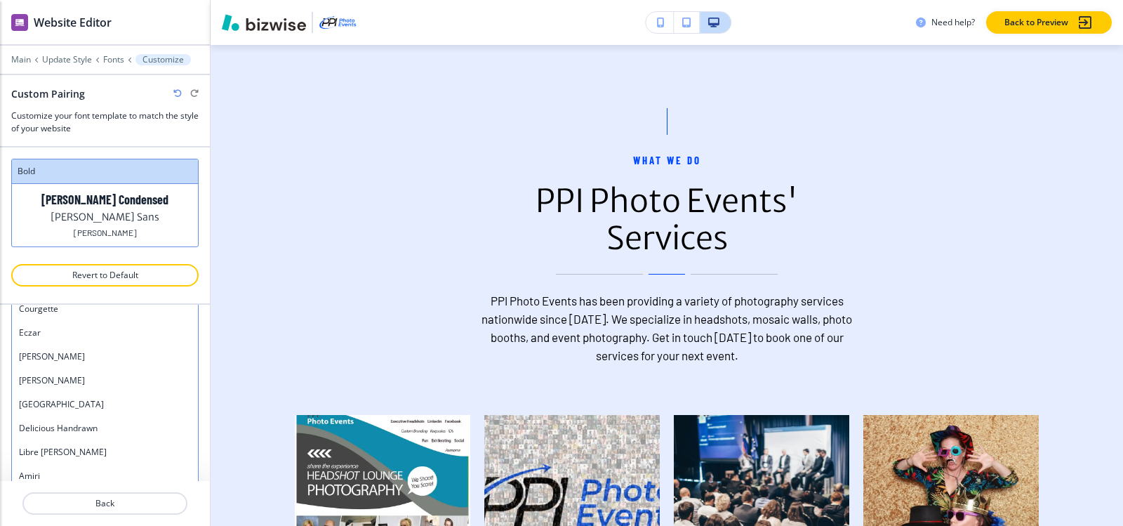
scroll to position [67, 0]
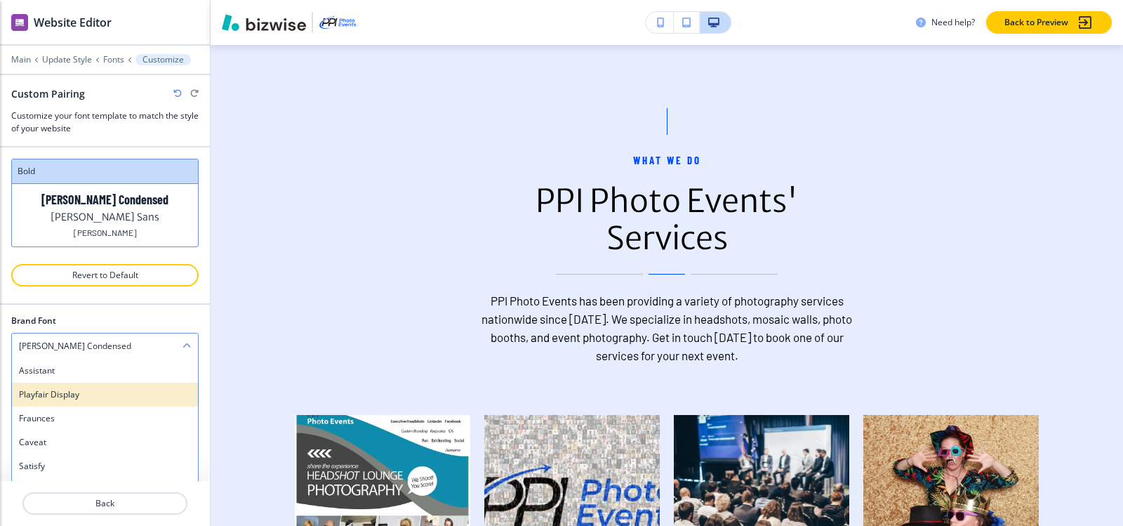
click at [79, 400] on h4 "Playfair Display" at bounding box center [105, 394] width 172 height 13
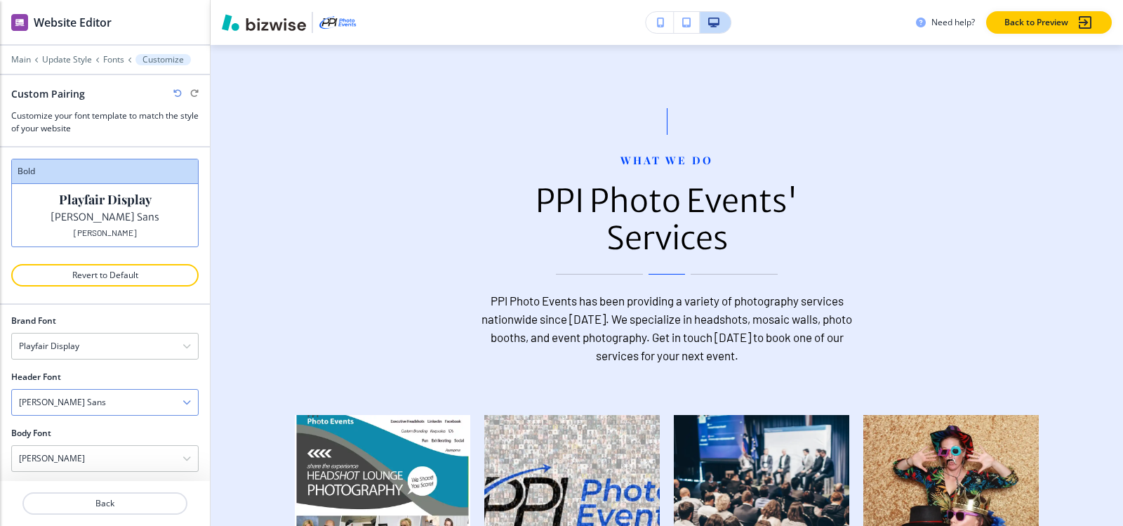
click at [112, 406] on div "Merriweather Sans" at bounding box center [105, 401] width 186 height 25
click at [189, 380] on div "Font Name Bold Brand Font Playfair Display Assistant Playfair Display Fraunces …" at bounding box center [105, 393] width 210 height 176
click at [178, 93] on icon "button" at bounding box center [177, 93] width 8 height 8
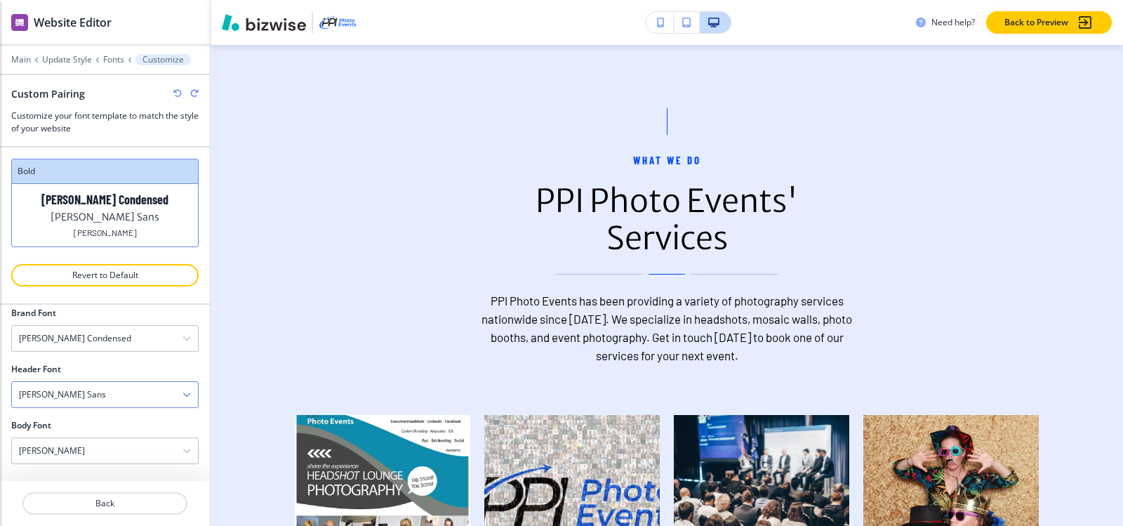
click at [85, 385] on div "Merriweather Sans" at bounding box center [105, 394] width 186 height 25
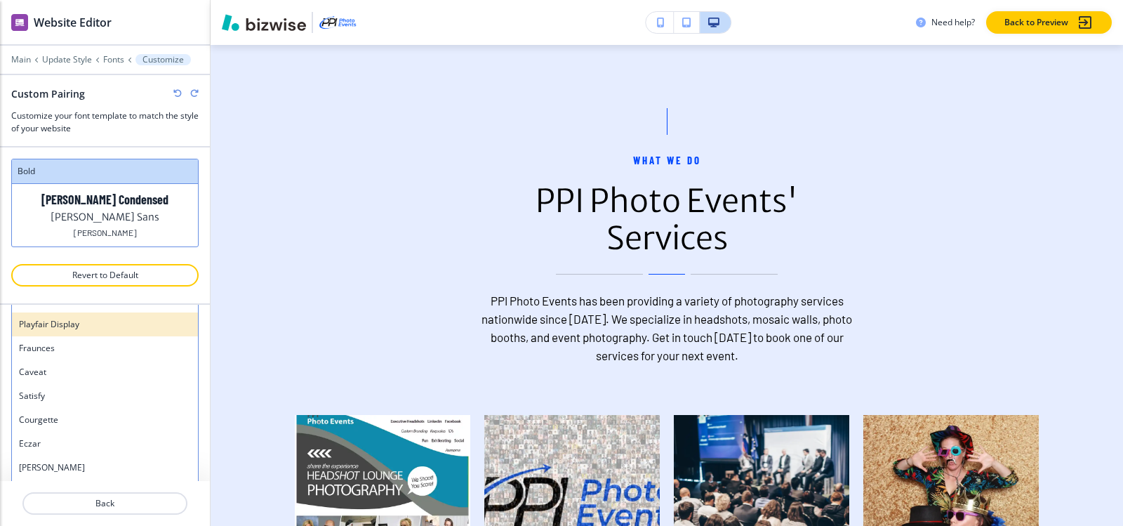
click at [85, 320] on h4 "Playfair Display" at bounding box center [105, 324] width 172 height 13
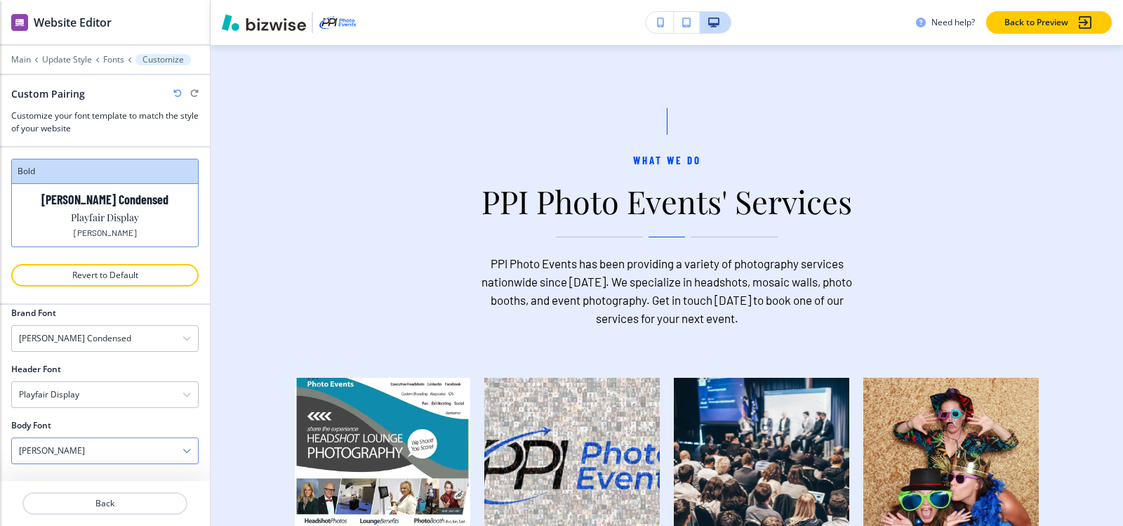
click at [145, 442] on div "Barlow" at bounding box center [105, 450] width 186 height 25
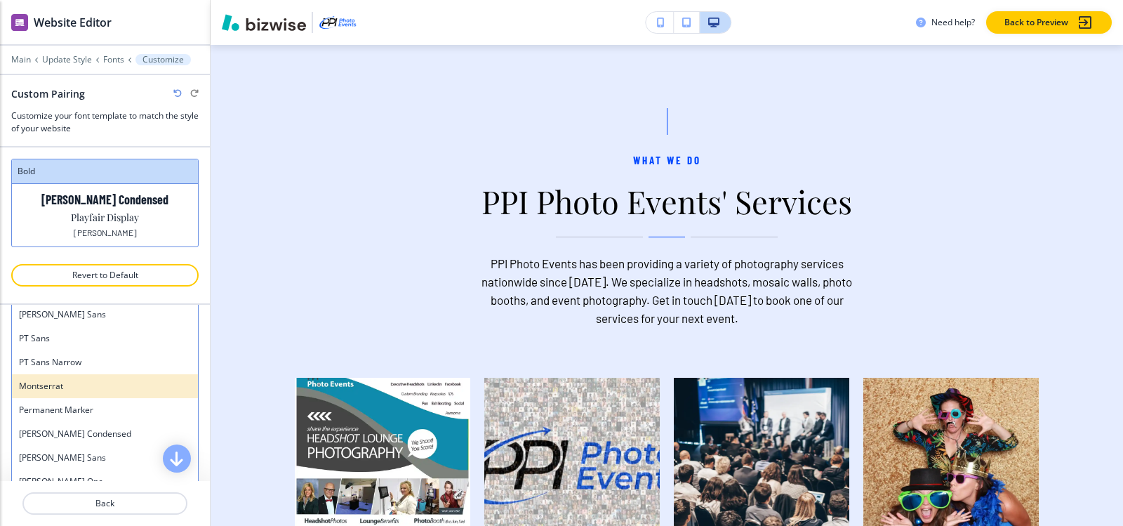
click at [114, 389] on h4 "Montserrat" at bounding box center [105, 386] width 172 height 13
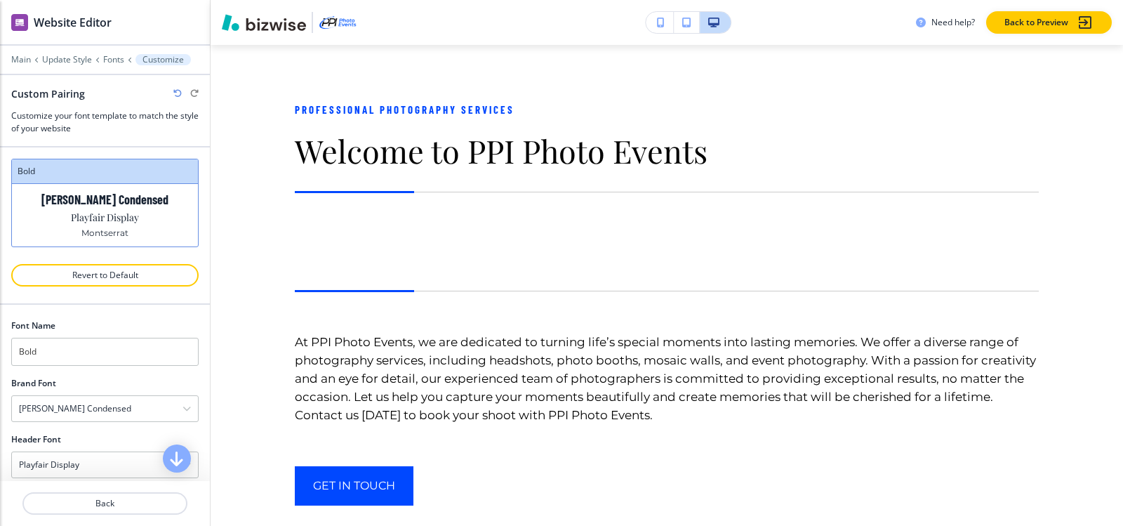
scroll to position [1176, 0]
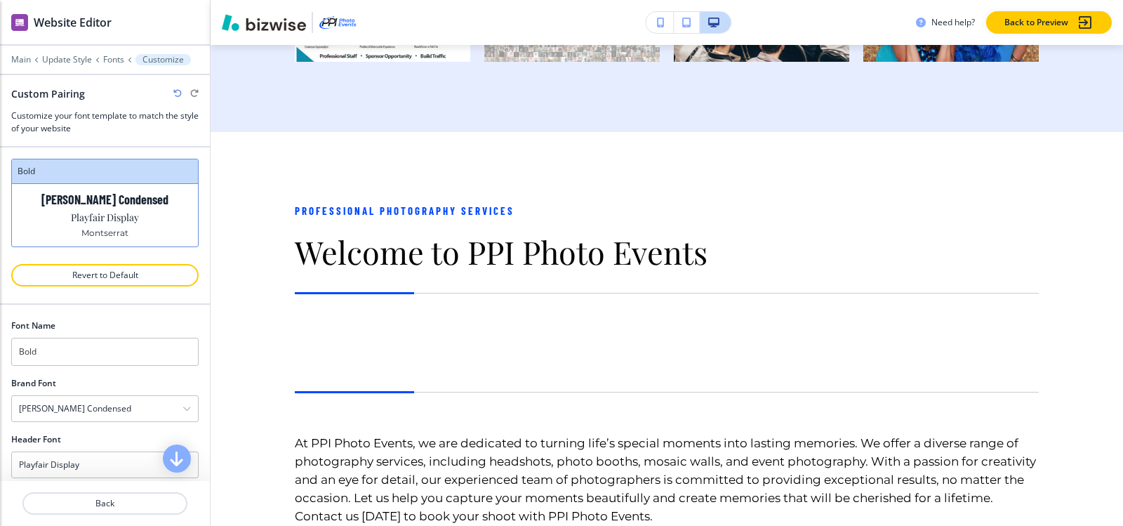
click at [4, 54] on div "Main Update Style Fonts Customize" at bounding box center [105, 59] width 210 height 11
click at [16, 61] on p "Main" at bounding box center [21, 60] width 20 height 10
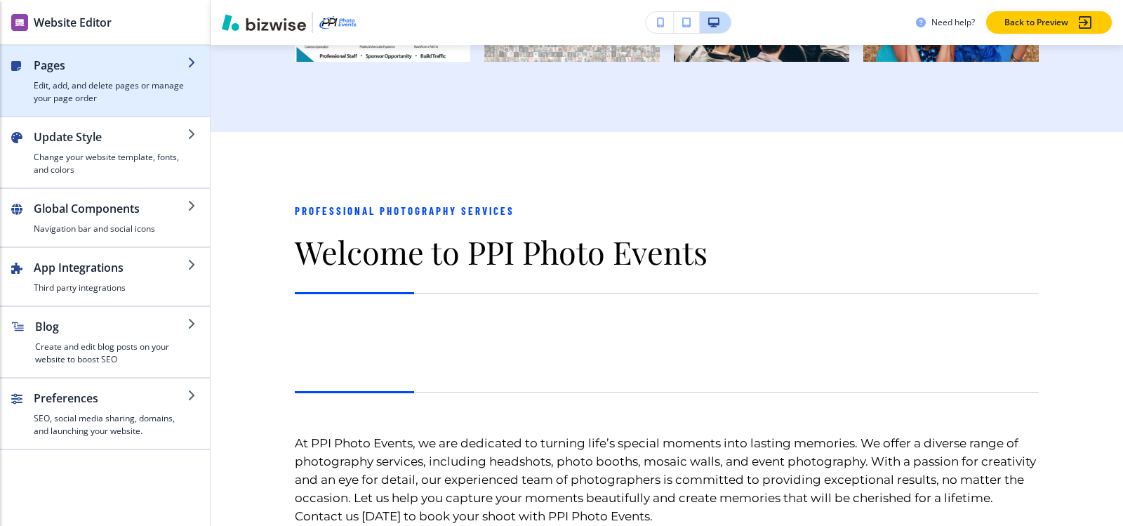
click at [83, 84] on h4 "Edit, add, and delete pages or manage your page order" at bounding box center [111, 91] width 154 height 25
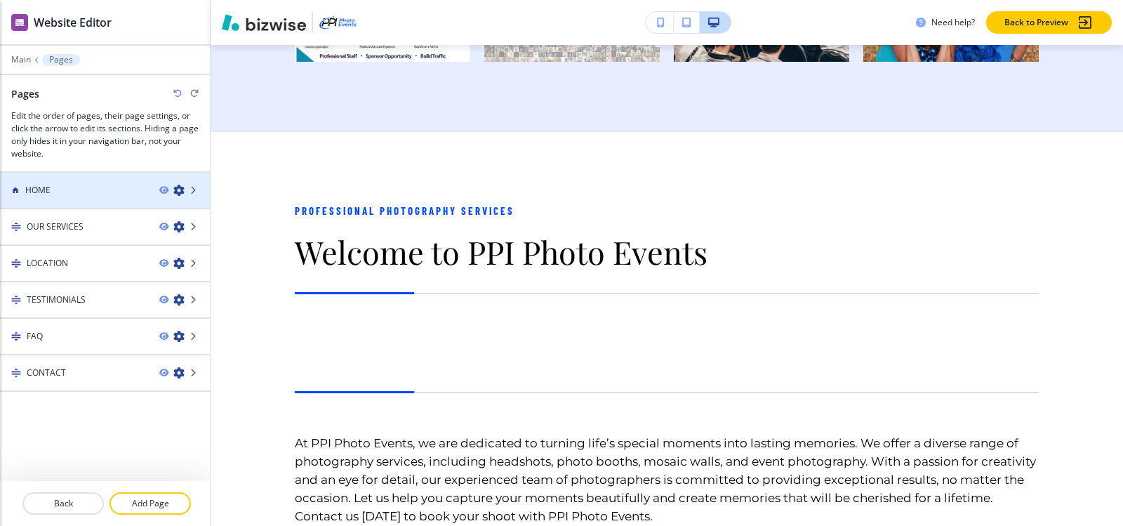
click at [79, 194] on div "HOME" at bounding box center [74, 190] width 148 height 13
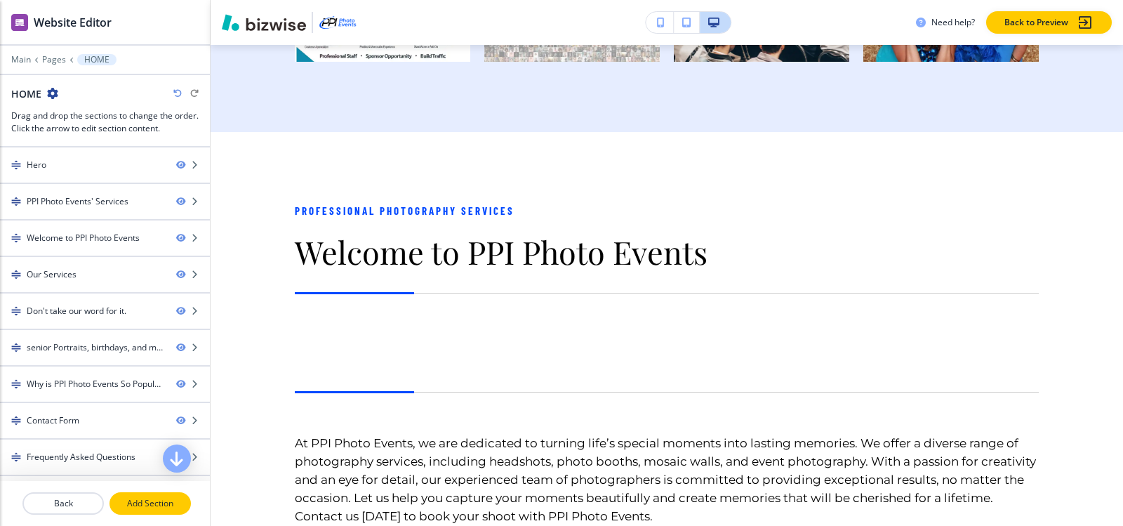
click at [135, 505] on p "Add Section" at bounding box center [150, 503] width 79 height 13
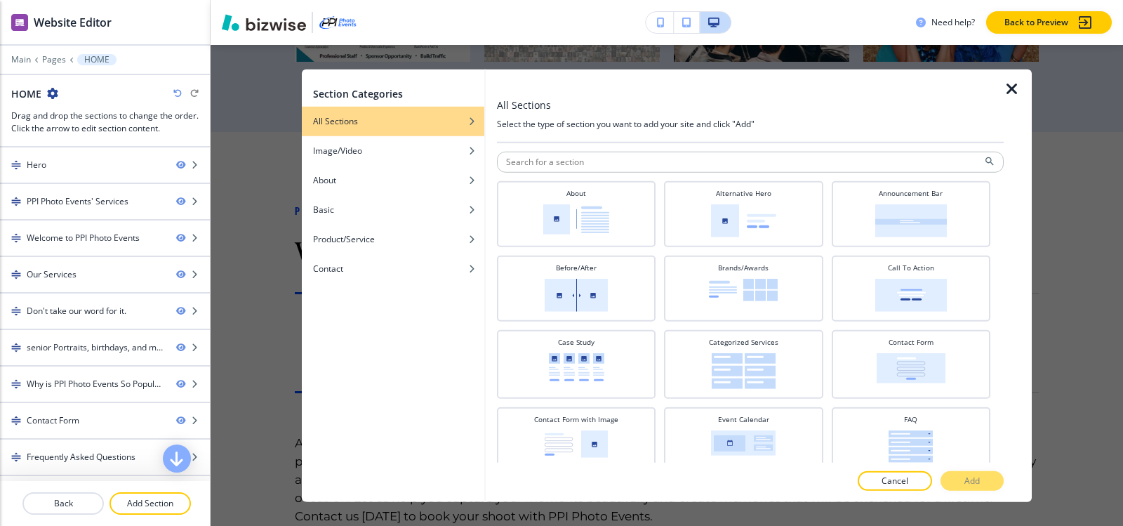
drag, startPoint x: 602, startPoint y: 220, endPoint x: 610, endPoint y: 248, distance: 30.0
click at [601, 220] on img at bounding box center [576, 218] width 66 height 30
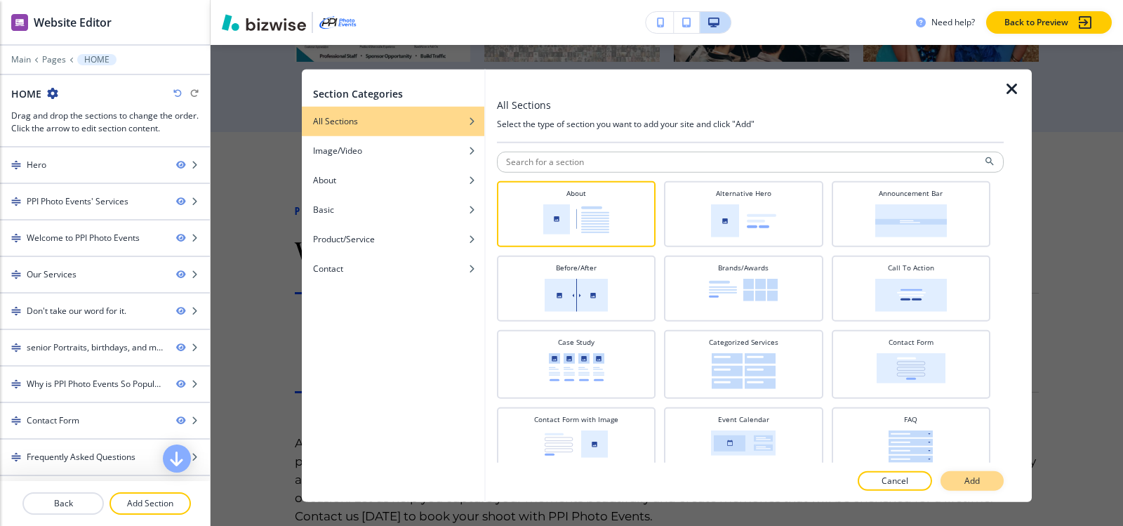
drag, startPoint x: 956, startPoint y: 479, endPoint x: 952, endPoint y: 486, distance: 8.2
click at [956, 479] on button "Add" at bounding box center [971, 481] width 63 height 20
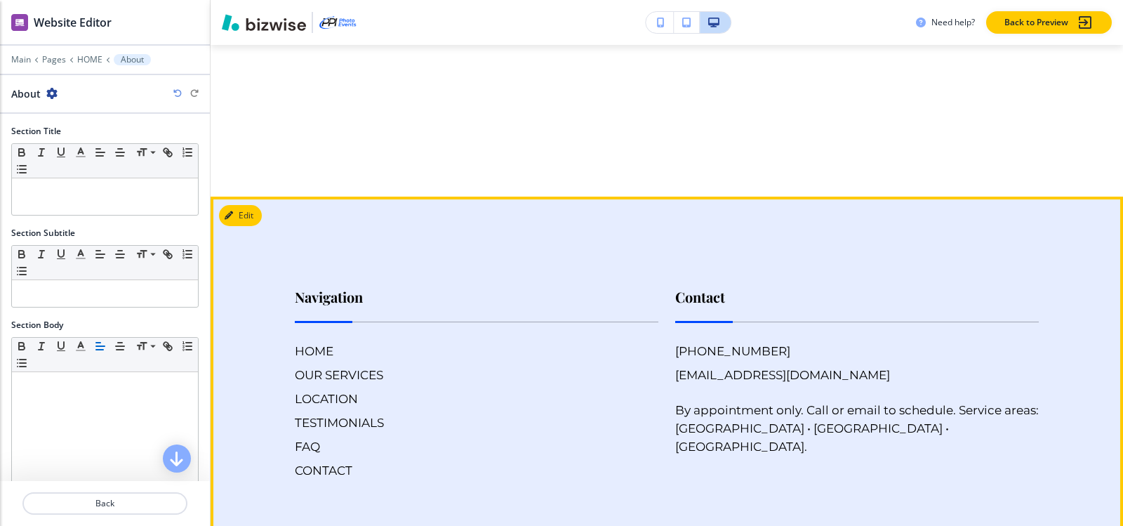
scroll to position [8144, 0]
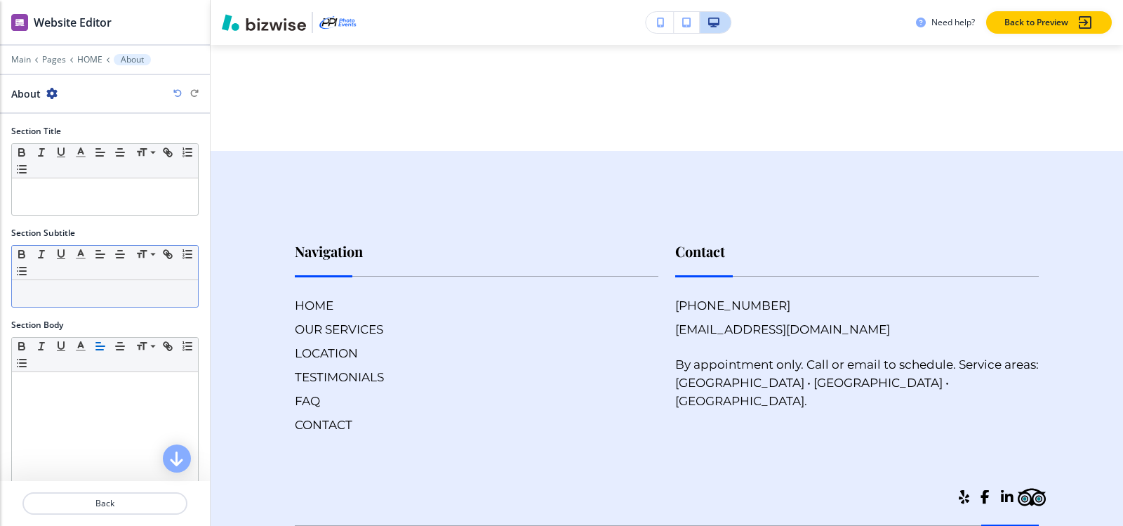
click at [112, 298] on p at bounding box center [105, 293] width 172 height 13
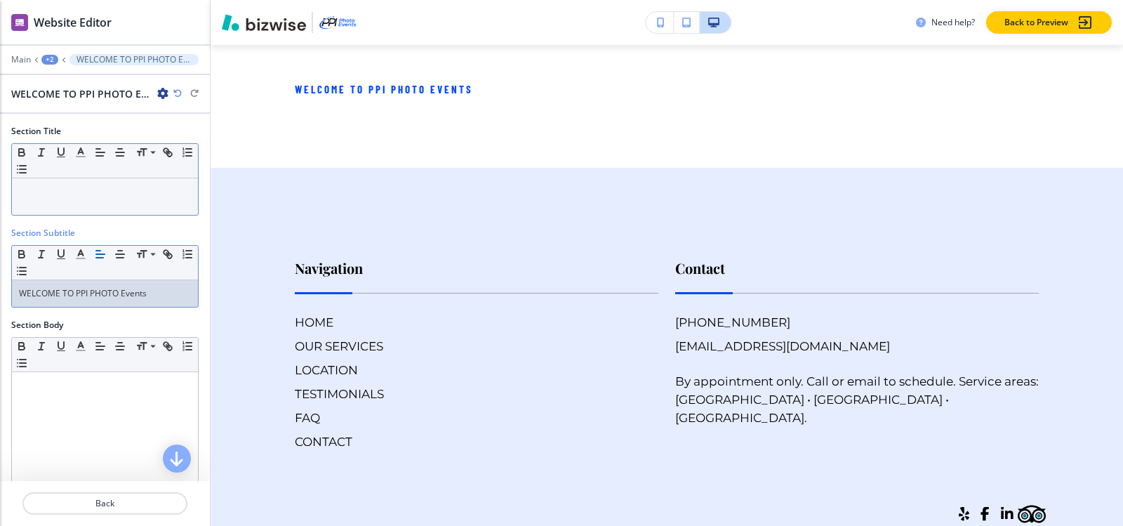
click at [51, 192] on p at bounding box center [105, 191] width 172 height 13
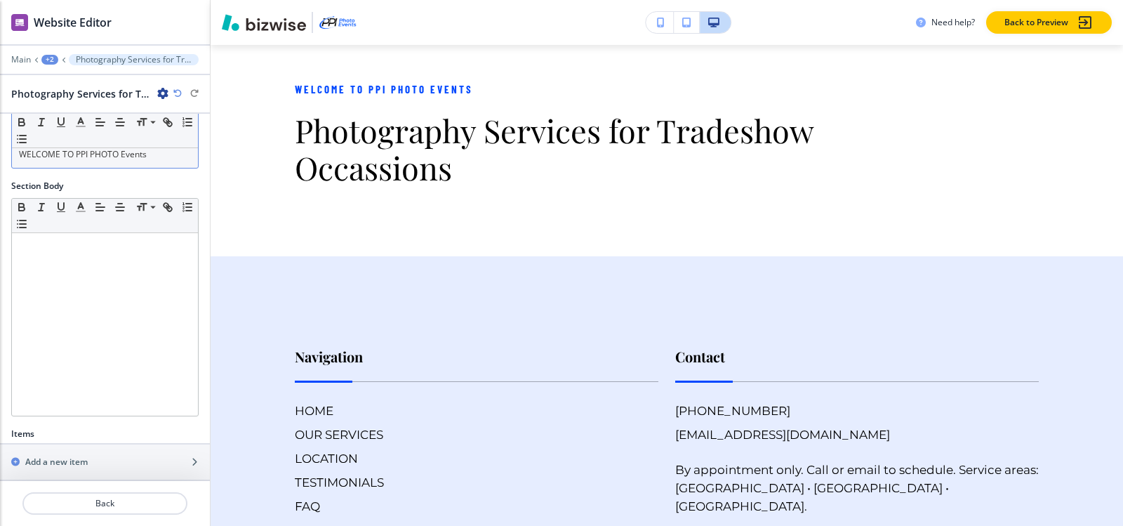
scroll to position [239, 0]
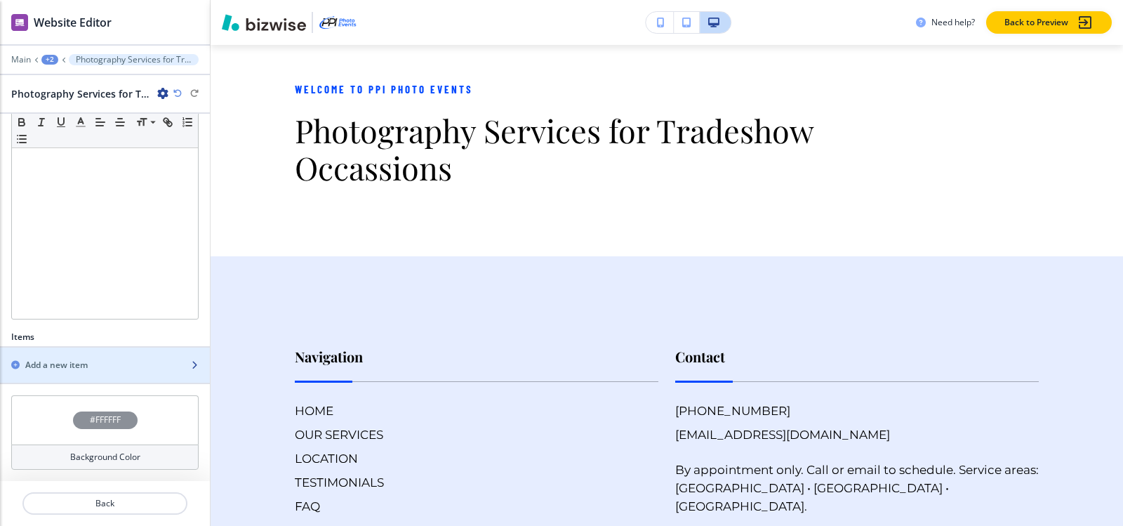
click at [52, 360] on h2 "Add a new item" at bounding box center [56, 365] width 62 height 13
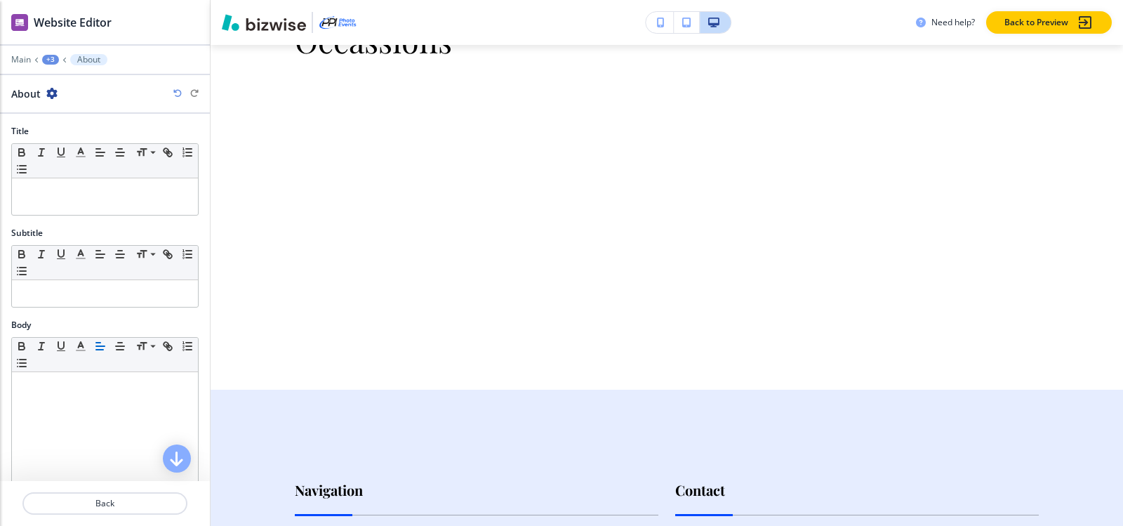
scroll to position [8294, 0]
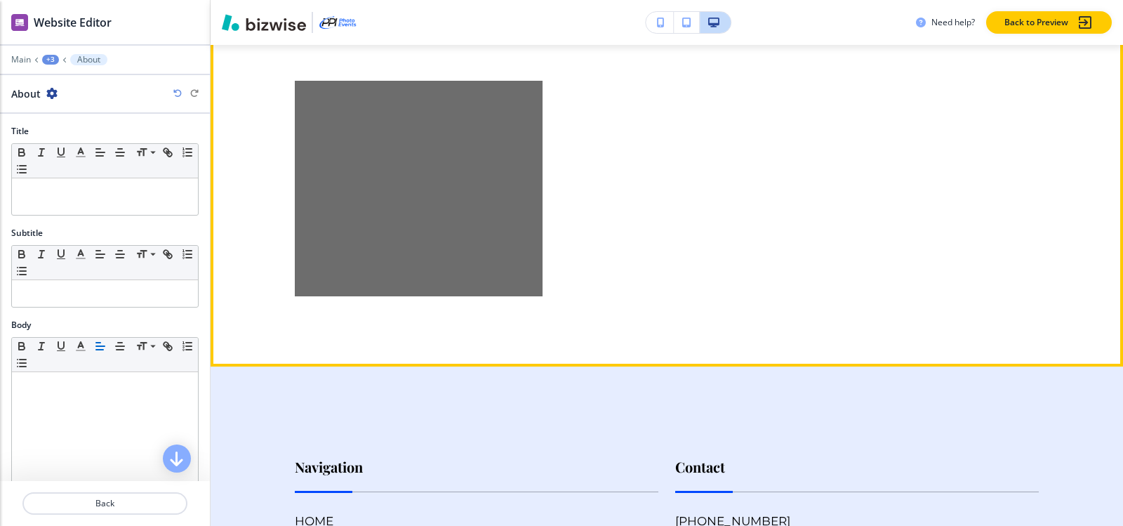
click at [387, 232] on img at bounding box center [419, 188] width 248 height 215
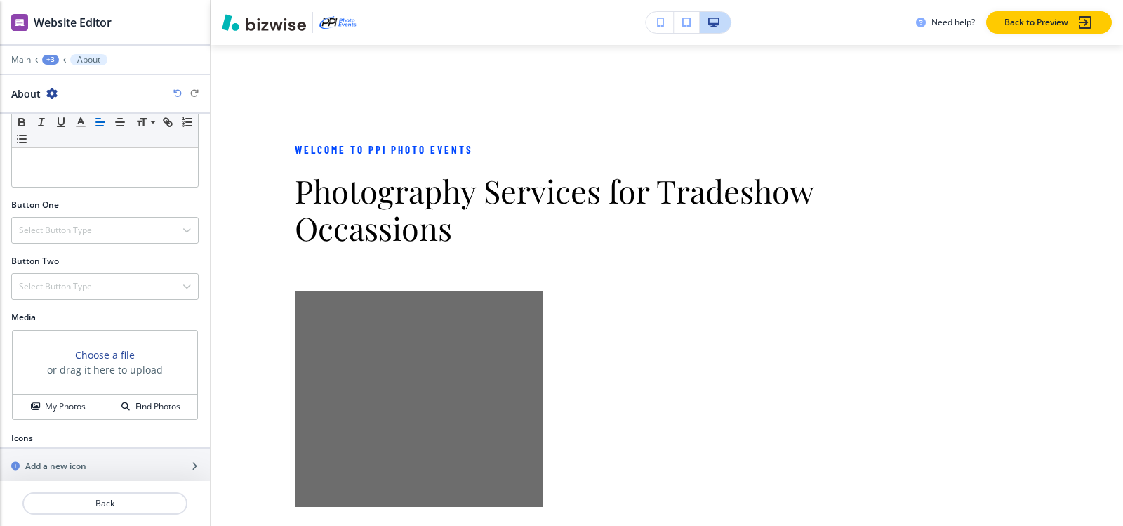
scroll to position [383, 0]
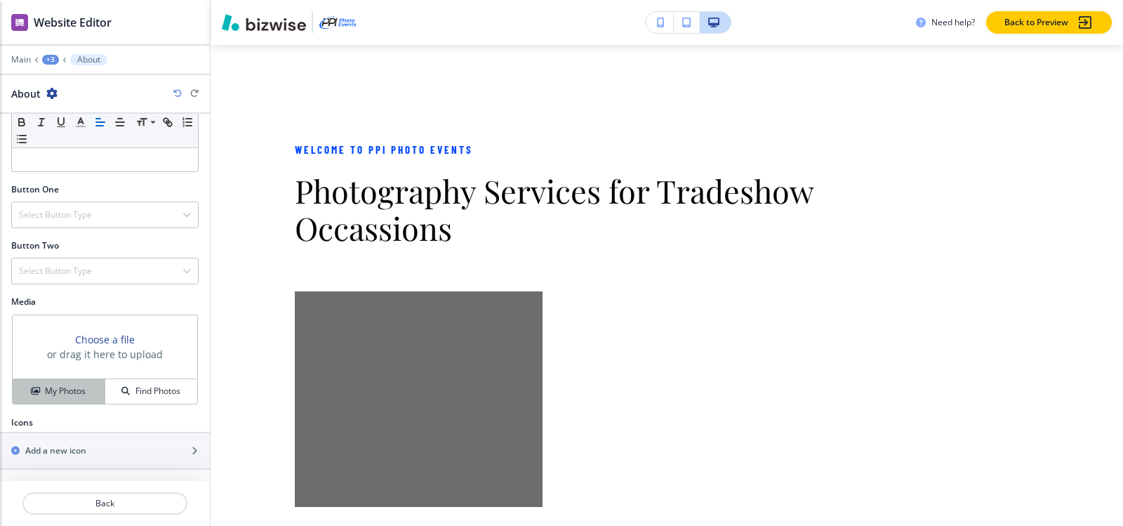
click at [41, 401] on button "My Photos" at bounding box center [59, 391] width 93 height 25
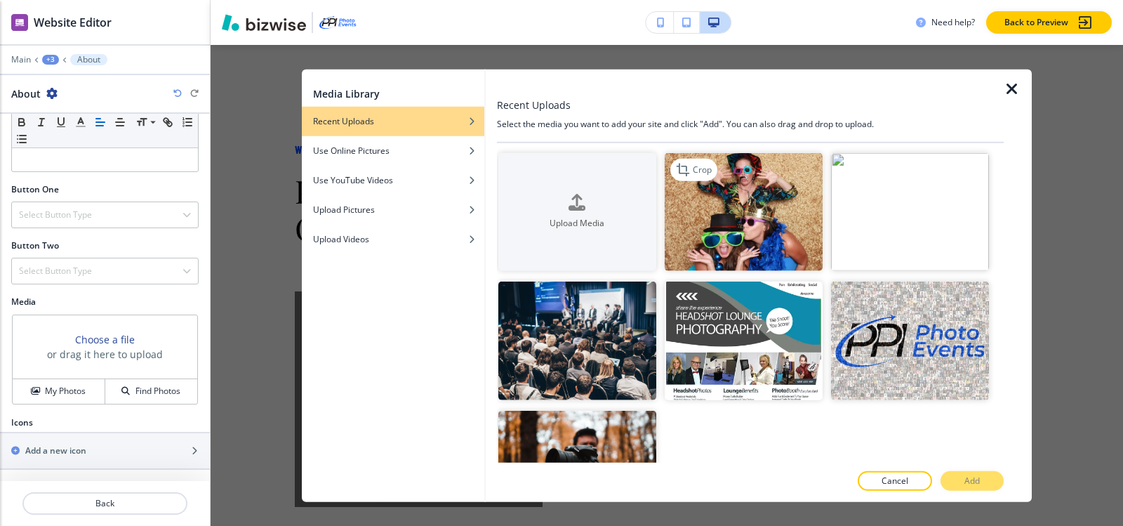
click at [769, 188] on img "button" at bounding box center [744, 211] width 158 height 119
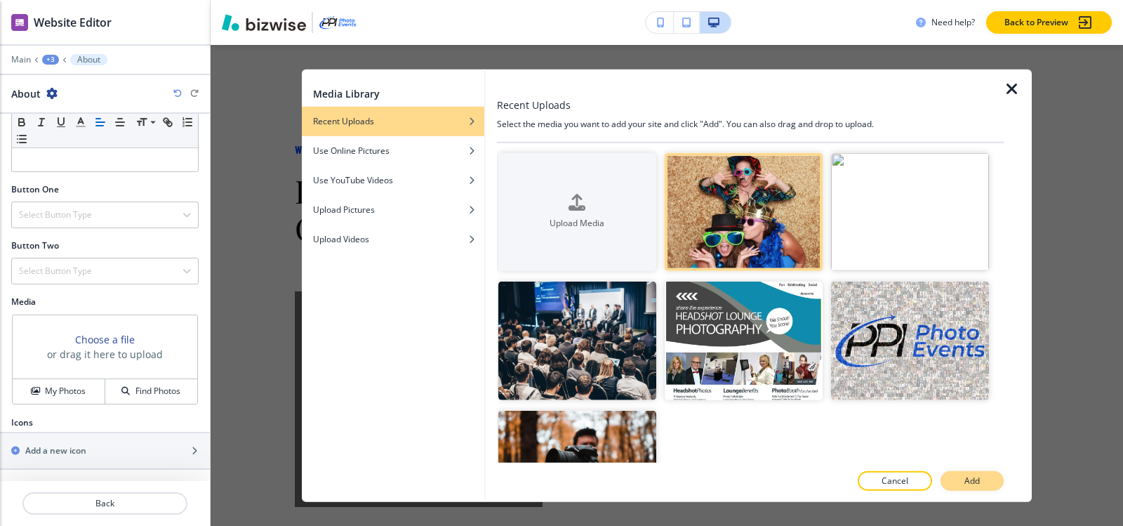
click at [1001, 481] on button "Add" at bounding box center [971, 481] width 63 height 20
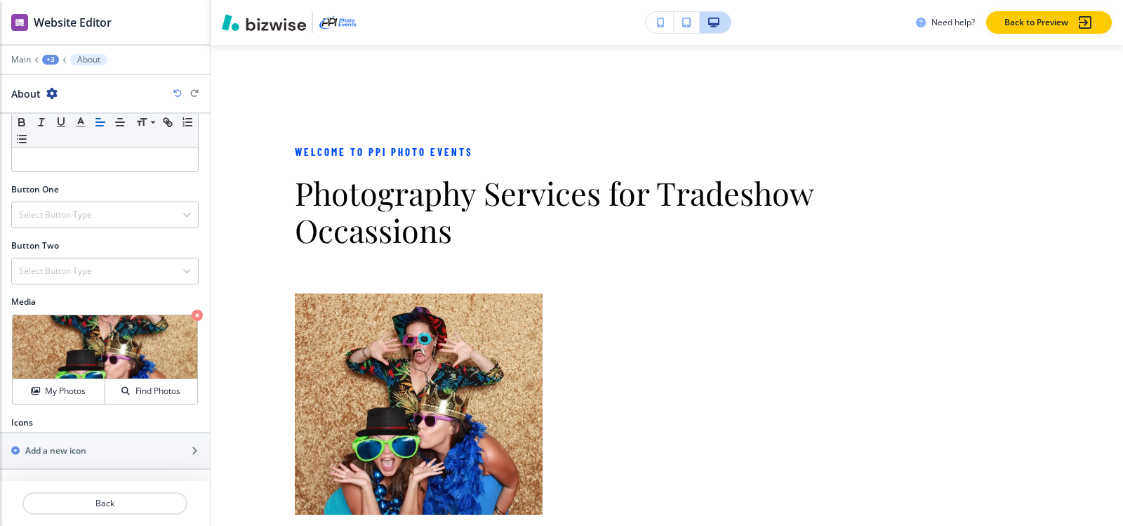
scroll to position [8014, 0]
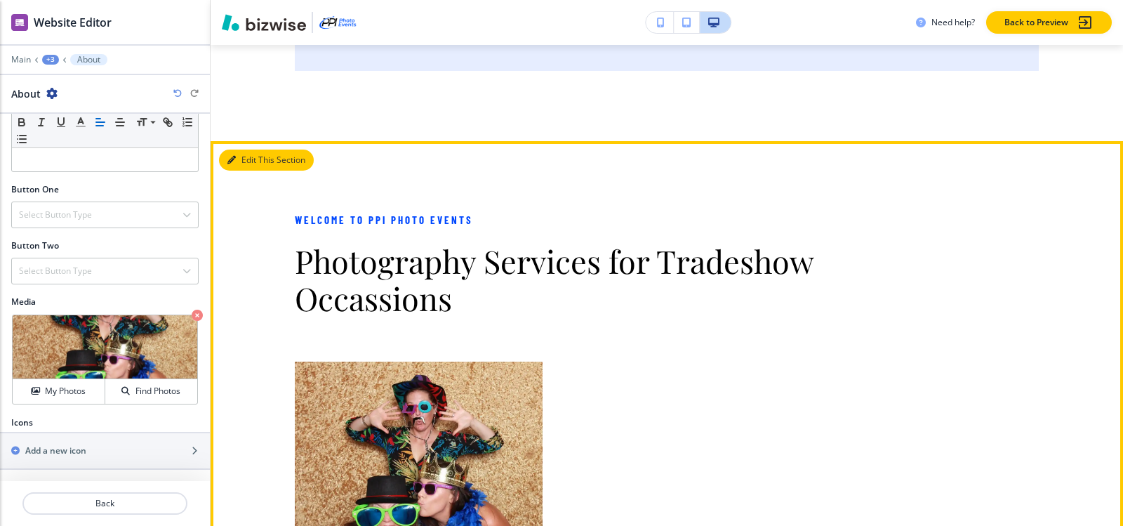
click at [228, 164] on icon "button" at bounding box center [231, 160] width 8 height 8
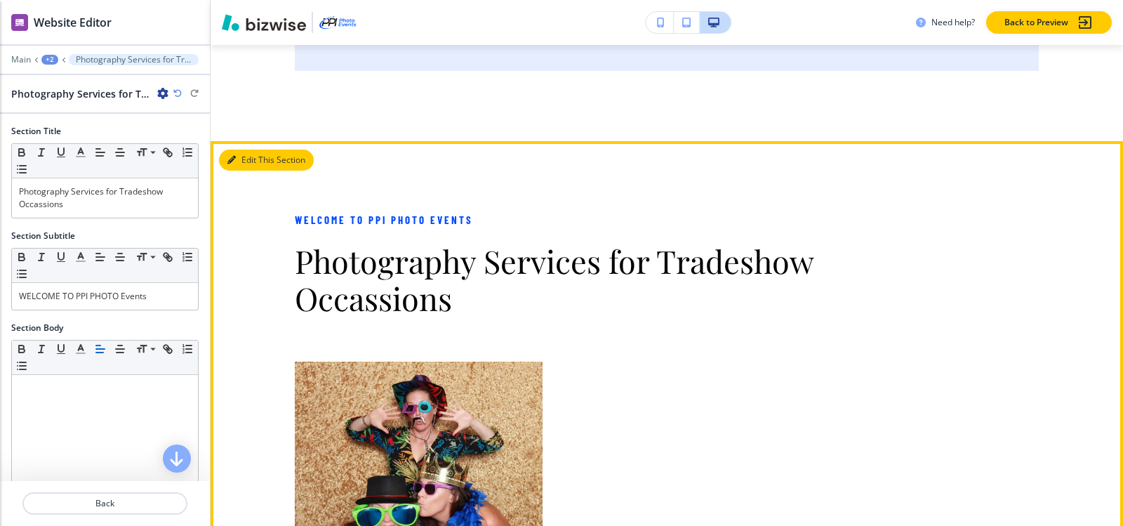
scroll to position [8144, 0]
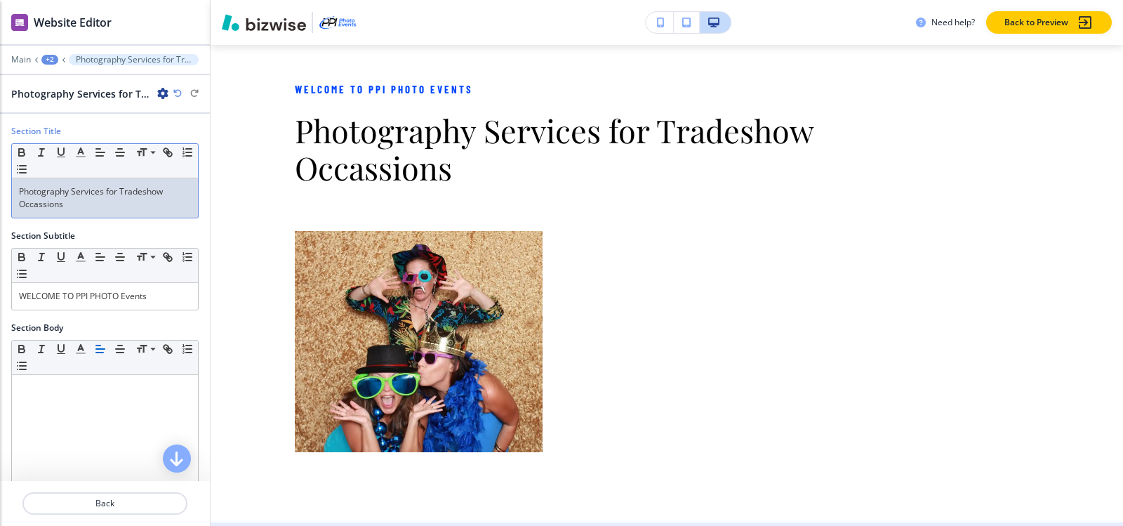
click at [113, 212] on div "Photography Services for Tradeshow Occassions" at bounding box center [105, 197] width 186 height 39
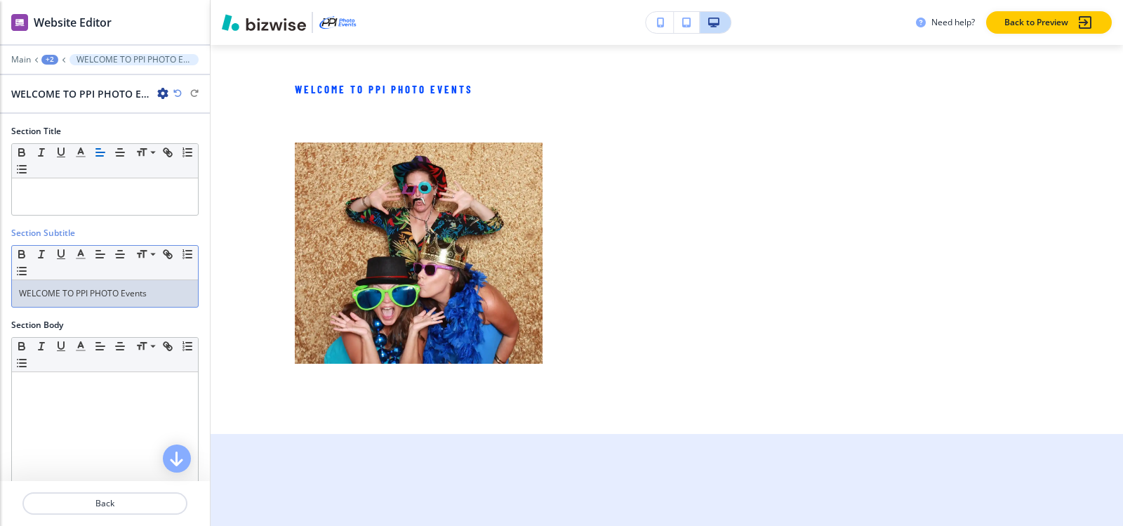
click at [145, 292] on p "WELCOME TO PPI PHOTO Events" at bounding box center [105, 293] width 172 height 13
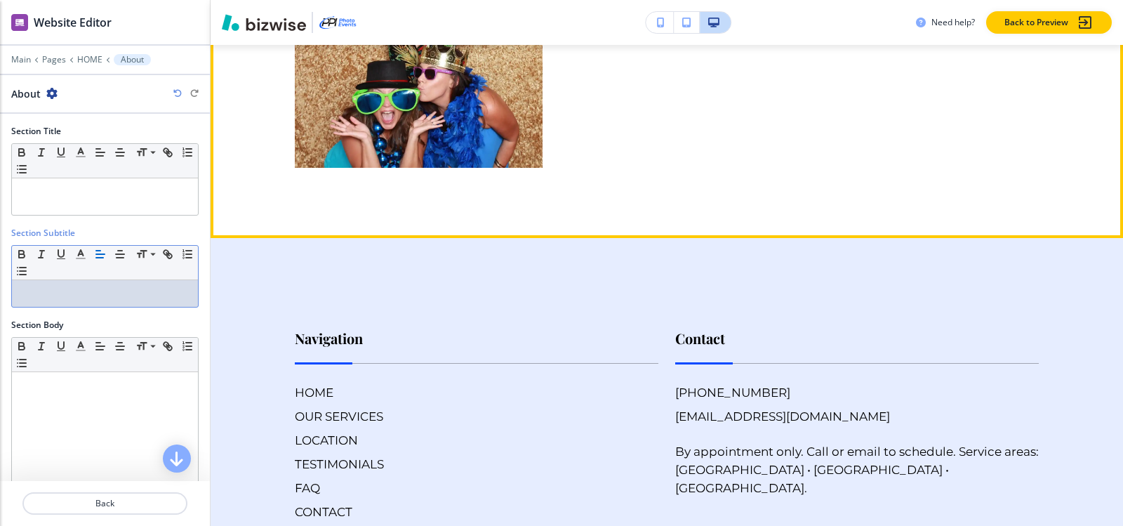
scroll to position [8284, 0]
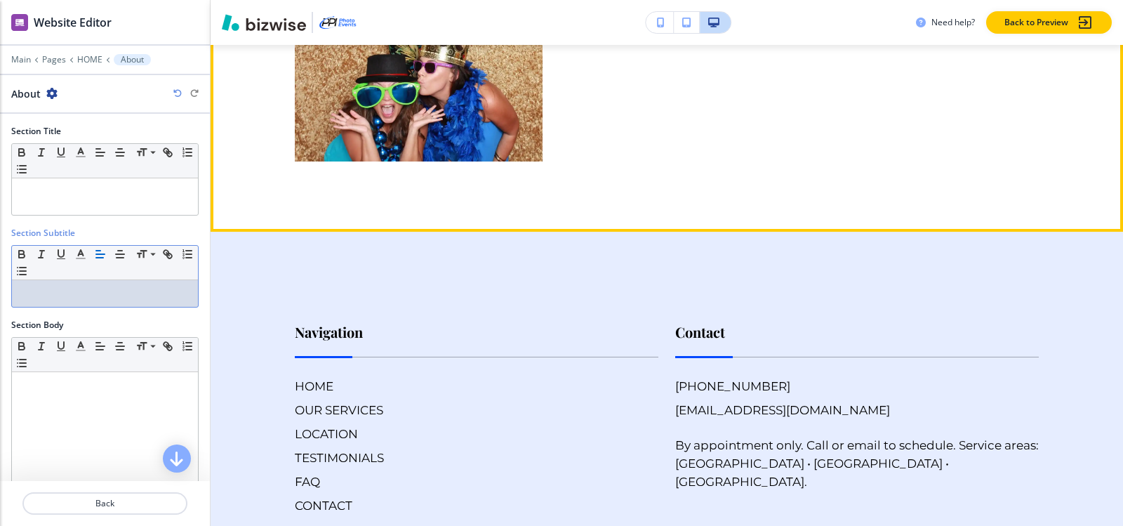
click at [448, 135] on img at bounding box center [419, 50] width 248 height 221
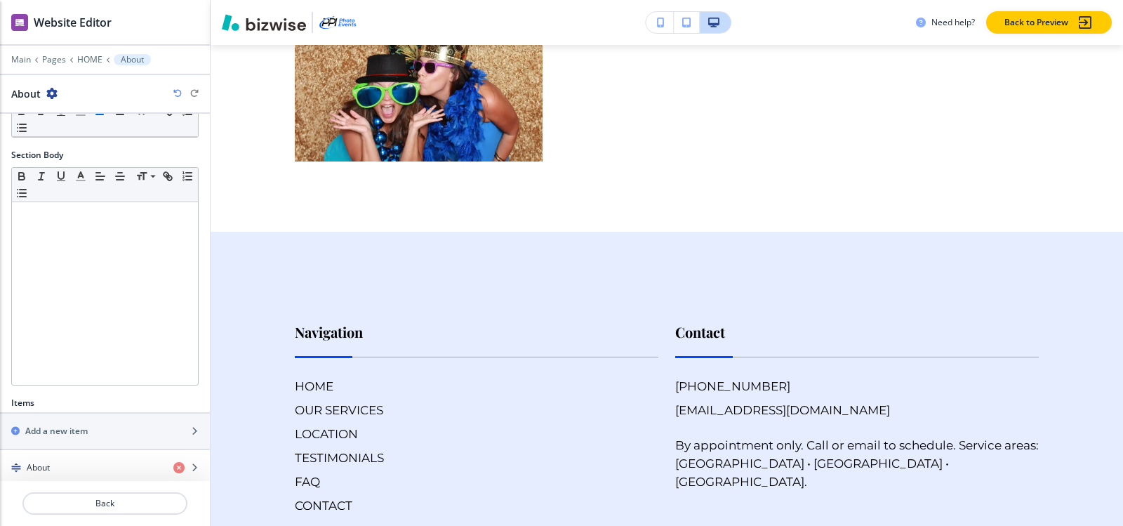
scroll to position [272, 0]
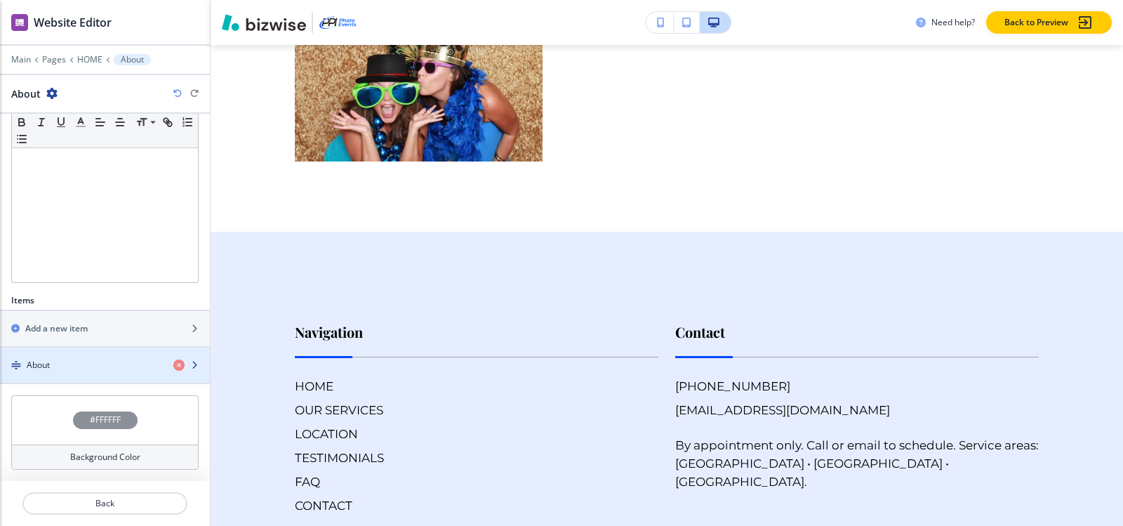
click at [34, 367] on h4 "About" at bounding box center [38, 365] width 23 height 13
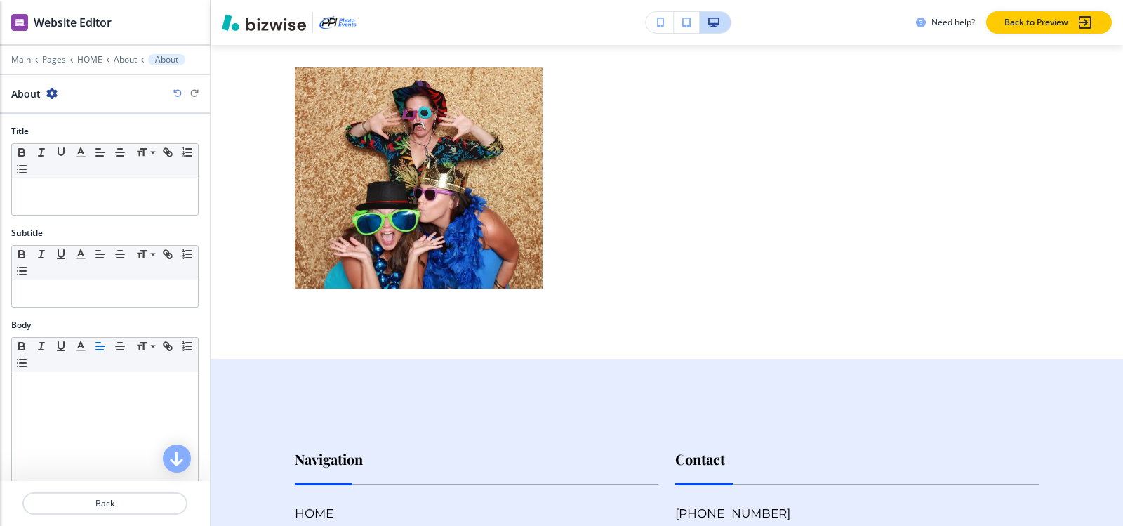
scroll to position [8144, 0]
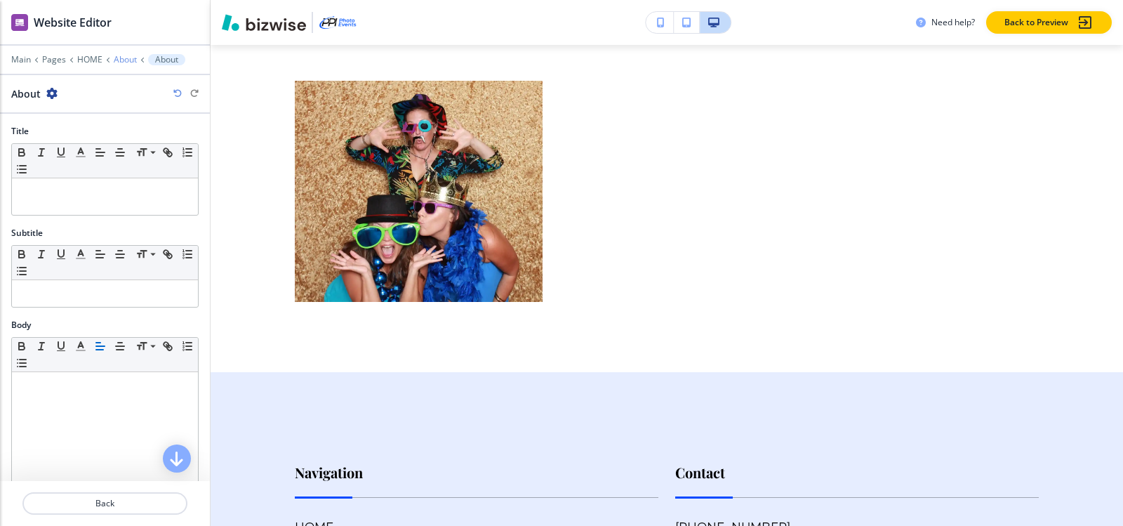
click at [126, 61] on p "About" at bounding box center [125, 60] width 23 height 10
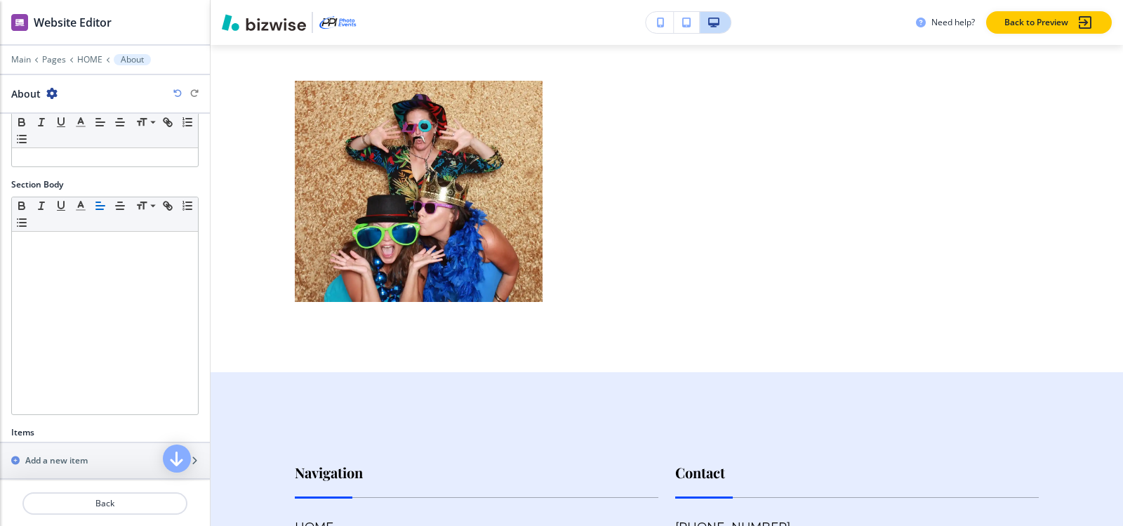
scroll to position [272, 0]
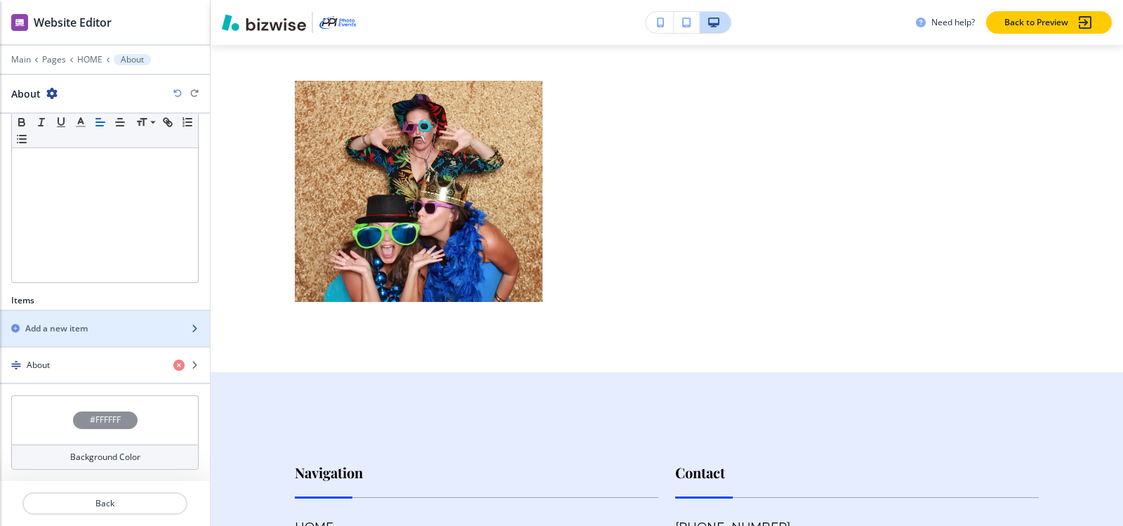
click at [69, 325] on h2 "Add a new item" at bounding box center [56, 328] width 62 height 13
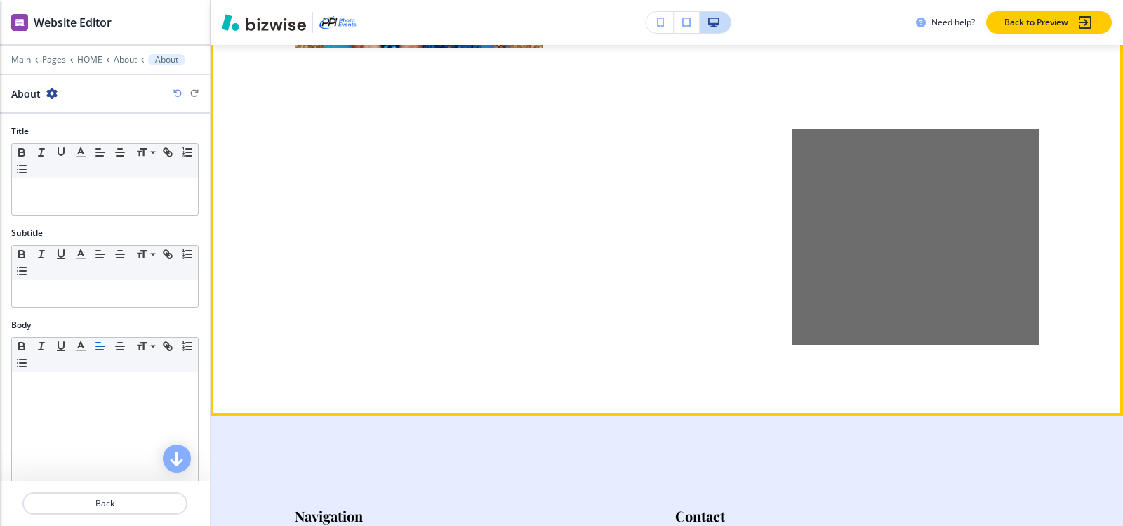
scroll to position [8374, 0]
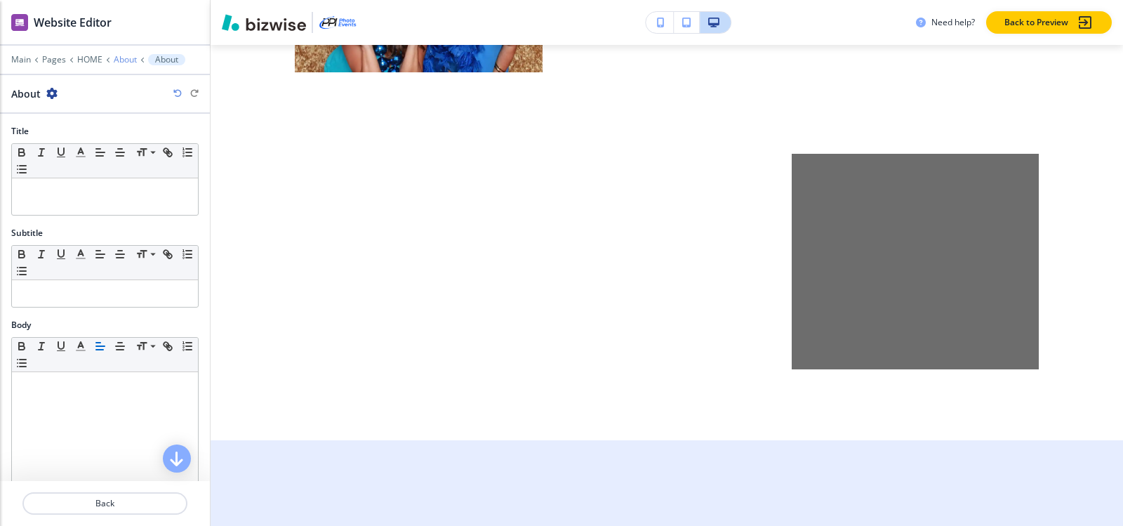
click at [120, 62] on p "About" at bounding box center [125, 60] width 23 height 10
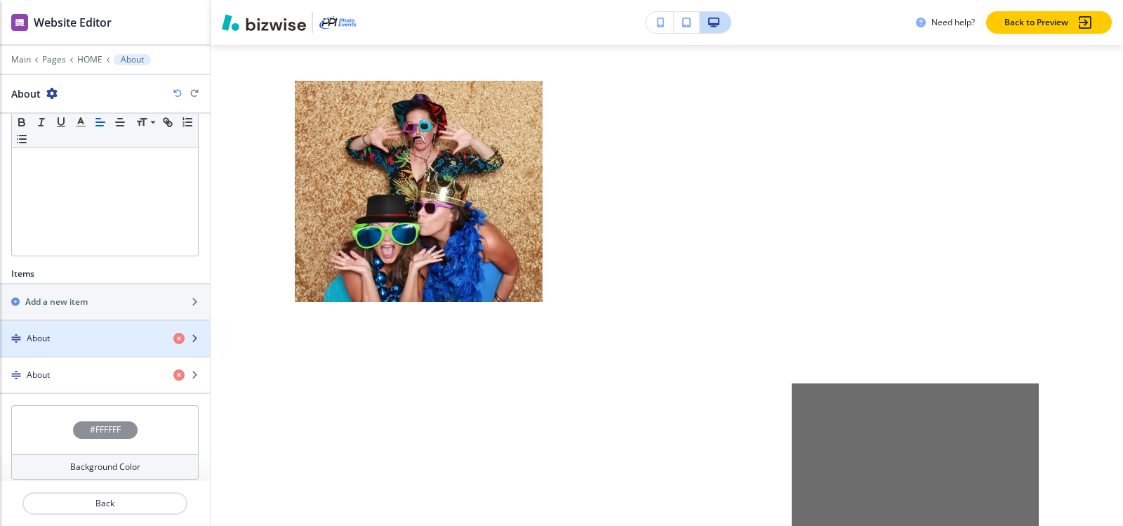
scroll to position [309, 0]
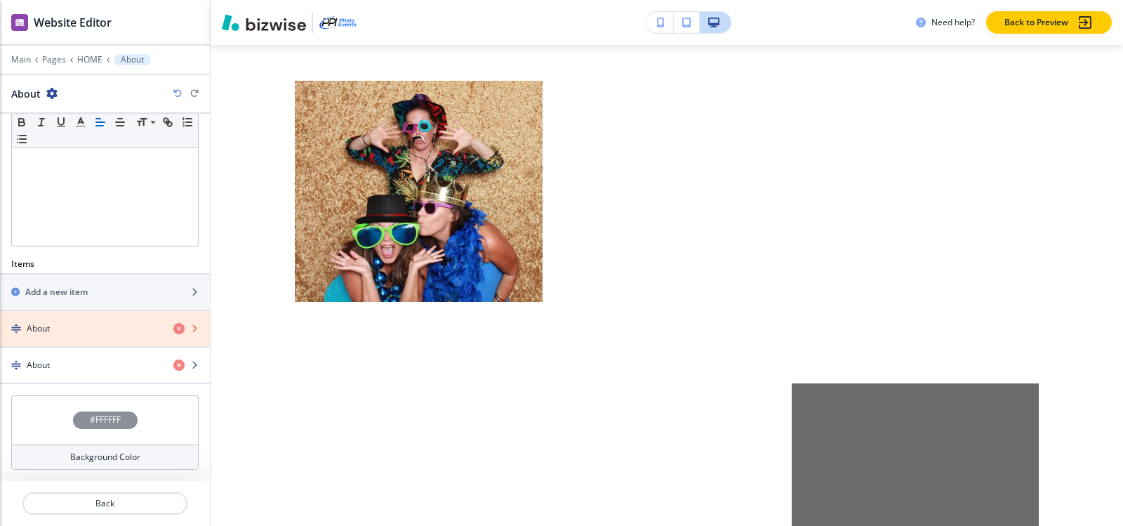
click at [173, 327] on icon "button" at bounding box center [178, 328] width 11 height 11
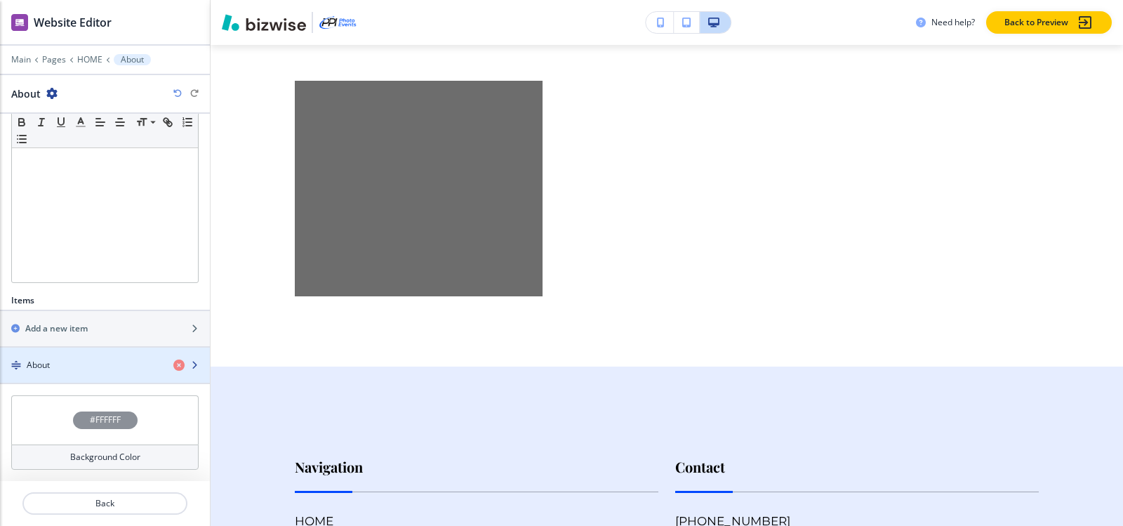
click at [63, 362] on div "About" at bounding box center [81, 365] width 162 height 13
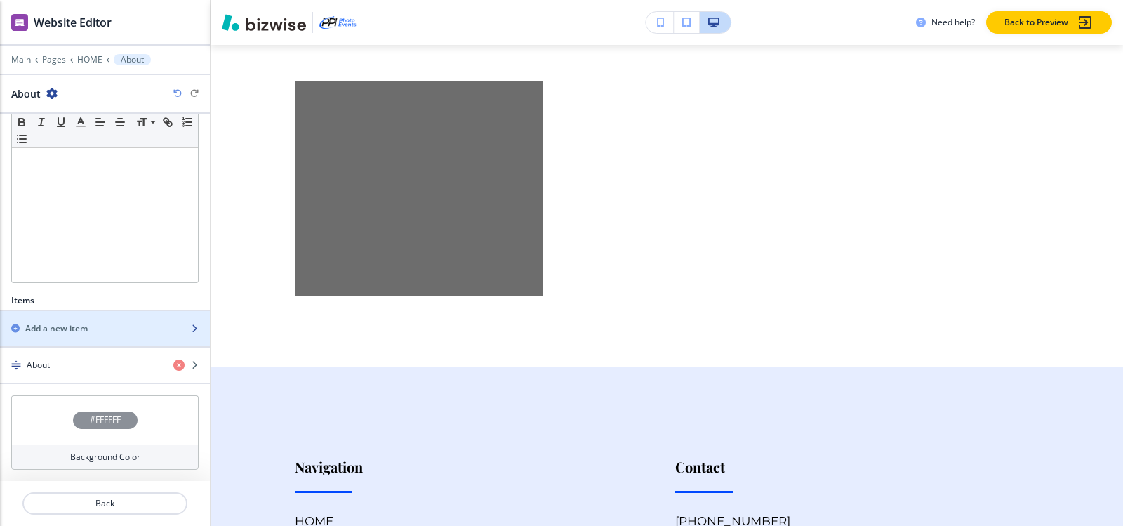
click at [106, 324] on div "Add a new item" at bounding box center [89, 328] width 179 height 13
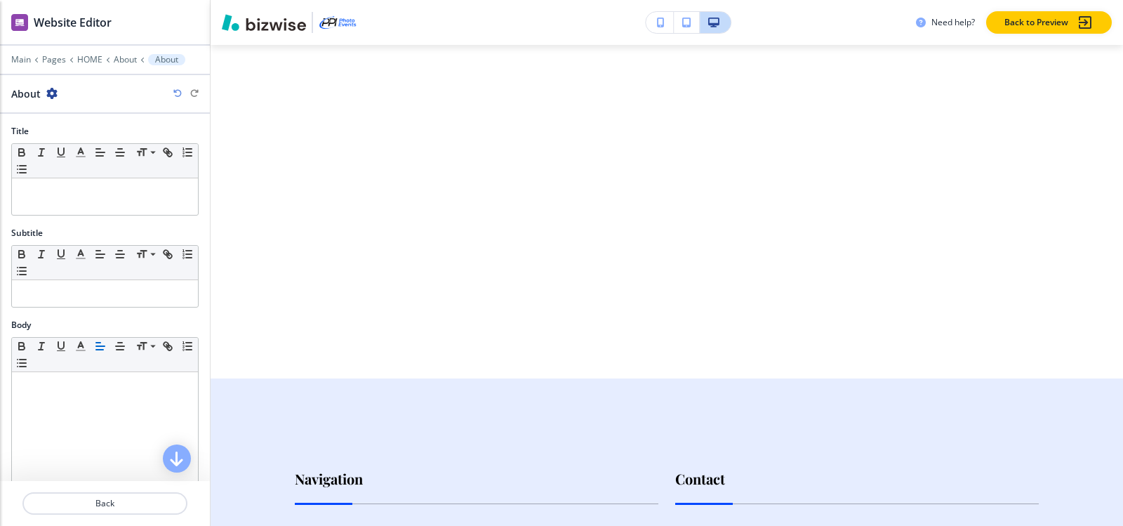
scroll to position [8438, 0]
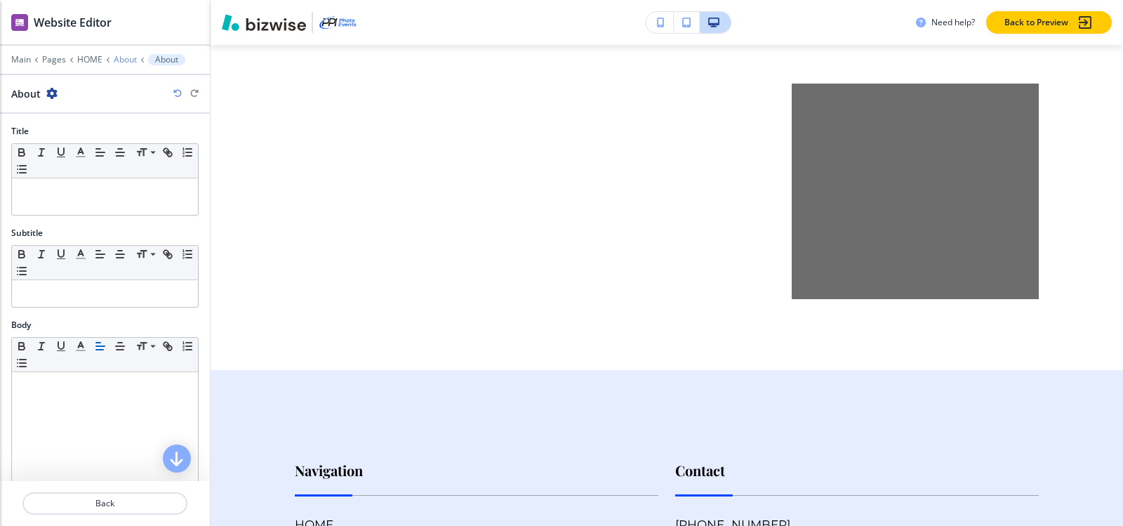
click at [128, 57] on p "About" at bounding box center [125, 60] width 23 height 10
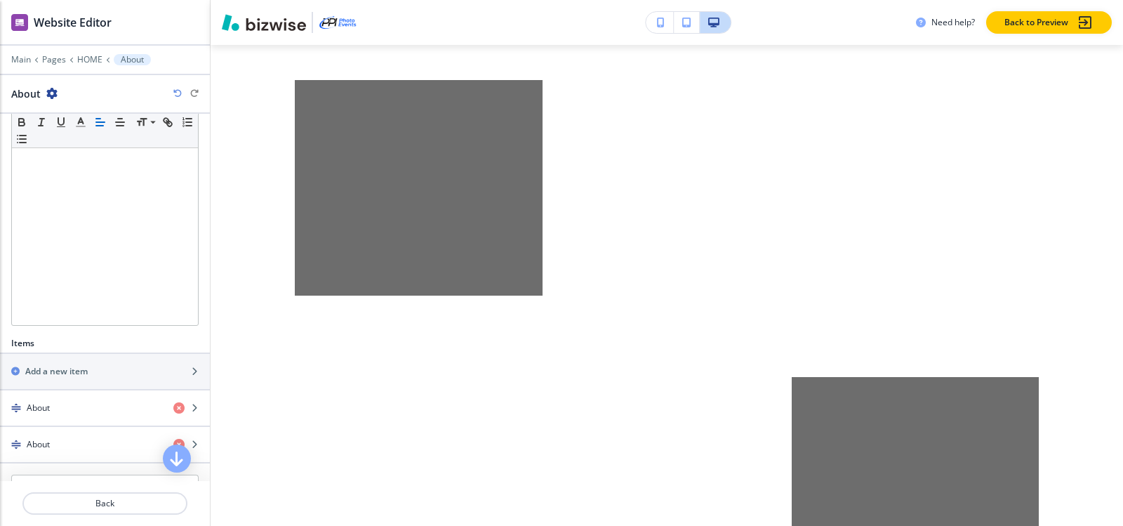
scroll to position [8144, 0]
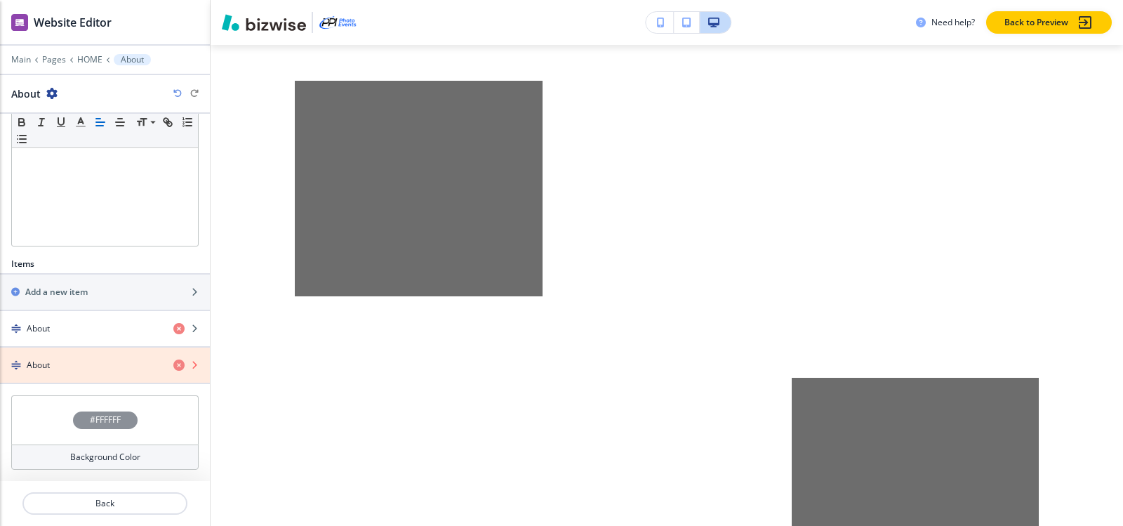
click at [173, 365] on icon "button" at bounding box center [178, 364] width 11 height 11
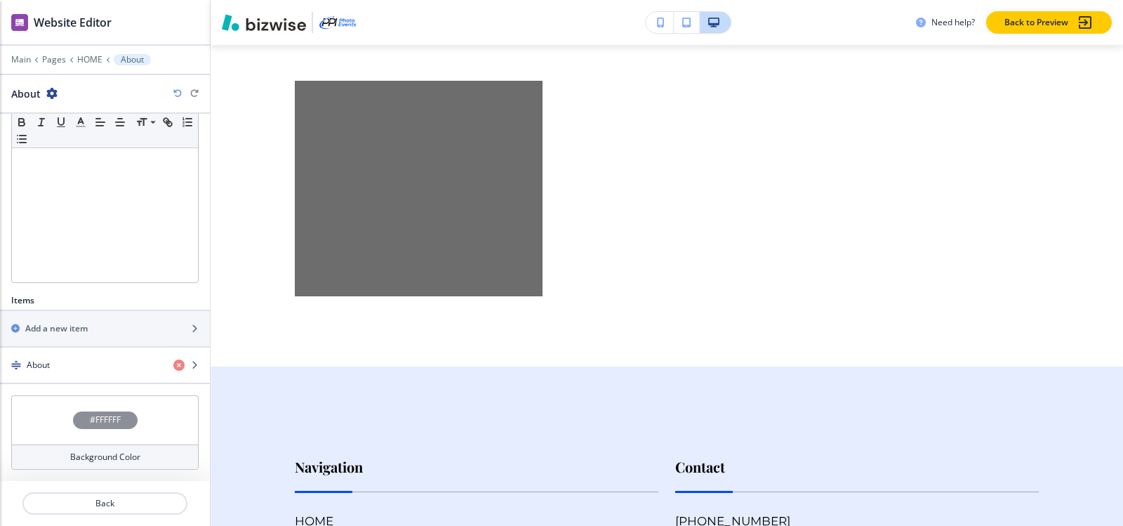
scroll to position [272, 0]
click at [46, 373] on div "button" at bounding box center [105, 376] width 210 height 11
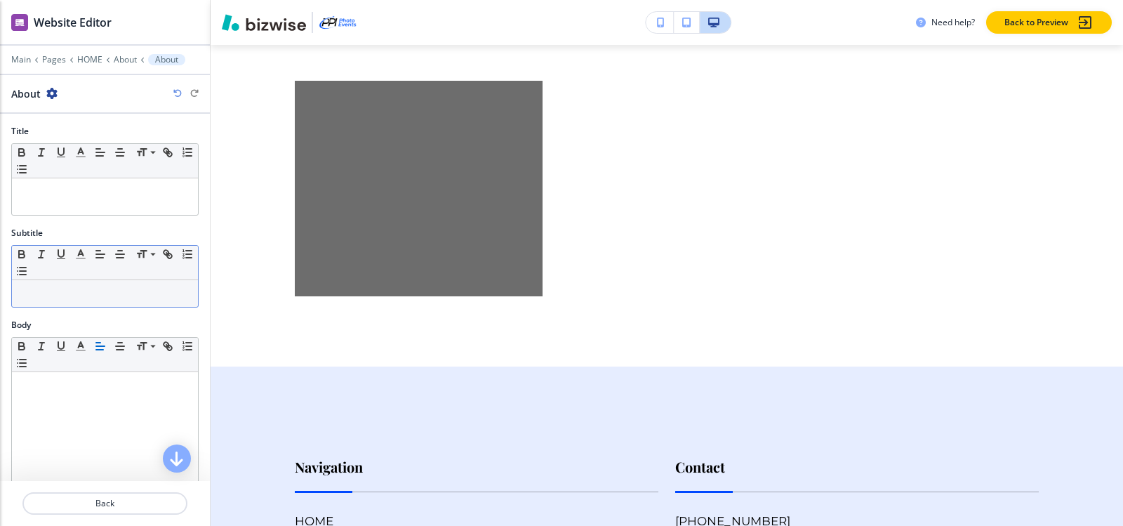
drag, startPoint x: 67, startPoint y: 314, endPoint x: 66, endPoint y: 303, distance: 11.3
click at [66, 310] on div "Subtitle Small Normal Large Huge" at bounding box center [105, 273] width 210 height 92
click at [66, 300] on div at bounding box center [105, 293] width 186 height 27
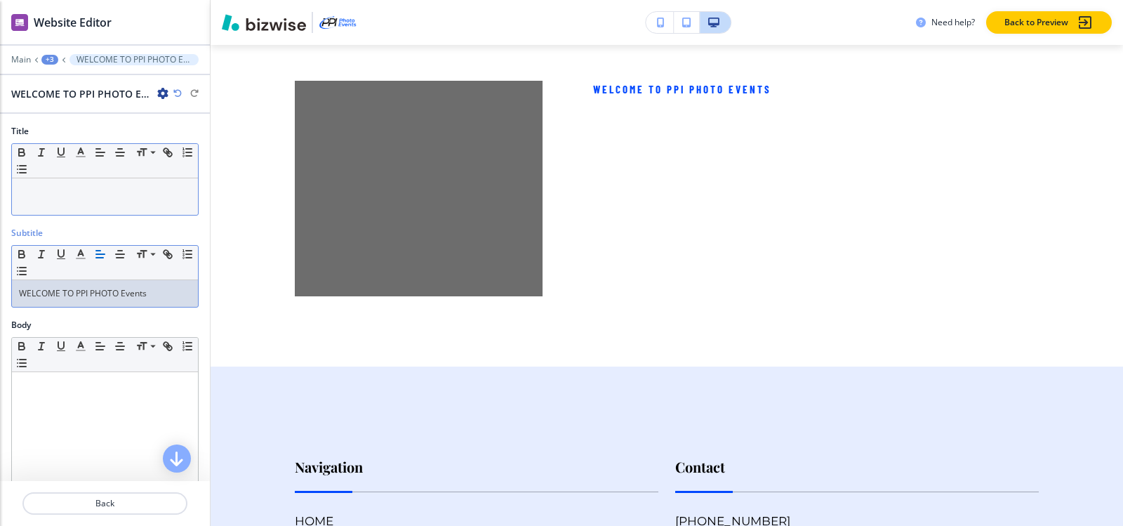
click at [86, 189] on p at bounding box center [105, 191] width 172 height 13
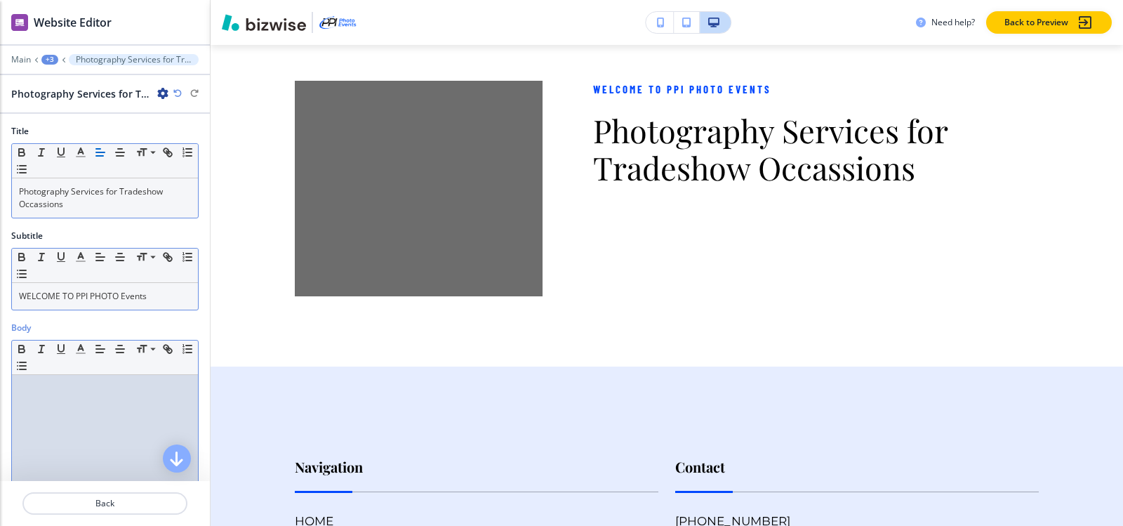
click at [59, 396] on div at bounding box center [105, 466] width 186 height 182
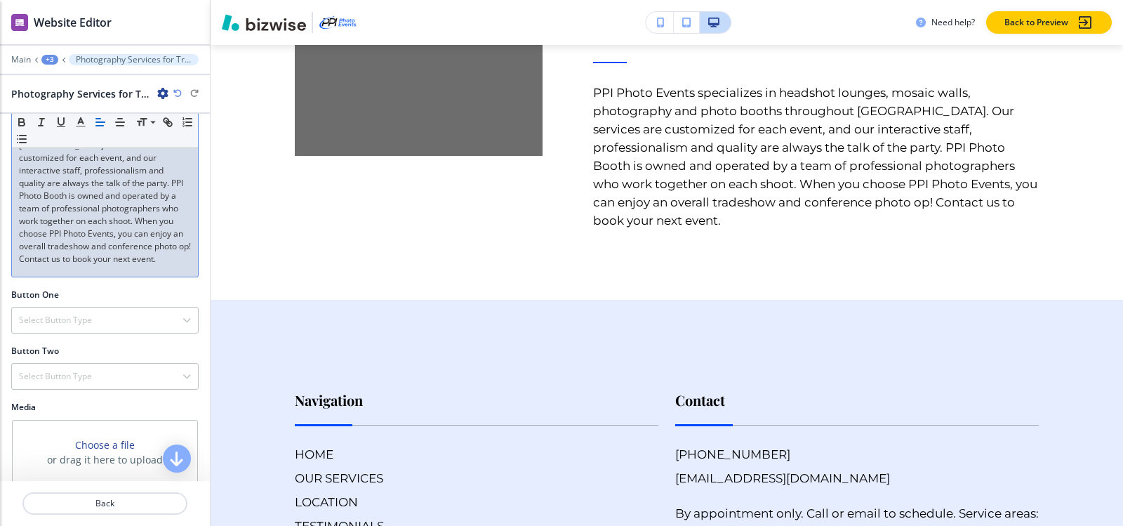
scroll to position [394, 0]
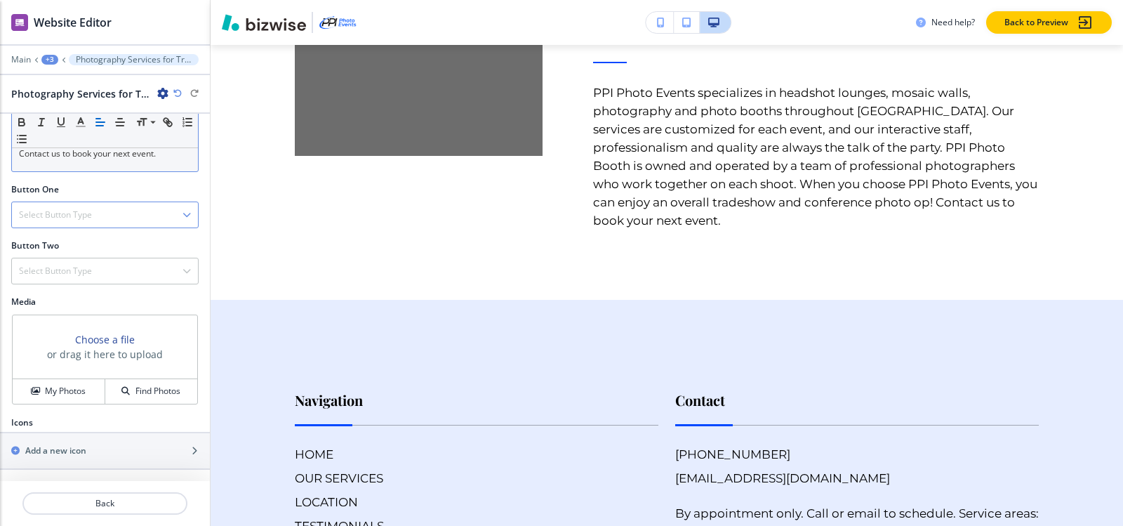
click at [76, 203] on div "Select Button Type" at bounding box center [105, 214] width 186 height 25
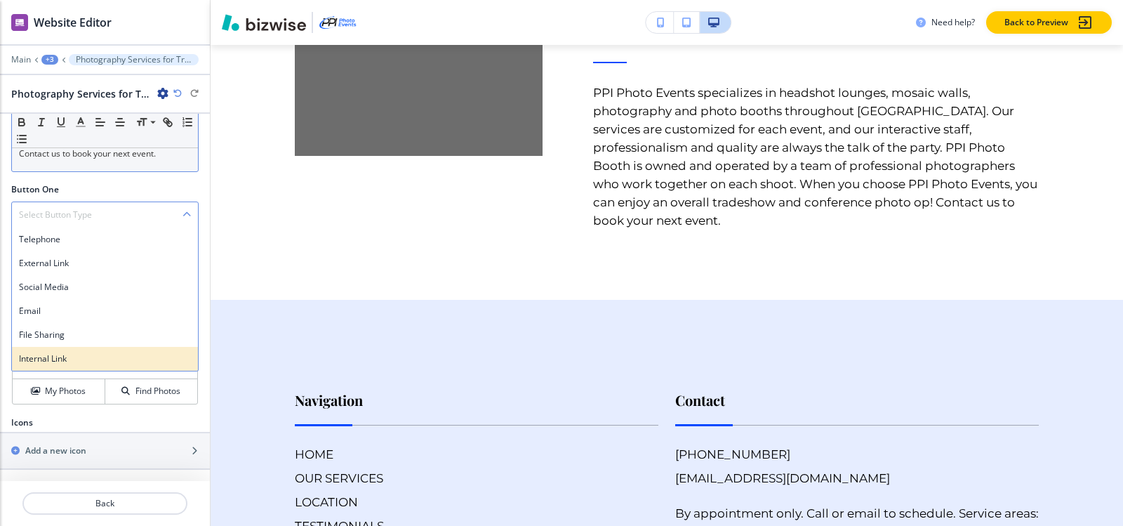
click at [67, 358] on h4 "Internal Link" at bounding box center [105, 358] width 172 height 13
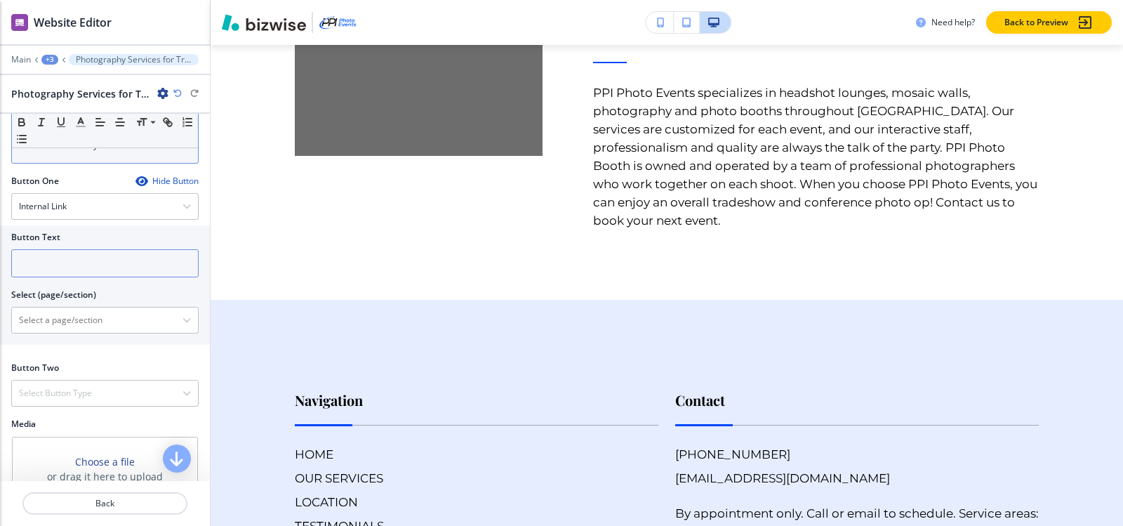
click at [67, 271] on input "text" at bounding box center [104, 263] width 187 height 28
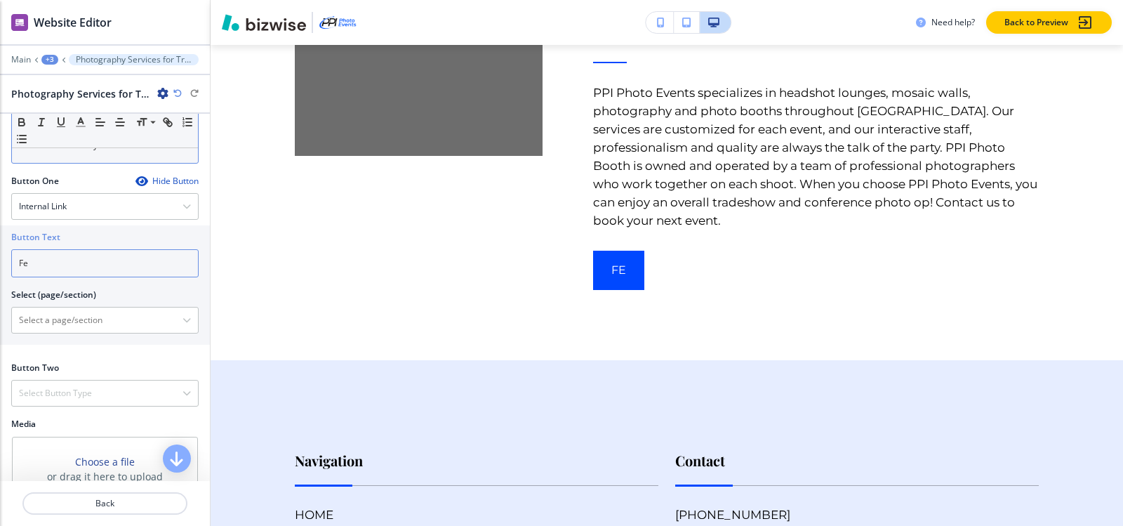
type input "F"
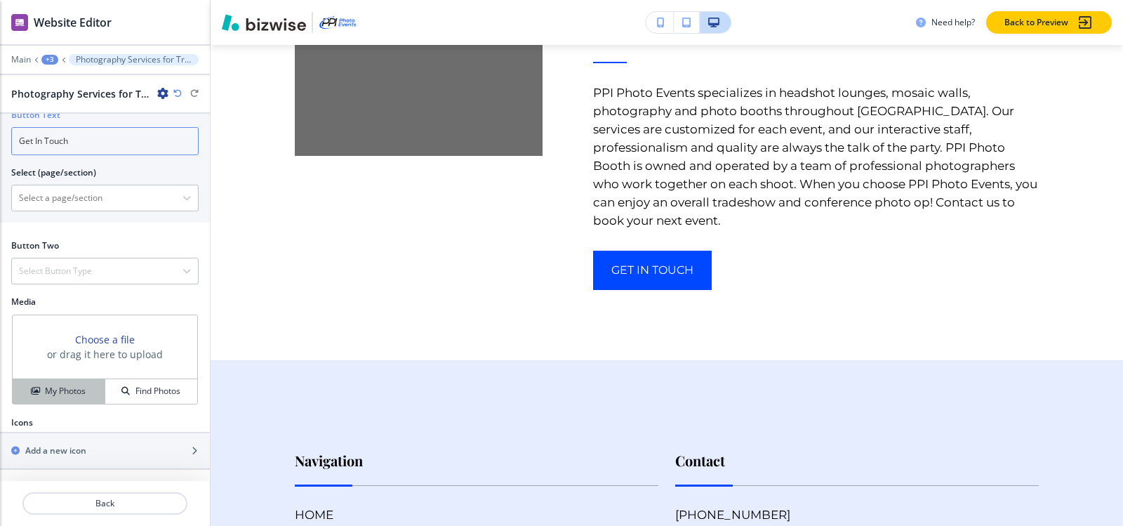
type input "Get In Touch"
click at [60, 387] on h4 "My Photos" at bounding box center [65, 391] width 41 height 13
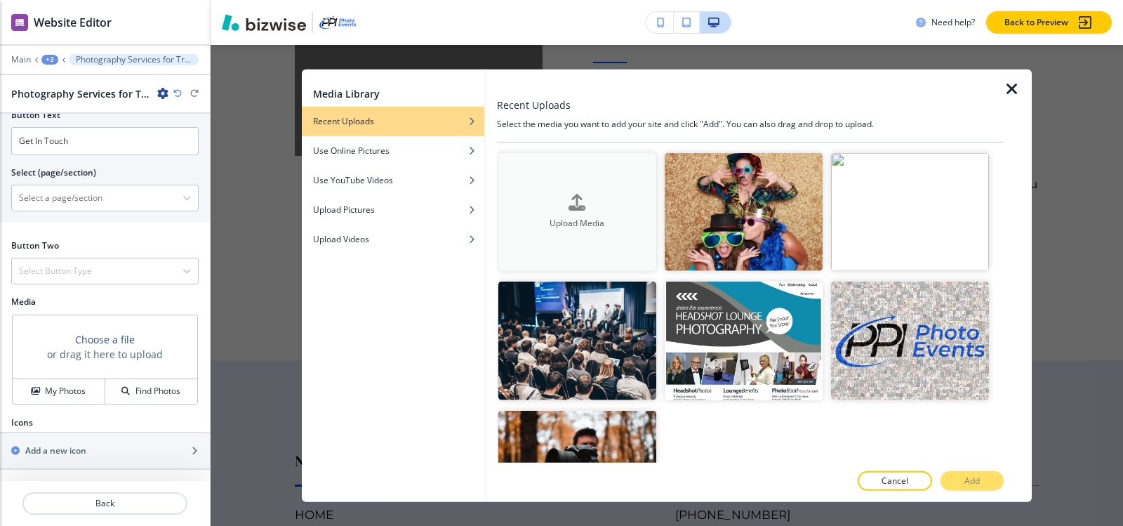
click at [552, 202] on div "Upload Media" at bounding box center [577, 212] width 158 height 36
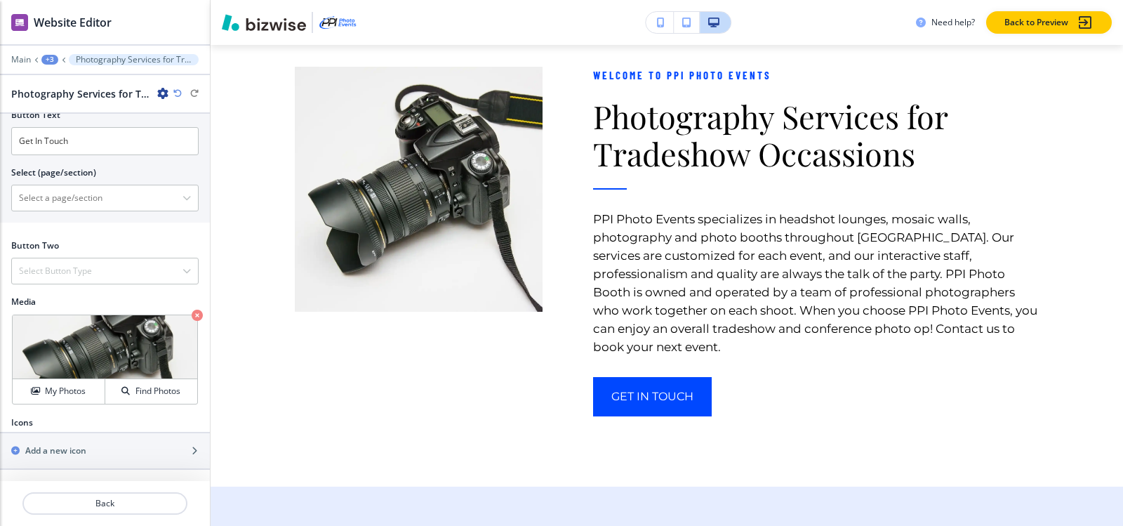
scroll to position [8074, 0]
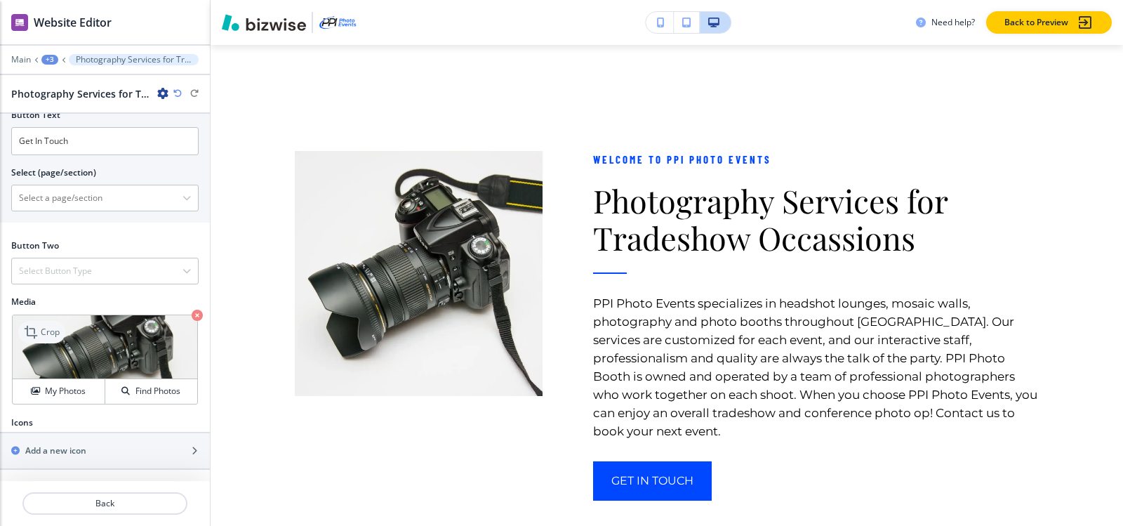
click at [30, 326] on icon at bounding box center [32, 331] width 17 height 17
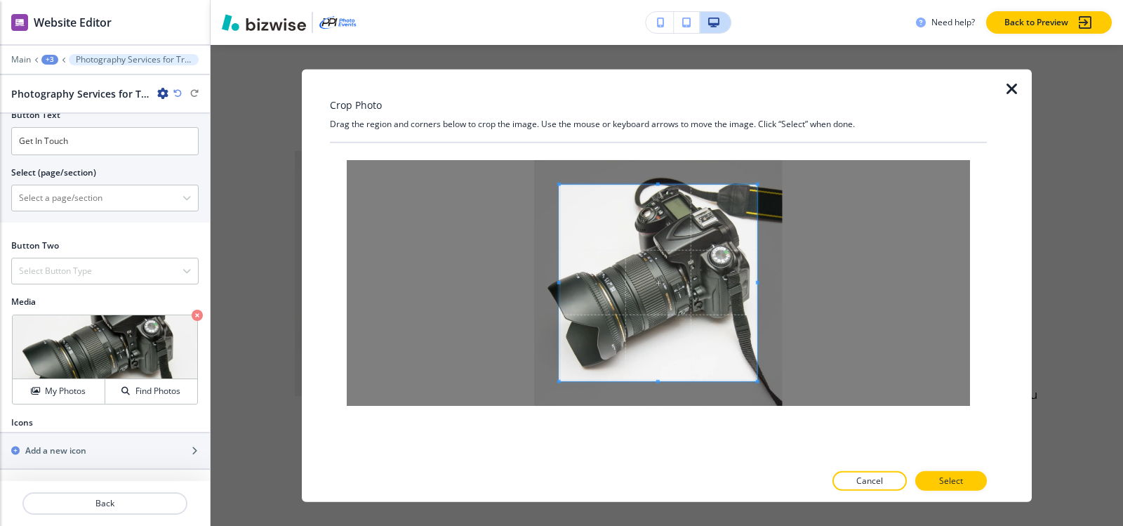
click at [657, 142] on div at bounding box center [658, 281] width 657 height 279
click at [658, 139] on div "Crop Photo Drag the region and corners below to crop the image. Use the mouse o…" at bounding box center [658, 285] width 657 height 433
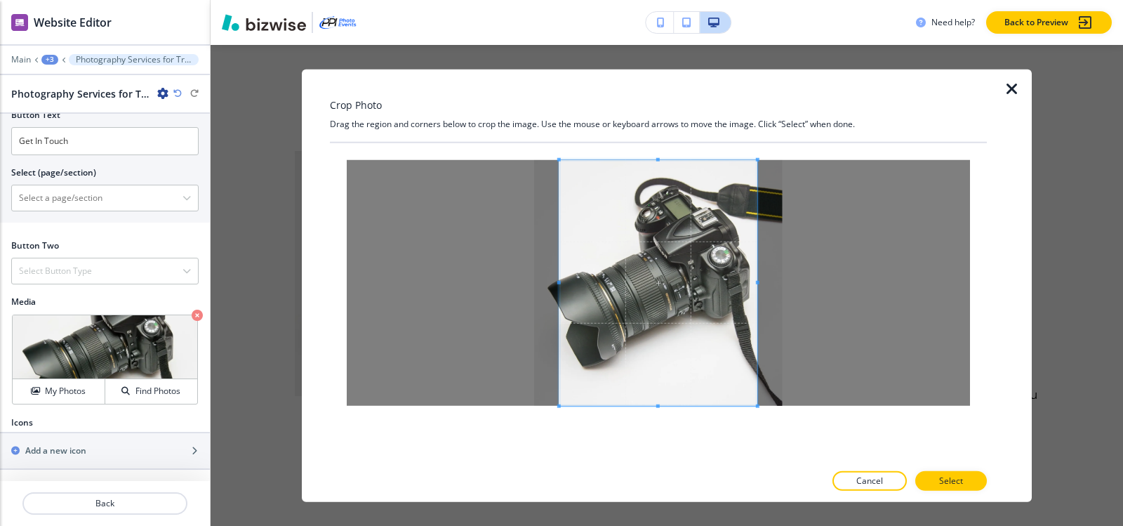
click at [666, 420] on div at bounding box center [658, 281] width 657 height 279
click at [742, 281] on span at bounding box center [744, 282] width 4 height 4
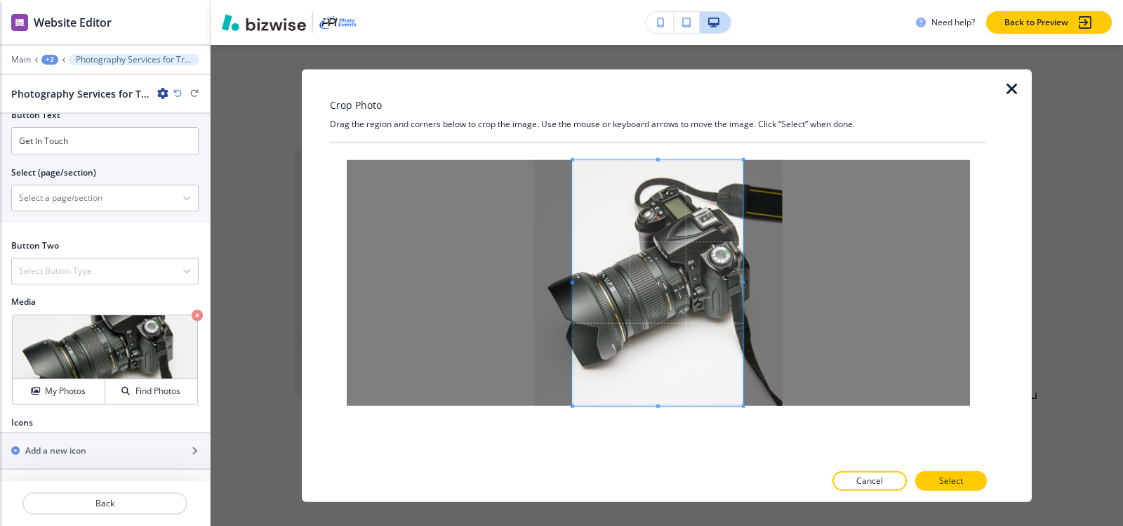
click at [572, 283] on span at bounding box center [572, 282] width 4 height 4
click at [977, 478] on button "Select" at bounding box center [951, 481] width 72 height 20
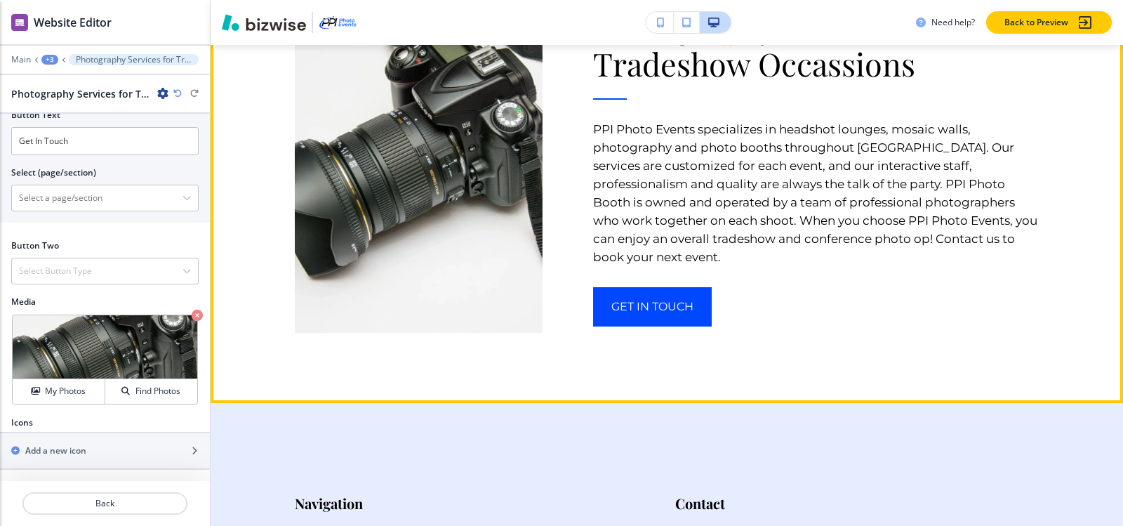
scroll to position [8144, 0]
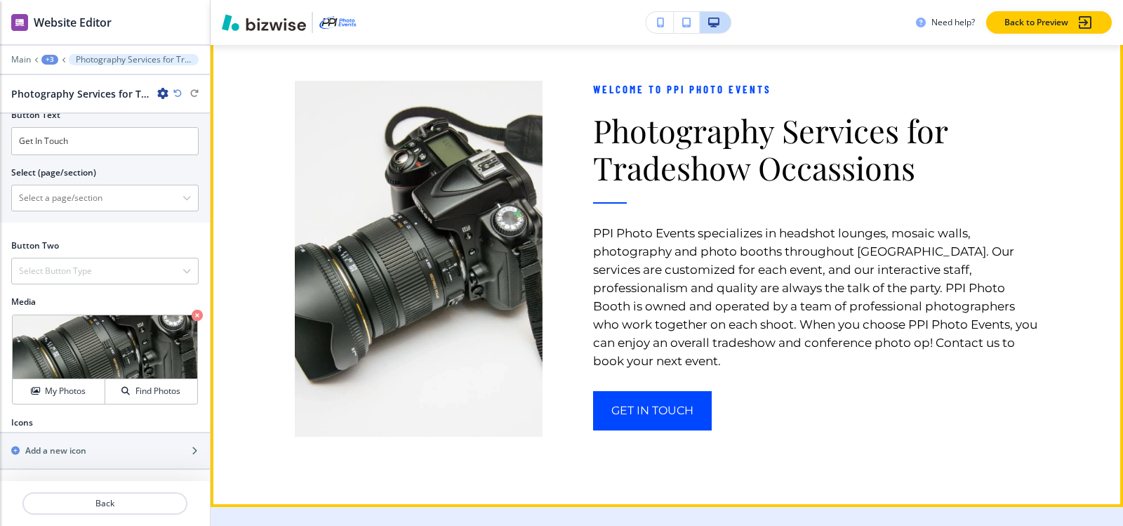
click at [238, 40] on button "Edit This Section" at bounding box center [266, 29] width 95 height 21
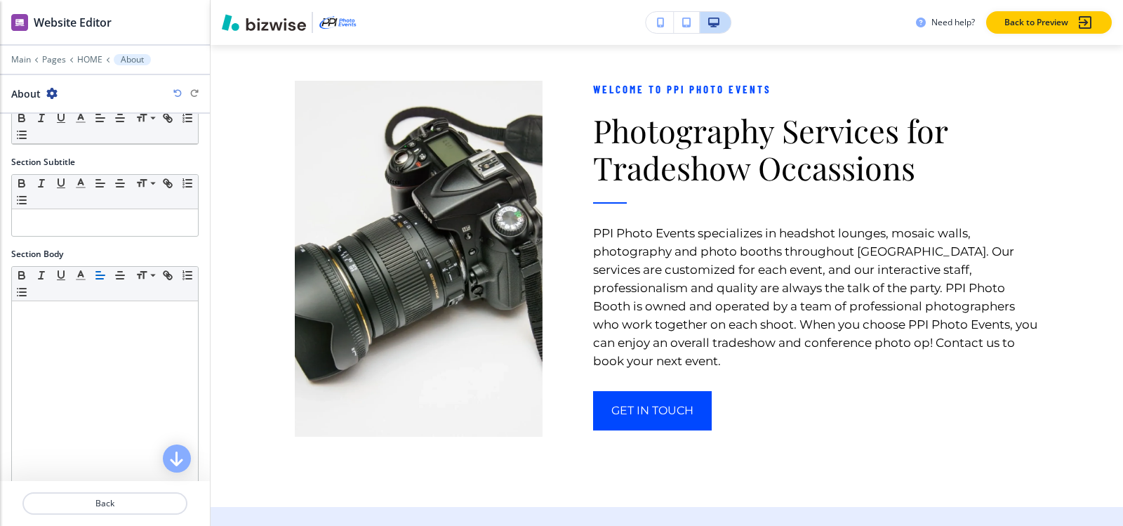
scroll to position [272, 0]
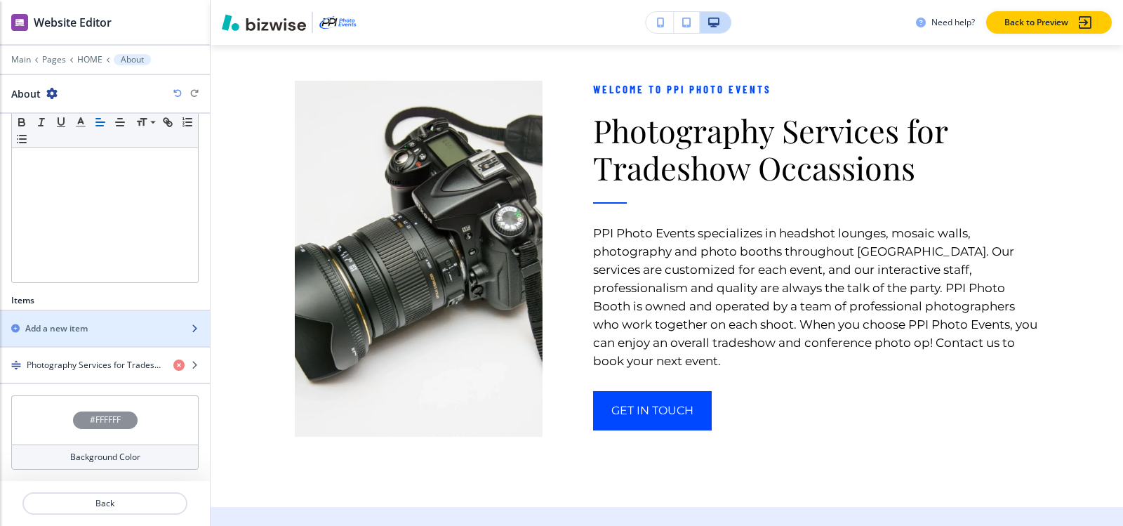
click at [99, 318] on div "button" at bounding box center [105, 316] width 210 height 11
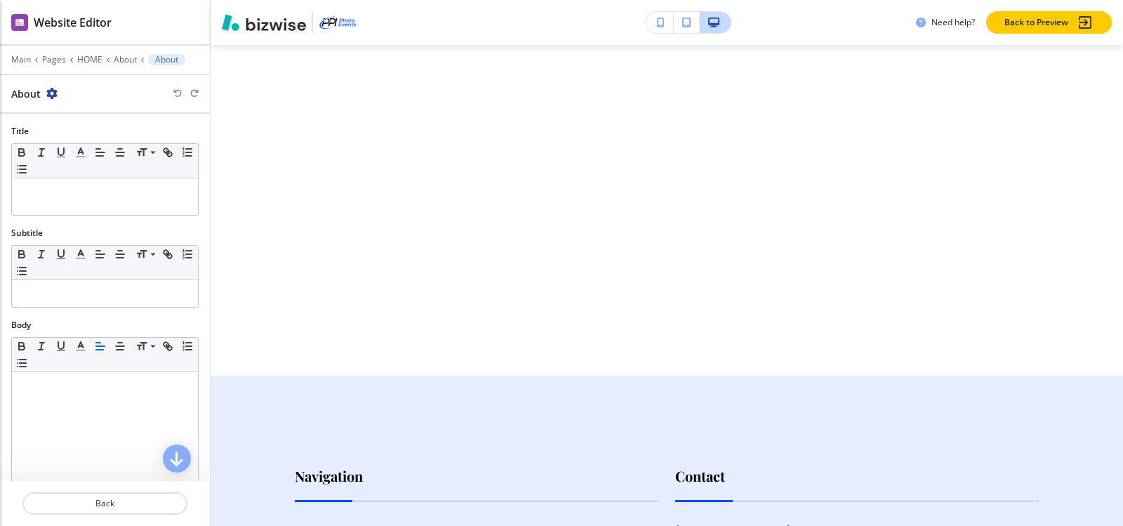
scroll to position [8576, 0]
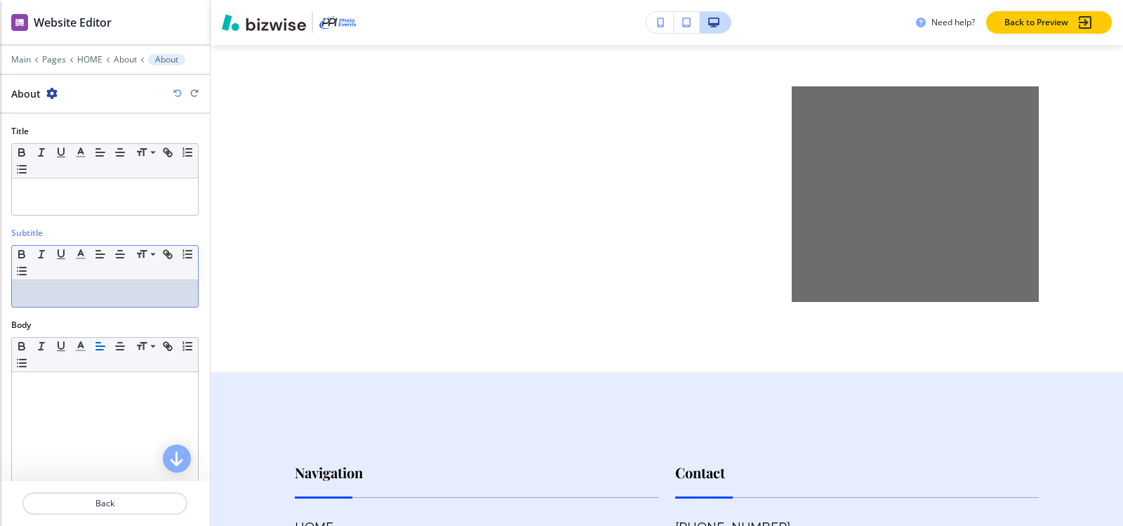
click at [53, 305] on div at bounding box center [105, 293] width 186 height 27
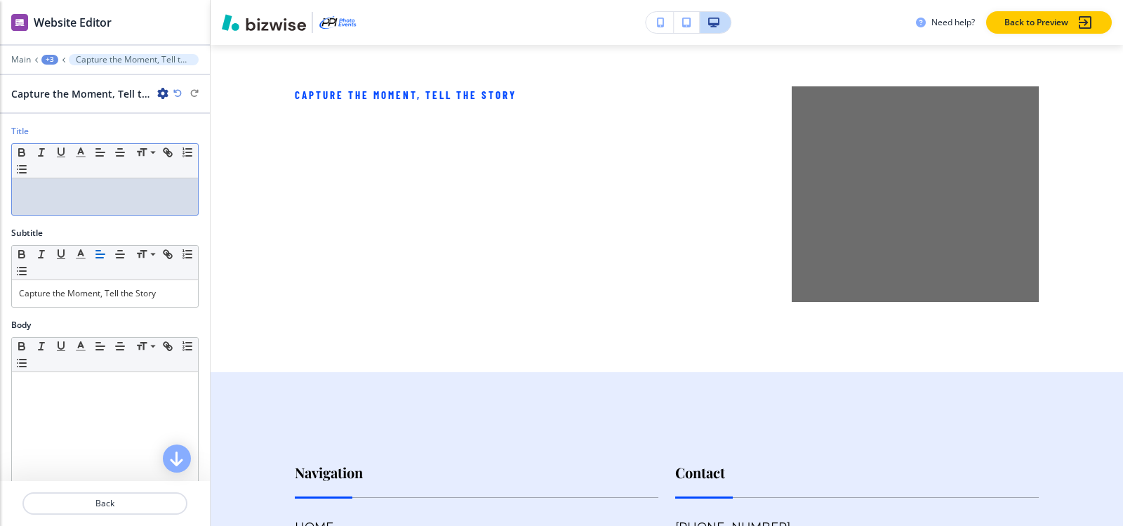
click at [58, 189] on p at bounding box center [105, 191] width 172 height 13
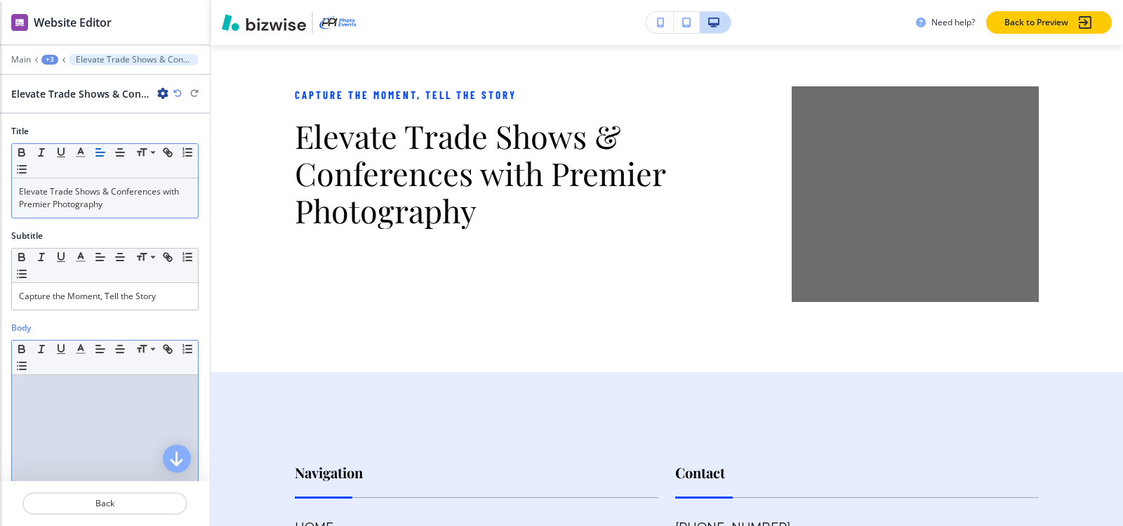
click at [57, 408] on div at bounding box center [105, 466] width 186 height 182
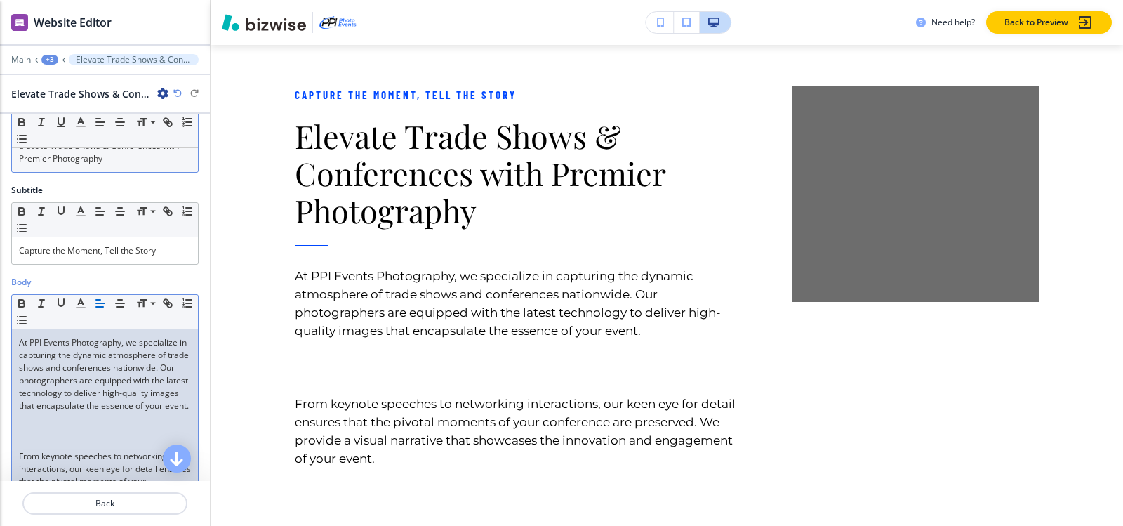
scroll to position [70, 0]
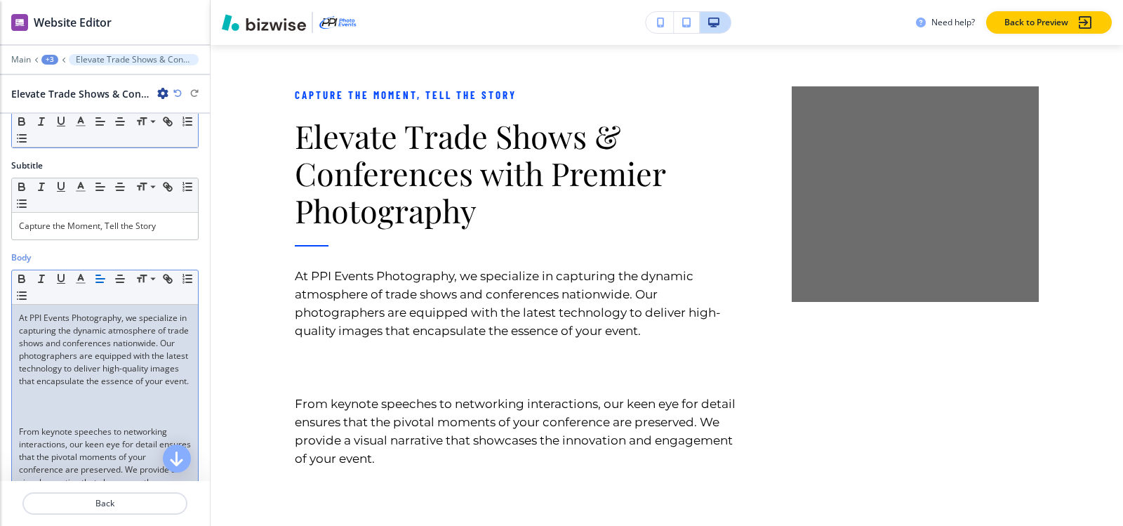
click at [56, 413] on p at bounding box center [105, 406] width 172 height 13
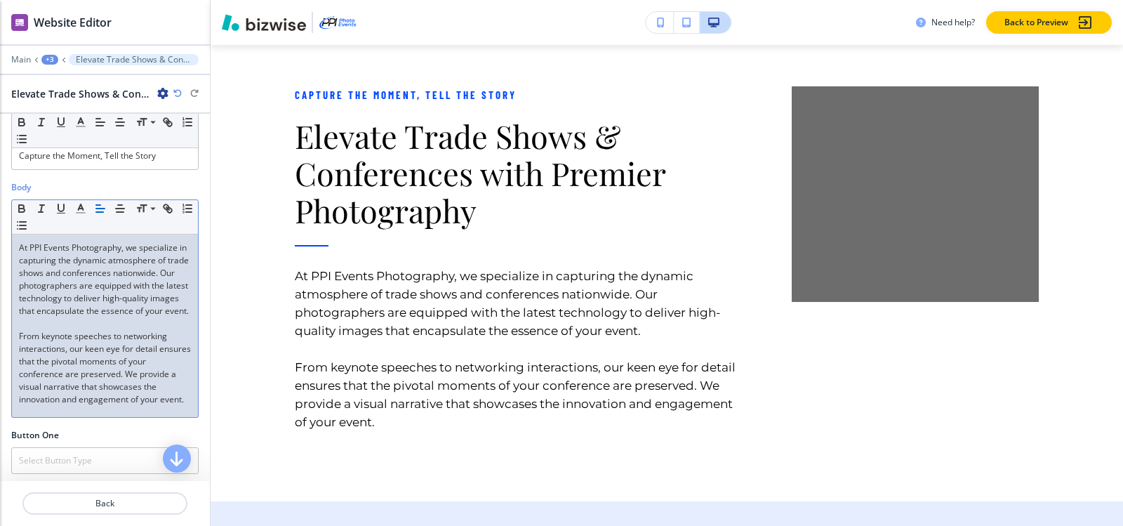
scroll to position [407, 0]
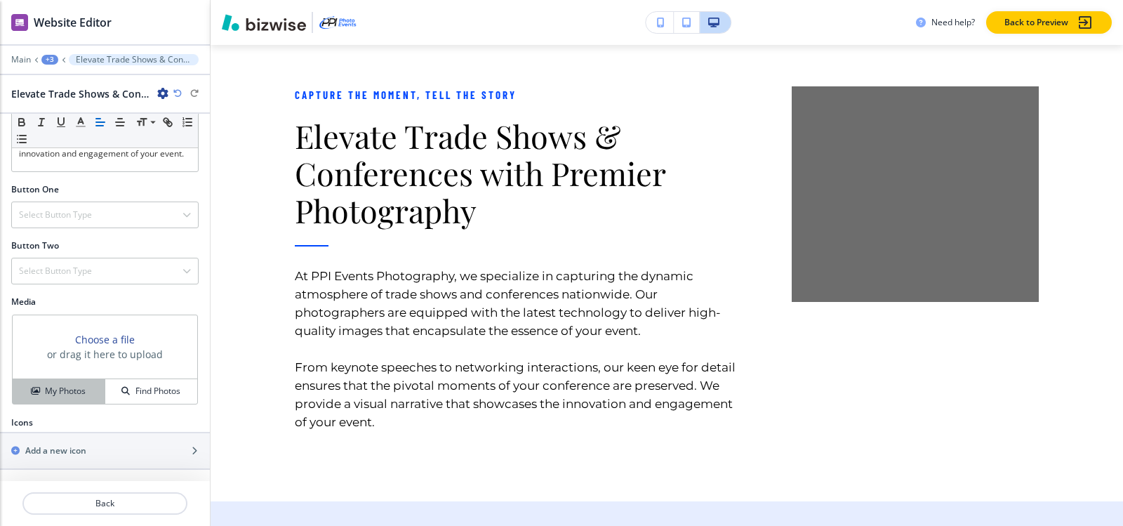
click at [65, 392] on h4 "My Photos" at bounding box center [65, 391] width 41 height 13
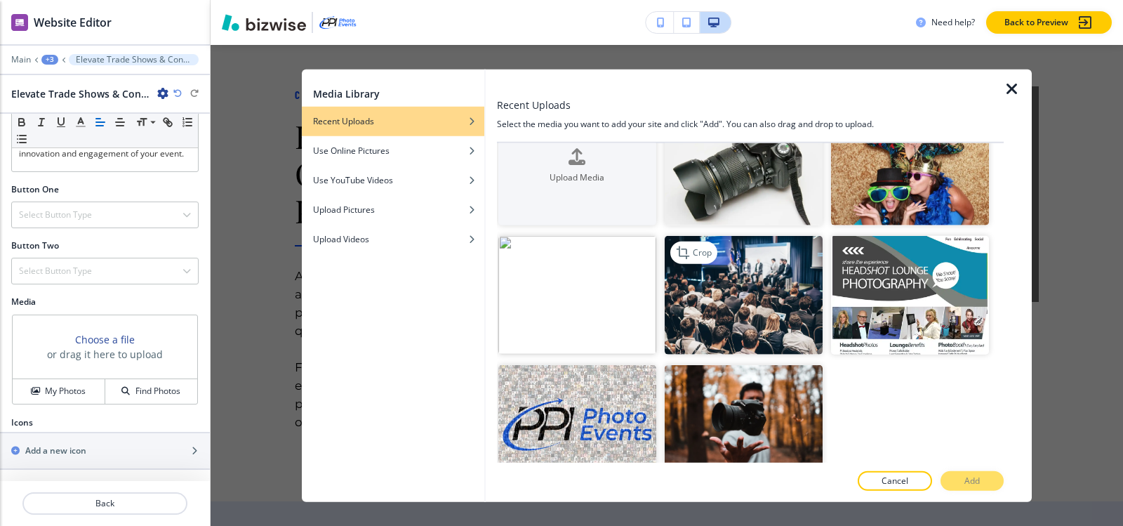
scroll to position [70, 0]
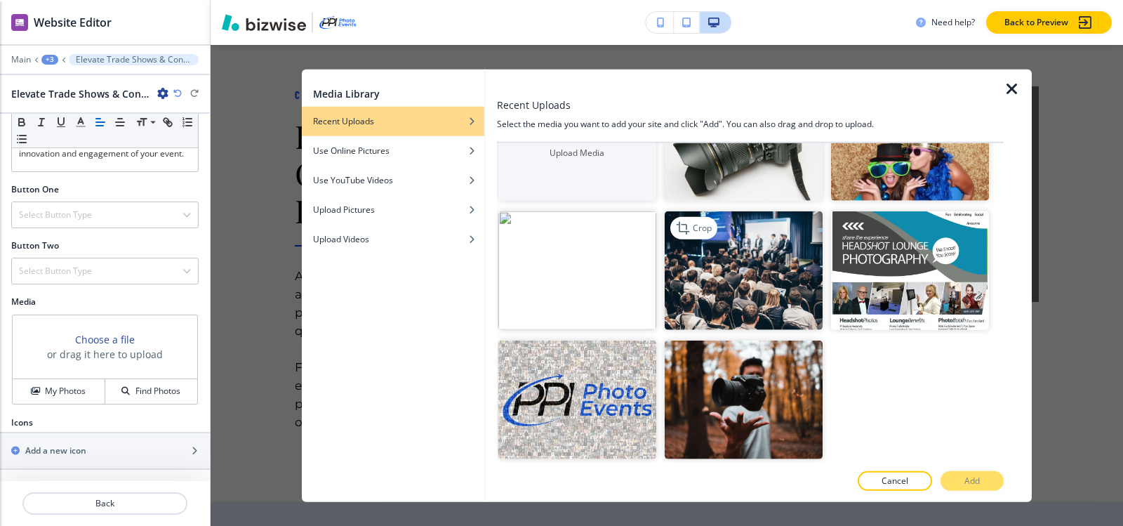
click at [740, 263] on img "button" at bounding box center [744, 270] width 158 height 119
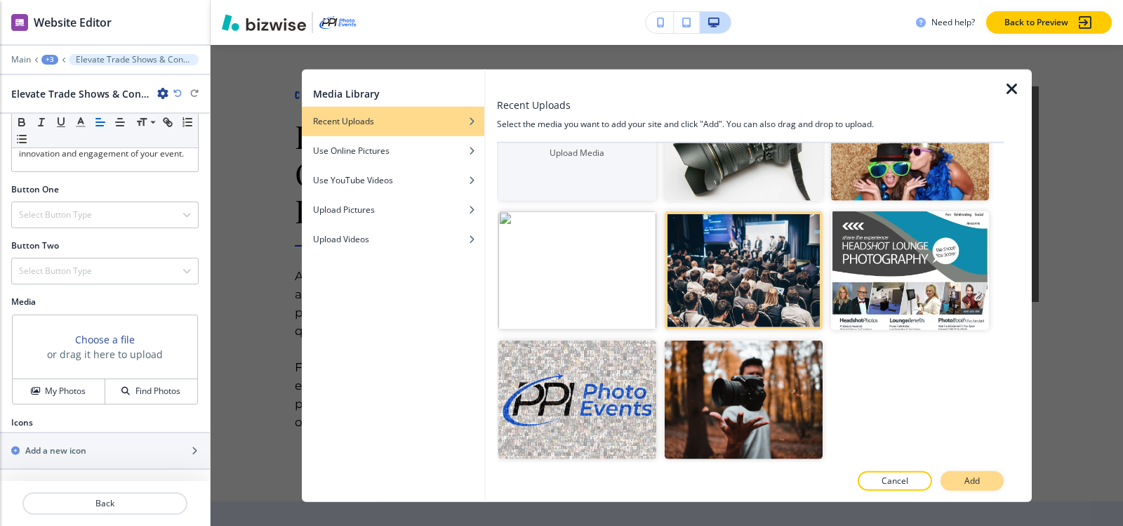
click at [990, 481] on button "Add" at bounding box center [971, 481] width 63 height 20
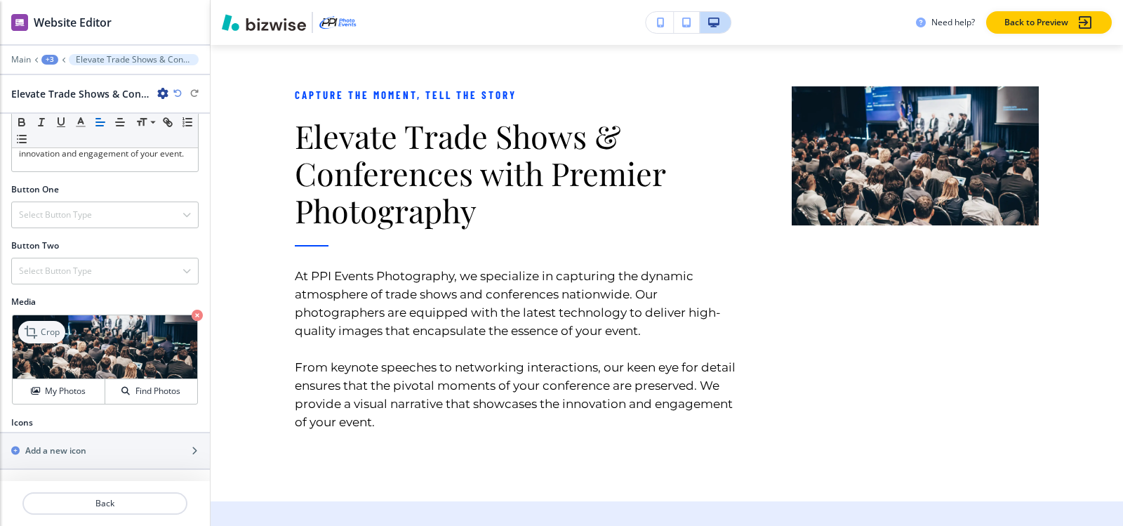
click at [60, 324] on div "Crop" at bounding box center [41, 332] width 47 height 22
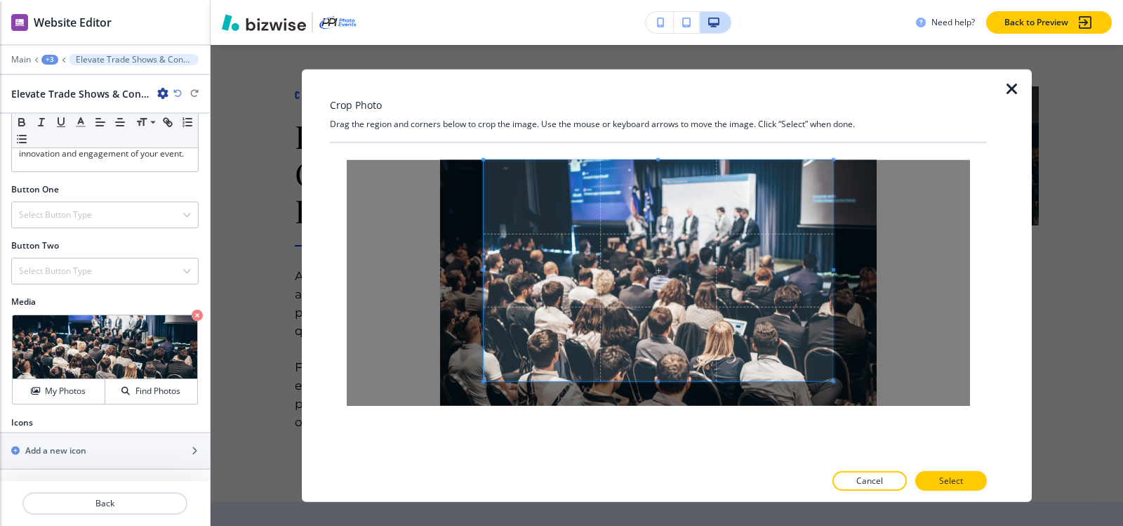
click at [662, 154] on div at bounding box center [658, 281] width 657 height 279
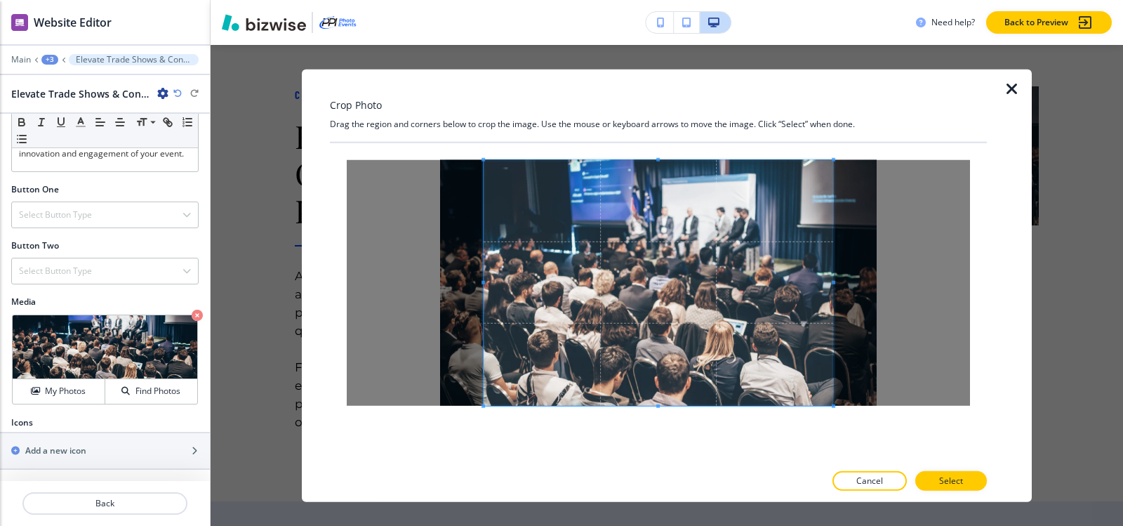
click at [675, 474] on div "Crop Photo Drag the region and corners below to crop the image. Use the mouse o…" at bounding box center [658, 285] width 657 height 433
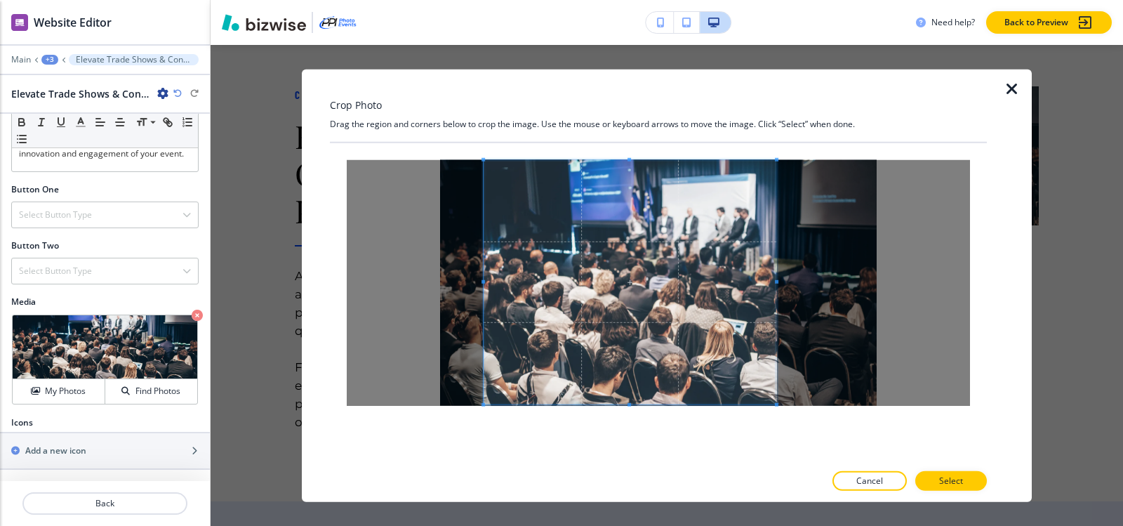
click at [771, 270] on div at bounding box center [629, 281] width 293 height 244
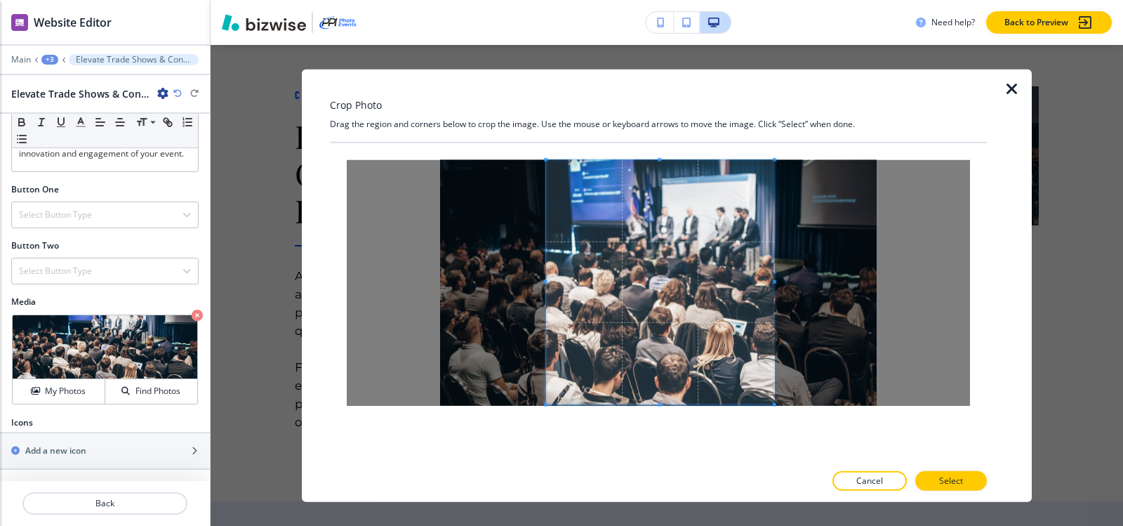
click at [546, 283] on div at bounding box center [660, 281] width 228 height 244
click at [937, 476] on button "Select" at bounding box center [951, 481] width 72 height 20
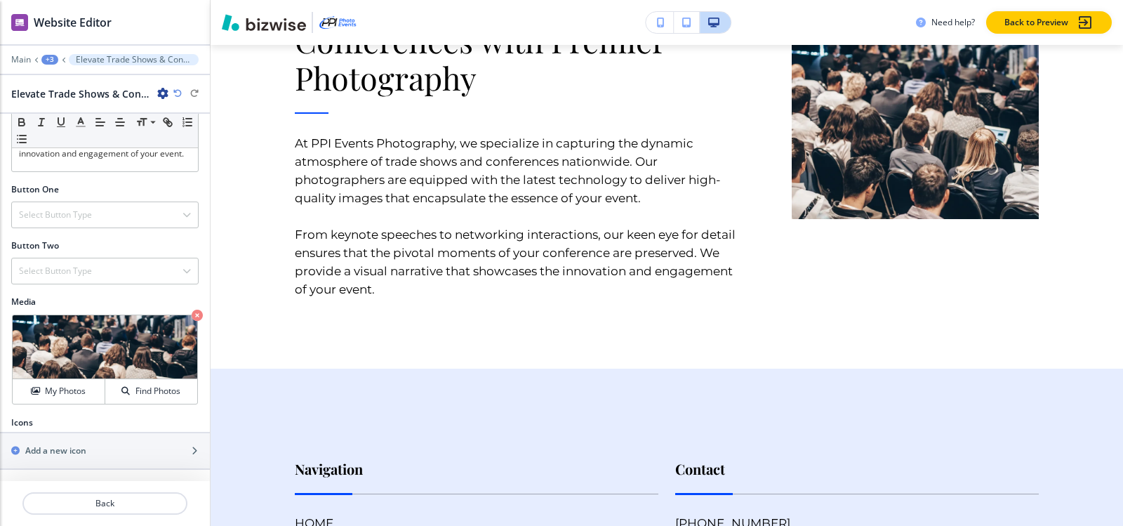
scroll to position [8716, 0]
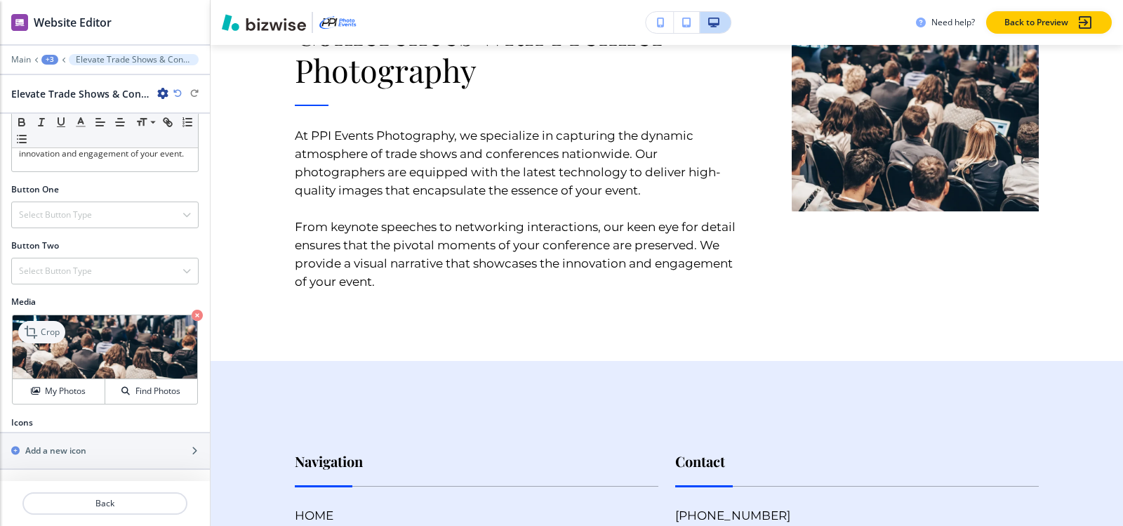
click at [39, 327] on icon at bounding box center [32, 331] width 17 height 17
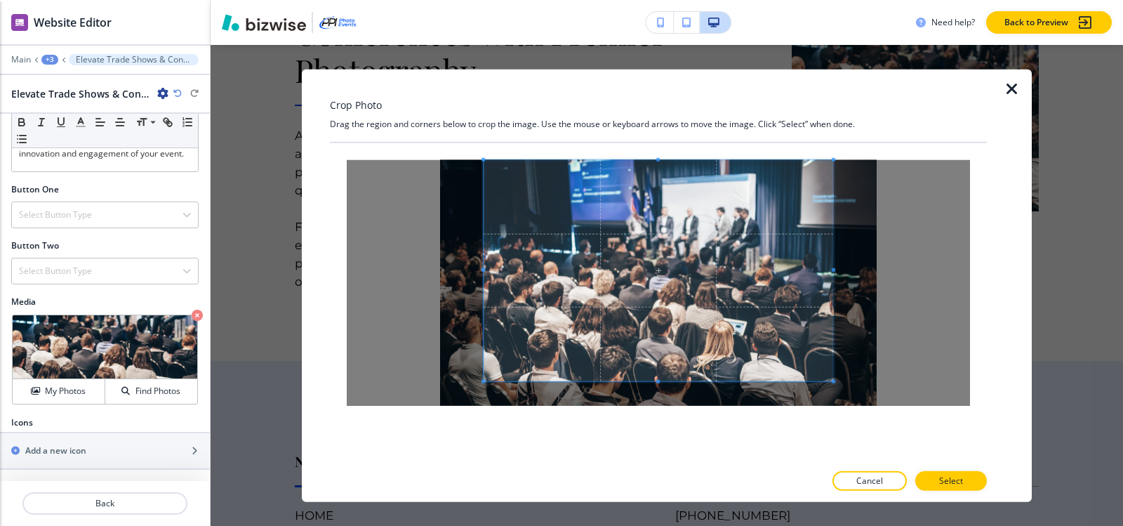
click at [666, 98] on div "Crop Photo Drag the region and corners below to crop the image. Use the mouse o…" at bounding box center [658, 285] width 657 height 433
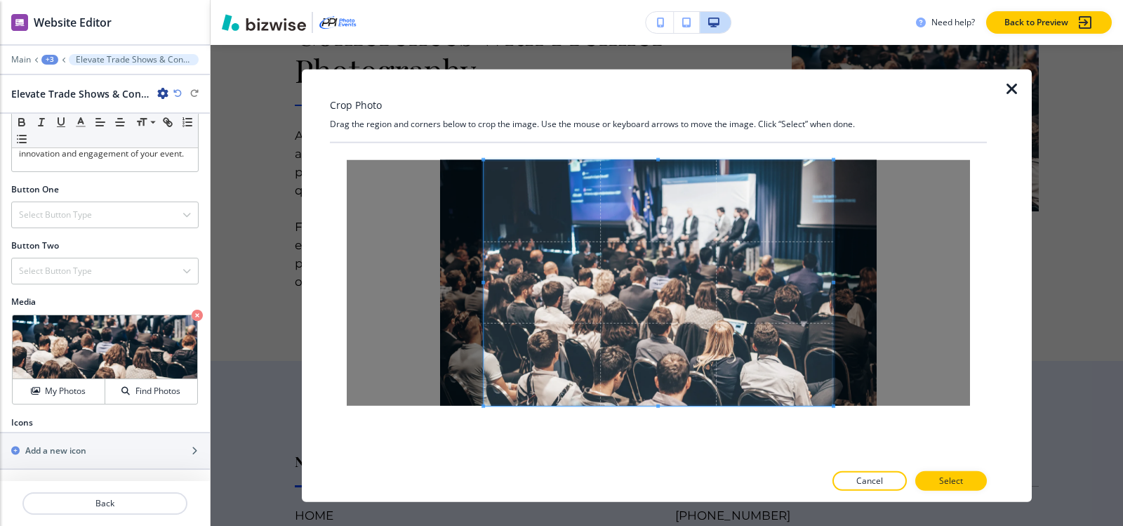
click at [664, 456] on div at bounding box center [658, 302] width 657 height 320
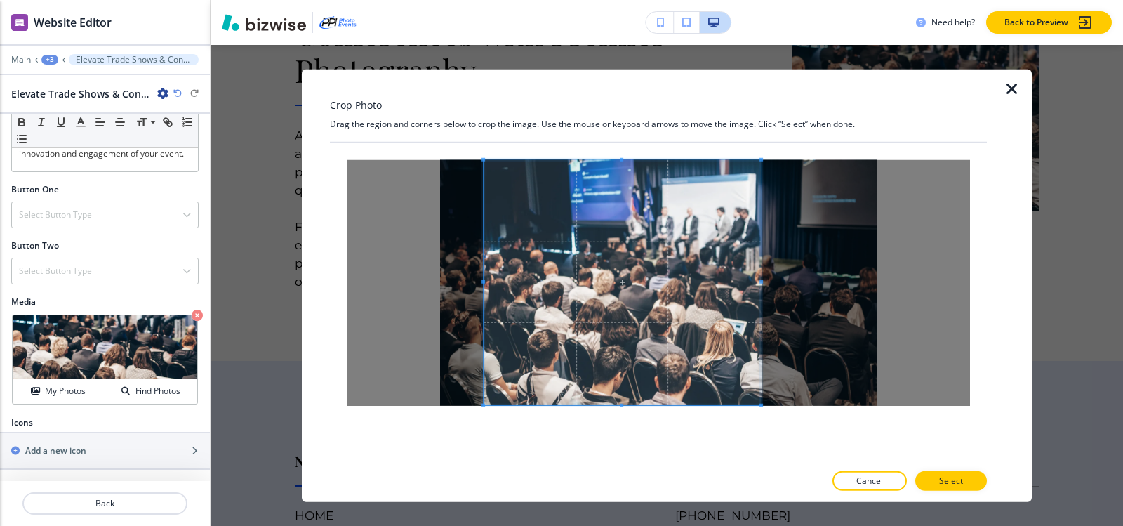
click at [759, 282] on span at bounding box center [761, 282] width 4 height 4
click at [481, 283] on div at bounding box center [658, 282] width 623 height 246
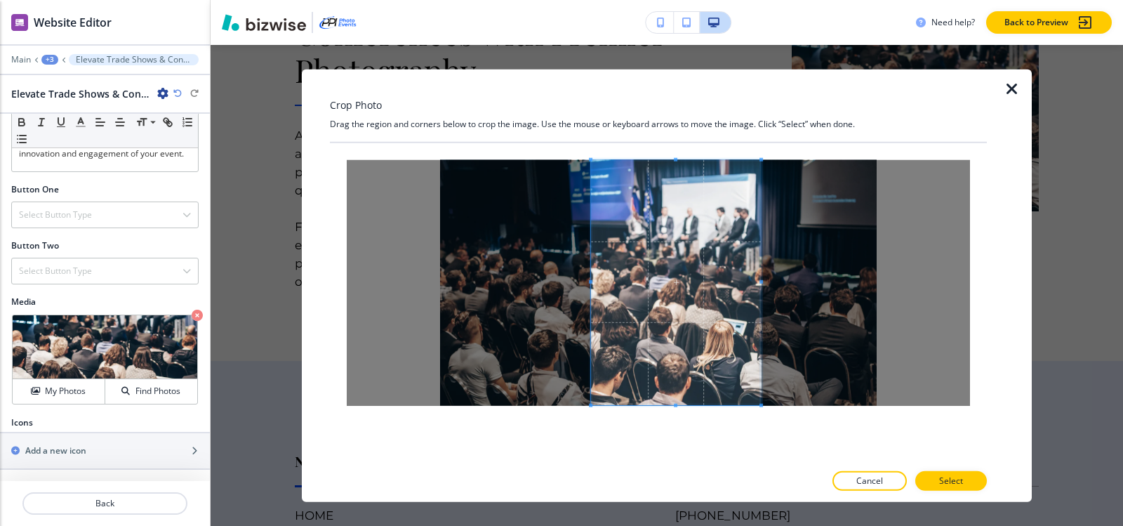
click at [589, 281] on span at bounding box center [591, 282] width 4 height 4
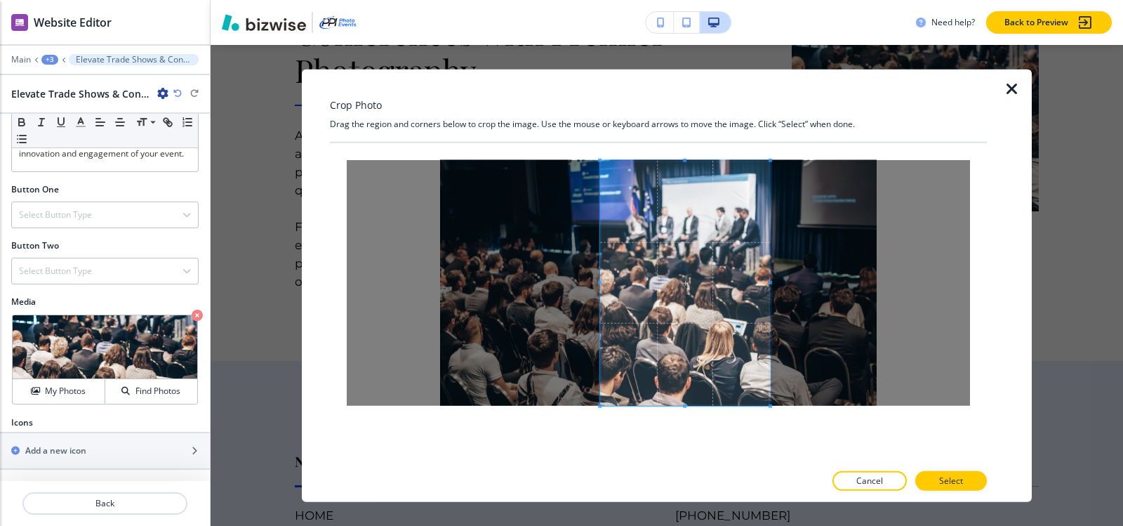
click at [747, 288] on span at bounding box center [685, 282] width 170 height 245
click at [965, 479] on button "Select" at bounding box center [951, 481] width 72 height 20
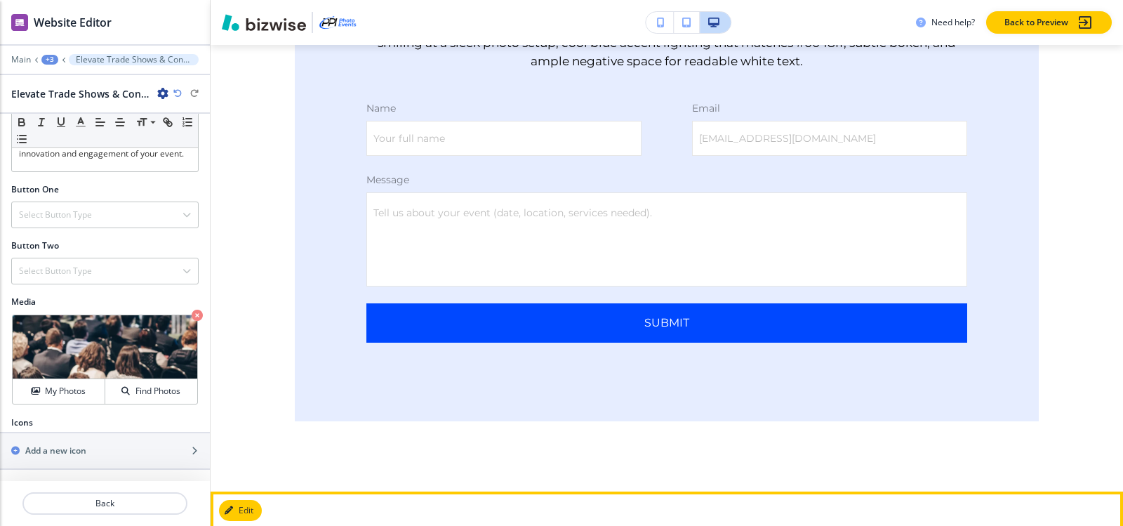
scroll to position [7944, 0]
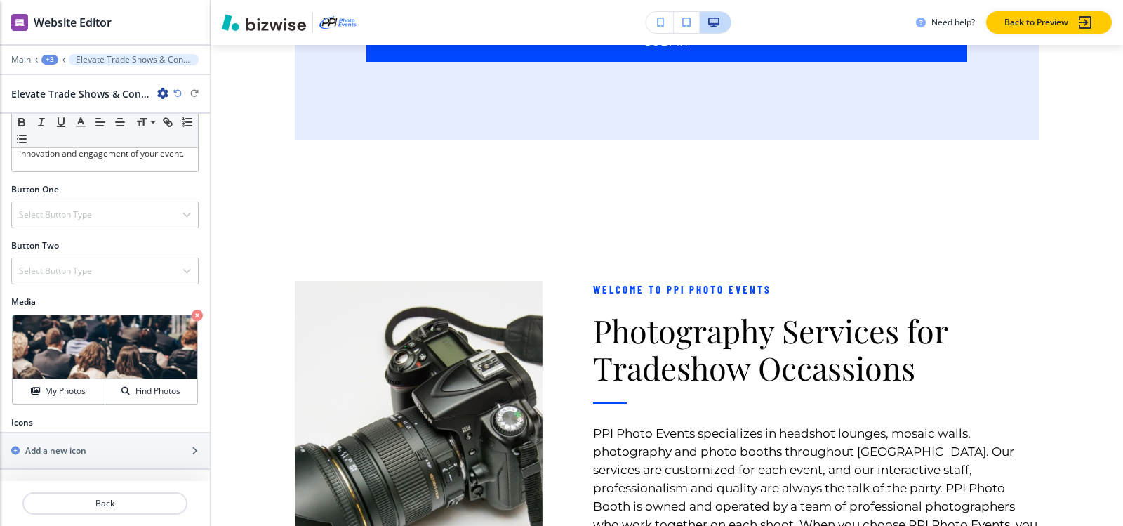
click at [46, 59] on div "+3" at bounding box center [49, 60] width 17 height 10
click at [78, 107] on p "HOME" at bounding box center [87, 107] width 72 height 13
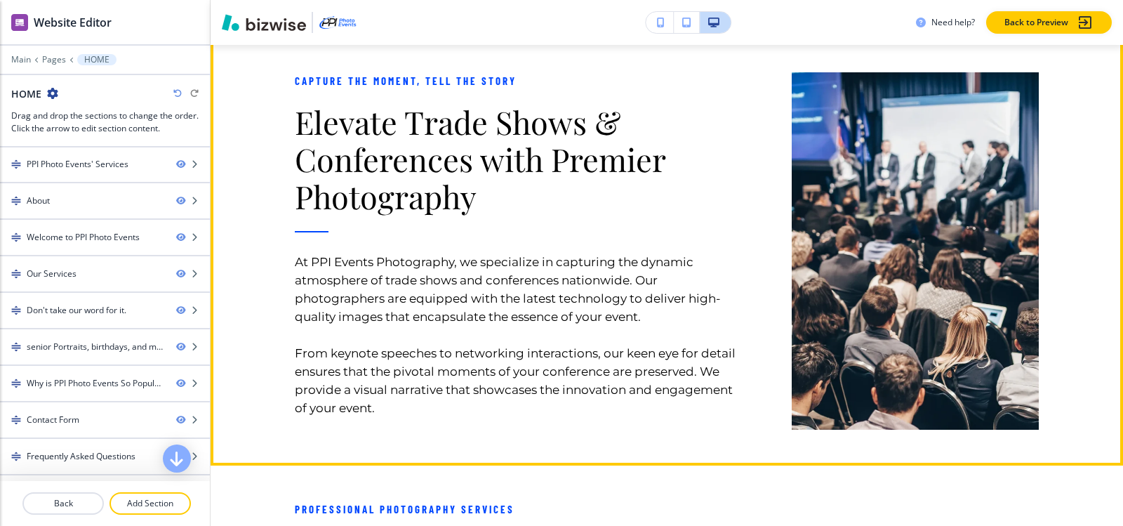
scroll to position [1737, 0]
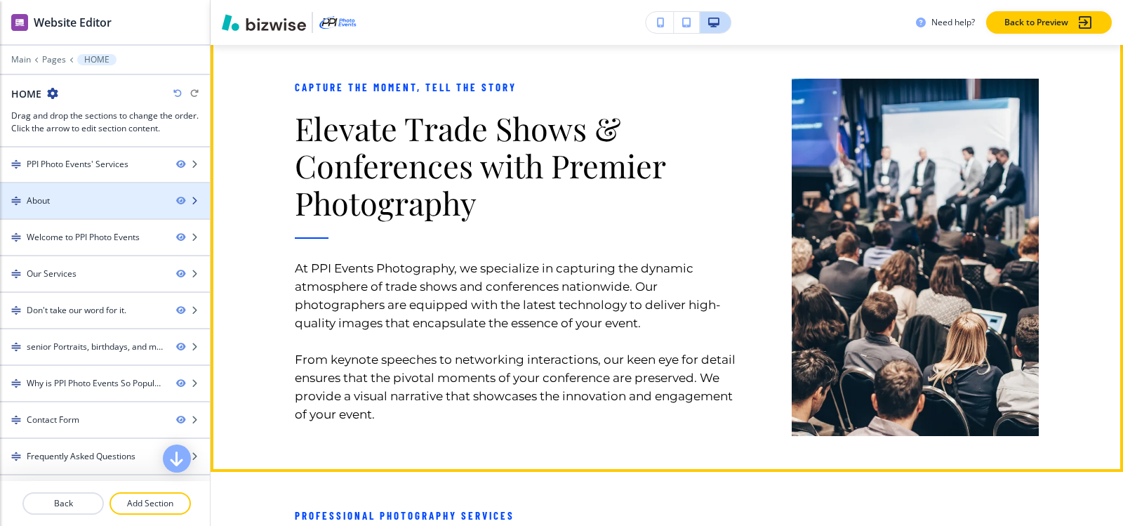
click at [67, 206] on div "About" at bounding box center [82, 200] width 165 height 13
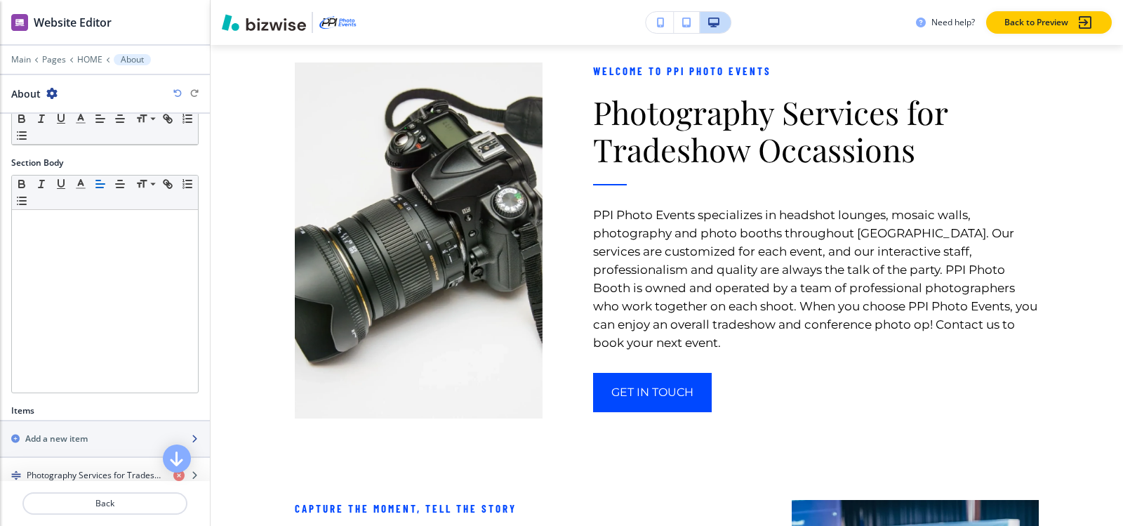
scroll to position [309, 0]
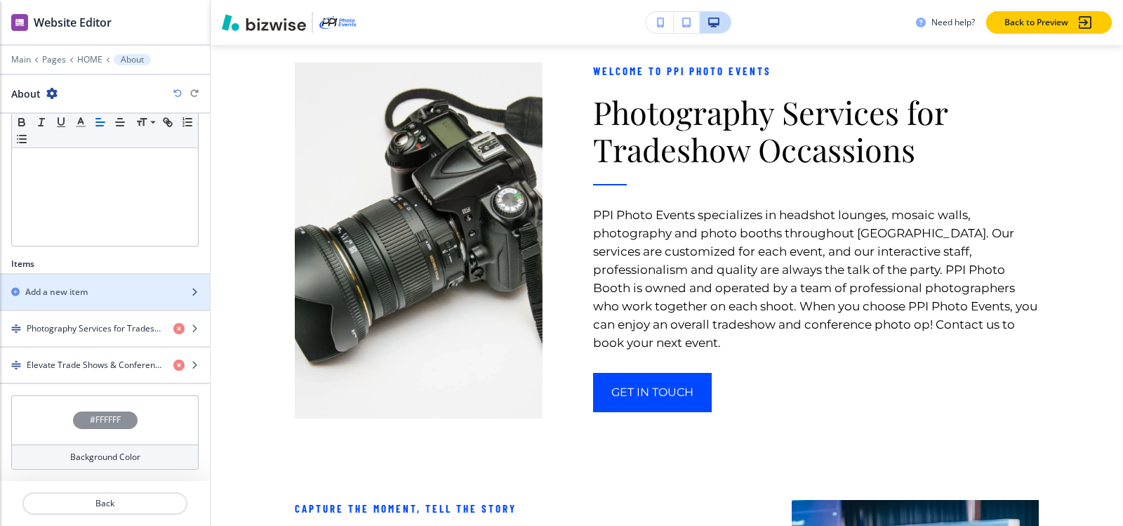
click at [76, 281] on div "button" at bounding box center [105, 279] width 210 height 11
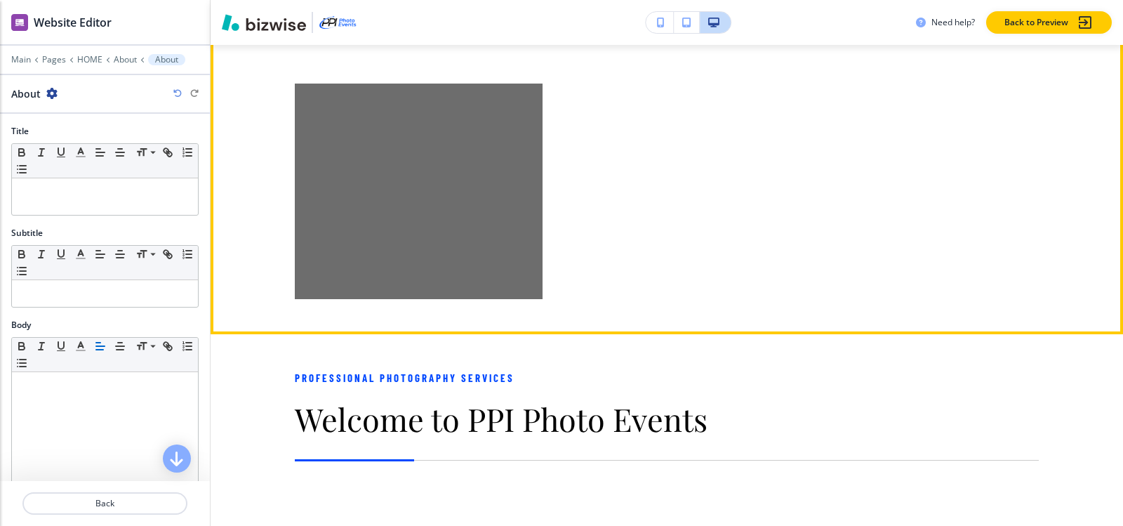
scroll to position [2181, 0]
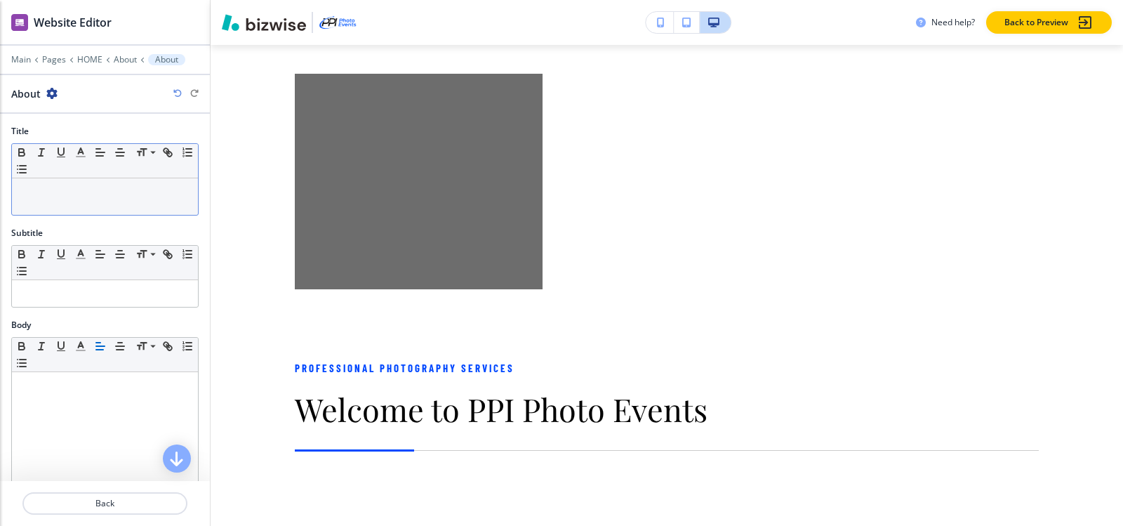
click at [97, 192] on p at bounding box center [105, 191] width 172 height 13
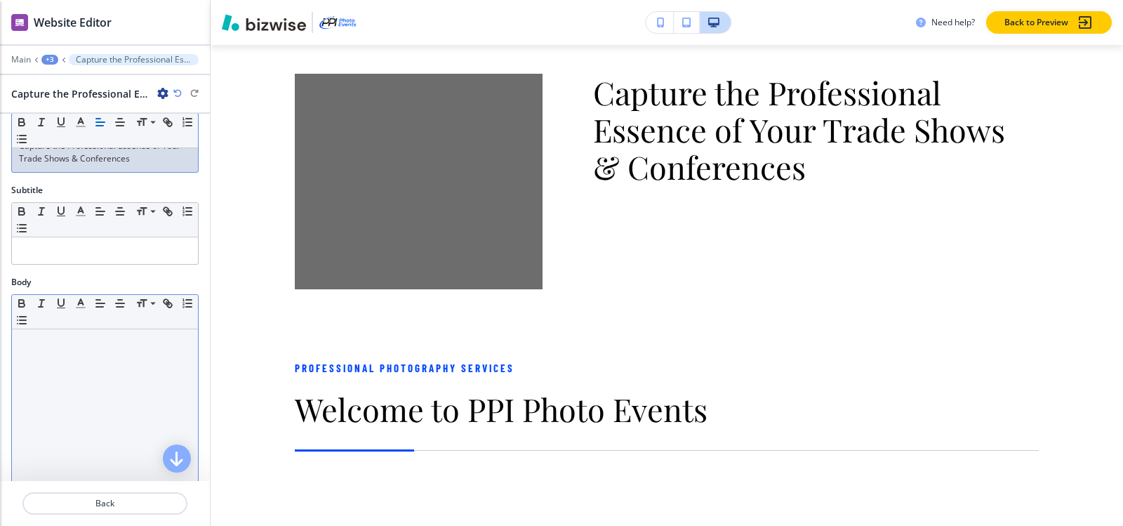
scroll to position [70, 0]
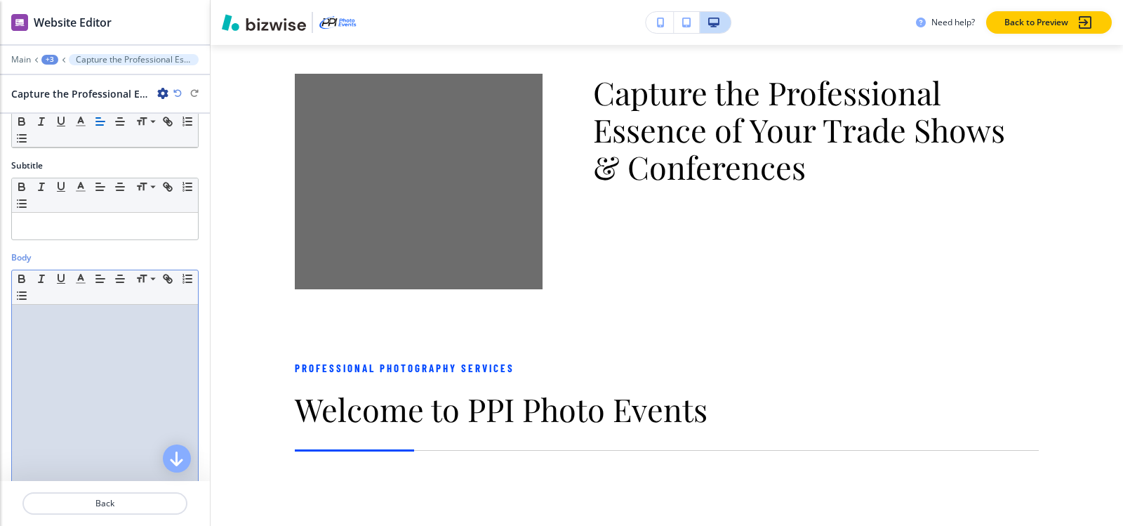
click at [51, 359] on div at bounding box center [105, 396] width 186 height 182
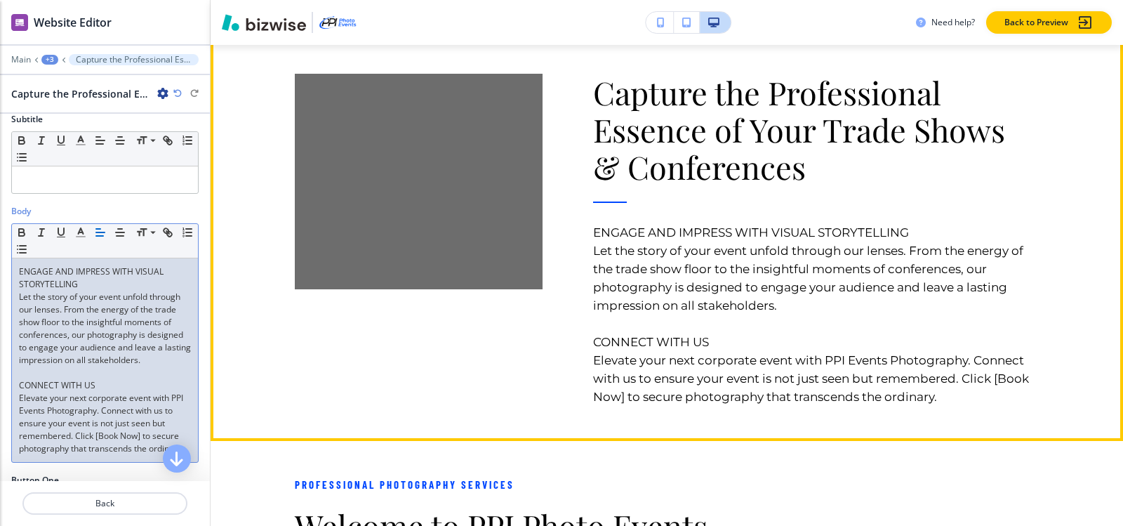
scroll to position [211, 0]
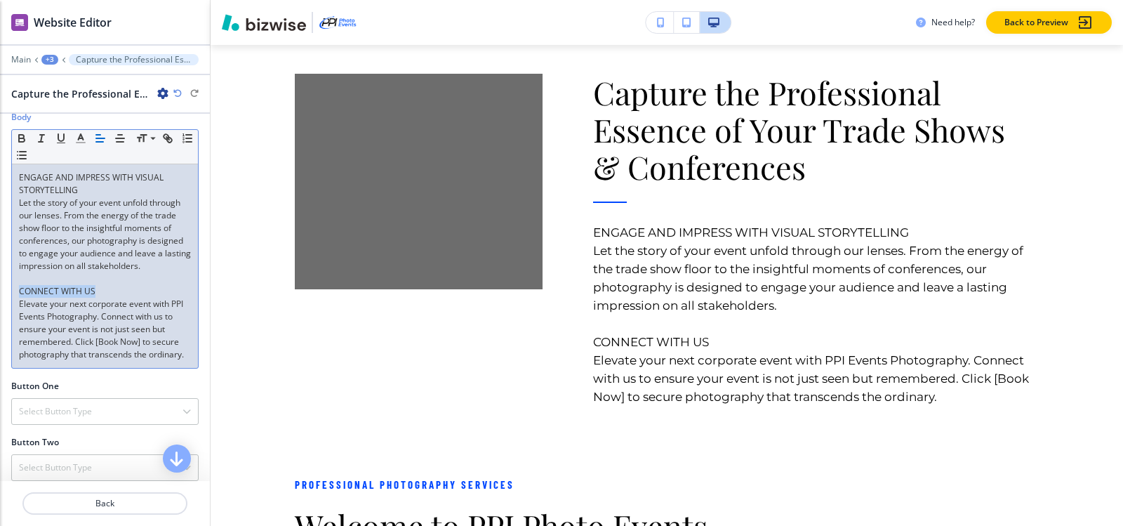
drag, startPoint x: 111, startPoint y: 300, endPoint x: 0, endPoint y: 304, distance: 111.0
click at [0, 304] on div "Body Small Normal Large Huge ENGAGE AND IMPRESS WITH VISUAL STORYTELLING Let th…" at bounding box center [105, 245] width 210 height 269
click at [77, 138] on icon "button" at bounding box center [80, 138] width 13 height 13
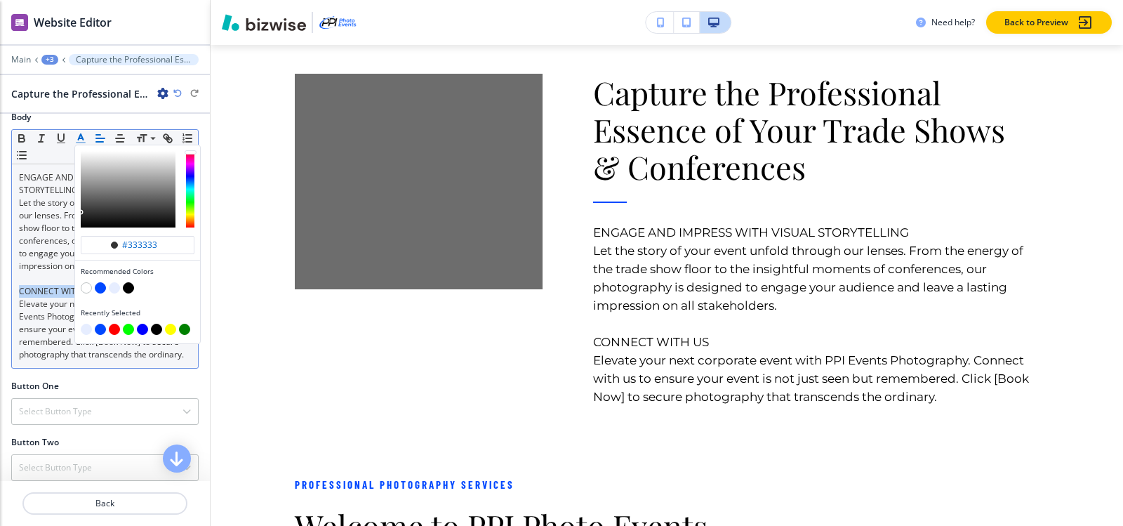
click at [113, 286] on button "button" at bounding box center [114, 287] width 11 height 11
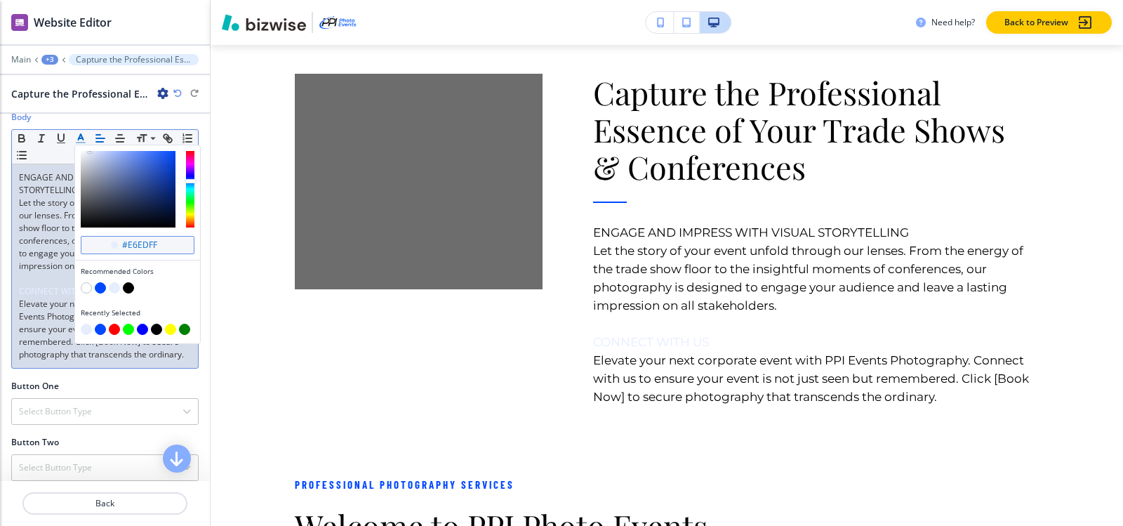
click at [168, 241] on input "#e6edff" at bounding box center [145, 244] width 49 height 11
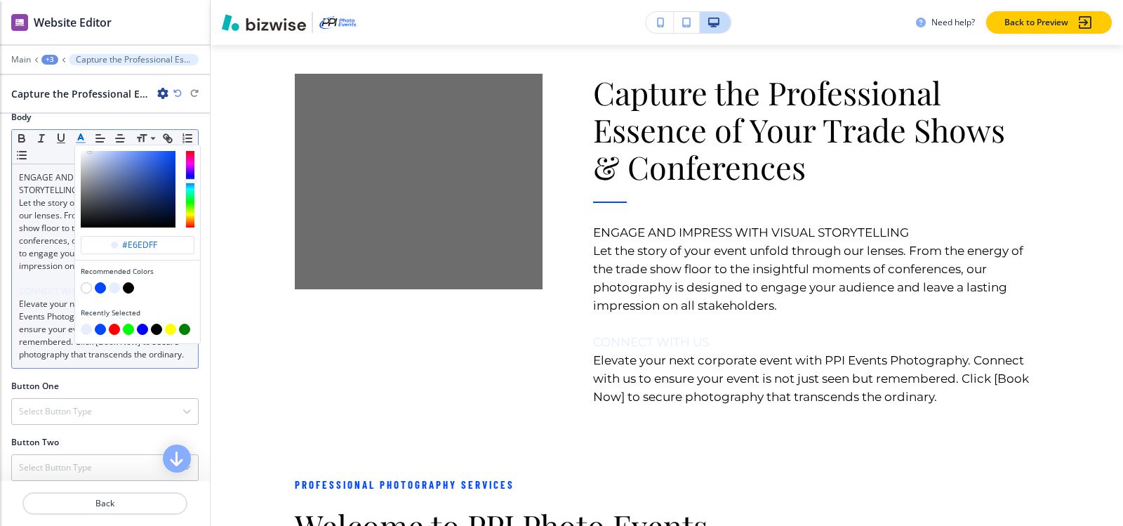
paste input "75b7fc"
type input "#75b7fc"
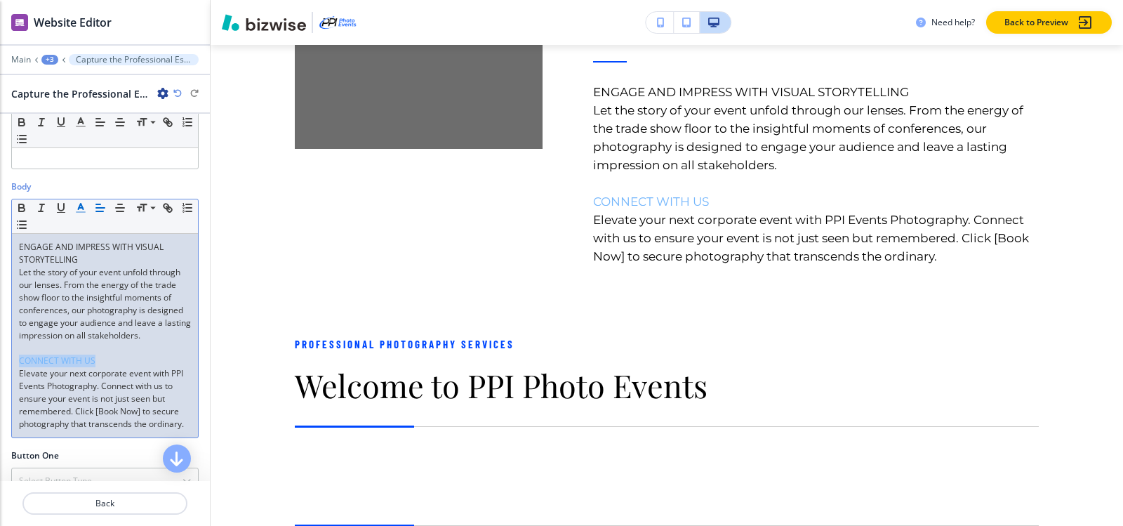
scroll to position [140, 0]
click at [142, 283] on p "Let the story of your event unfold through our lenses. From the energy of the t…" at bounding box center [105, 305] width 172 height 76
drag, startPoint x: 80, startPoint y: 260, endPoint x: 35, endPoint y: 225, distance: 57.4
click at [6, 242] on div "Body Small Normal Large Huge ENGAGE AND IMPRESS WITH VISUAL STORYTELLING Let th…" at bounding box center [105, 315] width 210 height 269
click at [81, 207] on polyline "button" at bounding box center [81, 207] width 5 height 6
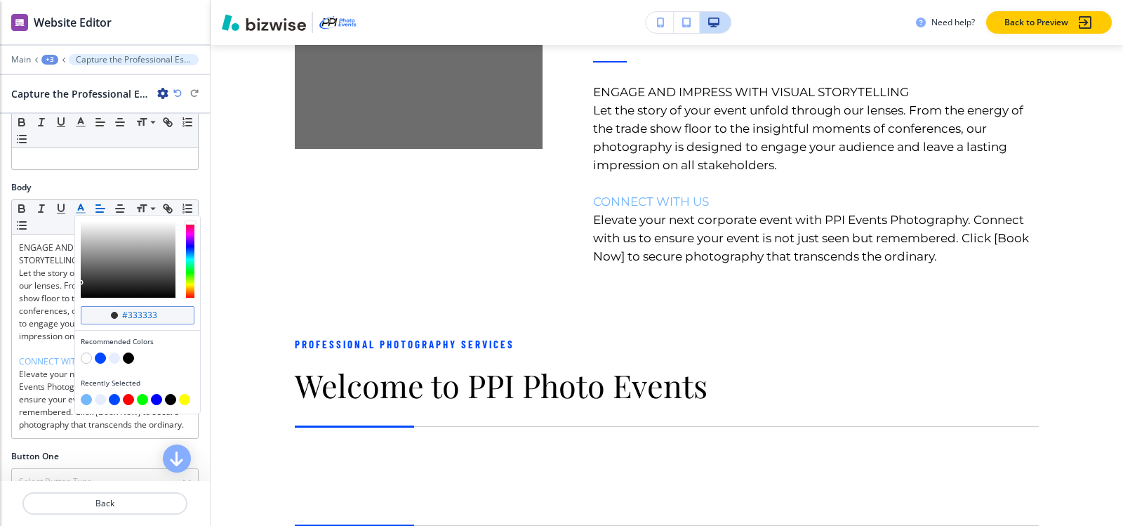
click at [157, 314] on input "#333333" at bounding box center [145, 314] width 49 height 11
paste input "75b7fc"
type input "#75b7fc"
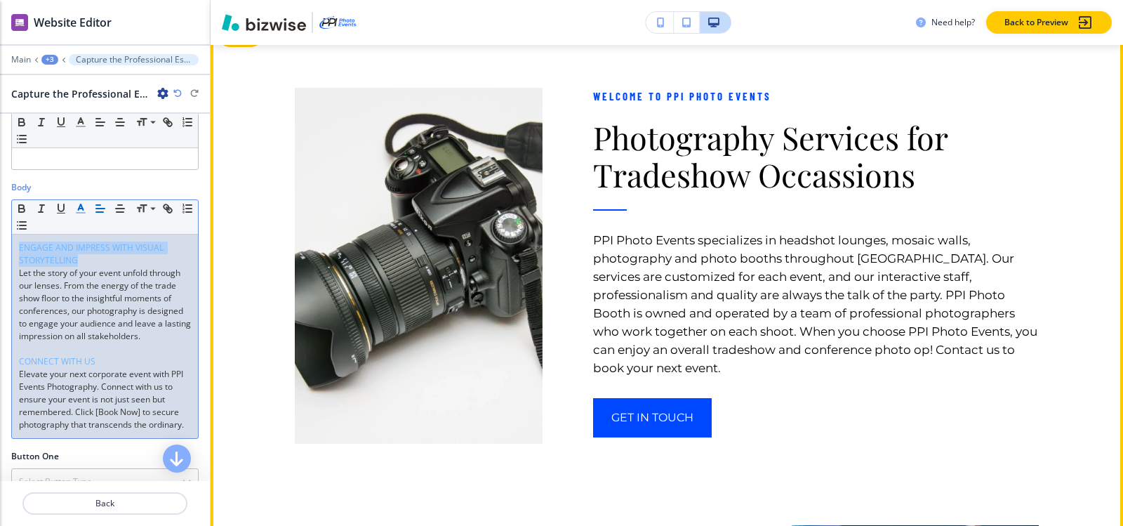
scroll to position [1269, 0]
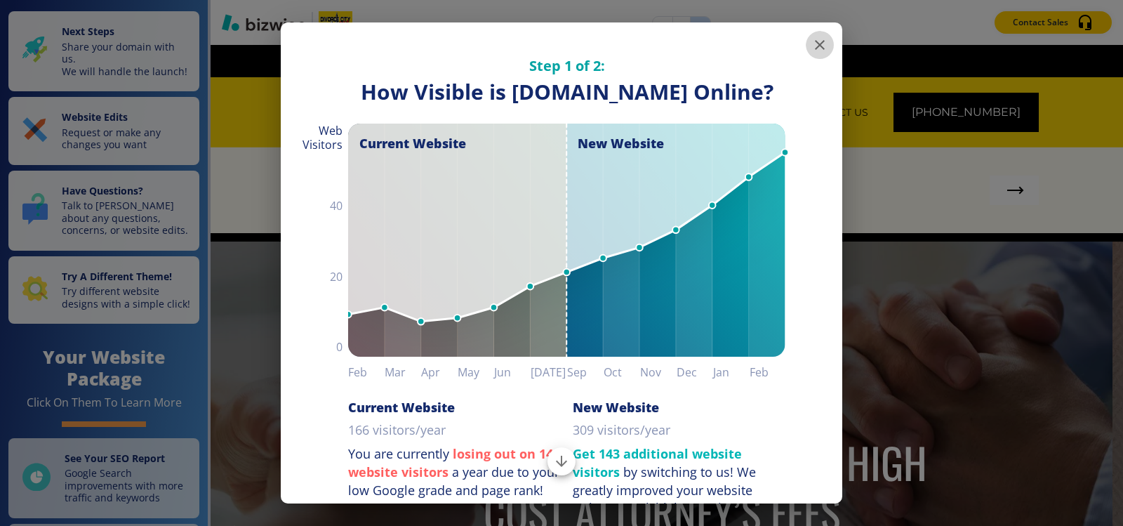
click at [811, 45] on icon "button" at bounding box center [819, 44] width 17 height 17
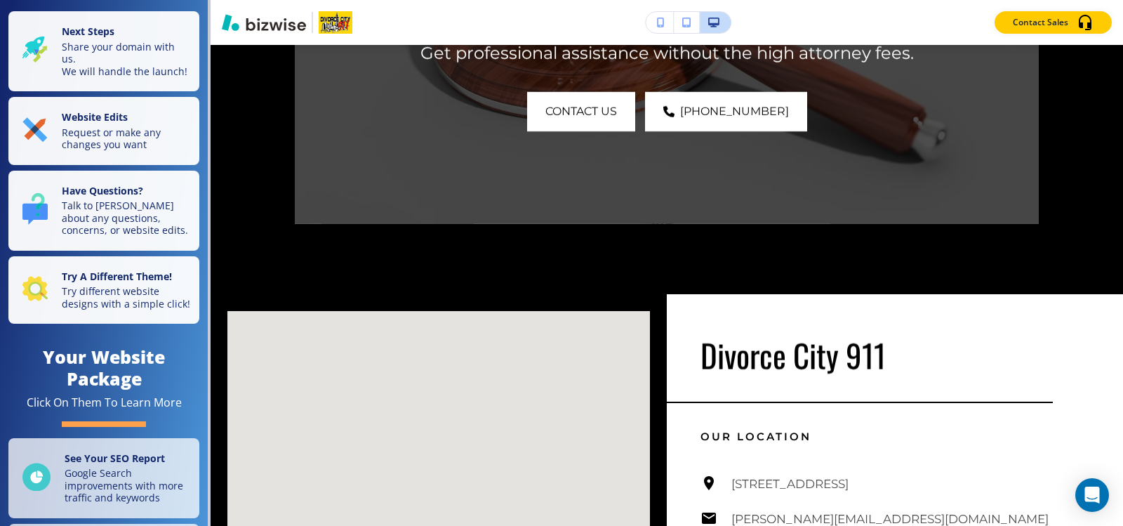
scroll to position [2947, 0]
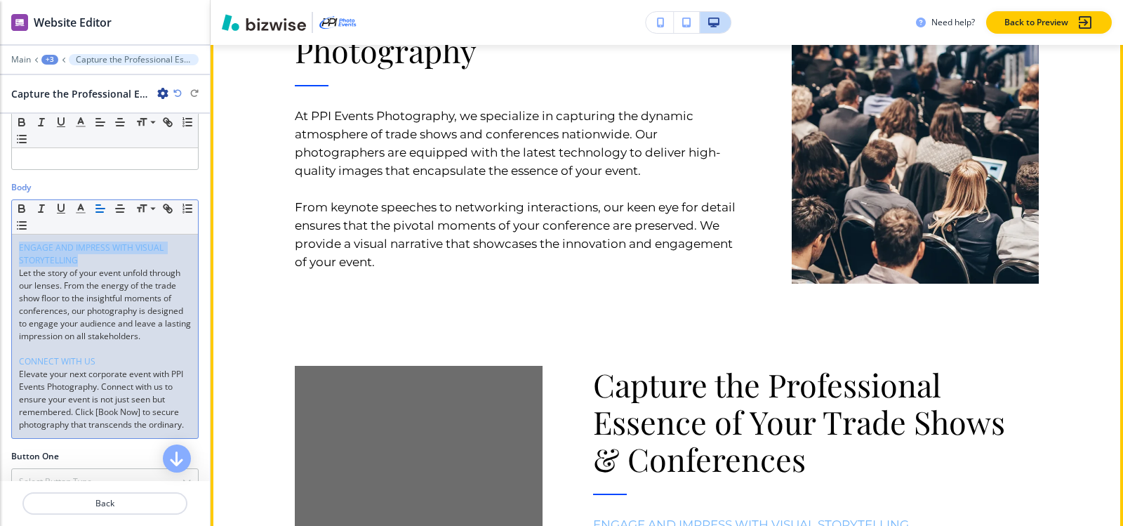
scroll to position [1900, 0]
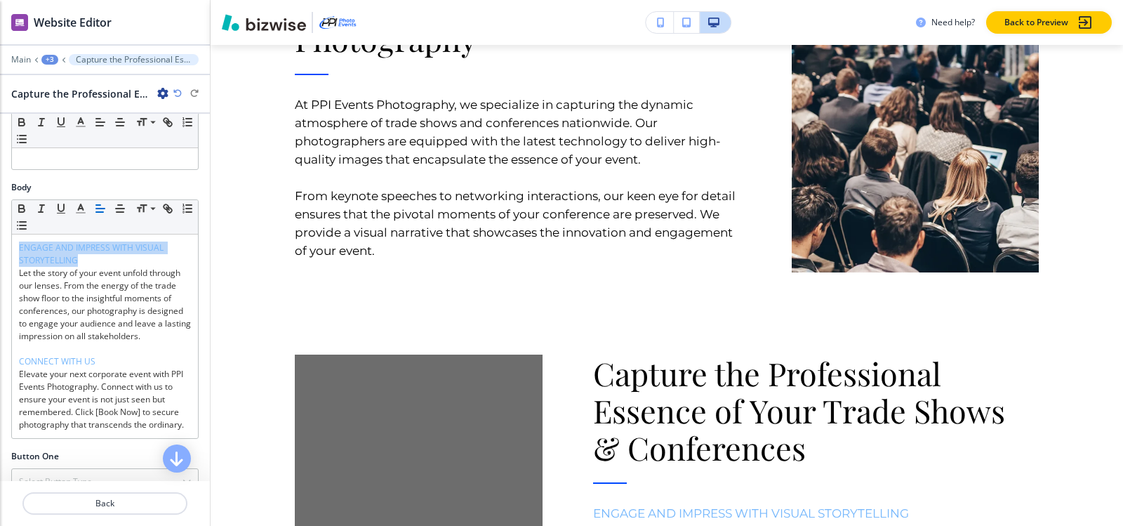
click at [52, 55] on div "+3" at bounding box center [49, 60] width 17 height 10
click at [81, 140] on button "About" at bounding box center [86, 131] width 90 height 25
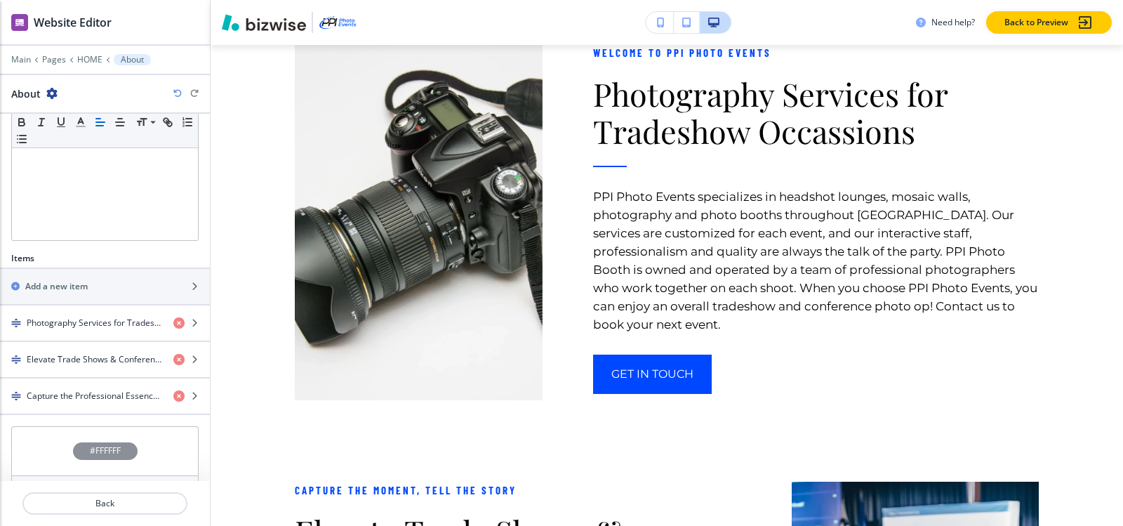
scroll to position [345, 0]
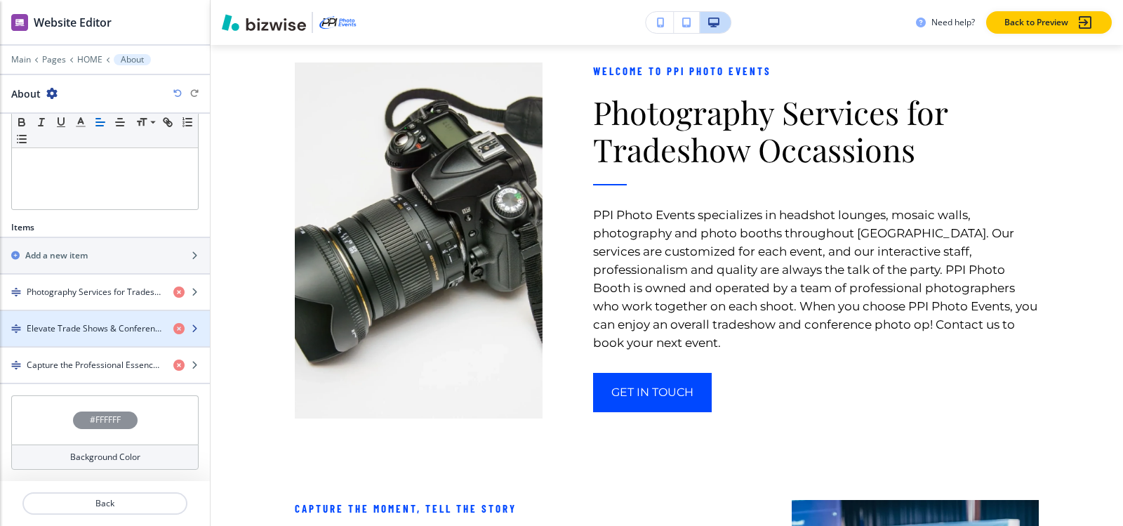
click at [99, 322] on h4 "Elevate Trade Shows & Conferences with Premier Photography" at bounding box center [94, 328] width 135 height 13
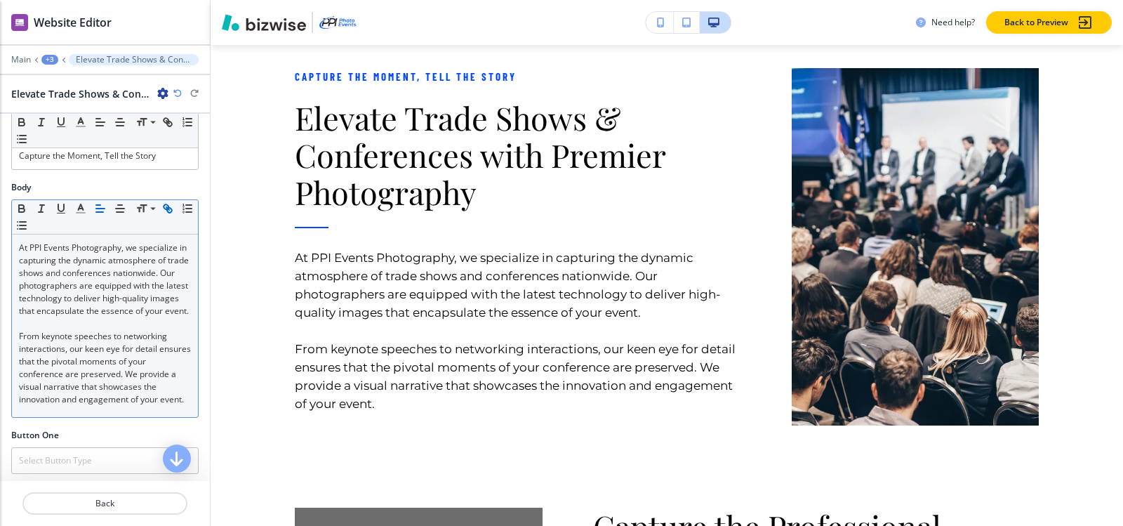
scroll to position [70, 0]
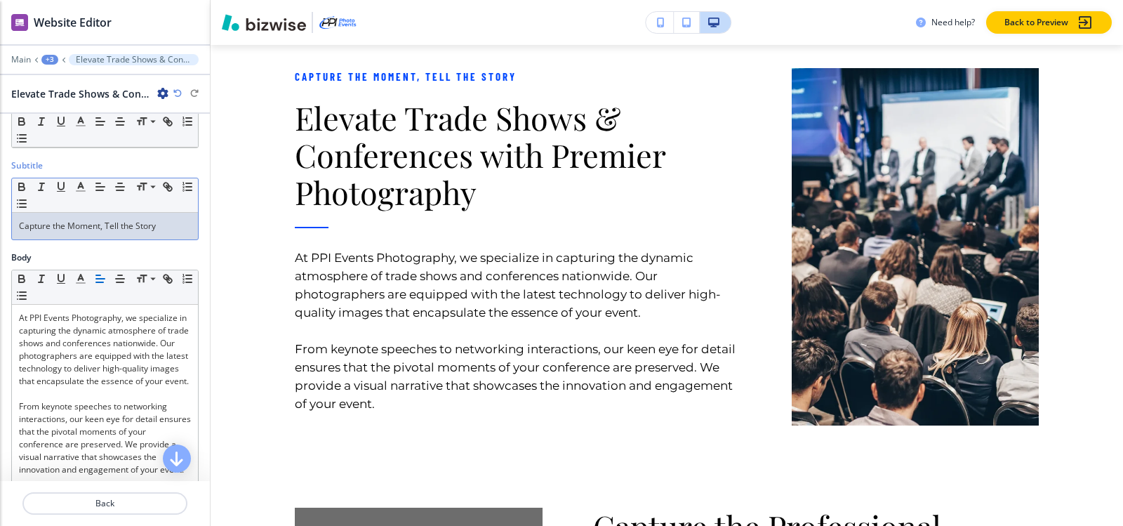
click at [176, 222] on p "Capture the Moment, Tell the Story" at bounding box center [105, 226] width 172 height 13
copy p "Capture the Moment, Tell the Story"
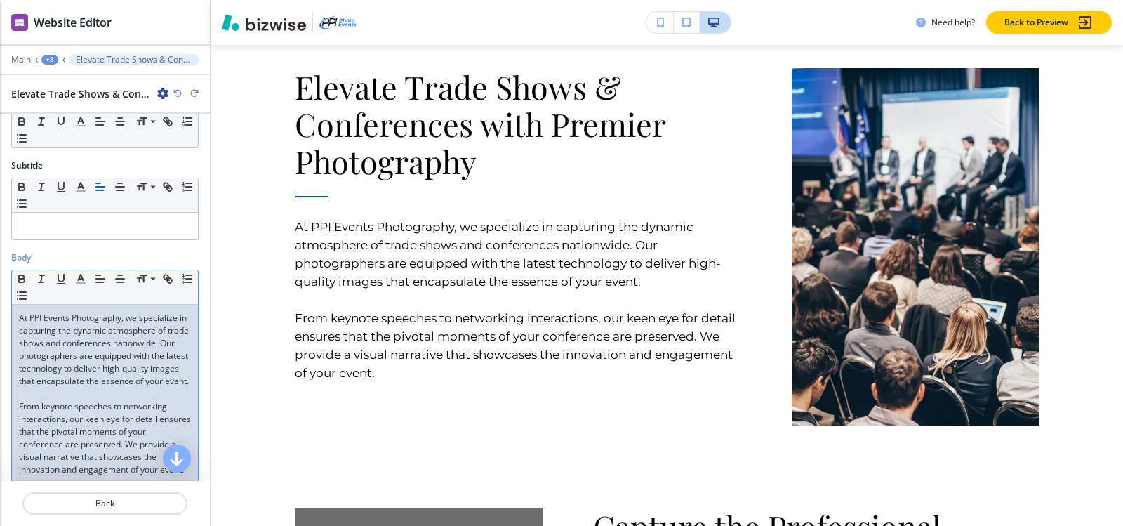
click at [18, 313] on div "At PPI Events Photography, we specialize in capturing the dynamic atmosphere of…" at bounding box center [105, 396] width 186 height 182
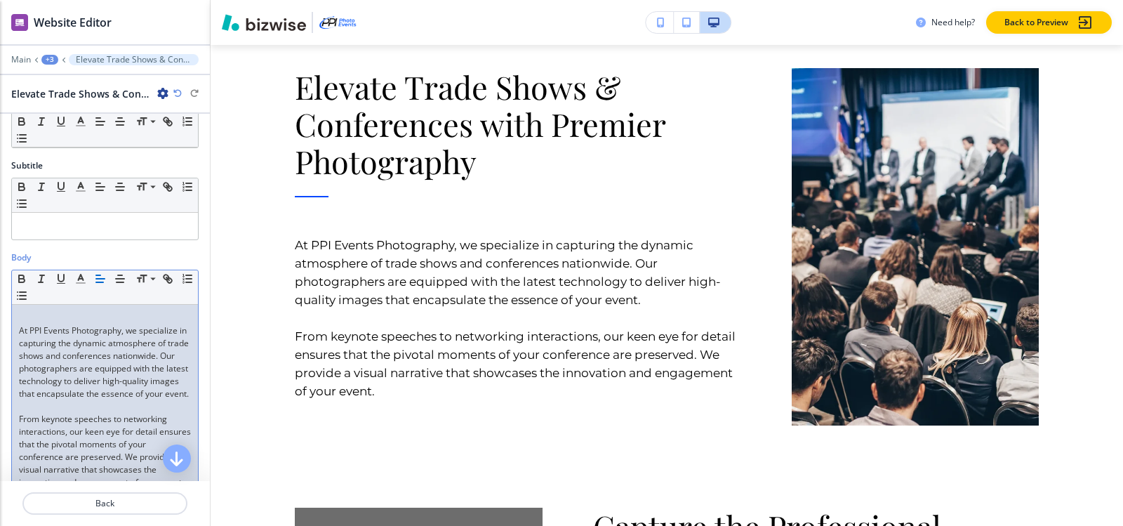
scroll to position [83, 0]
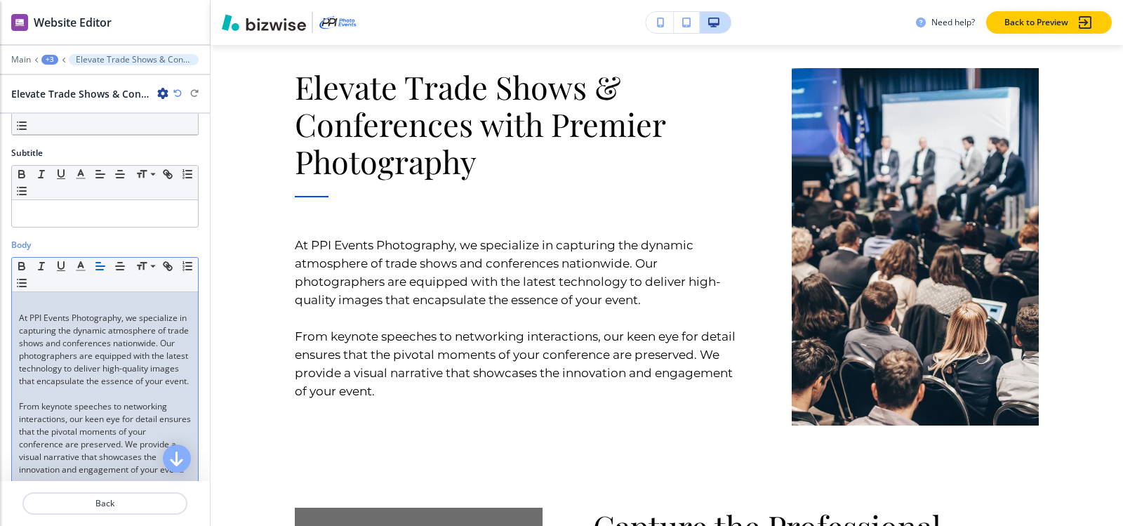
click at [41, 300] on p at bounding box center [105, 305] width 172 height 13
drag, startPoint x: 158, startPoint y: 306, endPoint x: 0, endPoint y: 303, distance: 157.9
click at [0, 303] on div "Body Small Normal Large Huge Capture the Moment, Tell the Story At PPI Events P…" at bounding box center [105, 367] width 210 height 256
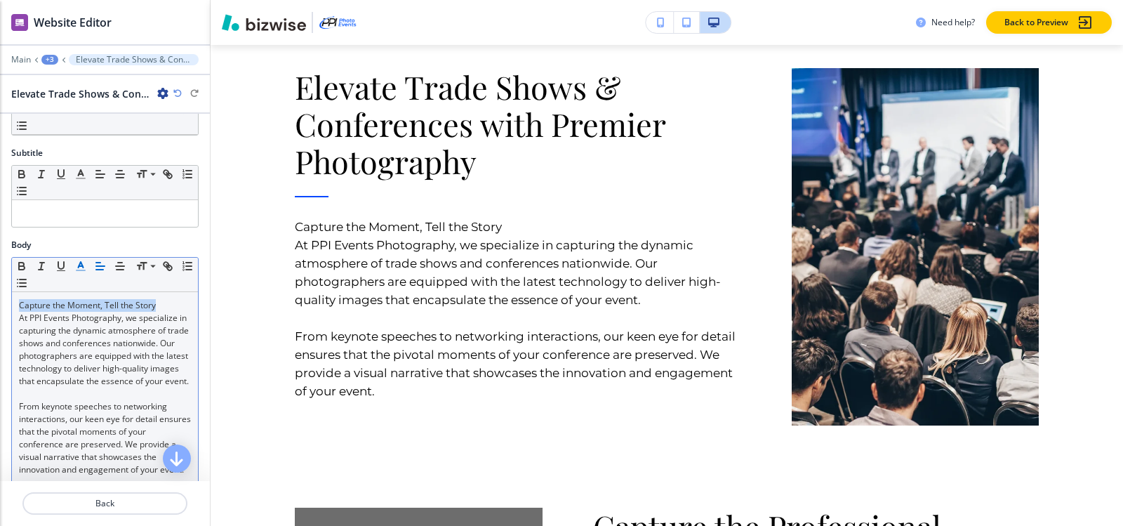
click at [80, 266] on line "button" at bounding box center [81, 266] width 4 height 0
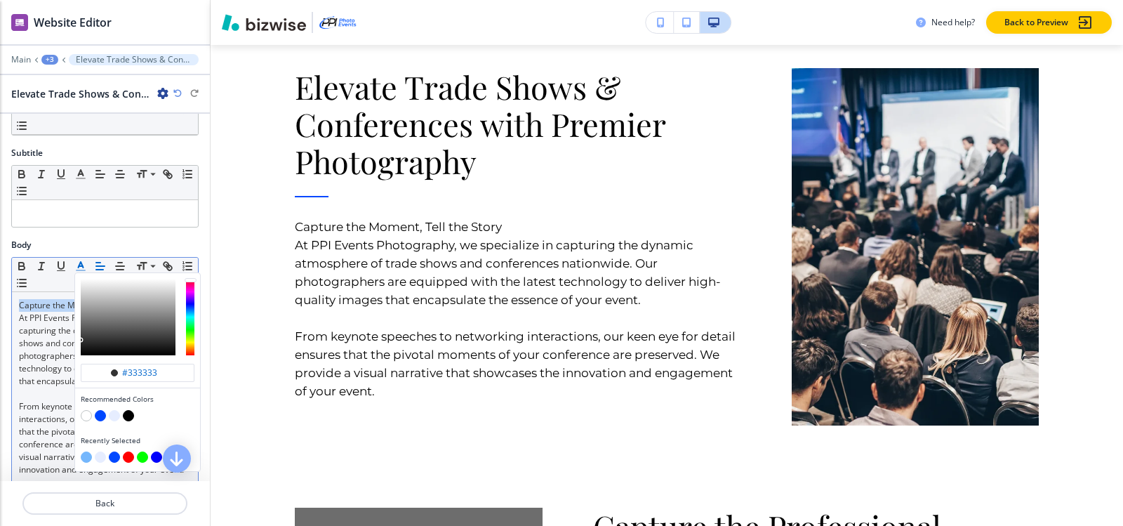
click at [117, 413] on button "button" at bounding box center [114, 415] width 11 height 11
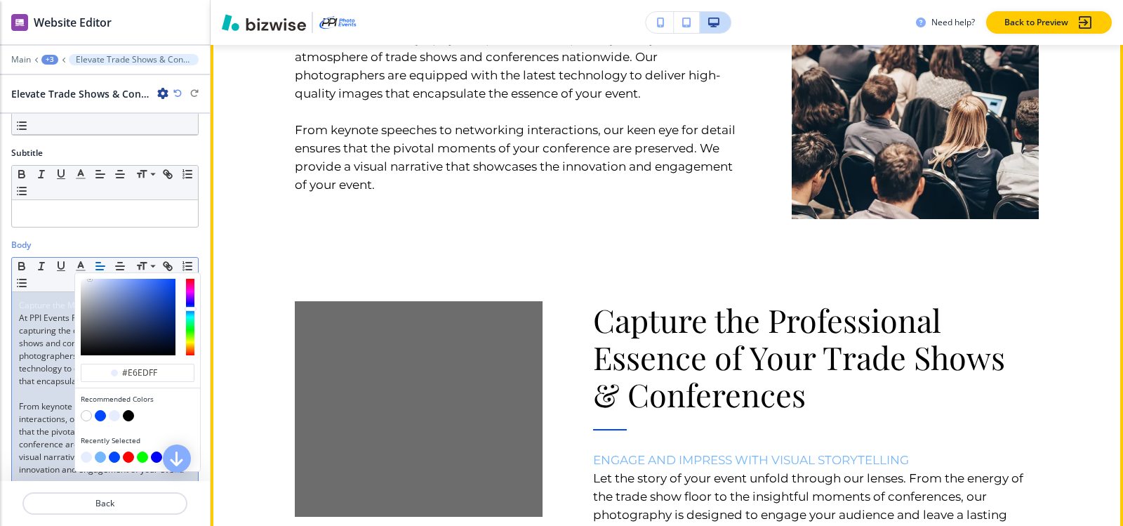
scroll to position [1958, 0]
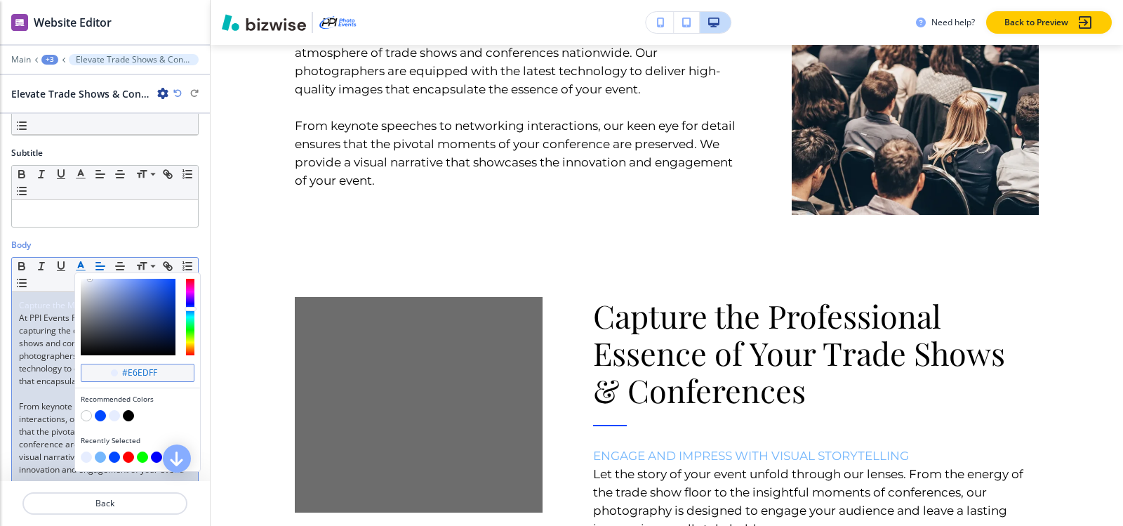
click at [160, 372] on input "#e6edff" at bounding box center [145, 372] width 49 height 11
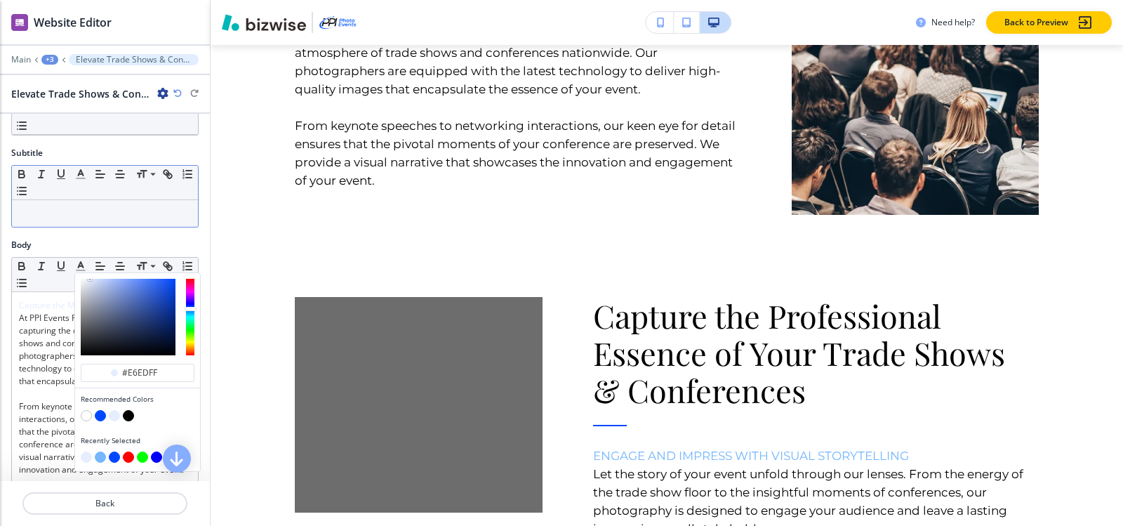
paste input "75b7fc"
type input "#75b7fc"
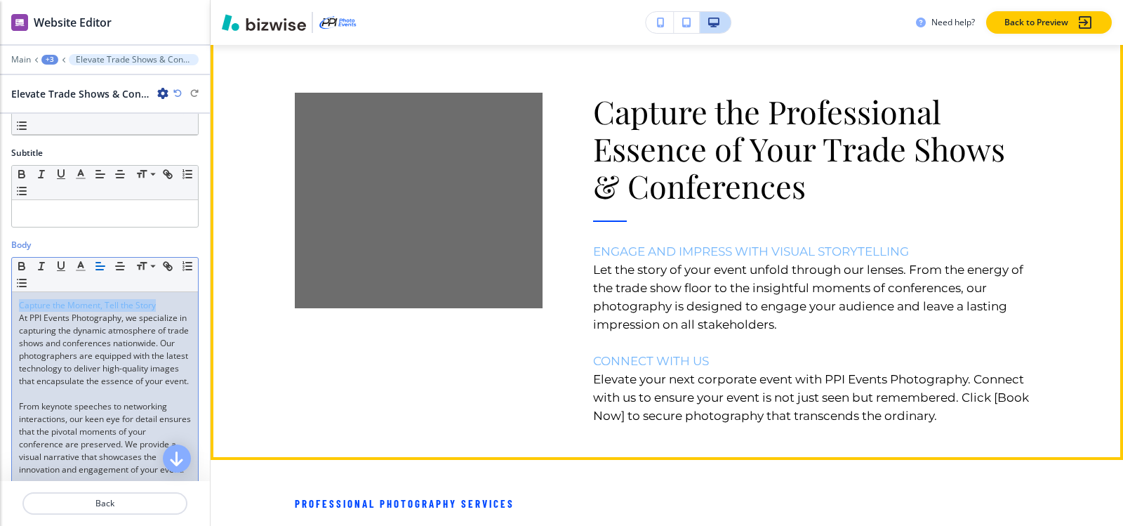
scroll to position [2238, 0]
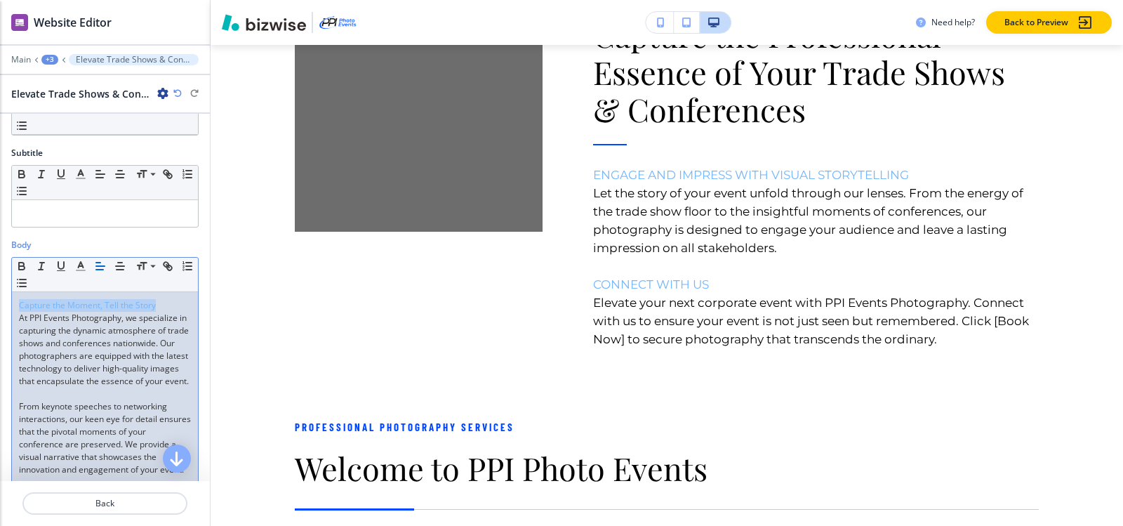
click at [161, 304] on p "Capture the Moment, Tell the Story" at bounding box center [105, 305] width 172 height 13
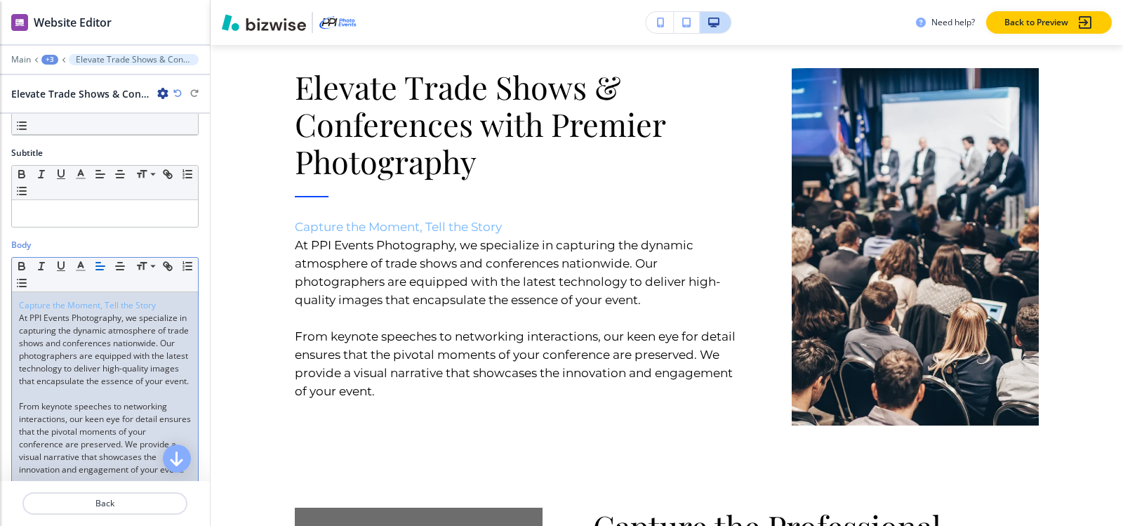
scroll to position [70, 0]
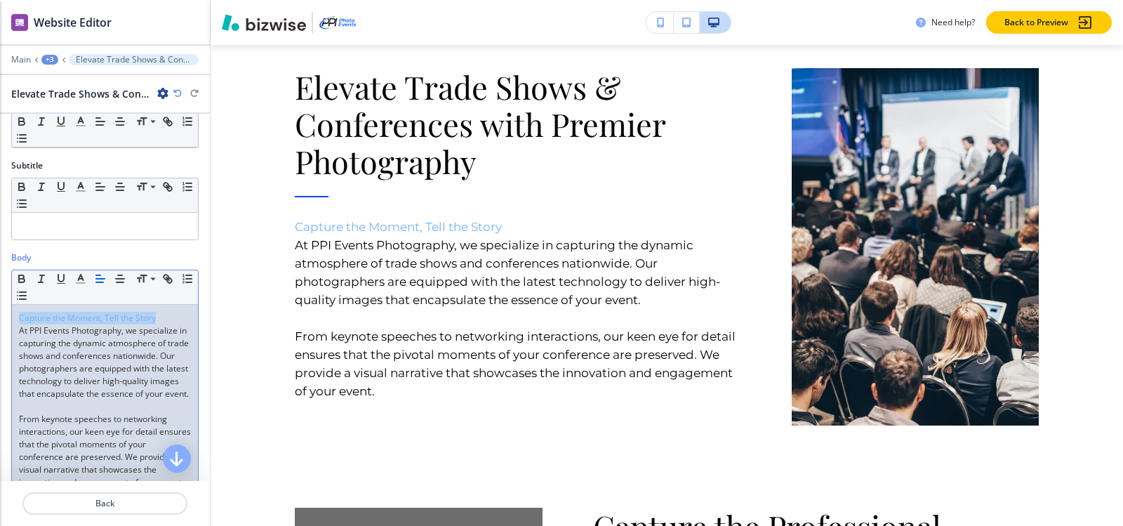
drag, startPoint x: 162, startPoint y: 315, endPoint x: 0, endPoint y: 316, distance: 162.1
click at [0, 316] on div "Body Small Normal Large Huge Capture the Moment, Tell the Story ﻿ At PPI Events…" at bounding box center [105, 379] width 210 height 256
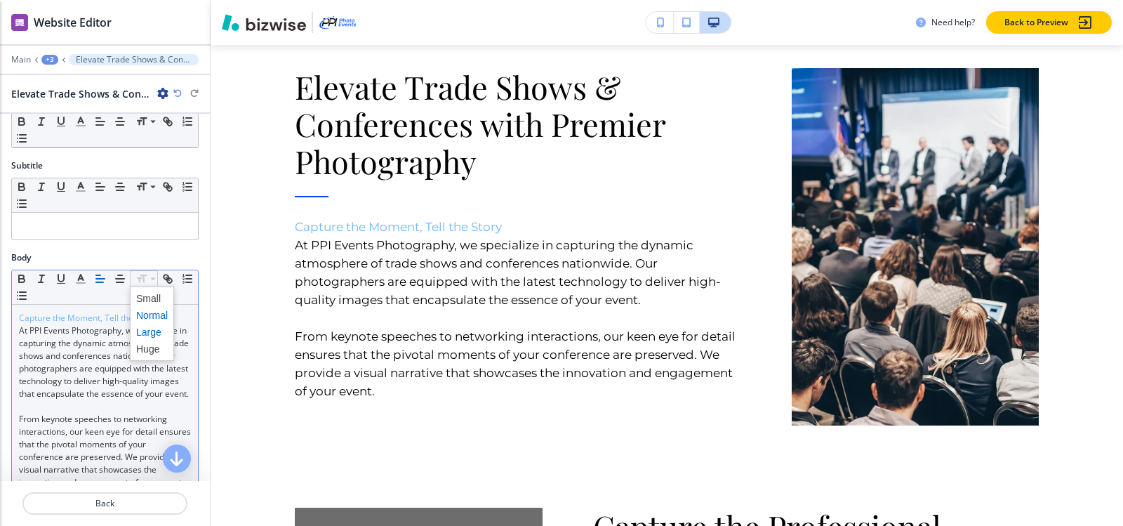
click at [152, 331] on span at bounding box center [152, 331] width 32 height 17
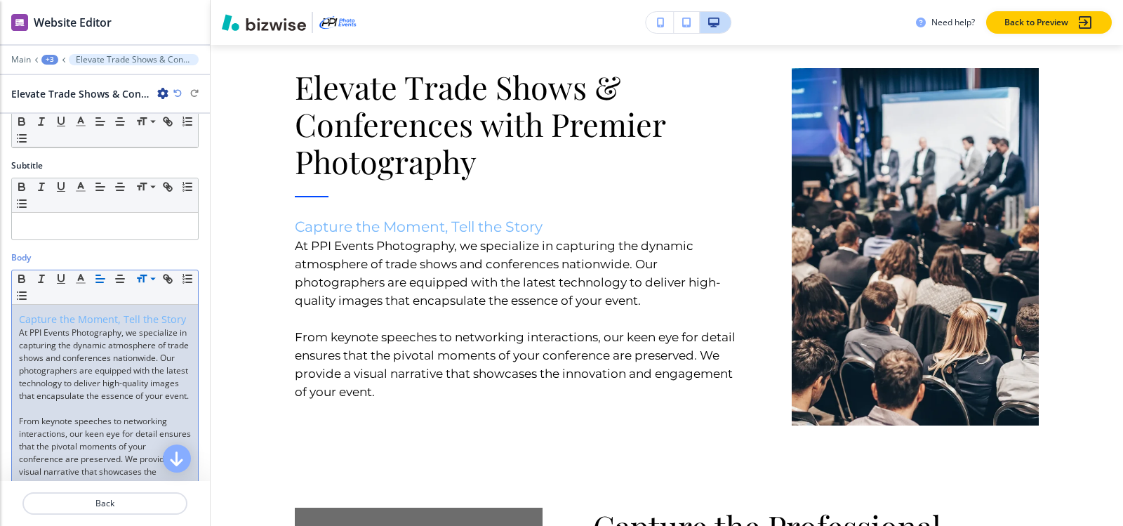
click at [144, 349] on p "At PPI Events Photography, we specialize in capturing the dynamic atmosphere of…" at bounding box center [105, 364] width 172 height 76
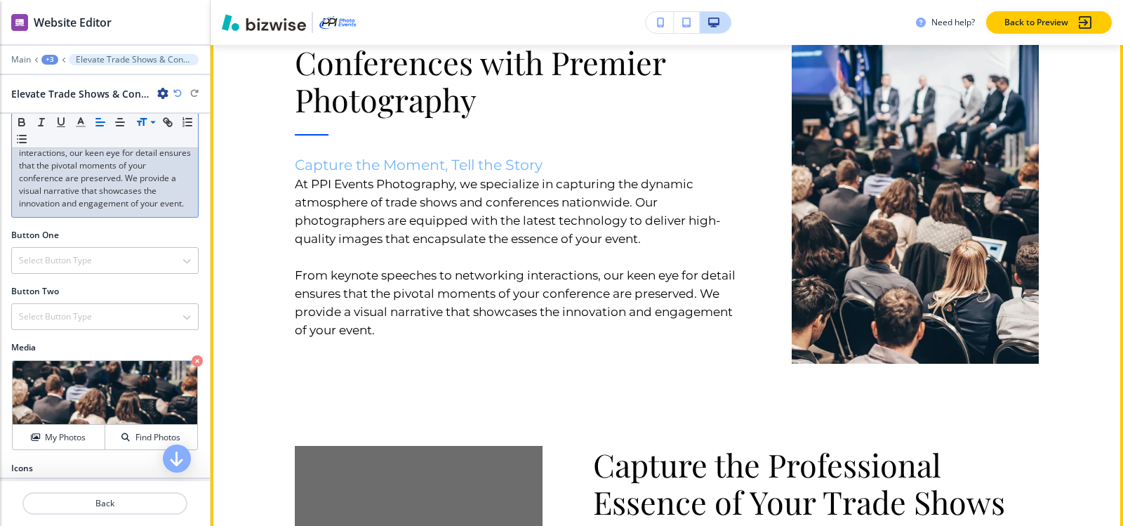
scroll to position [1888, 0]
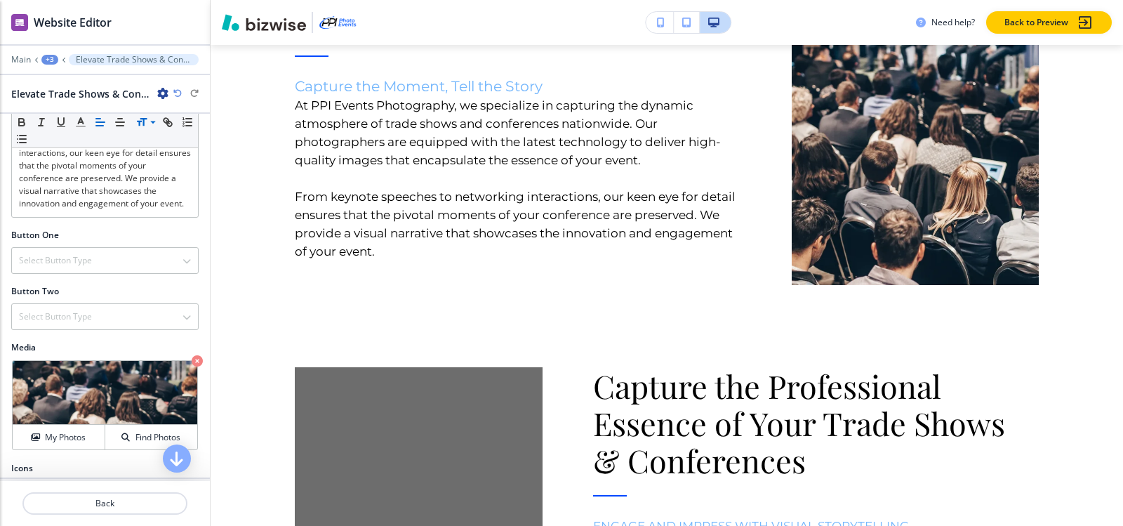
click at [53, 59] on div "+3" at bounding box center [49, 60] width 17 height 10
click at [71, 135] on p "About" at bounding box center [87, 132] width 72 height 13
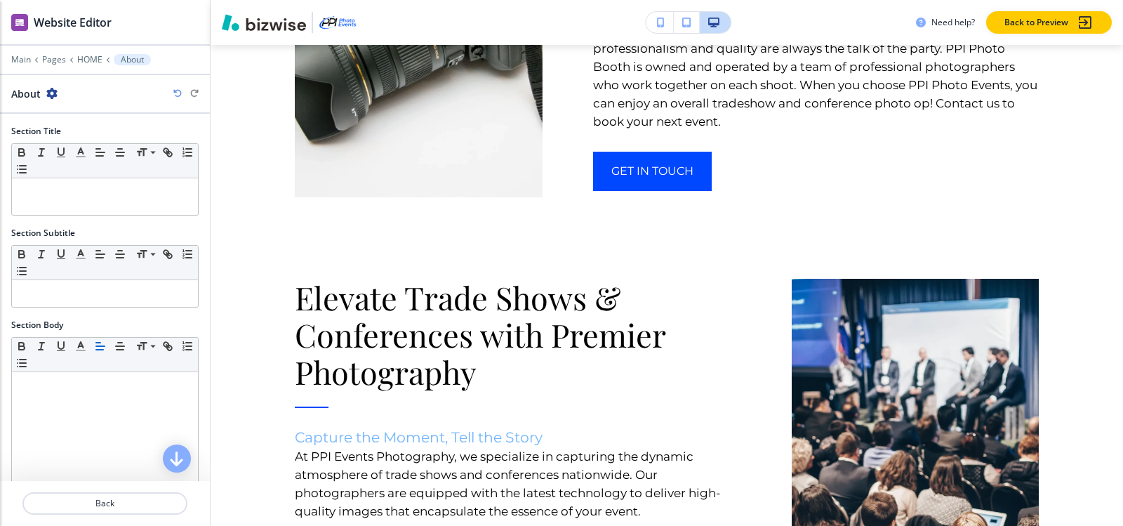
scroll to position [345, 0]
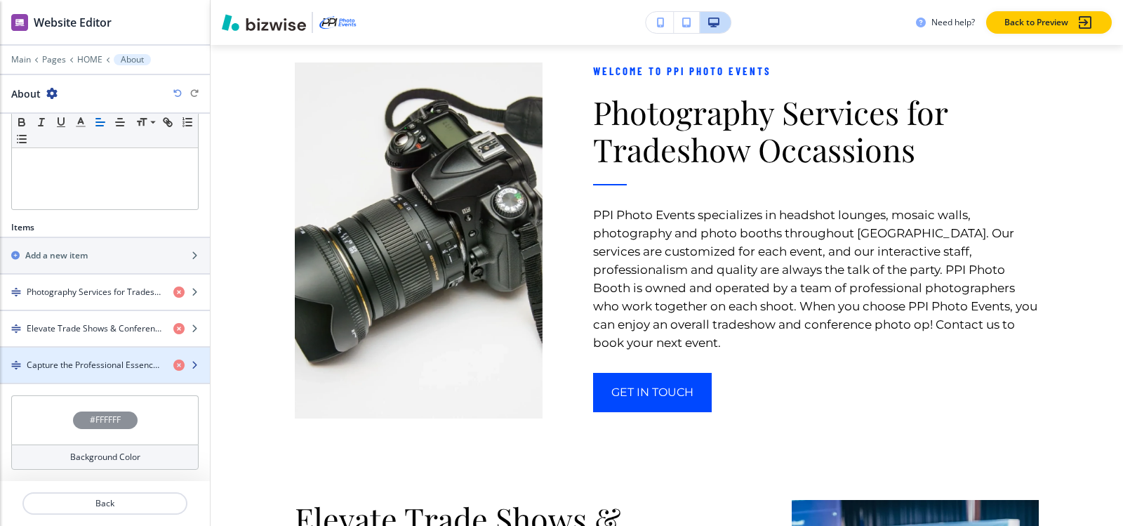
click at [105, 373] on div "button" at bounding box center [105, 376] width 210 height 11
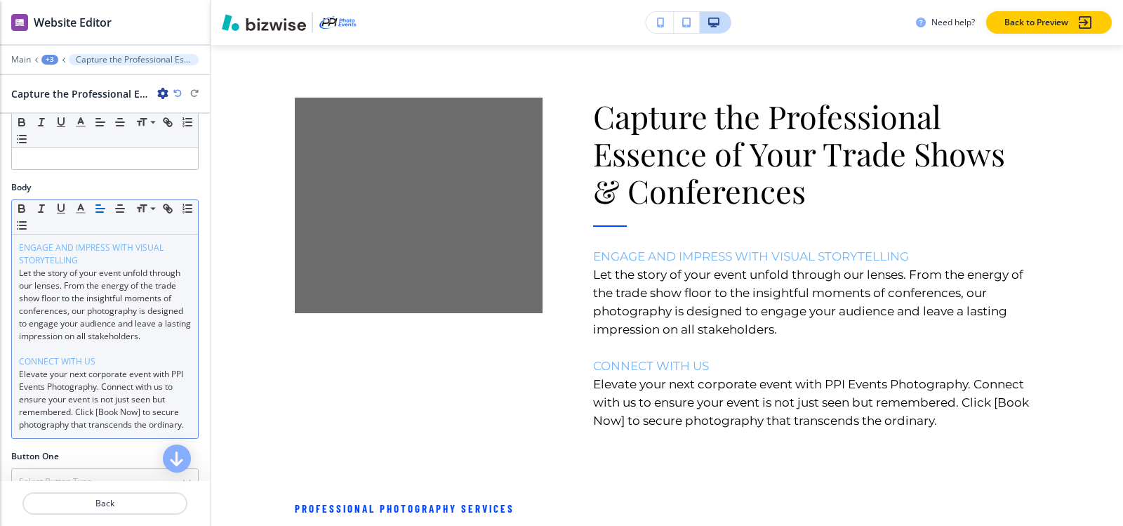
scroll to position [2181, 0]
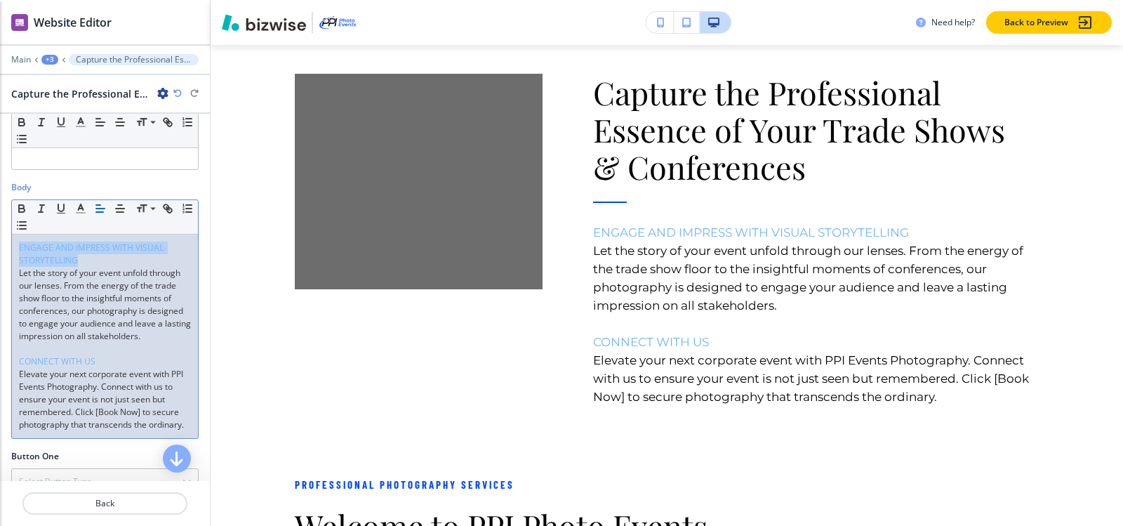
drag, startPoint x: 86, startPoint y: 258, endPoint x: 0, endPoint y: 233, distance: 89.7
click at [0, 233] on div "Body Small Normal Large Huge ENGAGE AND IMPRESS WITH VISUAL STORYTELLING Let th…" at bounding box center [105, 315] width 210 height 269
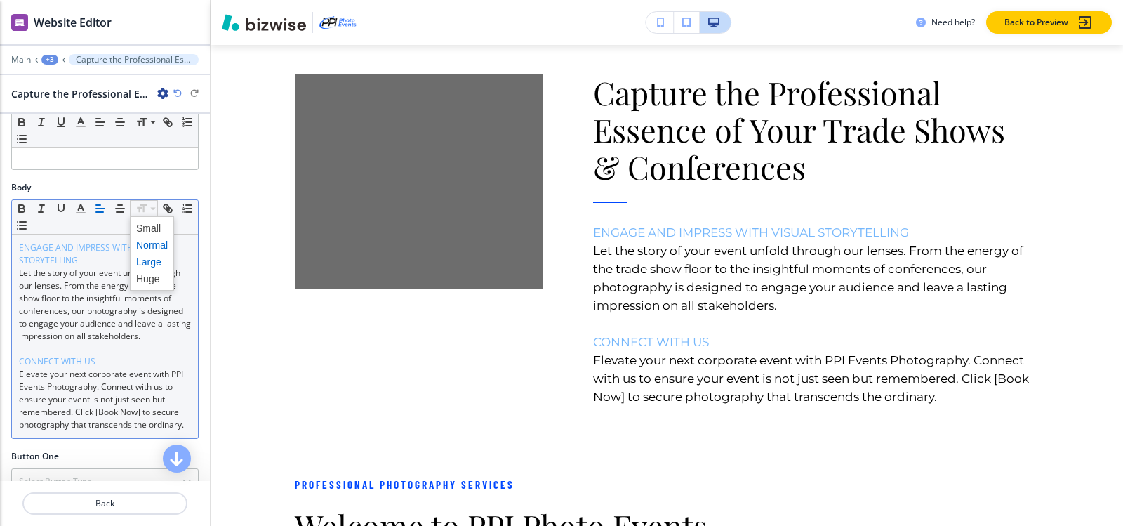
click at [152, 259] on span at bounding box center [152, 261] width 32 height 17
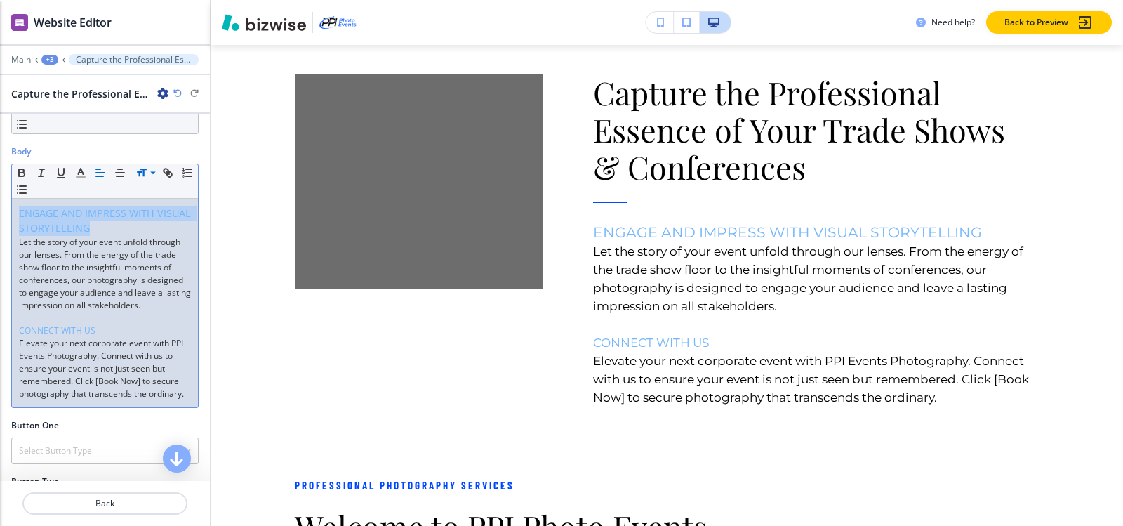
scroll to position [211, 0]
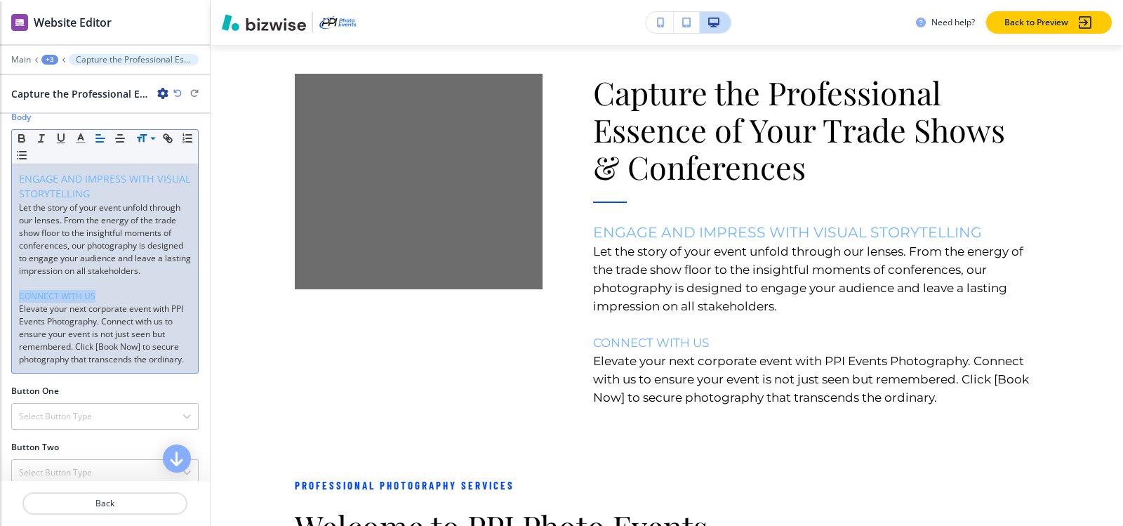
drag, startPoint x: 105, startPoint y: 309, endPoint x: 70, endPoint y: 241, distance: 76.9
click at [0, 309] on div "Body Small Normal Large Huge ENGAGE AND IMPRESS WITH VISUAL STORYTELLING Let th…" at bounding box center [105, 248] width 210 height 274
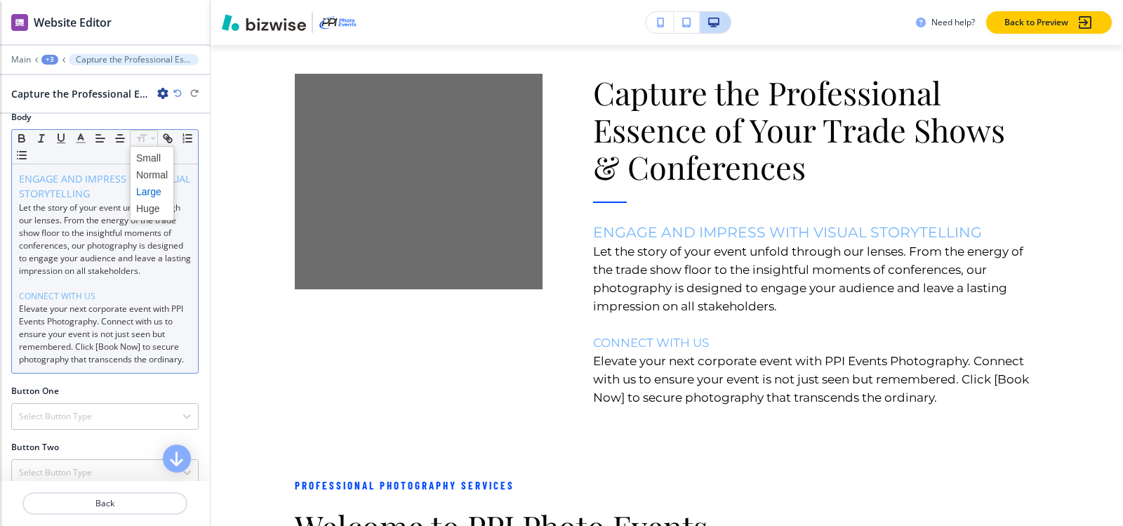
click at [150, 184] on span at bounding box center [152, 191] width 32 height 17
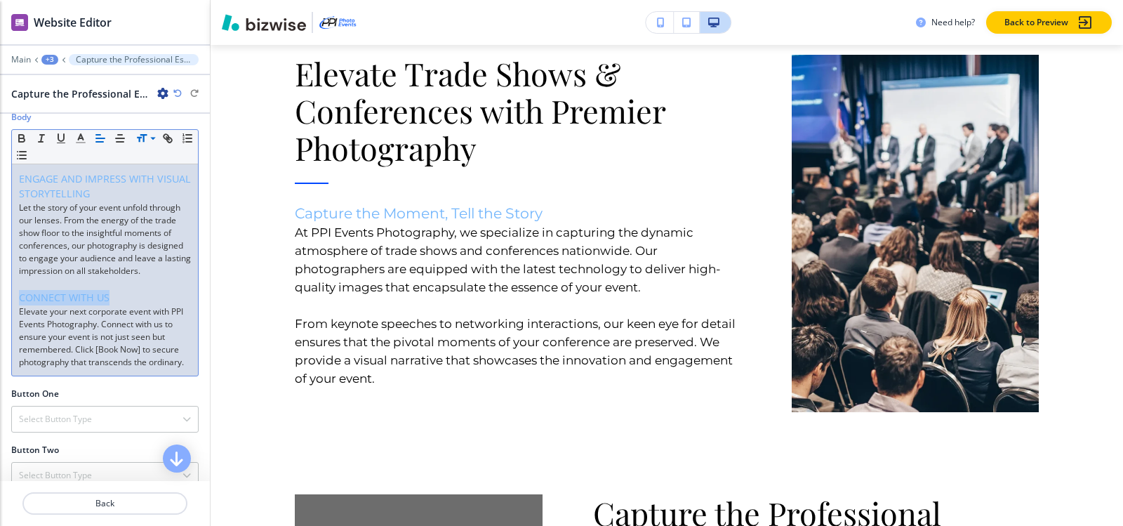
scroll to position [1760, 0]
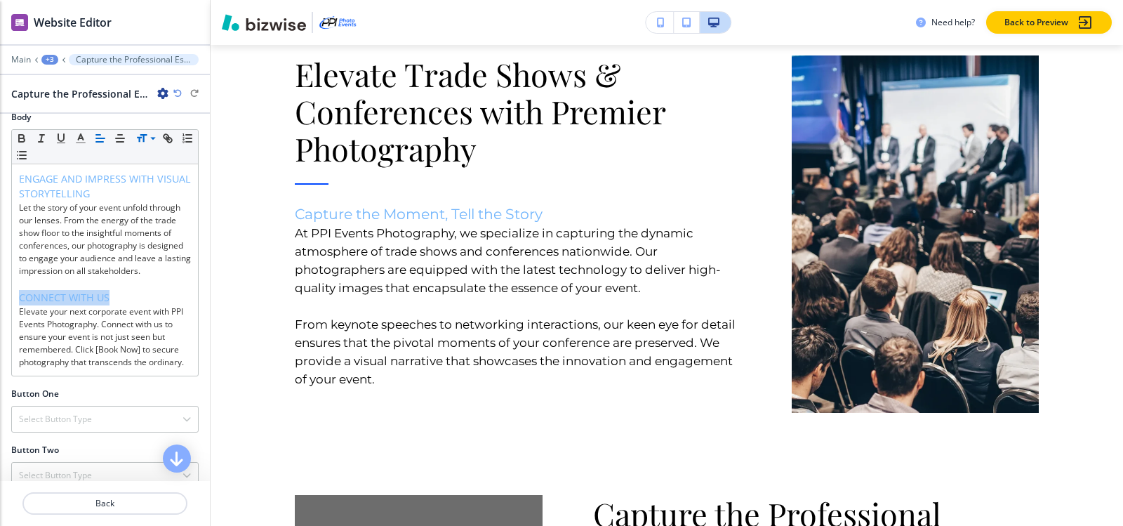
click at [46, 61] on div "+3" at bounding box center [49, 60] width 17 height 10
click at [77, 131] on p "About" at bounding box center [87, 132] width 72 height 13
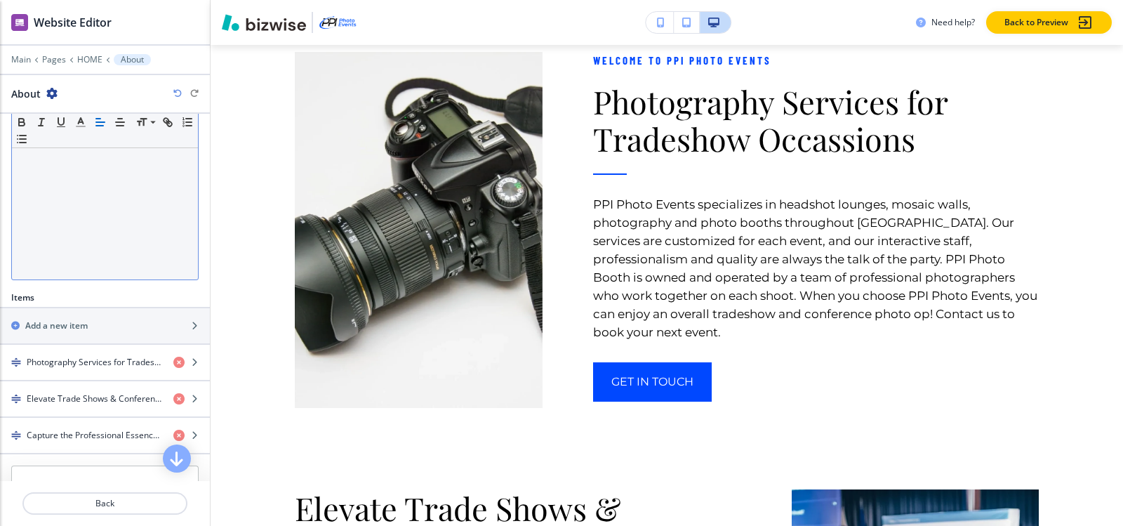
scroll to position [1316, 0]
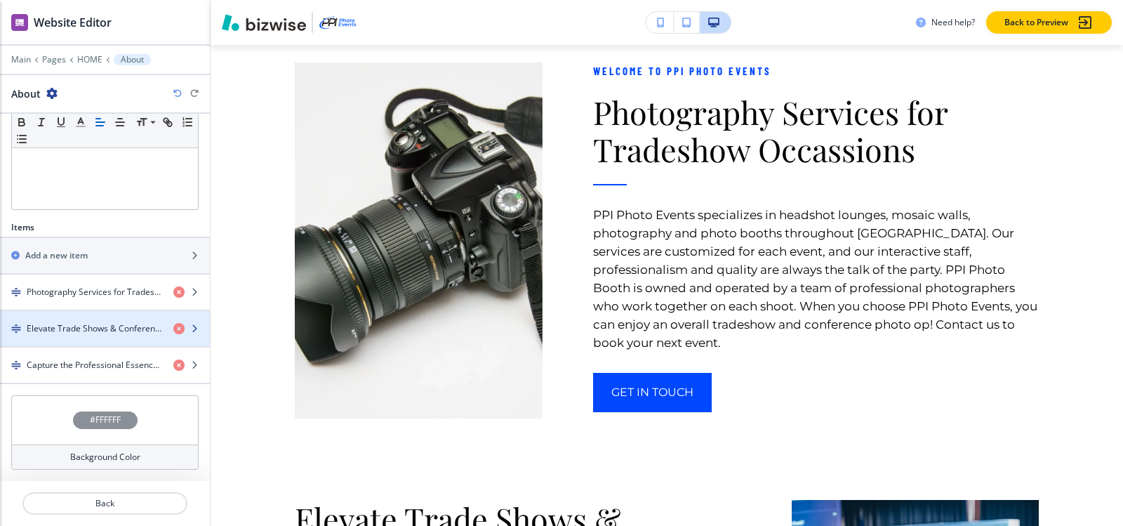
click at [88, 330] on h4 "Elevate Trade Shows & Conferences with Premier Photography" at bounding box center [94, 328] width 135 height 13
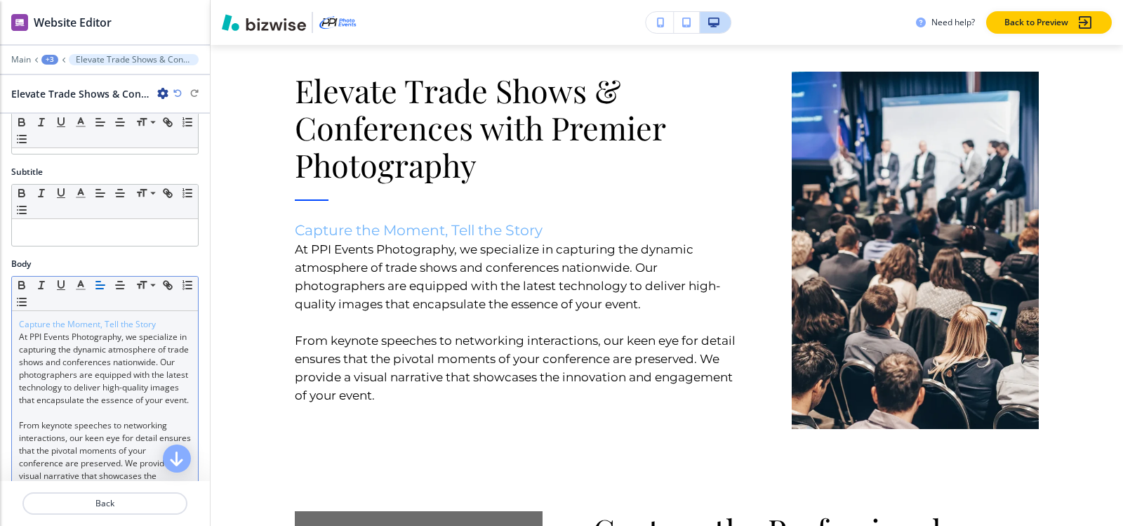
scroll to position [1747, 0]
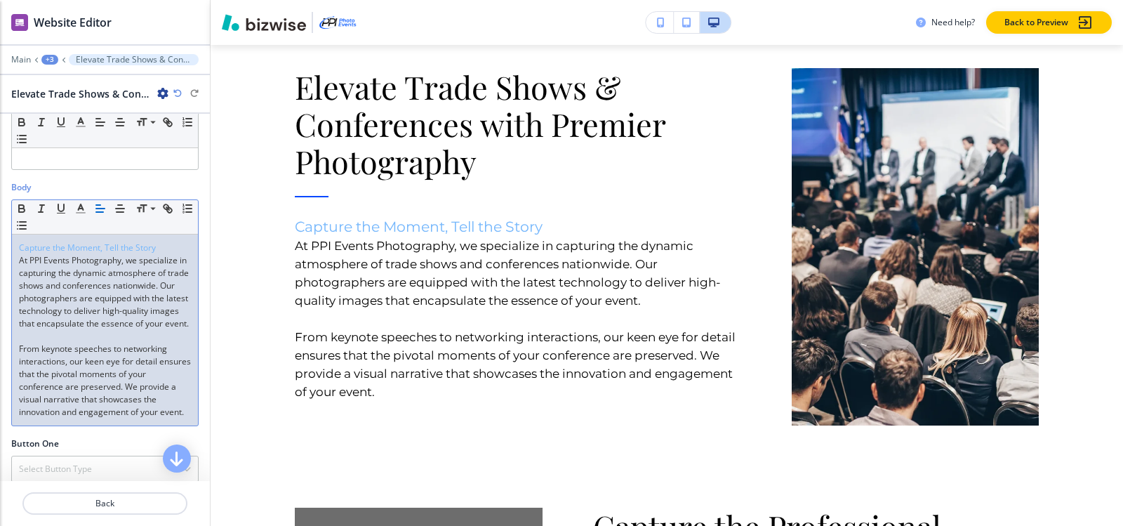
drag, startPoint x: 166, startPoint y: 245, endPoint x: 0, endPoint y: 239, distance: 166.4
click at [0, 239] on div "Body Small Normal Large Huge Capture the Moment, Tell the Story﻿ At PPI Events …" at bounding box center [105, 309] width 210 height 256
copy span "Capture the Moment, Tell the Story﻿"
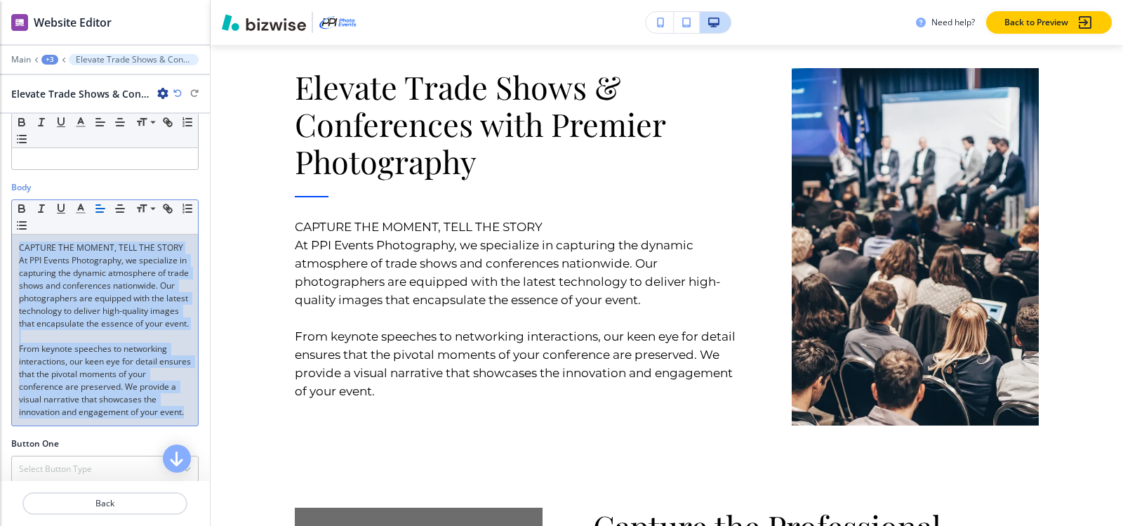
click at [94, 253] on p "CAPTURE THE MOMENT, TELL THE STORY" at bounding box center [105, 247] width 172 height 13
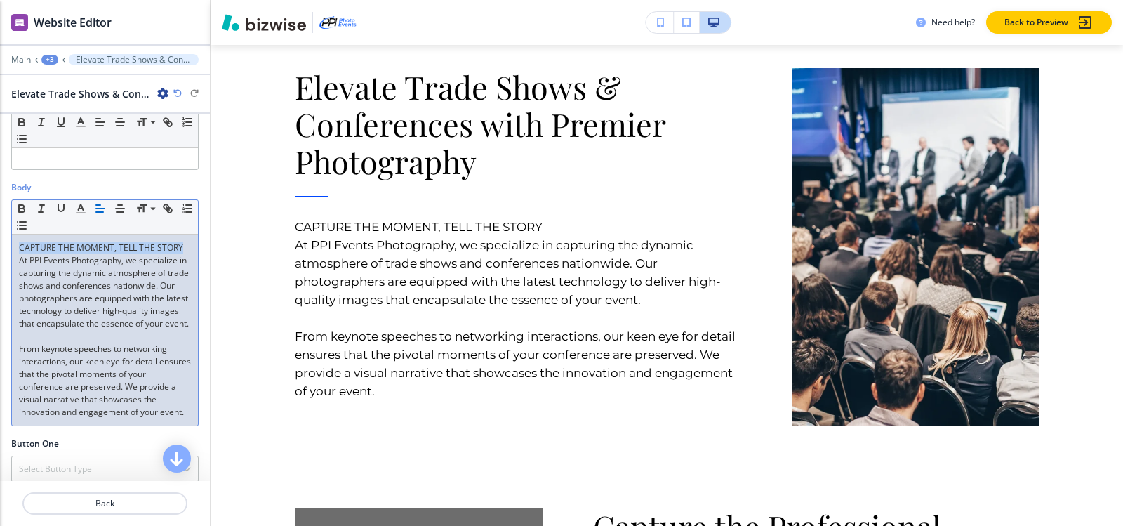
drag, startPoint x: 62, startPoint y: 256, endPoint x: 11, endPoint y: 241, distance: 53.3
click at [7, 246] on div "Body Small Normal Large Huge CAPTURE THE MOMENT, TELL THE STORY At PPI Events P…" at bounding box center [105, 309] width 210 height 256
click at [76, 207] on icon "button" at bounding box center [80, 208] width 13 height 13
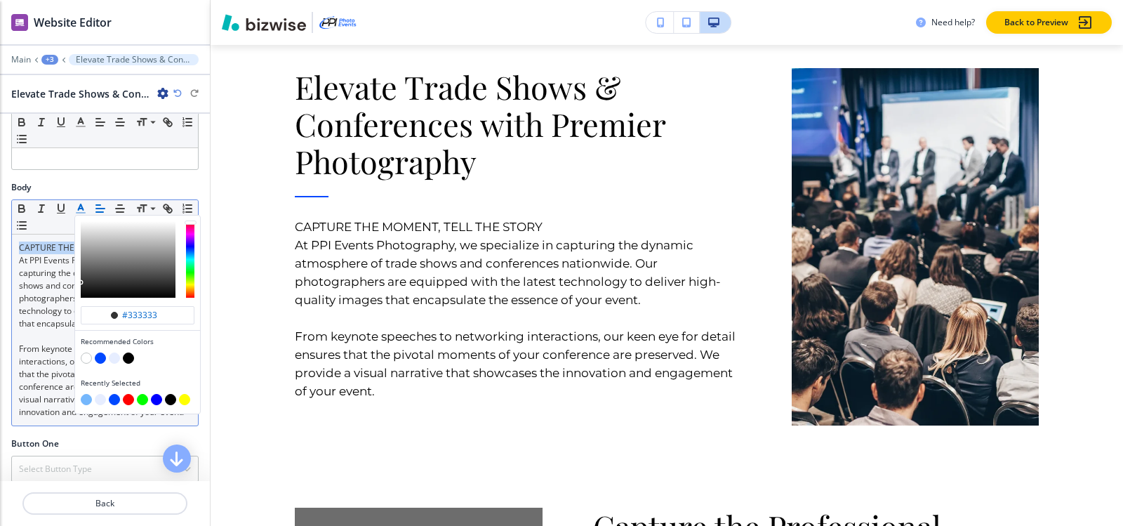
click at [88, 401] on button "button" at bounding box center [86, 399] width 11 height 11
type input "#75b7fc"
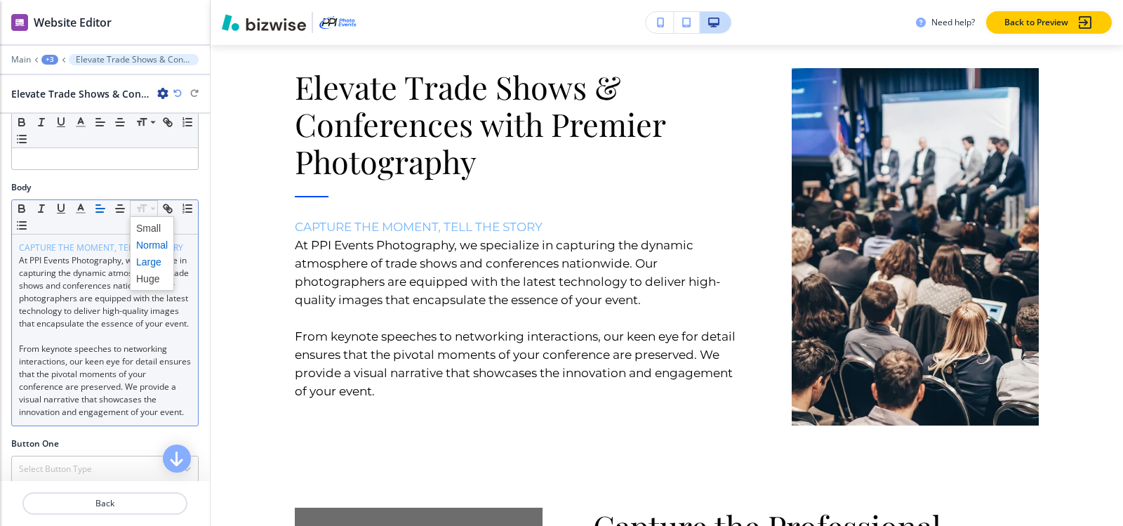
click at [155, 262] on span at bounding box center [152, 261] width 32 height 17
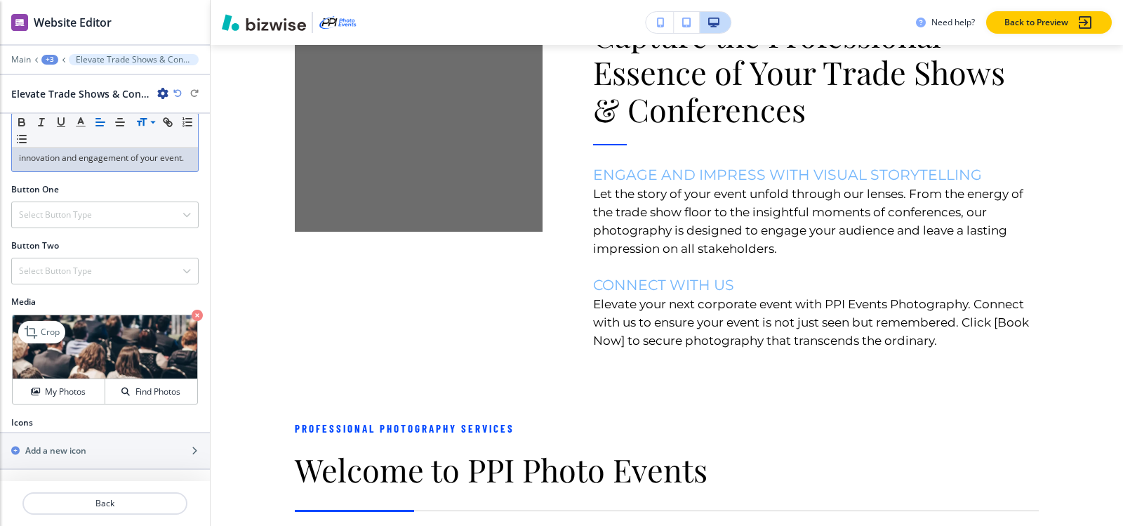
scroll to position [437, 0]
click at [49, 58] on div "+3" at bounding box center [49, 60] width 17 height 10
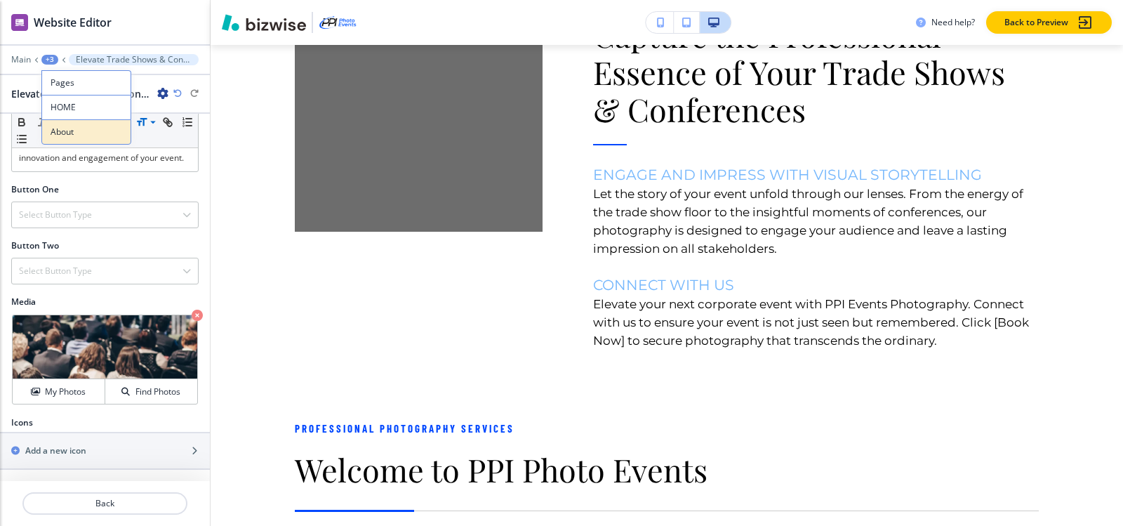
click at [60, 124] on button "About" at bounding box center [86, 131] width 90 height 25
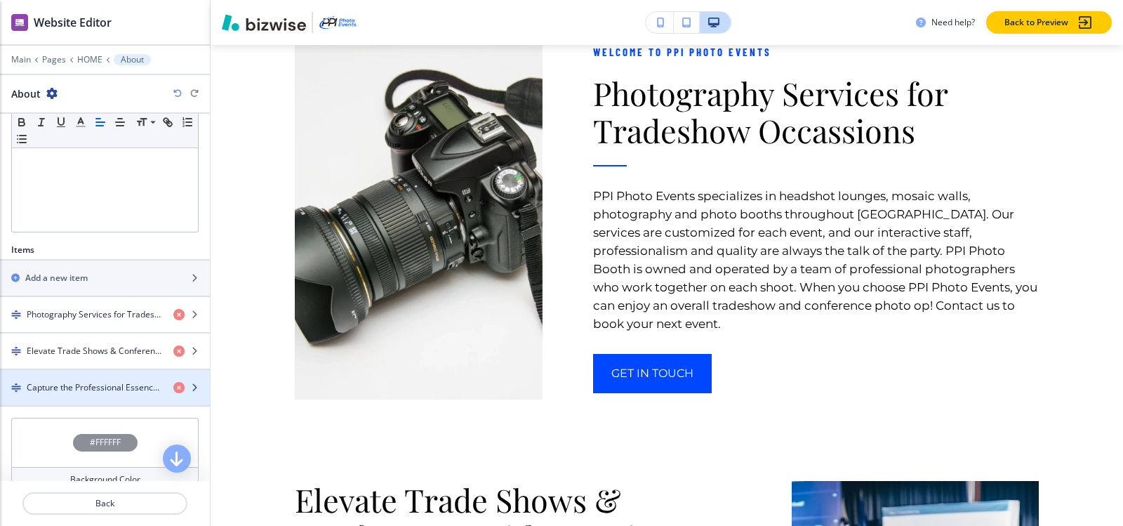
scroll to position [345, 0]
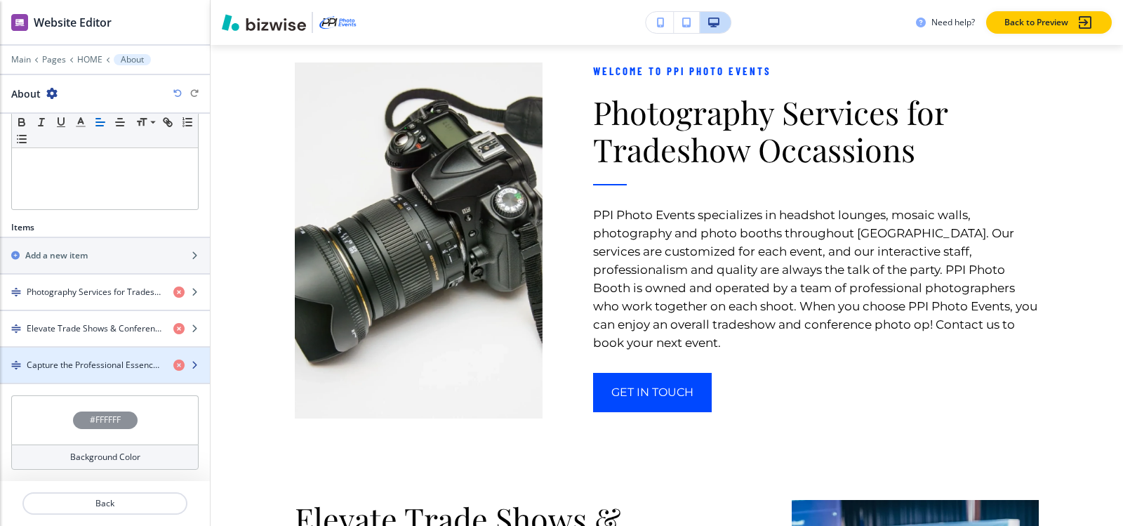
click at [60, 357] on div "button" at bounding box center [105, 352] width 210 height 11
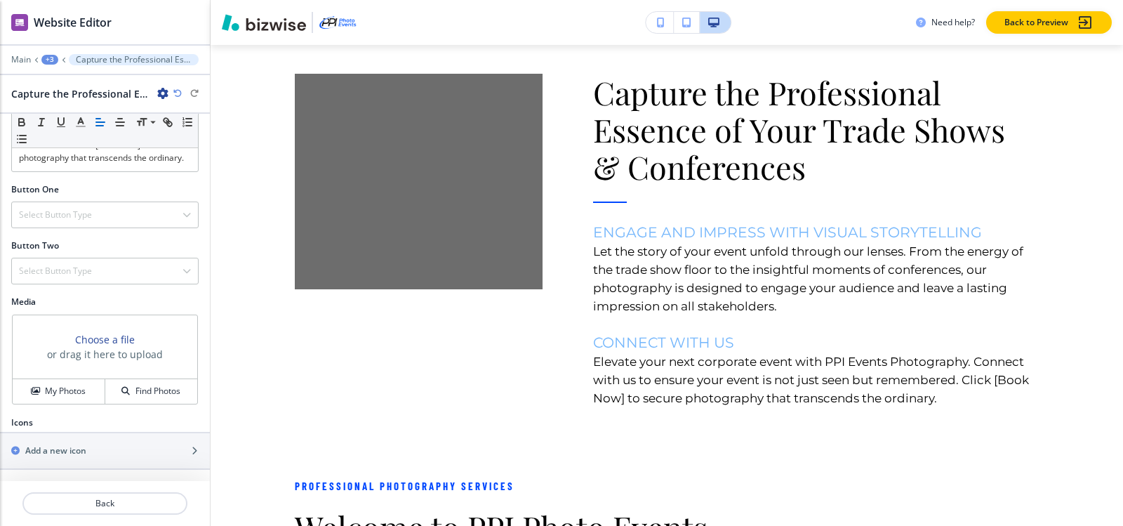
scroll to position [432, 0]
click at [54, 392] on h4 "My Photos" at bounding box center [65, 391] width 41 height 13
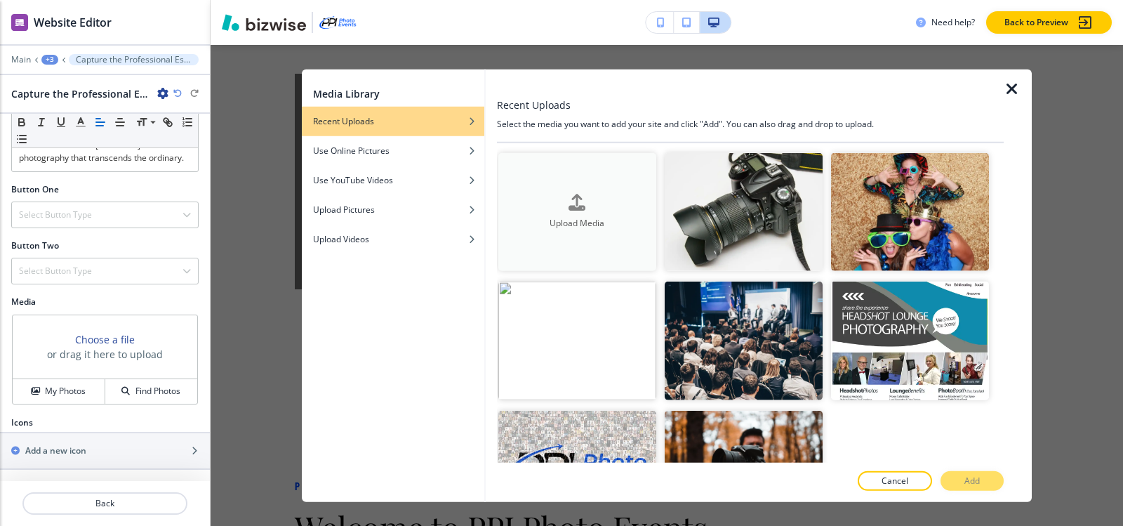
click at [615, 217] on h4 "Upload Media" at bounding box center [577, 223] width 158 height 13
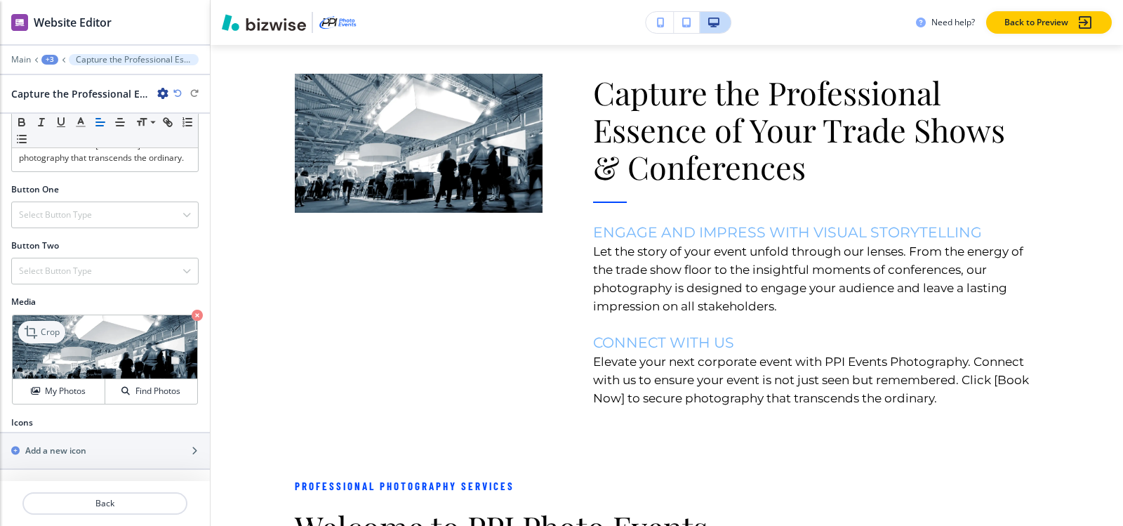
click at [46, 337] on p "Crop" at bounding box center [50, 332] width 19 height 13
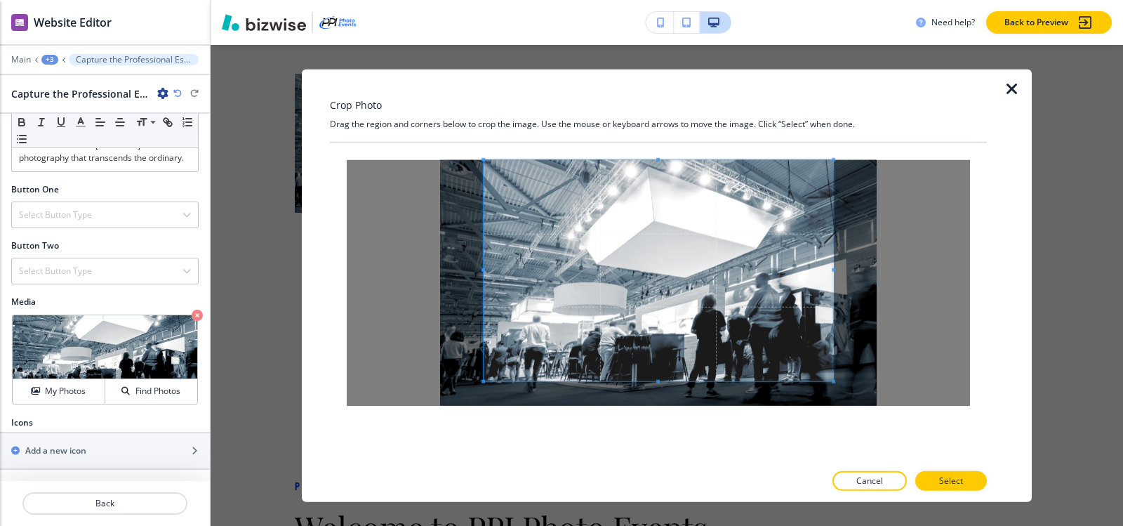
click at [662, 131] on div "Crop Photo Drag the region and corners below to crop the image. Use the mouse o…" at bounding box center [658, 285] width 657 height 433
click at [669, 459] on div at bounding box center [658, 302] width 657 height 320
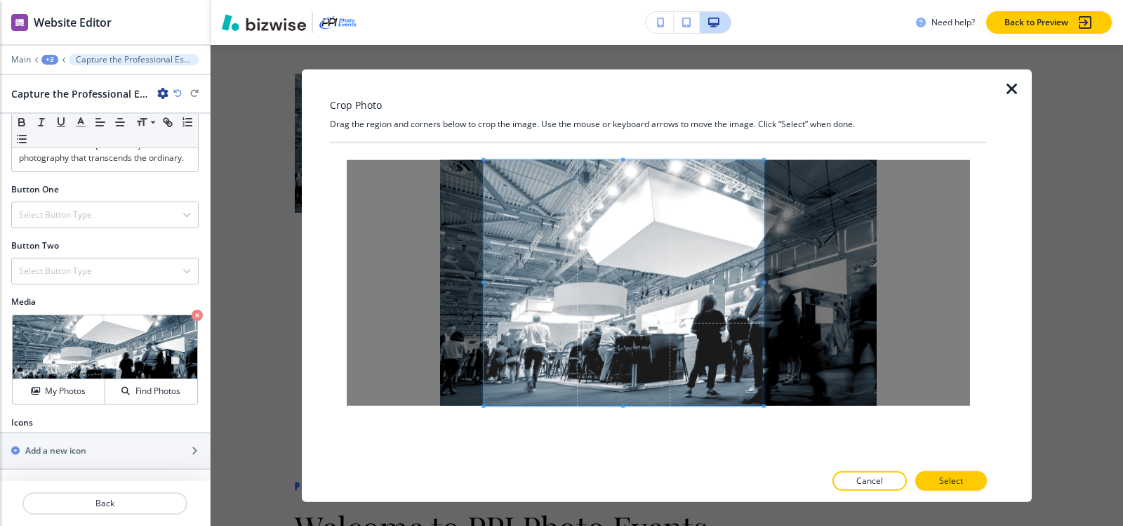
click at [765, 282] on span at bounding box center [764, 282] width 4 height 4
click at [502, 283] on span at bounding box center [503, 282] width 4 height 4
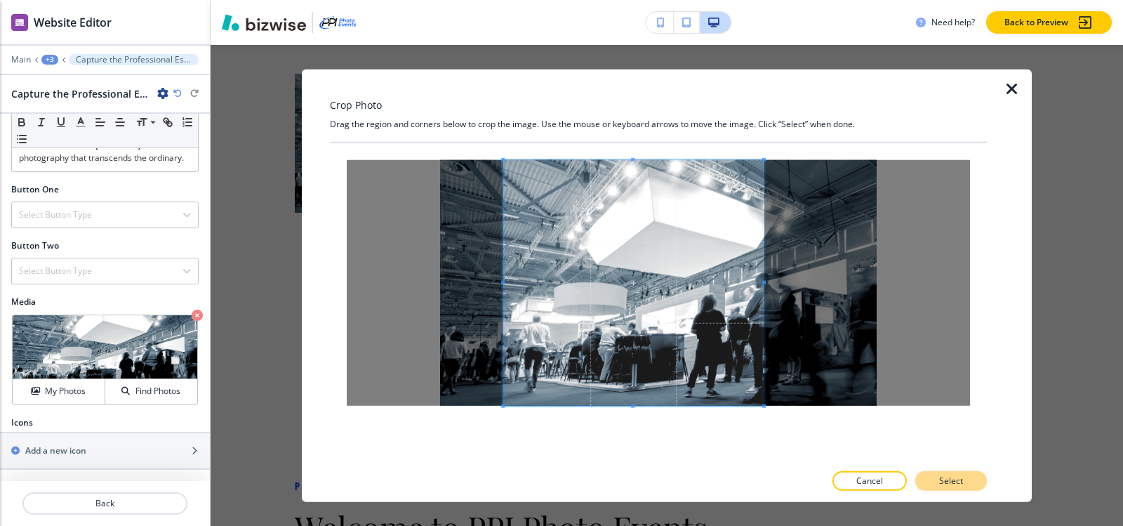
click at [956, 485] on p "Select" at bounding box center [951, 480] width 24 height 13
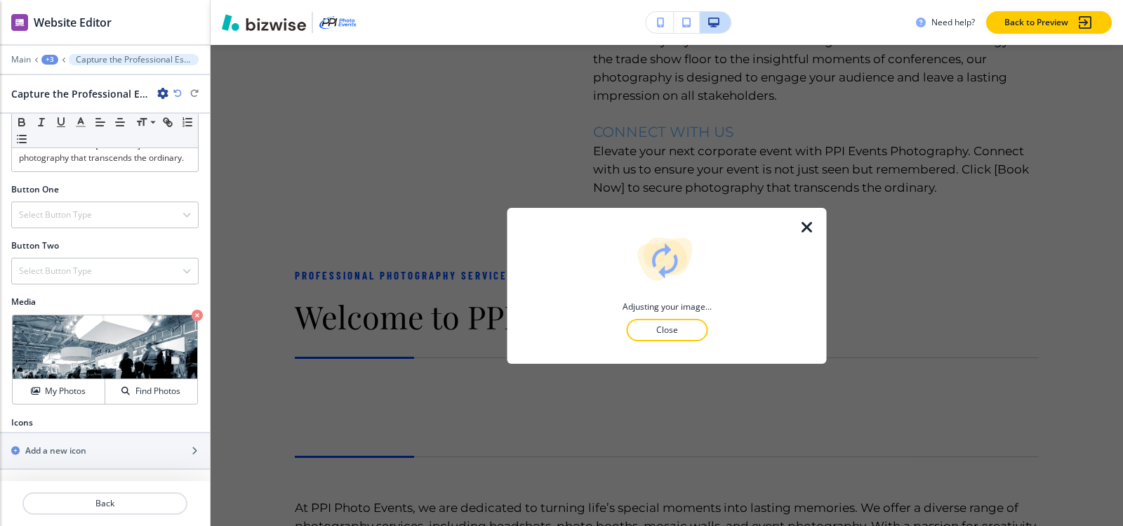
scroll to position [2181, 0]
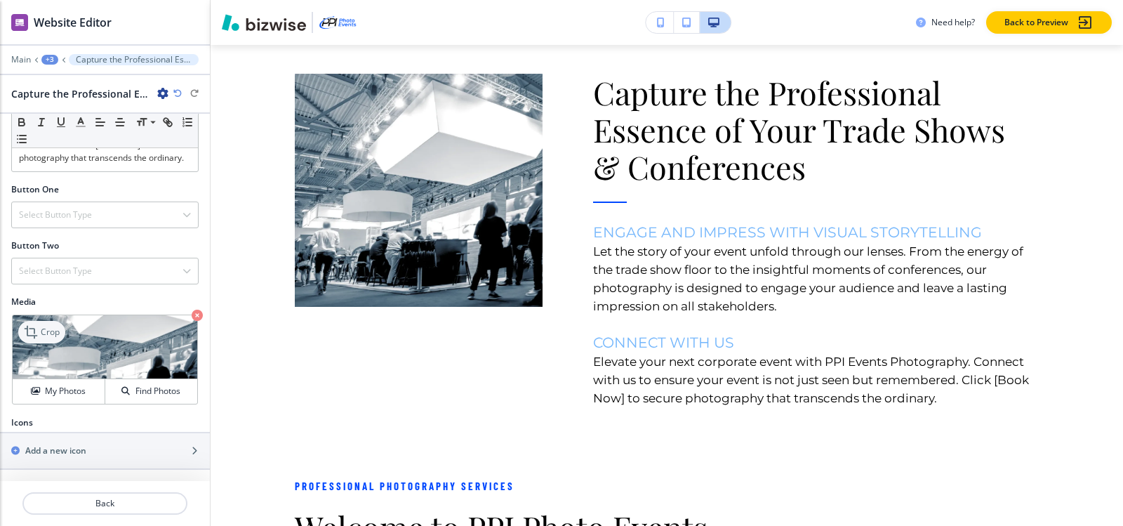
click at [52, 331] on p "Crop" at bounding box center [50, 332] width 19 height 13
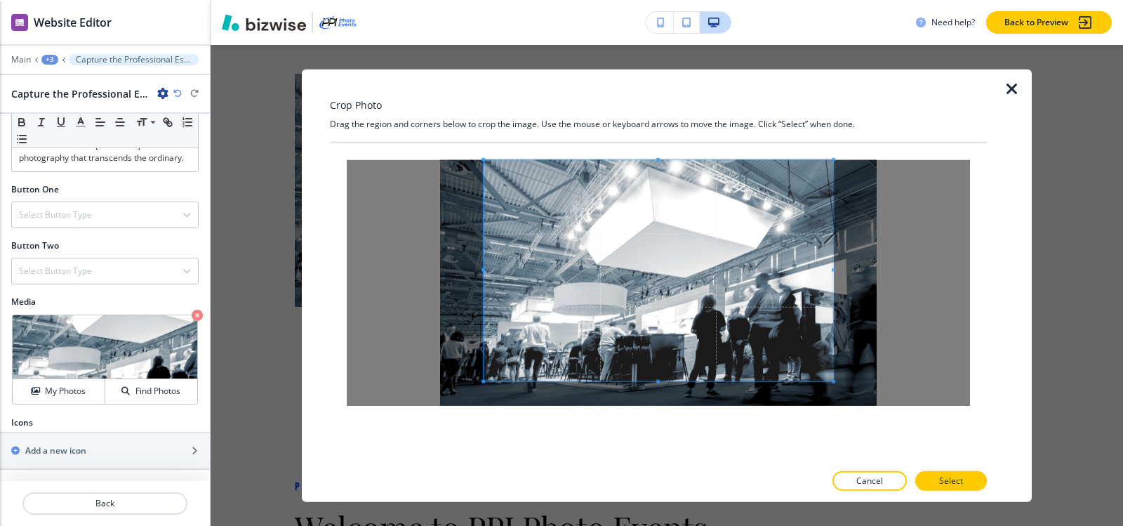
click at [661, 129] on div "Crop Photo Drag the region and corners below to crop the image. Use the mouse o…" at bounding box center [658, 285] width 657 height 433
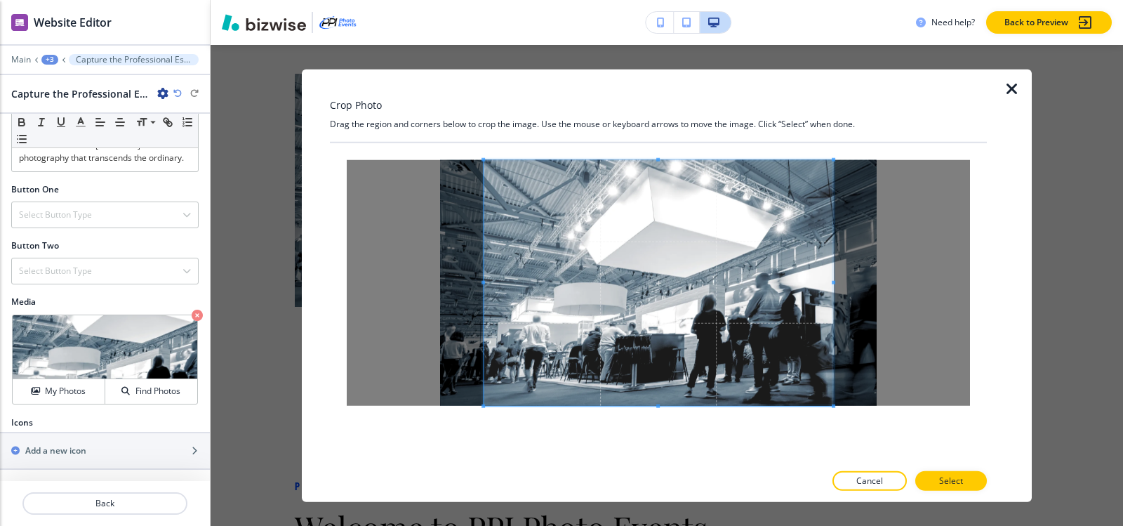
click at [686, 476] on div "Crop Photo Drag the region and corners below to crop the image. Use the mouse o…" at bounding box center [658, 285] width 657 height 433
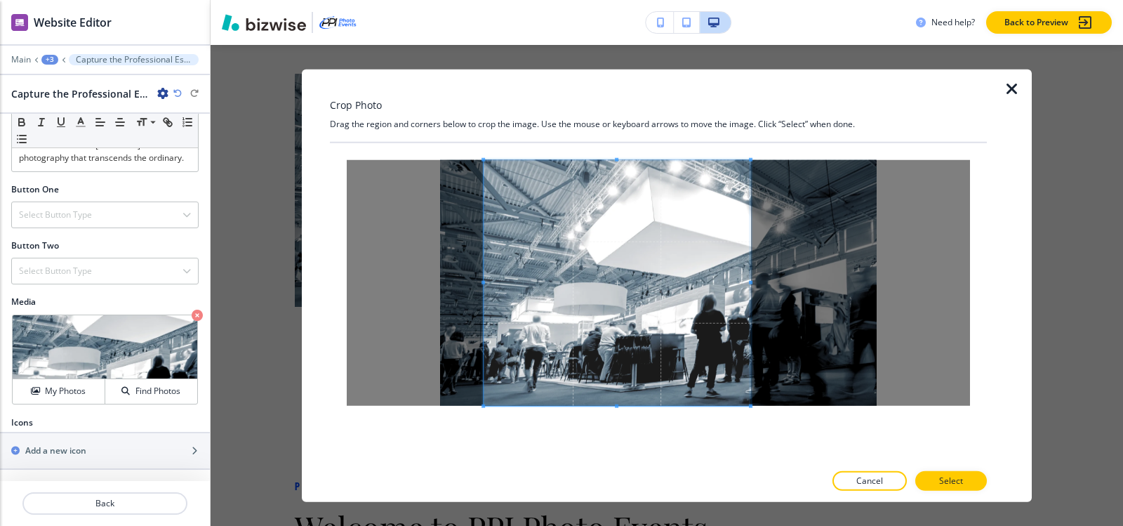
click at [745, 279] on div at bounding box center [616, 282] width 267 height 246
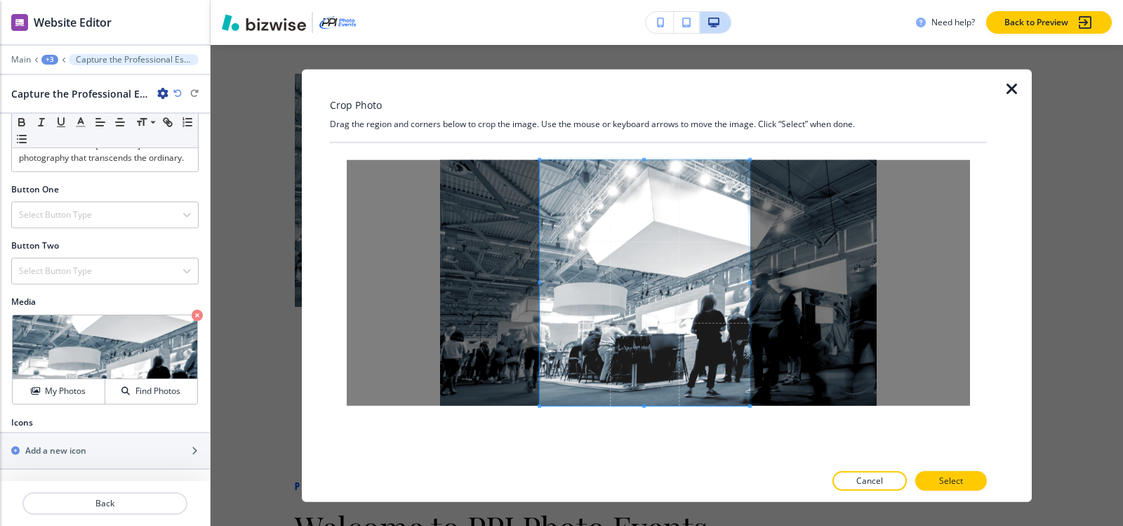
click at [540, 288] on div at bounding box center [645, 282] width 210 height 246
click at [962, 479] on p "Select" at bounding box center [951, 480] width 24 height 13
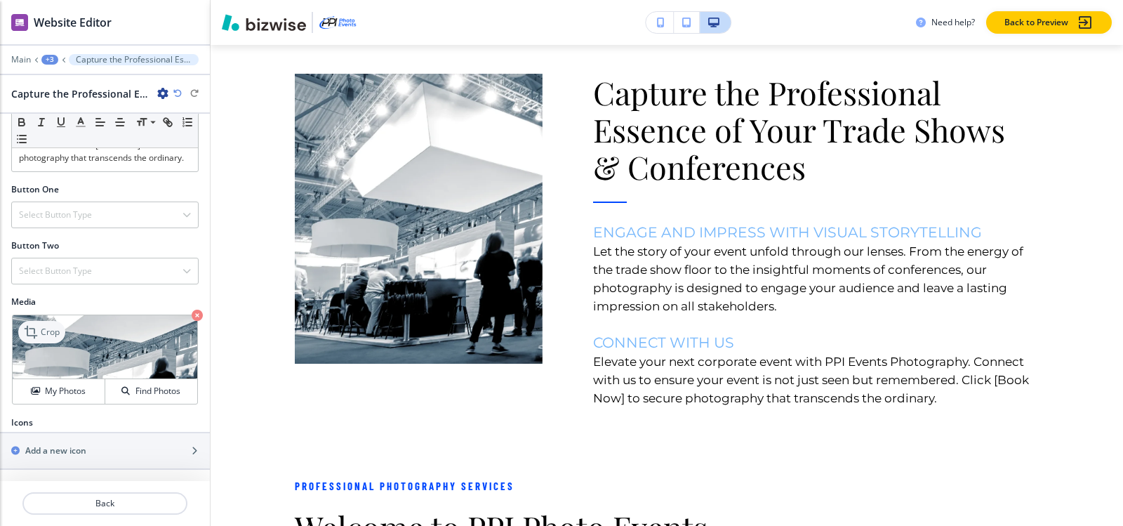
click at [25, 334] on icon at bounding box center [32, 331] width 17 height 17
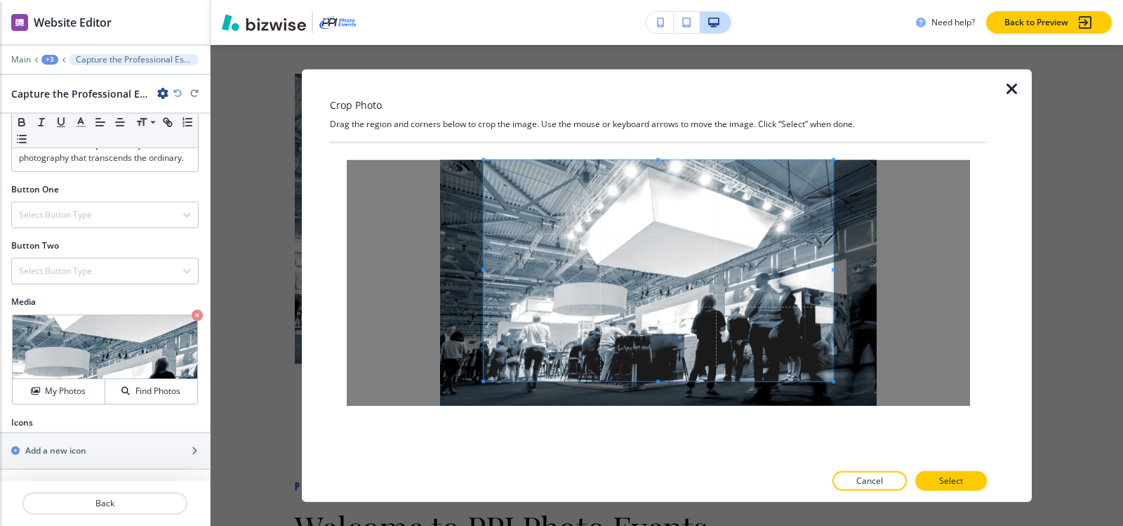
click at [655, 112] on div "Crop Photo Drag the region and corners below to crop the image. Use the mouse o…" at bounding box center [658, 285] width 657 height 433
click at [674, 473] on div "Crop Photo Drag the region and corners below to crop the image. Use the mouse o…" at bounding box center [658, 285] width 657 height 433
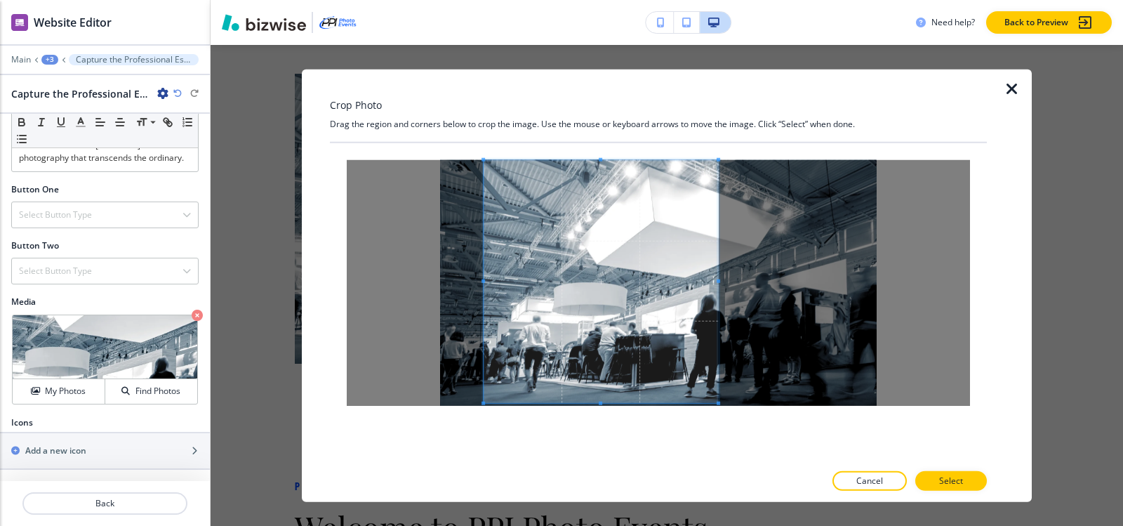
click at [718, 283] on div at bounding box center [600, 280] width 234 height 243
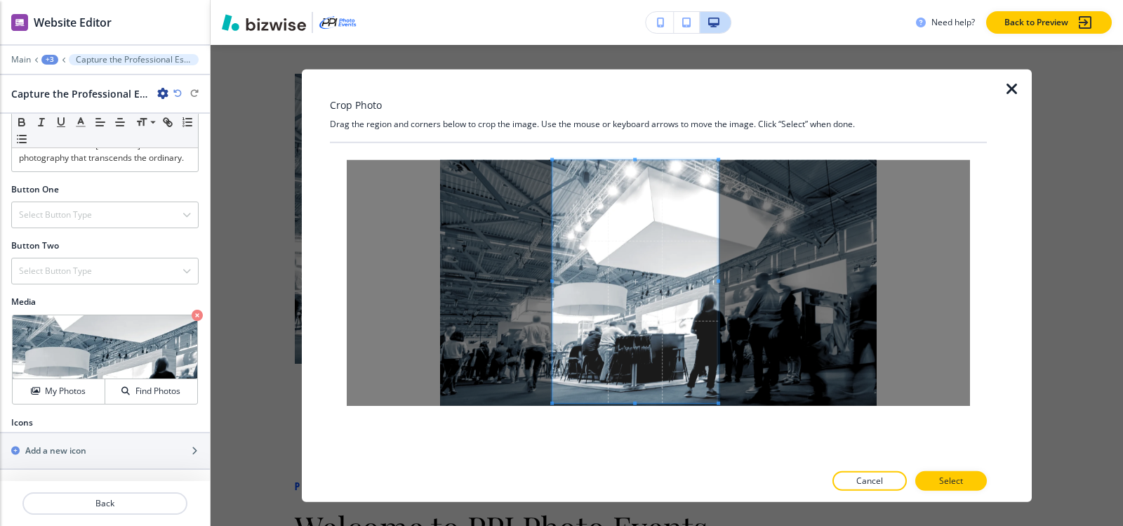
click at [552, 279] on span at bounding box center [552, 281] width 4 height 4
click at [642, 446] on div at bounding box center [658, 302] width 657 height 320
click at [963, 479] on button "Select" at bounding box center [951, 481] width 72 height 20
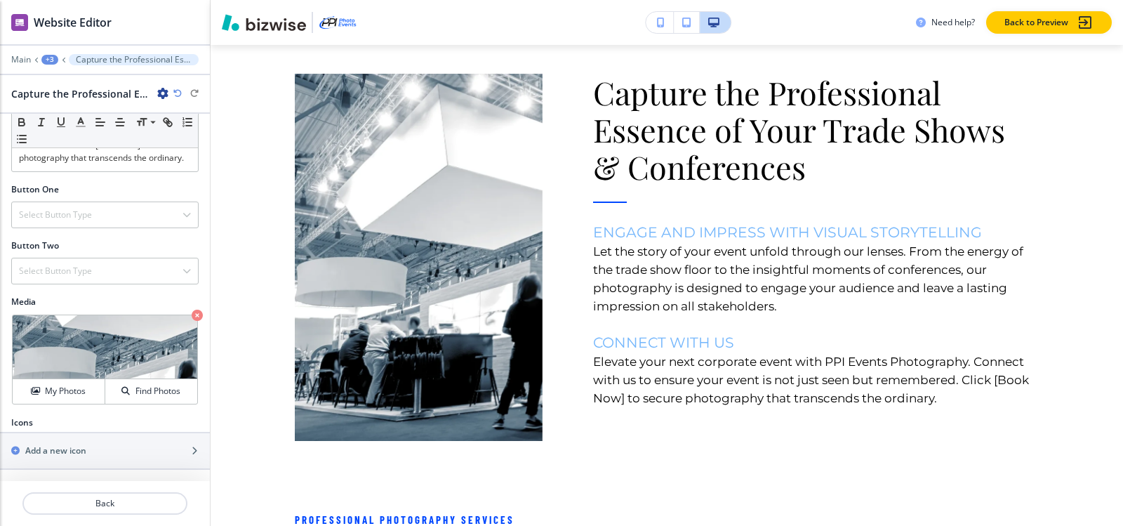
scroll to position [2321, 0]
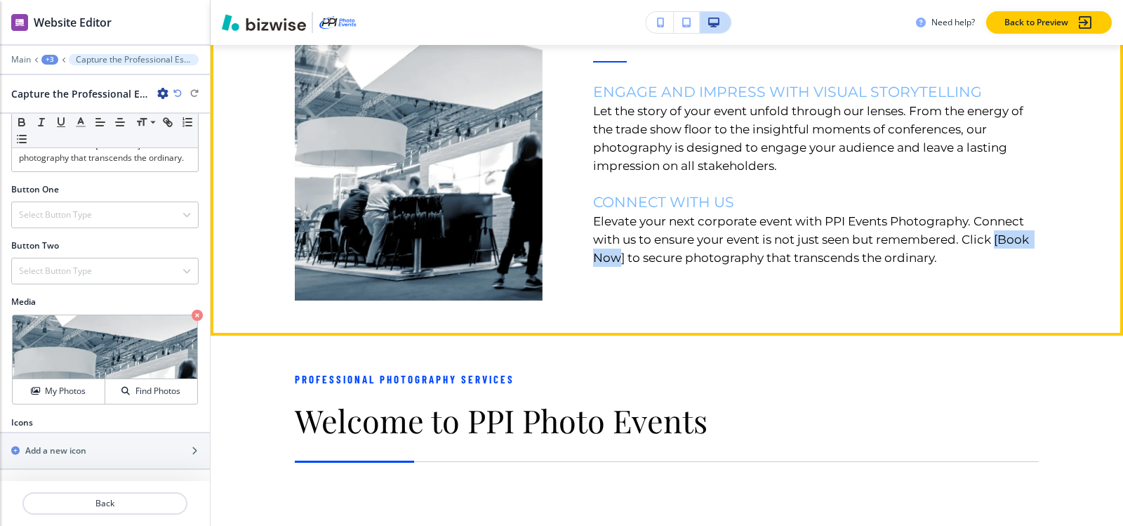
drag, startPoint x: 656, startPoint y: 299, endPoint x: 589, endPoint y: 302, distance: 66.8
click at [593, 267] on p "Elevate your next corporate event with PPI Events Photography. Connect with us …" at bounding box center [816, 239] width 446 height 55
click at [641, 267] on p "Elevate your next corporate event with PPI Events Photography. Connect with us …" at bounding box center [816, 239] width 446 height 55
click at [662, 267] on p "Elevate your next corporate event with PPI Events Photography. Connect with us …" at bounding box center [816, 239] width 446 height 55
drag, startPoint x: 657, startPoint y: 300, endPoint x: 589, endPoint y: 301, distance: 68.1
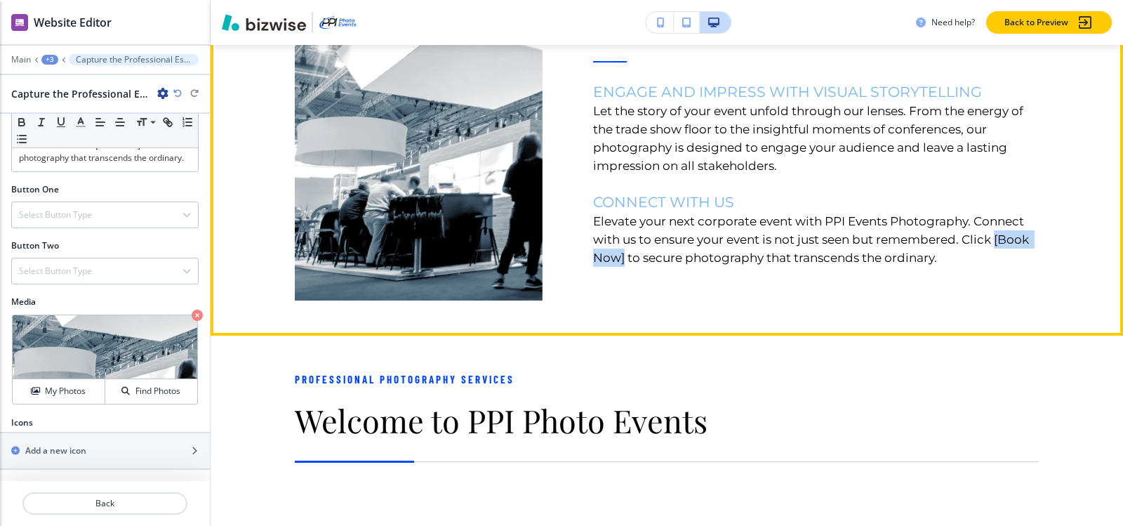
click at [593, 267] on p "Elevate your next corporate event with PPI Events Photography. Connect with us …" at bounding box center [816, 239] width 446 height 55
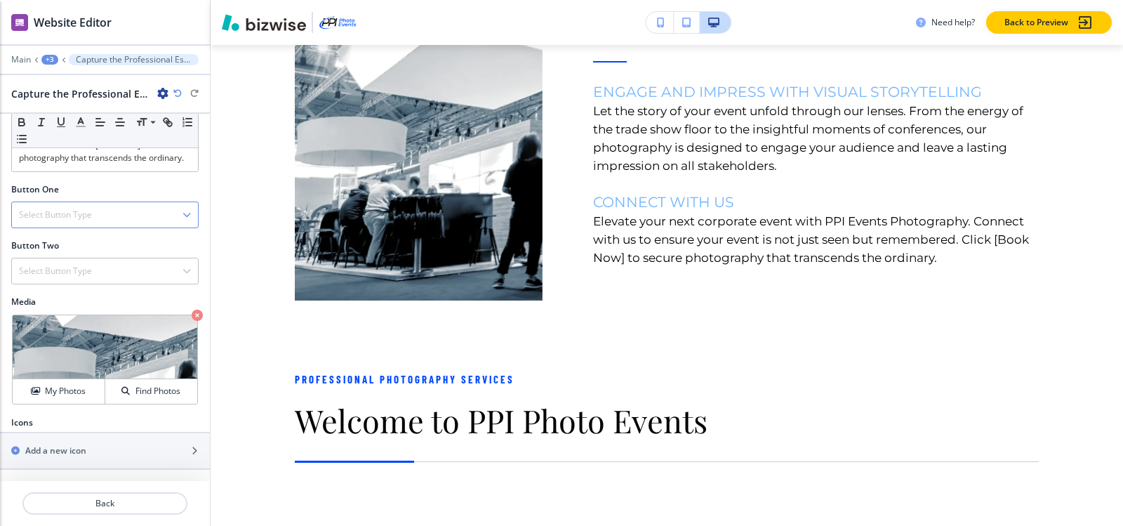
click at [118, 222] on div "Select Button Type" at bounding box center [105, 214] width 186 height 25
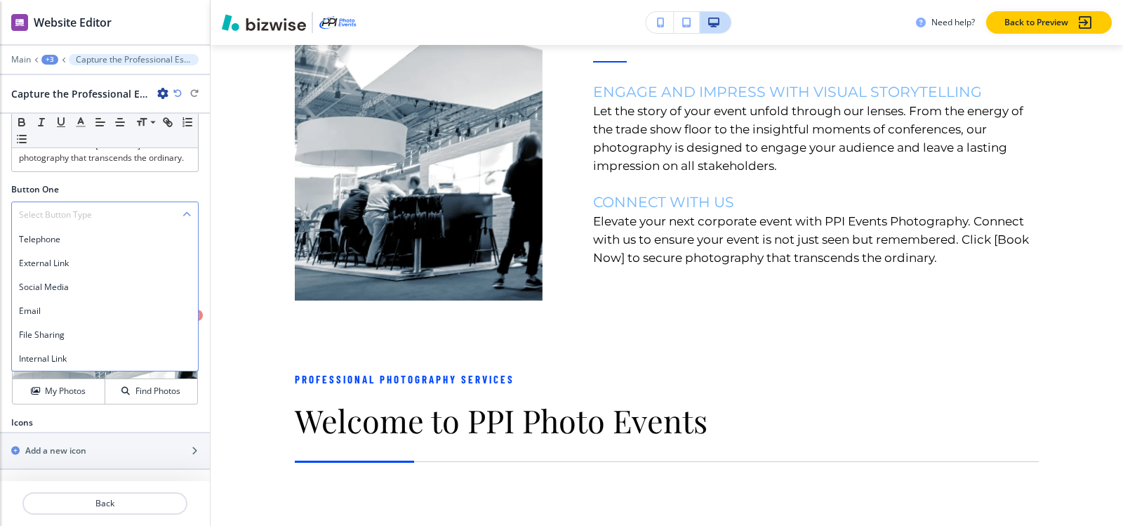
click at [117, 222] on div "Select Button Type" at bounding box center [105, 214] width 186 height 25
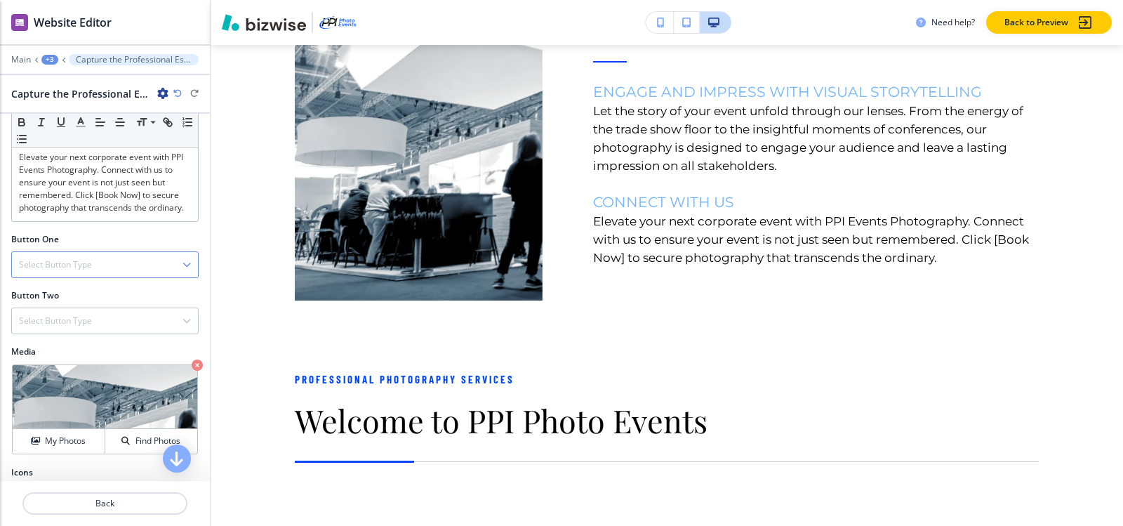
scroll to position [362, 0]
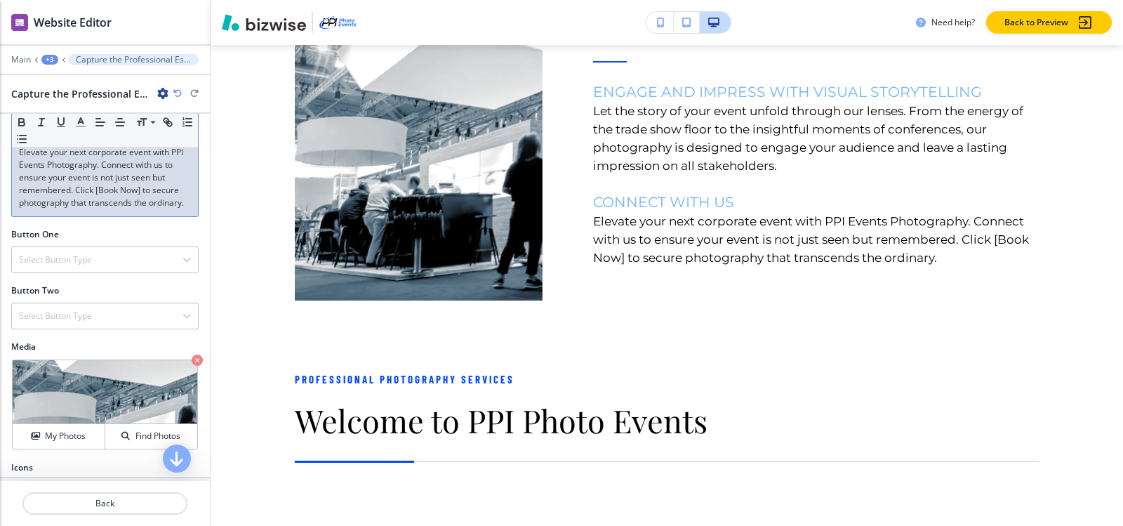
click at [102, 209] on p "Elevate your next corporate event with PPI Events Photography. Connect with us …" at bounding box center [105, 177] width 172 height 63
drag, startPoint x: 95, startPoint y: 203, endPoint x: 140, endPoint y: 203, distance: 45.6
click at [140, 203] on p "Elevate your next corporate event with PPI Events Photography. Connect with us …" at bounding box center [105, 177] width 172 height 63
click at [75, 124] on icon "button" at bounding box center [80, 122] width 13 height 13
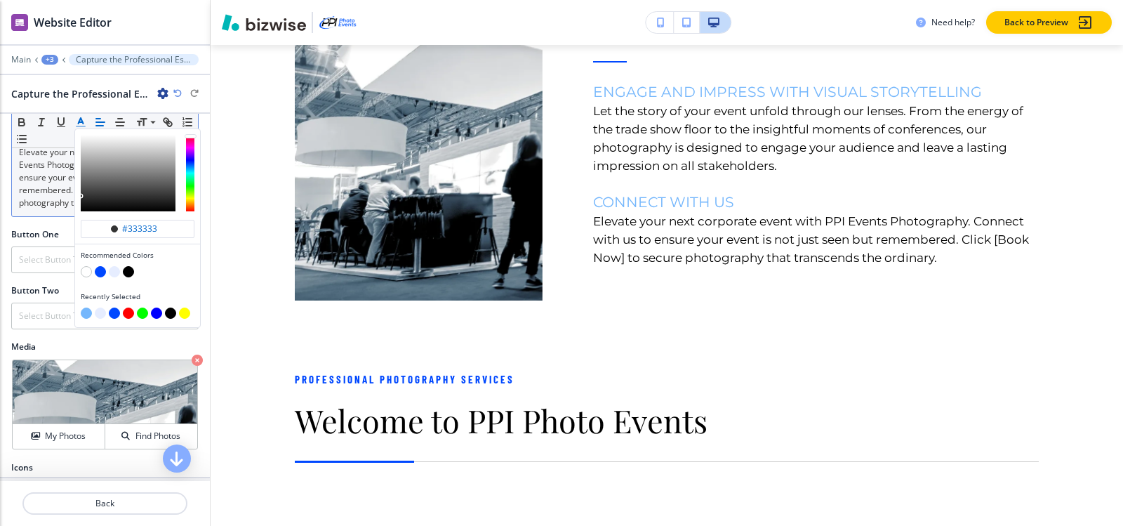
click at [86, 309] on button "button" at bounding box center [86, 312] width 11 height 11
type input "#75b7fc"
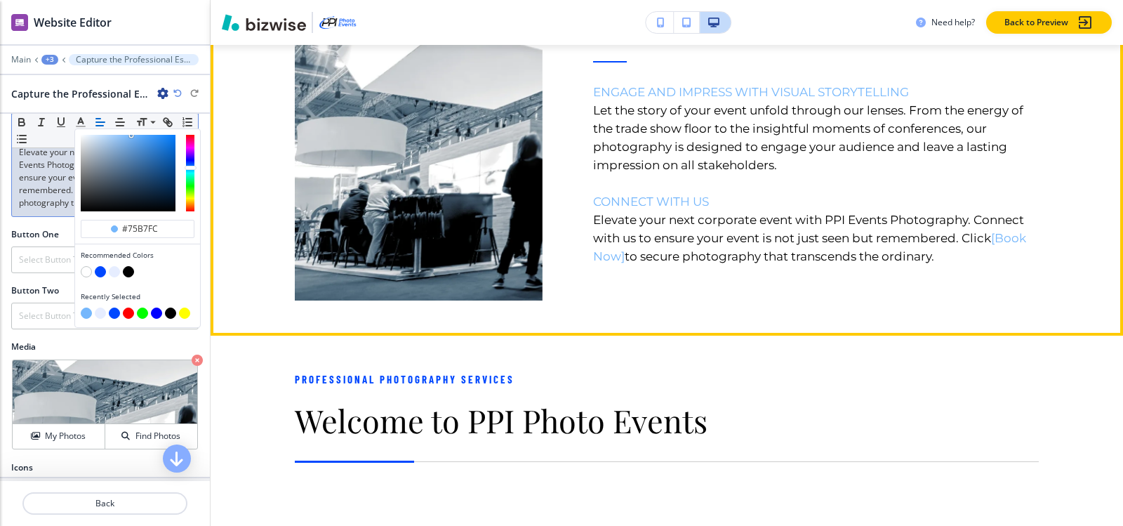
click at [783, 301] on div "Capture the Professional Essence of Your Trade Shows & Conferences ENGAGE AND I…" at bounding box center [790, 82] width 497 height 438
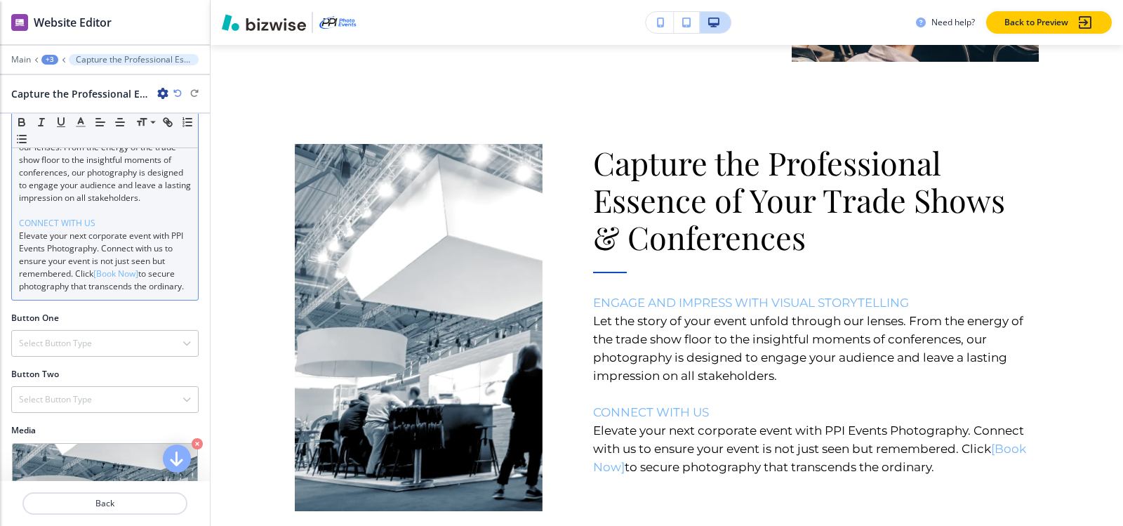
scroll to position [152, 0]
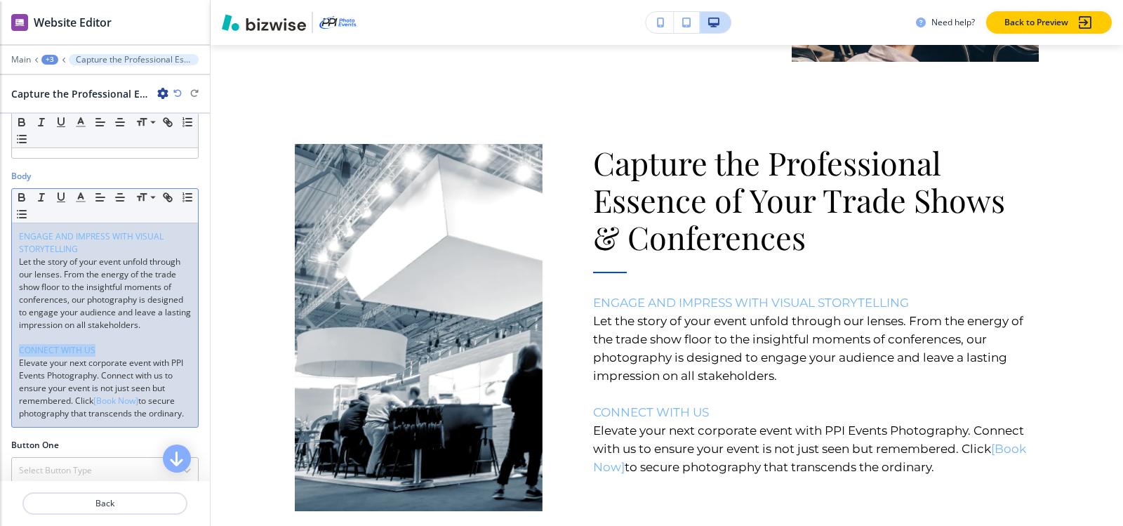
drag, startPoint x: 109, startPoint y: 359, endPoint x: 0, endPoint y: 358, distance: 108.8
click at [0, 358] on div "Body Small Normal Large Huge ENGAGE AND IMPRESS WITH VISUAL STORYTELLING Let th…" at bounding box center [105, 304] width 210 height 269
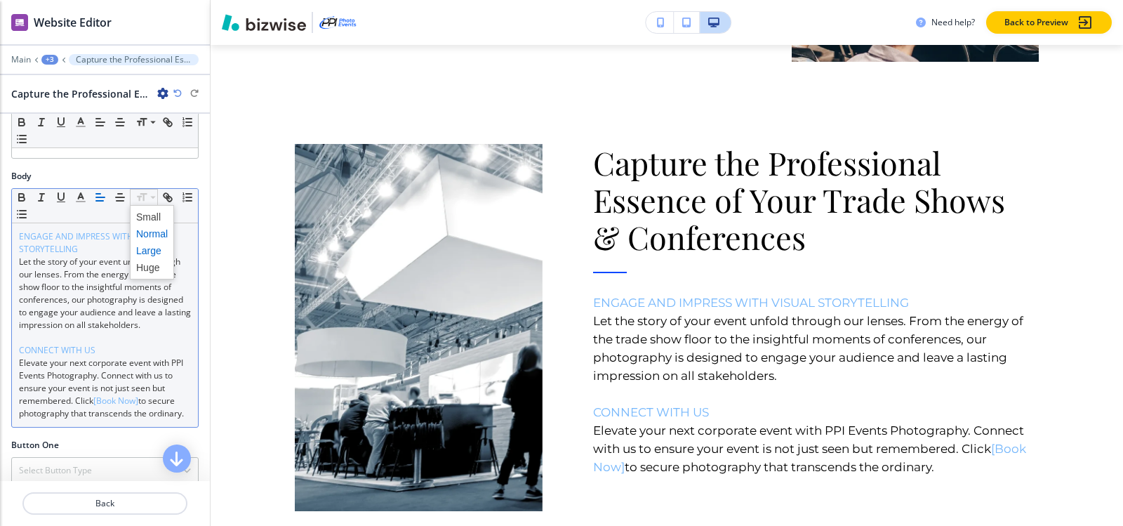
click at [145, 247] on span at bounding box center [152, 250] width 32 height 17
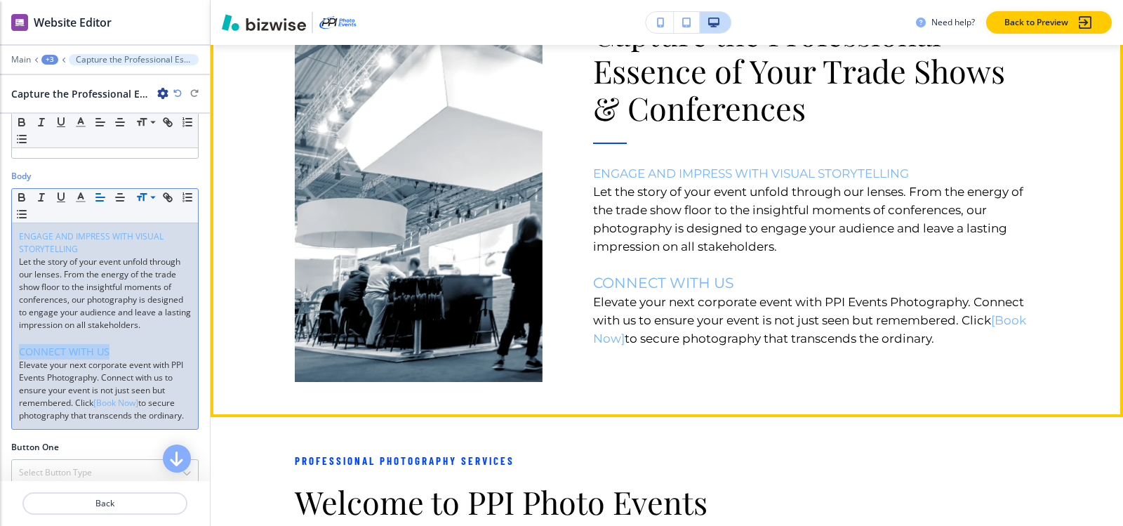
scroll to position [2251, 0]
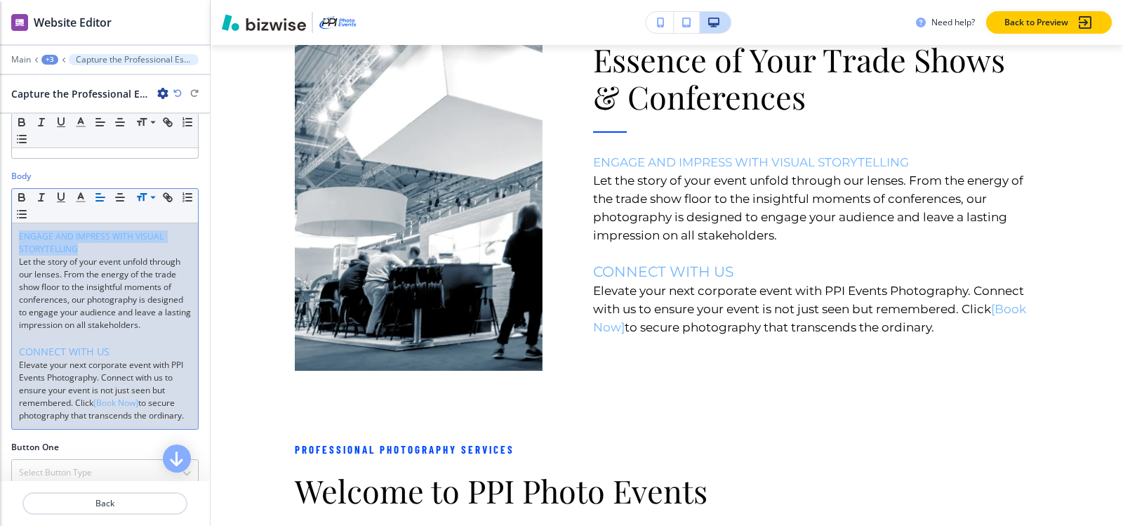
drag, startPoint x: 89, startPoint y: 246, endPoint x: 91, endPoint y: 216, distance: 30.2
click at [8, 234] on div "Body Small Normal Large Huge ENGAGE AND IMPRESS WITH VISUAL STORYTELLING Let th…" at bounding box center [105, 306] width 210 height 272
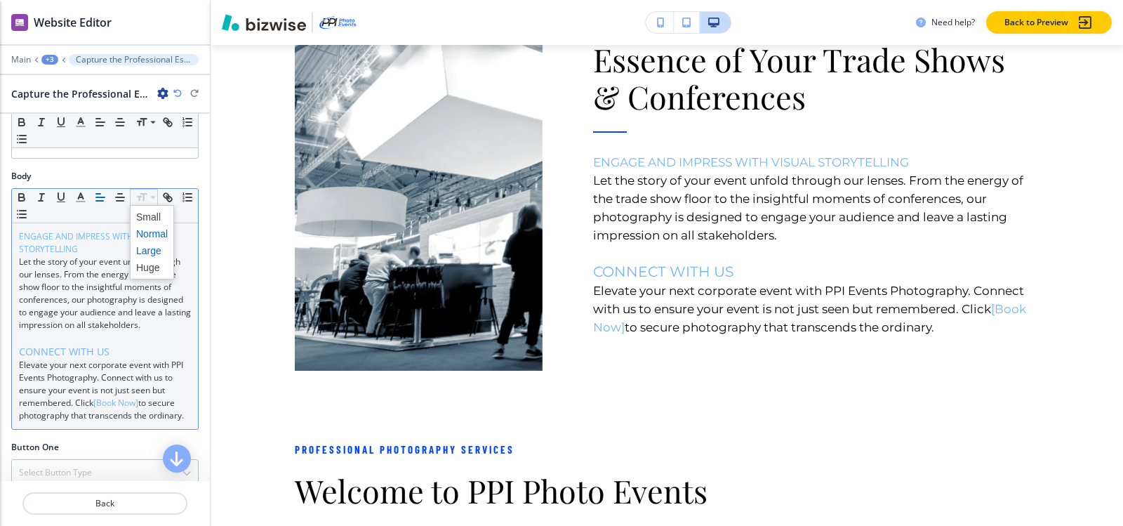
click at [147, 246] on span at bounding box center [152, 250] width 32 height 17
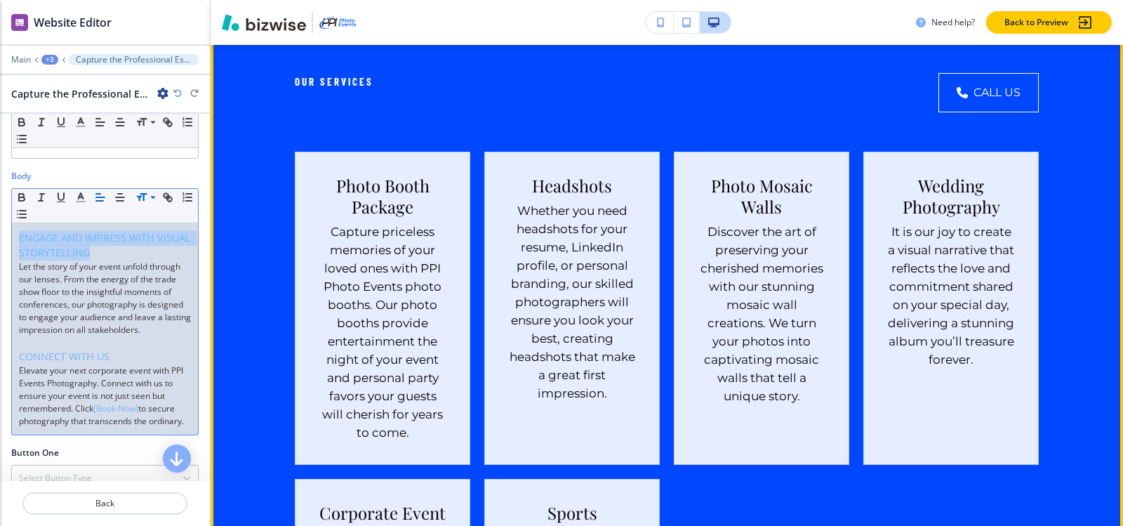
scroll to position [3444, 0]
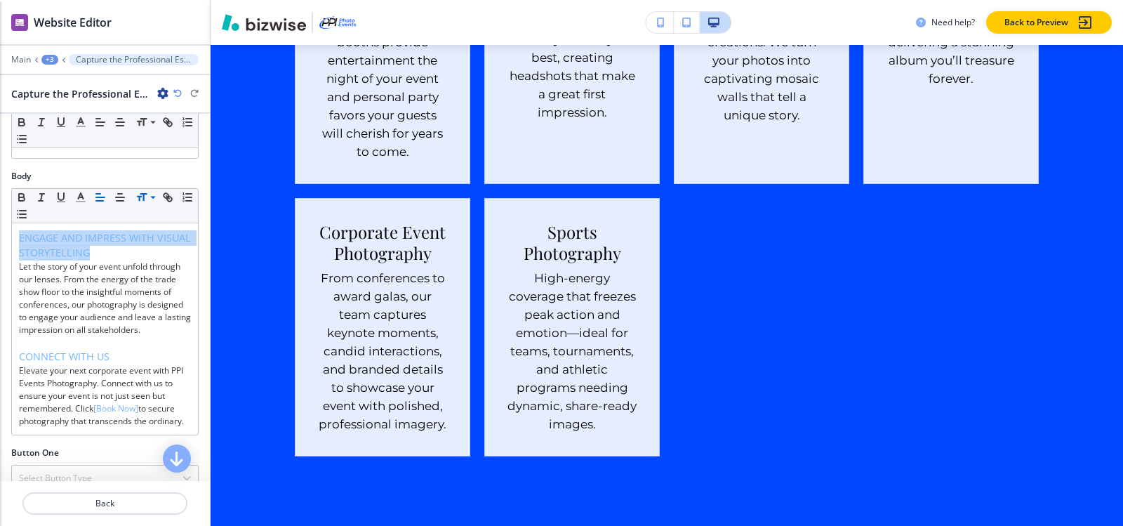
click at [51, 64] on div "+3" at bounding box center [49, 60] width 17 height 10
click at [60, 106] on p "HOME" at bounding box center [87, 107] width 72 height 13
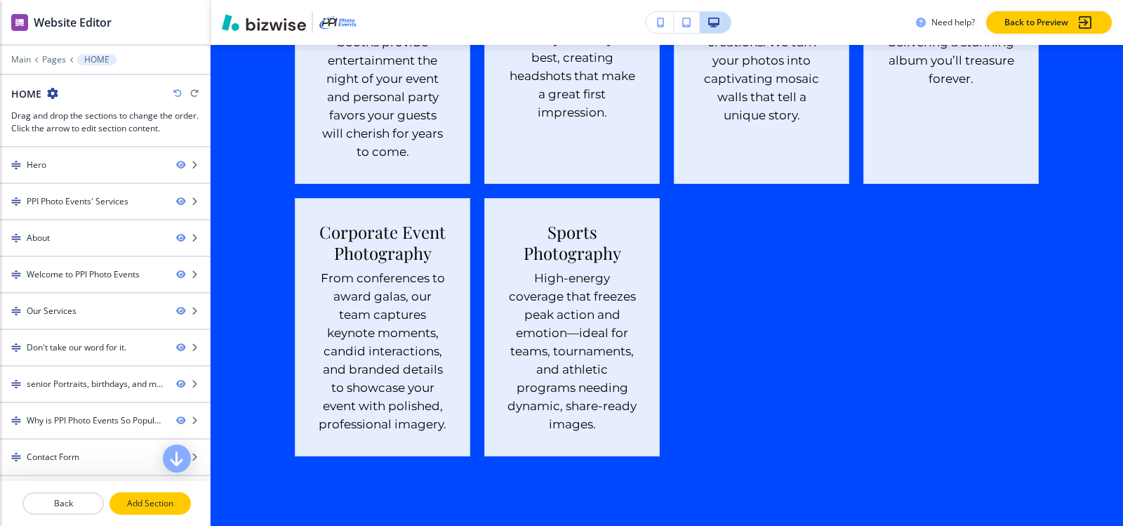
click at [155, 494] on button "Add Section" at bounding box center [149, 503] width 81 height 22
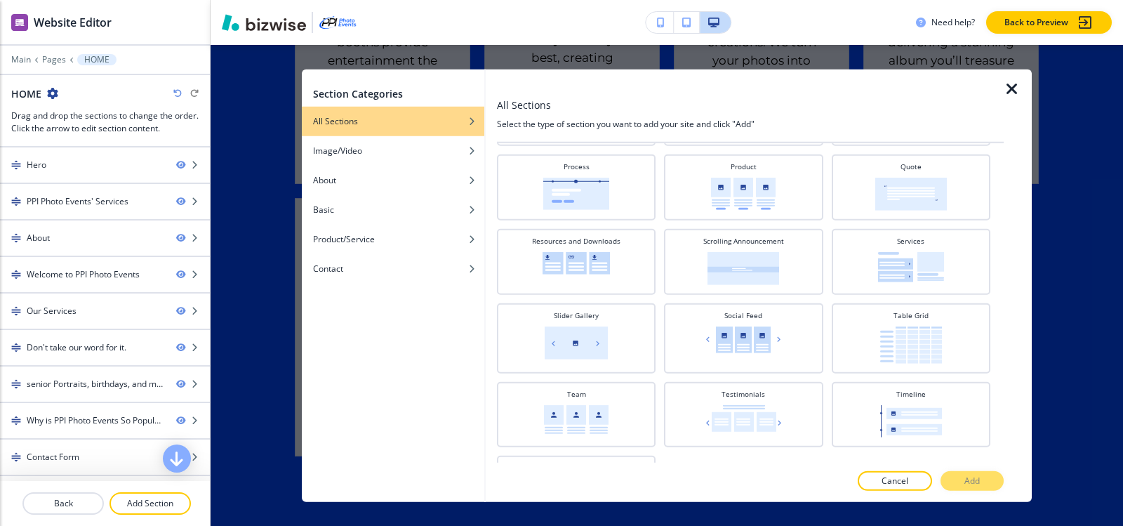
scroll to position [604, 0]
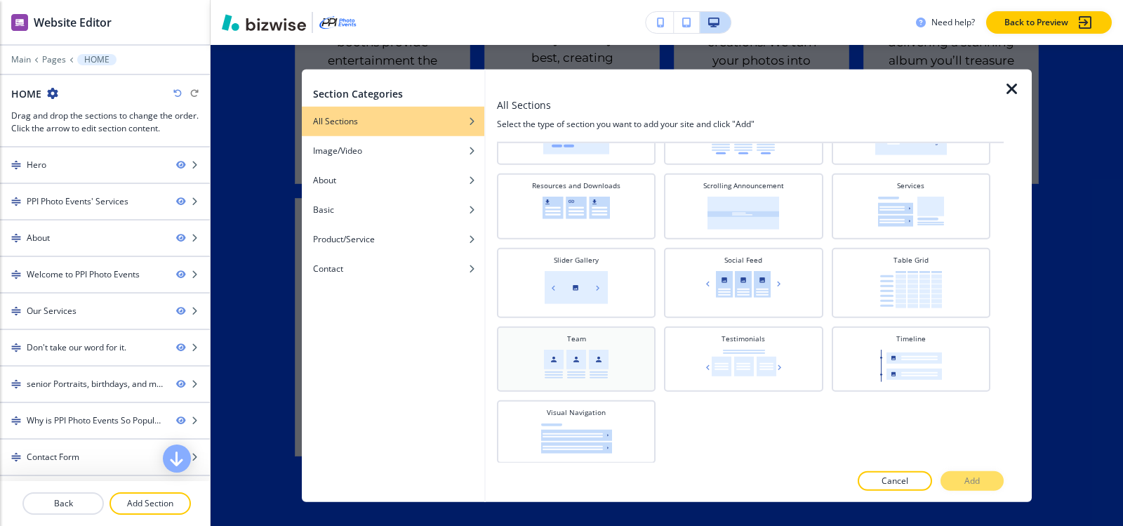
click at [533, 373] on div "Team" at bounding box center [576, 357] width 145 height 48
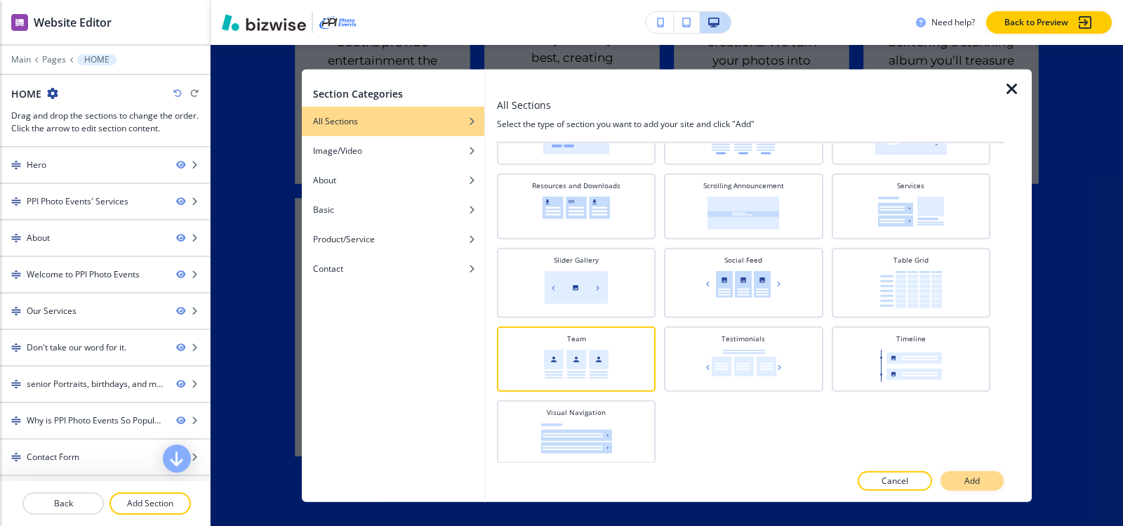
drag, startPoint x: 957, startPoint y: 476, endPoint x: 958, endPoint y: 469, distance: 7.1
click at [958, 476] on button "Add" at bounding box center [971, 481] width 63 height 20
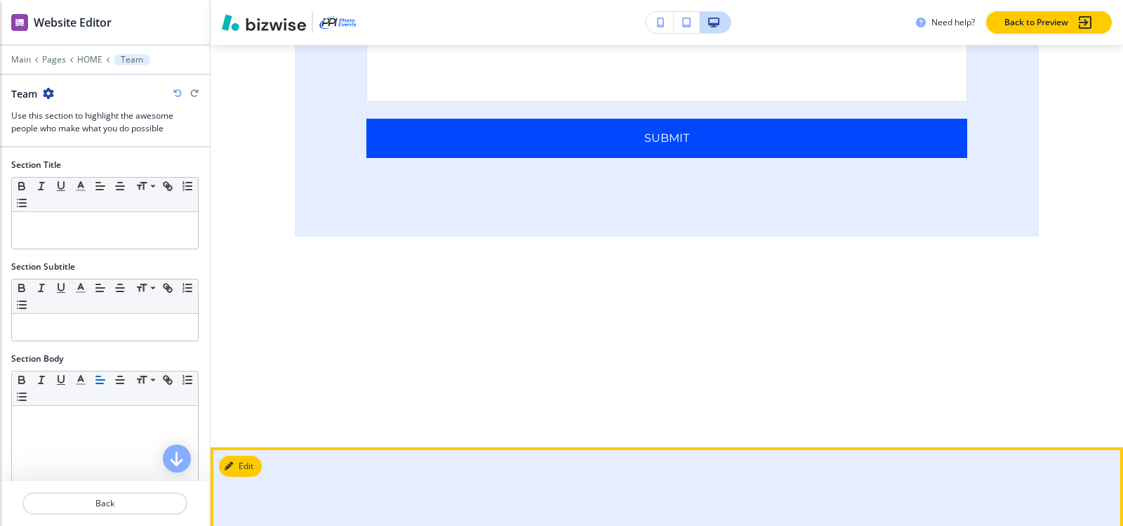
scroll to position [9160, 0]
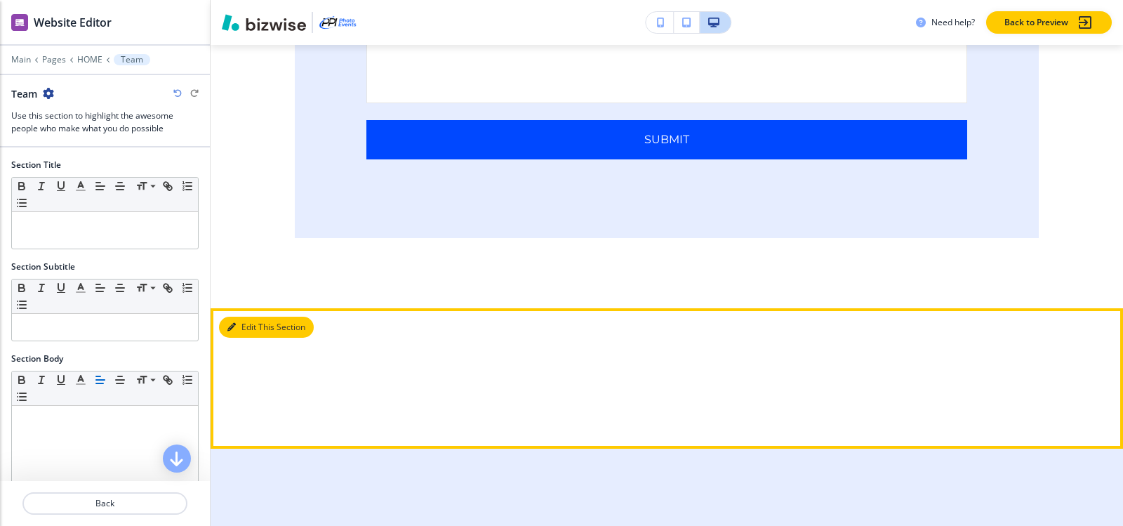
click at [243, 338] on button "Edit This Section" at bounding box center [266, 326] width 95 height 21
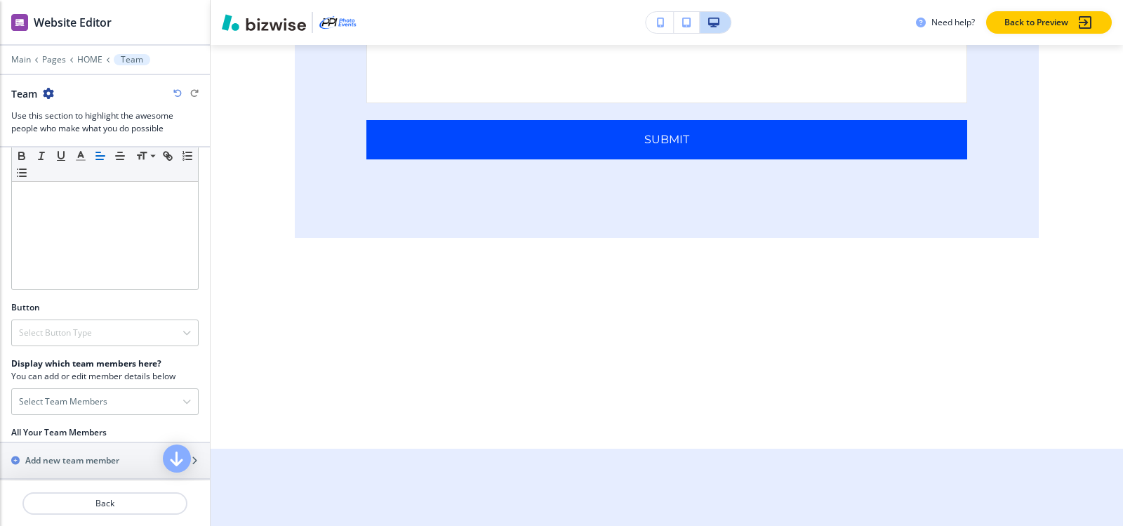
scroll to position [394, 0]
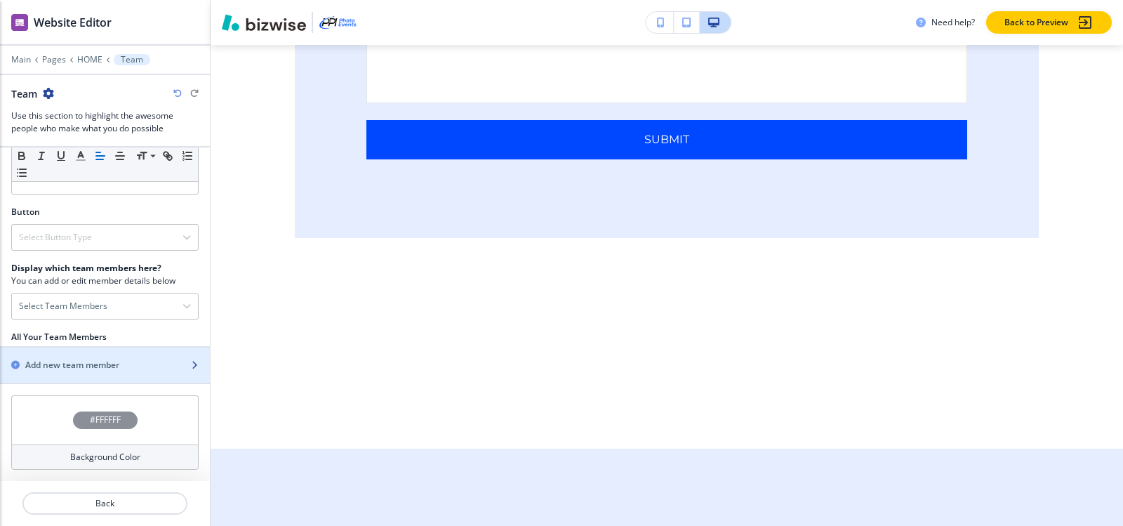
click at [85, 360] on h2 "Add new team member" at bounding box center [72, 365] width 94 height 13
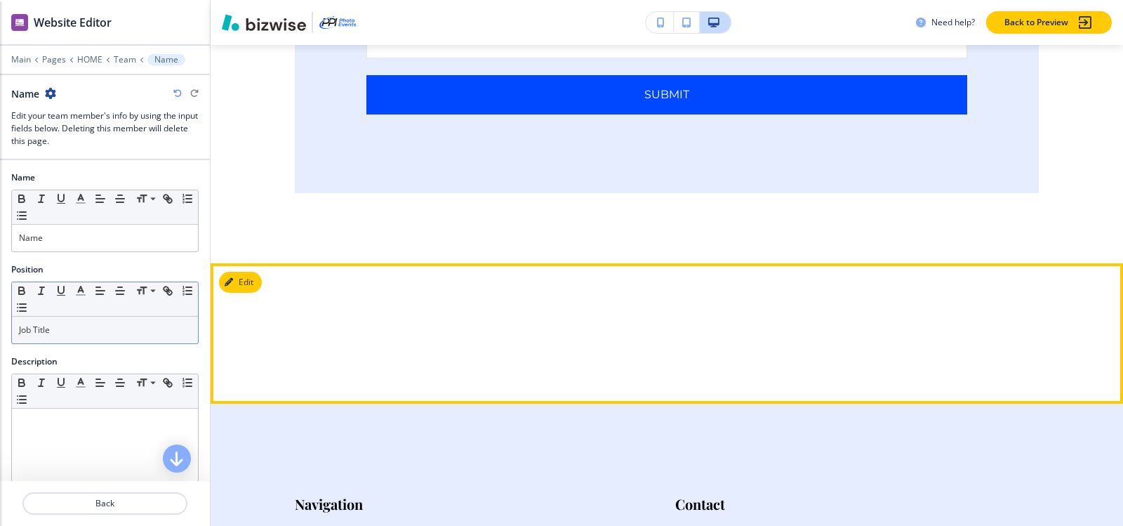
scroll to position [9230, 0]
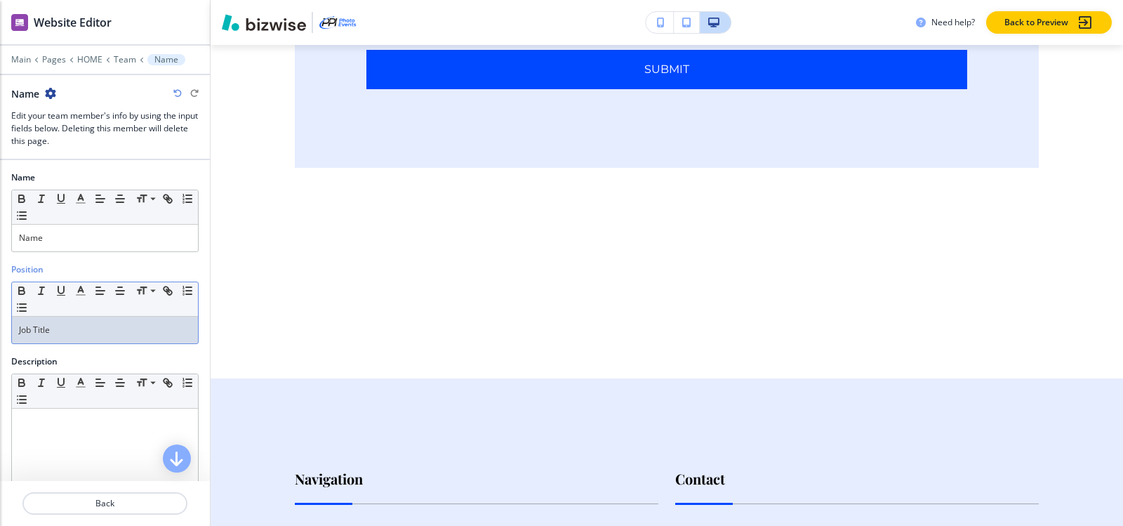
click at [79, 338] on div "Job Title" at bounding box center [105, 329] width 186 height 27
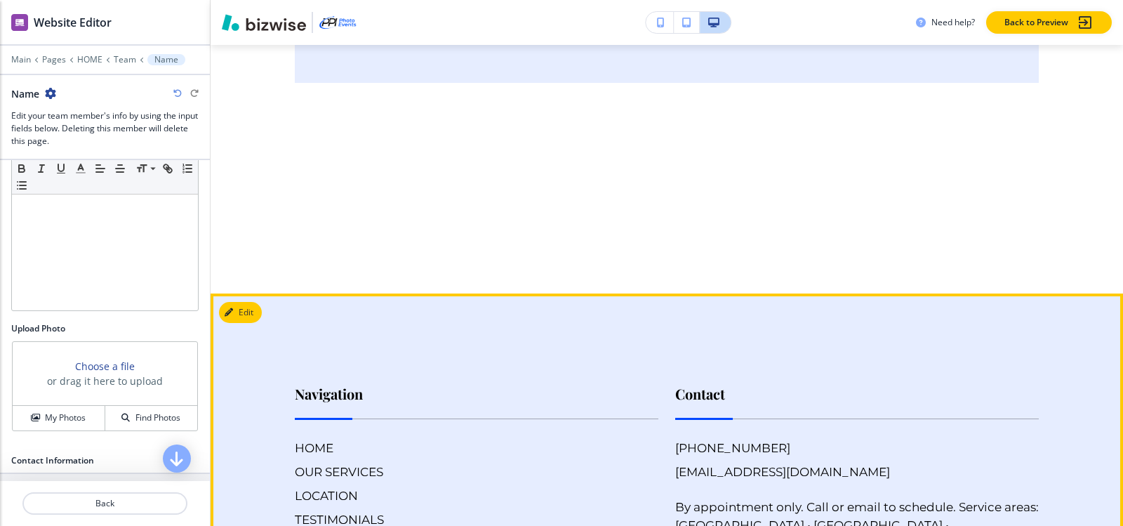
scroll to position [9371, 0]
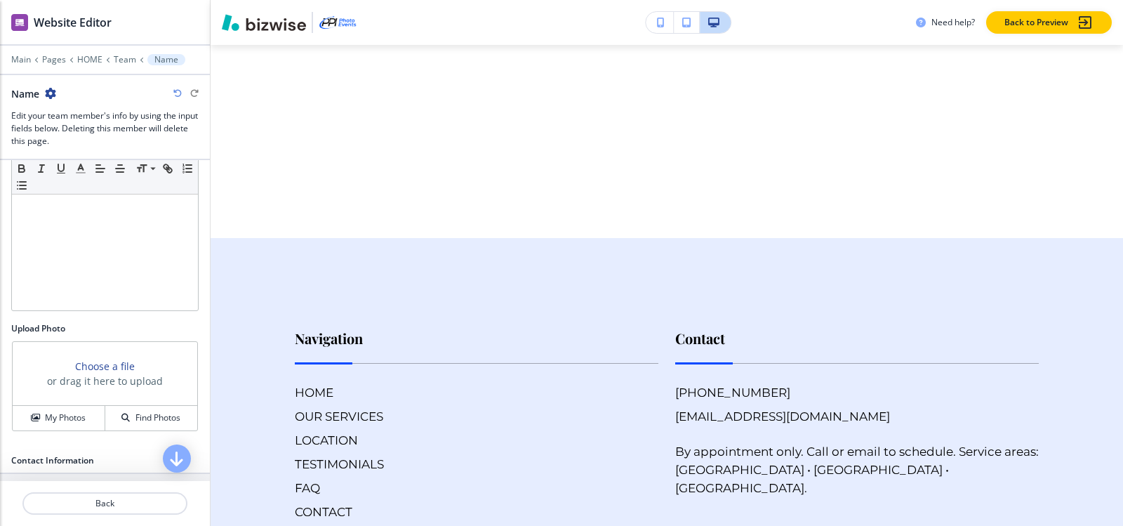
click at [54, 94] on icon "button" at bounding box center [50, 93] width 11 height 11
click at [97, 178] on button "Delete Name" at bounding box center [91, 166] width 90 height 25
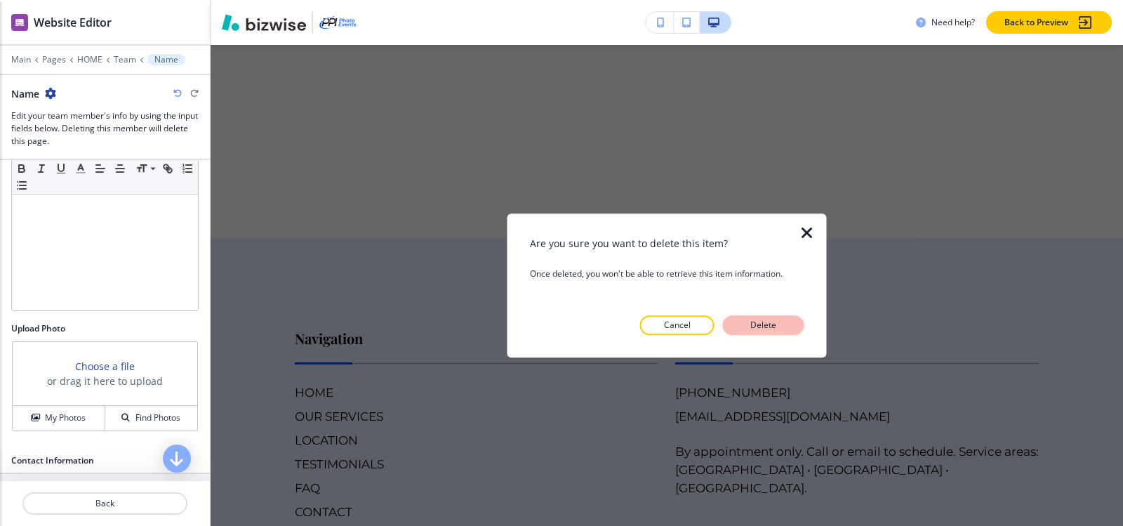
click at [785, 331] on button "Delete" at bounding box center [763, 325] width 81 height 20
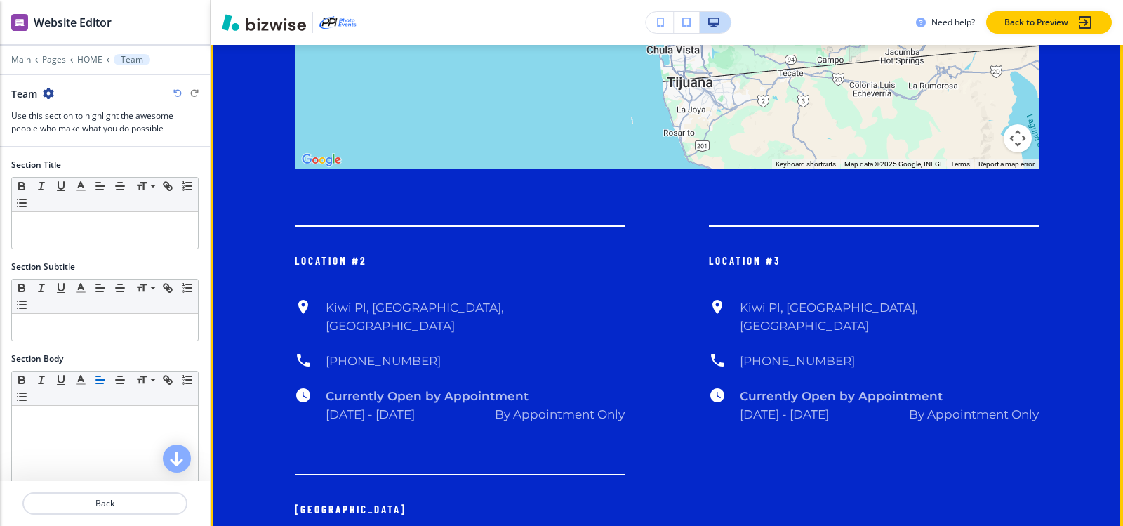
scroll to position [7892, 0]
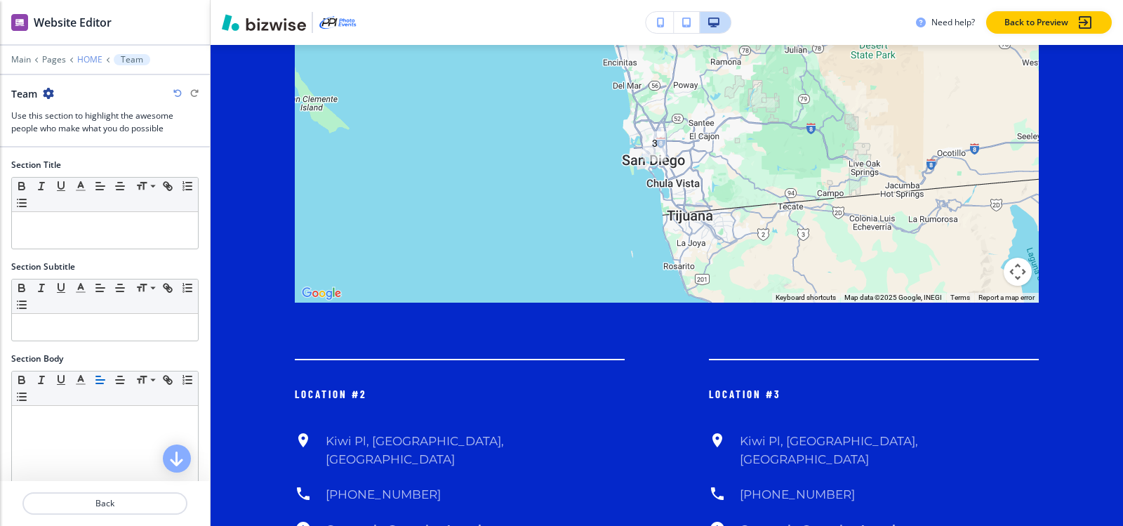
click at [93, 55] on p "HOME" at bounding box center [89, 60] width 25 height 10
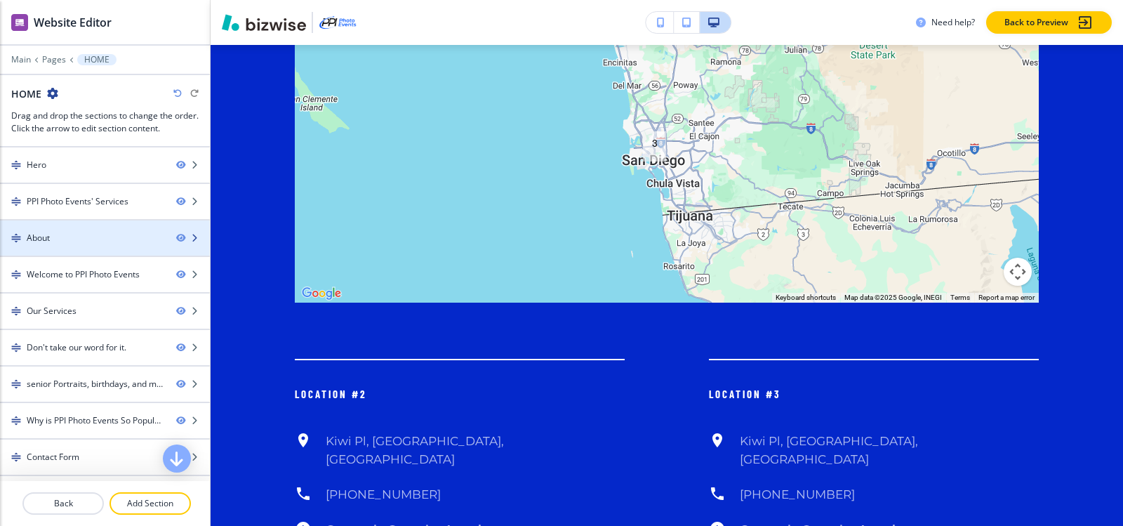
click at [38, 242] on div "About" at bounding box center [38, 238] width 23 height 13
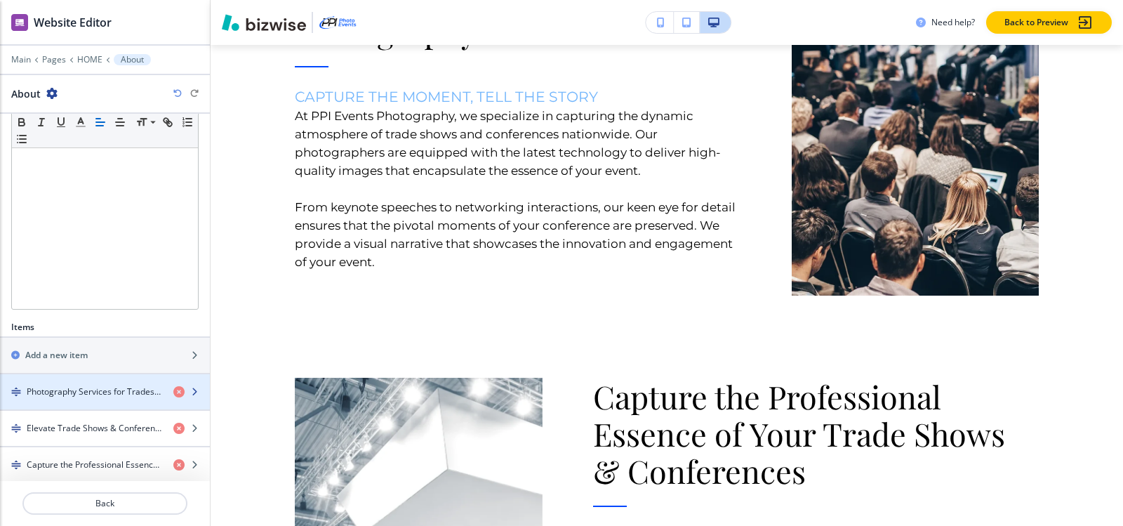
scroll to position [345, 0]
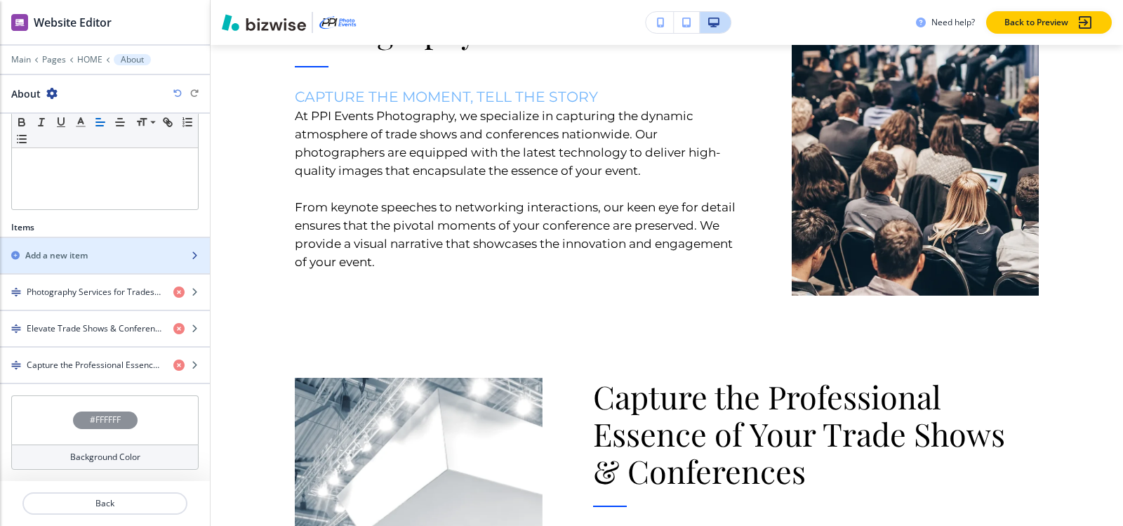
click at [79, 264] on div "button" at bounding box center [105, 267] width 210 height 11
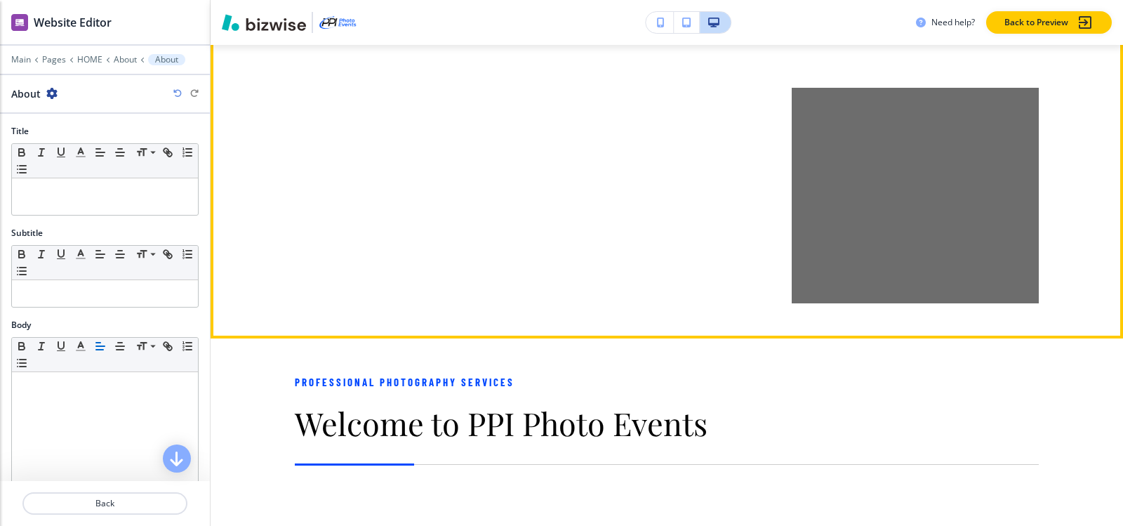
scroll to position [2624, 0]
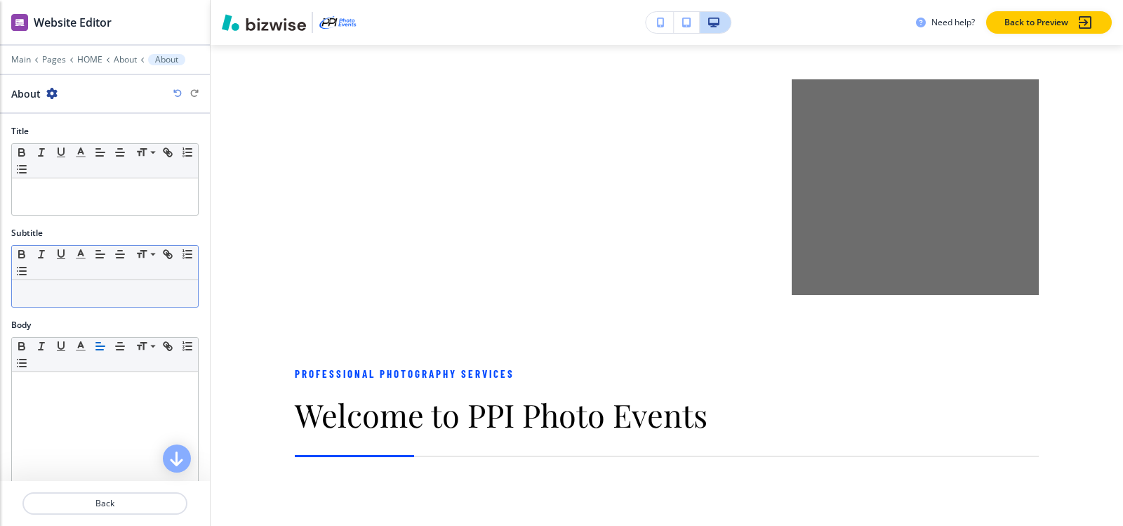
click at [55, 303] on div at bounding box center [105, 293] width 186 height 27
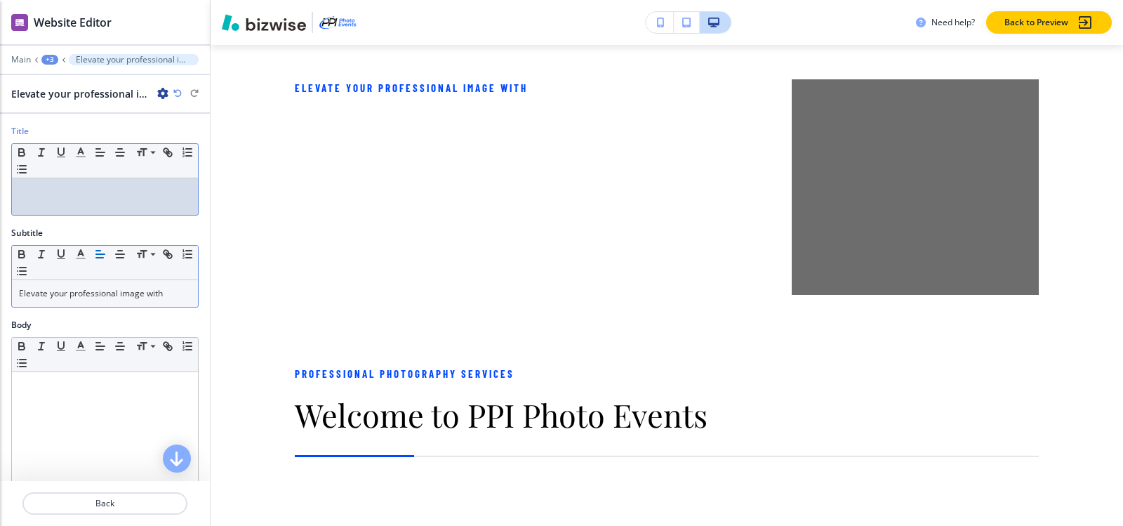
click at [17, 190] on div at bounding box center [105, 196] width 186 height 36
paste div
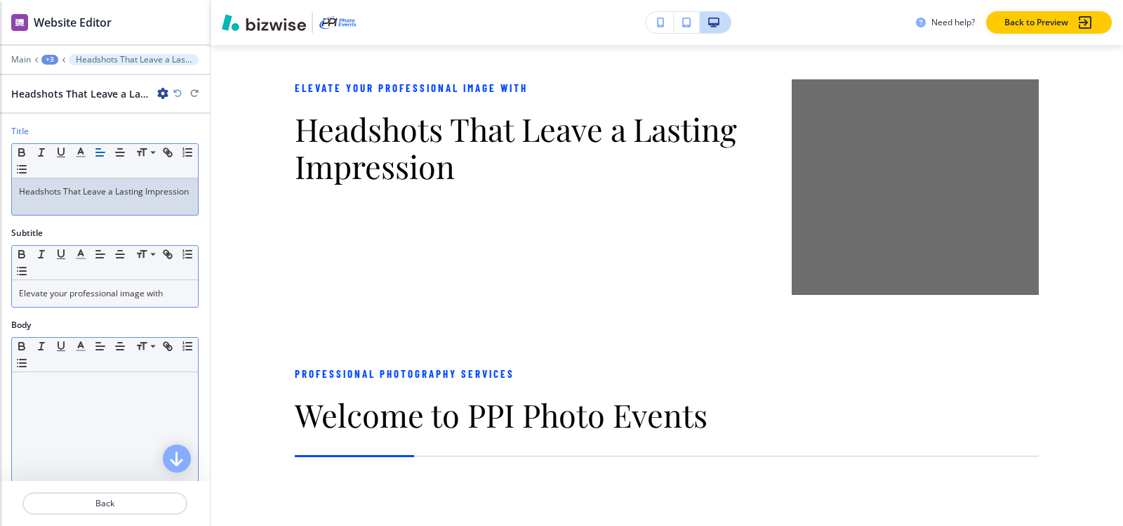
click at [44, 389] on p at bounding box center [105, 385] width 172 height 13
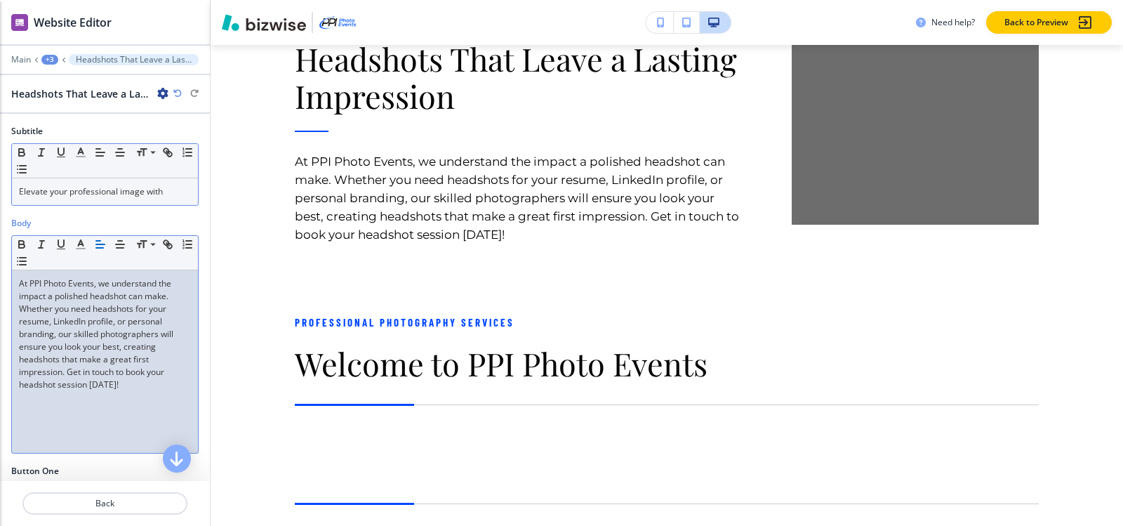
scroll to position [211, 0]
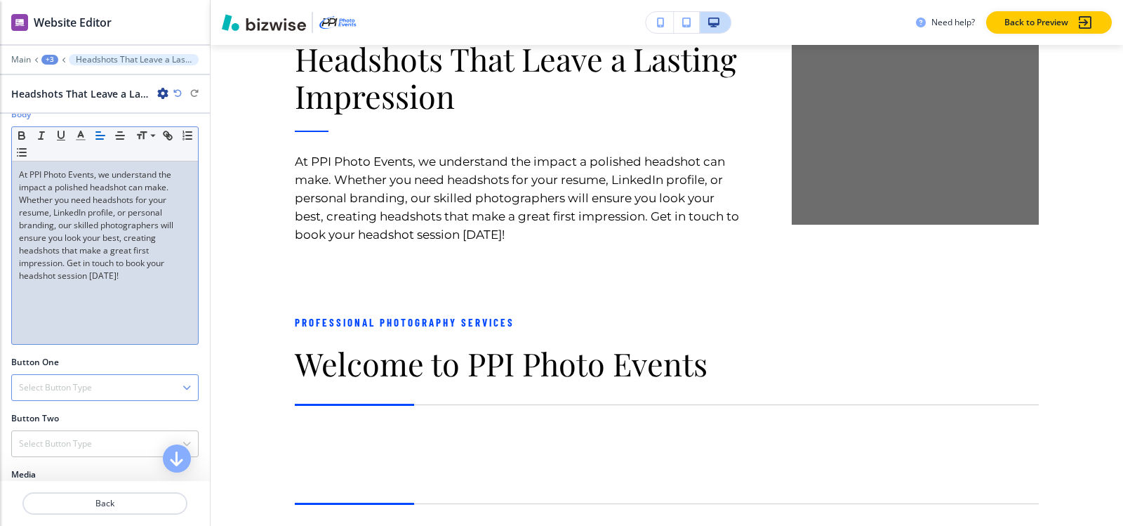
click at [53, 391] on h4 "Select Button Type" at bounding box center [55, 387] width 73 height 13
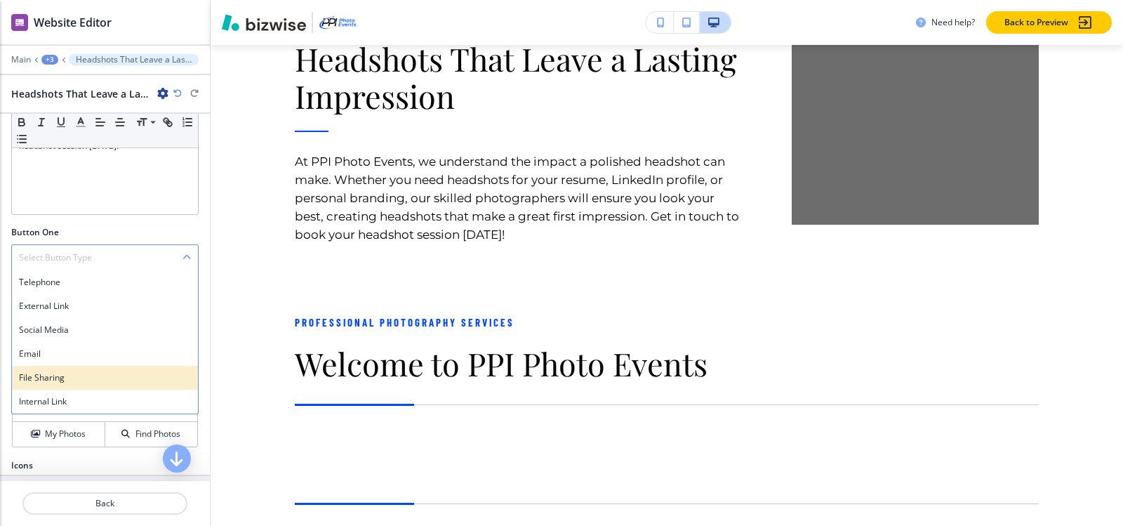
scroll to position [351, 0]
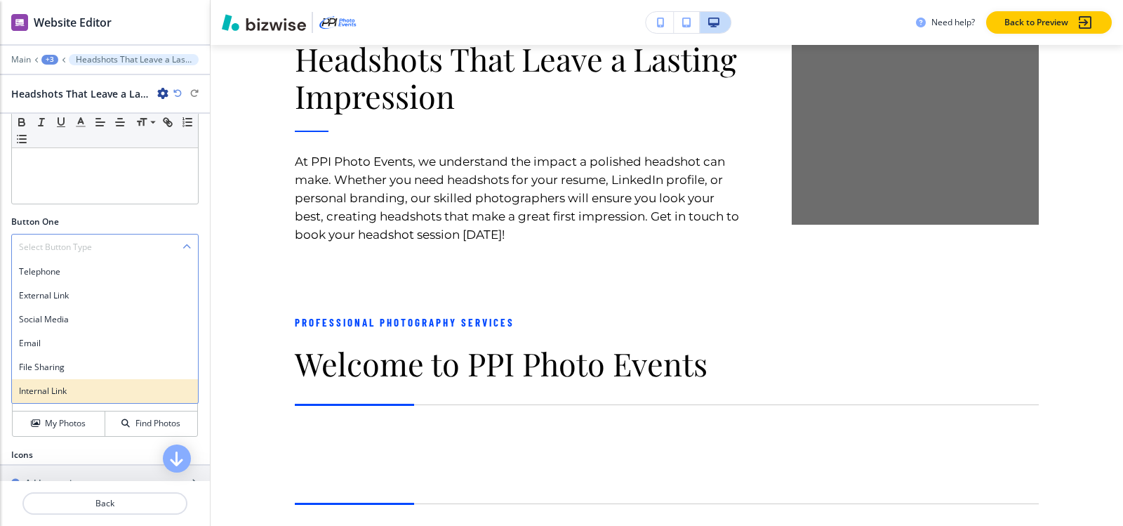
click at [60, 392] on h4 "Internal Link" at bounding box center [105, 391] width 172 height 13
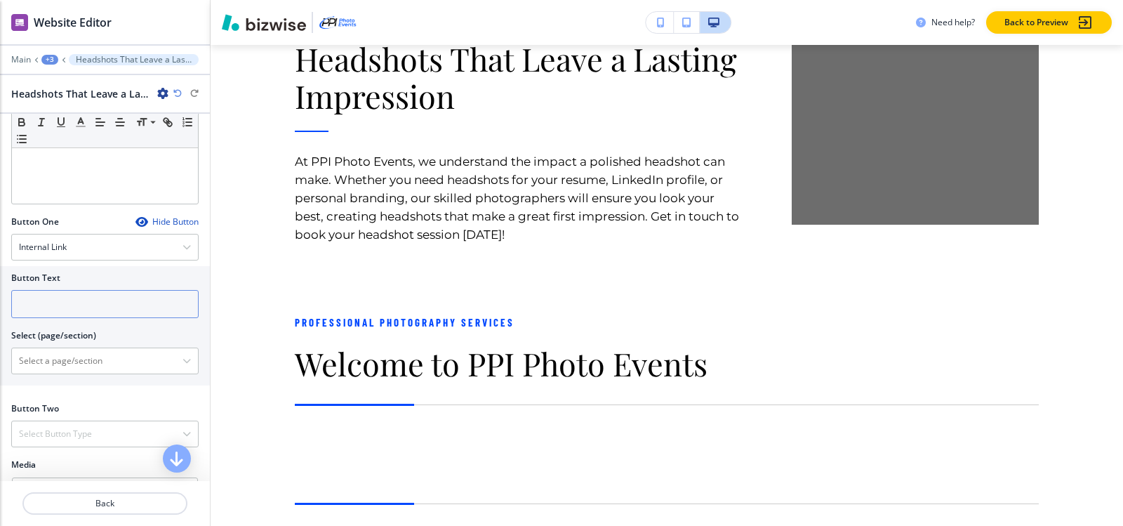
click at [102, 312] on input "text" at bounding box center [104, 304] width 187 height 28
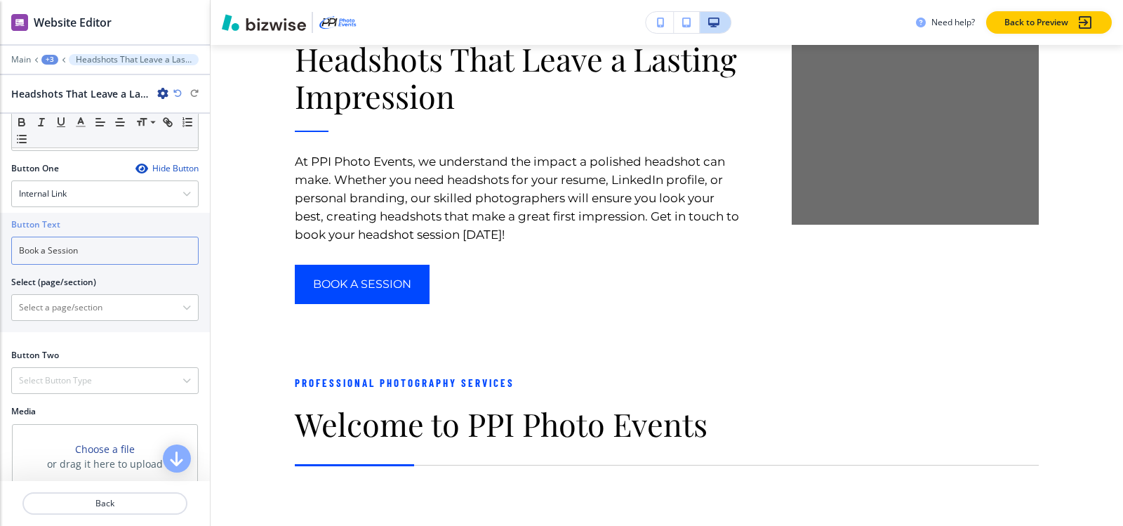
scroll to position [516, 0]
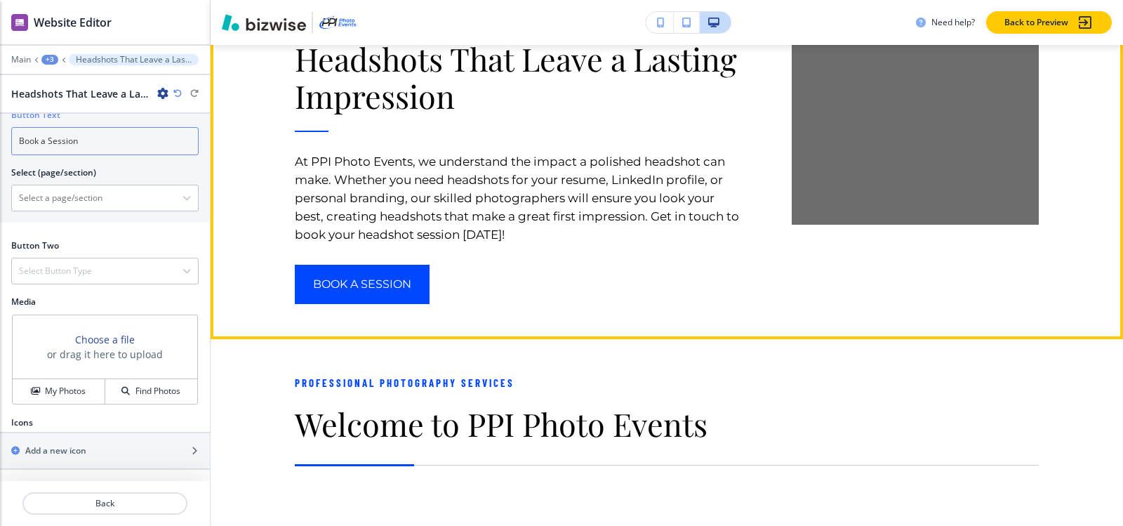
type input "Book a Session"
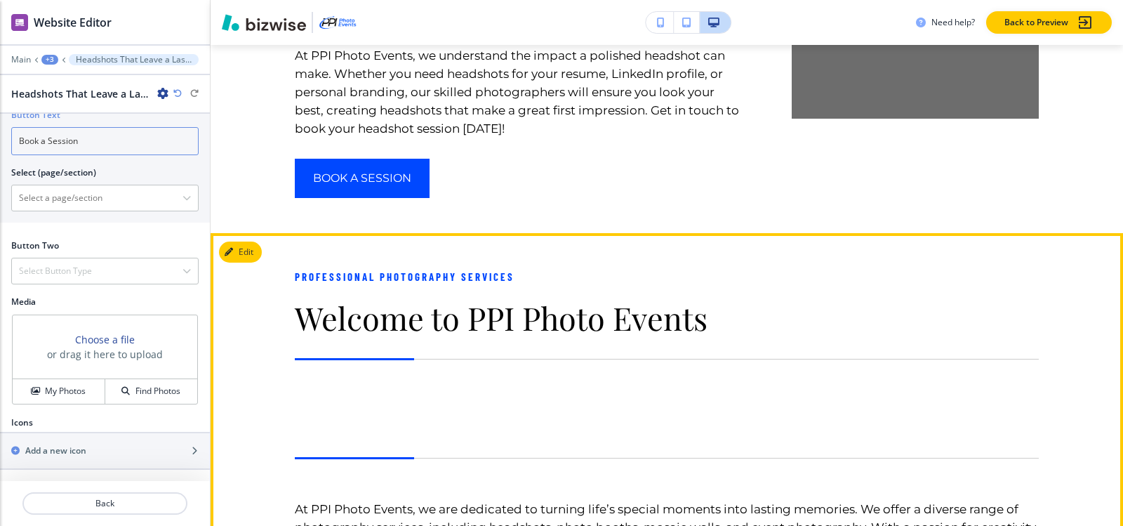
scroll to position [2624, 0]
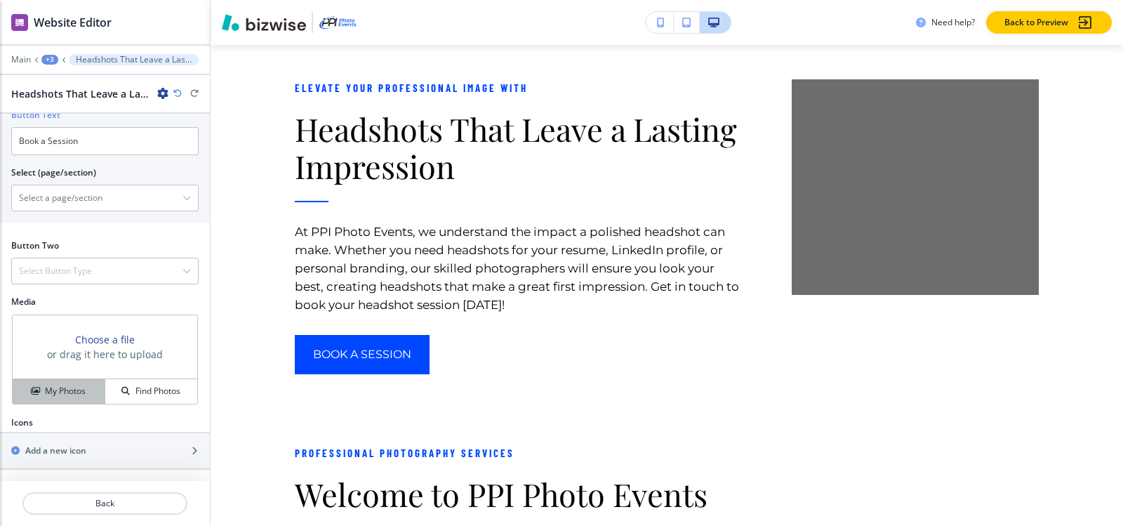
click at [39, 392] on div "My Photos" at bounding box center [59, 391] width 92 height 13
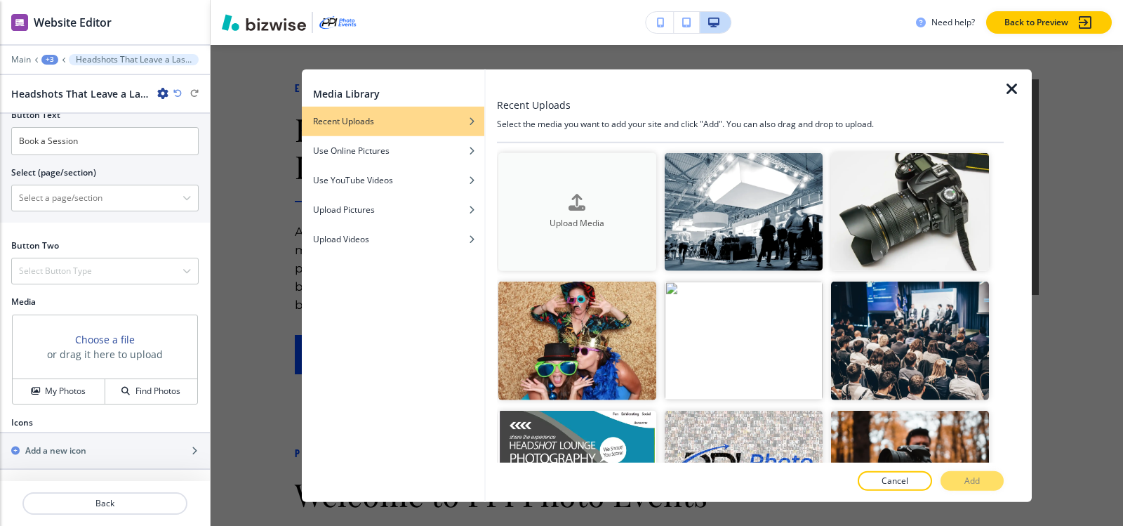
click at [559, 195] on div "Upload Media" at bounding box center [577, 212] width 158 height 36
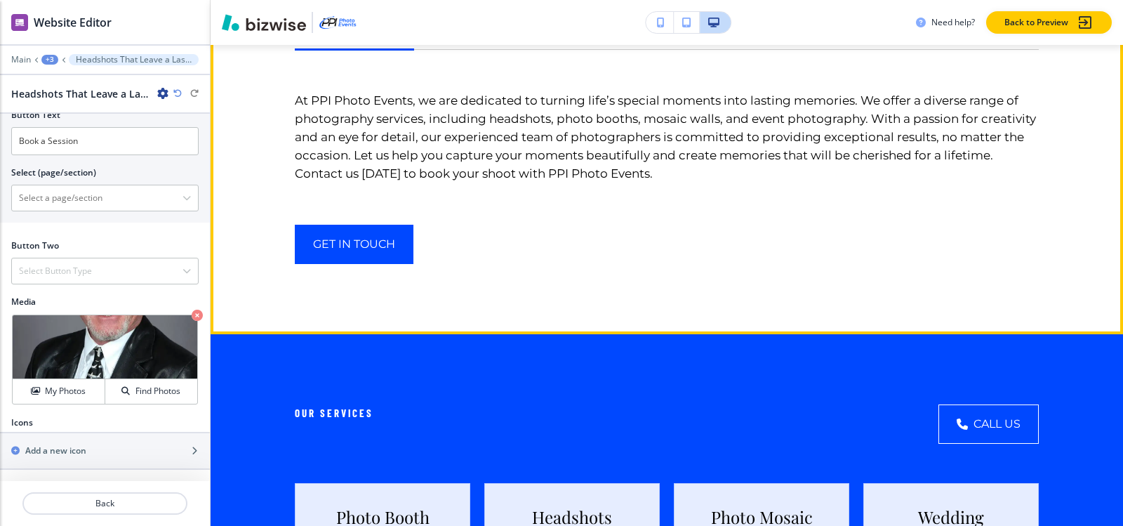
scroll to position [3045, 0]
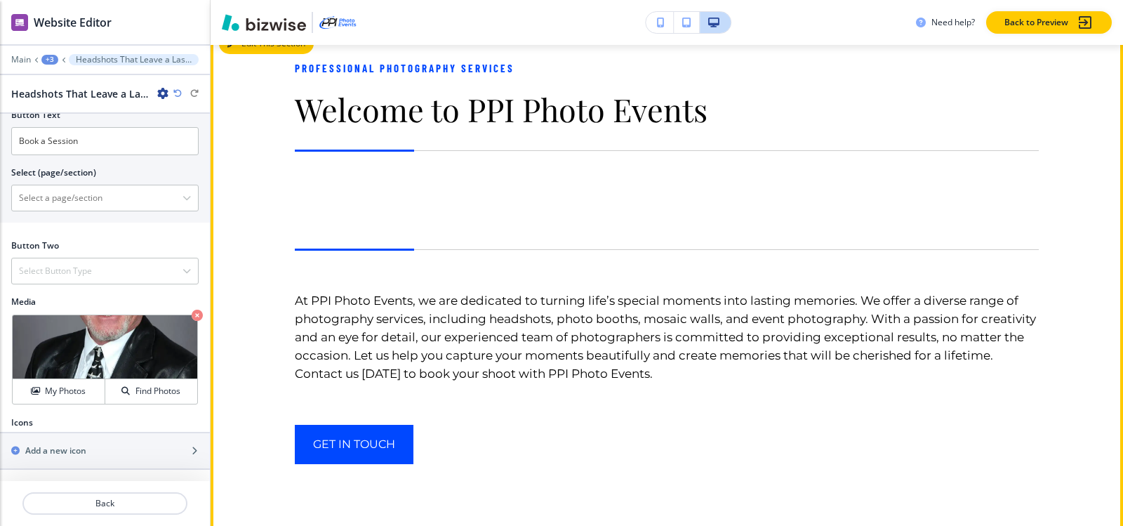
click at [246, 54] on button "Edit This Section" at bounding box center [266, 43] width 95 height 21
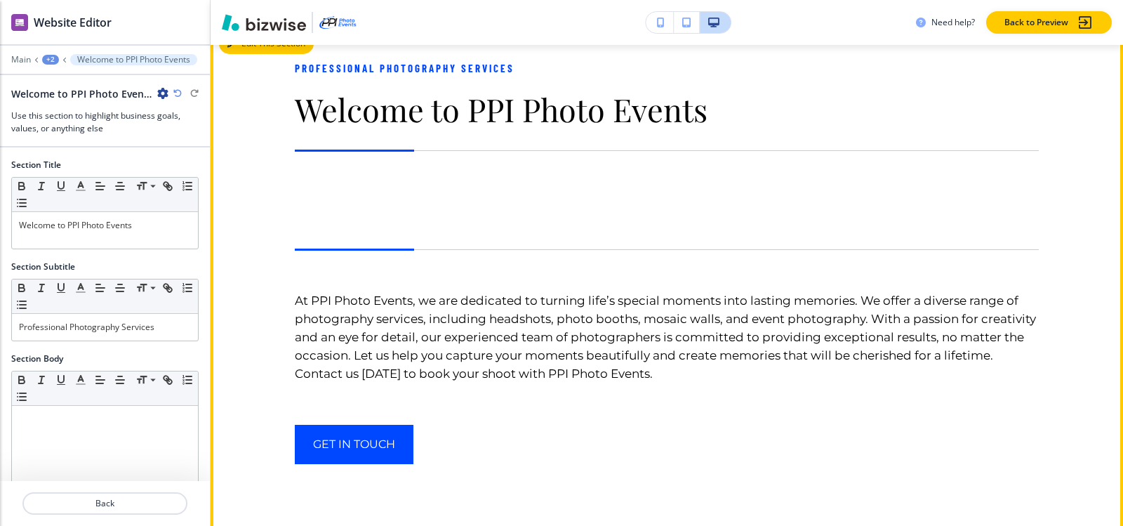
scroll to position [3055, 0]
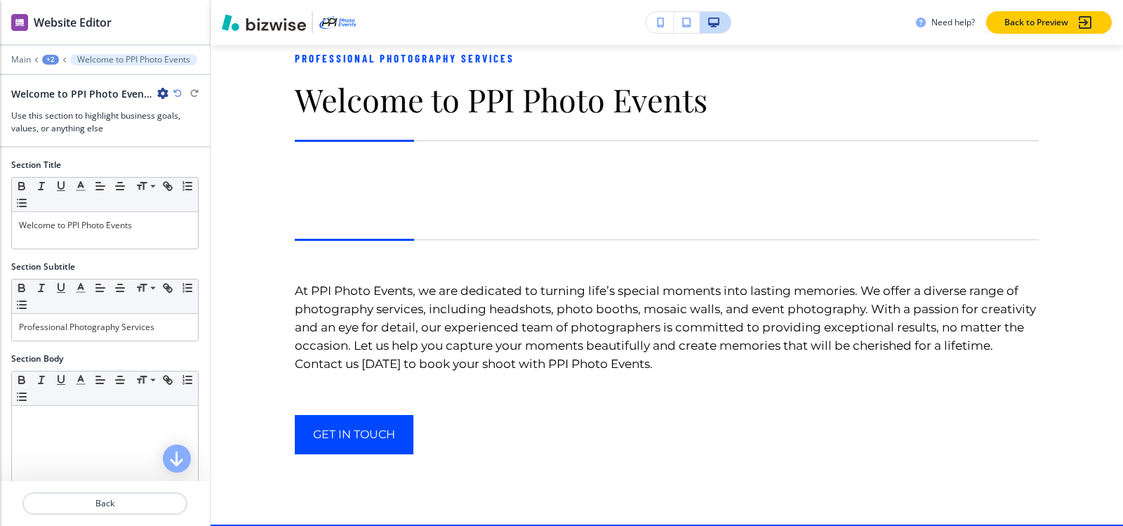
click at [161, 88] on icon "button" at bounding box center [162, 93] width 11 height 11
click at [172, 165] on p "Delete Section" at bounding box center [200, 167] width 72 height 13
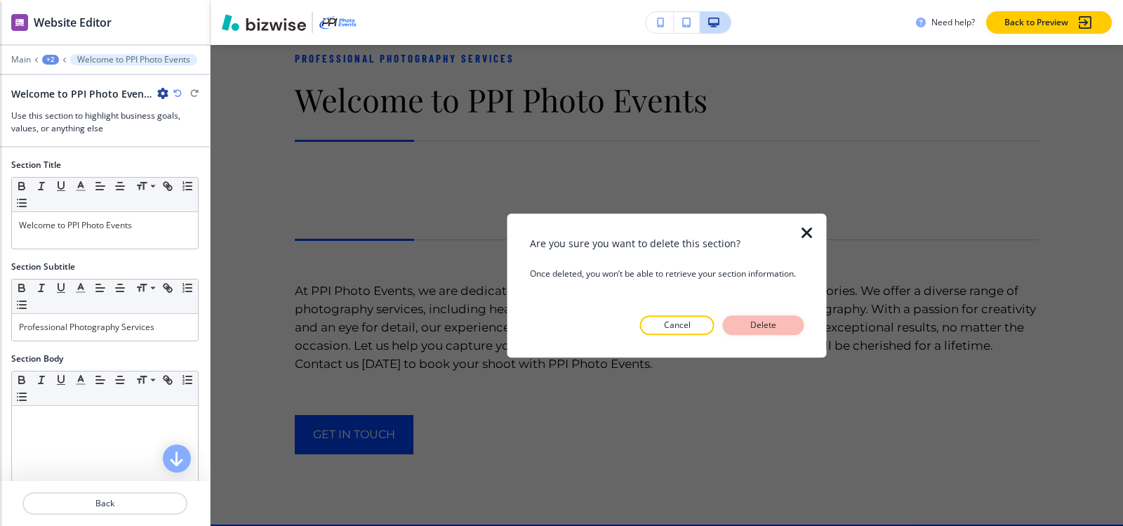
click at [774, 329] on p "Delete" at bounding box center [764, 325] width 34 height 13
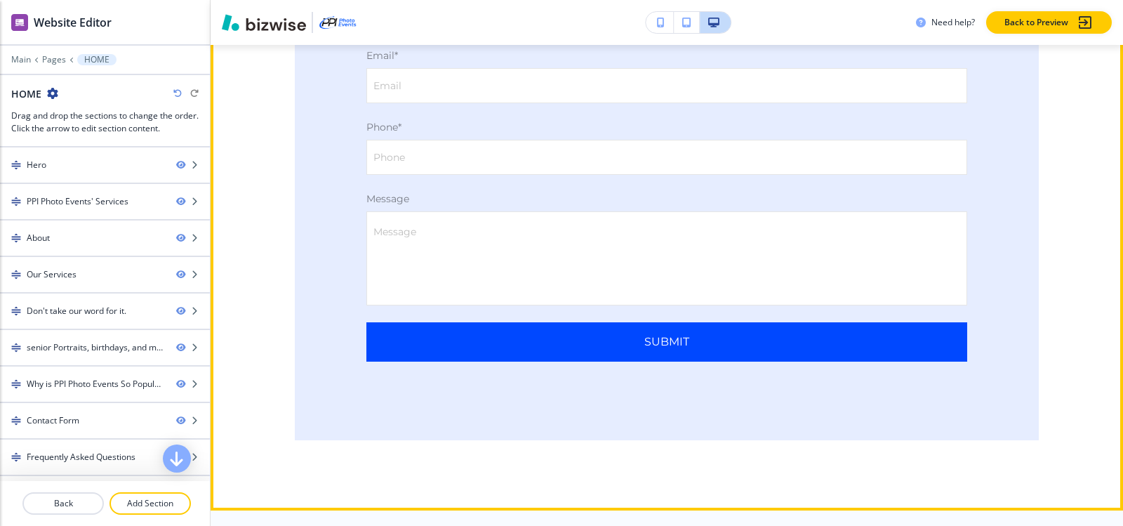
scroll to position [6072, 0]
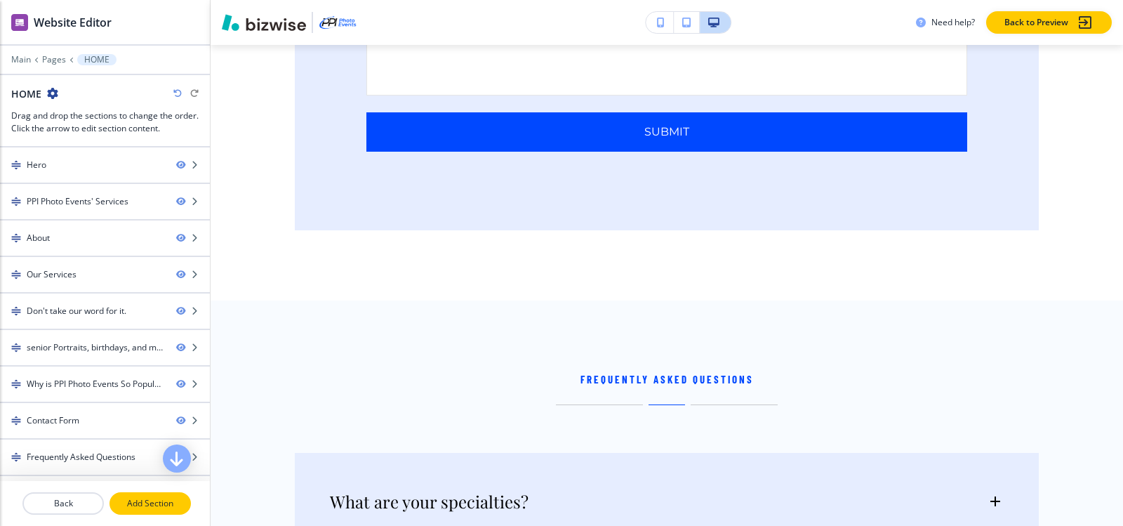
click at [131, 501] on p "Add Section" at bounding box center [150, 503] width 79 height 13
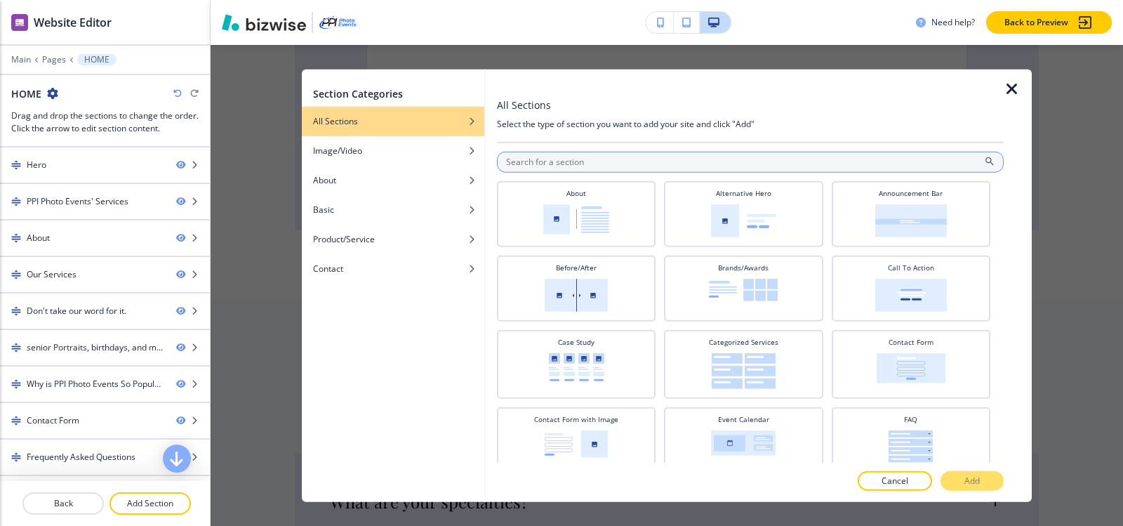
click at [661, 155] on input "text" at bounding box center [750, 161] width 507 height 21
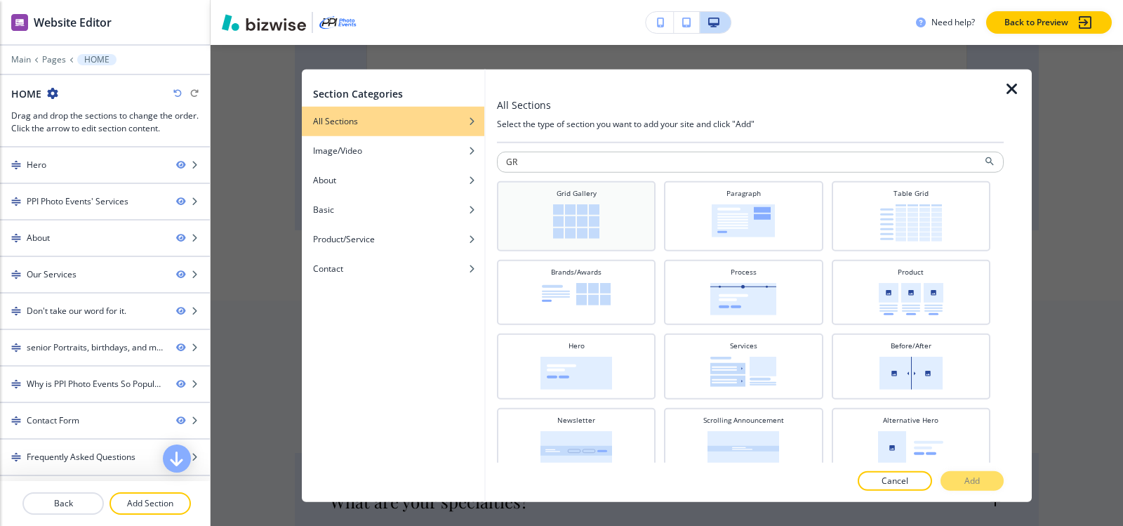
type input "GR"
click at [574, 225] on img at bounding box center [576, 220] width 46 height 34
click at [952, 477] on button "Add" at bounding box center [971, 481] width 63 height 20
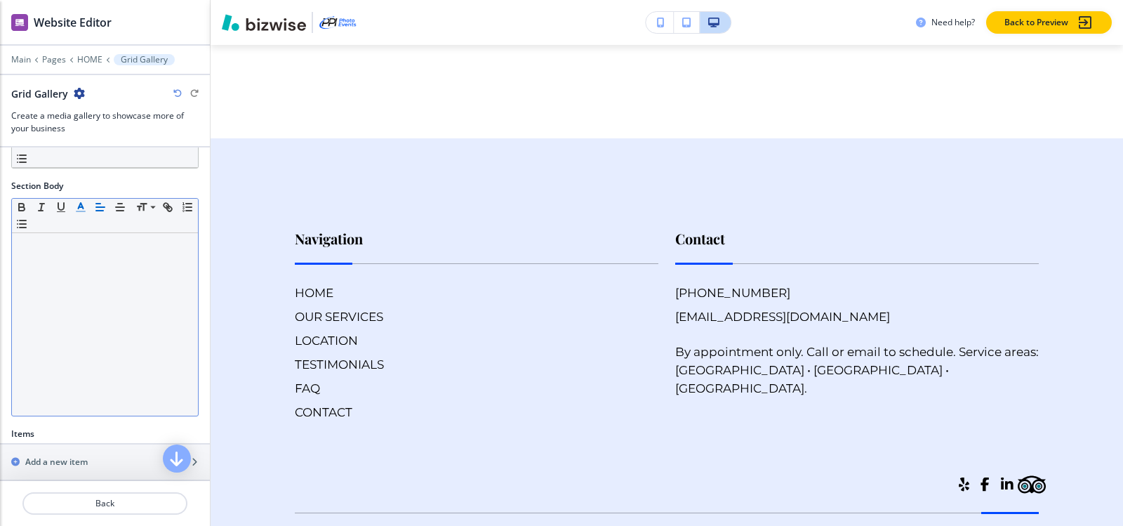
scroll to position [59, 0]
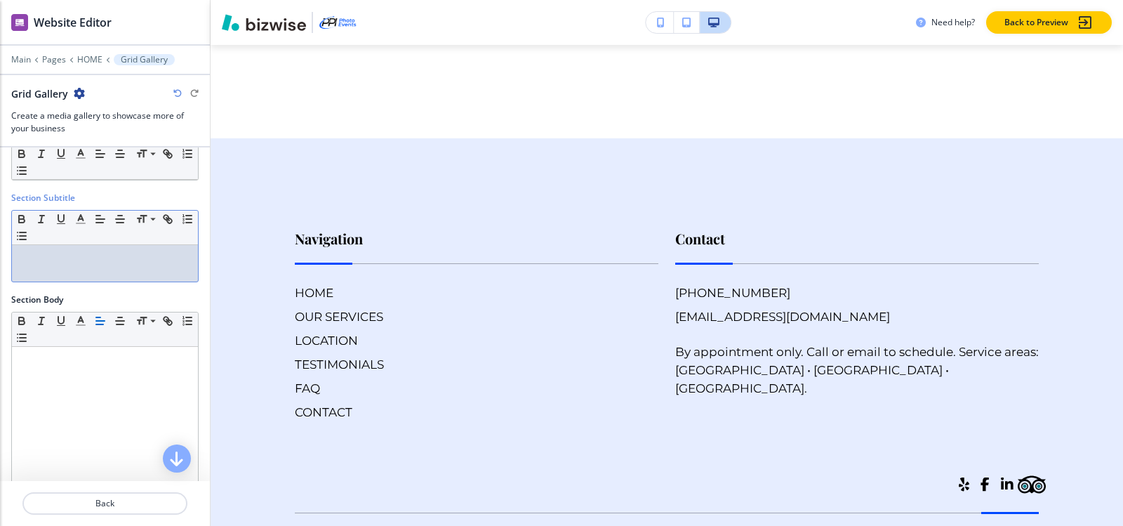
click at [81, 267] on div at bounding box center [105, 263] width 186 height 36
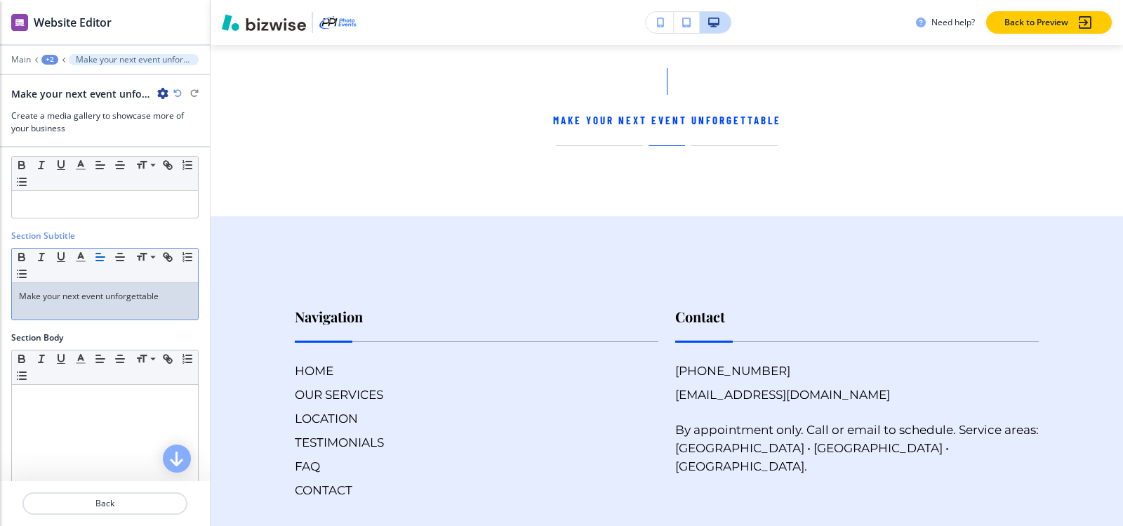
scroll to position [0, 0]
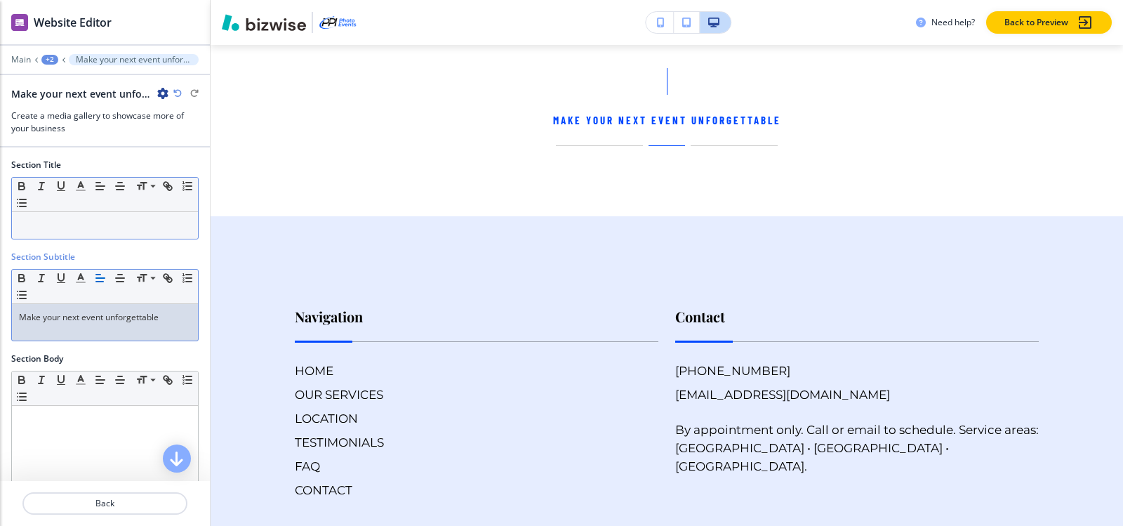
click at [100, 229] on p at bounding box center [105, 225] width 172 height 13
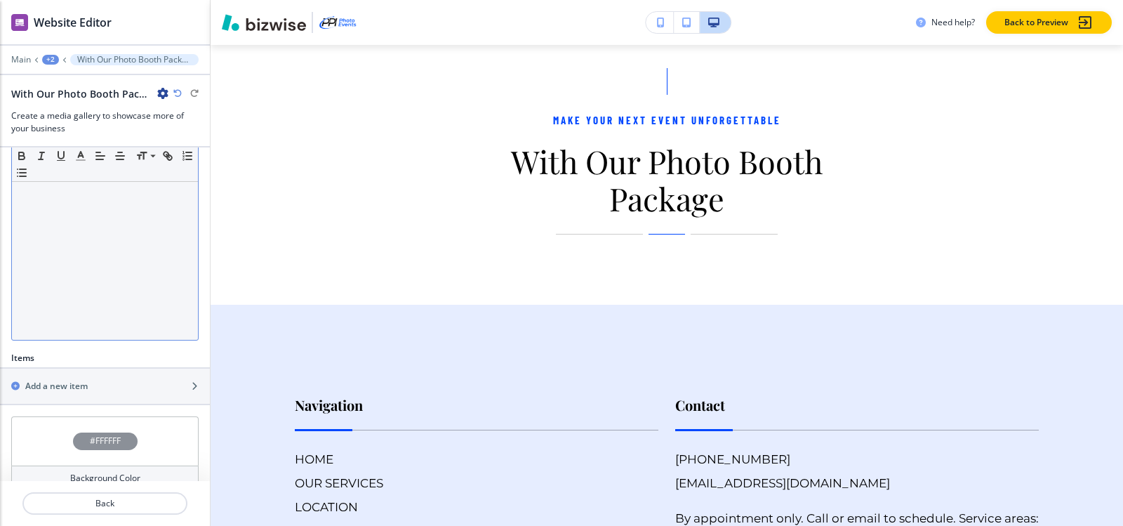
scroll to position [269, 0]
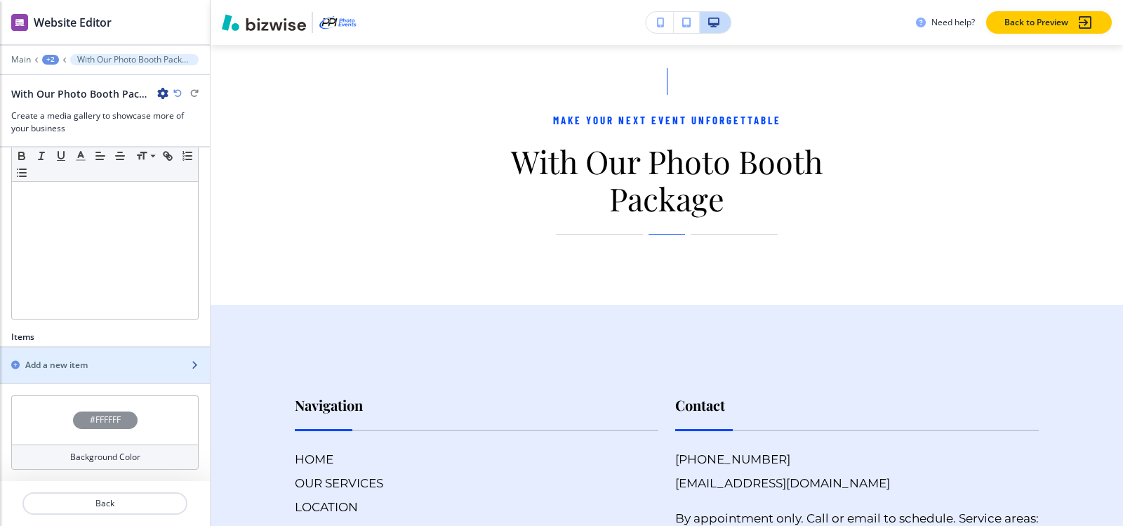
click at [85, 373] on div "button" at bounding box center [105, 376] width 210 height 11
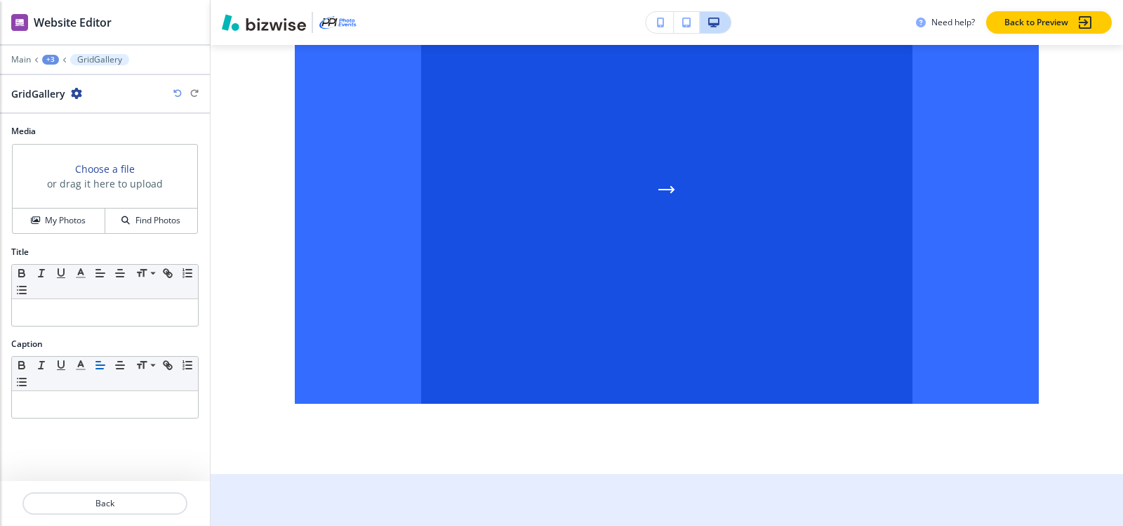
scroll to position [9801, 0]
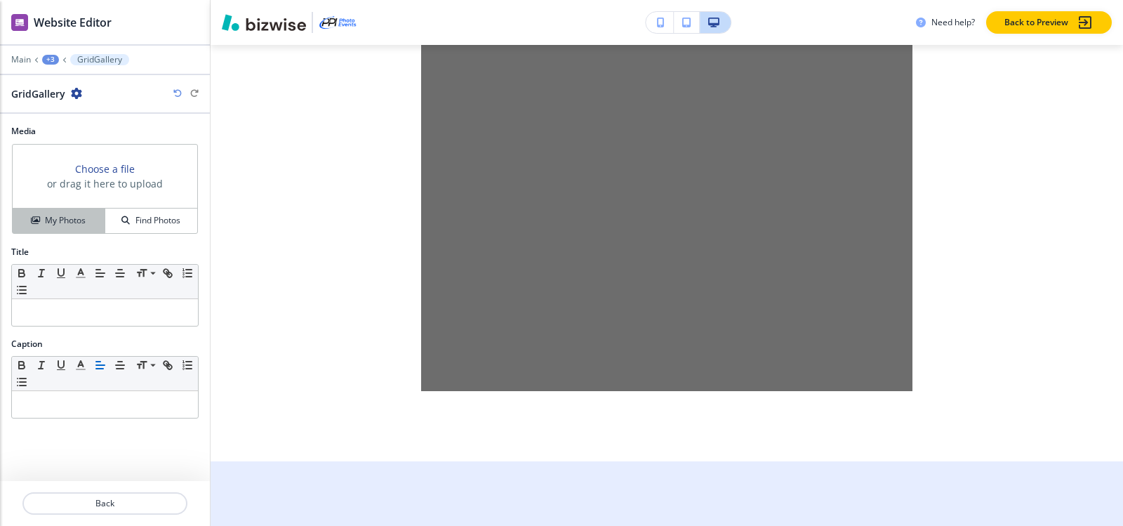
click at [53, 219] on h4 "My Photos" at bounding box center [65, 220] width 41 height 13
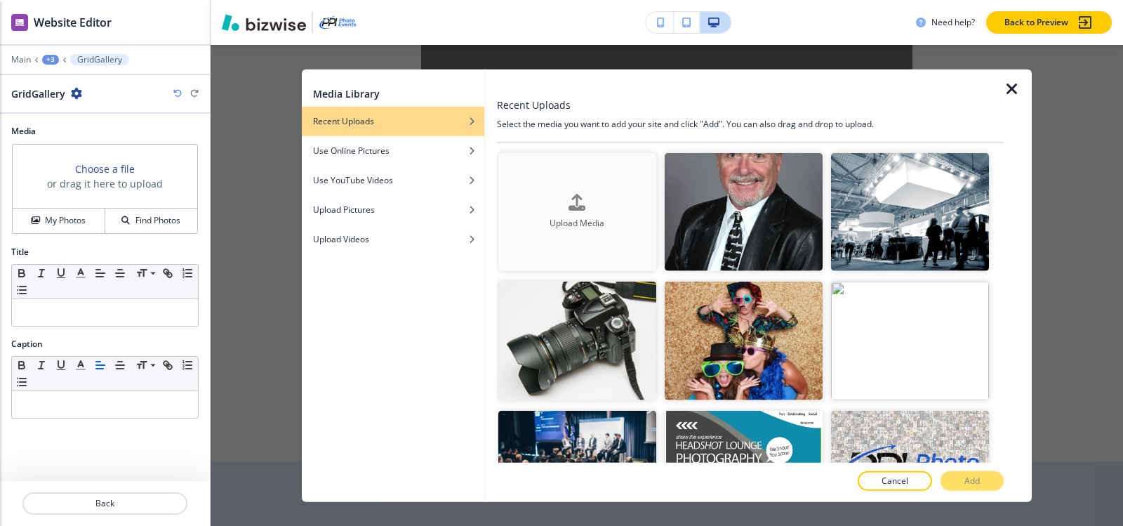
click at [513, 199] on div "Upload Media" at bounding box center [577, 212] width 158 height 36
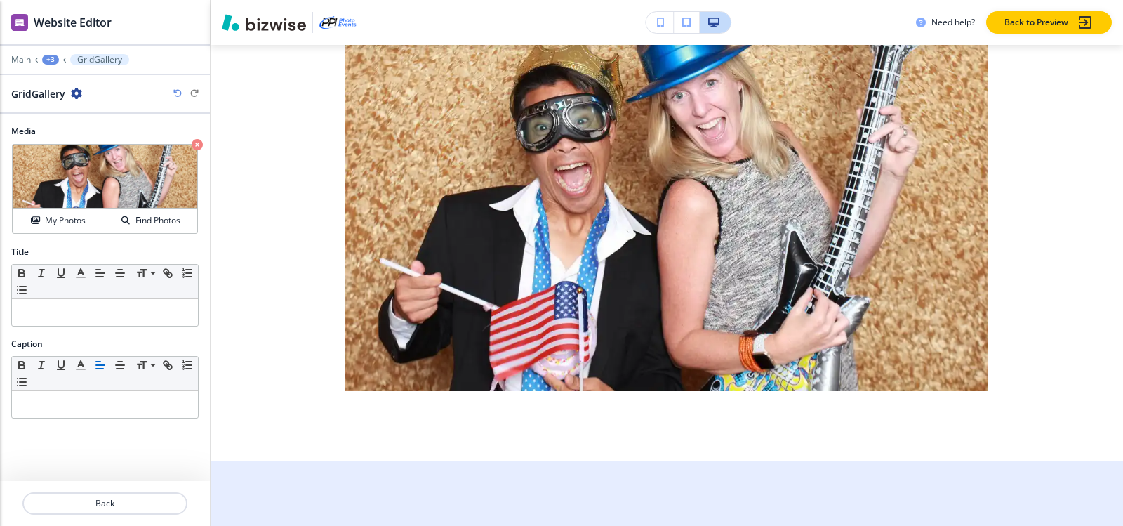
click at [55, 63] on div "+3" at bounding box center [50, 60] width 17 height 10
click at [88, 137] on p "With Our Photo Booth Package" at bounding box center [87, 132] width 72 height 13
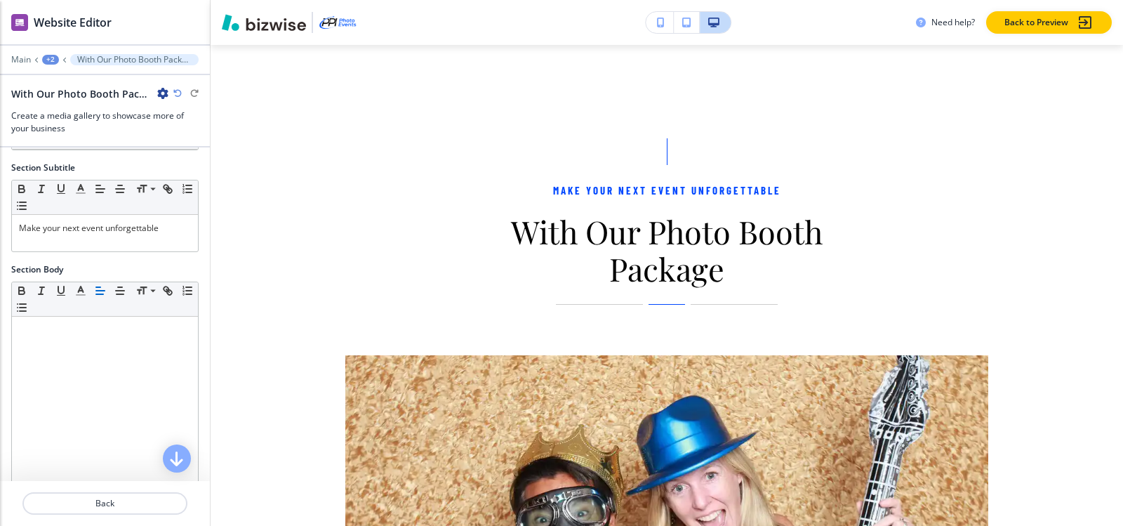
scroll to position [70, 0]
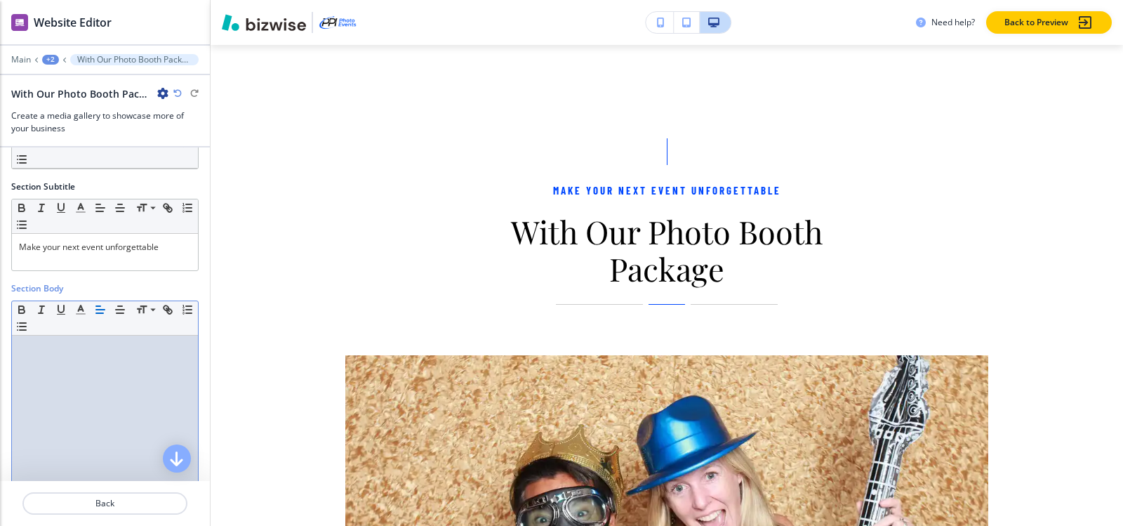
click at [89, 357] on div at bounding box center [105, 426] width 186 height 182
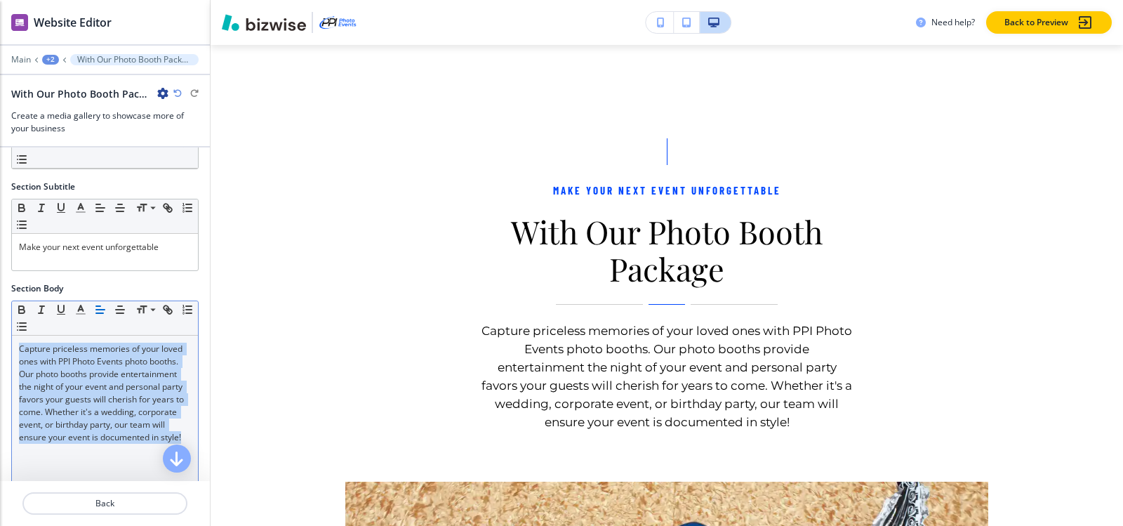
click at [100, 307] on icon "button" at bounding box center [100, 309] width 13 height 13
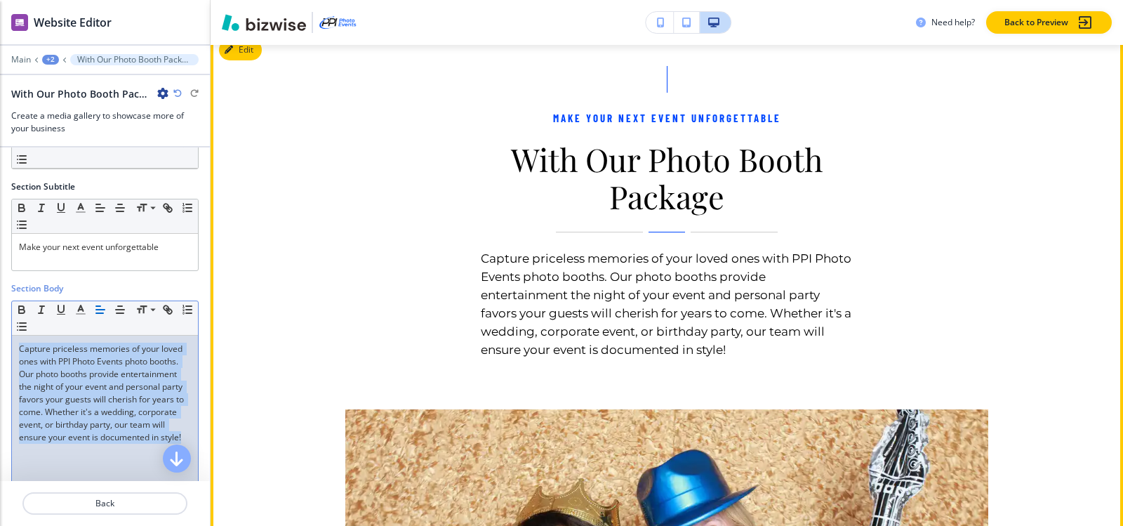
scroll to position [9549, 0]
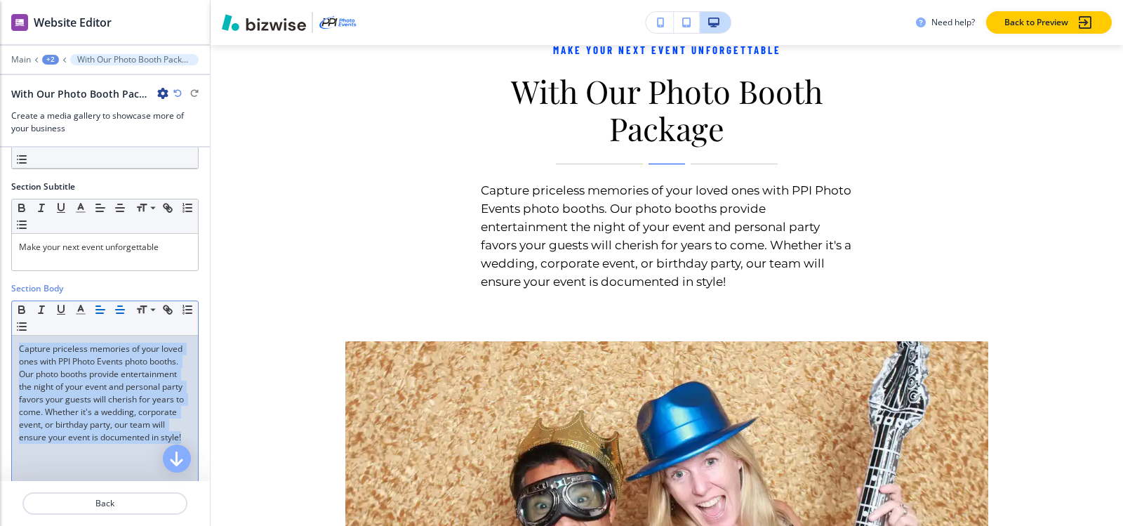
click at [119, 306] on line "button" at bounding box center [120, 306] width 4 height 0
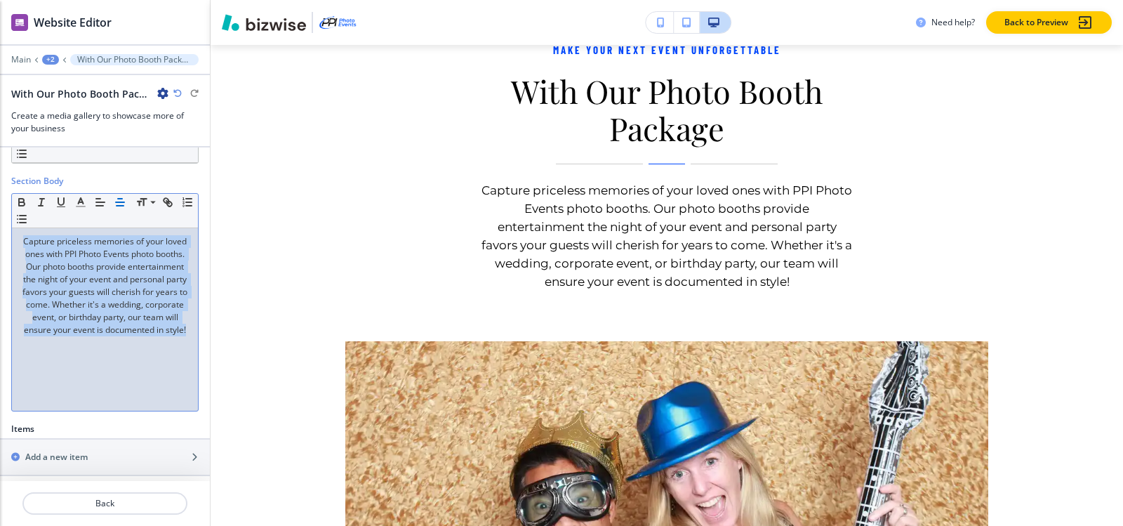
scroll to position [306, 0]
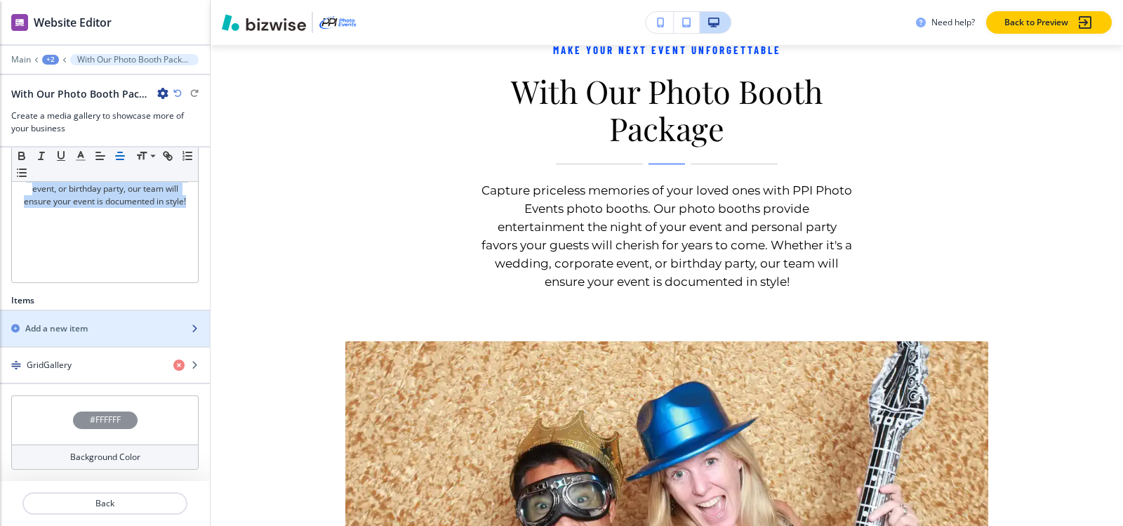
click at [77, 333] on h2 "Add a new item" at bounding box center [56, 328] width 62 height 13
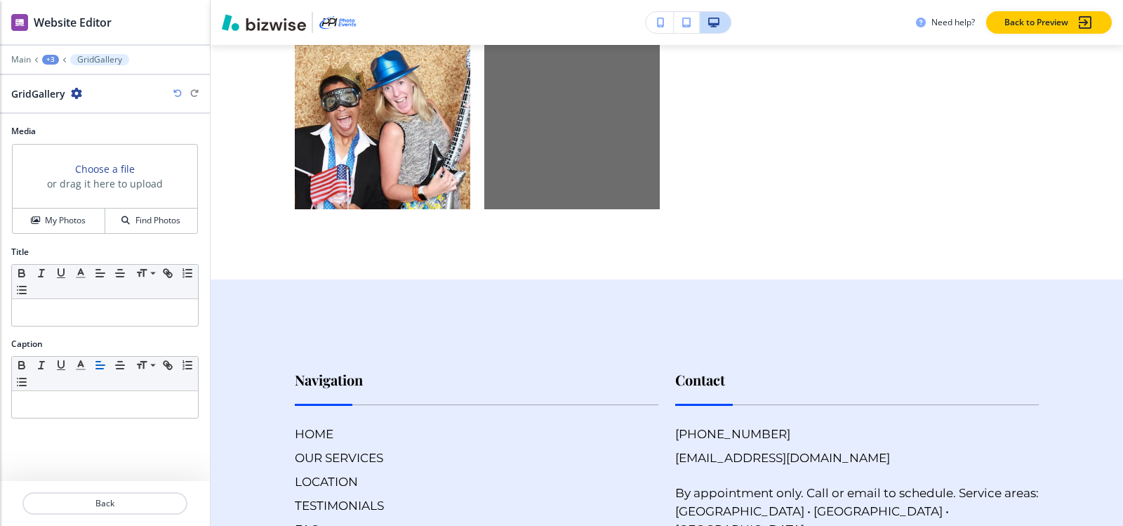
scroll to position [9857, 0]
click at [61, 228] on button "My Photos" at bounding box center [59, 220] width 93 height 25
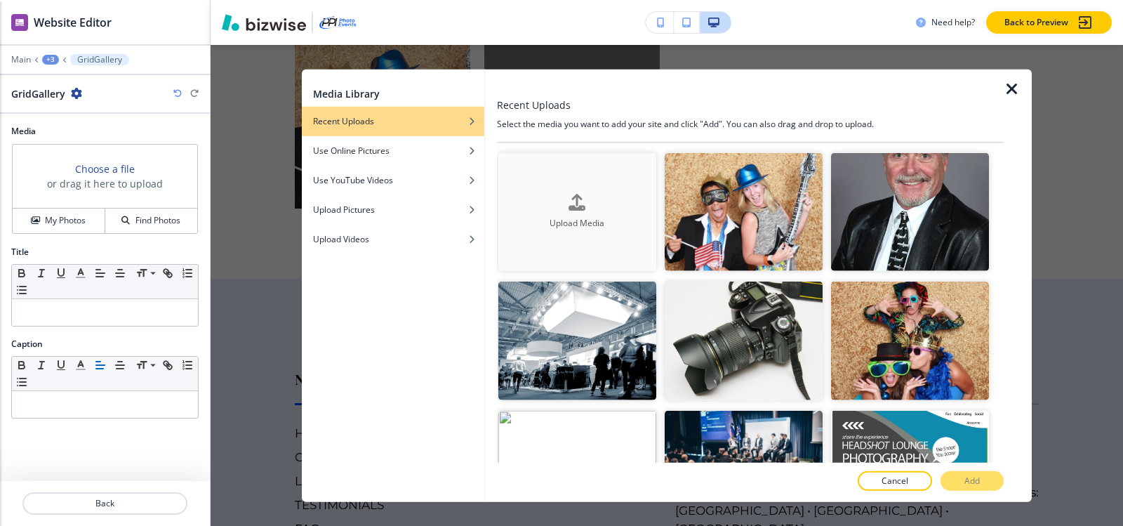
click at [575, 158] on button "Upload Media" at bounding box center [577, 211] width 158 height 119
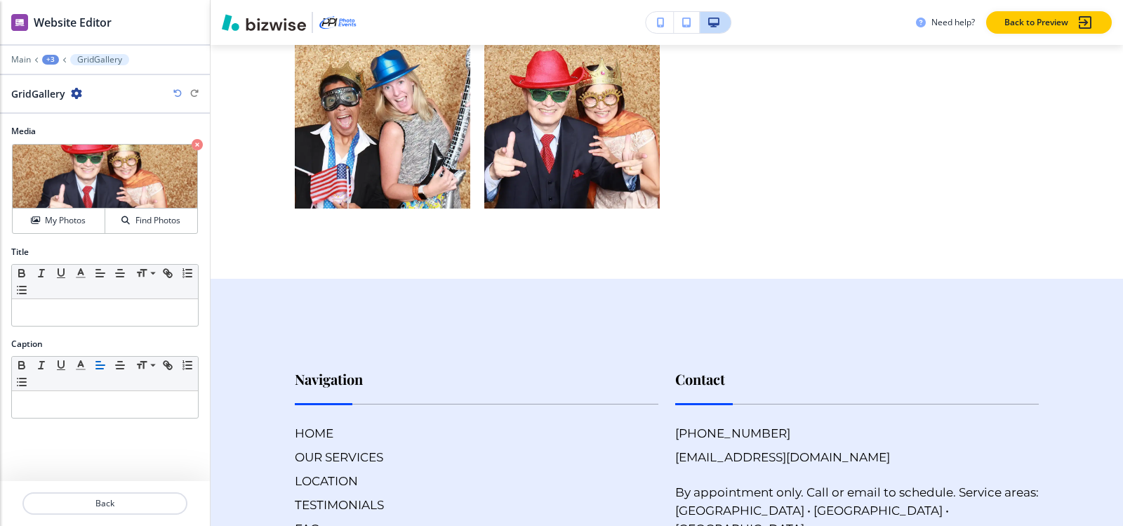
click at [51, 62] on div "+3" at bounding box center [50, 60] width 17 height 10
click at [77, 131] on p "With Our Photo Booth Package" at bounding box center [87, 132] width 72 height 13
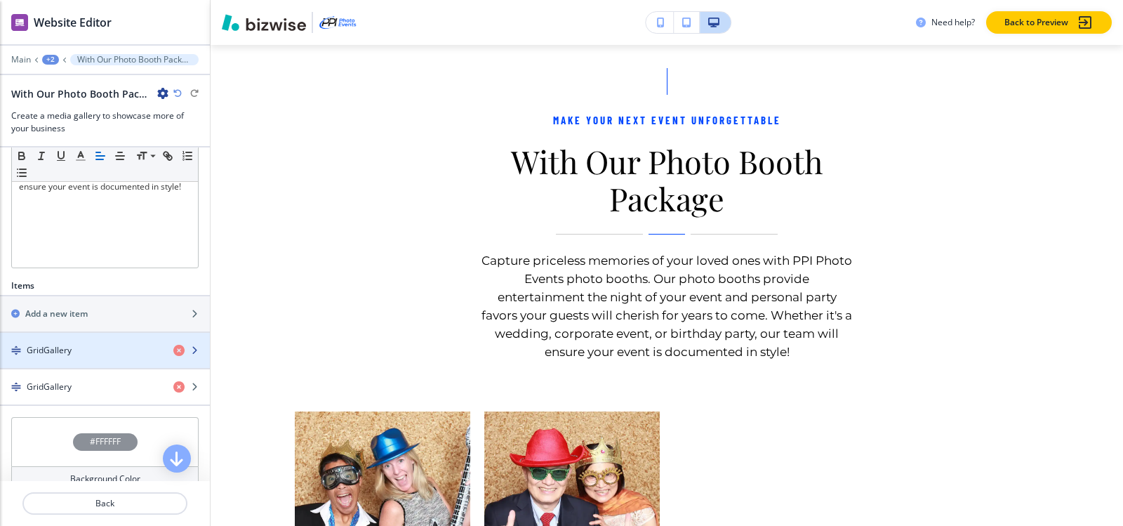
scroll to position [342, 0]
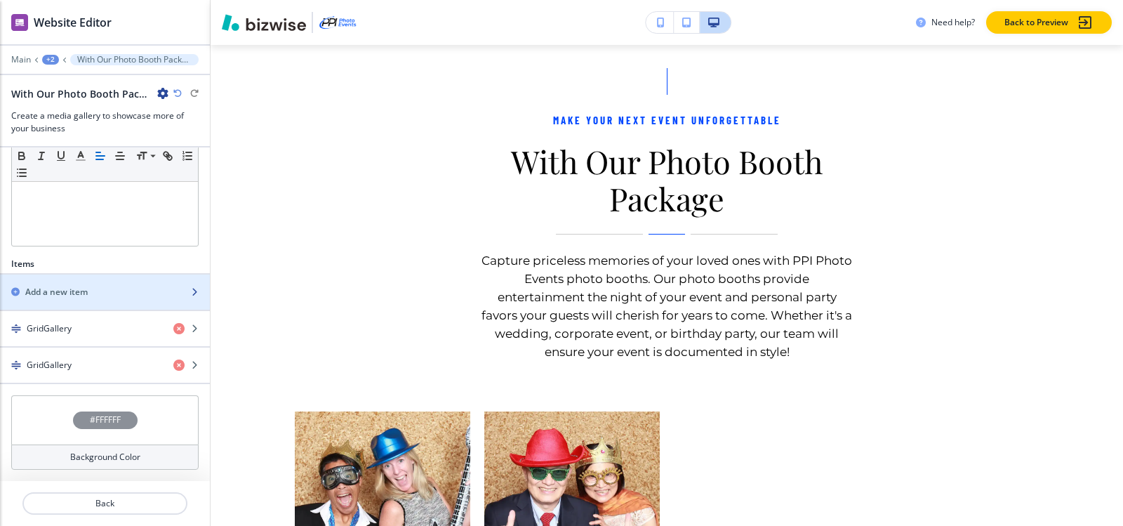
click at [106, 291] on div "Add a new item" at bounding box center [89, 292] width 179 height 13
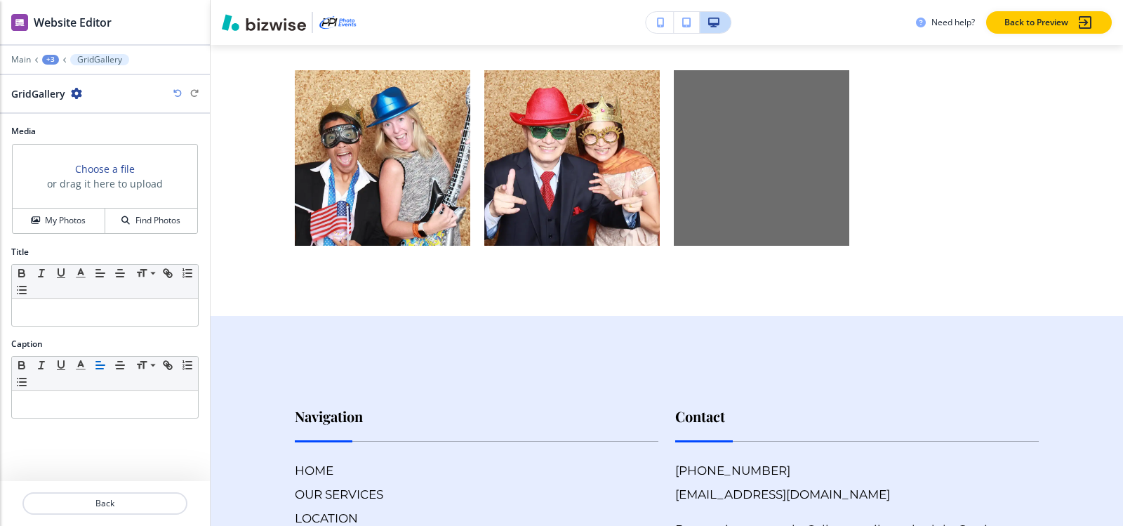
scroll to position [9857, 0]
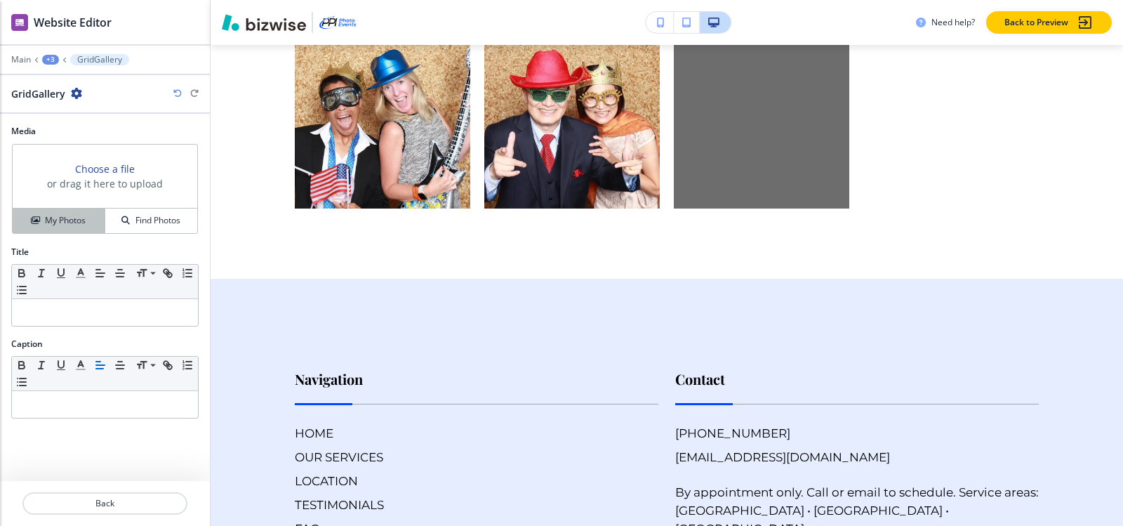
click at [69, 229] on button "My Photos" at bounding box center [59, 220] width 93 height 25
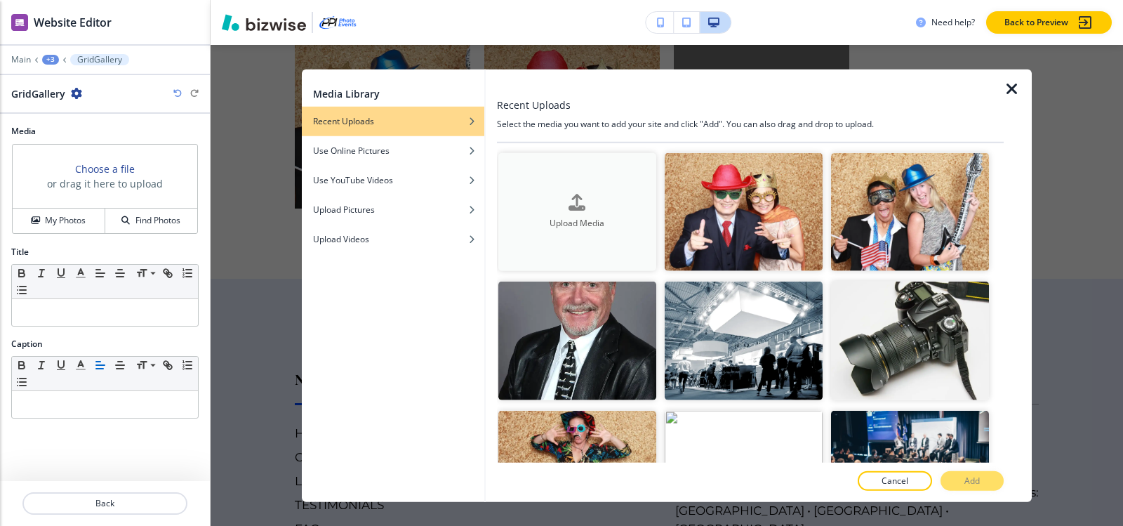
click at [566, 194] on div "Upload Media" at bounding box center [577, 212] width 158 height 36
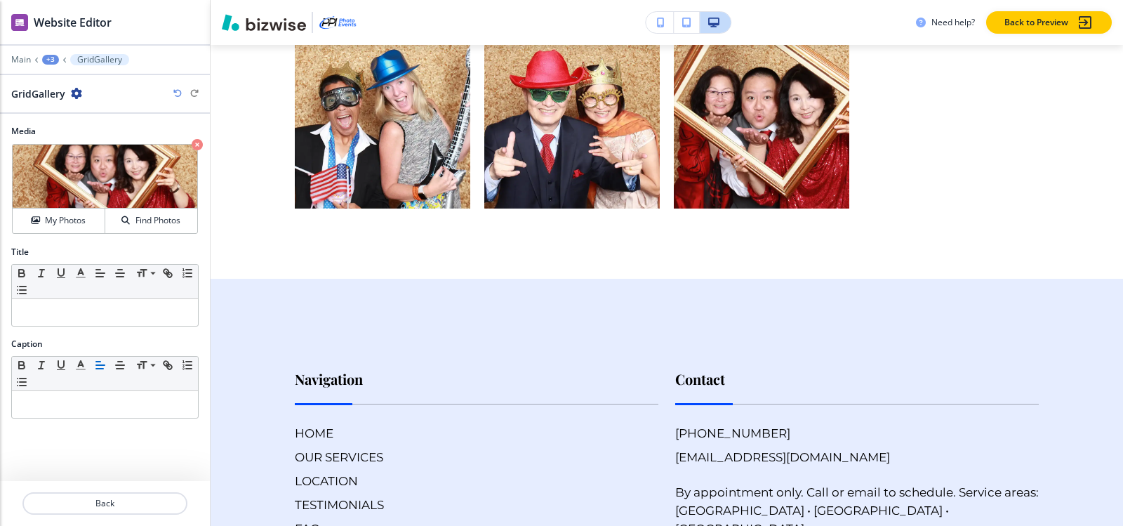
click at [55, 57] on div "+3" at bounding box center [50, 60] width 17 height 10
click at [81, 127] on p "With Our Photo Booth Package" at bounding box center [87, 132] width 72 height 13
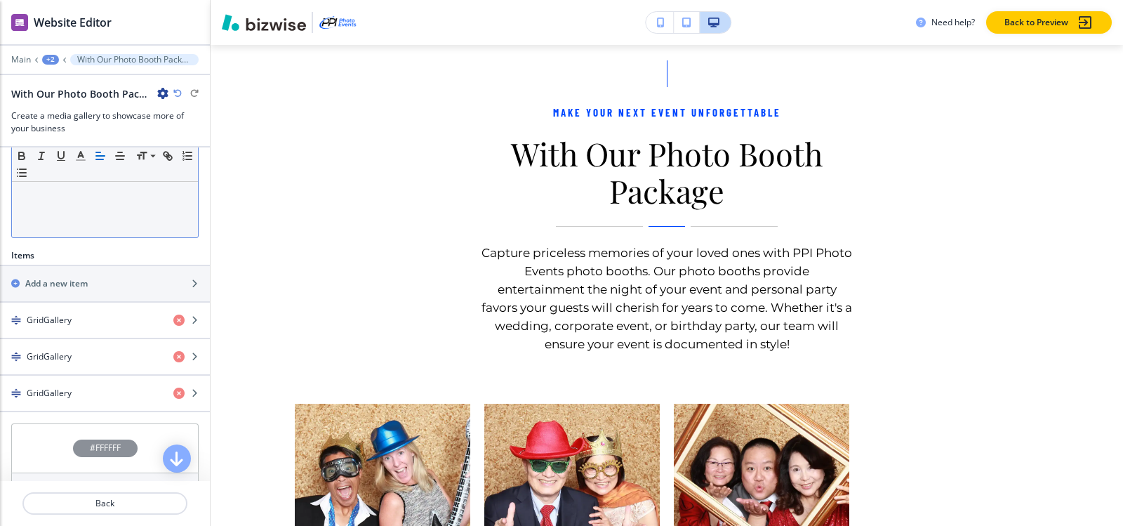
scroll to position [9479, 0]
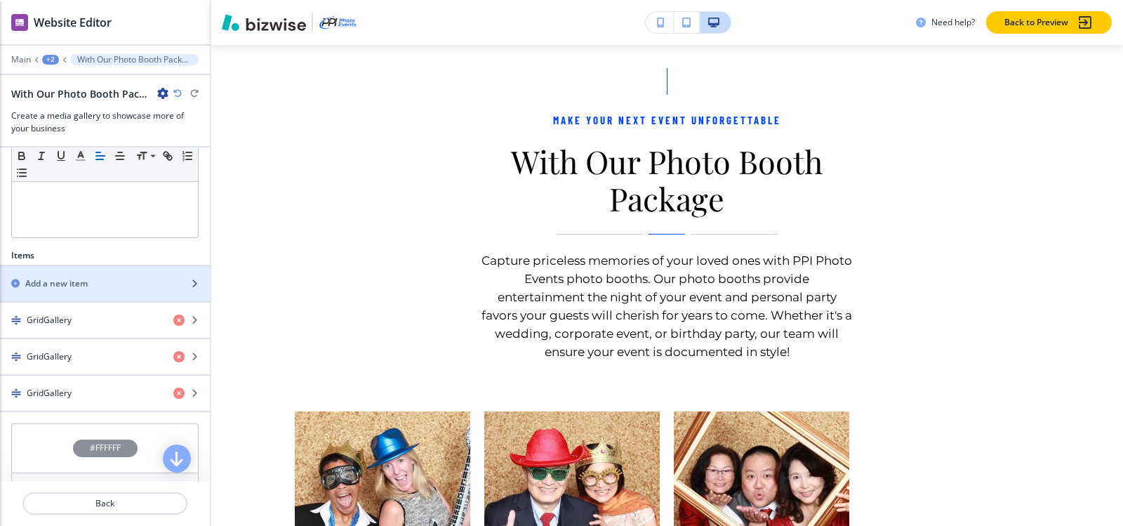
click at [97, 296] on div "button" at bounding box center [105, 295] width 210 height 11
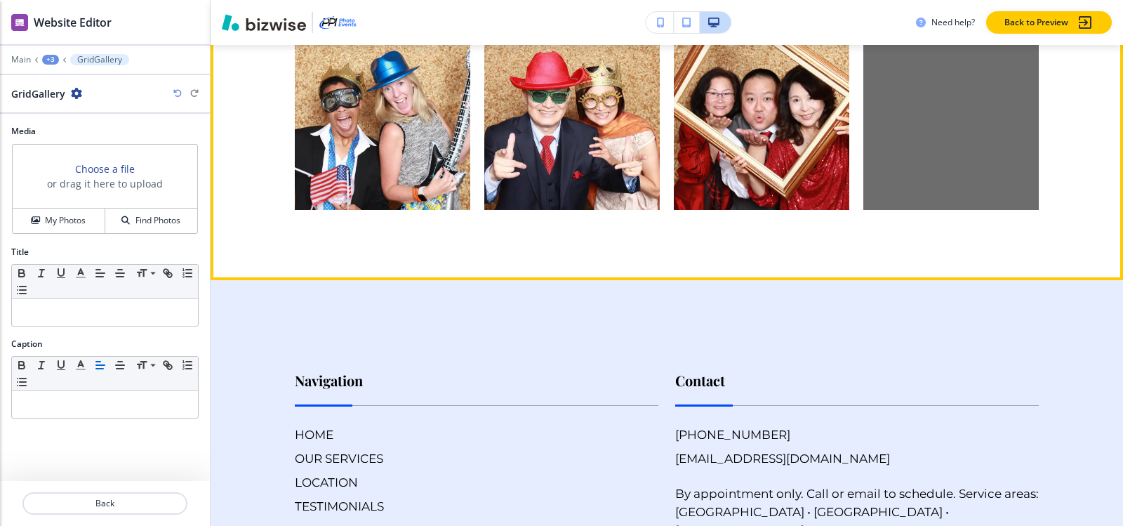
scroll to position [9857, 0]
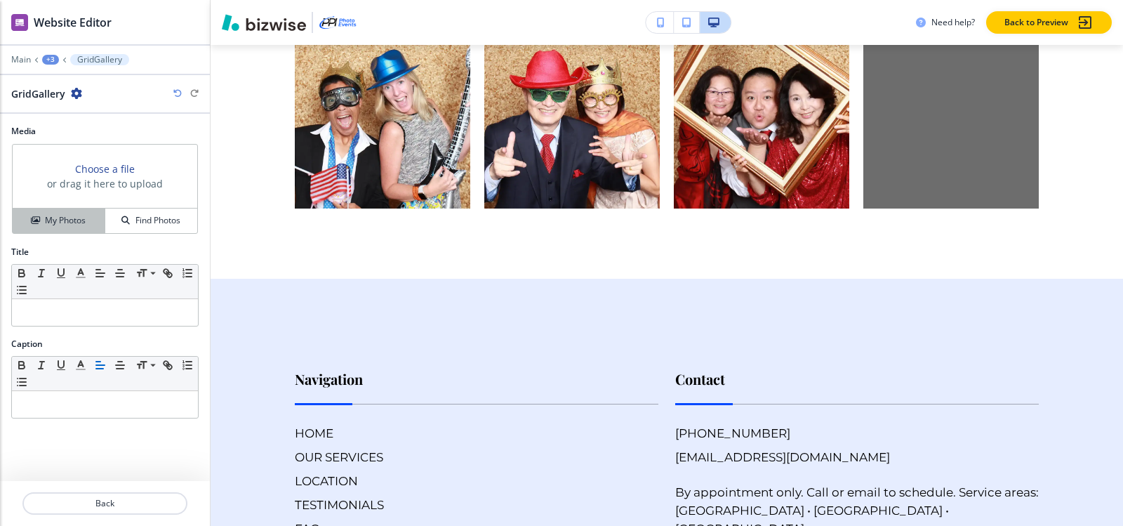
click at [74, 225] on h4 "My Photos" at bounding box center [65, 220] width 41 height 13
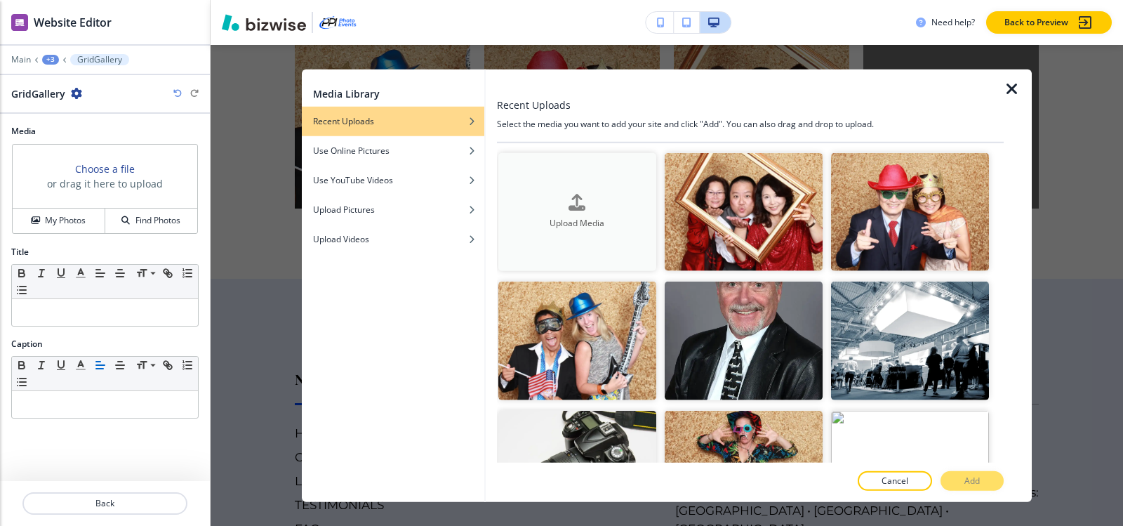
click at [563, 190] on button "Upload Media" at bounding box center [577, 211] width 158 height 119
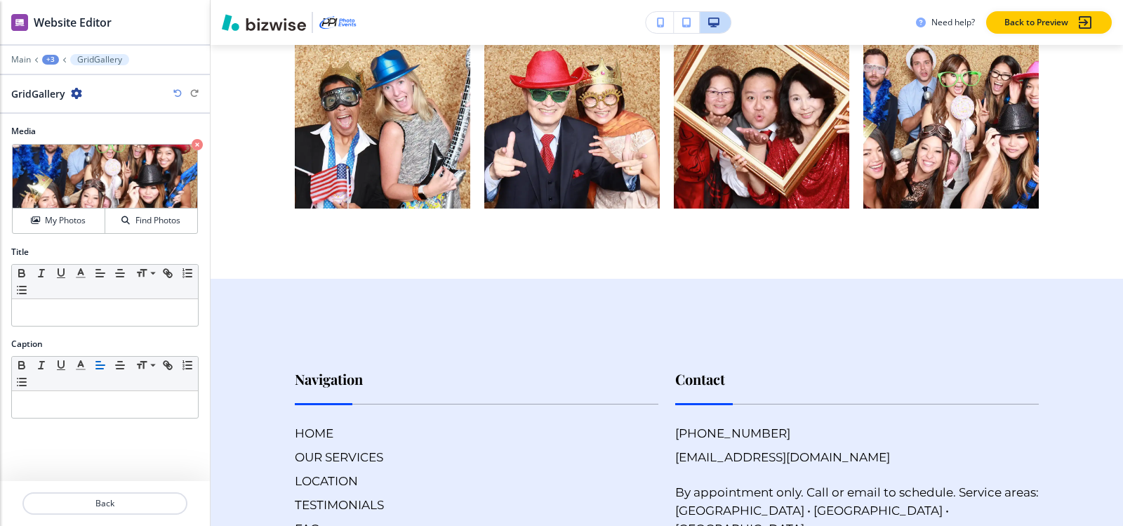
click at [51, 58] on div "+3" at bounding box center [50, 60] width 17 height 10
click at [65, 122] on button "With Our Photo Booth Package" at bounding box center [87, 131] width 90 height 25
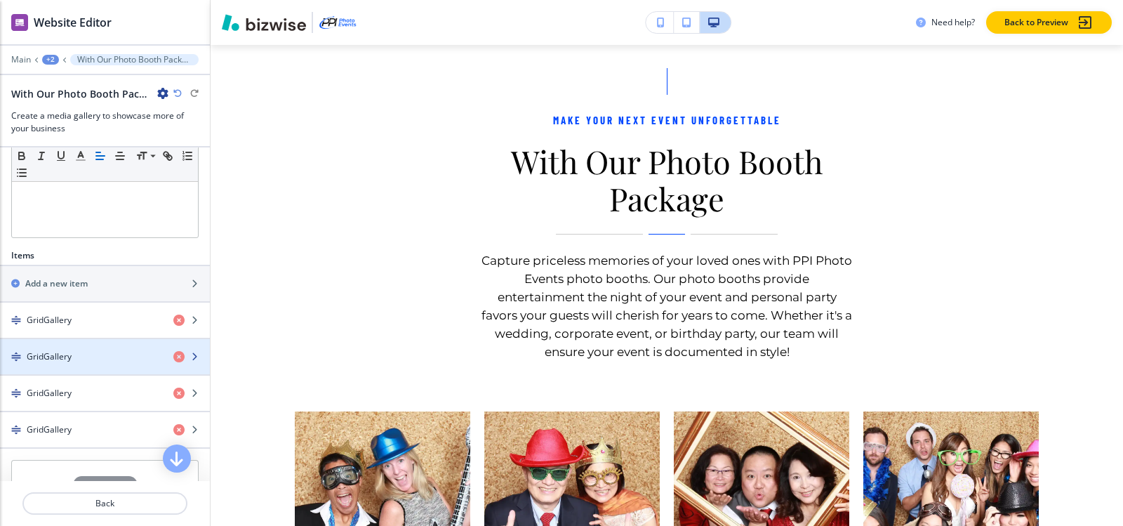
scroll to position [415, 0]
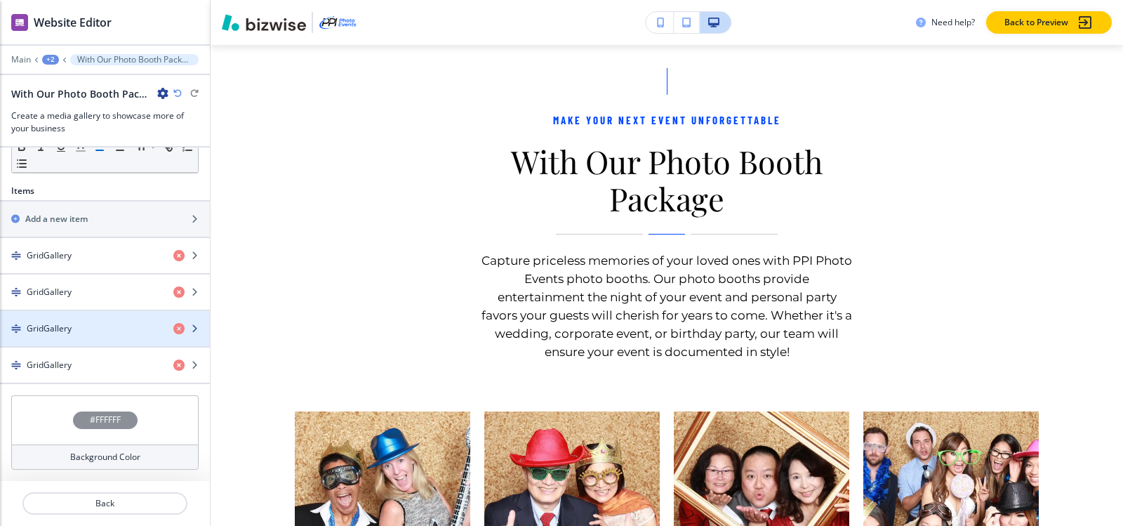
click at [70, 325] on h4 "GridGallery" at bounding box center [49, 328] width 45 height 13
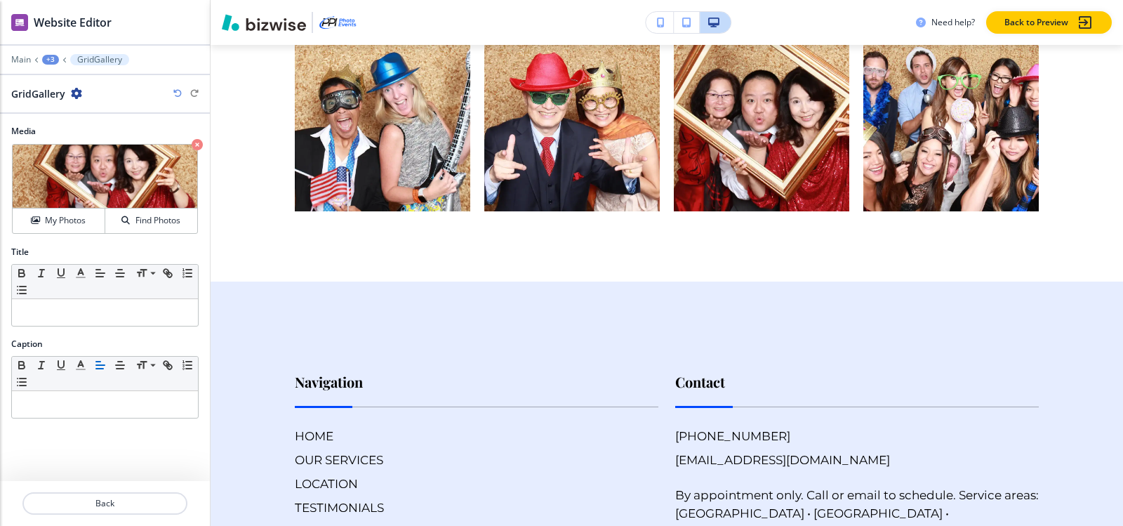
scroll to position [9857, 0]
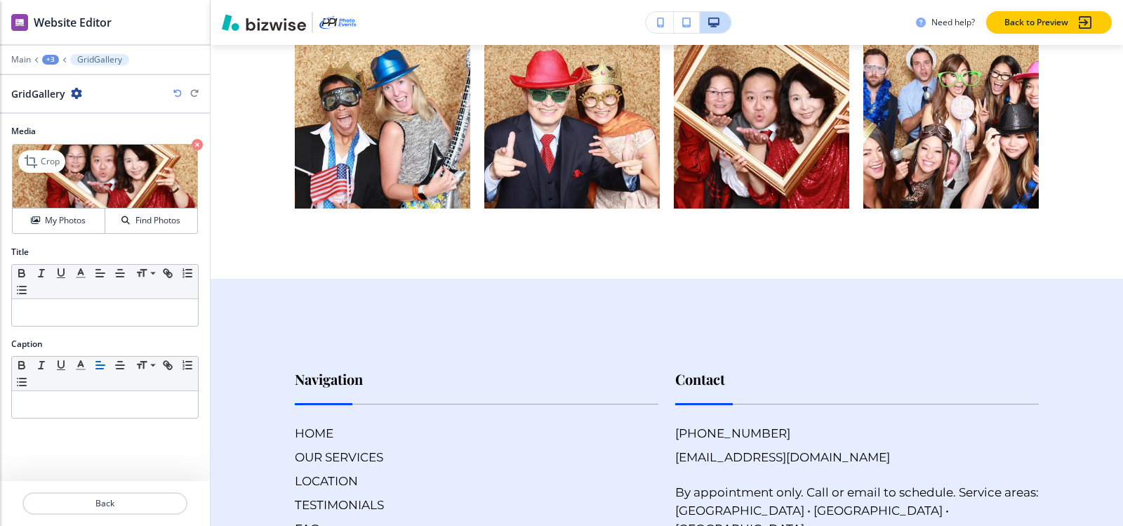
click at [196, 145] on icon "button" at bounding box center [197, 144] width 11 height 11
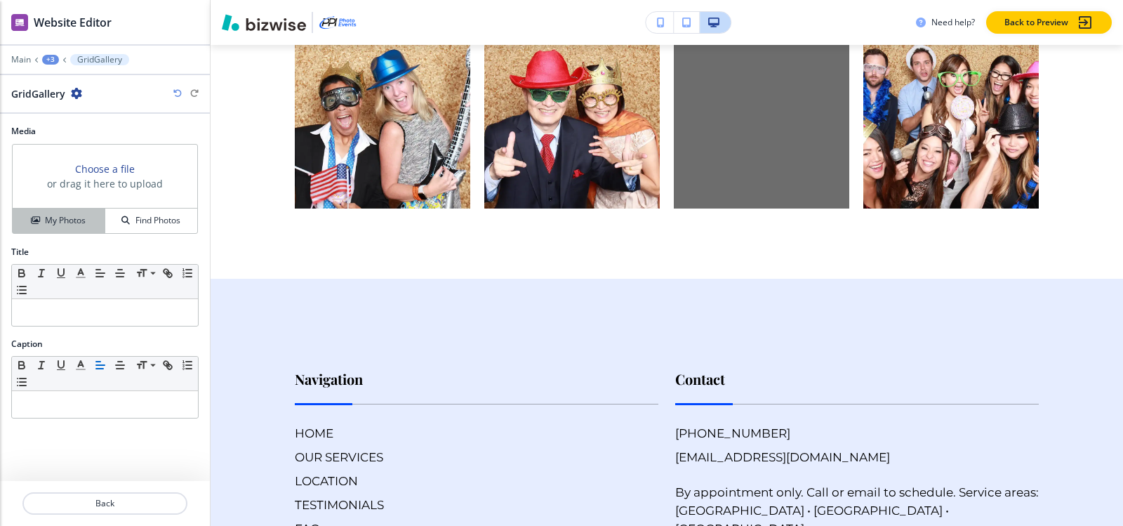
drag, startPoint x: 69, startPoint y: 234, endPoint x: 74, endPoint y: 226, distance: 8.8
click at [70, 232] on div "Choose a file or drag it here to upload My Photos Find Photos" at bounding box center [104, 188] width 187 height 91
click at [75, 220] on h4 "My Photos" at bounding box center [65, 220] width 41 height 13
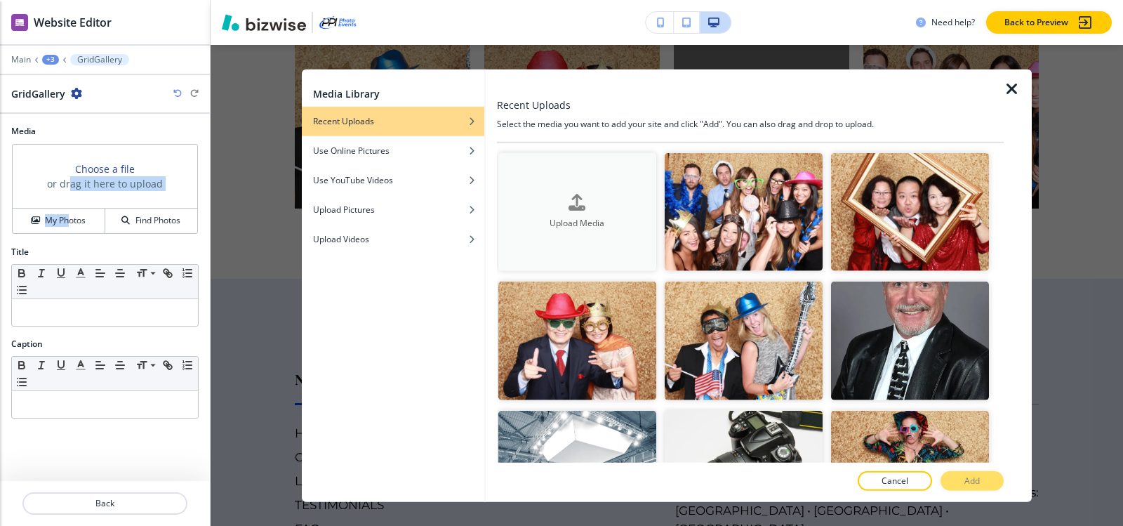
click at [530, 204] on div "Upload Media" at bounding box center [577, 212] width 158 height 36
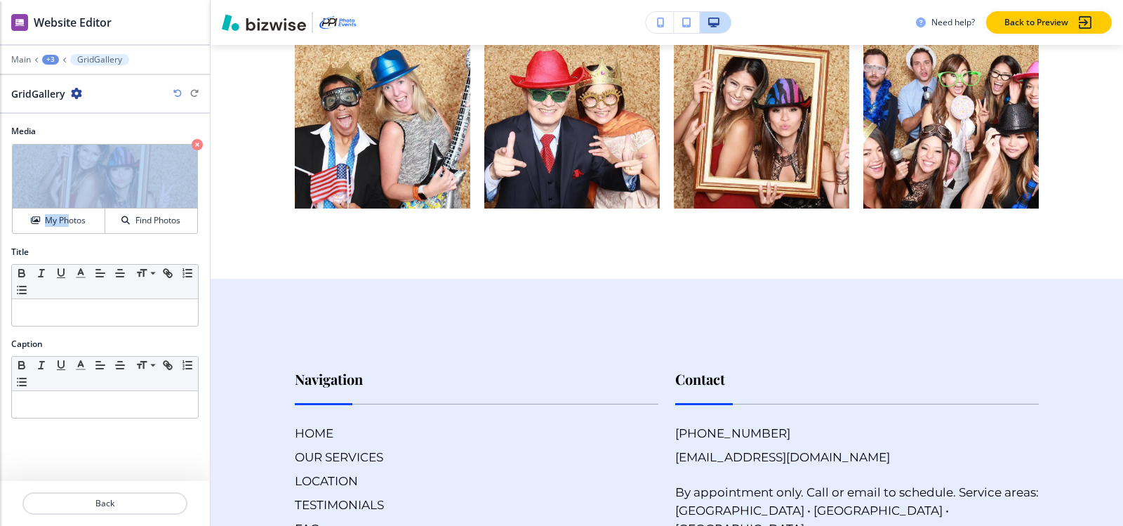
click at [45, 59] on div "+3" at bounding box center [50, 60] width 17 height 10
click at [81, 128] on p "With Our Photo Booth Package" at bounding box center [87, 132] width 72 height 13
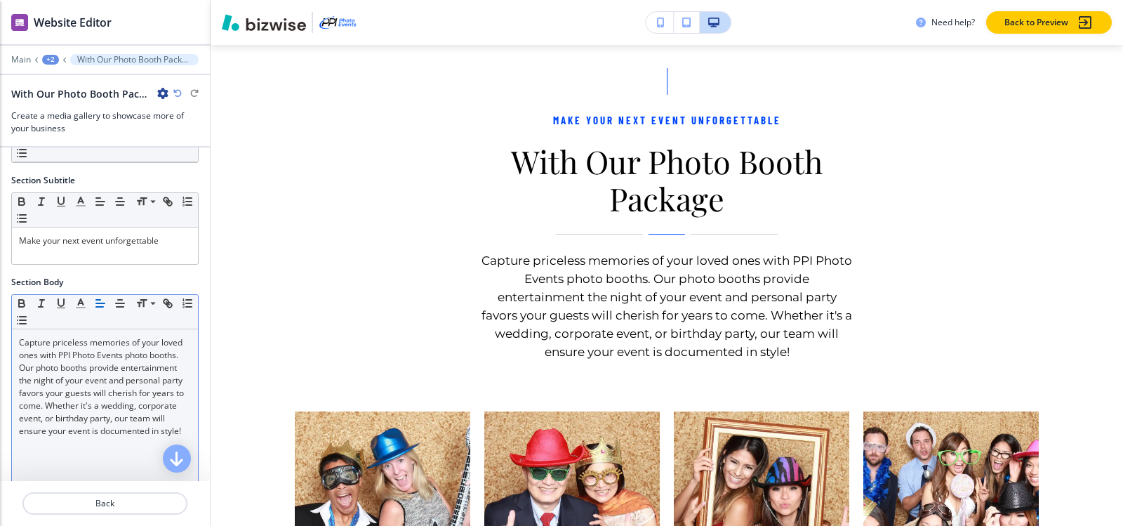
scroll to position [281, 0]
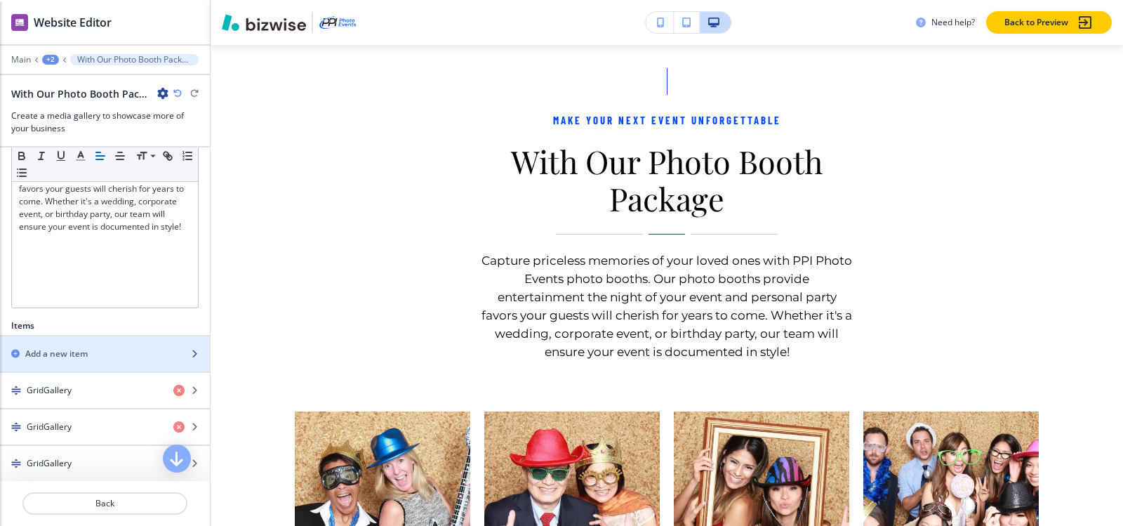
click at [63, 349] on h2 "Add a new item" at bounding box center [56, 353] width 62 height 13
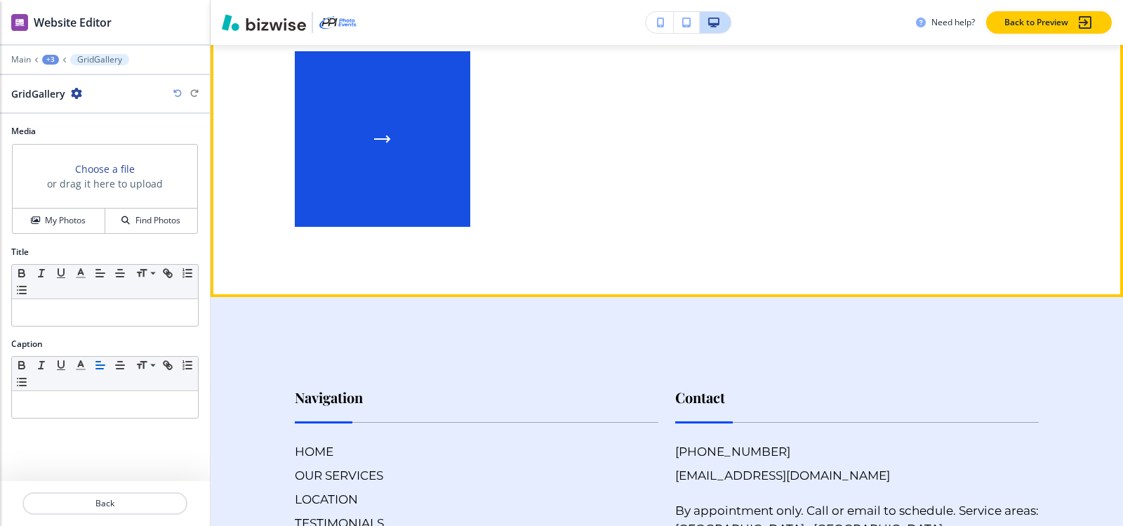
scroll to position [10044, 0]
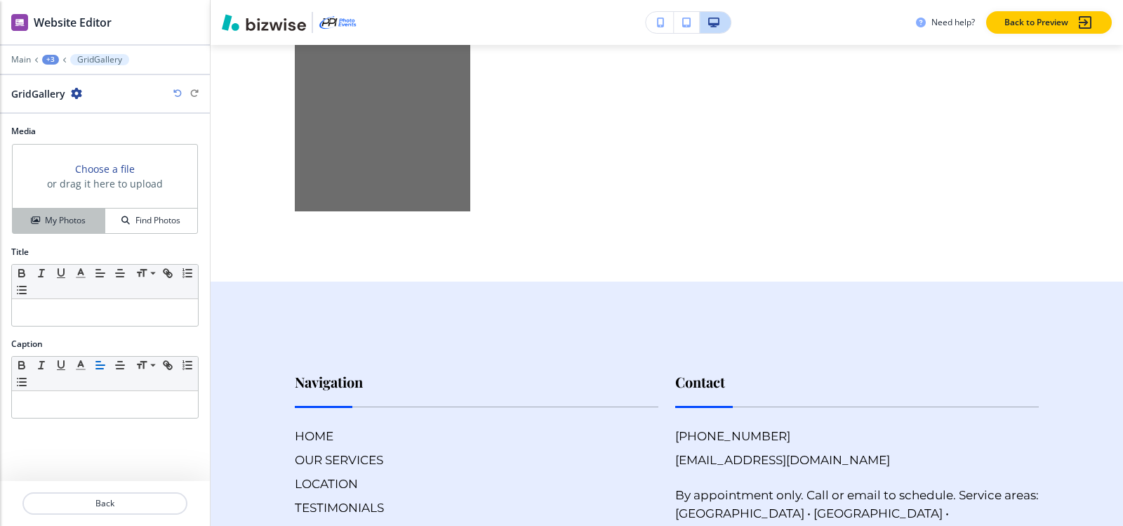
click at [86, 209] on button "My Photos" at bounding box center [59, 220] width 93 height 25
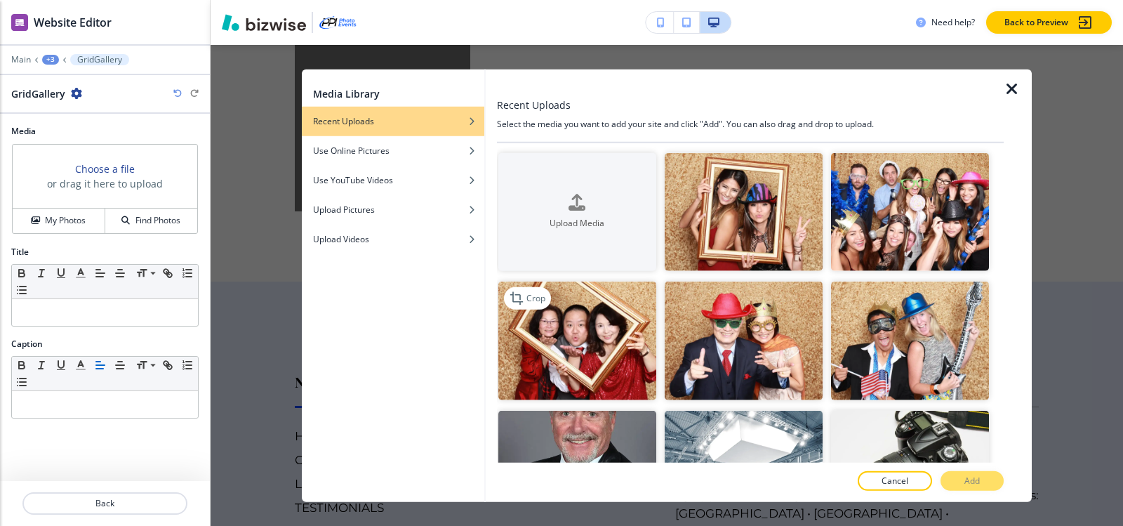
click at [595, 319] on img "button" at bounding box center [577, 340] width 158 height 119
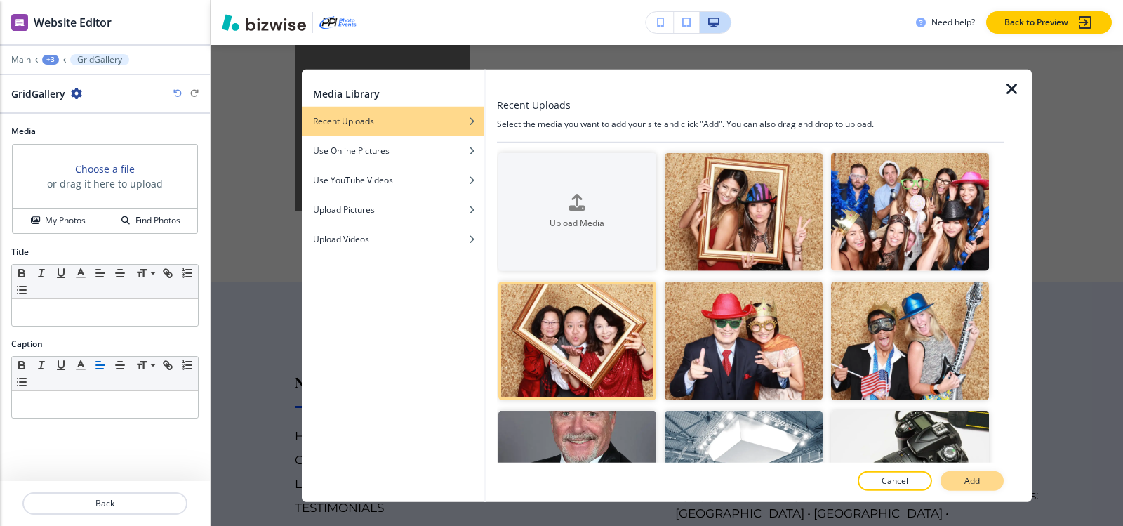
click at [973, 479] on p "Add" at bounding box center [971, 480] width 15 height 13
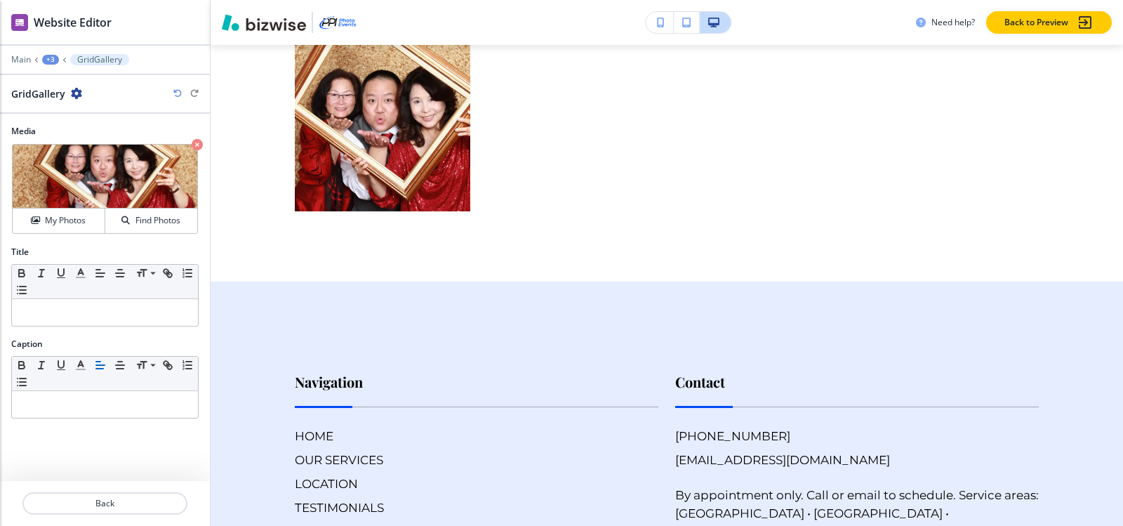
click at [58, 58] on button "+3" at bounding box center [50, 60] width 17 height 10
click at [56, 129] on p "With Our Photo Booth Package" at bounding box center [87, 132] width 72 height 13
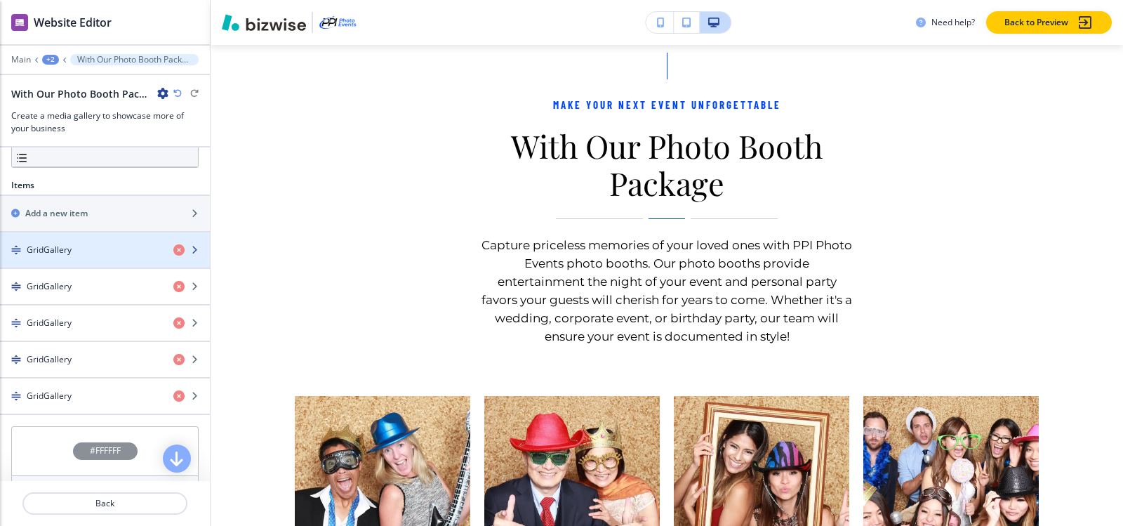
scroll to position [9479, 0]
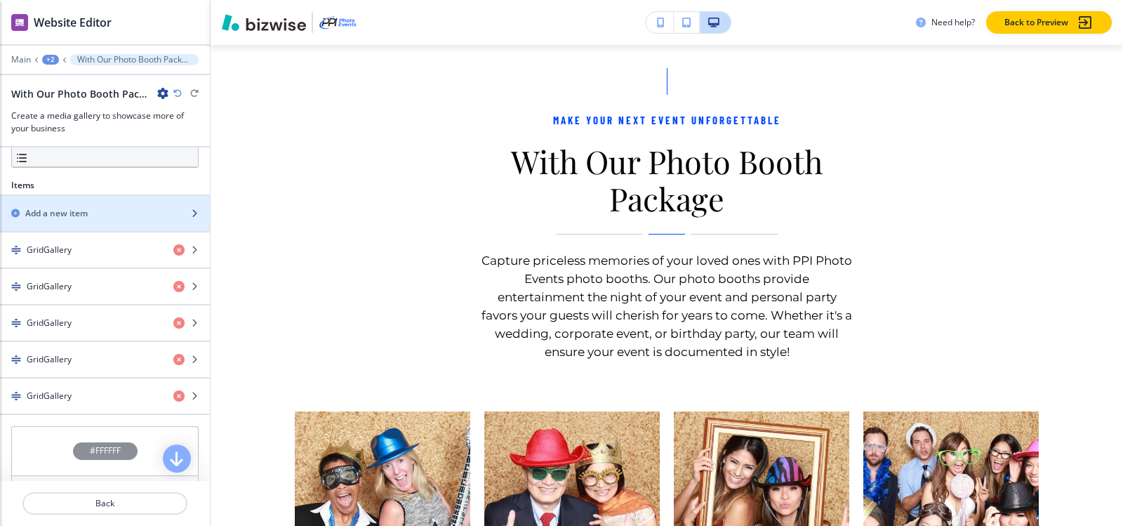
click at [66, 220] on div "button" at bounding box center [105, 225] width 210 height 11
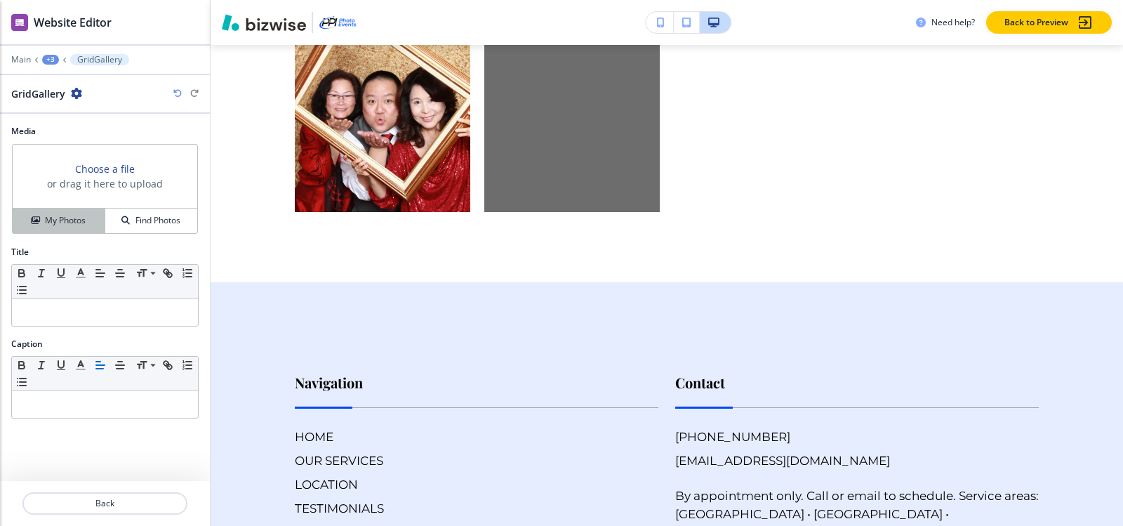
scroll to position [10044, 0]
click at [71, 218] on h4 "My Photos" at bounding box center [65, 220] width 41 height 13
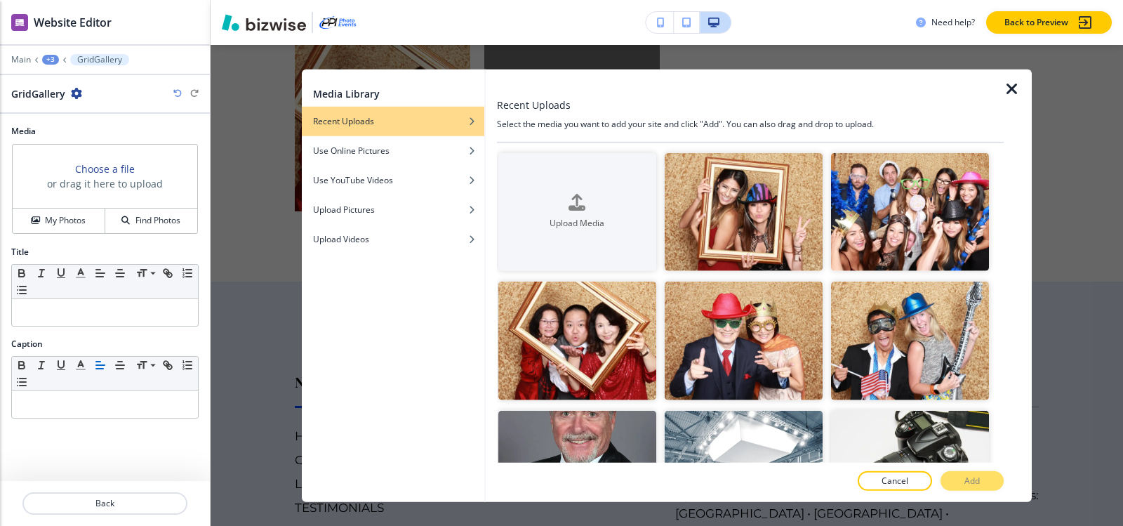
click at [493, 192] on div at bounding box center [491, 285] width 11 height 433
click at [555, 203] on div "Upload Media" at bounding box center [577, 212] width 158 height 36
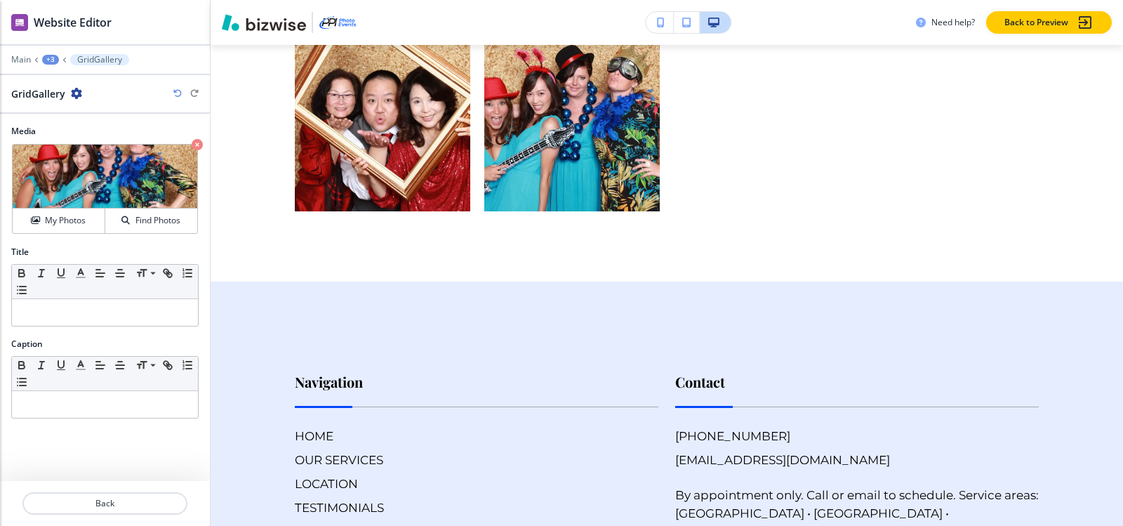
click at [47, 56] on div "+3" at bounding box center [50, 60] width 17 height 10
click at [62, 130] on p "With Our Photo Booth Package" at bounding box center [87, 132] width 72 height 13
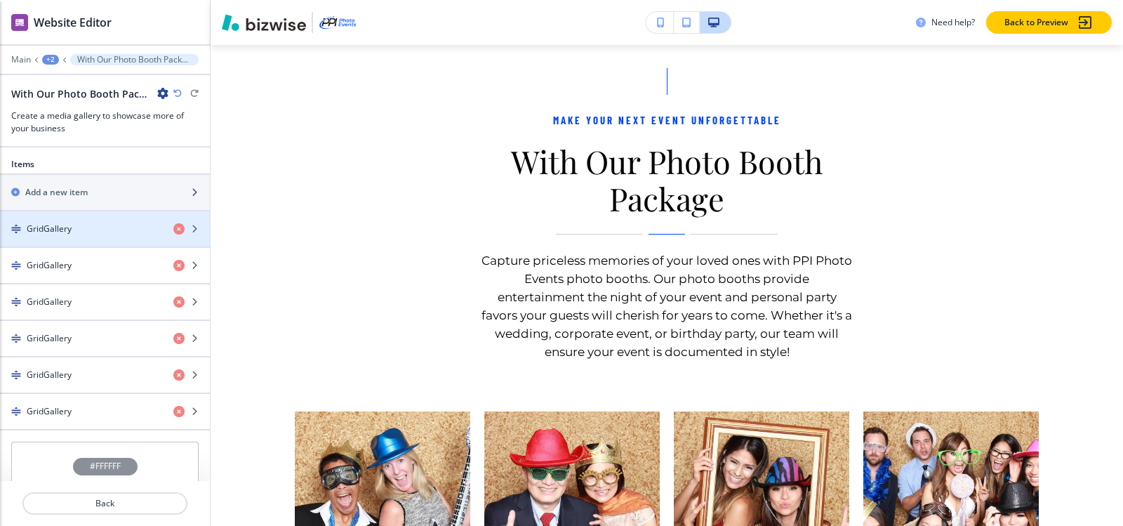
scroll to position [418, 0]
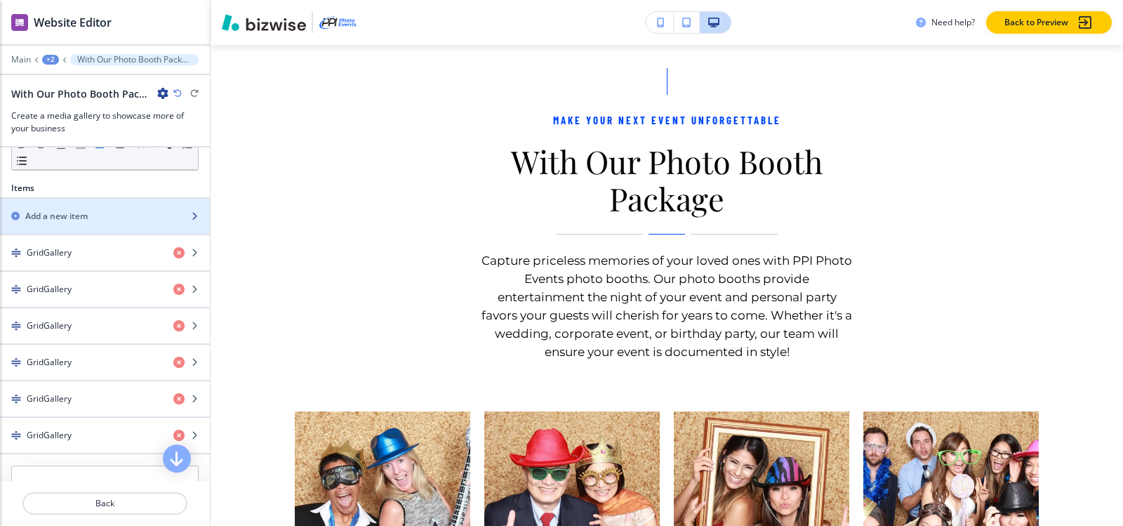
click at [83, 212] on h2 "Add a new item" at bounding box center [56, 216] width 62 height 13
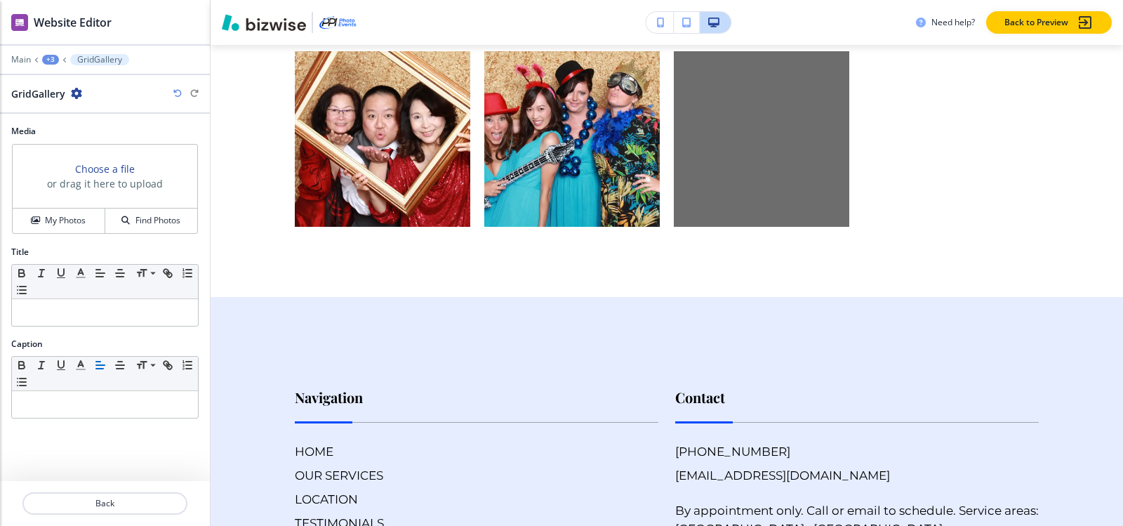
scroll to position [10044, 0]
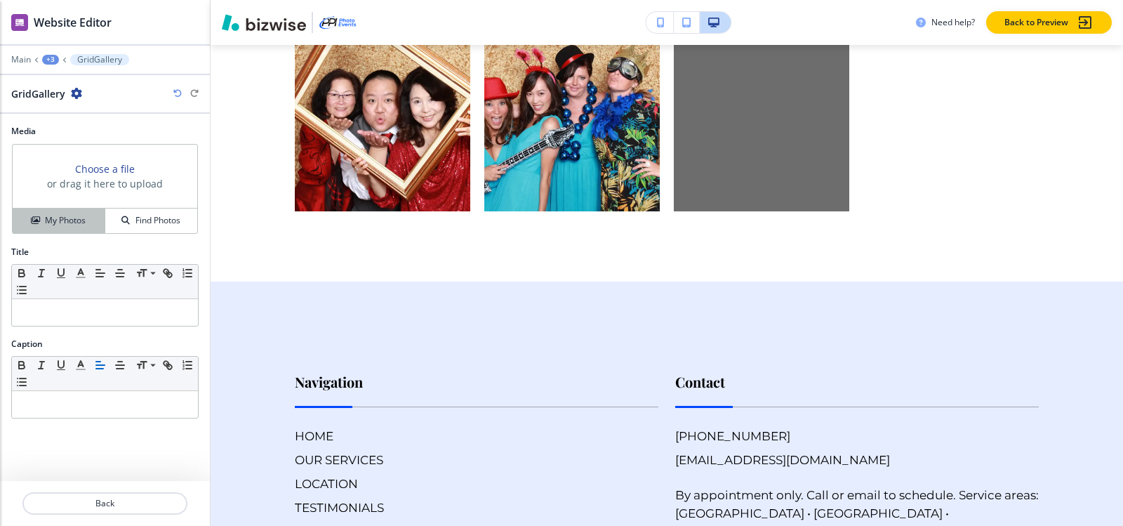
click at [79, 211] on button "My Photos" at bounding box center [59, 220] width 93 height 25
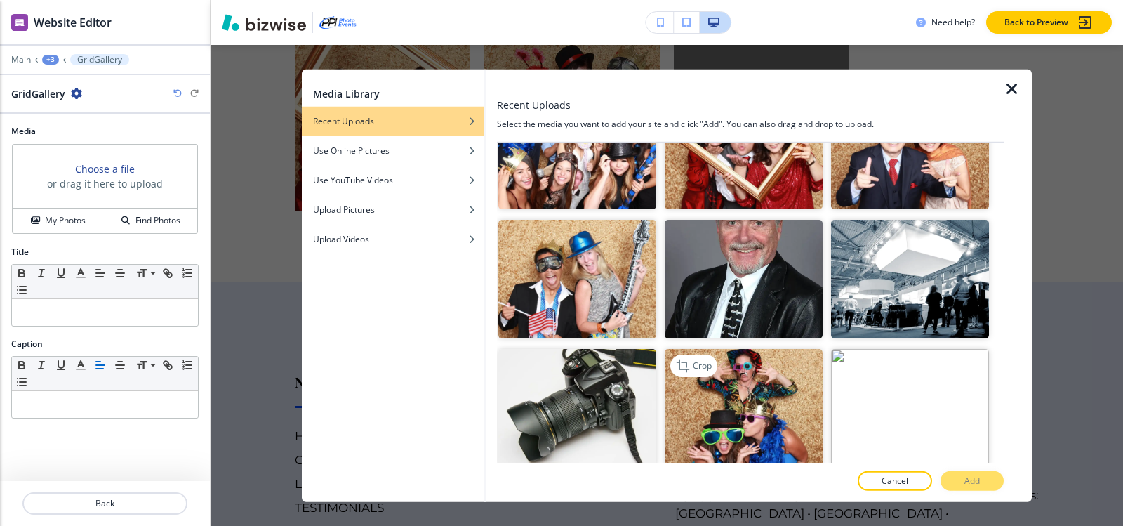
scroll to position [211, 0]
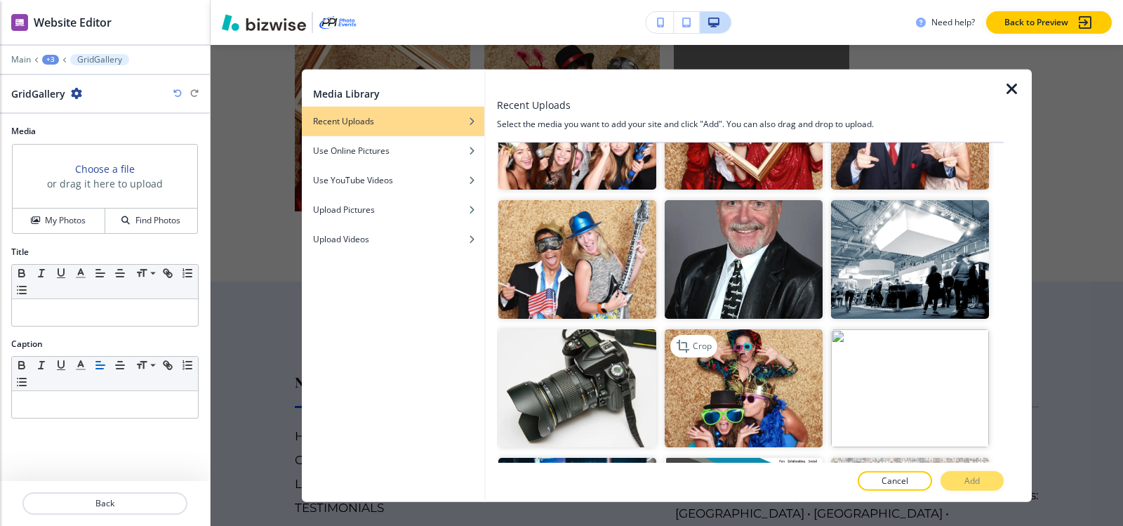
click at [759, 364] on img "button" at bounding box center [744, 387] width 158 height 119
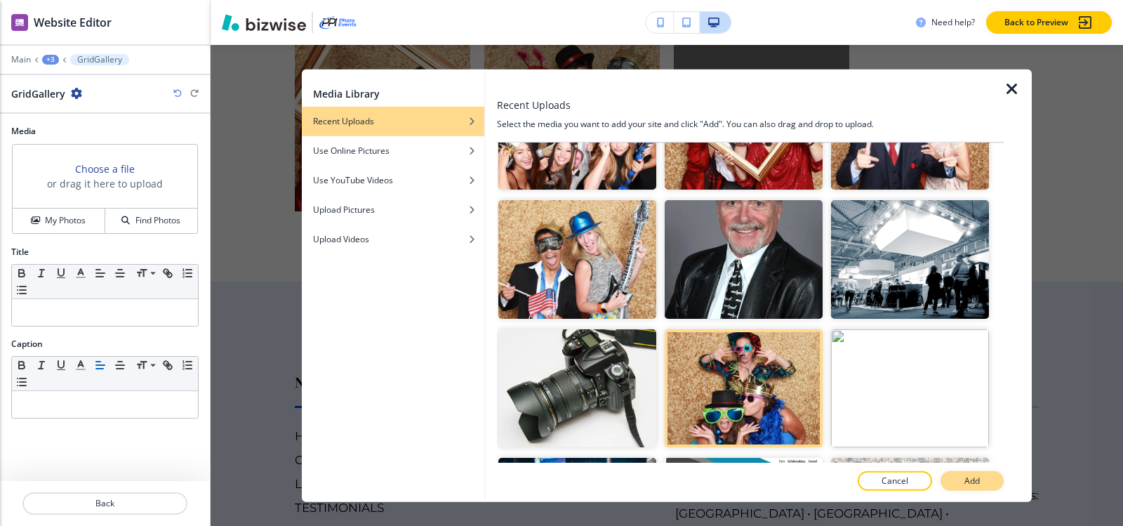
click at [963, 478] on button "Add" at bounding box center [971, 481] width 63 height 20
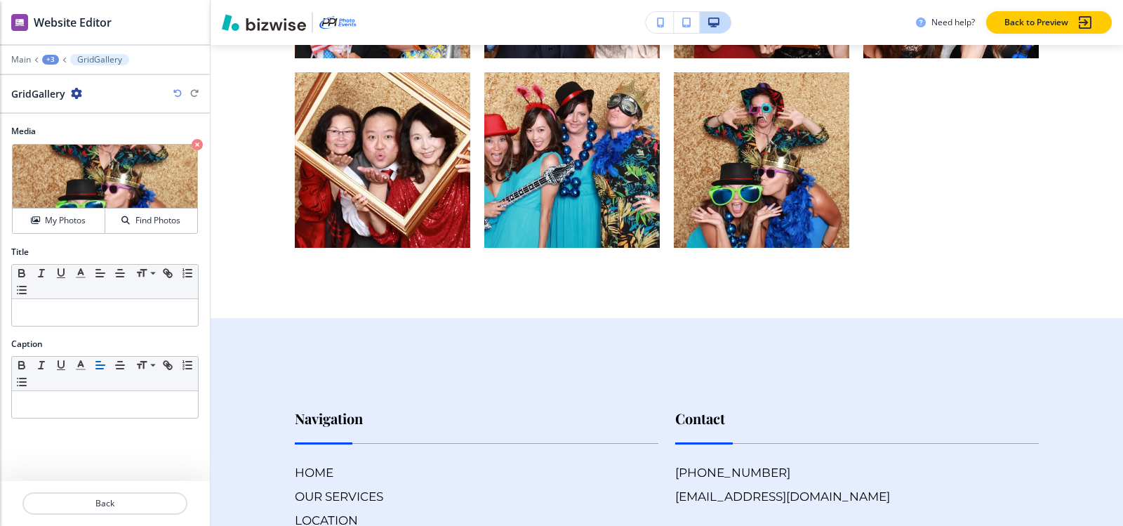
scroll to position [9973, 0]
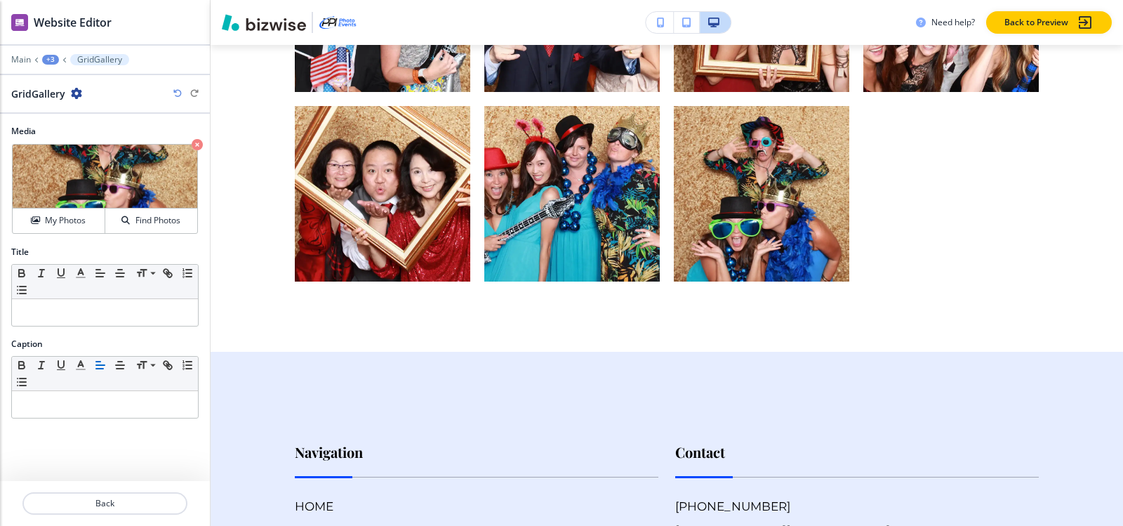
click at [45, 58] on div "+3" at bounding box center [50, 60] width 17 height 10
click at [61, 145] on img at bounding box center [105, 177] width 185 height 64
click at [53, 59] on div "+3" at bounding box center [50, 60] width 17 height 10
click at [93, 135] on p "With Our Photo Booth Package" at bounding box center [87, 132] width 72 height 13
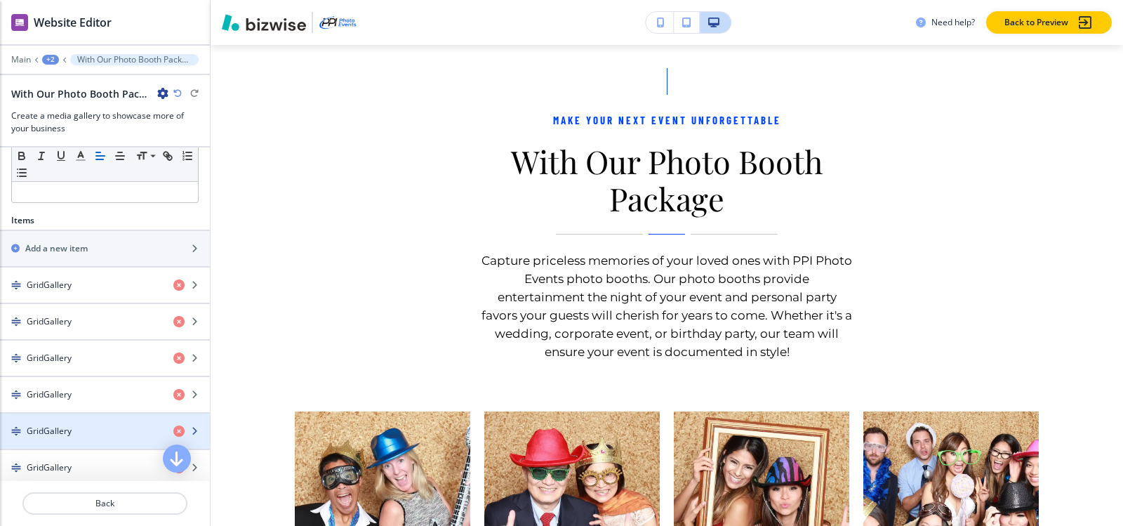
scroll to position [385, 0]
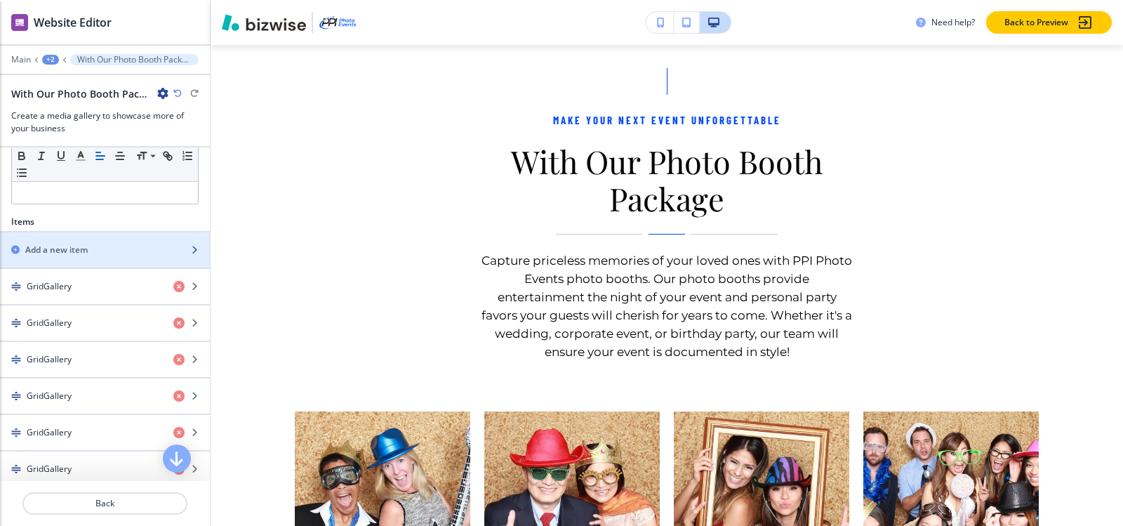
click at [58, 256] on div "button" at bounding box center [105, 261] width 210 height 11
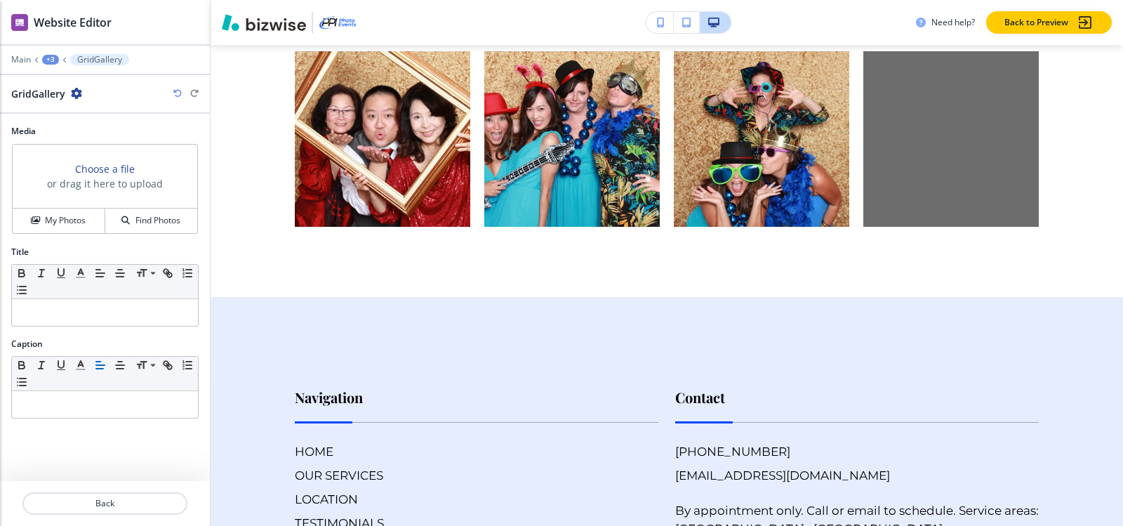
scroll to position [10044, 0]
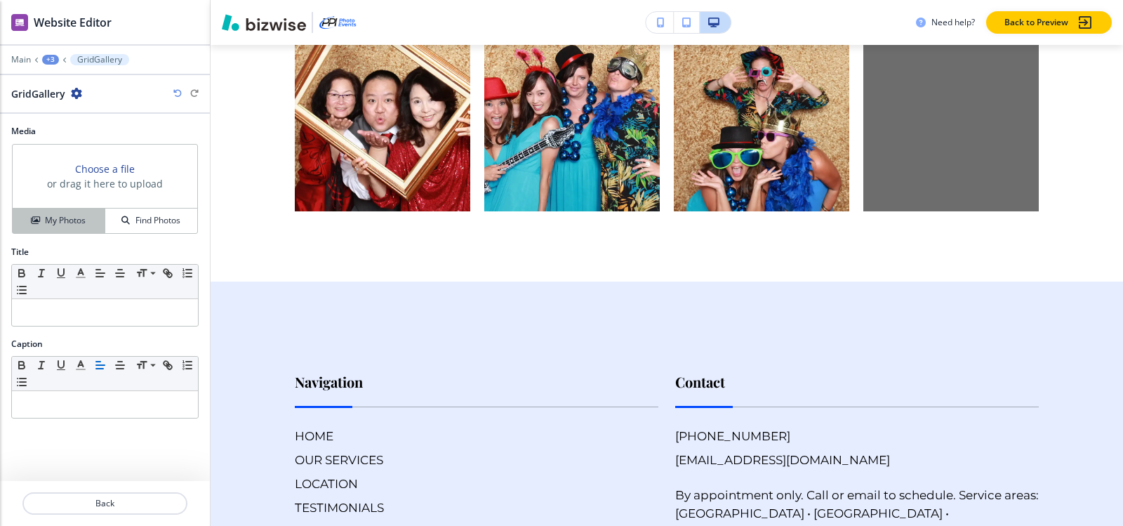
click at [60, 227] on h4 "My Photos" at bounding box center [65, 220] width 41 height 13
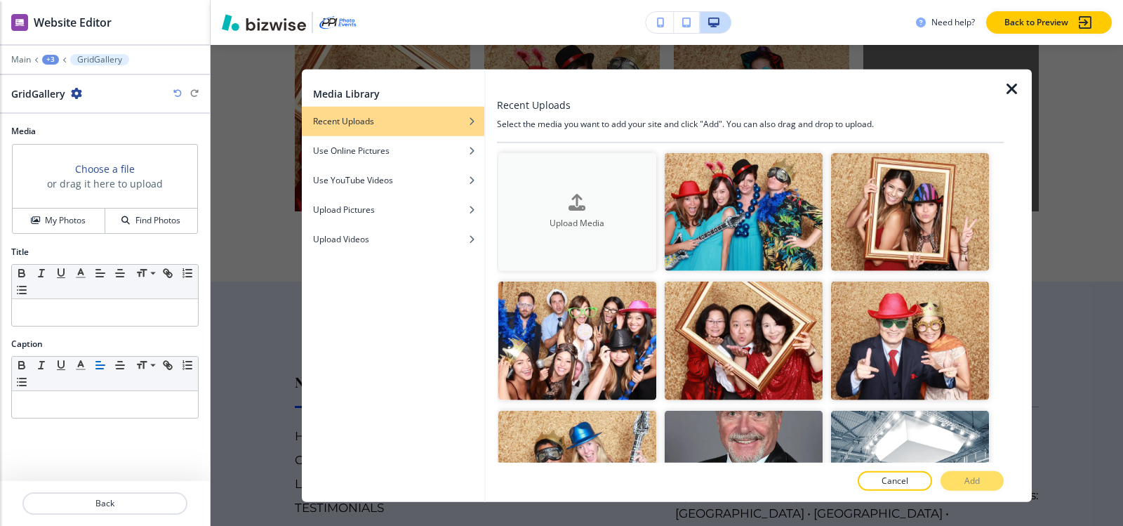
click at [570, 225] on h4 "Upload Media" at bounding box center [577, 223] width 158 height 13
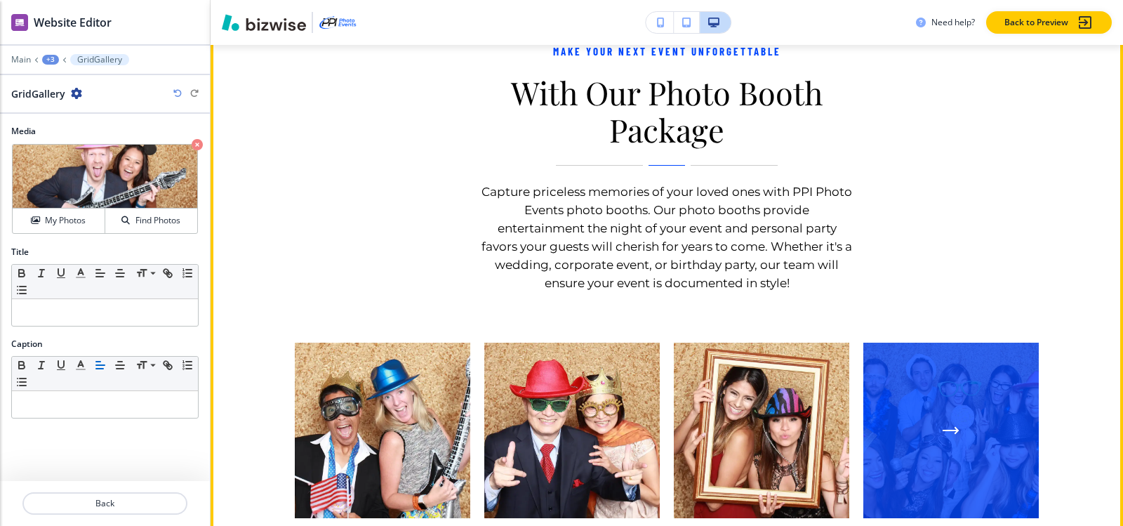
scroll to position [9412, 0]
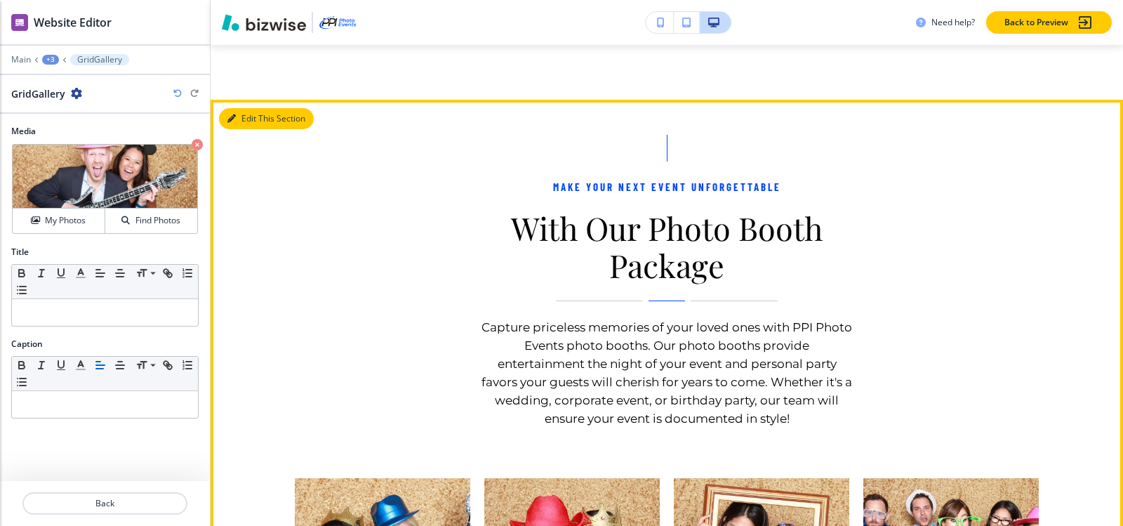
click at [245, 129] on button "Edit This Section" at bounding box center [266, 118] width 95 height 21
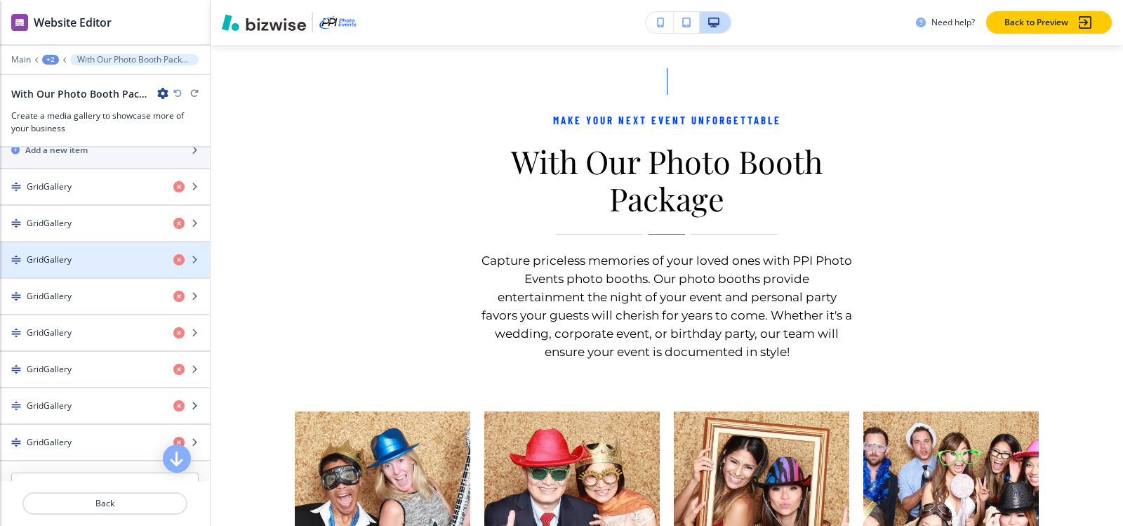
scroll to position [561, 0]
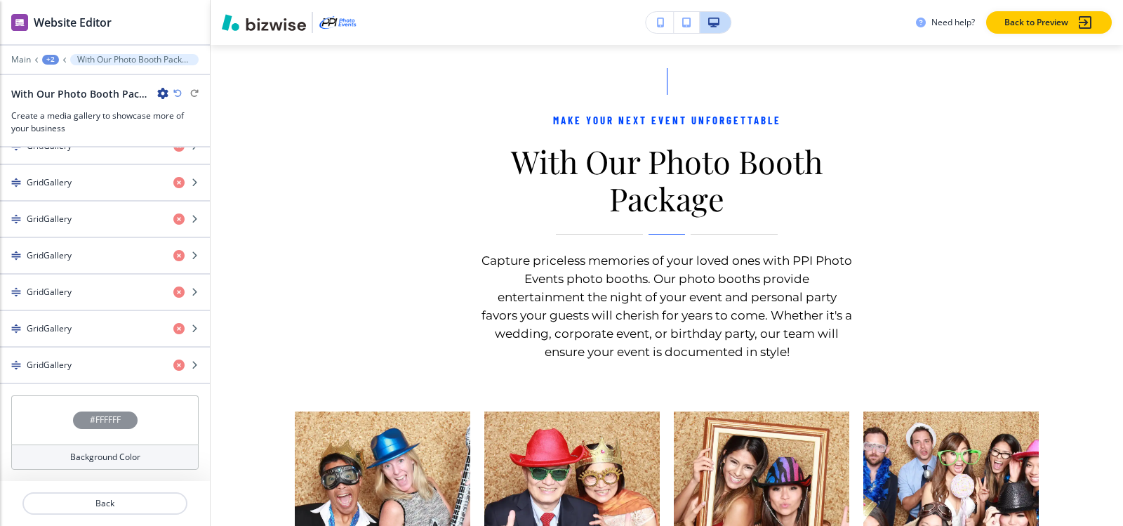
click at [98, 420] on h4 "#FFFFFF" at bounding box center [105, 419] width 31 height 13
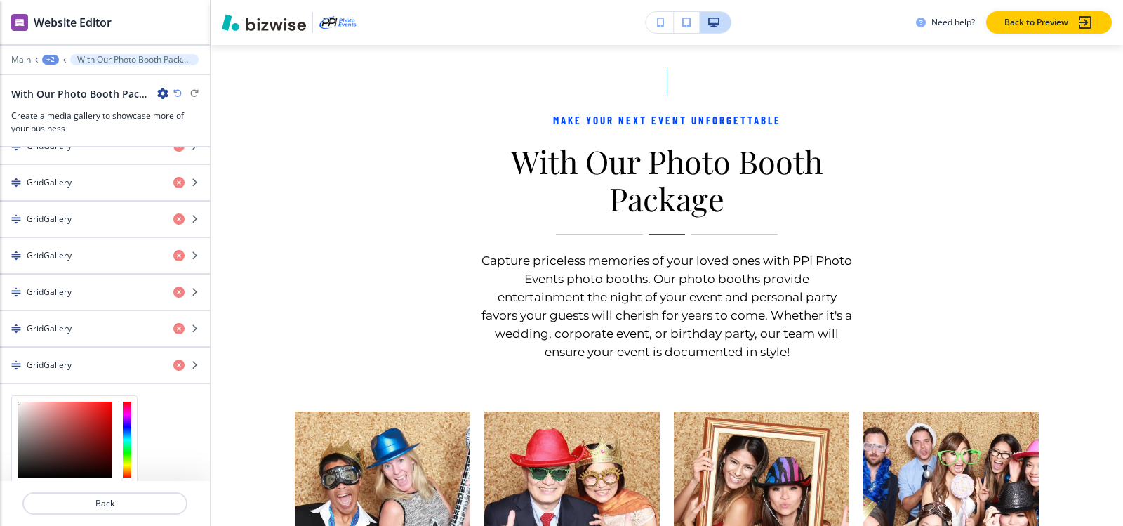
scroll to position [675, 0]
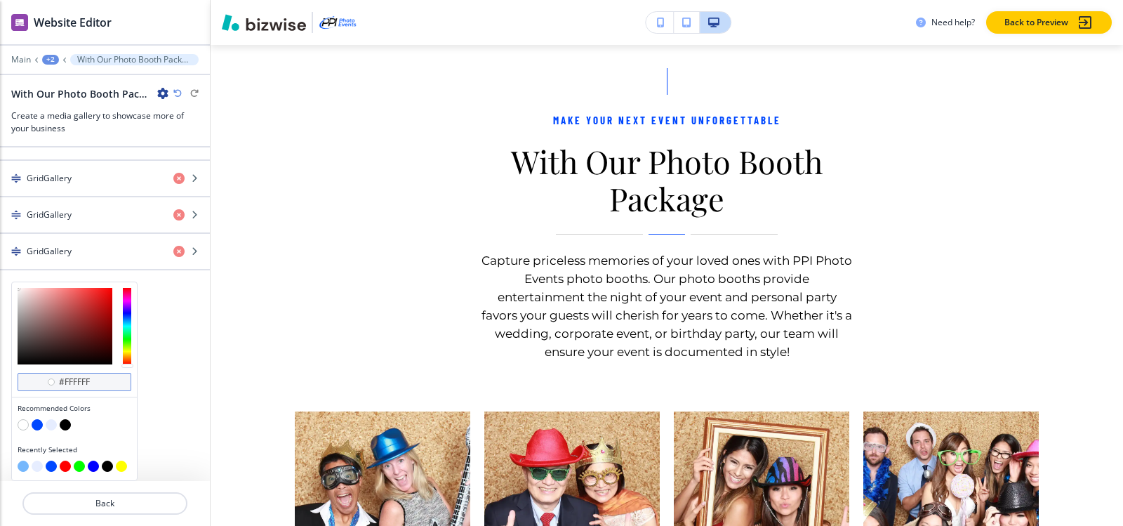
click at [101, 381] on input "#ffffff" at bounding box center [82, 381] width 49 height 11
paste input "0e1132"
type input "#0e1132"
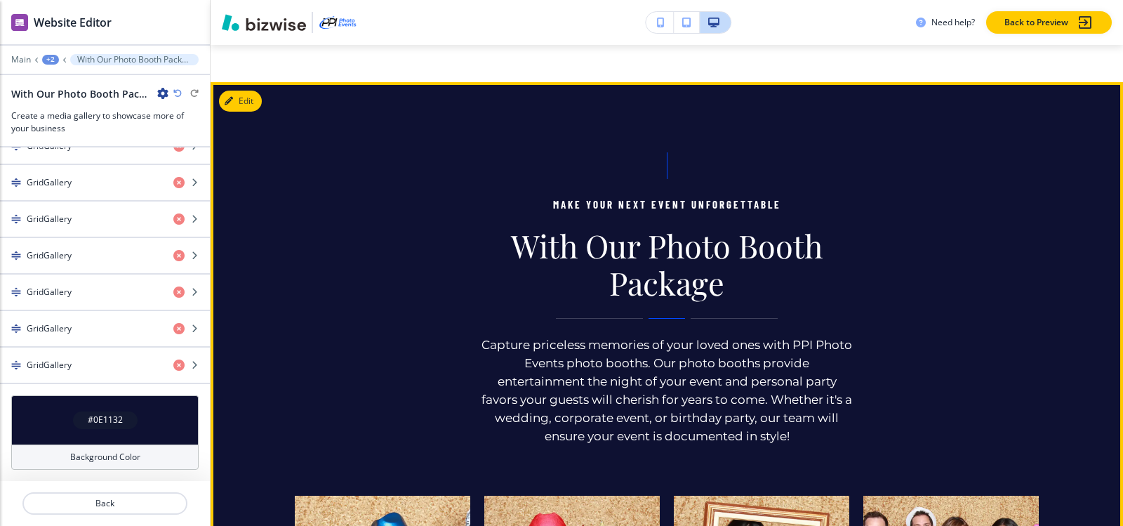
scroll to position [9338, 0]
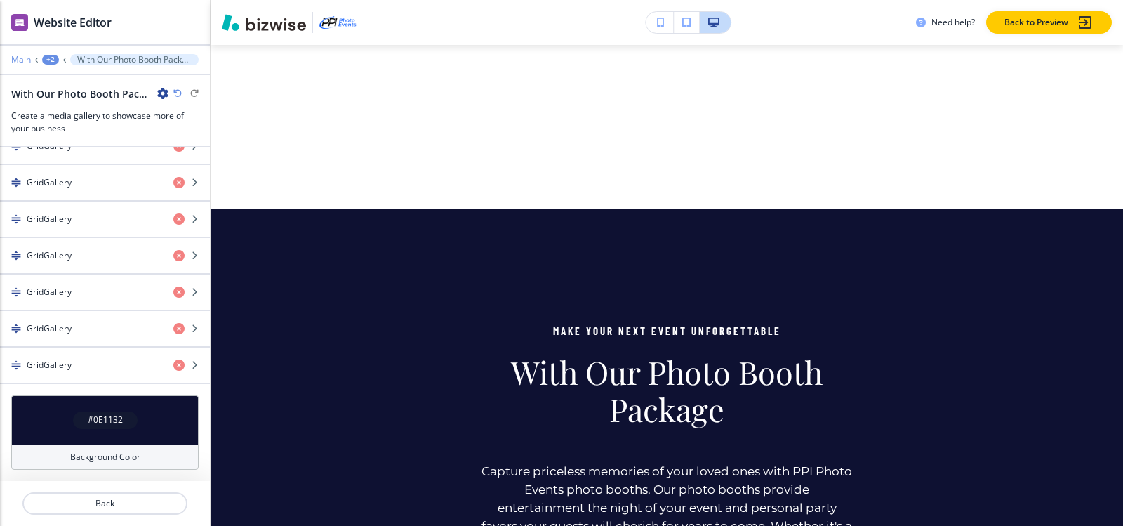
click at [23, 64] on p "Main" at bounding box center [21, 60] width 20 height 10
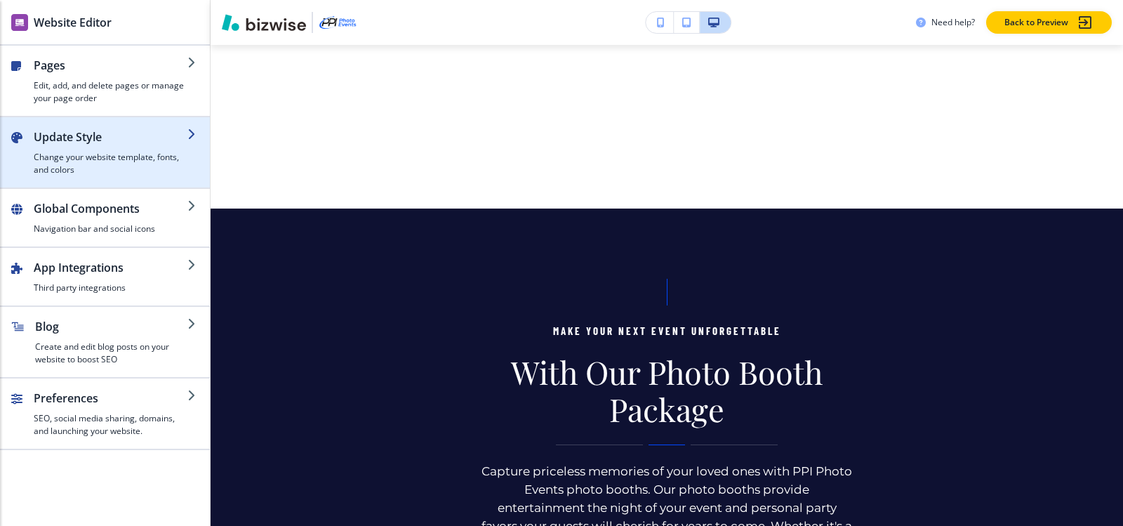
click at [76, 175] on h4 "Change your website template, fonts, and colors" at bounding box center [111, 163] width 154 height 25
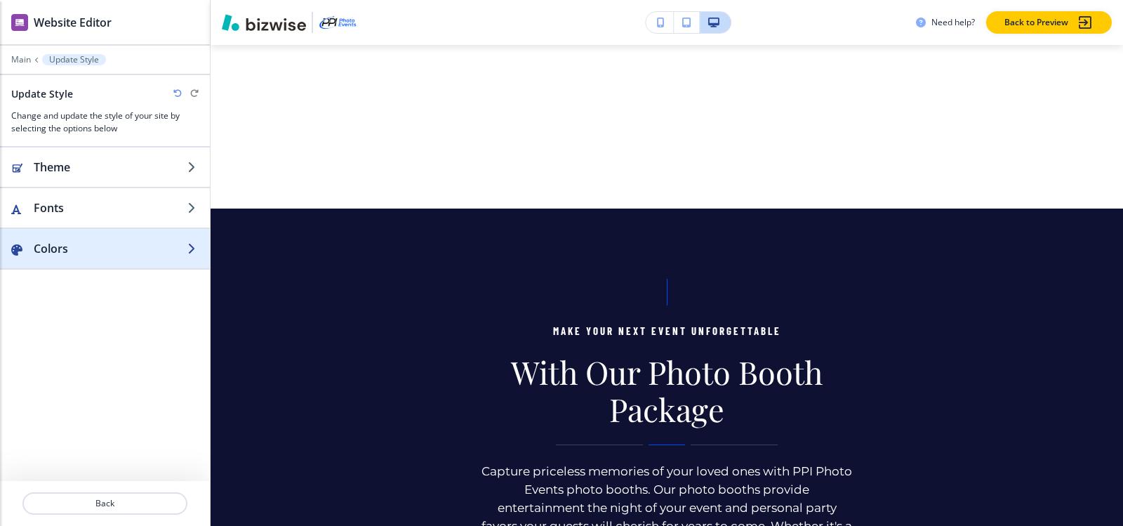
click at [74, 256] on h2 "Colors" at bounding box center [111, 248] width 154 height 17
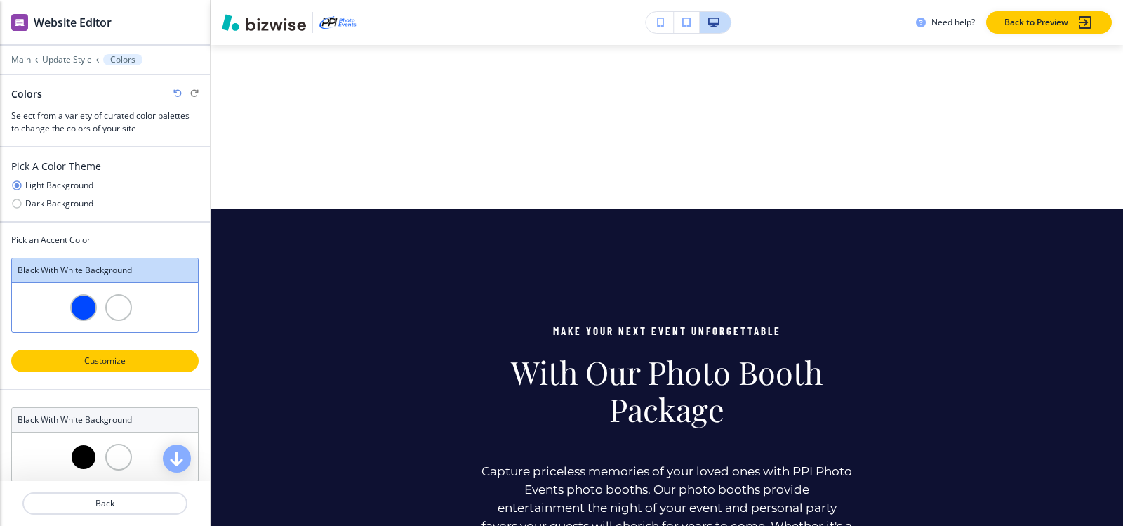
click at [95, 364] on p "Customize" at bounding box center [104, 360] width 151 height 13
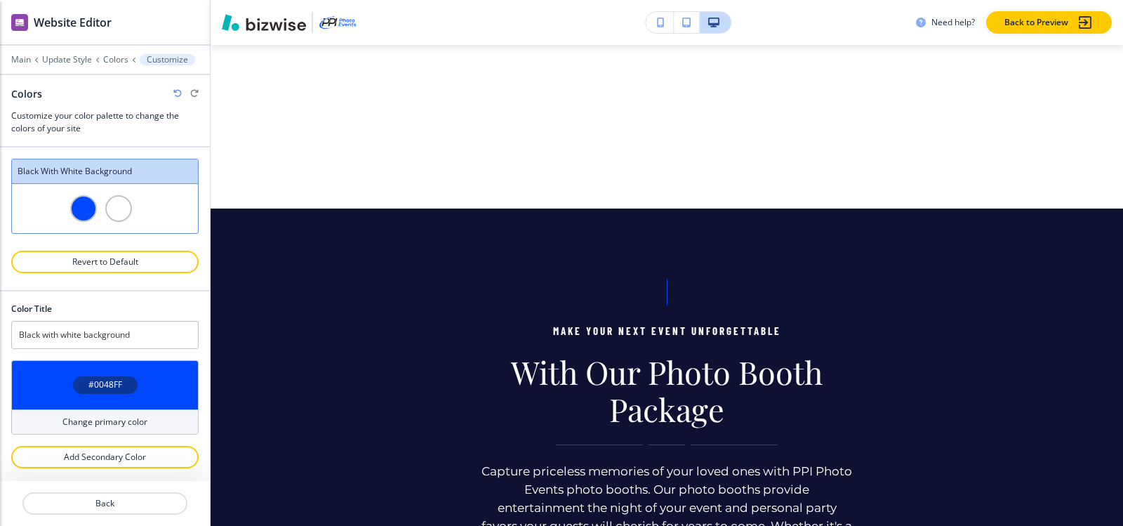
click at [112, 383] on h4 "#0048FF" at bounding box center [105, 384] width 34 height 13
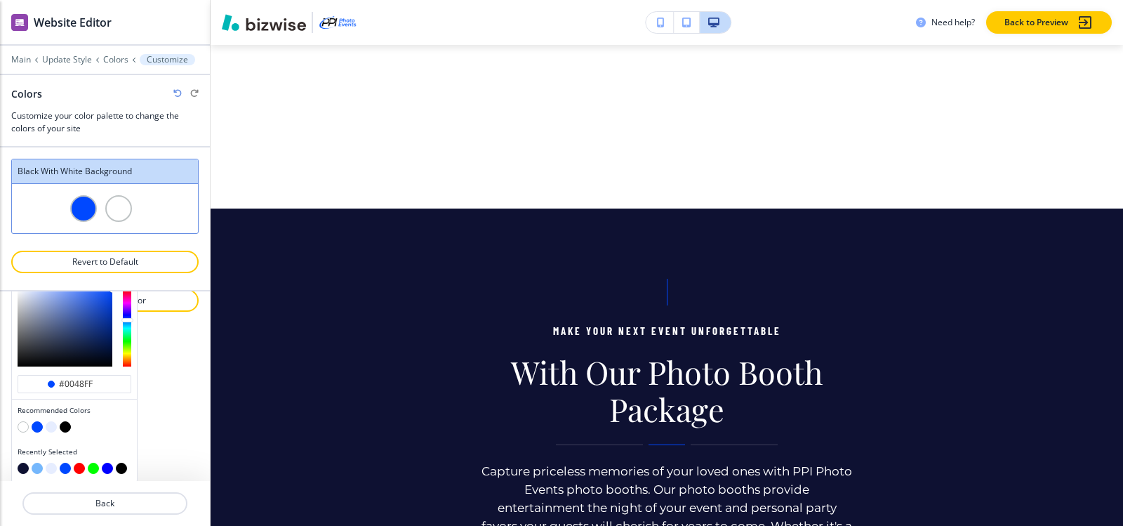
scroll to position [159, 0]
click at [105, 371] on div "#0048ff Recommended Colors Recently Selected" at bounding box center [74, 381] width 125 height 198
click at [102, 379] on input "#0048ff" at bounding box center [82, 381] width 49 height 11
paste input "e1132"
type input "#0e1132"
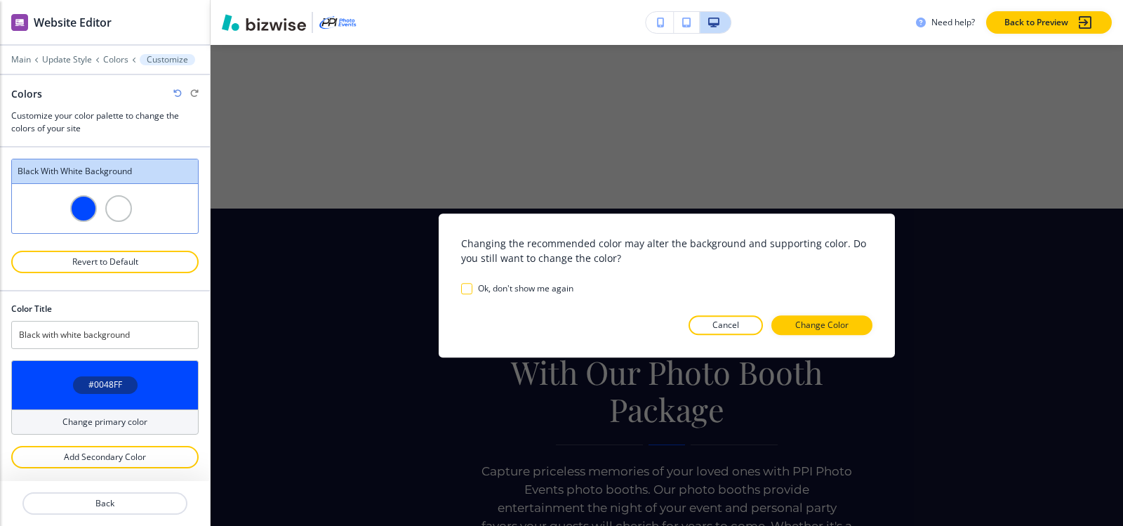
scroll to position [0, 0]
click at [841, 328] on p "Change Color" at bounding box center [821, 325] width 53 height 13
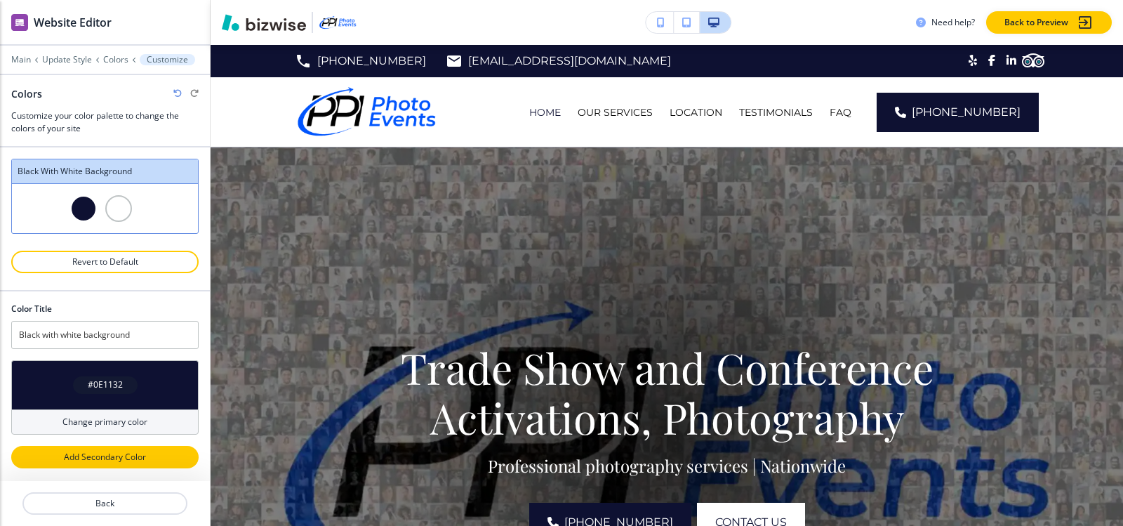
click at [123, 451] on p "Add Secondary Color" at bounding box center [104, 457] width 151 height 13
type input "Custom Black with white background"
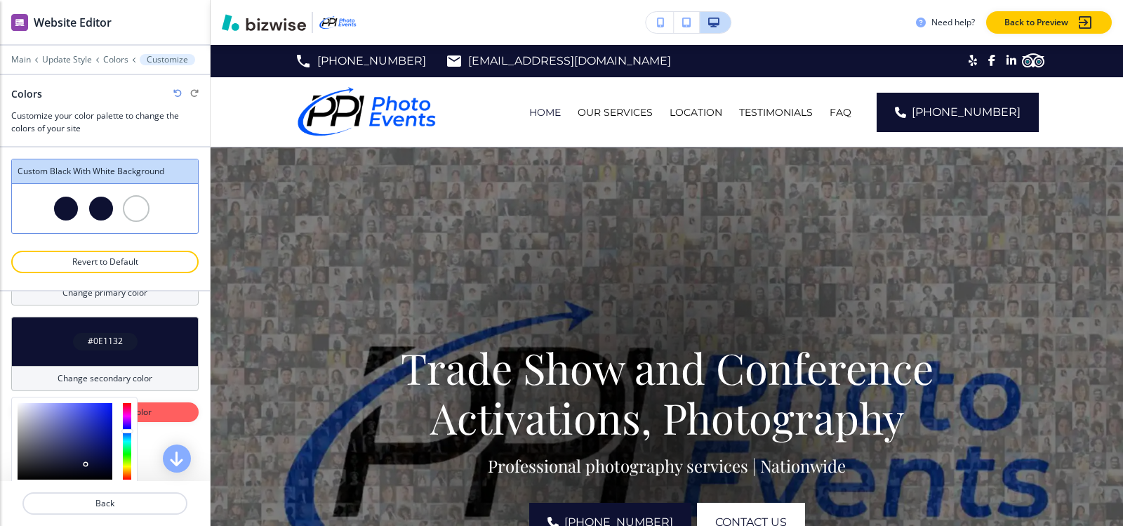
scroll to position [211, 0]
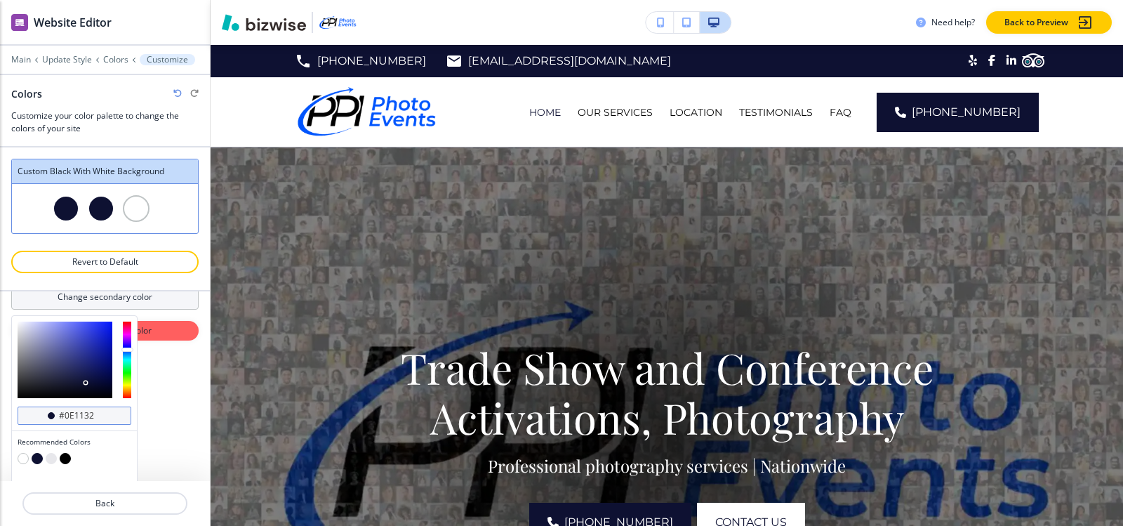
click at [112, 413] on div "#0e1132" at bounding box center [75, 415] width 114 height 18
click at [105, 415] on input "#0e1132" at bounding box center [82, 415] width 49 height 11
paste input "75b7fc"
type input "#75b7fc"
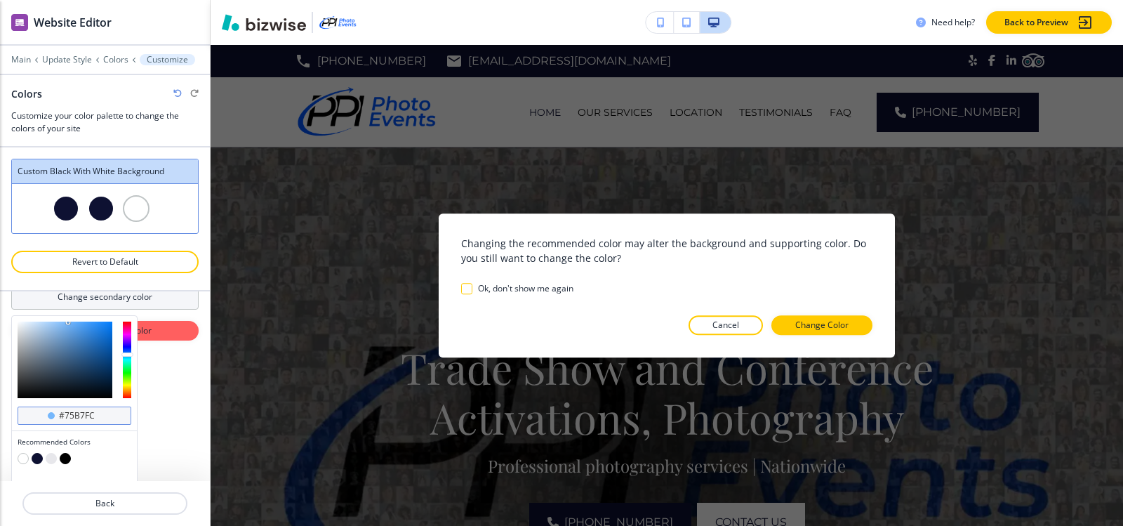
scroll to position [81, 0]
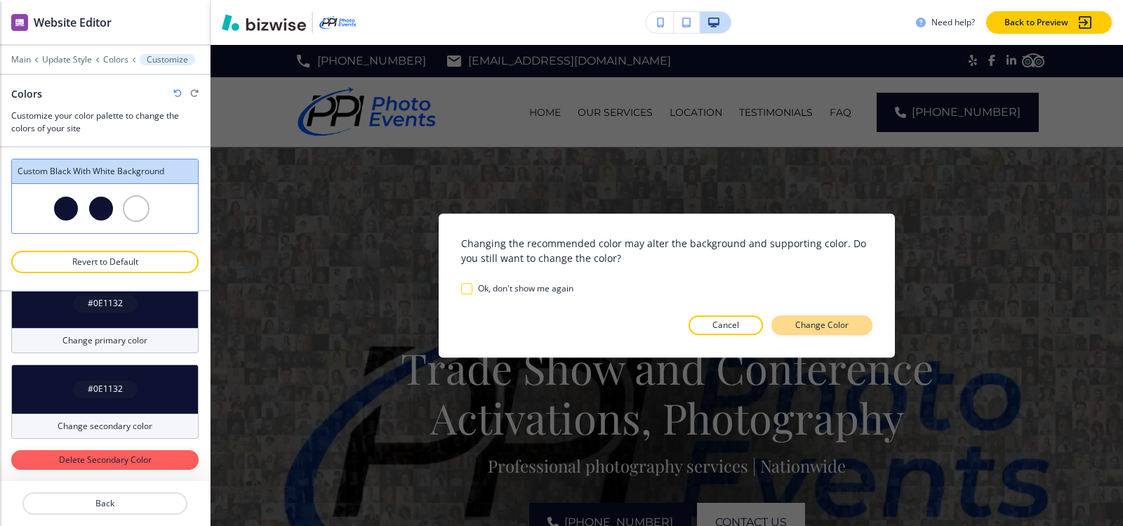
click at [782, 319] on button "Change Color" at bounding box center [821, 325] width 101 height 20
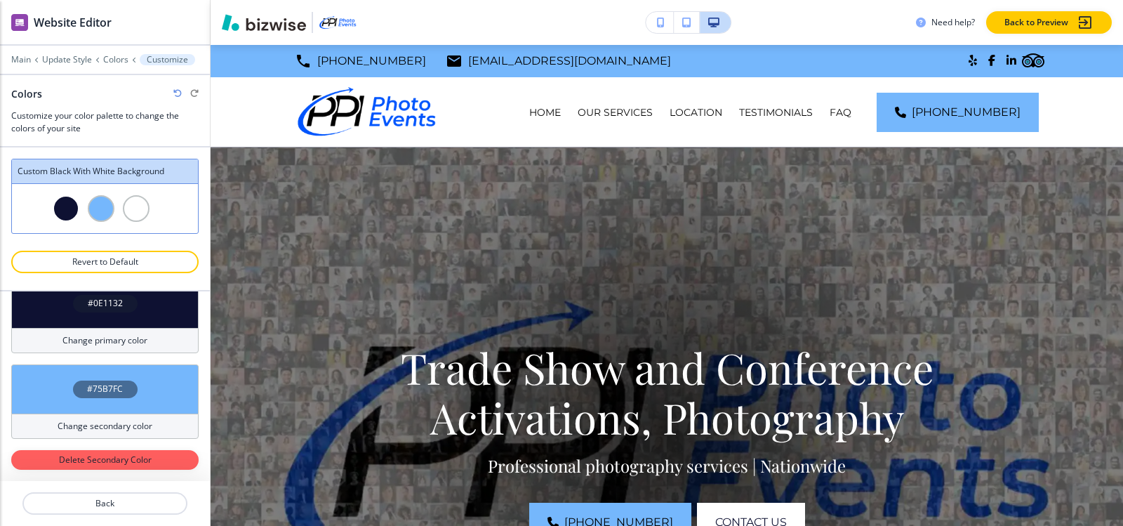
click at [177, 91] on icon "button" at bounding box center [177, 93] width 8 height 8
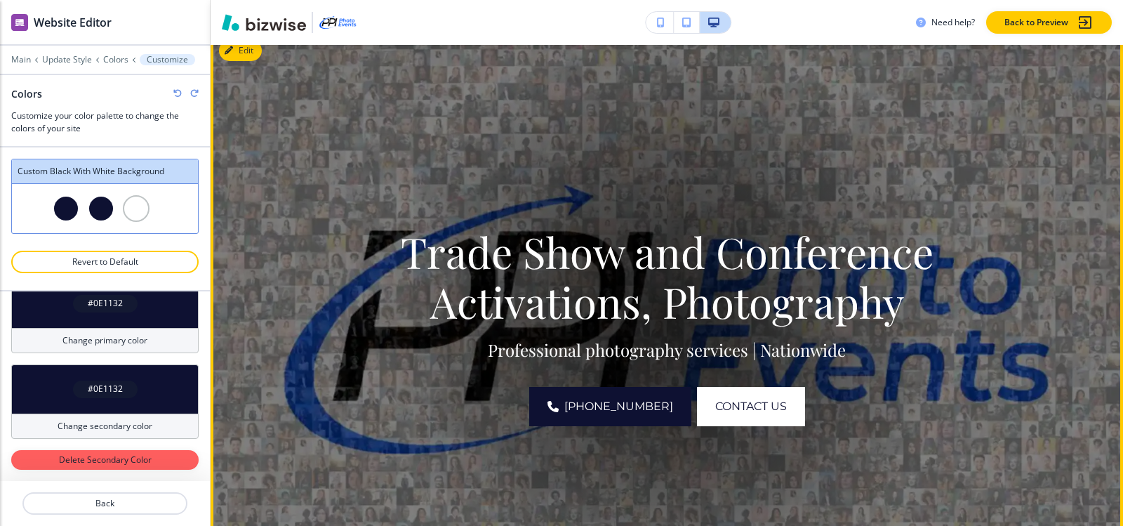
scroll to position [0, 0]
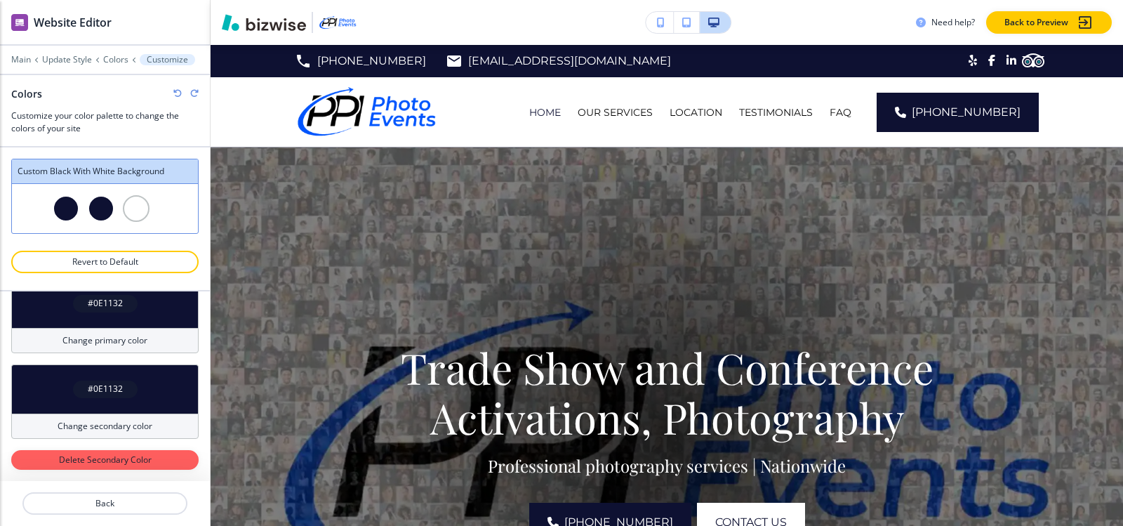
click at [96, 391] on h4 "#0E1132" at bounding box center [105, 388] width 35 height 13
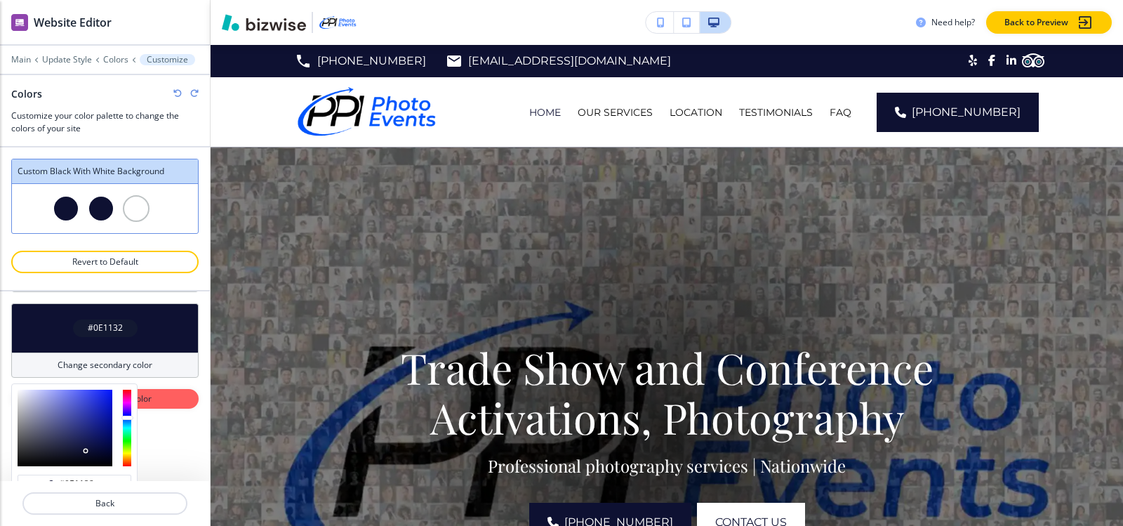
scroll to position [244, 0]
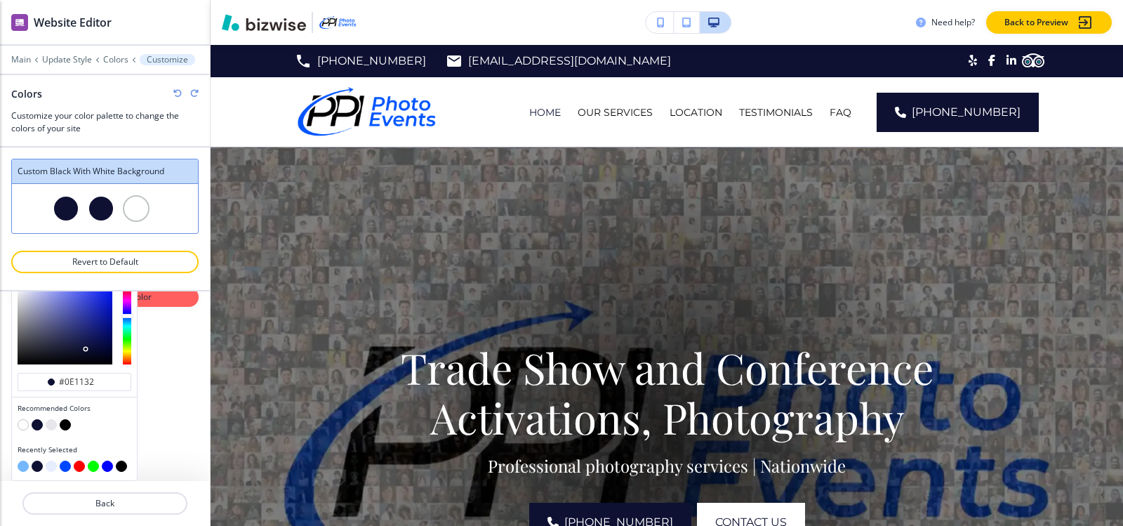
click at [53, 425] on button "button" at bounding box center [51, 424] width 11 height 11
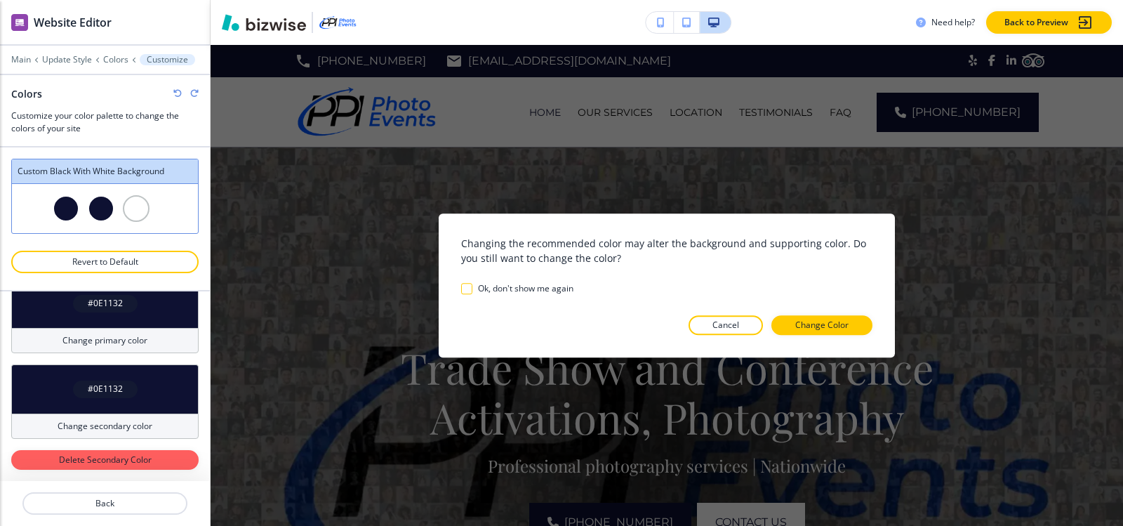
scroll to position [81, 0]
click at [834, 327] on p "Change Color" at bounding box center [821, 325] width 53 height 13
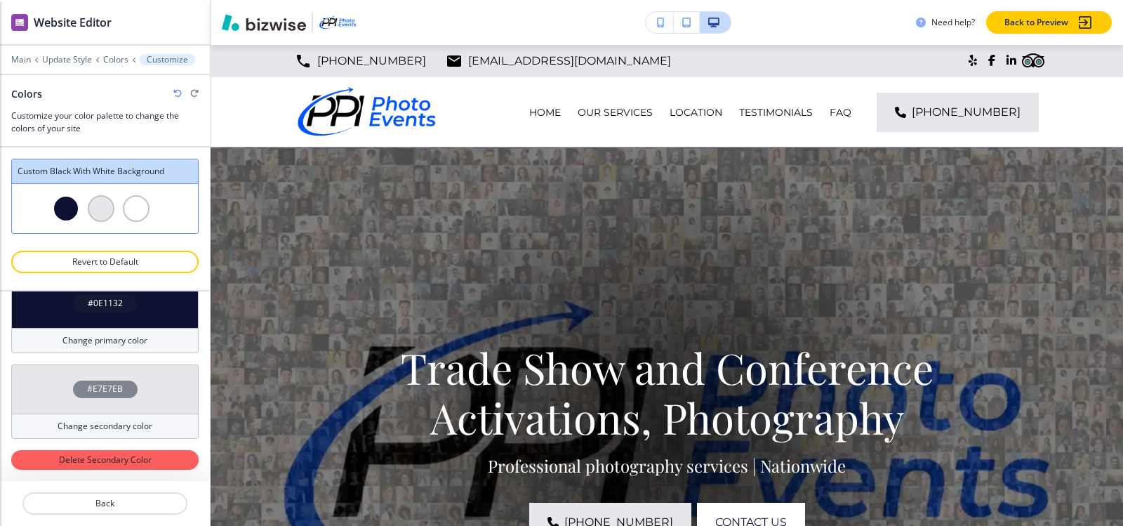
click at [81, 389] on div "#E7E7EB" at bounding box center [105, 389] width 65 height 18
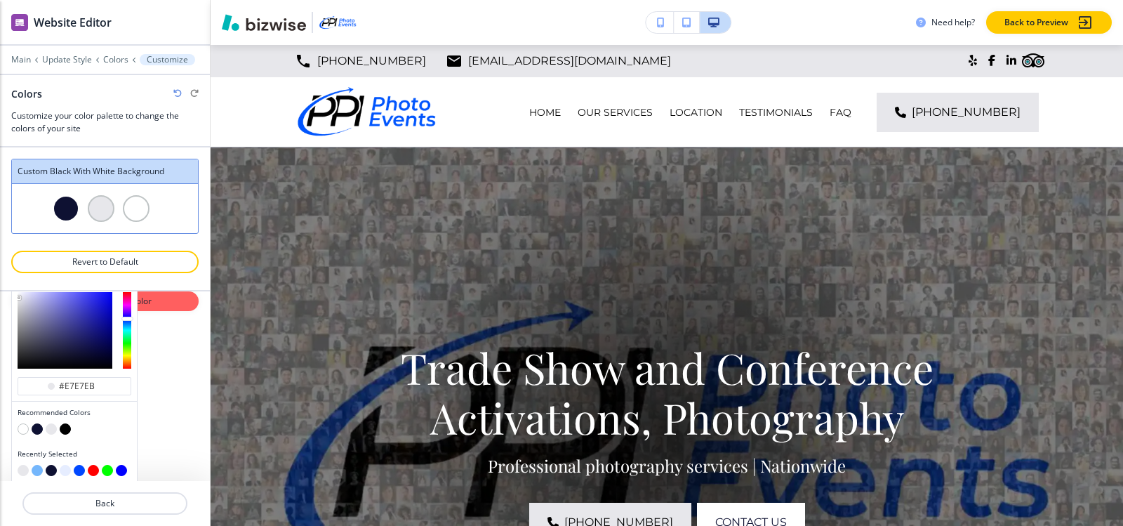
scroll to position [244, 0]
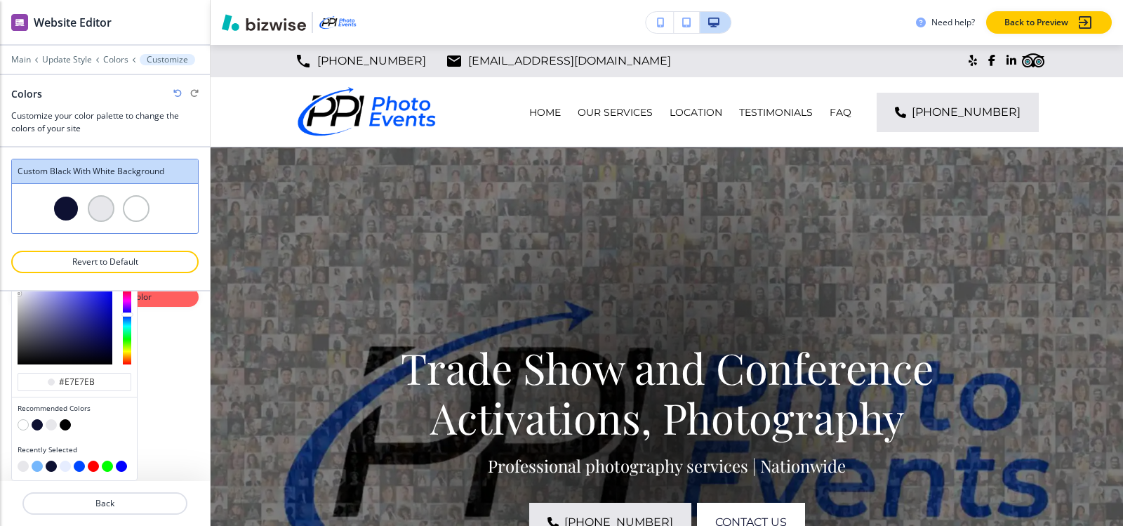
click at [36, 423] on button "button" at bounding box center [37, 424] width 11 height 11
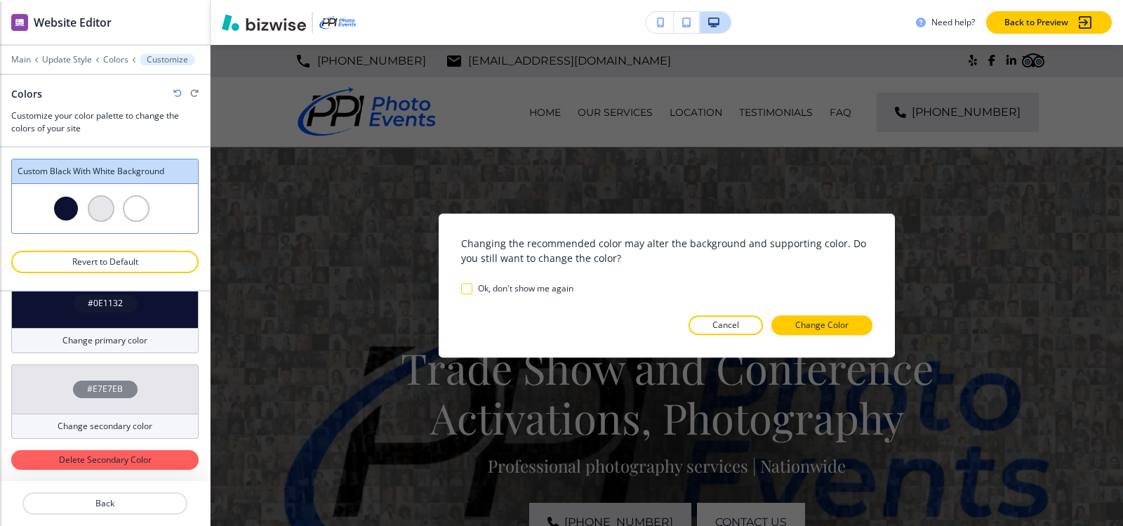
click at [822, 335] on div at bounding box center [666, 346] width 411 height 22
click at [822, 327] on p "Change Color" at bounding box center [821, 325] width 53 height 13
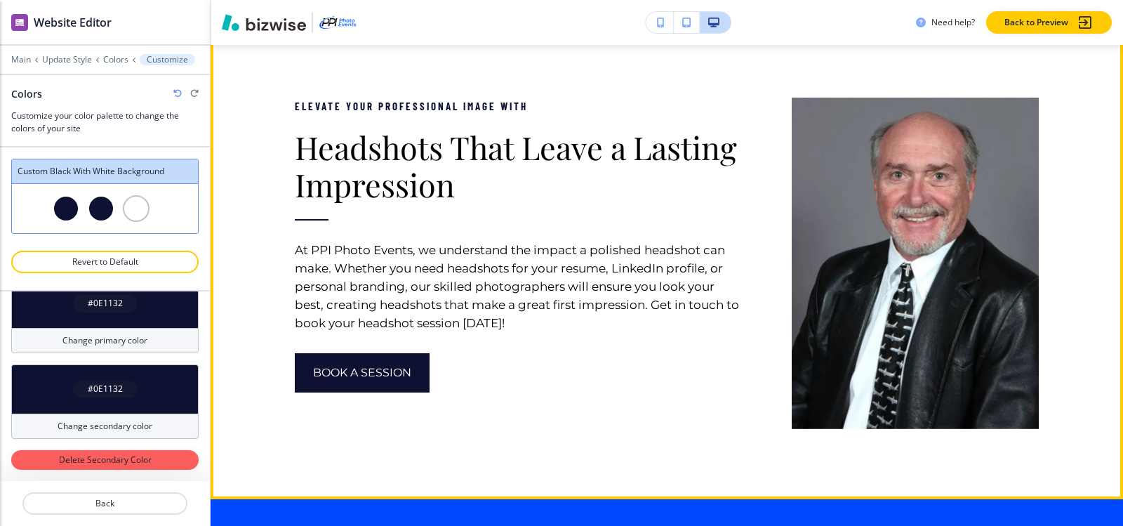
scroll to position [2737, 0]
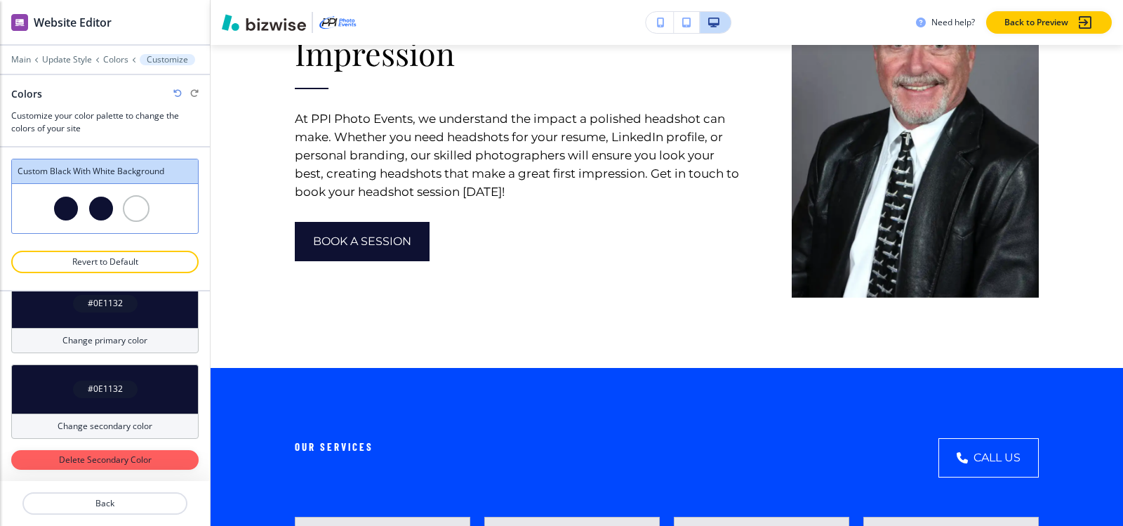
click at [88, 305] on h4 "#0E1132" at bounding box center [105, 303] width 35 height 13
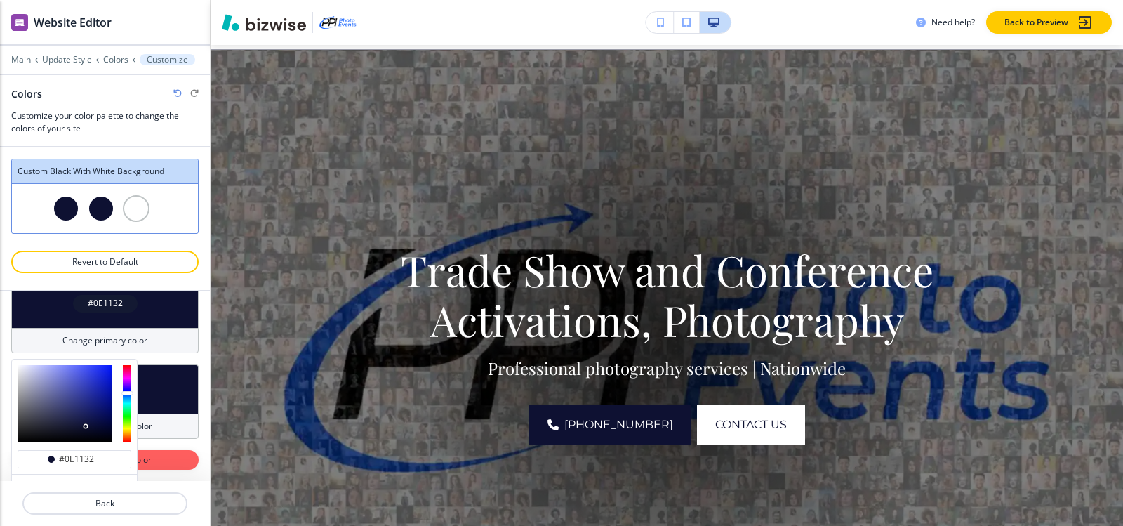
scroll to position [0, 0]
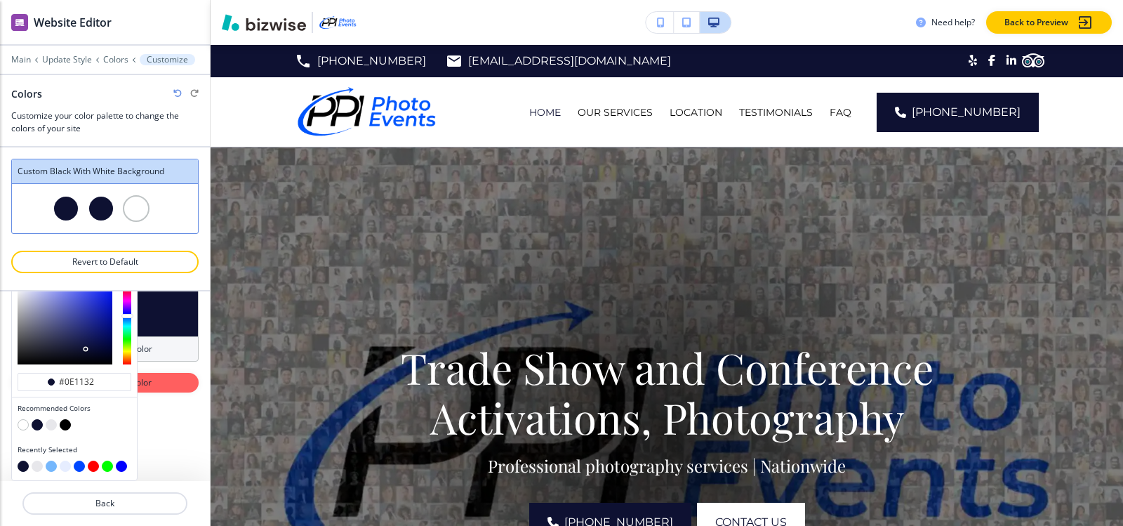
click at [65, 422] on button "button" at bounding box center [65, 424] width 11 height 11
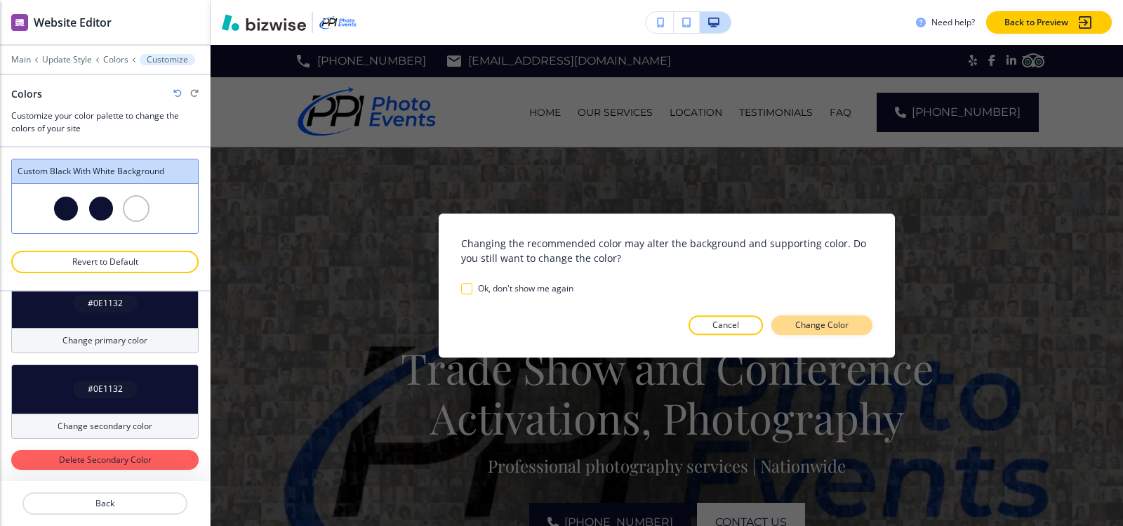
click at [808, 321] on p "Change Color" at bounding box center [821, 325] width 53 height 13
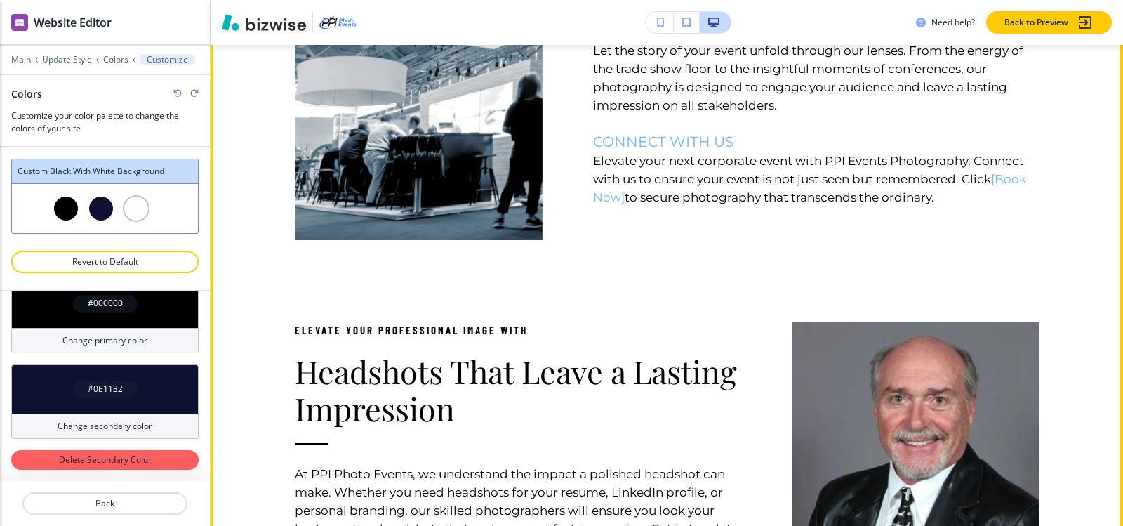
scroll to position [2316, 0]
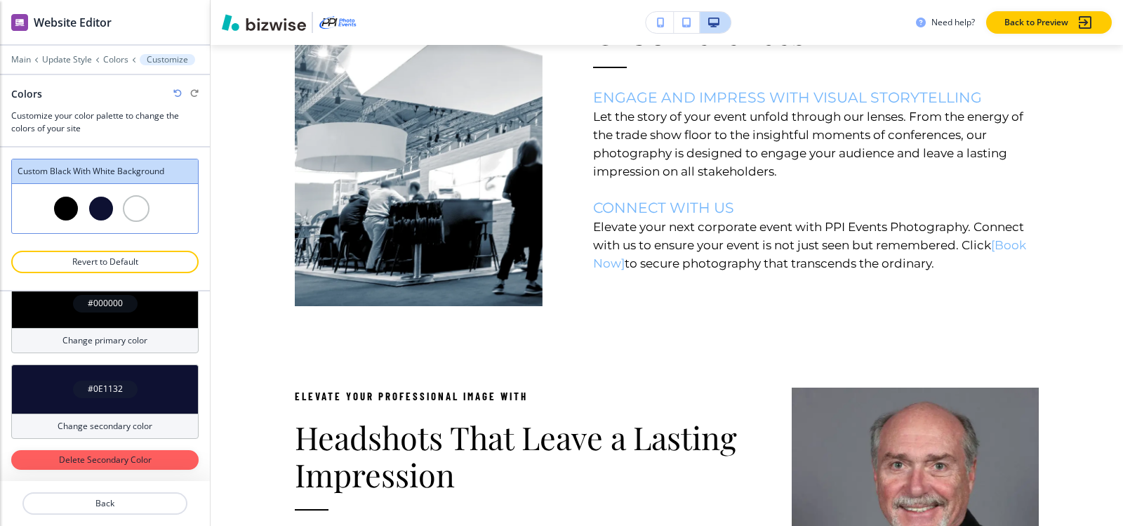
click at [92, 307] on h4 "#000000" at bounding box center [105, 303] width 35 height 13
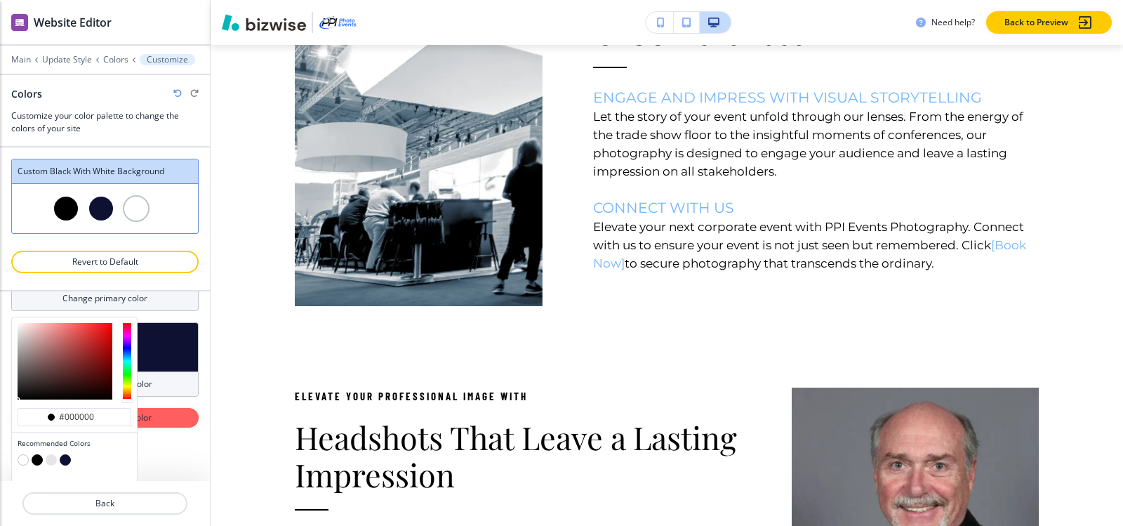
scroll to position [159, 0]
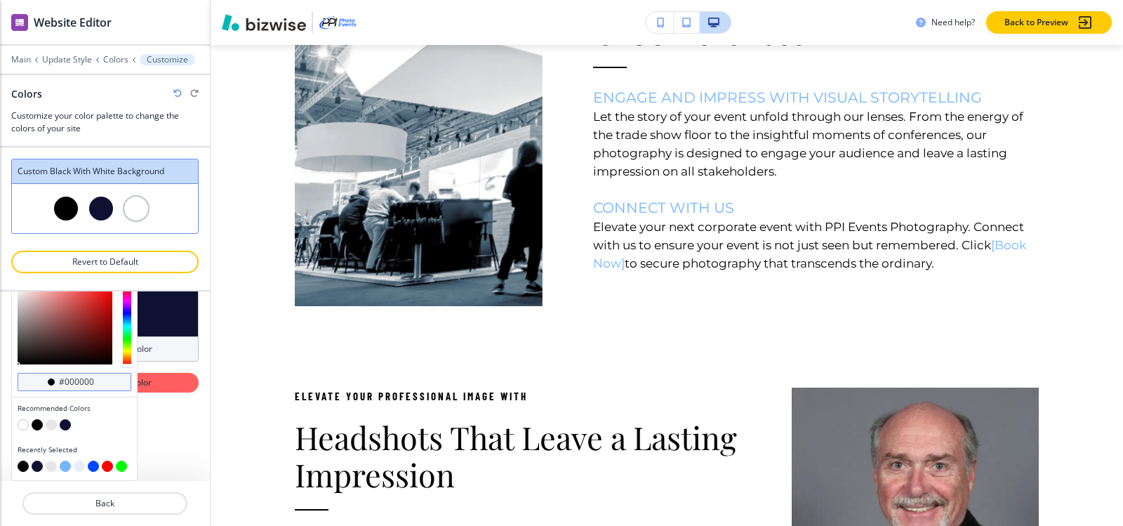
click at [104, 381] on input "#000000" at bounding box center [82, 381] width 49 height 11
paste input "75b7fc"
type input "#75b7fc"
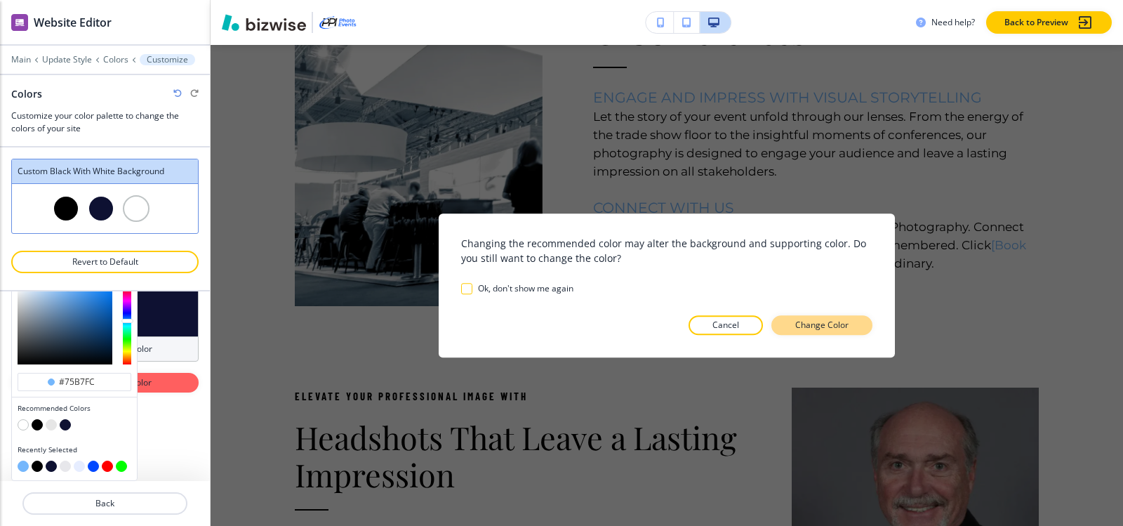
click at [839, 326] on p "Change Color" at bounding box center [821, 325] width 53 height 13
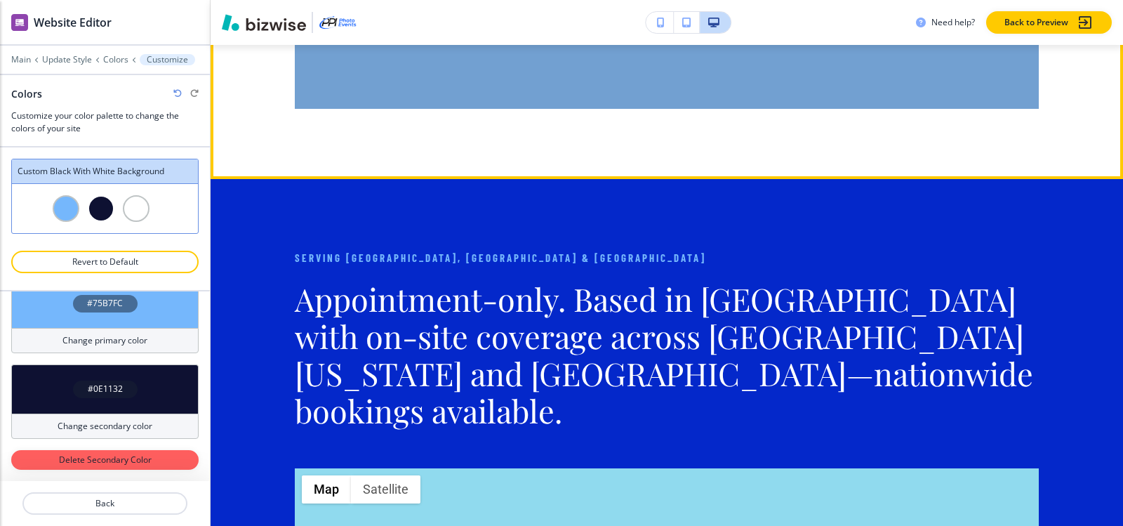
scroll to position [7228, 0]
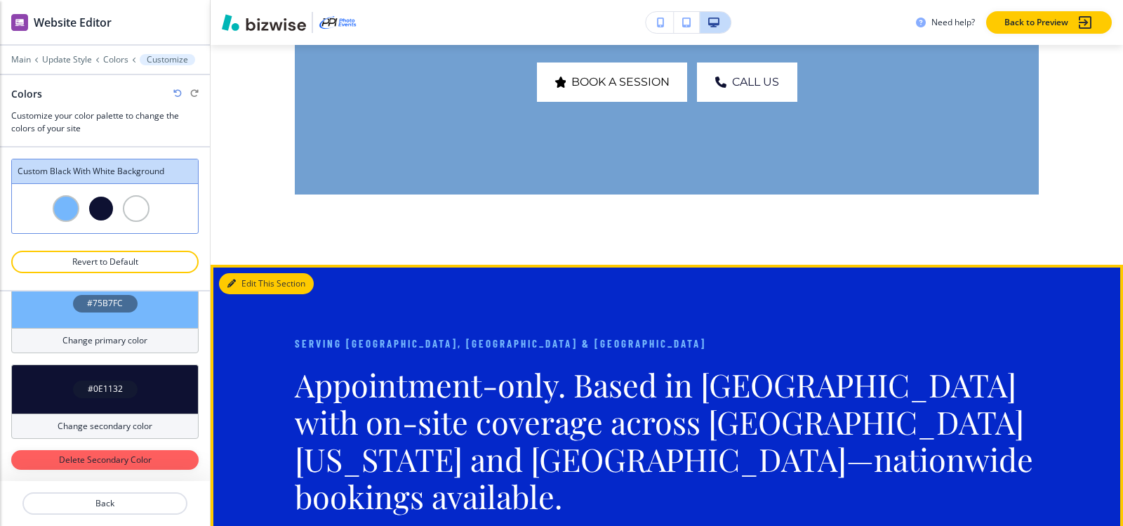
click at [234, 294] on button "Edit This Section" at bounding box center [266, 283] width 95 height 21
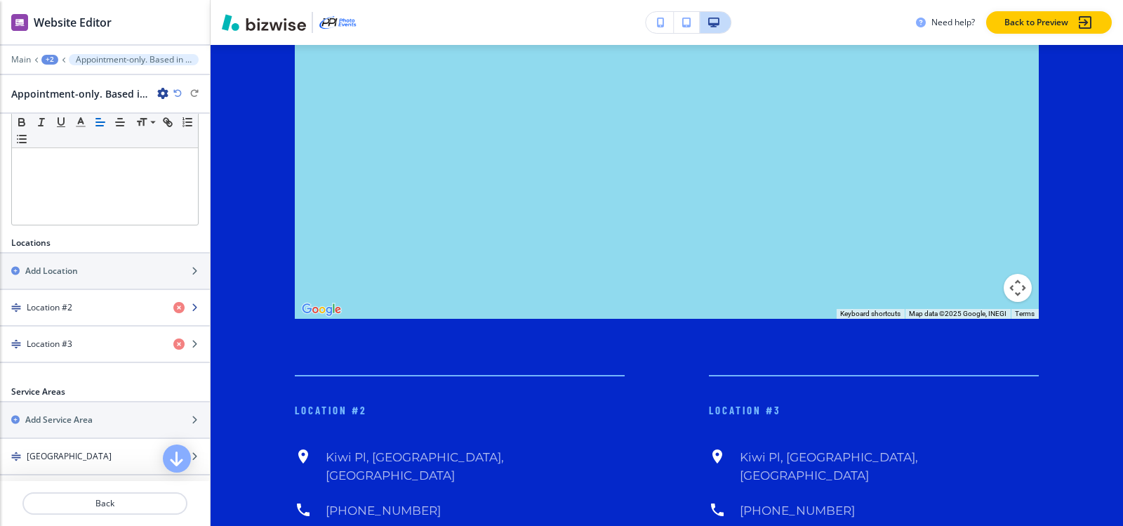
scroll to position [421, 0]
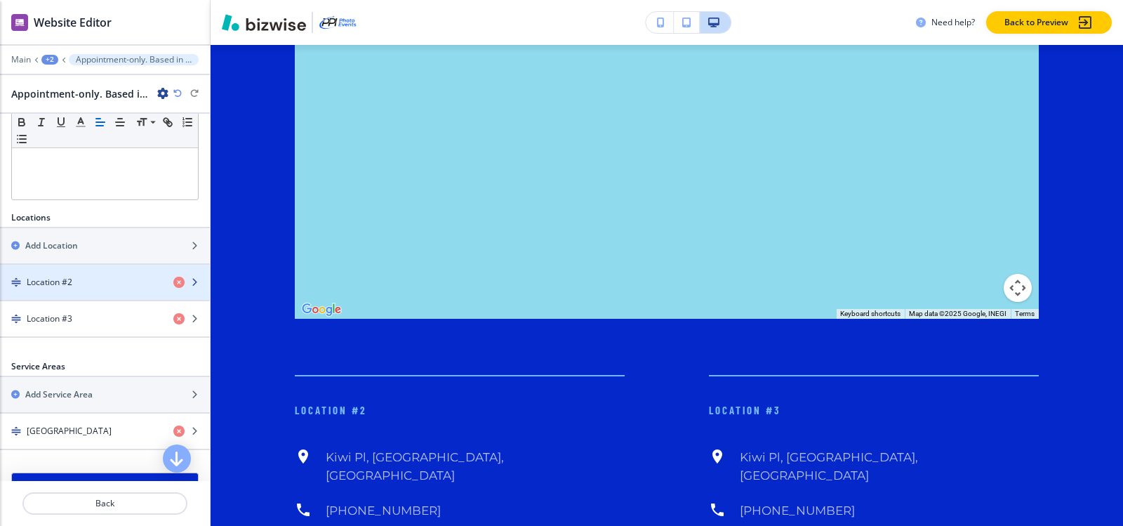
click at [91, 288] on div "button" at bounding box center [105, 293] width 210 height 11
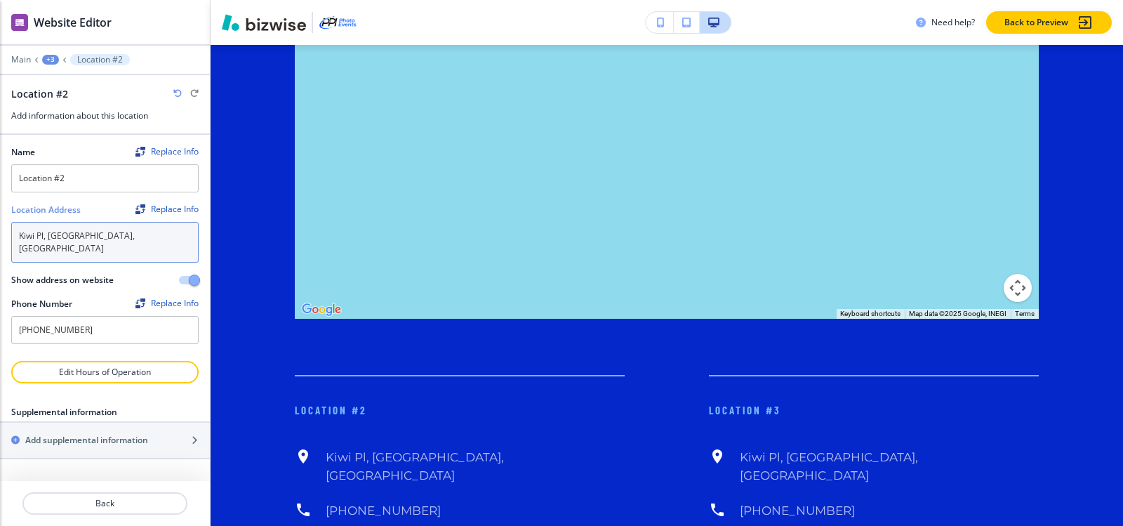
click at [171, 232] on textarea "Kiwi Pl, [GEOGRAPHIC_DATA], [GEOGRAPHIC_DATA]" at bounding box center [104, 242] width 187 height 41
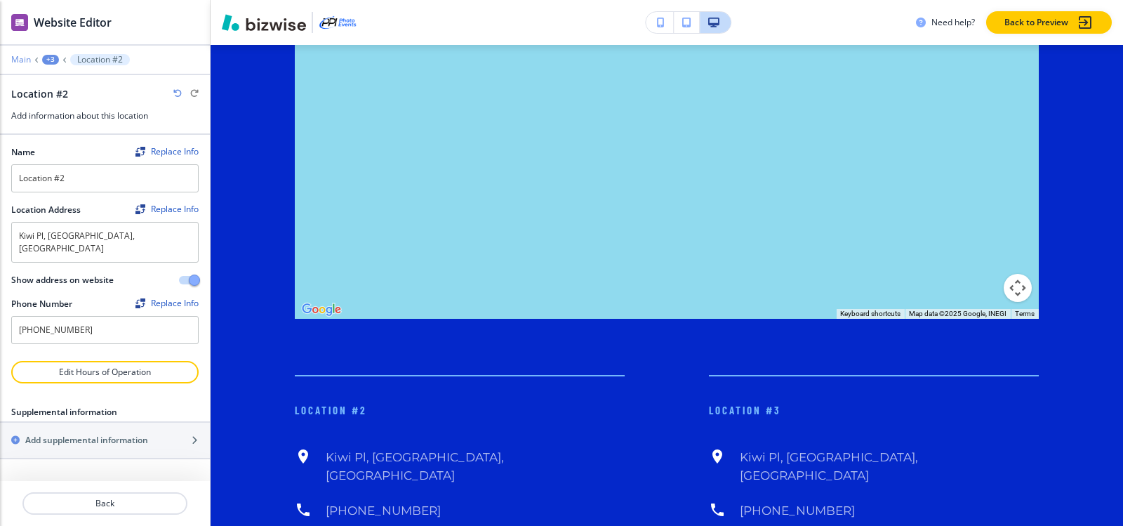
click at [25, 58] on p "Main" at bounding box center [21, 60] width 20 height 10
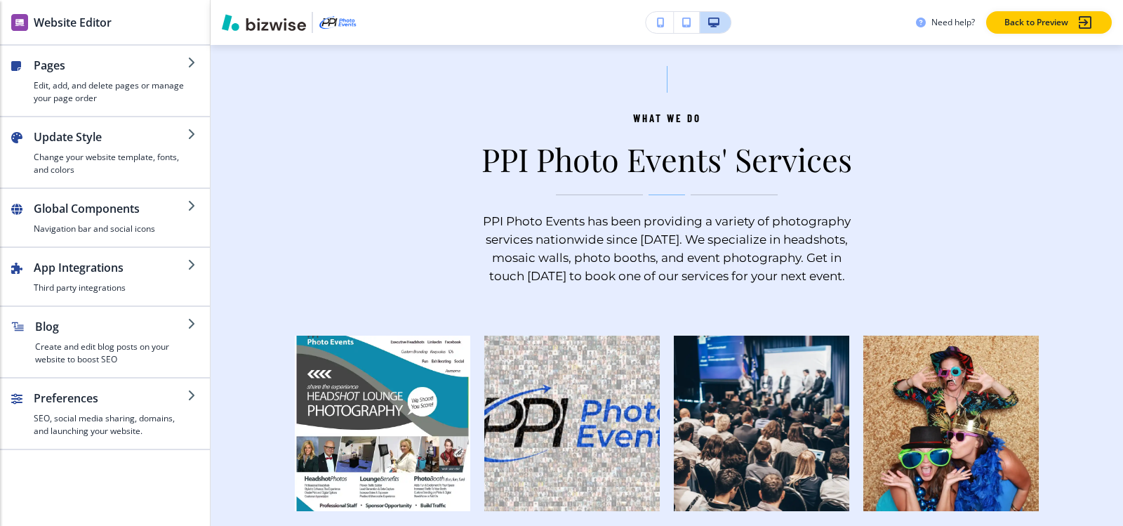
scroll to position [0, 0]
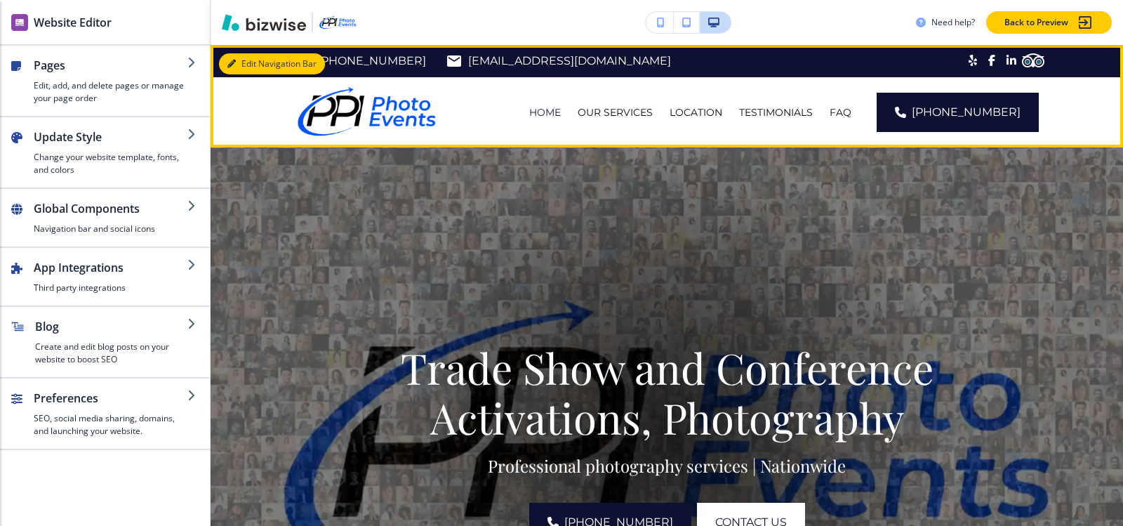
click at [231, 66] on icon "button" at bounding box center [231, 64] width 8 height 8
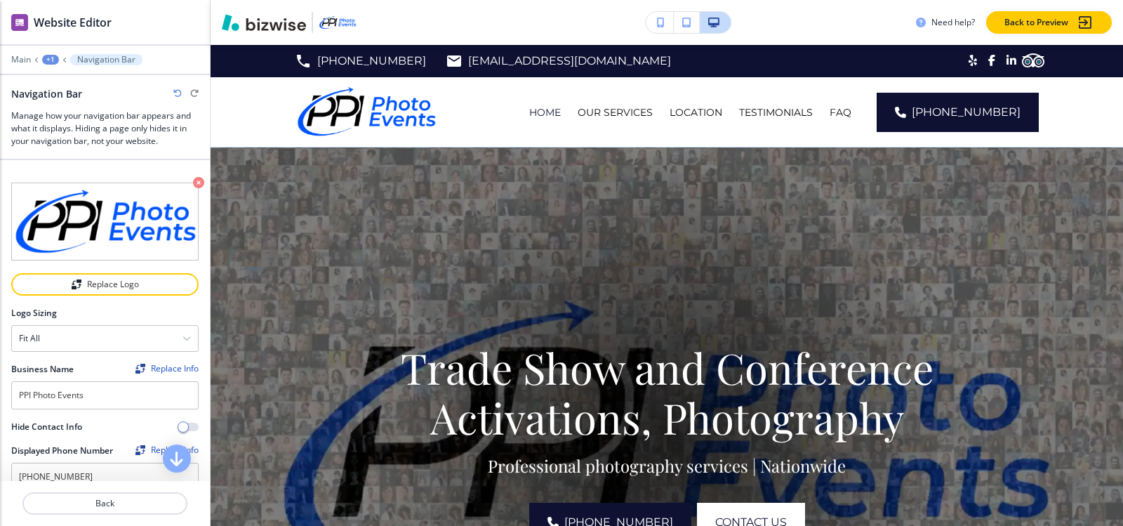
scroll to position [281, 0]
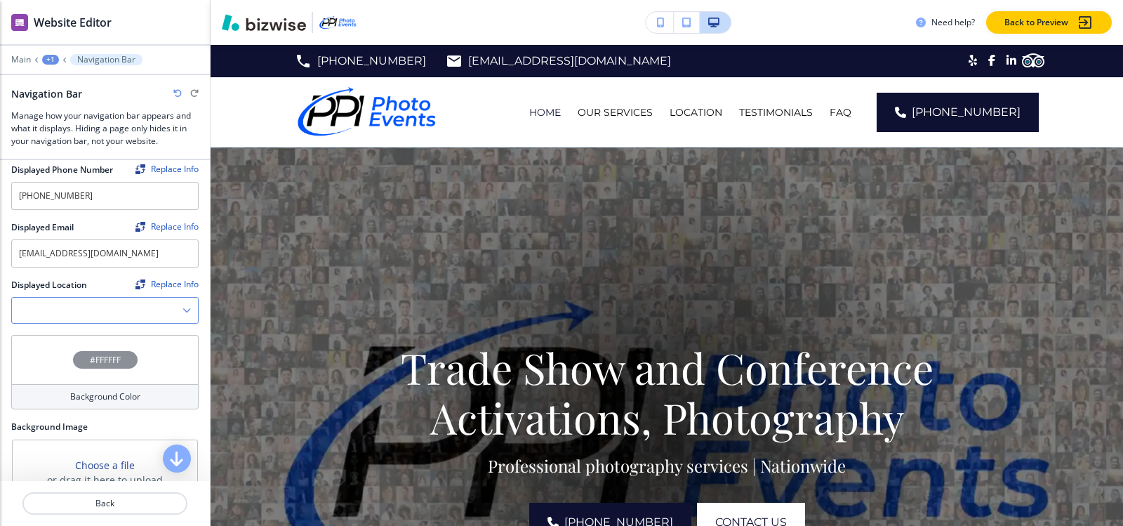
click at [118, 302] on Location "Manual Input" at bounding box center [97, 310] width 171 height 24
paste Location "Kiwi Pl, [GEOGRAPHIC_DATA], [GEOGRAPHIC_DATA]"
type Location "Kiwi Pl, [GEOGRAPHIC_DATA], [GEOGRAPHIC_DATA]"
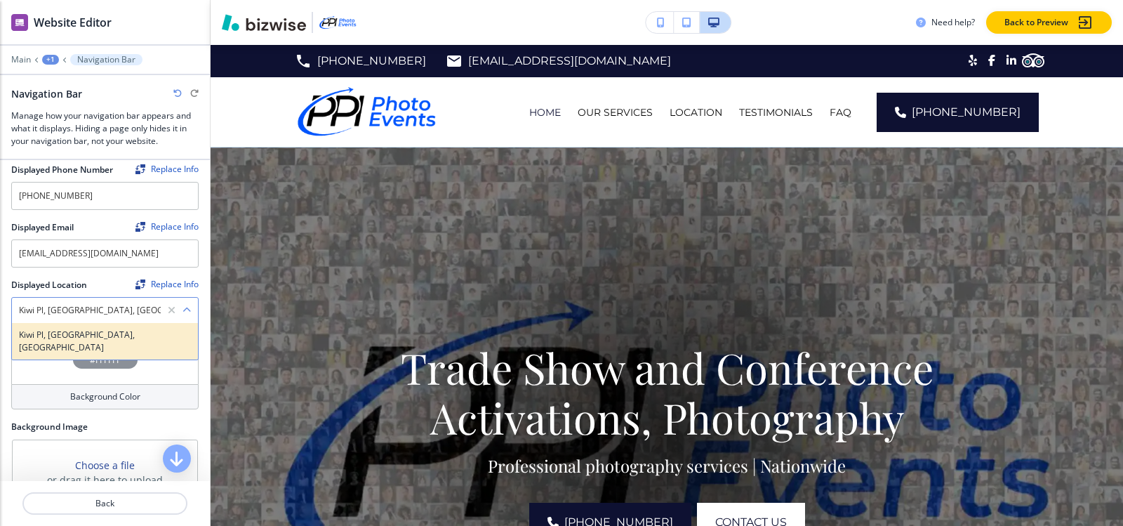
click at [92, 334] on h4 "Kiwi Pl, [GEOGRAPHIC_DATA], [GEOGRAPHIC_DATA]" at bounding box center [105, 340] width 172 height 25
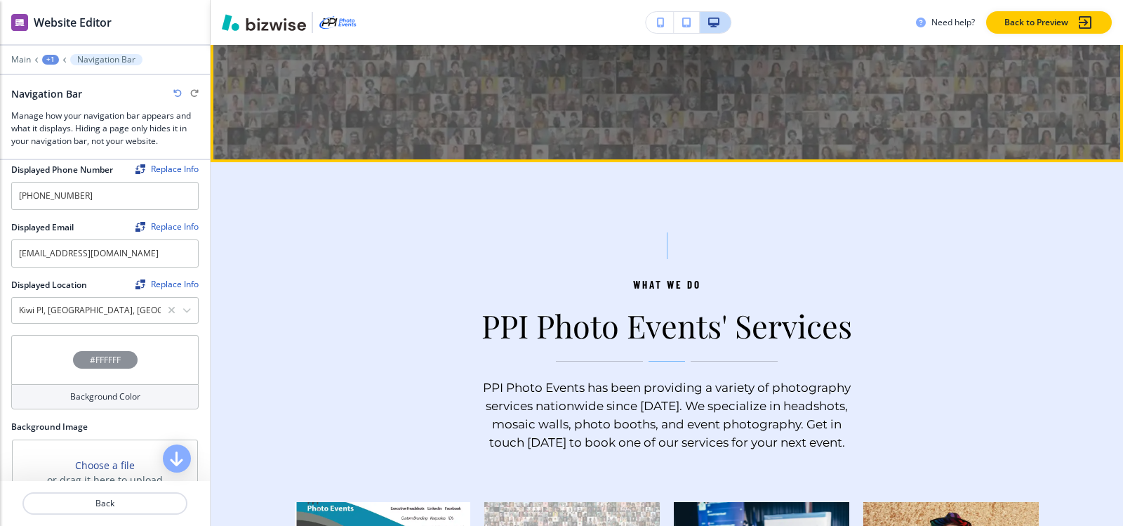
scroll to position [561, 0]
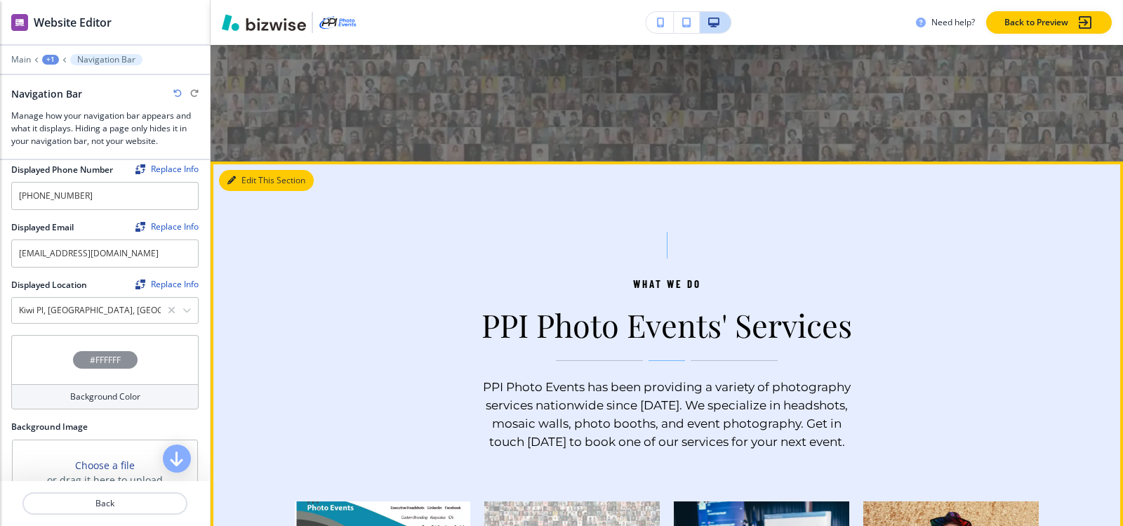
click at [239, 177] on button "Edit This Section" at bounding box center [266, 180] width 95 height 21
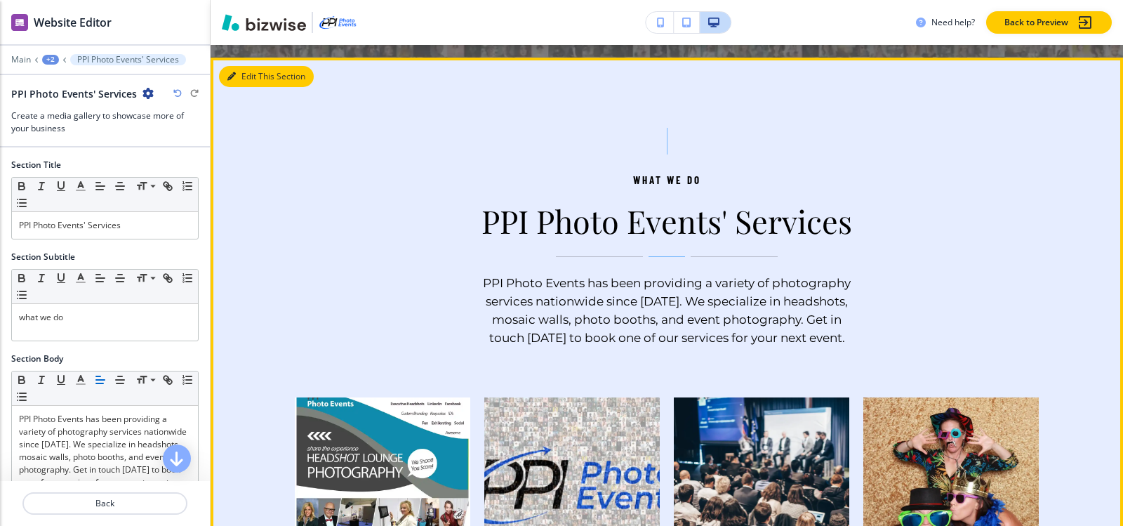
scroll to position [678, 0]
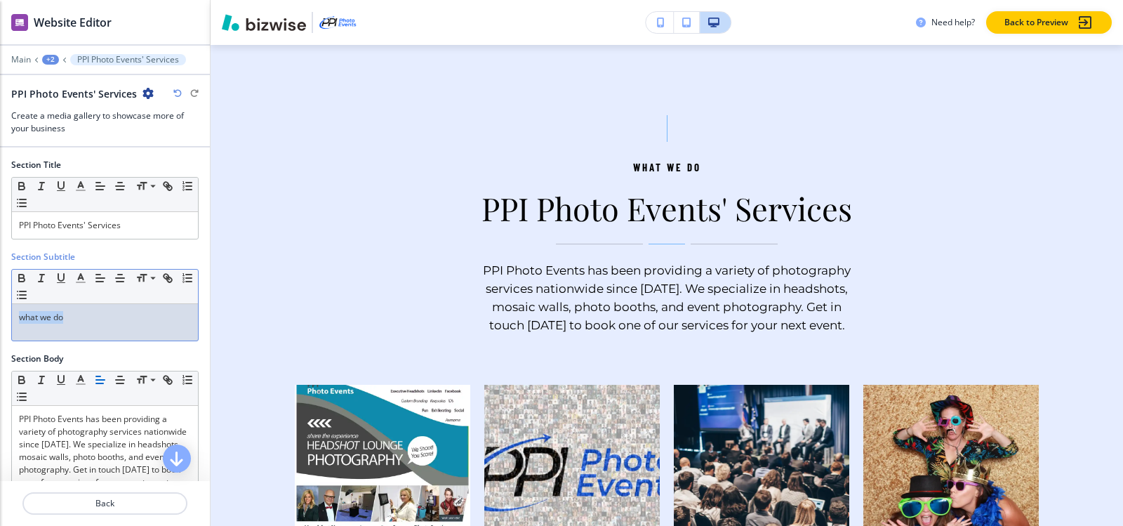
drag, startPoint x: 108, startPoint y: 307, endPoint x: 0, endPoint y: 307, distance: 108.1
click at [0, 307] on div "Section Subtitle Small Normal Large Huge what we do" at bounding box center [105, 302] width 210 height 102
click at [78, 276] on icon "button" at bounding box center [80, 278] width 13 height 13
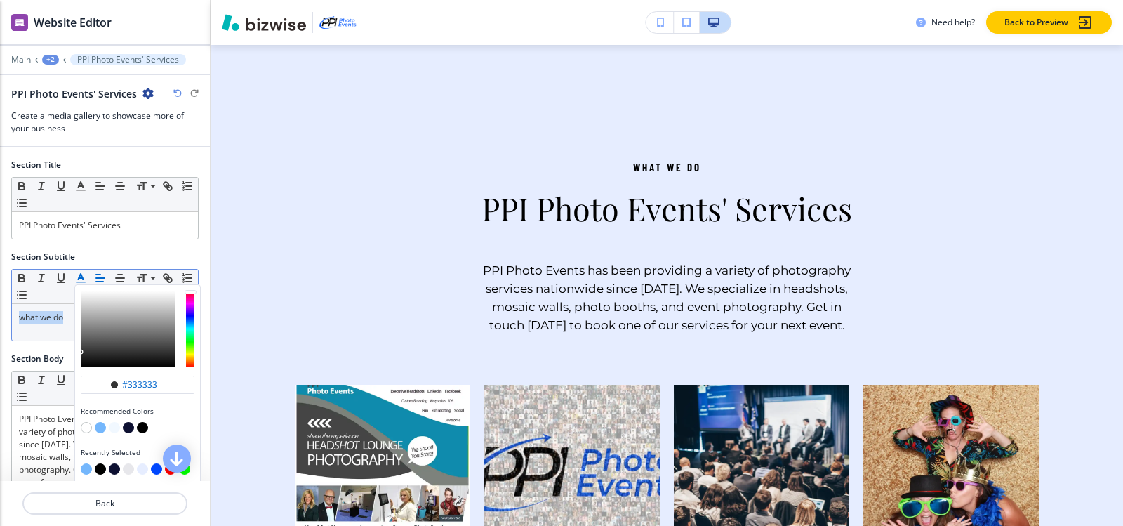
click at [100, 425] on button "button" at bounding box center [100, 427] width 11 height 11
type input "#75b7fc"
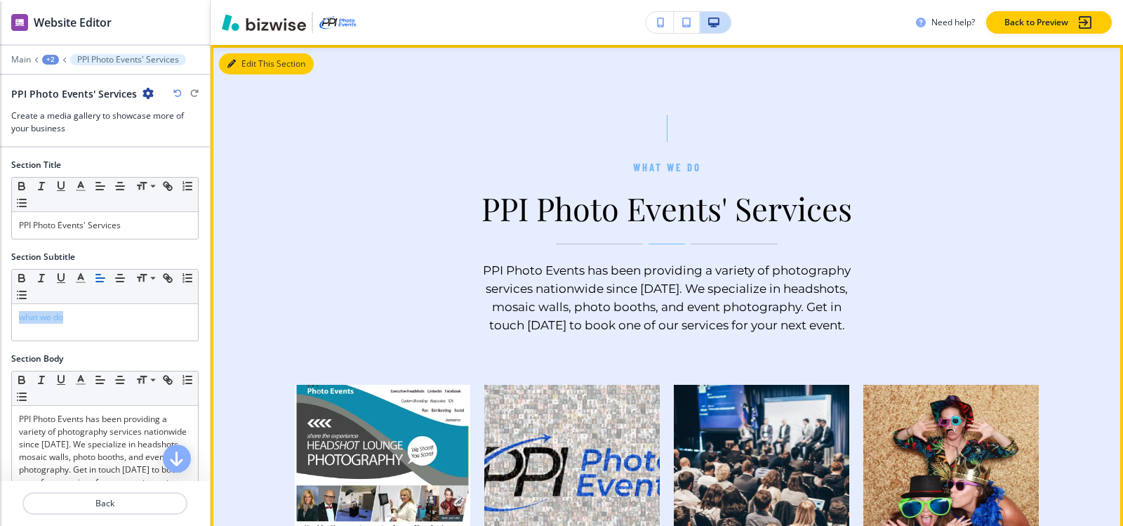
click at [231, 65] on icon "button" at bounding box center [231, 64] width 8 height 8
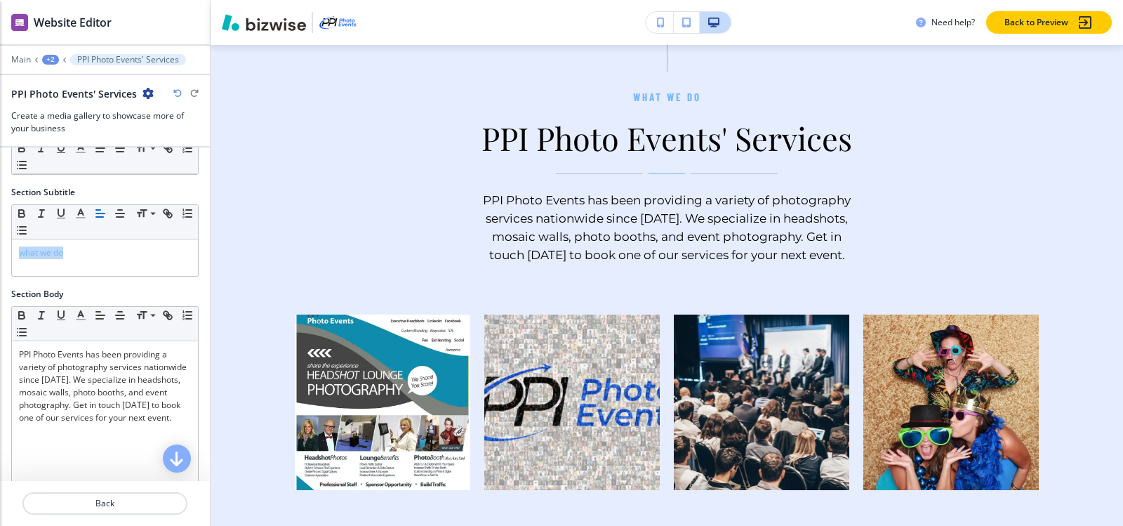
scroll to position [0, 0]
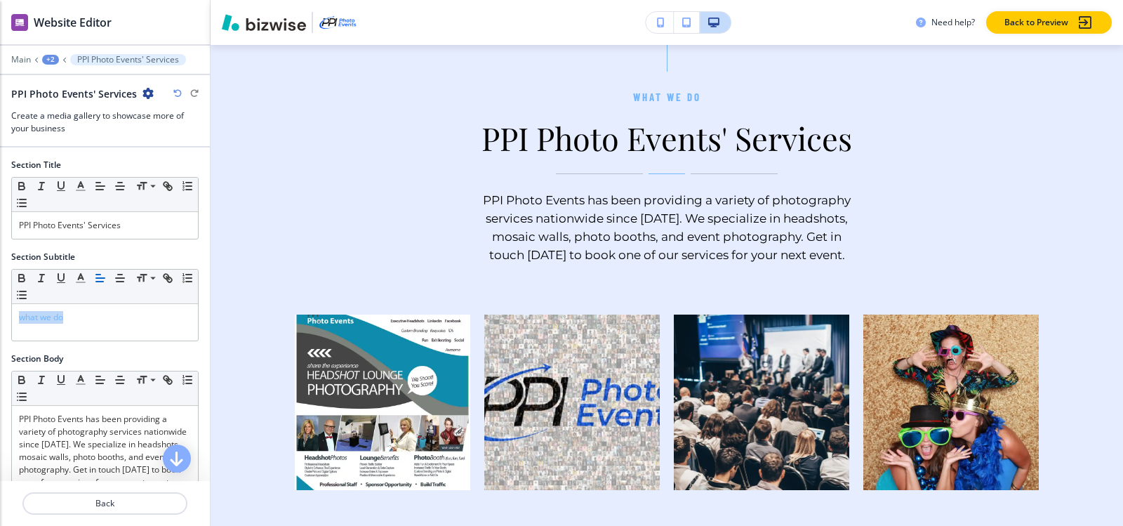
click at [48, 59] on div "+2" at bounding box center [50, 60] width 17 height 10
click at [50, 112] on button "HOME" at bounding box center [87, 107] width 90 height 25
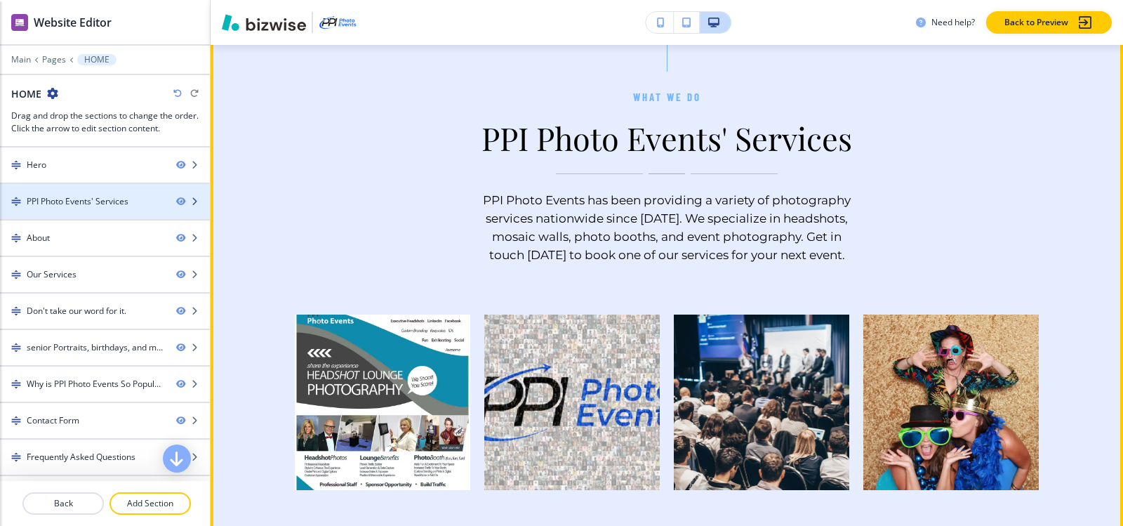
click at [73, 210] on div at bounding box center [105, 213] width 210 height 11
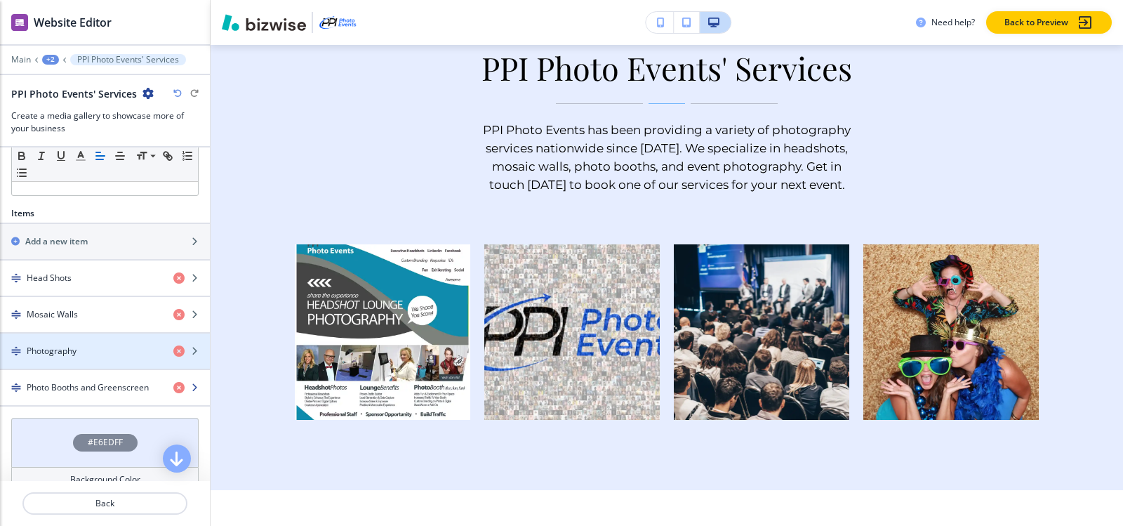
scroll to position [415, 0]
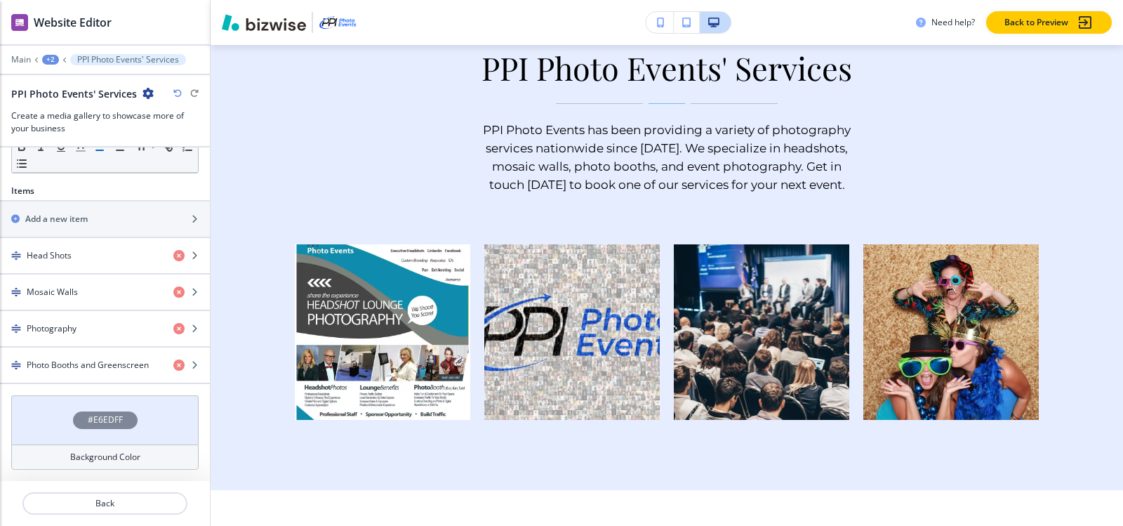
click at [107, 418] on h4 "#E6EDFF" at bounding box center [105, 419] width 35 height 13
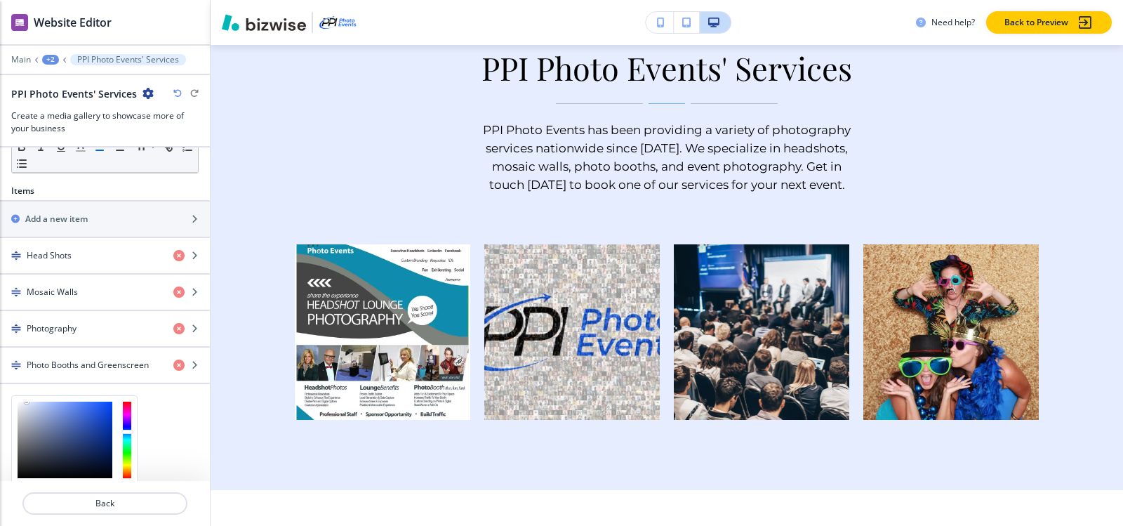
click at [146, 413] on div "Section Title Small Normal Large Huge PPI Photo Events' Services Section Subtit…" at bounding box center [105, 313] width 210 height 333
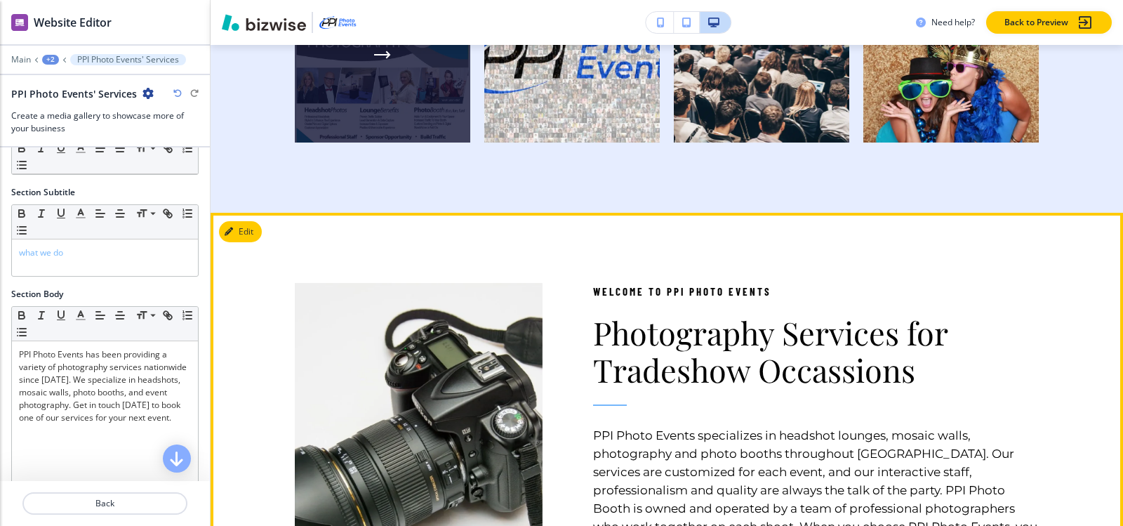
scroll to position [1029, 0]
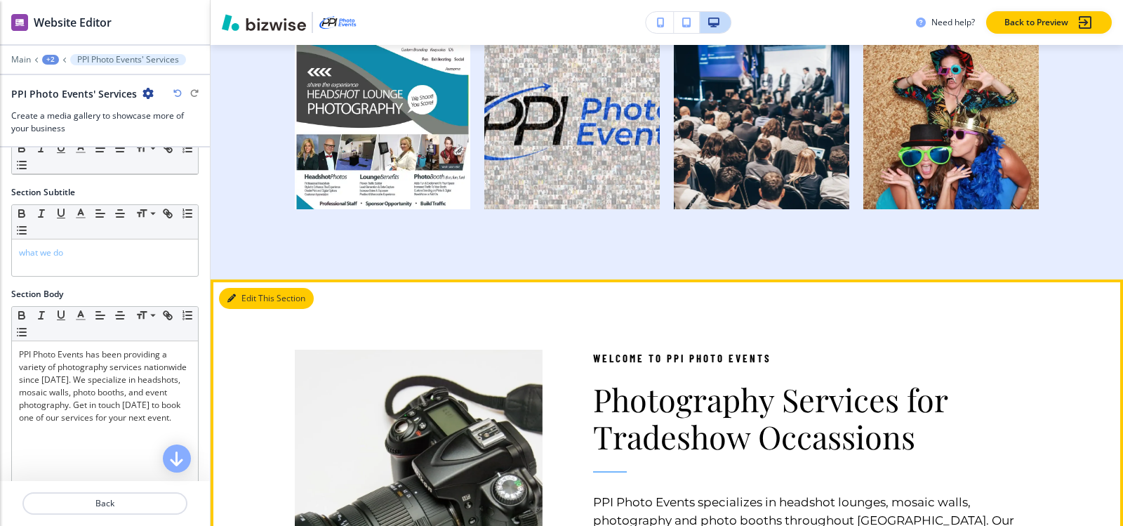
click at [239, 309] on button "Edit This Section" at bounding box center [266, 298] width 95 height 21
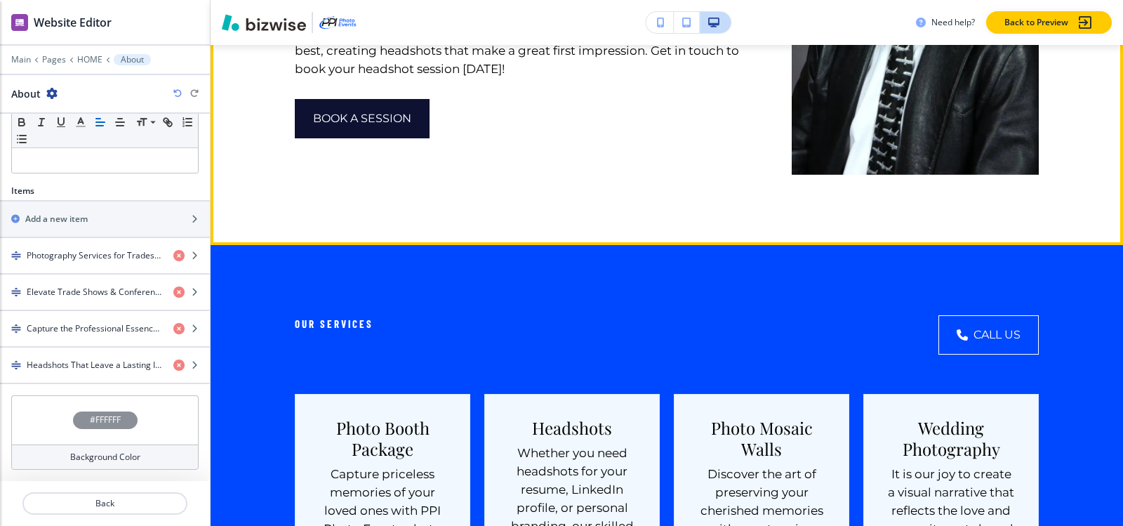
scroll to position [3210, 0]
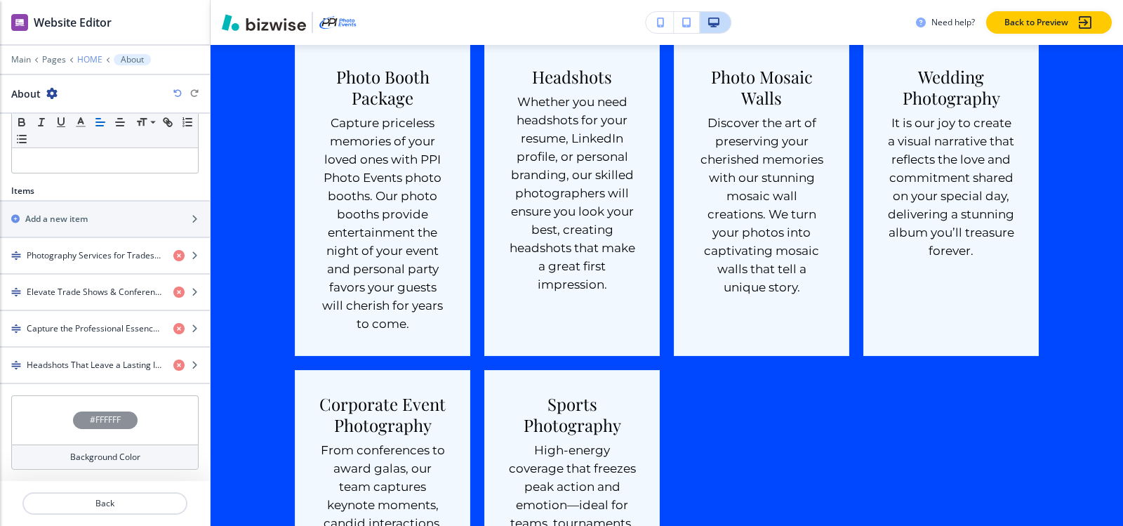
click at [93, 57] on p "HOME" at bounding box center [89, 60] width 25 height 10
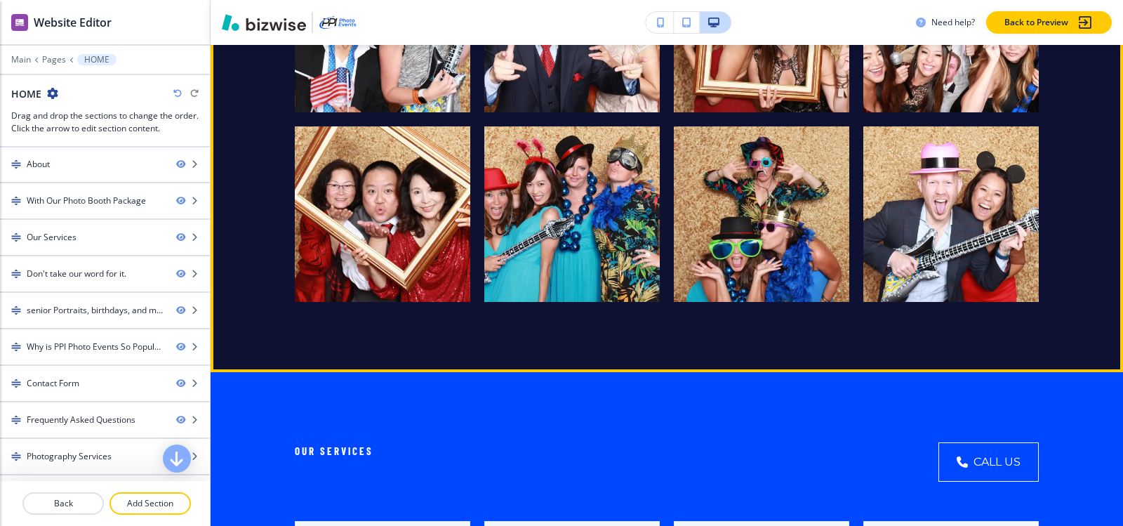
scroll to position [3862, 0]
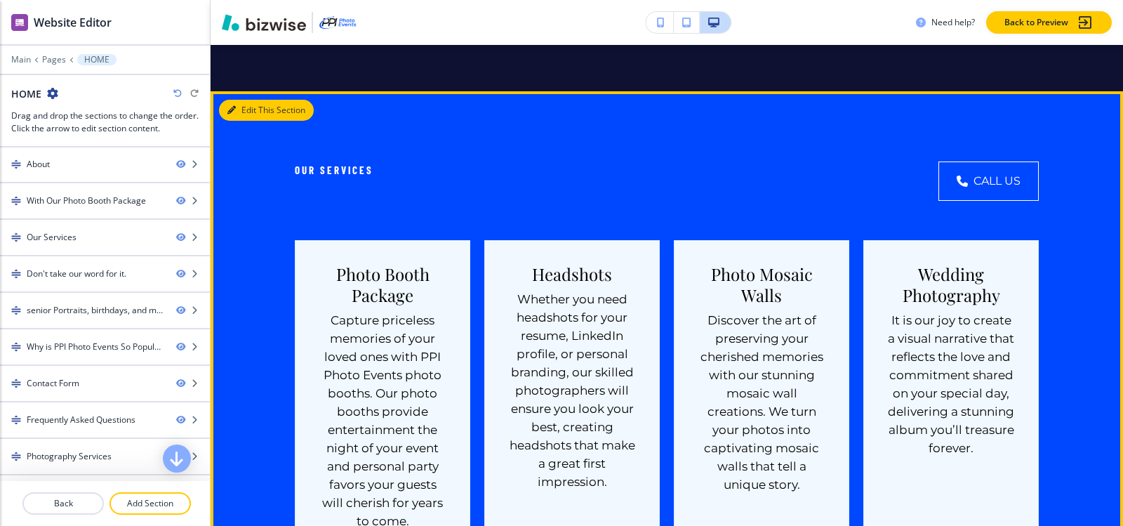
click at [240, 121] on button "Edit This Section" at bounding box center [266, 110] width 95 height 21
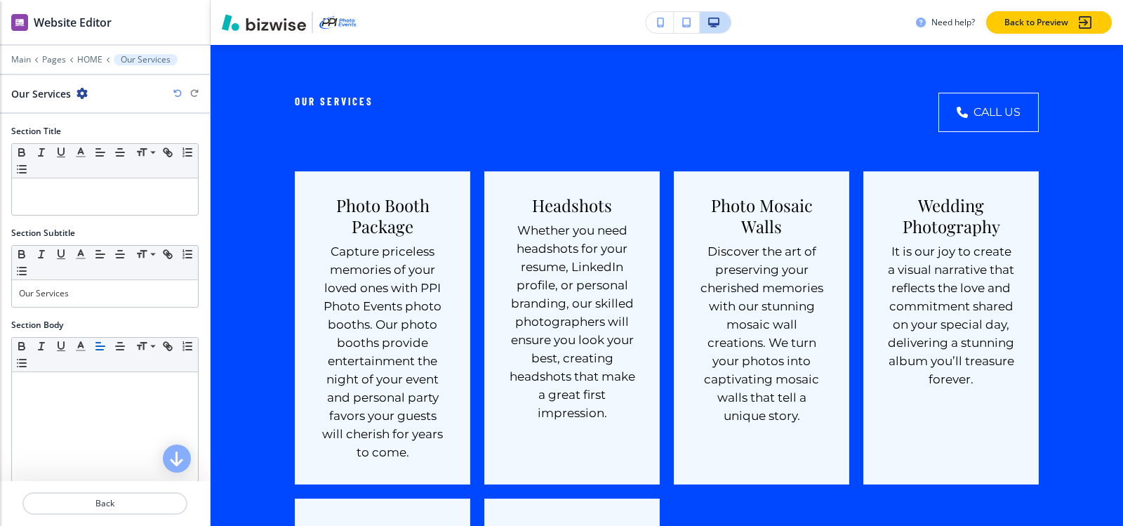
scroll to position [3933, 0]
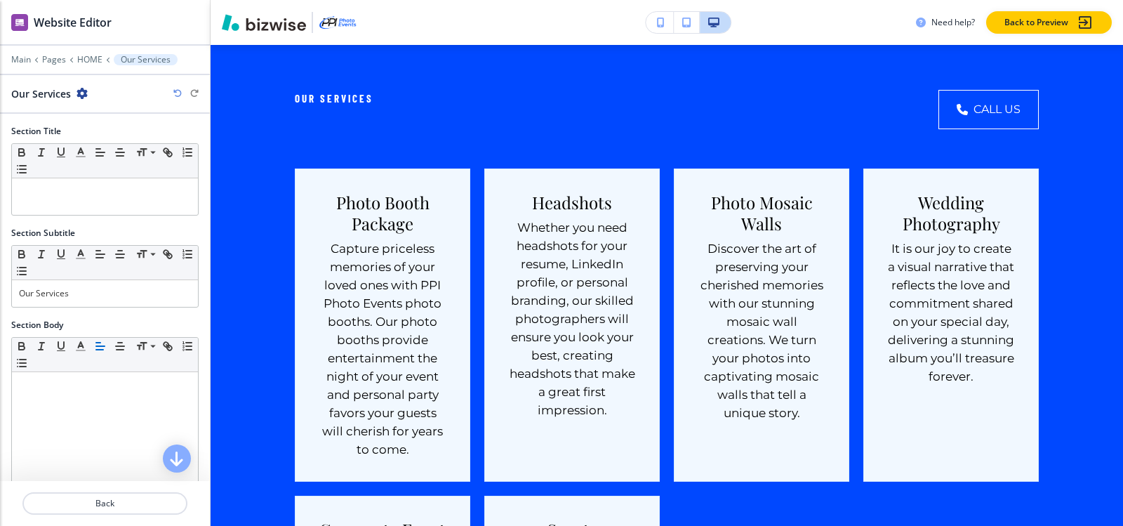
click at [84, 93] on icon "button" at bounding box center [81, 93] width 11 height 11
click at [106, 159] on button "Delete Section" at bounding box center [121, 166] width 90 height 25
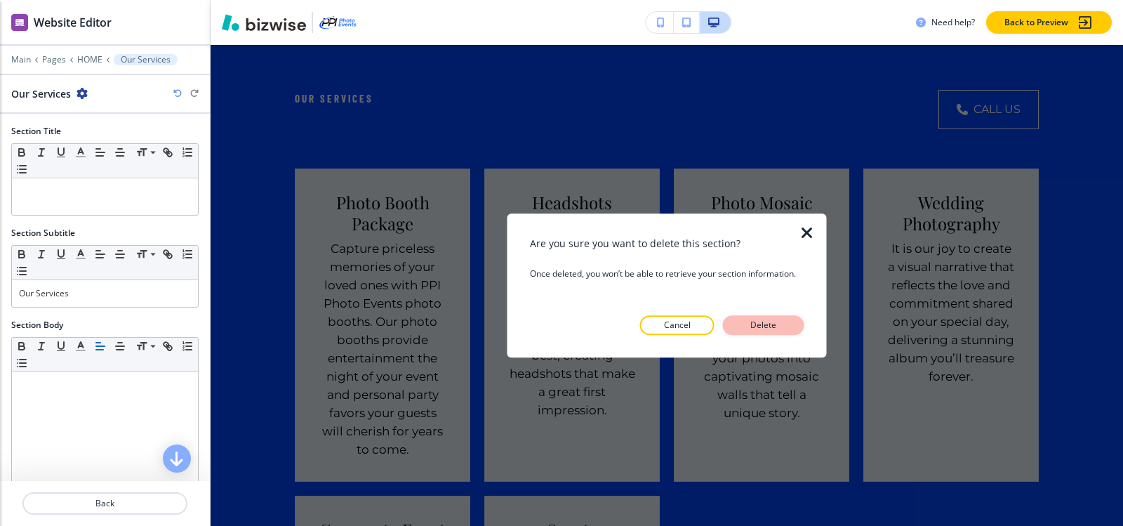
click at [761, 326] on p "Delete" at bounding box center [764, 325] width 34 height 13
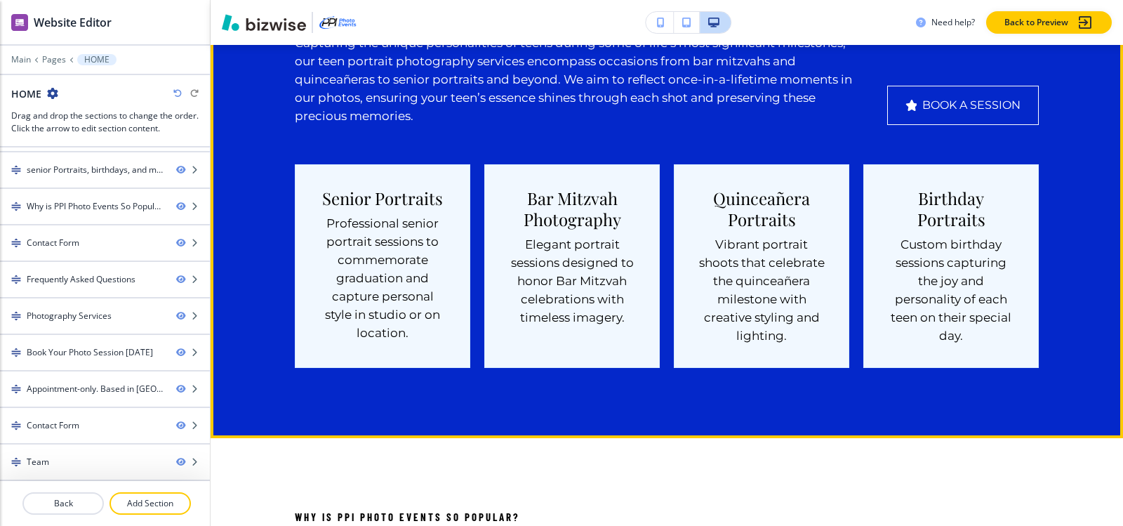
scroll to position [4424, 0]
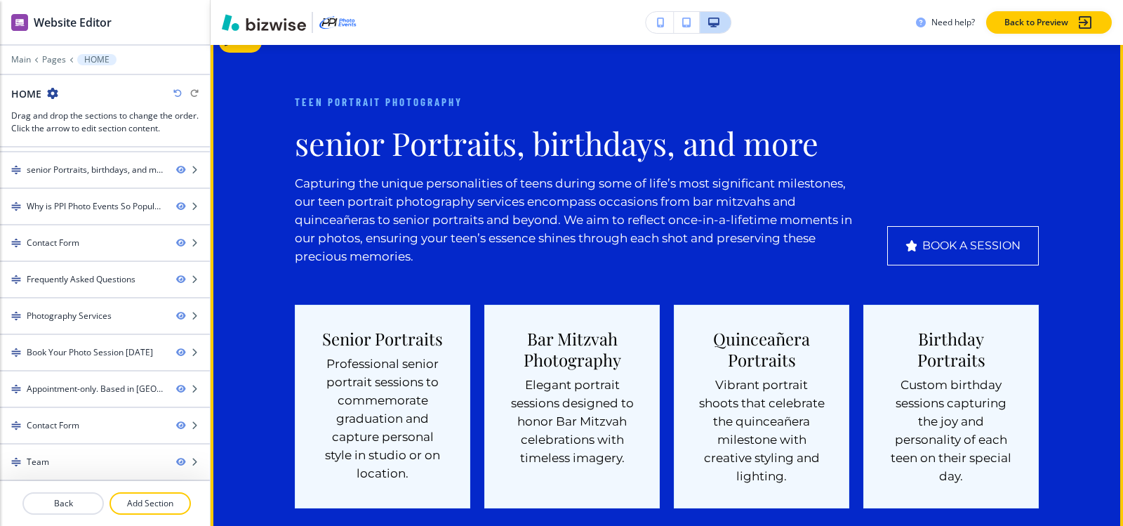
click at [256, 93] on div "Teen Portrait Photography senior Portraits, birthdays, and more Capturing the u…" at bounding box center [667, 300] width 912 height 555
click at [254, 53] on button "Edit This Section" at bounding box center [266, 42] width 95 height 21
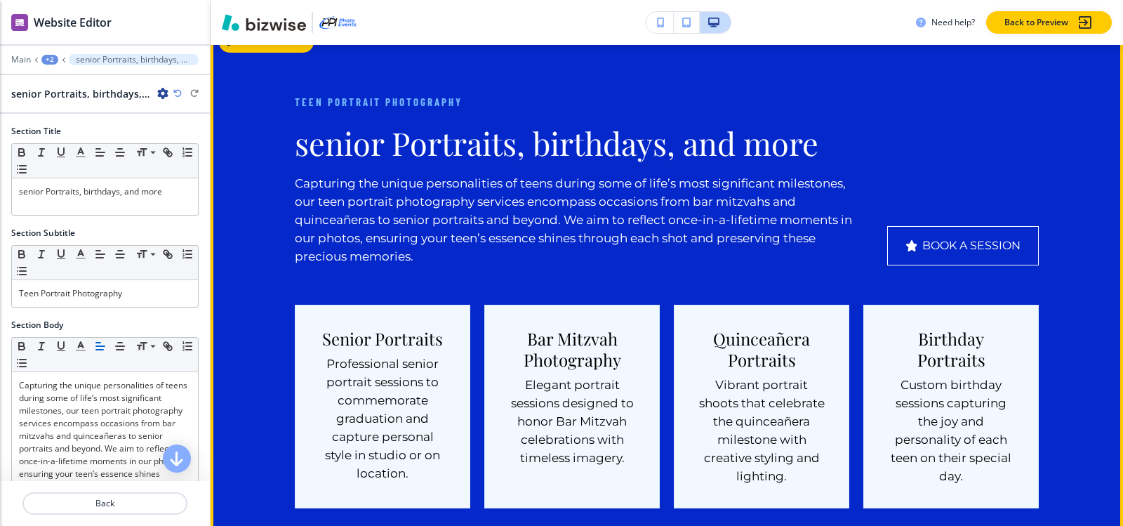
scroll to position [4465, 0]
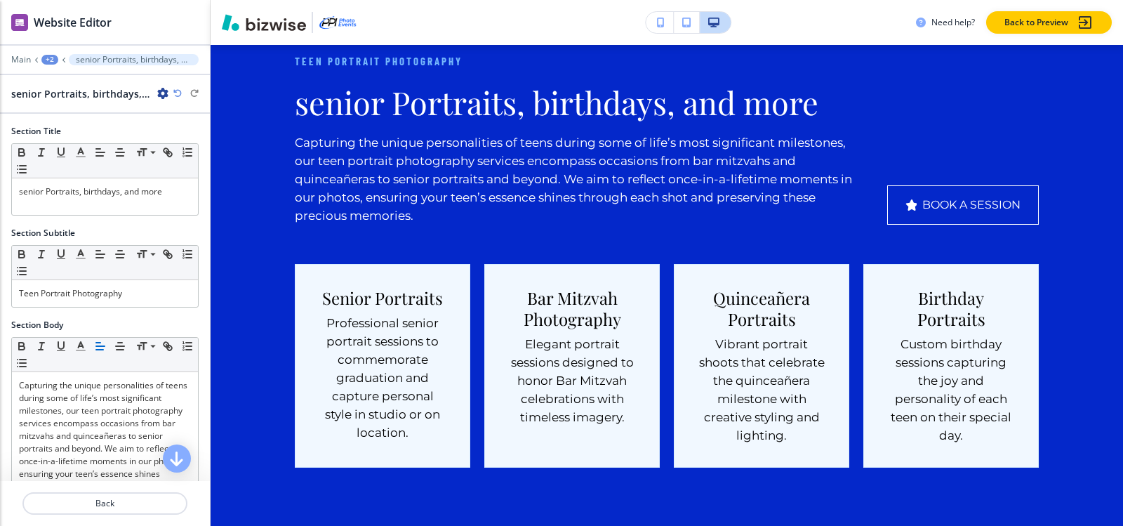
click at [161, 98] on icon "button" at bounding box center [162, 93] width 11 height 11
click at [208, 166] on p "Delete Section" at bounding box center [202, 167] width 72 height 13
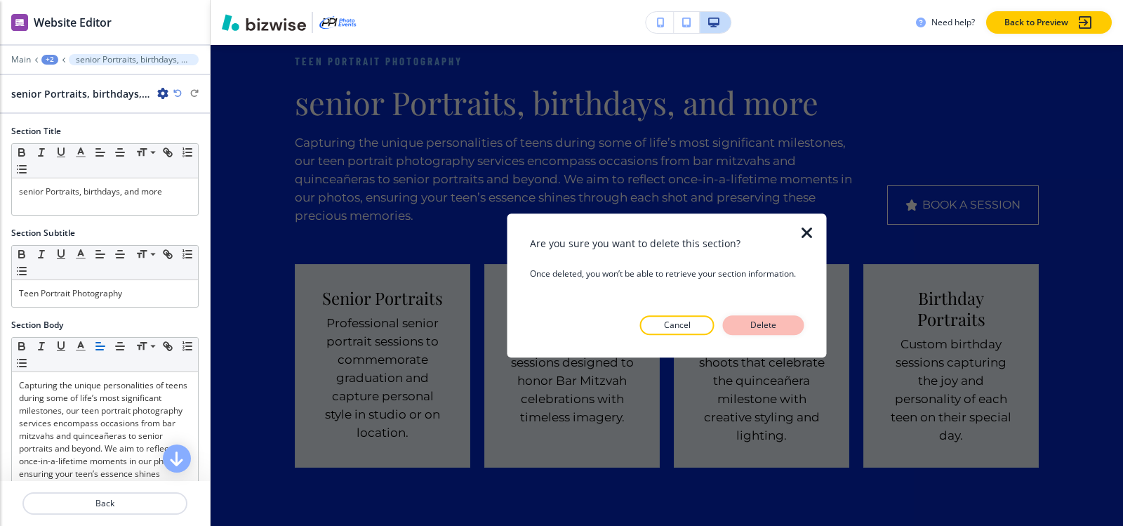
click at [780, 326] on p "Delete" at bounding box center [764, 325] width 34 height 13
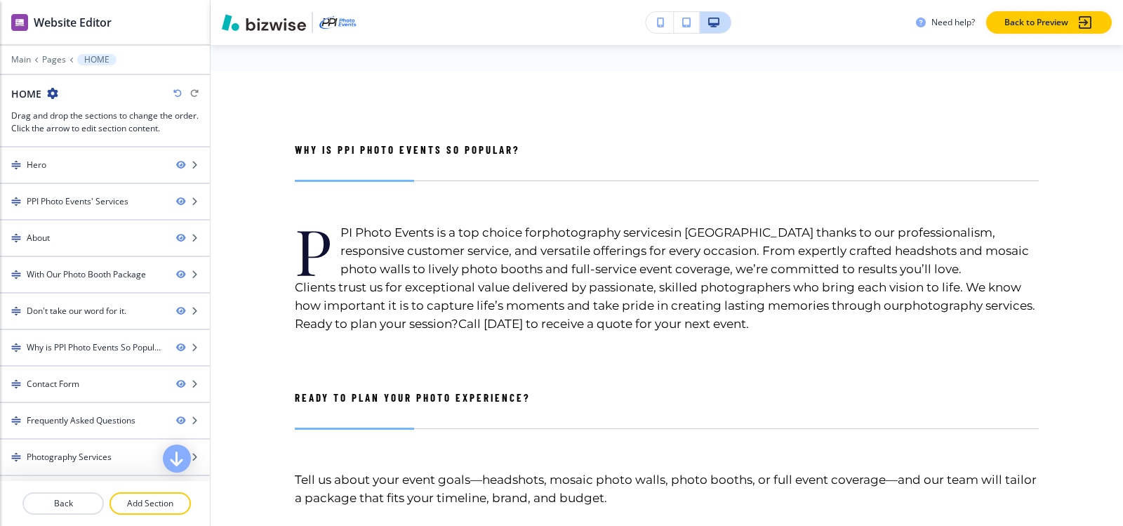
scroll to position [4325, 0]
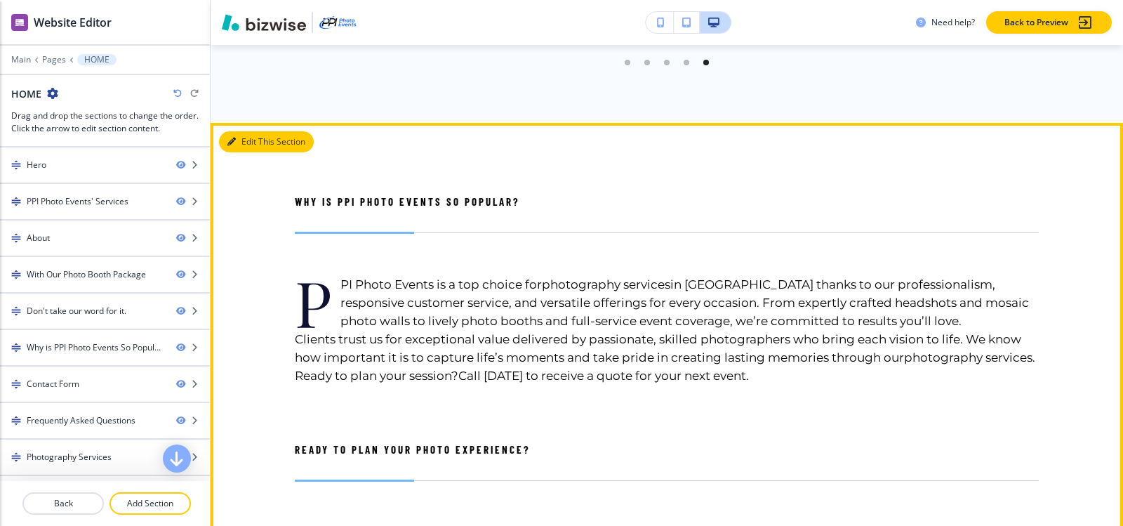
click at [240, 152] on button "Edit This Section" at bounding box center [266, 141] width 95 height 21
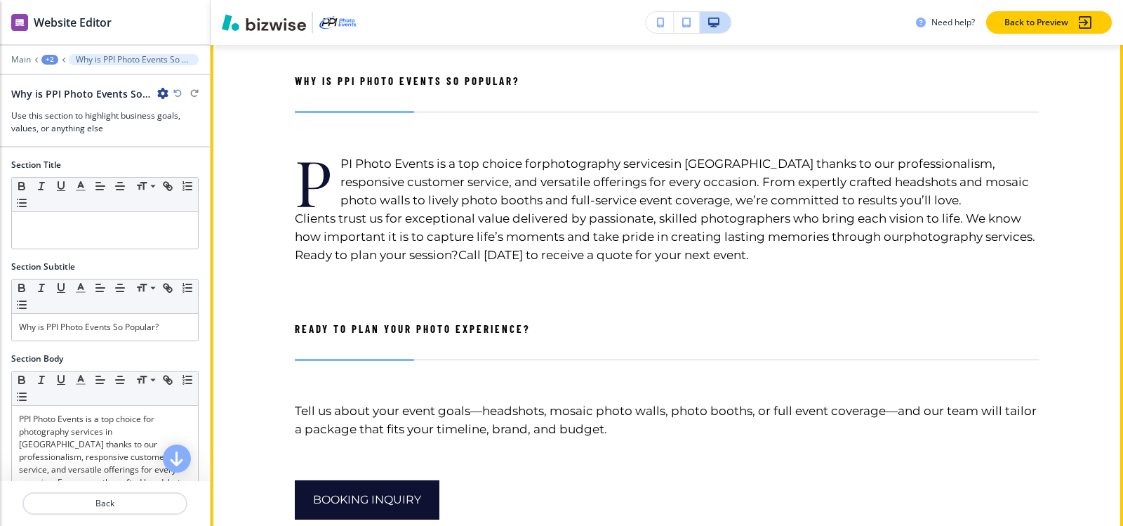
scroll to position [4465, 0]
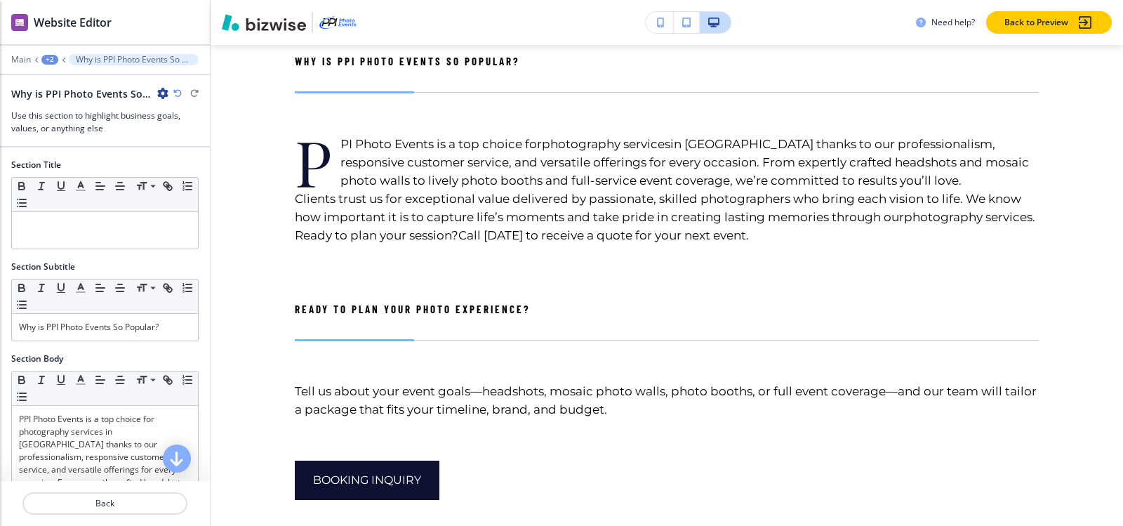
click at [160, 93] on icon "button" at bounding box center [162, 93] width 11 height 11
click at [201, 168] on p "Delete Section" at bounding box center [202, 167] width 72 height 13
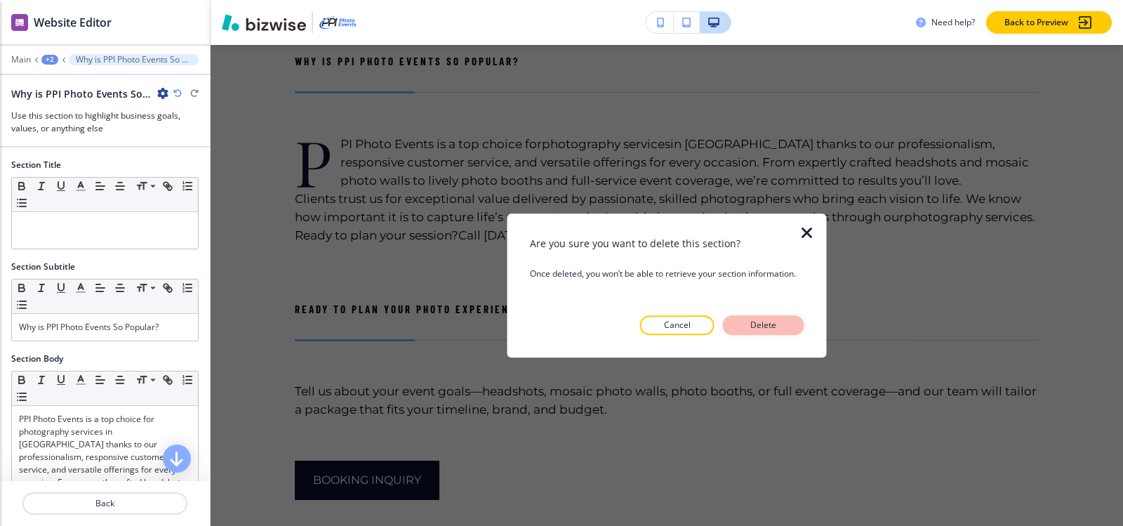
click at [775, 325] on p "Delete" at bounding box center [764, 325] width 34 height 13
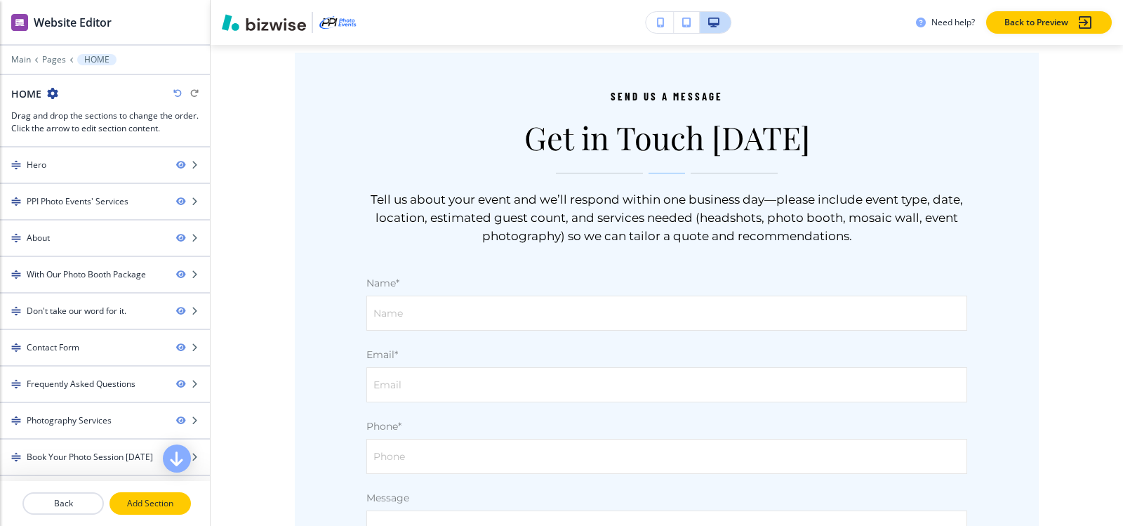
click at [173, 505] on p "Add Section" at bounding box center [150, 503] width 79 height 13
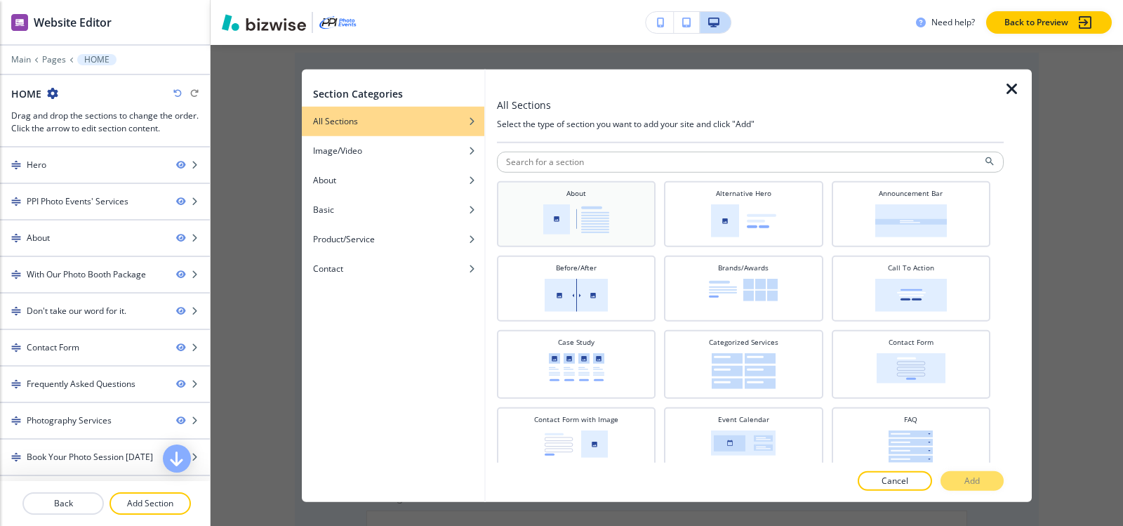
click at [563, 226] on img at bounding box center [576, 218] width 66 height 30
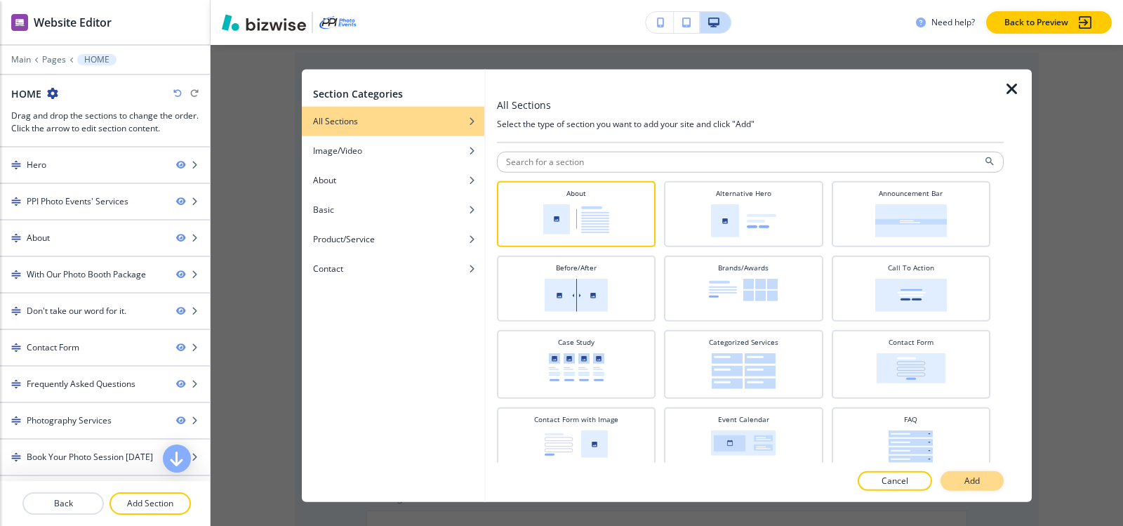
click at [982, 485] on button "Add" at bounding box center [971, 481] width 63 height 20
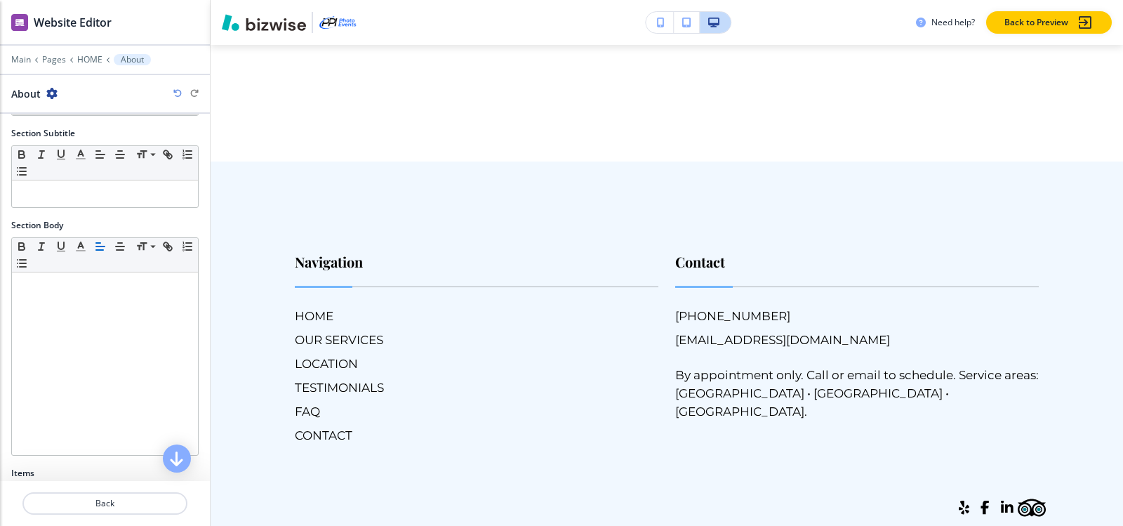
scroll to position [236, 0]
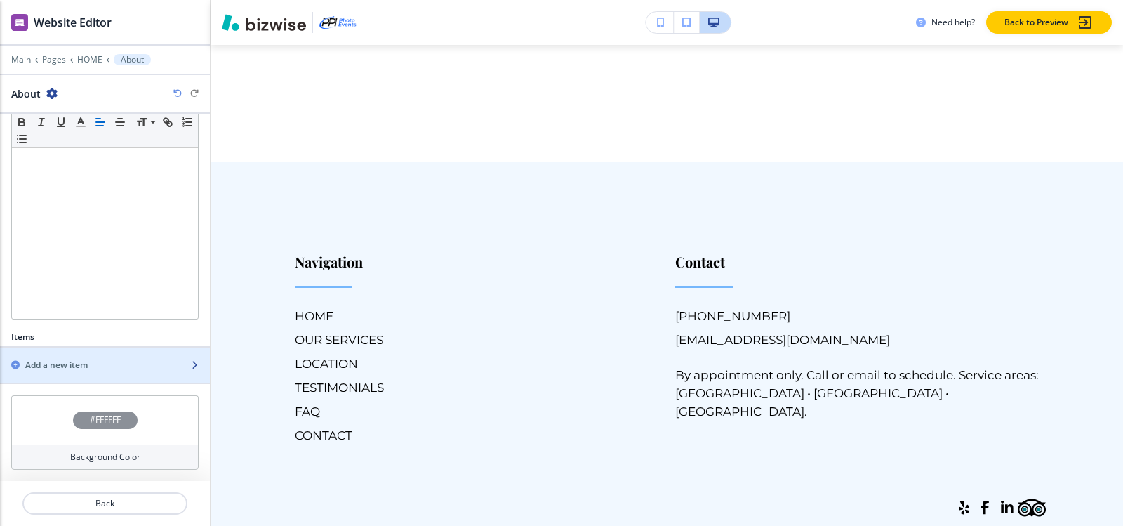
click at [84, 363] on h2 "Add a new item" at bounding box center [56, 365] width 62 height 13
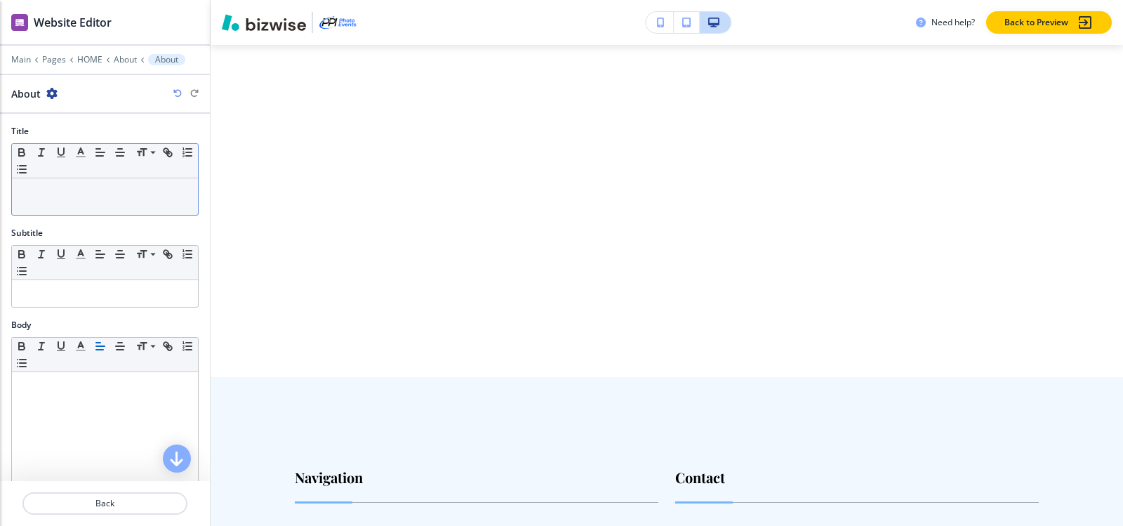
scroll to position [8322, 0]
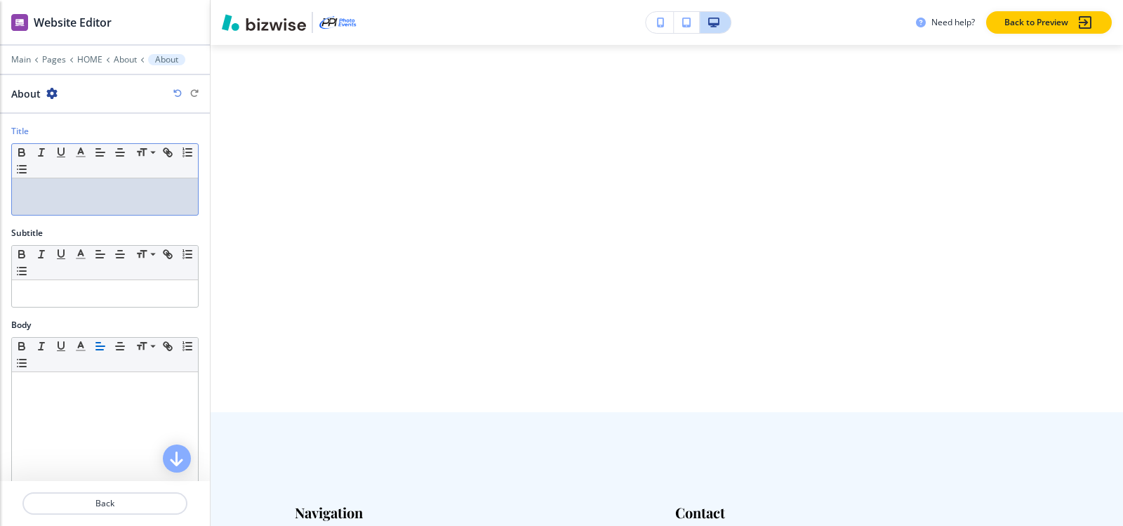
click at [109, 187] on p at bounding box center [105, 191] width 172 height 13
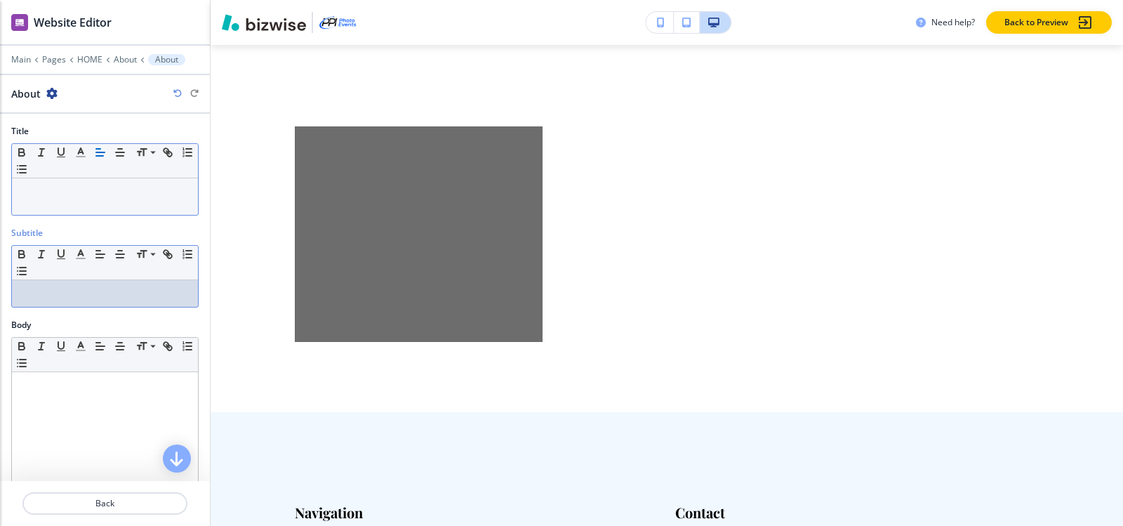
click at [84, 295] on p at bounding box center [105, 293] width 172 height 13
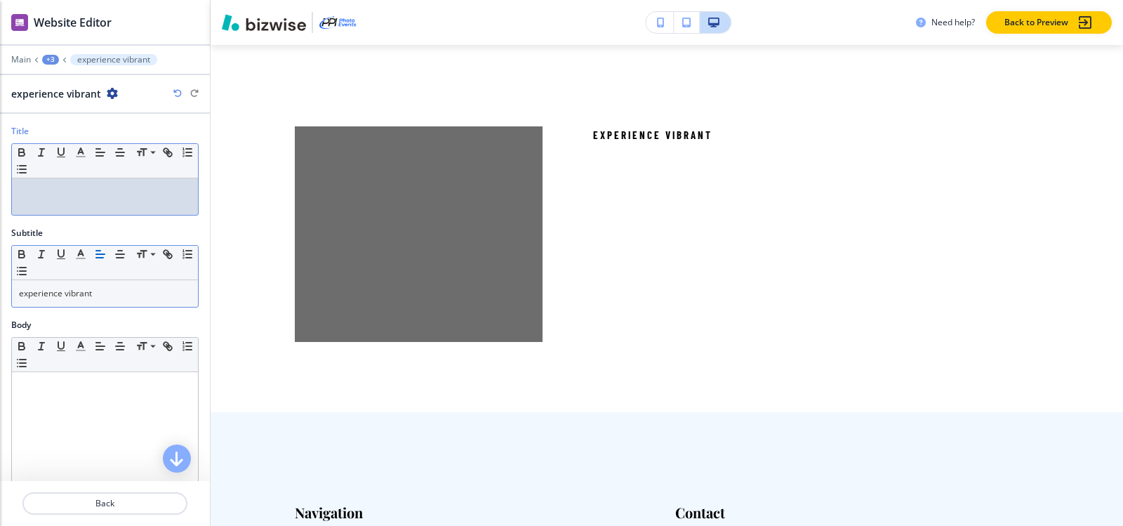
click at [45, 203] on div at bounding box center [105, 196] width 186 height 36
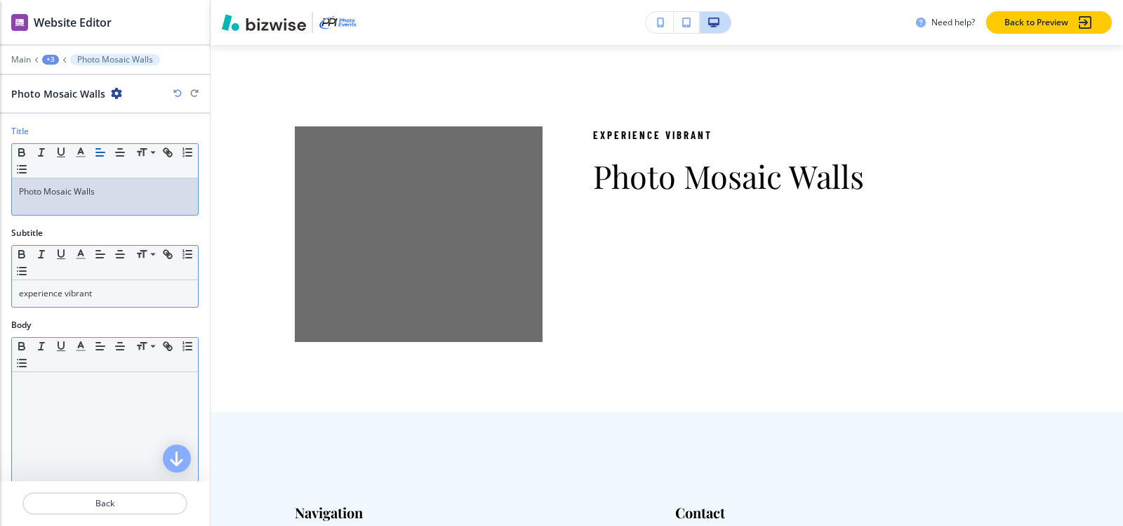
click at [57, 382] on p at bounding box center [105, 385] width 172 height 13
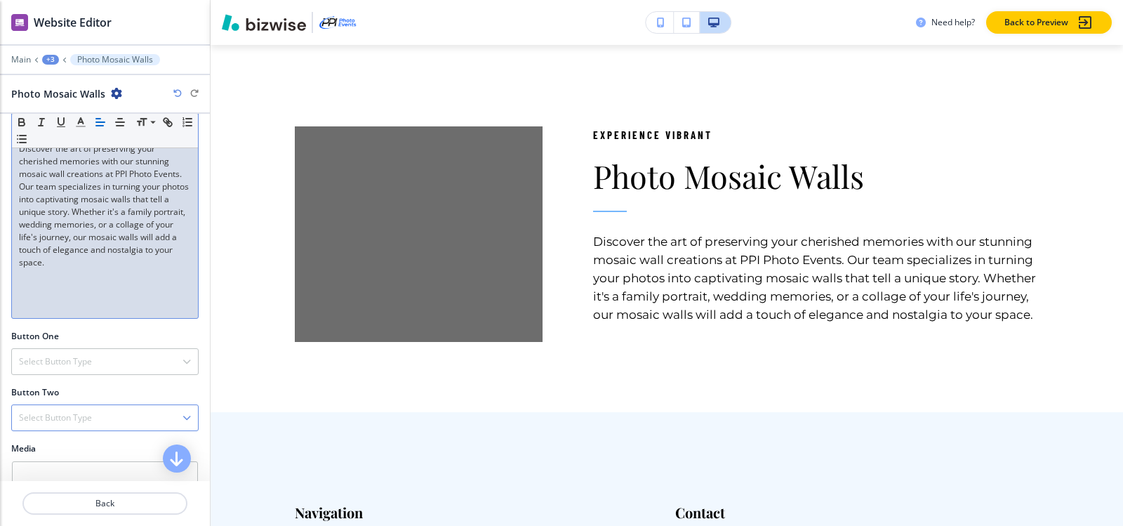
scroll to position [281, 0]
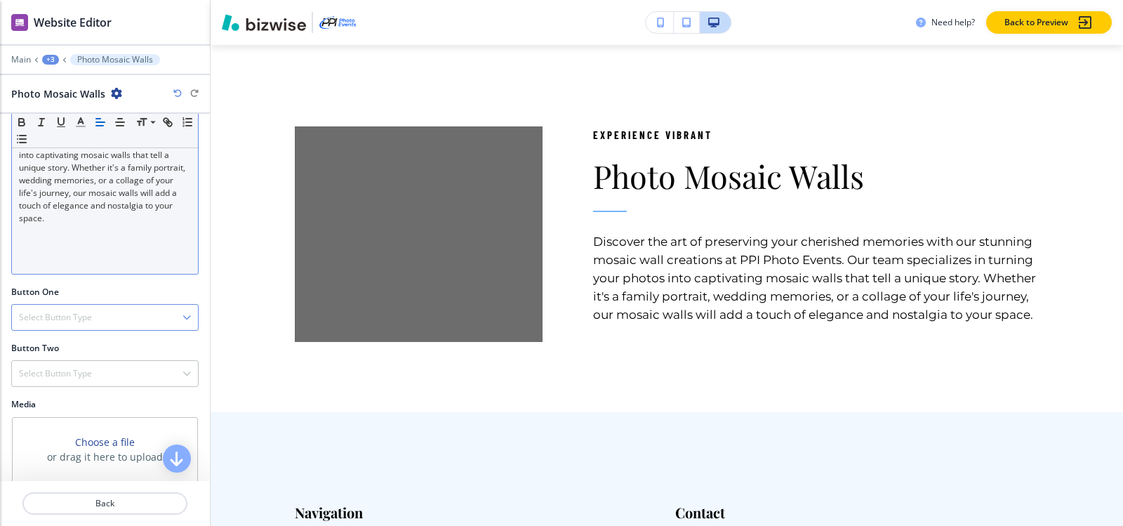
click at [71, 315] on h4 "Select Button Type" at bounding box center [55, 317] width 73 height 13
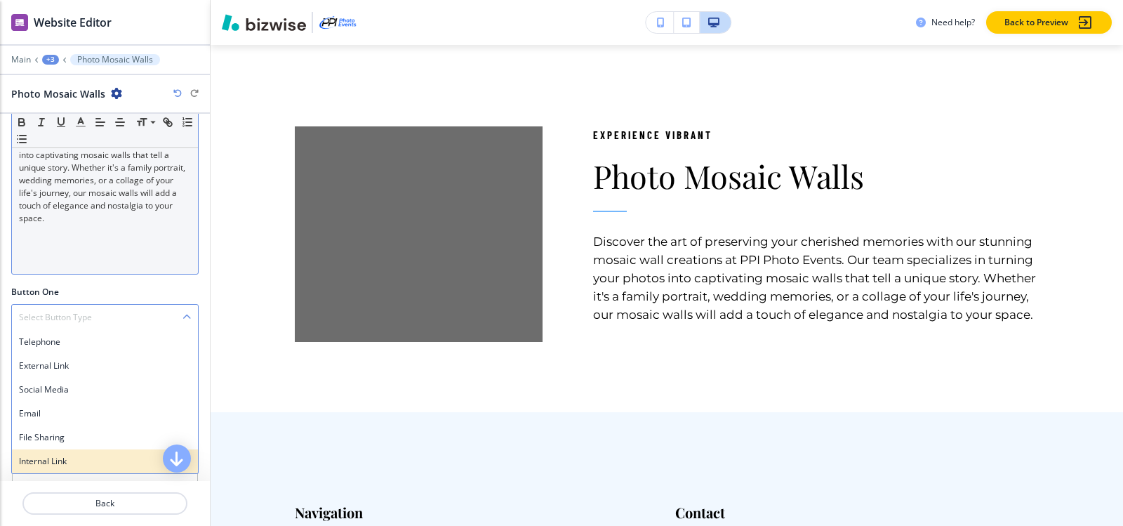
click at [67, 460] on h4 "Internal Link" at bounding box center [105, 461] width 172 height 13
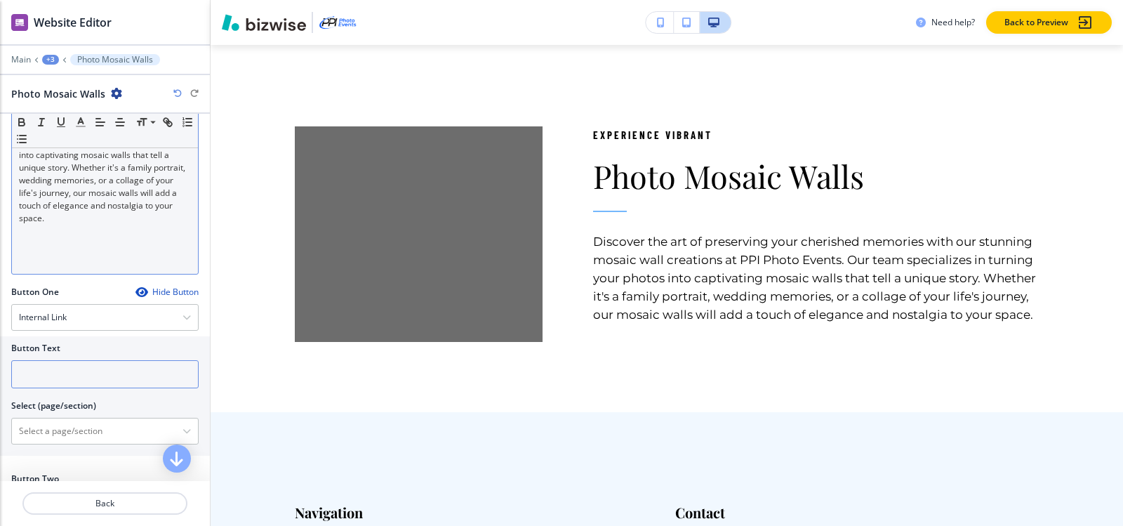
click at [73, 372] on input "text" at bounding box center [104, 374] width 187 height 28
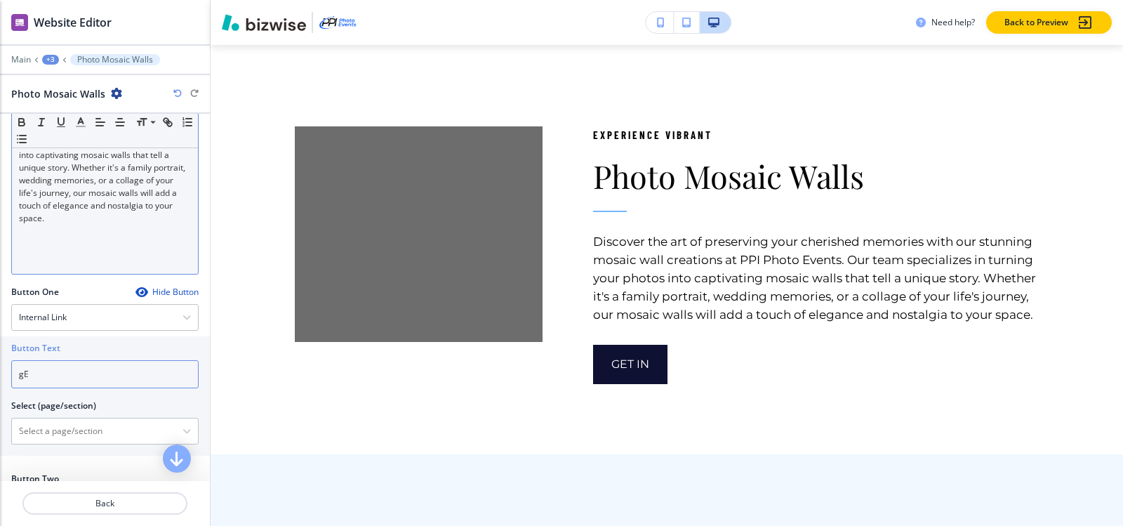
type input "g"
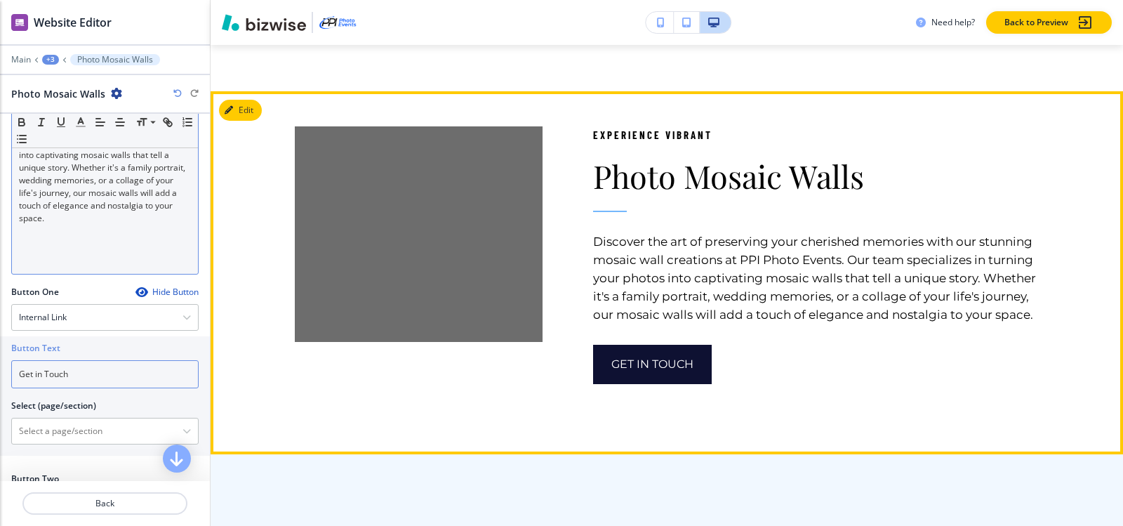
type input "Get in Touch"
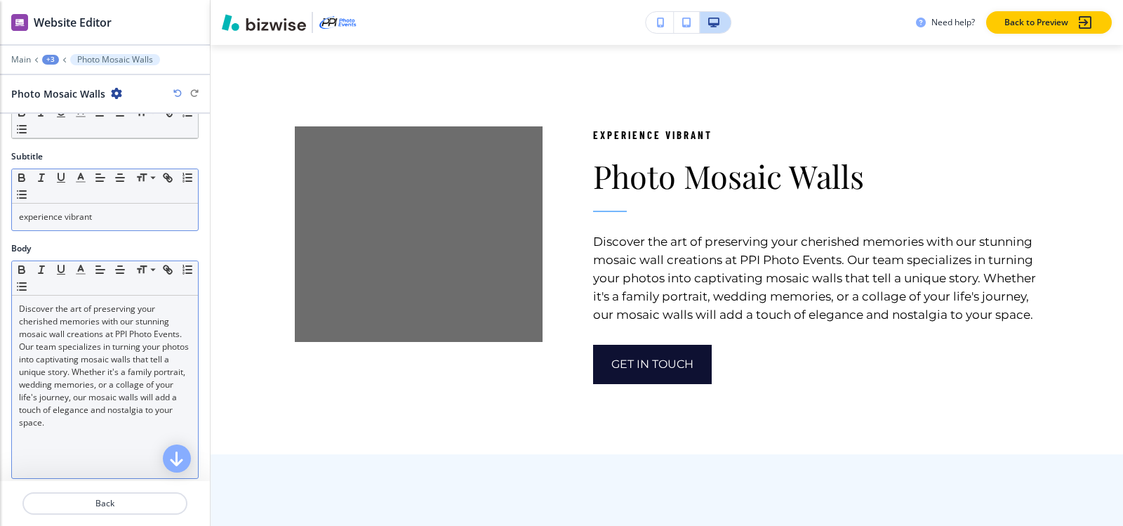
scroll to position [70, 0]
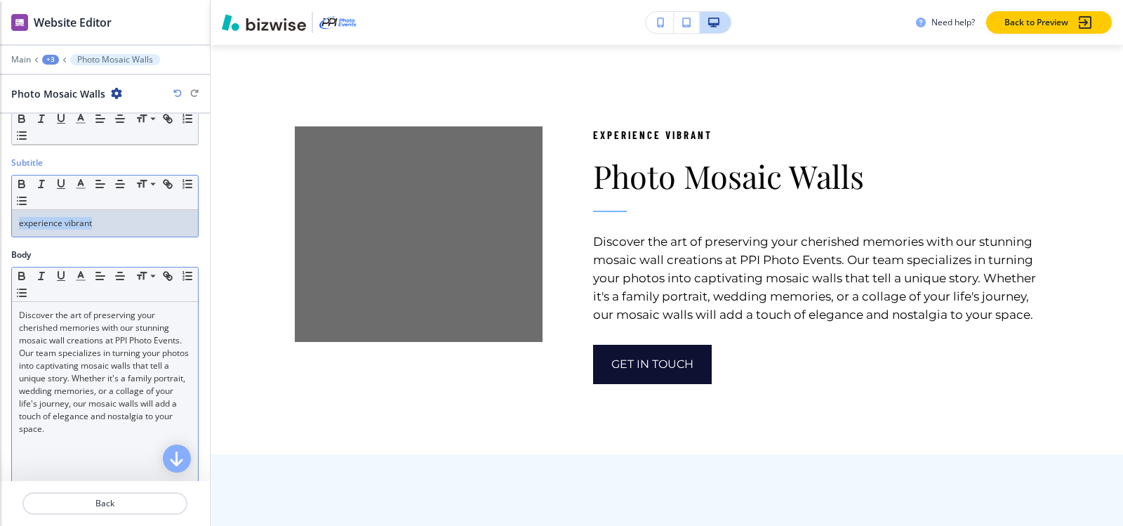
drag, startPoint x: 124, startPoint y: 226, endPoint x: 0, endPoint y: 225, distance: 123.5
click at [0, 225] on div "Subtitle Small Normal Large Huge experience vibrant" at bounding box center [105, 202] width 210 height 92
click at [84, 185] on icon "button" at bounding box center [80, 184] width 13 height 13
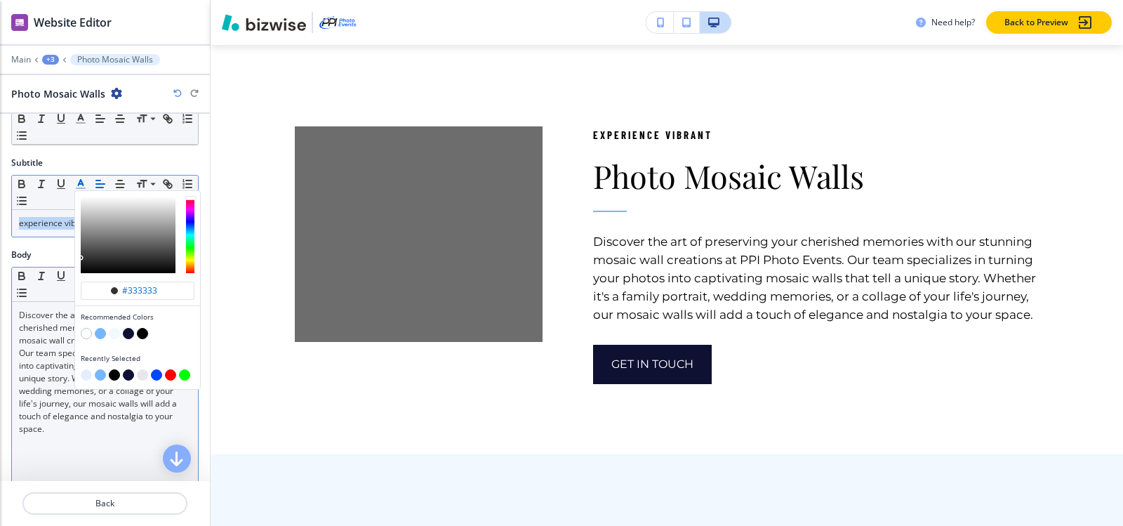
click at [98, 331] on button "button" at bounding box center [100, 333] width 11 height 11
type input "#75b7fc"
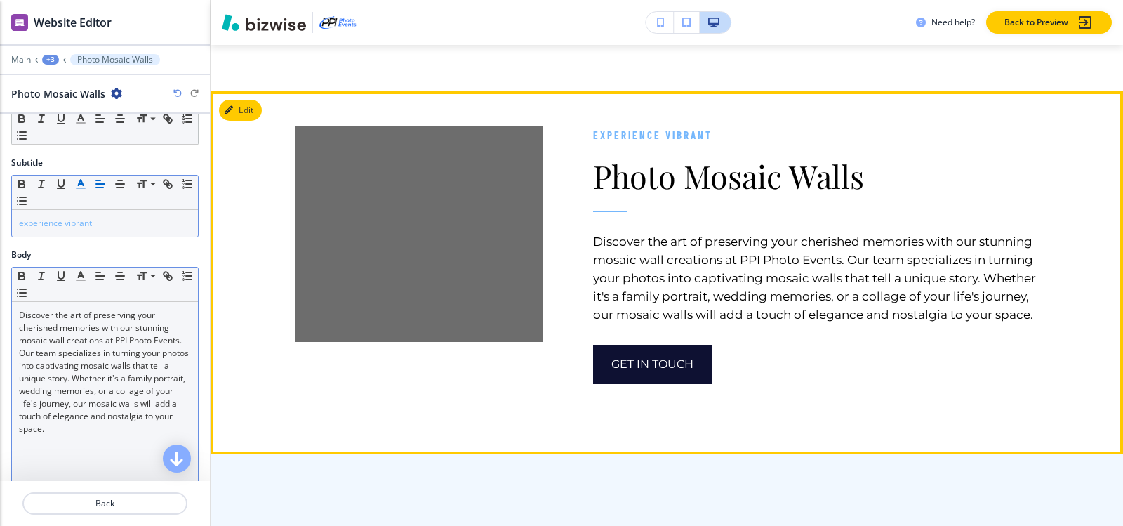
click at [501, 243] on img at bounding box center [419, 233] width 248 height 215
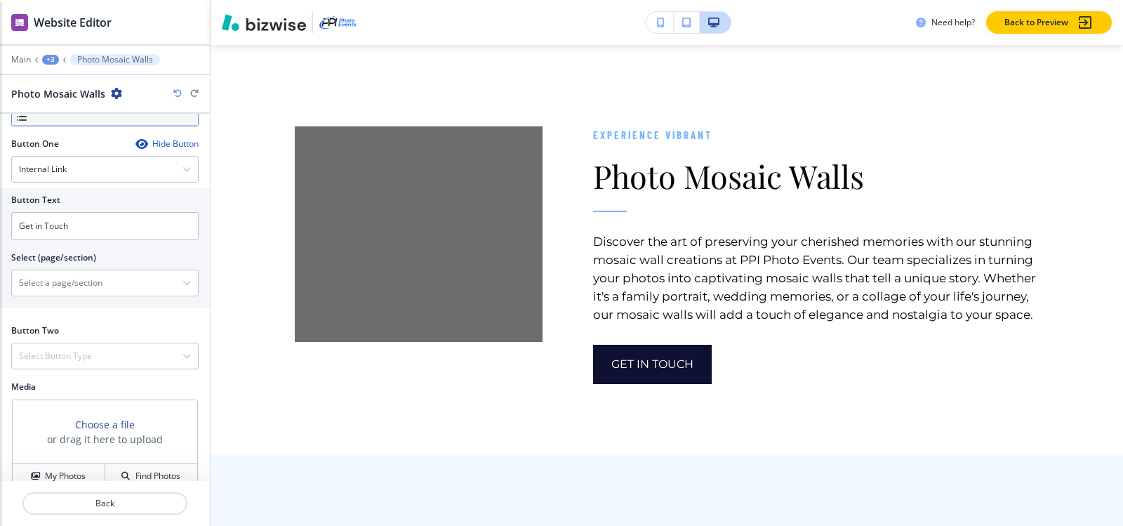
scroll to position [514, 0]
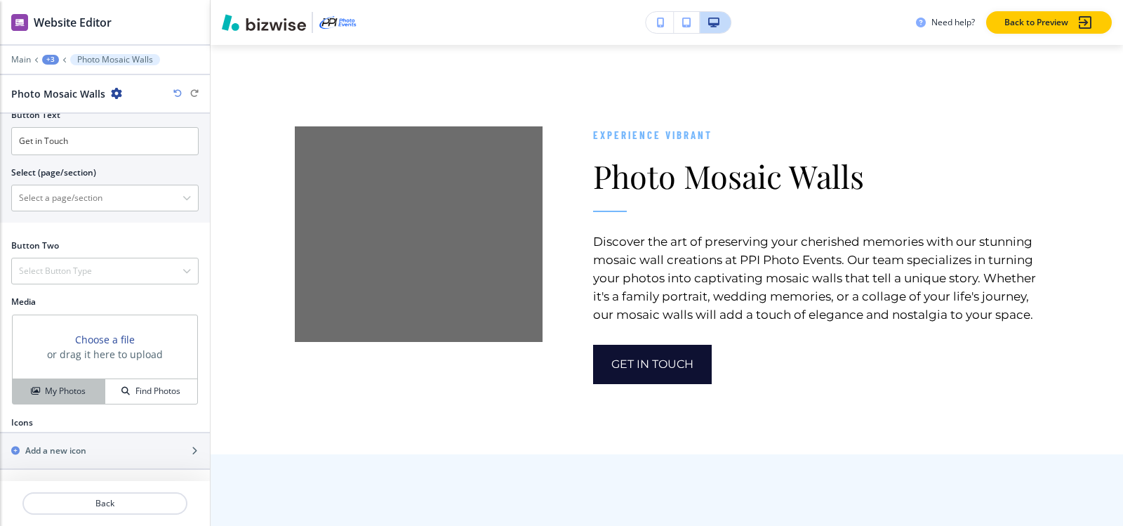
click at [54, 399] on button "My Photos" at bounding box center [59, 391] width 93 height 25
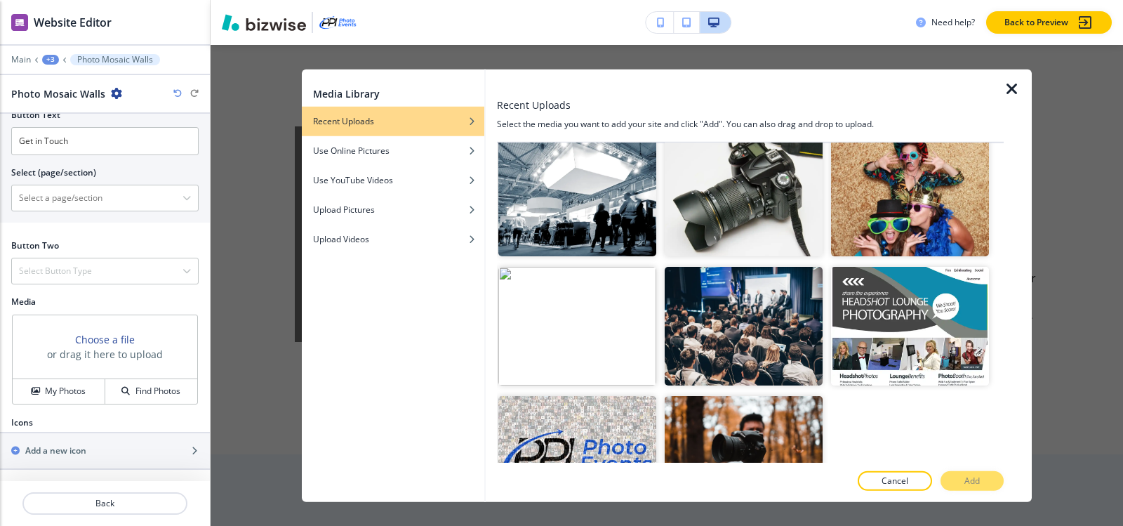
scroll to position [449, 0]
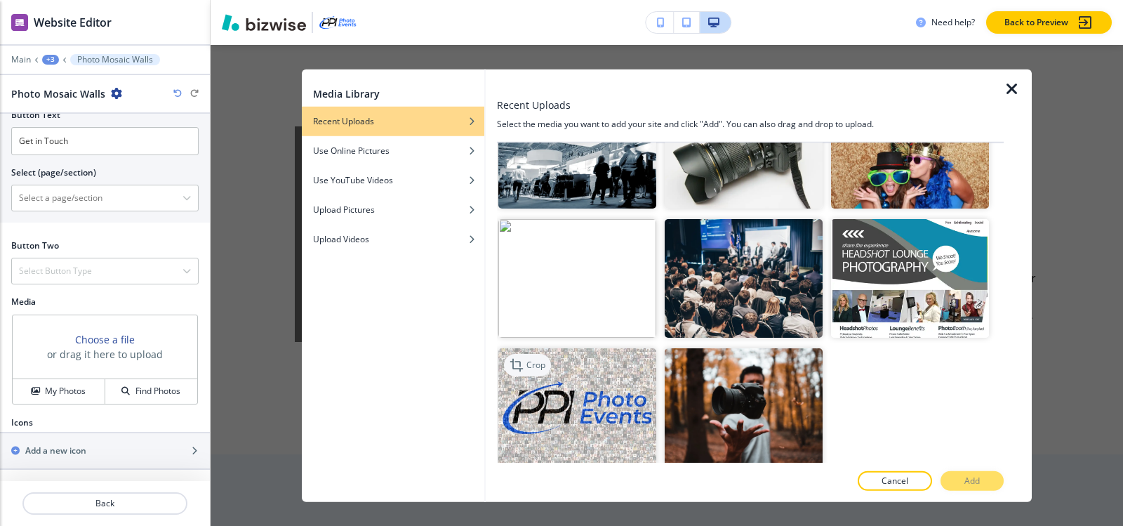
click at [542, 359] on p "Crop" at bounding box center [535, 365] width 19 height 13
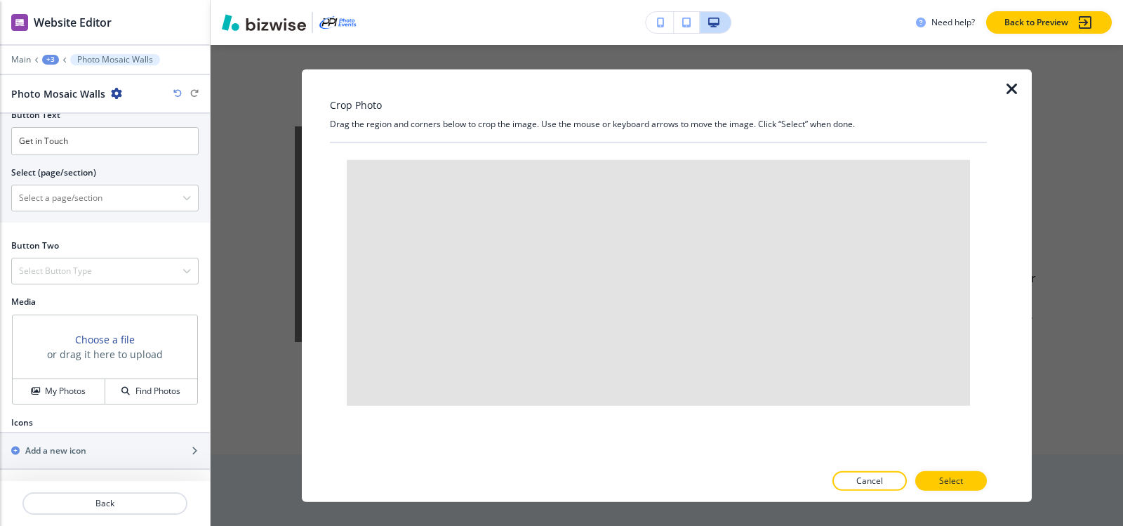
click at [1013, 88] on icon "button" at bounding box center [1011, 88] width 17 height 17
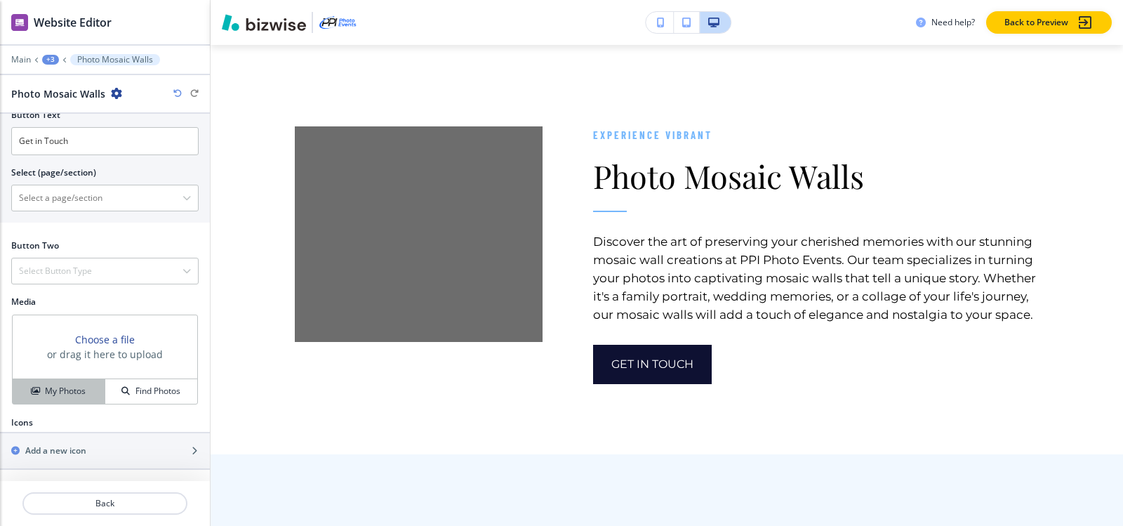
click at [51, 396] on h4 "My Photos" at bounding box center [65, 391] width 41 height 13
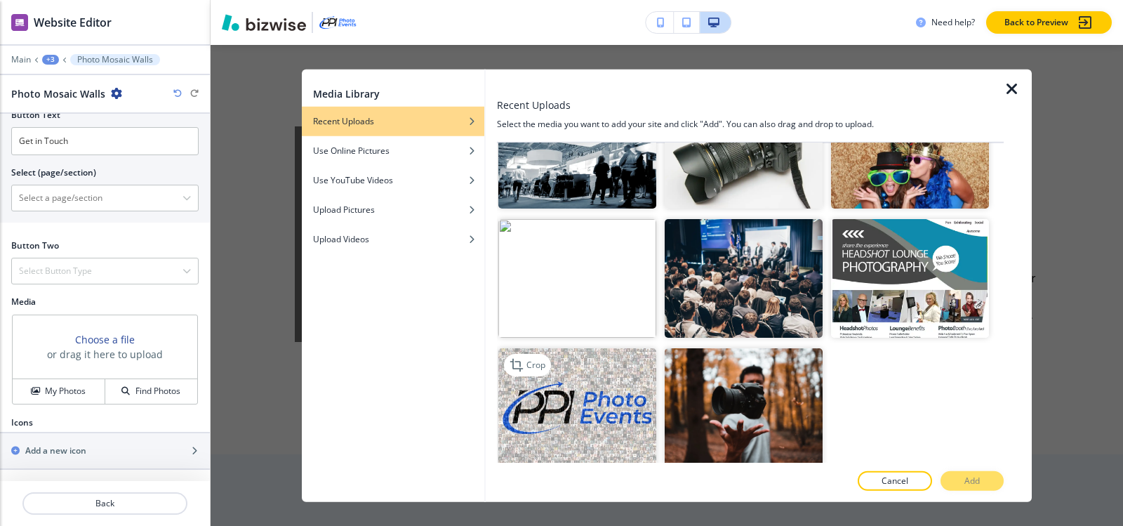
click at [585, 400] on img "button" at bounding box center [577, 407] width 158 height 119
click at [955, 476] on button "Add" at bounding box center [971, 481] width 63 height 20
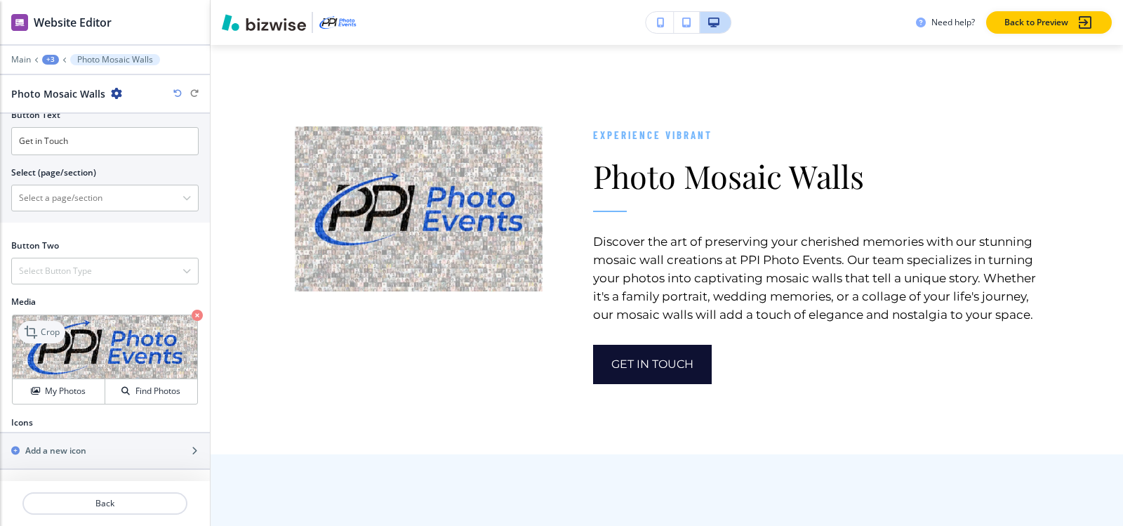
click at [38, 334] on icon at bounding box center [32, 331] width 17 height 17
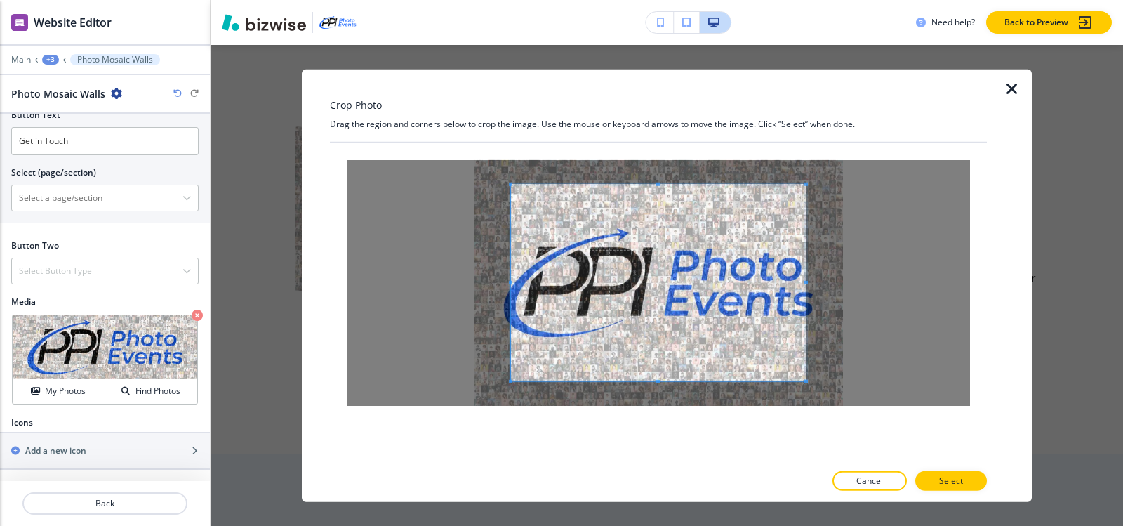
click at [658, 181] on div at bounding box center [658, 282] width 623 height 246
click at [660, 137] on div "Crop Photo Drag the region and corners below to crop the image. Use the mouse o…" at bounding box center [658, 285] width 657 height 433
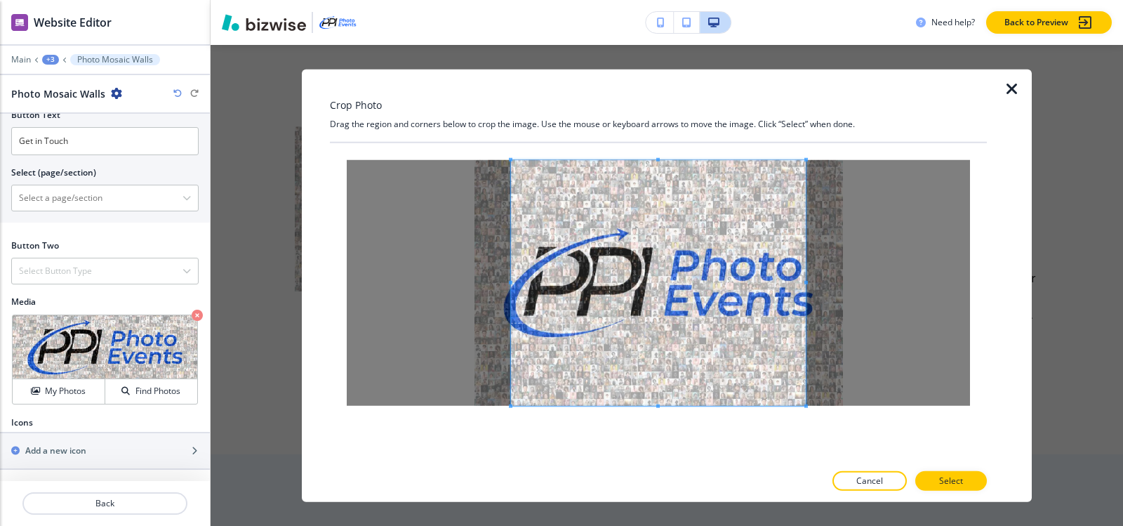
click at [658, 439] on div at bounding box center [658, 302] width 657 height 320
click at [799, 281] on span at bounding box center [799, 282] width 4 height 4
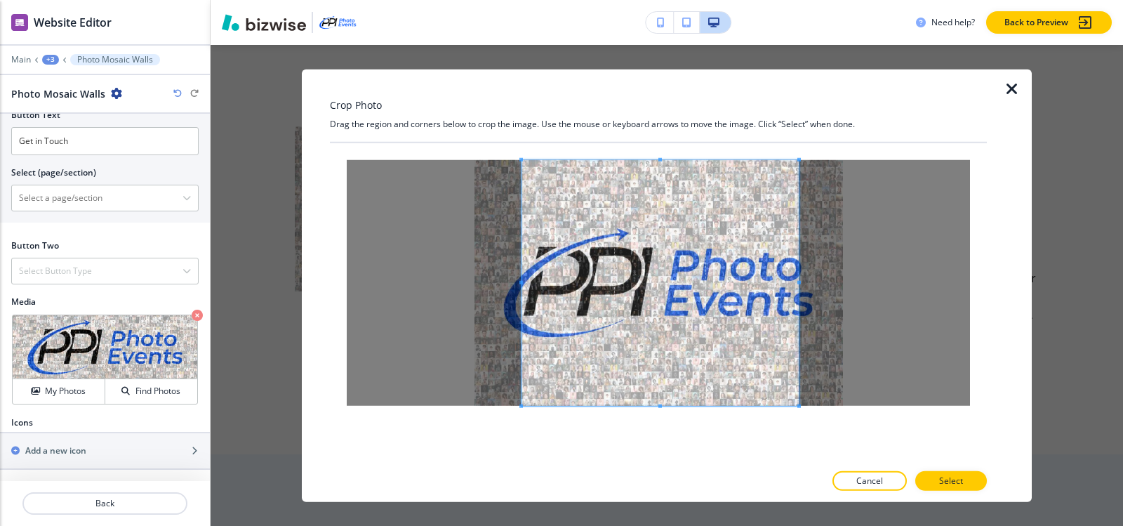
click at [520, 282] on span at bounding box center [521, 282] width 4 height 4
click at [931, 484] on button "Select" at bounding box center [951, 481] width 72 height 20
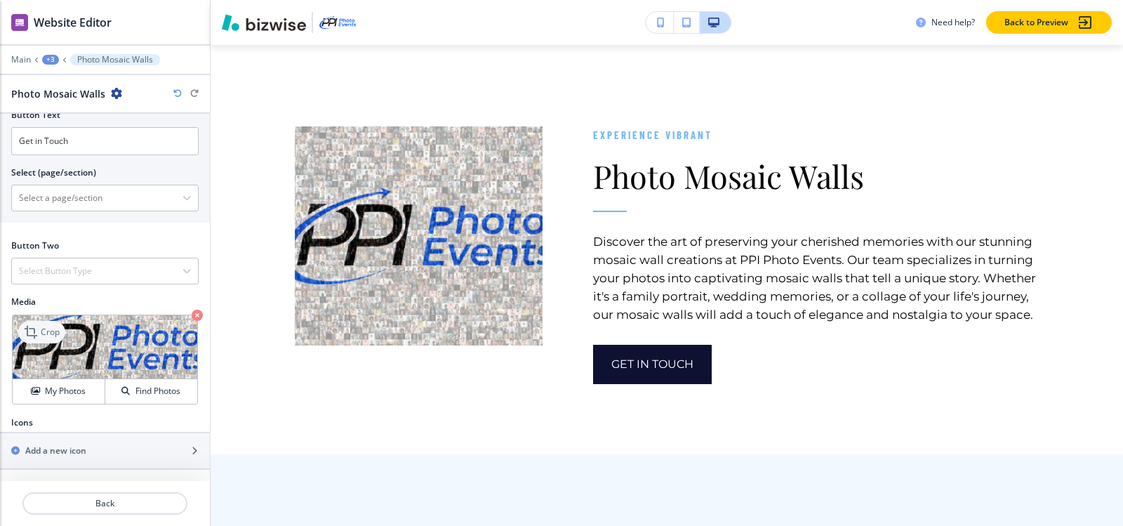
click at [41, 333] on p "Crop" at bounding box center [50, 332] width 19 height 13
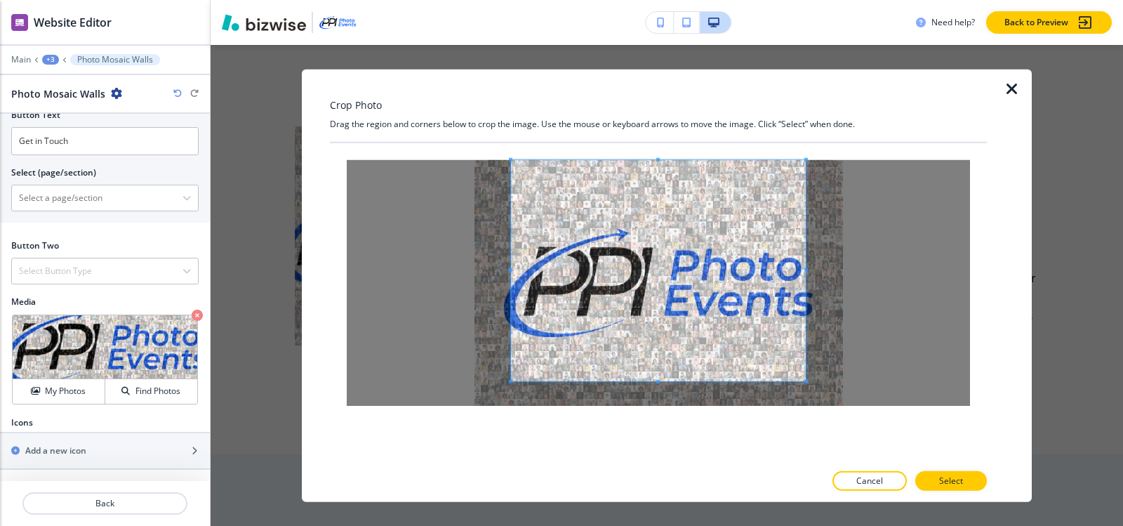
click at [658, 113] on div "Crop Photo Drag the region and corners below to crop the image. Use the mouse o…" at bounding box center [658, 285] width 657 height 433
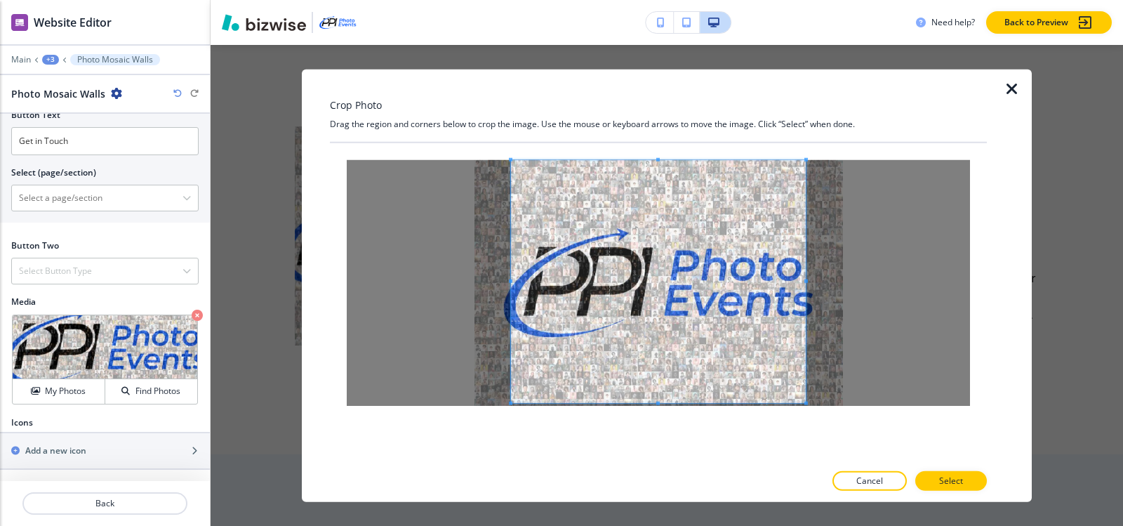
click at [655, 429] on div at bounding box center [658, 302] width 657 height 320
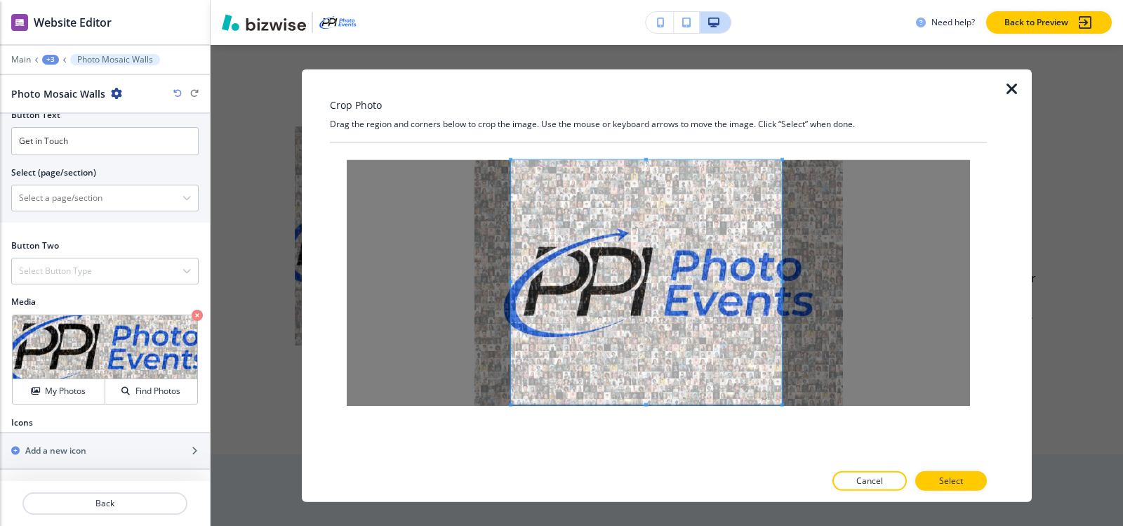
click at [782, 283] on div at bounding box center [646, 281] width 271 height 244
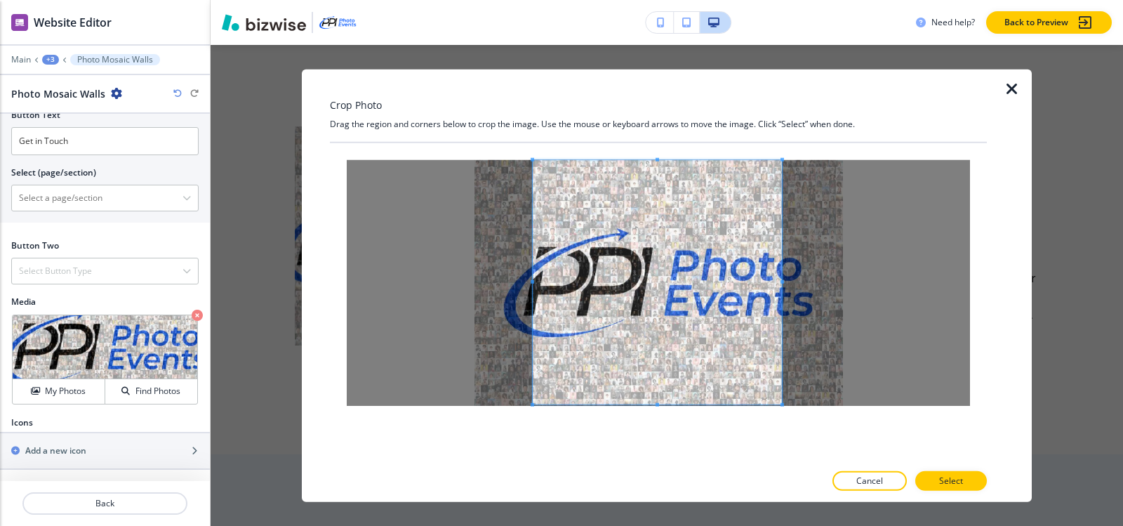
click at [533, 283] on span at bounding box center [532, 281] width 4 height 4
click at [538, 281] on span at bounding box center [538, 281] width 4 height 4
click at [943, 483] on p "Select" at bounding box center [951, 480] width 24 height 13
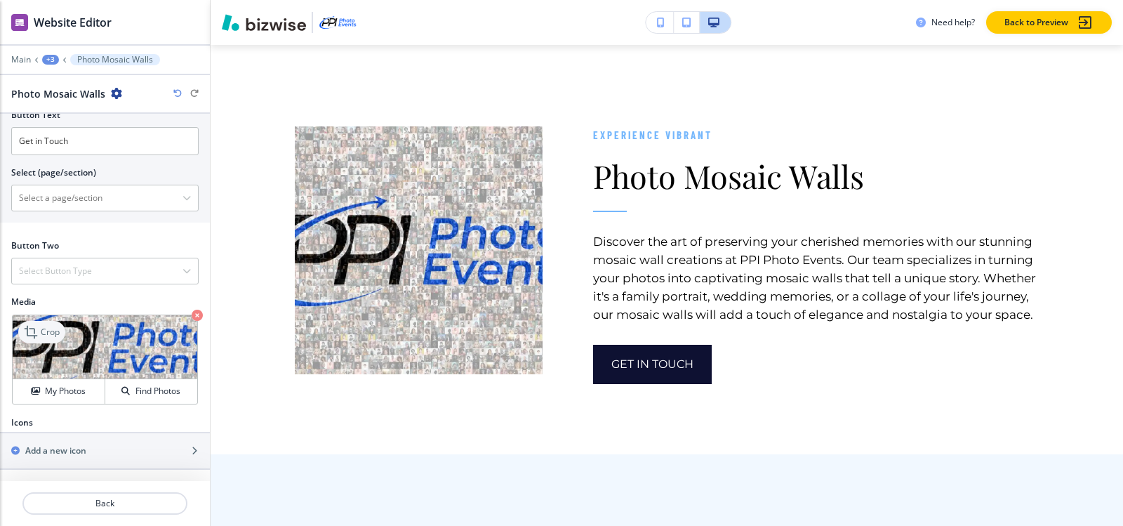
click at [44, 333] on p "Crop" at bounding box center [50, 332] width 19 height 13
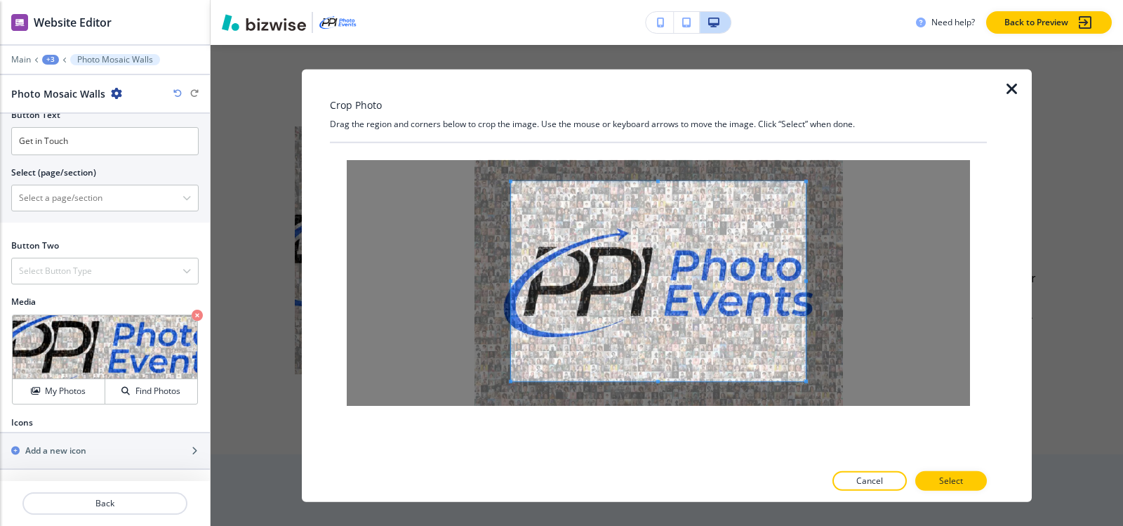
click at [658, 116] on div "Crop Photo Drag the region and corners below to crop the image. Use the mouse o…" at bounding box center [658, 285] width 657 height 433
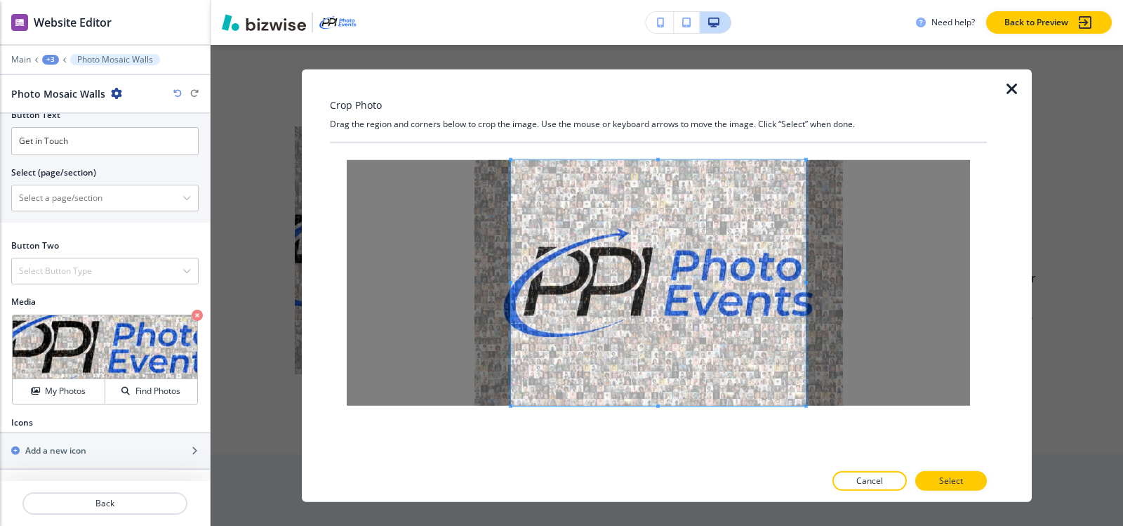
click at [675, 443] on div at bounding box center [658, 302] width 657 height 320
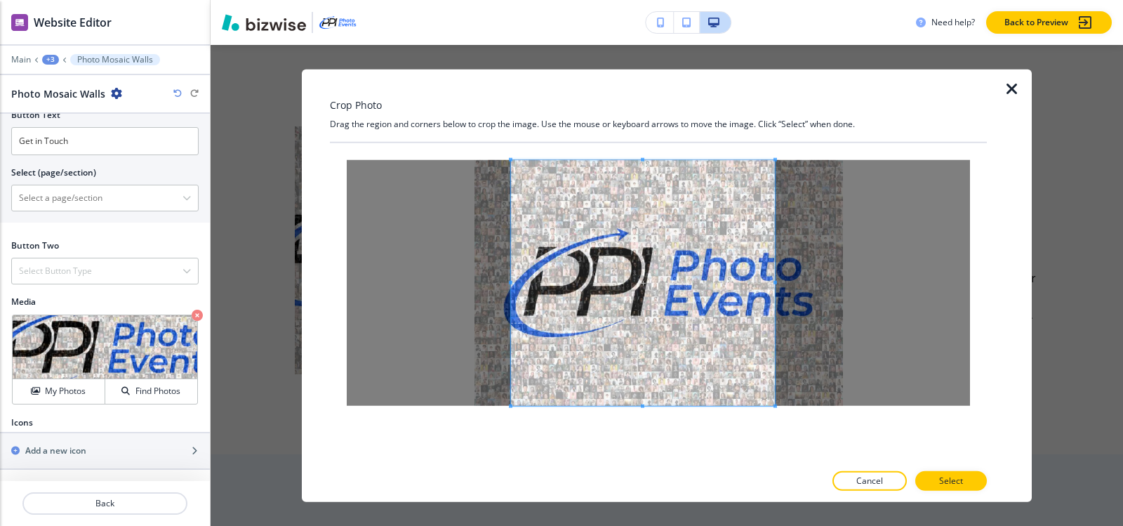
click at [776, 281] on span at bounding box center [775, 282] width 4 height 4
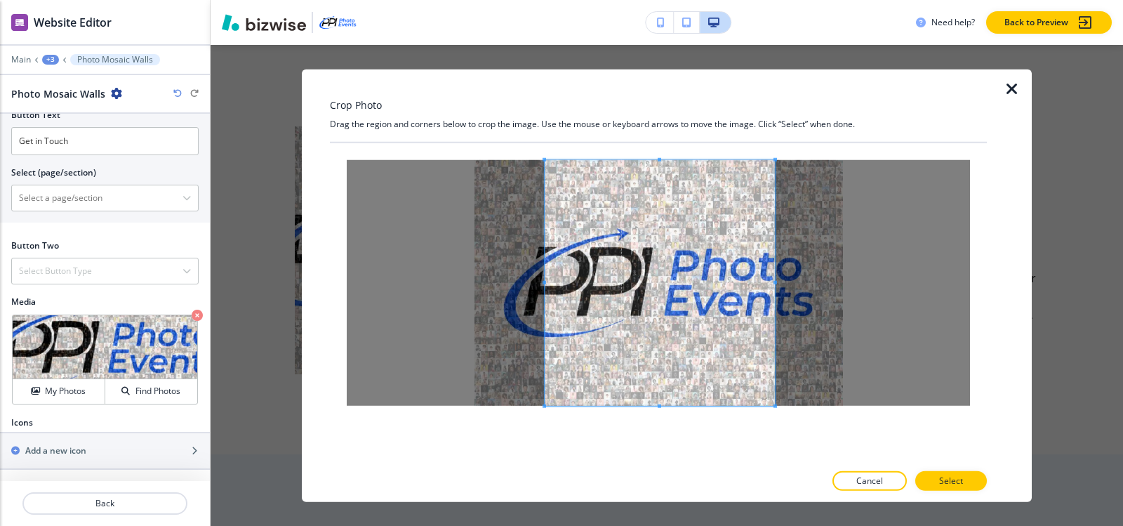
click at [545, 283] on span at bounding box center [544, 282] width 4 height 4
click at [929, 481] on button "Select" at bounding box center [951, 481] width 72 height 20
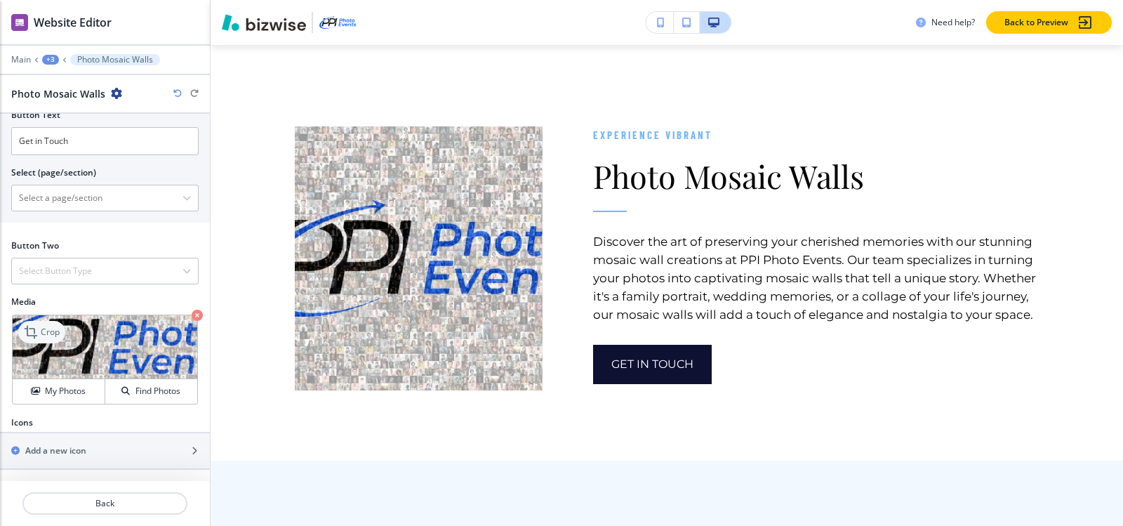
click at [53, 326] on p "Crop" at bounding box center [50, 332] width 19 height 13
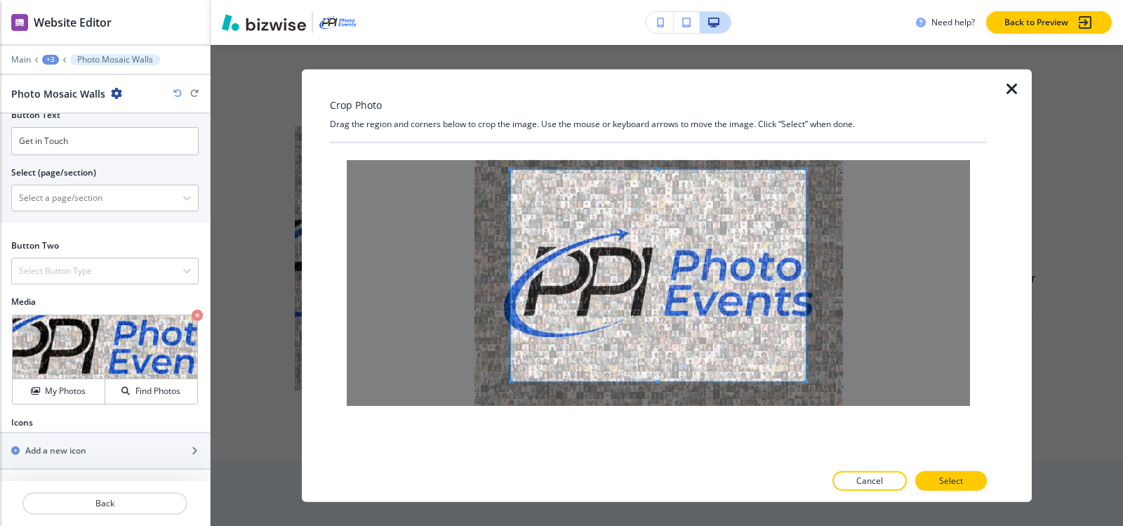
click at [667, 94] on div "Crop Photo Drag the region and corners below to crop the image. Use the mouse o…" at bounding box center [658, 285] width 657 height 433
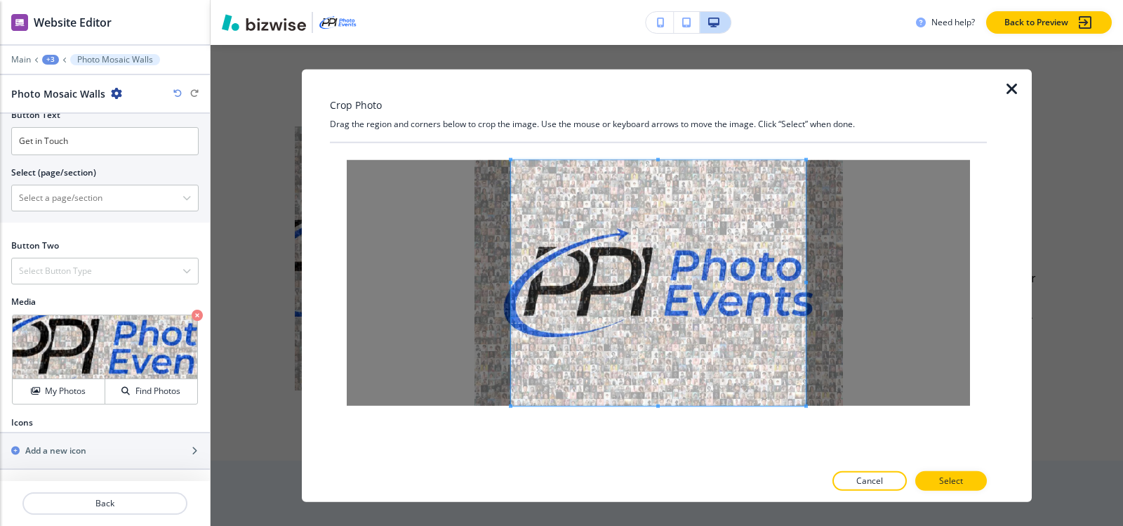
click at [667, 502] on div "Crop Photo Drag the region and corners below to crop the image. Use the mouse o…" at bounding box center [667, 285] width 912 height 481
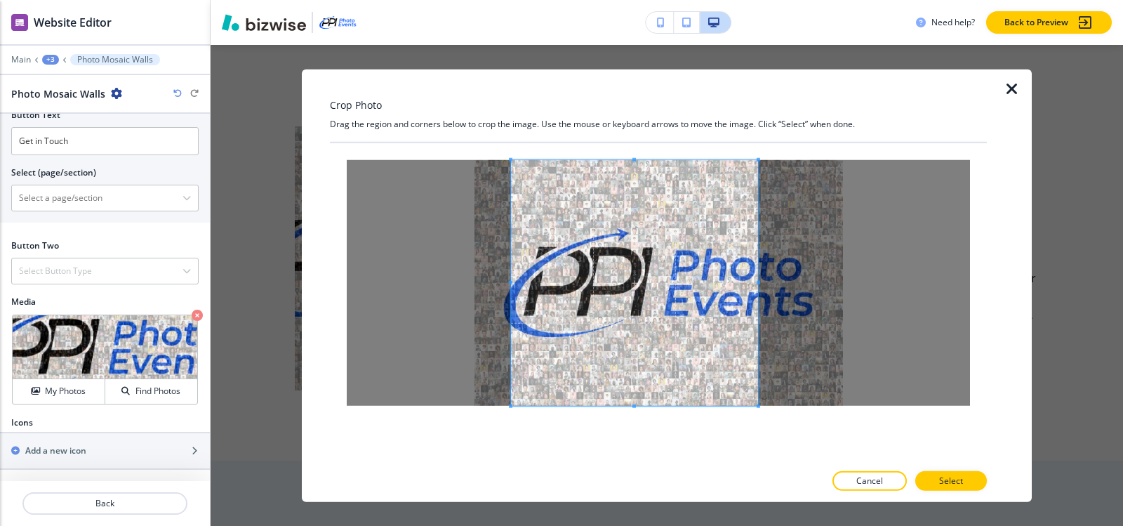
click at [759, 281] on span at bounding box center [758, 282] width 4 height 4
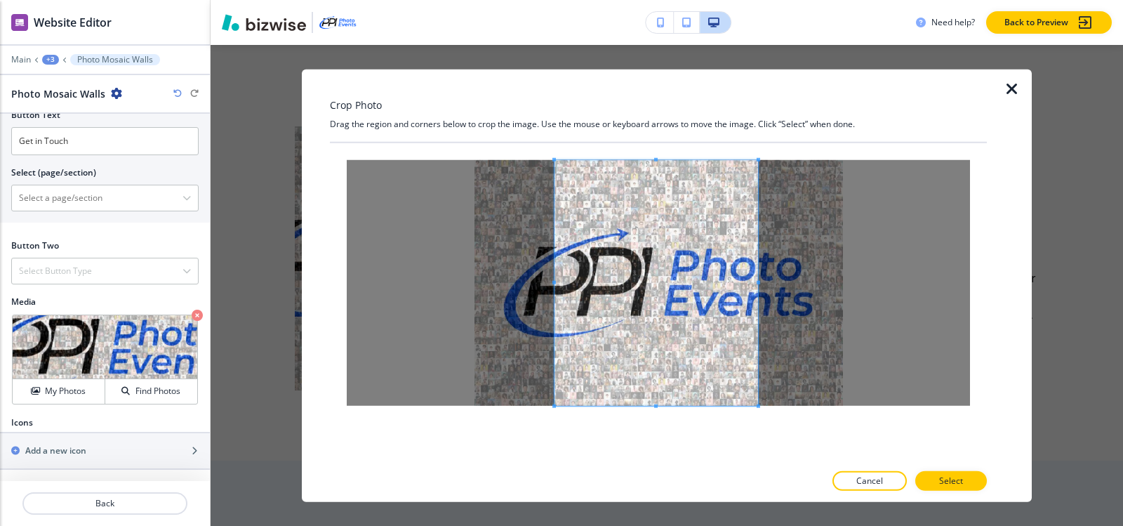
click at [554, 284] on div at bounding box center [655, 282] width 203 height 246
click at [962, 476] on p "Select" at bounding box center [951, 480] width 24 height 13
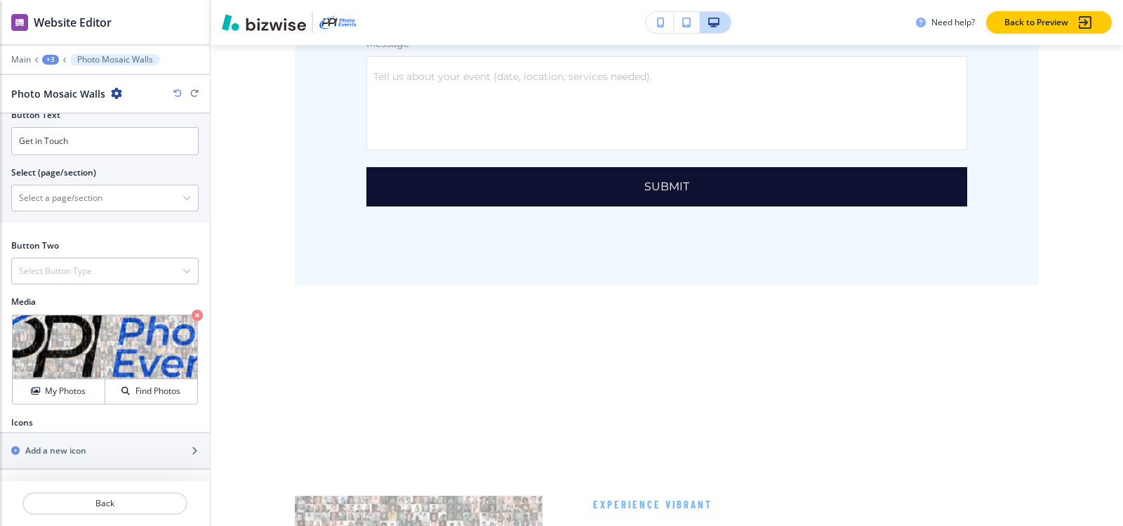
scroll to position [7971, 0]
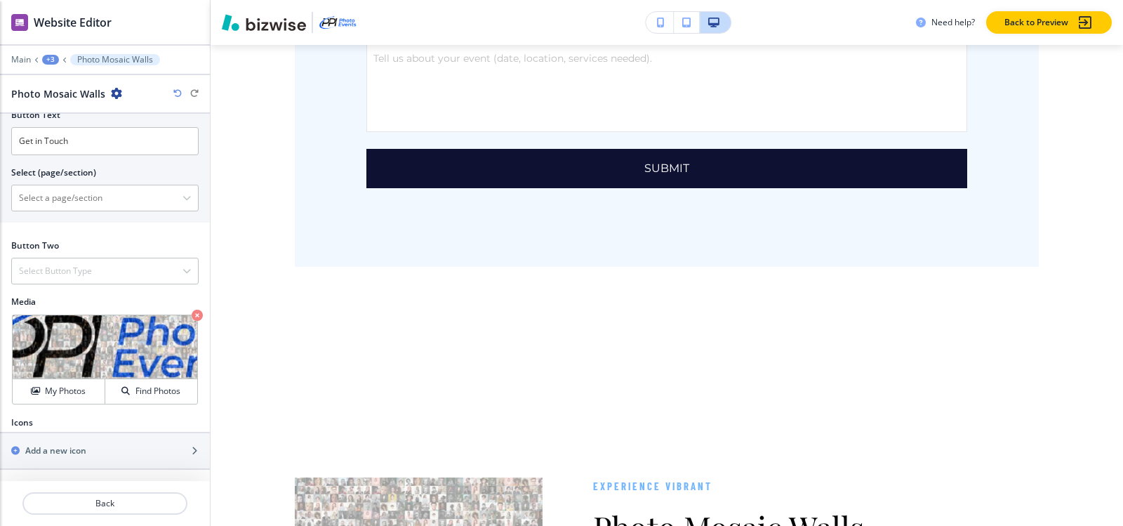
click at [48, 58] on div "+3" at bounding box center [50, 60] width 17 height 10
click at [67, 126] on p "About" at bounding box center [87, 132] width 72 height 13
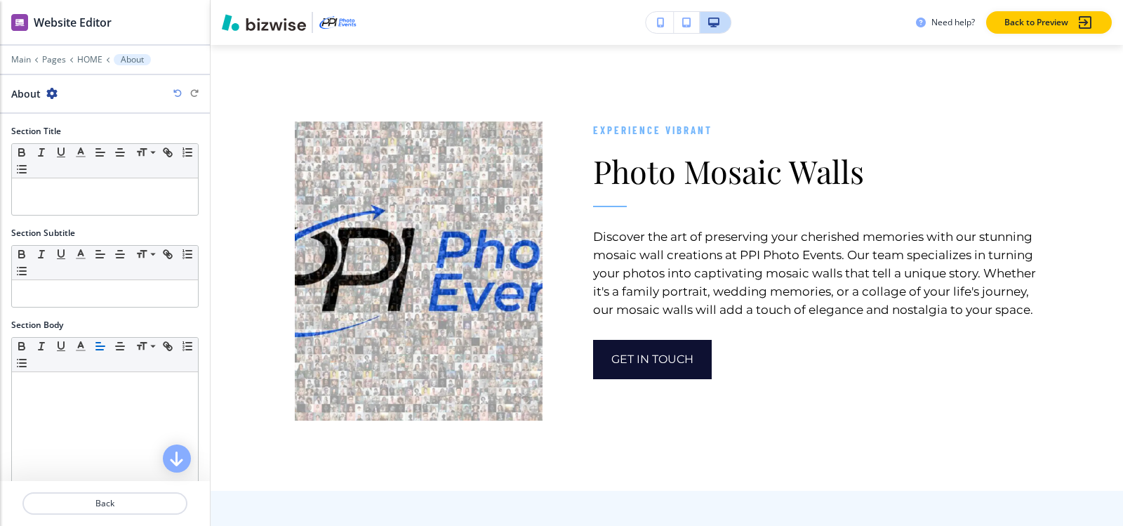
scroll to position [8357, 0]
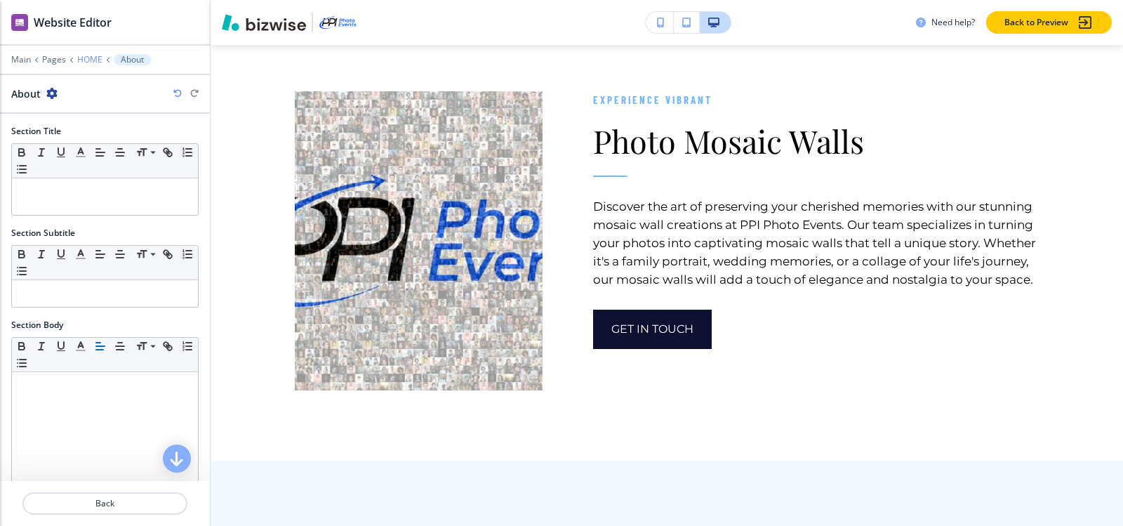
click at [88, 60] on p "HOME" at bounding box center [89, 60] width 25 height 10
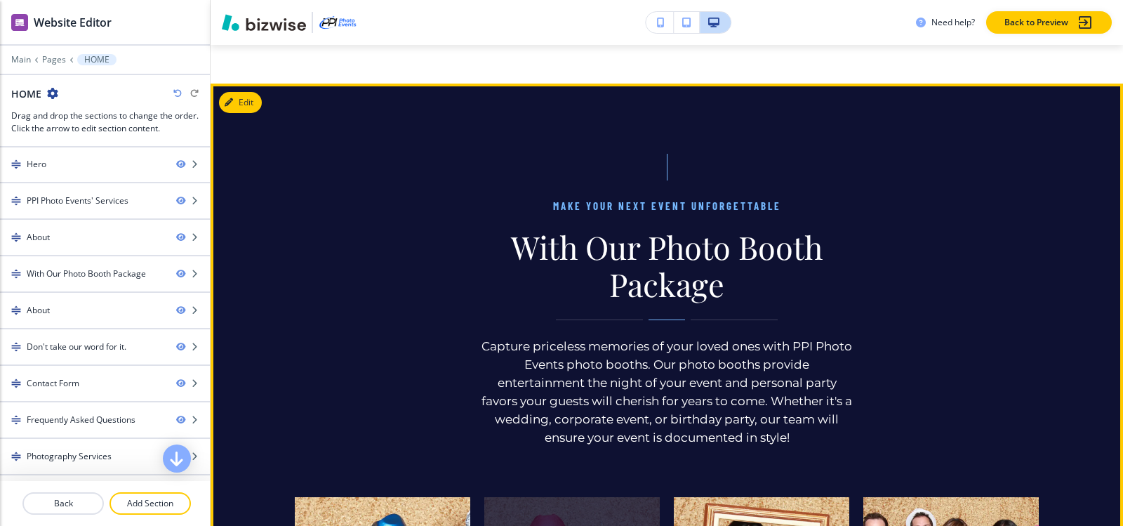
scroll to position [2740, 0]
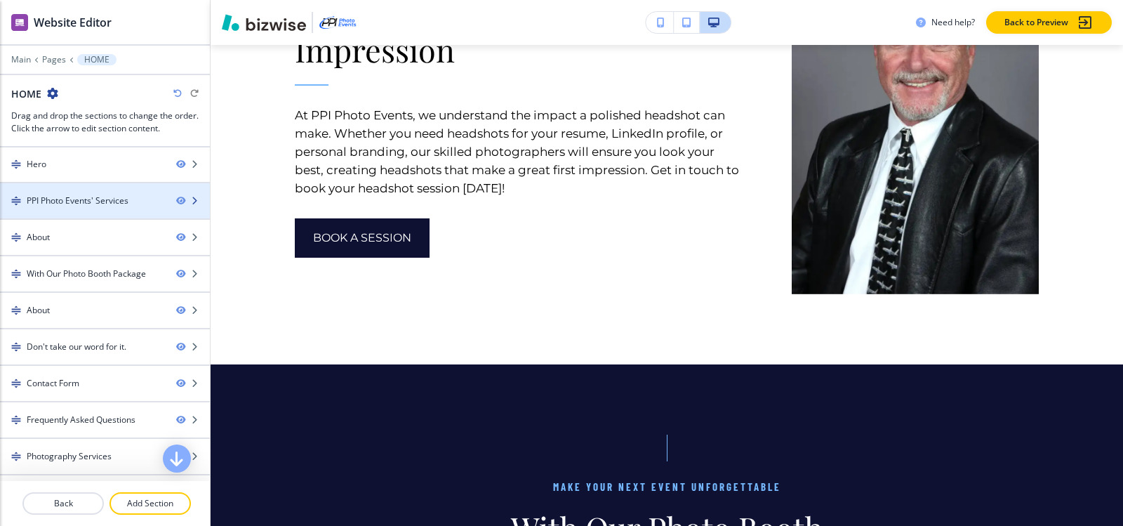
click at [70, 208] on div at bounding box center [105, 212] width 210 height 11
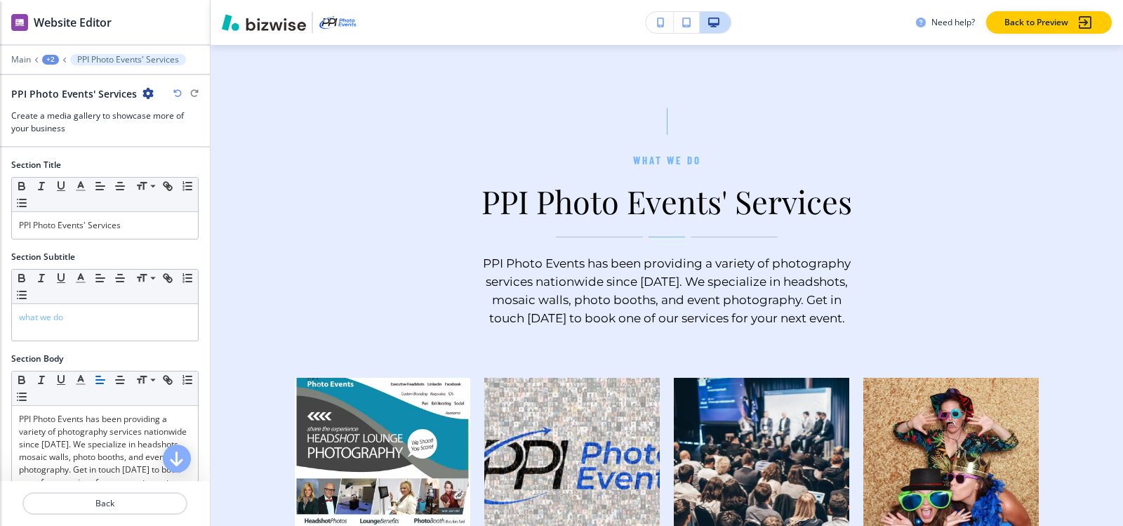
scroll to position [678, 0]
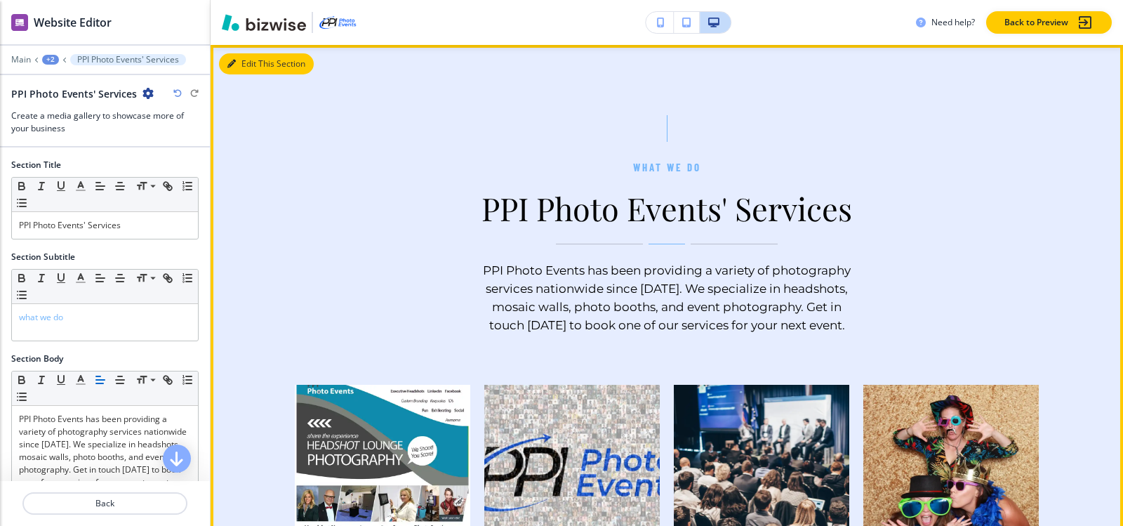
click at [237, 69] on button "Edit This Section" at bounding box center [266, 63] width 95 height 21
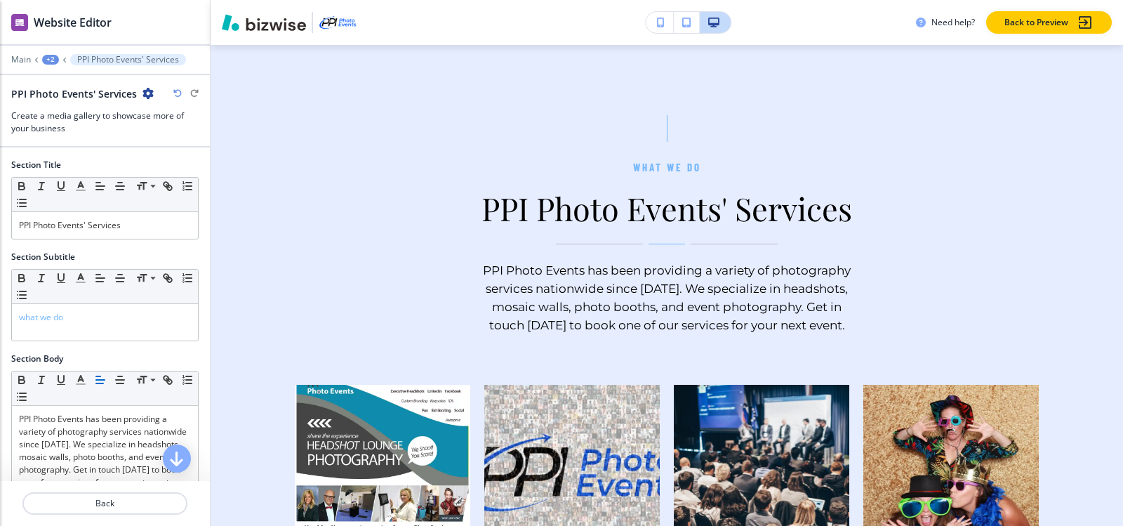
click at [144, 96] on icon "button" at bounding box center [147, 93] width 11 height 11
click at [196, 140] on p "Duplicate Section" at bounding box center [185, 142] width 72 height 13
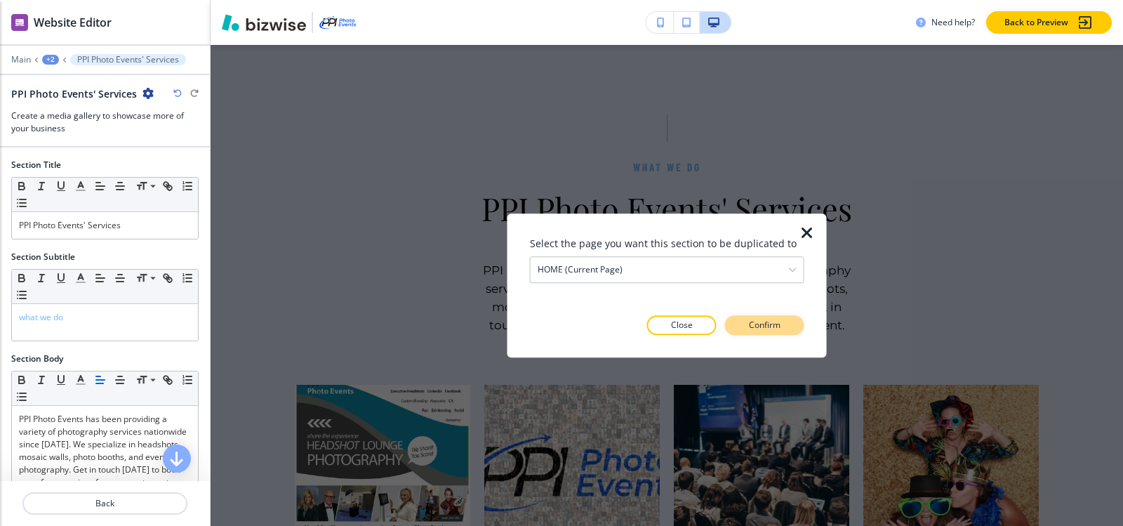
click at [763, 327] on p "Confirm" at bounding box center [765, 325] width 32 height 13
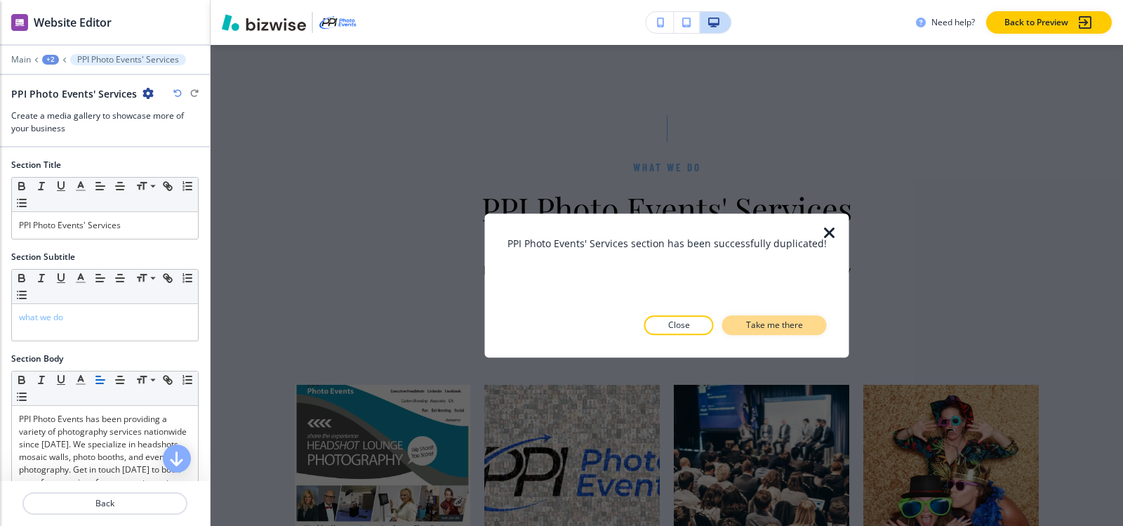
click at [749, 323] on p "Take me there" at bounding box center [774, 325] width 57 height 13
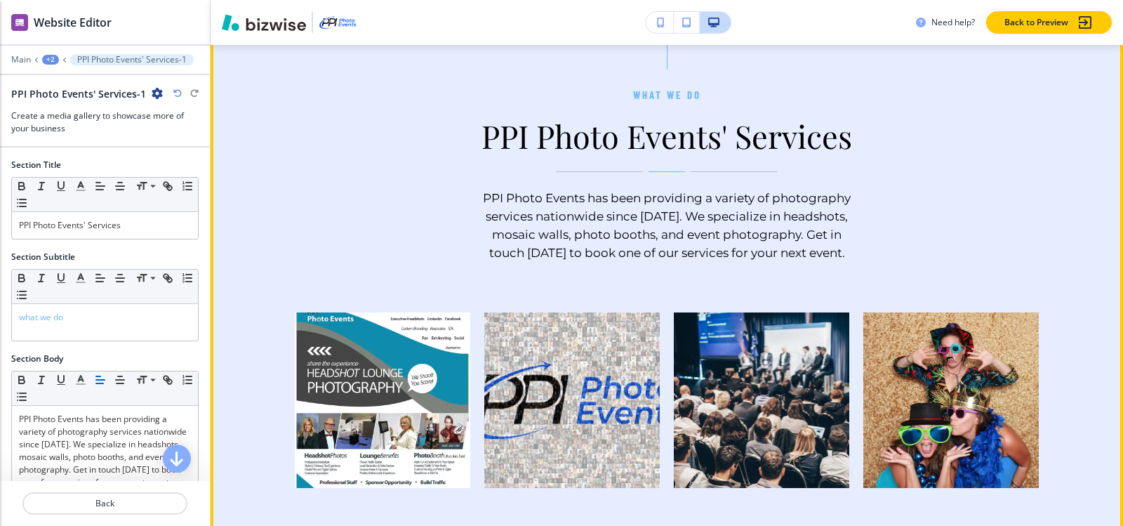
scroll to position [1281, 0]
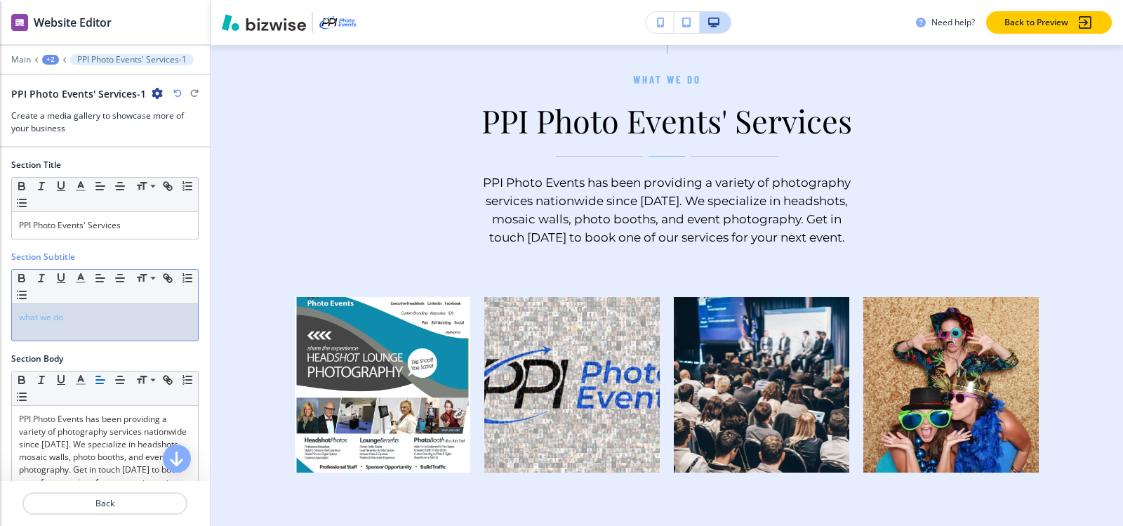
click at [130, 328] on div "what we do" at bounding box center [105, 322] width 186 height 36
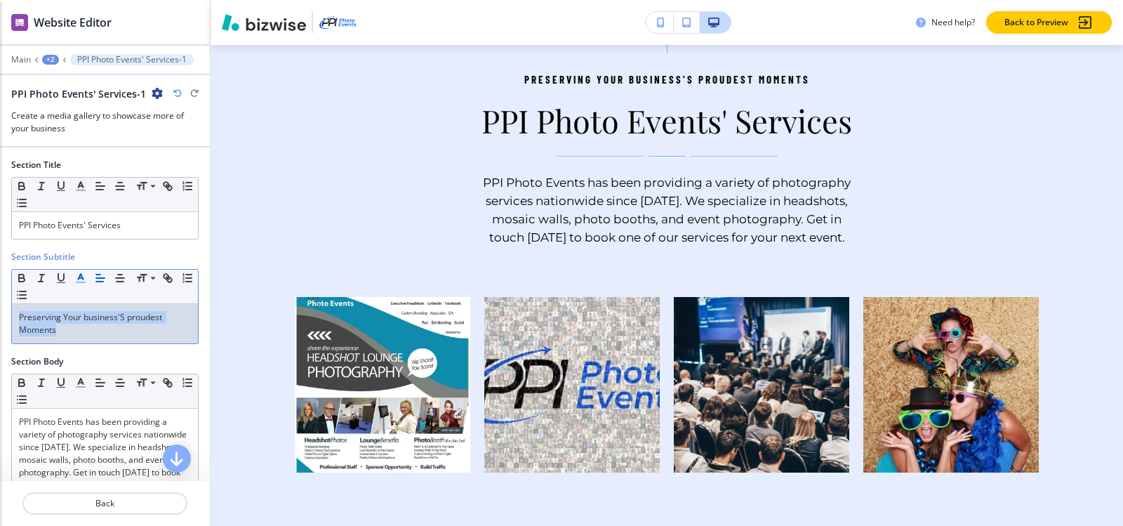
click at [76, 274] on icon "button" at bounding box center [80, 278] width 13 height 13
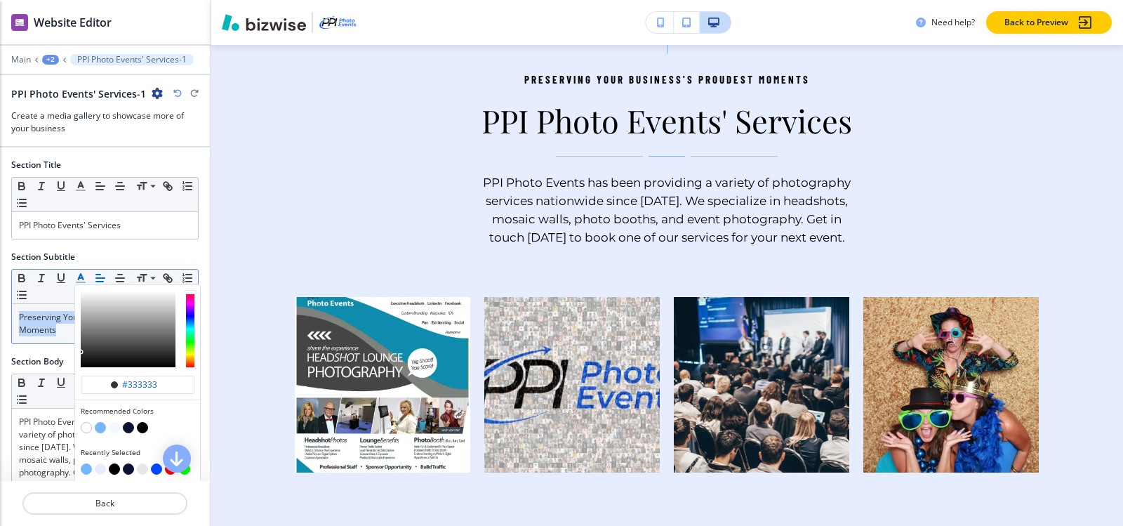
click at [99, 425] on button "button" at bounding box center [100, 427] width 11 height 11
type input "#75b7fc"
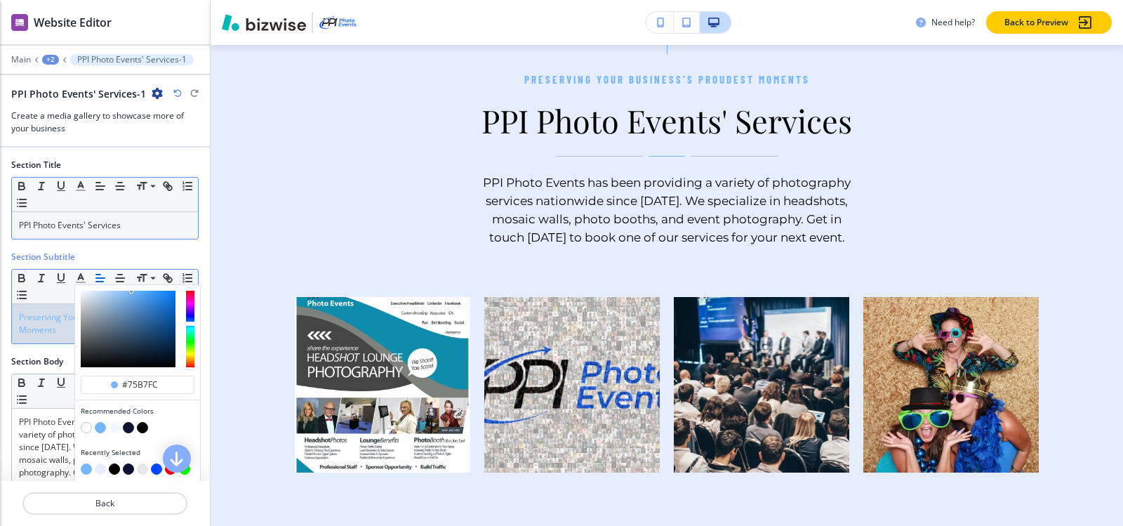
click at [99, 220] on p "PPI Photo Events' Services" at bounding box center [105, 225] width 172 height 13
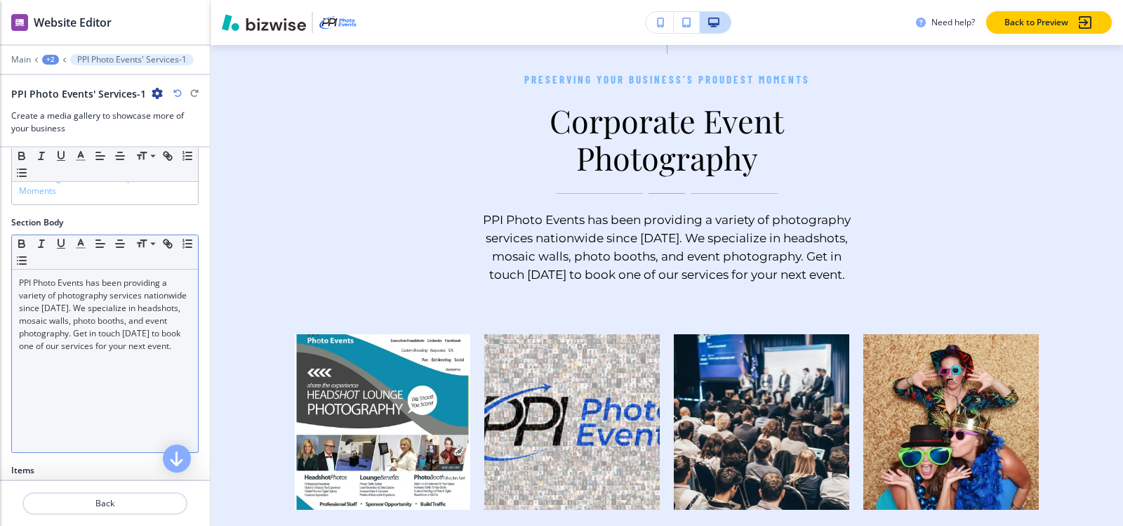
scroll to position [140, 0]
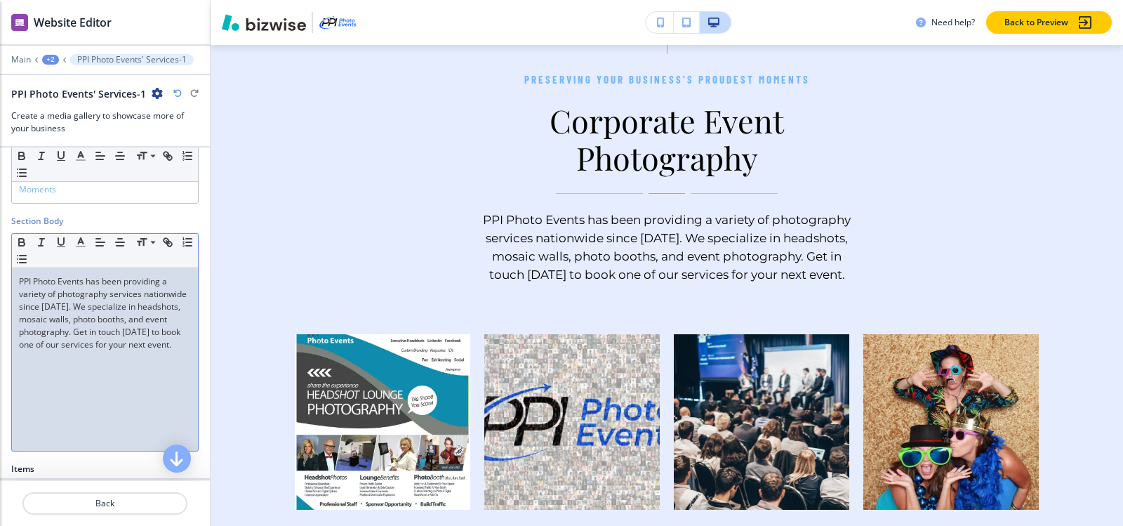
click at [89, 373] on div "PPI Photo Events has been providing a variety of photography services nationwid…" at bounding box center [105, 359] width 186 height 182
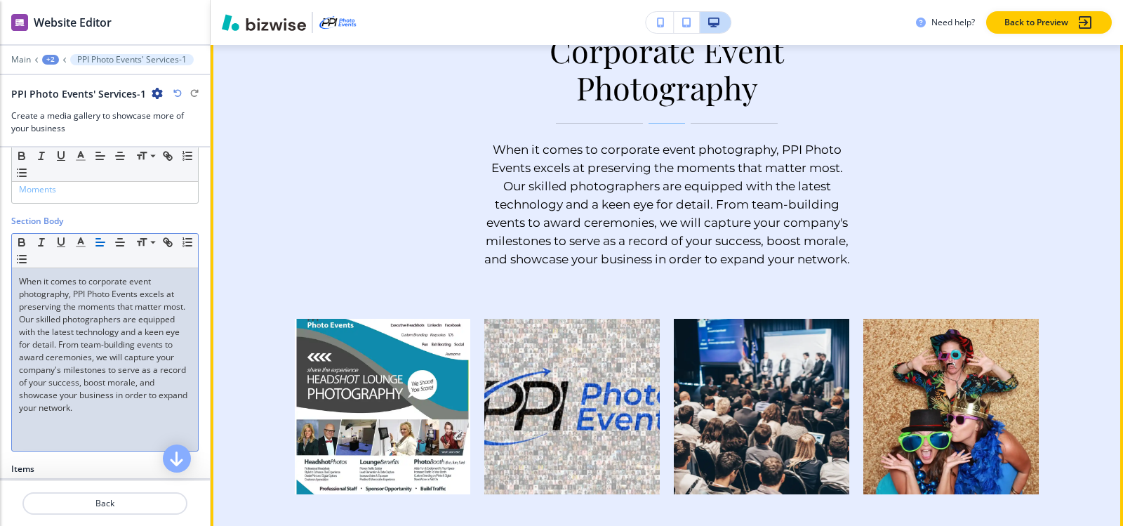
scroll to position [1281, 0]
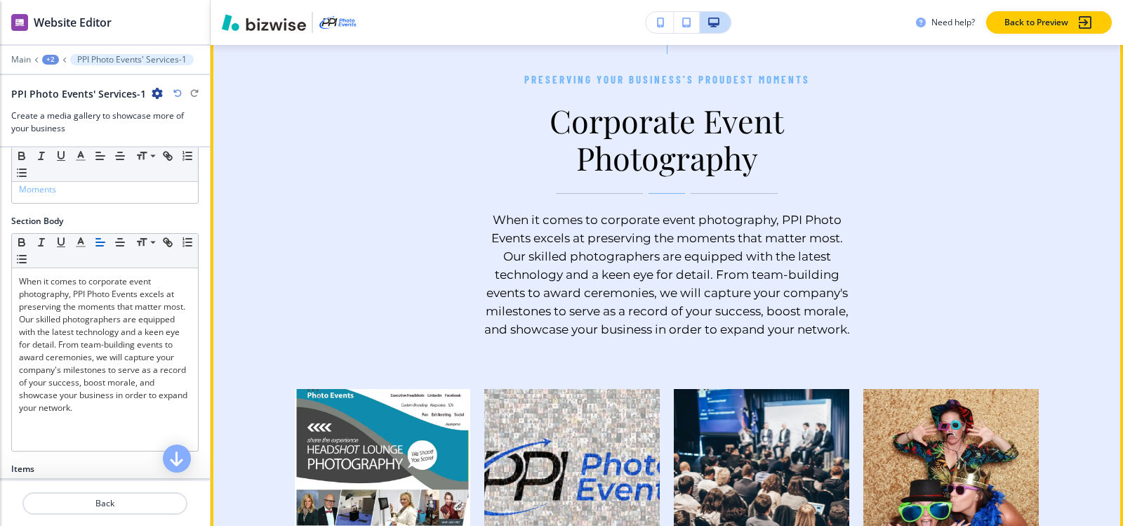
click at [250, 22] on button "Edit This Section" at bounding box center [266, 11] width 95 height 21
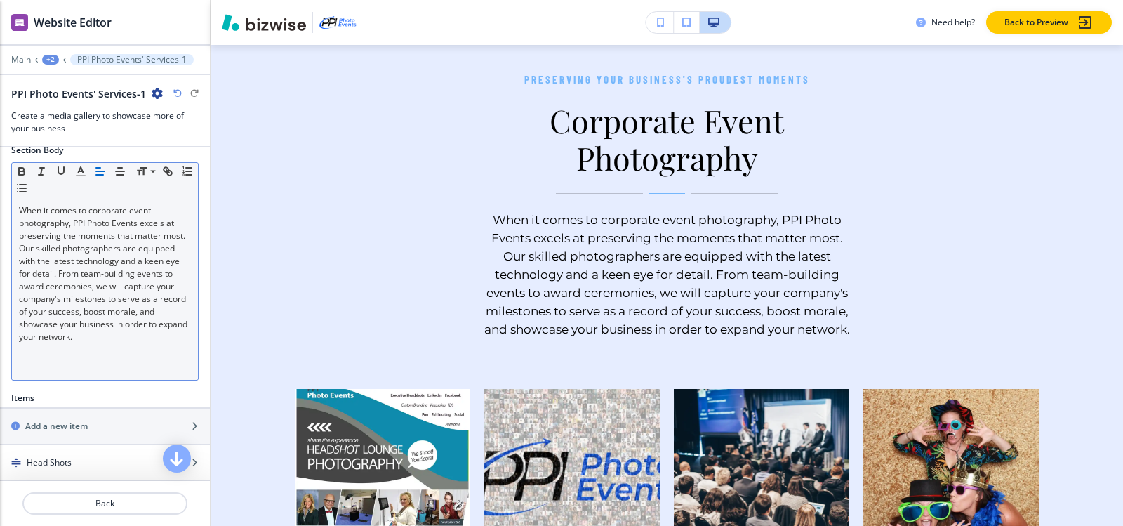
scroll to position [418, 0]
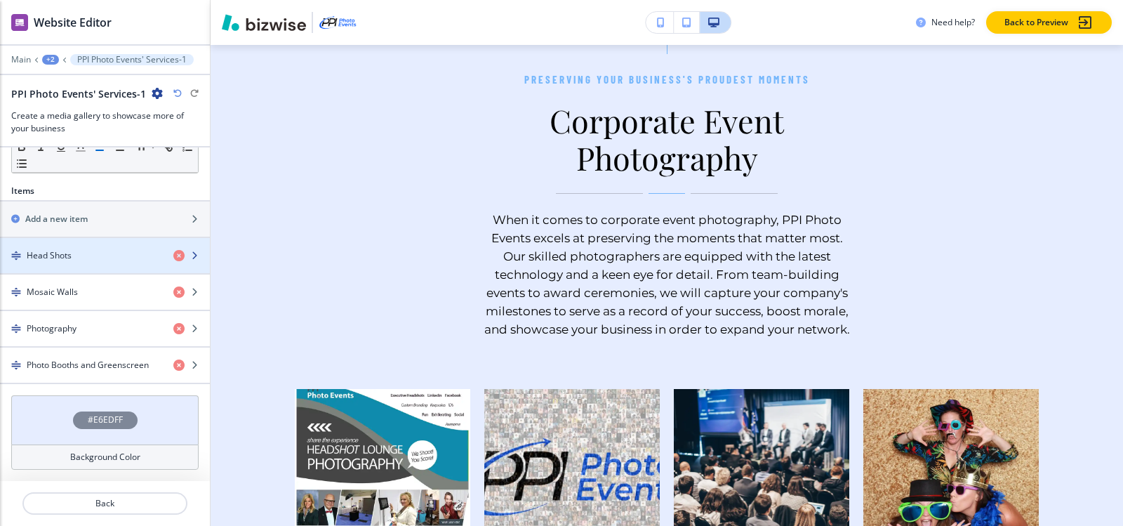
click at [39, 255] on h4 "Head Shots" at bounding box center [49, 255] width 45 height 13
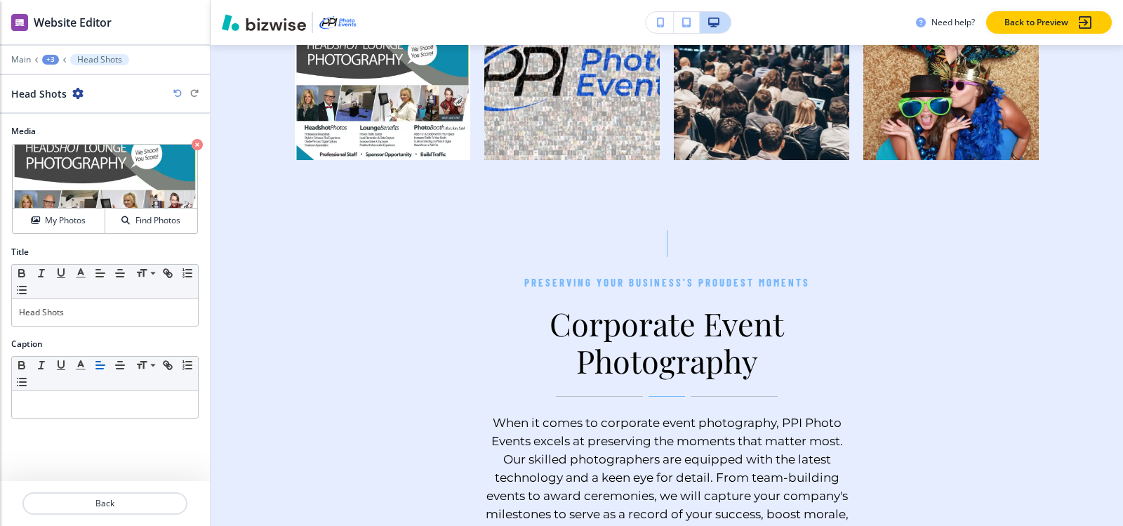
scroll to position [1073, 0]
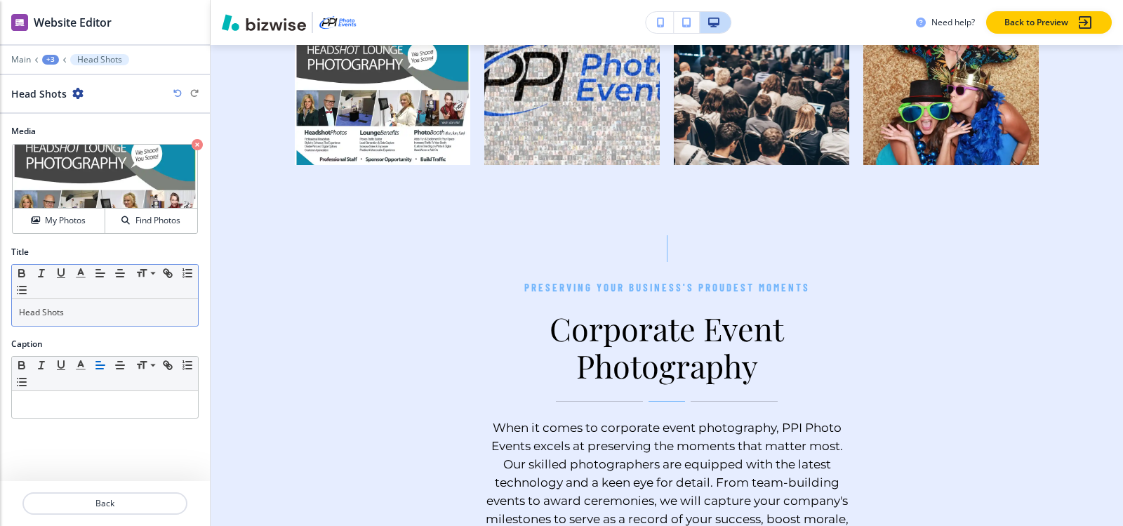
click at [91, 306] on p "Head Shots" at bounding box center [105, 312] width 172 height 13
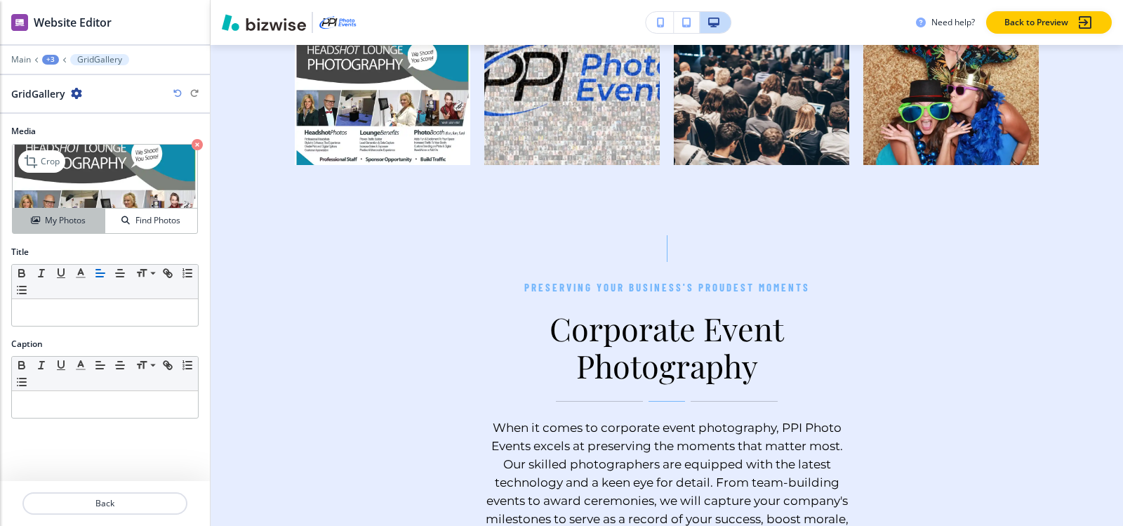
click at [60, 223] on h4 "My Photos" at bounding box center [65, 220] width 41 height 13
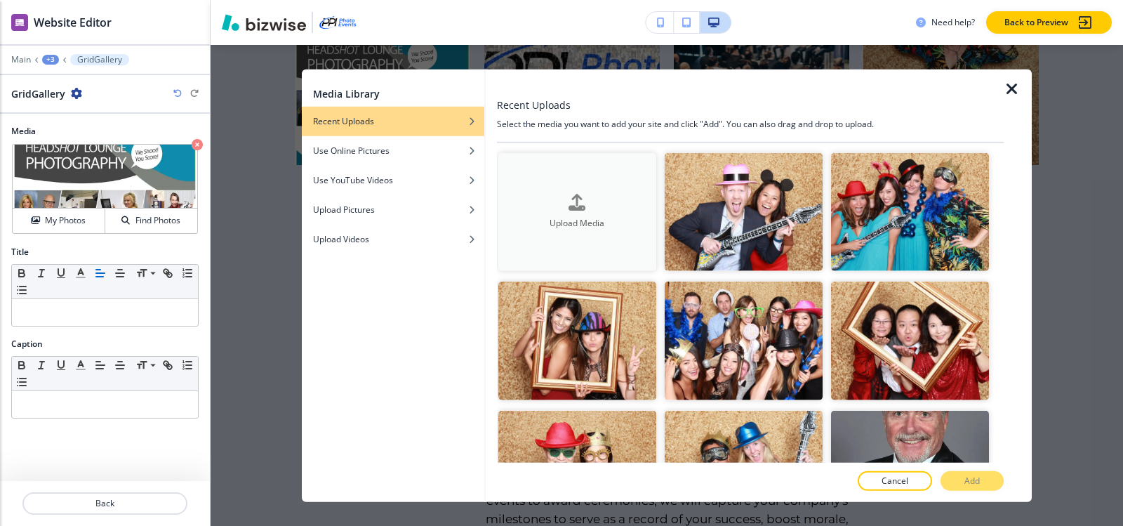
click at [581, 181] on button "Upload Media" at bounding box center [577, 211] width 158 height 119
click at [549, 205] on div "Upload Media" at bounding box center [577, 212] width 158 height 36
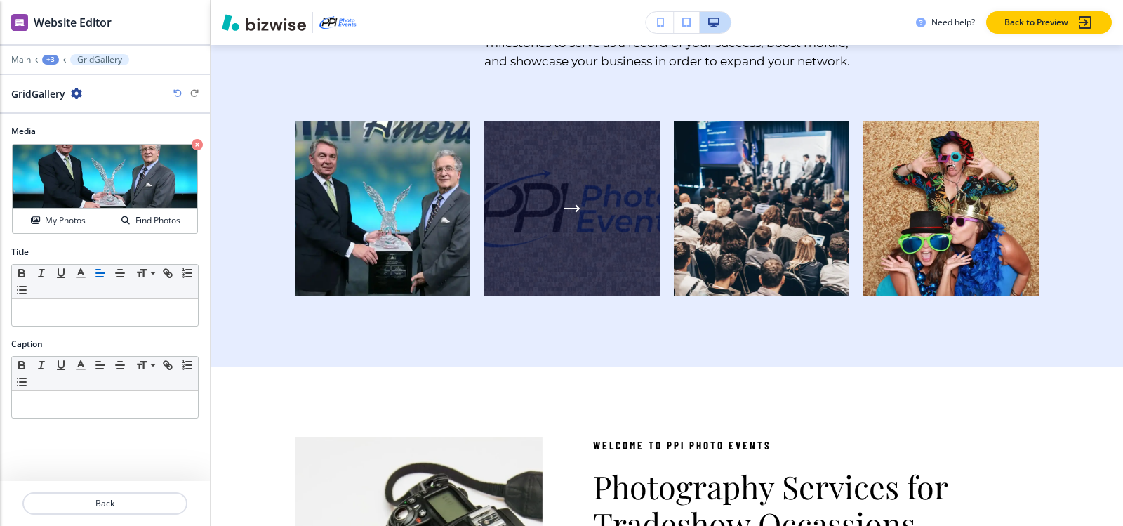
scroll to position [1564, 0]
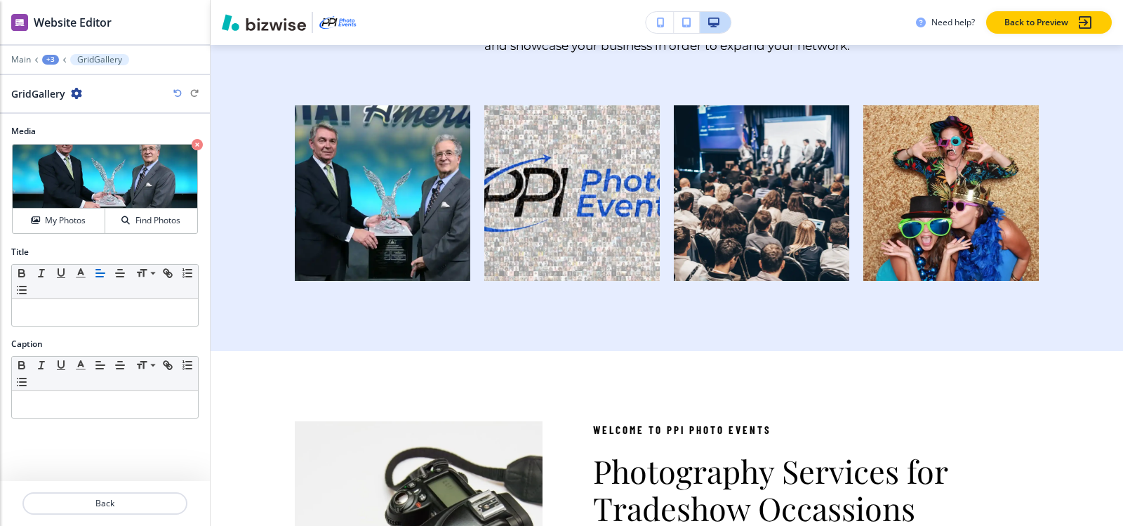
click at [58, 58] on div "+3" at bounding box center [50, 60] width 17 height 10
click at [72, 136] on p "PPI Photo Events' Services-1" at bounding box center [87, 132] width 72 height 13
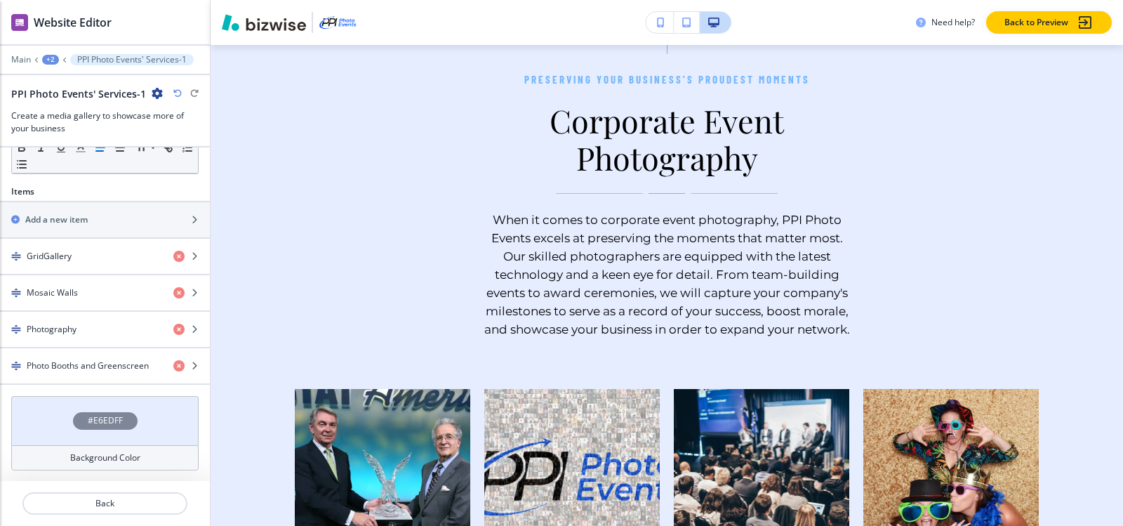
scroll to position [418, 0]
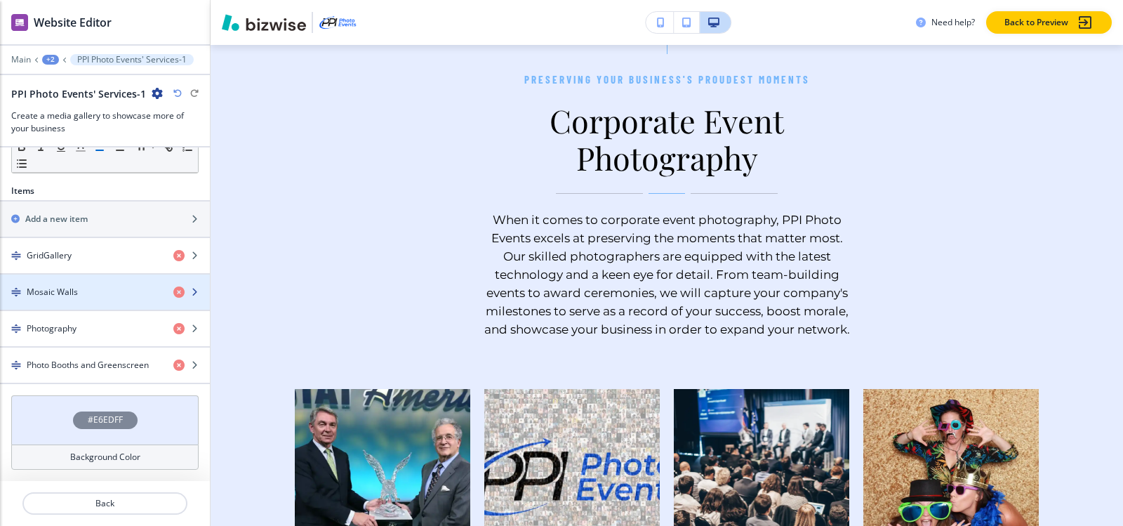
click at [72, 291] on h4 "Mosaic Walls" at bounding box center [52, 292] width 51 height 13
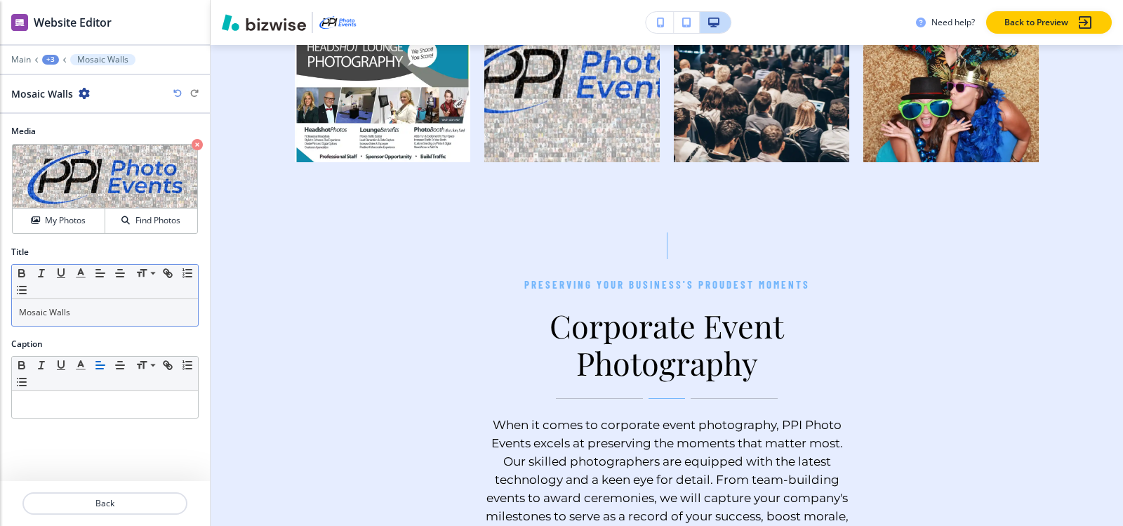
scroll to position [1073, 0]
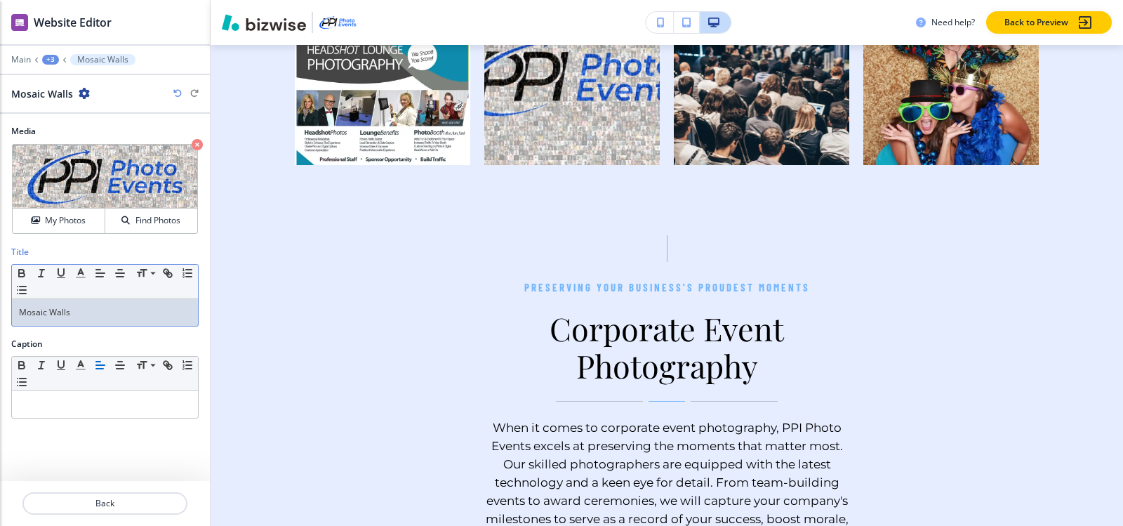
click at [96, 324] on div "Mosaic Walls" at bounding box center [105, 312] width 186 height 27
click at [38, 215] on div "My Photos" at bounding box center [59, 220] width 92 height 13
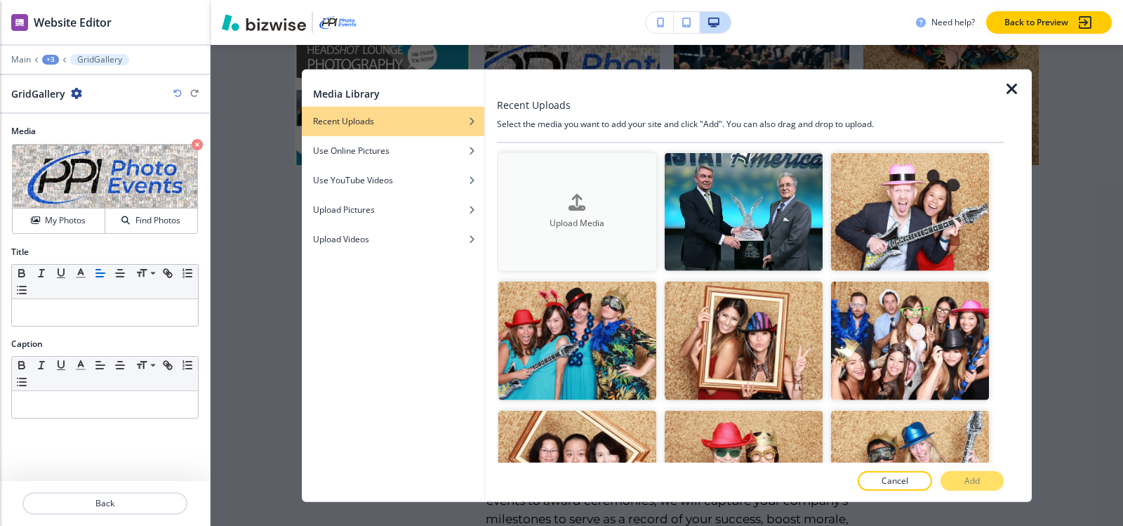
click at [570, 234] on button "Upload Media" at bounding box center [577, 211] width 158 height 119
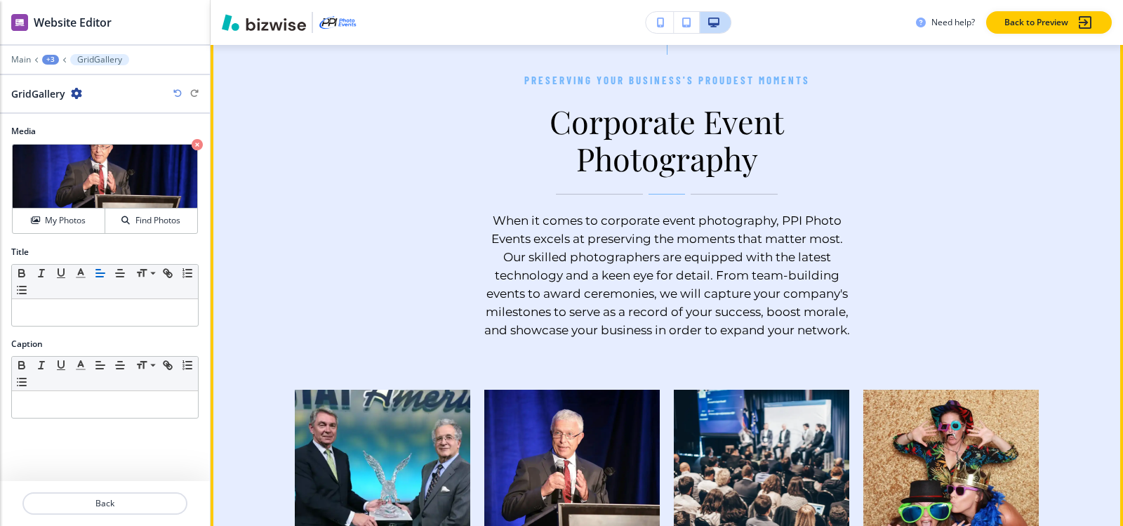
scroll to position [1424, 0]
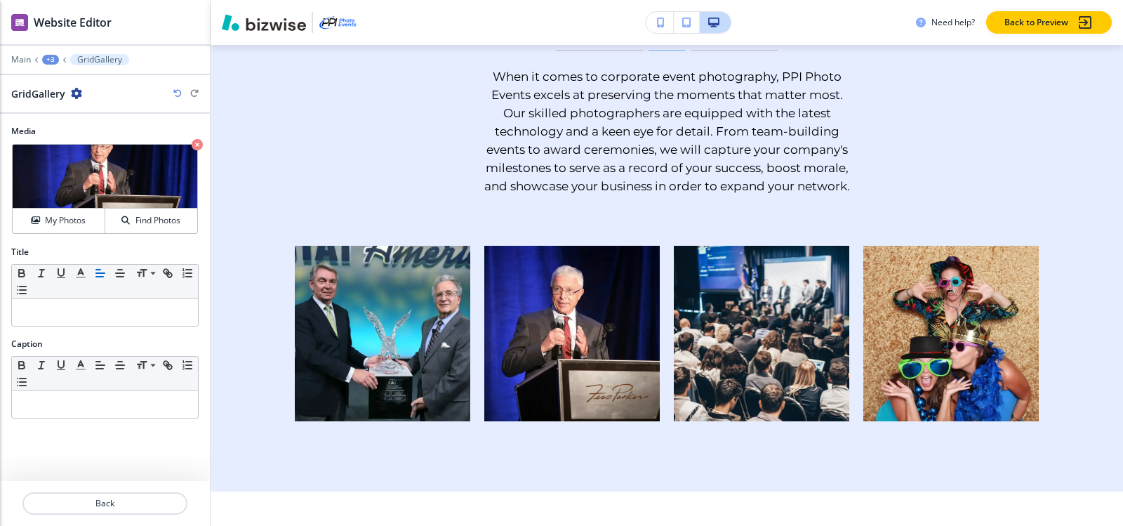
click at [48, 62] on div "+3" at bounding box center [50, 60] width 17 height 10
click at [78, 132] on p "PPI Photo Events' Services-1" at bounding box center [87, 132] width 72 height 13
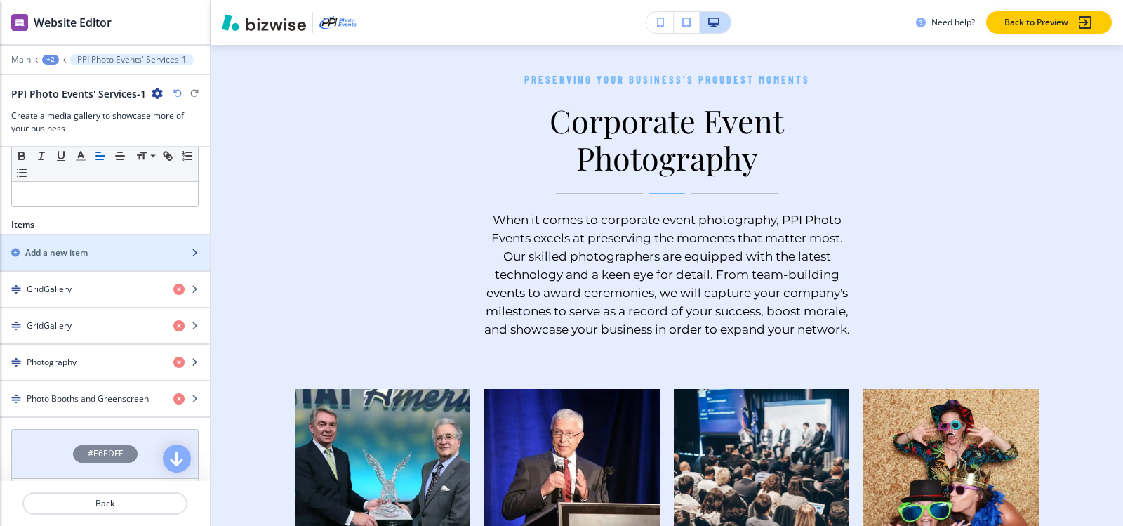
scroll to position [418, 0]
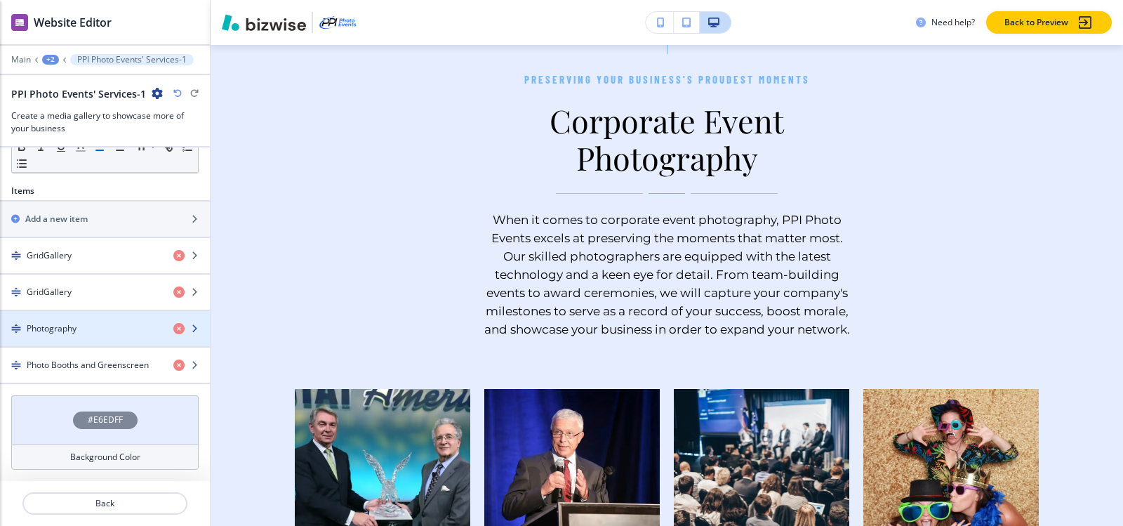
click at [83, 328] on div "Photography" at bounding box center [81, 328] width 162 height 13
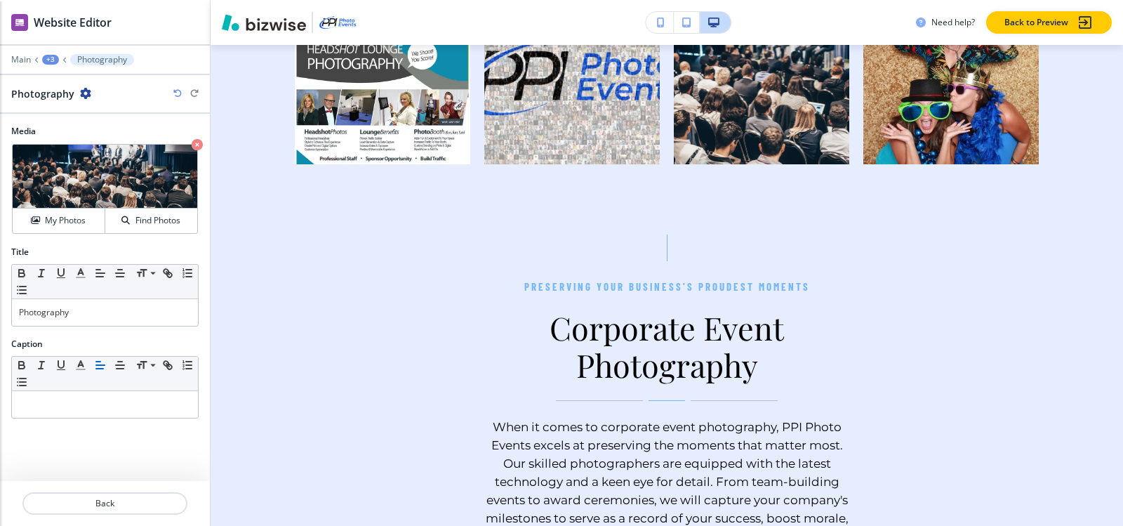
scroll to position [1073, 0]
click at [79, 229] on button "My Photos" at bounding box center [59, 220] width 93 height 25
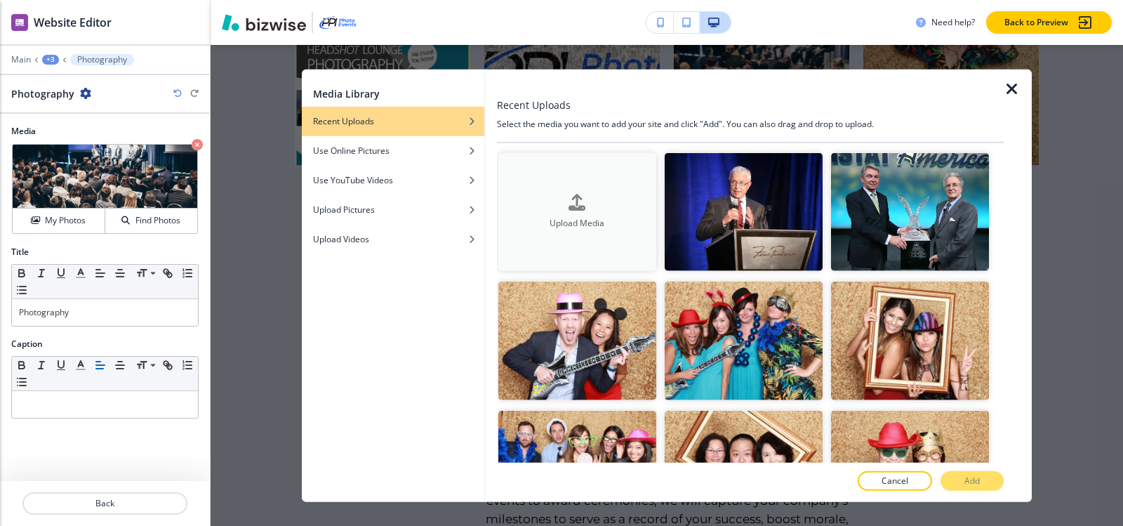
click at [530, 180] on button "Upload Media" at bounding box center [577, 211] width 158 height 119
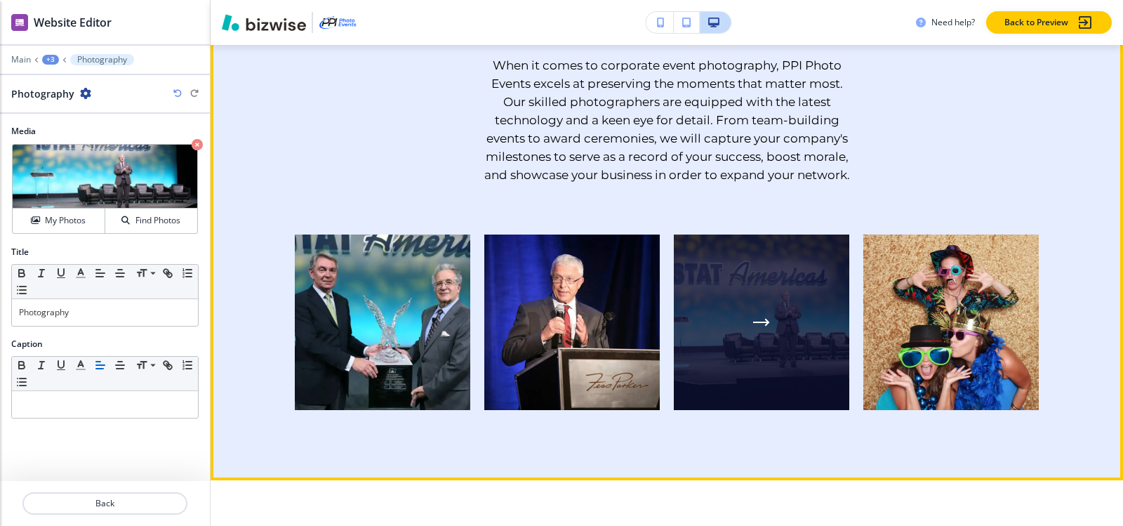
scroll to position [1564, 0]
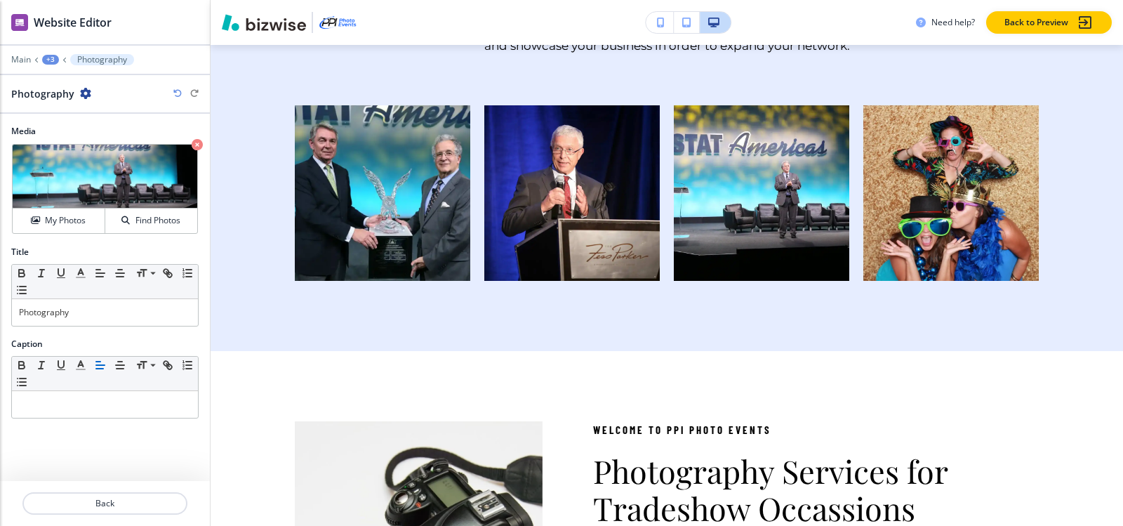
click at [51, 60] on div "+3" at bounding box center [50, 60] width 17 height 10
click at [81, 135] on p "PPI Photo Events' Services-1" at bounding box center [87, 132] width 72 height 13
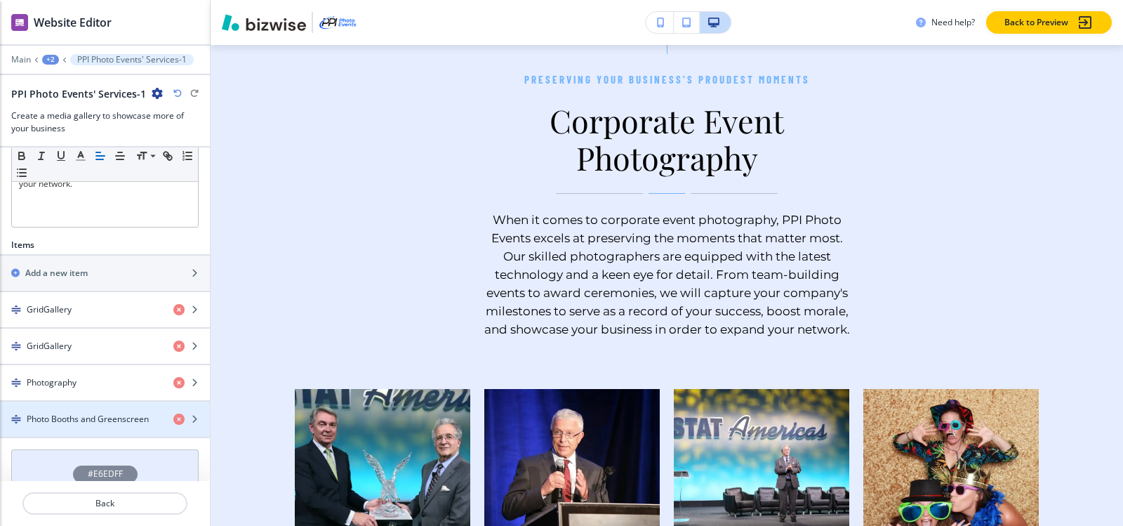
scroll to position [418, 0]
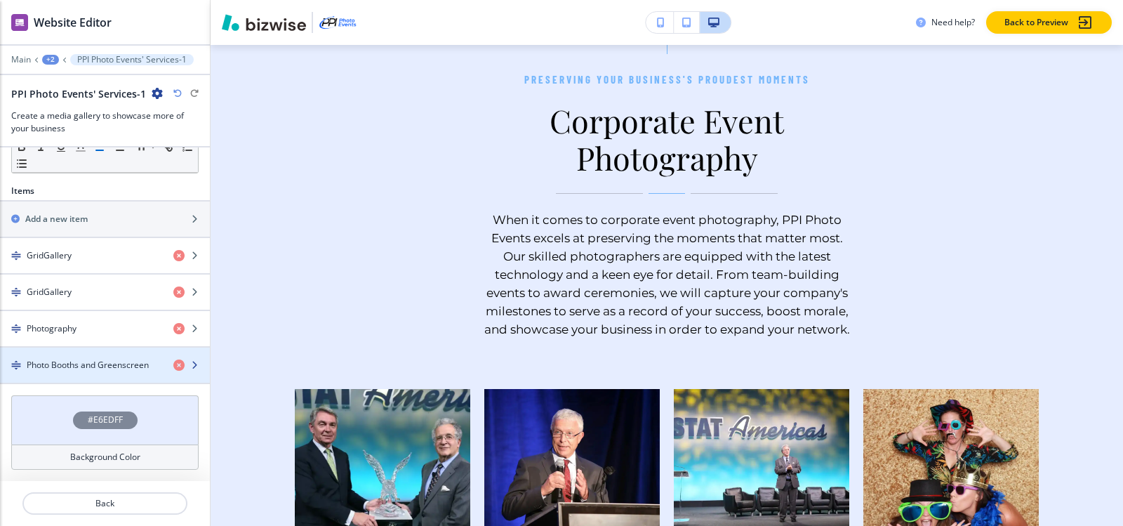
click at [96, 375] on div "button" at bounding box center [105, 376] width 210 height 11
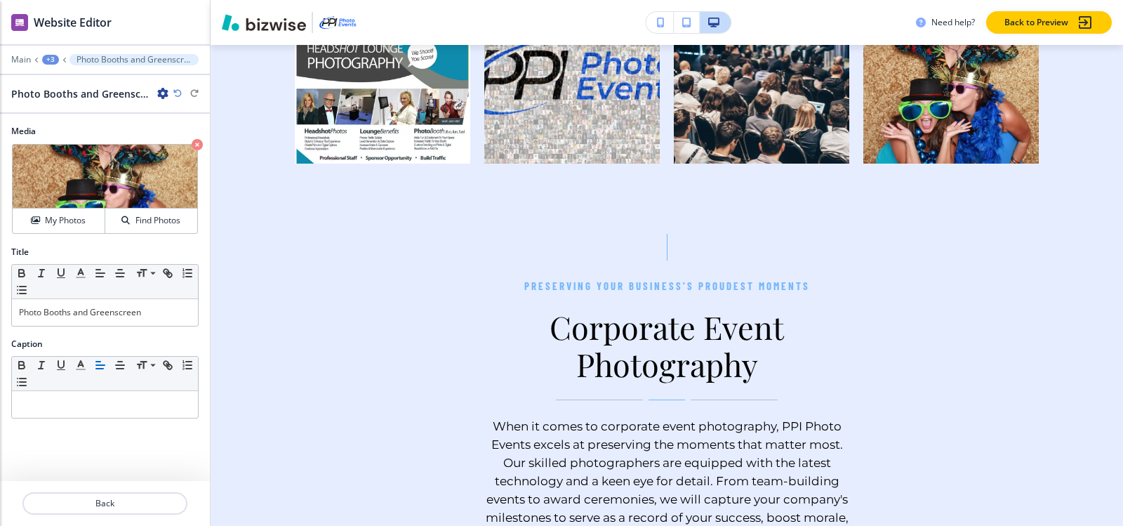
scroll to position [1073, 0]
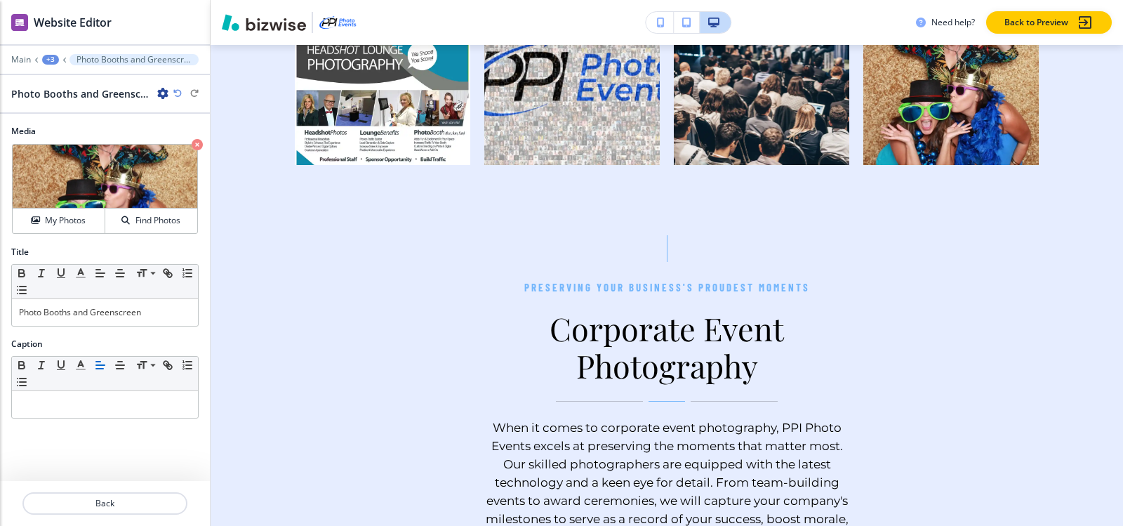
click at [50, 64] on div "+3" at bounding box center [50, 60] width 17 height 10
click at [75, 128] on p "PPI Photo Events' Services-1" at bounding box center [87, 132] width 72 height 13
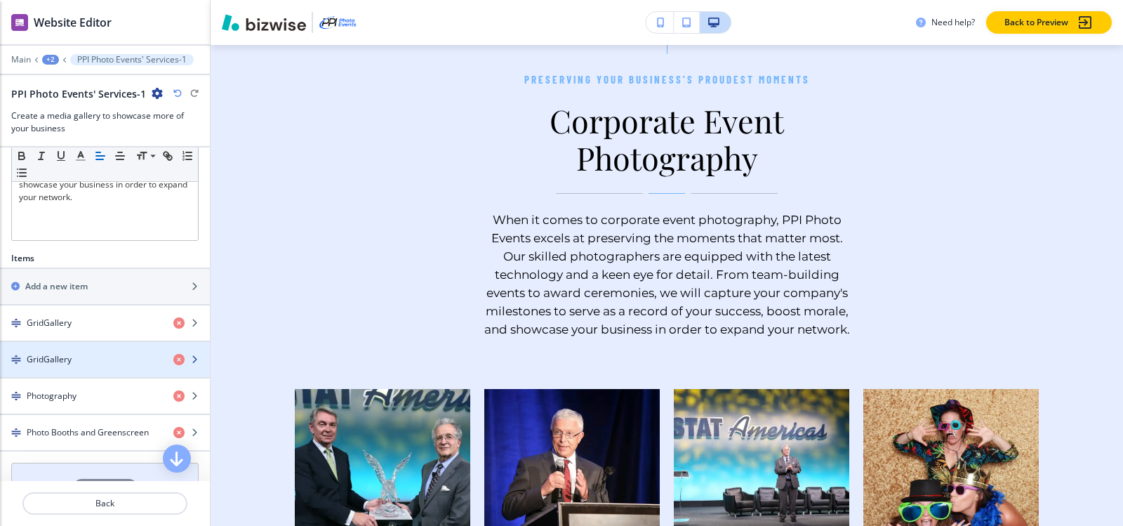
scroll to position [418, 0]
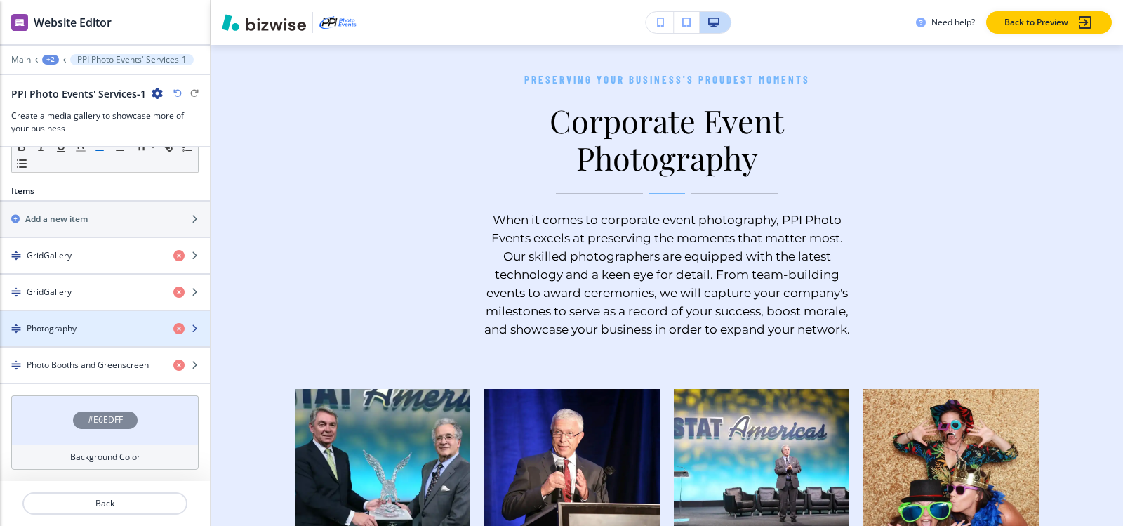
click at [91, 341] on div "button" at bounding box center [105, 340] width 210 height 11
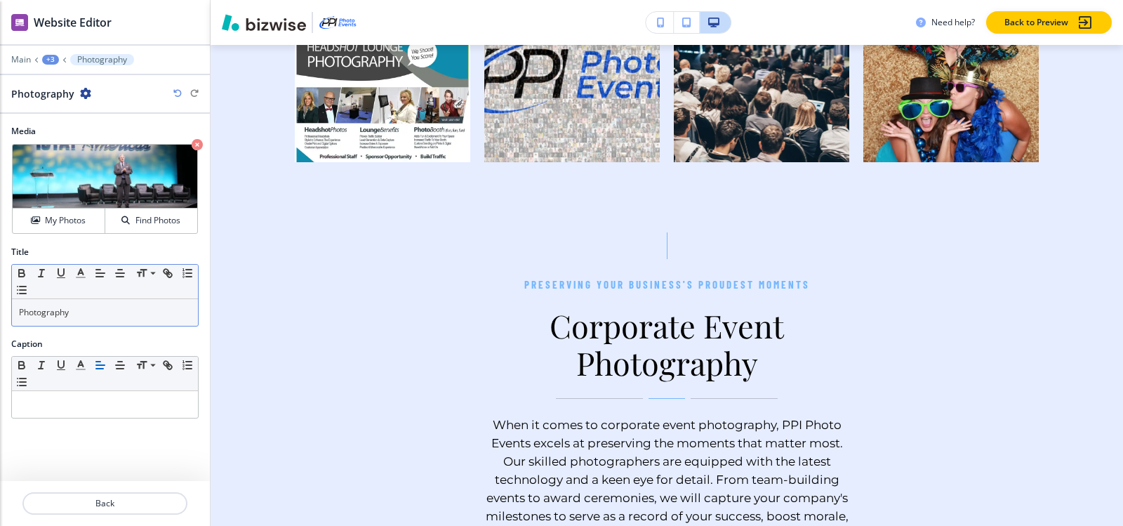
scroll to position [1073, 0]
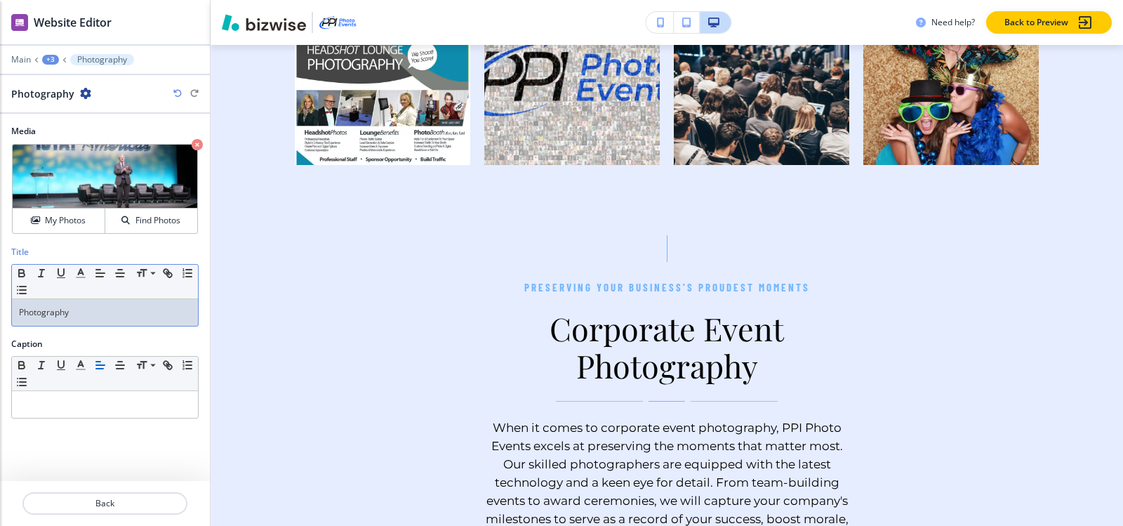
click at [118, 314] on p "Photography" at bounding box center [105, 312] width 172 height 13
click at [49, 55] on div "+3" at bounding box center [50, 60] width 17 height 10
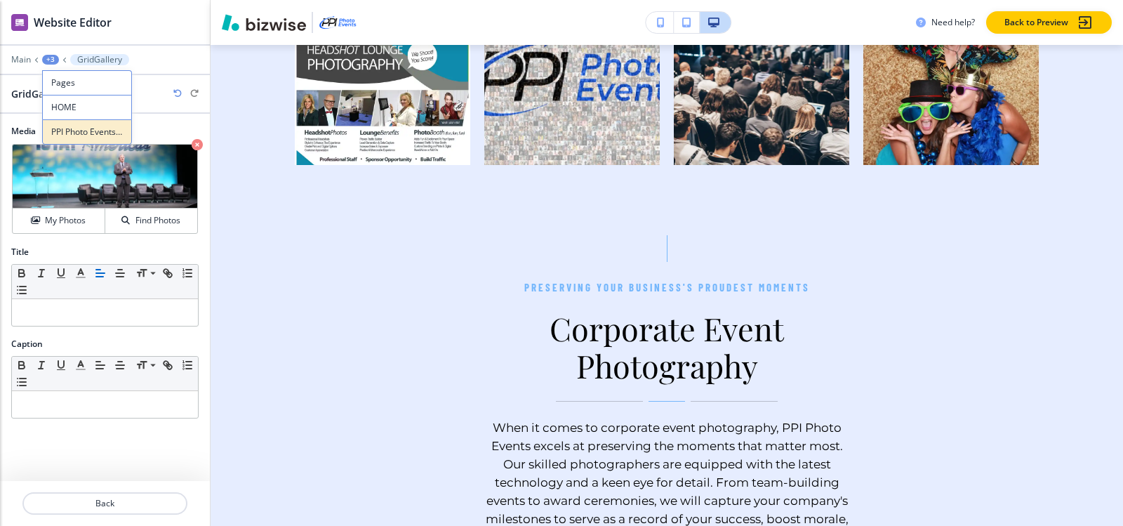
click at [91, 134] on p "PPI Photo Events' Services-1" at bounding box center [87, 132] width 72 height 13
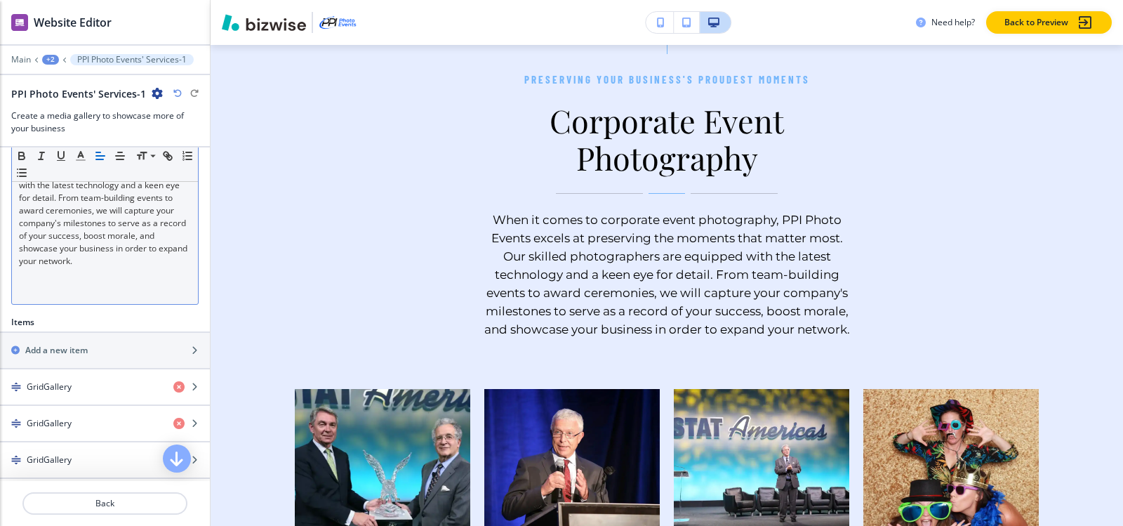
scroll to position [418, 0]
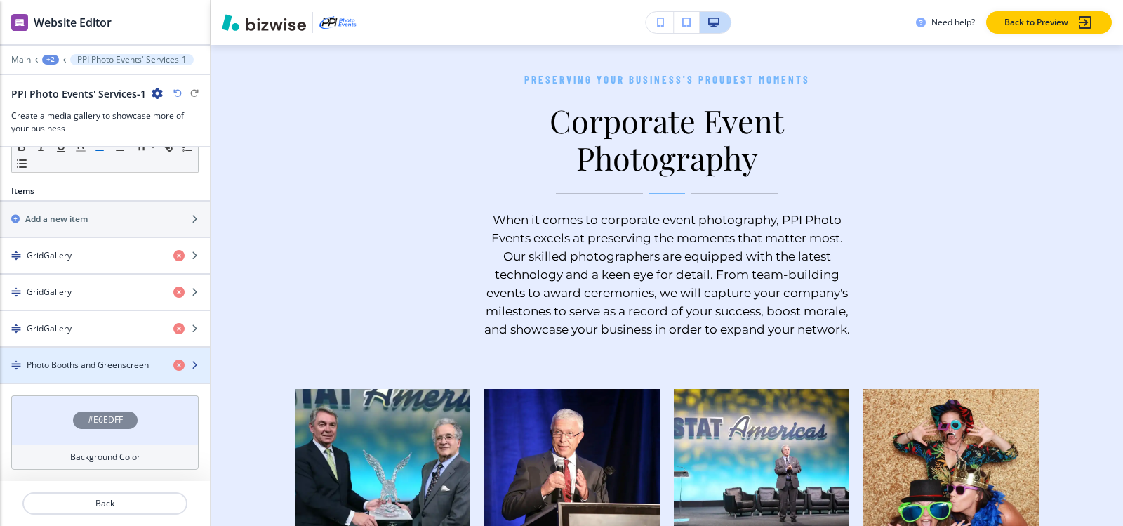
click at [93, 353] on div "button" at bounding box center [105, 352] width 210 height 11
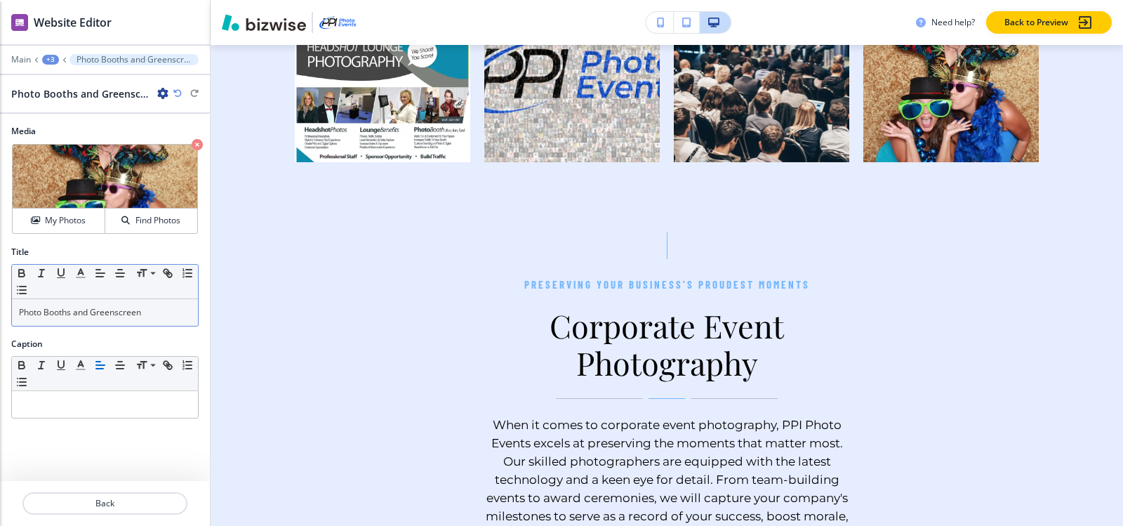
scroll to position [1073, 0]
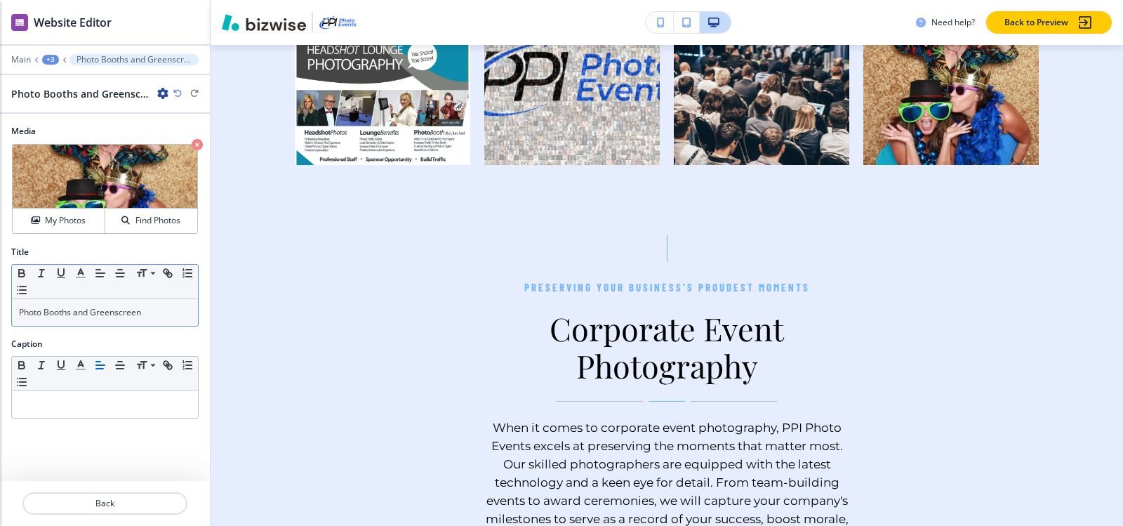
click at [133, 310] on p "Photo Booths and Greenscreen" at bounding box center [105, 312] width 172 height 13
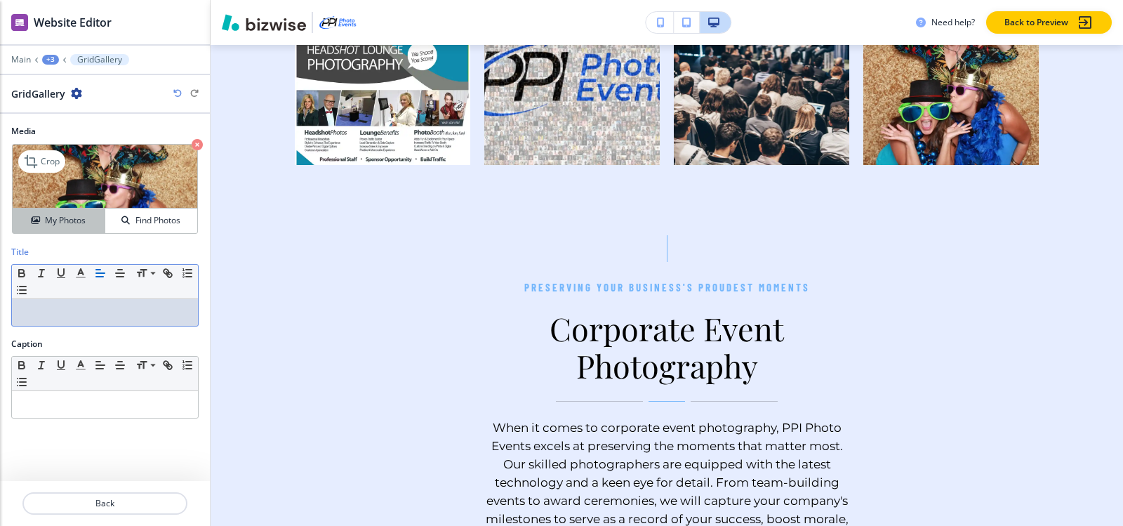
click at [66, 221] on h4 "My Photos" at bounding box center [65, 220] width 41 height 13
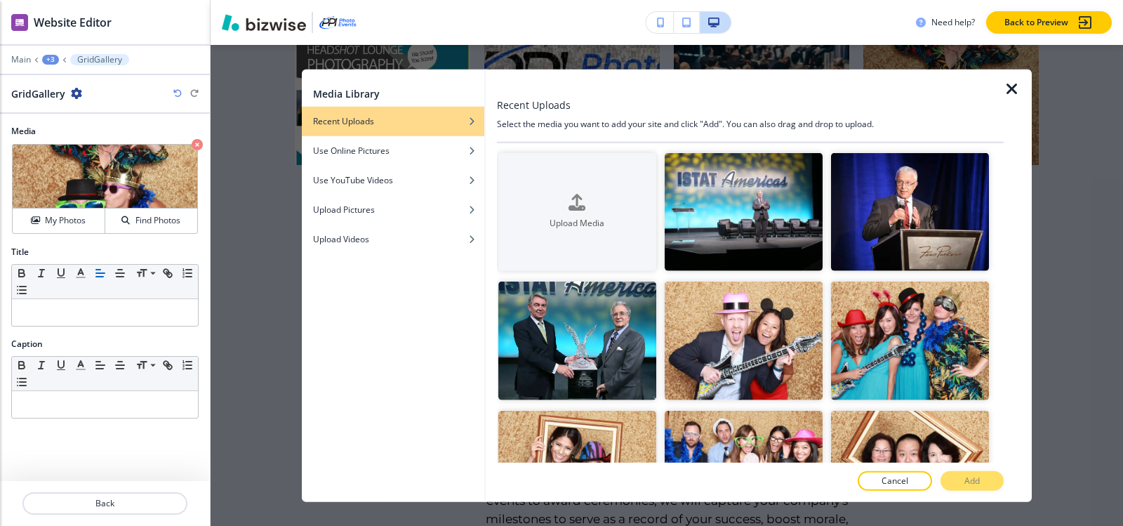
click at [488, 214] on div at bounding box center [491, 285] width 11 height 433
click at [590, 205] on div "Upload Media" at bounding box center [577, 212] width 158 height 36
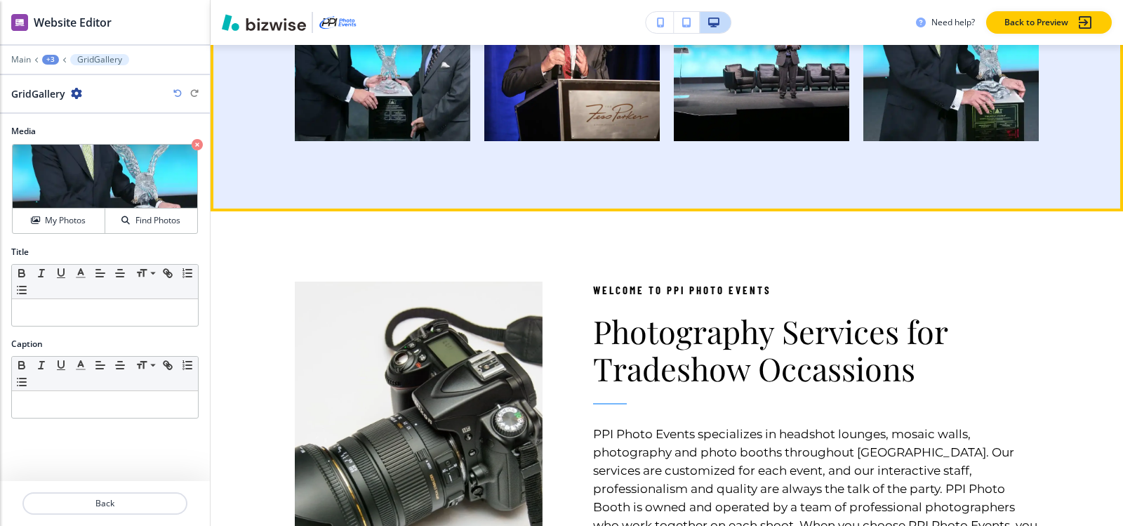
scroll to position [1704, 0]
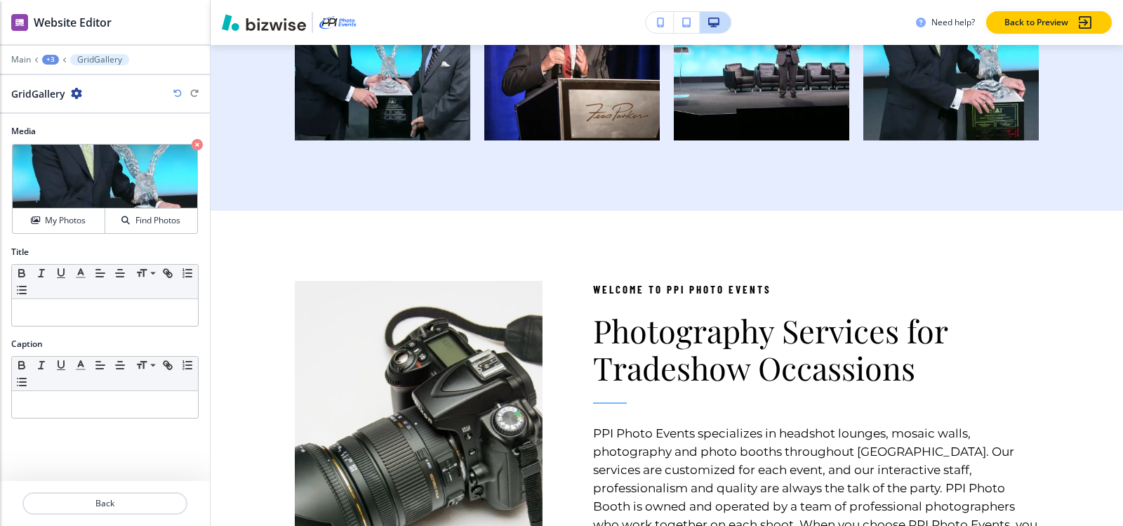
click at [50, 57] on div "+3" at bounding box center [50, 60] width 17 height 10
click at [69, 107] on p "HOME" at bounding box center [87, 107] width 72 height 13
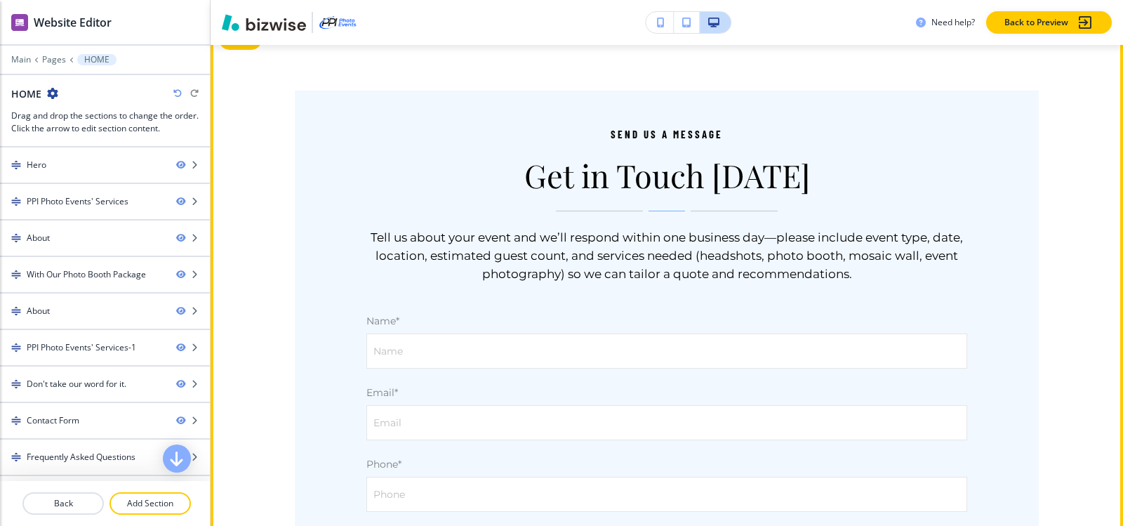
scroll to position [5420, 0]
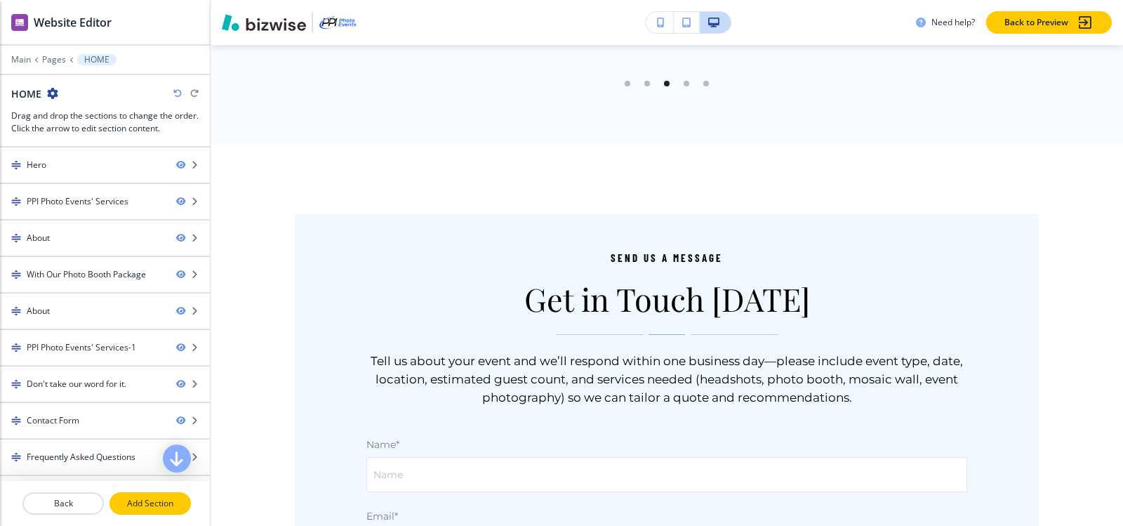
click at [145, 507] on p "Add Section" at bounding box center [150, 503] width 79 height 13
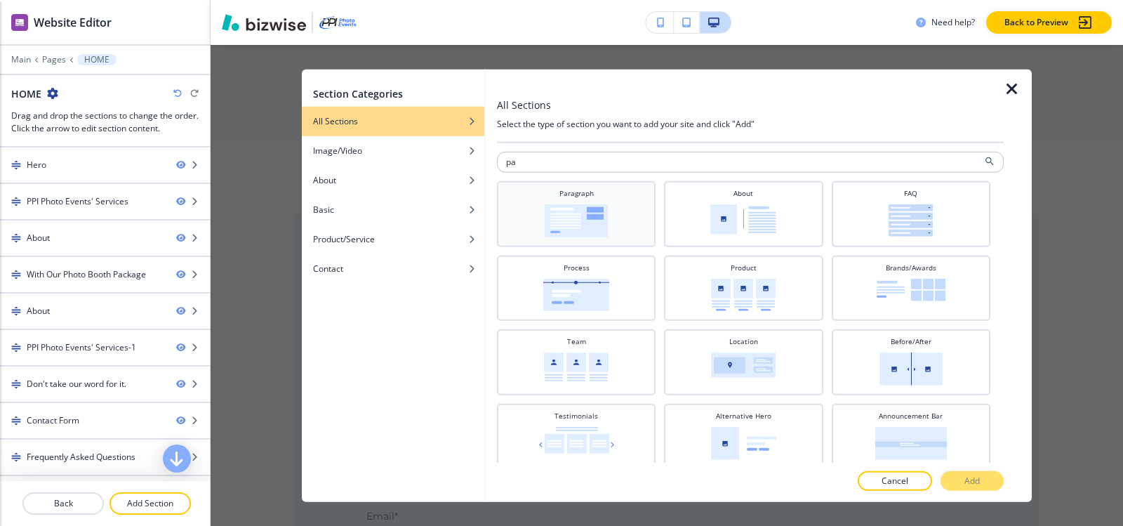
type input "pa"
click at [554, 209] on img at bounding box center [576, 219] width 63 height 33
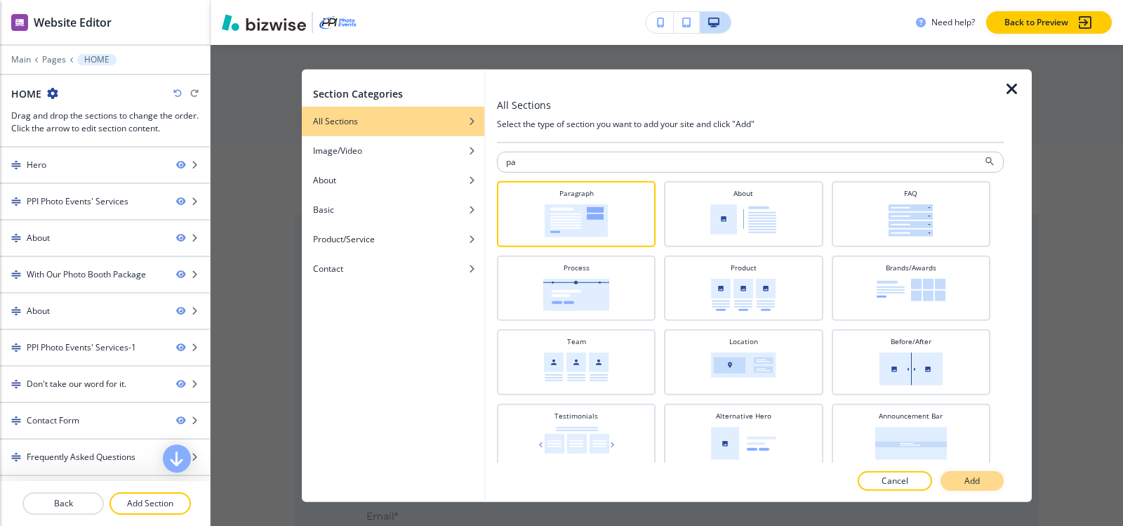
click at [999, 477] on button "Add" at bounding box center [971, 481] width 63 height 20
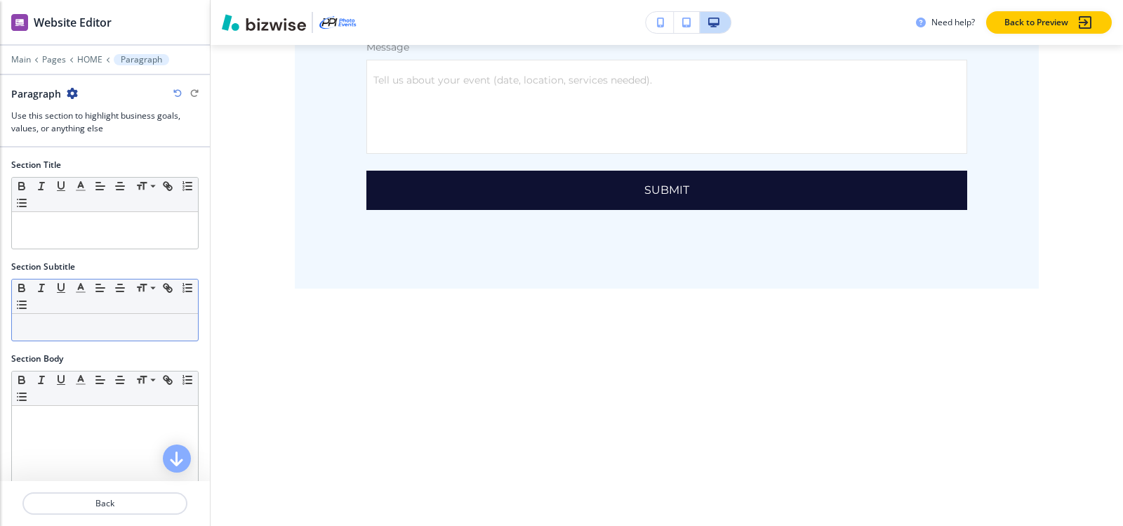
scroll to position [9484, 0]
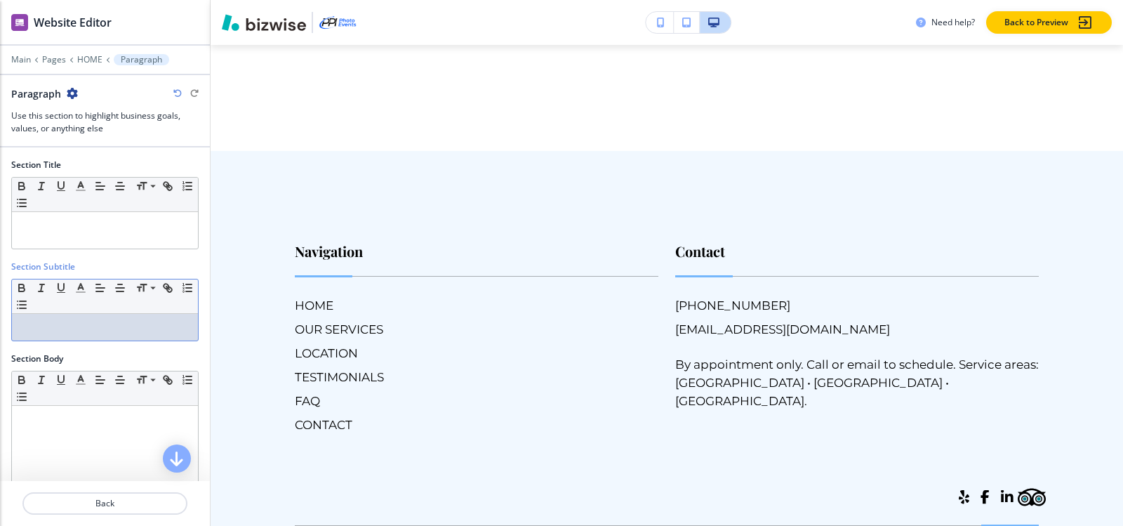
click at [48, 335] on div at bounding box center [105, 327] width 186 height 27
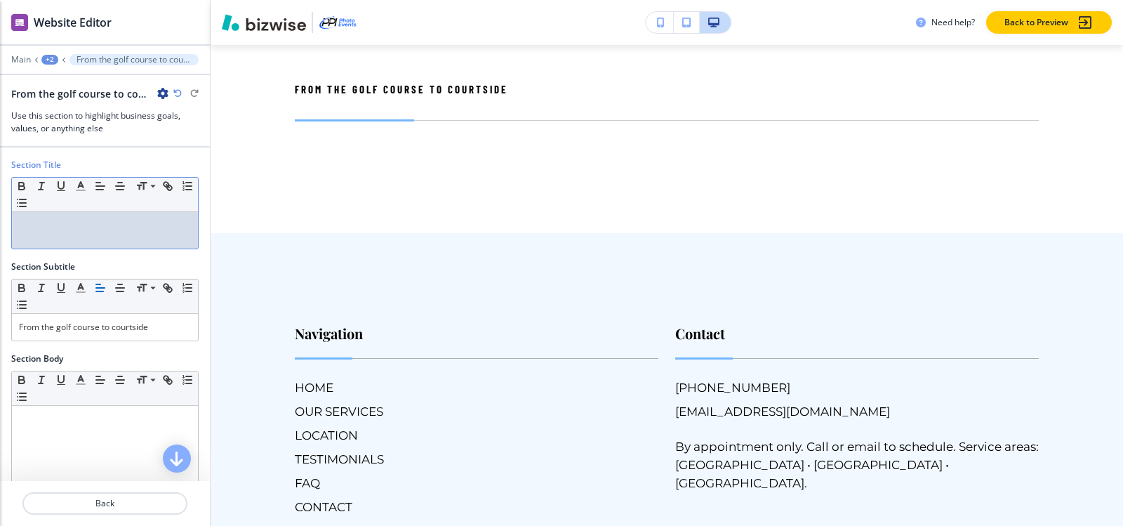
click at [55, 236] on div at bounding box center [105, 230] width 186 height 36
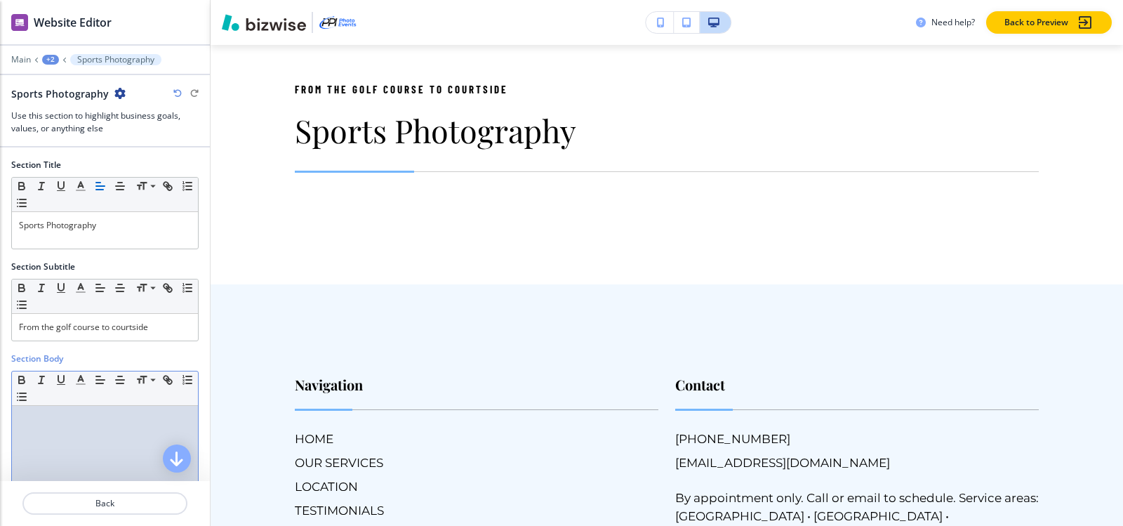
click at [50, 419] on p at bounding box center [105, 419] width 172 height 13
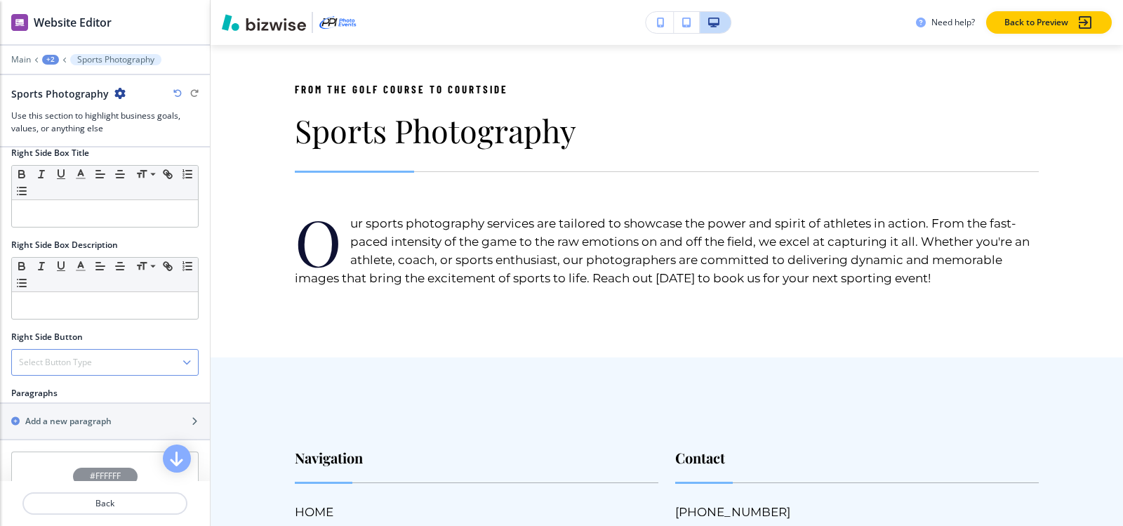
scroll to position [588, 0]
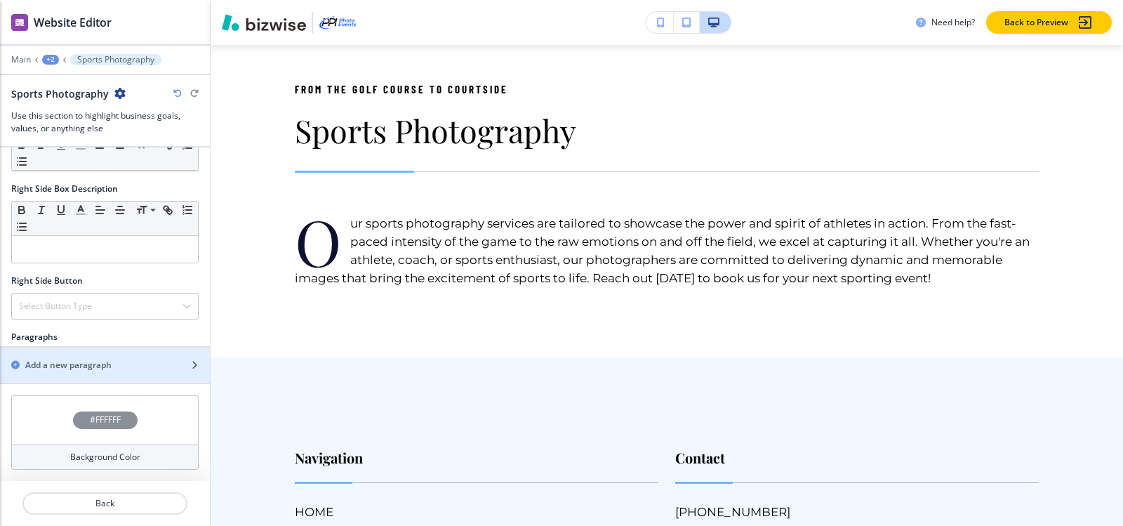
click at [109, 363] on h2 "Add a new paragraph" at bounding box center [68, 365] width 86 height 13
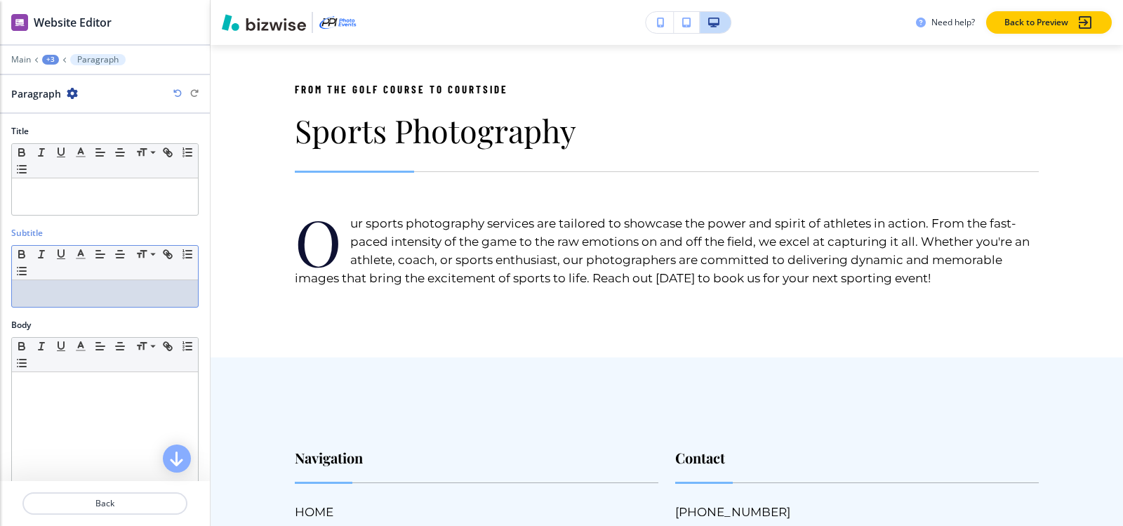
click at [67, 308] on div "Subtitle Small Normal Large Huge" at bounding box center [105, 273] width 210 height 92
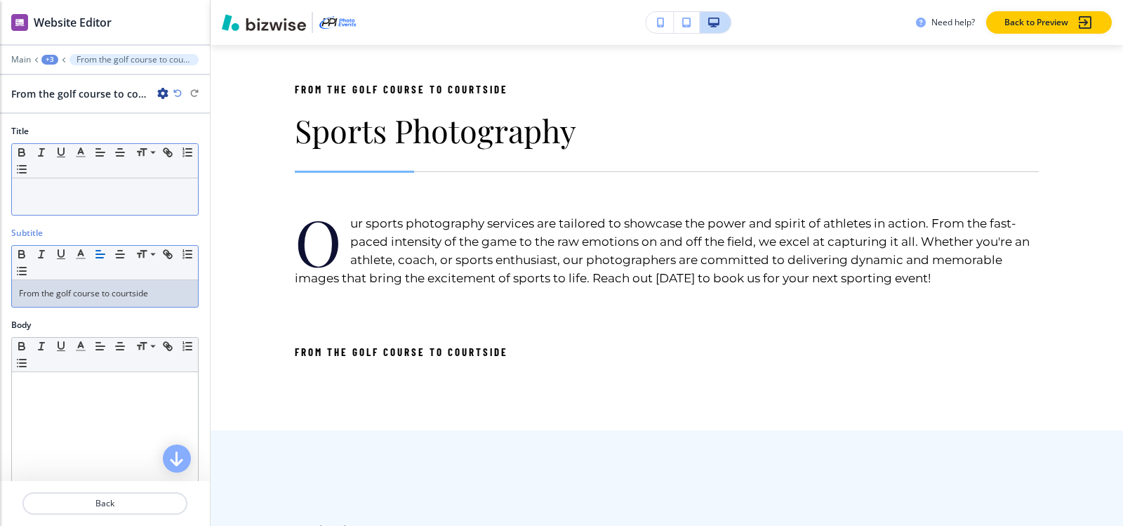
click at [88, 190] on p at bounding box center [105, 191] width 172 height 13
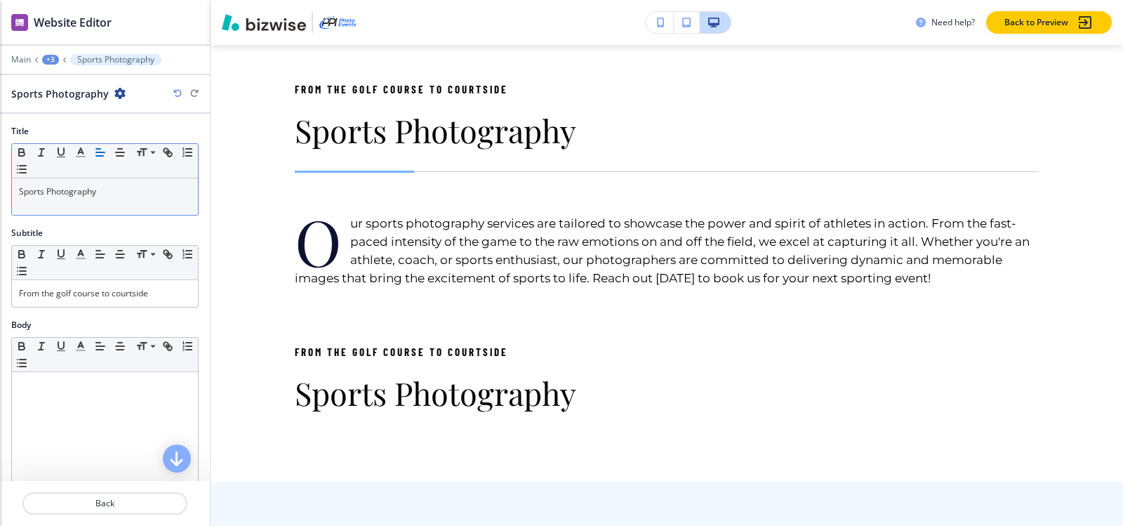
click at [48, 61] on div "+3" at bounding box center [50, 60] width 17 height 10
click at [67, 134] on p "Sports Photography" at bounding box center [87, 132] width 72 height 13
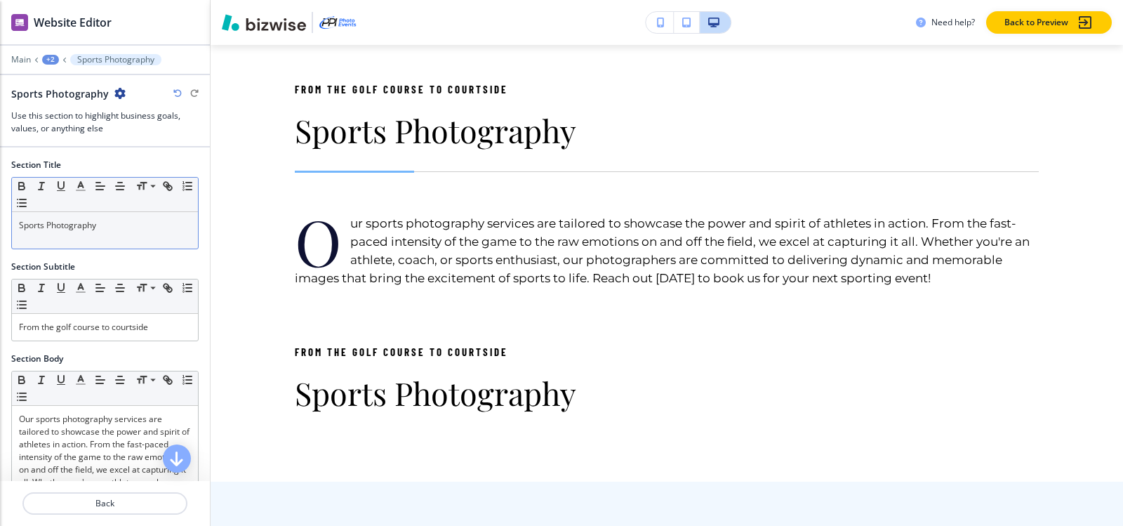
click at [77, 232] on div "Sports Photography" at bounding box center [105, 230] width 186 height 36
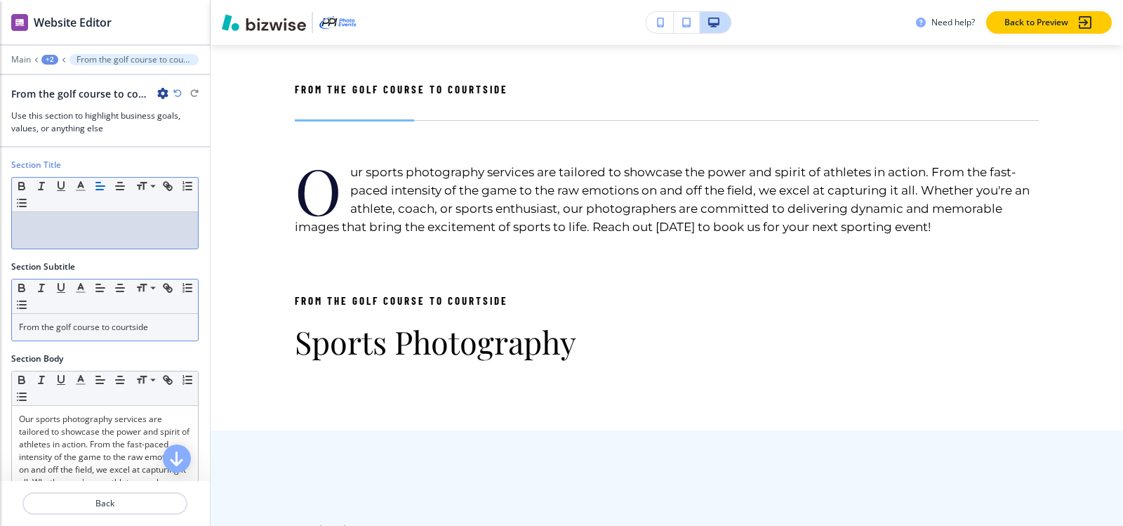
click at [79, 330] on p "From the golf course to courtside" at bounding box center [105, 327] width 172 height 13
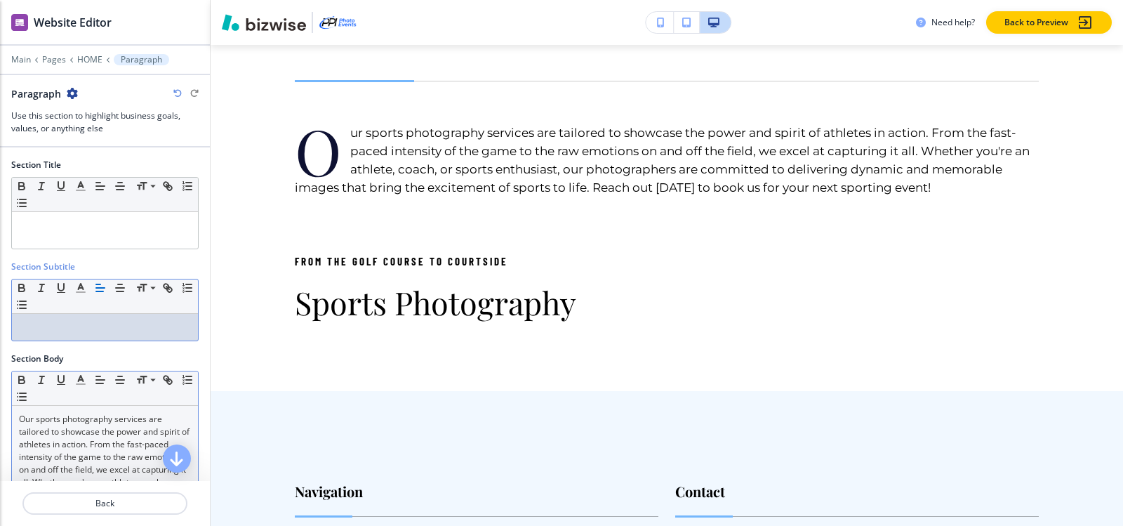
click at [98, 415] on p "Our sports photography services are tailored to showcase the power and spirit o…" at bounding box center [105, 489] width 172 height 152
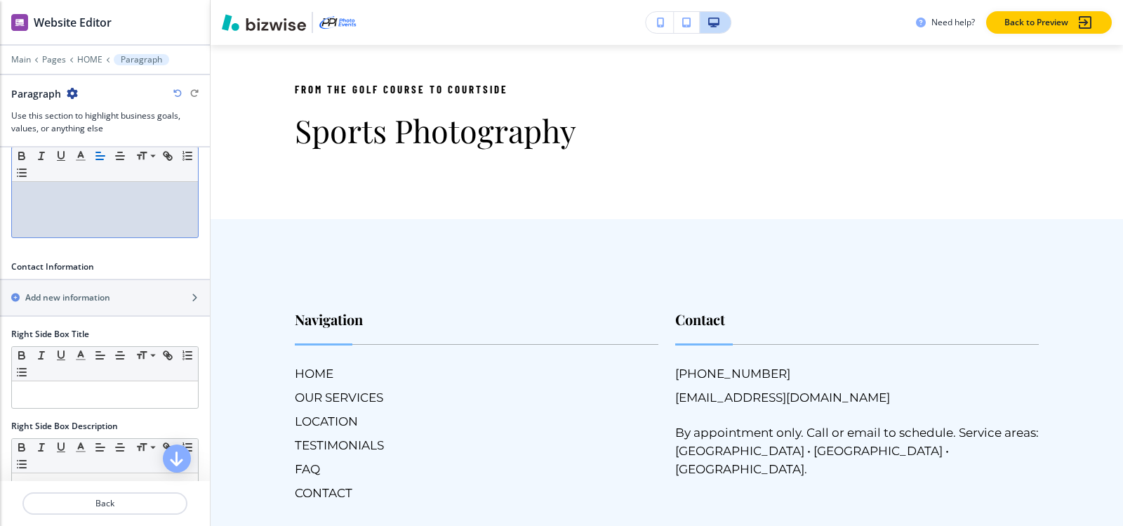
scroll to position [625, 0]
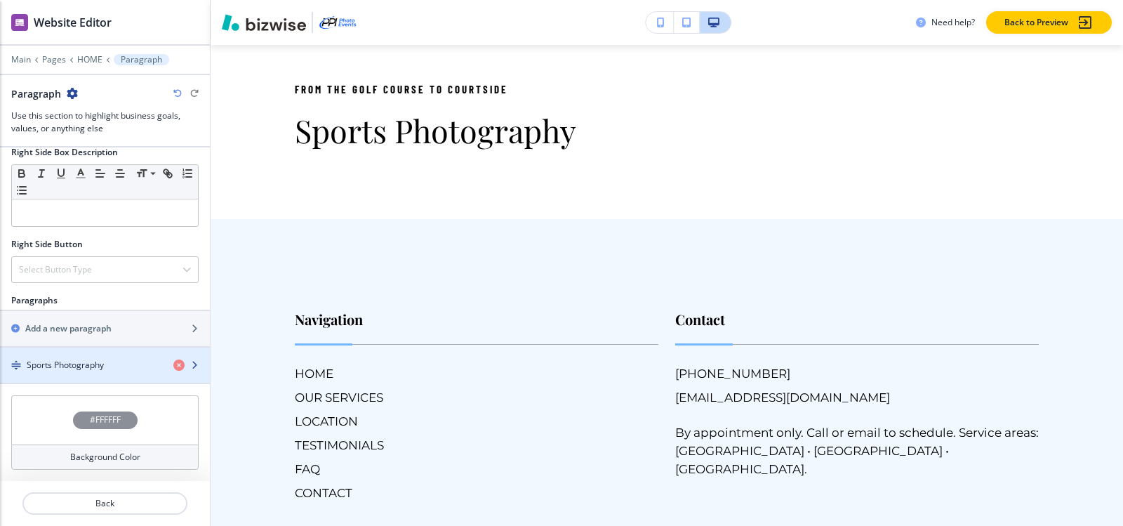
click at [84, 354] on div "button" at bounding box center [105, 352] width 210 height 11
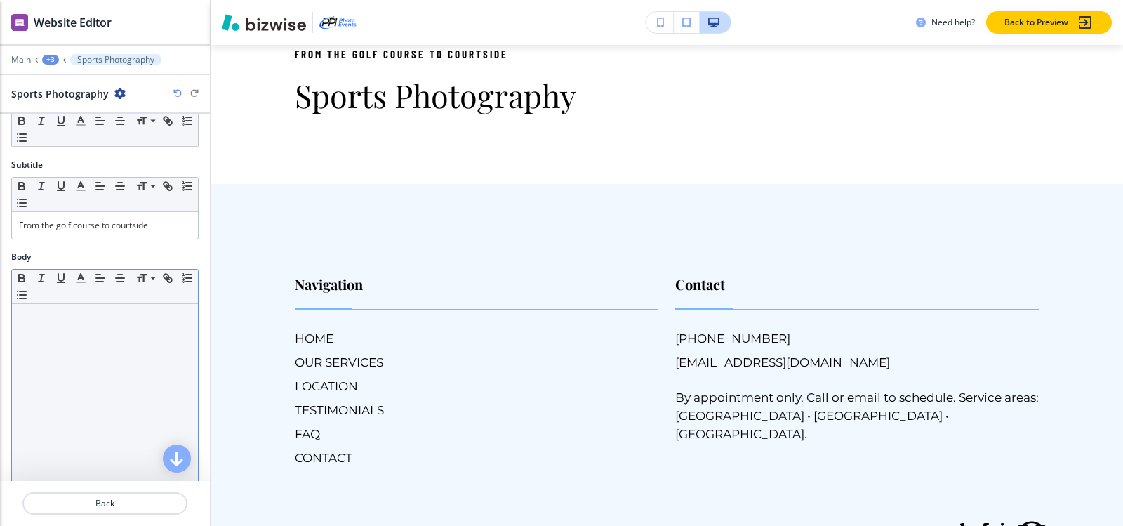
scroll to position [70, 0]
click at [72, 310] on p at bounding box center [105, 315] width 172 height 13
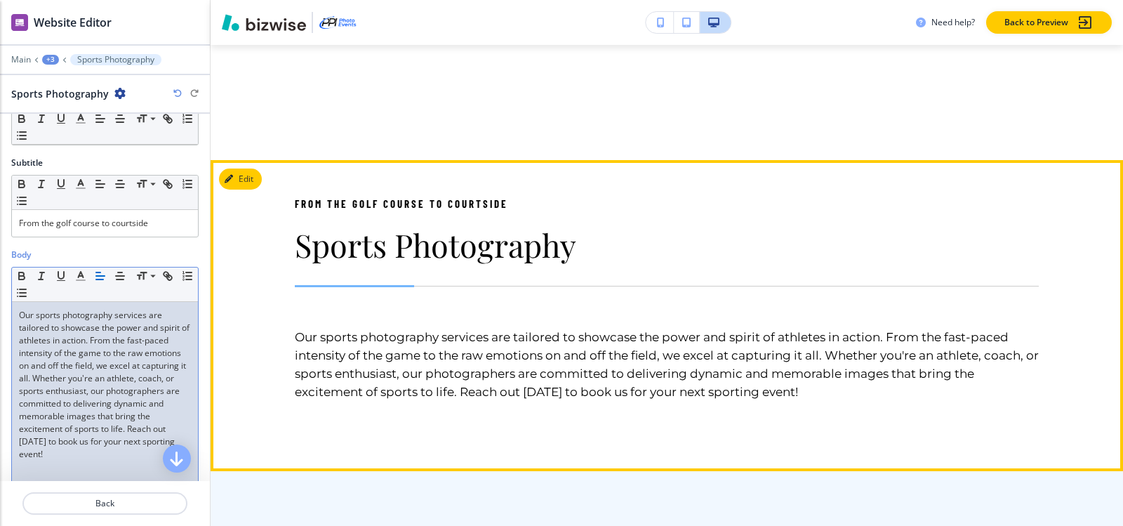
scroll to position [9449, 0]
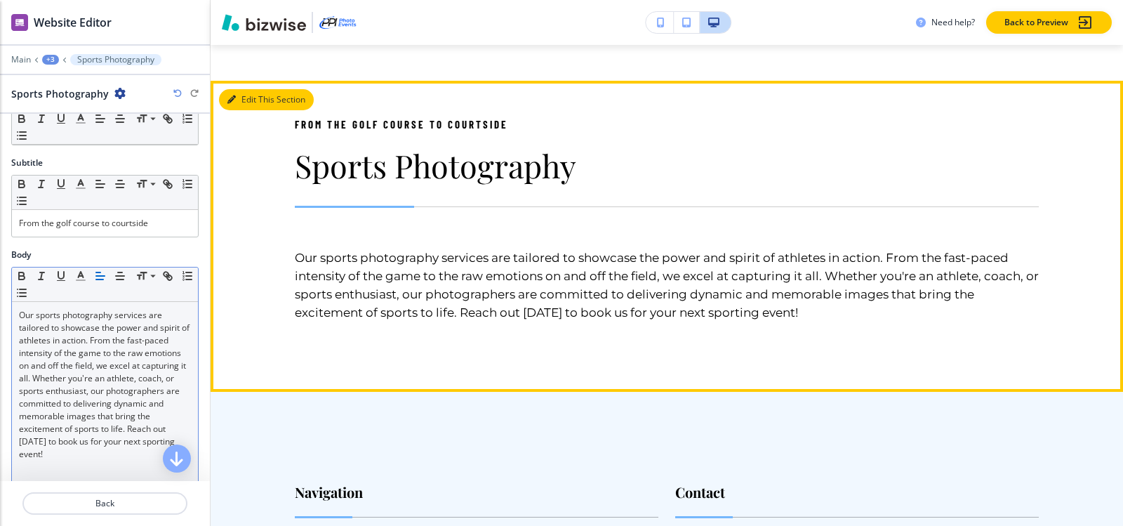
click at [238, 98] on button "Edit This Section" at bounding box center [266, 99] width 95 height 21
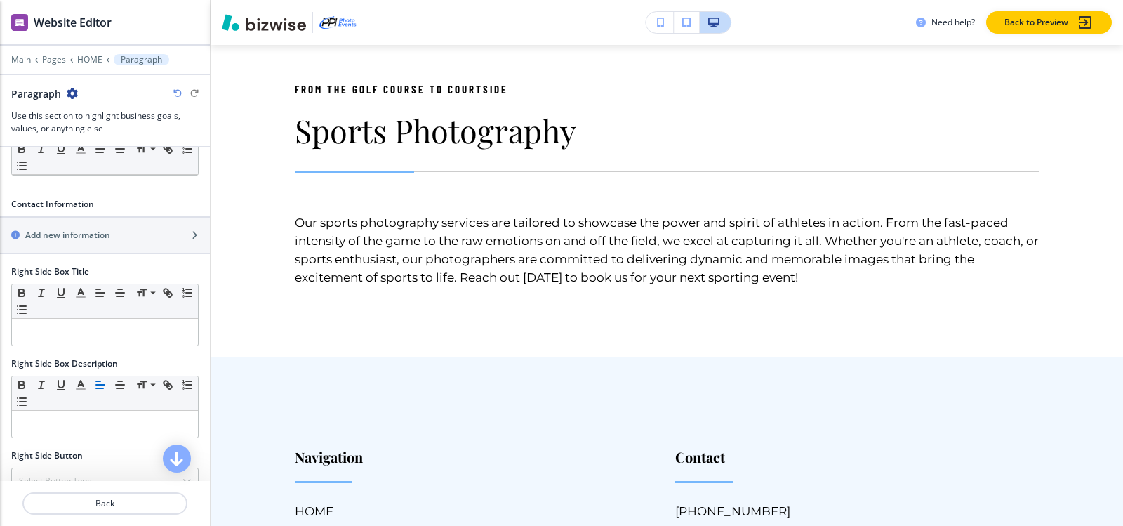
scroll to position [274, 0]
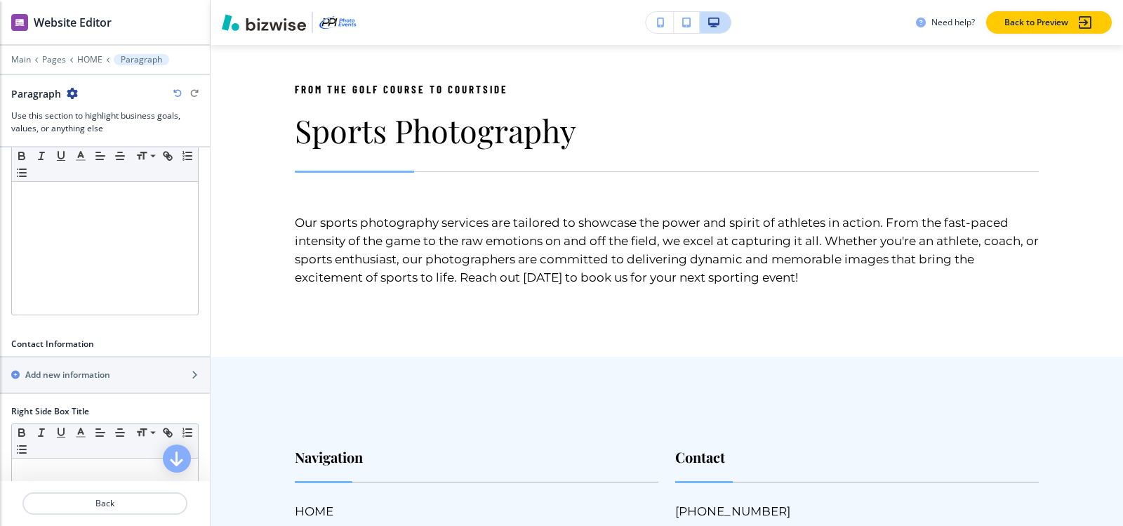
click at [86, 65] on div at bounding box center [105, 69] width 210 height 8
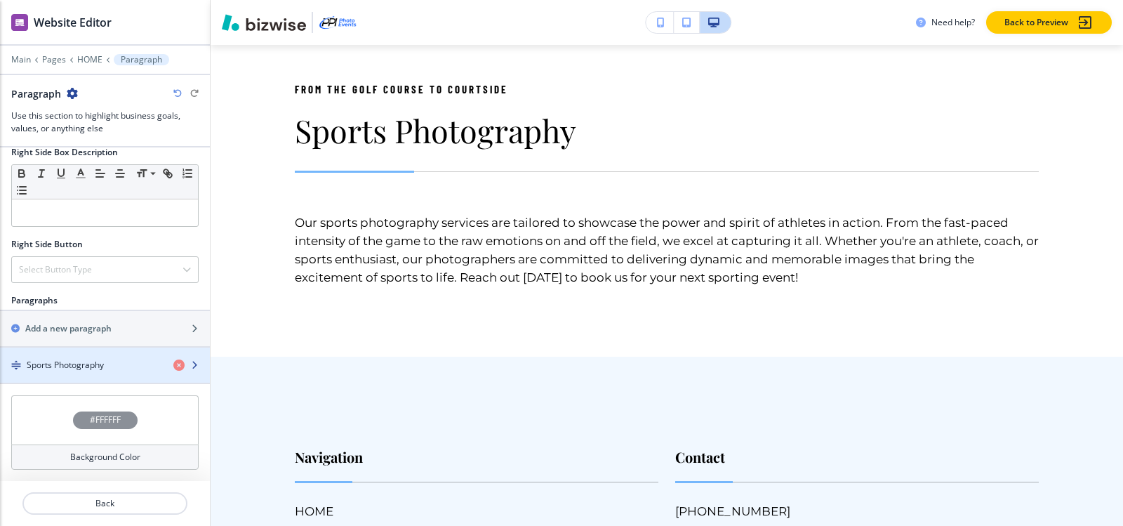
click at [67, 363] on h4 "Sports Photography" at bounding box center [65, 365] width 77 height 13
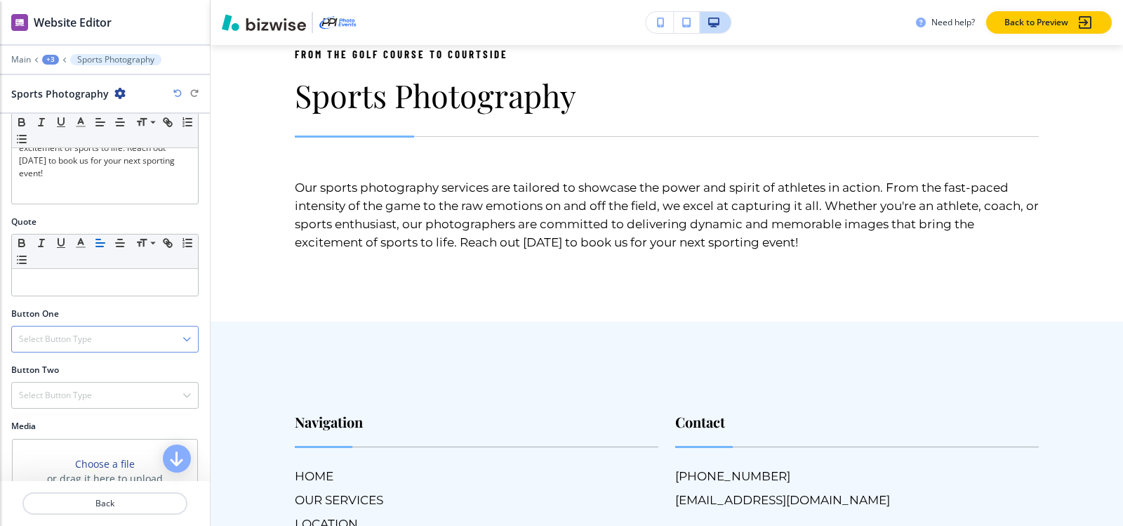
scroll to position [411, 0]
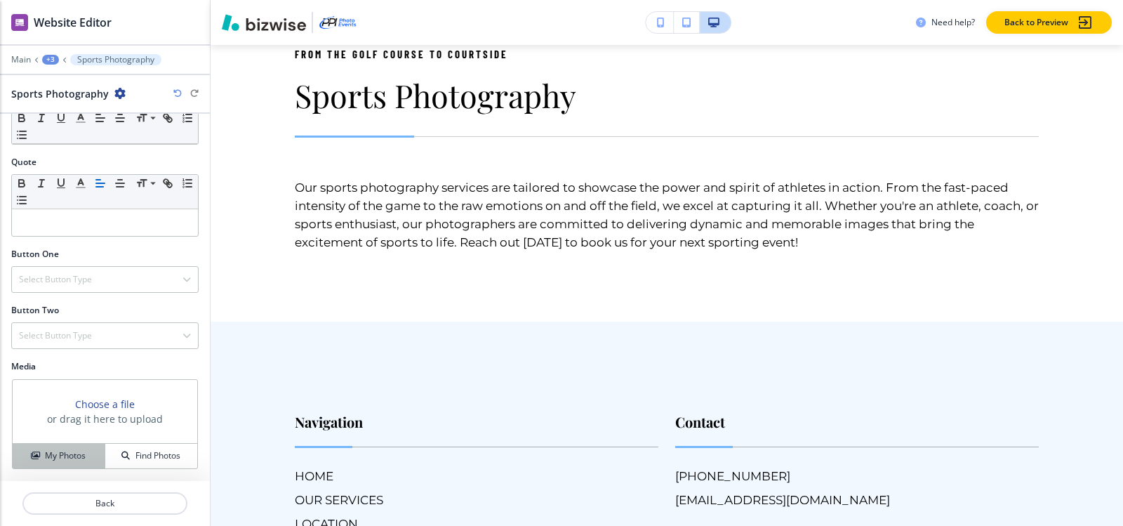
click at [55, 446] on button "My Photos" at bounding box center [59, 455] width 93 height 25
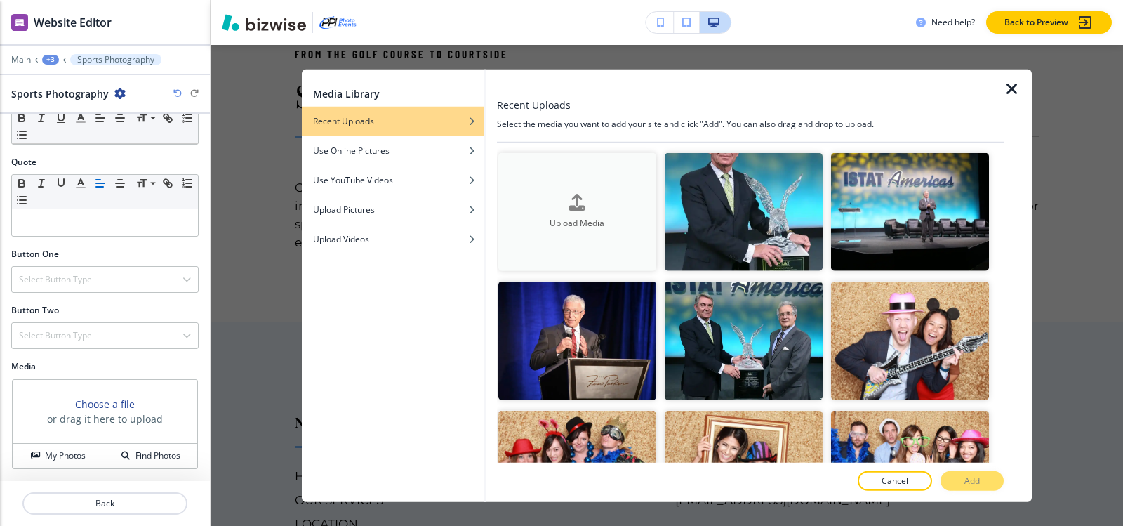
click at [593, 208] on div "Upload Media" at bounding box center [577, 212] width 158 height 36
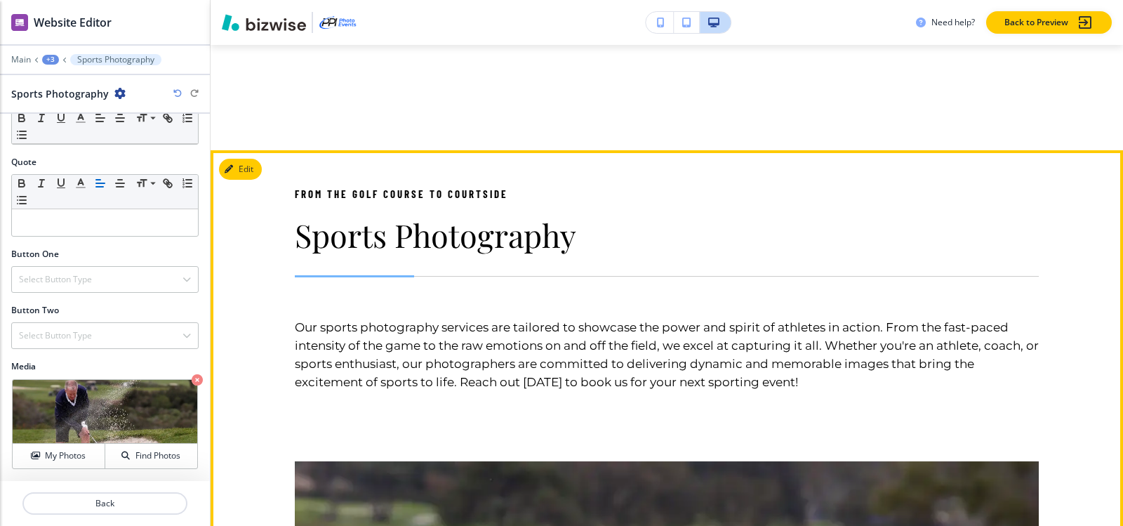
scroll to position [9379, 0]
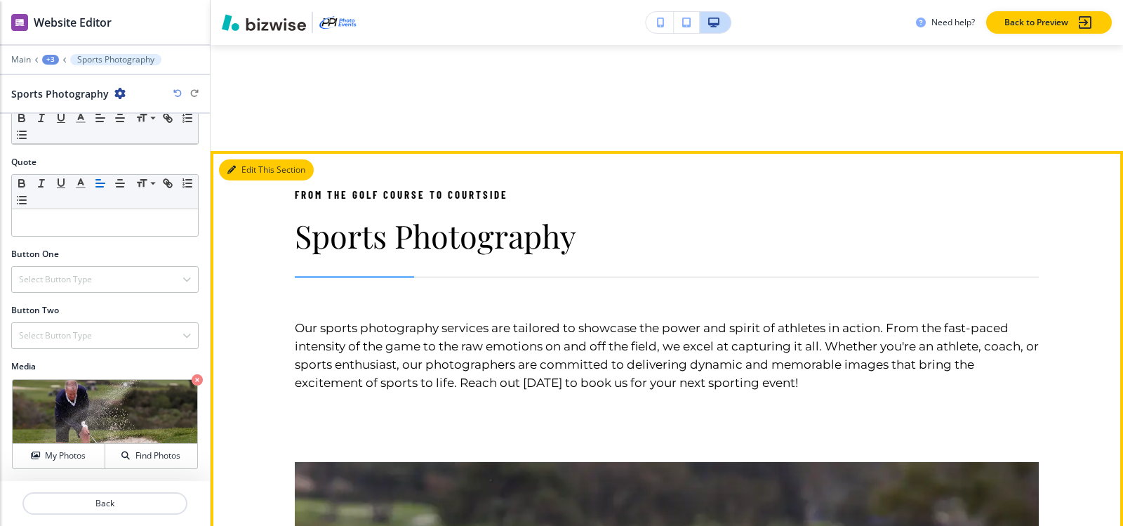
click at [253, 172] on button "Edit This Section" at bounding box center [266, 169] width 95 height 21
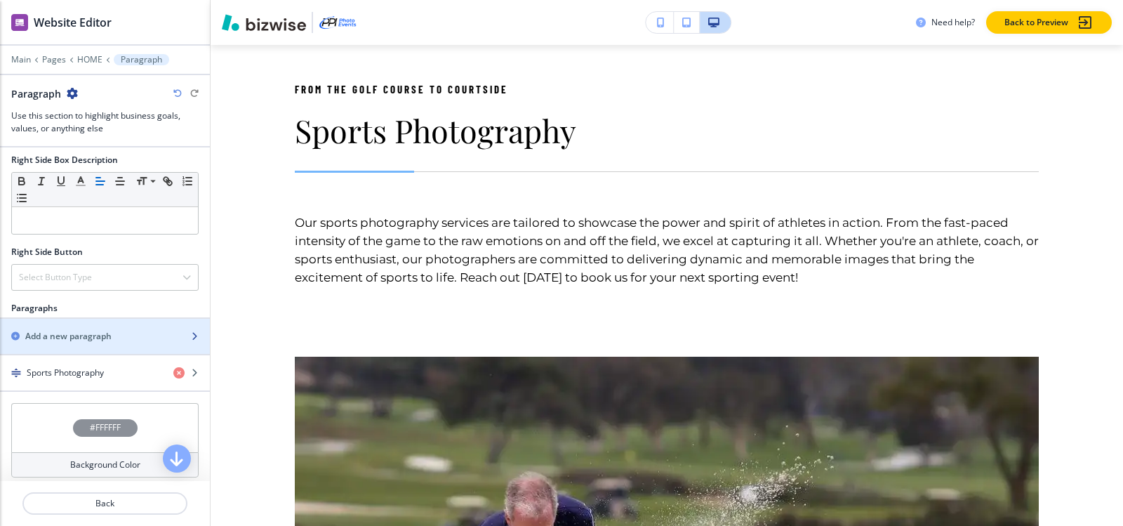
scroll to position [625, 0]
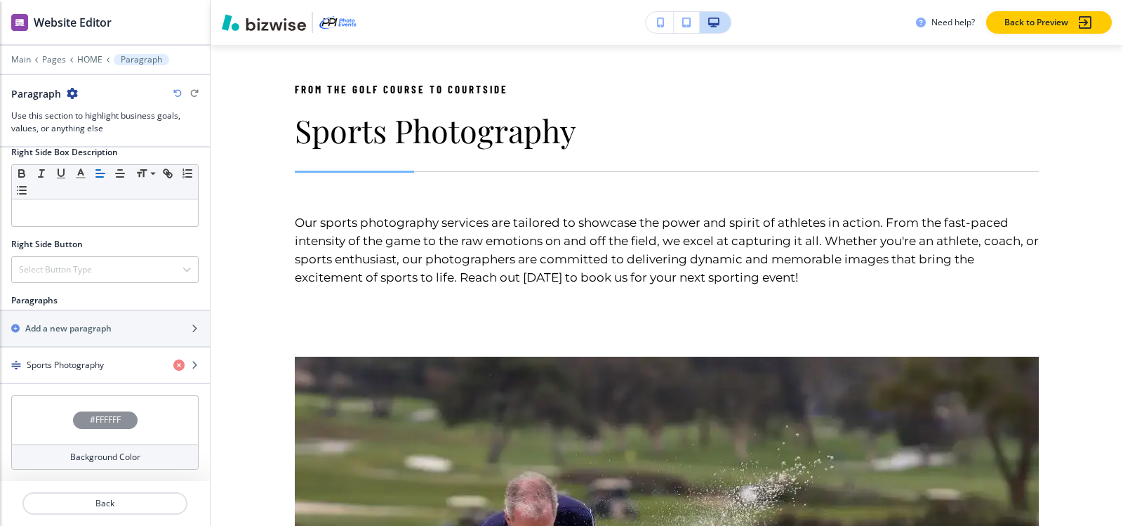
click at [83, 416] on div "#FFFFFF" at bounding box center [105, 420] width 65 height 18
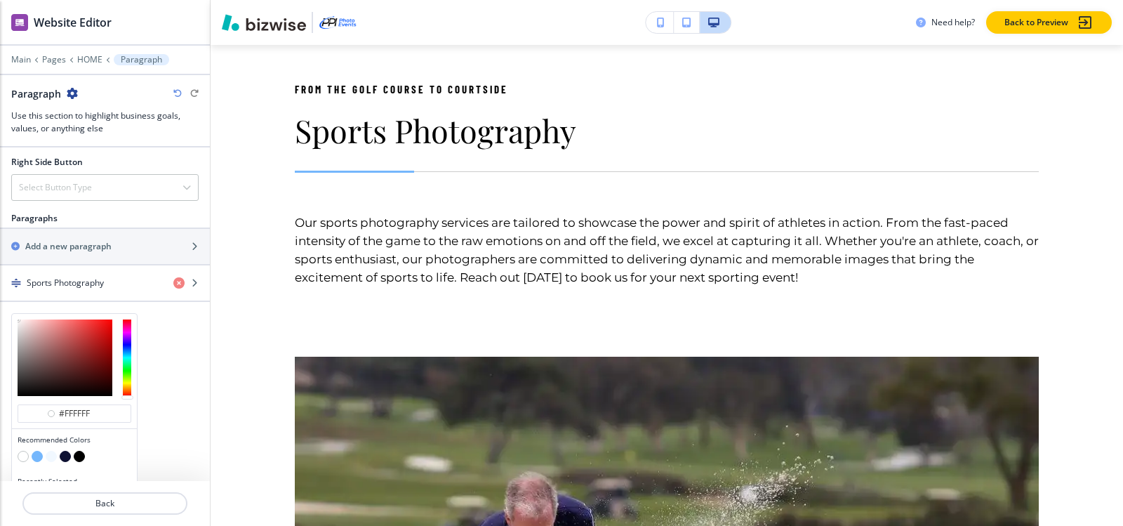
scroll to position [738, 0]
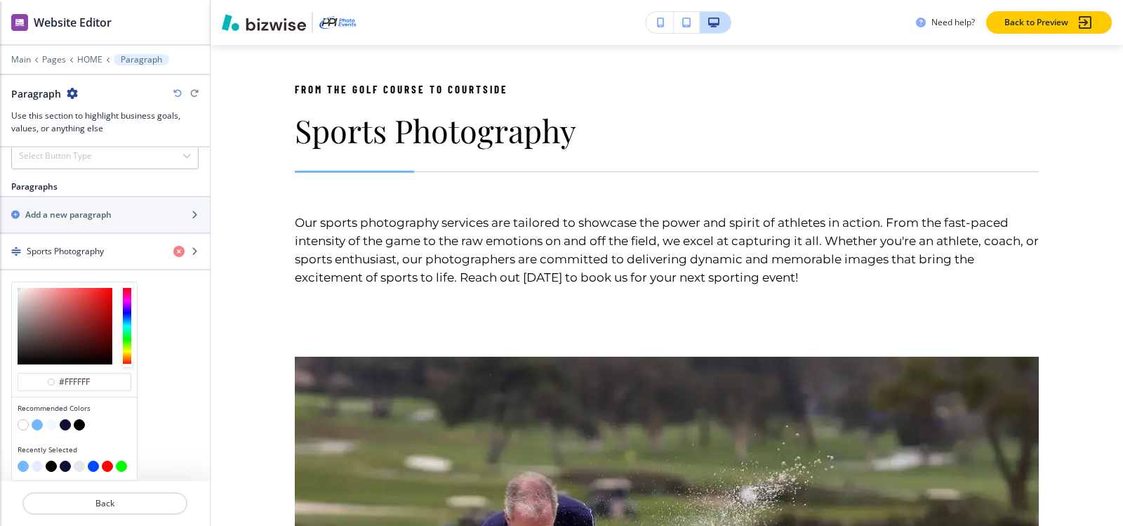
click at [64, 426] on button "button" at bounding box center [65, 424] width 11 height 11
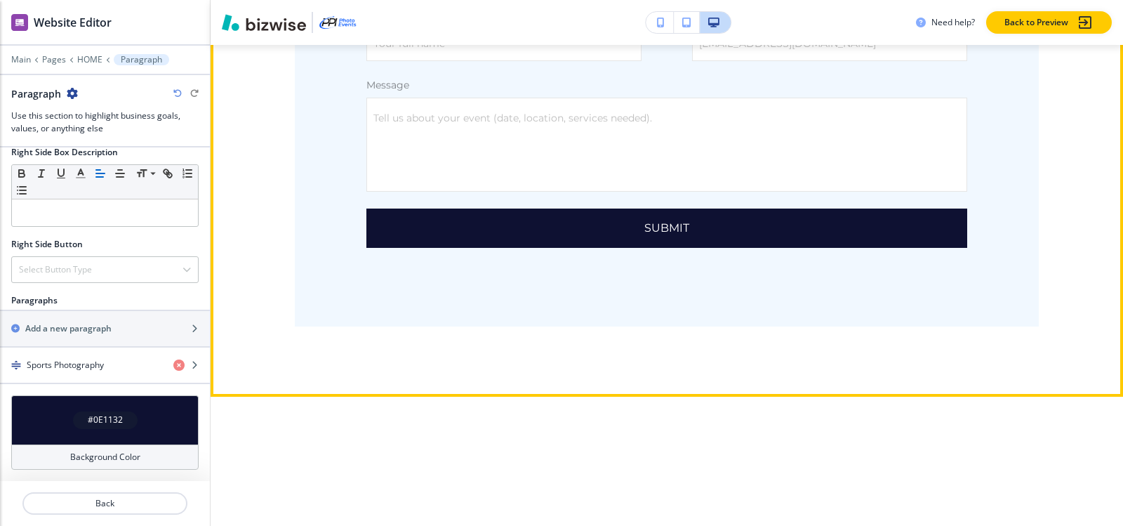
scroll to position [9309, 0]
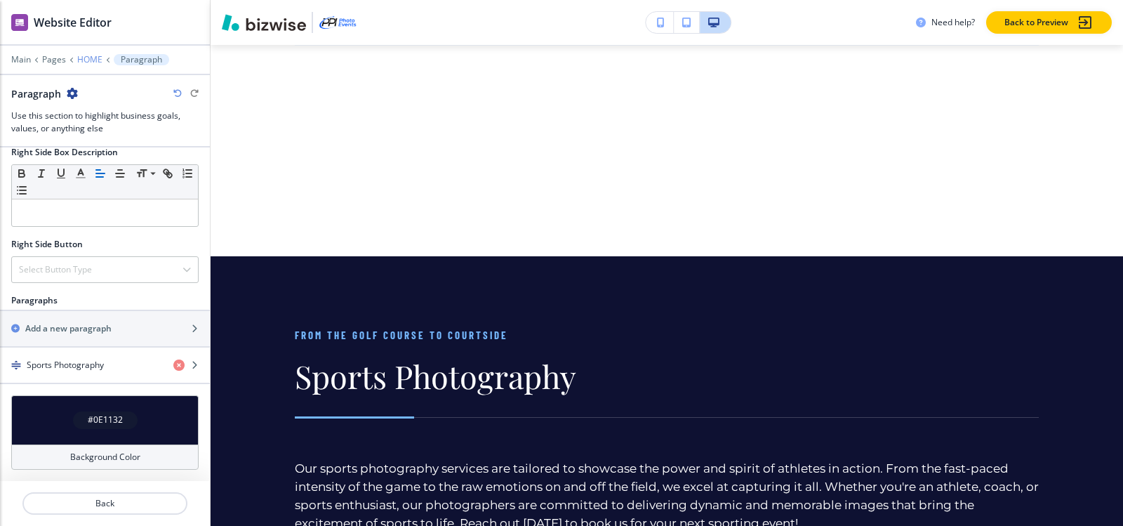
click at [88, 64] on p "HOME" at bounding box center [89, 60] width 25 height 10
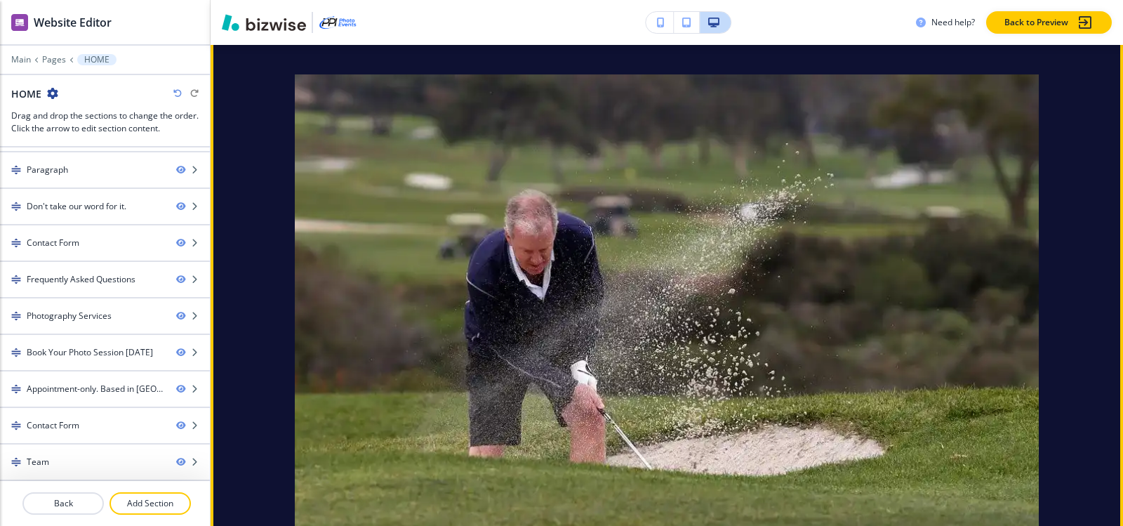
scroll to position [5060, 0]
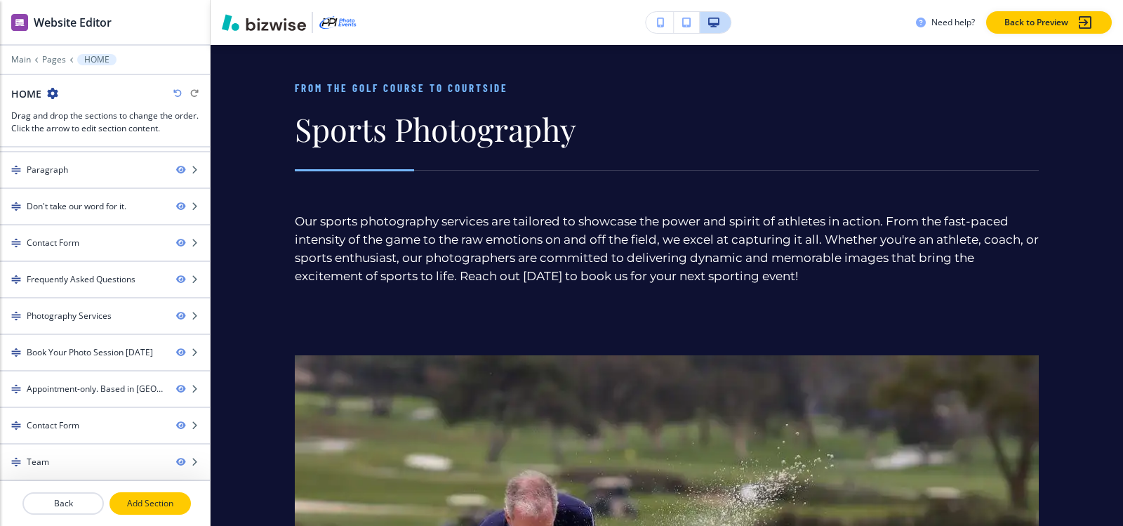
click at [148, 498] on p "Add Section" at bounding box center [150, 503] width 79 height 13
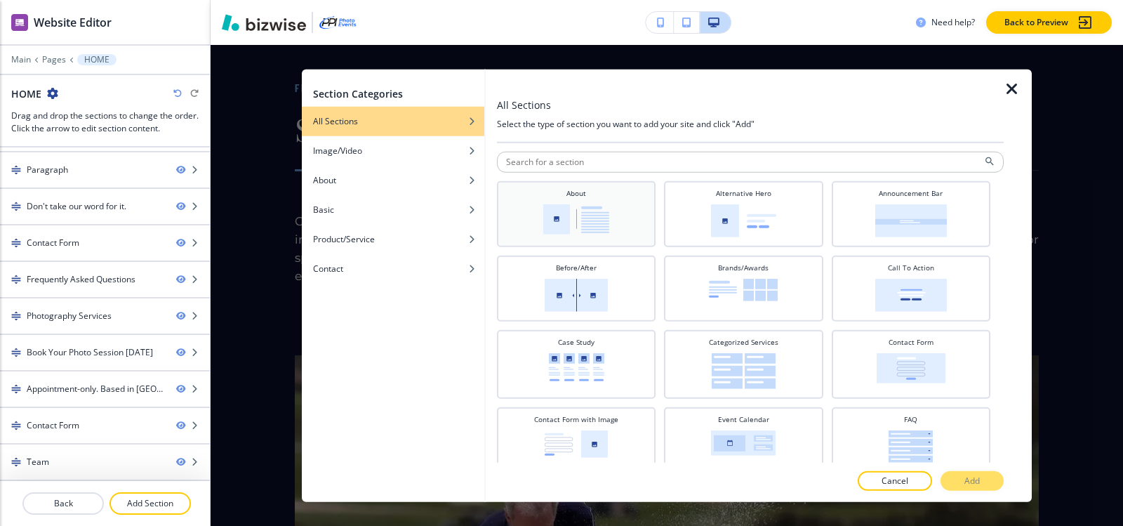
click at [584, 234] on img at bounding box center [576, 218] width 66 height 30
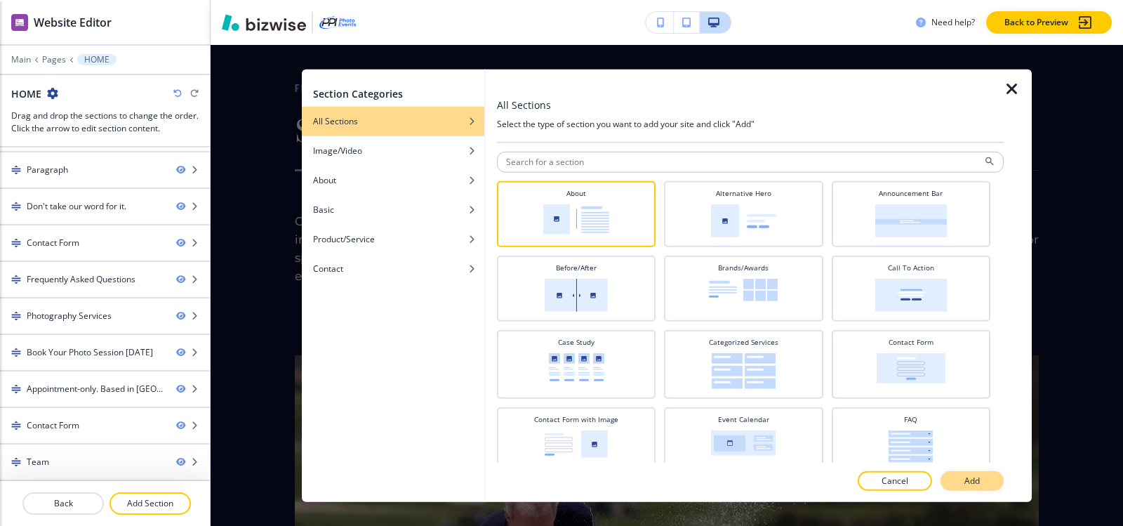
click at [995, 489] on button "Add" at bounding box center [971, 481] width 63 height 20
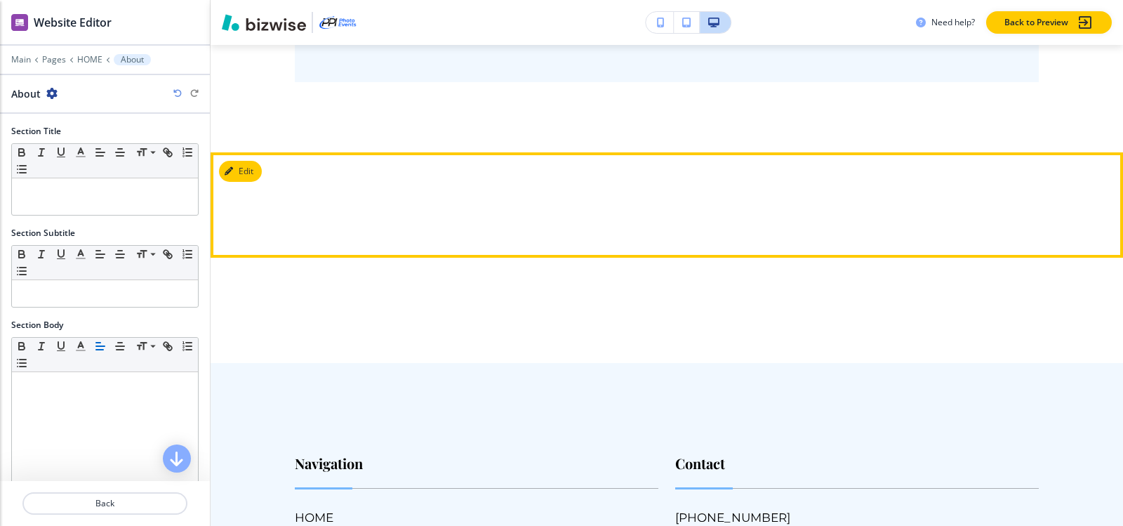
scroll to position [10179, 0]
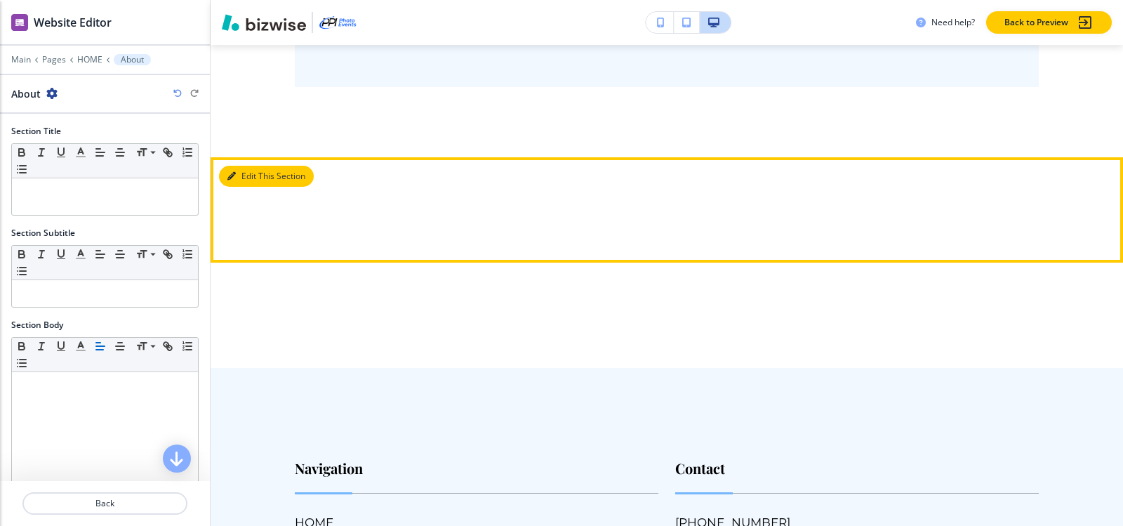
click at [243, 166] on button "Edit This Section" at bounding box center [266, 176] width 95 height 21
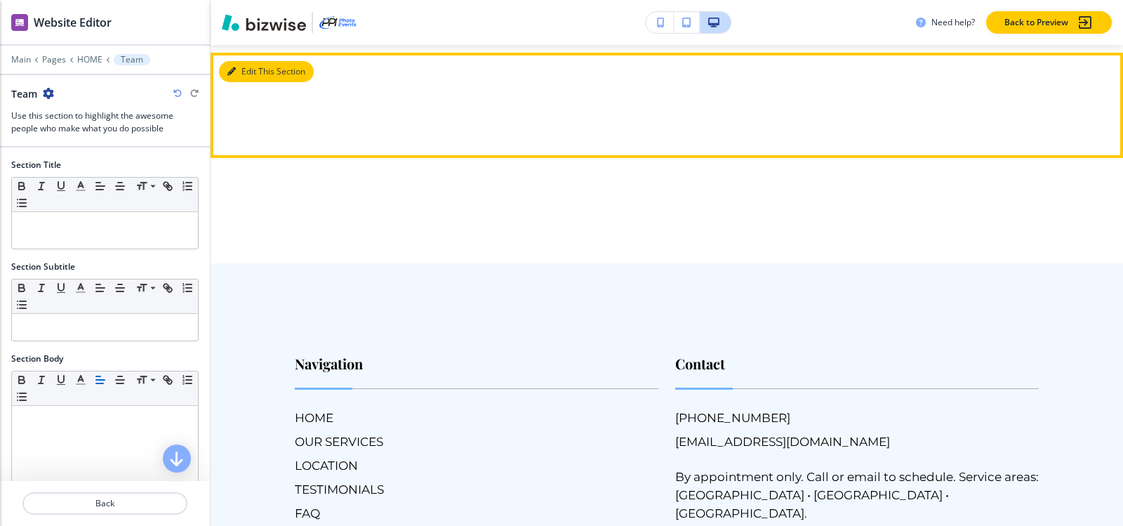
scroll to position [10284, 0]
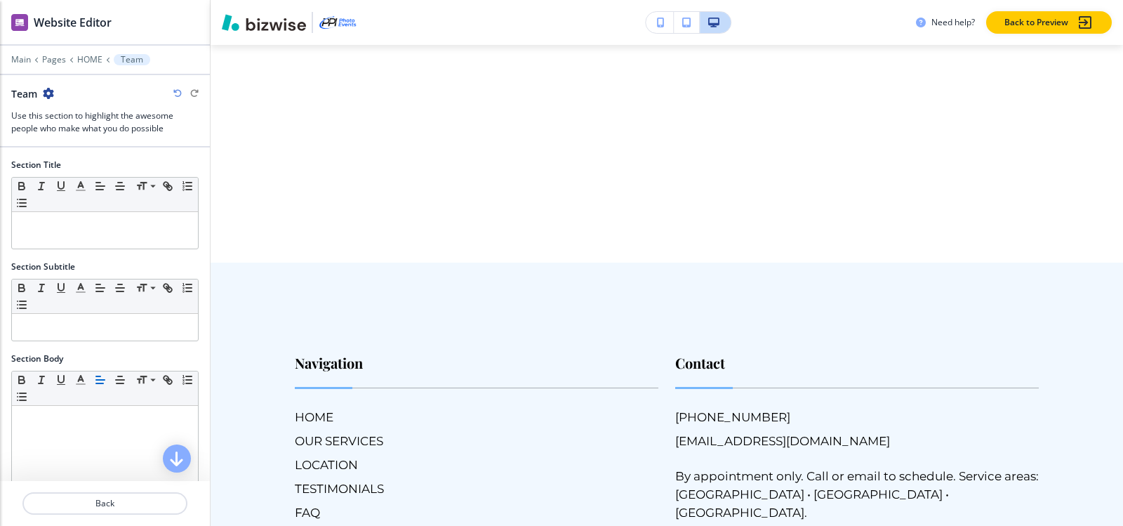
click at [54, 91] on icon "button" at bounding box center [48, 93] width 11 height 11
click at [52, 162] on p "Delete Section" at bounding box center [88, 167] width 72 height 13
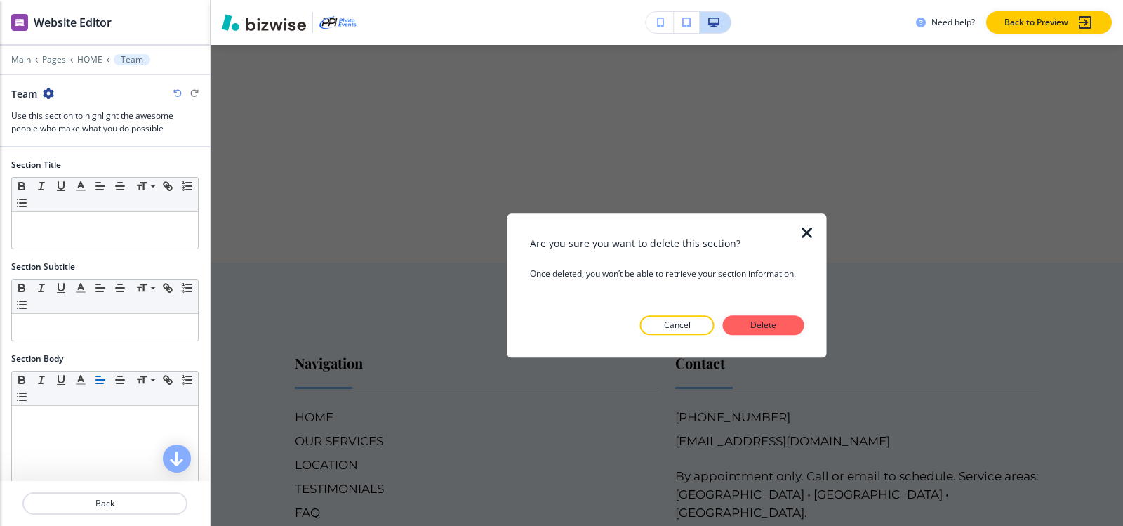
drag, startPoint x: 749, startPoint y: 320, endPoint x: 559, endPoint y: 270, distance: 196.6
click at [749, 319] on p "Delete" at bounding box center [764, 325] width 34 height 13
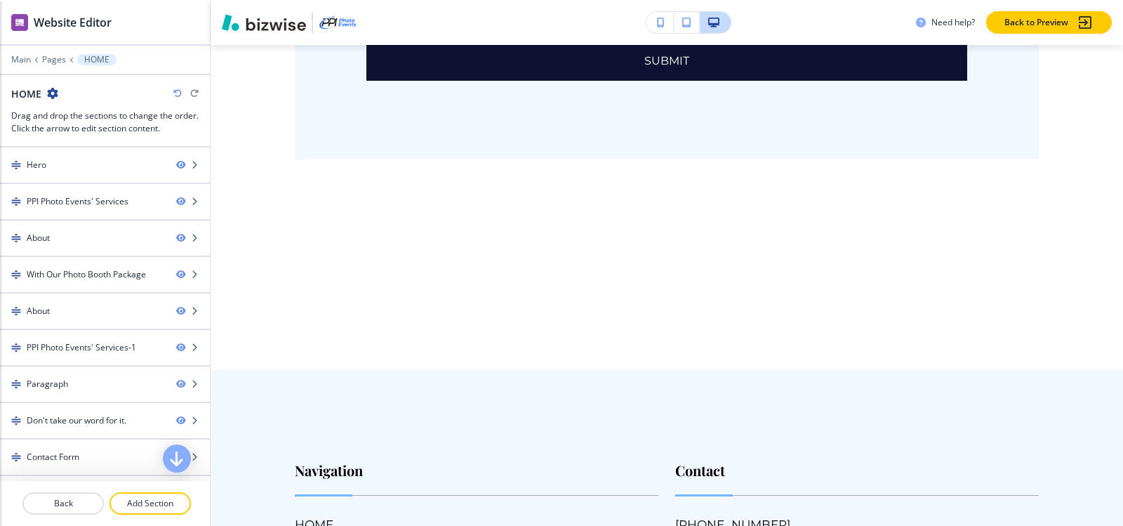
scroll to position [10039, 0]
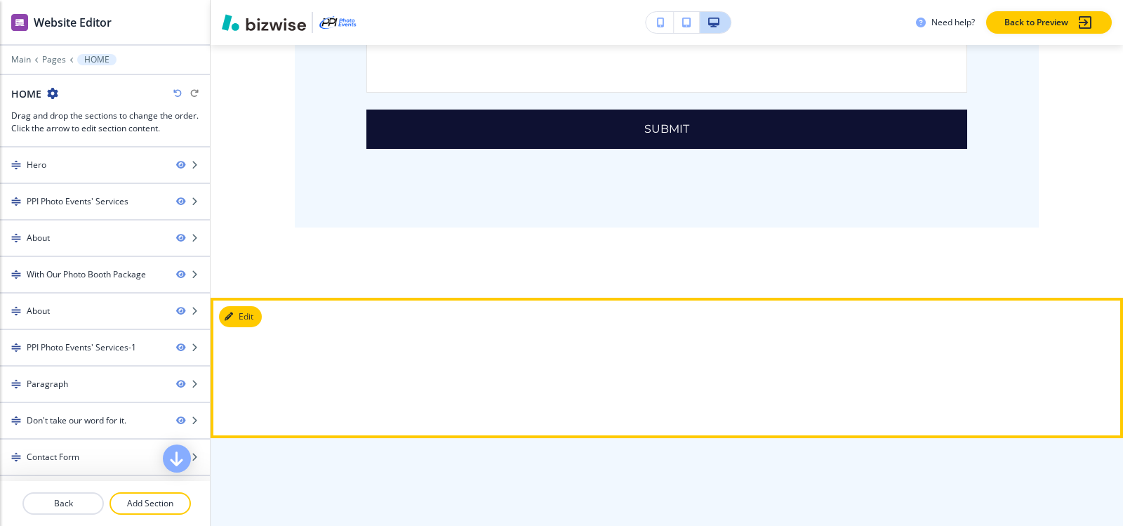
drag, startPoint x: 232, startPoint y: 321, endPoint x: 235, endPoint y: 311, distance: 10.4
click at [232, 319] on div "Edit" at bounding box center [667, 368] width 912 height 140
click at [237, 306] on button "Edit This Section" at bounding box center [266, 316] width 95 height 21
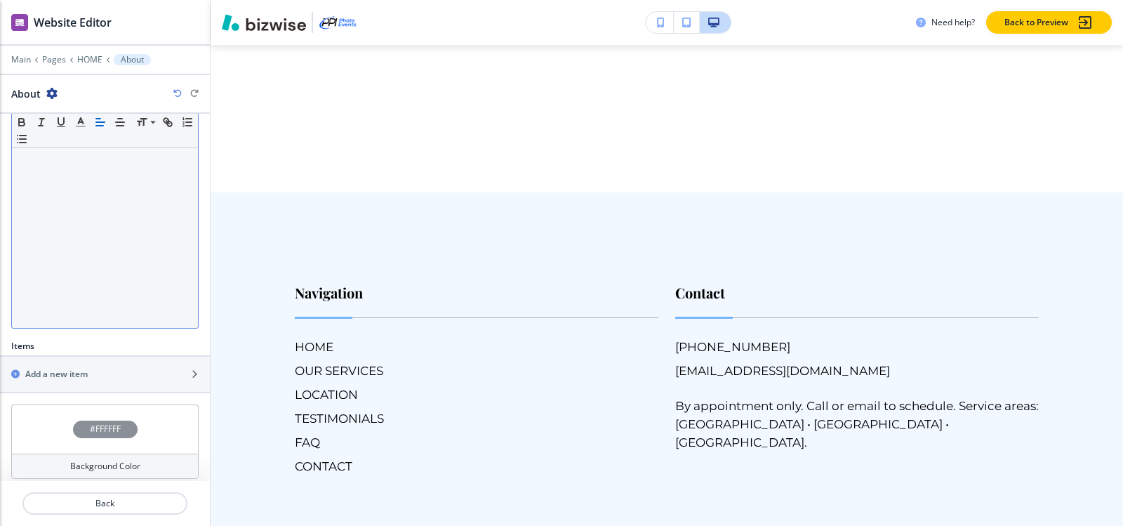
scroll to position [236, 0]
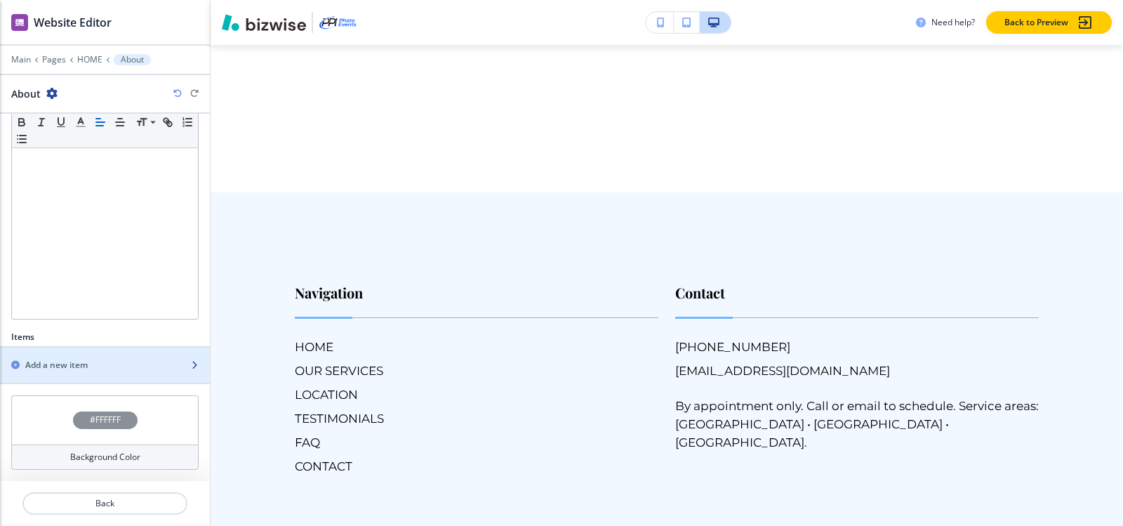
click at [56, 369] on h2 "Add a new item" at bounding box center [56, 365] width 62 height 13
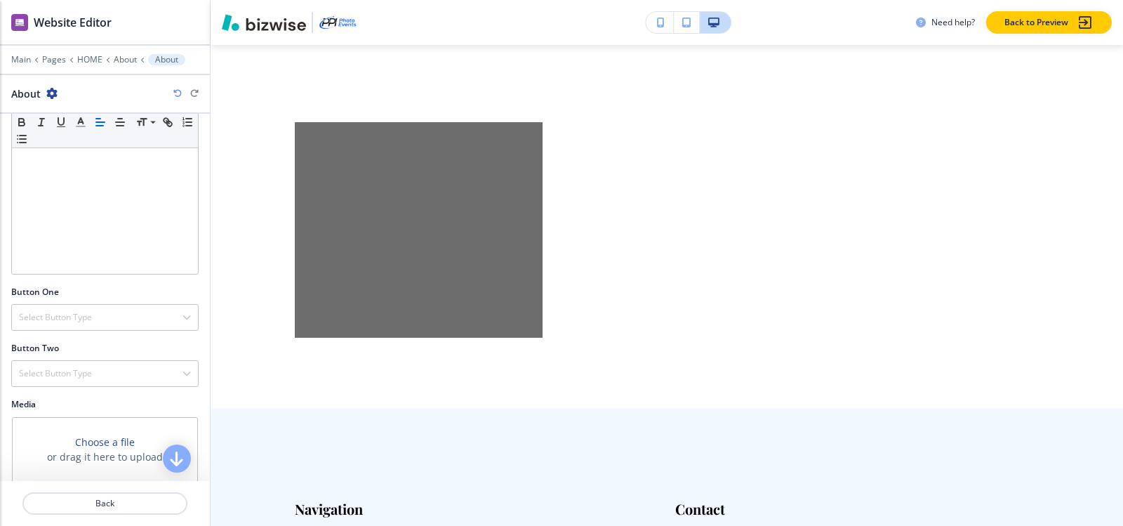
scroll to position [70, 0]
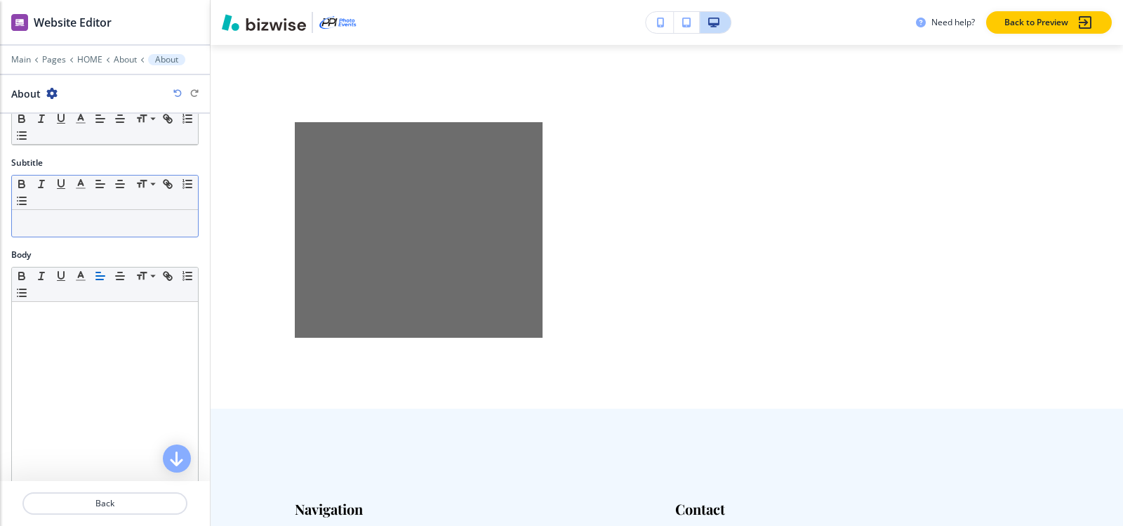
click at [69, 218] on p at bounding box center [105, 223] width 172 height 13
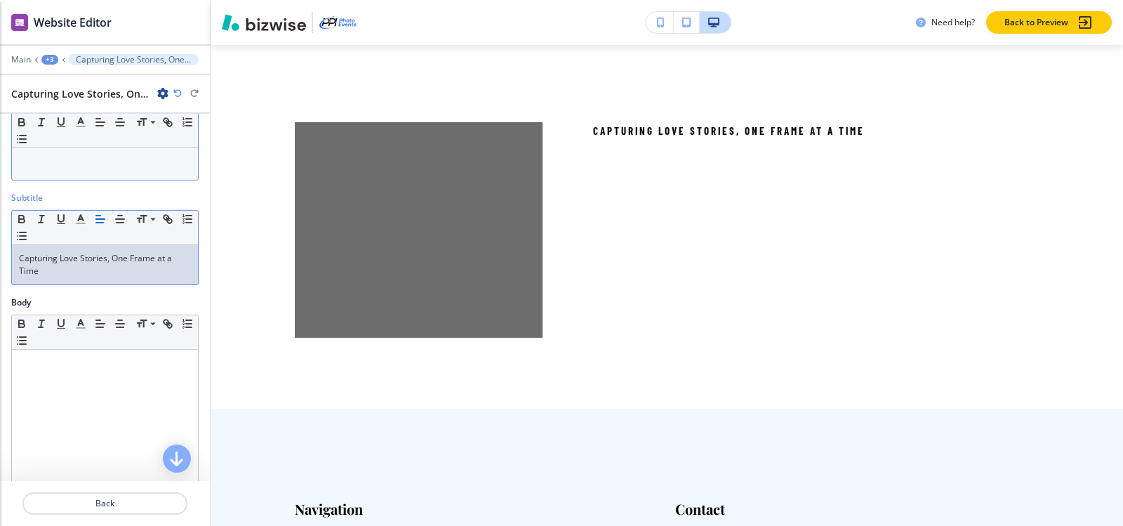
scroll to position [0, 0]
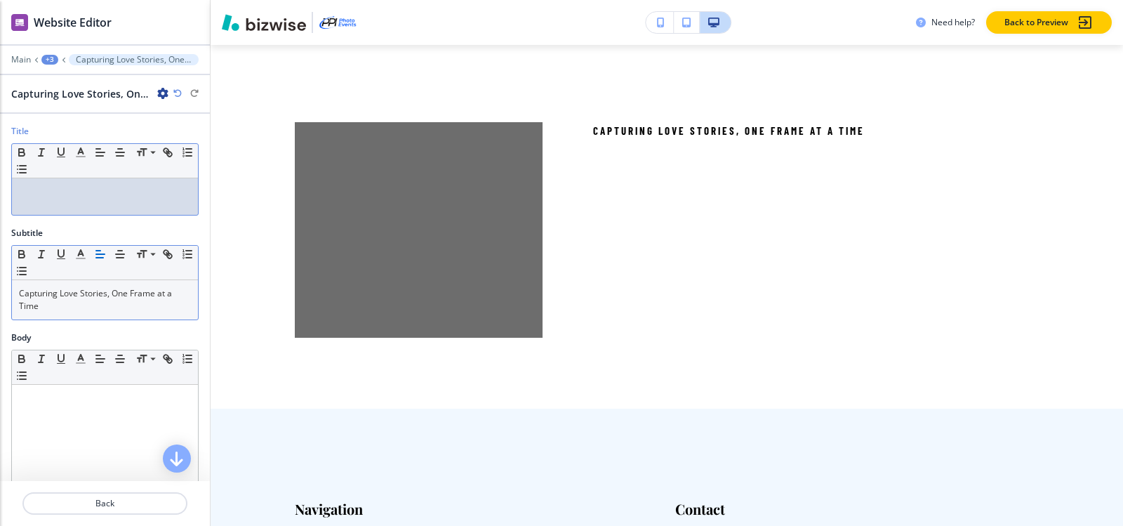
click at [58, 192] on p at bounding box center [105, 191] width 172 height 13
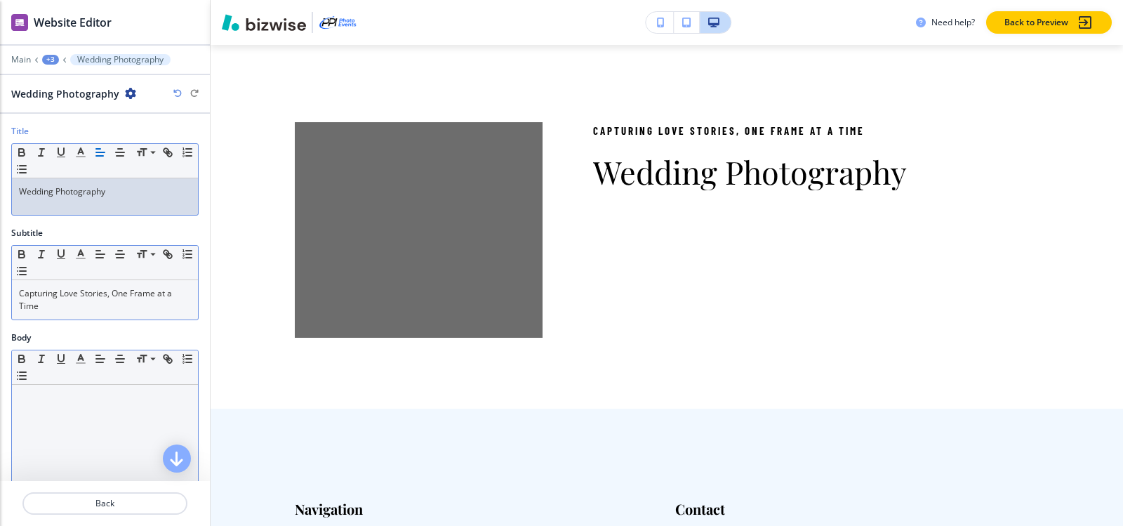
click at [83, 409] on div at bounding box center [105, 476] width 186 height 182
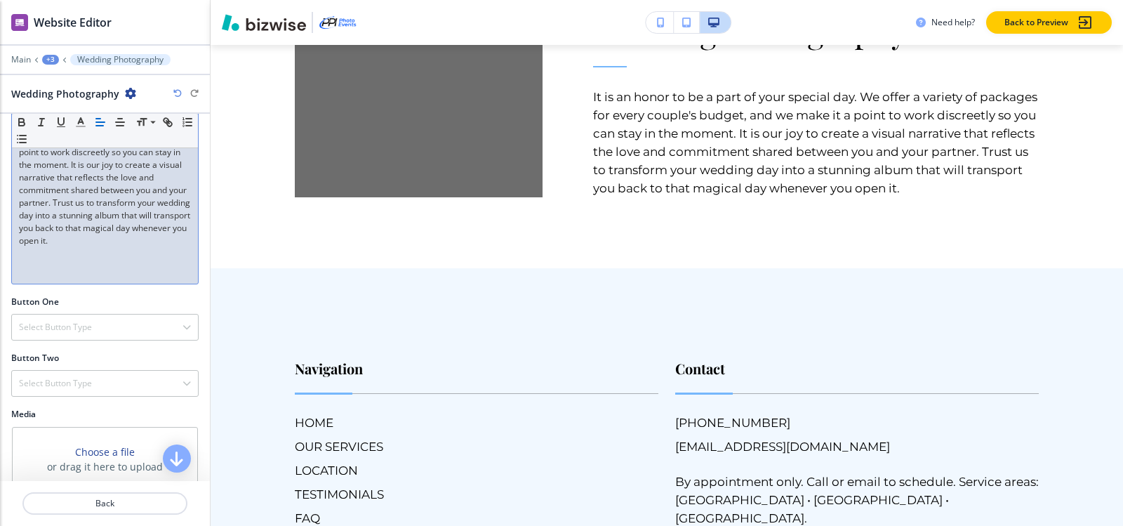
scroll to position [396, 0]
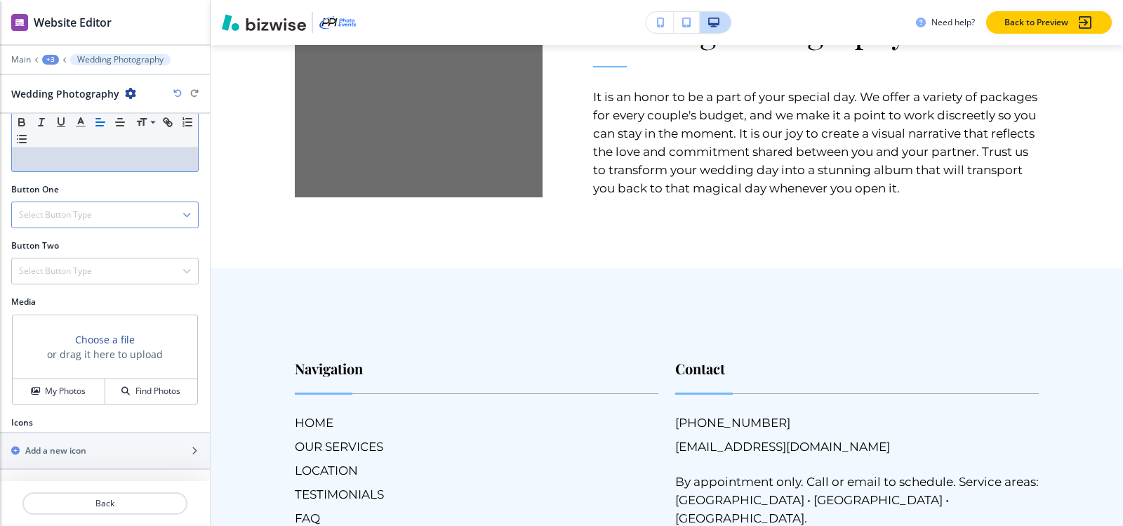
click at [55, 218] on h4 "Select Button Type" at bounding box center [55, 214] width 73 height 13
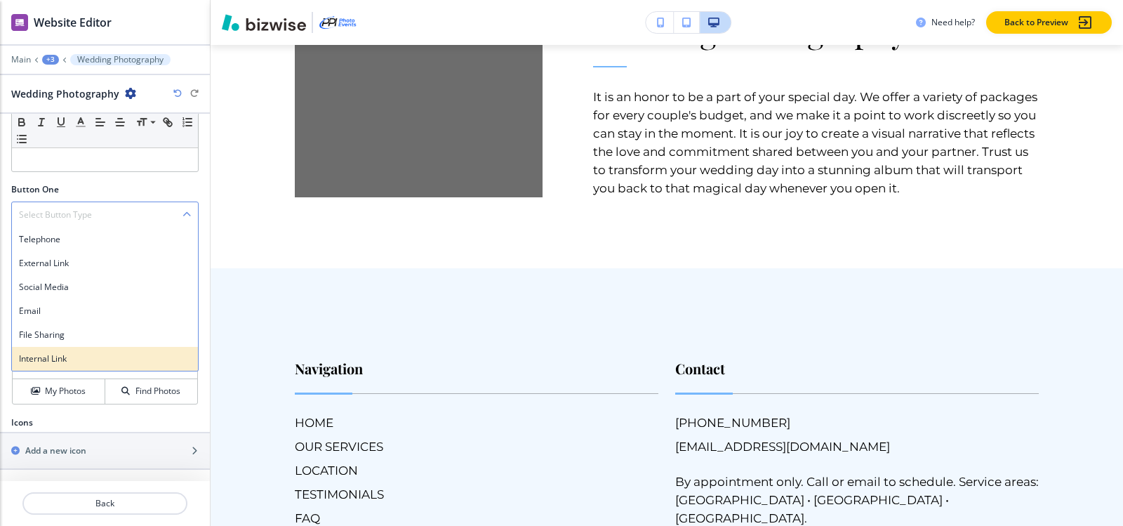
click at [42, 361] on h4 "Internal Link" at bounding box center [105, 358] width 172 height 13
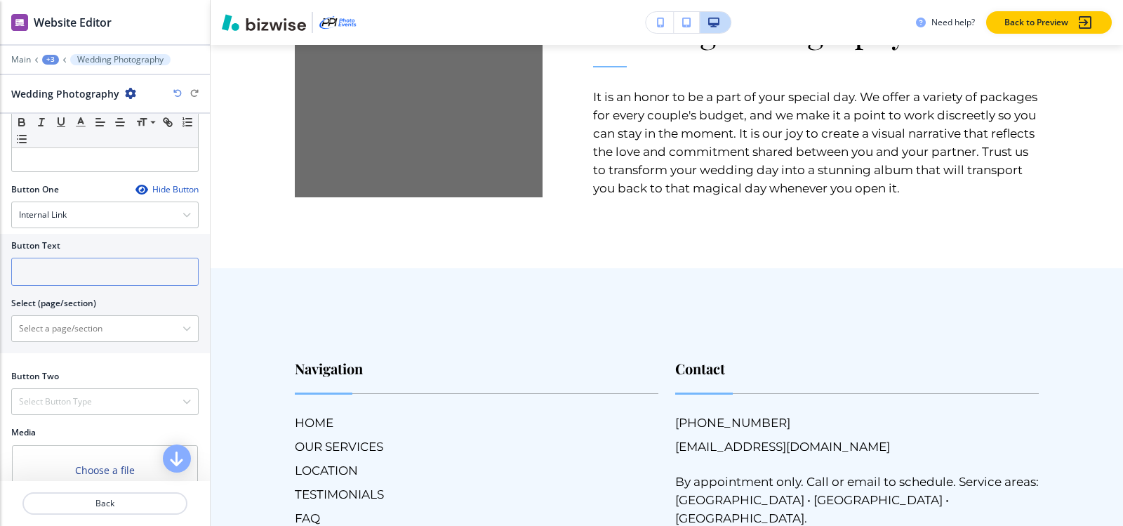
click at [84, 272] on input "text" at bounding box center [104, 272] width 187 height 28
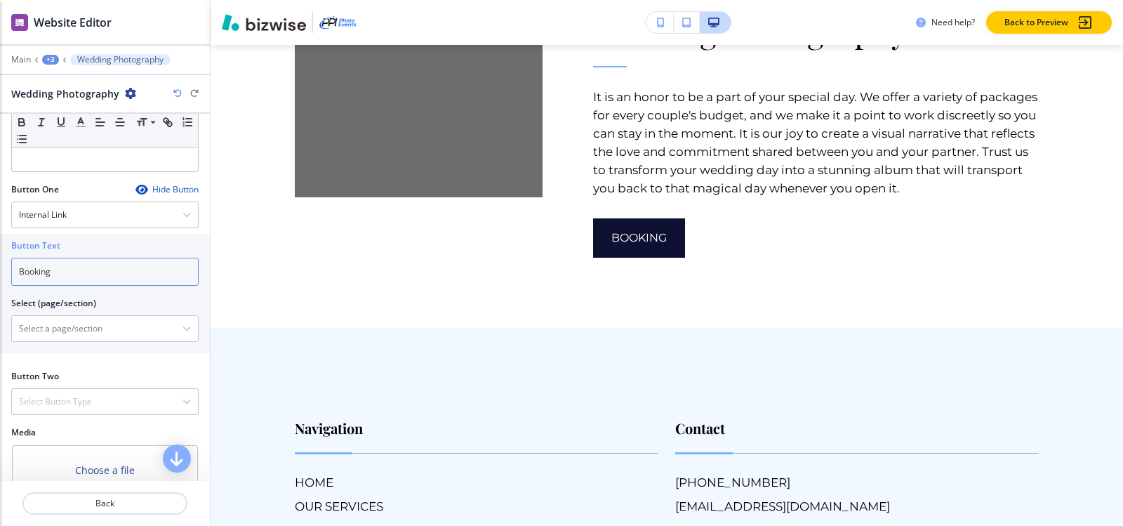
type input "Booking"
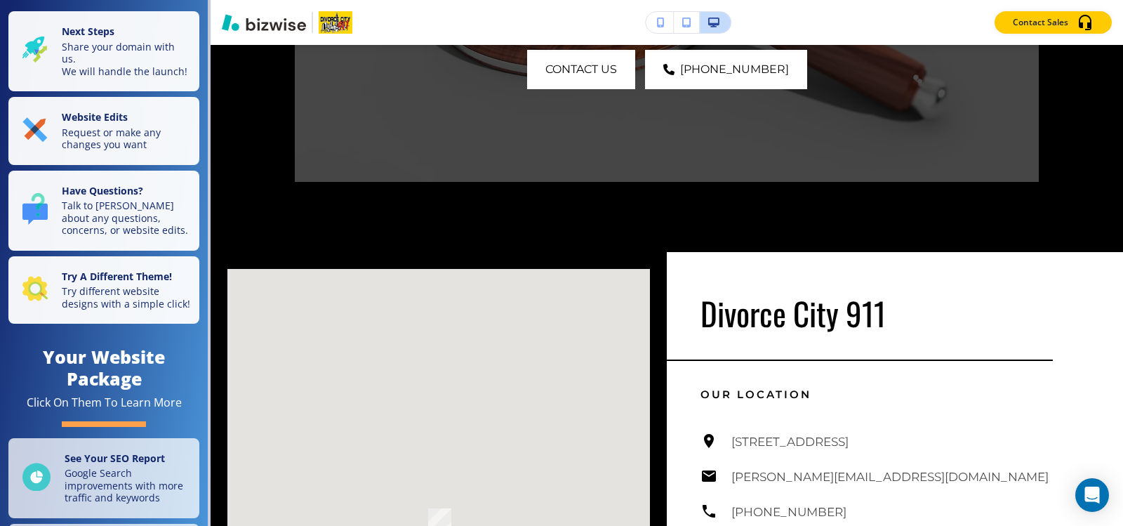
scroll to position [3368, 0]
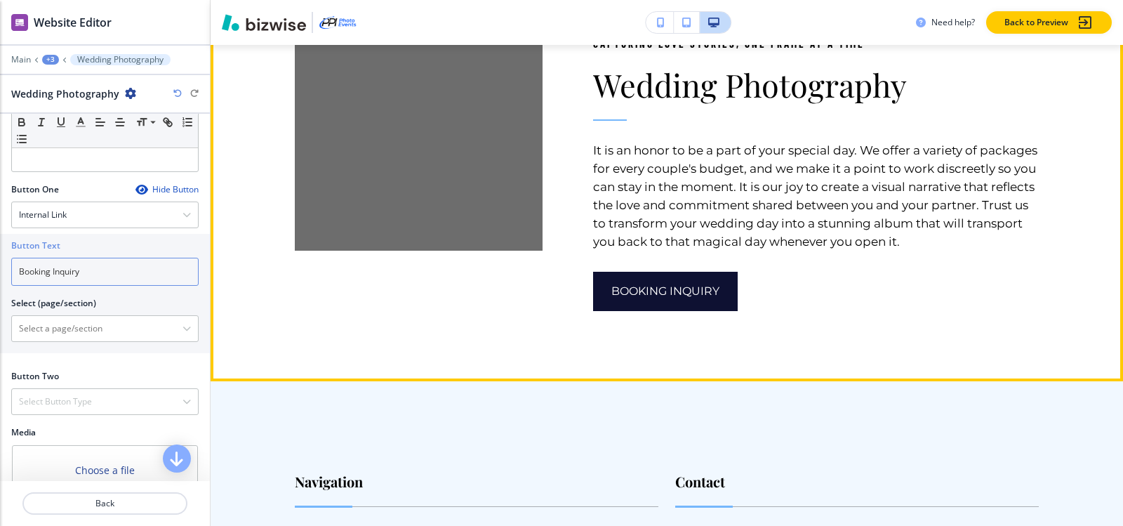
scroll to position [10284, 0]
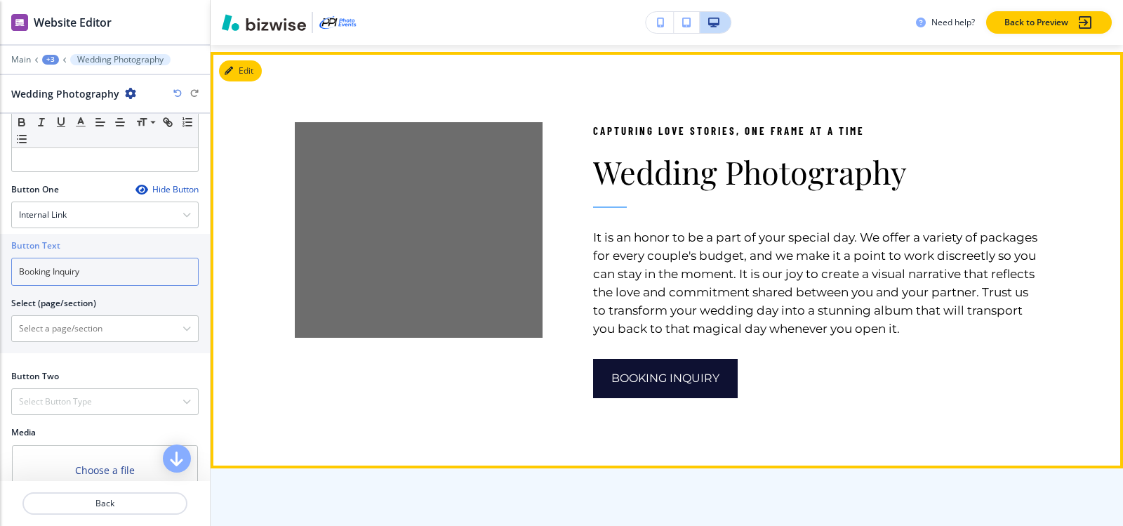
type input "Booking Inquiry"
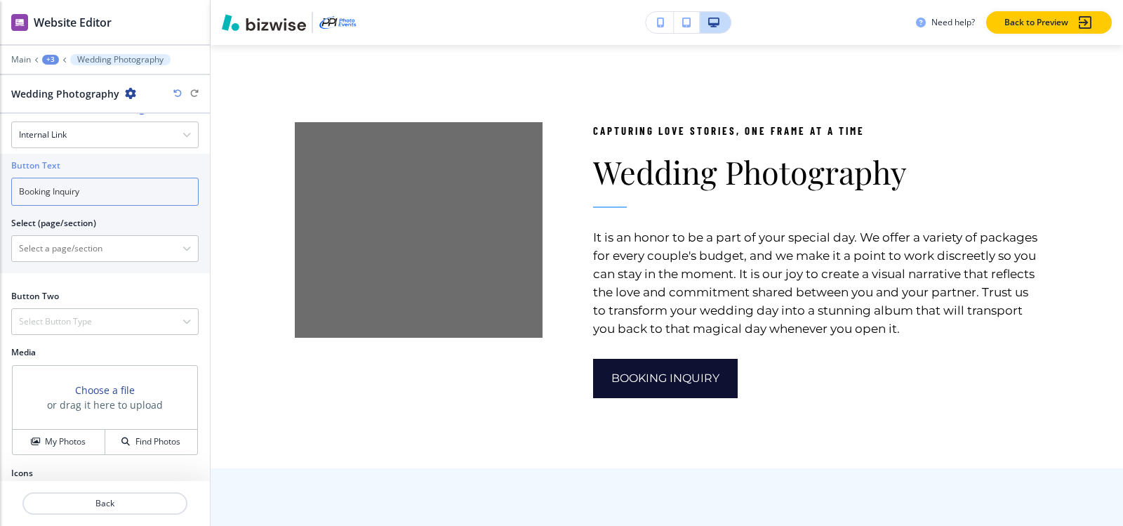
scroll to position [526, 0]
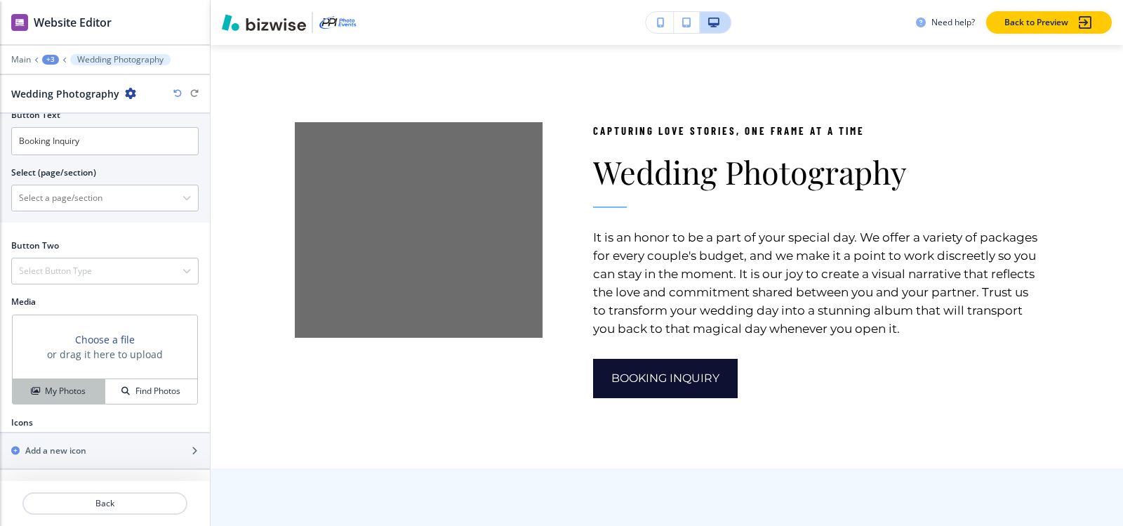
click at [53, 396] on h4 "My Photos" at bounding box center [65, 391] width 41 height 13
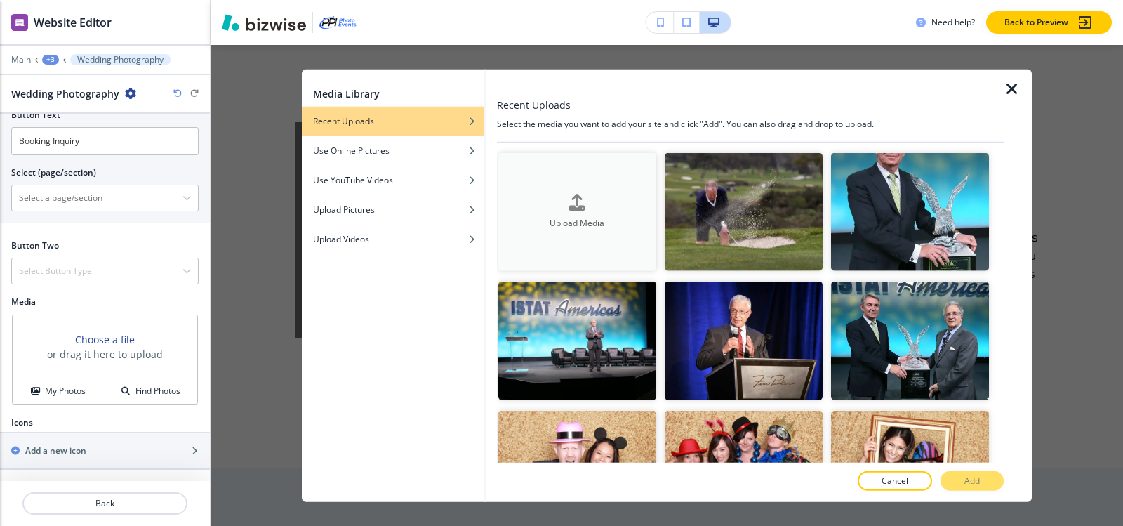
click at [546, 227] on h4 "Upload Media" at bounding box center [577, 223] width 158 height 13
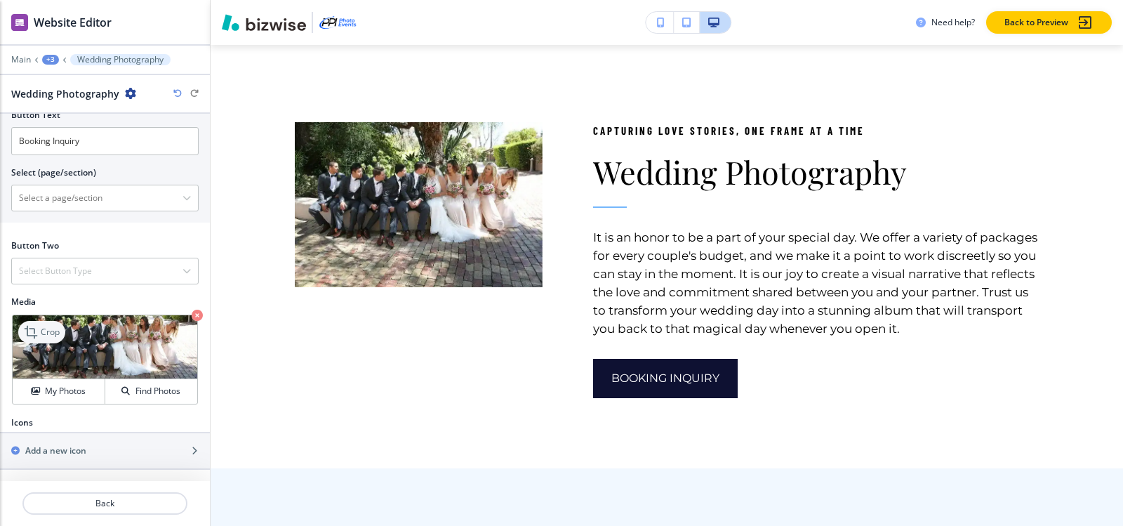
click at [36, 333] on icon at bounding box center [32, 331] width 17 height 17
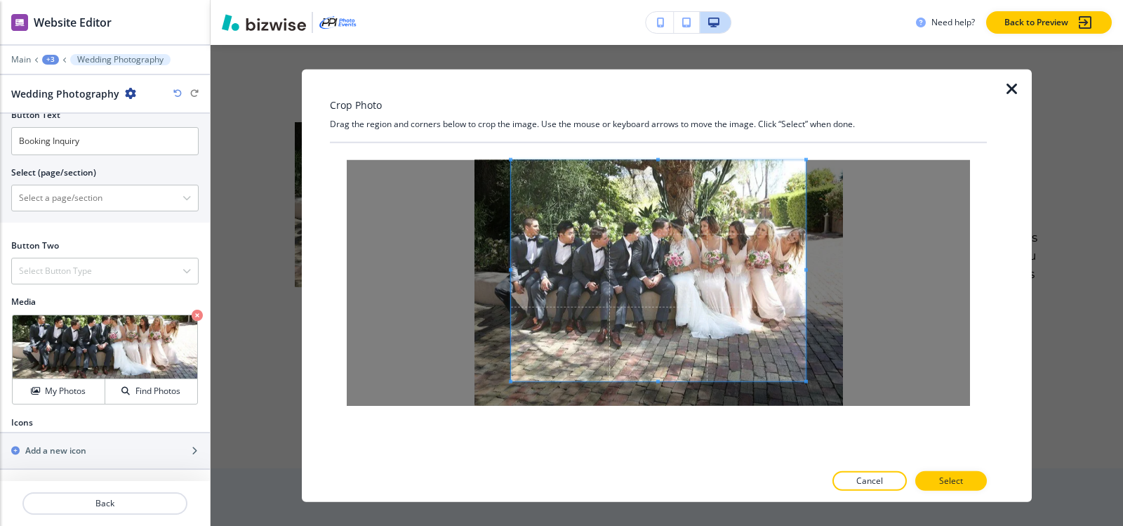
click at [666, 138] on div "Crop Photo Drag the region and corners below to crop the image. Use the mouse o…" at bounding box center [658, 285] width 657 height 433
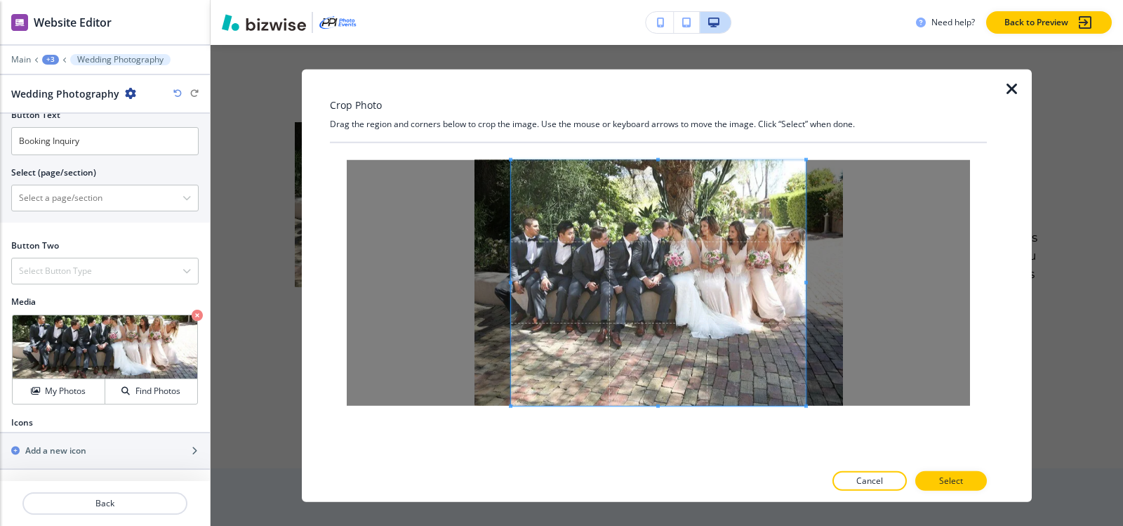
click at [667, 446] on div at bounding box center [658, 302] width 657 height 320
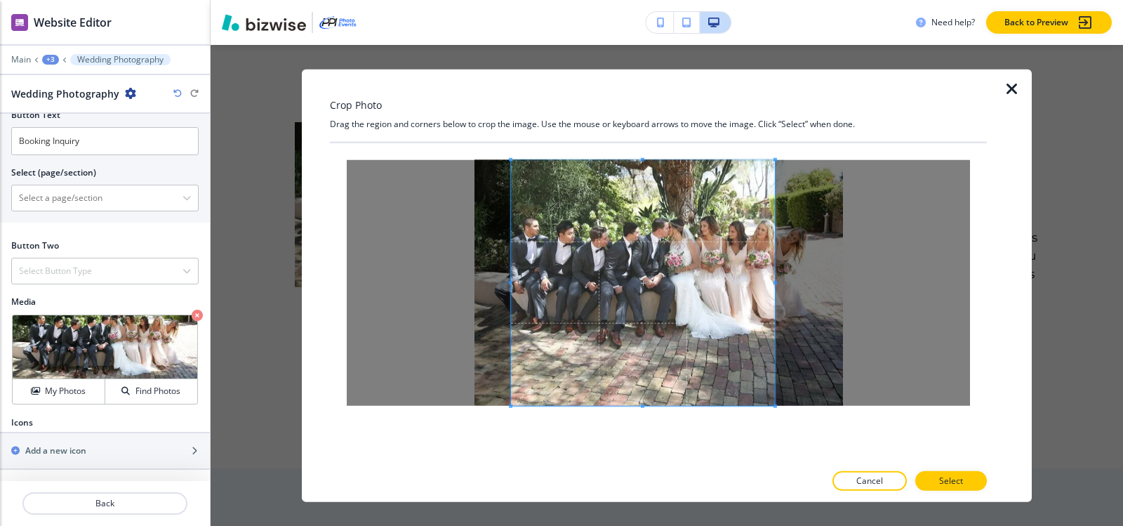
click at [770, 282] on div at bounding box center [643, 282] width 264 height 246
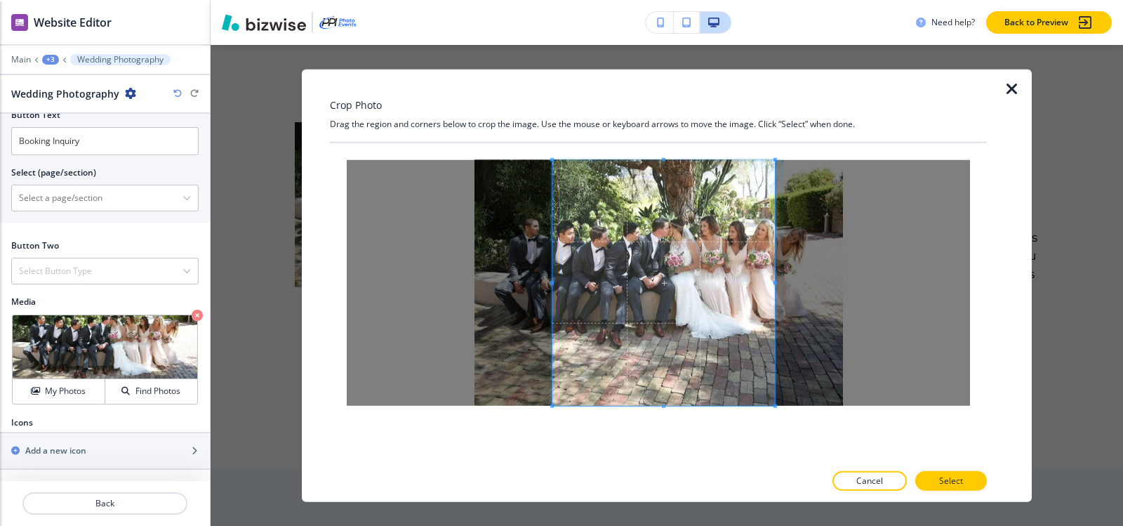
click at [552, 284] on div at bounding box center [663, 282] width 222 height 246
click at [952, 486] on p "Select" at bounding box center [951, 480] width 24 height 13
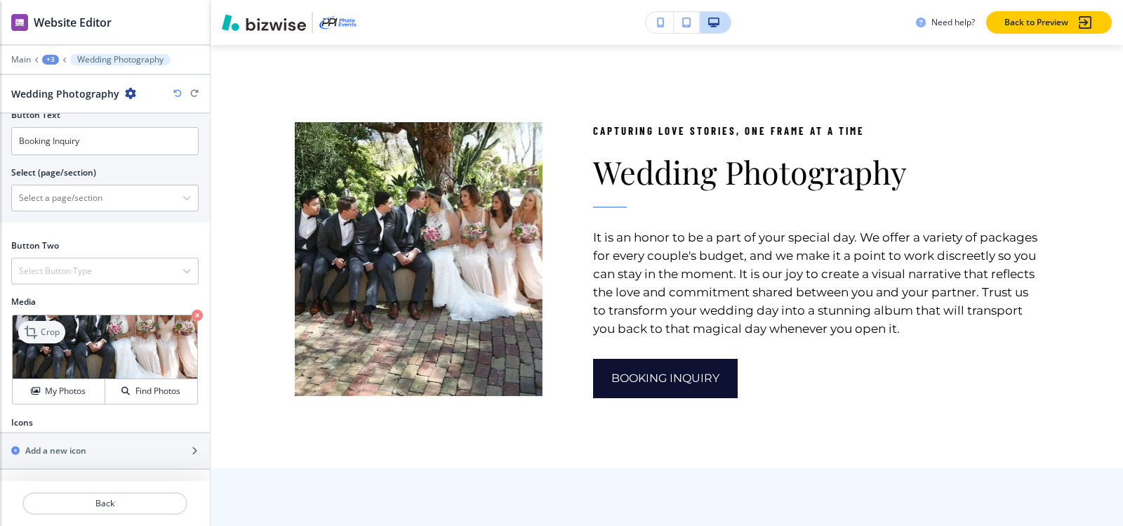
click at [39, 330] on icon at bounding box center [32, 331] width 17 height 17
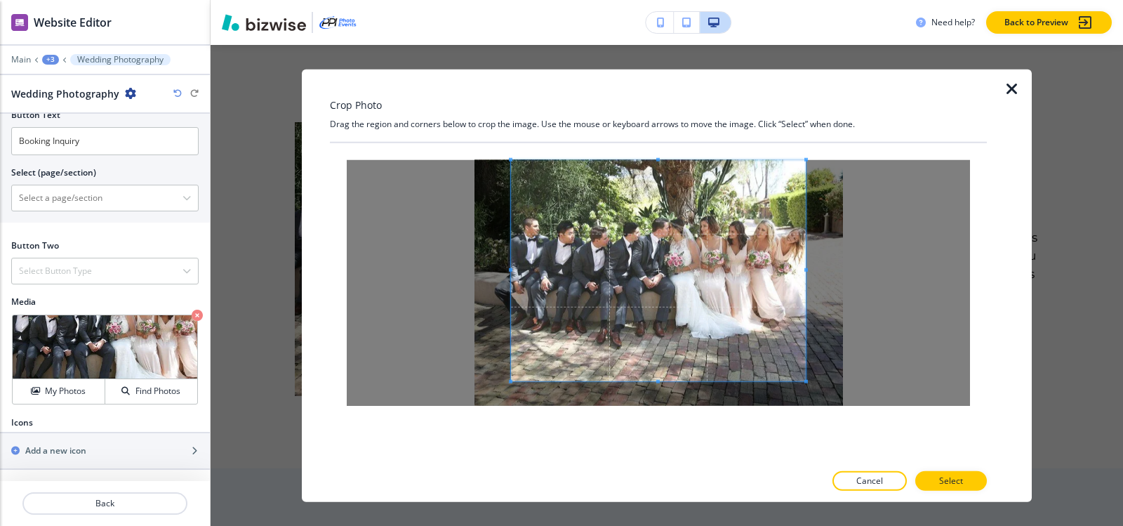
click at [667, 149] on div at bounding box center [658, 281] width 657 height 279
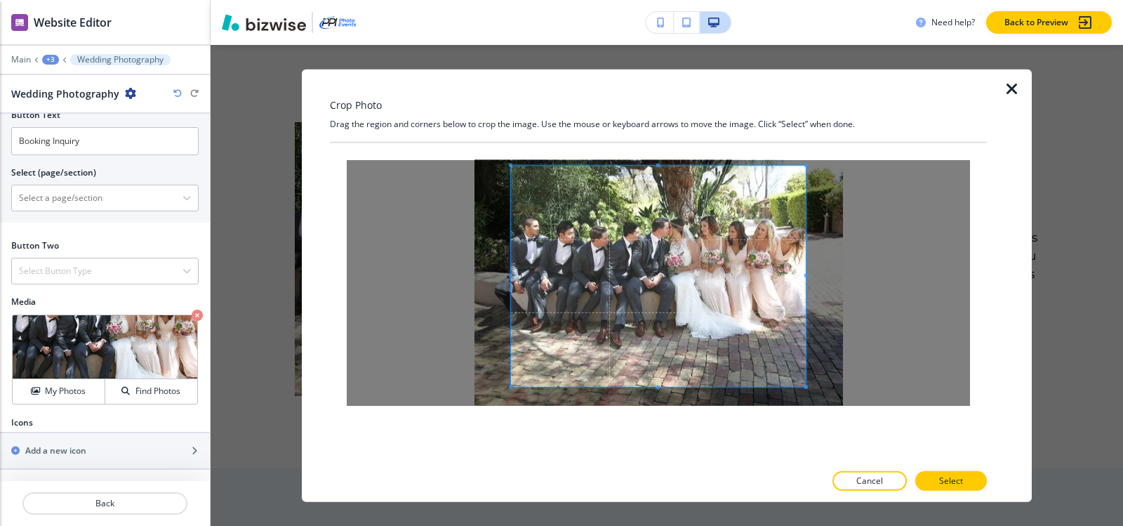
click at [657, 384] on span at bounding box center [658, 275] width 295 height 221
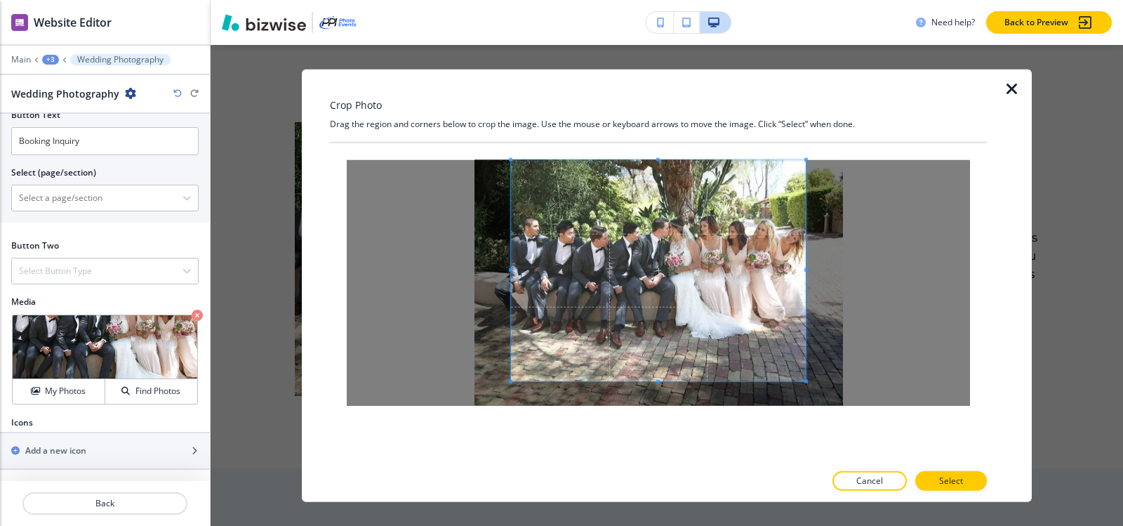
click at [667, 164] on span at bounding box center [658, 269] width 295 height 221
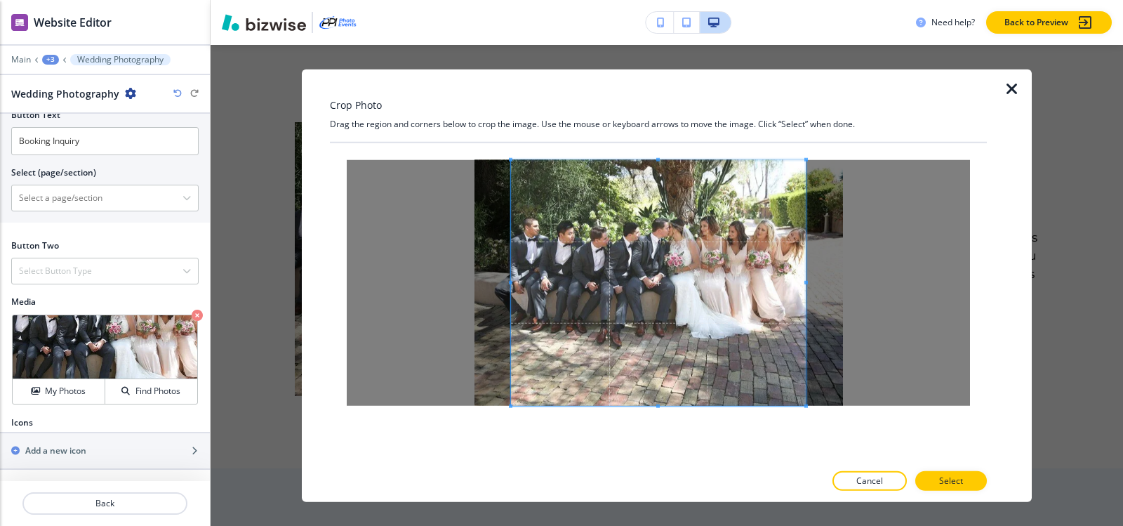
click at [664, 455] on div at bounding box center [658, 302] width 657 height 320
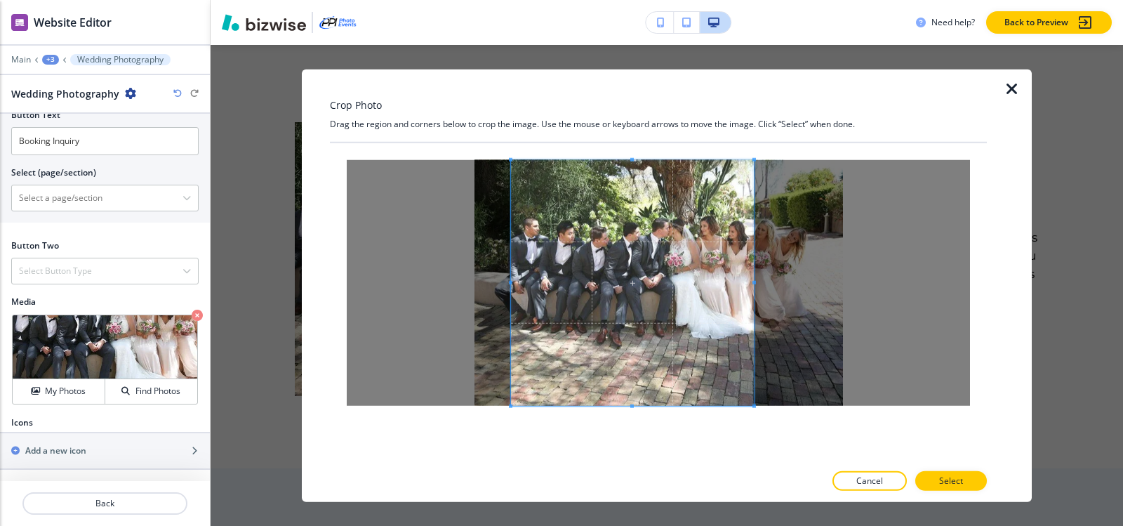
click at [753, 283] on span at bounding box center [754, 282] width 4 height 4
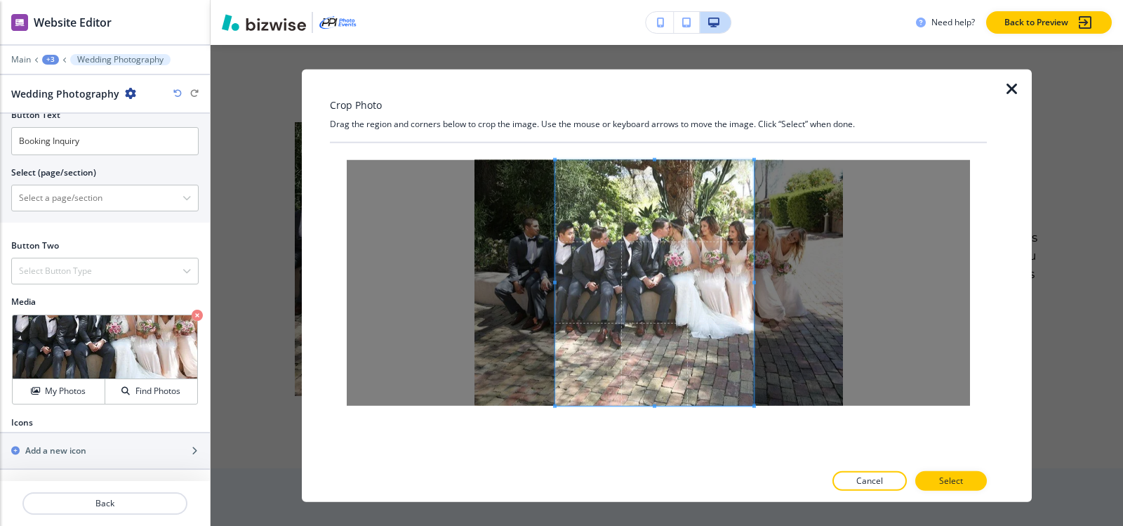
click at [555, 283] on span at bounding box center [555, 282] width 4 height 4
click at [750, 281] on span at bounding box center [749, 282] width 4 height 4
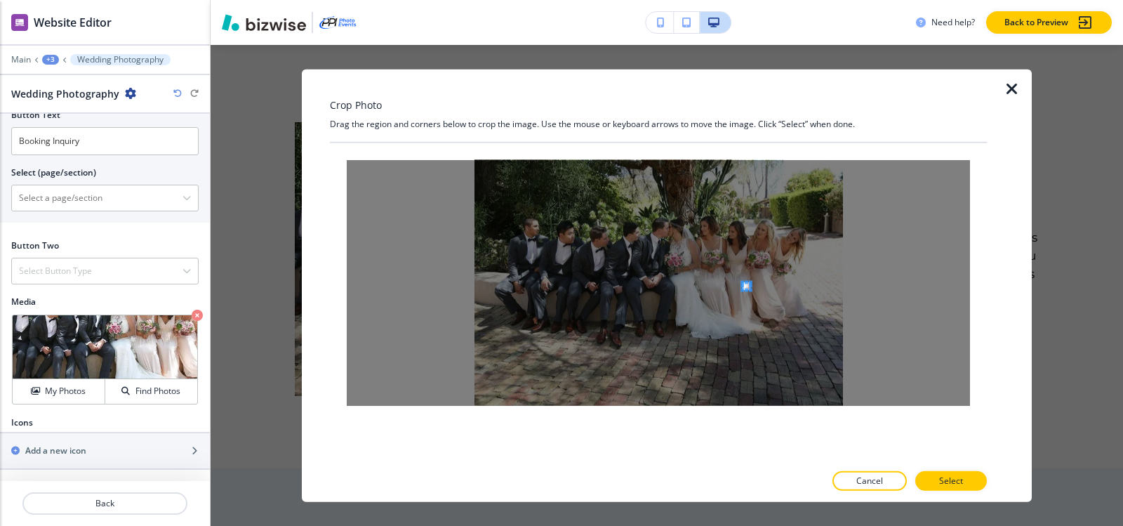
click at [749, 283] on div at bounding box center [658, 282] width 623 height 246
click at [747, 192] on span at bounding box center [747, 194] width 4 height 4
click at [1006, 96] on icon "button" at bounding box center [1011, 88] width 17 height 17
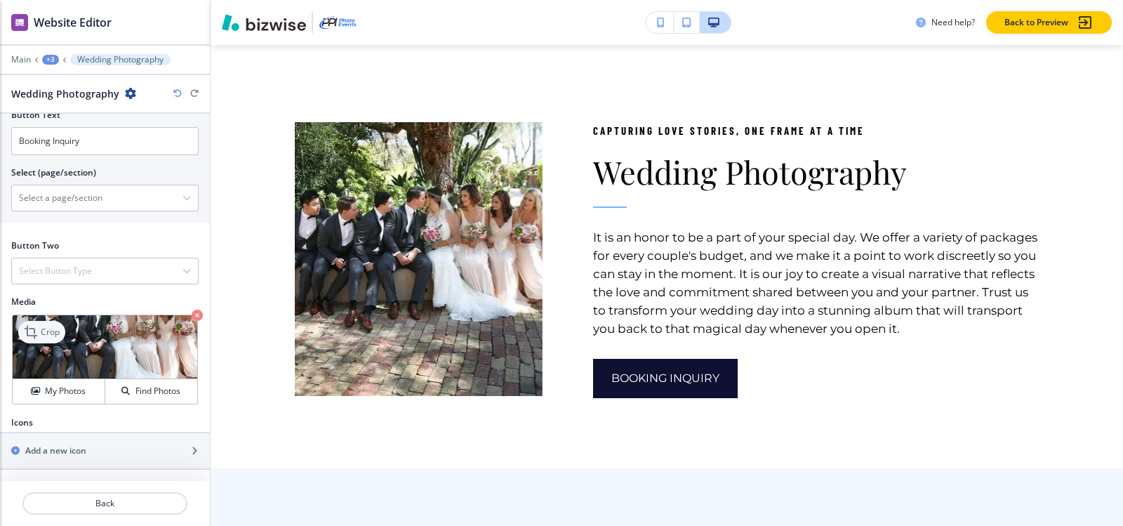
click at [46, 331] on p "Crop" at bounding box center [50, 332] width 19 height 13
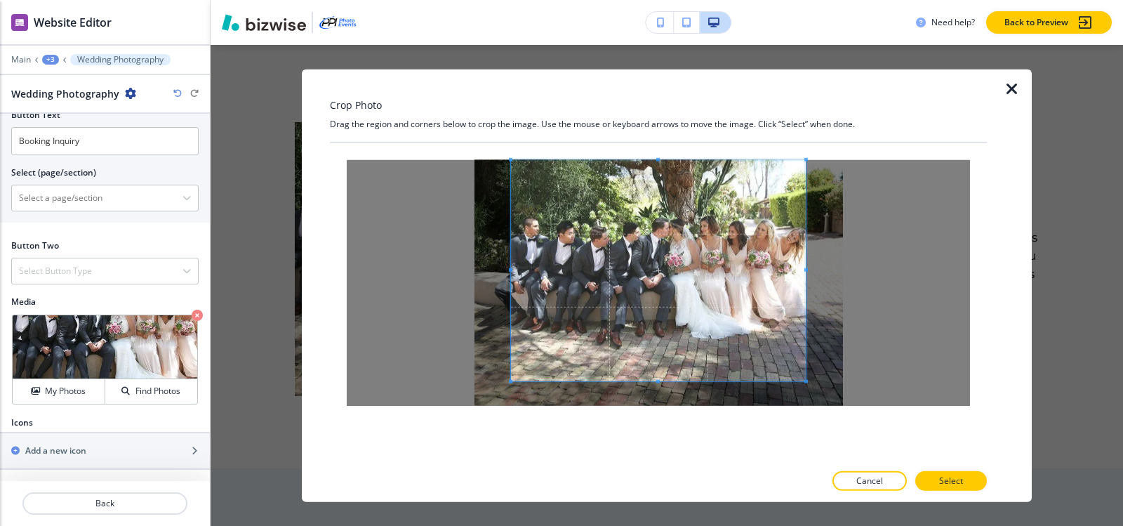
click at [660, 117] on div "Crop Photo Drag the region and corners below to crop the image. Use the mouse o…" at bounding box center [658, 285] width 657 height 433
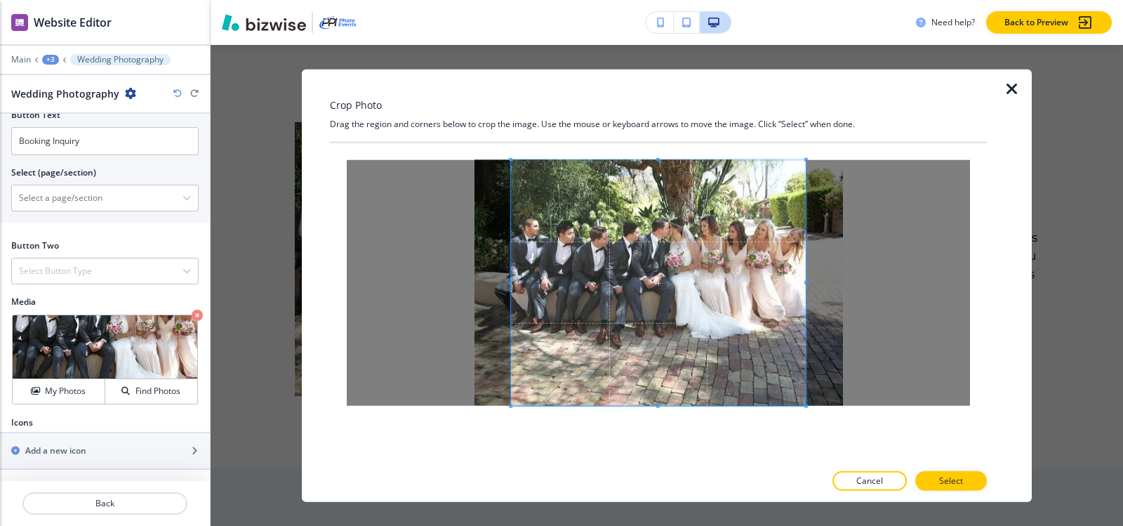
click at [656, 441] on div at bounding box center [658, 302] width 657 height 320
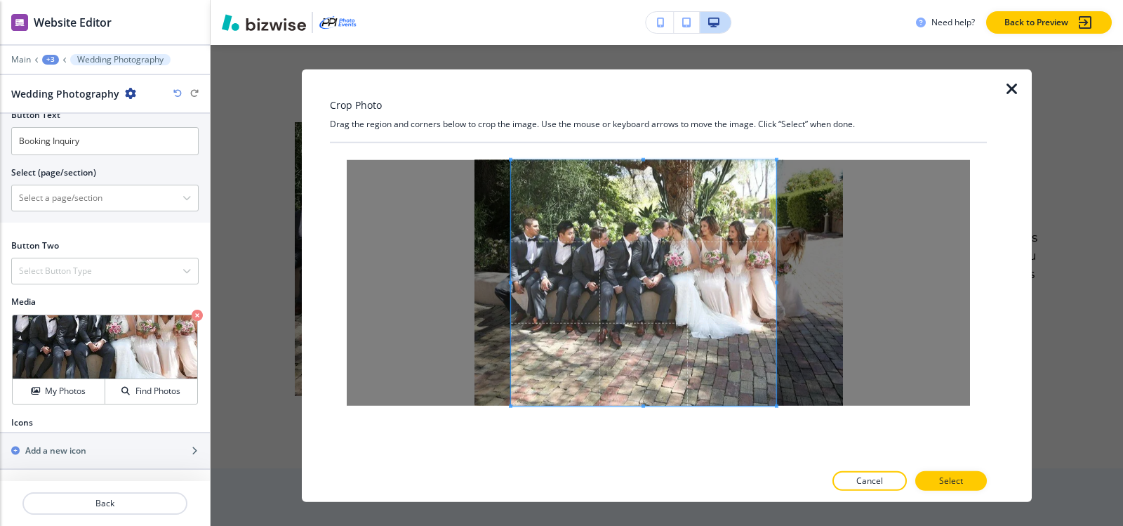
click at [775, 281] on span at bounding box center [777, 282] width 4 height 4
click at [520, 279] on span at bounding box center [644, 282] width 265 height 246
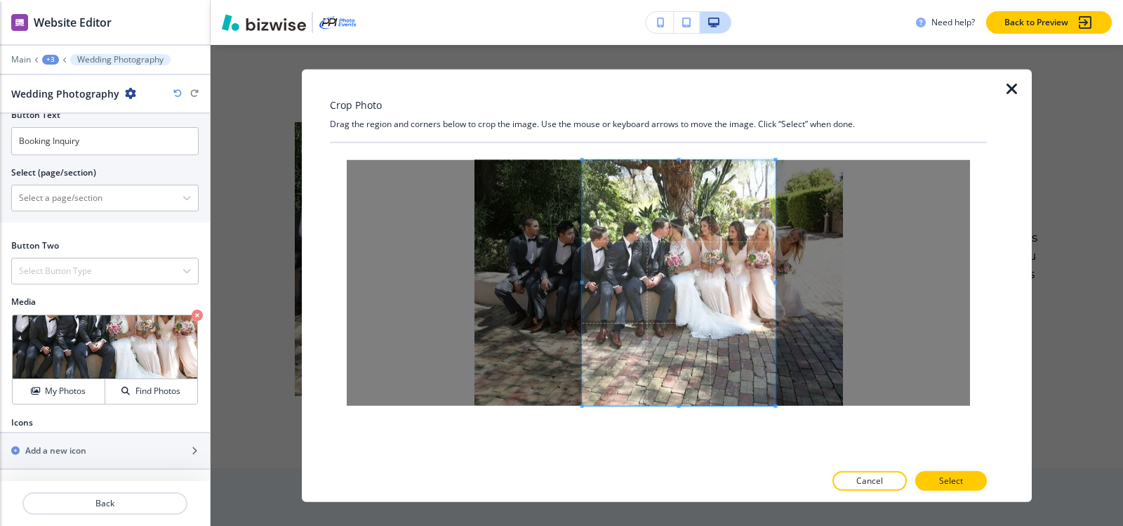
click at [582, 285] on div at bounding box center [678, 282] width 193 height 246
click at [960, 483] on p "Select" at bounding box center [951, 480] width 24 height 13
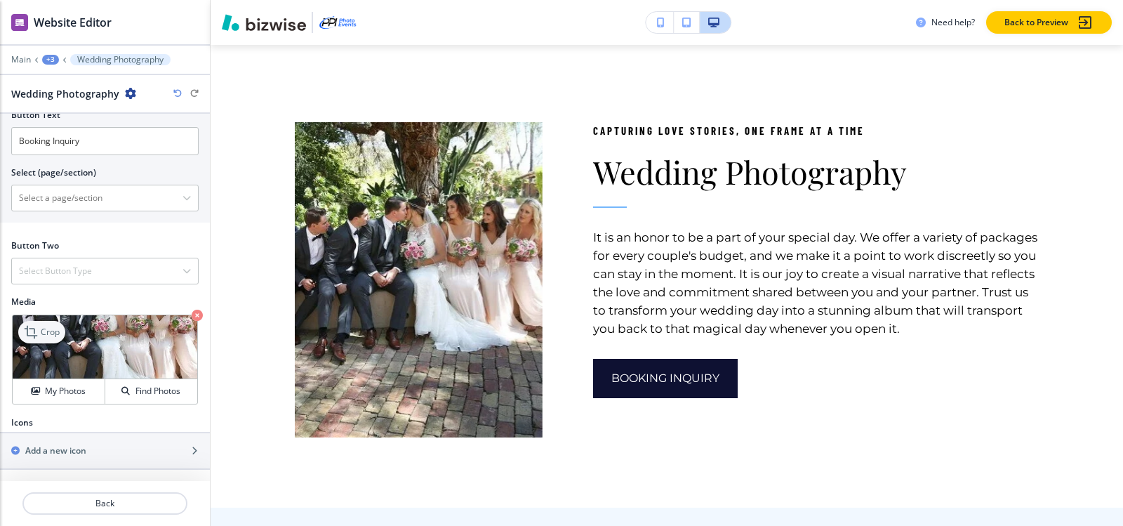
click at [47, 327] on p "Crop" at bounding box center [50, 332] width 19 height 13
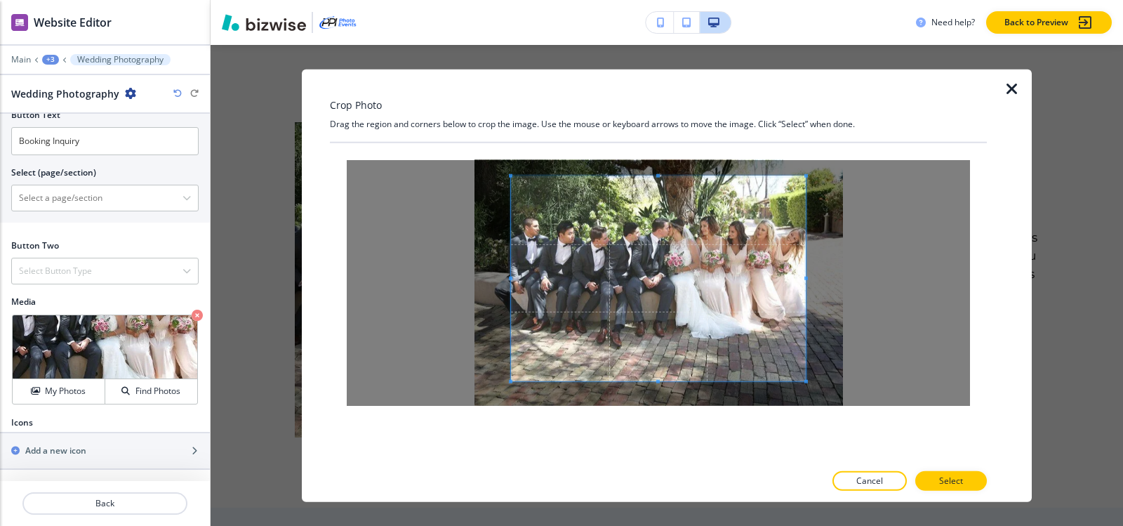
click at [658, 135] on div "Crop Photo Drag the region and corners below to crop the image. Use the mouse o…" at bounding box center [658, 285] width 657 height 433
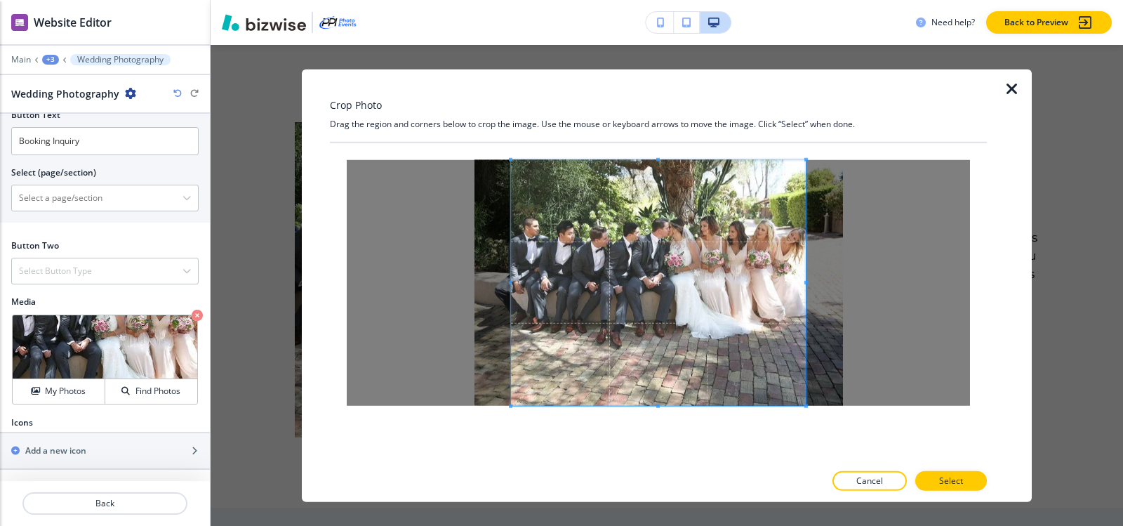
click at [658, 439] on div at bounding box center [658, 302] width 657 height 320
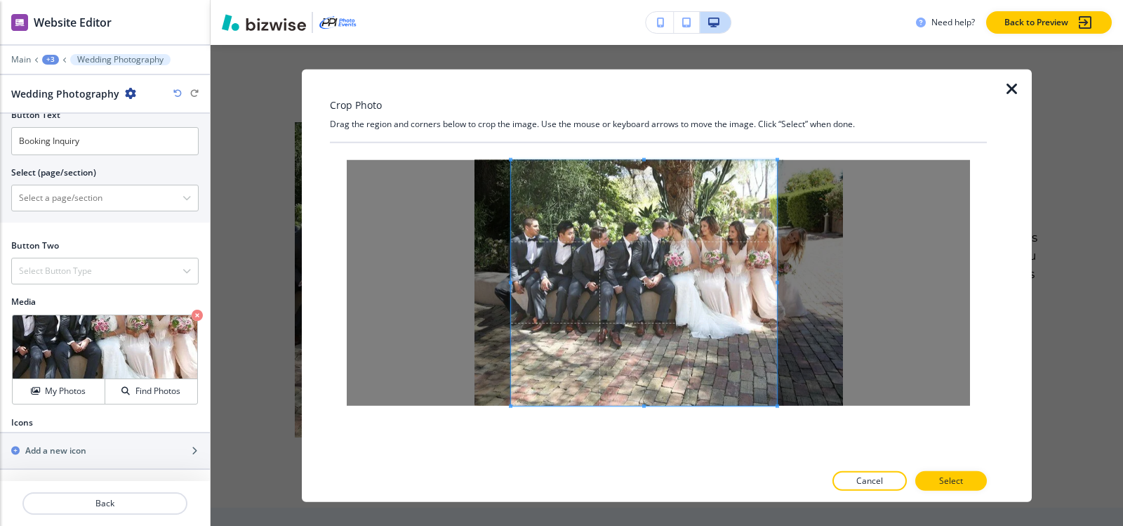
click at [775, 282] on span at bounding box center [777, 282] width 4 height 4
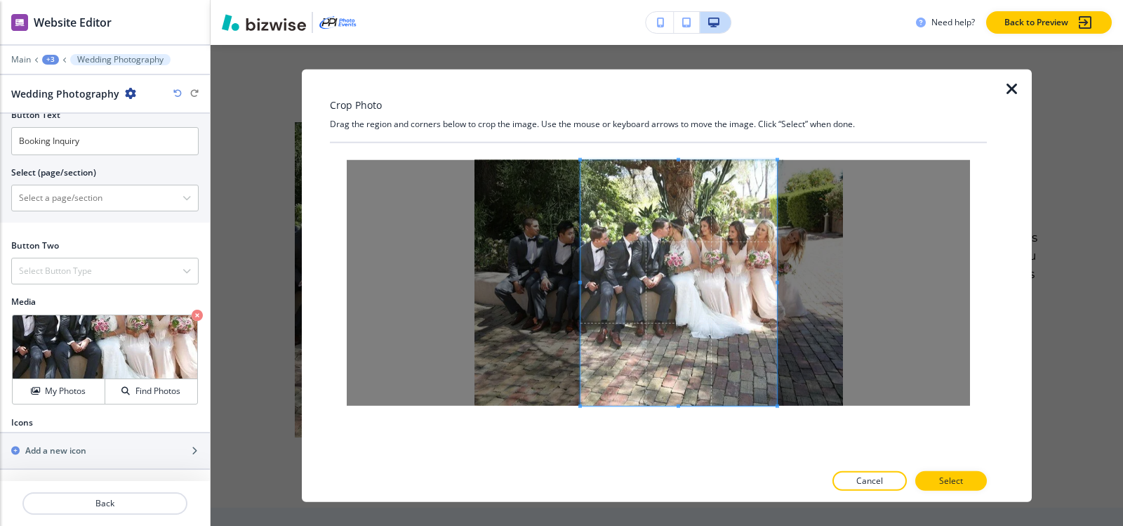
click at [580, 287] on div at bounding box center [678, 282] width 196 height 246
click at [963, 479] on button "Select" at bounding box center [951, 481] width 72 height 20
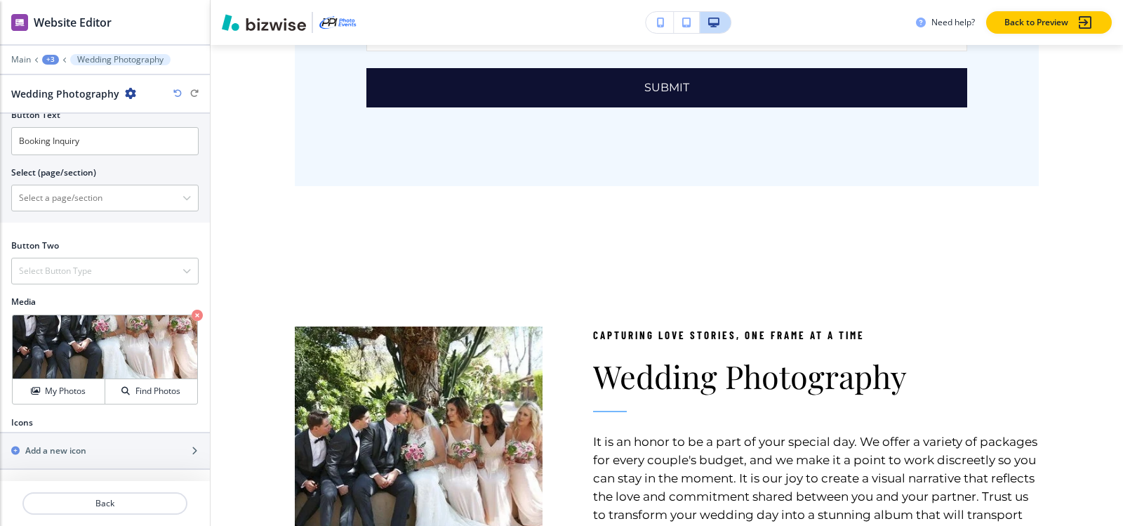
scroll to position [9933, 0]
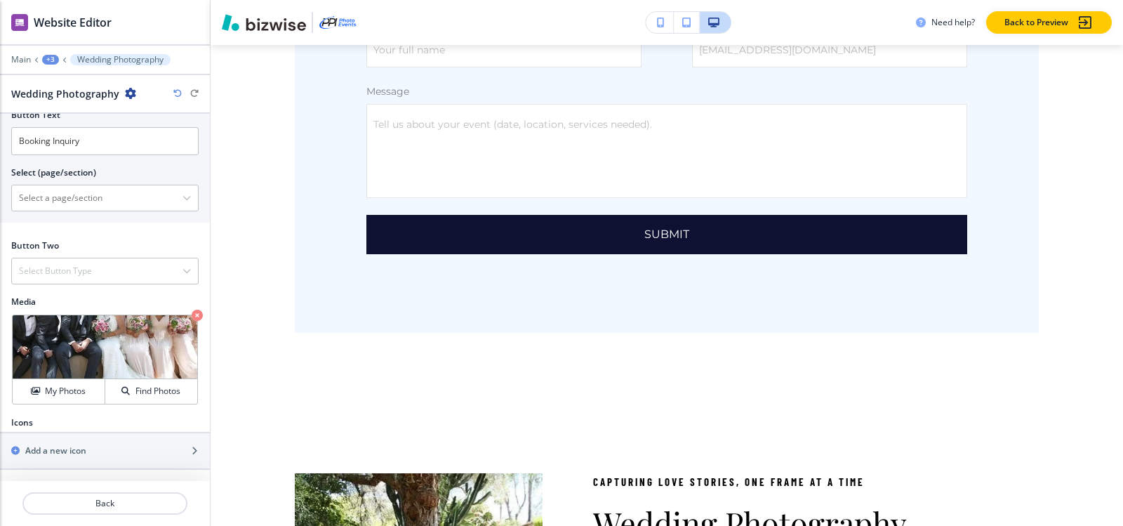
click at [47, 65] on div "Main +3 Wedding Photography" at bounding box center [104, 59] width 187 height 11
click at [47, 60] on div "+3" at bounding box center [50, 60] width 17 height 10
click at [75, 112] on p "HOME" at bounding box center [87, 107] width 72 height 13
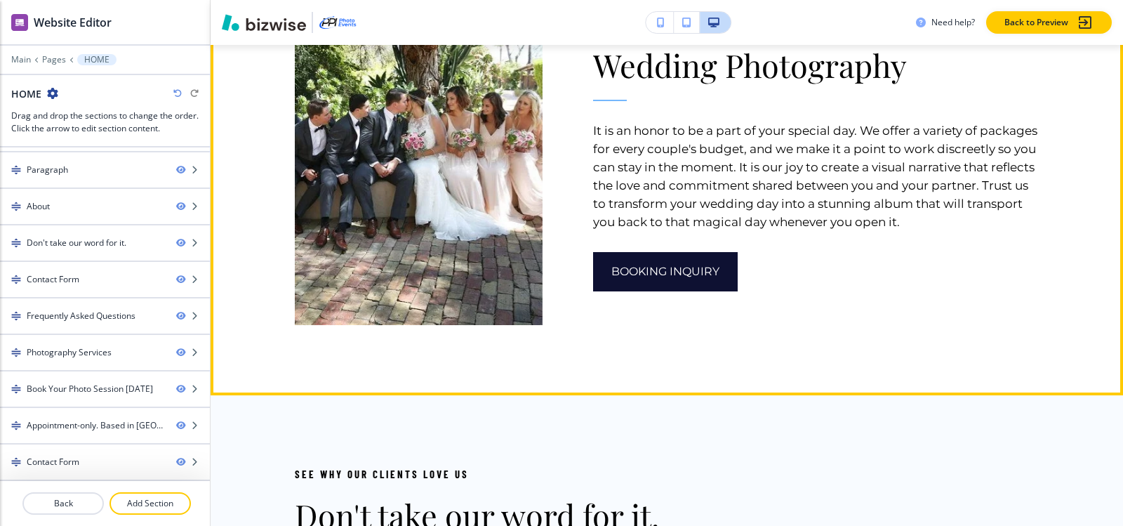
scroll to position [6386, 0]
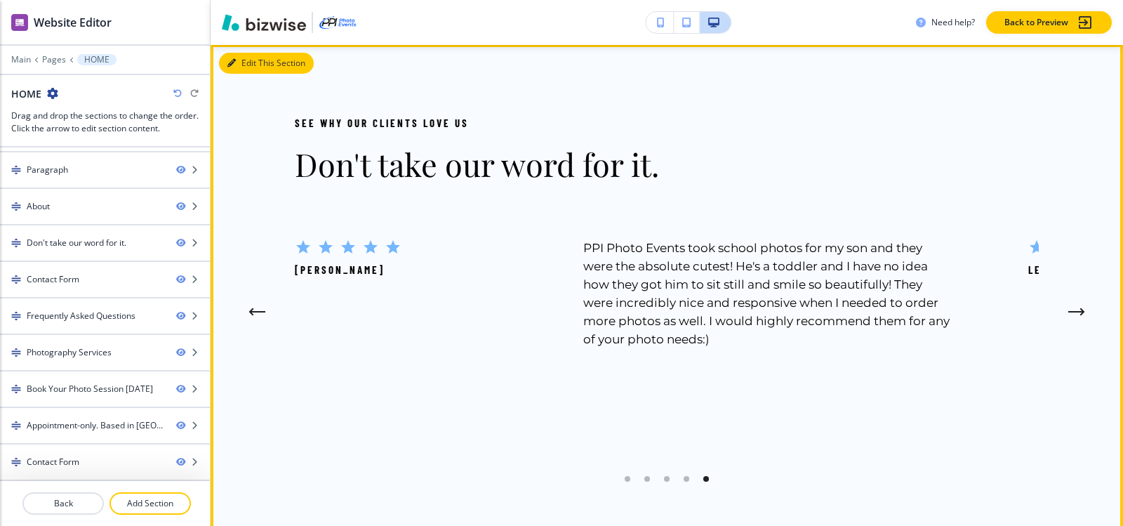
click at [245, 74] on button "Edit This Section" at bounding box center [266, 63] width 95 height 21
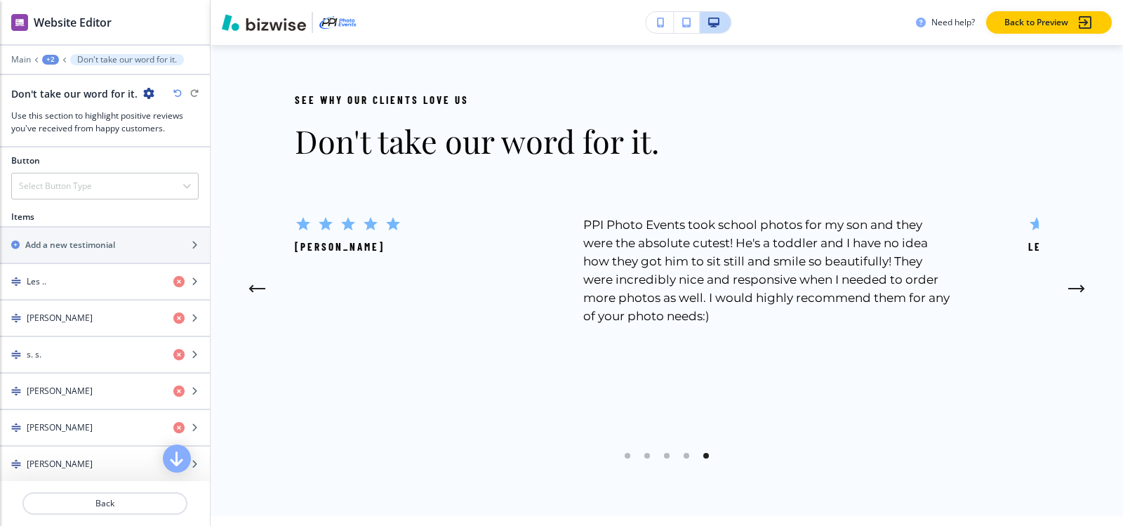
scroll to position [421, 0]
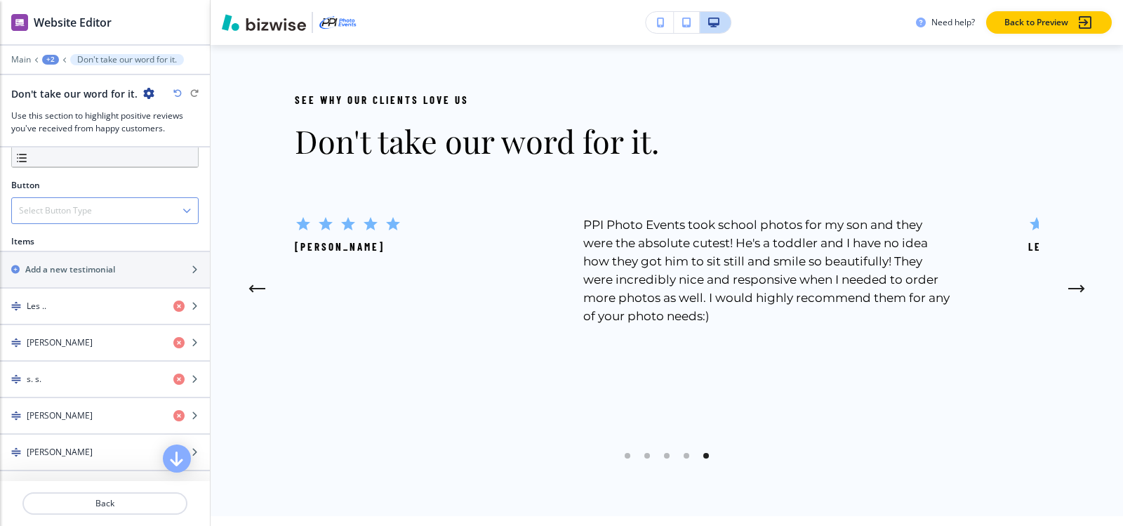
click at [104, 215] on div "Select Button Type" at bounding box center [105, 210] width 186 height 25
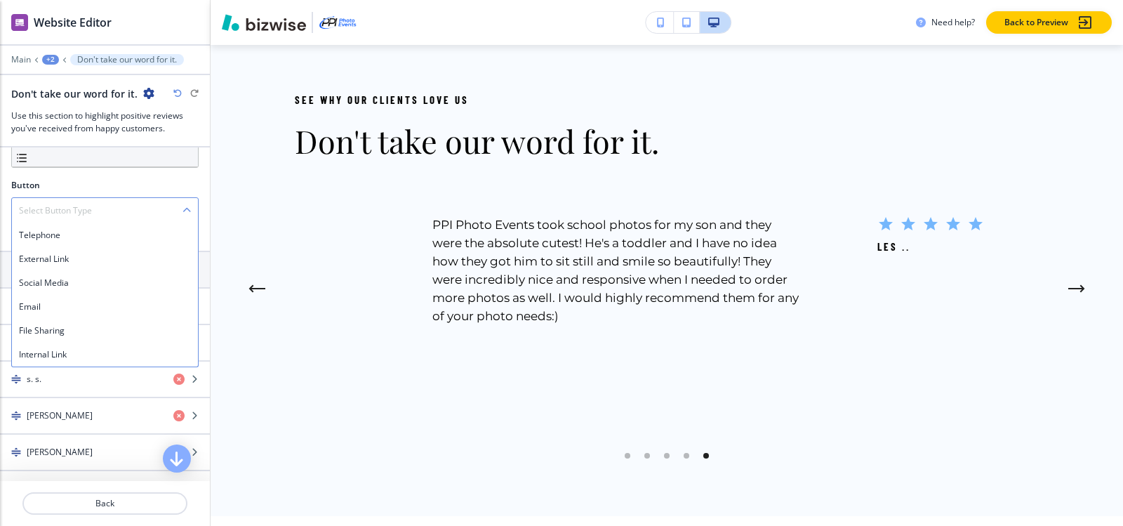
click at [104, 215] on div "Select Button Type" at bounding box center [105, 210] width 186 height 25
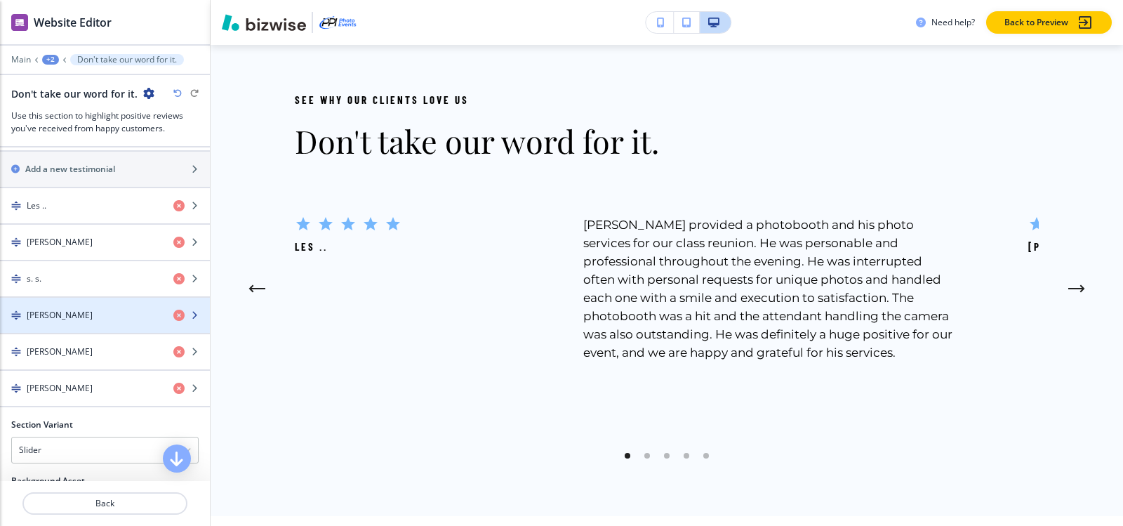
scroll to position [702, 0]
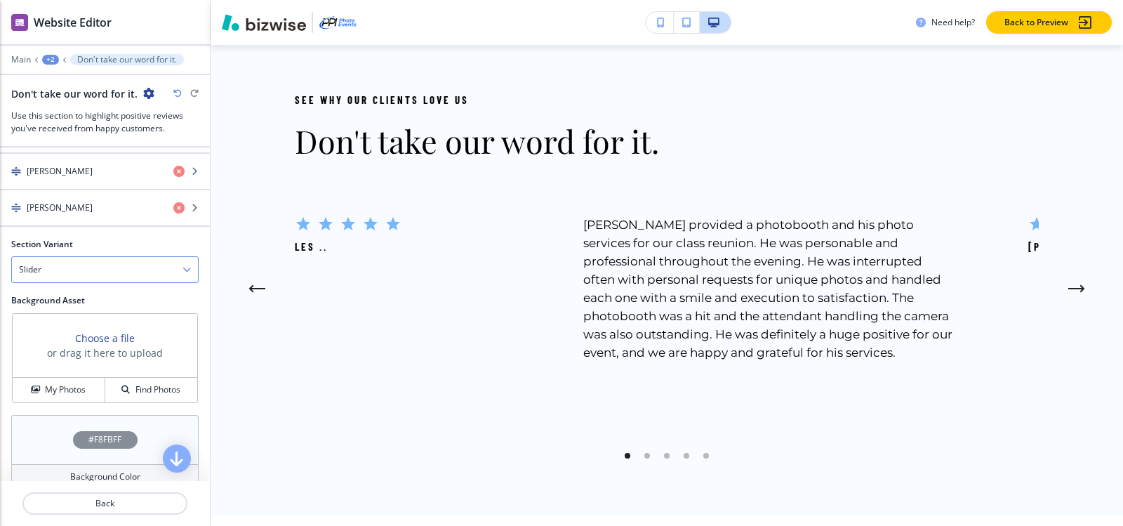
click at [105, 260] on div "Slider" at bounding box center [105, 269] width 186 height 25
click at [88, 316] on h4 "Flat" at bounding box center [105, 318] width 172 height 13
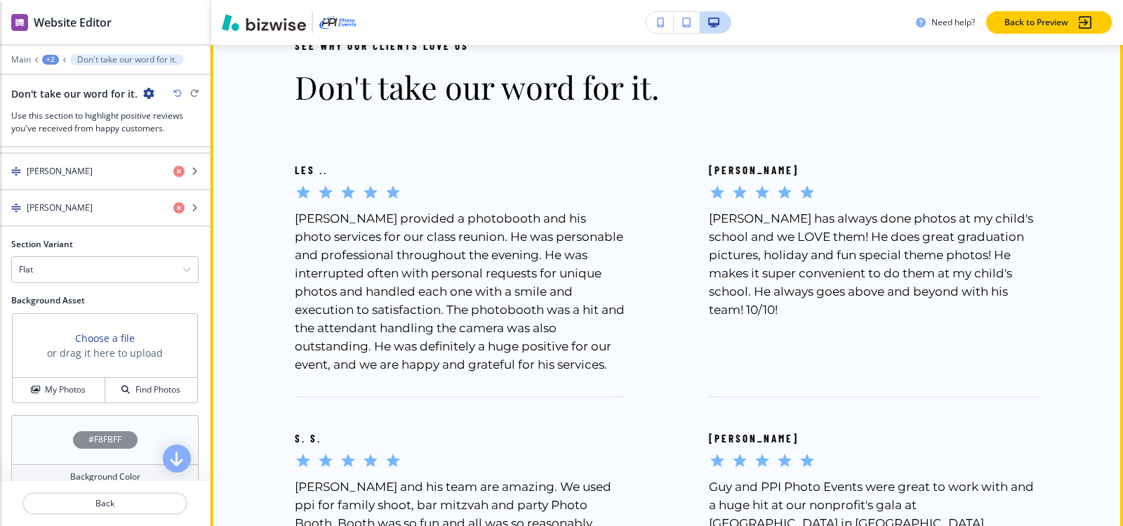
scroll to position [6550, 0]
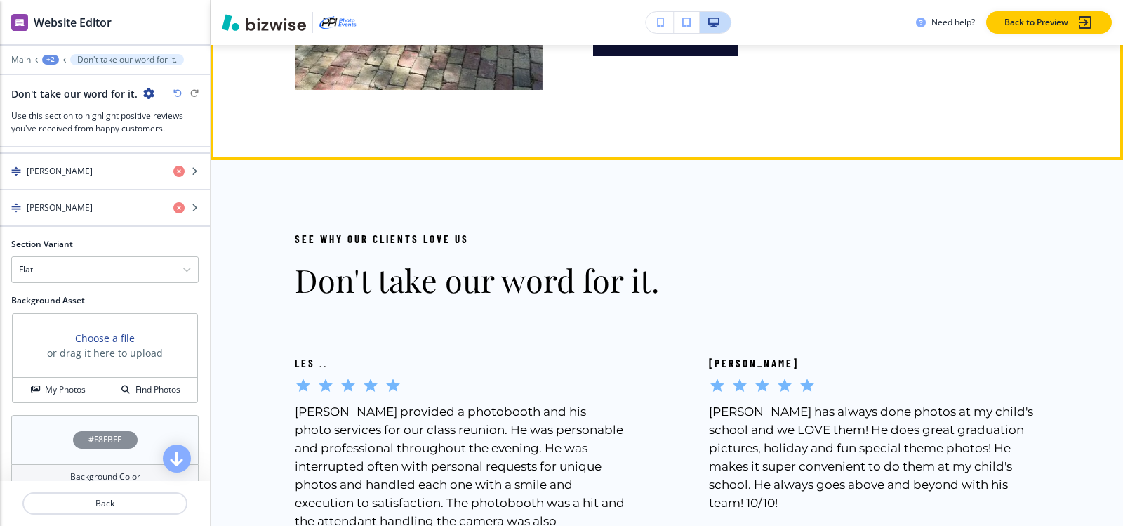
scroll to position [6269, 0]
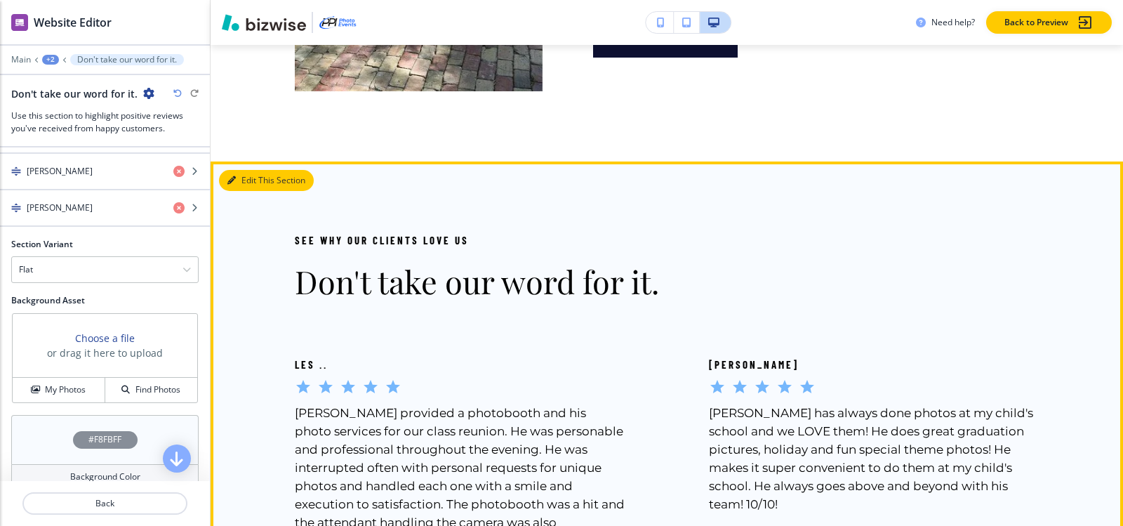
click at [232, 185] on icon "button" at bounding box center [231, 180] width 8 height 8
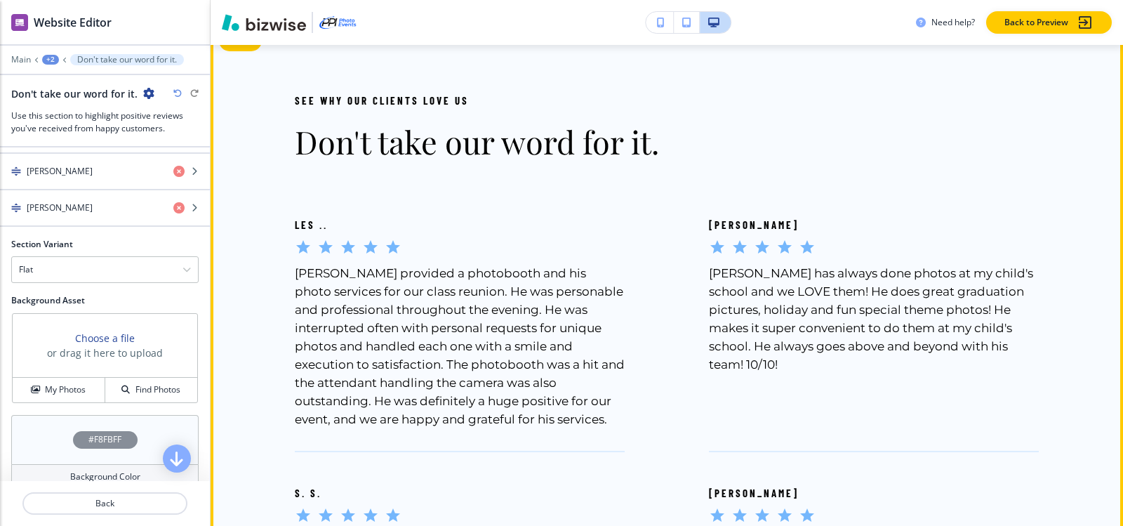
scroll to position [6409, 0]
click at [249, 51] on button "Edit This Section" at bounding box center [266, 39] width 95 height 21
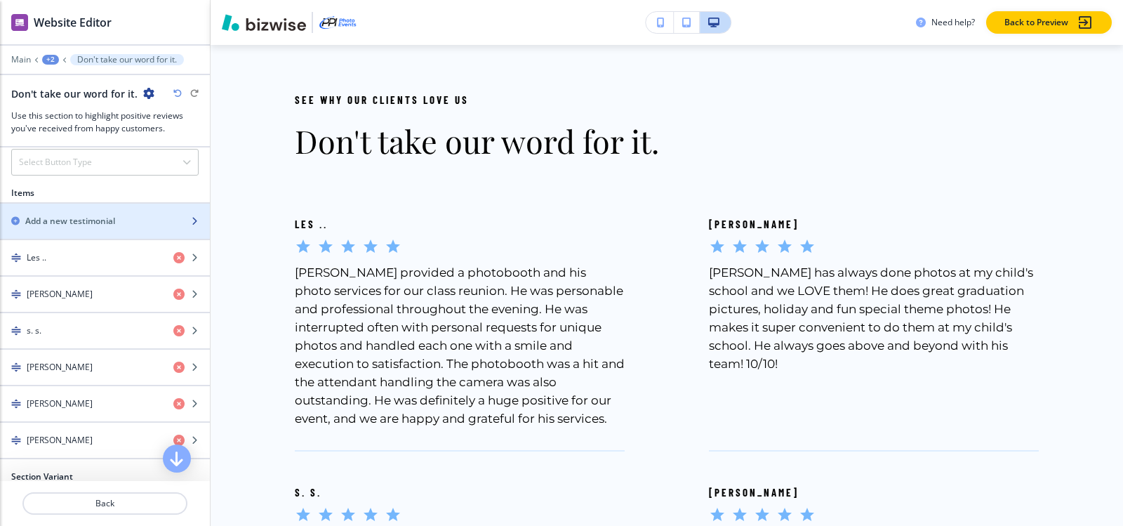
scroll to position [491, 0]
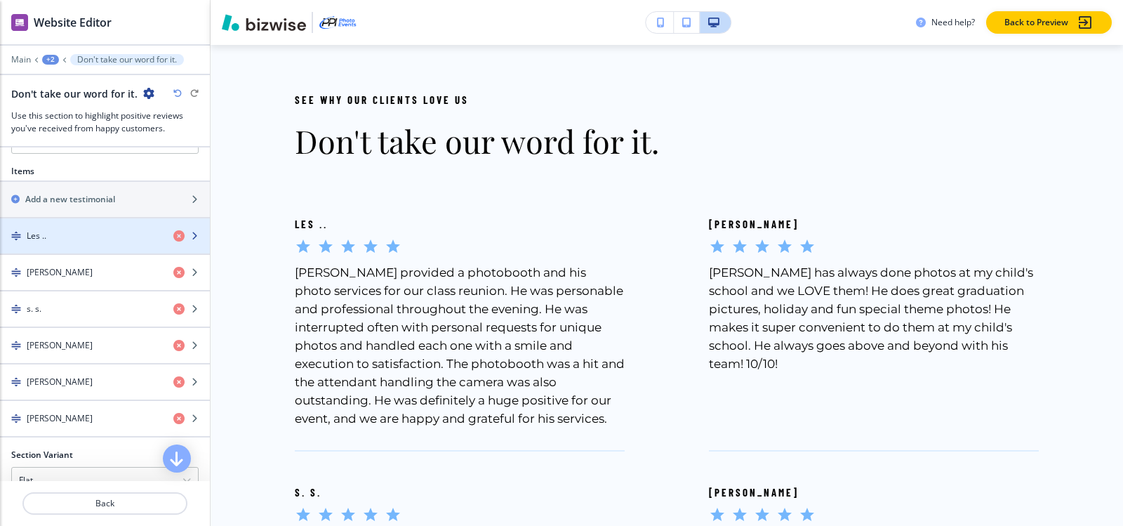
click at [30, 231] on h4 "Les .." at bounding box center [37, 235] width 20 height 13
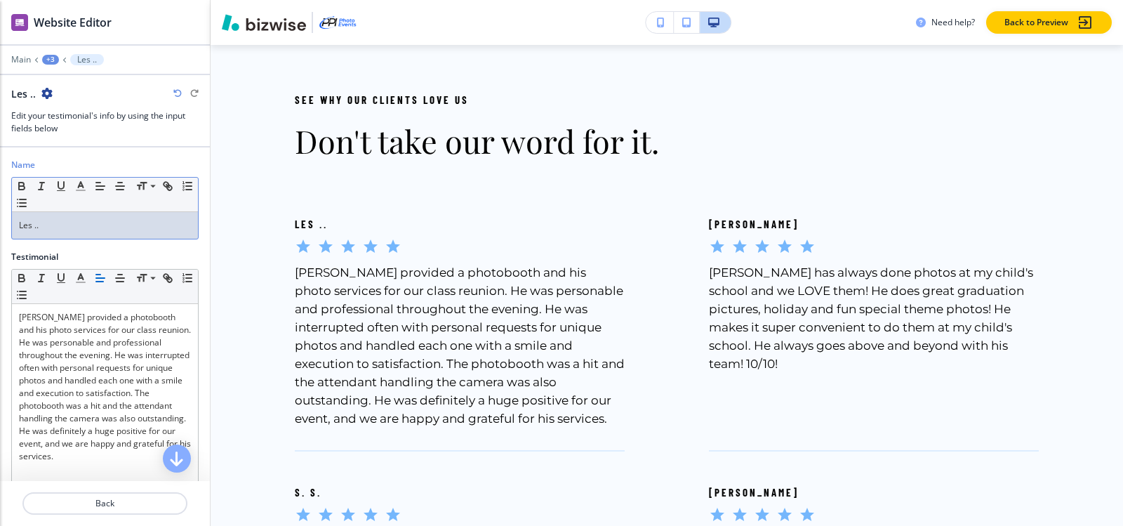
click at [75, 233] on div "Les .." at bounding box center [105, 225] width 186 height 27
paste div
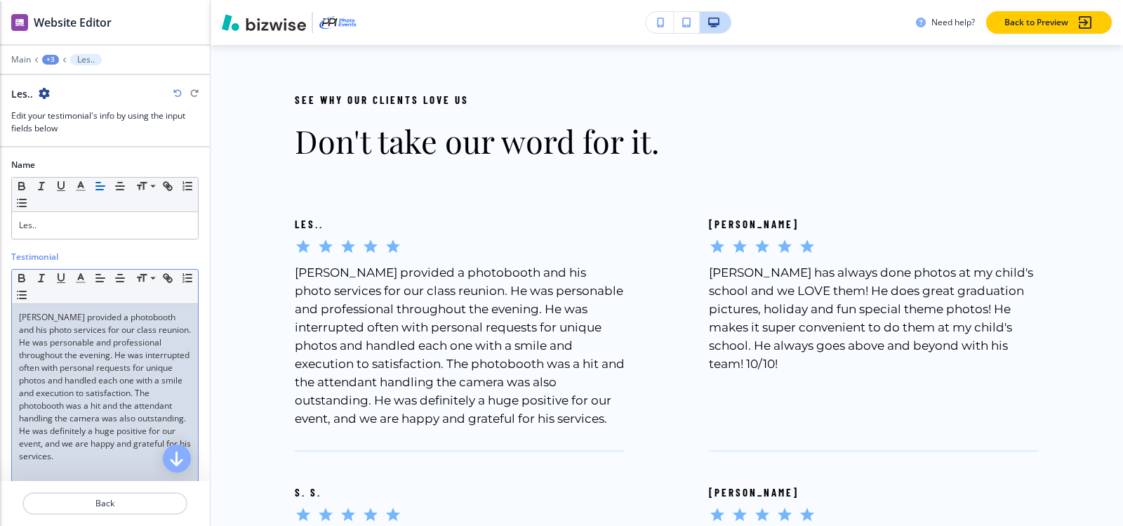
click at [91, 369] on p "[PERSON_NAME] provided a photobooth and his photo services for our class reunio…" at bounding box center [105, 387] width 172 height 152
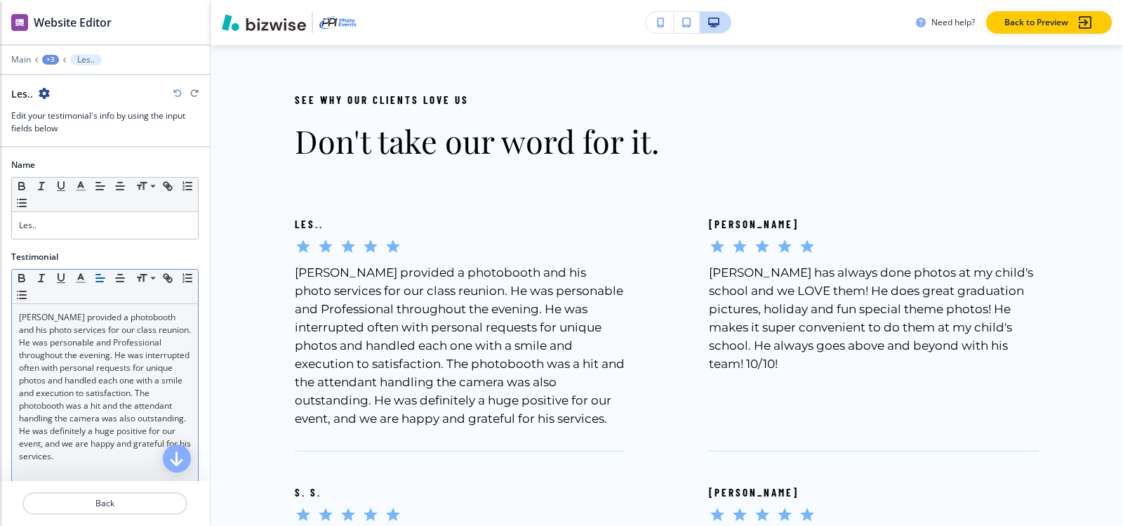
click at [55, 59] on div "+3" at bounding box center [50, 60] width 17 height 10
click at [84, 129] on p "Don't take our word for it." at bounding box center [87, 132] width 72 height 13
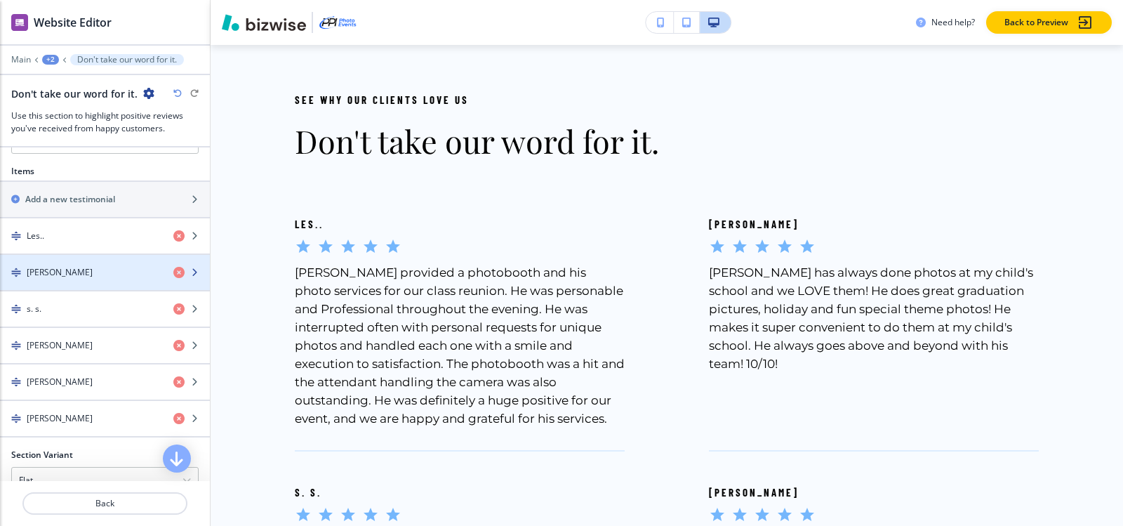
click at [64, 270] on h4 "[PERSON_NAME]" at bounding box center [60, 272] width 66 height 13
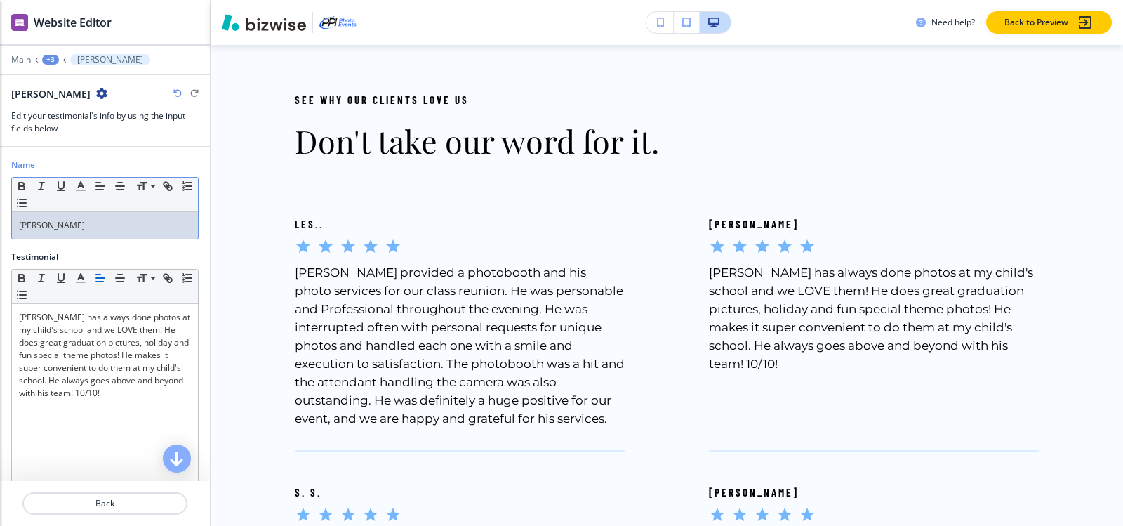
click at [74, 229] on p "[PERSON_NAME]" at bounding box center [105, 225] width 172 height 13
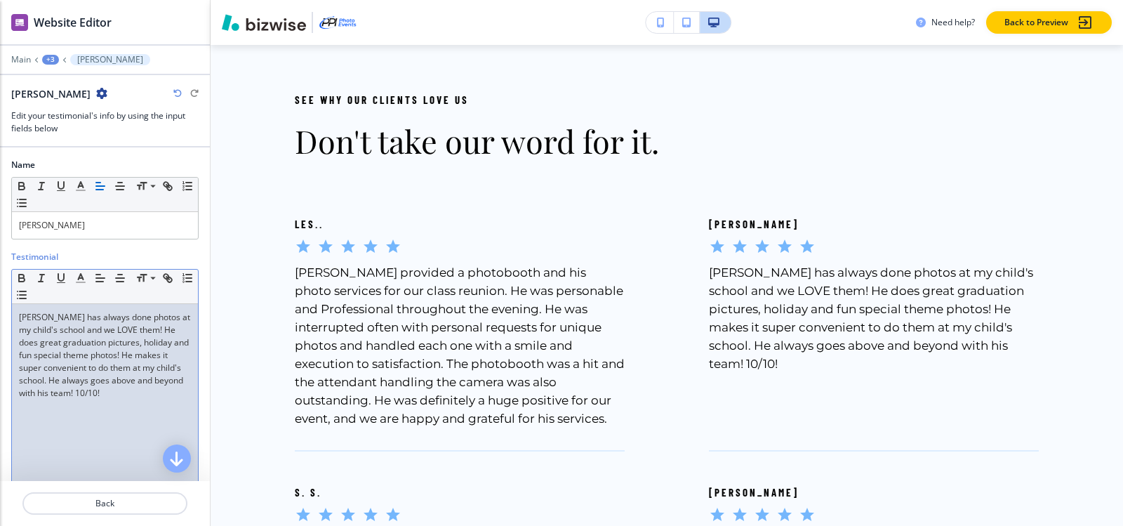
click at [149, 372] on p "[PERSON_NAME] has always done photos at my child's school and we LOVE them! He …" at bounding box center [105, 355] width 172 height 88
click at [46, 51] on div at bounding box center [105, 50] width 210 height 8
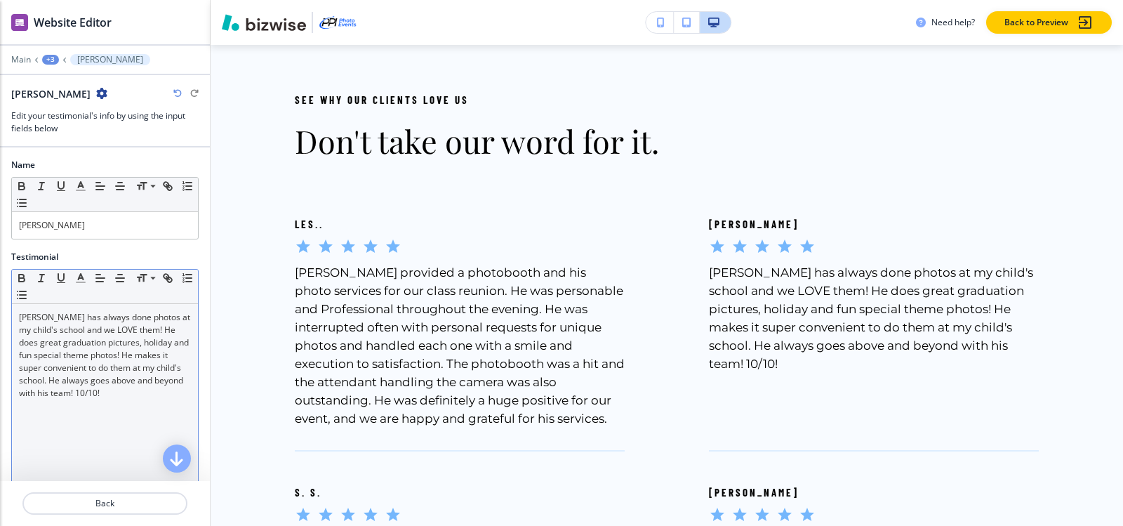
click at [49, 62] on div "+3" at bounding box center [50, 60] width 17 height 10
click at [66, 132] on p "Don't take our word for it." at bounding box center [87, 132] width 72 height 13
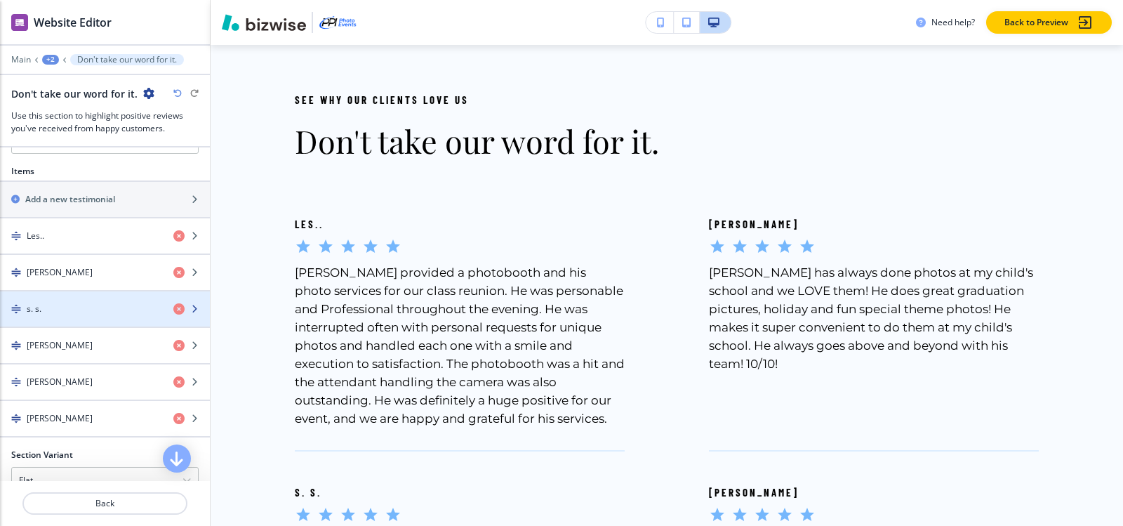
click at [68, 312] on div "s. s." at bounding box center [81, 308] width 162 height 13
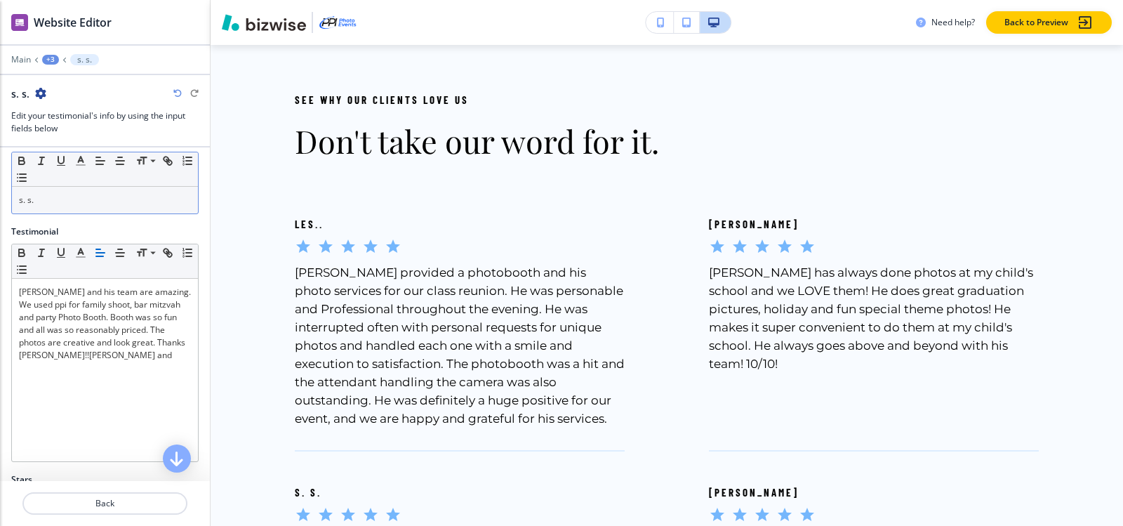
scroll to position [0, 0]
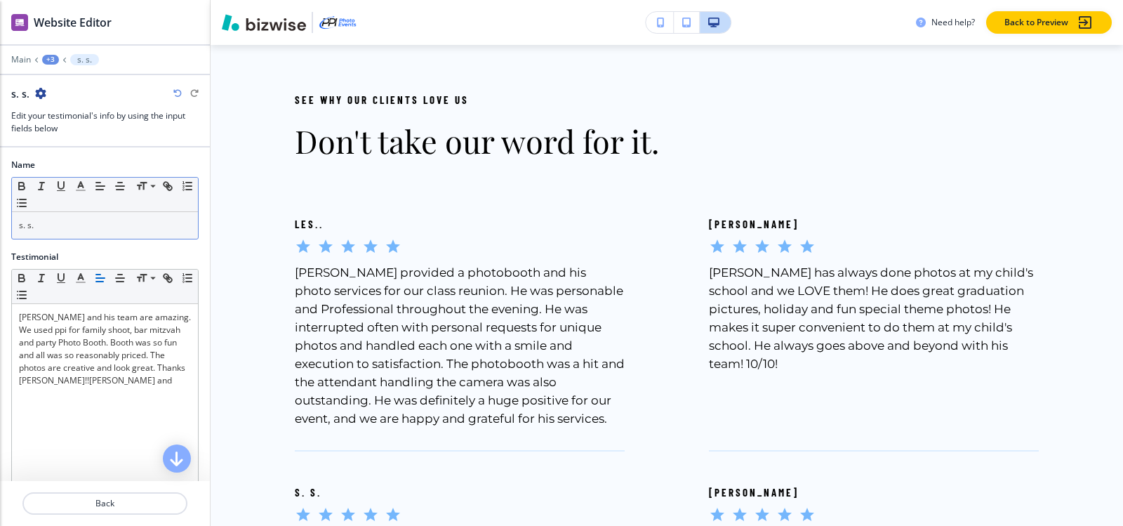
click at [79, 228] on p "s. s." at bounding box center [105, 225] width 172 height 13
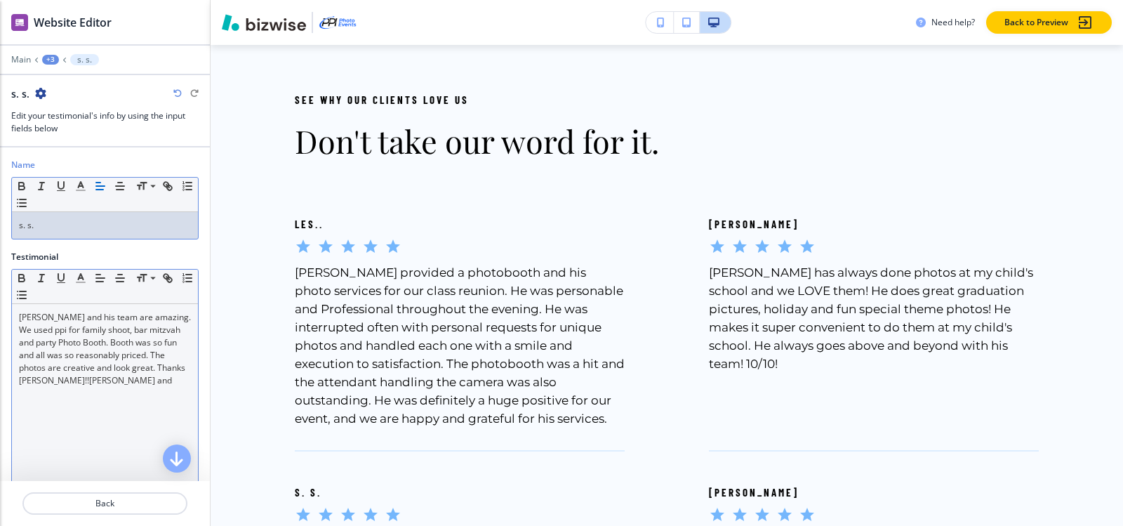
click at [31, 366] on p "[PERSON_NAME] and his team are amazing. We used ppi for family shoot, bar mitzv…" at bounding box center [105, 349] width 172 height 76
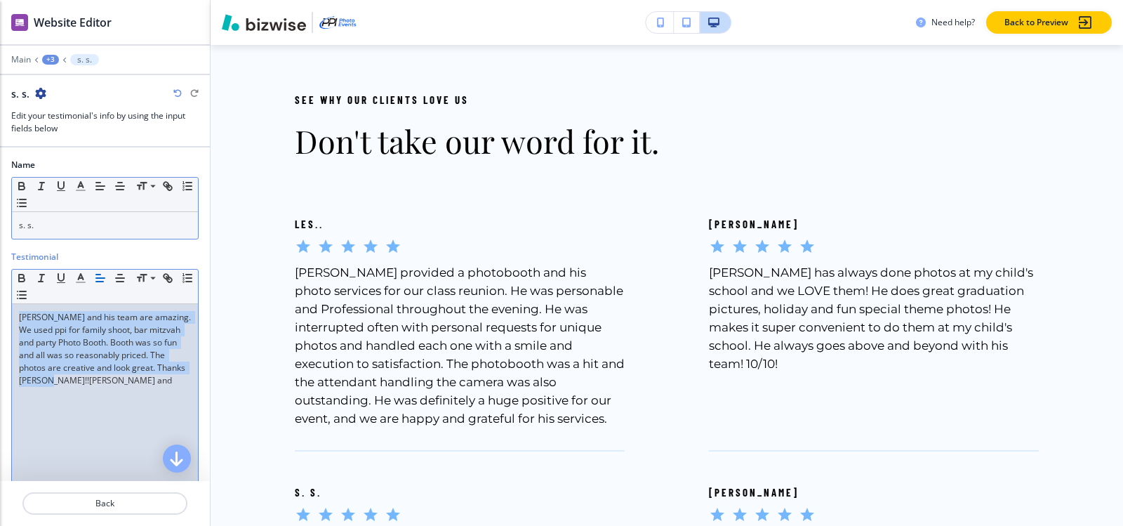
paste div
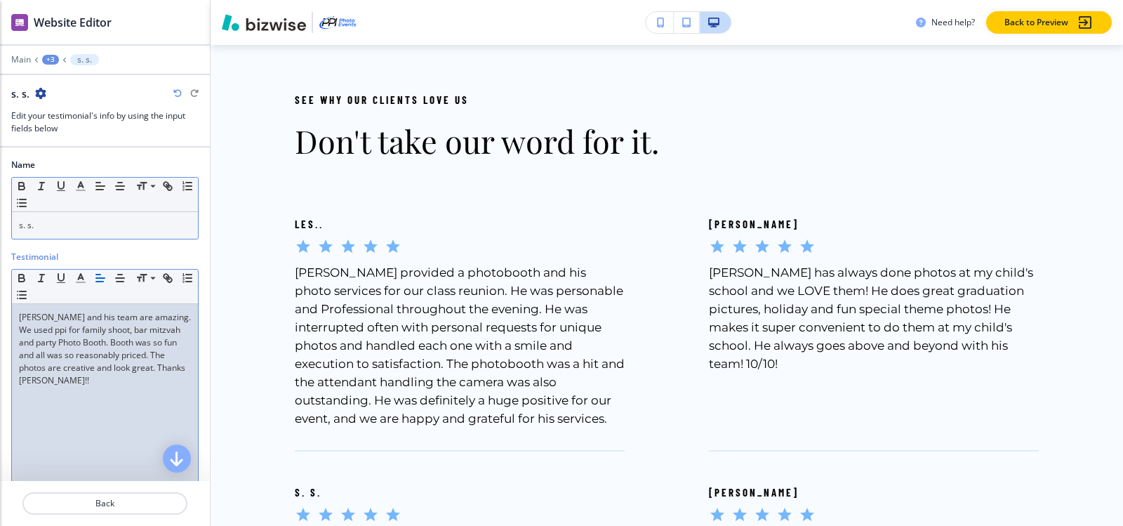
click at [51, 62] on div "+3" at bounding box center [50, 60] width 17 height 10
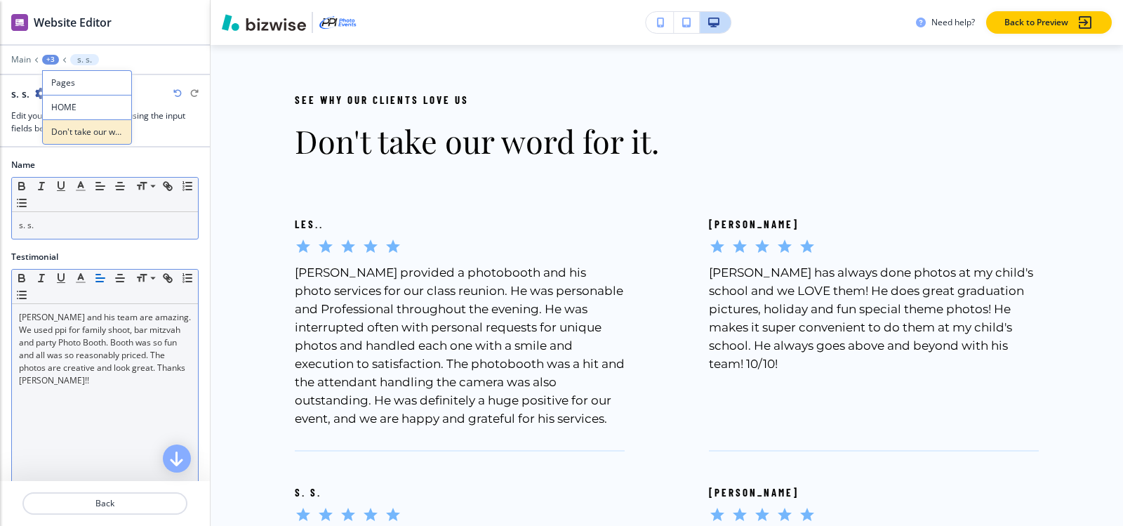
click at [62, 134] on p "Don't take our word for it." at bounding box center [87, 132] width 72 height 13
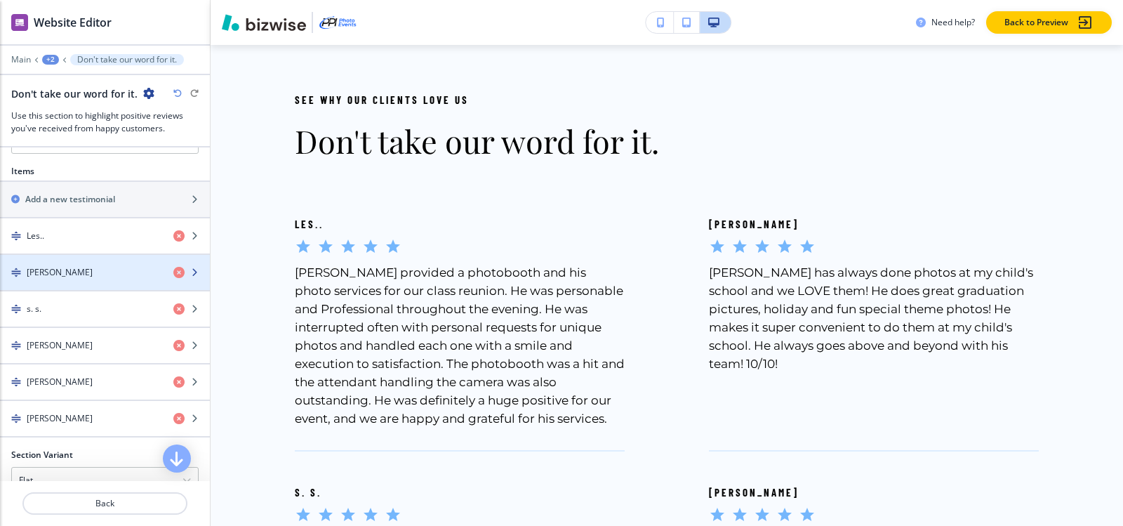
scroll to position [561, 0]
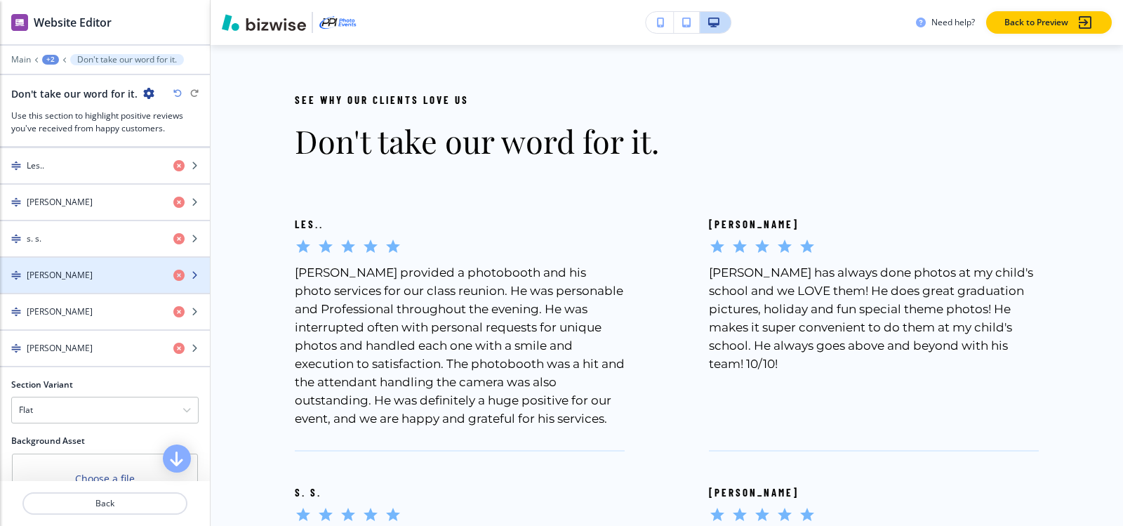
click at [108, 285] on div "button" at bounding box center [105, 286] width 210 height 11
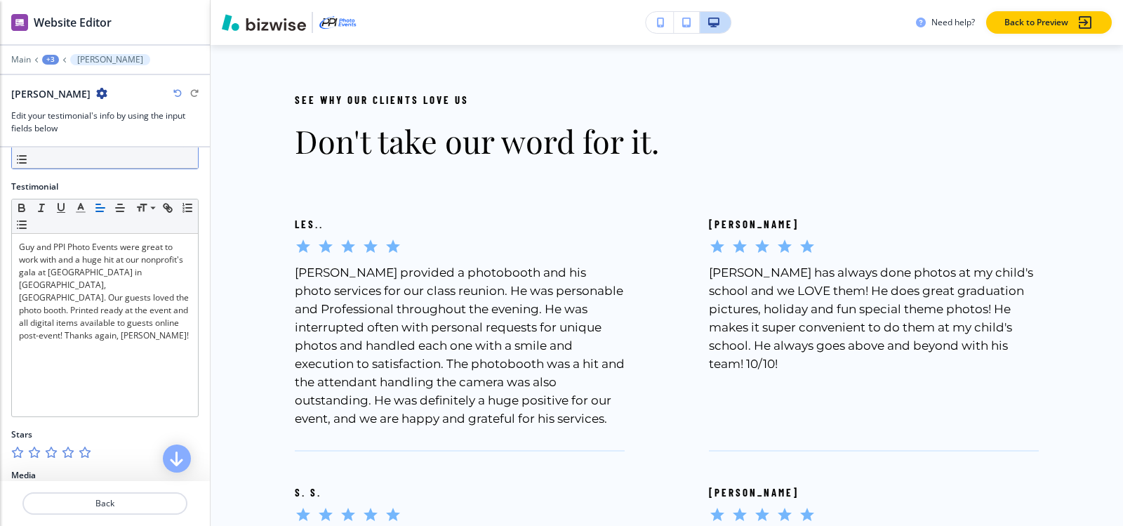
scroll to position [0, 0]
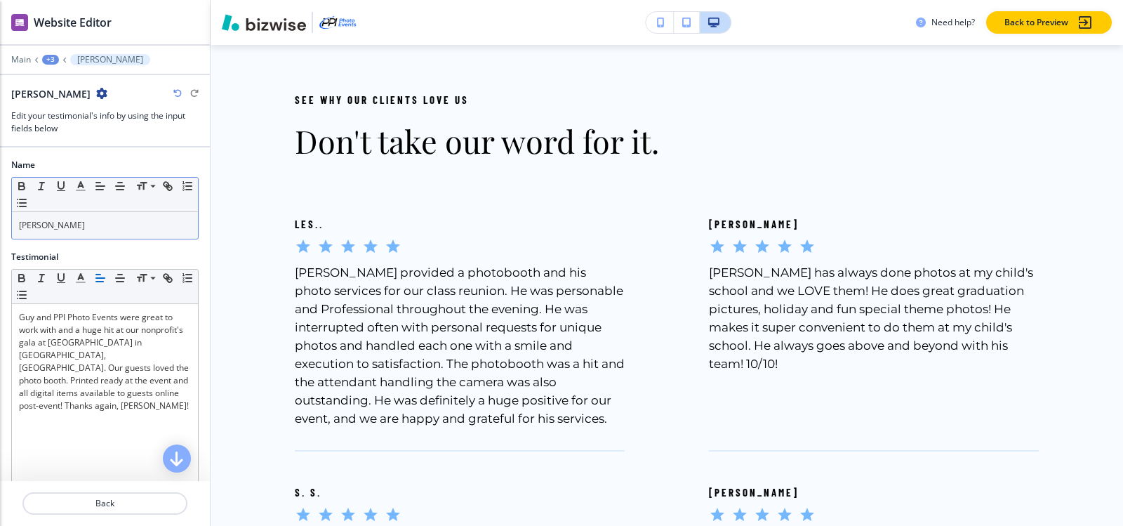
click at [89, 220] on p "[PERSON_NAME]" at bounding box center [105, 225] width 172 height 13
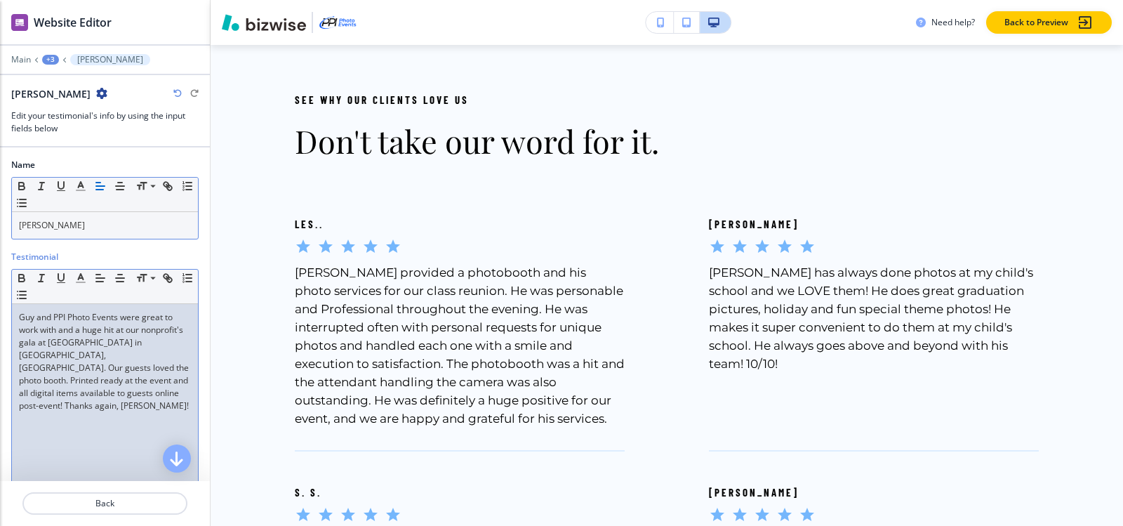
click at [100, 344] on p "Guy and PPI Photo Events were great to work with and a huge hit at our nonprofi…" at bounding box center [105, 361] width 172 height 101
click at [46, 55] on div "+3" at bounding box center [50, 60] width 17 height 10
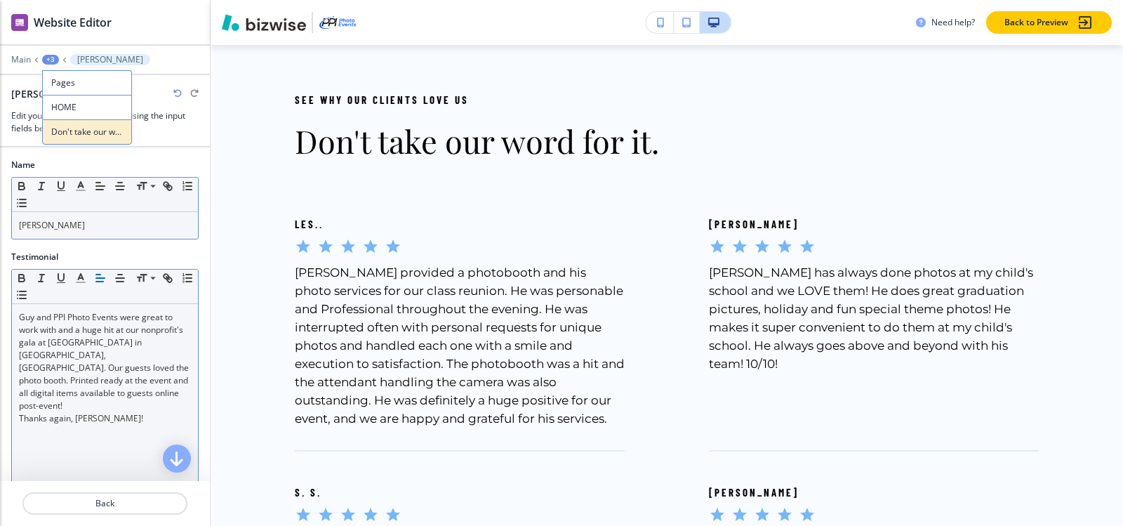
click at [87, 135] on p "Don't take our word for it." at bounding box center [87, 132] width 72 height 13
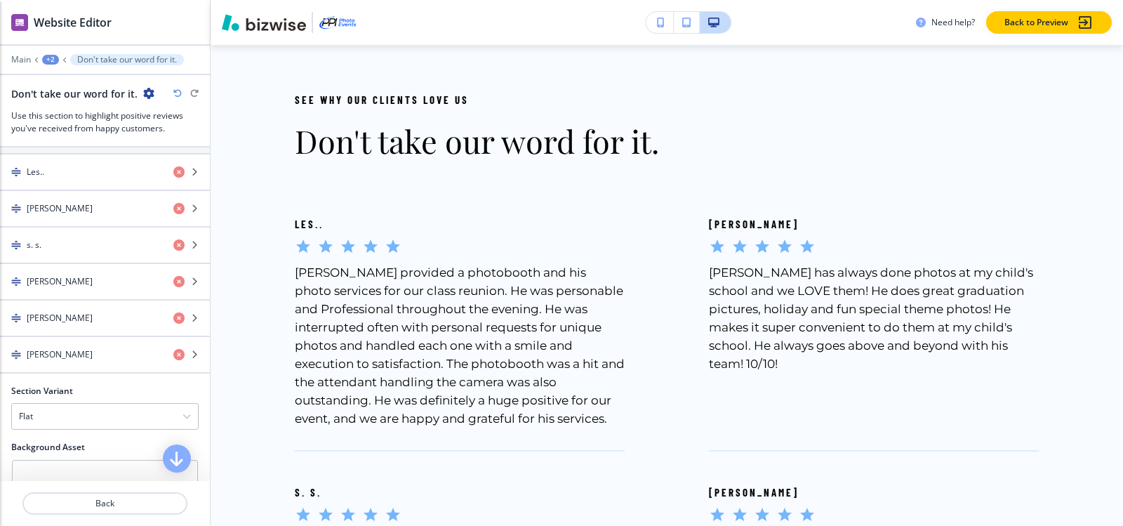
scroll to position [561, 0]
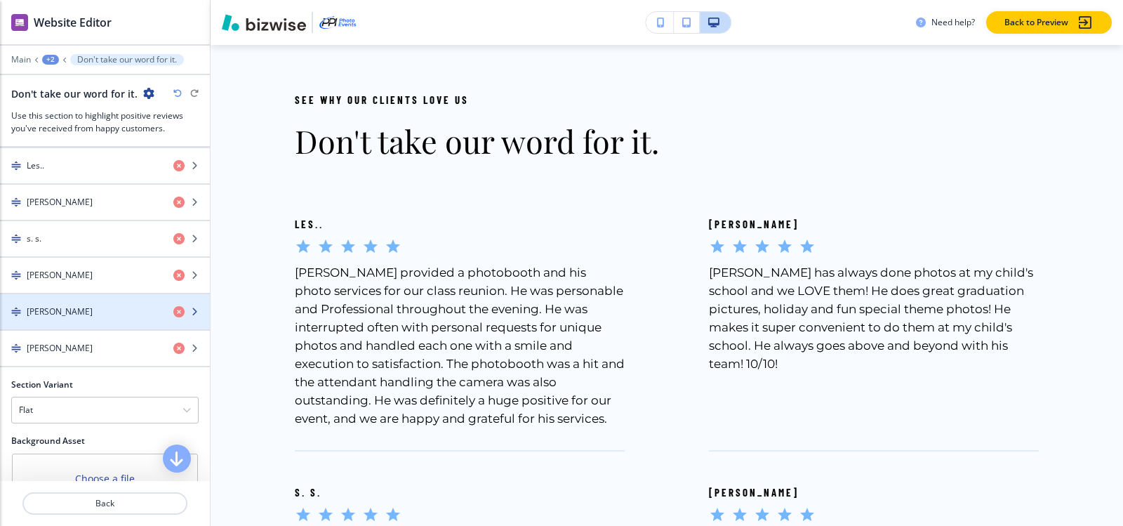
click at [57, 309] on div "[PERSON_NAME]" at bounding box center [81, 311] width 162 height 13
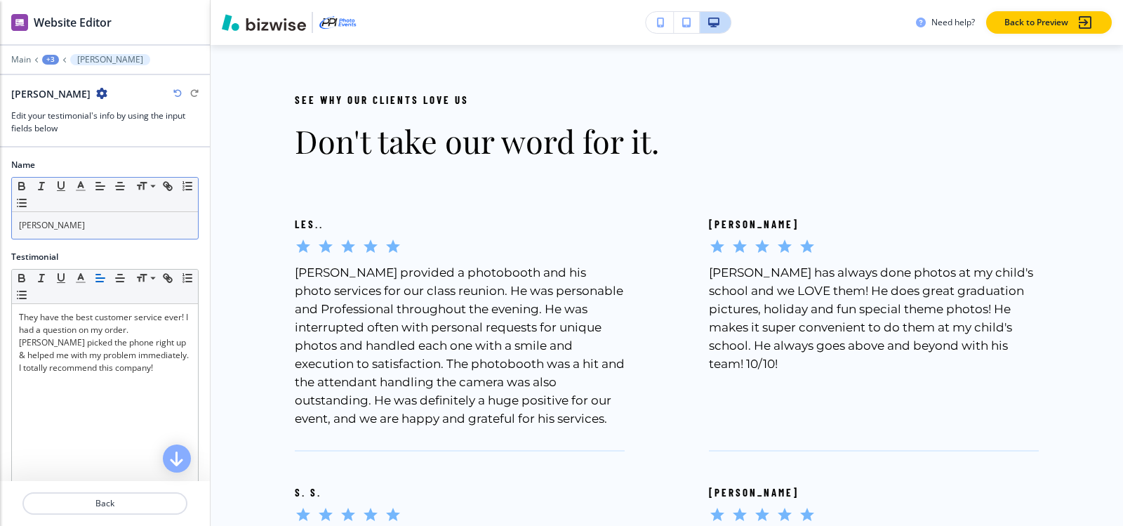
click at [75, 227] on p "[PERSON_NAME]" at bounding box center [105, 225] width 172 height 13
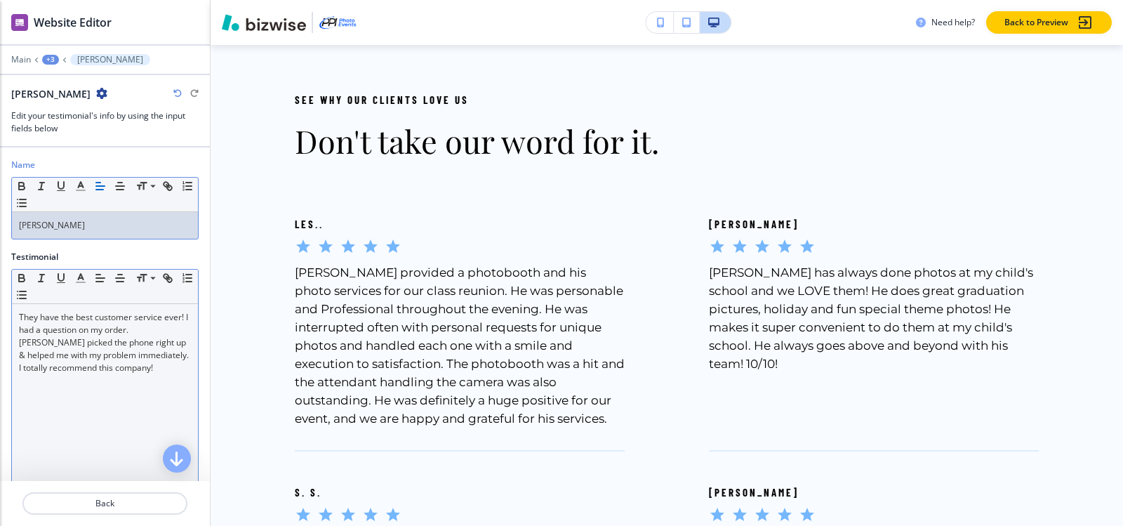
click at [28, 351] on p "They have the best customer service ever! I had a question on my order. [PERSON…" at bounding box center [105, 342] width 172 height 63
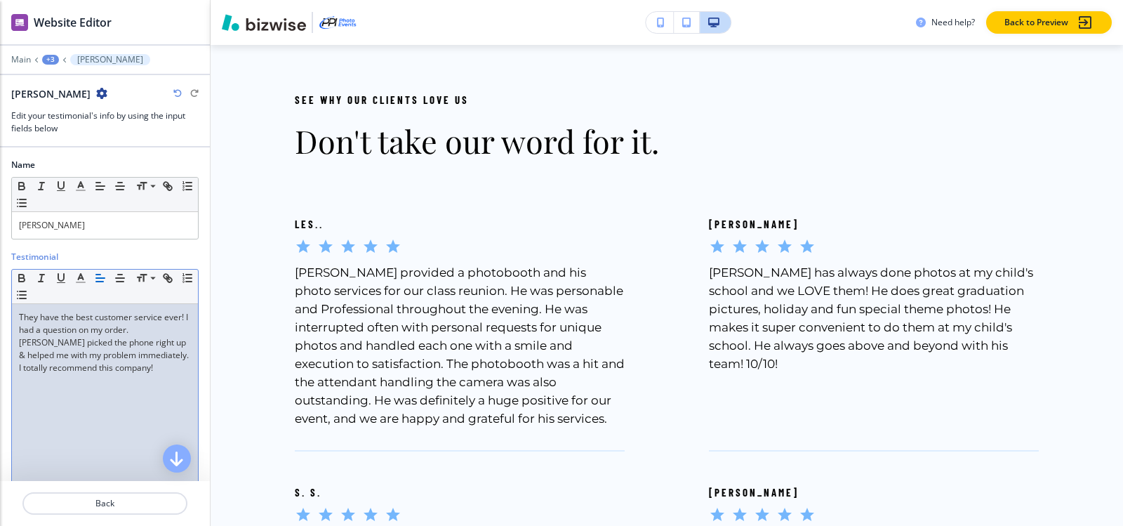
click at [52, 59] on div "+3" at bounding box center [50, 60] width 17 height 10
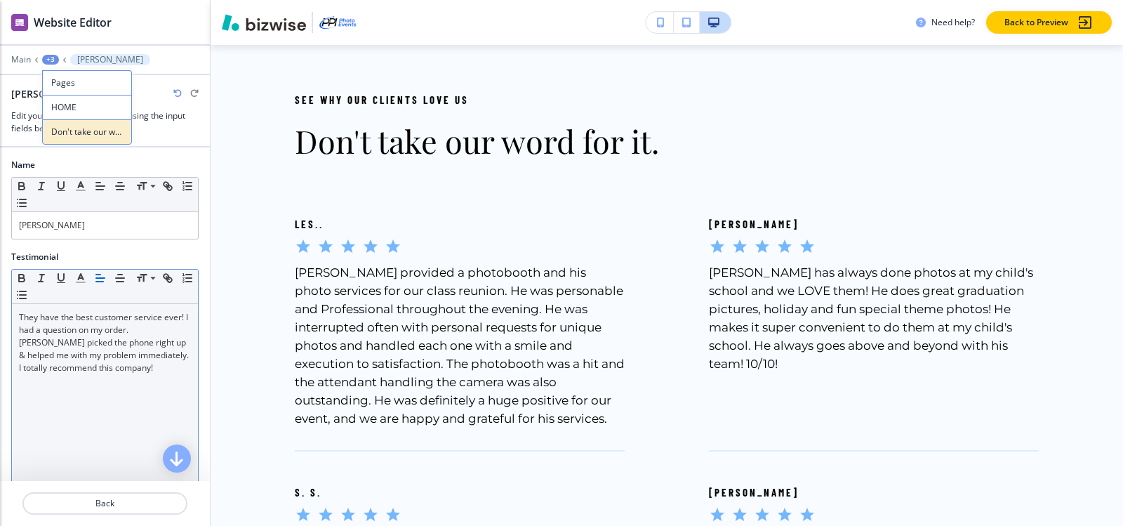
click at [65, 130] on p "Don't take our word for it." at bounding box center [87, 132] width 72 height 13
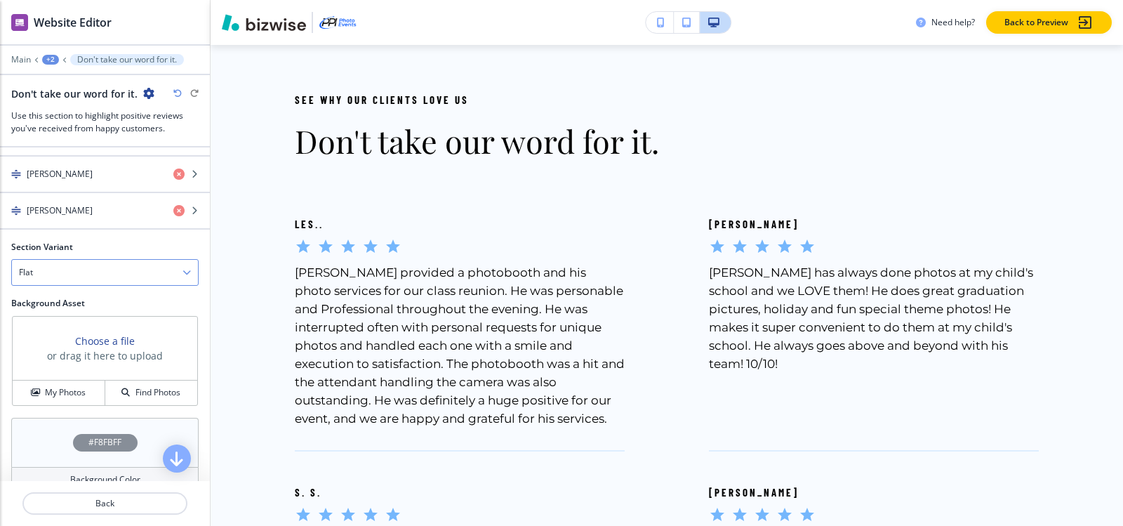
scroll to position [702, 0]
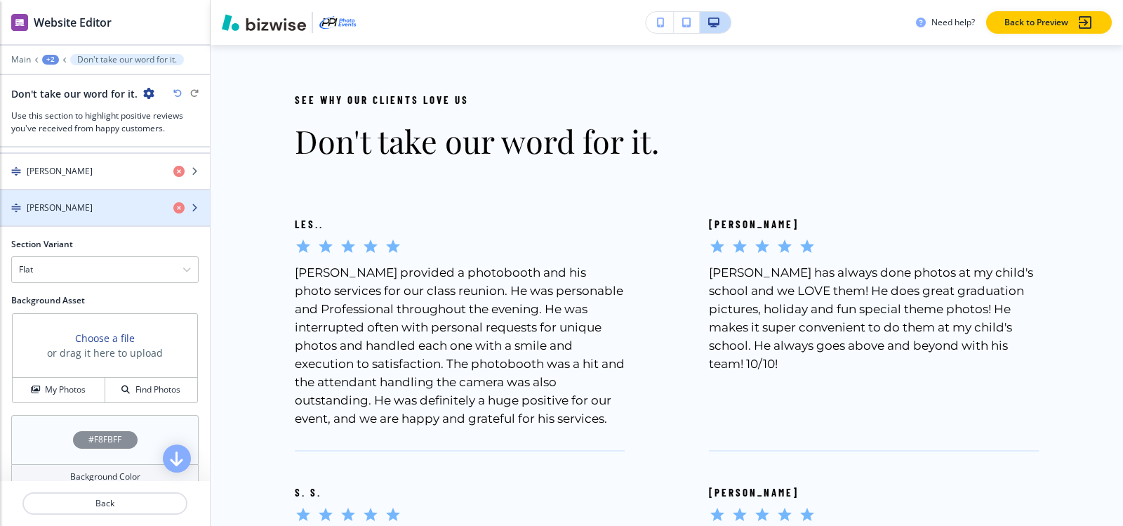
click at [69, 216] on div "button" at bounding box center [105, 219] width 210 height 11
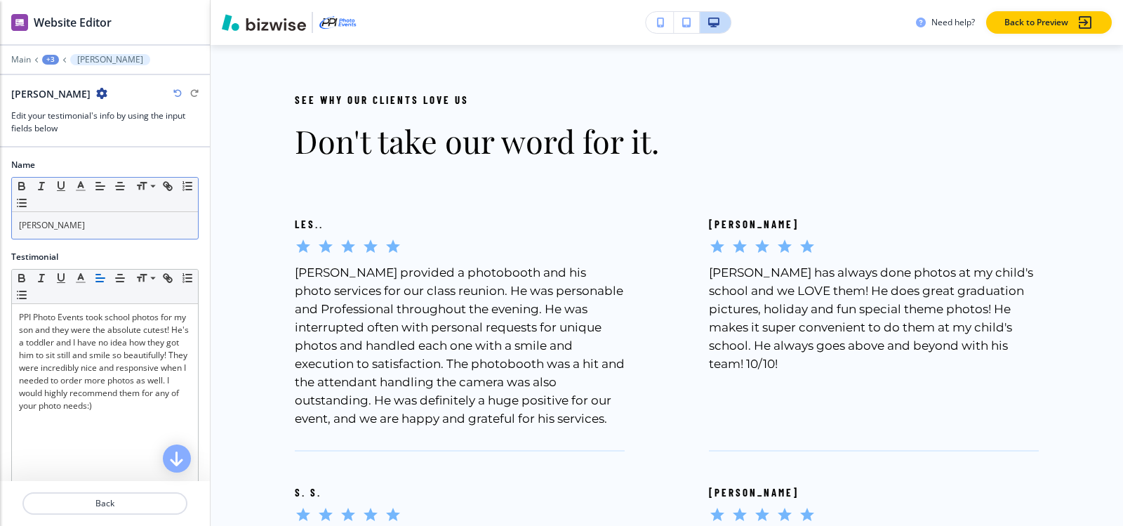
click at [84, 230] on p "[PERSON_NAME]" at bounding box center [105, 225] width 172 height 13
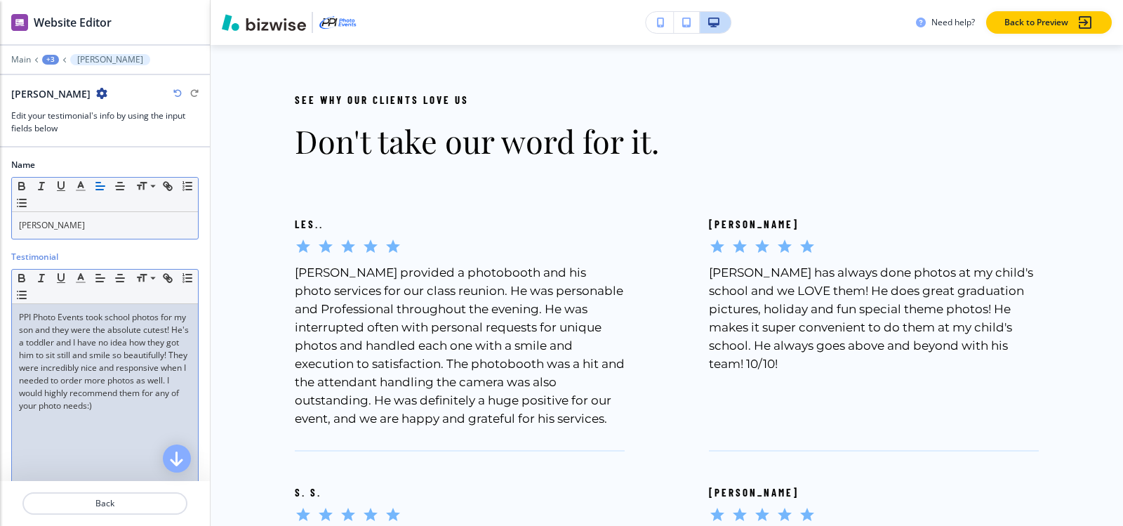
click at [109, 373] on p "PPI Photo Events took school photos for my son and they were the absolute cutes…" at bounding box center [105, 361] width 172 height 101
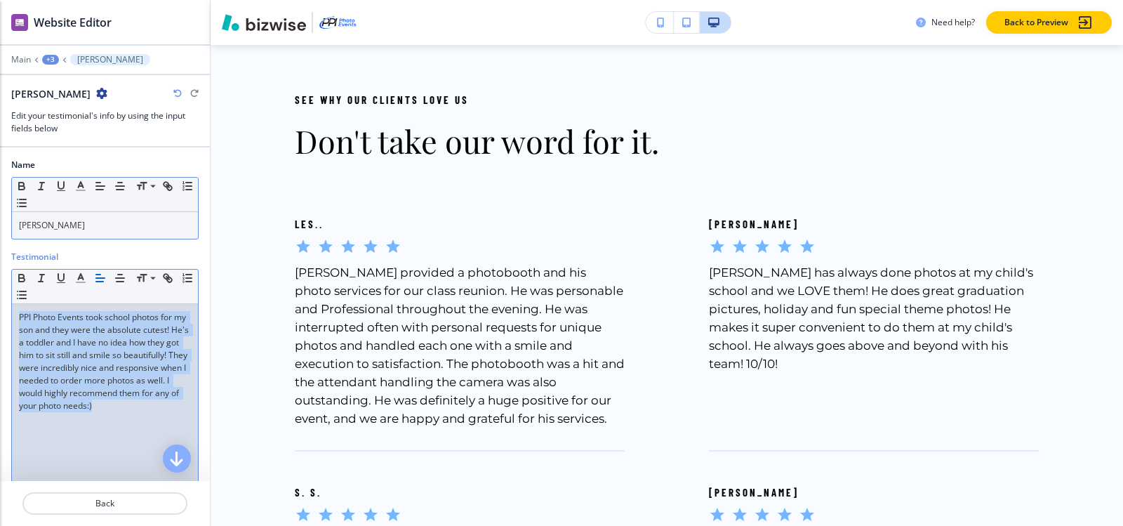
paste div
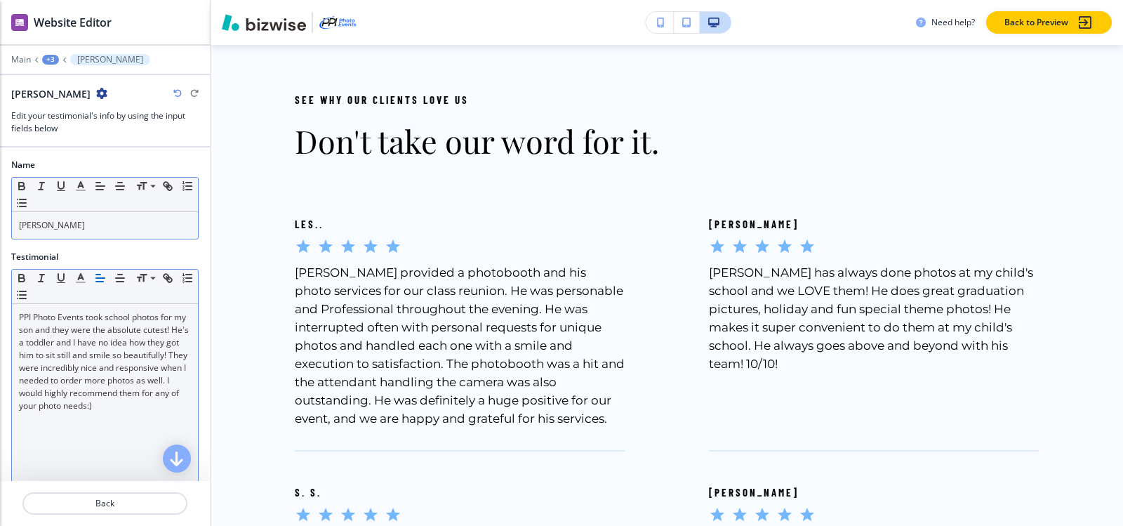
click at [50, 53] on div at bounding box center [105, 50] width 210 height 8
click at [50, 57] on div "+3" at bounding box center [50, 60] width 17 height 10
click at [77, 133] on p "Don't take our word for it." at bounding box center [87, 132] width 72 height 13
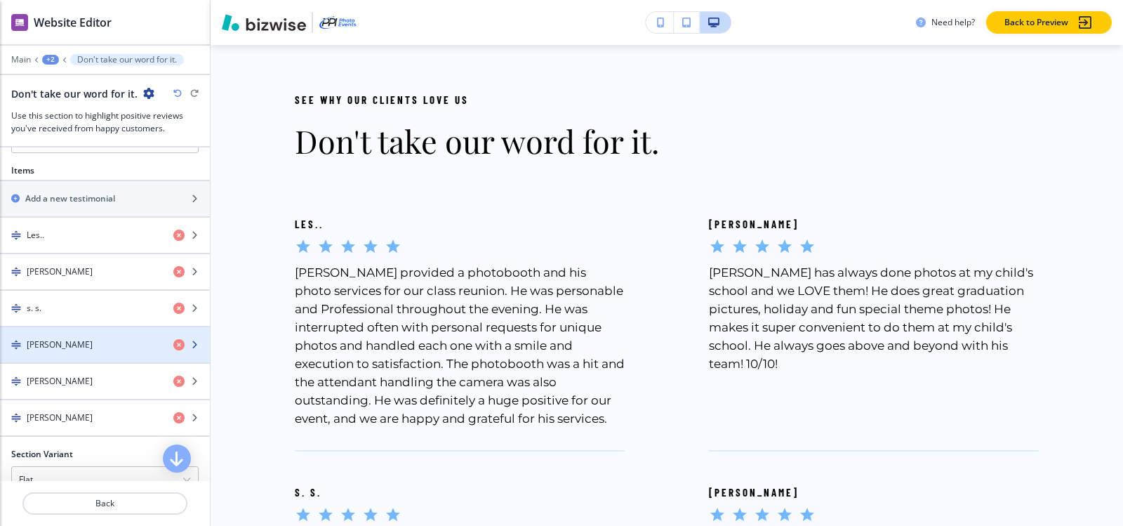
scroll to position [491, 0]
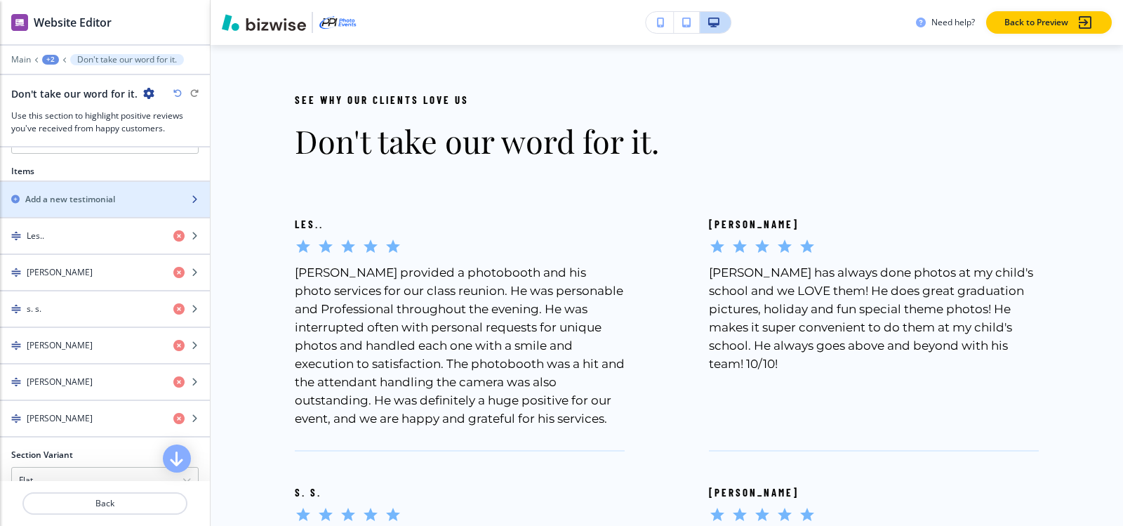
click at [75, 208] on div "button" at bounding box center [105, 211] width 210 height 11
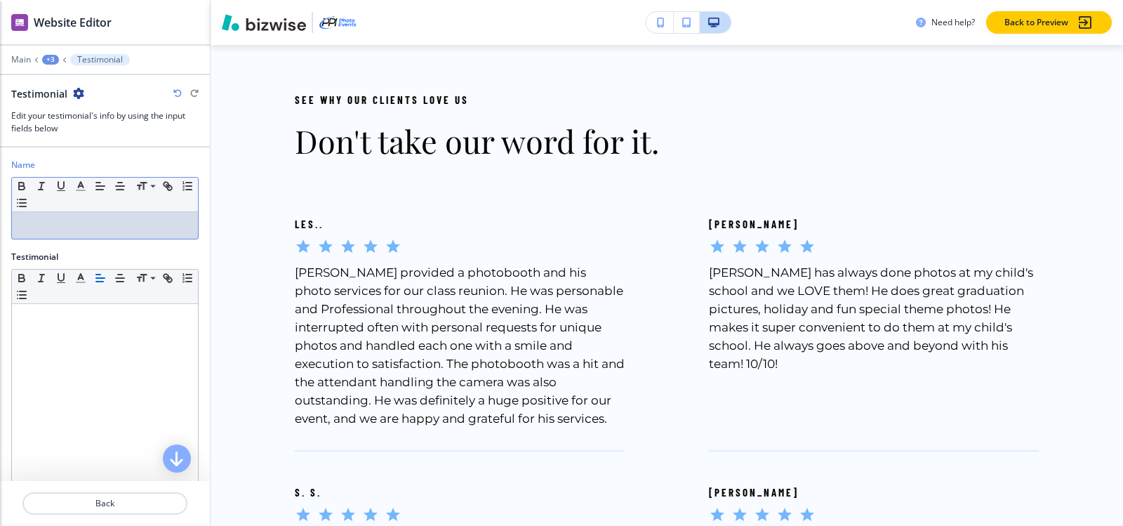
click at [74, 227] on p at bounding box center [105, 225] width 172 height 13
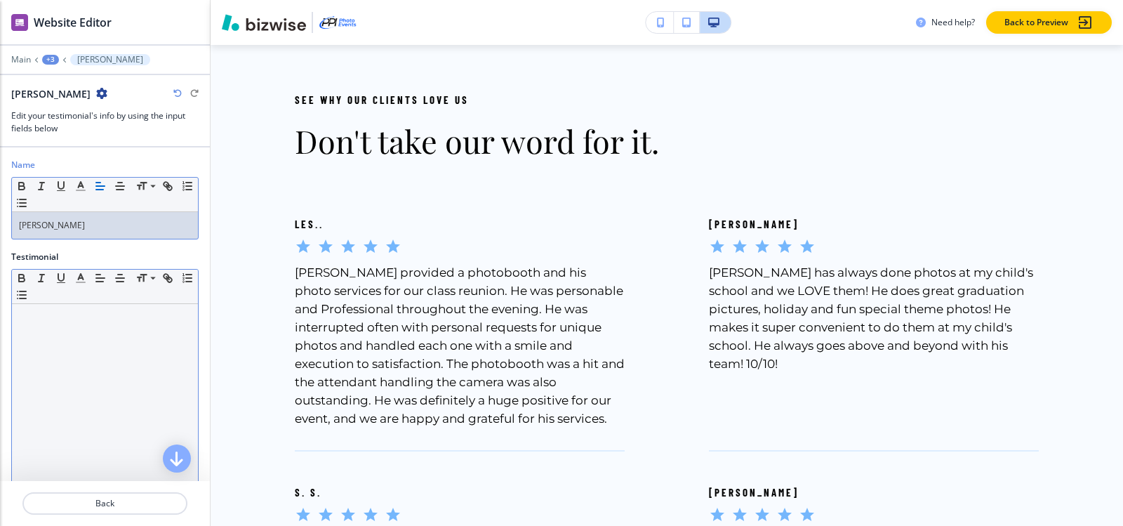
click at [50, 338] on div at bounding box center [105, 395] width 186 height 182
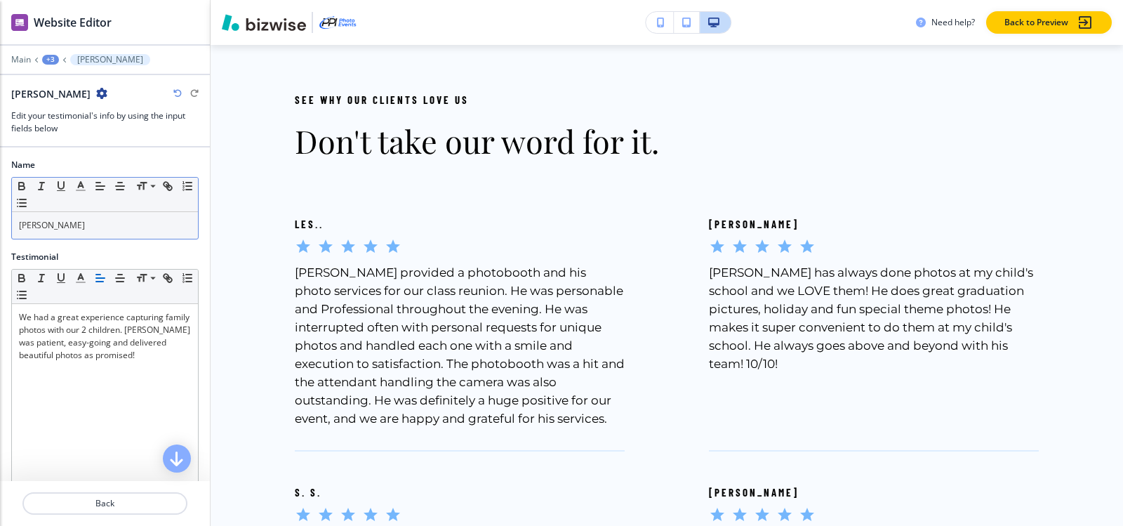
click at [47, 55] on div "+3" at bounding box center [50, 60] width 17 height 10
click at [76, 133] on p "Don't take our word for it." at bounding box center [87, 132] width 72 height 13
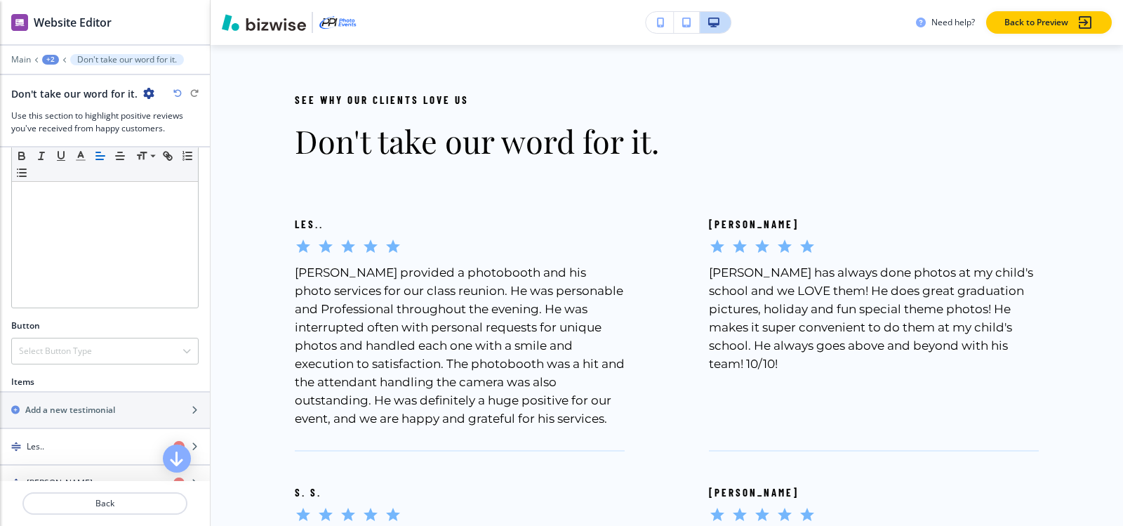
scroll to position [351, 0]
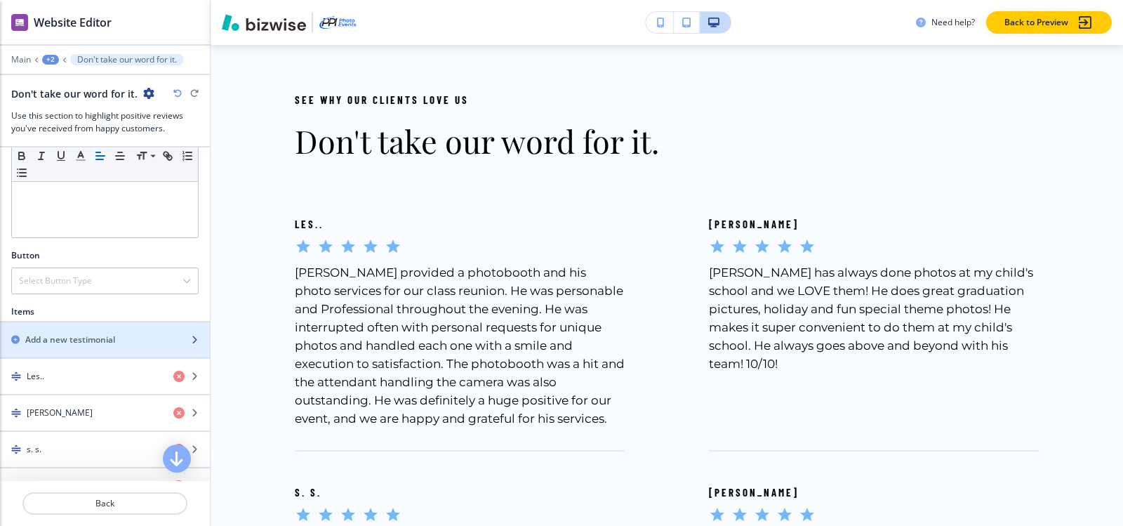
click at [92, 333] on h2 "Add a new testimonial" at bounding box center [70, 339] width 90 height 13
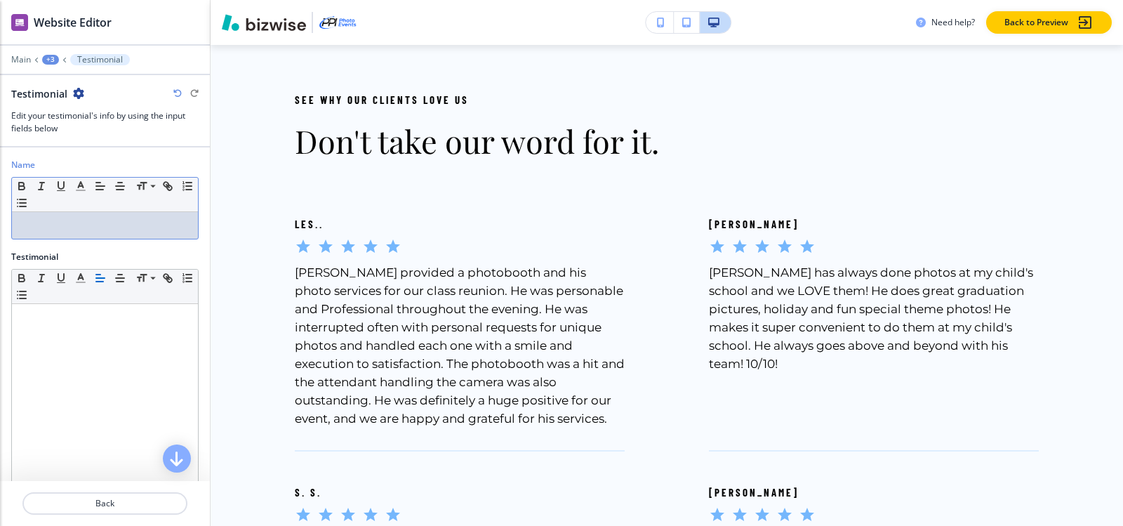
click at [89, 219] on p at bounding box center [105, 225] width 172 height 13
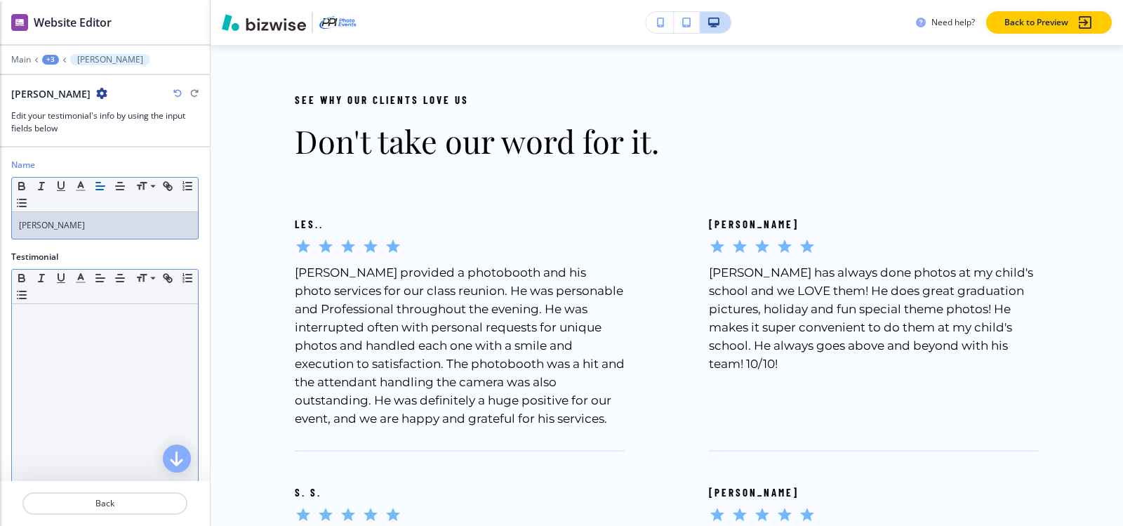
click at [65, 327] on div at bounding box center [105, 395] width 186 height 182
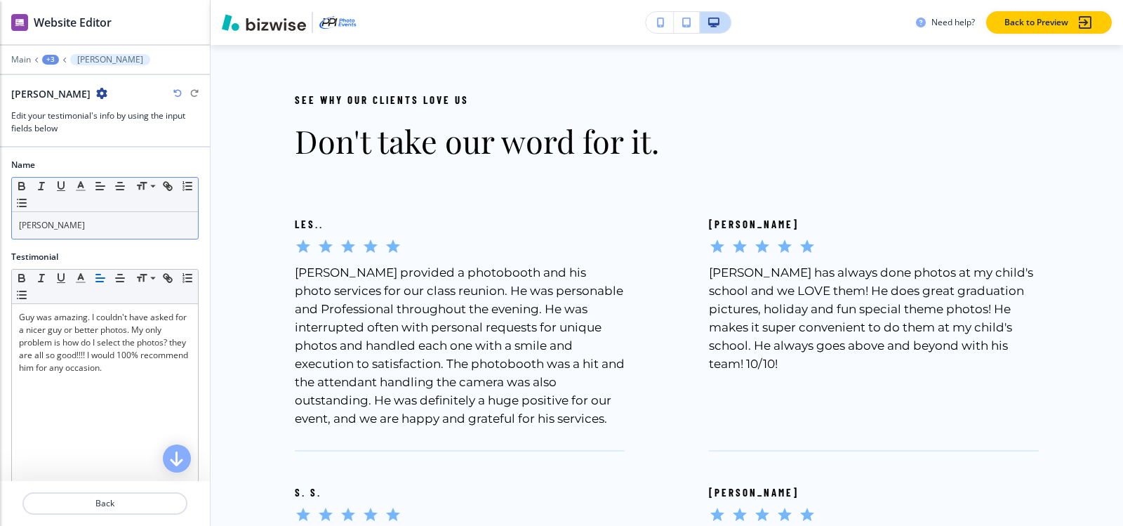
click at [52, 58] on div "+3" at bounding box center [50, 60] width 17 height 10
click at [73, 135] on p "Don't take our word for it." at bounding box center [87, 132] width 72 height 13
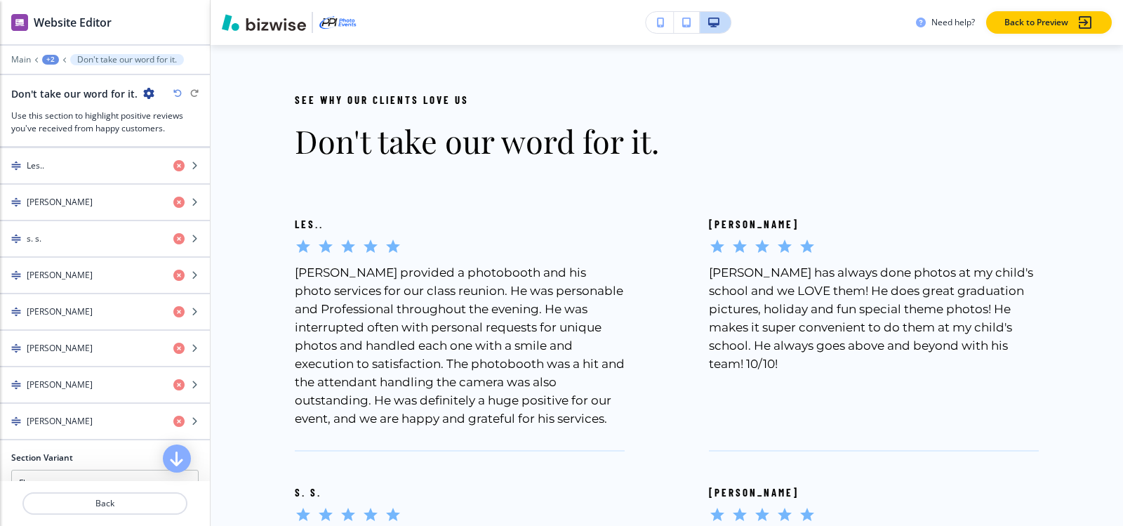
scroll to position [421, 0]
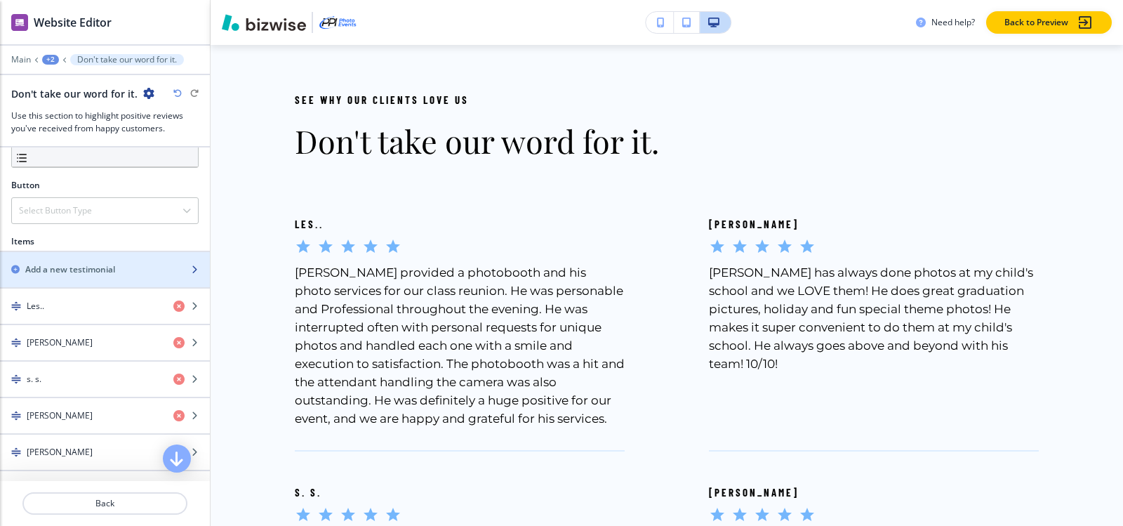
click at [85, 279] on div "button" at bounding box center [105, 281] width 210 height 11
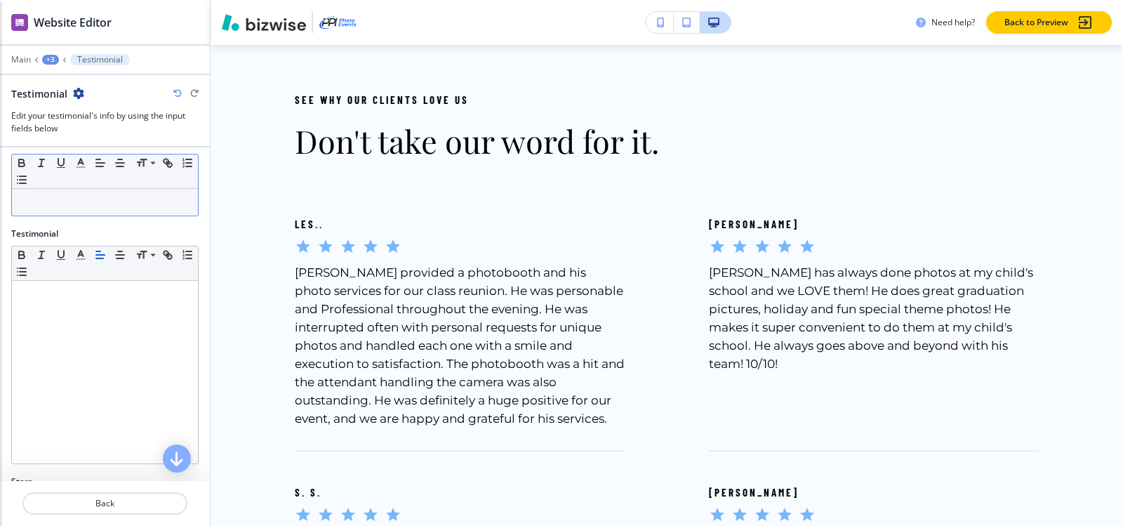
scroll to position [0, 0]
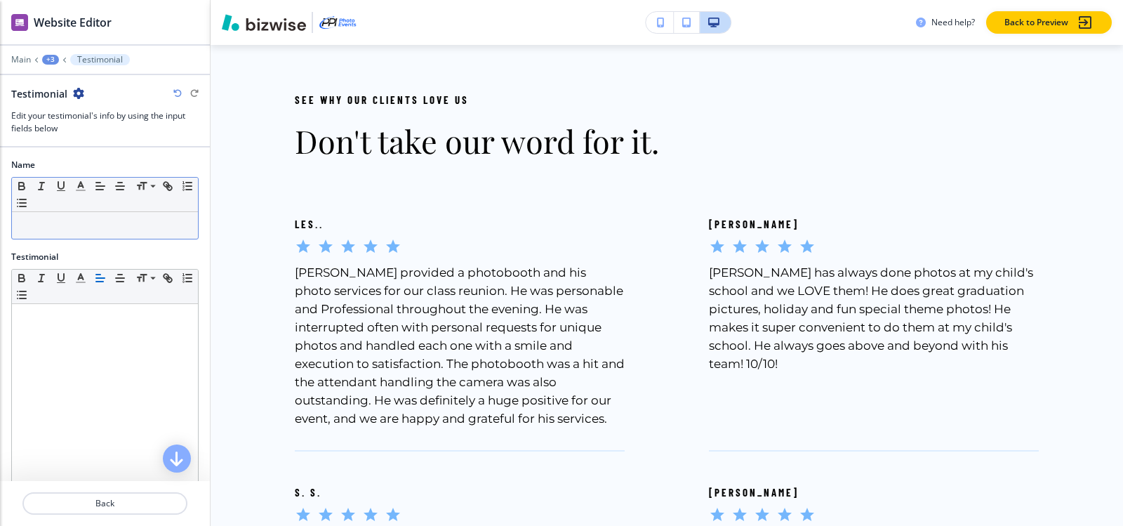
click at [84, 224] on p at bounding box center [105, 225] width 172 height 13
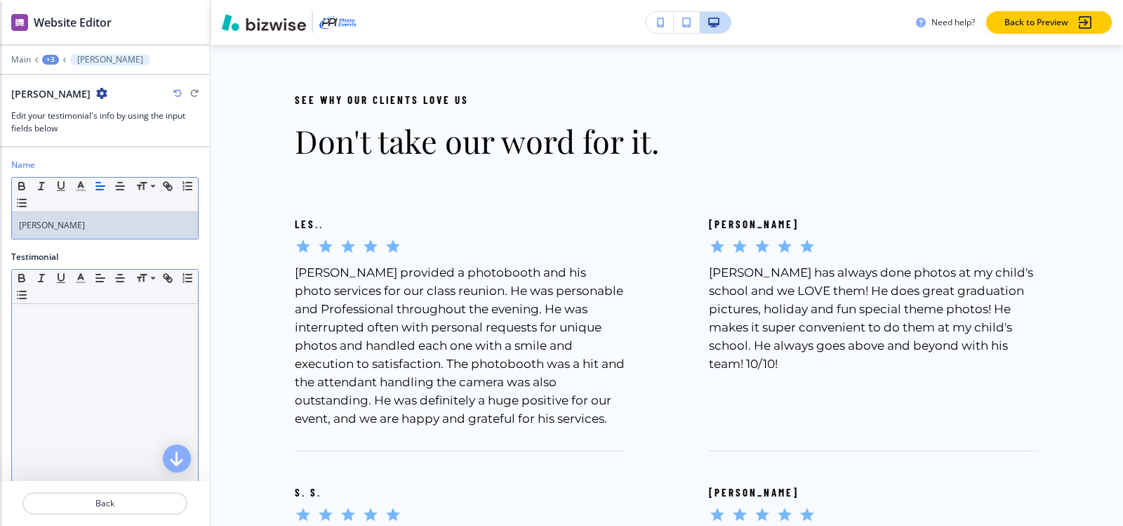
click at [21, 323] on p at bounding box center [105, 317] width 172 height 13
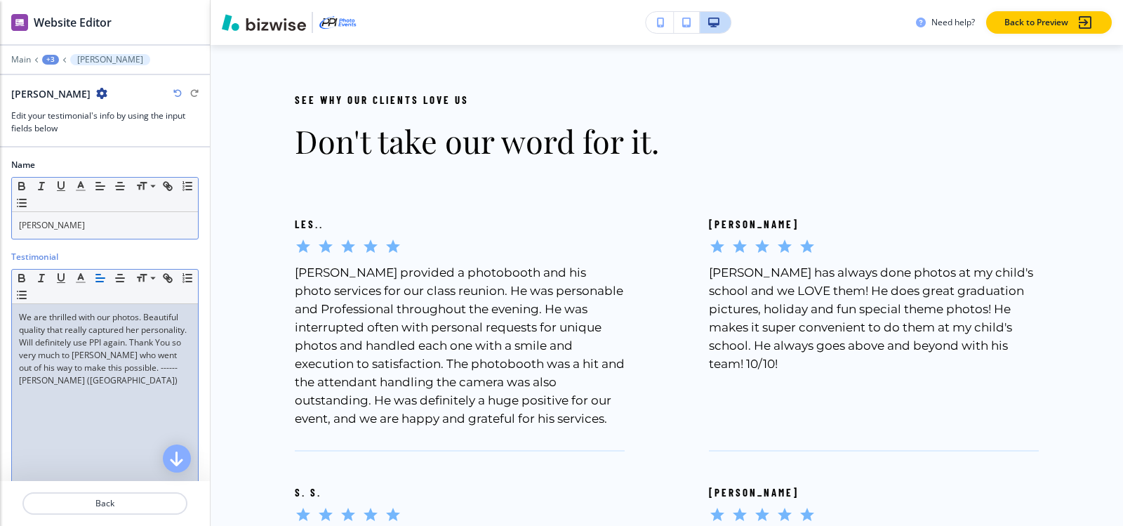
click at [54, 59] on div "+3" at bounding box center [50, 60] width 17 height 10
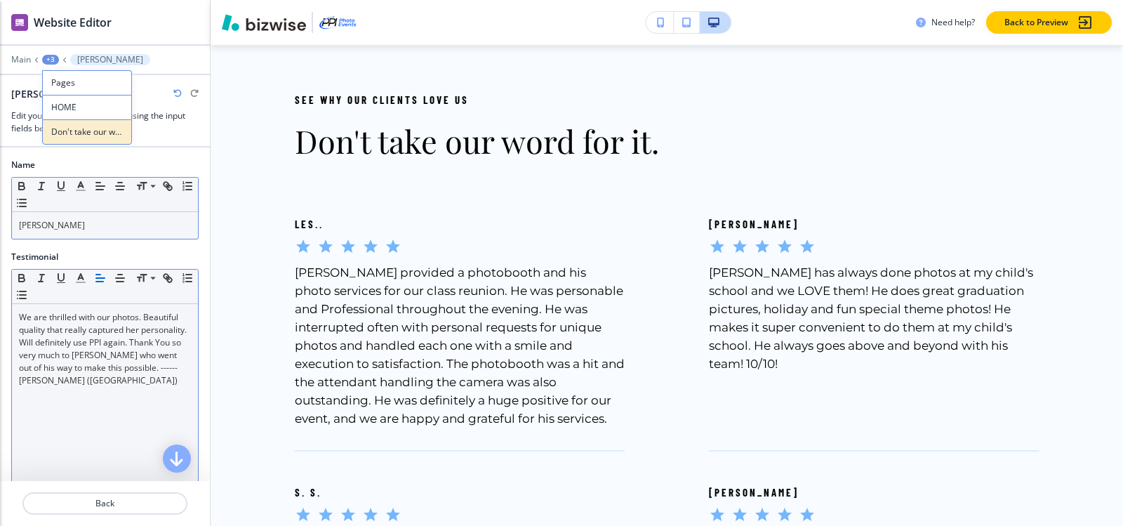
click at [74, 131] on p "Don't take our word for it." at bounding box center [87, 132] width 72 height 13
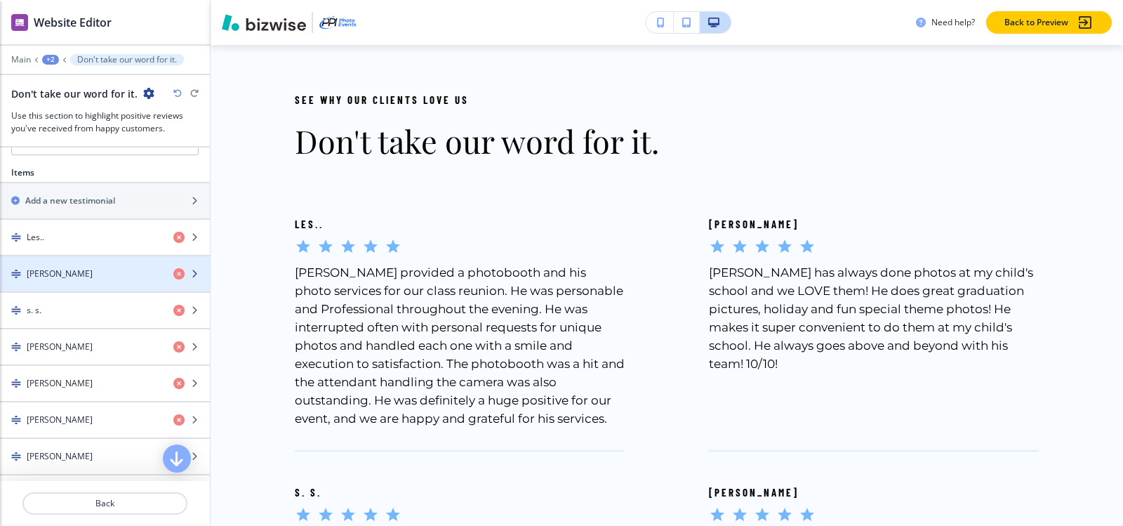
scroll to position [491, 0]
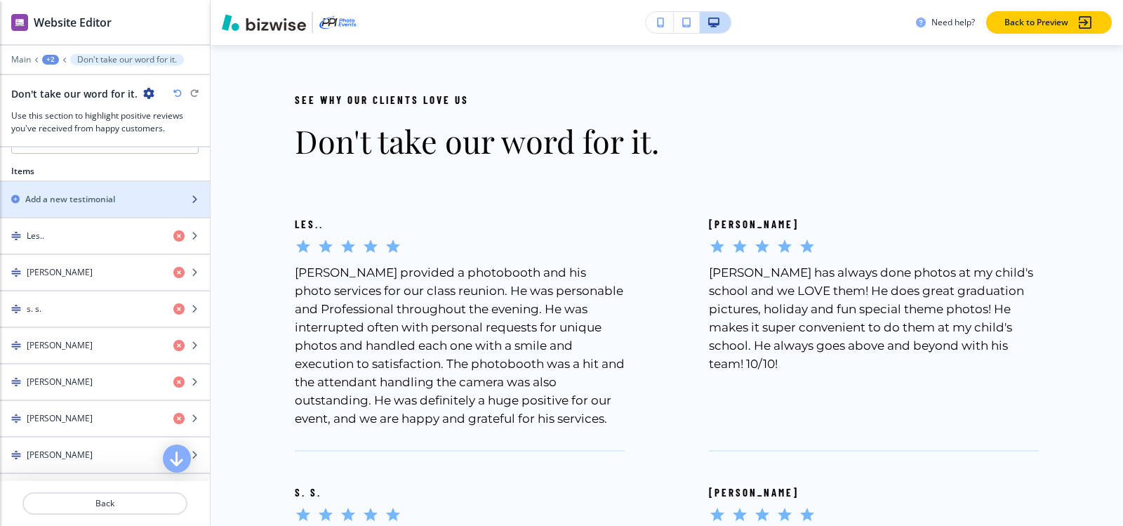
click at [69, 199] on h2 "Add a new testimonial" at bounding box center [70, 199] width 90 height 13
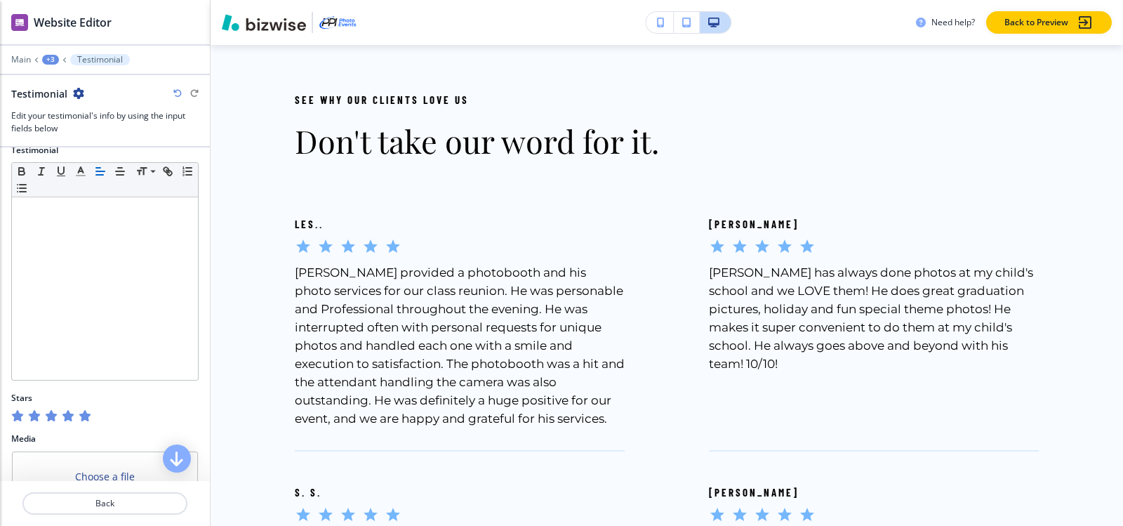
scroll to position [0, 0]
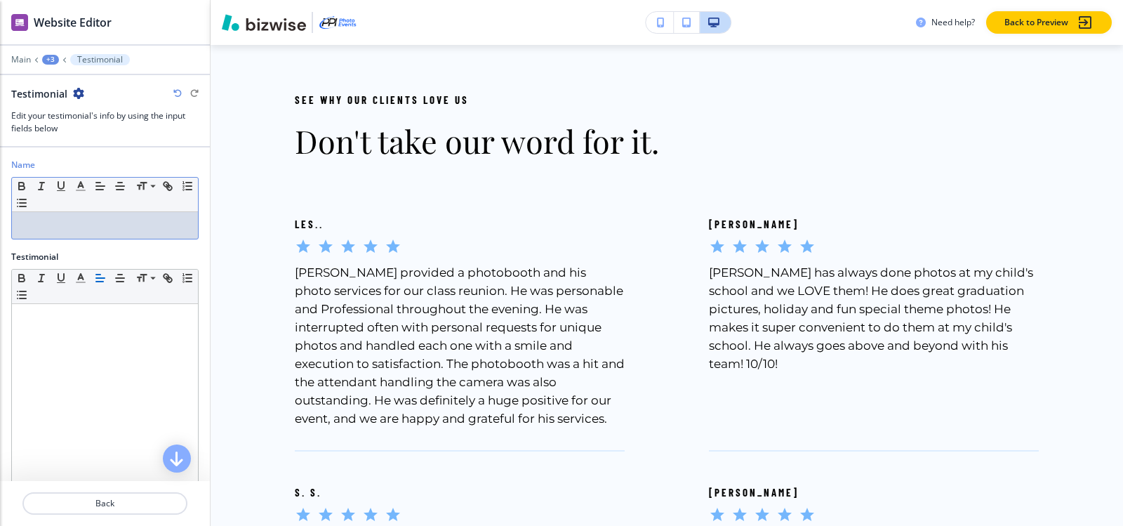
click at [68, 225] on p at bounding box center [105, 225] width 172 height 13
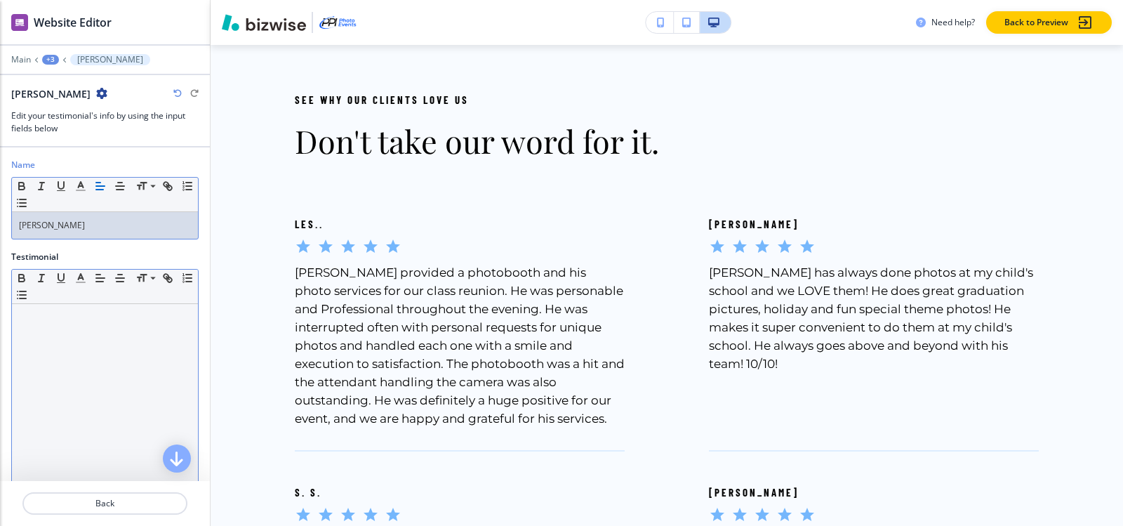
click at [36, 323] on p at bounding box center [105, 317] width 172 height 13
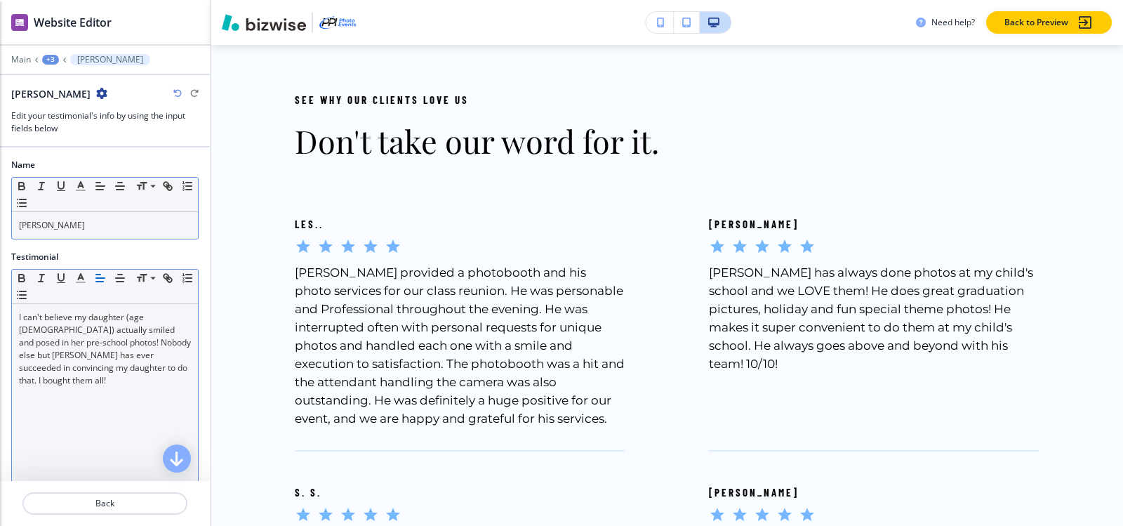
click at [51, 60] on div "+3" at bounding box center [50, 60] width 17 height 10
click at [69, 130] on p "Don't take our word for it." at bounding box center [87, 132] width 72 height 13
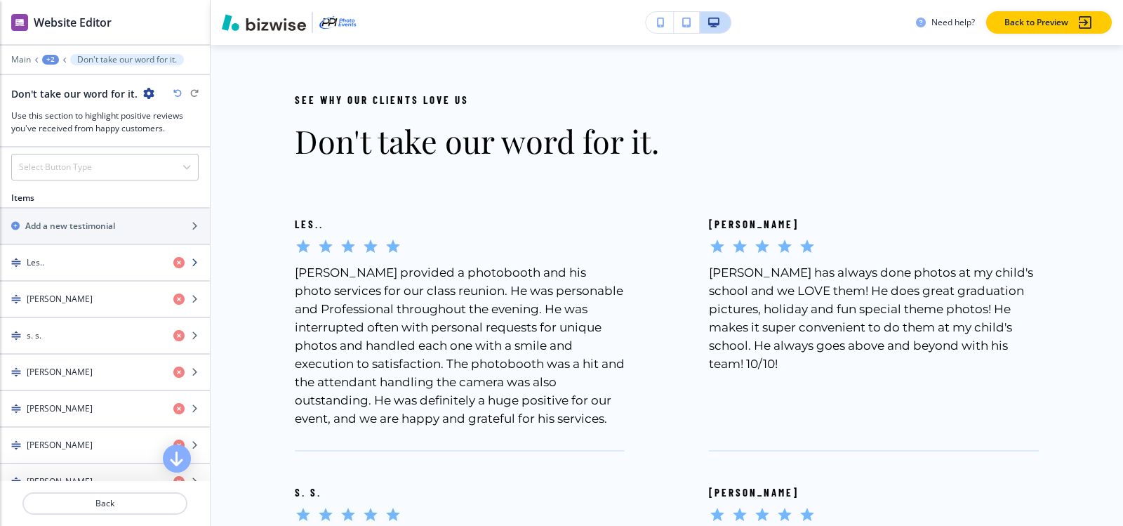
scroll to position [491, 0]
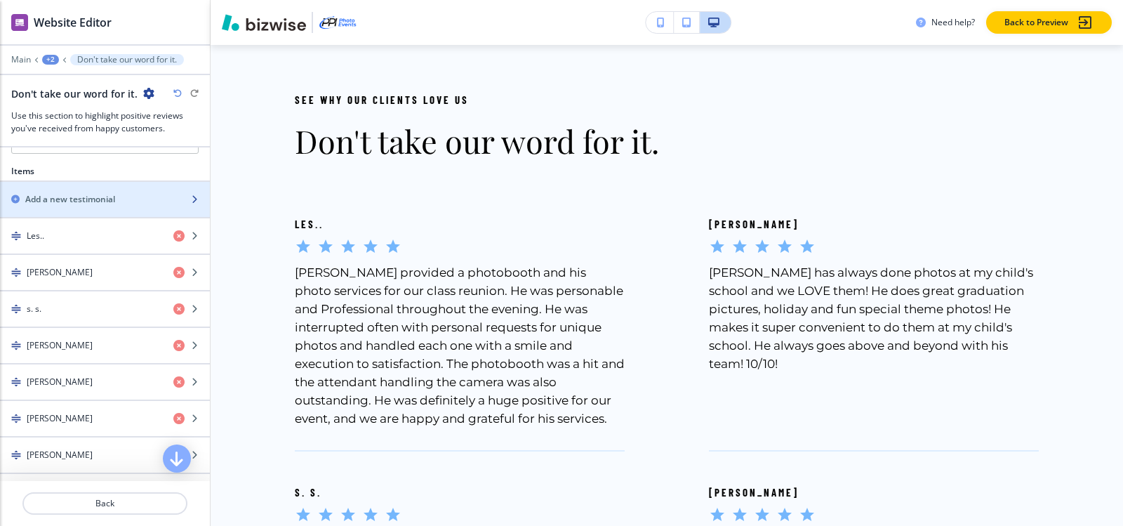
click at [66, 208] on div "button" at bounding box center [105, 211] width 210 height 11
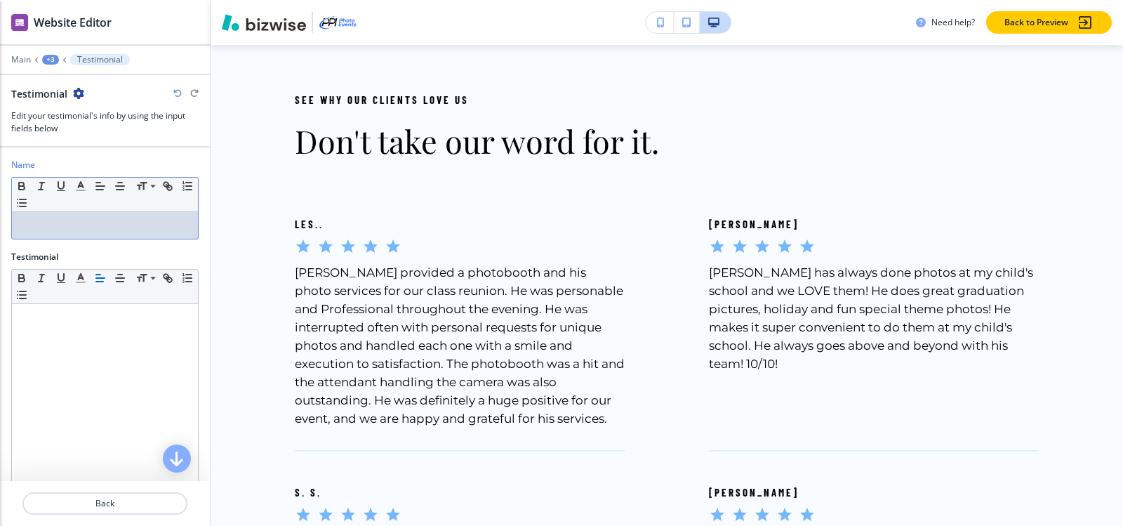
click at [79, 233] on div at bounding box center [105, 225] width 186 height 27
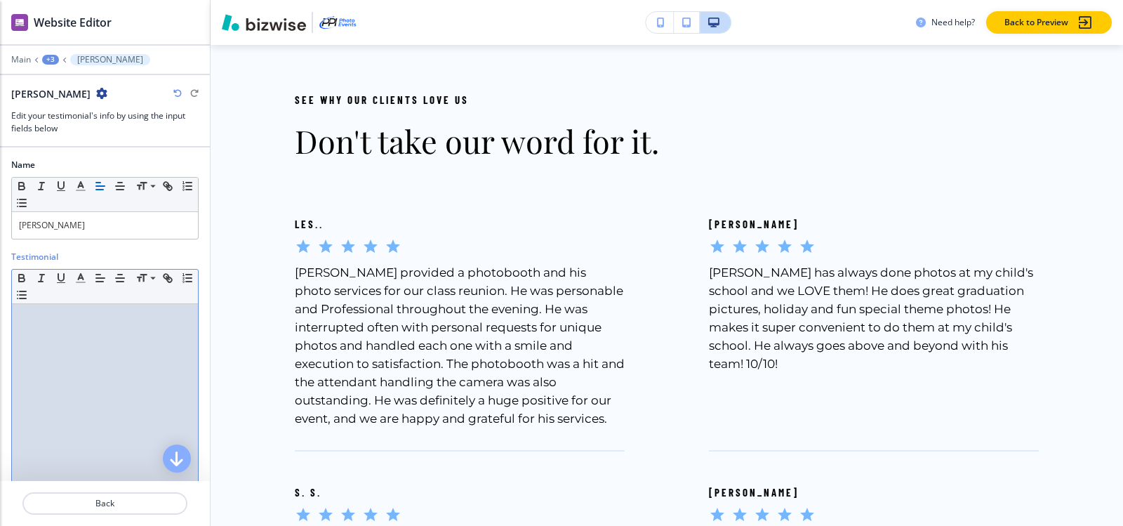
click at [35, 319] on p at bounding box center [105, 317] width 172 height 13
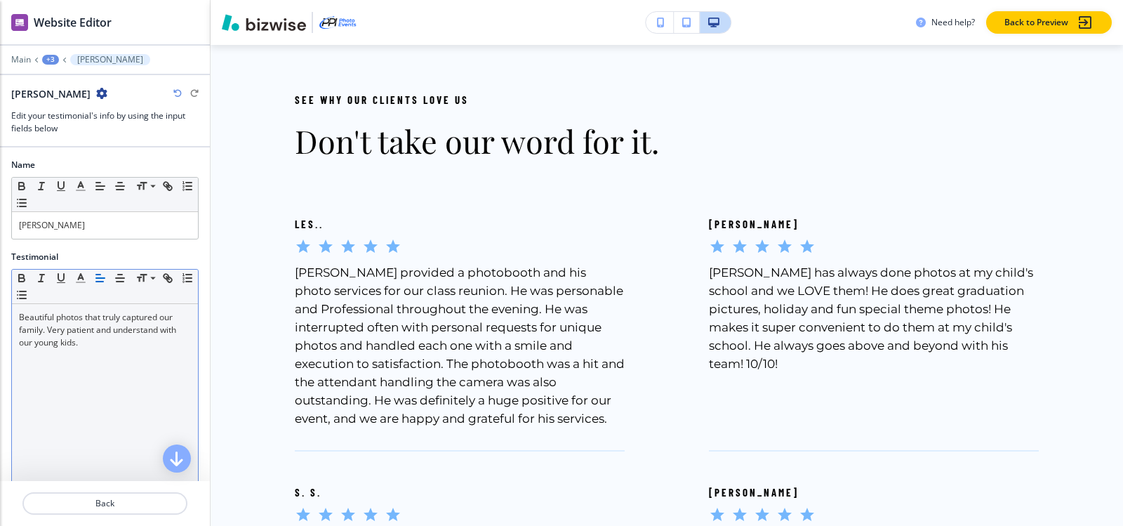
click at [53, 55] on div "+3" at bounding box center [50, 60] width 17 height 10
click at [69, 134] on p "Don't take our word for it." at bounding box center [87, 132] width 72 height 13
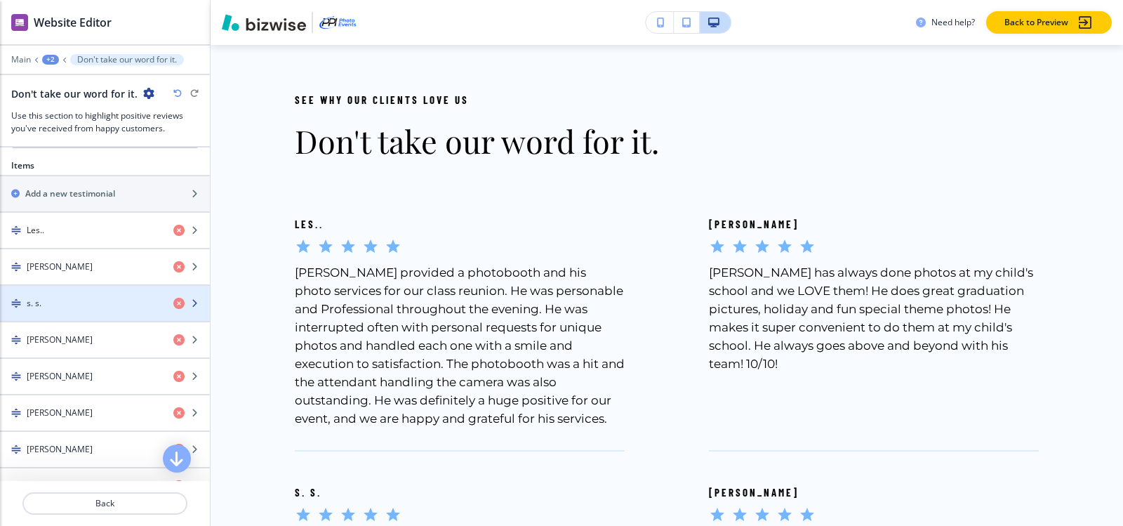
scroll to position [420, 0]
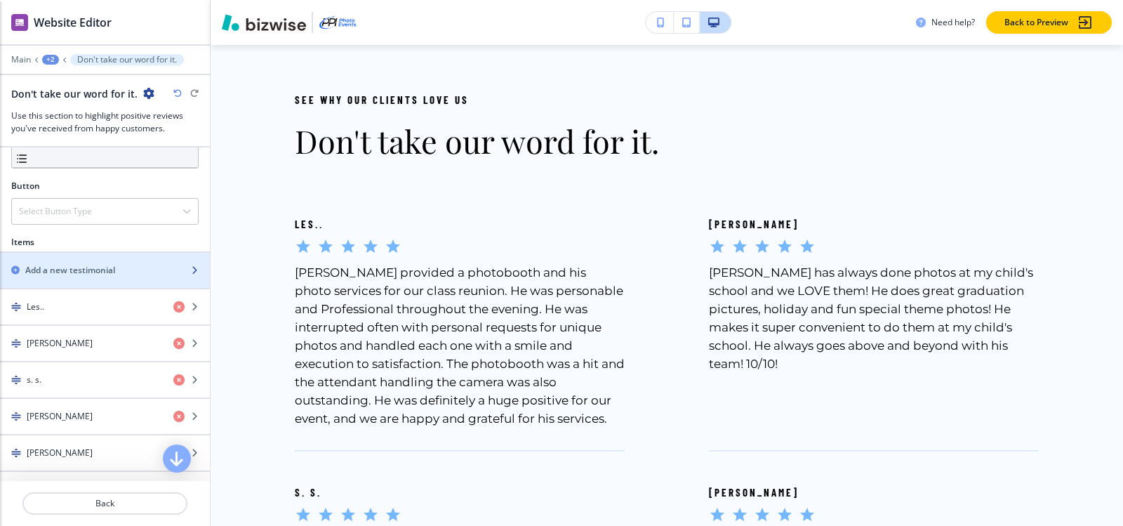
click at [97, 277] on div "button" at bounding box center [105, 281] width 210 height 11
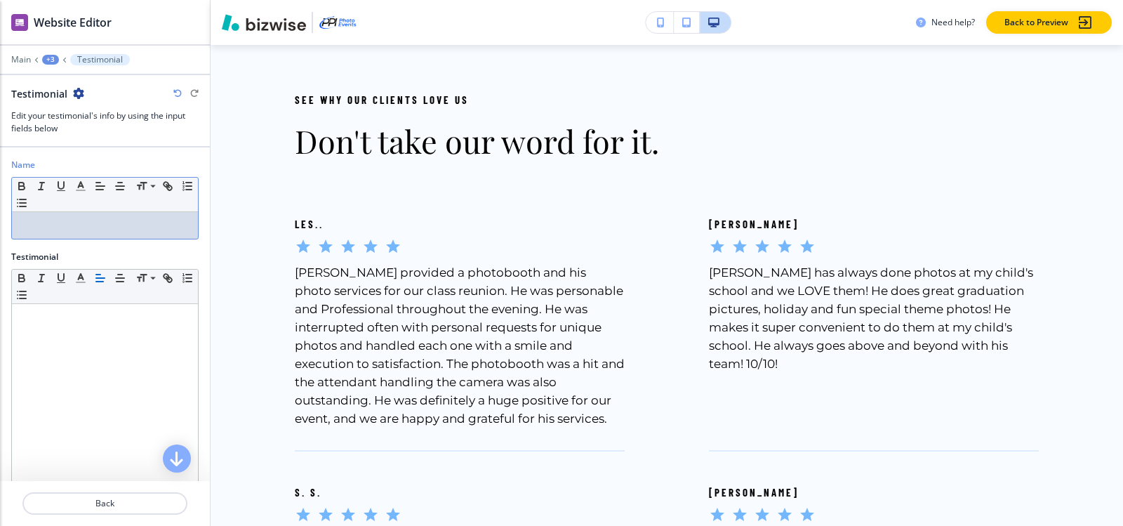
click at [79, 220] on p at bounding box center [105, 225] width 172 height 13
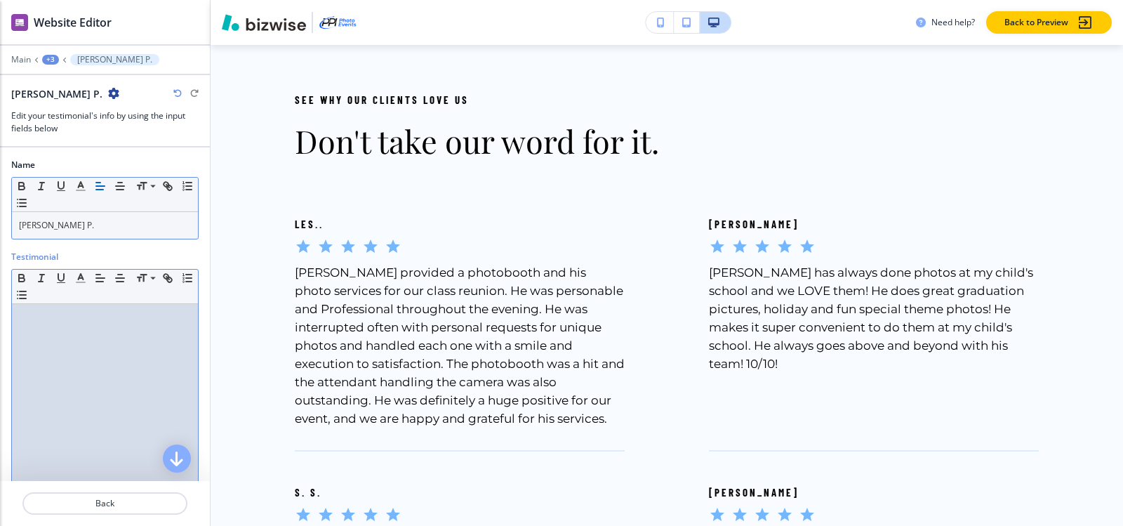
click at [67, 316] on p at bounding box center [105, 317] width 172 height 13
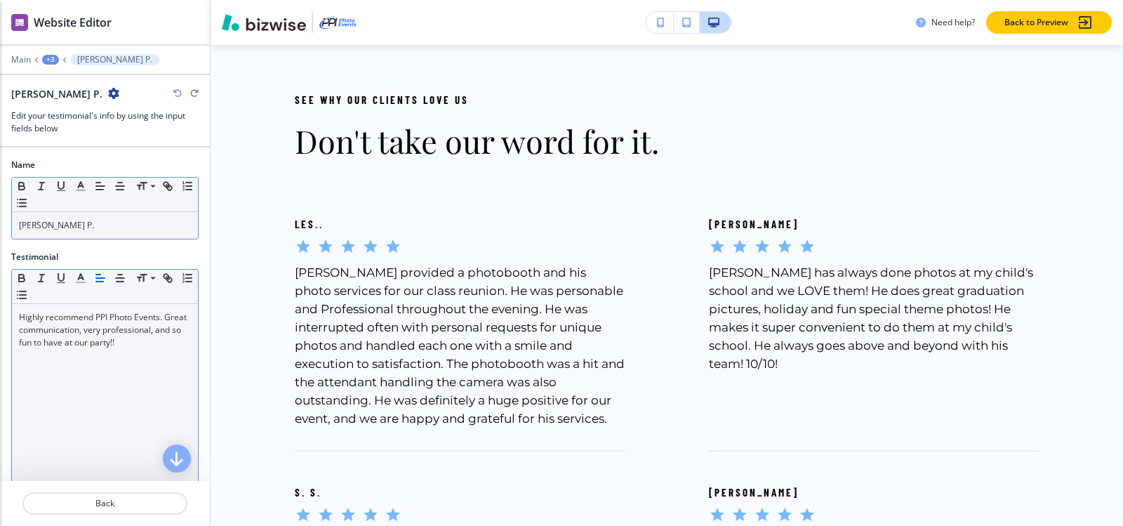
click at [54, 62] on div "+3" at bounding box center [50, 60] width 17 height 10
click at [89, 139] on button "Don't take our word for it." at bounding box center [87, 131] width 90 height 25
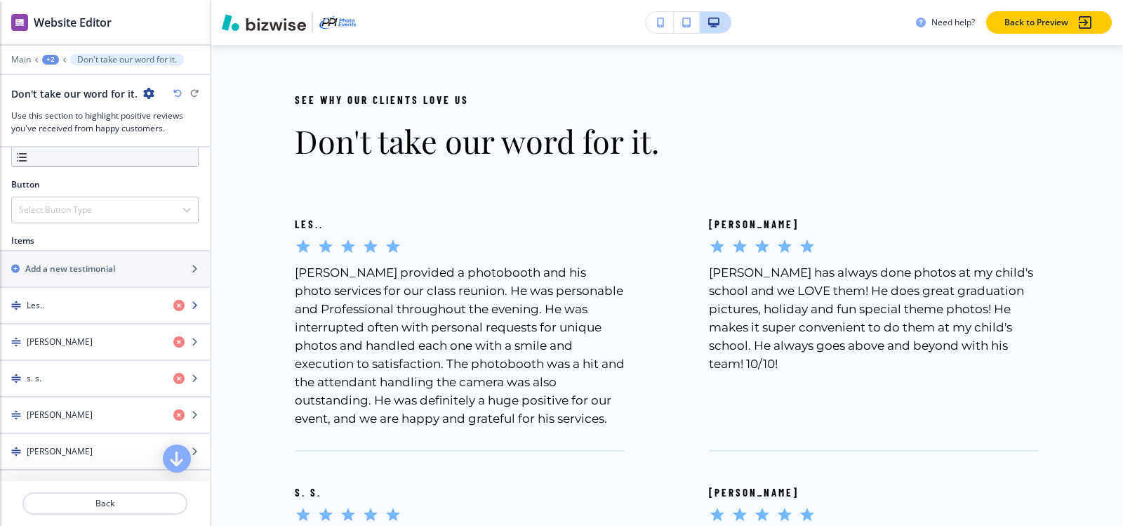
scroll to position [491, 0]
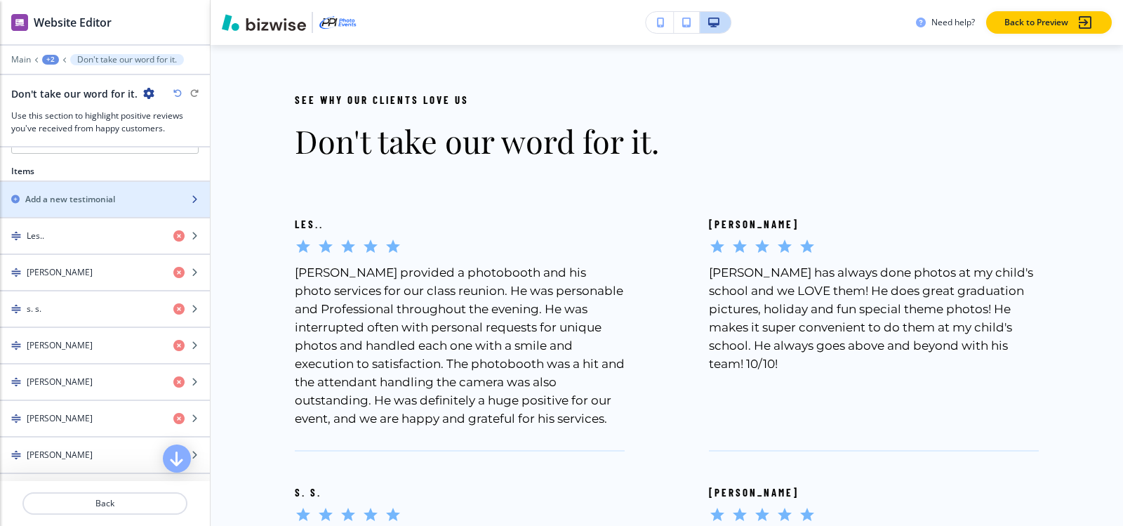
click at [67, 206] on div "button" at bounding box center [105, 211] width 210 height 11
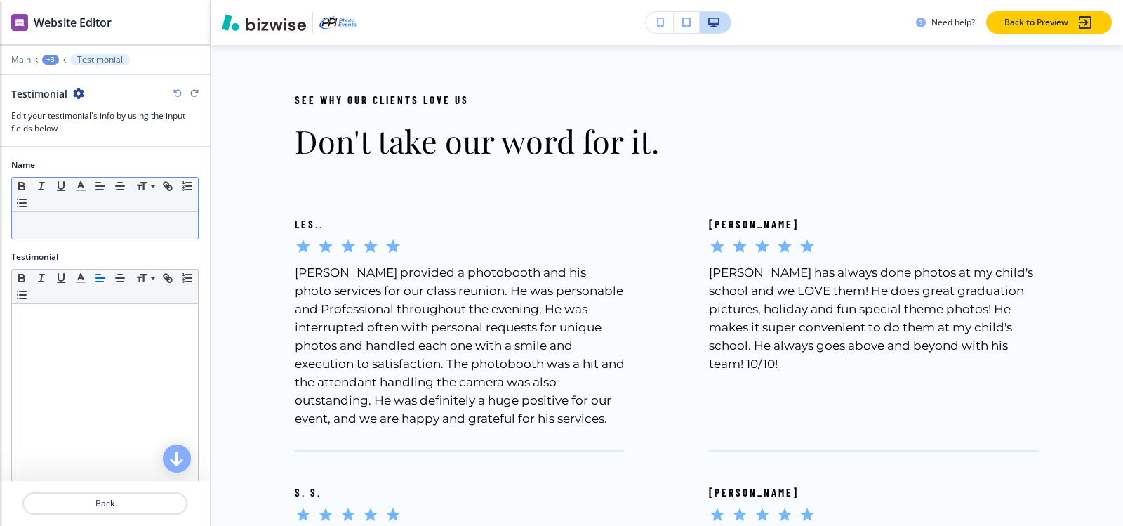
click at [67, 219] on p at bounding box center [105, 225] width 172 height 13
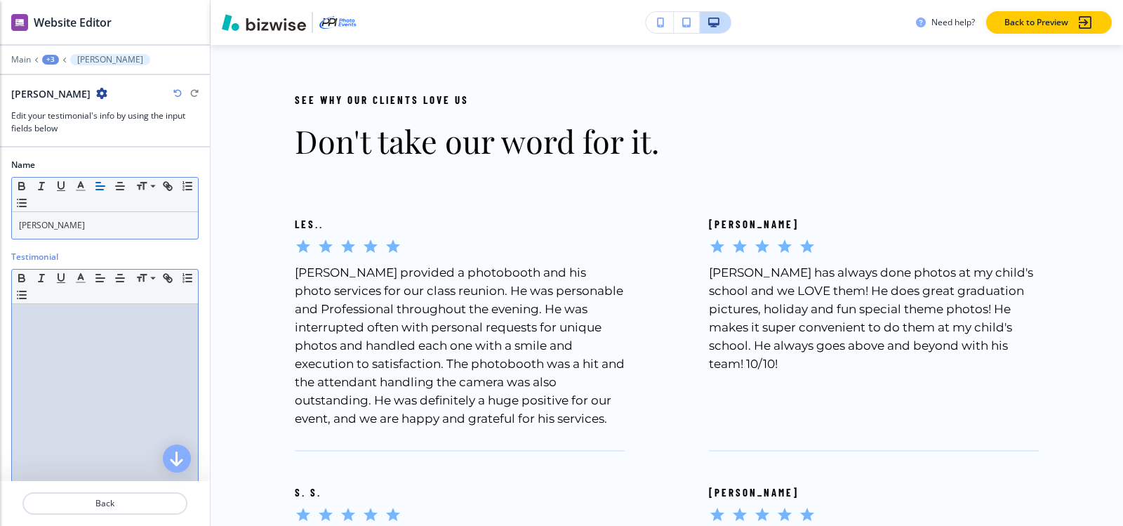
click at [21, 341] on div at bounding box center [105, 395] width 186 height 182
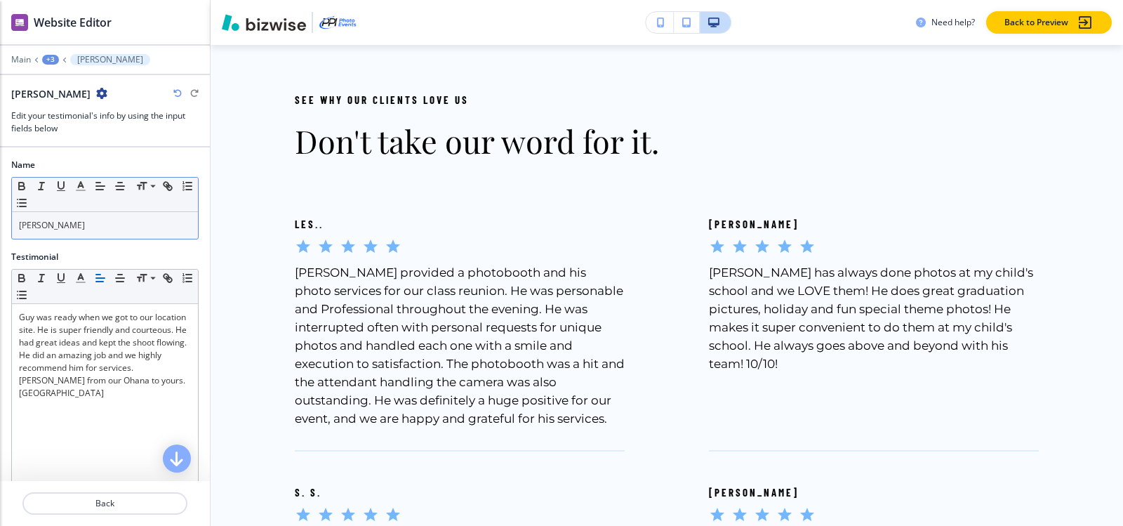
click at [48, 55] on div "+3" at bounding box center [50, 60] width 17 height 10
click at [79, 133] on p "Don't take our word for it." at bounding box center [87, 132] width 72 height 13
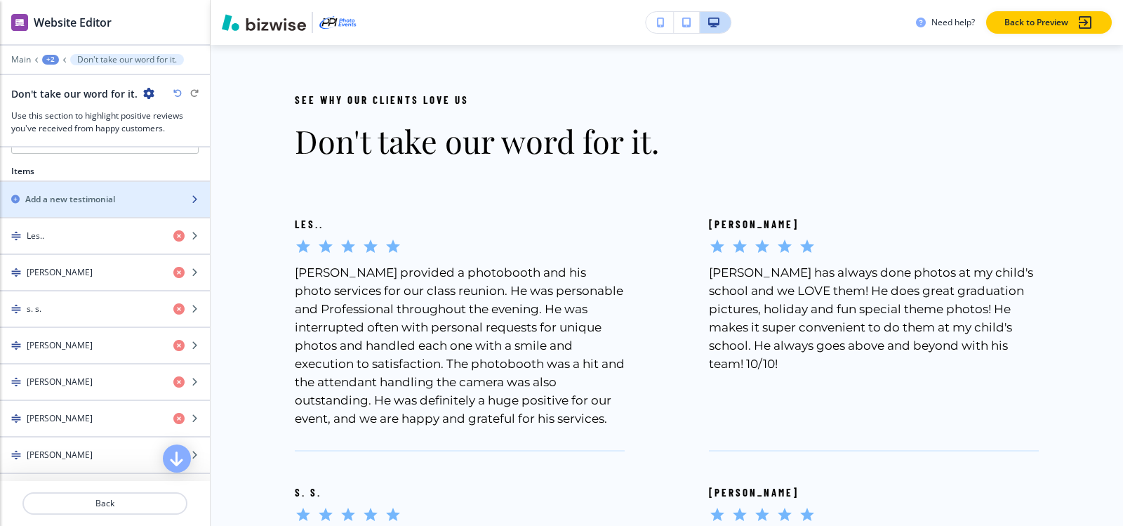
click at [70, 206] on div "button" at bounding box center [105, 211] width 210 height 11
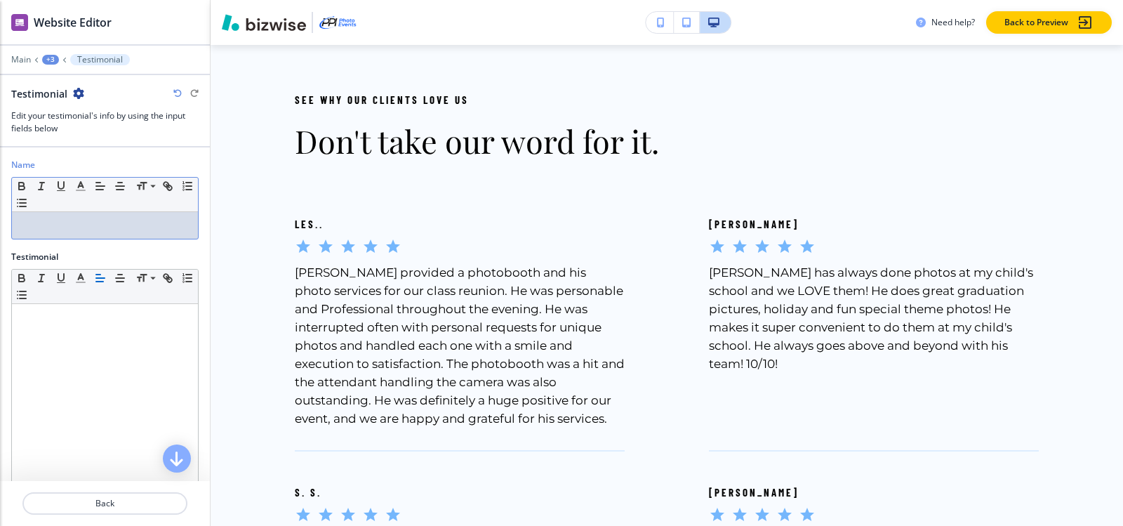
click at [74, 227] on p at bounding box center [105, 225] width 172 height 13
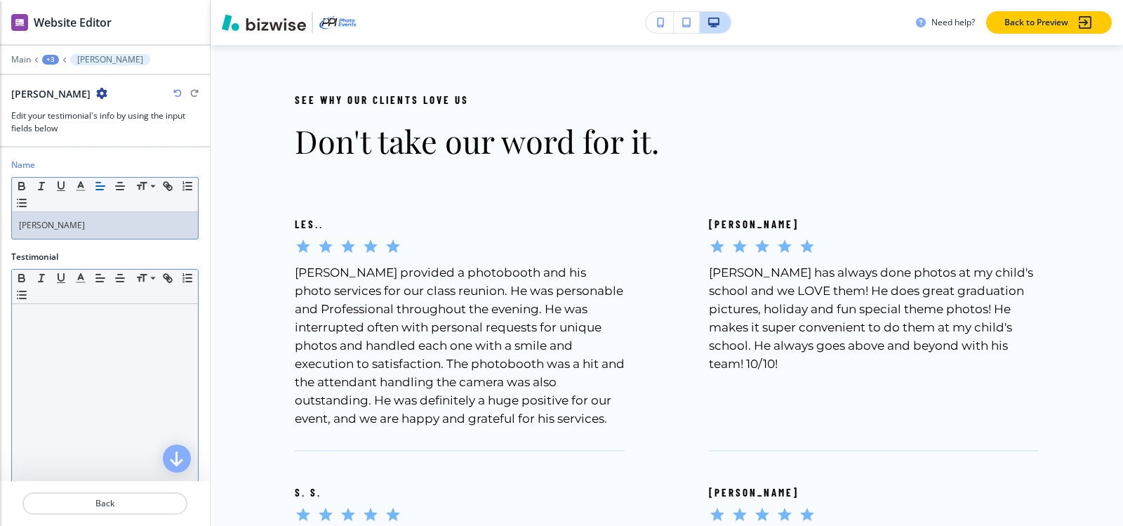
click at [64, 328] on div at bounding box center [105, 395] width 186 height 182
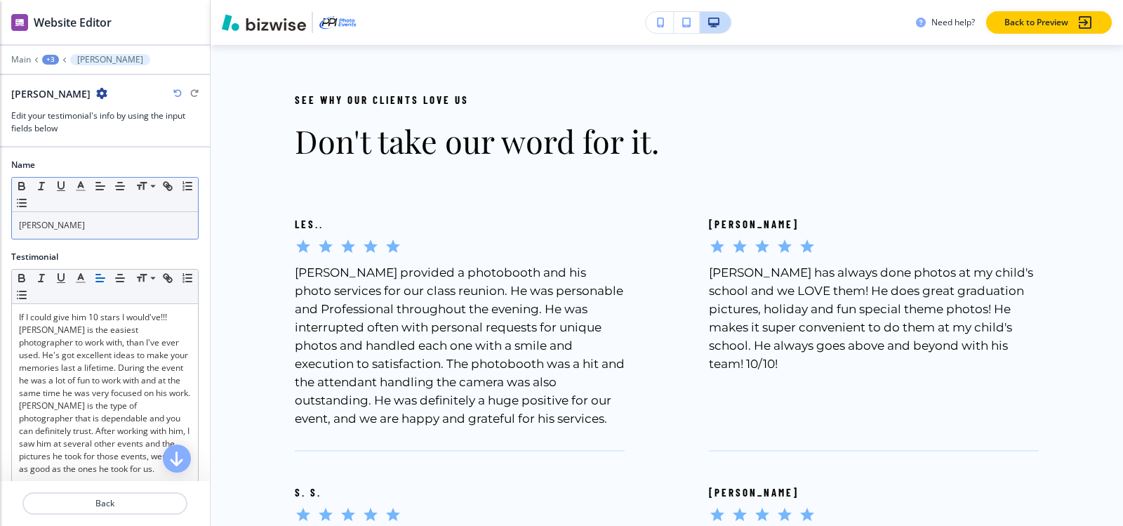
click at [47, 57] on div "+3" at bounding box center [50, 60] width 17 height 10
click at [94, 128] on p "Don't take our word for it." at bounding box center [87, 132] width 72 height 13
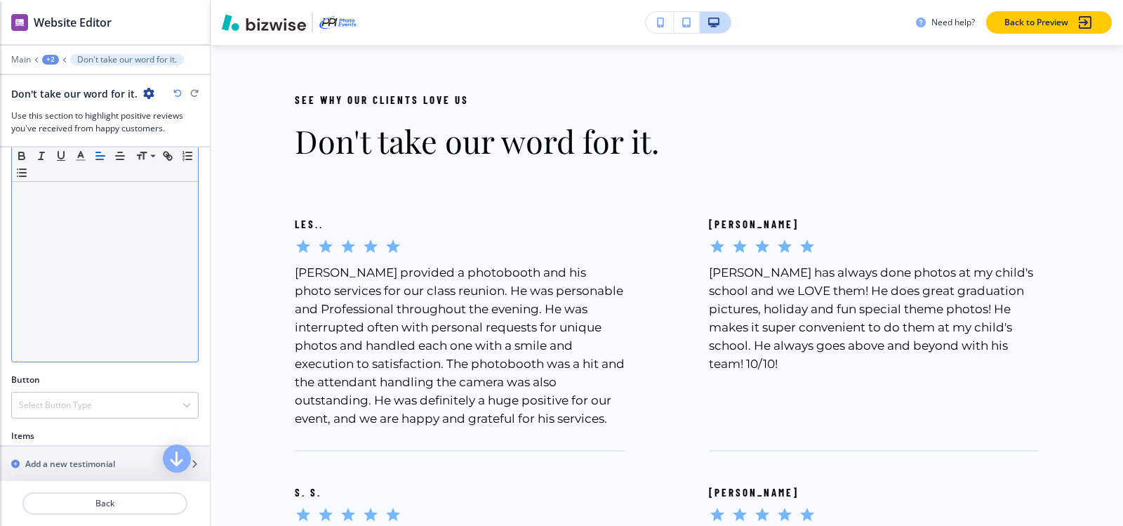
scroll to position [351, 0]
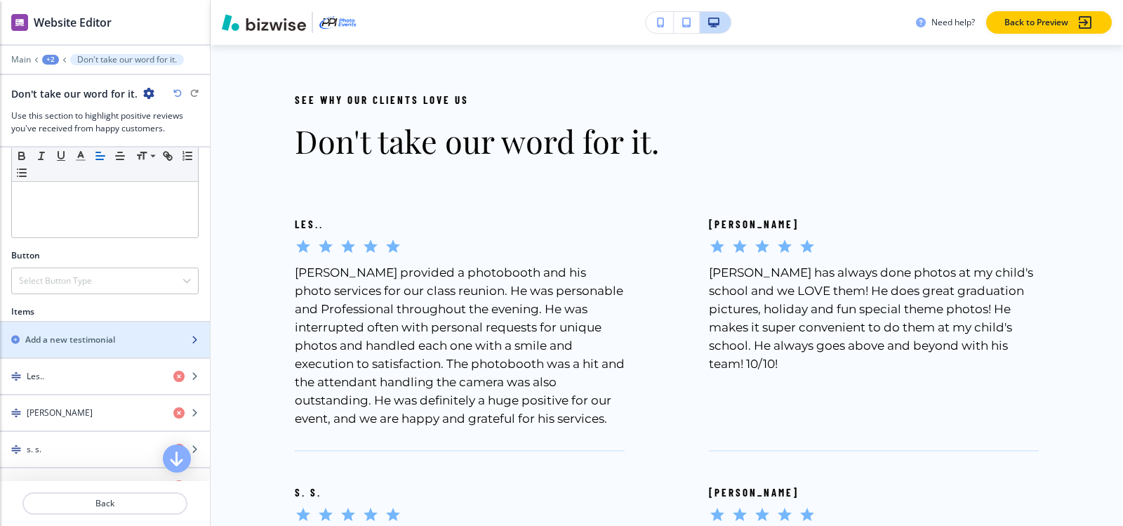
click at [93, 333] on h2 "Add a new testimonial" at bounding box center [70, 339] width 90 height 13
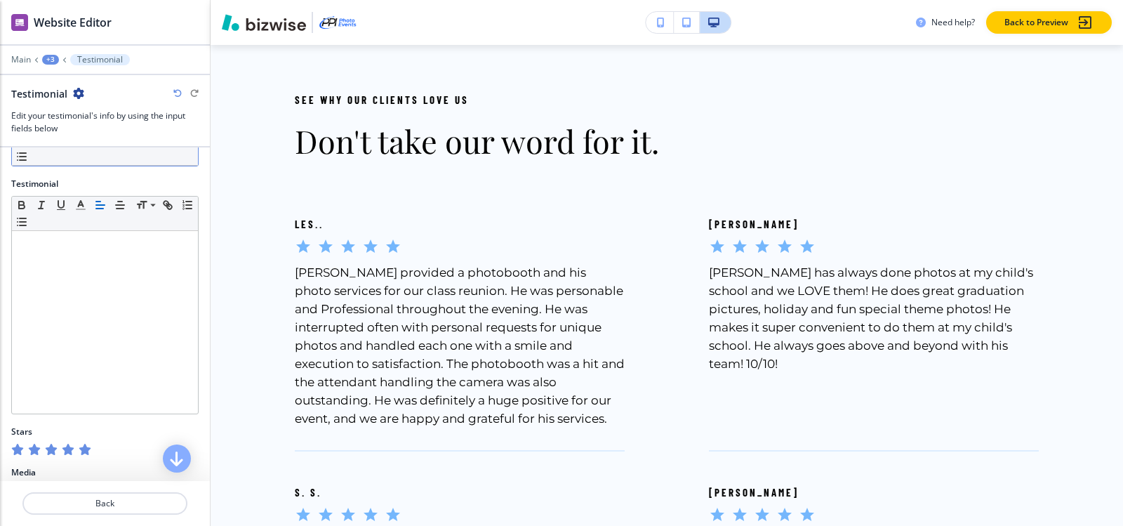
scroll to position [0, 0]
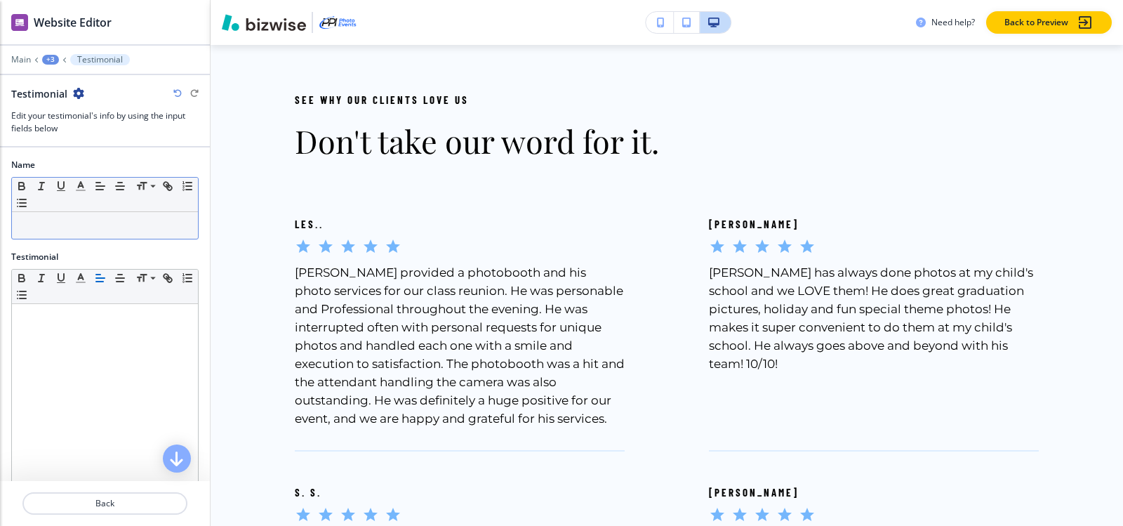
click at [89, 222] on p at bounding box center [105, 225] width 172 height 13
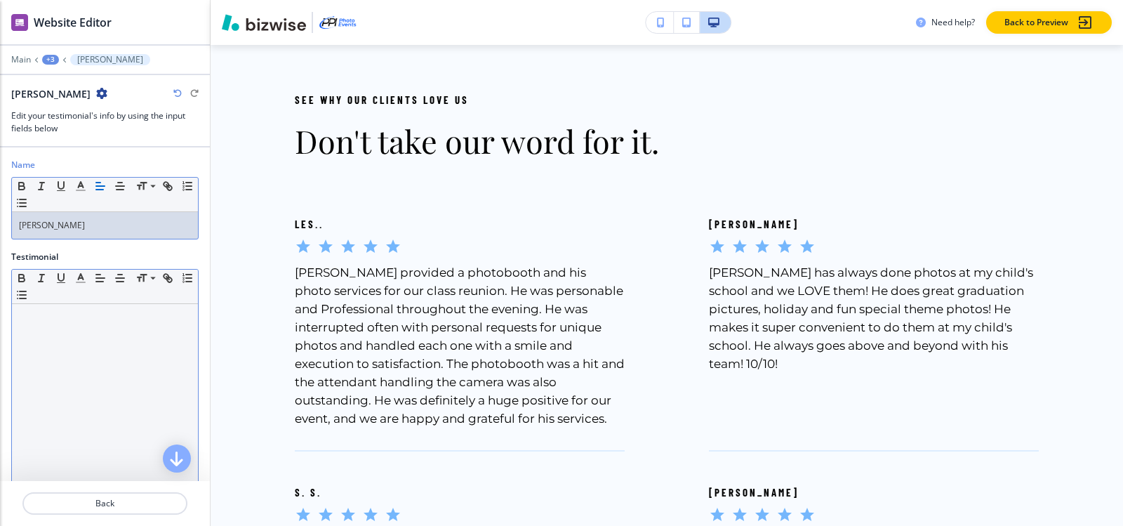
click at [51, 321] on p at bounding box center [105, 317] width 172 height 13
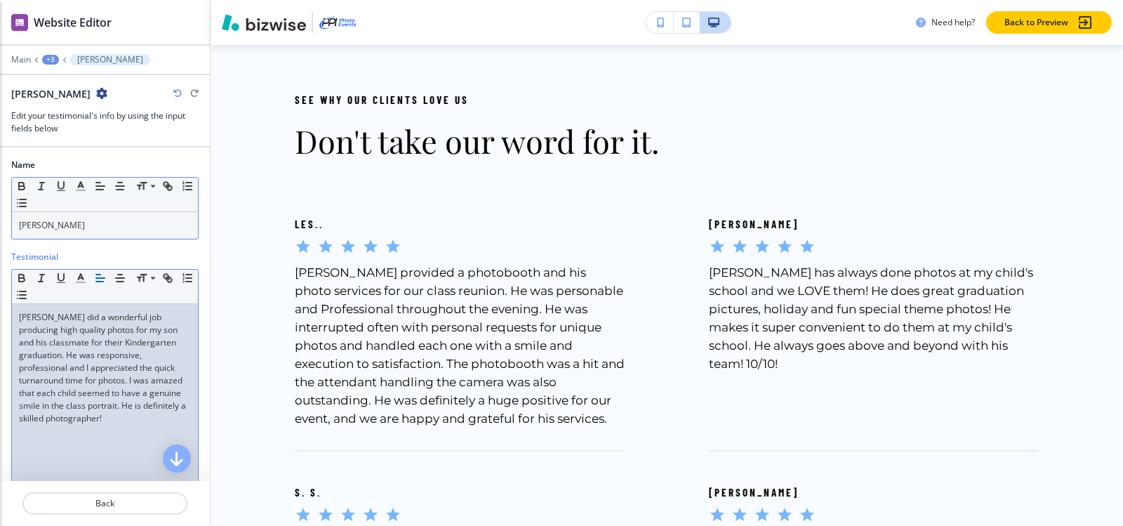
click at [44, 59] on div "+3" at bounding box center [50, 60] width 17 height 10
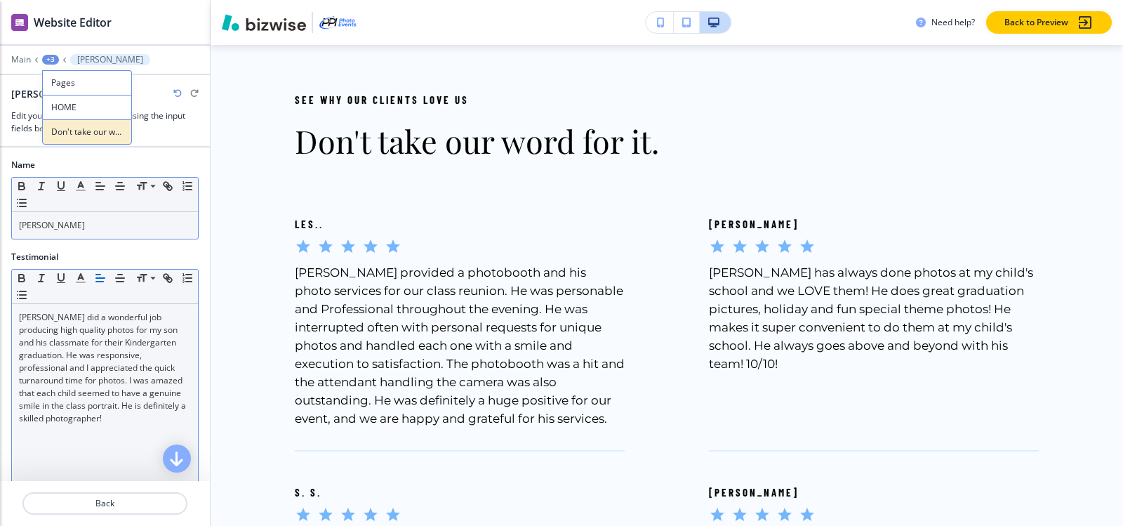
click at [74, 134] on p "Don't take our word for it." at bounding box center [87, 132] width 72 height 13
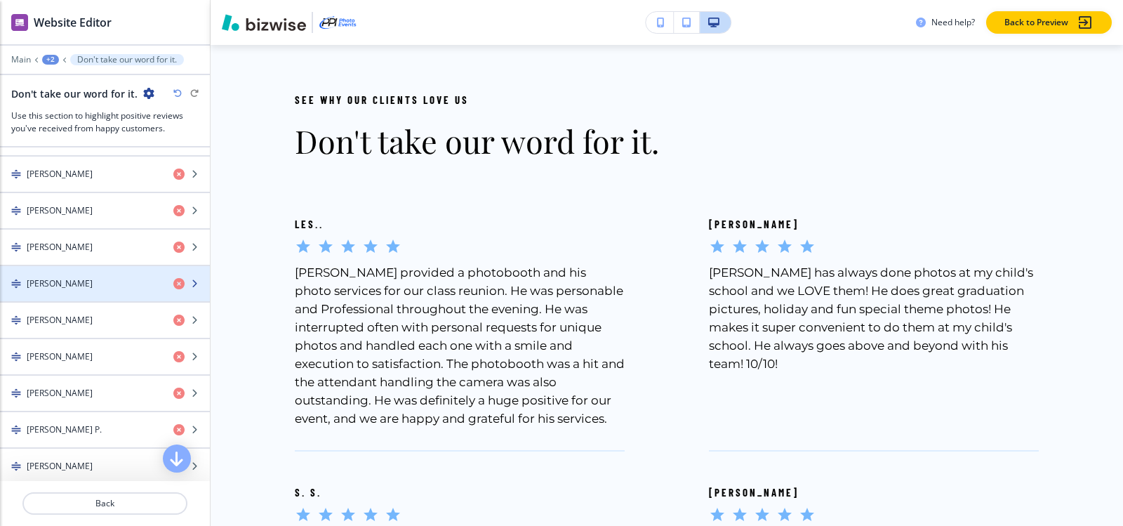
scroll to position [348, 0]
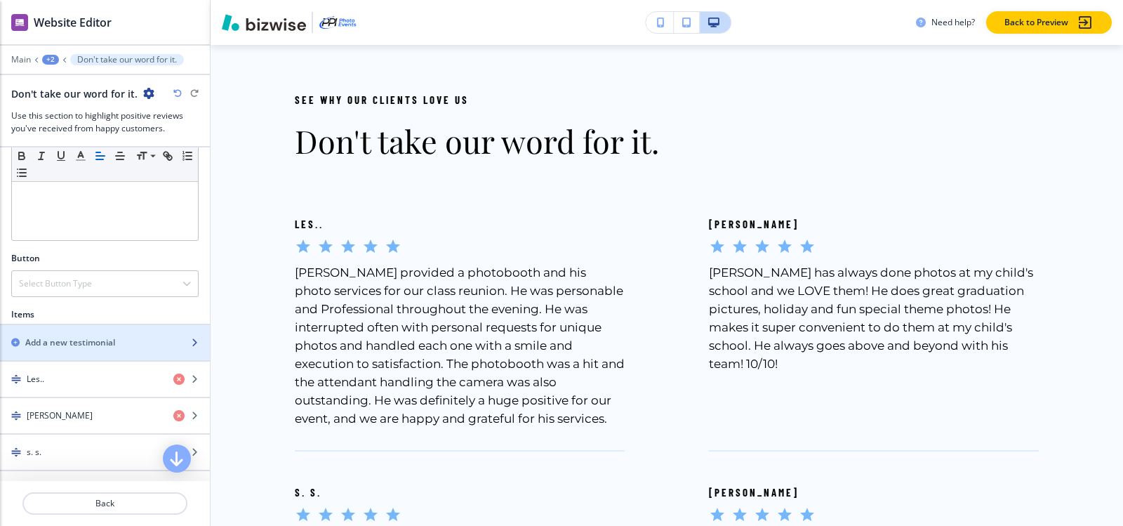
click at [72, 345] on h2 "Add a new testimonial" at bounding box center [70, 342] width 90 height 13
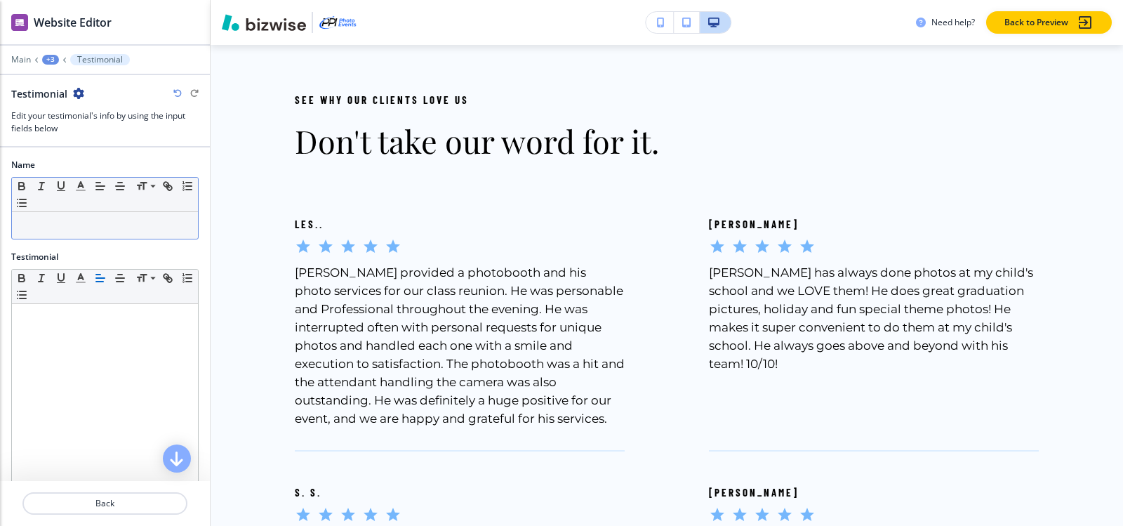
click at [96, 219] on p at bounding box center [105, 225] width 172 height 13
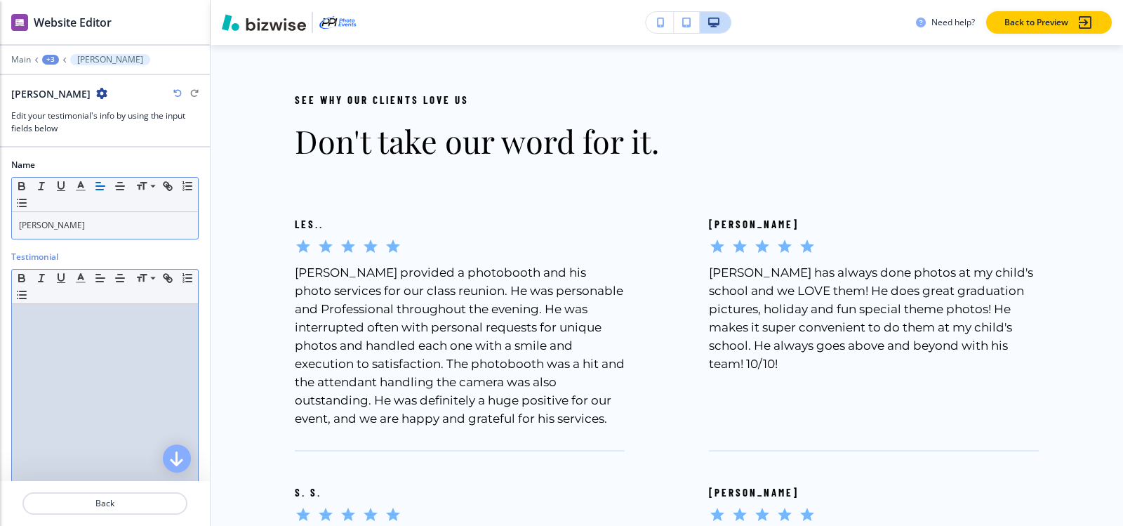
click at [38, 325] on div at bounding box center [105, 395] width 186 height 182
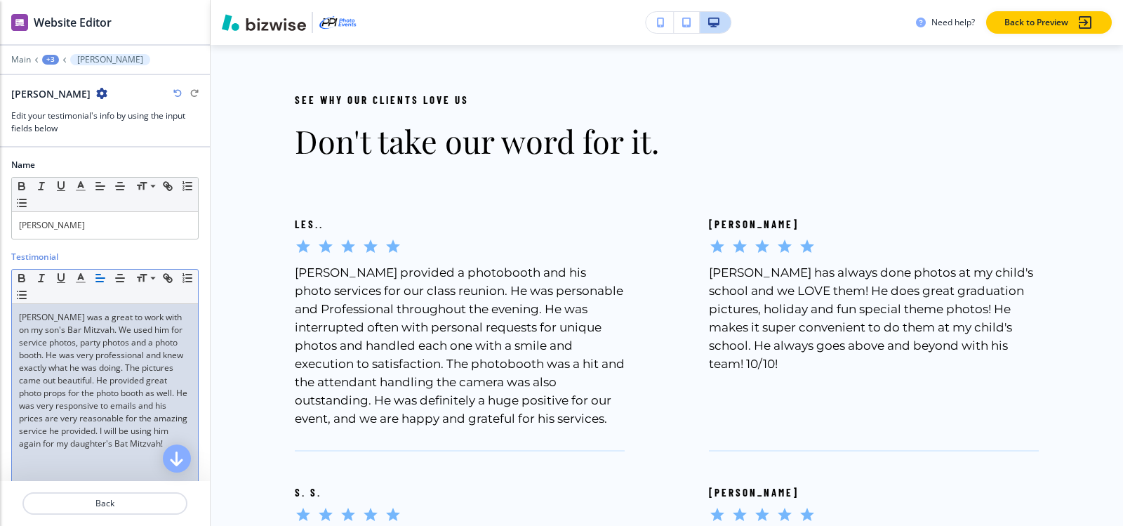
click at [49, 51] on div at bounding box center [105, 50] width 210 height 8
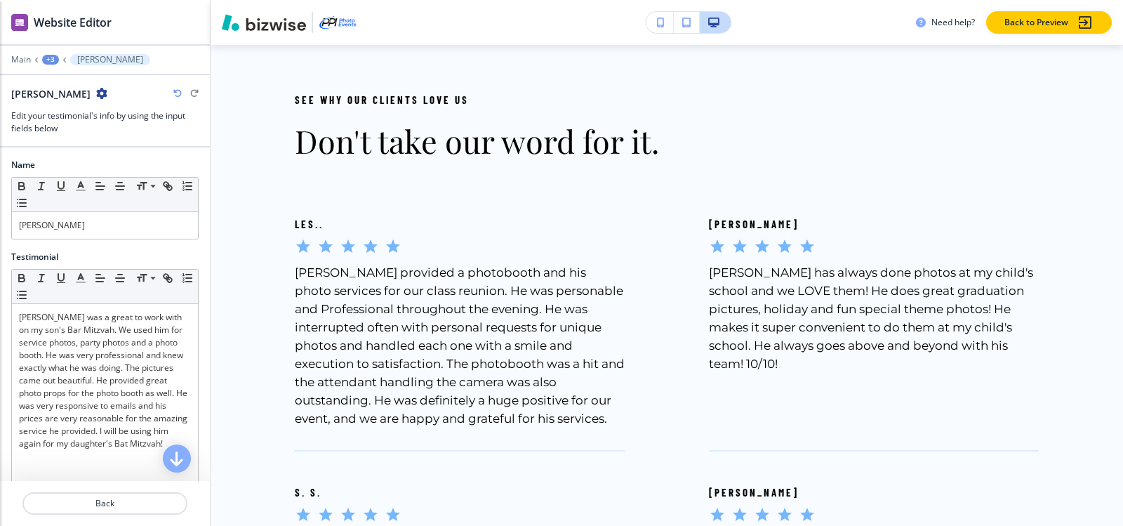
click at [49, 59] on div "+3" at bounding box center [50, 60] width 17 height 10
click at [65, 132] on p "Don't take our word for it." at bounding box center [87, 132] width 72 height 13
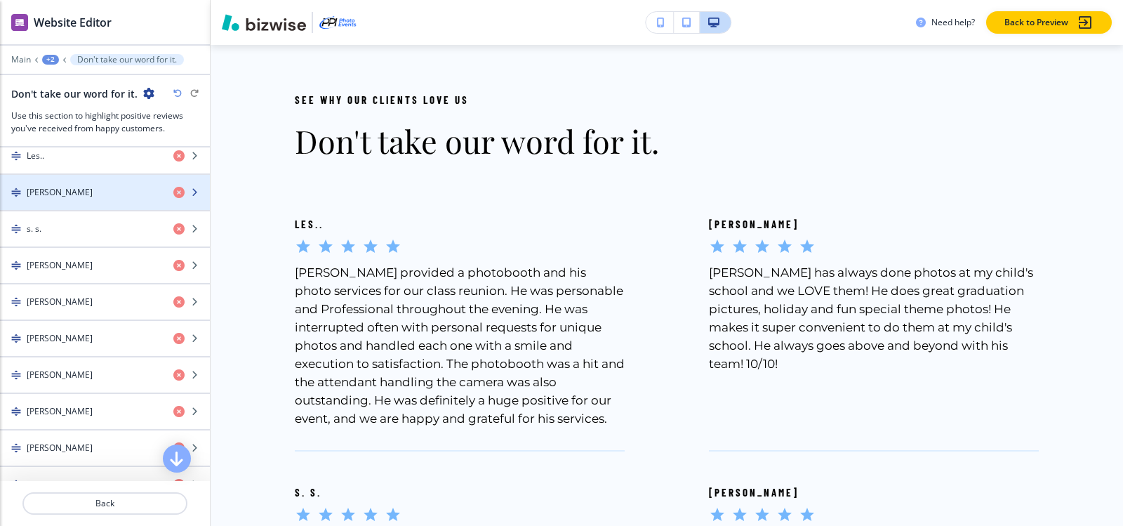
scroll to position [491, 0]
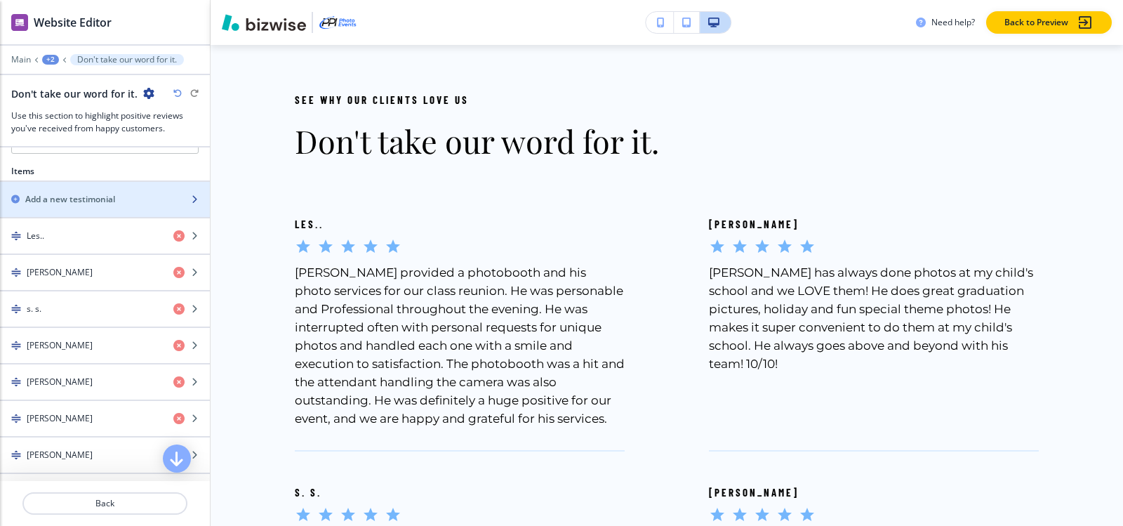
click at [98, 208] on div "button" at bounding box center [105, 211] width 210 height 11
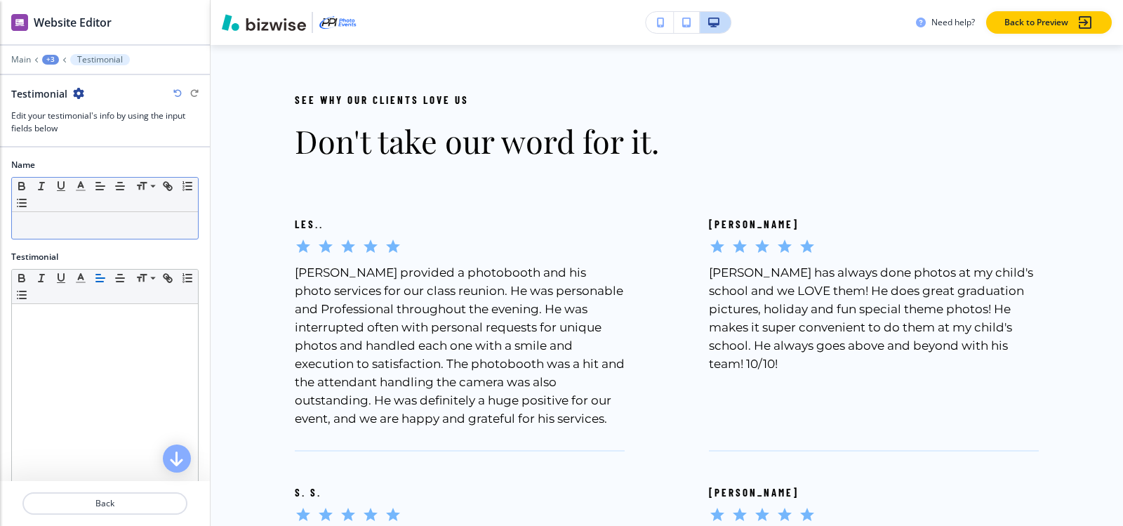
click at [121, 238] on div at bounding box center [105, 225] width 186 height 27
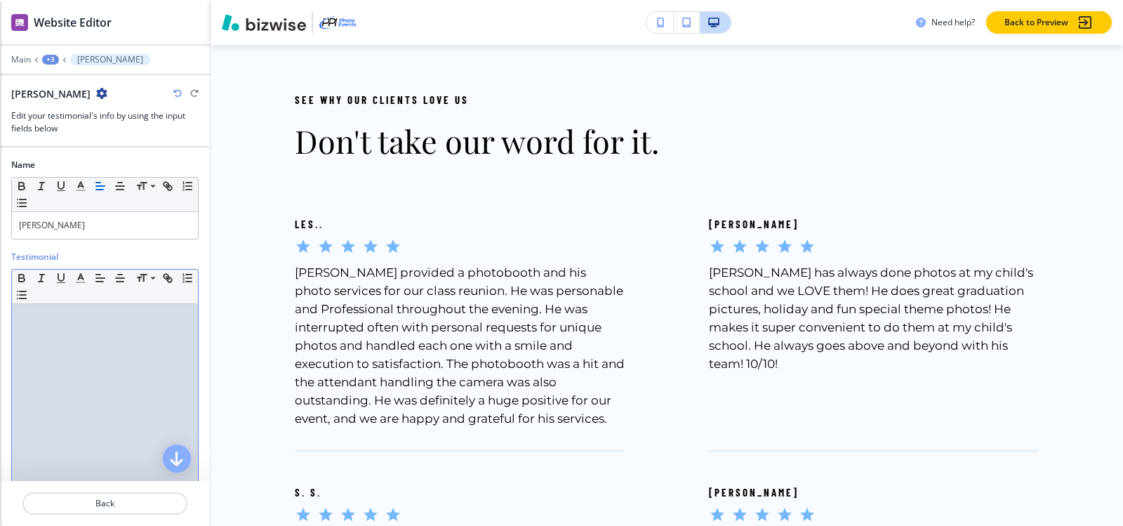
click at [61, 358] on div at bounding box center [105, 395] width 186 height 182
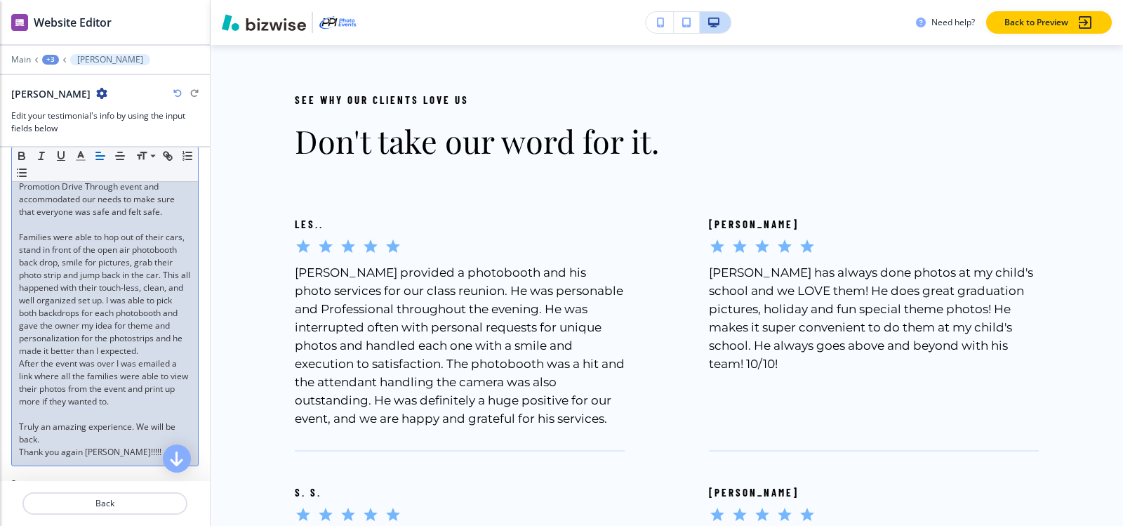
scroll to position [70, 0]
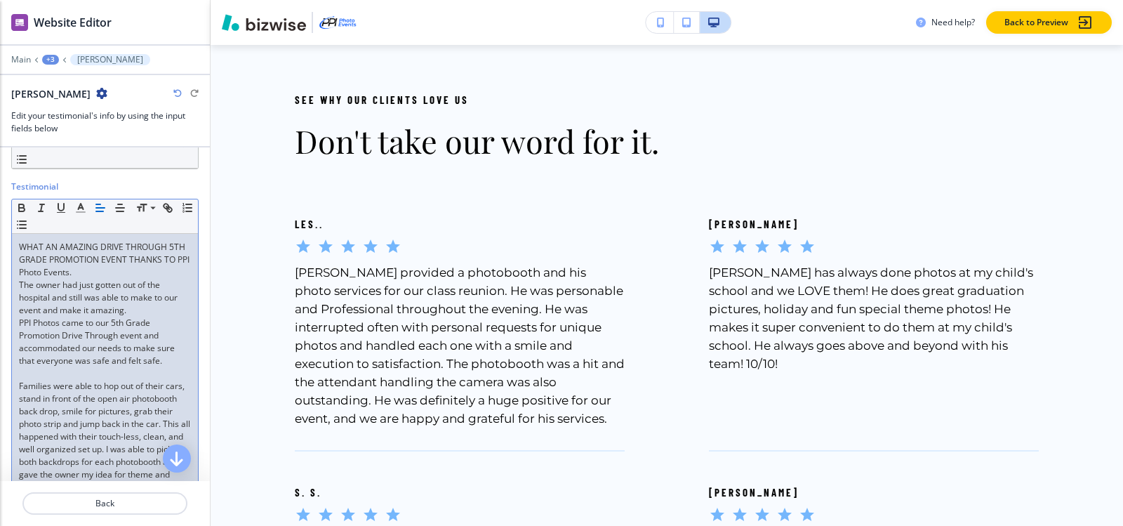
click at [51, 55] on div "+3" at bounding box center [50, 60] width 17 height 10
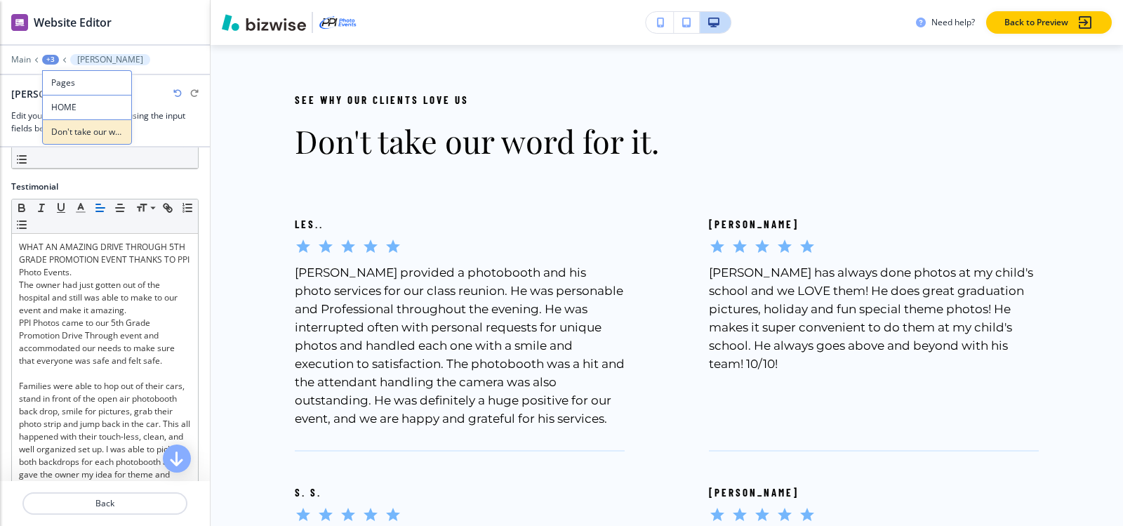
click at [67, 124] on button "Don't take our word for it." at bounding box center [87, 131] width 90 height 25
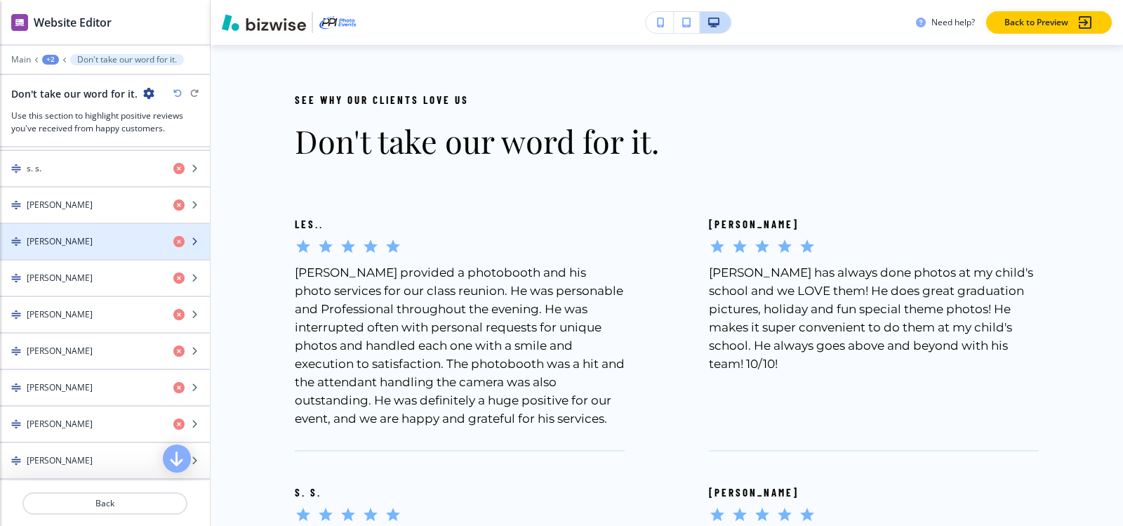
scroll to position [281, 0]
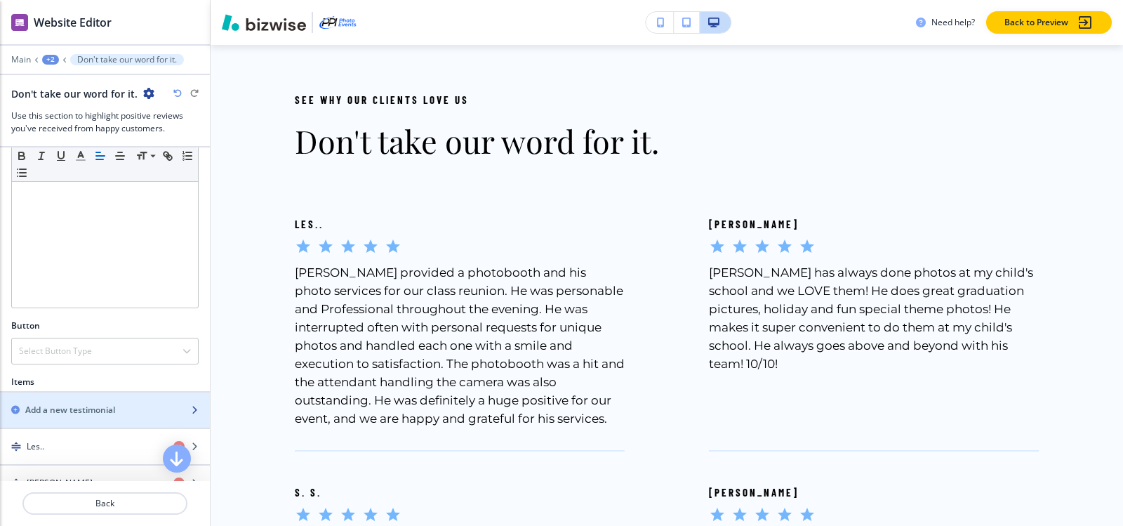
click at [81, 418] on div "button" at bounding box center [105, 421] width 210 height 11
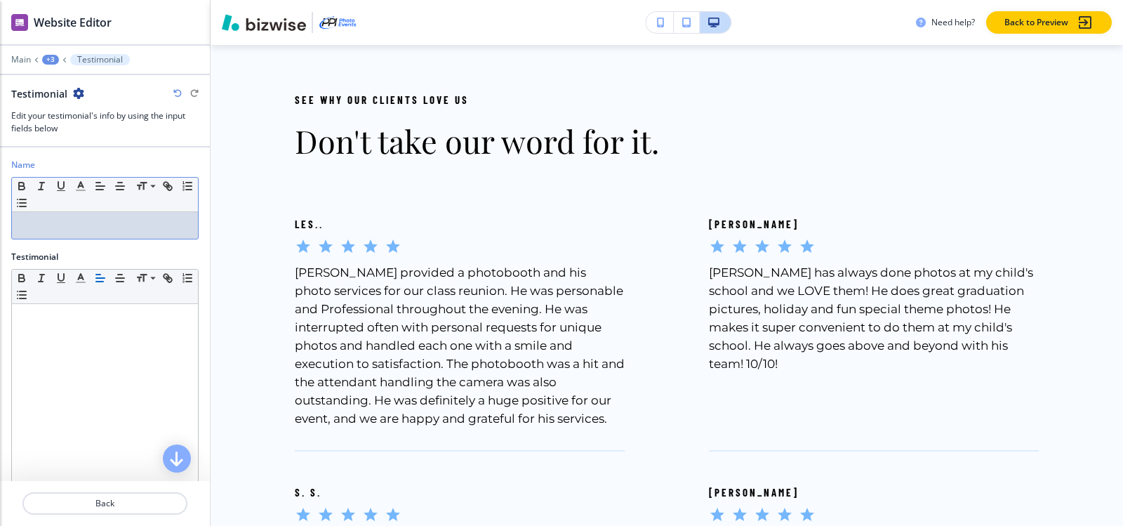
click at [109, 219] on p at bounding box center [105, 225] width 172 height 13
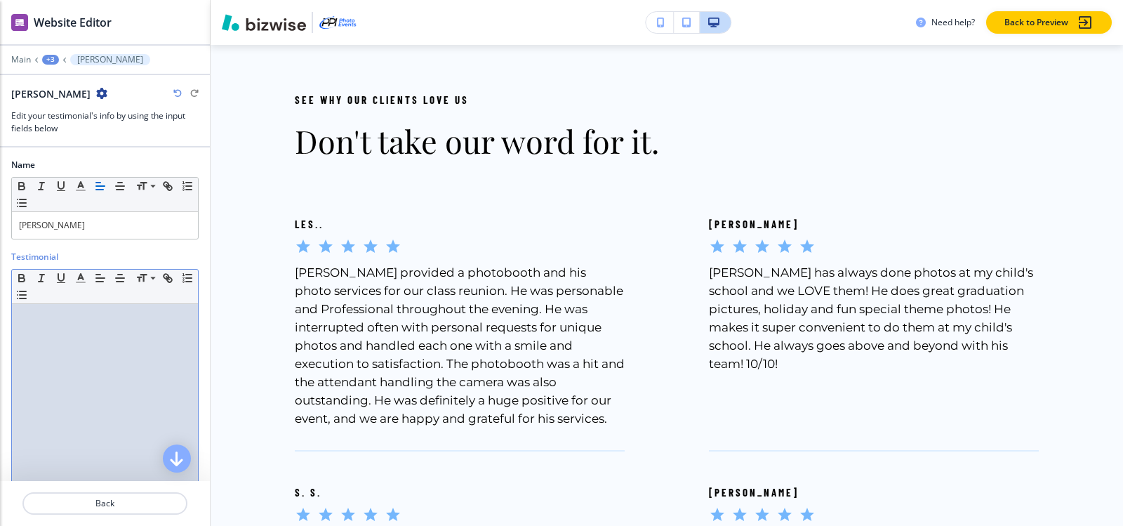
click at [74, 350] on div at bounding box center [105, 395] width 186 height 182
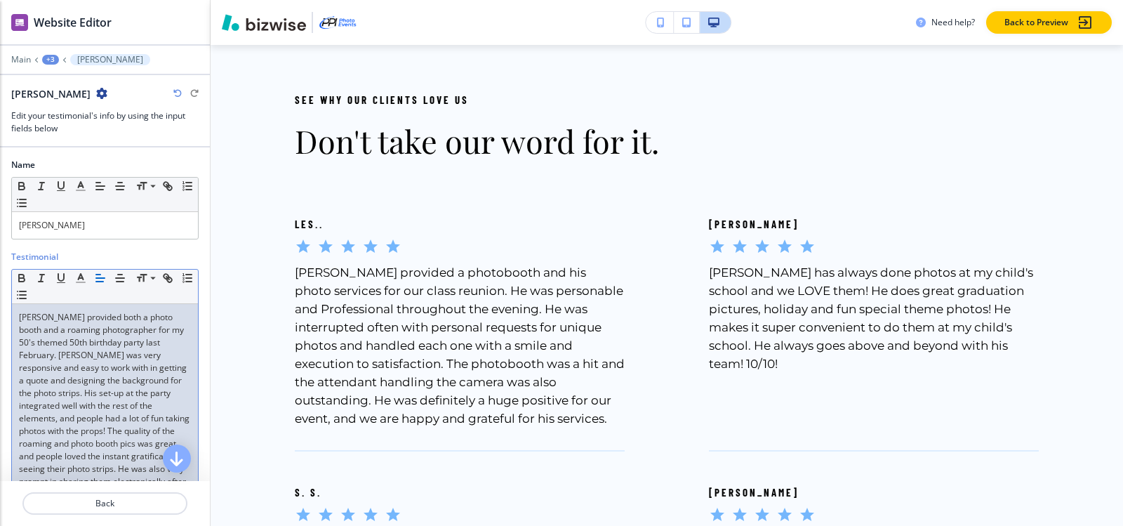
click at [48, 62] on div "+3" at bounding box center [50, 60] width 17 height 10
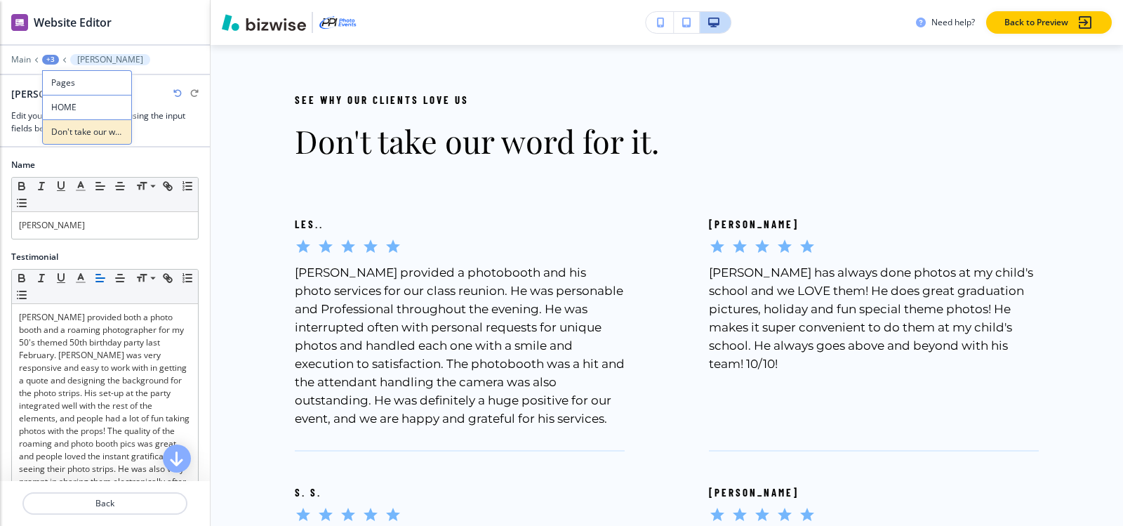
click at [85, 140] on button "Don't take our word for it." at bounding box center [87, 131] width 90 height 25
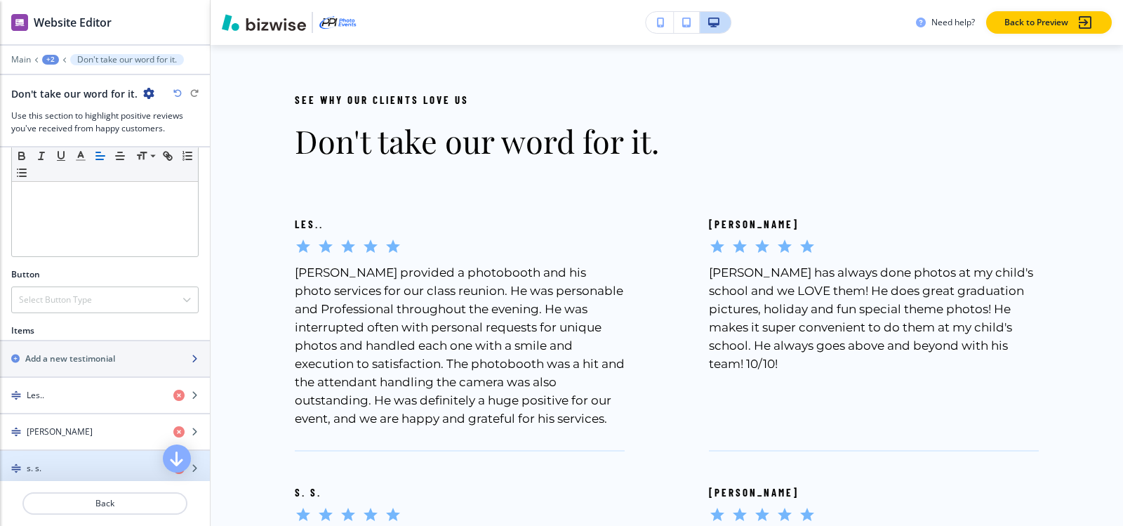
scroll to position [421, 0]
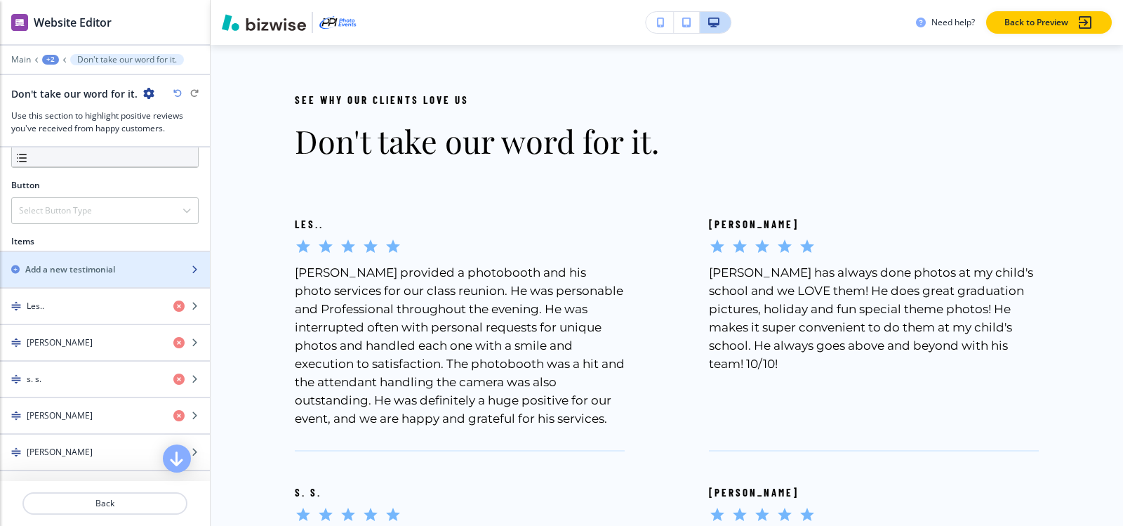
click at [69, 276] on div "button" at bounding box center [105, 281] width 210 height 11
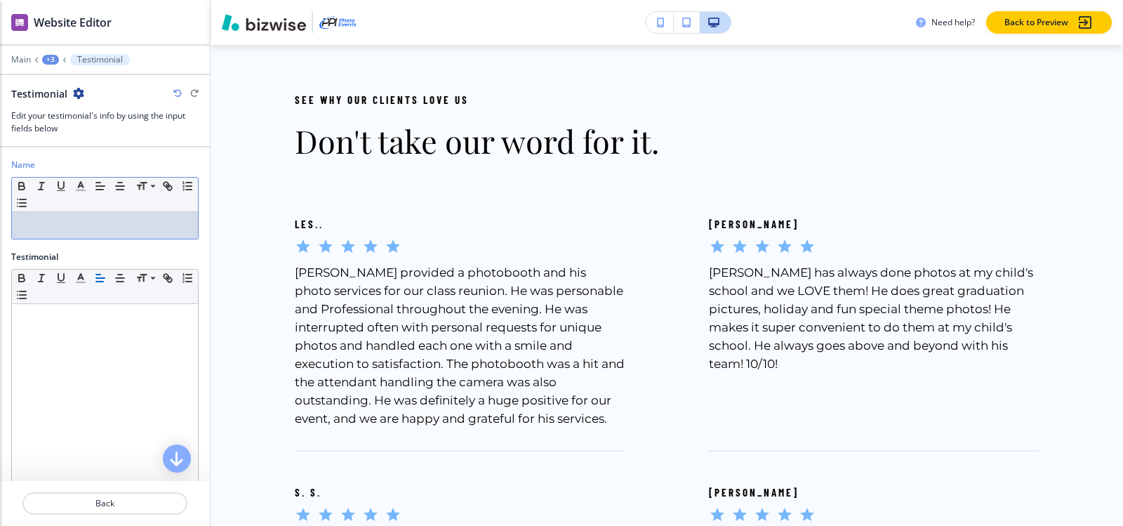
click at [65, 218] on div at bounding box center [105, 225] width 186 height 27
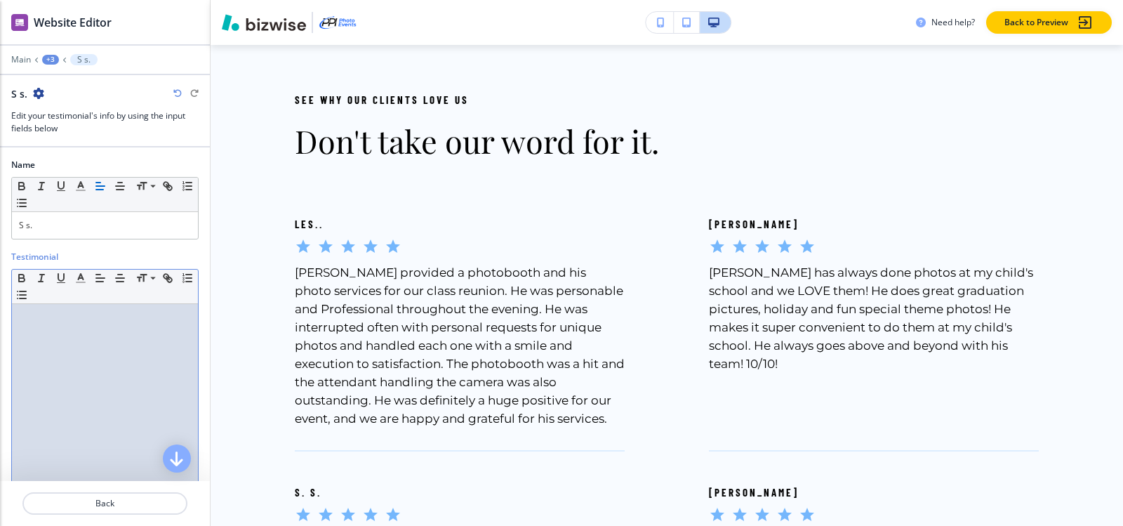
click at [67, 312] on p at bounding box center [105, 317] width 172 height 13
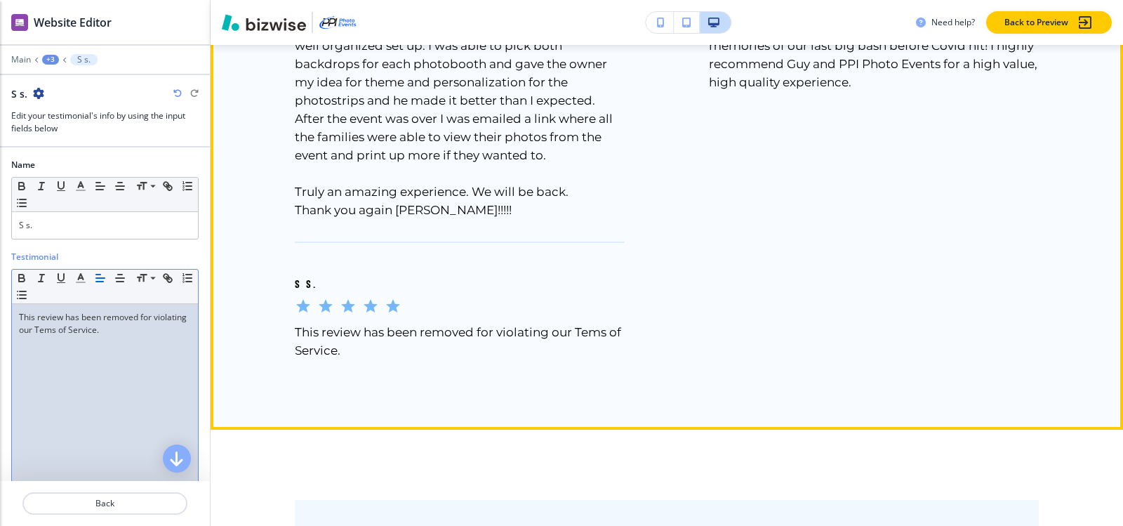
scroll to position [8795, 0]
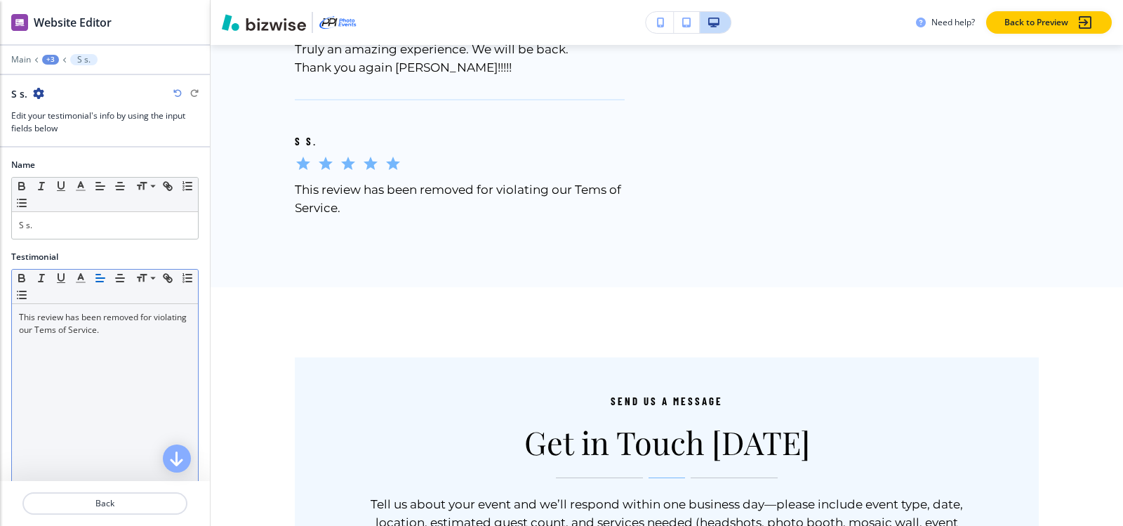
click at [55, 64] on div "+3" at bounding box center [50, 60] width 17 height 10
click at [78, 138] on p "Don't take our word for it." at bounding box center [87, 132] width 72 height 13
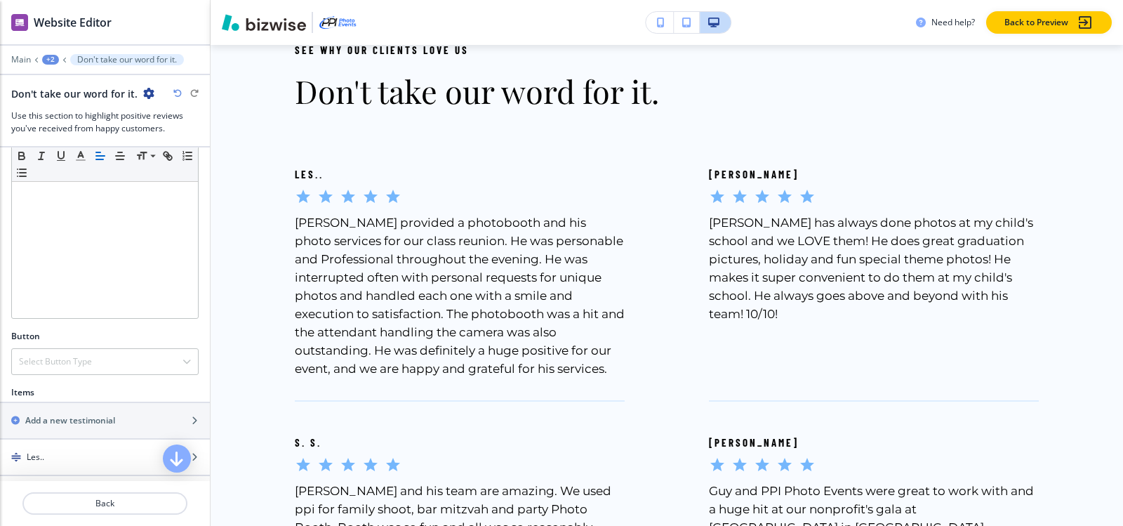
scroll to position [6409, 0]
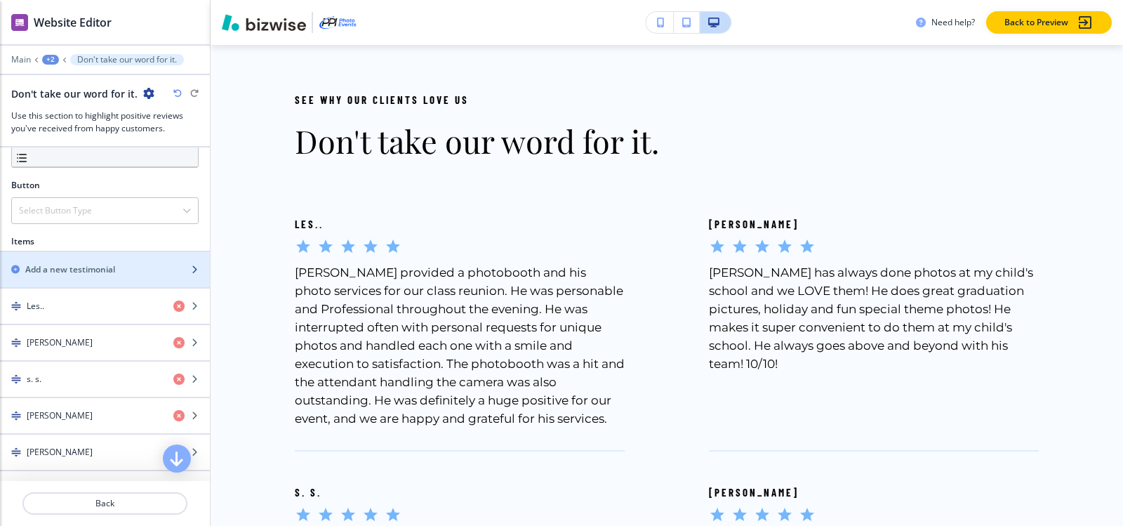
click at [74, 261] on div "button" at bounding box center [105, 257] width 210 height 11
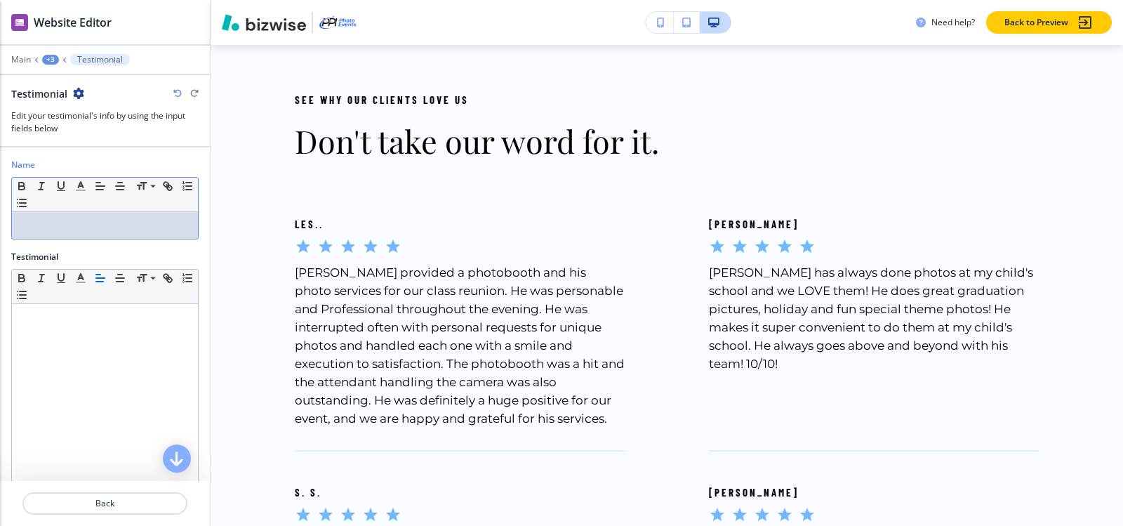
click at [89, 214] on div at bounding box center [105, 225] width 186 height 27
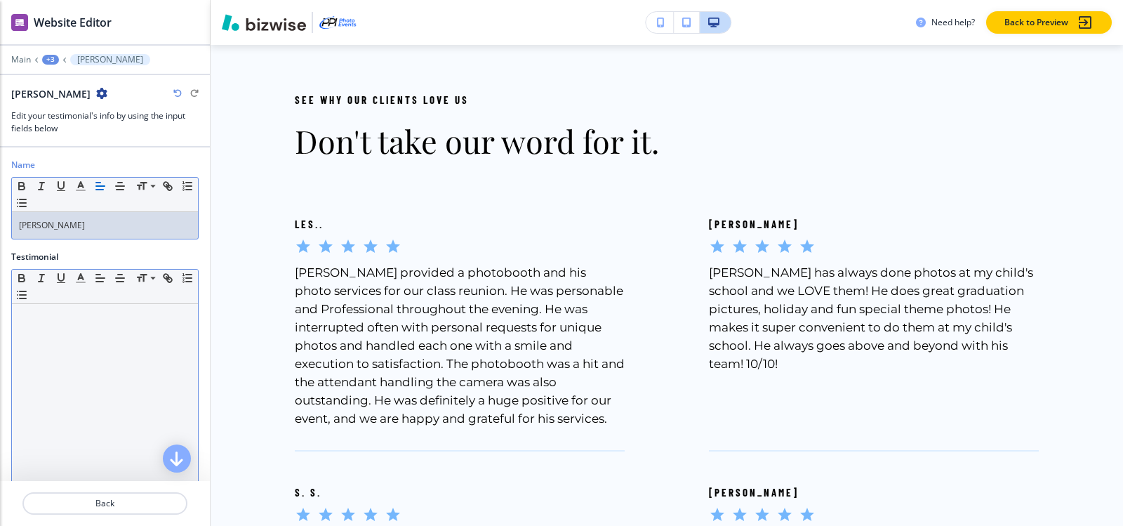
click at [34, 336] on div at bounding box center [105, 395] width 186 height 182
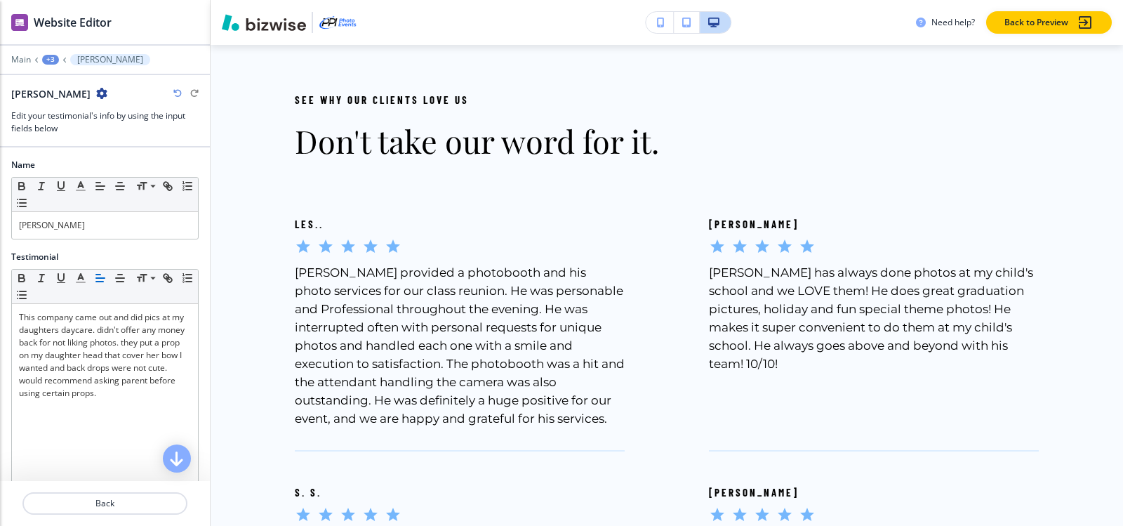
click at [49, 60] on div "+3" at bounding box center [50, 60] width 17 height 10
click at [71, 126] on p "Don't take our word for it." at bounding box center [87, 132] width 72 height 13
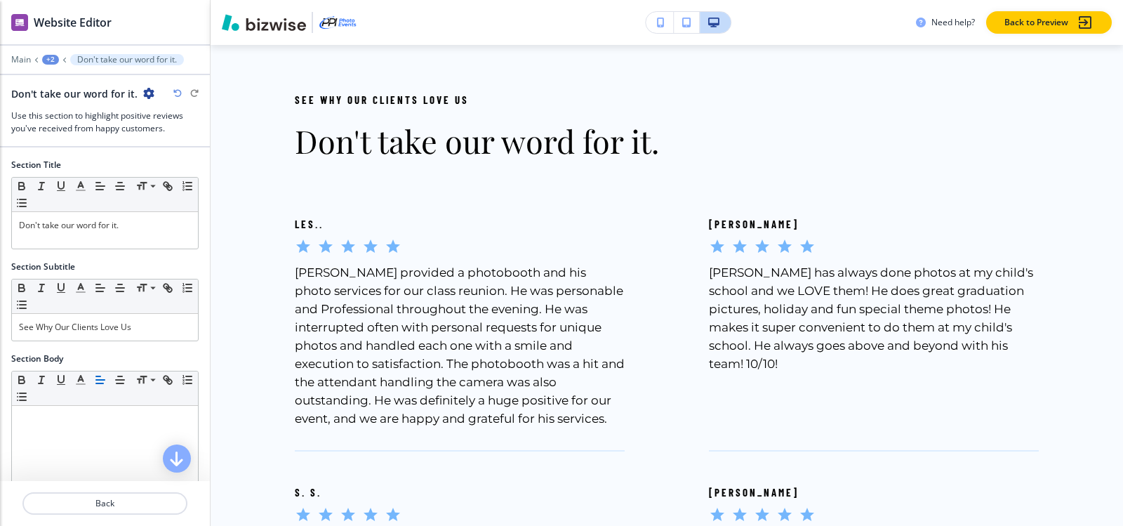
scroll to position [351, 0]
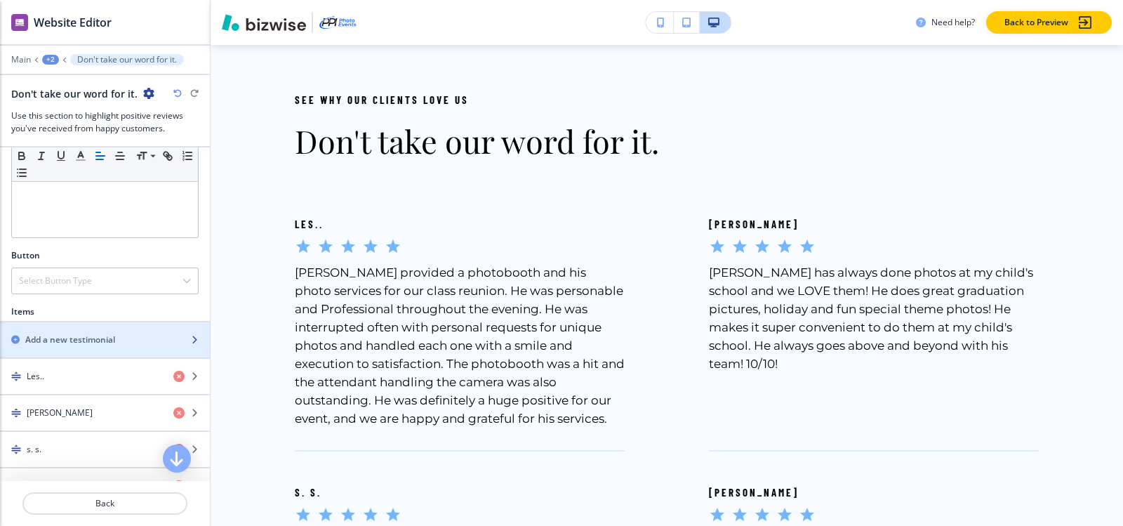
click at [76, 342] on h2 "Add a new testimonial" at bounding box center [70, 339] width 90 height 13
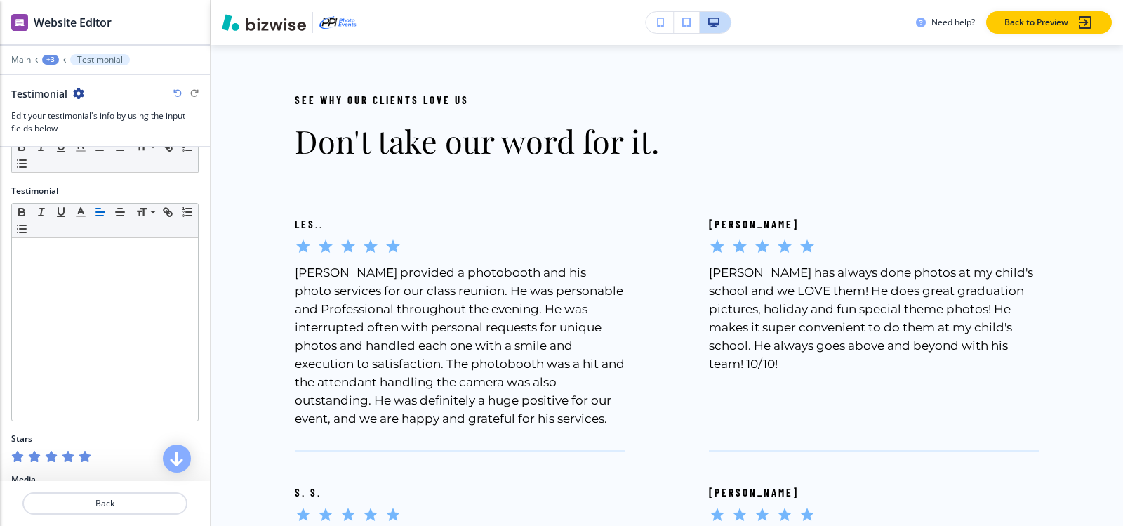
scroll to position [0, 0]
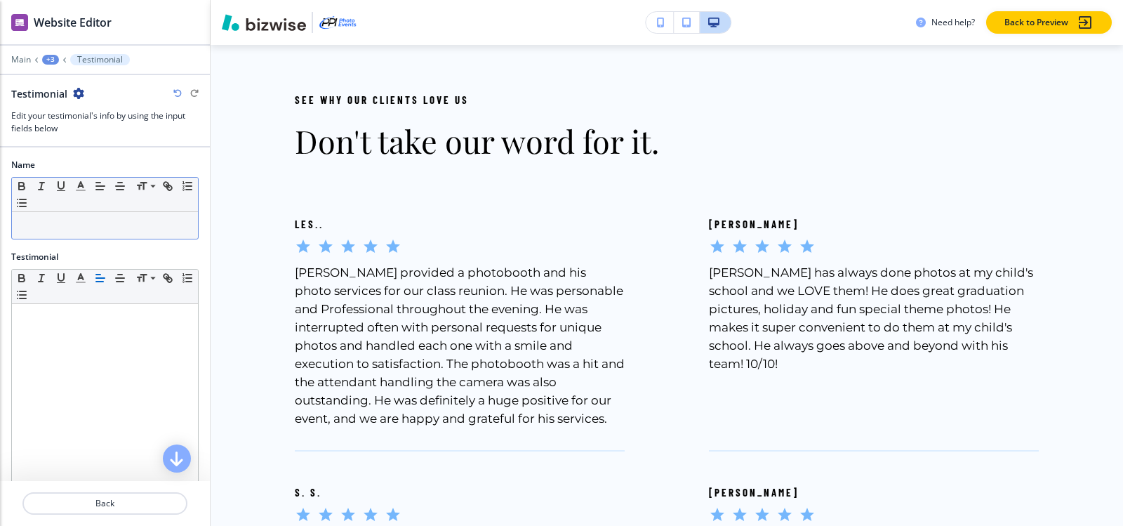
click at [65, 215] on div at bounding box center [105, 225] width 186 height 27
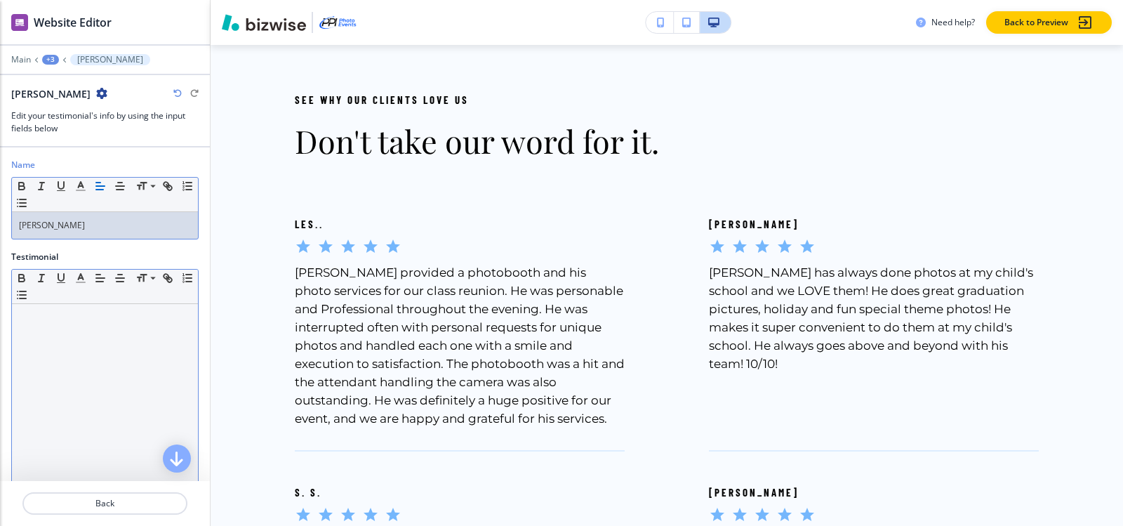
click at [44, 328] on div at bounding box center [105, 395] width 186 height 182
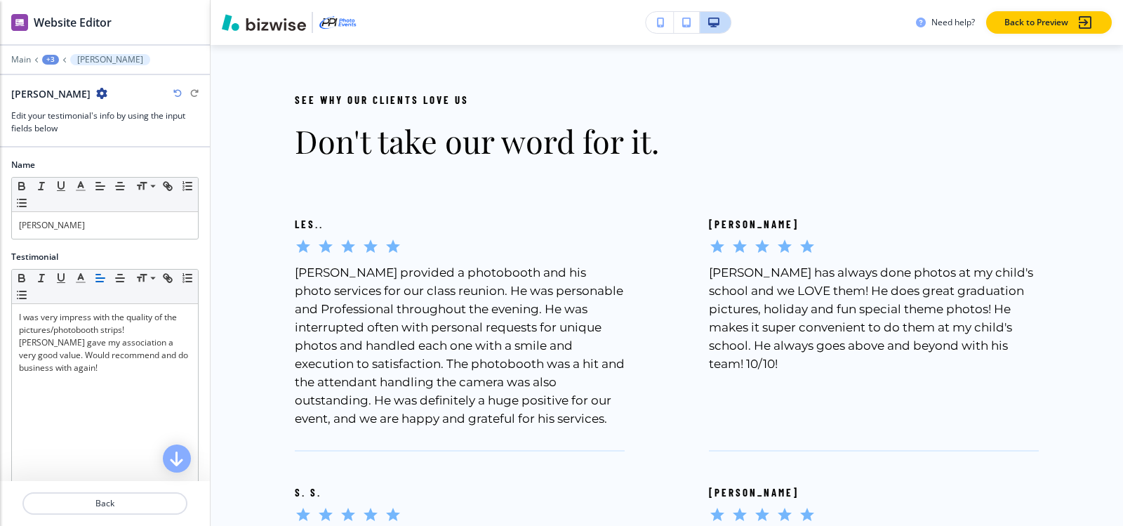
click at [48, 63] on div "+3" at bounding box center [50, 60] width 17 height 10
click at [62, 133] on p "Don't take our word for it." at bounding box center [87, 132] width 72 height 13
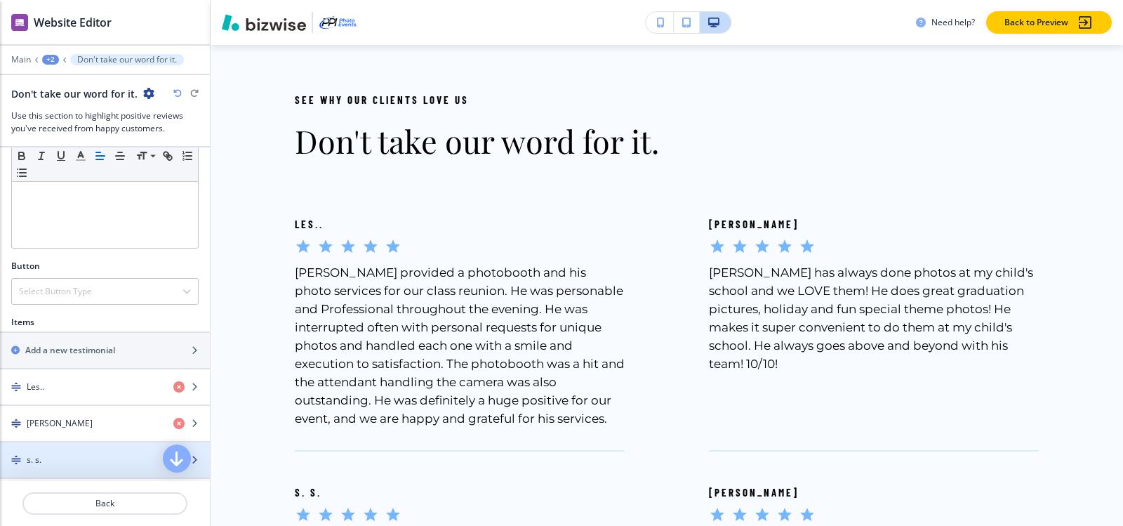
scroll to position [421, 0]
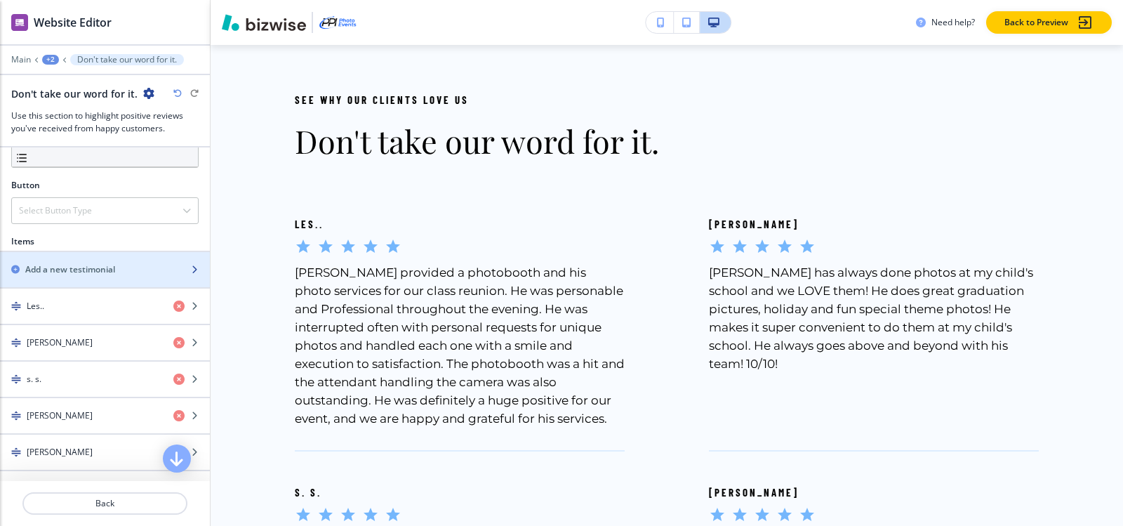
click at [91, 274] on h2 "Add a new testimonial" at bounding box center [70, 269] width 90 height 13
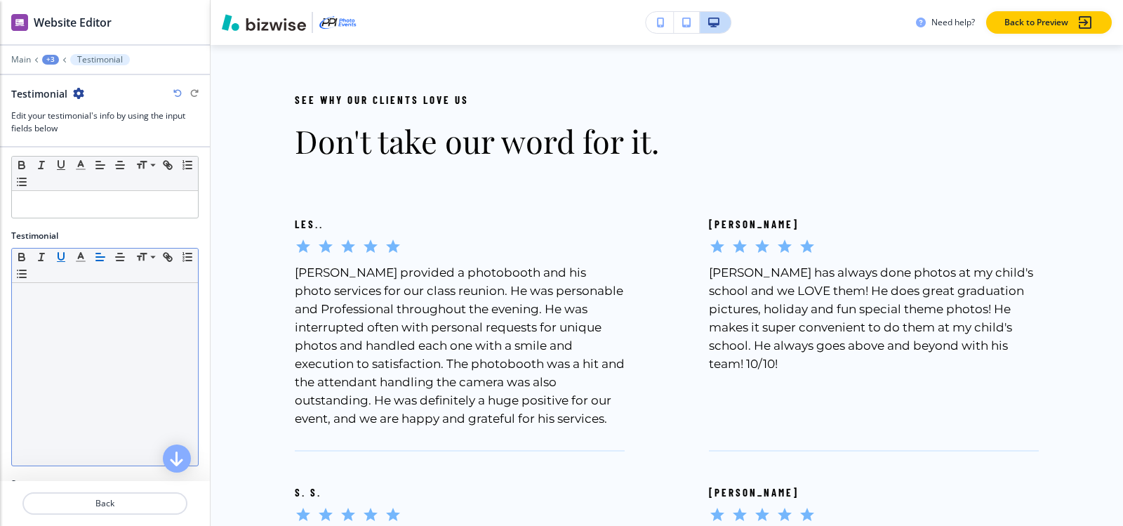
scroll to position [0, 0]
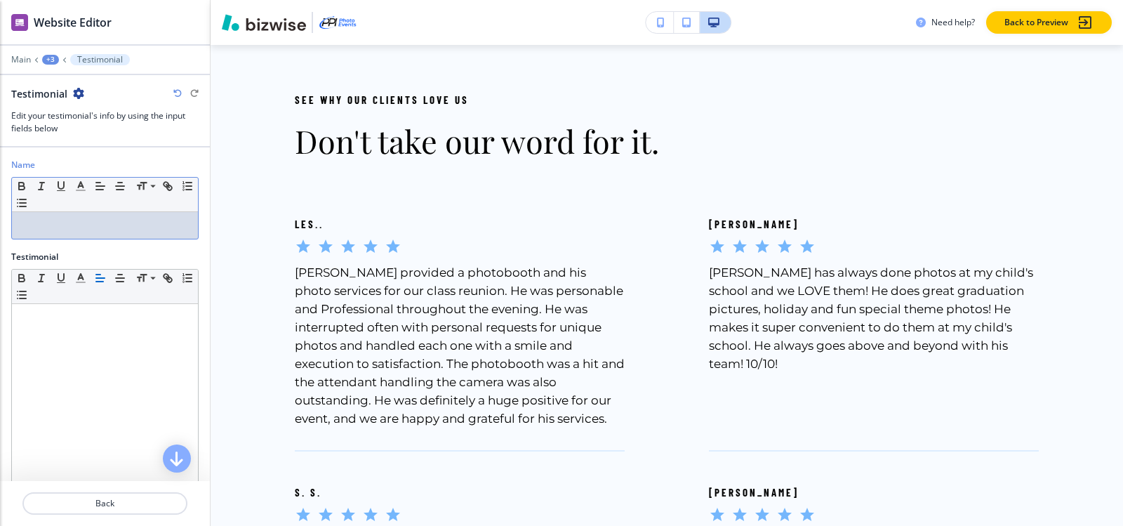
click at [67, 220] on p at bounding box center [105, 225] width 172 height 13
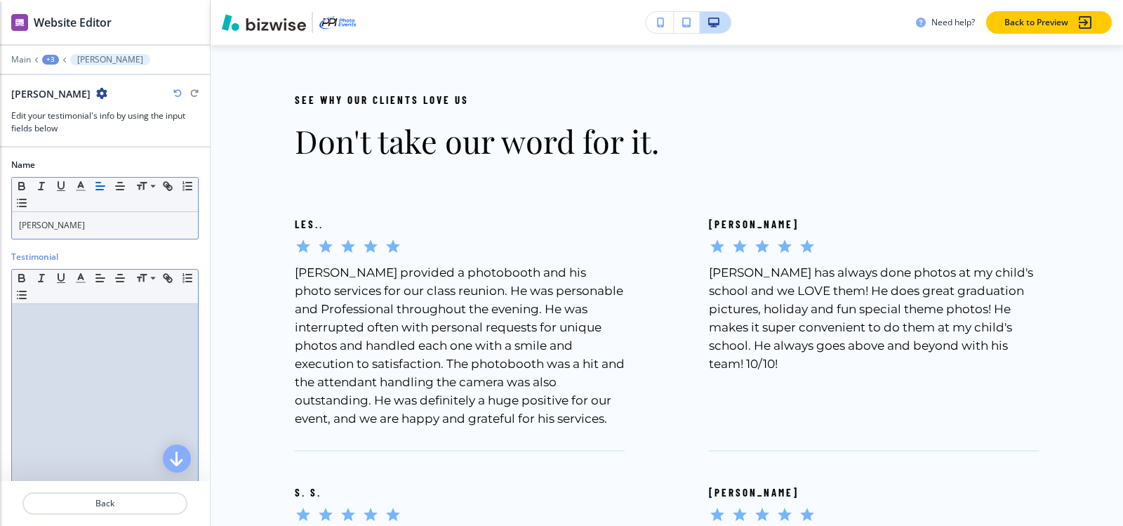
click at [49, 317] on p at bounding box center [105, 317] width 172 height 13
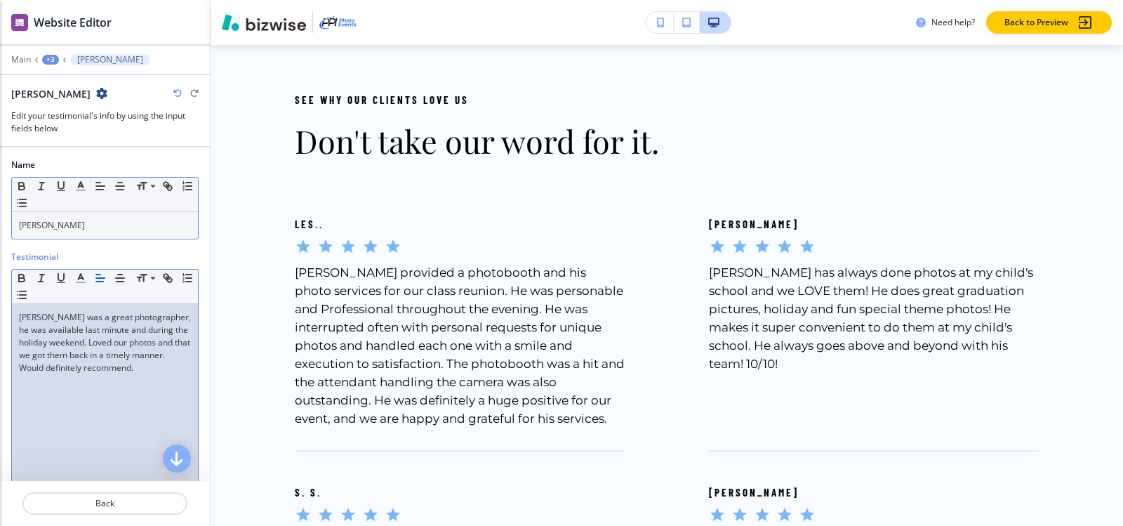
click at [44, 58] on div "+3" at bounding box center [50, 60] width 17 height 10
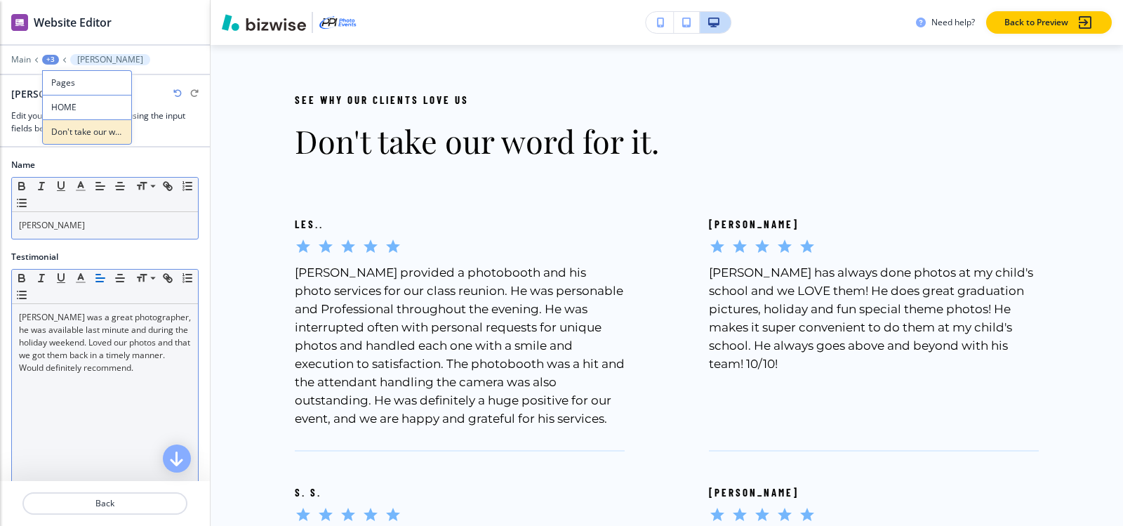
click at [70, 137] on p "Don't take our word for it." at bounding box center [87, 132] width 72 height 13
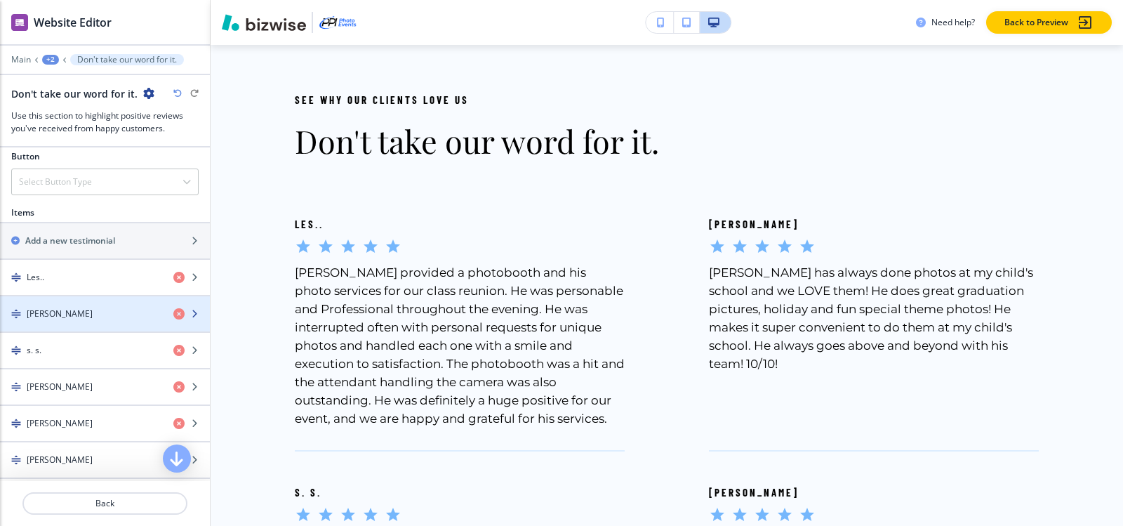
scroll to position [491, 0]
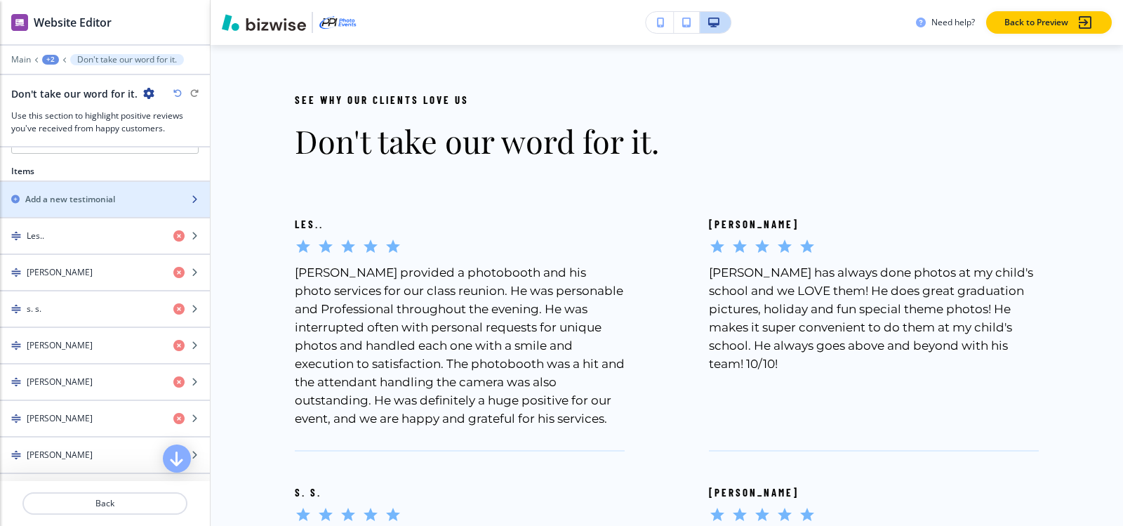
click at [77, 206] on div "button" at bounding box center [105, 211] width 210 height 11
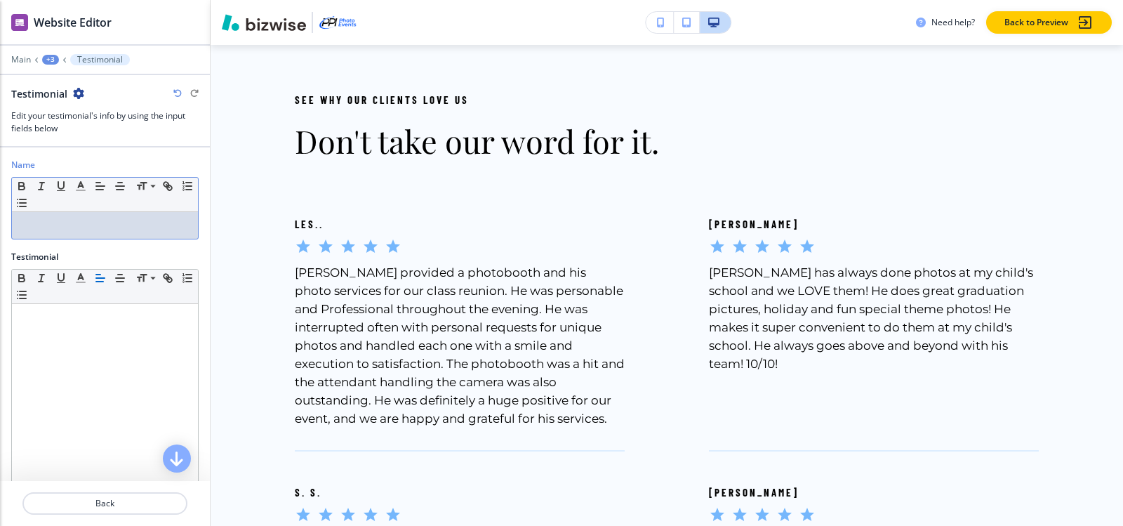
click at [78, 229] on p at bounding box center [105, 225] width 172 height 13
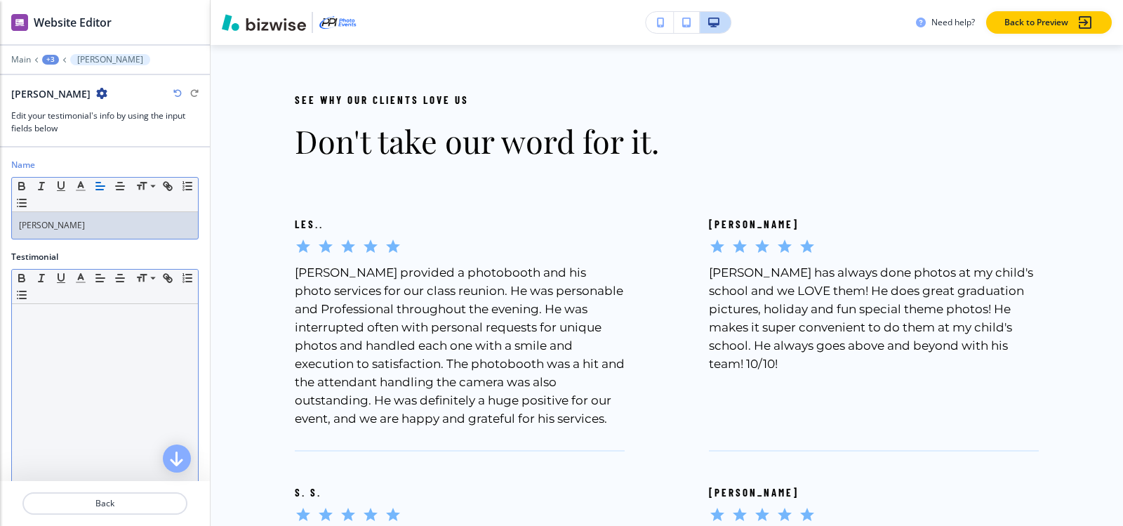
click at [58, 322] on p at bounding box center [105, 317] width 172 height 13
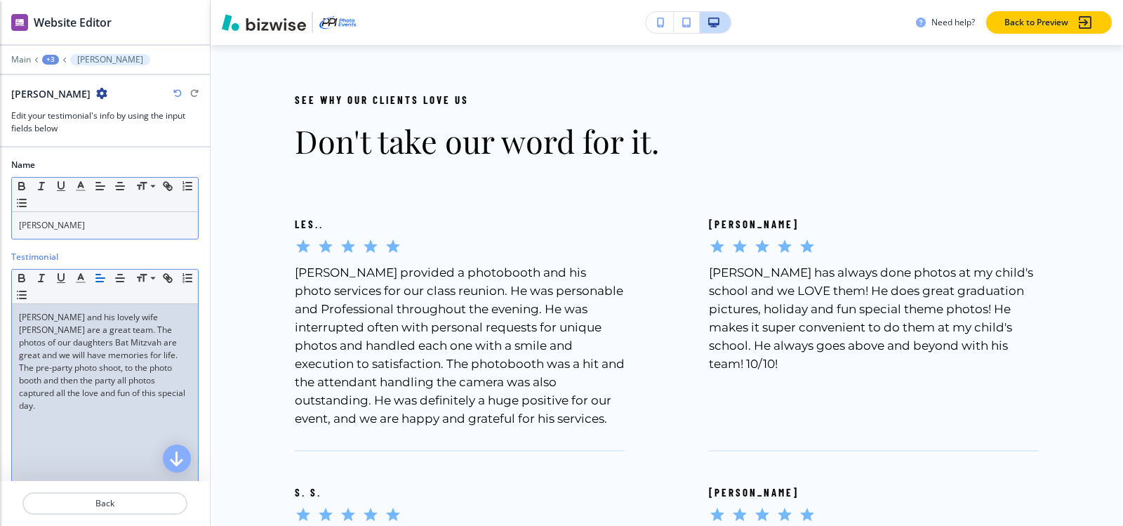
click at [43, 55] on button "+3" at bounding box center [50, 60] width 17 height 10
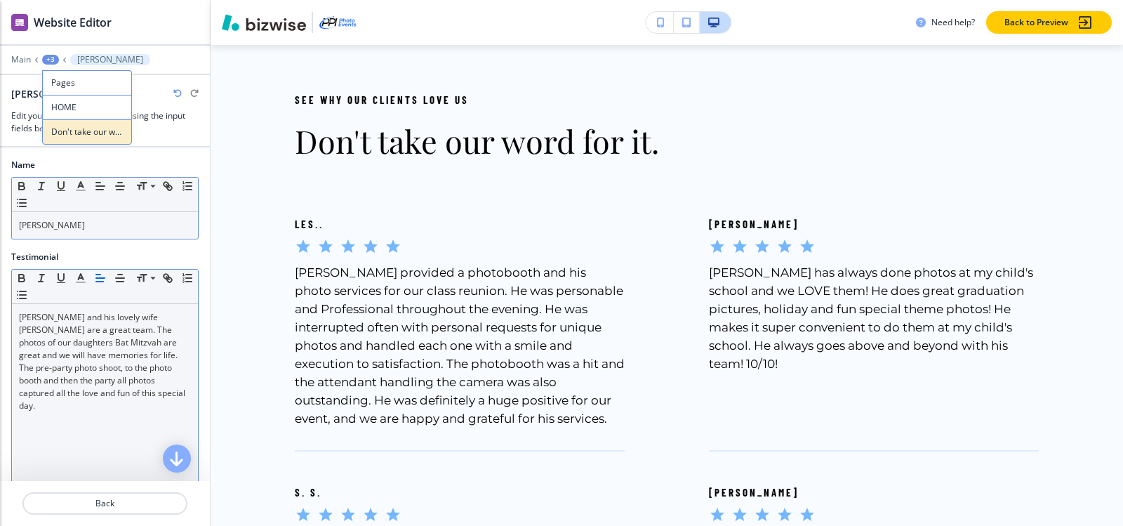
click at [58, 123] on button "Don't take our word for it." at bounding box center [87, 131] width 90 height 25
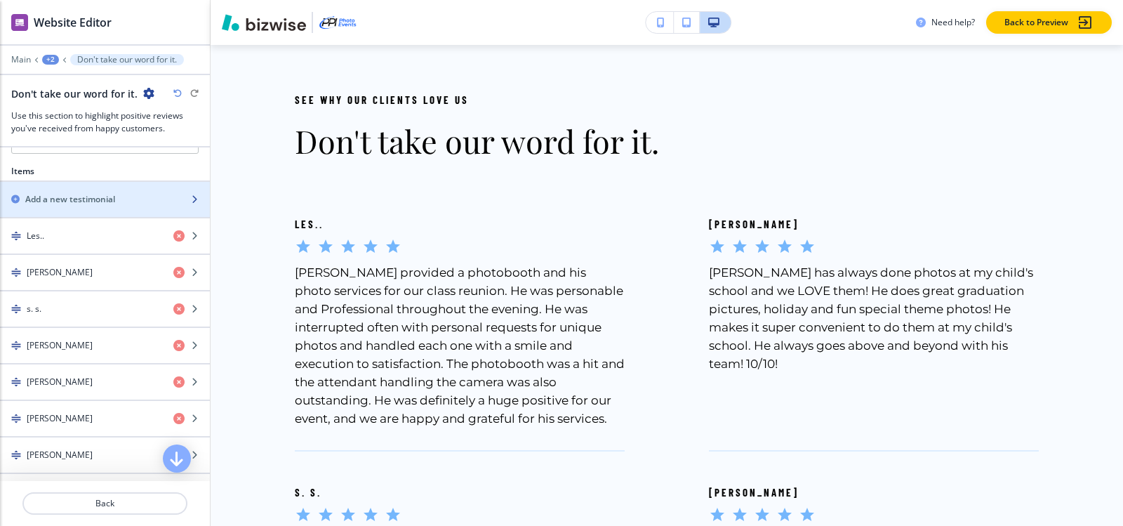
click at [80, 199] on h2 "Add a new testimonial" at bounding box center [70, 199] width 90 height 13
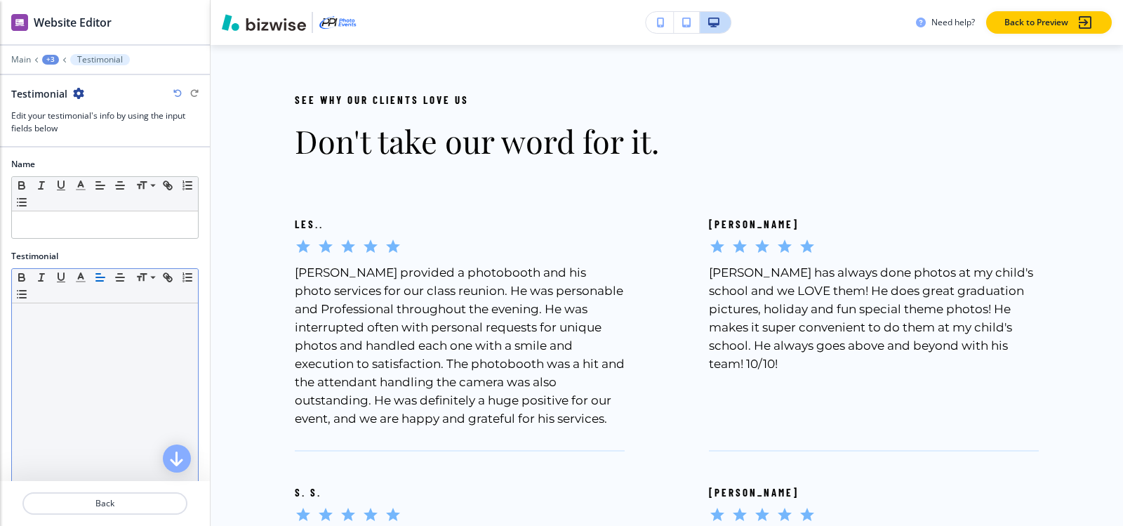
scroll to position [0, 0]
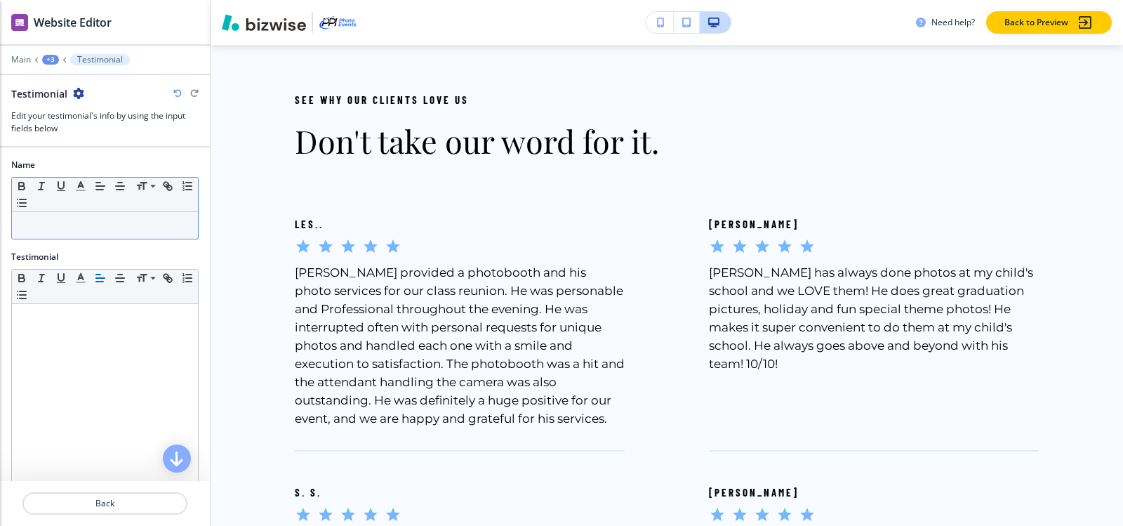
click at [60, 232] on div at bounding box center [105, 225] width 186 height 27
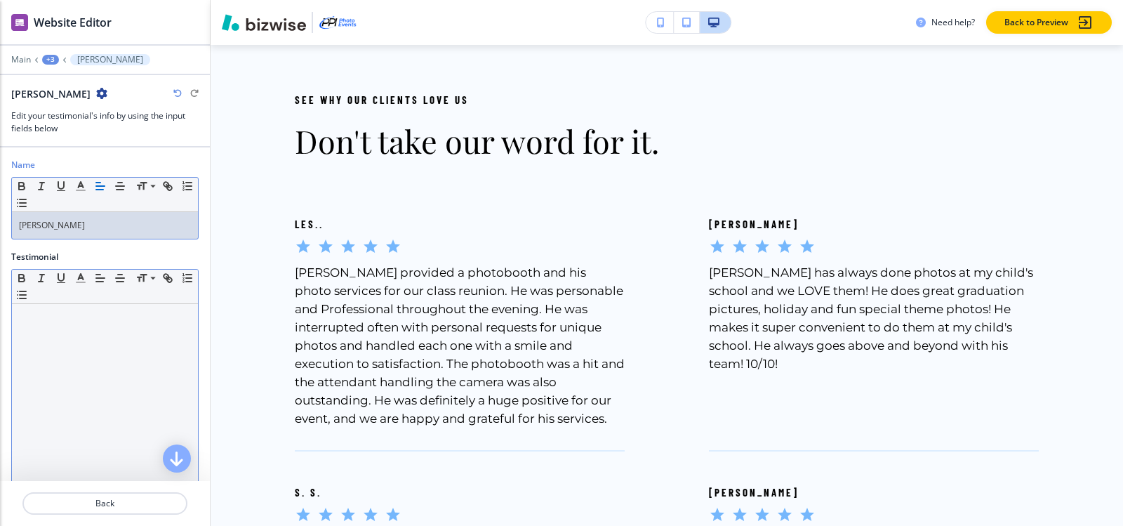
click at [28, 335] on div at bounding box center [105, 395] width 186 height 182
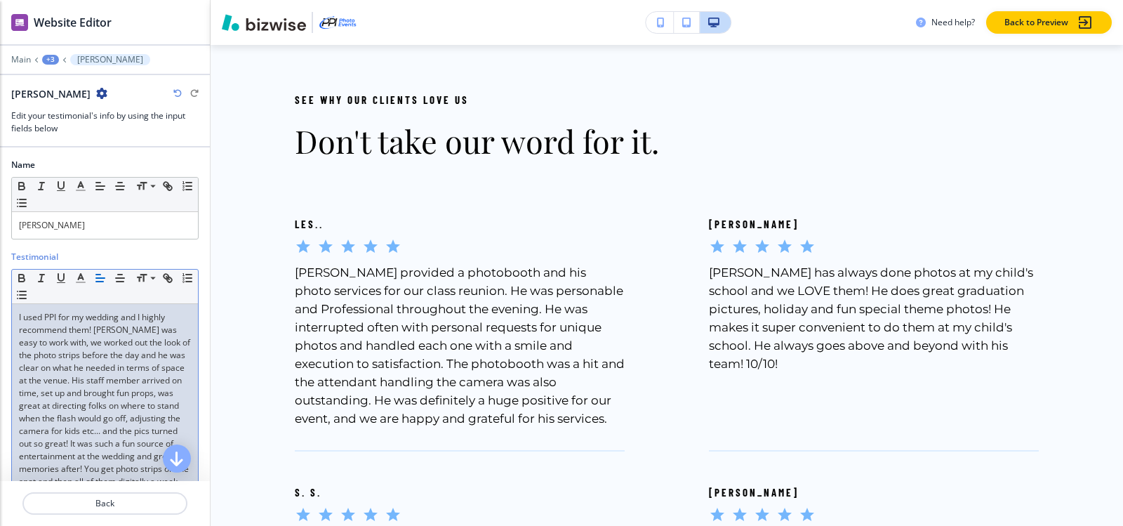
click at [51, 62] on div "+3" at bounding box center [50, 60] width 17 height 10
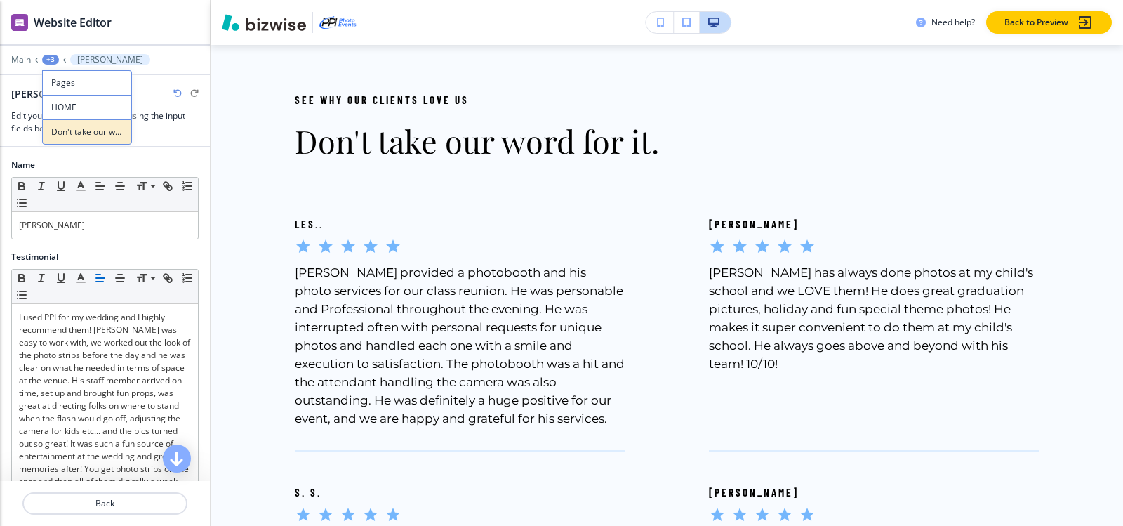
click at [62, 124] on button "Don't take our word for it." at bounding box center [87, 131] width 90 height 25
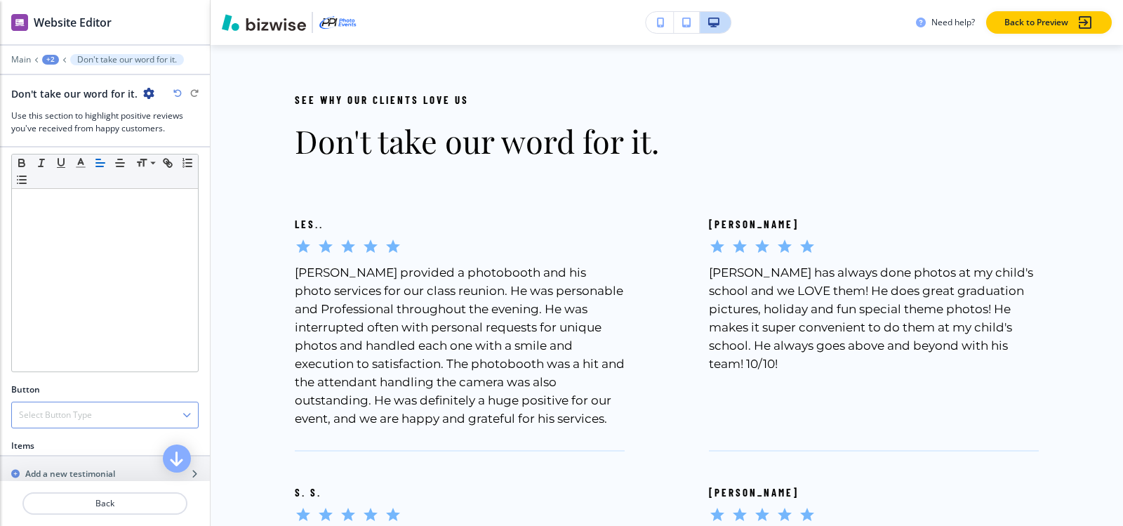
scroll to position [351, 0]
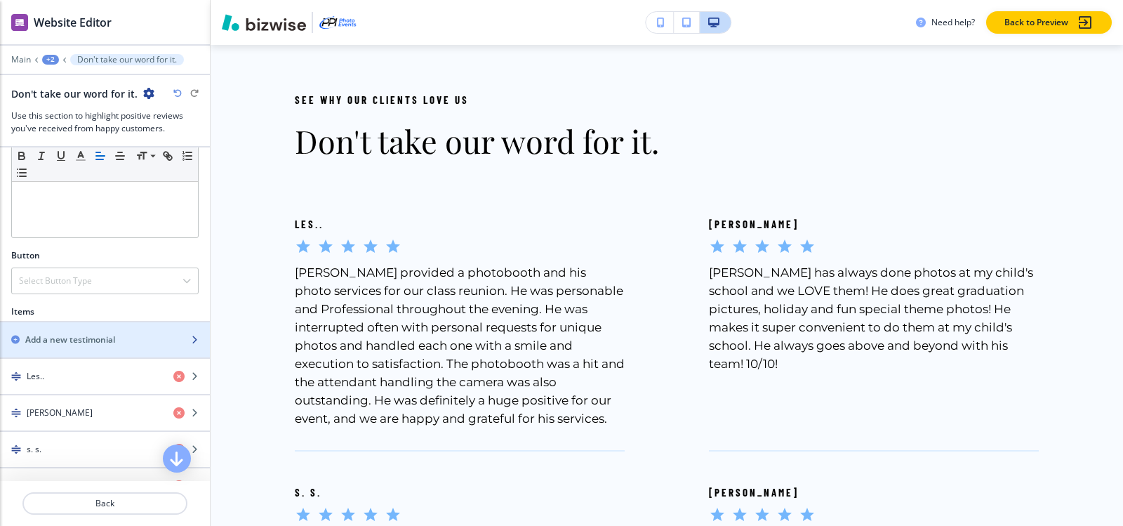
click at [54, 328] on div "button" at bounding box center [105, 327] width 210 height 11
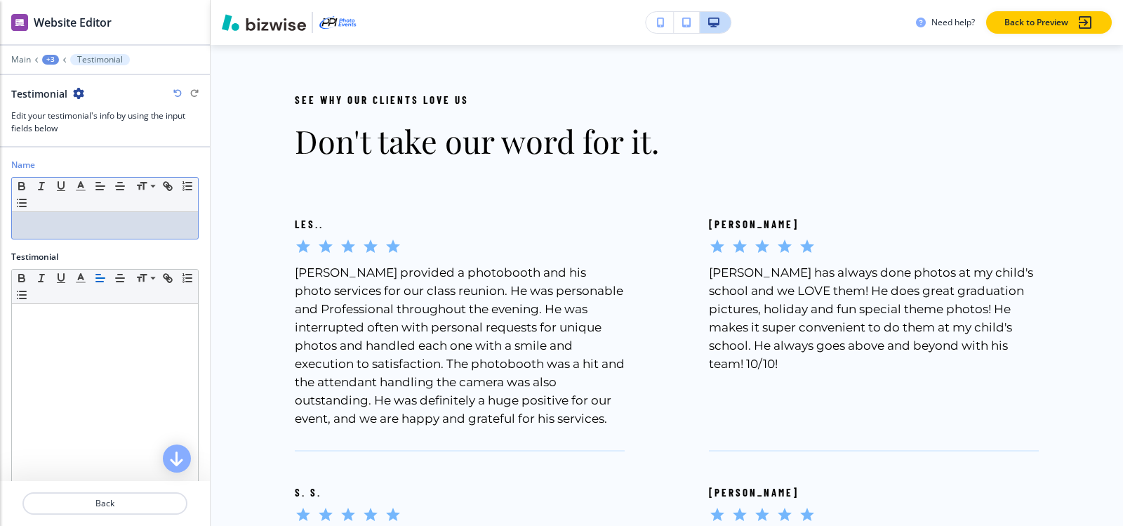
click at [60, 223] on p at bounding box center [105, 225] width 172 height 13
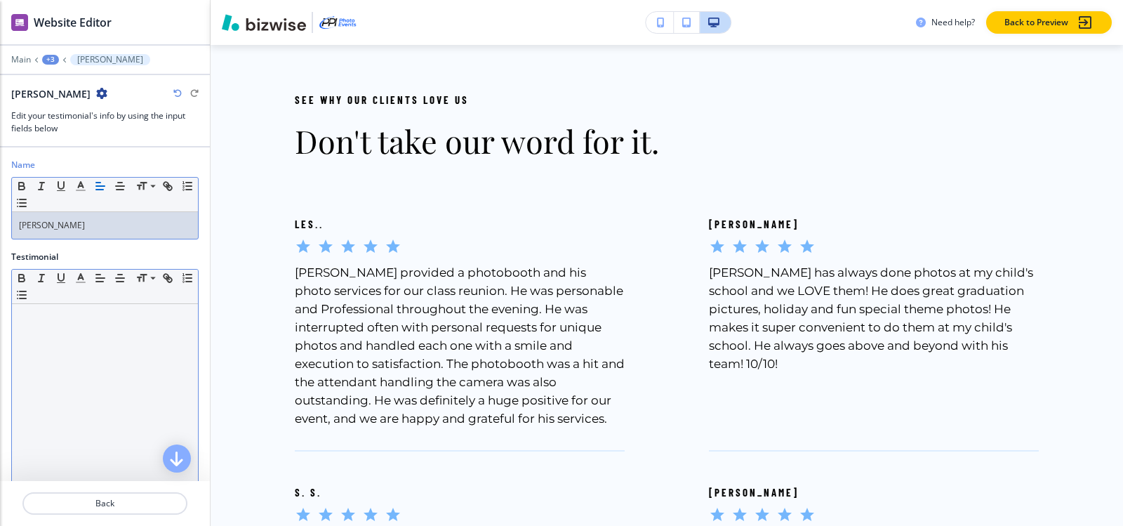
click at [46, 321] on p at bounding box center [105, 317] width 172 height 13
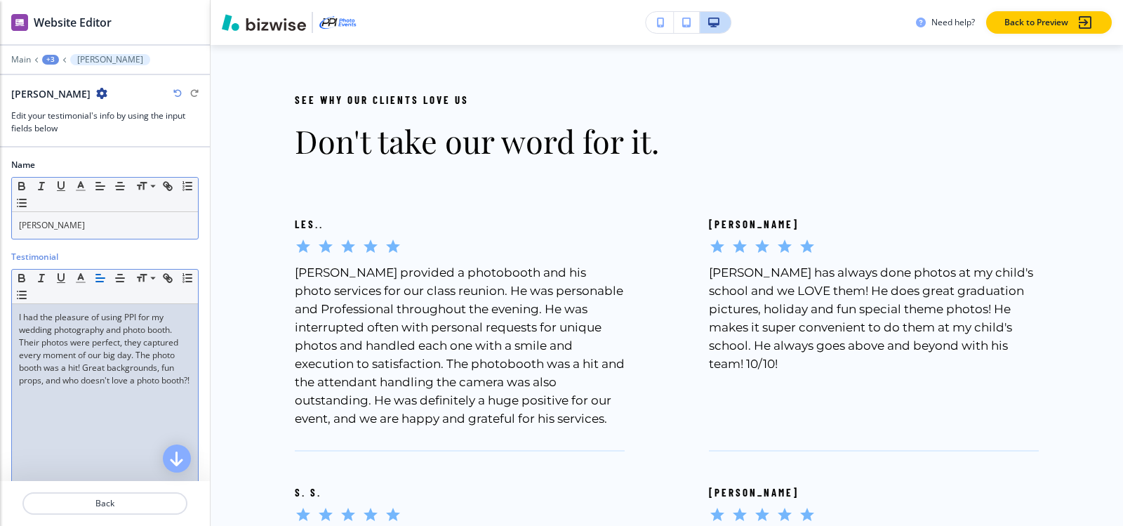
click at [52, 57] on div "+3" at bounding box center [50, 60] width 17 height 10
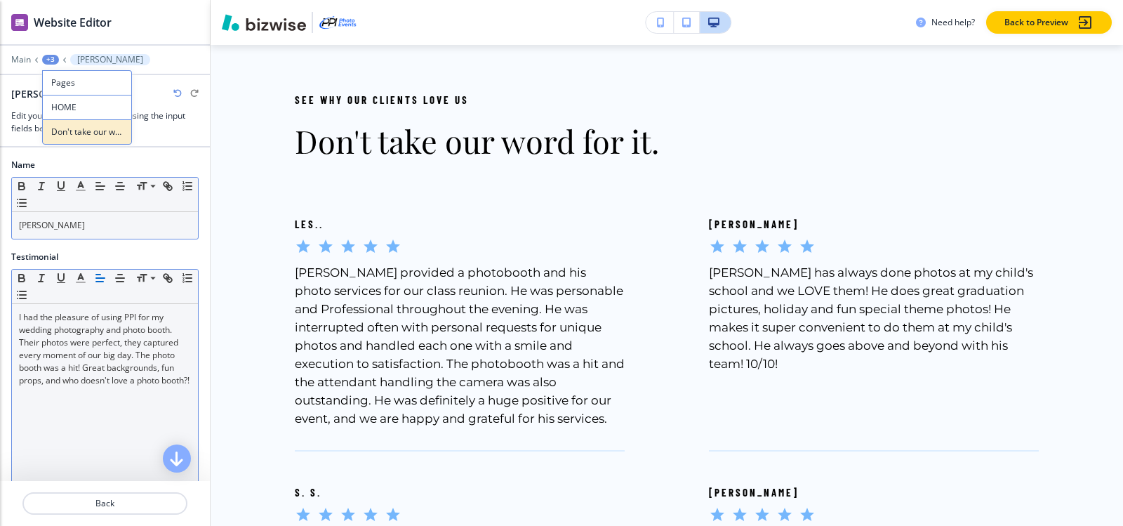
click at [69, 126] on p "Don't take our word for it." at bounding box center [87, 132] width 72 height 13
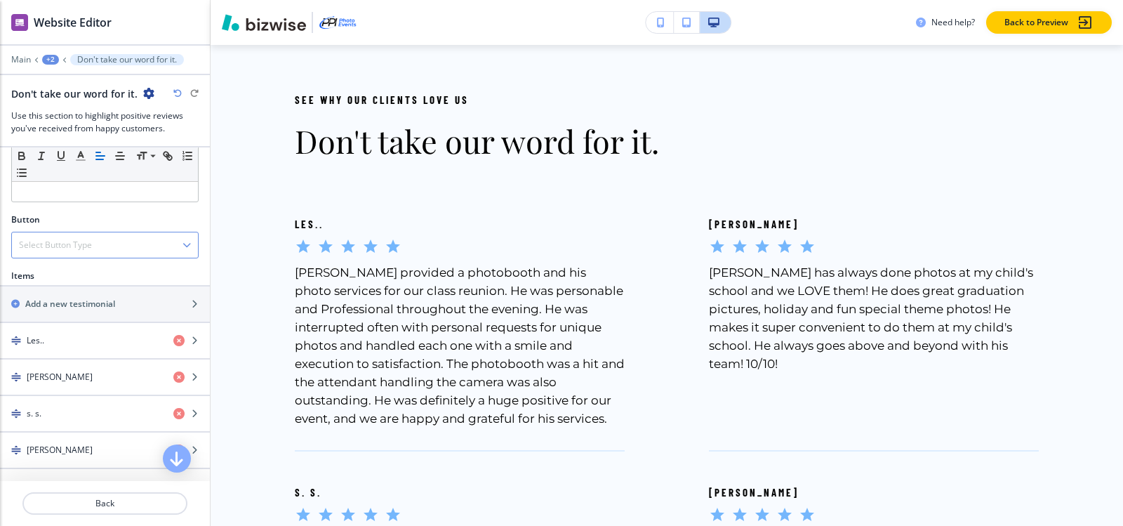
scroll to position [491, 0]
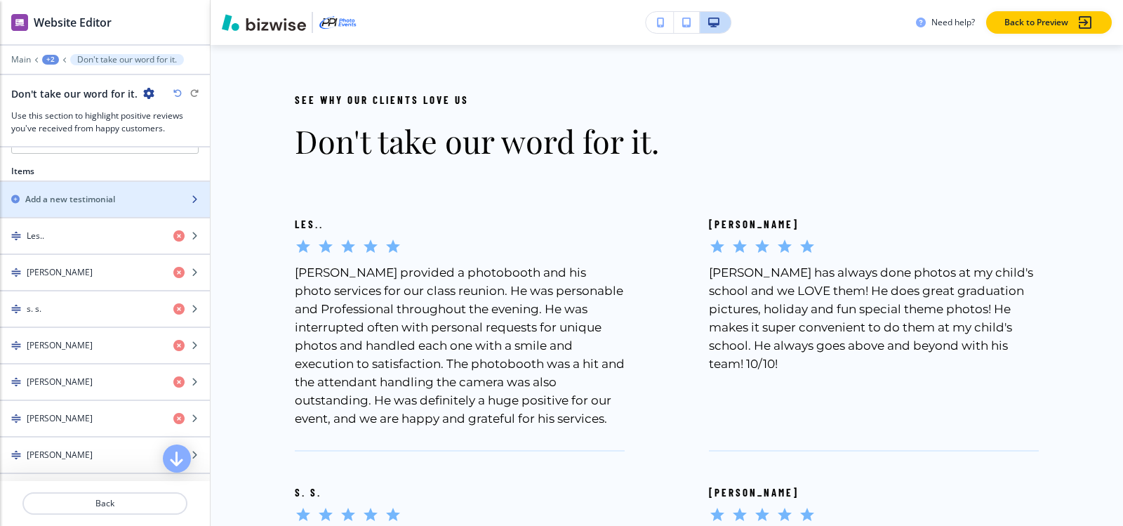
click at [55, 202] on h2 "Add a new testimonial" at bounding box center [70, 199] width 90 height 13
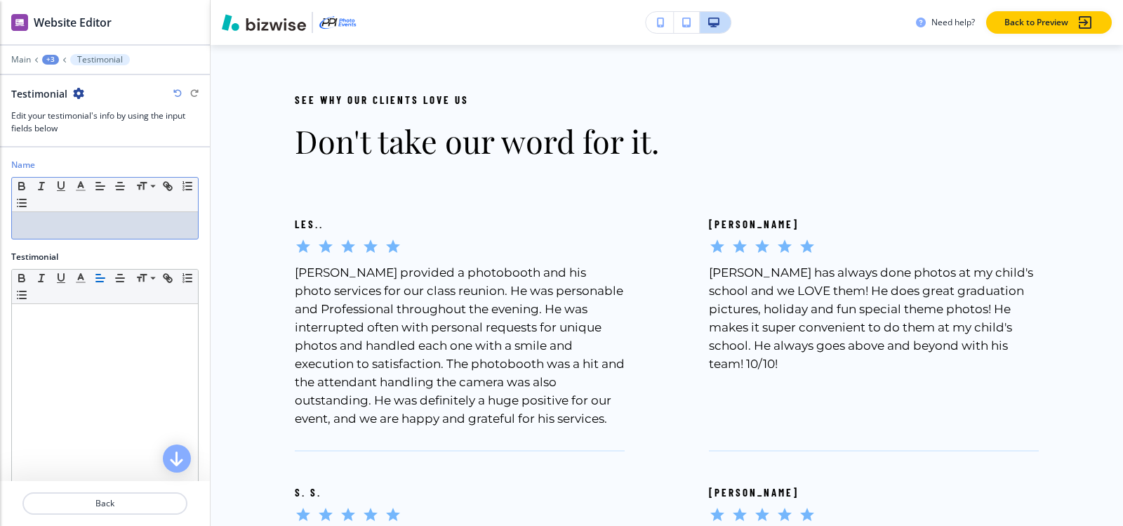
click at [54, 218] on div at bounding box center [105, 225] width 186 height 27
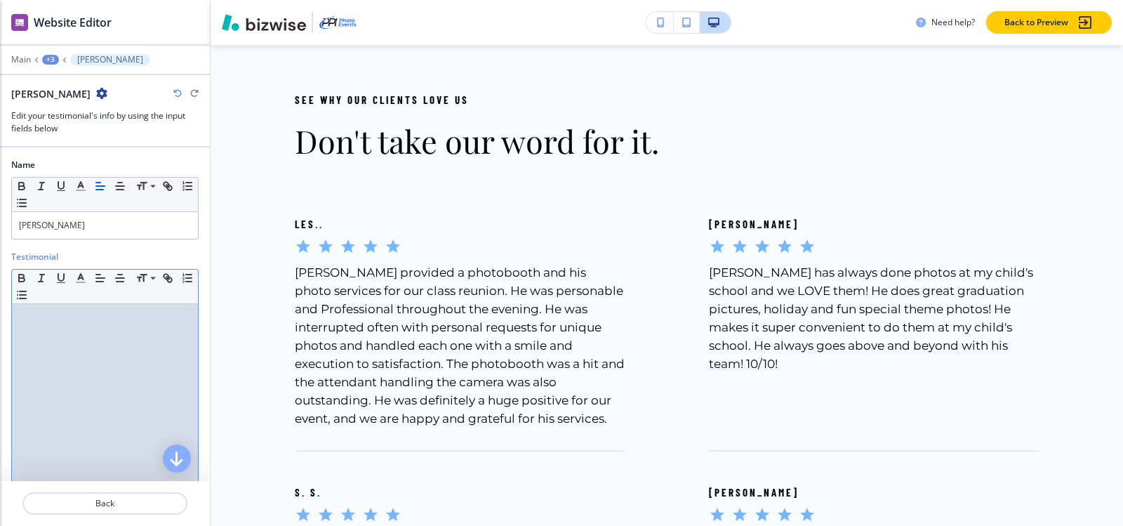
click at [18, 331] on div at bounding box center [105, 395] width 186 height 182
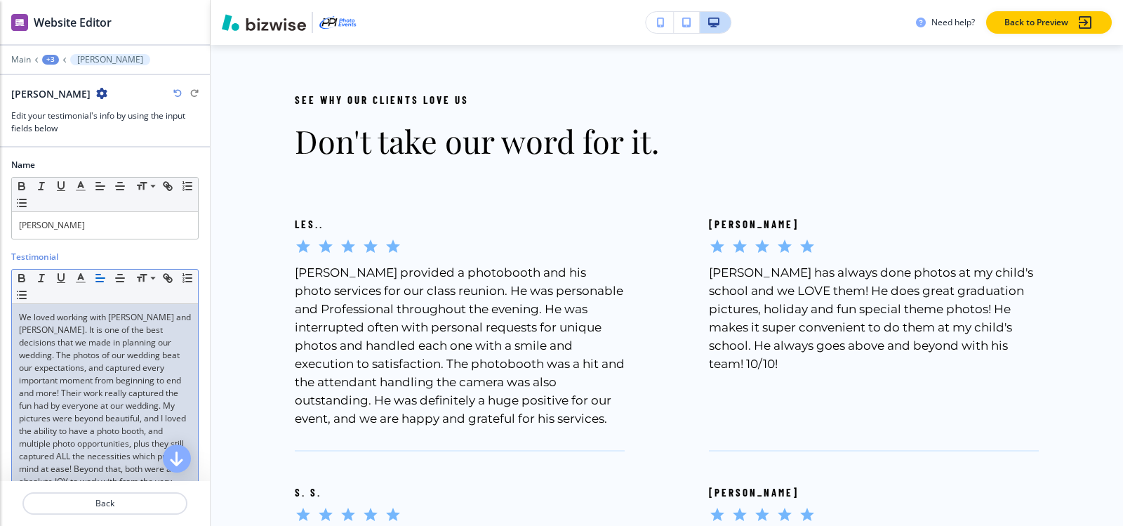
click at [49, 60] on div "+3" at bounding box center [50, 60] width 17 height 10
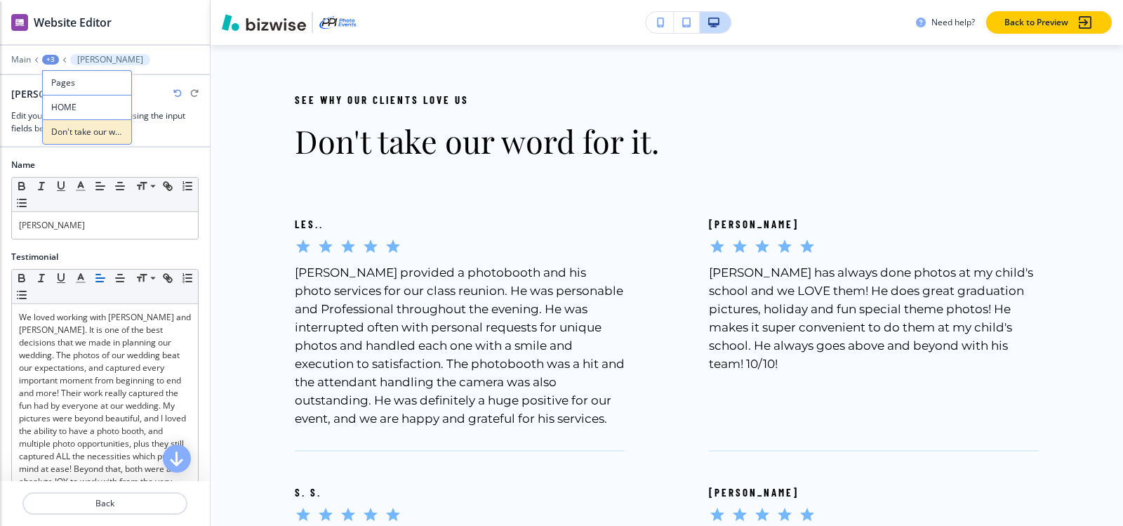
click at [60, 131] on p "Don't take our word for it." at bounding box center [87, 132] width 72 height 13
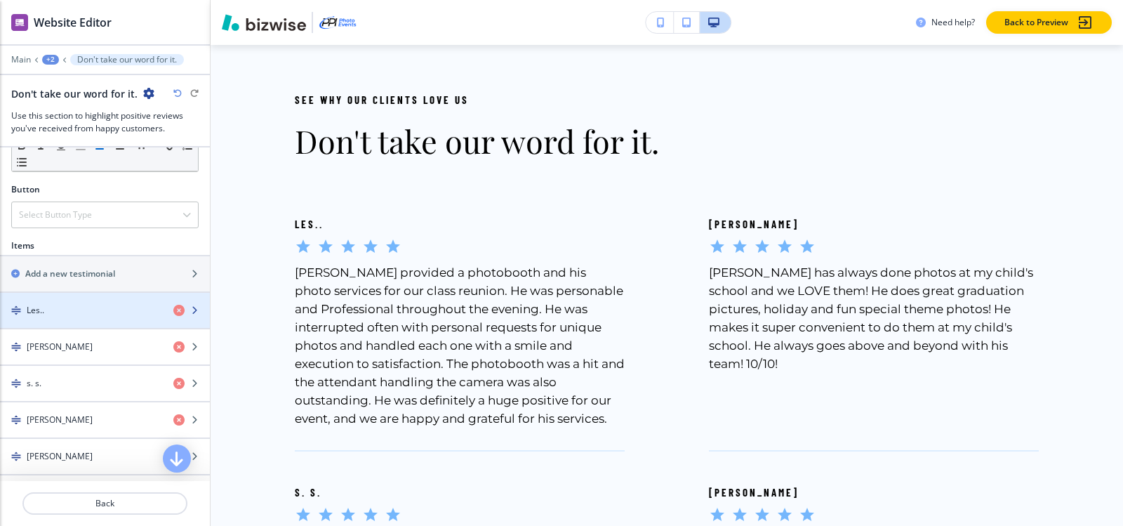
scroll to position [421, 0]
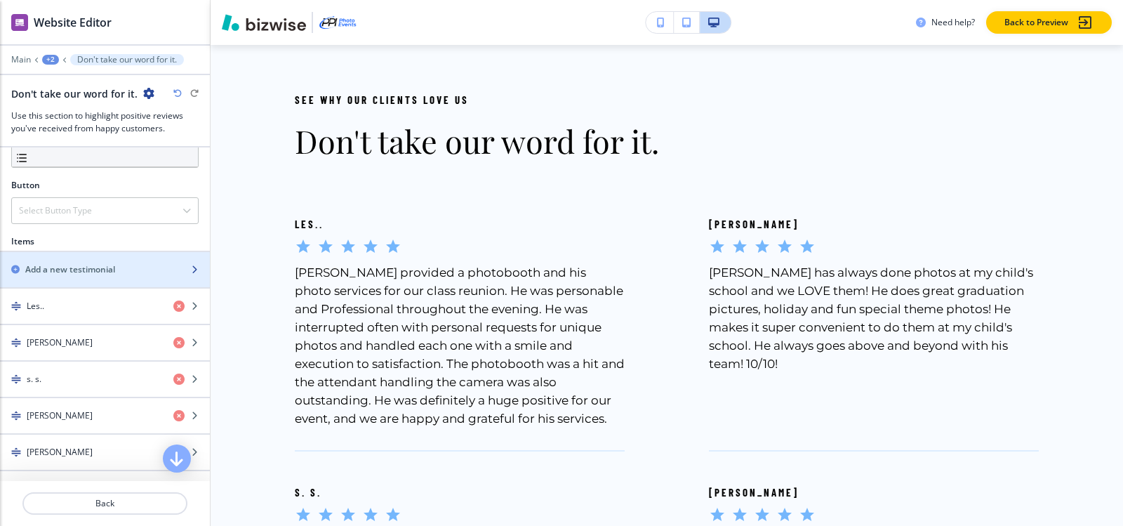
click at [73, 277] on div "button" at bounding box center [105, 281] width 210 height 11
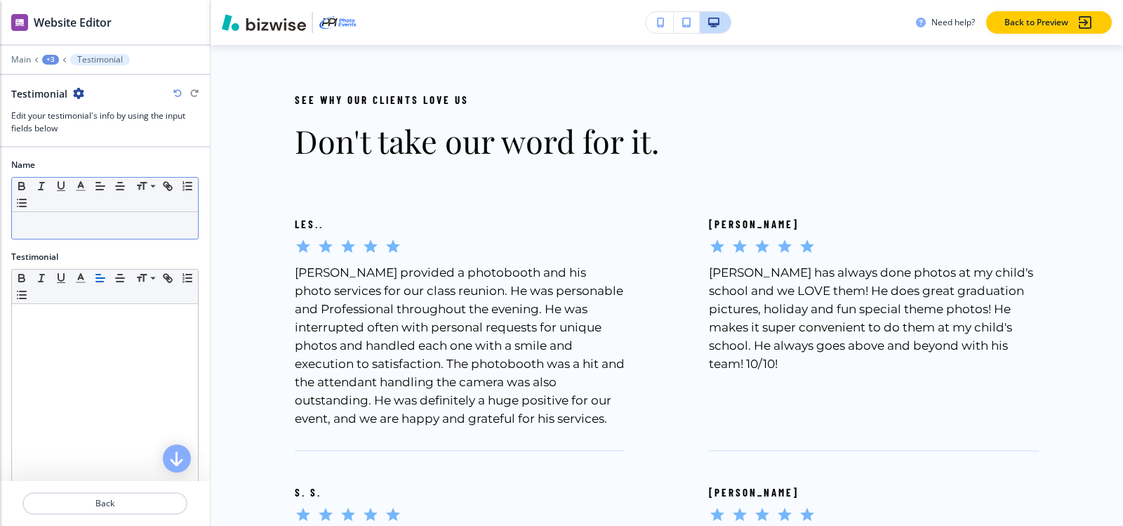
click at [74, 226] on p at bounding box center [105, 225] width 172 height 13
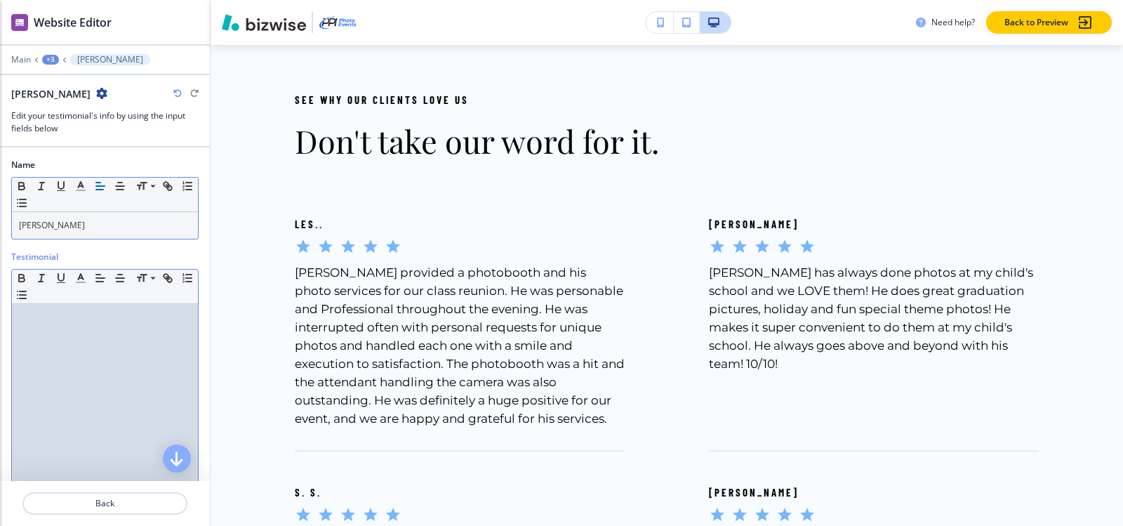
click at [45, 313] on p at bounding box center [105, 317] width 172 height 13
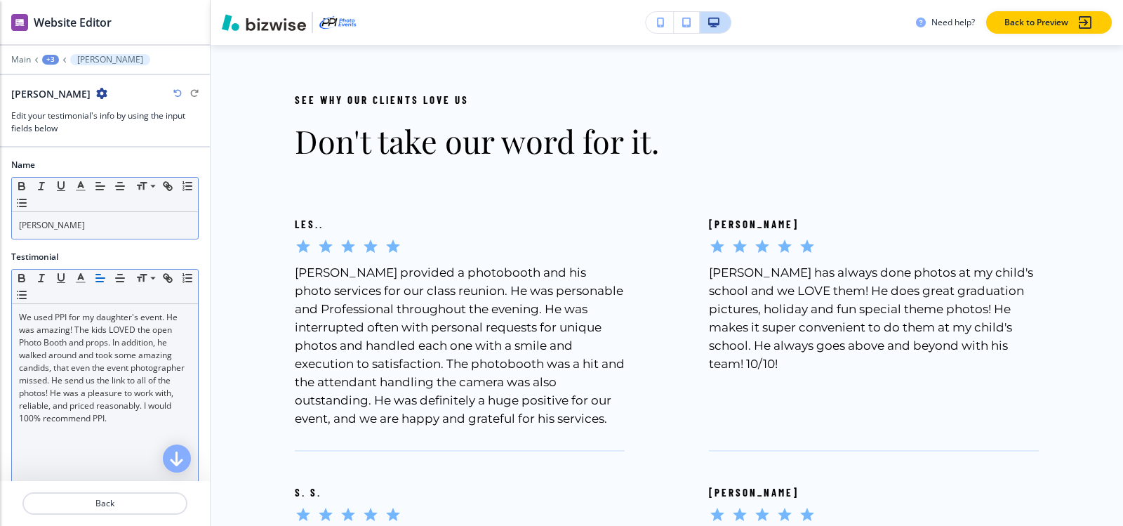
click at [51, 61] on div "+3" at bounding box center [50, 60] width 17 height 10
click at [71, 138] on p "Don't take our word for it." at bounding box center [87, 132] width 72 height 13
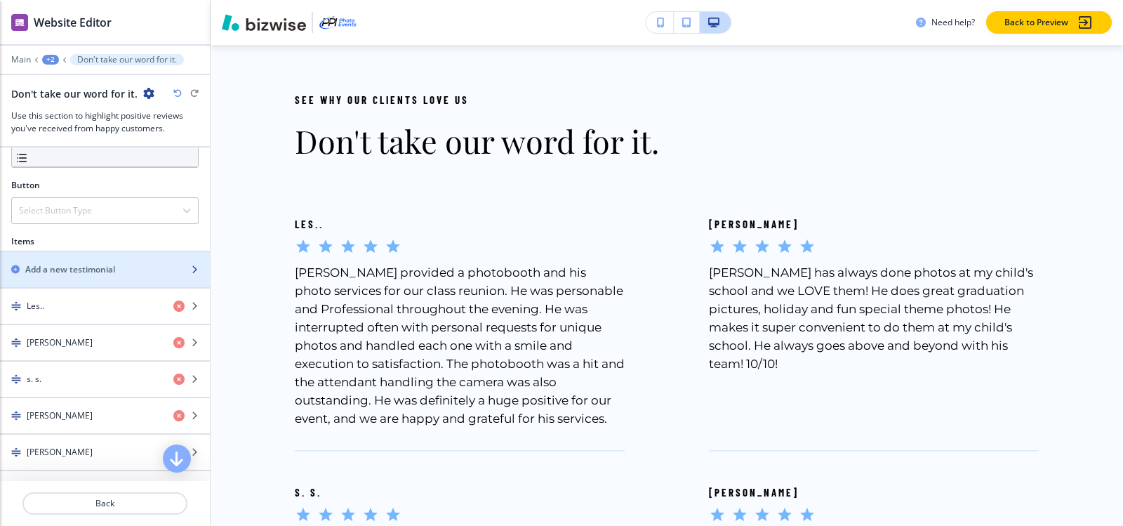
click at [96, 267] on h2 "Add a new testimonial" at bounding box center [70, 269] width 90 height 13
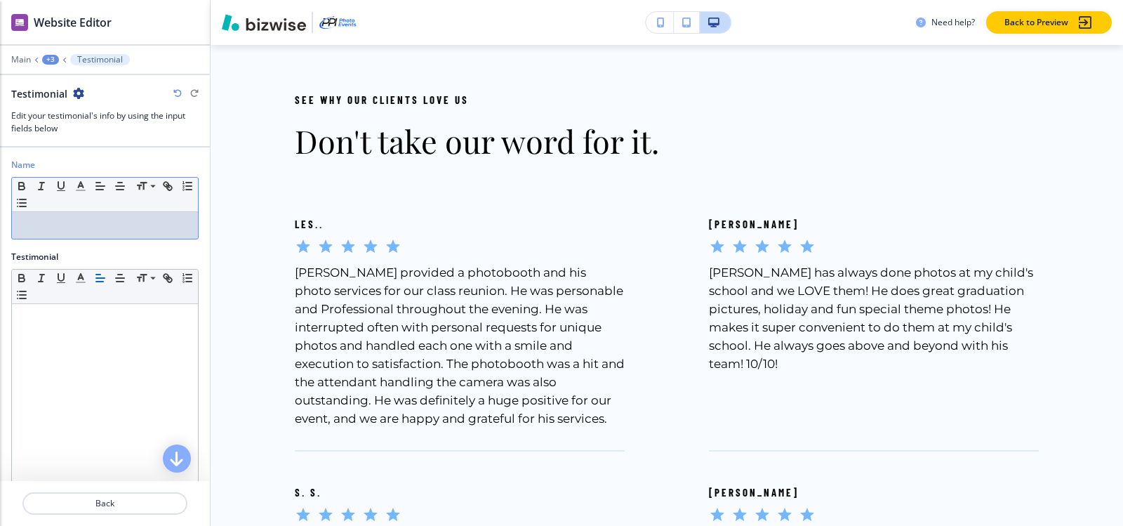
click at [84, 227] on p at bounding box center [105, 225] width 172 height 13
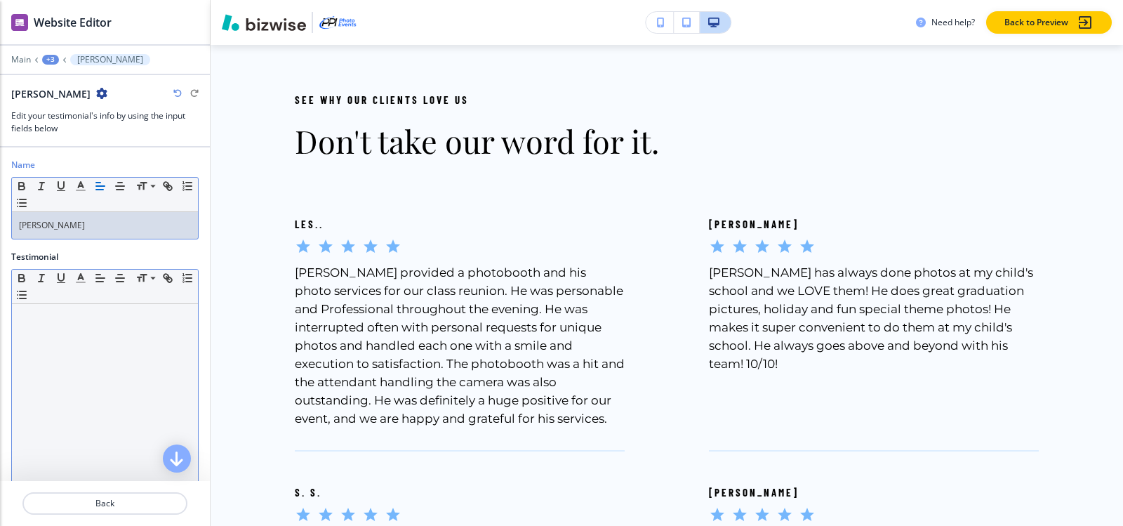
click at [66, 341] on div at bounding box center [105, 395] width 186 height 182
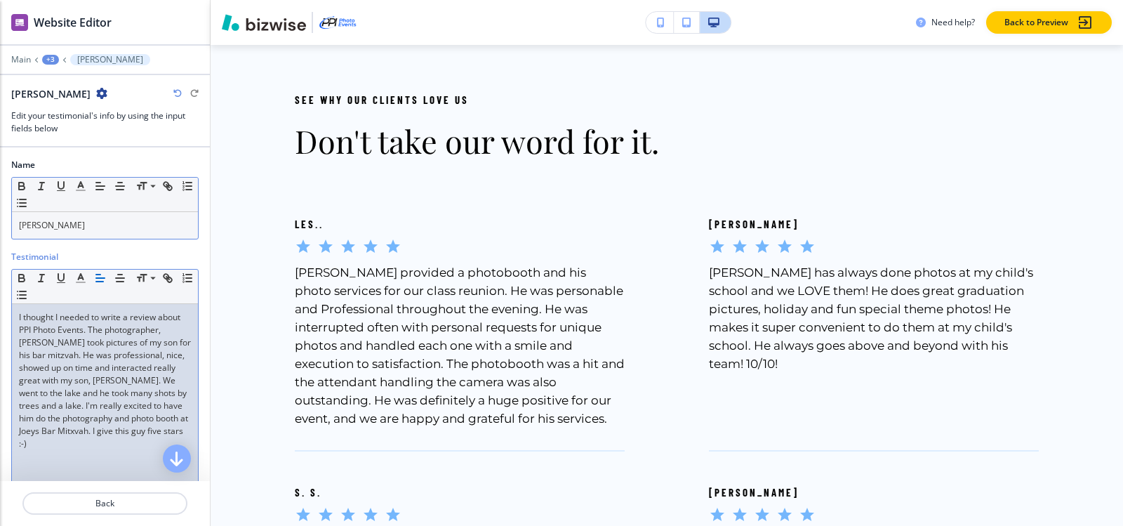
click at [48, 58] on div "+3" at bounding box center [50, 60] width 17 height 10
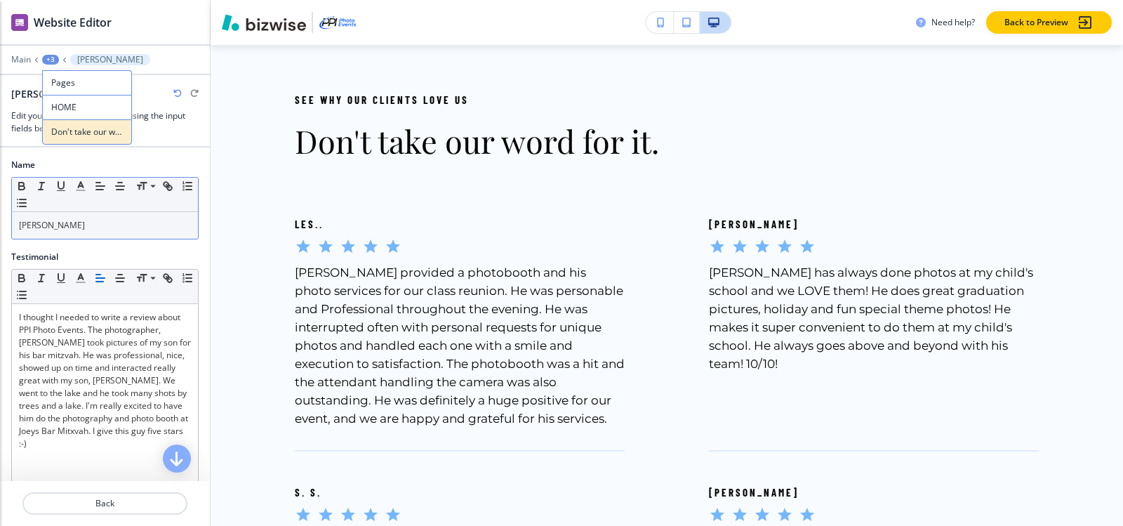
click at [97, 140] on button "Don't take our word for it." at bounding box center [87, 131] width 90 height 25
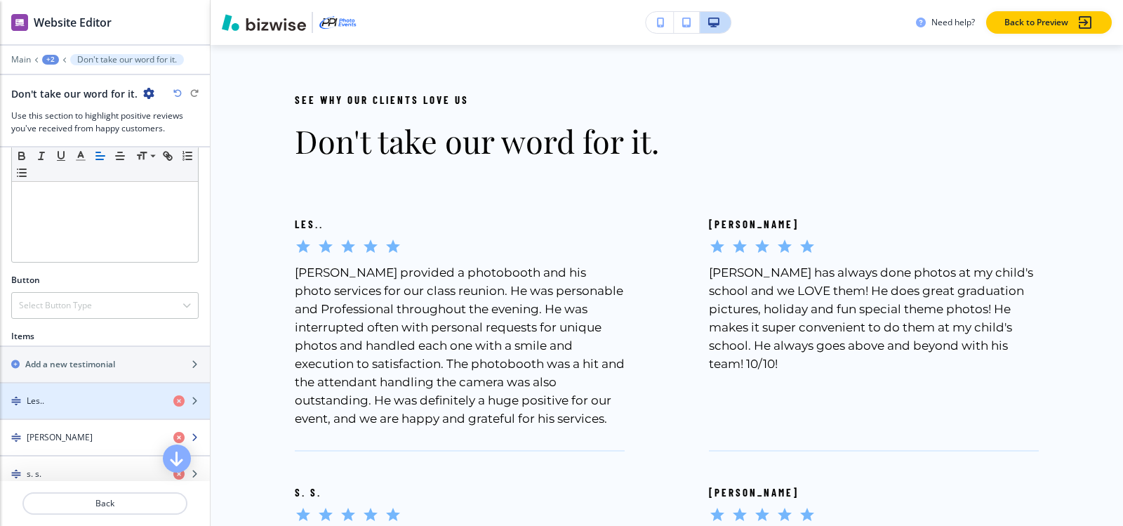
scroll to position [351, 0]
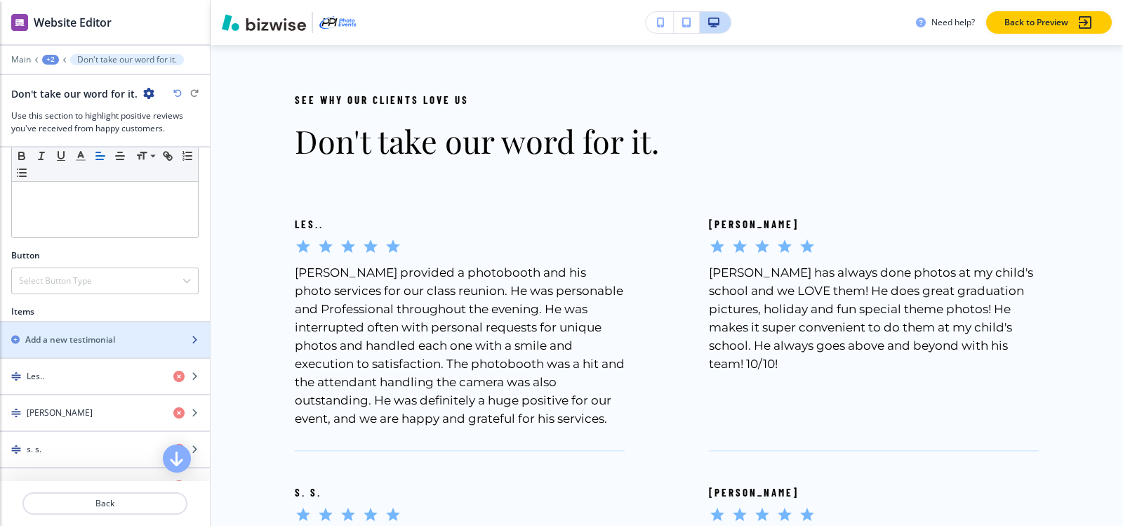
click at [57, 340] on h2 "Add a new testimonial" at bounding box center [70, 339] width 90 height 13
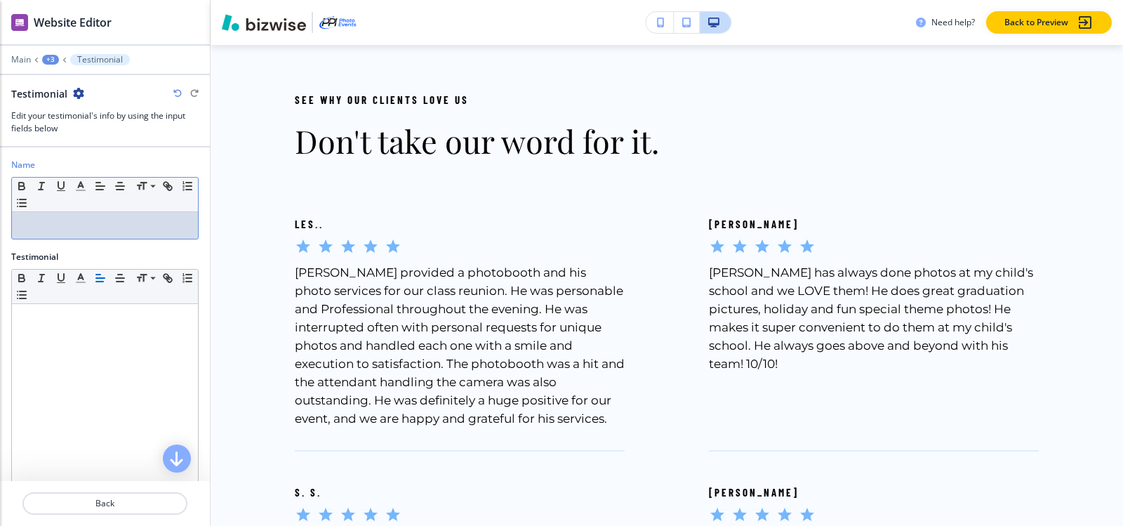
click at [65, 227] on p at bounding box center [105, 225] width 172 height 13
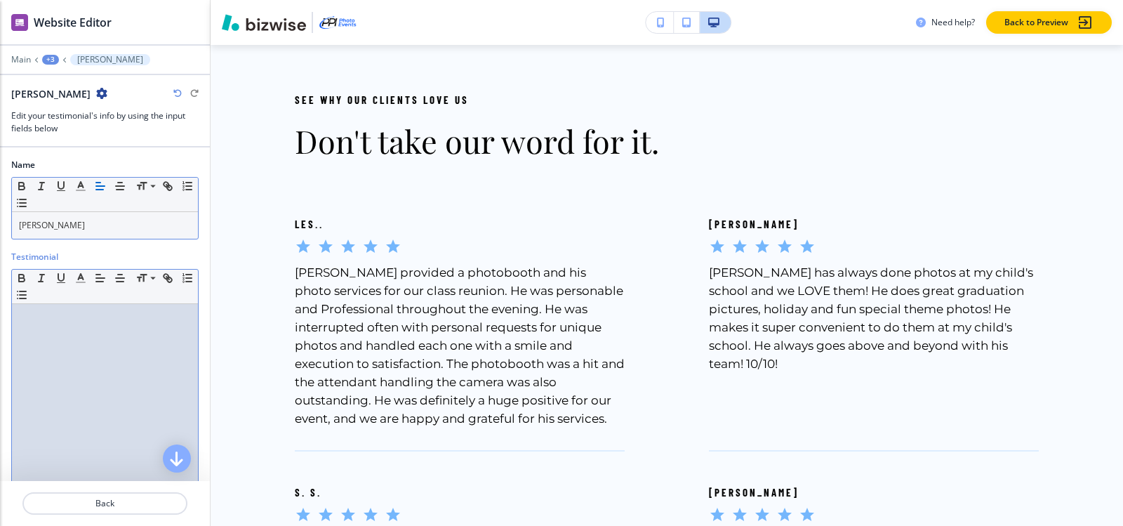
click at [44, 320] on p at bounding box center [105, 317] width 172 height 13
paste div
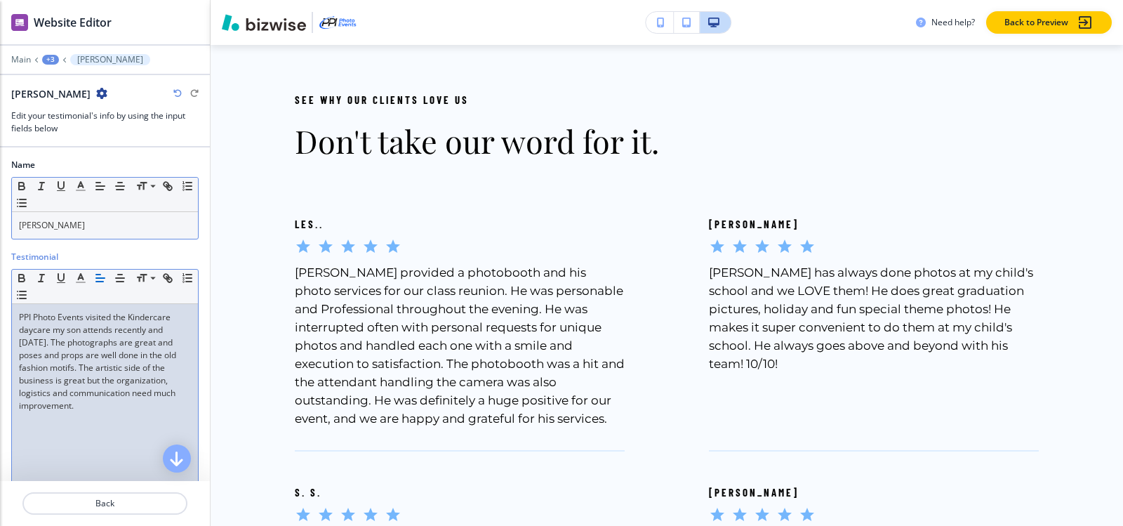
click at [50, 412] on p "PPI Photo Events visited the Kindercare daycare my son attends recently and [DA…" at bounding box center [105, 361] width 172 height 101
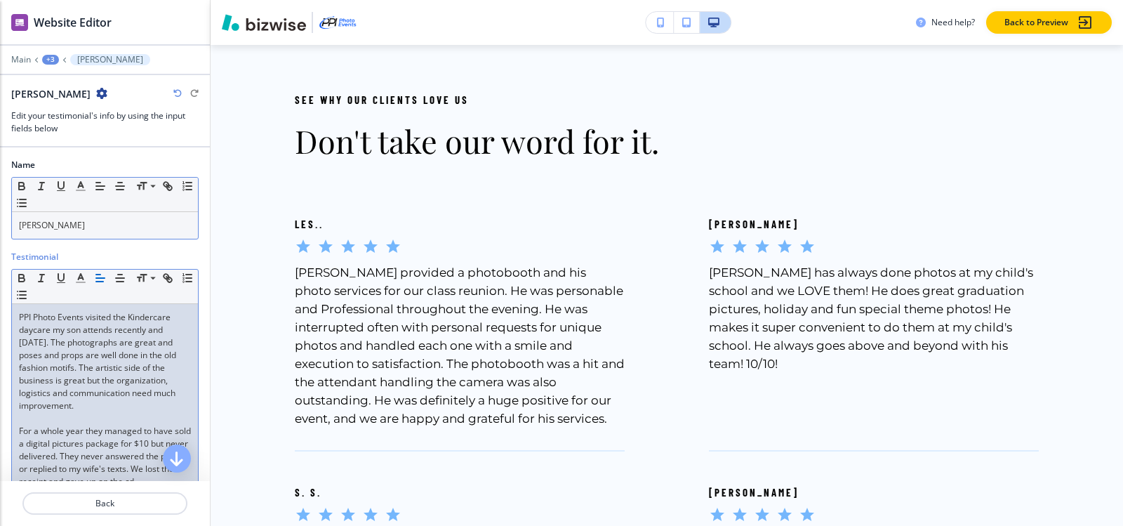
scroll to position [0, 0]
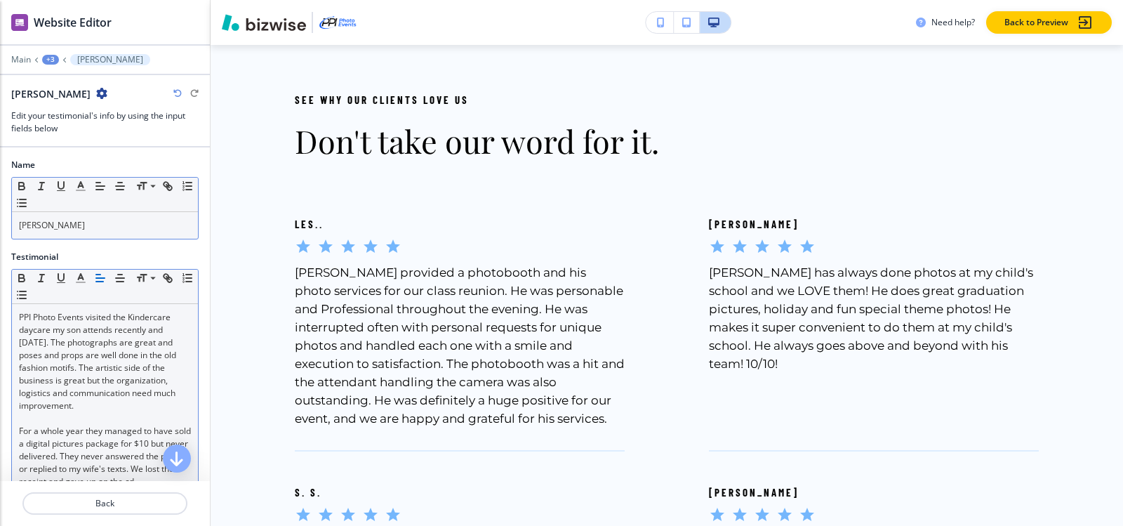
click at [51, 61] on div "+3" at bounding box center [50, 60] width 17 height 10
click at [72, 128] on p "Don't take our word for it." at bounding box center [87, 132] width 72 height 13
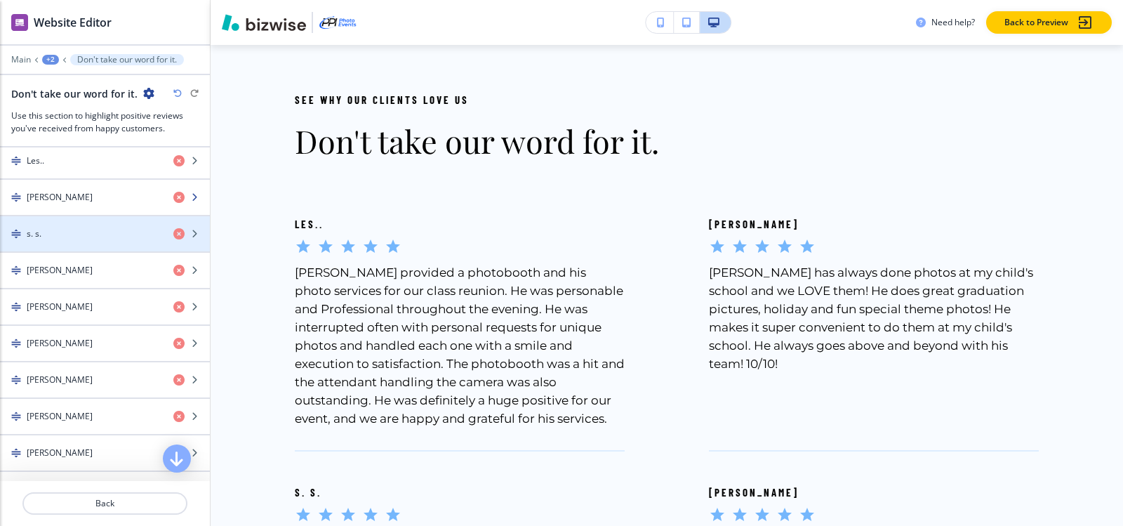
scroll to position [491, 0]
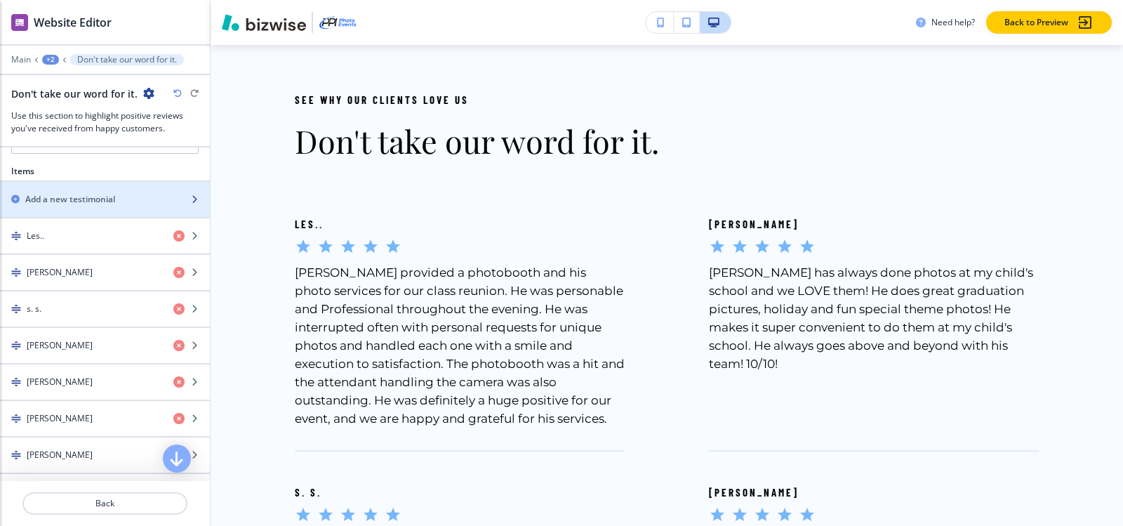
click at [68, 203] on h2 "Add a new testimonial" at bounding box center [70, 199] width 90 height 13
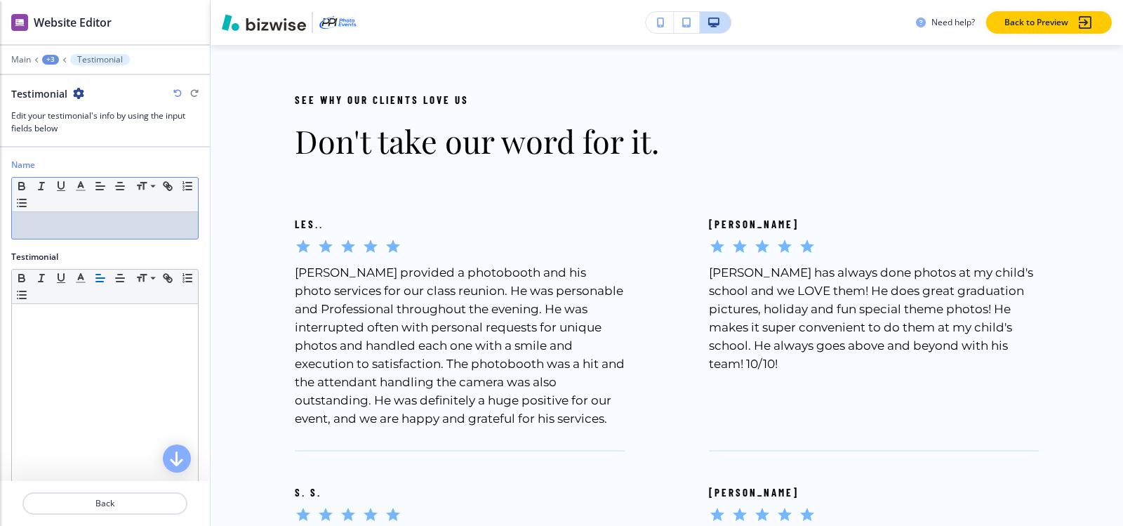
click at [124, 226] on p at bounding box center [105, 225] width 172 height 13
paste div
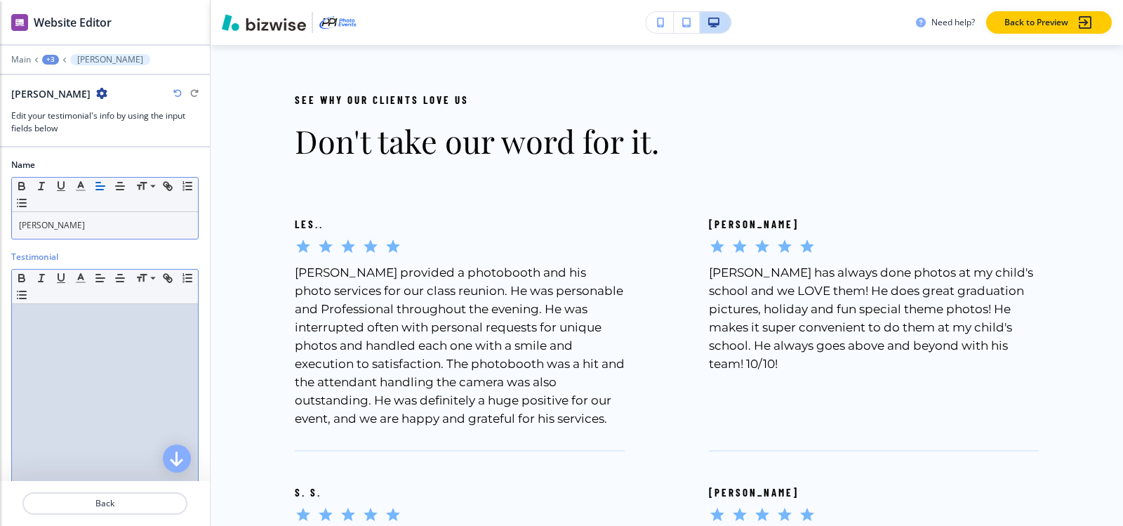
click at [48, 324] on div at bounding box center [105, 395] width 186 height 182
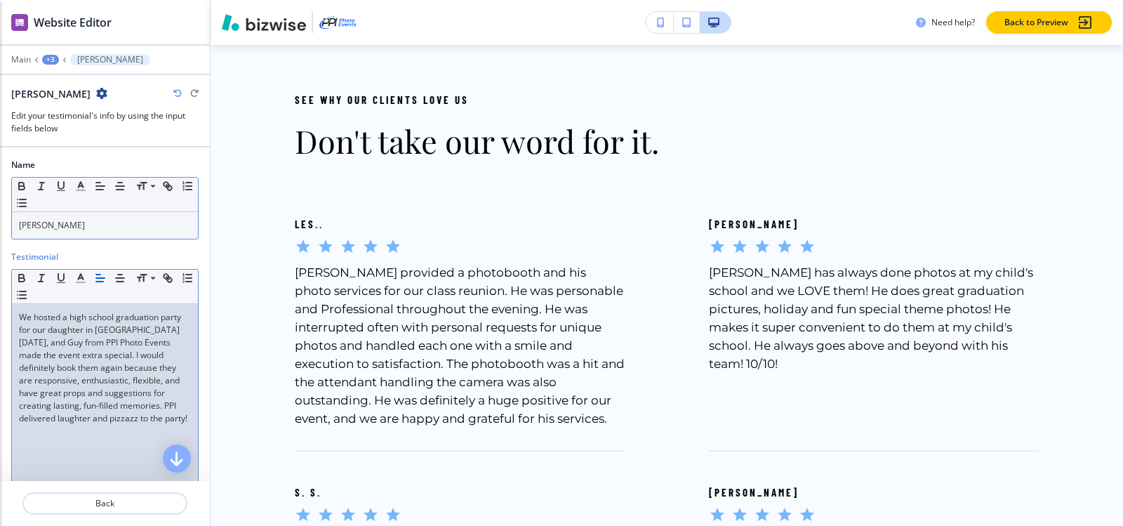
click at [49, 60] on div "+3" at bounding box center [50, 60] width 17 height 10
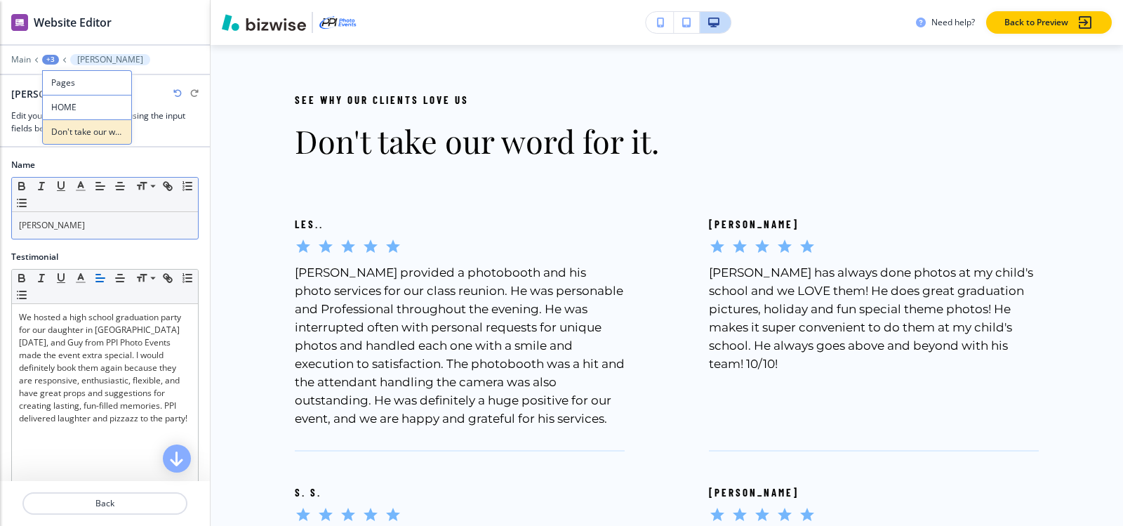
click at [68, 128] on p "Don't take our word for it." at bounding box center [87, 132] width 72 height 13
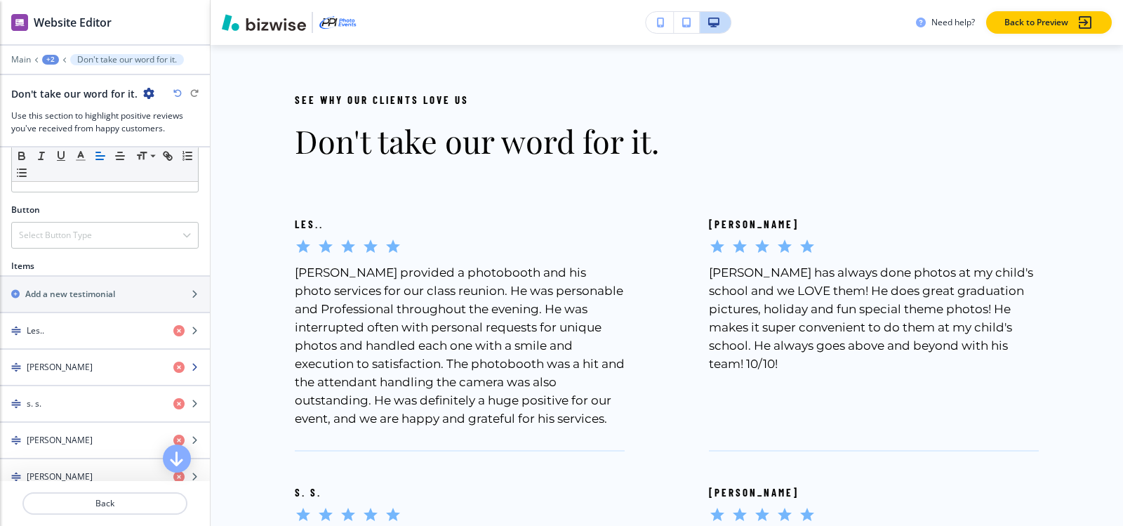
scroll to position [421, 0]
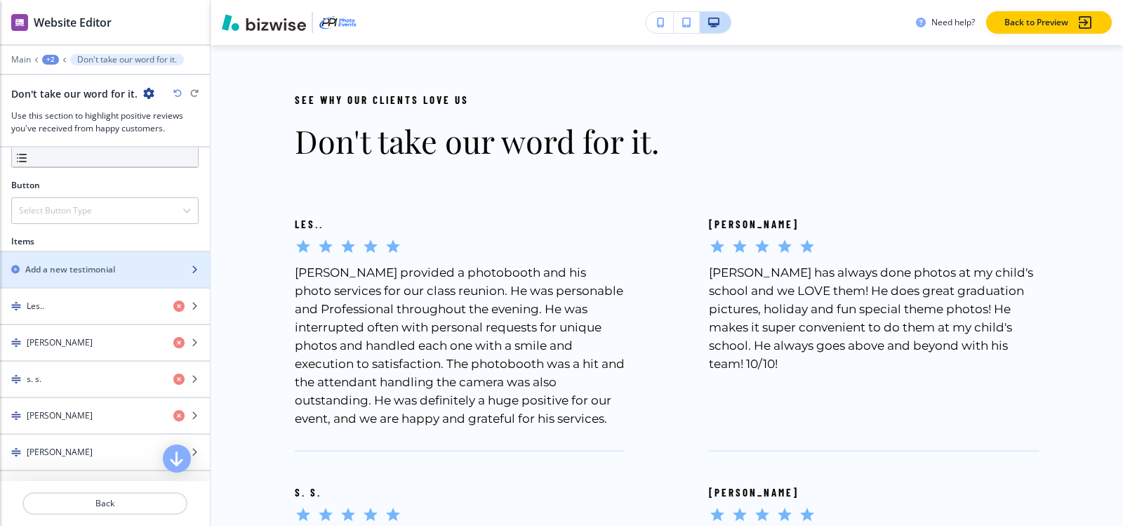
click at [72, 265] on h2 "Add a new testimonial" at bounding box center [70, 269] width 90 height 13
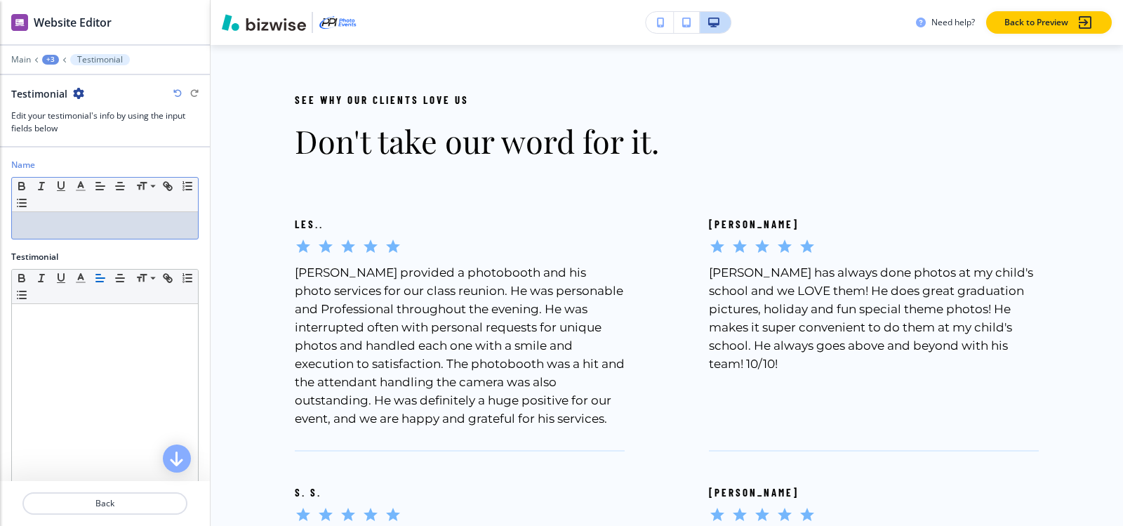
click at [88, 221] on p at bounding box center [105, 225] width 172 height 13
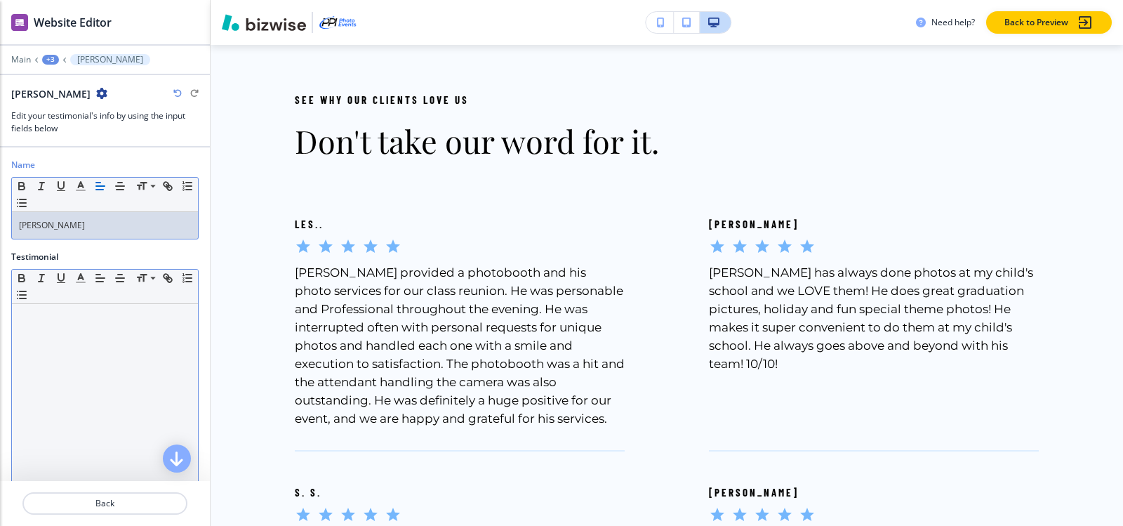
click at [62, 329] on div at bounding box center [105, 395] width 186 height 182
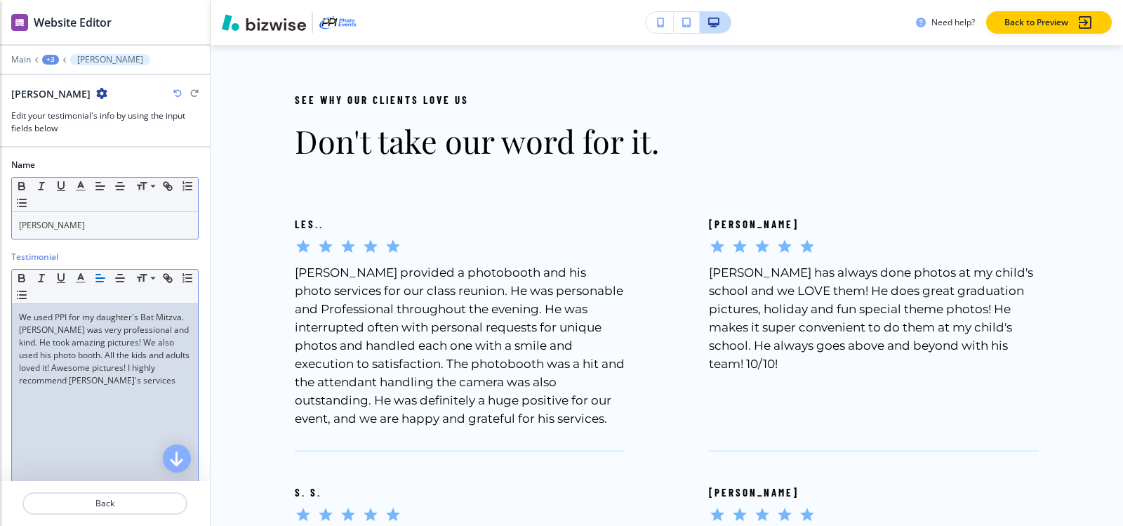
click at [52, 57] on div "+3" at bounding box center [50, 60] width 17 height 10
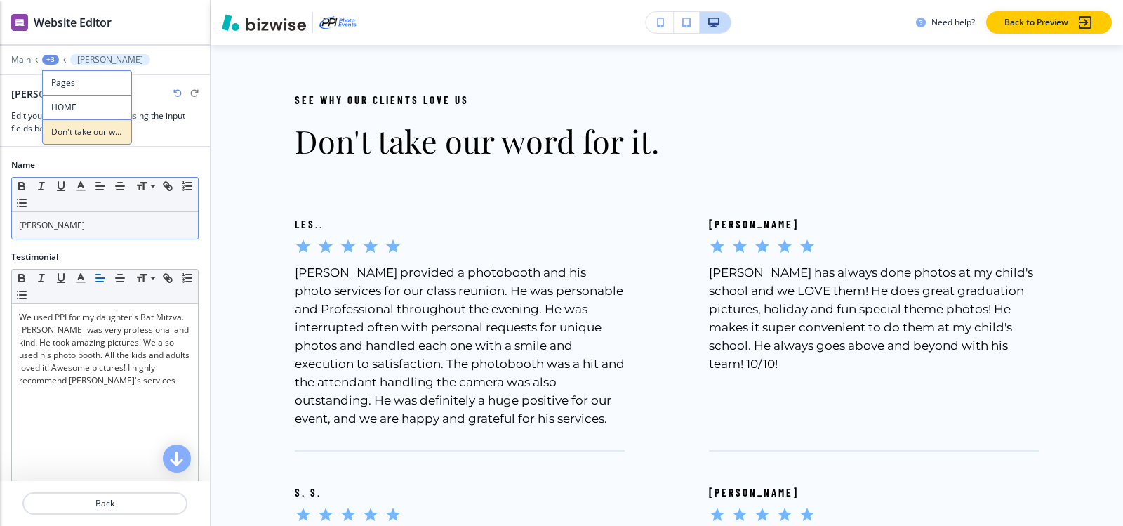
click at [70, 134] on p "Don't take our word for it." at bounding box center [87, 132] width 72 height 13
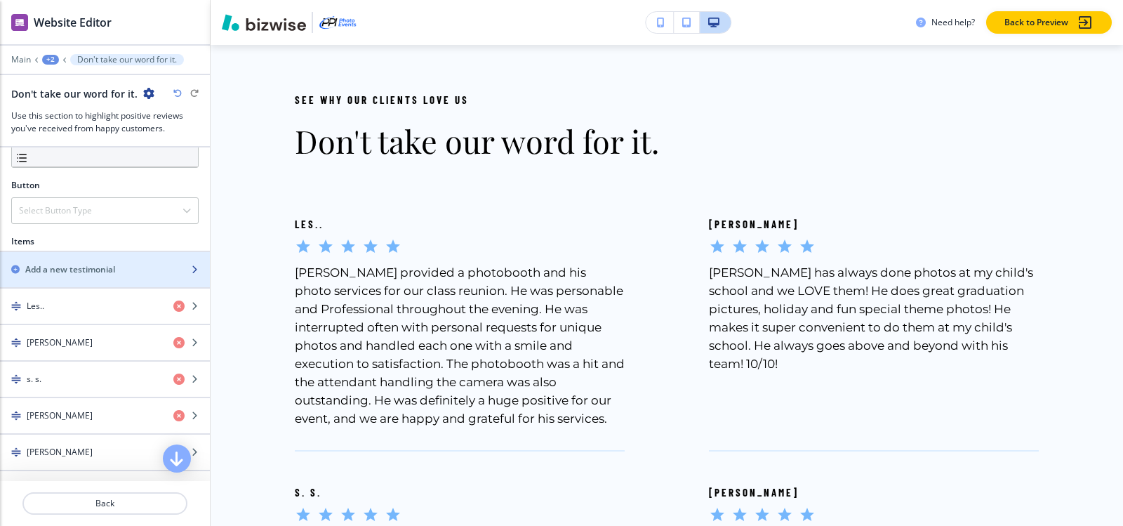
click at [71, 271] on h2 "Add a new testimonial" at bounding box center [70, 269] width 90 height 13
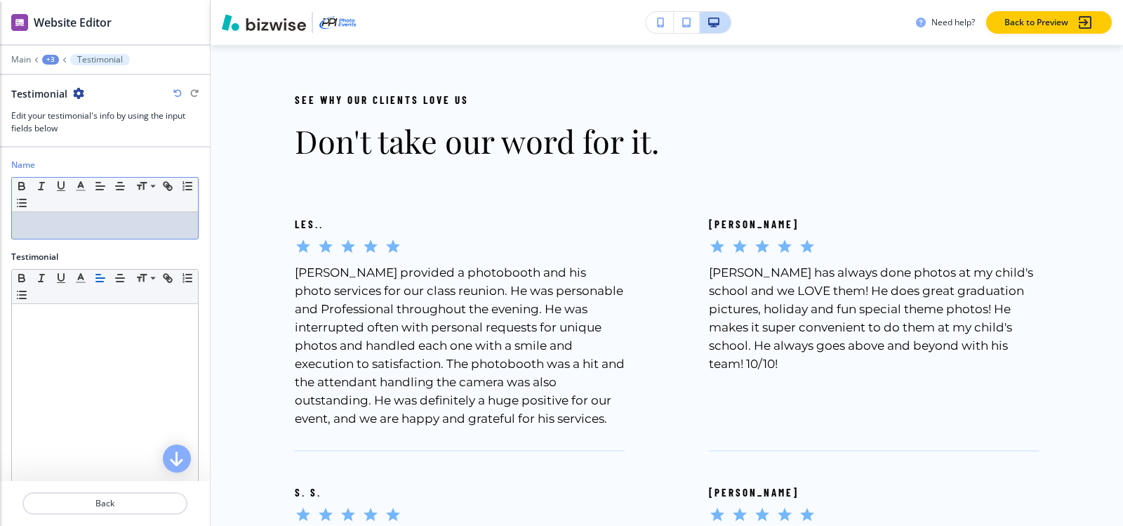
click at [75, 221] on p at bounding box center [105, 225] width 172 height 13
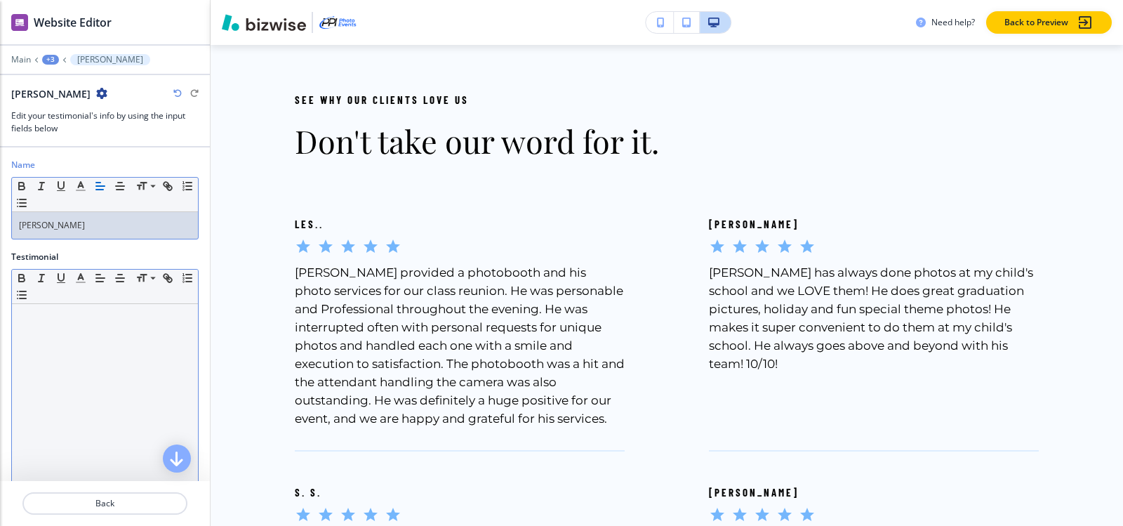
click at [74, 333] on div at bounding box center [105, 395] width 186 height 182
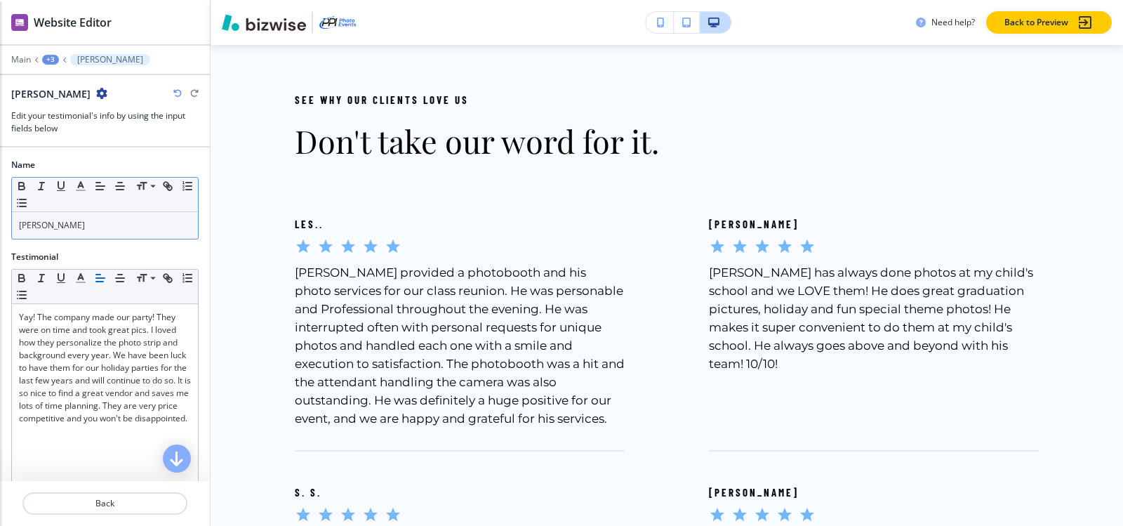
click at [49, 55] on div "+3" at bounding box center [50, 60] width 17 height 10
click at [60, 122] on button "Don't take our word for it." at bounding box center [87, 131] width 90 height 25
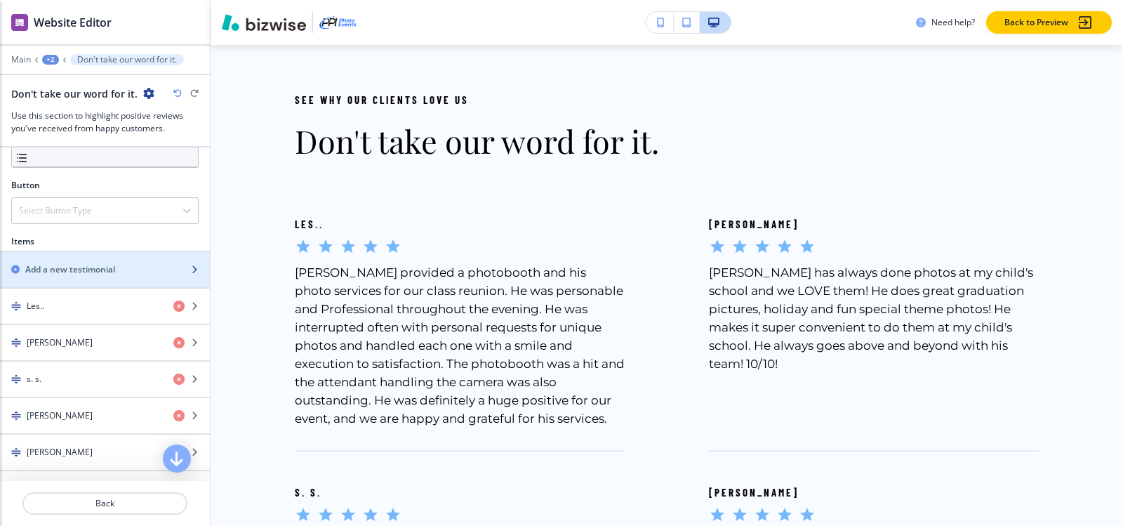
click at [74, 268] on h2 "Add a new testimonial" at bounding box center [70, 269] width 90 height 13
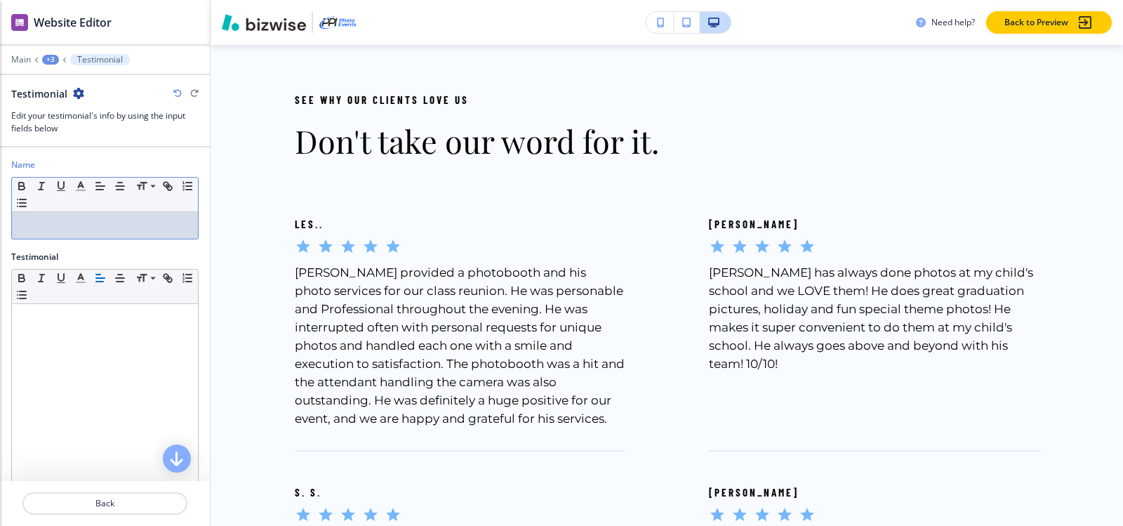
click at [61, 217] on div at bounding box center [105, 225] width 186 height 27
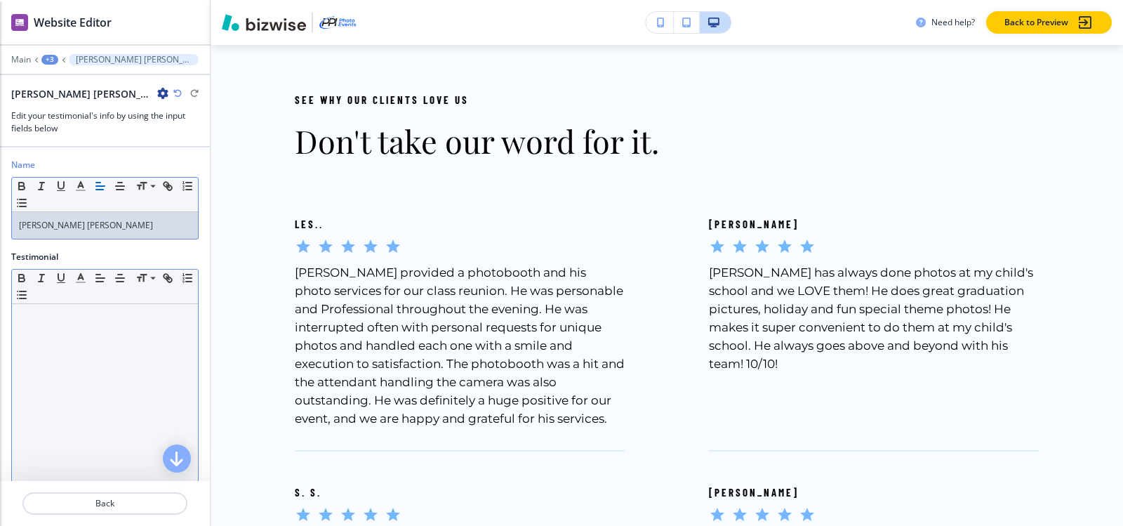
click at [69, 331] on div at bounding box center [105, 395] width 186 height 182
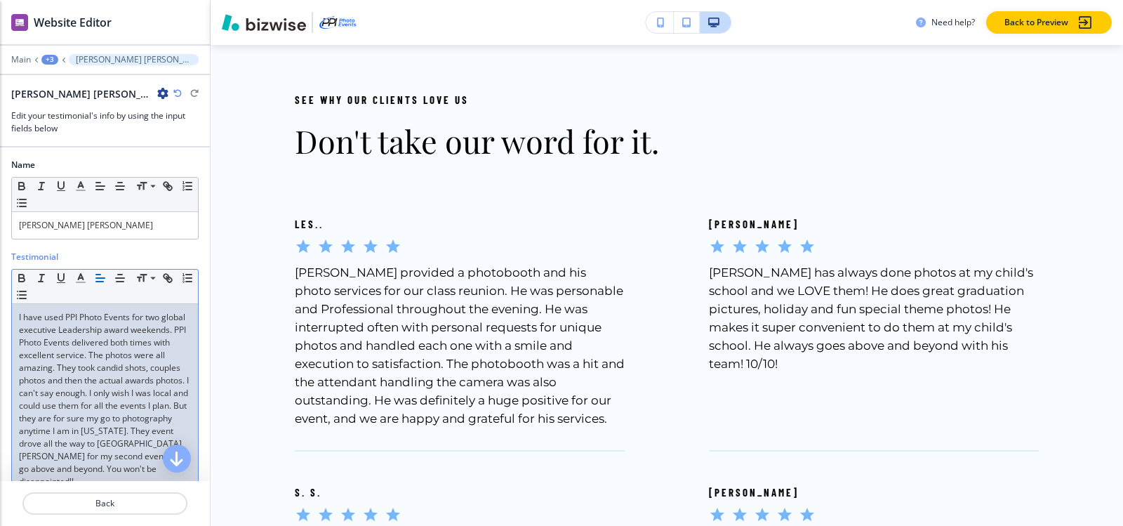
click at [51, 62] on div "+3" at bounding box center [49, 60] width 17 height 10
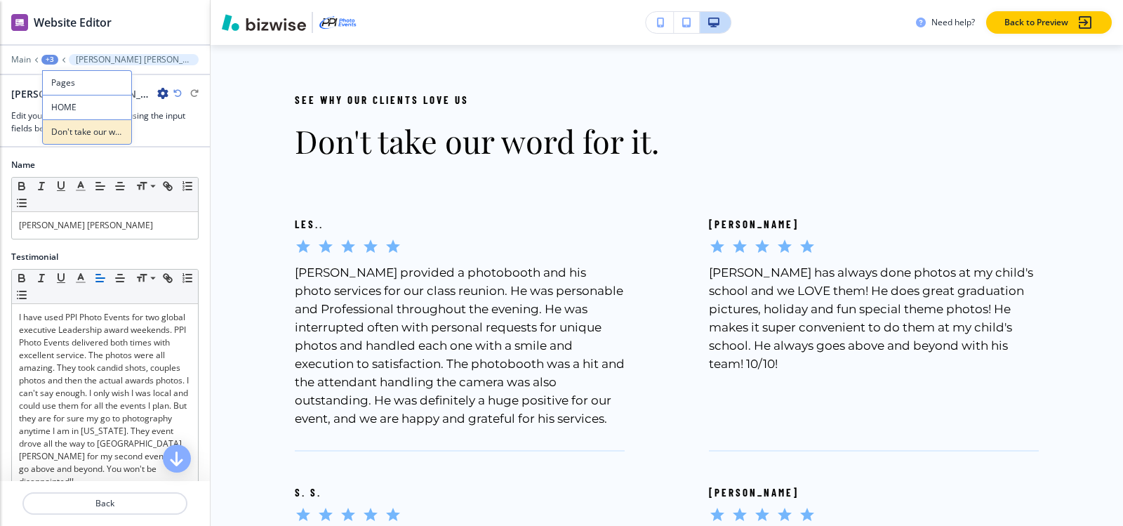
click at [54, 130] on p "Don't take our word for it." at bounding box center [87, 132] width 72 height 13
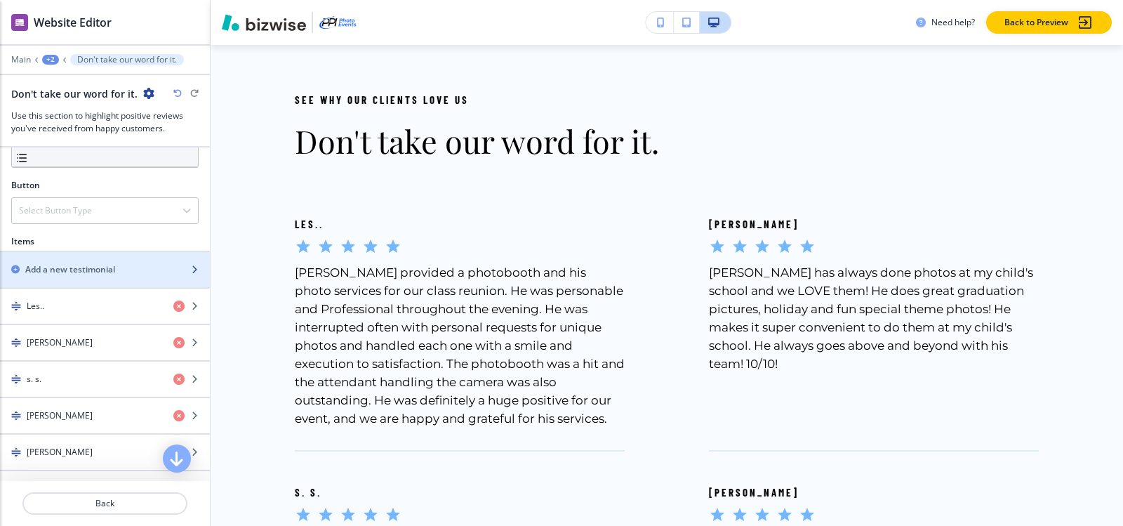
click at [54, 262] on div "button" at bounding box center [105, 257] width 210 height 11
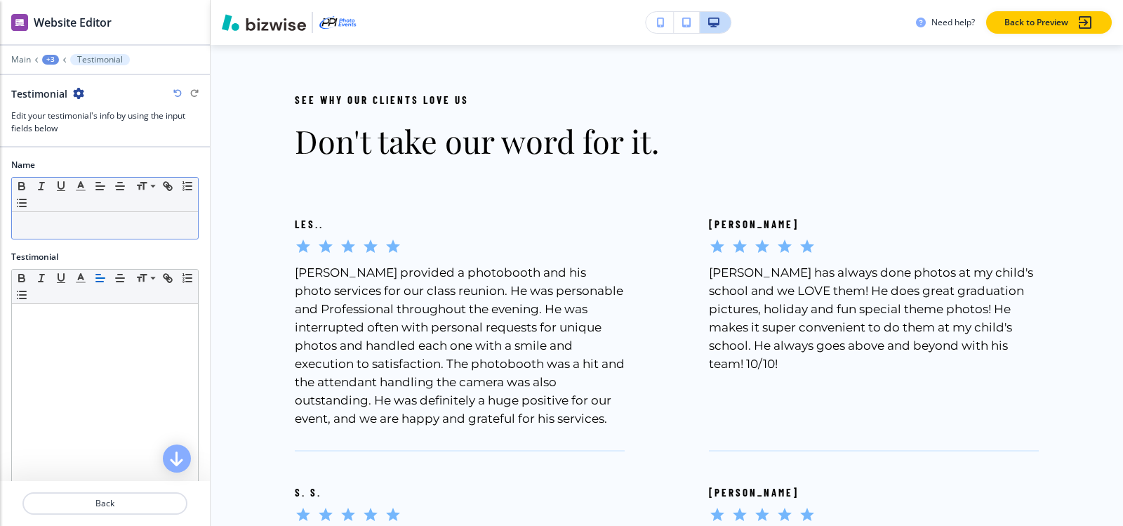
click at [102, 232] on div at bounding box center [105, 225] width 186 height 27
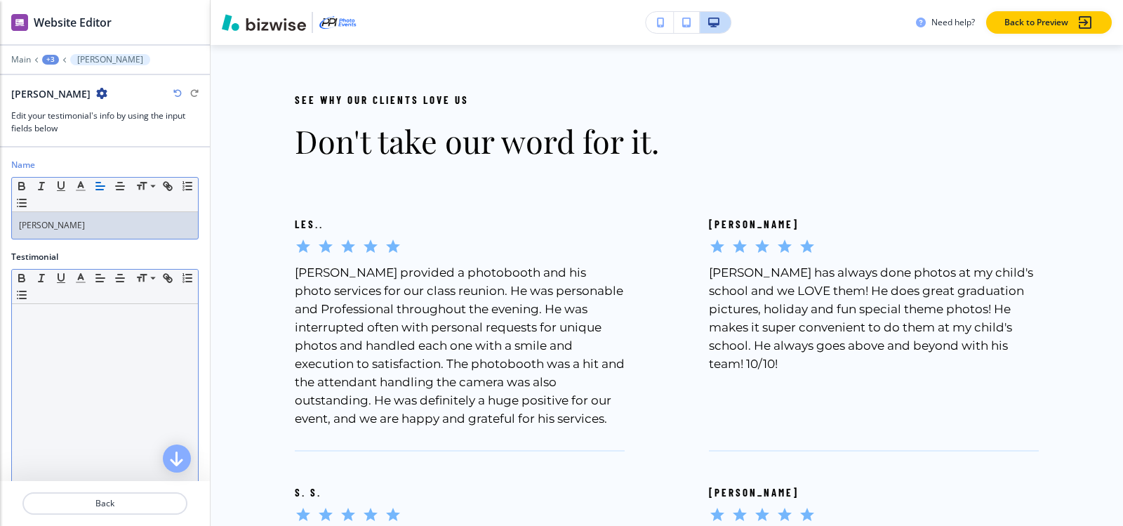
click at [39, 329] on div at bounding box center [105, 395] width 186 height 182
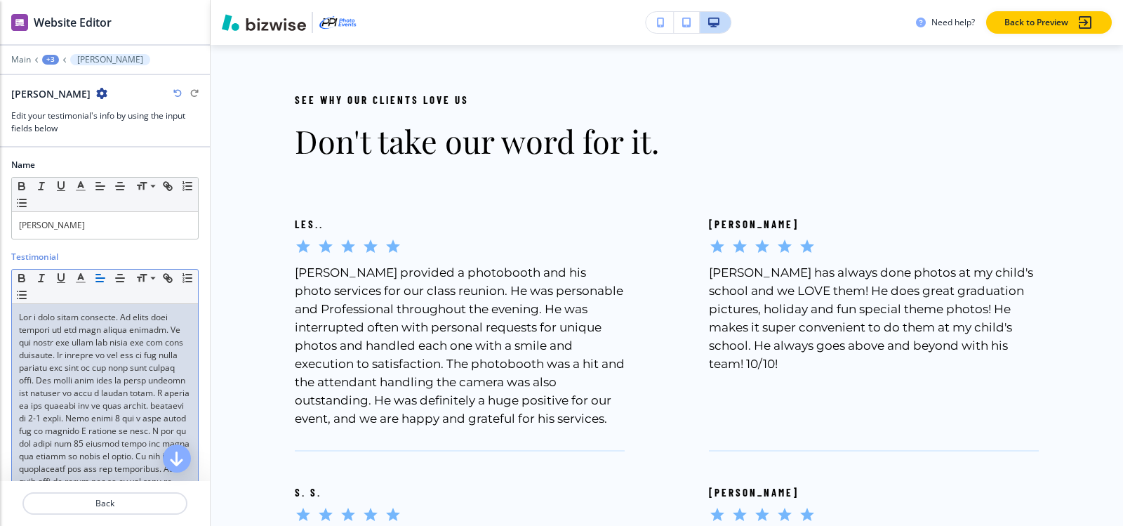
click at [56, 62] on div "+3" at bounding box center [50, 60] width 17 height 10
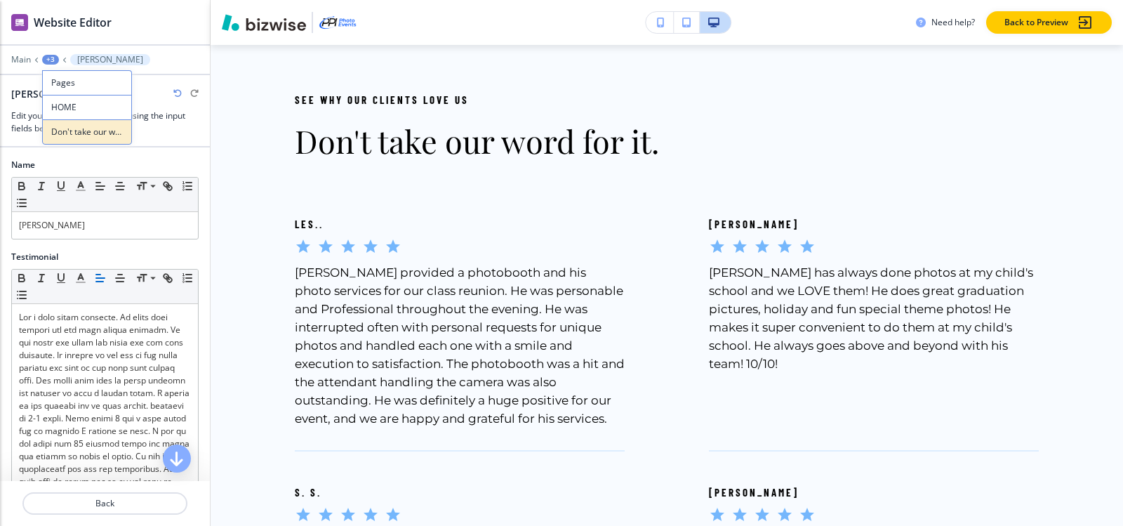
click at [65, 126] on p "Don't take our word for it." at bounding box center [87, 132] width 72 height 13
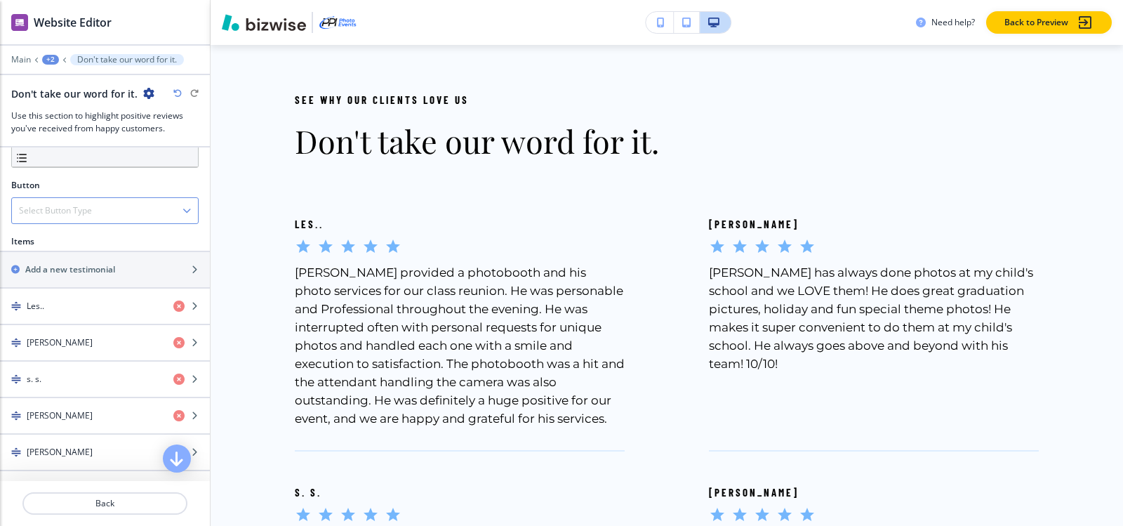
click at [80, 210] on h4 "Select Button Type" at bounding box center [55, 210] width 73 height 13
click at [71, 202] on div "Select Button Type" at bounding box center [105, 210] width 186 height 25
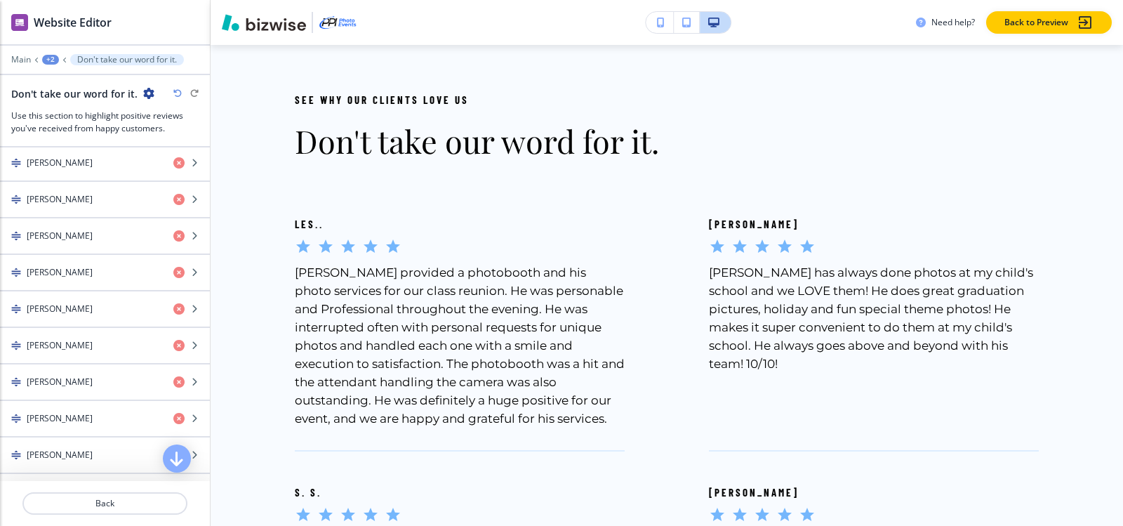
scroll to position [1743, 0]
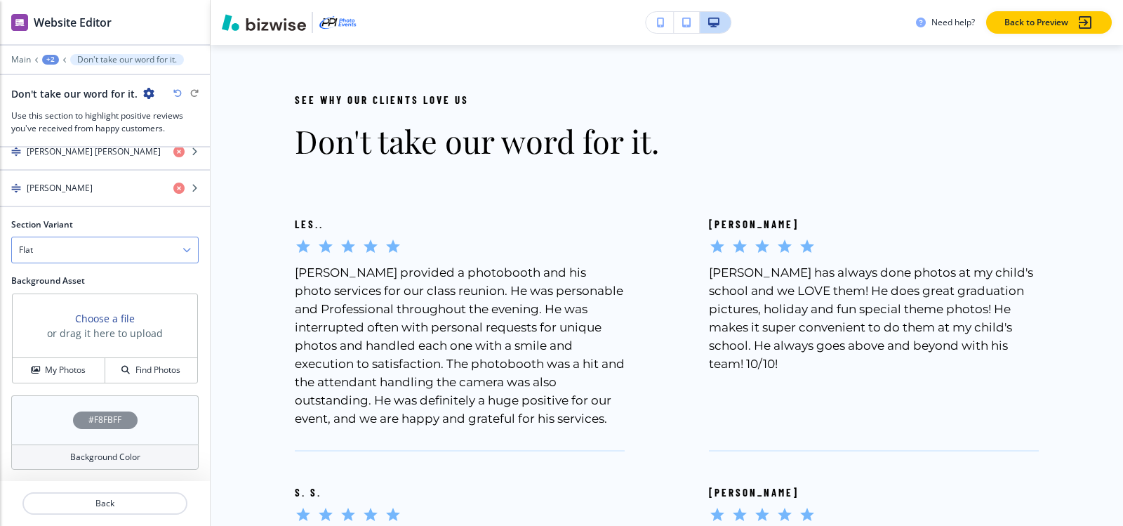
click at [88, 253] on div "Flat" at bounding box center [105, 249] width 186 height 25
click at [83, 277] on h4 "Slider" at bounding box center [105, 274] width 172 height 13
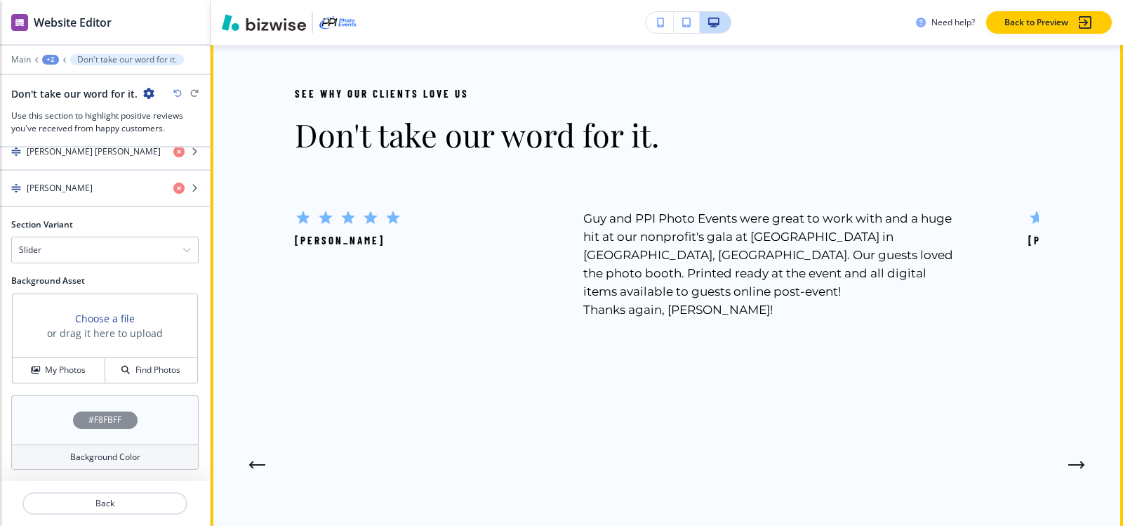
scroll to position [6269, 0]
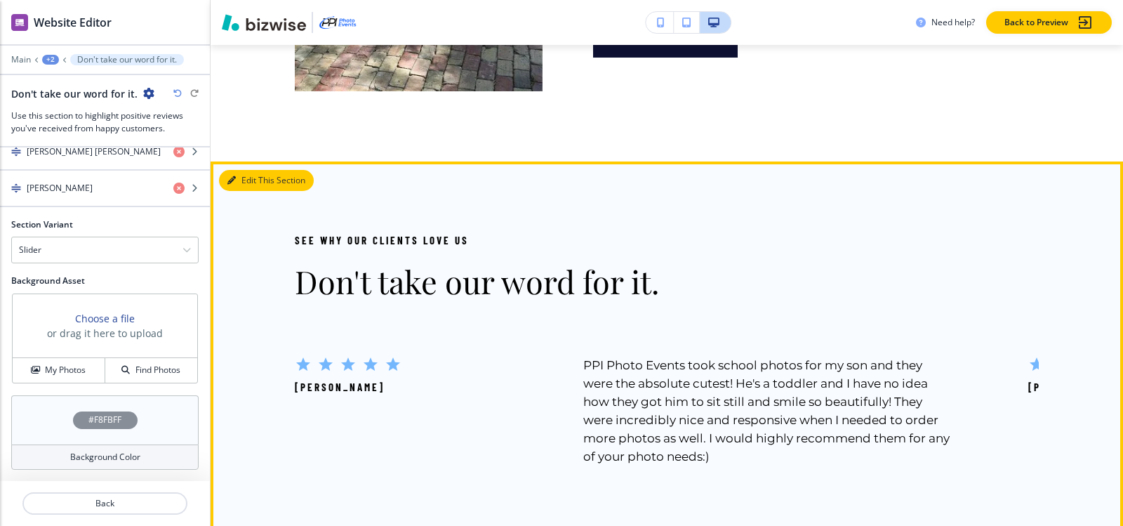
click at [232, 185] on icon "button" at bounding box center [231, 180] width 8 height 8
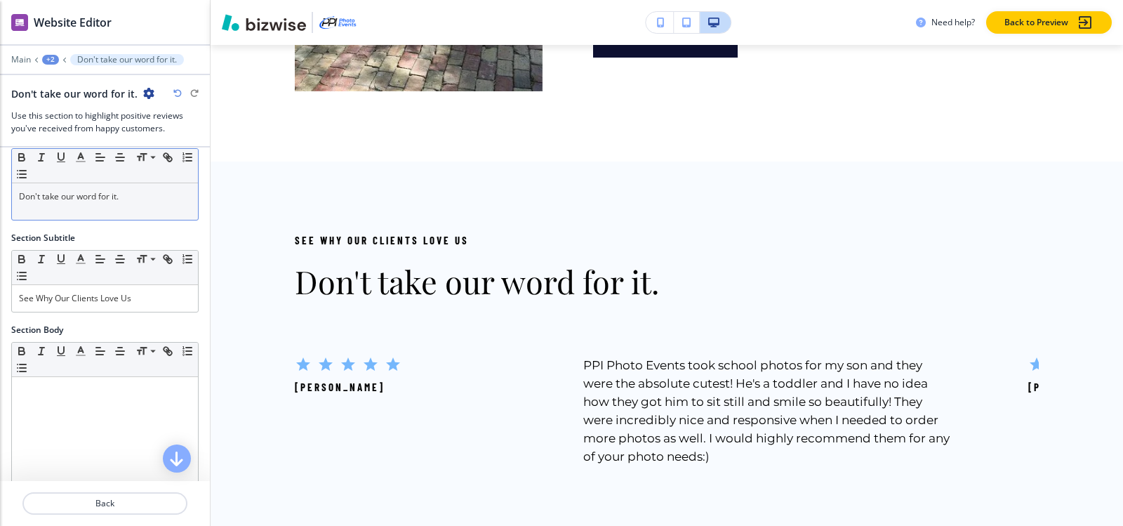
scroll to position [0, 0]
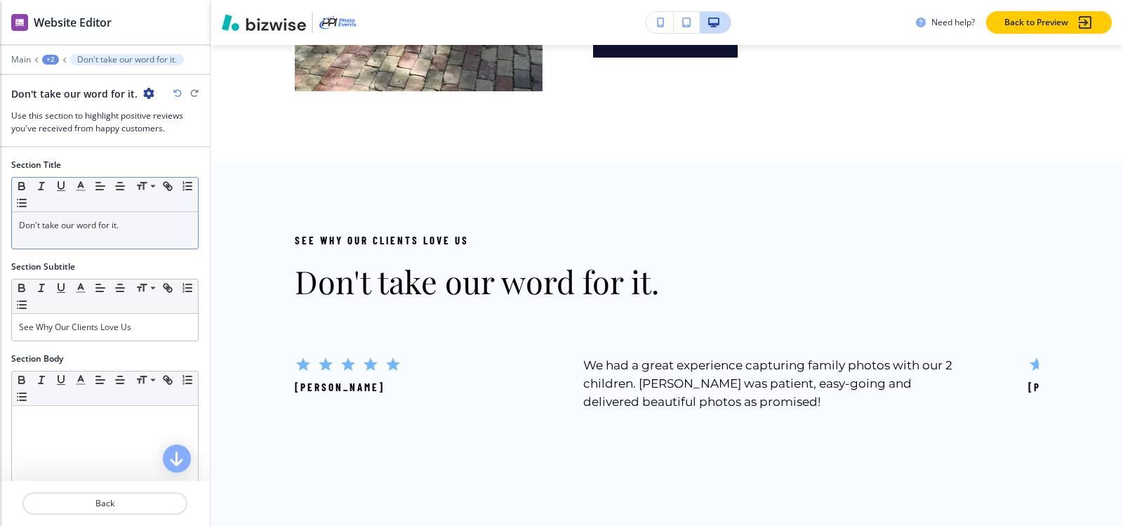
click at [144, 227] on p "Don't take our word for it." at bounding box center [105, 225] width 172 height 13
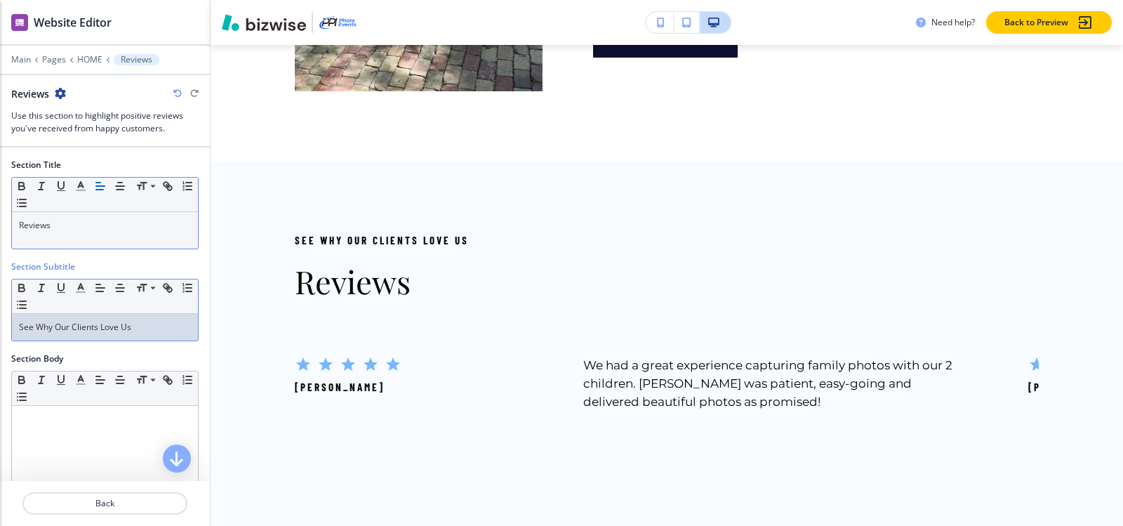
click at [150, 328] on p "See Why Our Clients Love Us" at bounding box center [105, 327] width 172 height 13
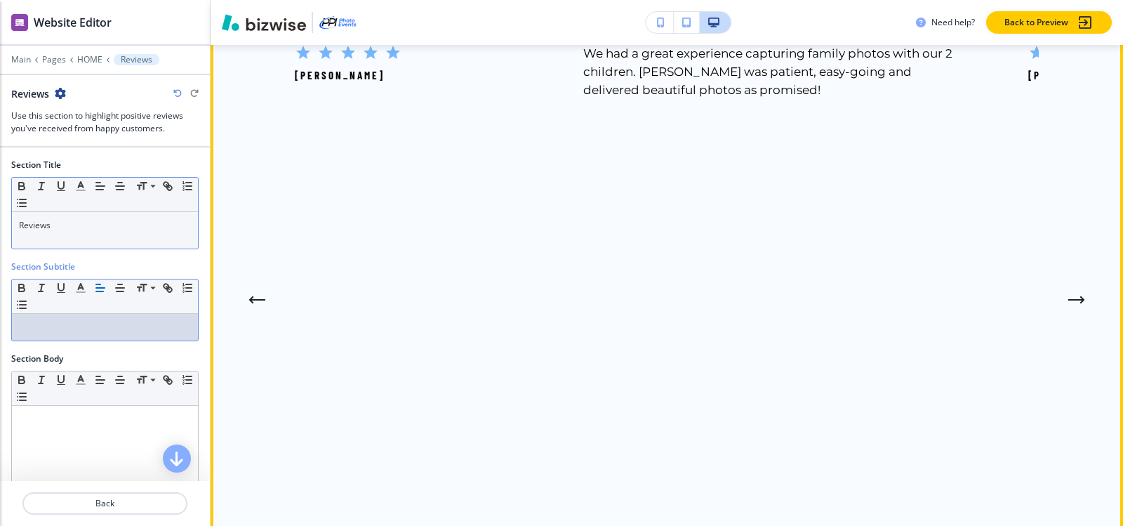
scroll to position [6339, 0]
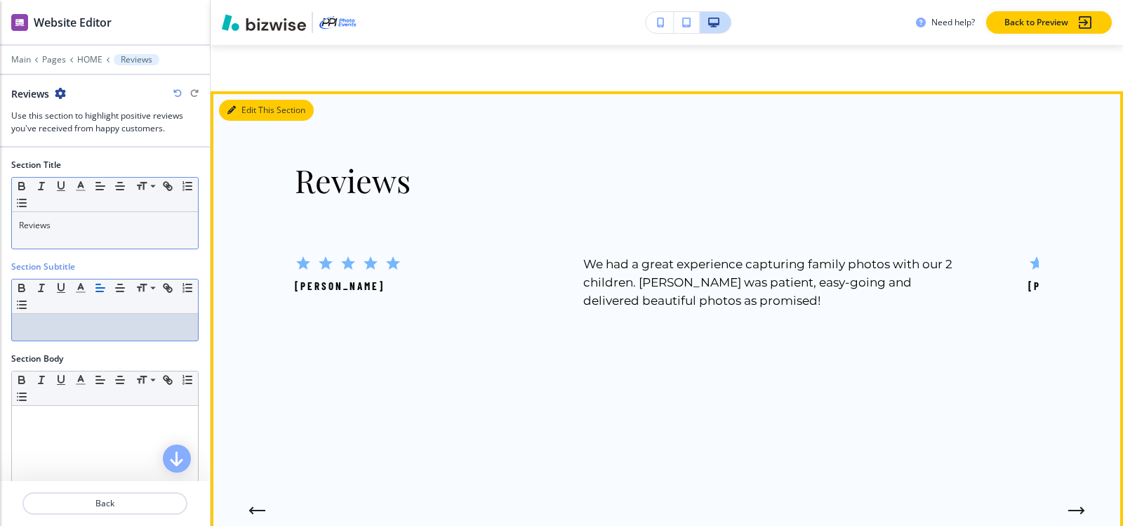
click at [254, 121] on button "Edit This Section" at bounding box center [266, 110] width 95 height 21
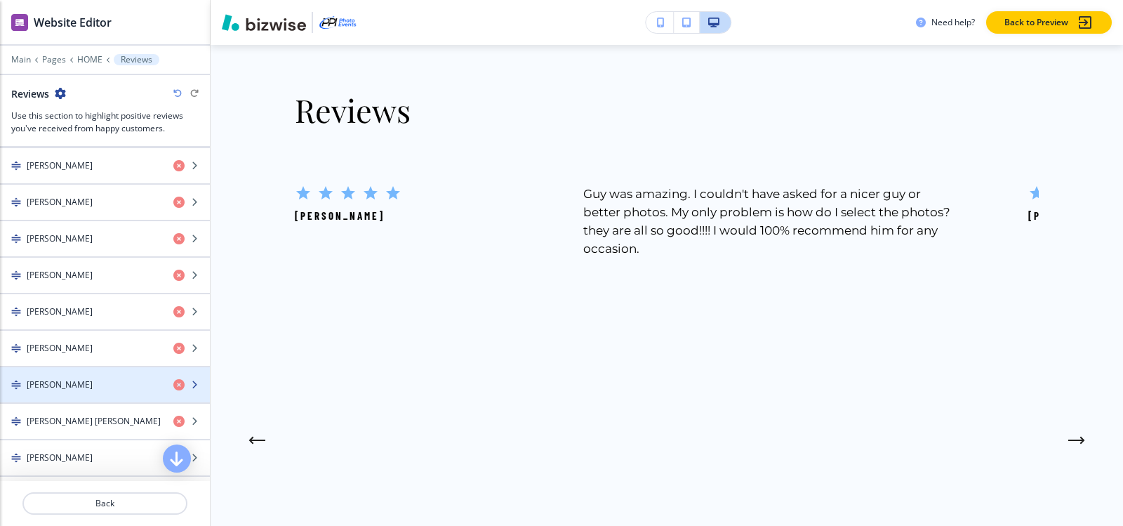
scroll to position [1743, 0]
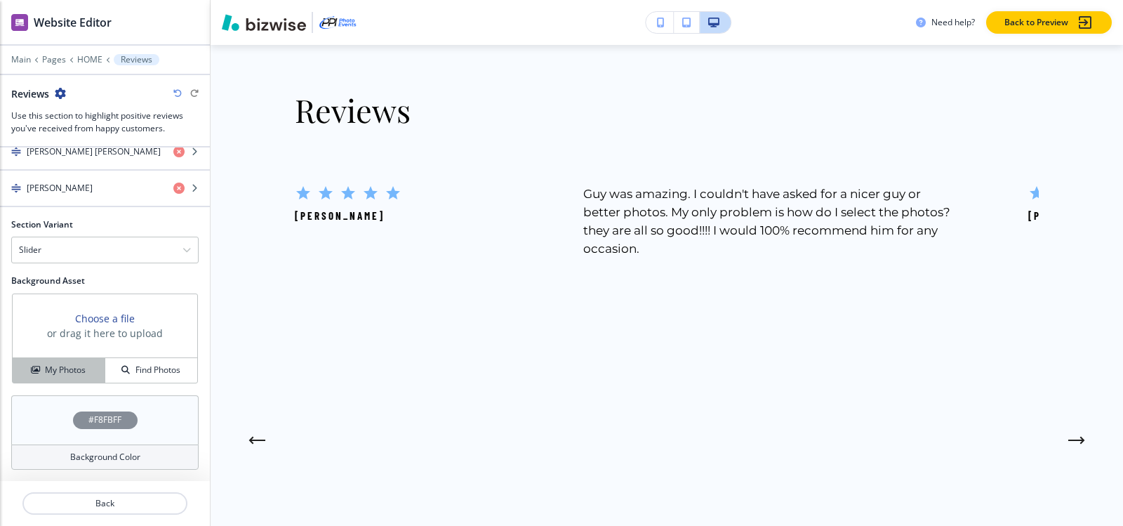
click at [60, 375] on h4 "My Photos" at bounding box center [65, 369] width 41 height 13
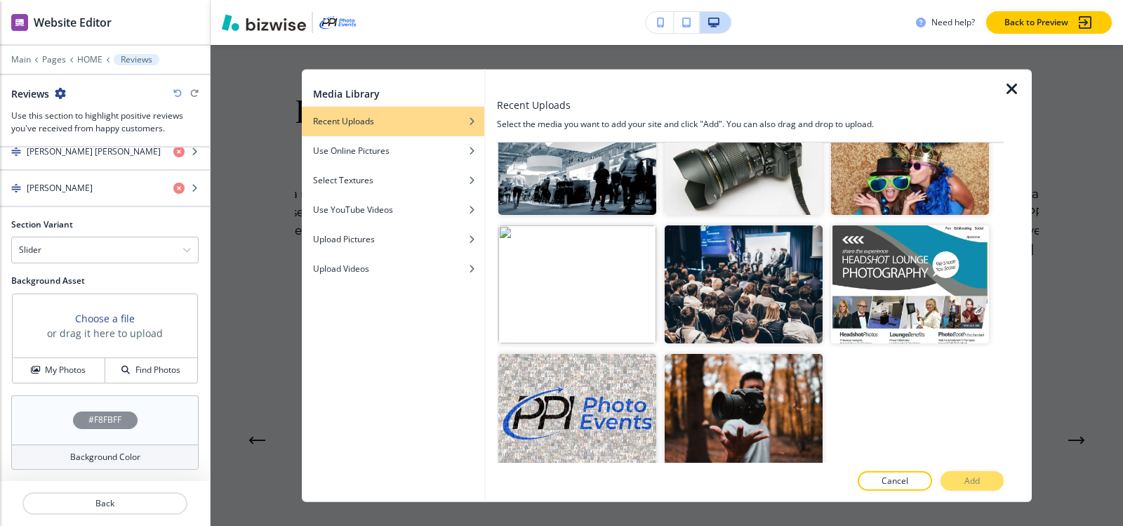
scroll to position [702, 0]
click at [728, 156] on img "button" at bounding box center [744, 154] width 158 height 119
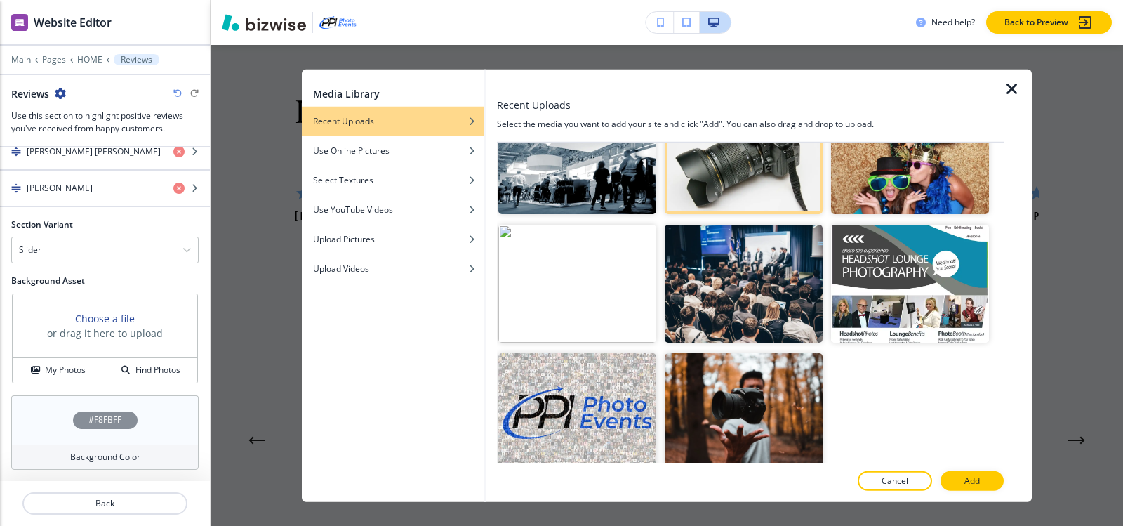
drag, startPoint x: 709, startPoint y: 427, endPoint x: 921, endPoint y: 490, distance: 220.5
click at [710, 427] on img "button" at bounding box center [744, 412] width 158 height 119
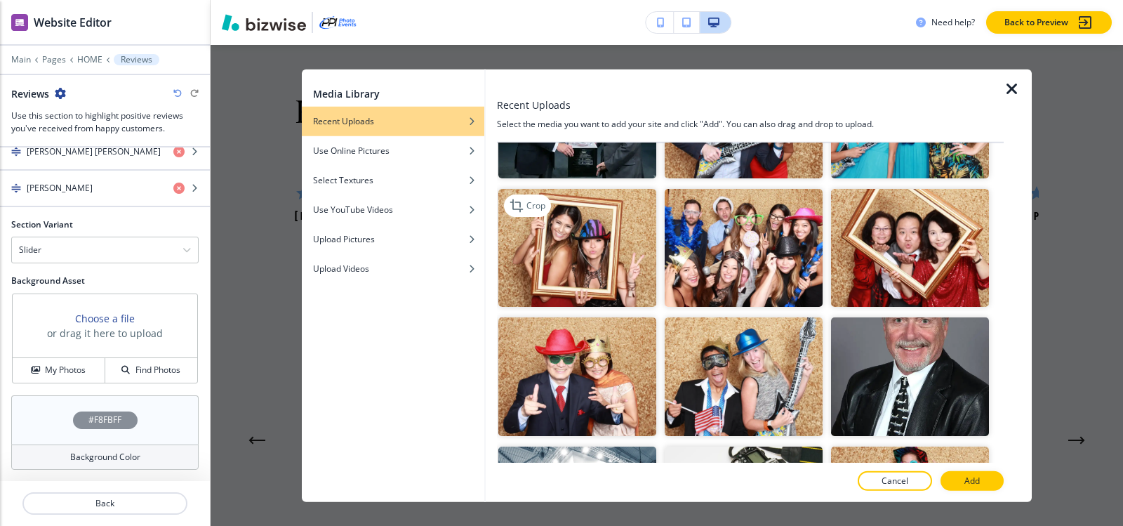
scroll to position [0, 0]
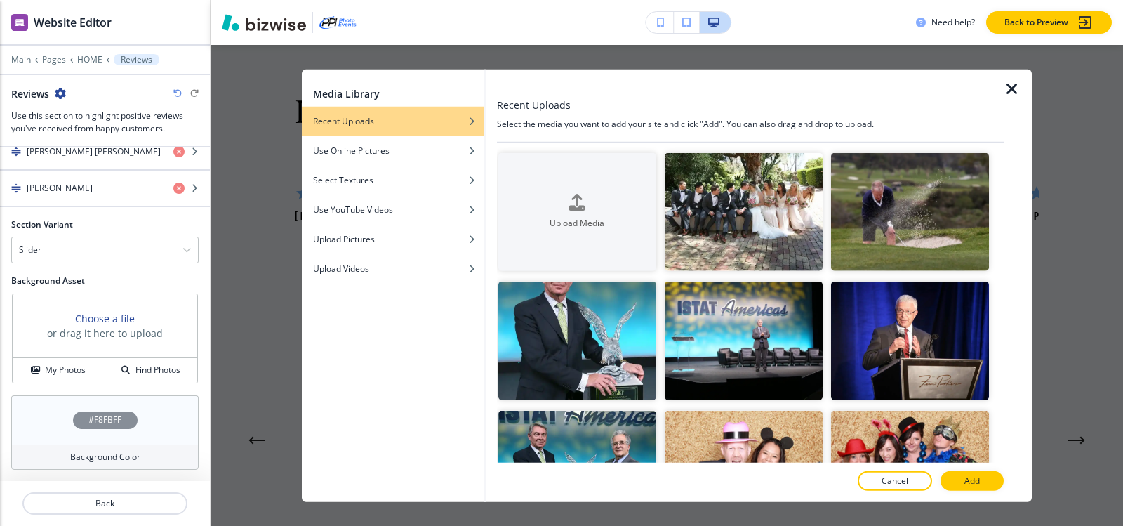
click at [657, 188] on div at bounding box center [660, 216] width 8 height 129
click at [568, 196] on icon "button" at bounding box center [576, 202] width 17 height 17
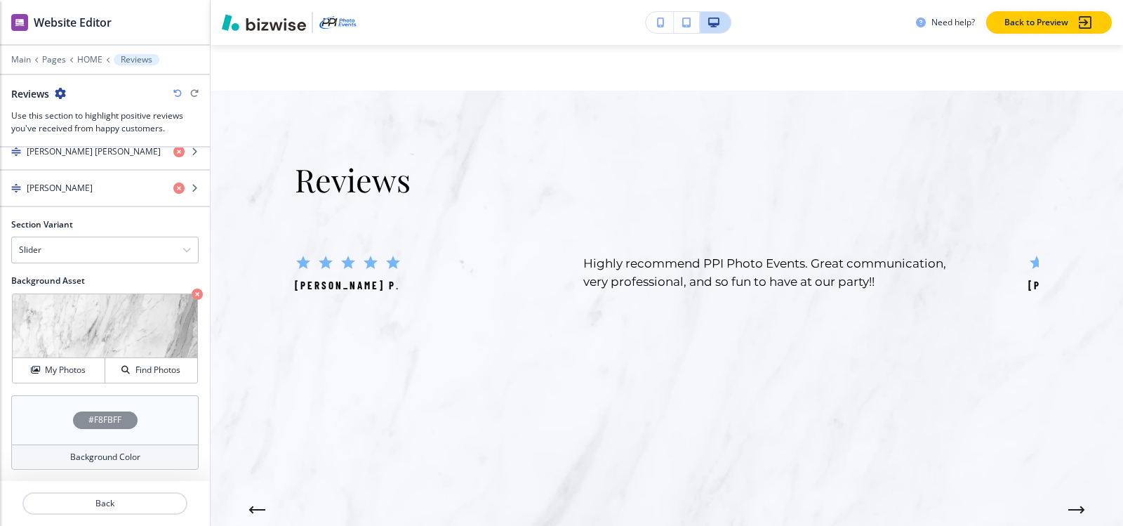
scroll to position [6339, 0]
click at [93, 420] on h4 "#F8FBFF" at bounding box center [104, 419] width 33 height 13
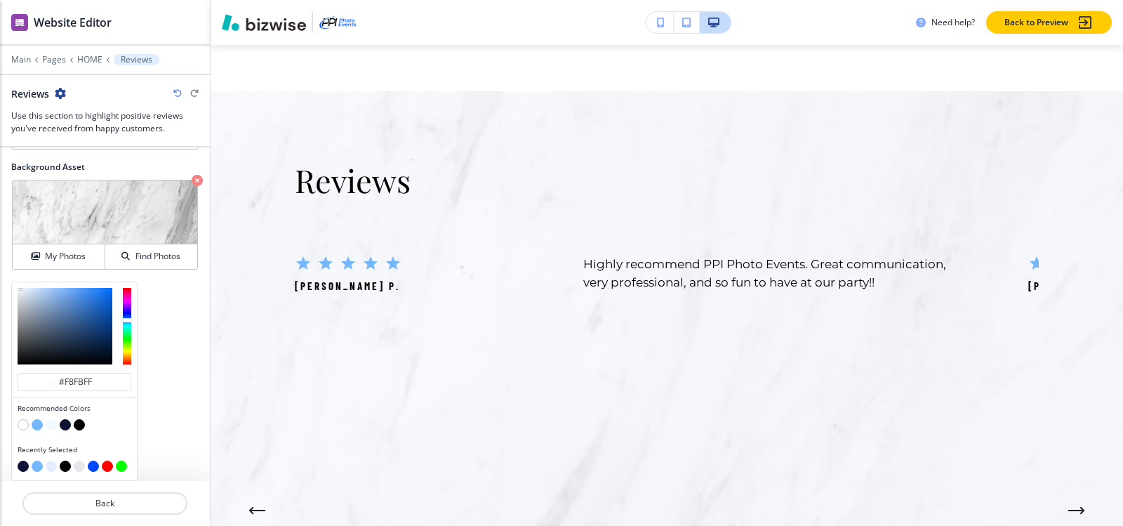
click at [79, 427] on button "button" at bounding box center [79, 424] width 11 height 11
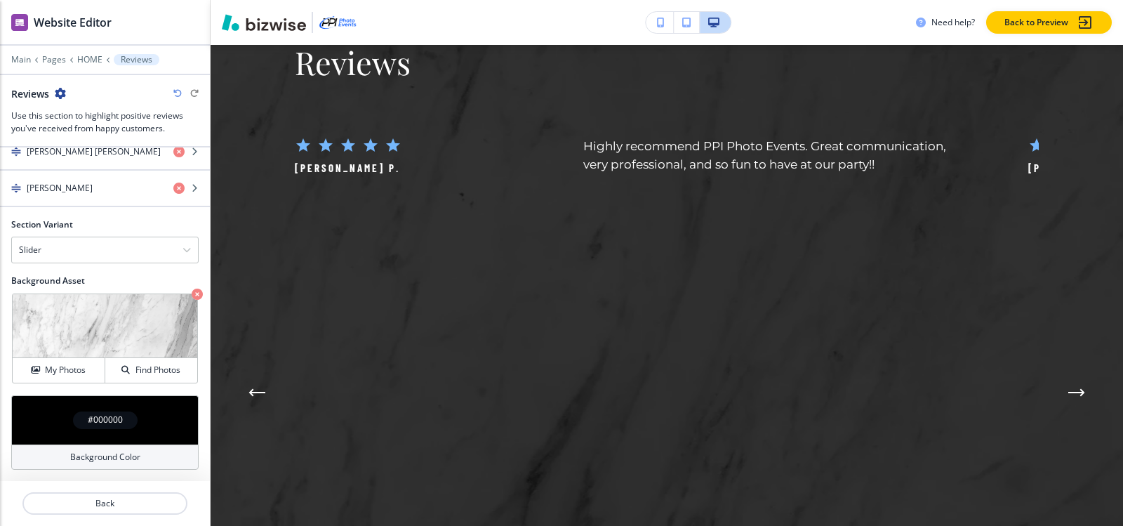
scroll to position [6480, 0]
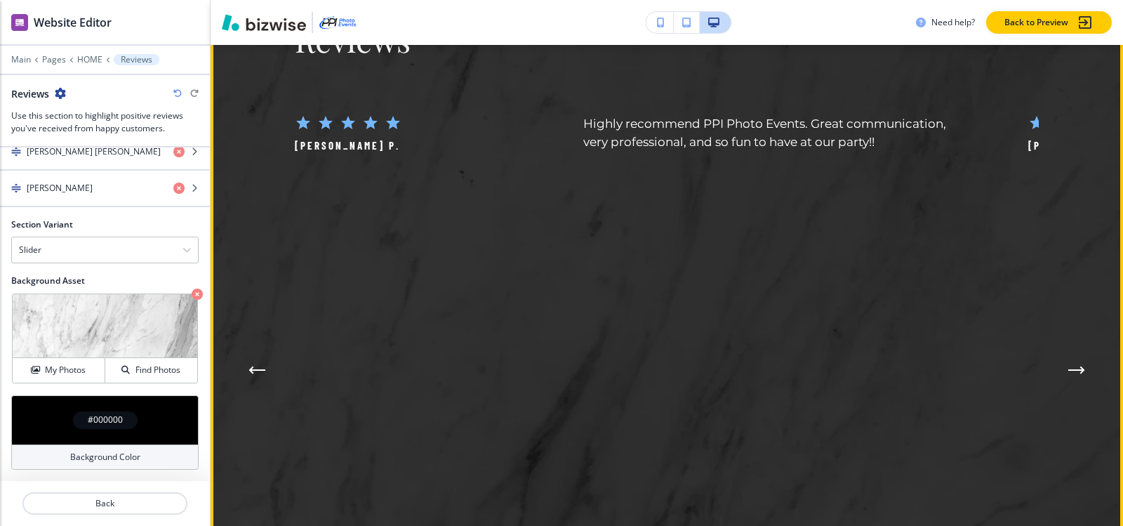
click at [1079, 384] on button "Next Testimonial" at bounding box center [1076, 370] width 28 height 28
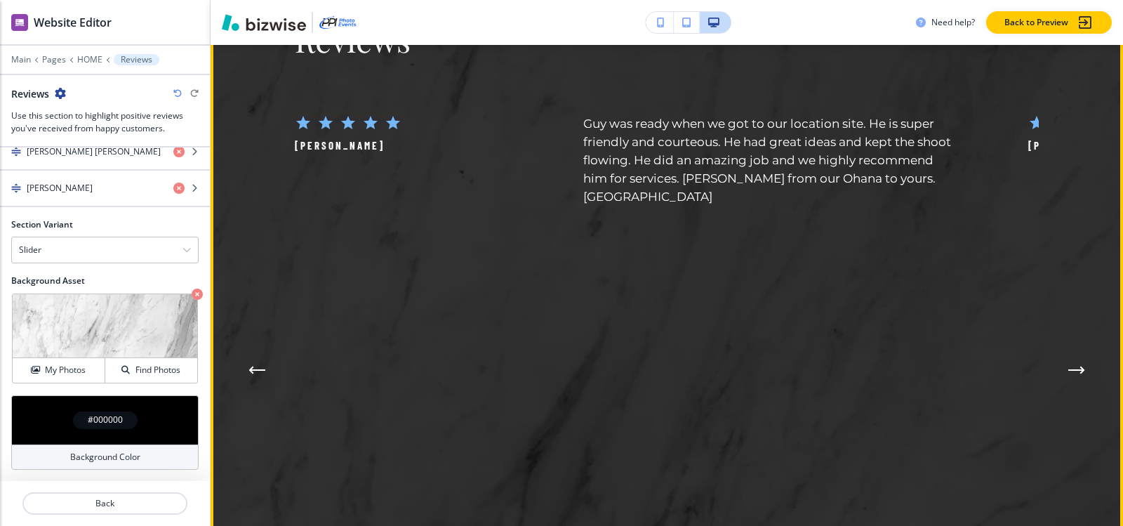
click at [1078, 384] on button "Next Testimonial" at bounding box center [1076, 370] width 28 height 28
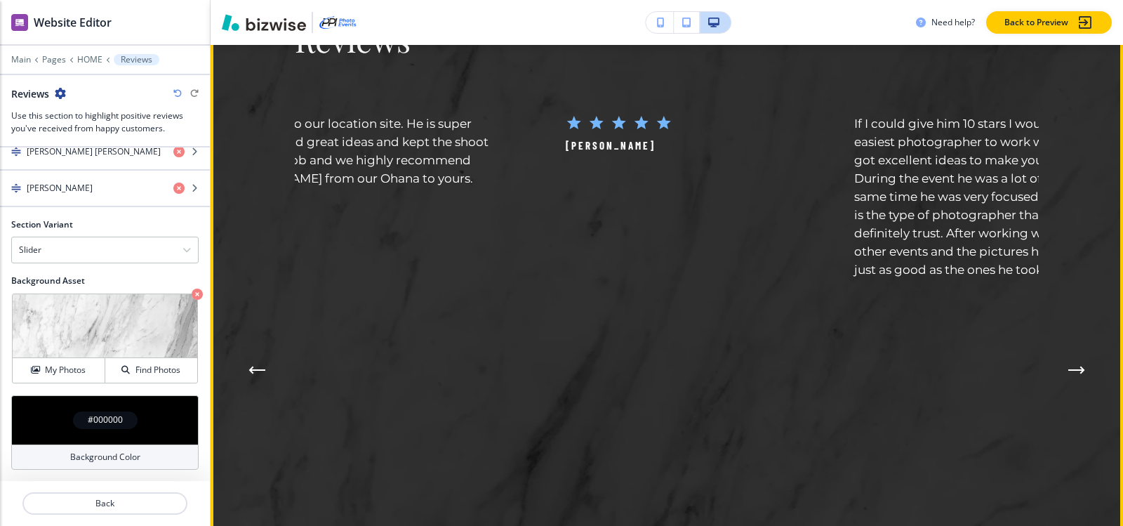
click at [1078, 384] on button "Next Testimonial" at bounding box center [1076, 370] width 28 height 28
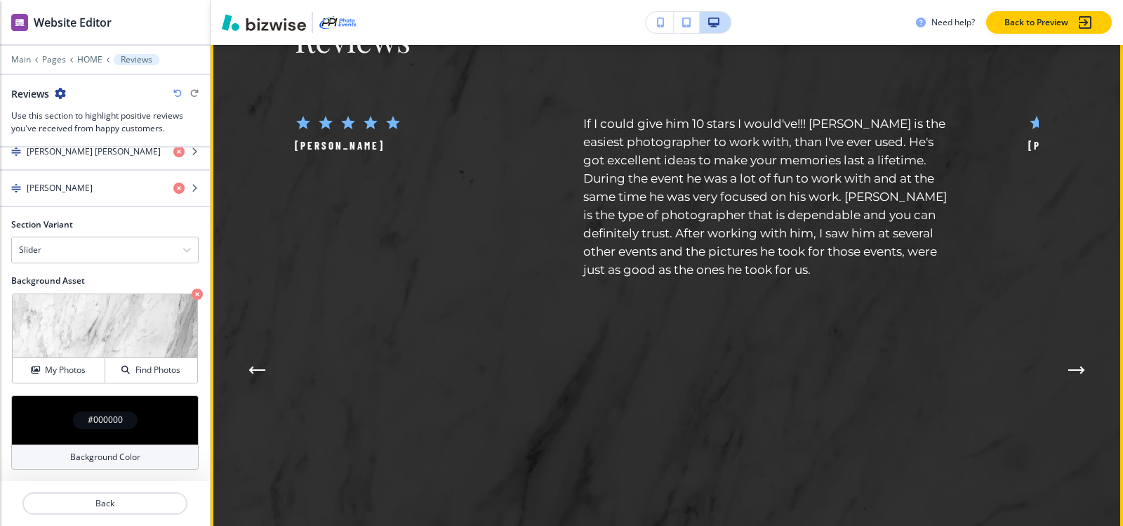
click at [1078, 384] on button "Next Testimonial" at bounding box center [1076, 370] width 28 height 28
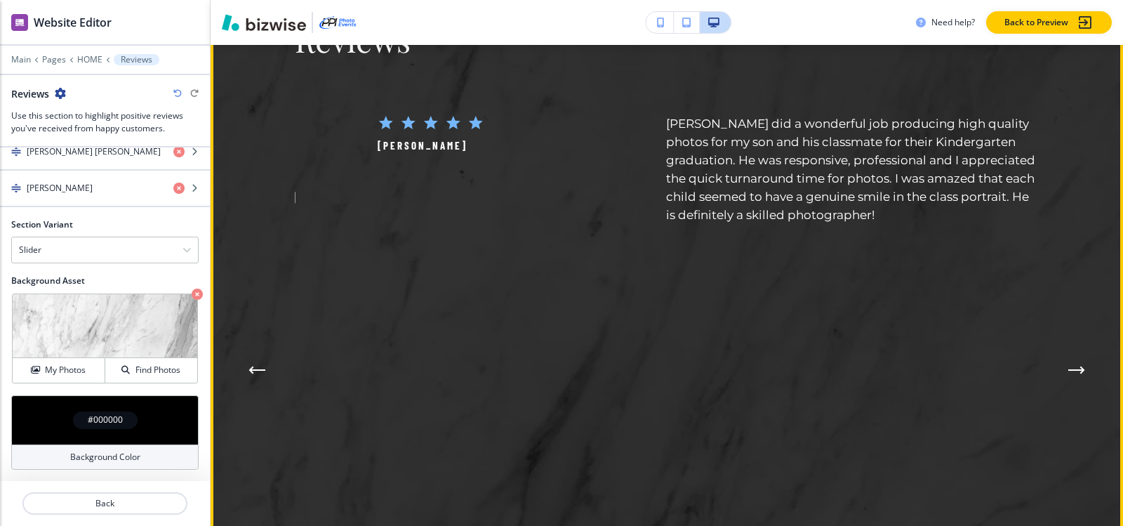
click at [1069, 370] on icon "Next Testimonial" at bounding box center [1076, 370] width 14 height 0
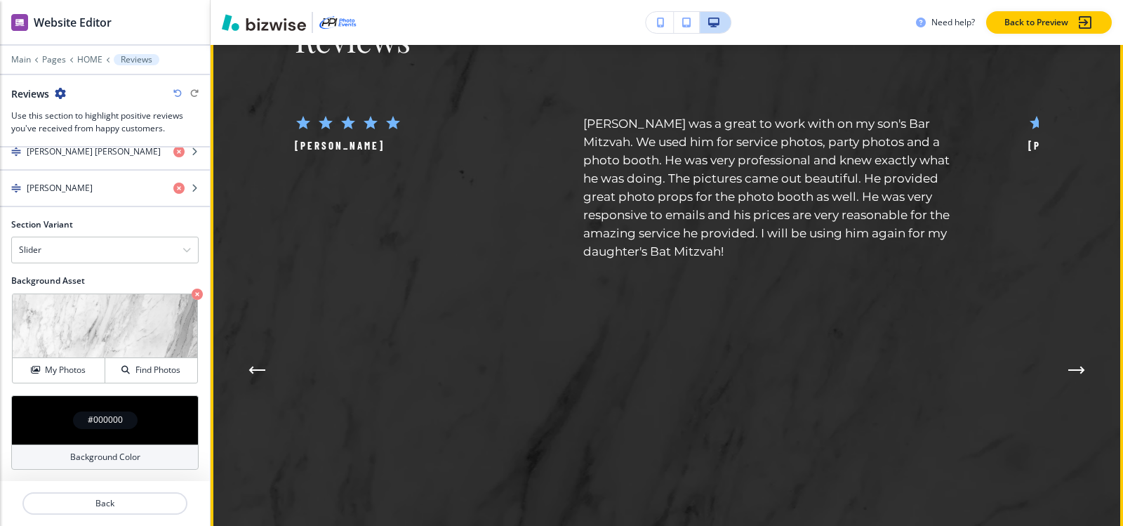
click at [1069, 370] on icon "Next Testimonial" at bounding box center [1076, 370] width 14 height 0
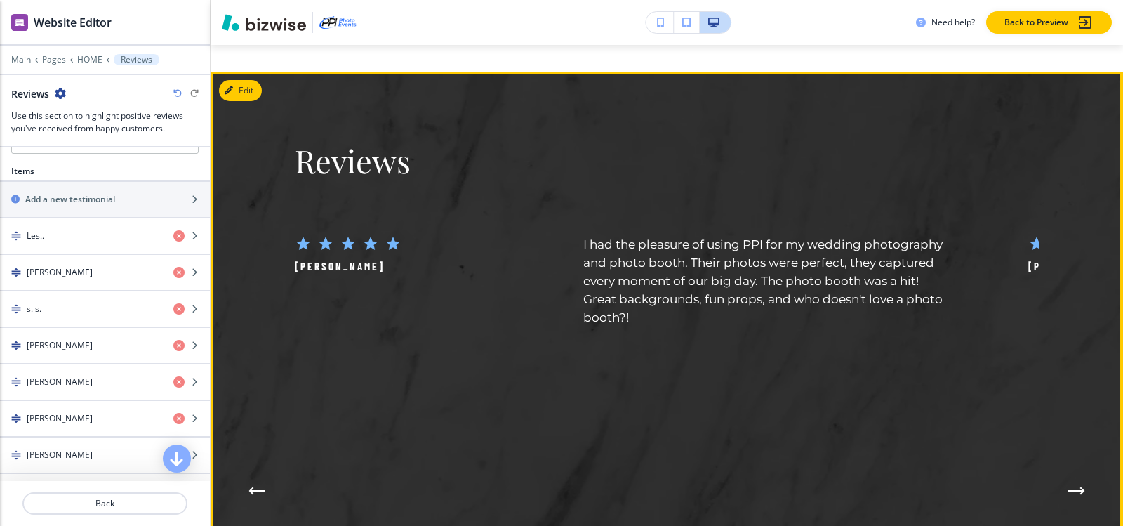
scroll to position [6339, 0]
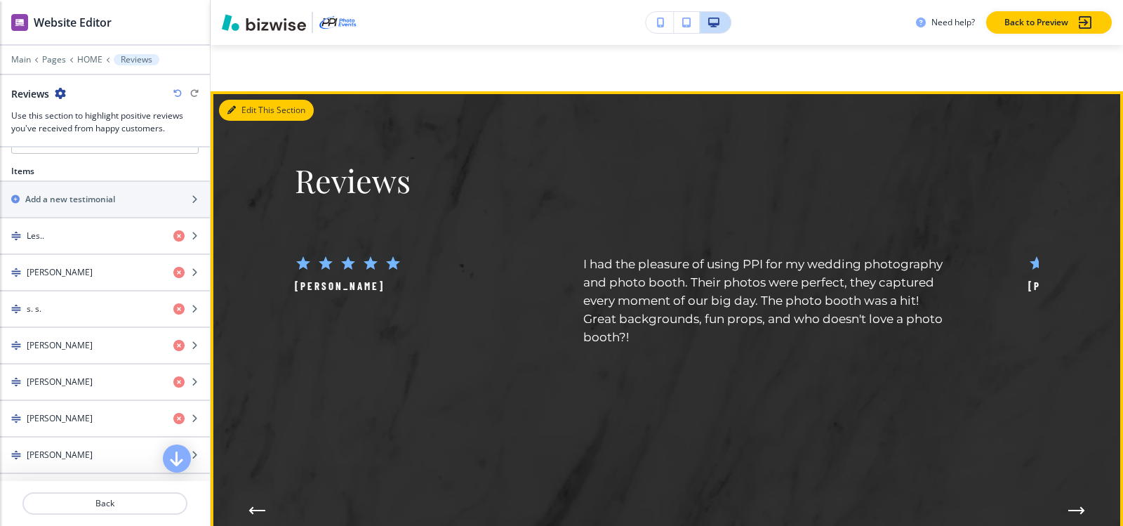
click at [248, 135] on div "Edit This Section Reviews [PERSON_NAME] Les.. [PERSON_NAME] provided a photoboo…" at bounding box center [667, 505] width 912 height 829
click at [238, 121] on button "Edit This Section" at bounding box center [266, 110] width 95 height 21
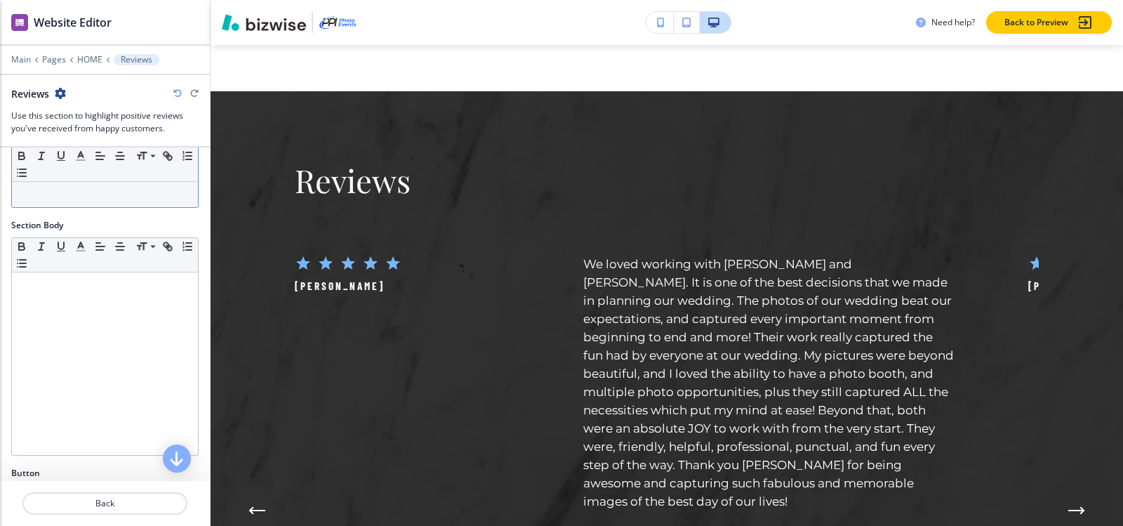
scroll to position [0, 0]
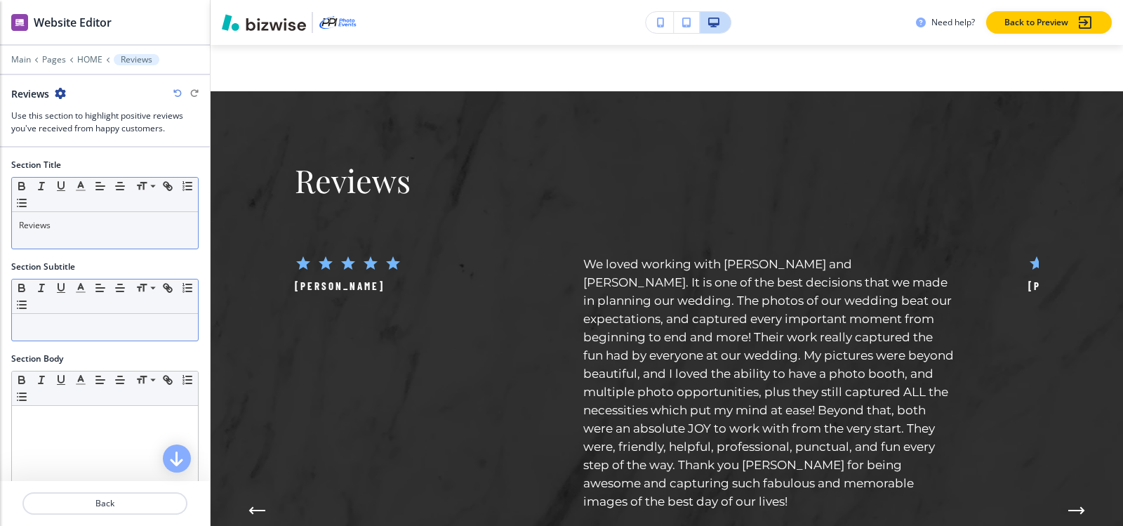
click at [36, 335] on div at bounding box center [105, 327] width 186 height 27
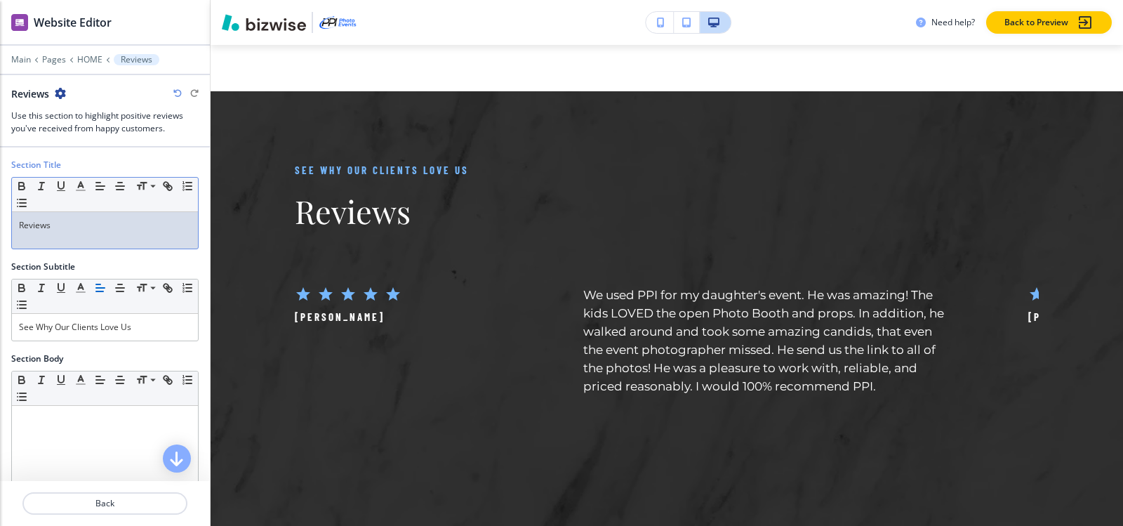
click at [116, 243] on div "Reviews" at bounding box center [105, 230] width 186 height 36
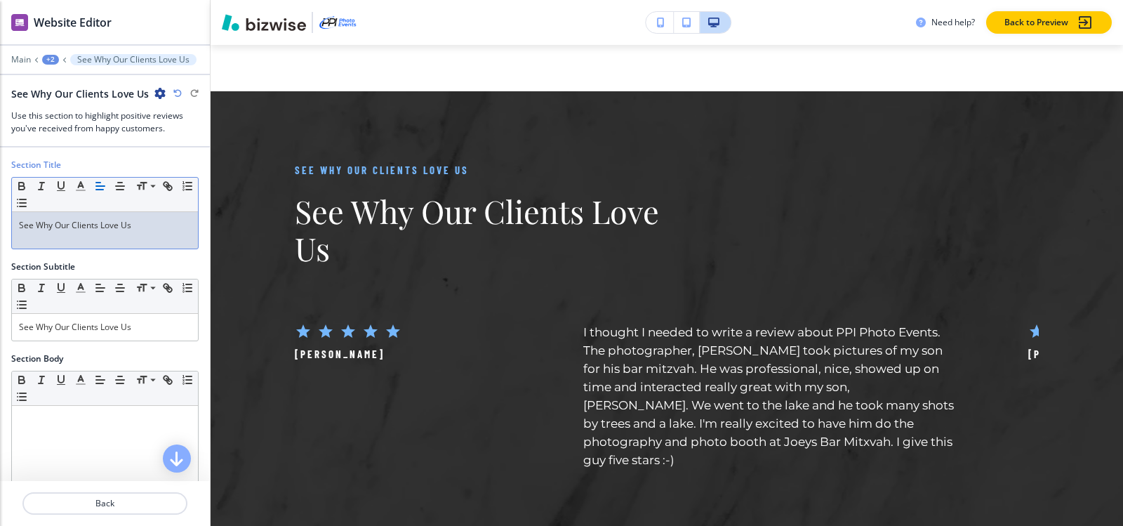
click at [148, 342] on div "Section Subtitle Small Normal Large Huge See Why Our Clients Love Us" at bounding box center [105, 306] width 210 height 92
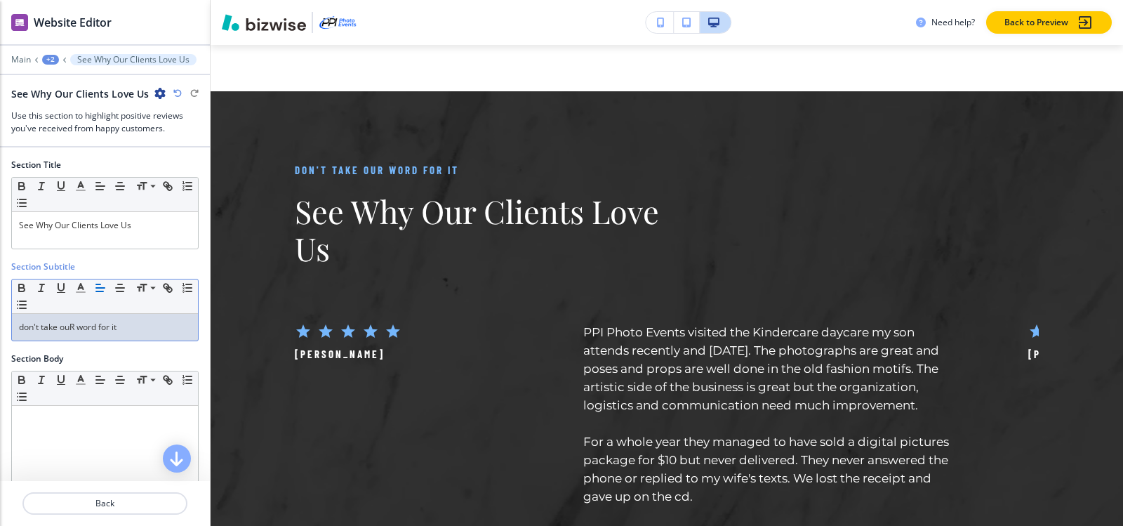
click at [138, 333] on div "don't take ouR word for it" at bounding box center [105, 327] width 186 height 27
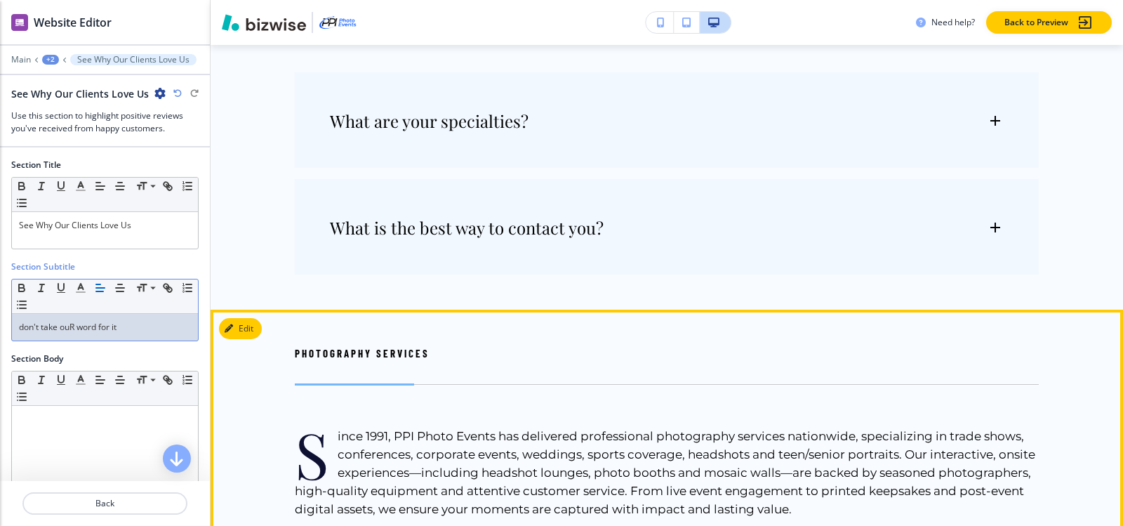
scroll to position [8444, 0]
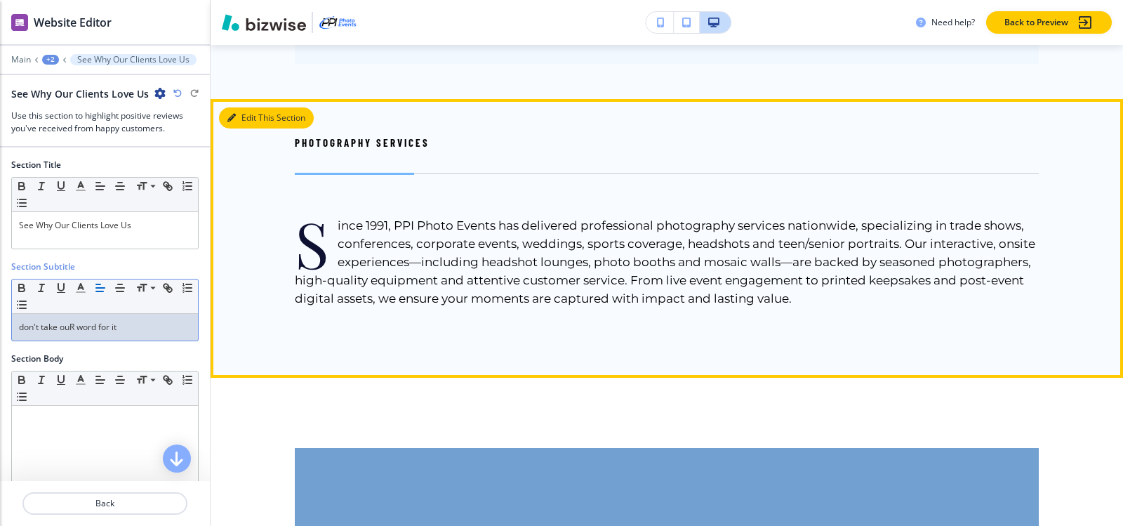
click at [260, 128] on button "Edit This Section" at bounding box center [266, 117] width 95 height 21
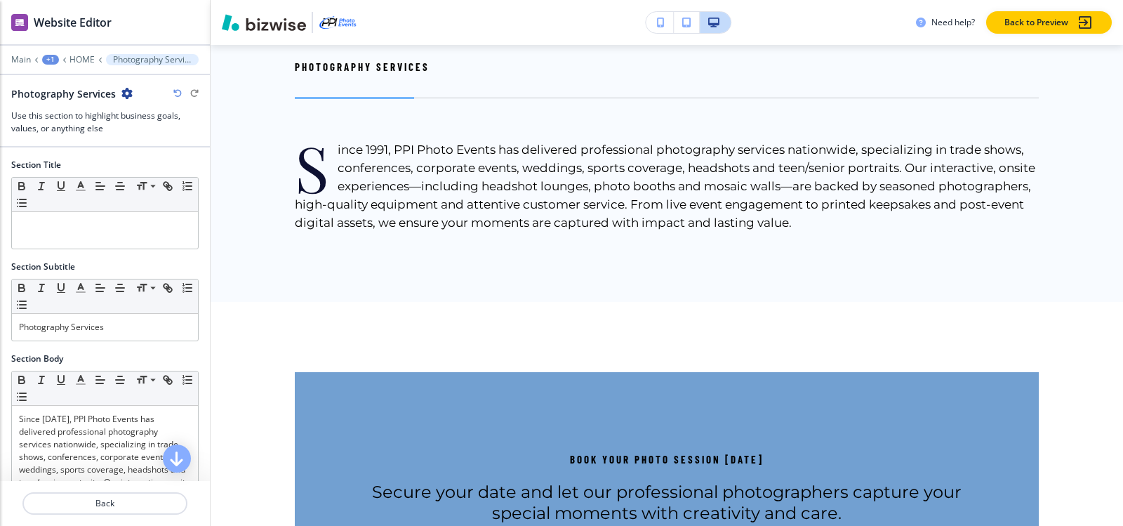
scroll to position [8522, 0]
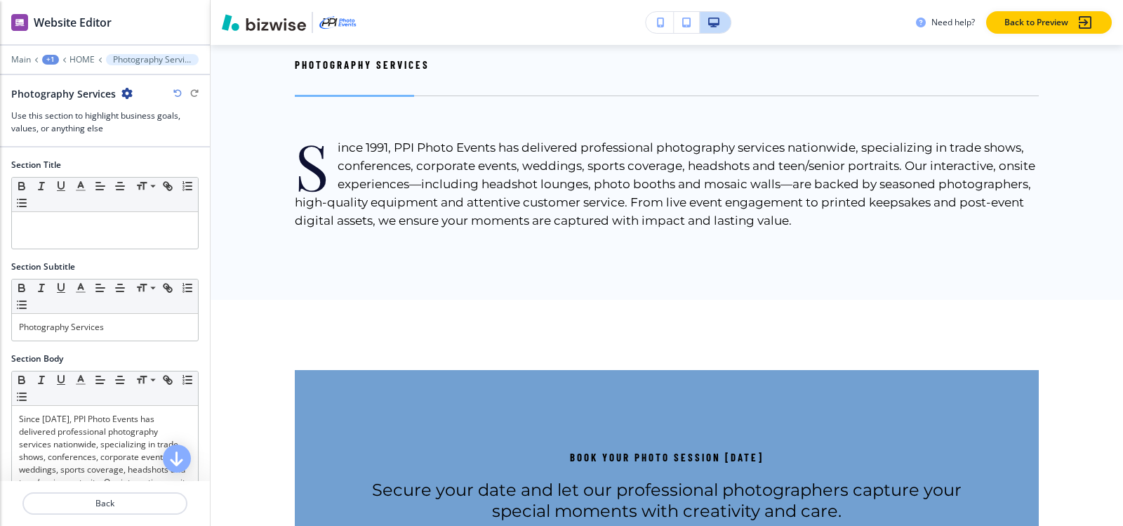
click at [125, 91] on icon "button" at bounding box center [126, 93] width 11 height 11
click at [156, 169] on p "Delete Section" at bounding box center [164, 167] width 72 height 13
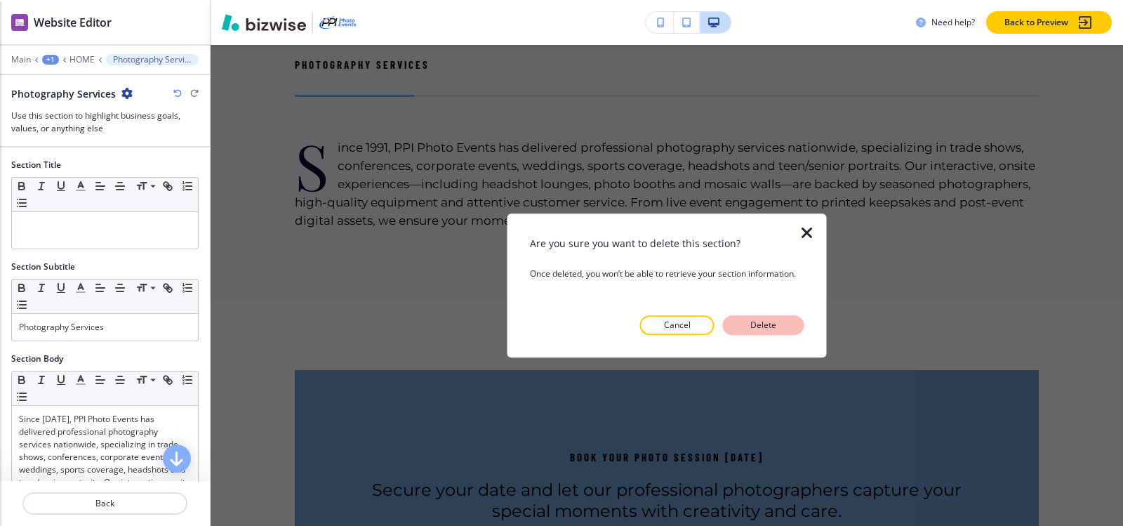
click at [770, 326] on p "Delete" at bounding box center [764, 325] width 34 height 13
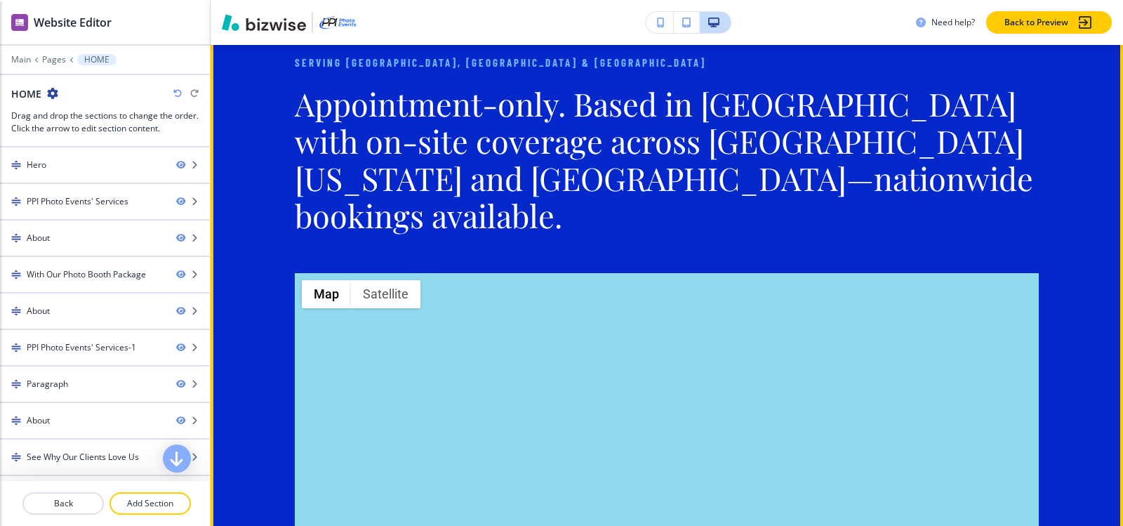
scroll to position [9294, 0]
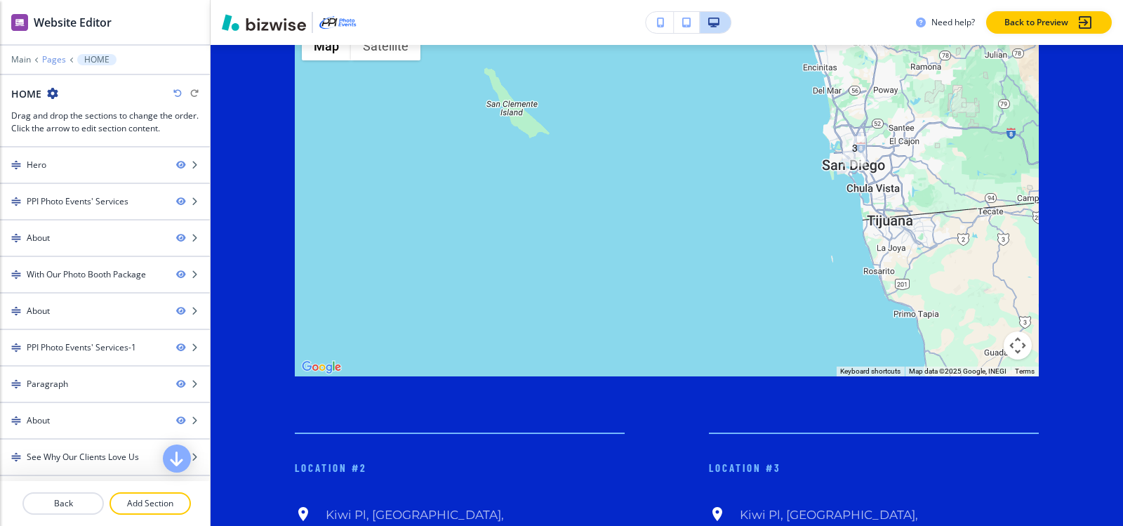
click at [48, 62] on p "Pages" at bounding box center [54, 60] width 24 height 10
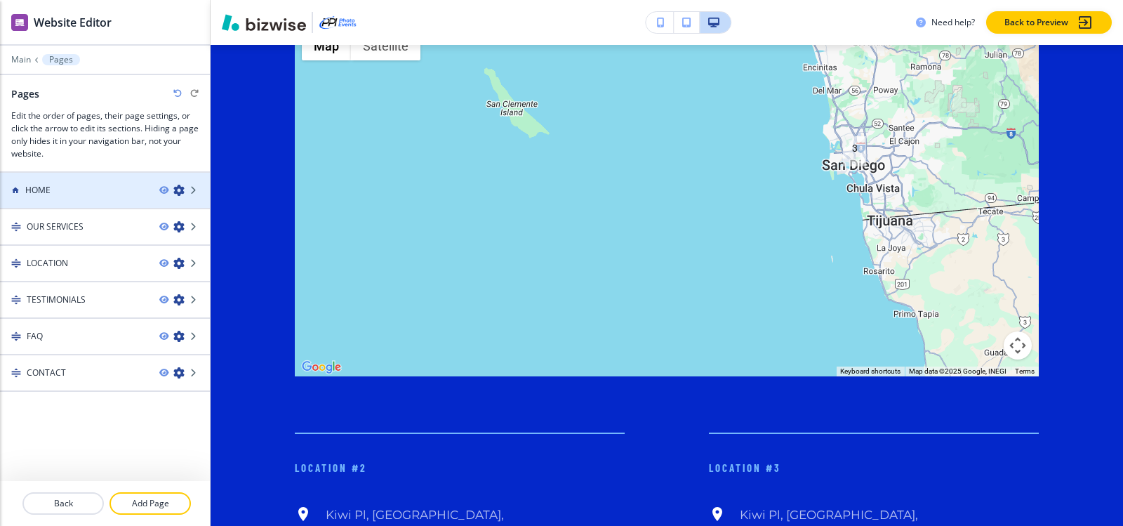
click at [59, 192] on div "HOME" at bounding box center [74, 190] width 148 height 13
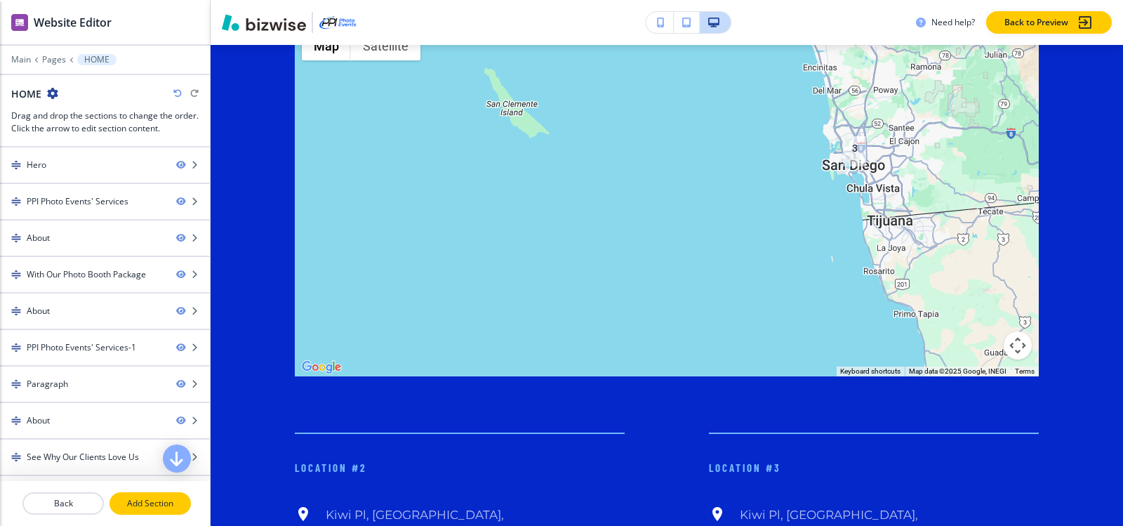
click at [143, 508] on p "Add Section" at bounding box center [150, 503] width 79 height 13
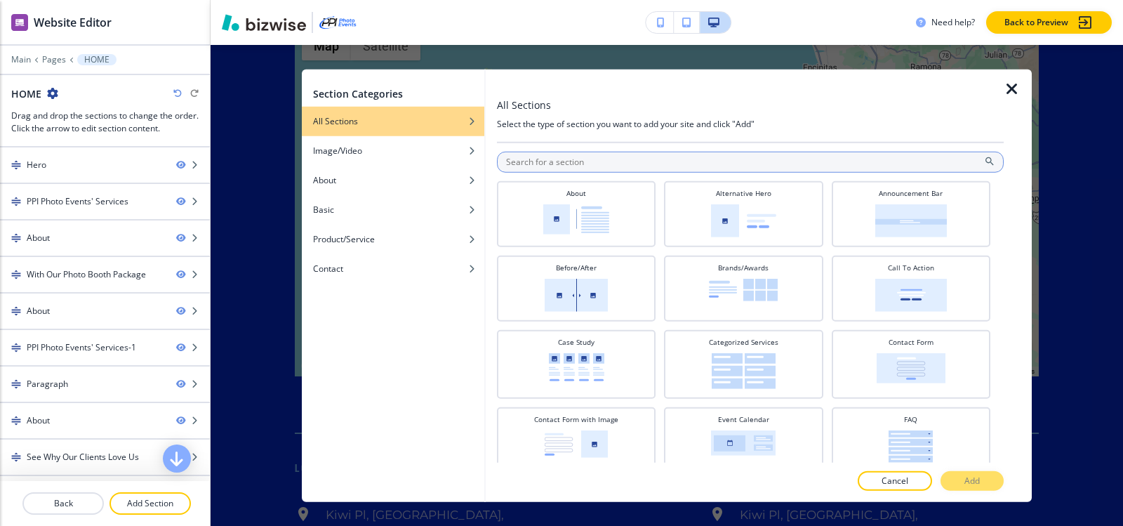
click at [667, 160] on input "text" at bounding box center [750, 161] width 507 height 21
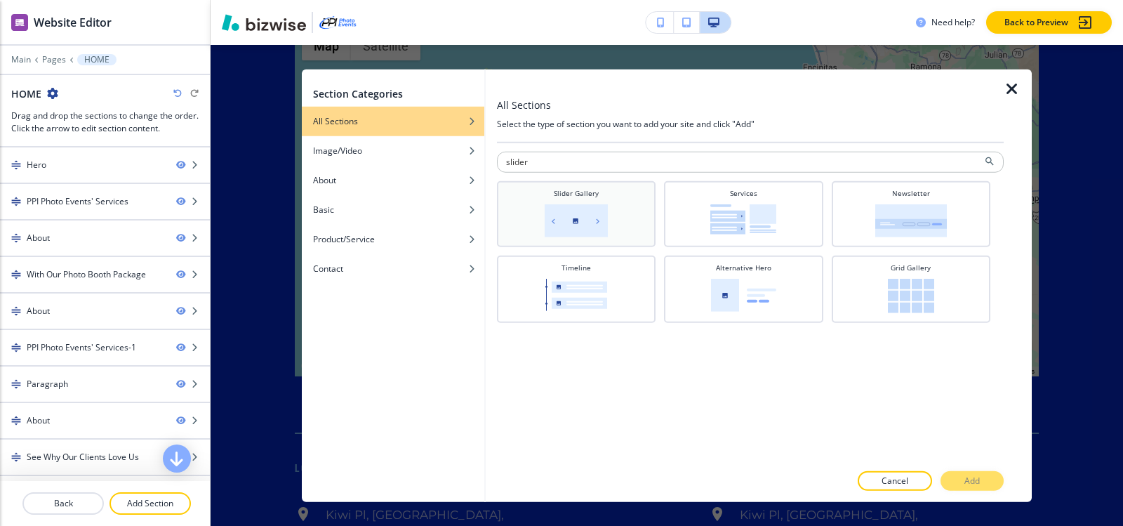
type input "slider"
drag, startPoint x: 575, startPoint y: 233, endPoint x: 683, endPoint y: 270, distance: 114.3
click at [574, 233] on img at bounding box center [576, 219] width 63 height 33
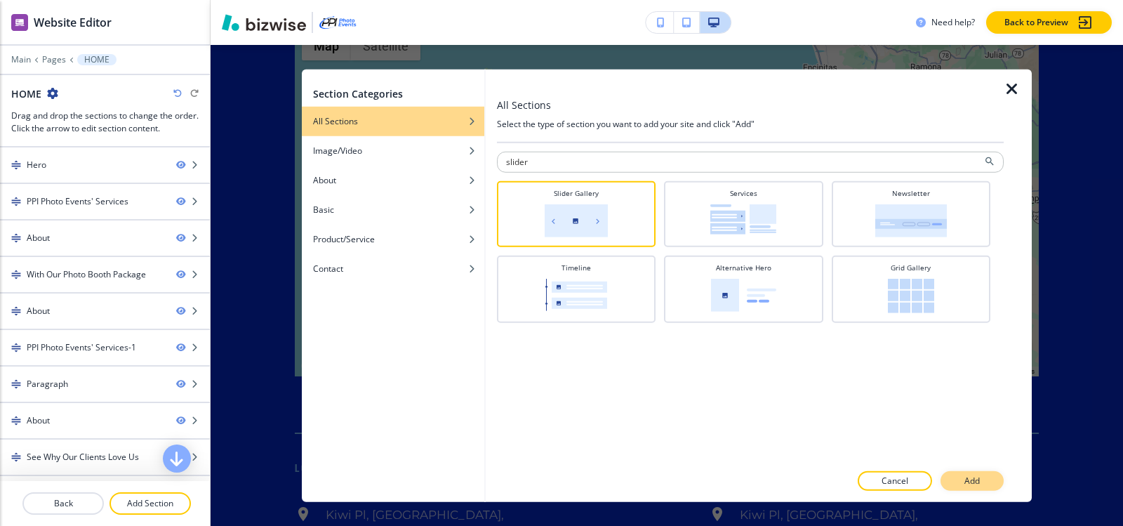
click at [988, 481] on button "Add" at bounding box center [971, 481] width 63 height 20
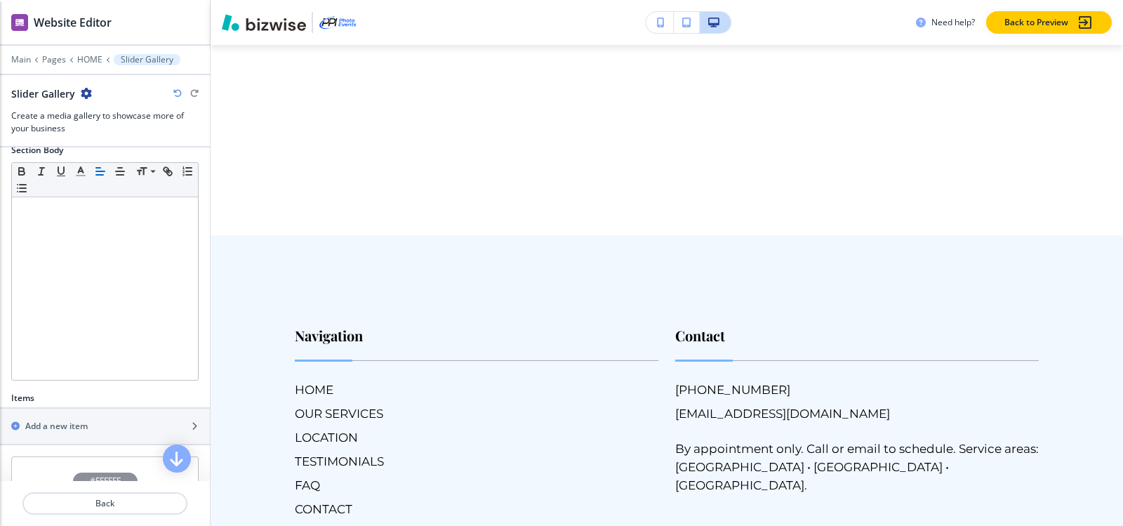
scroll to position [269, 0]
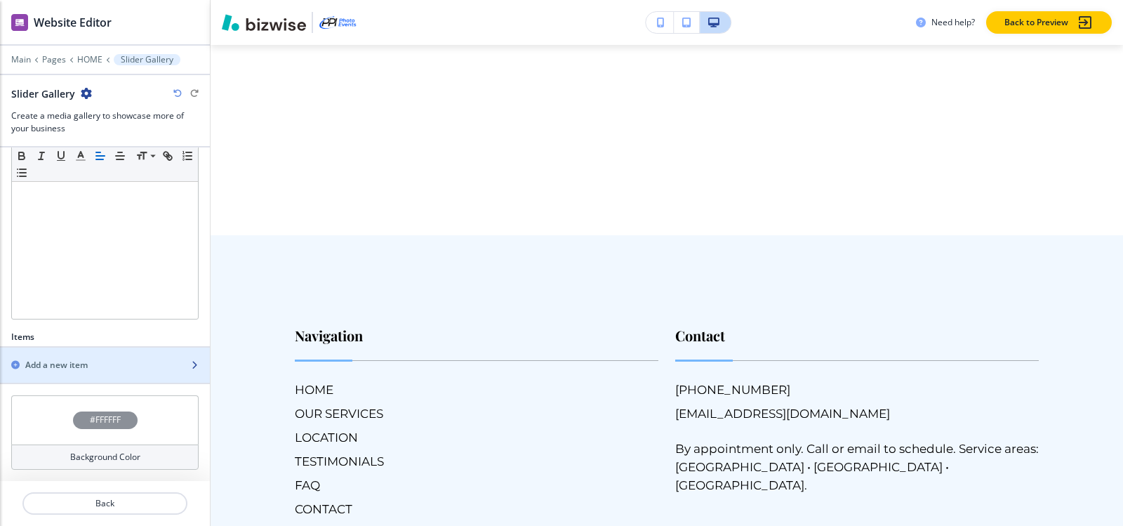
click at [93, 365] on div "Add a new item" at bounding box center [89, 365] width 179 height 13
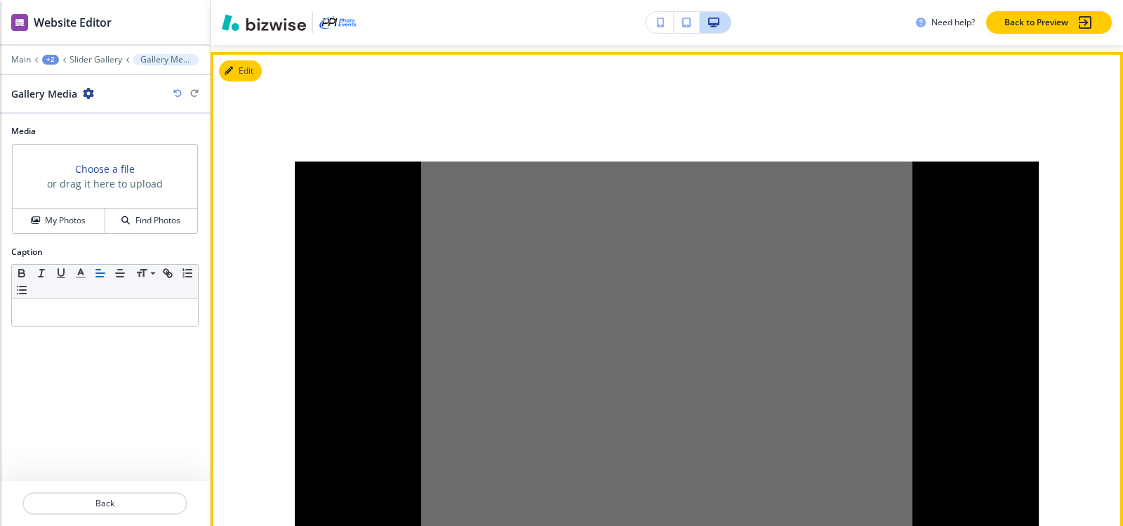
scroll to position [10679, 0]
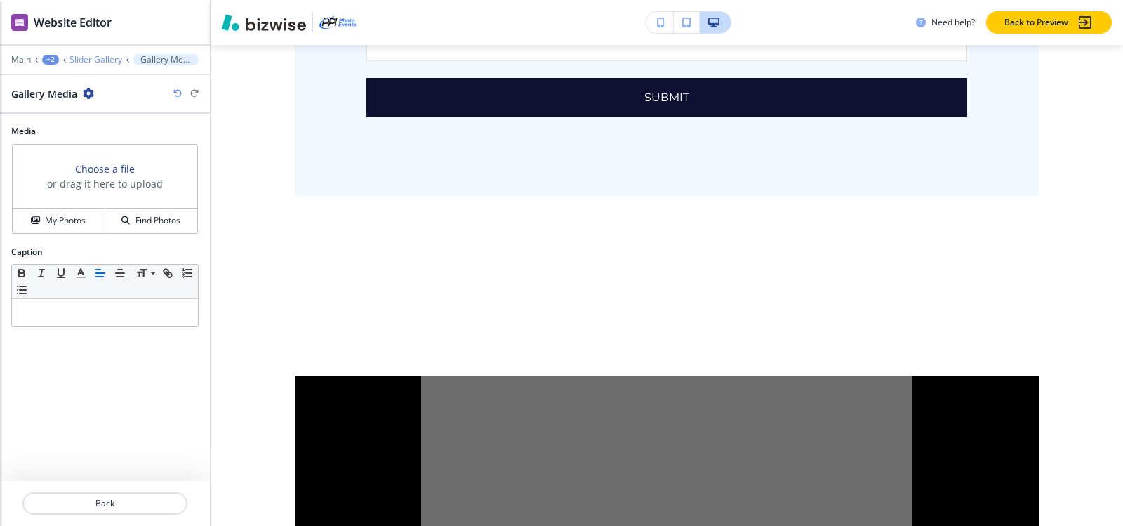
click at [88, 58] on p "Slider Gallery" at bounding box center [95, 60] width 53 height 10
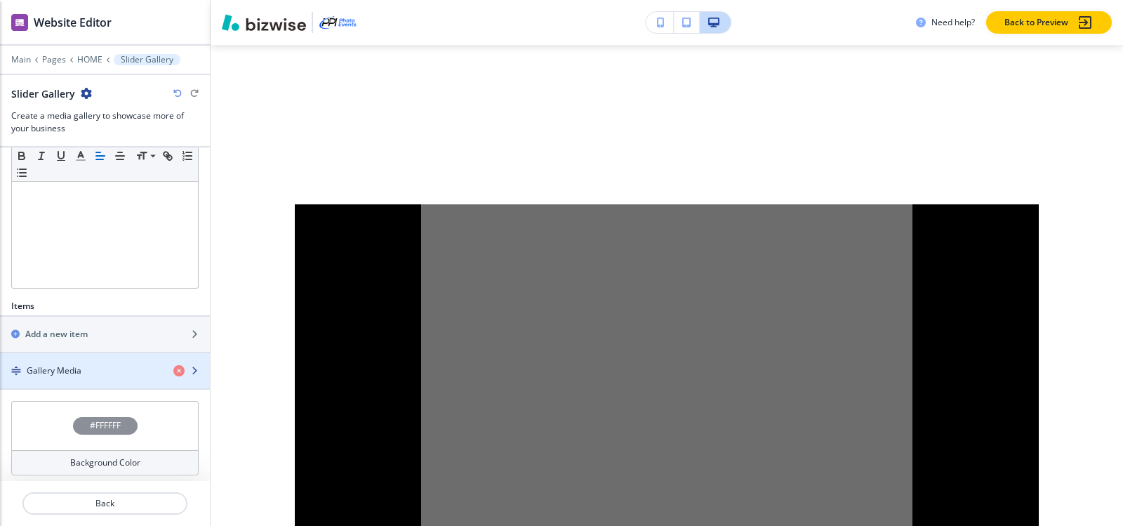
scroll to position [306, 0]
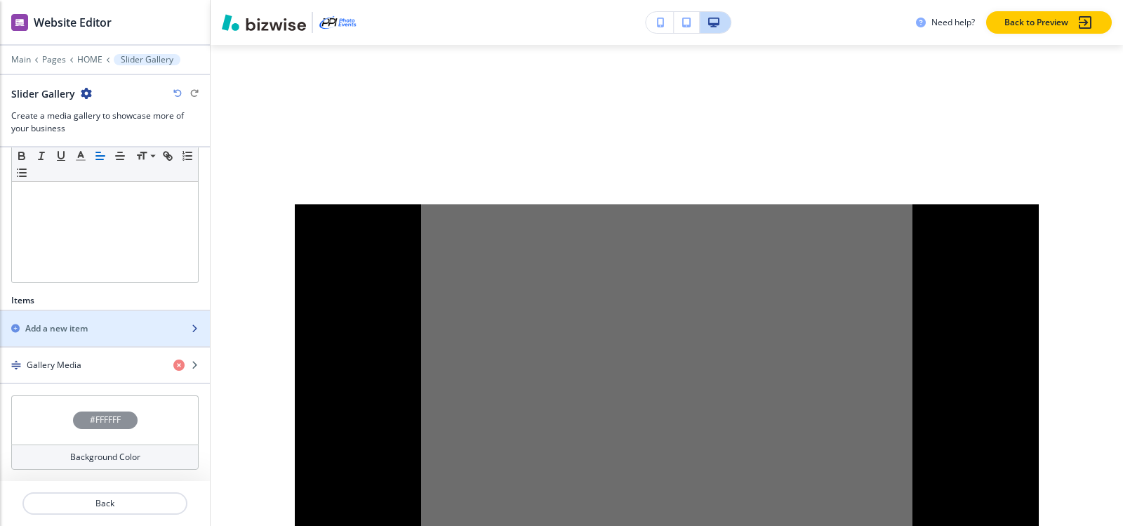
click at [62, 322] on h2 "Add a new item" at bounding box center [56, 328] width 62 height 13
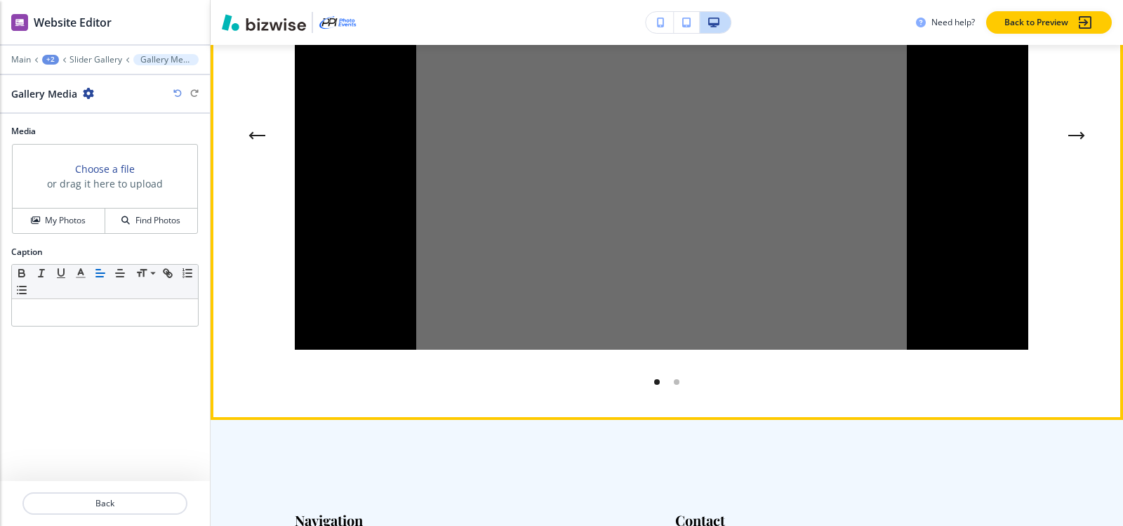
scroll to position [11030, 0]
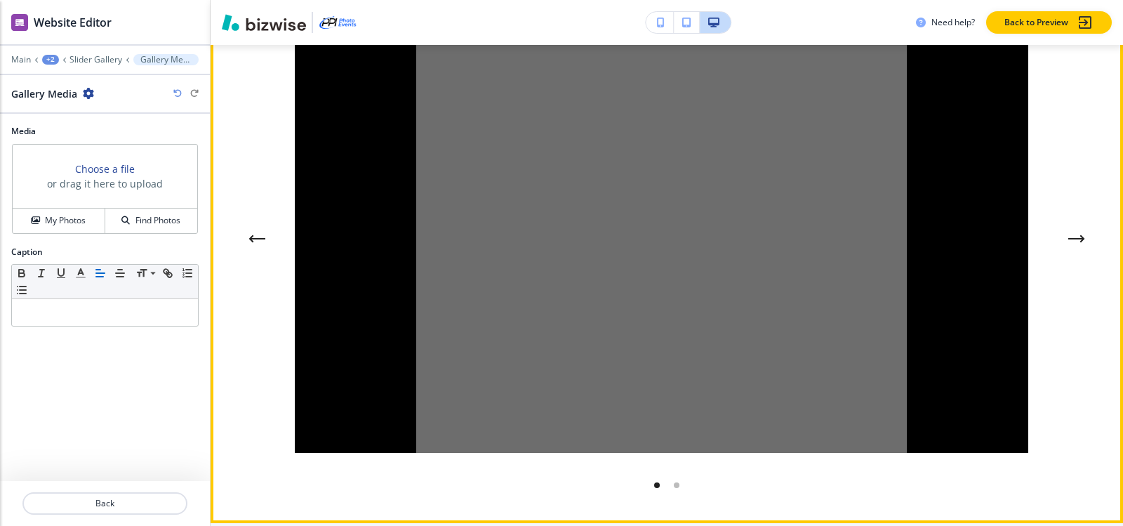
click at [1072, 234] on icon "Next Gallery Image" at bounding box center [1076, 238] width 17 height 8
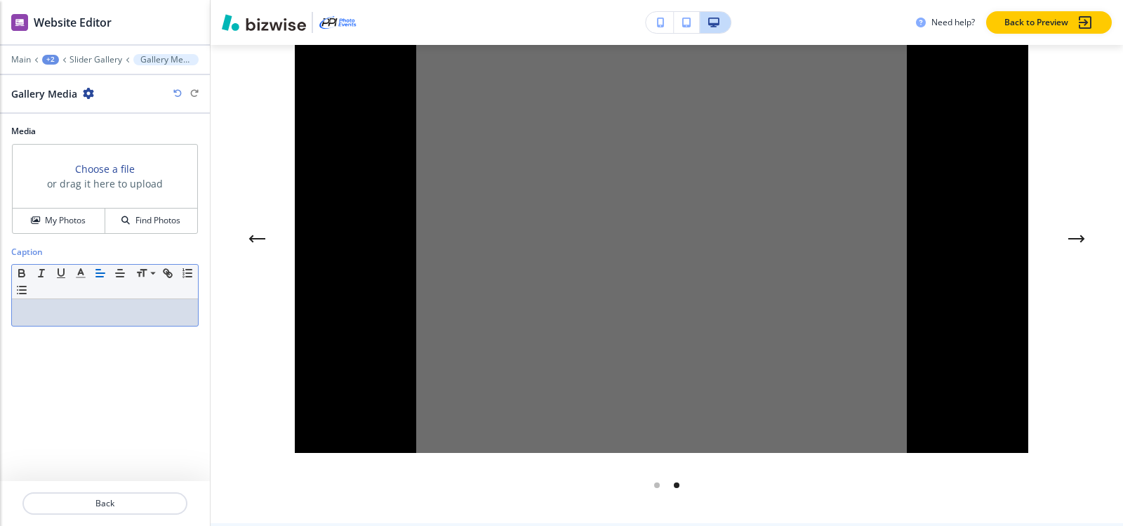
click at [67, 306] on p at bounding box center [105, 312] width 172 height 13
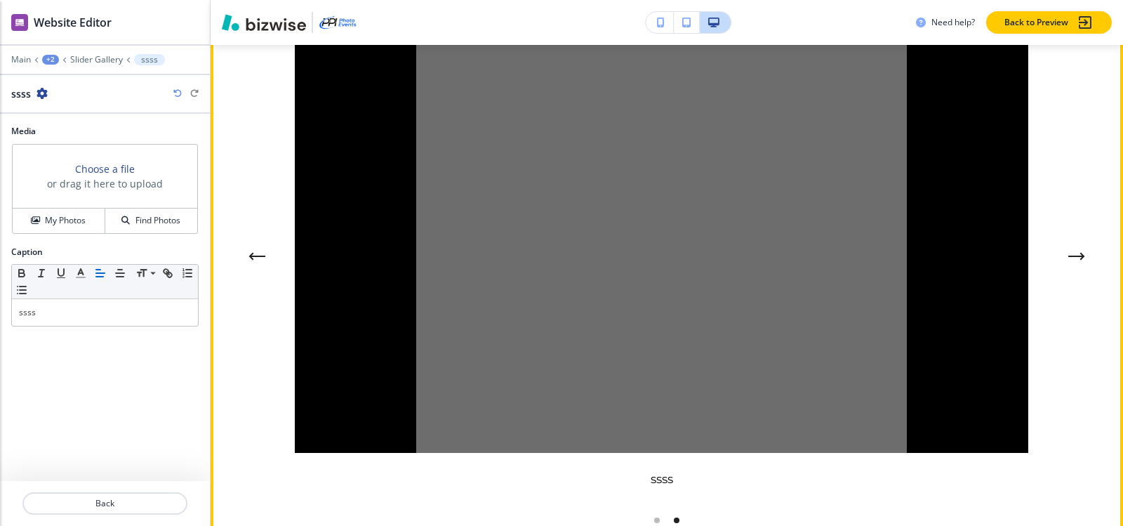
click at [638, 302] on img at bounding box center [661, 239] width 733 height 428
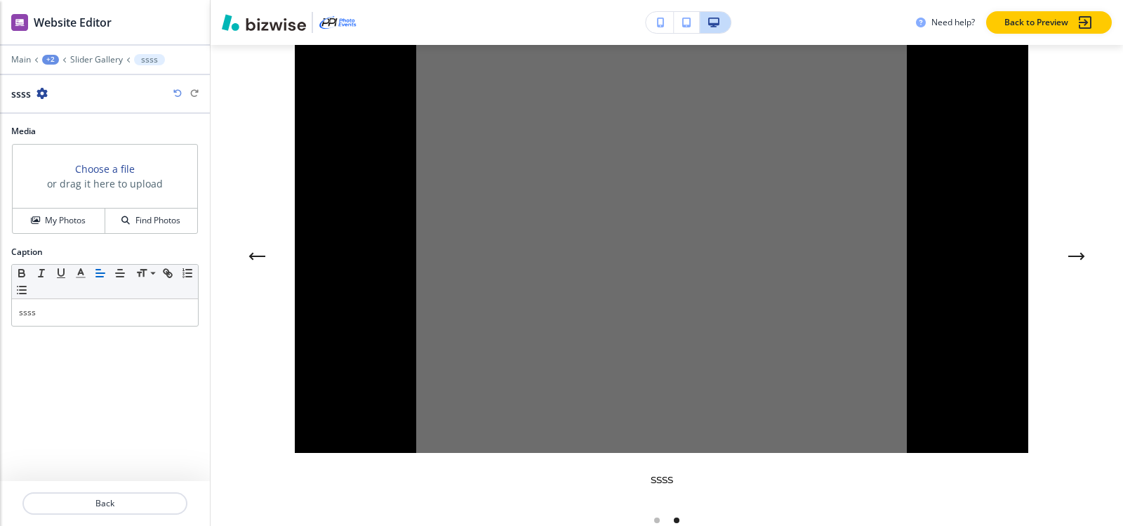
click at [44, 95] on icon "button" at bounding box center [41, 93] width 11 height 11
click at [70, 167] on p "Delete ssss" at bounding box center [81, 167] width 72 height 13
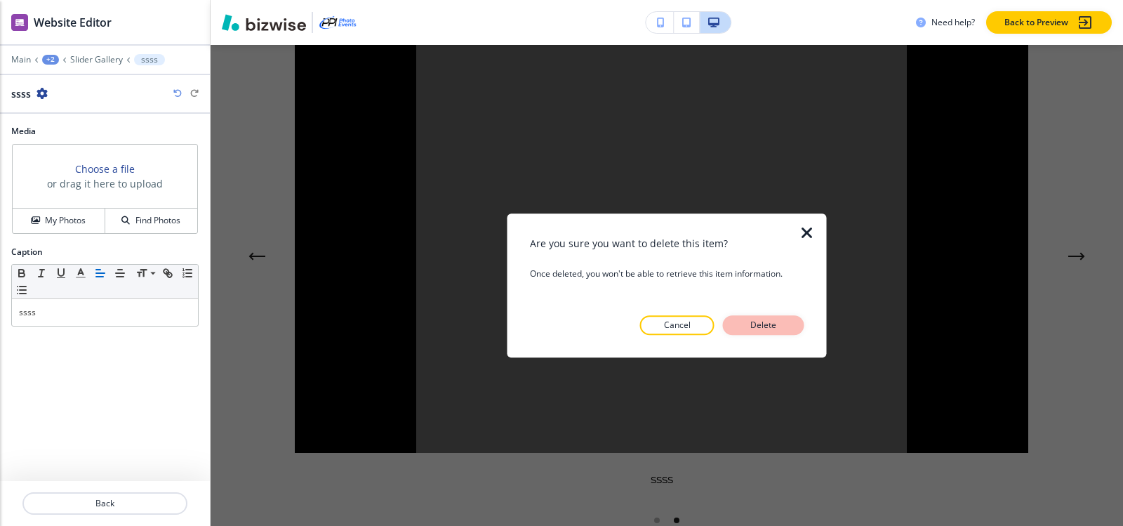
click at [752, 330] on p "Delete" at bounding box center [764, 325] width 34 height 13
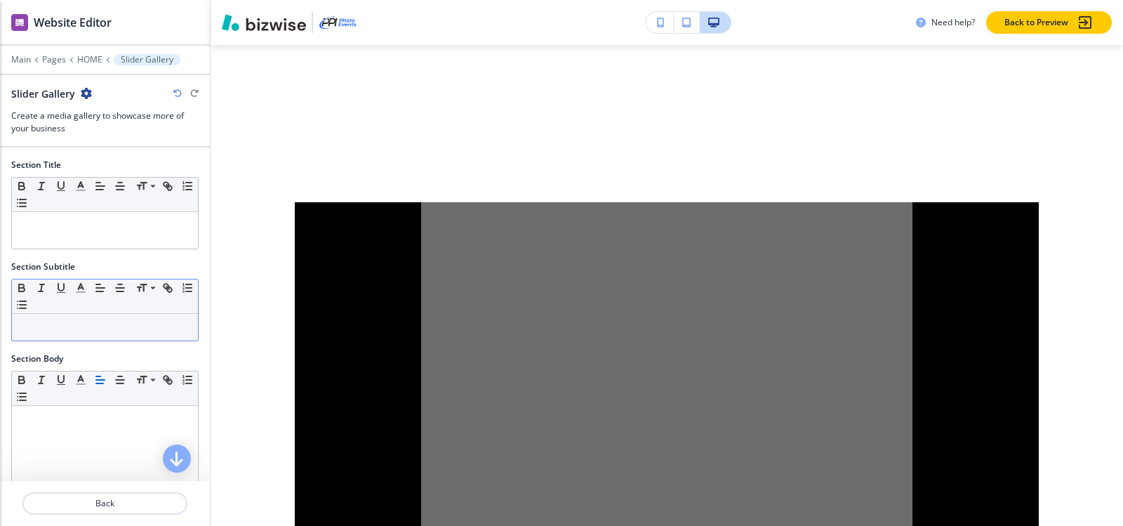
scroll to position [10850, 0]
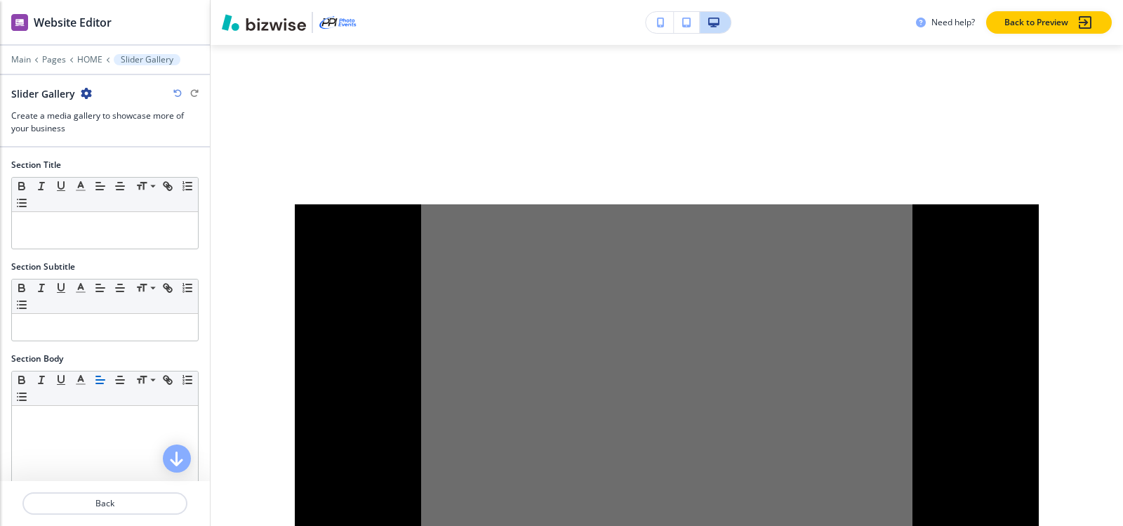
click at [82, 90] on icon "button" at bounding box center [86, 93] width 11 height 11
click at [119, 167] on p "Delete Section" at bounding box center [125, 167] width 72 height 13
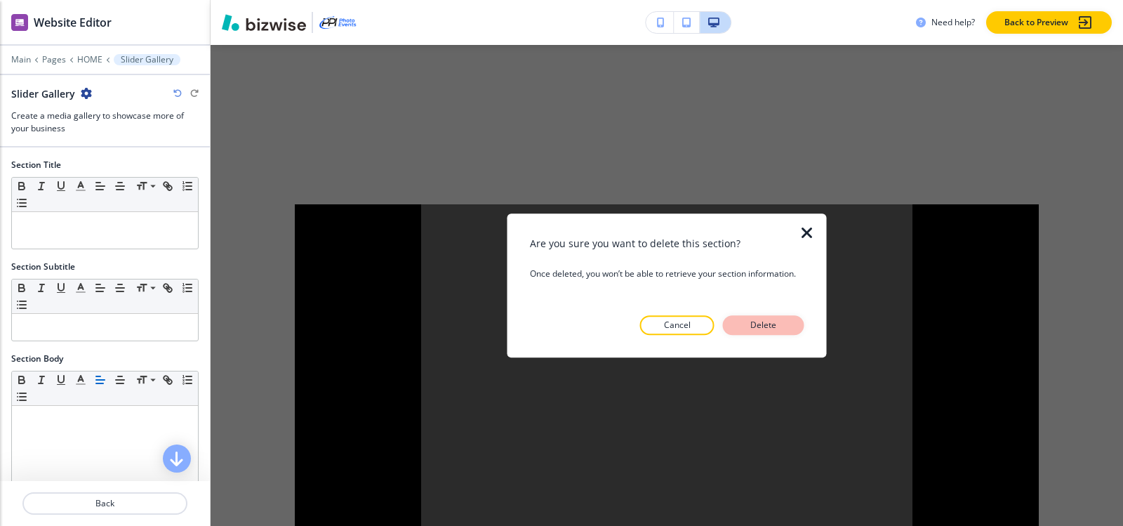
click at [752, 320] on p "Delete" at bounding box center [764, 325] width 34 height 13
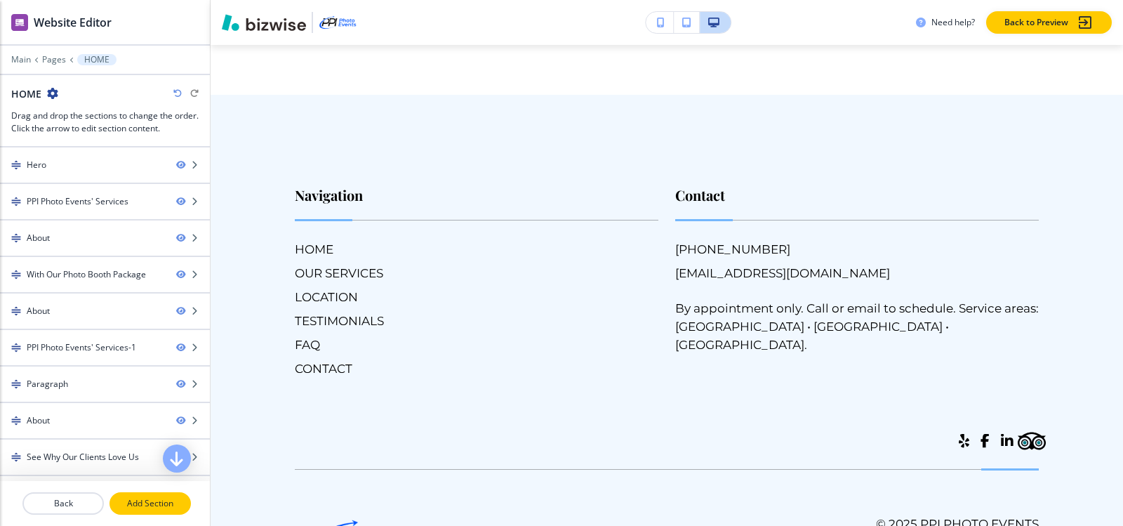
click at [159, 495] on button "Add Section" at bounding box center [149, 503] width 81 height 22
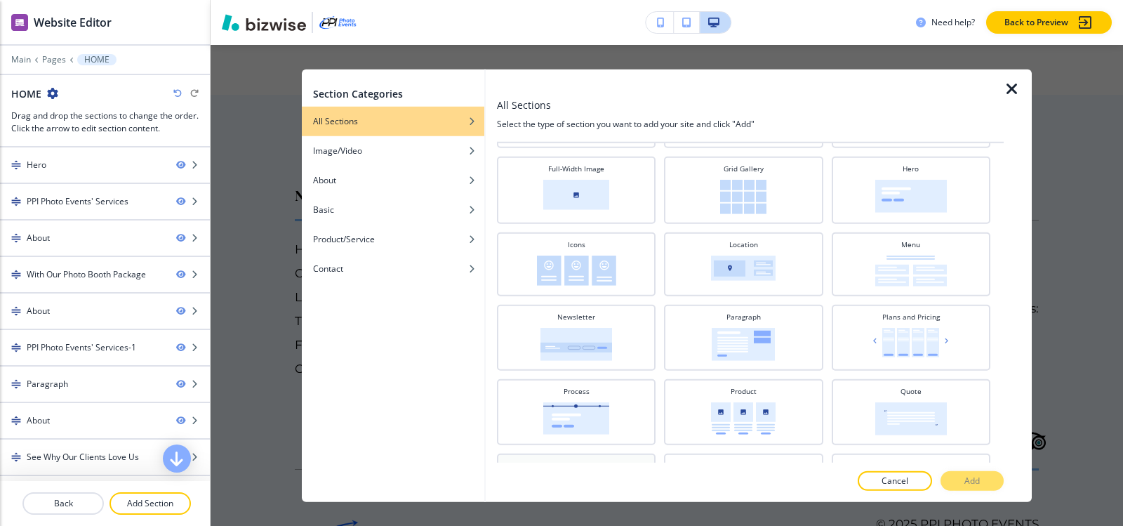
scroll to position [604, 0]
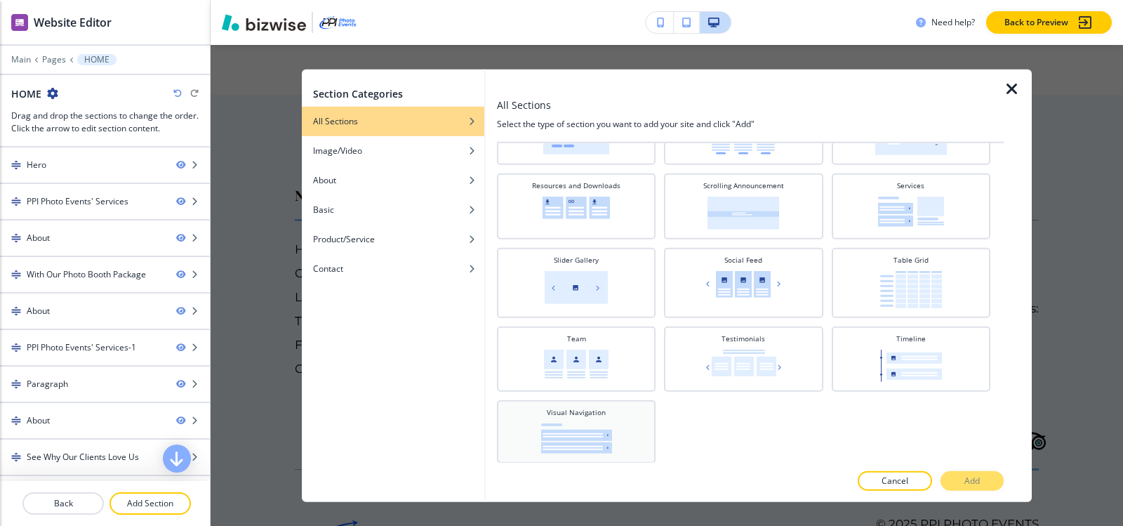
click at [553, 447] on img at bounding box center [576, 437] width 71 height 30
click at [972, 487] on button "Add" at bounding box center [971, 481] width 63 height 20
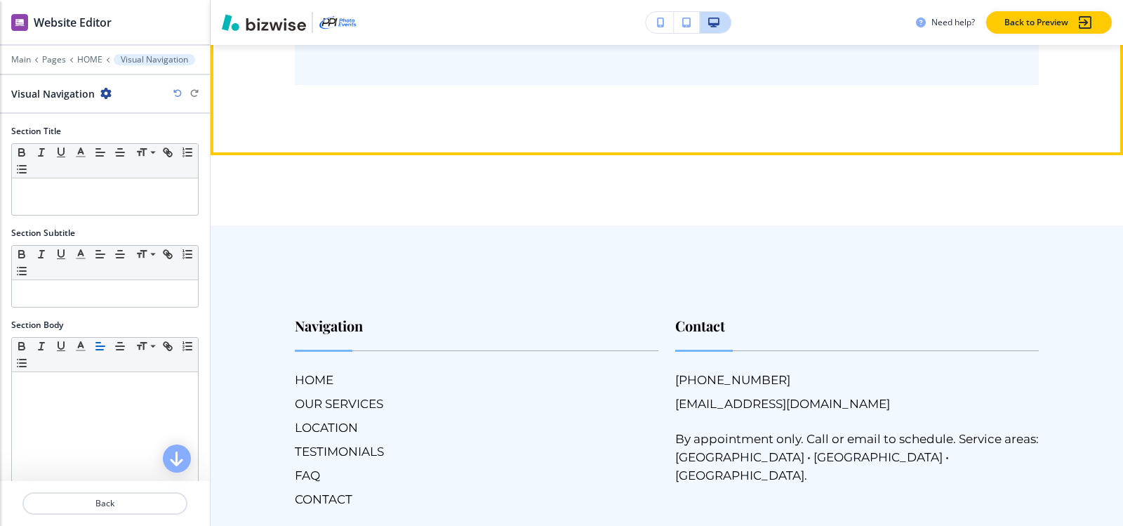
scroll to position [10710, 0]
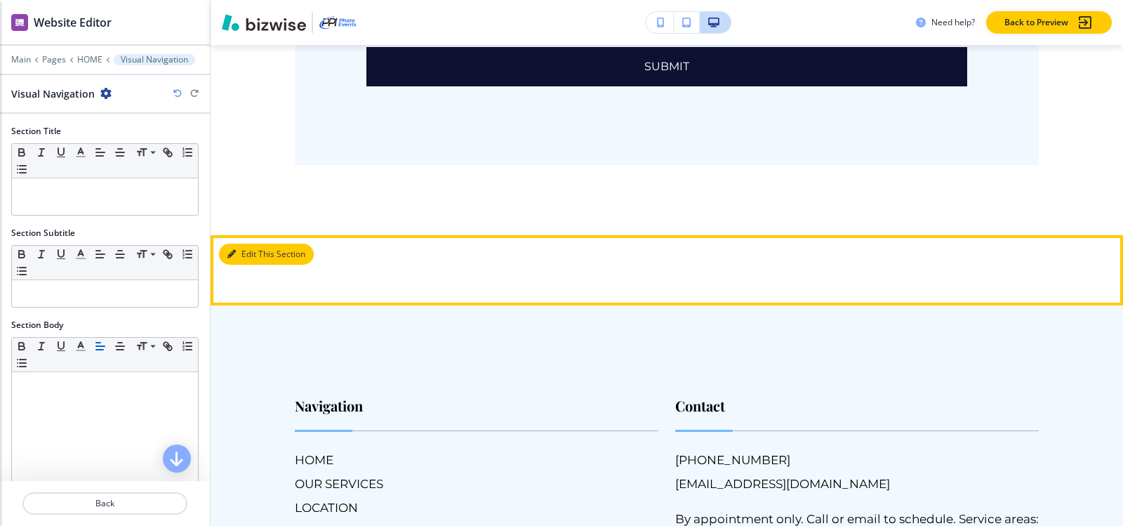
click at [248, 243] on button "Edit This Section" at bounding box center [266, 253] width 95 height 21
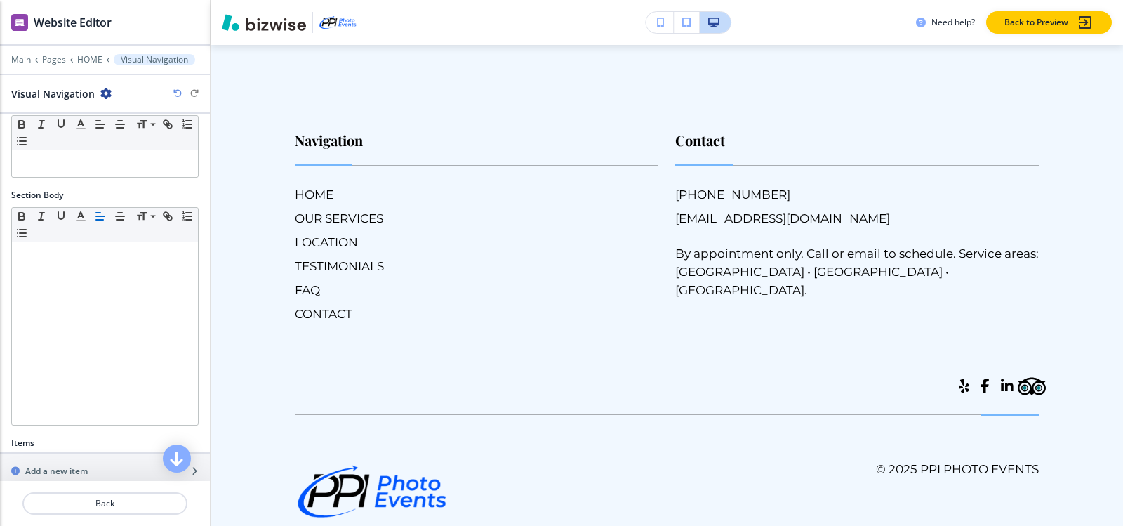
scroll to position [236, 0]
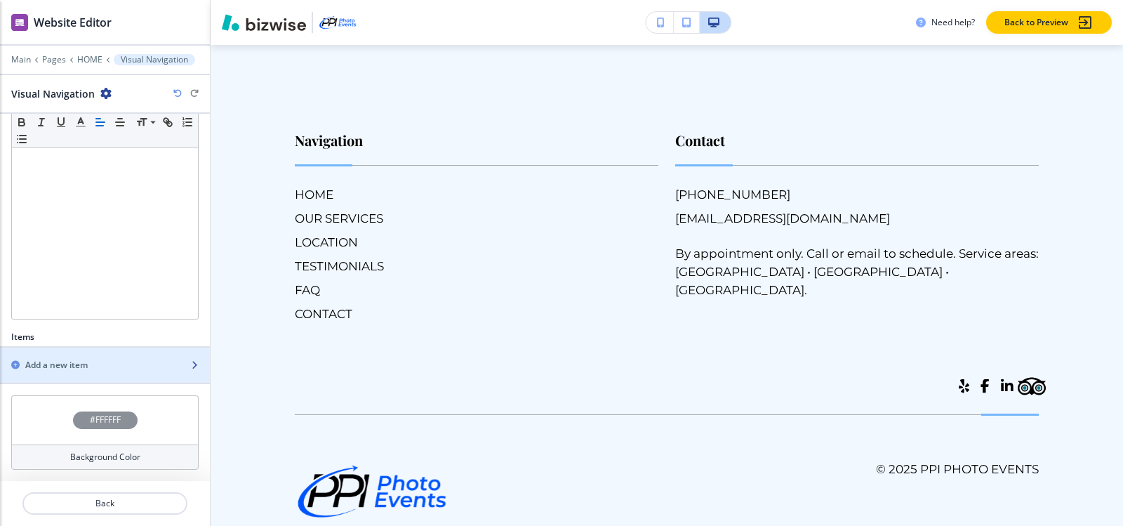
click at [71, 359] on h2 "Add a new item" at bounding box center [56, 365] width 62 height 13
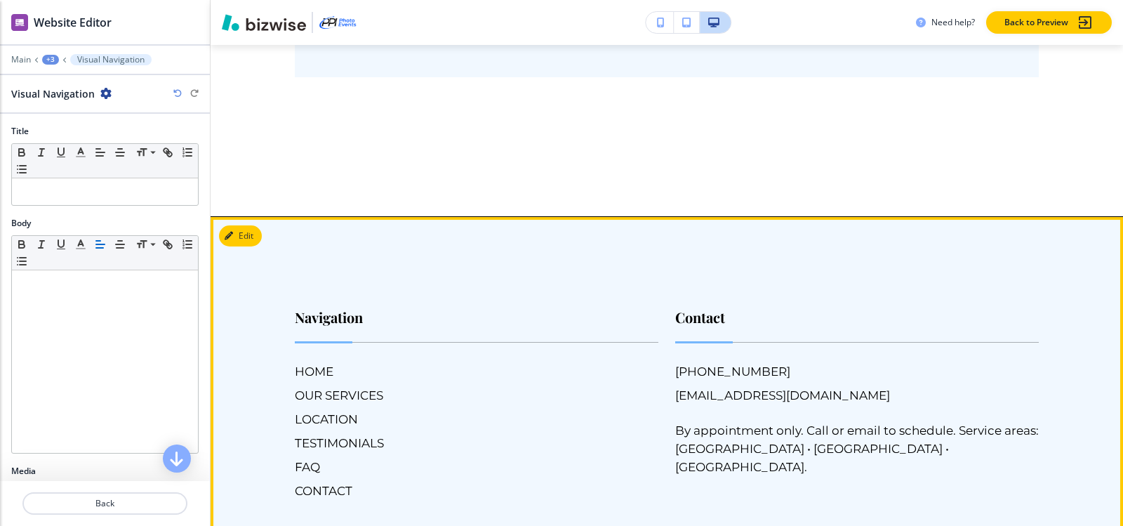
scroll to position [10509, 0]
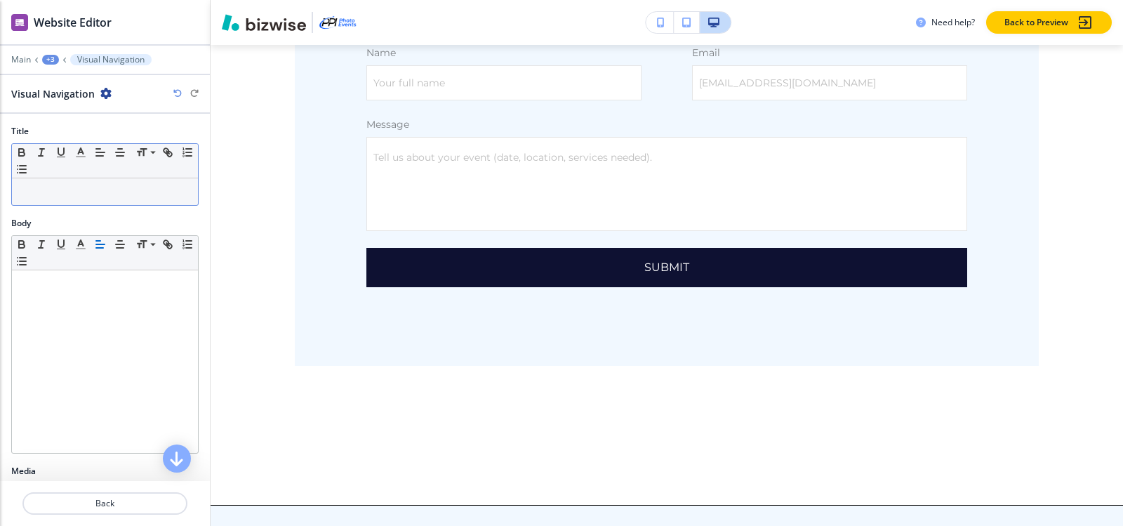
drag, startPoint x: 76, startPoint y: 192, endPoint x: 93, endPoint y: 184, distance: 18.5
click at [79, 191] on p at bounding box center [105, 191] width 172 height 13
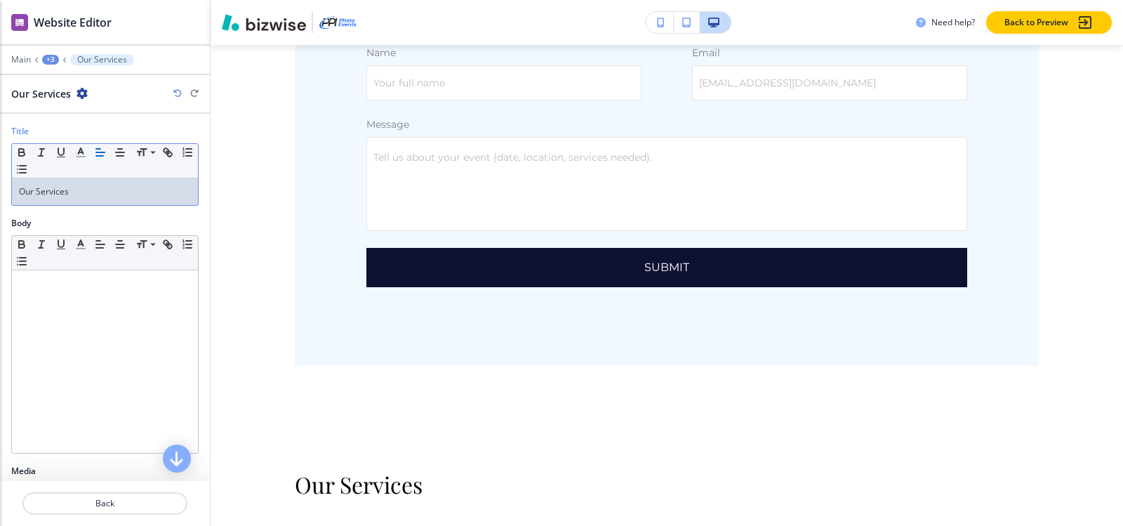
click at [49, 61] on div "+3" at bounding box center [50, 60] width 17 height 10
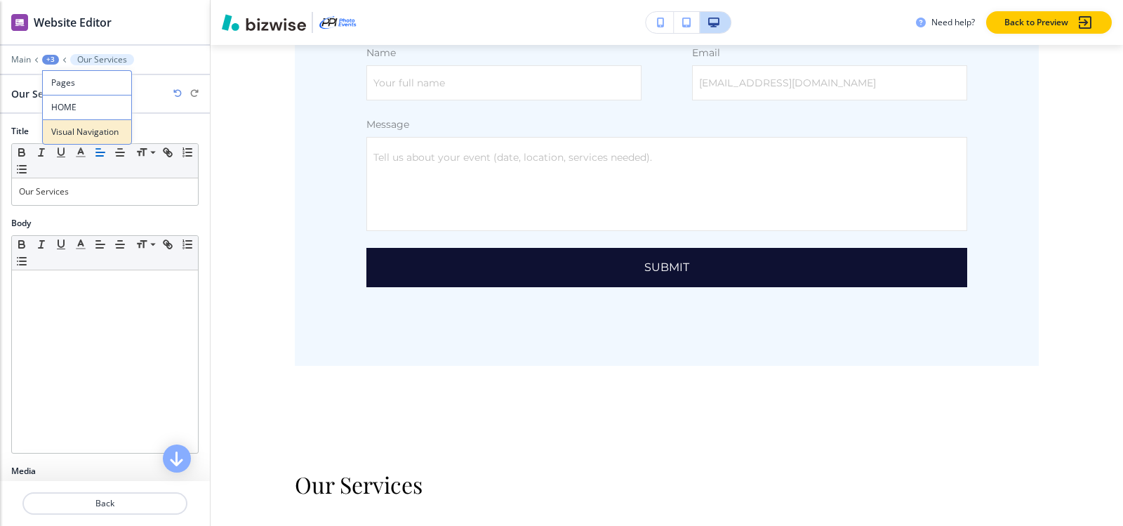
click at [69, 139] on button "Visual Navigation" at bounding box center [87, 131] width 90 height 25
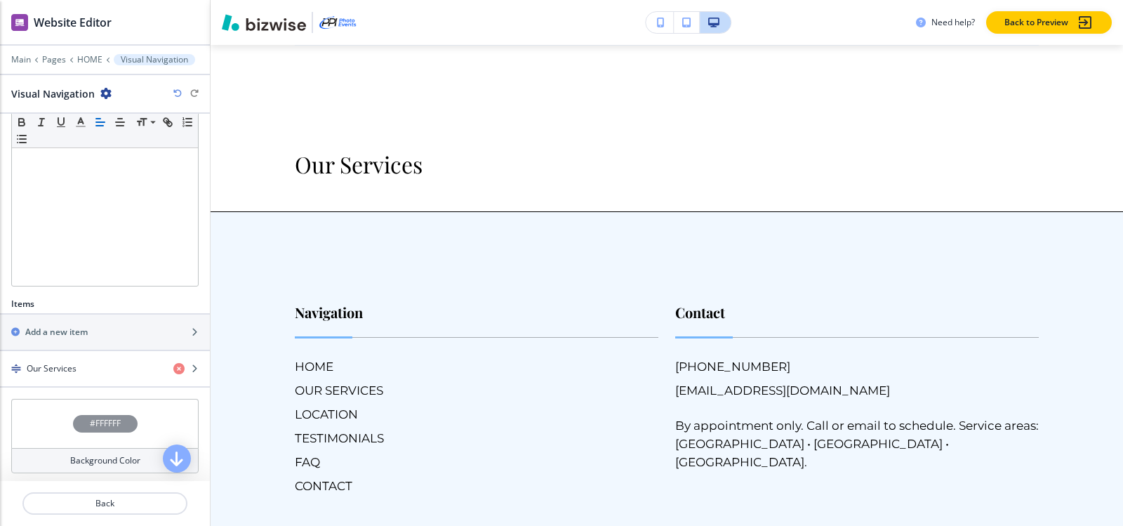
scroll to position [272, 0]
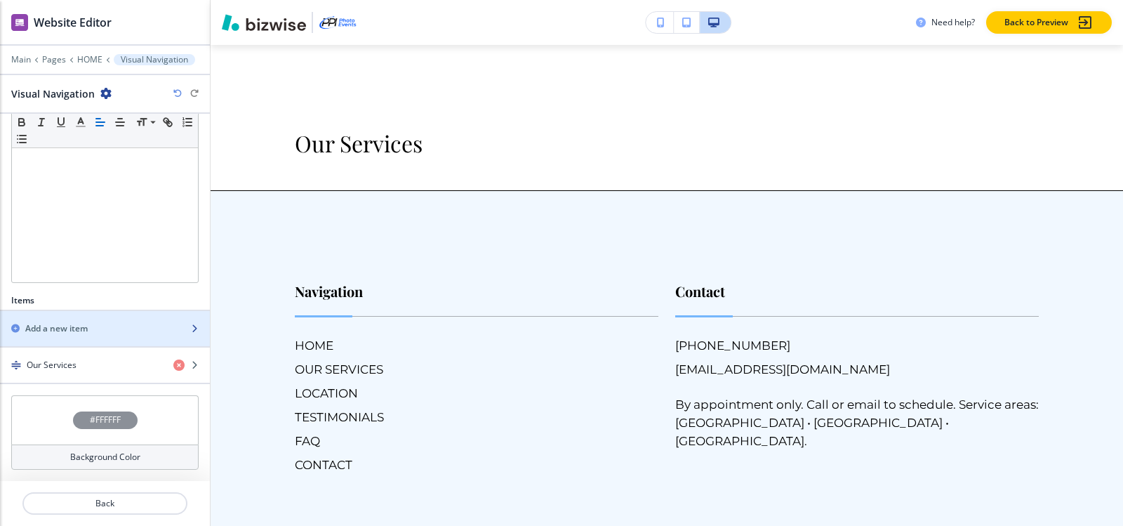
click at [65, 323] on h2 "Add a new item" at bounding box center [56, 328] width 62 height 13
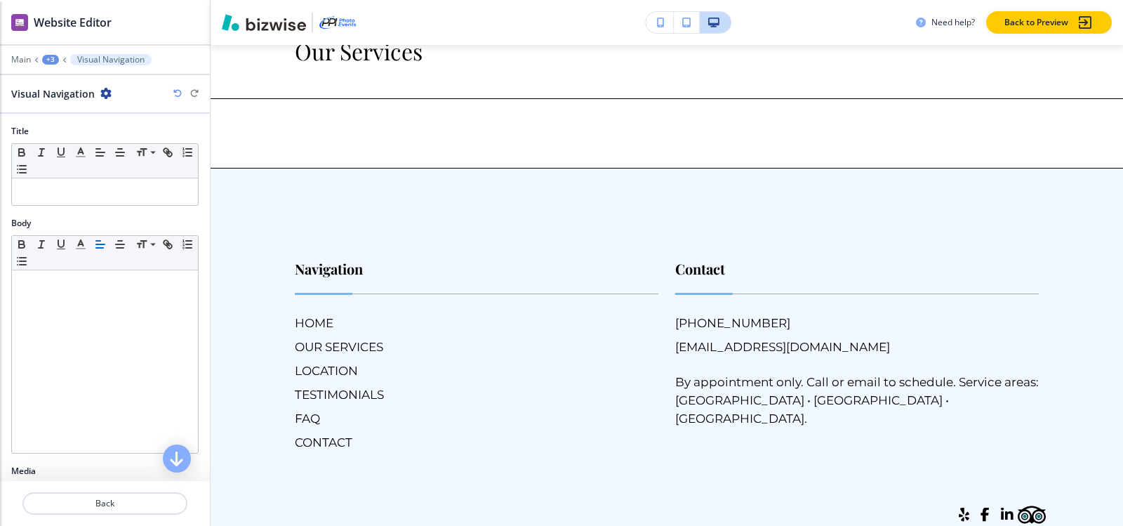
scroll to position [10946, 0]
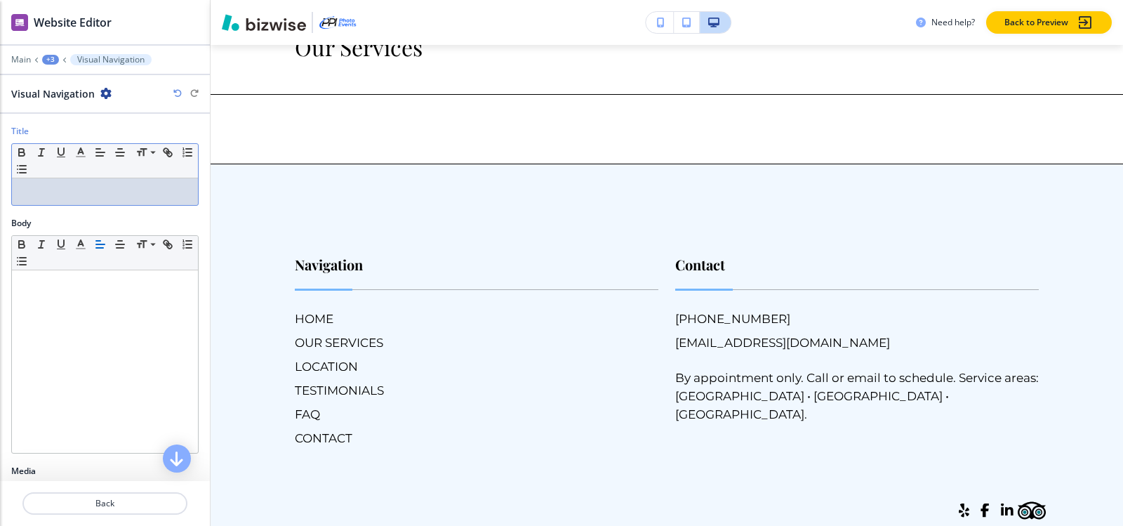
click at [107, 194] on p at bounding box center [105, 191] width 172 height 13
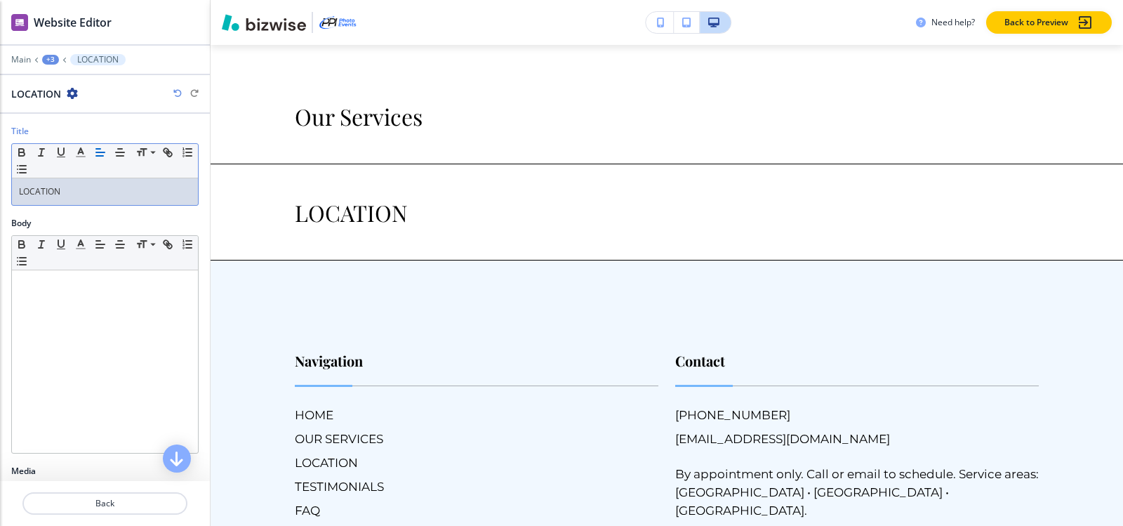
scroll to position [10736, 0]
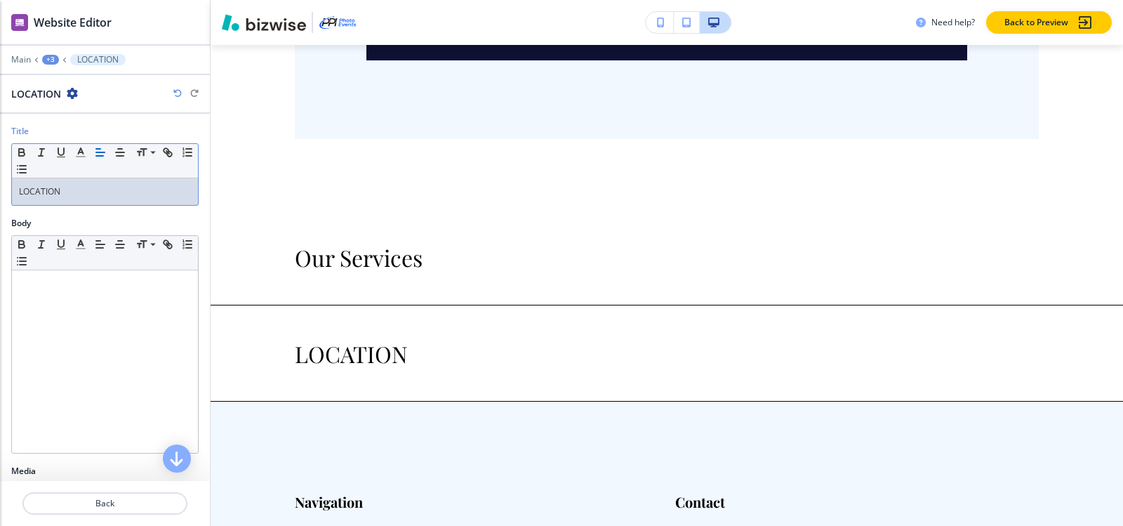
click at [49, 62] on div "+3" at bounding box center [50, 60] width 17 height 10
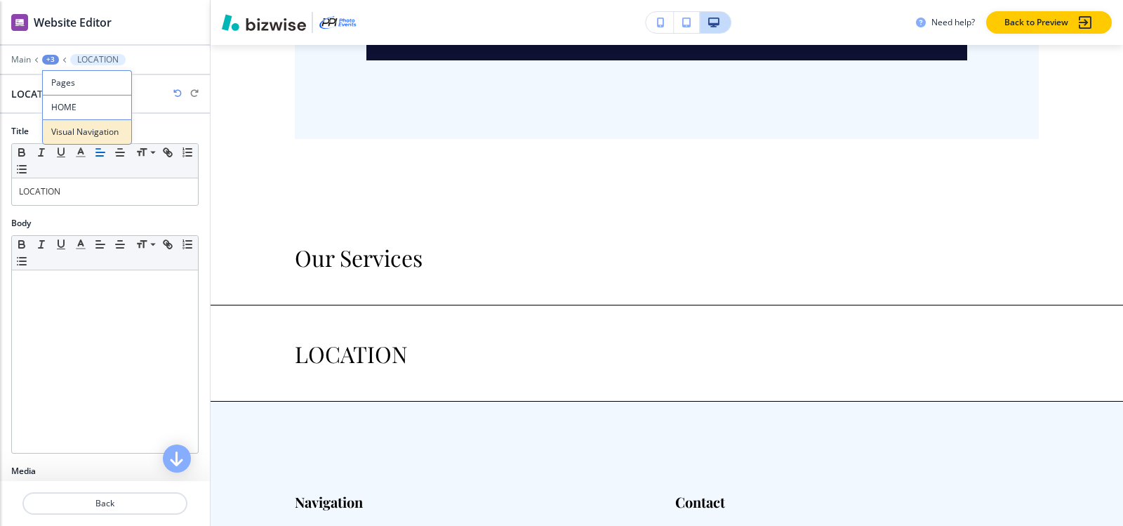
click at [76, 129] on p "Visual Navigation" at bounding box center [87, 132] width 72 height 13
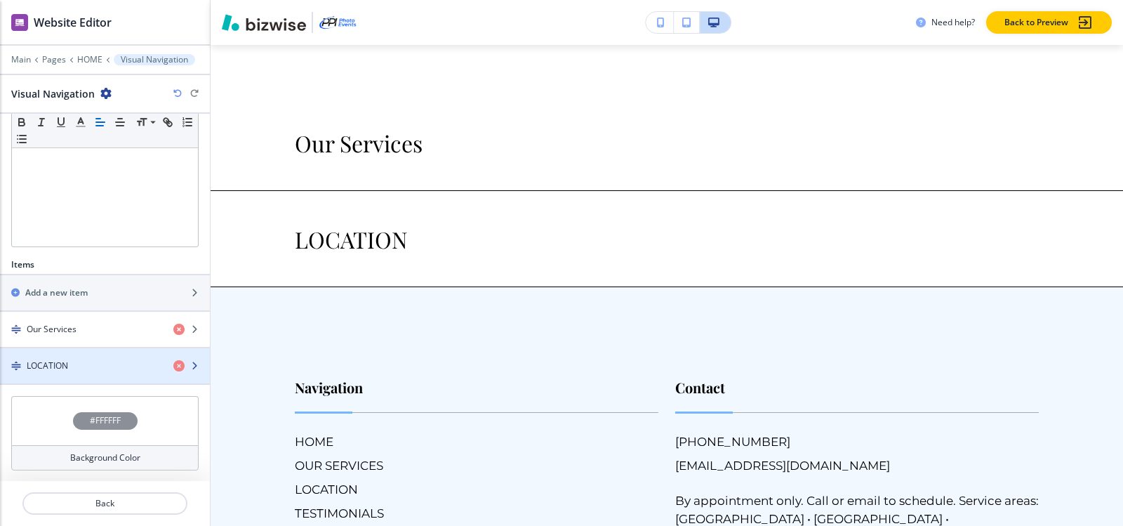
scroll to position [309, 0]
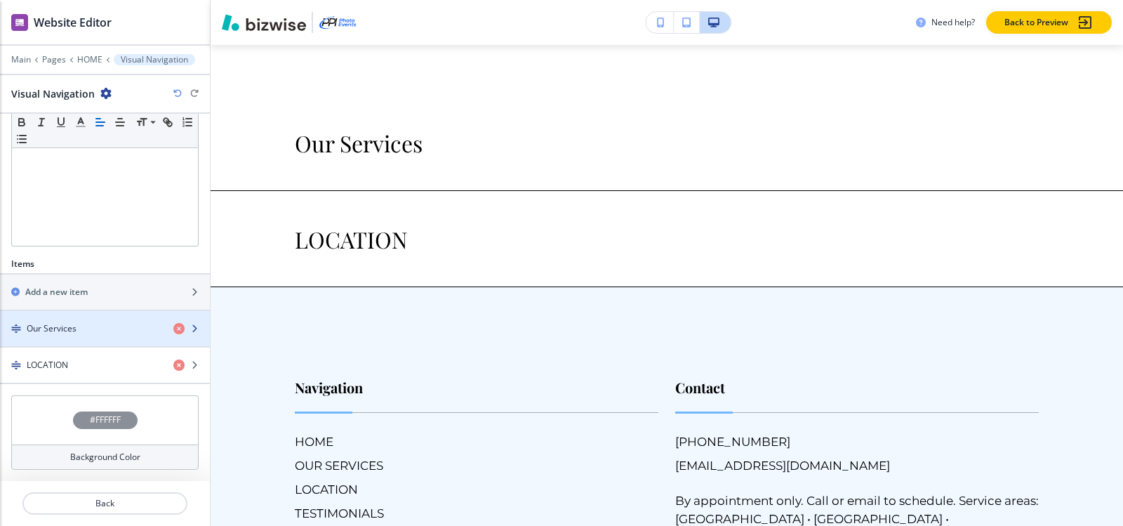
click at [72, 335] on div "button" at bounding box center [105, 340] width 210 height 11
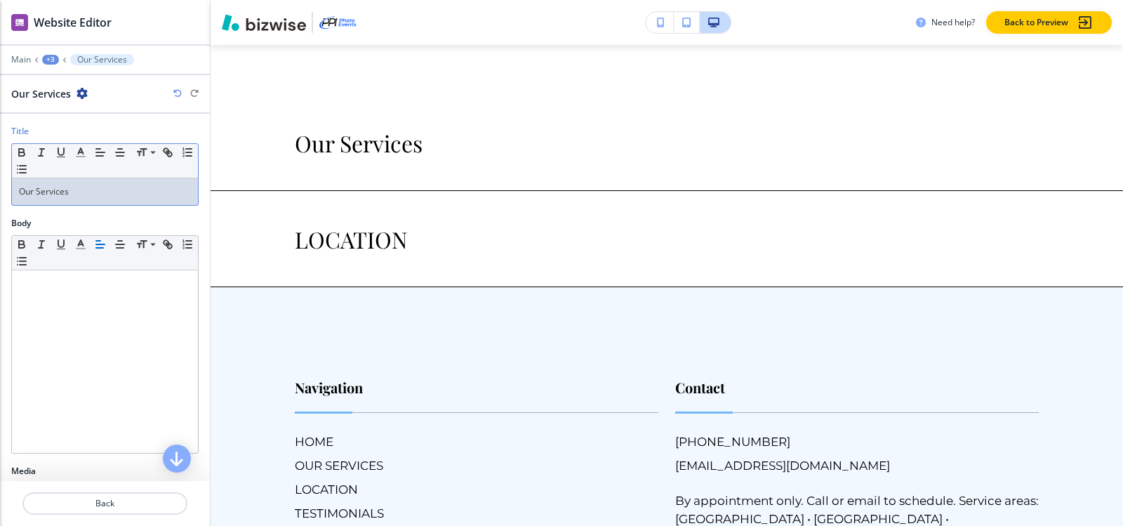
click at [114, 194] on p "Our Services" at bounding box center [105, 191] width 172 height 13
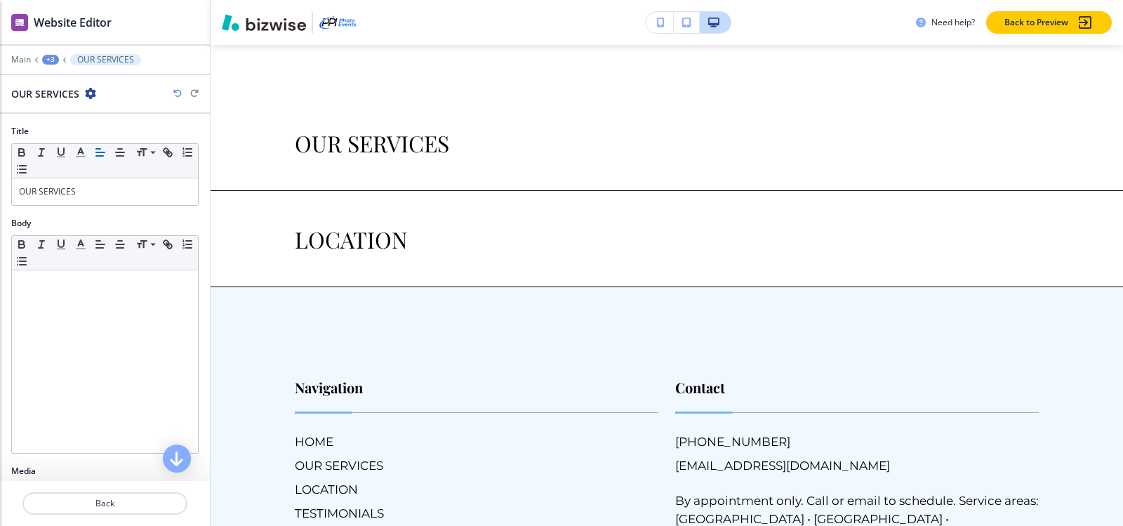
click at [48, 57] on div "+3" at bounding box center [50, 60] width 17 height 10
click at [83, 134] on p "Visual Navigation" at bounding box center [87, 132] width 72 height 13
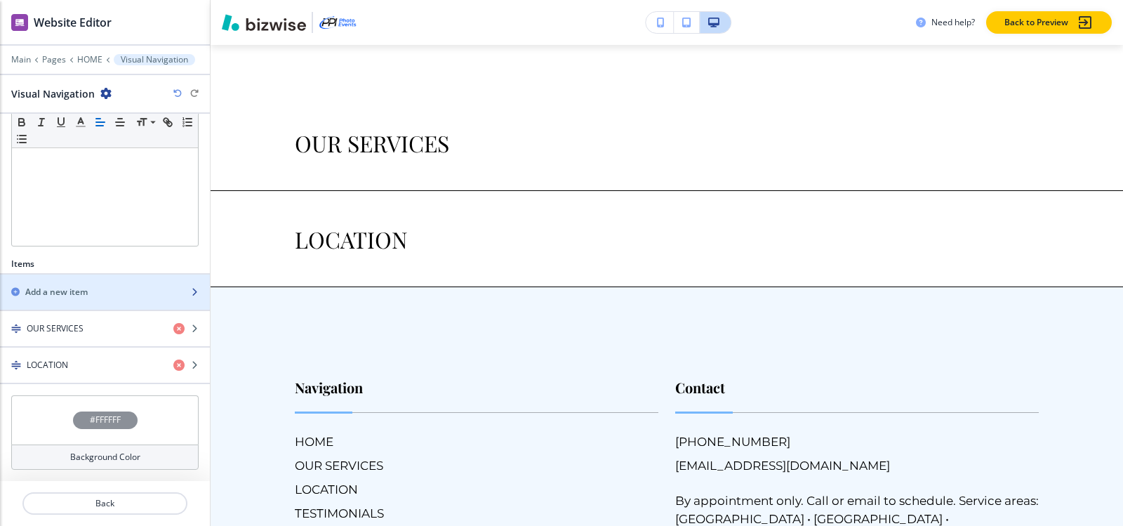
click at [61, 279] on div "button" at bounding box center [105, 279] width 210 height 11
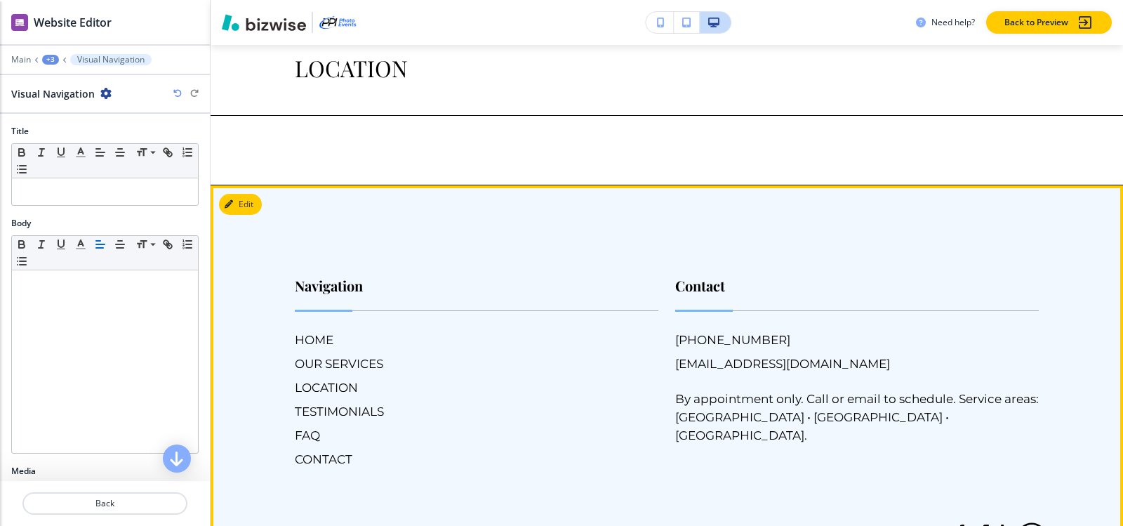
scroll to position [11042, 0]
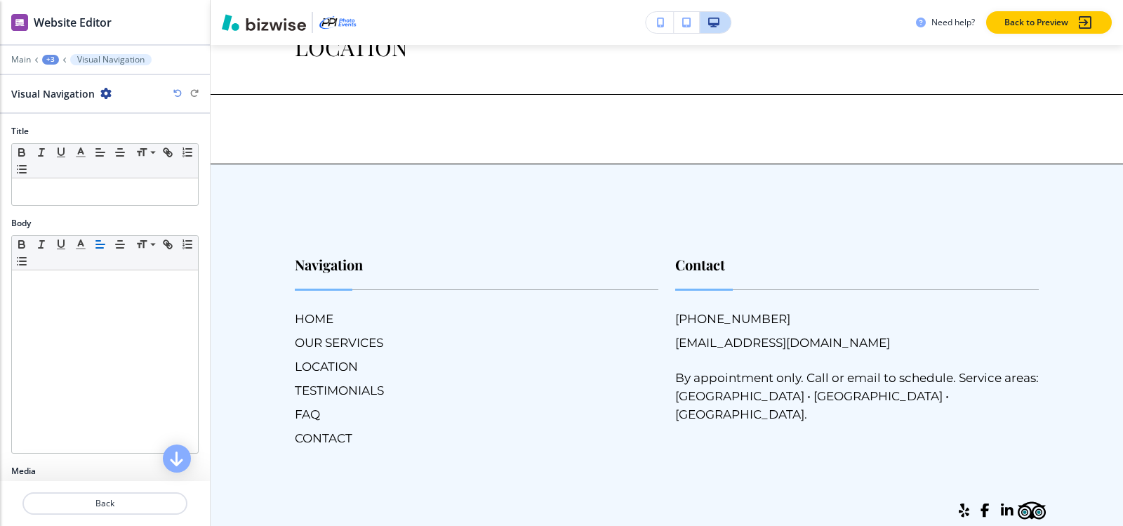
click at [61, 206] on div "Title Small Normal Large Huge" at bounding box center [105, 171] width 210 height 92
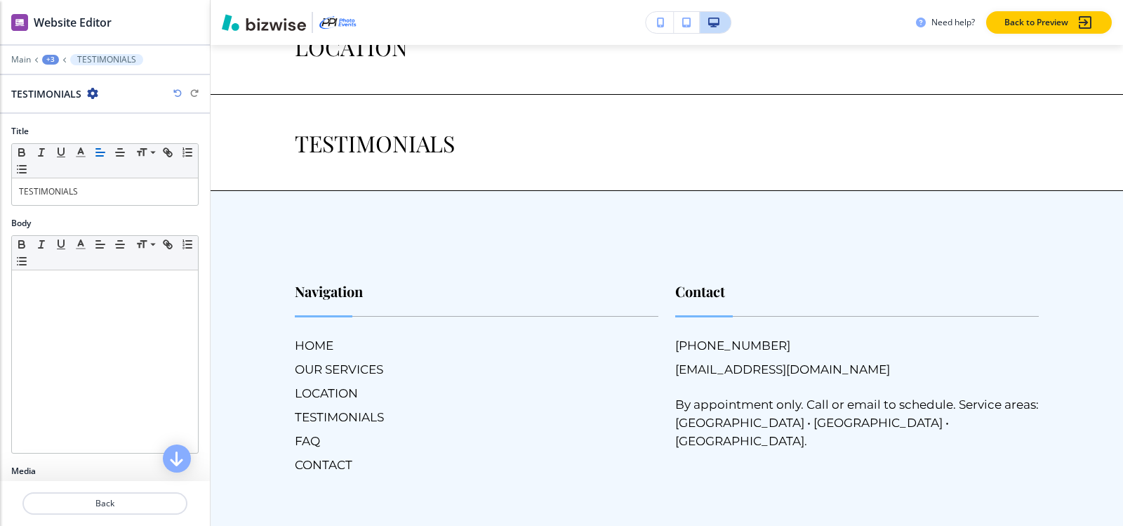
click at [55, 62] on div "+3" at bounding box center [50, 60] width 17 height 10
click at [77, 128] on p "Visual Navigation" at bounding box center [87, 132] width 72 height 13
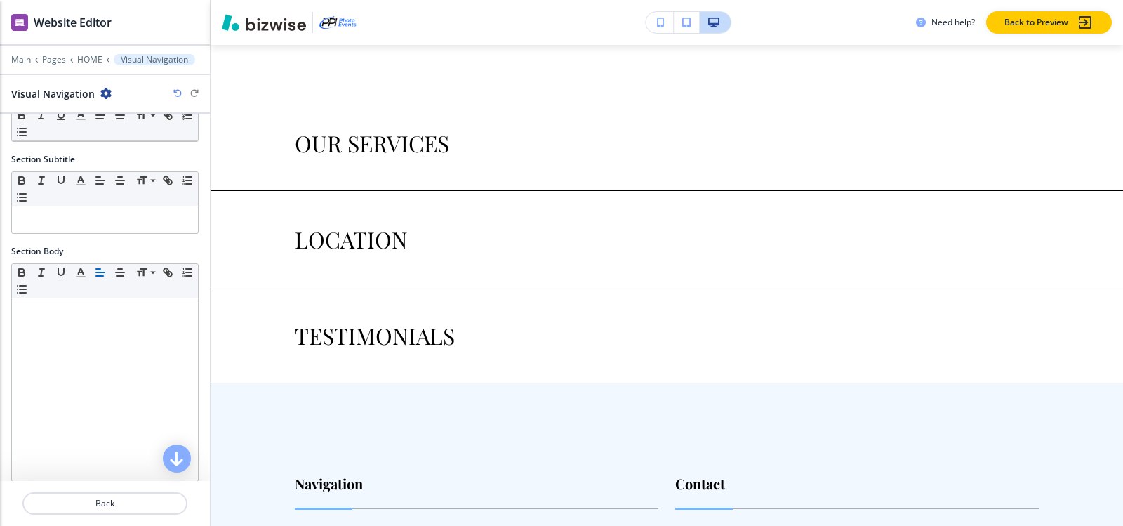
scroll to position [345, 0]
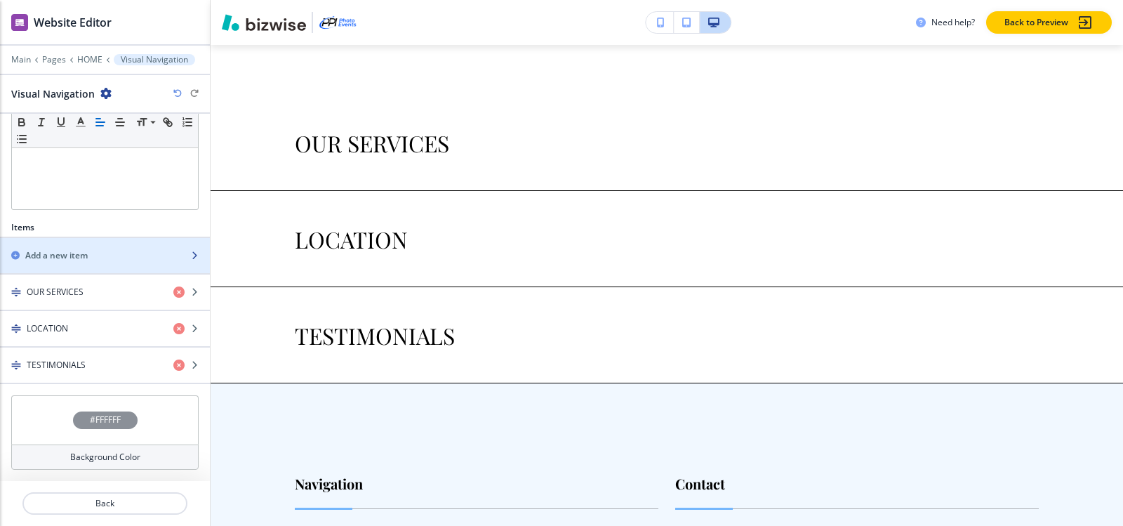
click at [72, 260] on h2 "Add a new item" at bounding box center [56, 255] width 62 height 13
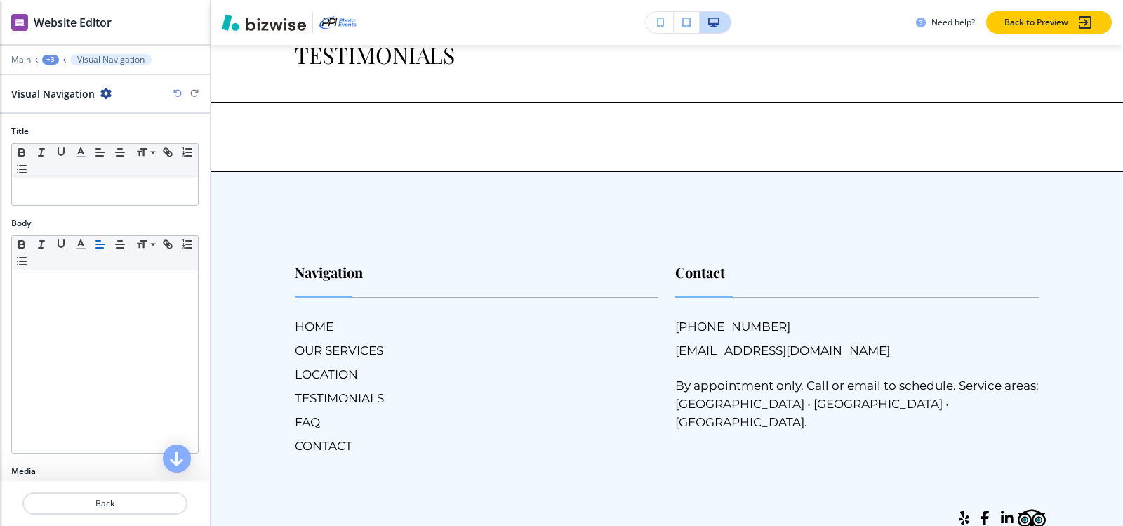
scroll to position [11138, 0]
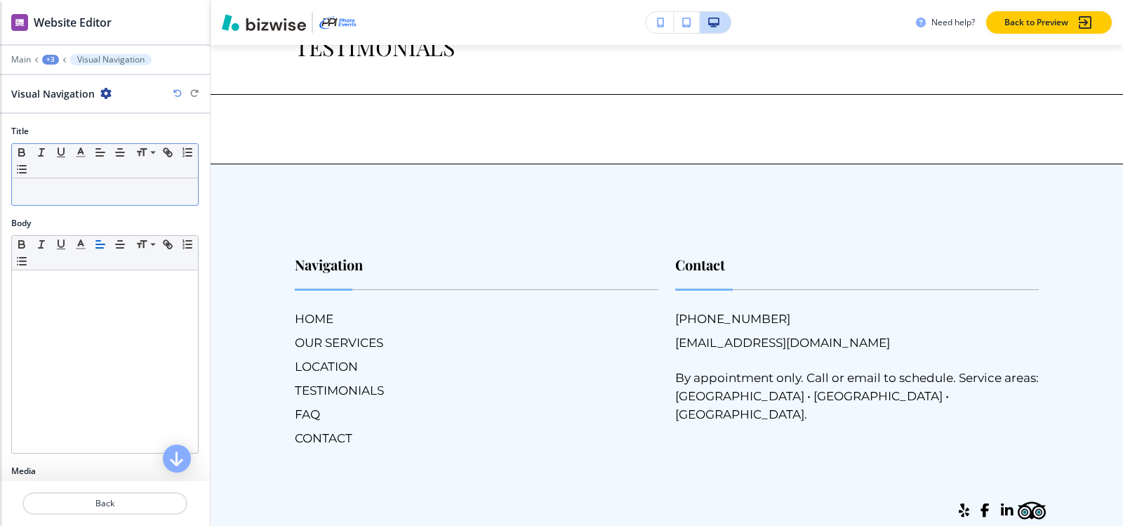
click at [76, 187] on p at bounding box center [105, 191] width 172 height 13
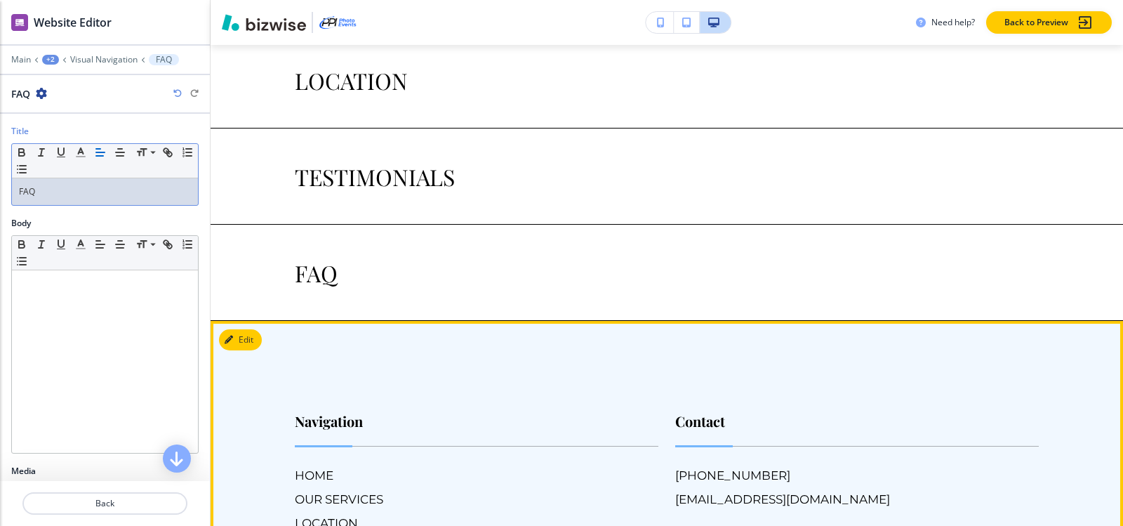
scroll to position [10858, 0]
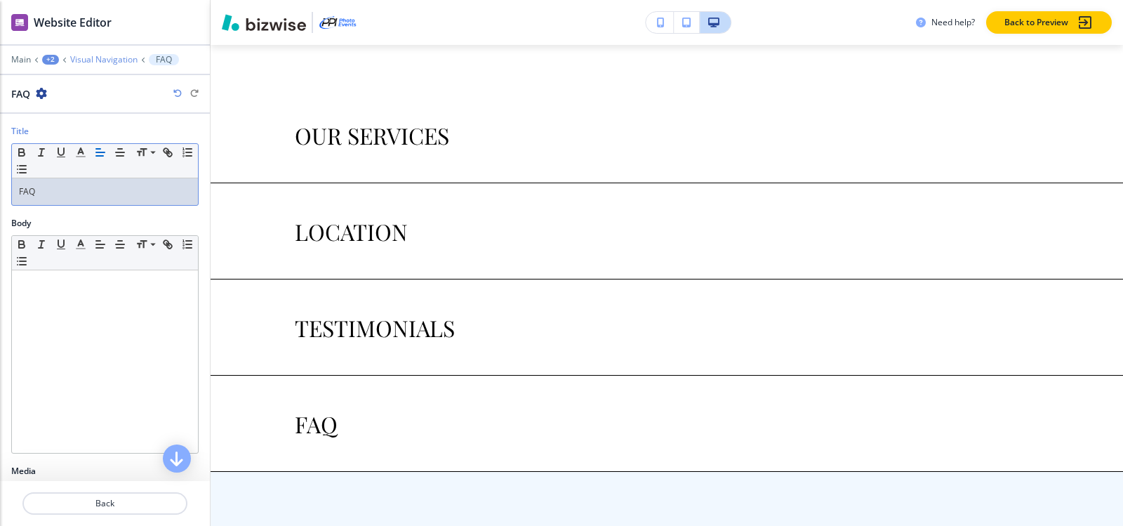
click at [80, 60] on p "Visual Navigation" at bounding box center [103, 60] width 67 height 10
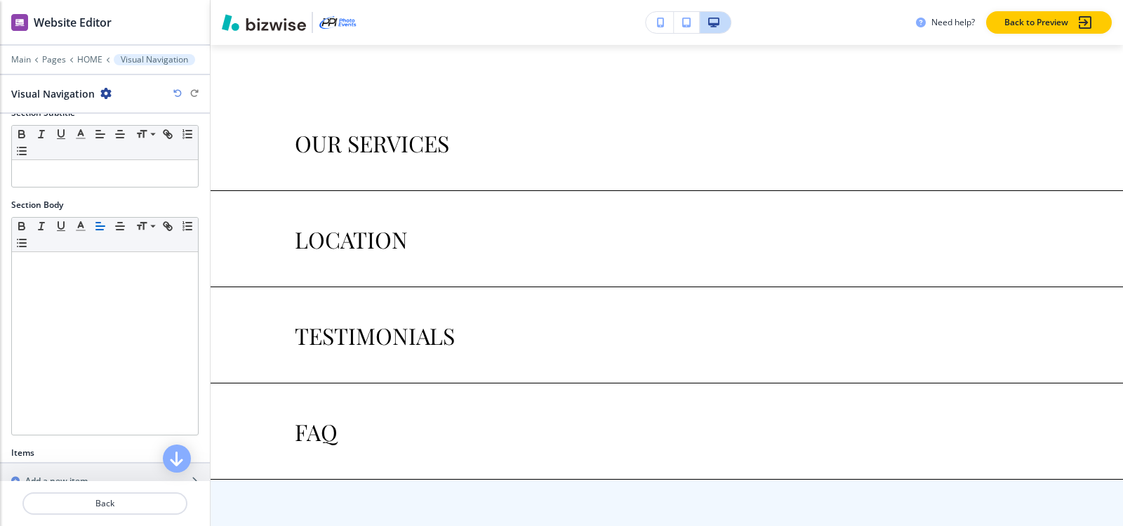
scroll to position [281, 0]
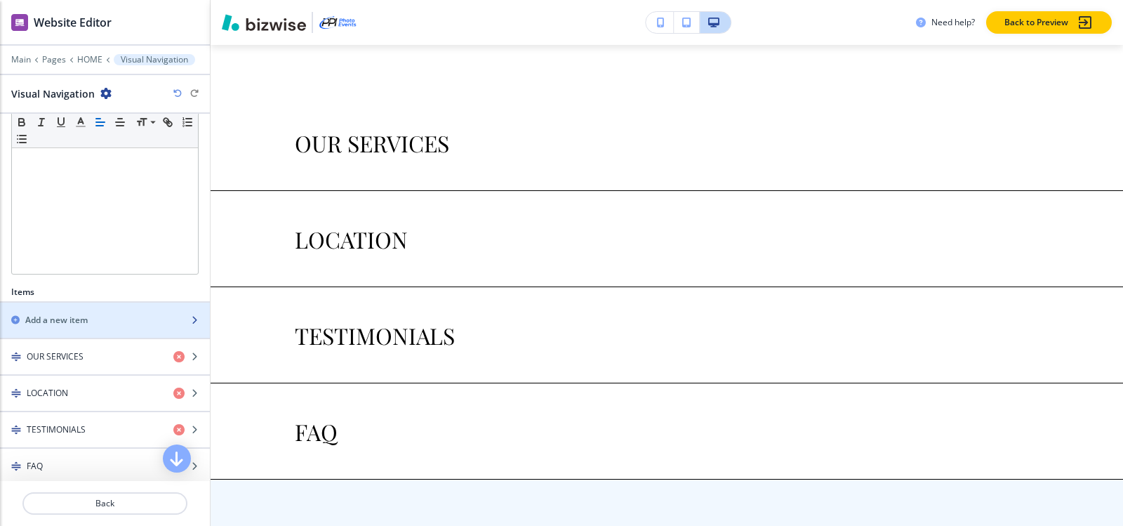
click at [107, 322] on div "Add a new item" at bounding box center [89, 320] width 179 height 13
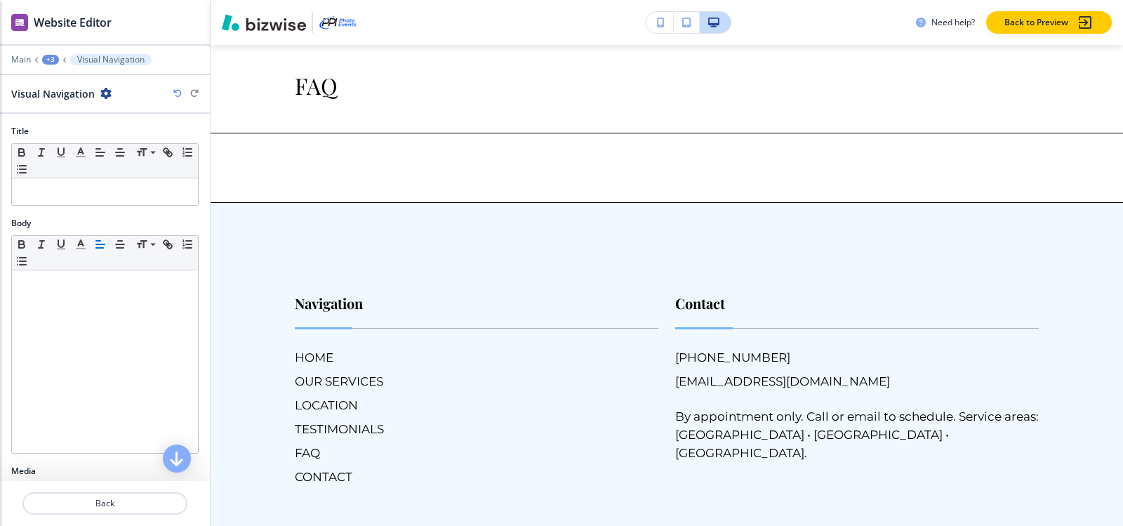
scroll to position [11234, 0]
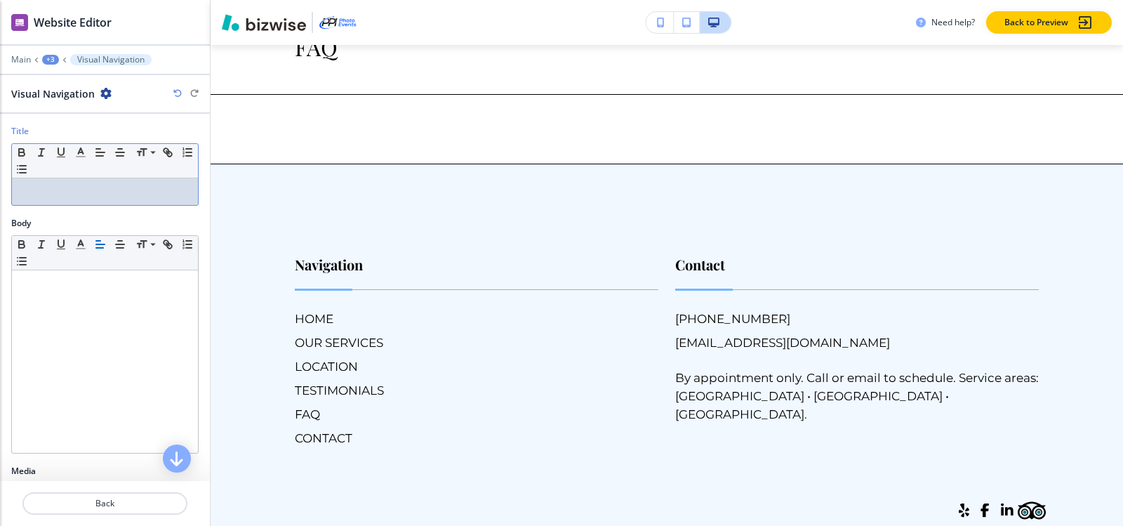
click at [84, 198] on div at bounding box center [105, 191] width 186 height 27
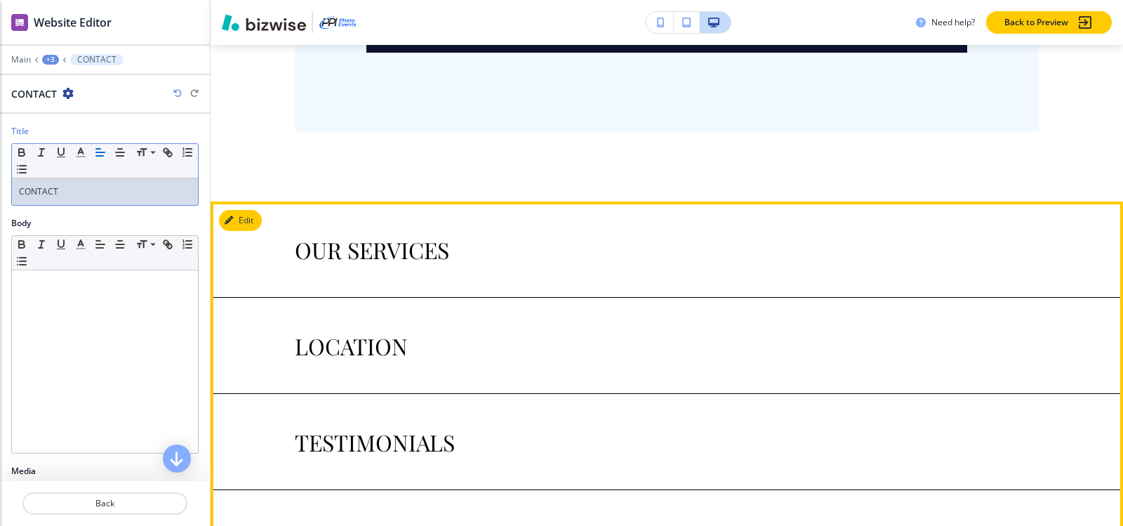
scroll to position [10463, 0]
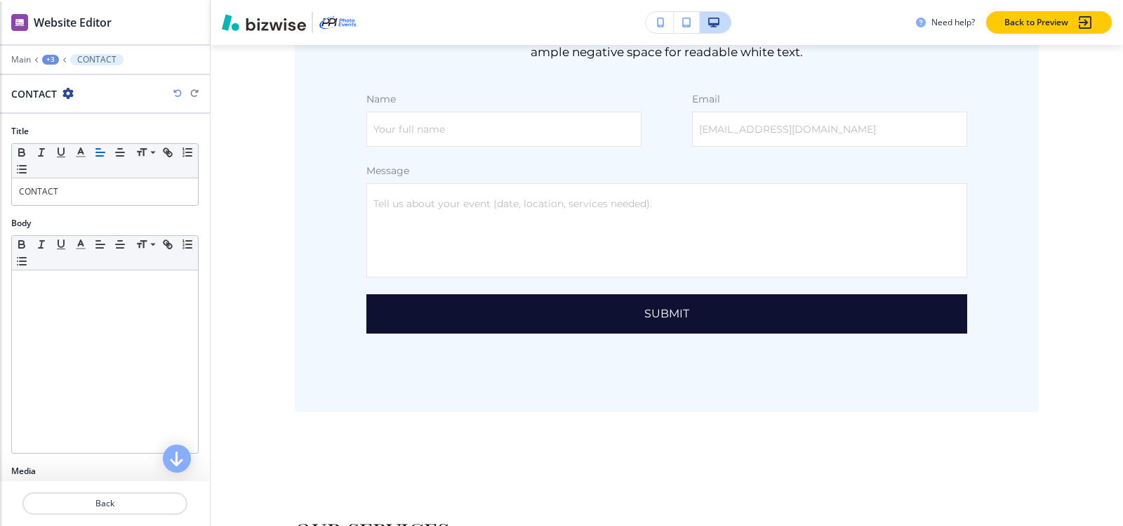
click at [52, 60] on div "+3" at bounding box center [50, 60] width 17 height 10
click at [60, 132] on p "Visual Navigation" at bounding box center [87, 132] width 72 height 13
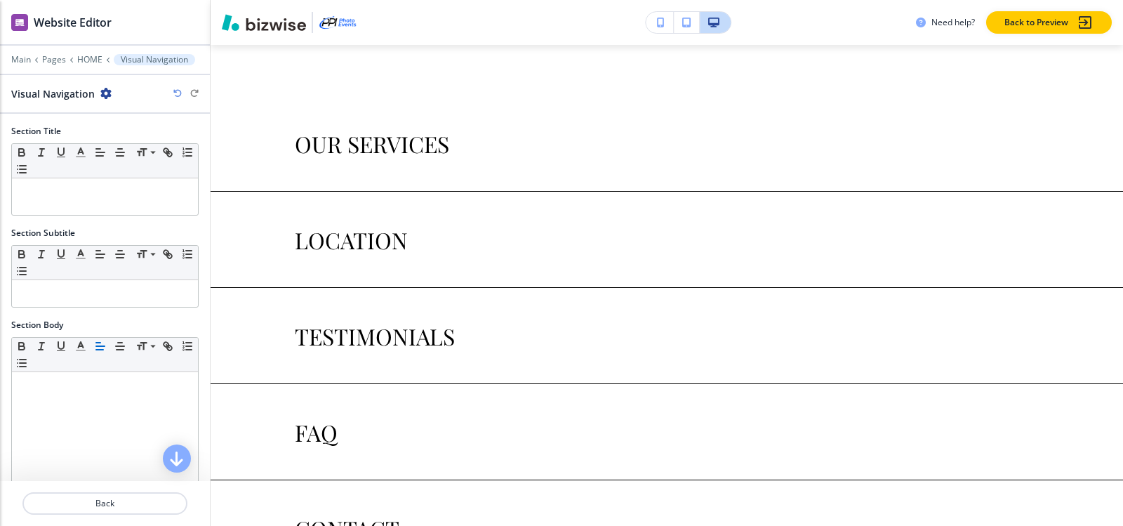
scroll to position [10850, 0]
click at [80, 50] on div at bounding box center [105, 50] width 210 height 8
click at [80, 55] on p "HOME" at bounding box center [89, 60] width 25 height 10
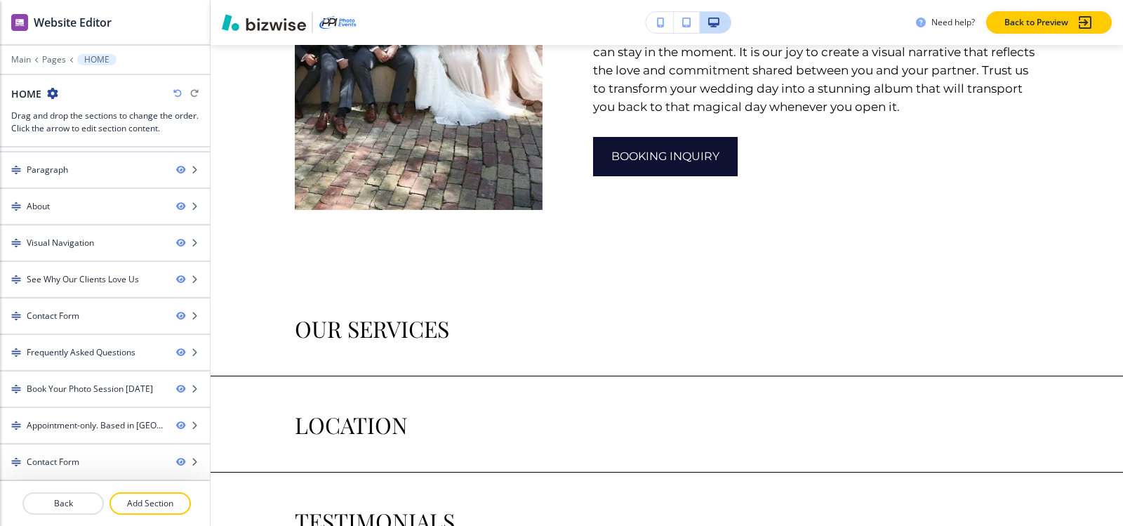
scroll to position [6339, 0]
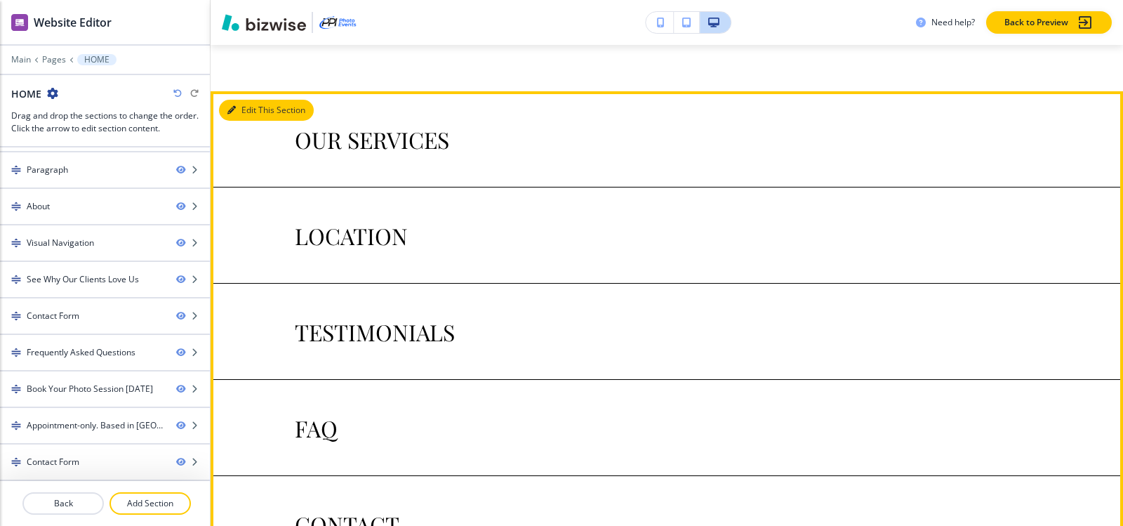
click at [236, 121] on button "Edit This Section" at bounding box center [266, 110] width 95 height 21
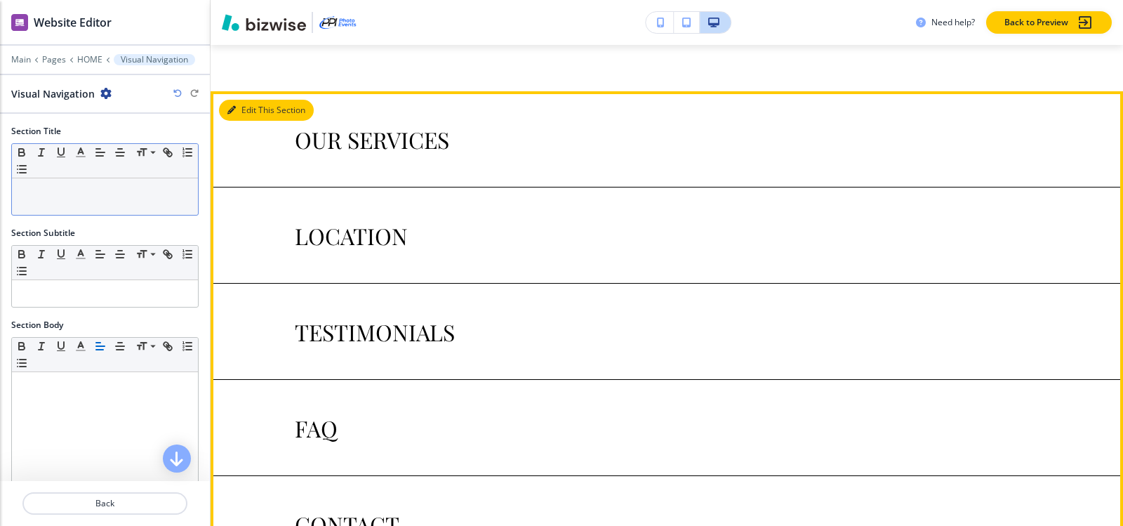
scroll to position [6409, 0]
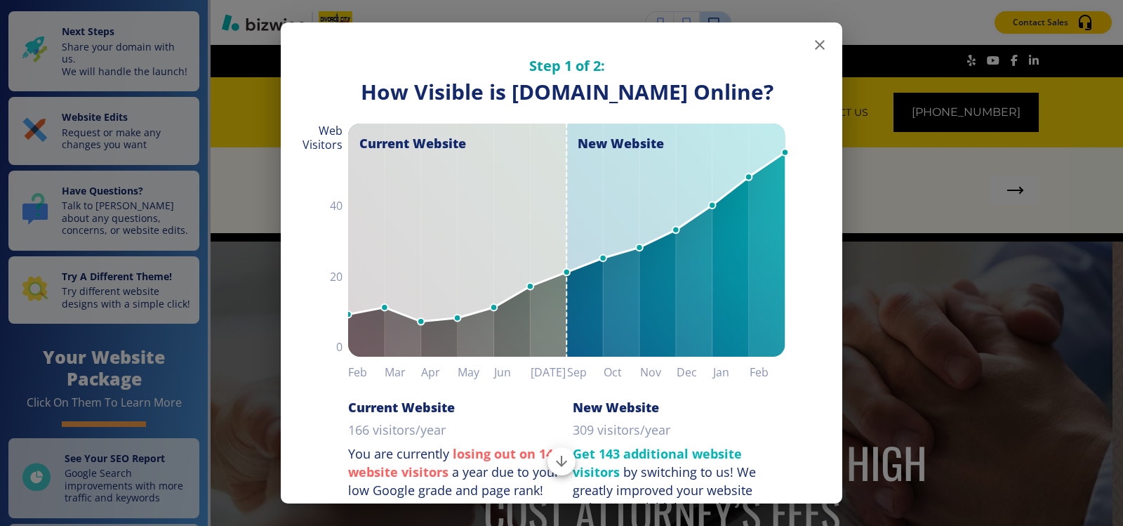
click at [815, 44] on icon "button" at bounding box center [820, 45] width 10 height 10
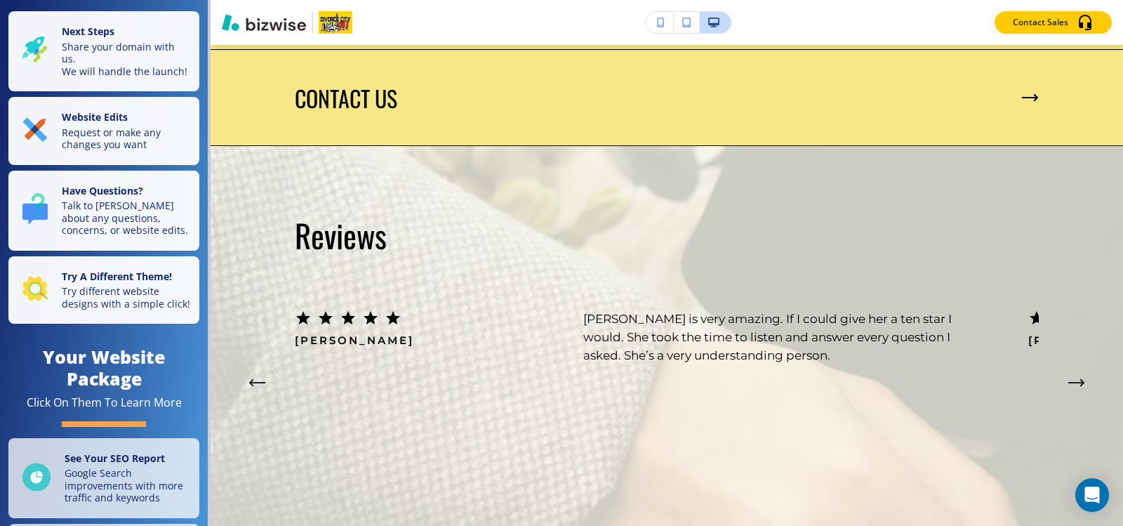
scroll to position [2596, 0]
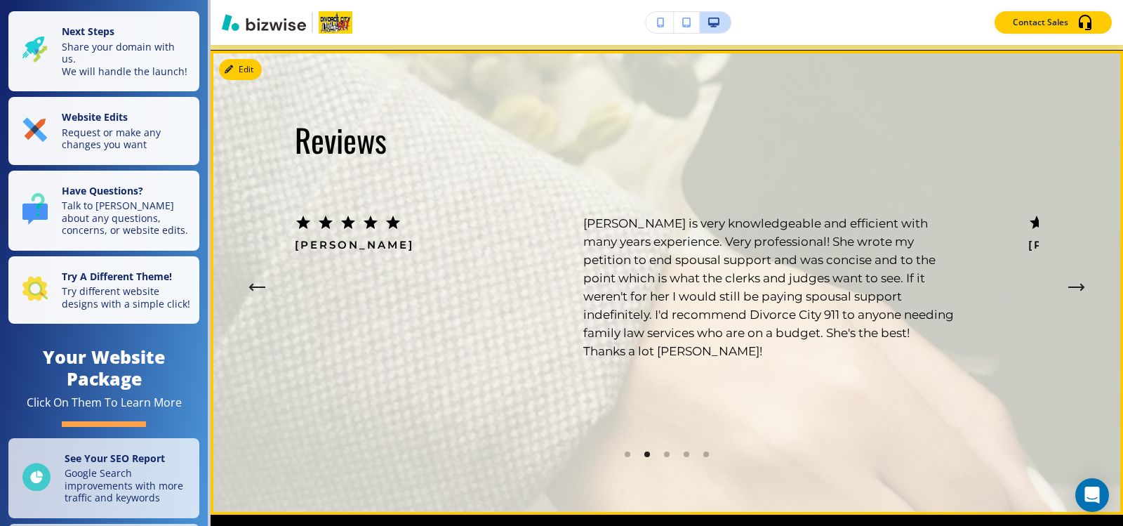
scroll to position [2526, 0]
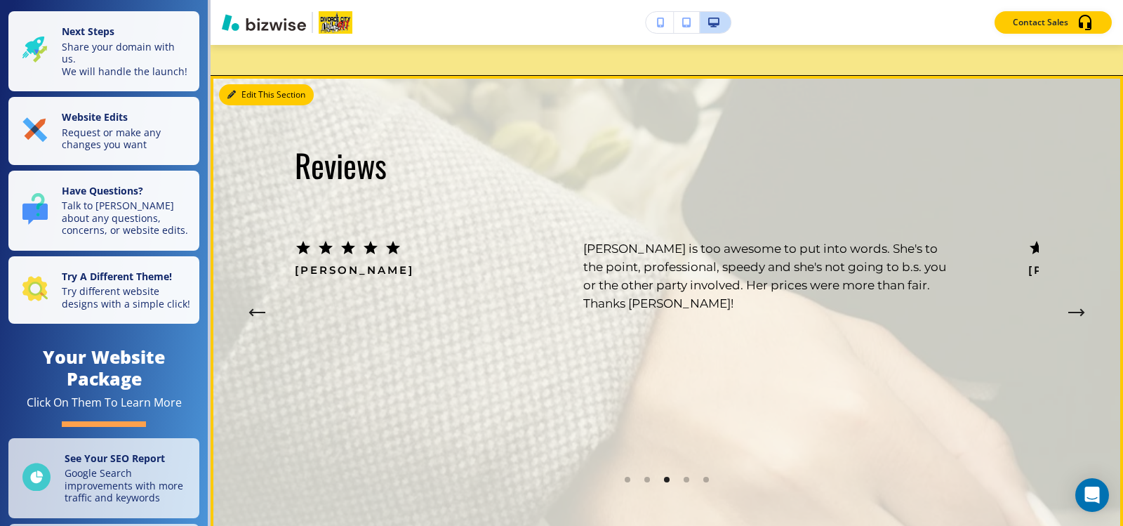
click at [251, 105] on button "Edit This Section" at bounding box center [266, 94] width 95 height 21
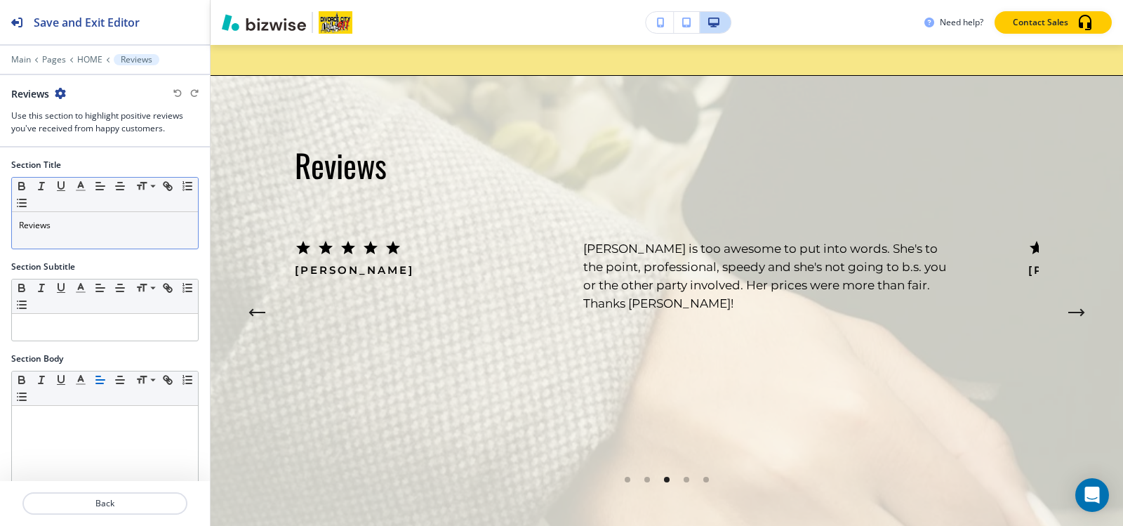
scroll to position [2575, 0]
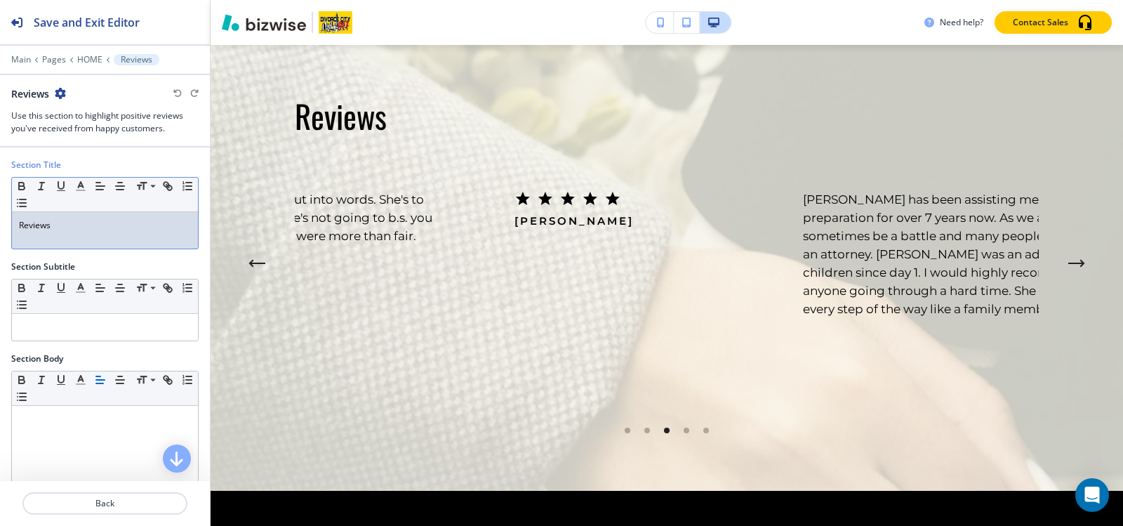
click at [83, 229] on p "Reviews" at bounding box center [105, 225] width 172 height 13
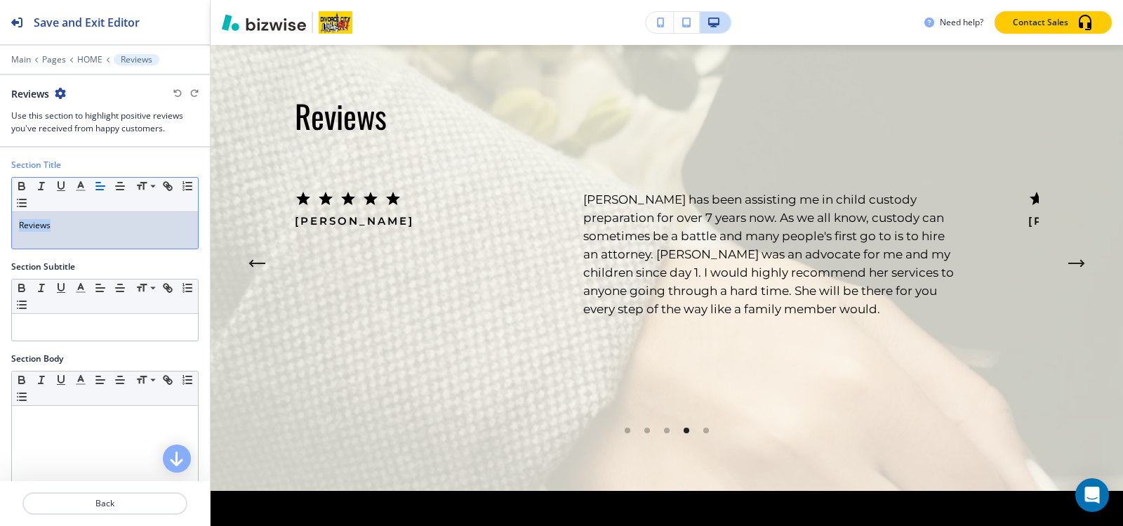
copy p "Reviews"
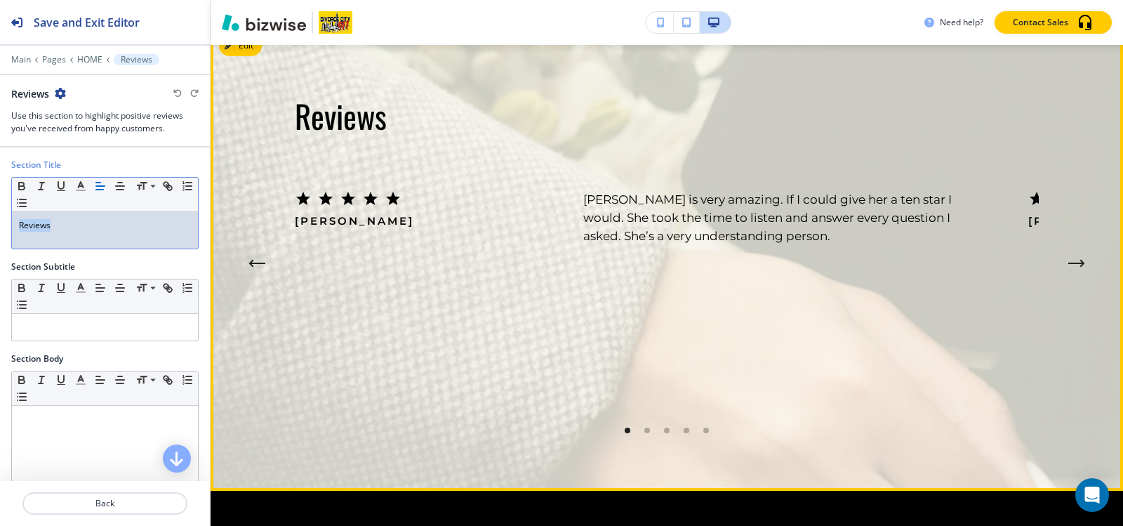
scroll to position [2645, 0]
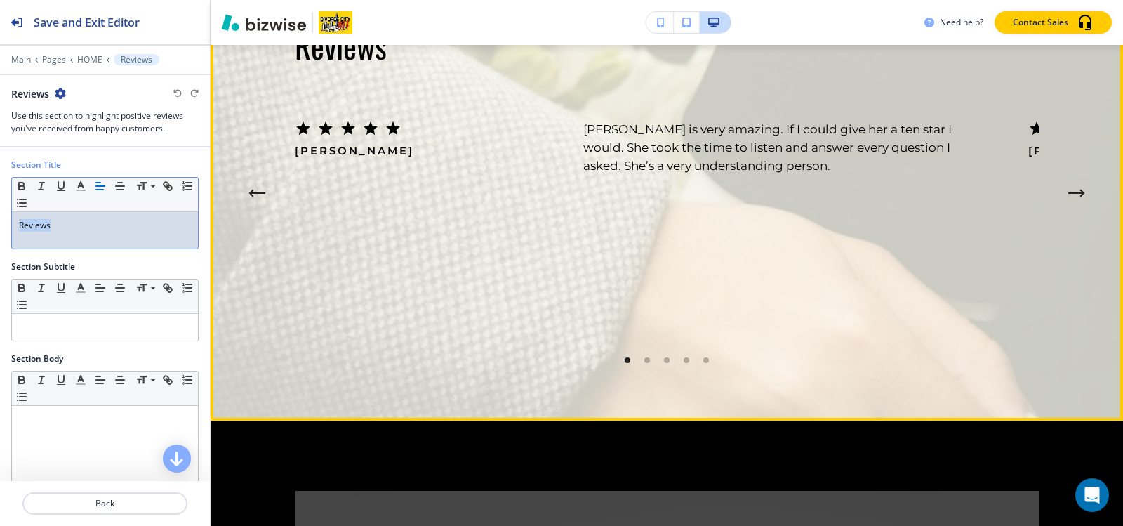
click at [1070, 207] on button "Next Testimonial" at bounding box center [1076, 193] width 28 height 28
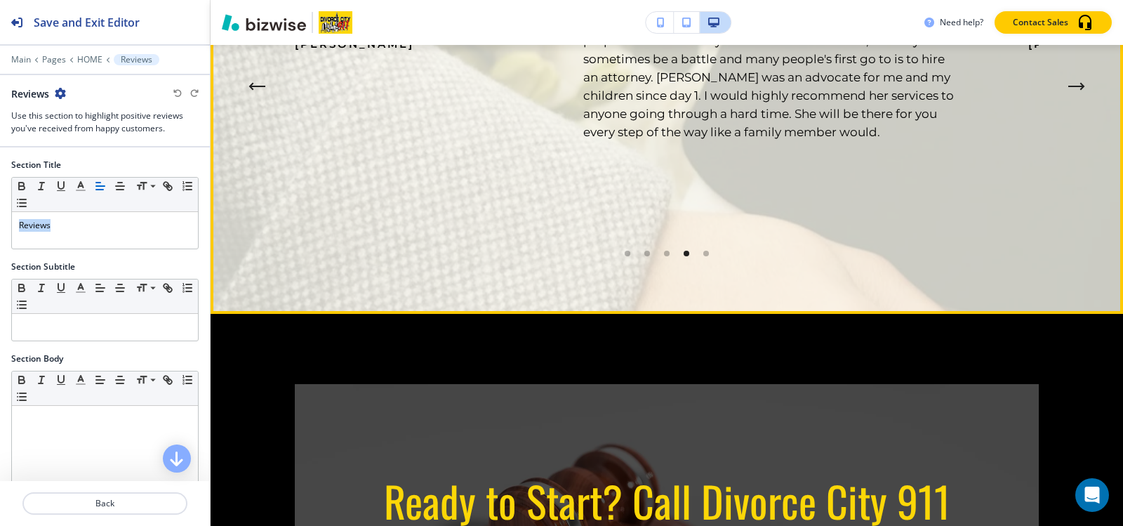
scroll to position [2996, 0]
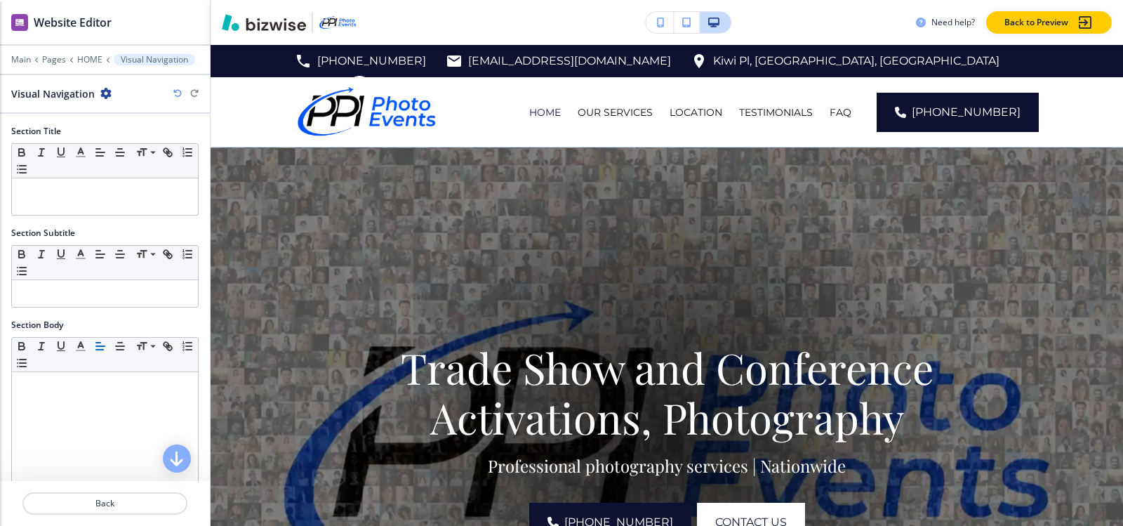
scroll to position [6409, 0]
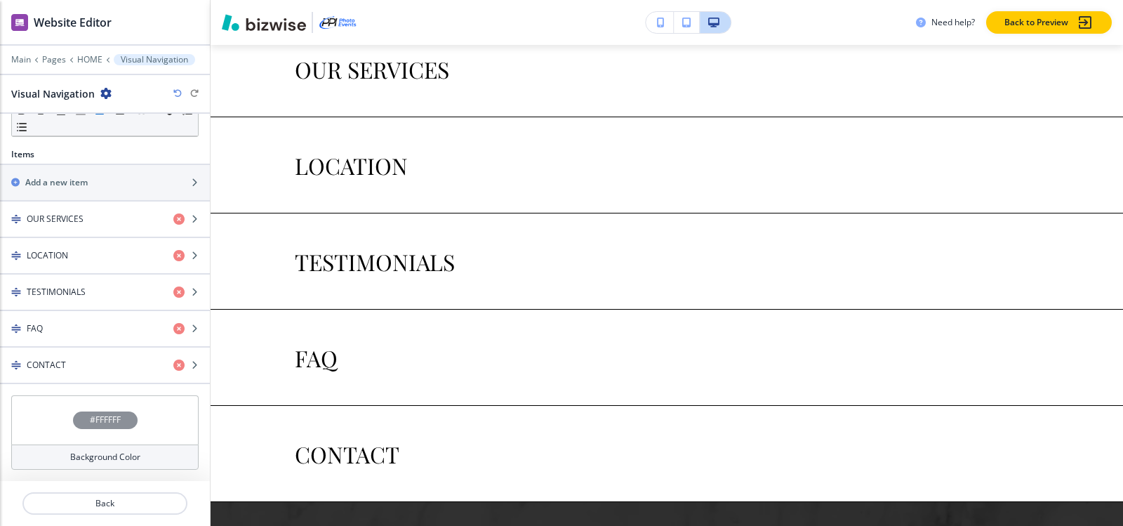
click at [95, 425] on h4 "#FFFFFF" at bounding box center [105, 419] width 31 height 13
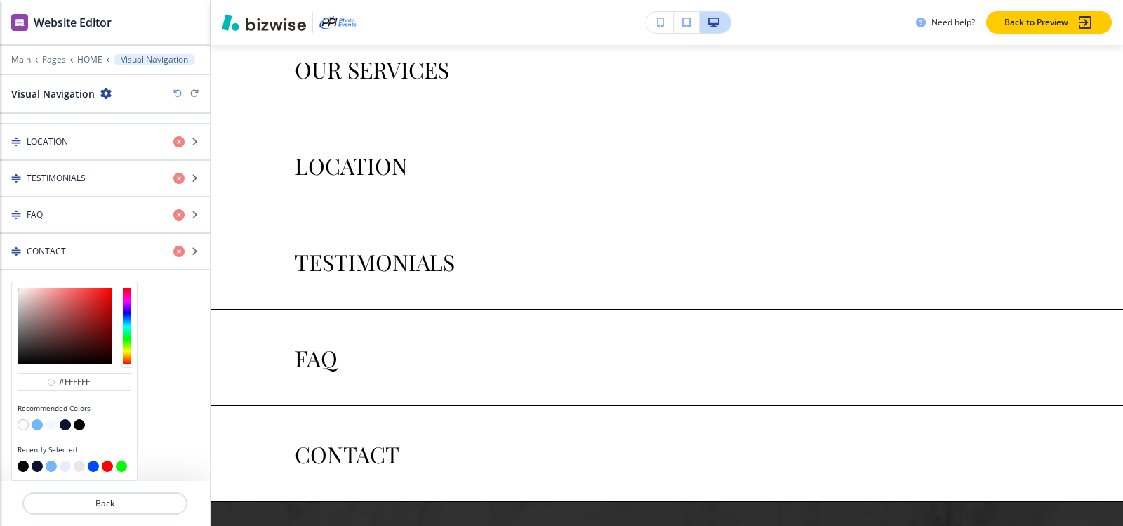
click at [51, 425] on button "button" at bounding box center [51, 424] width 11 height 11
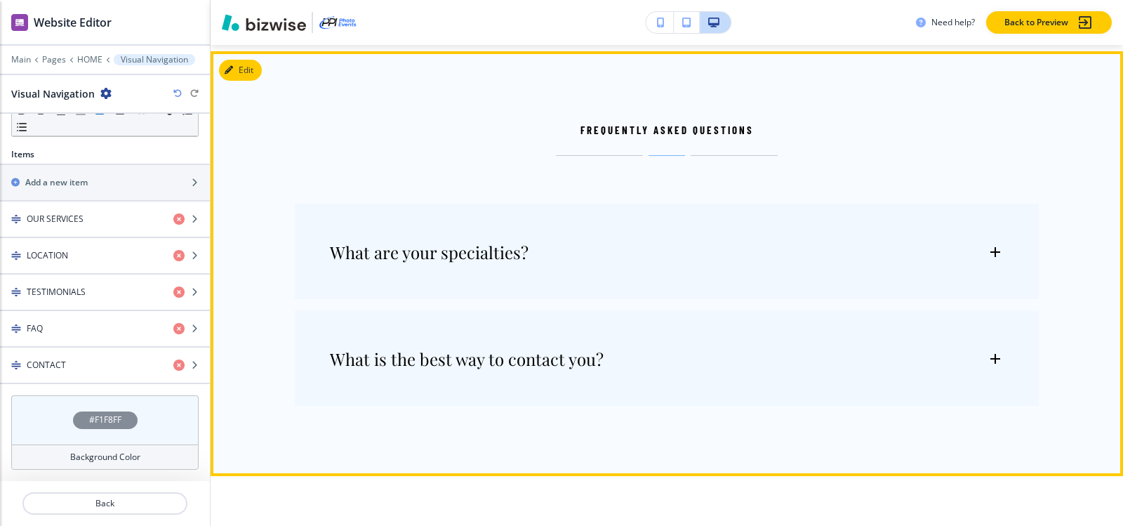
scroll to position [8515, 0]
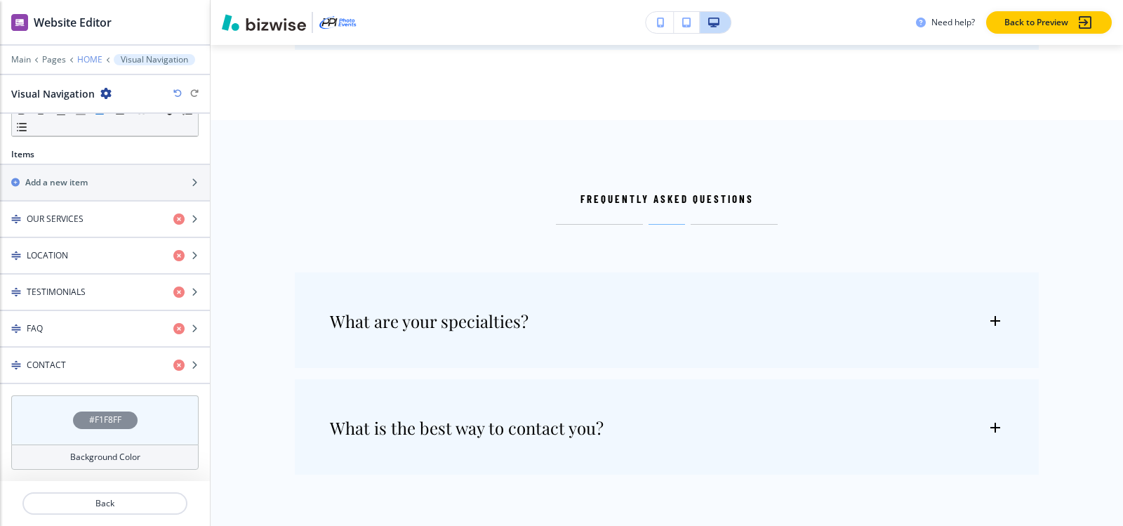
click at [88, 62] on p "HOME" at bounding box center [89, 60] width 25 height 10
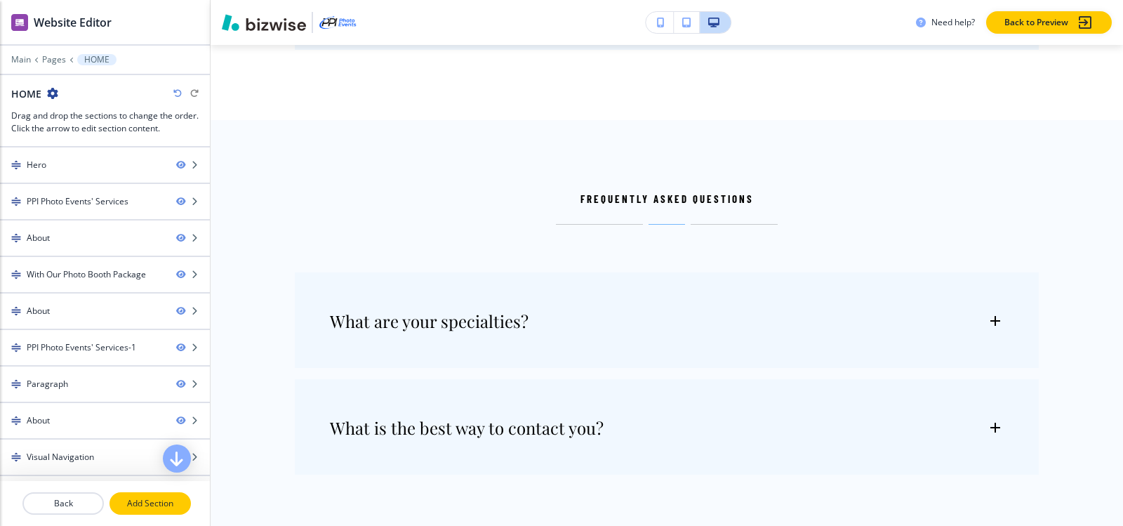
click at [122, 505] on p "Add Section" at bounding box center [150, 503] width 79 height 13
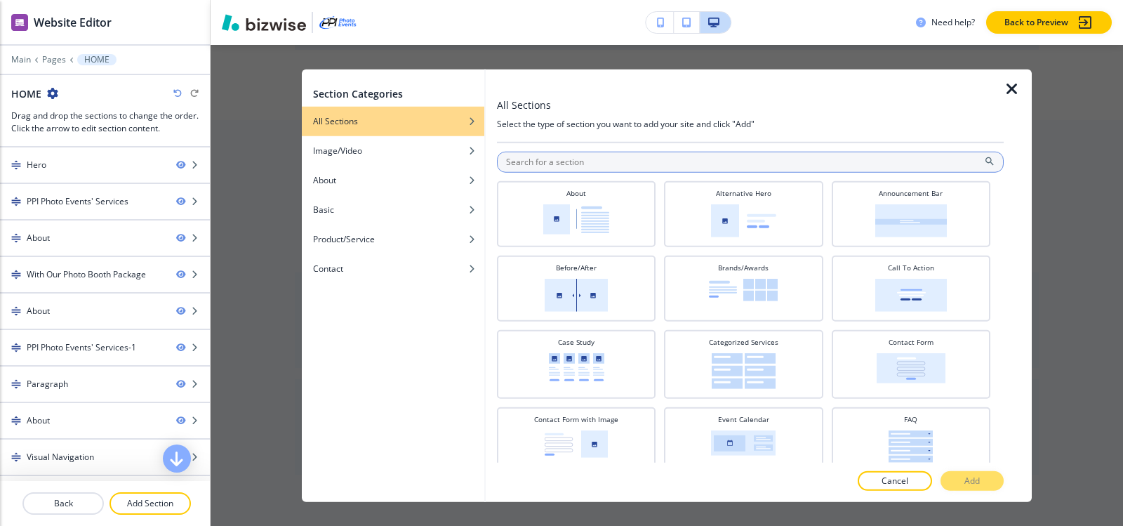
click at [719, 159] on input "text" at bounding box center [750, 161] width 507 height 21
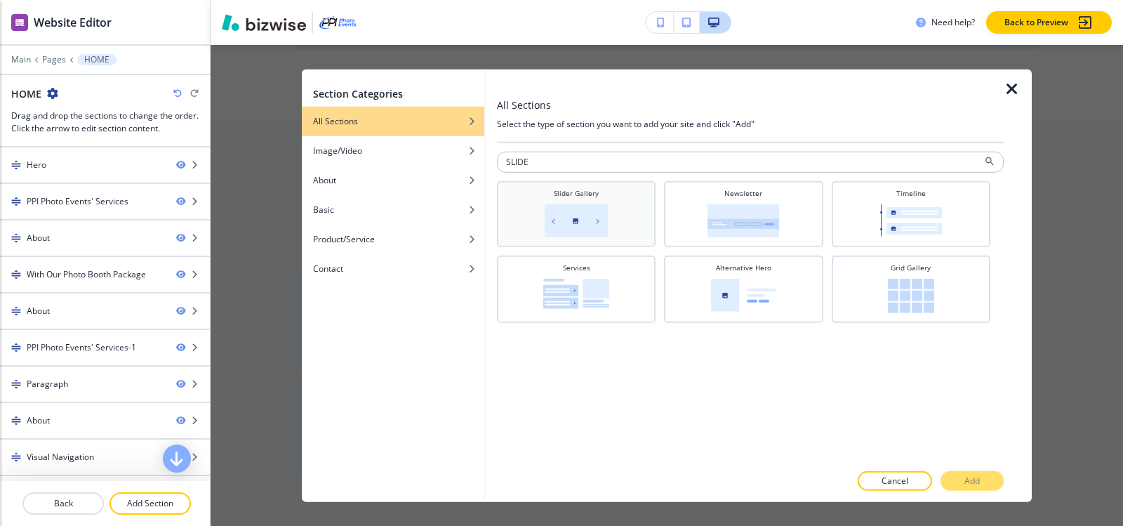
type input "SLIDE"
click at [617, 222] on div "Slider Gallery" at bounding box center [576, 211] width 145 height 49
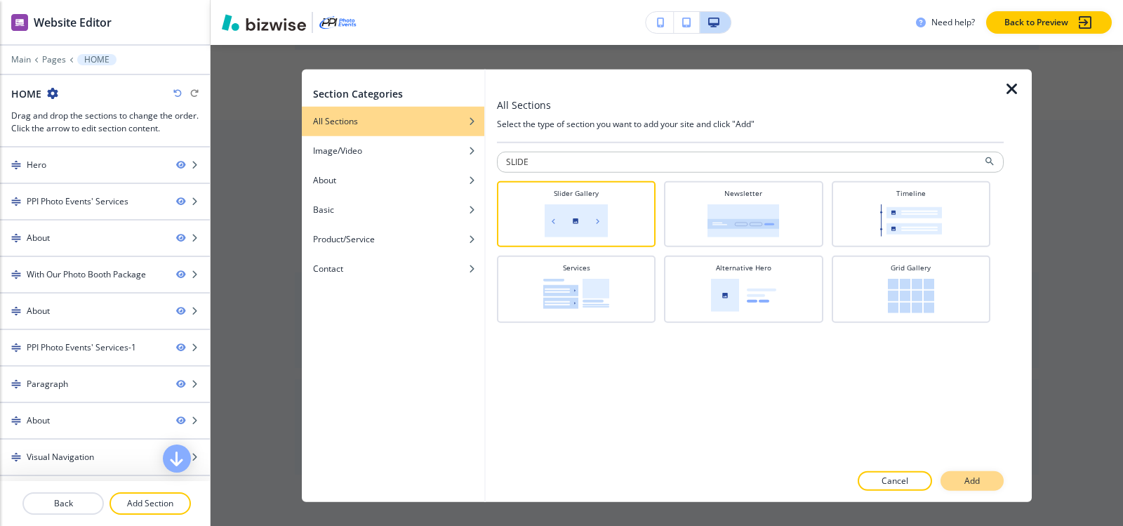
click at [961, 480] on button "Add" at bounding box center [971, 481] width 63 height 20
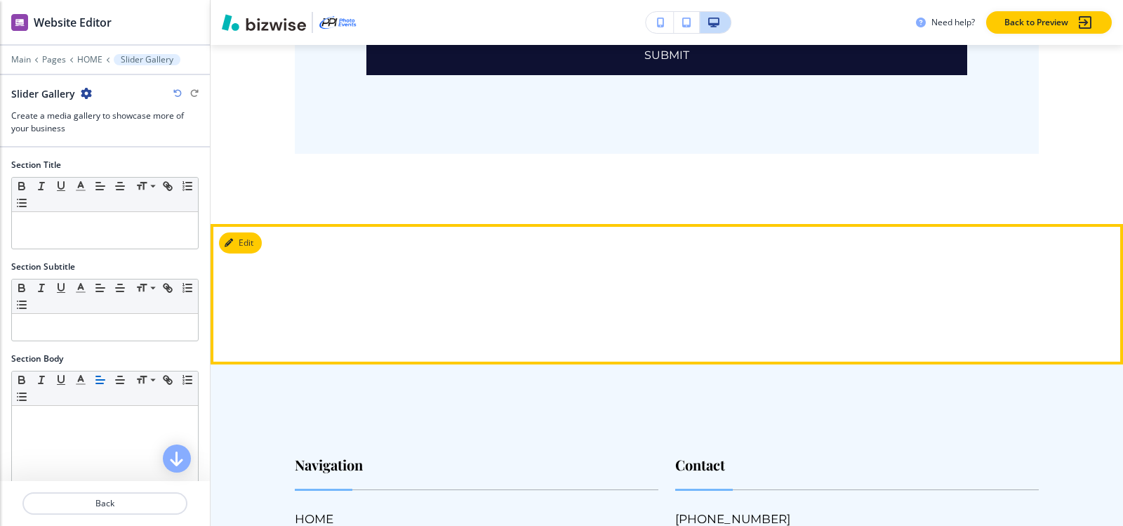
scroll to position [11120, 0]
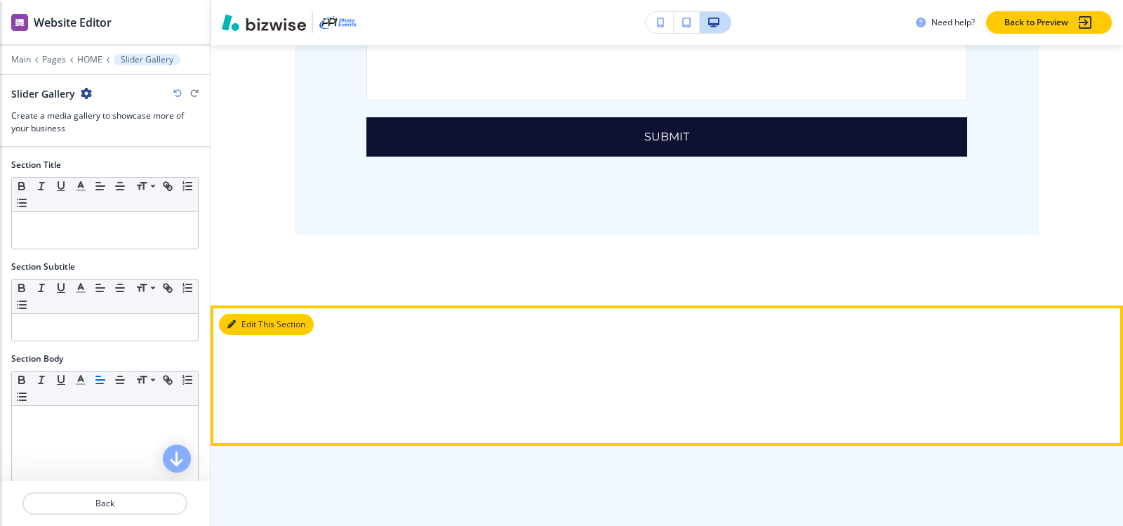
click at [246, 314] on button "Edit This Section" at bounding box center [266, 324] width 95 height 21
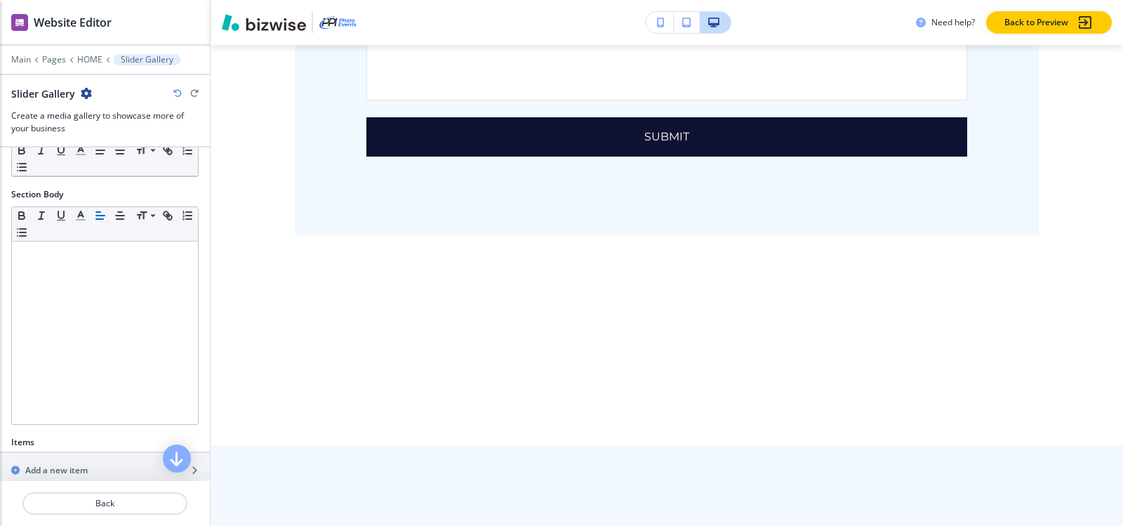
scroll to position [269, 0]
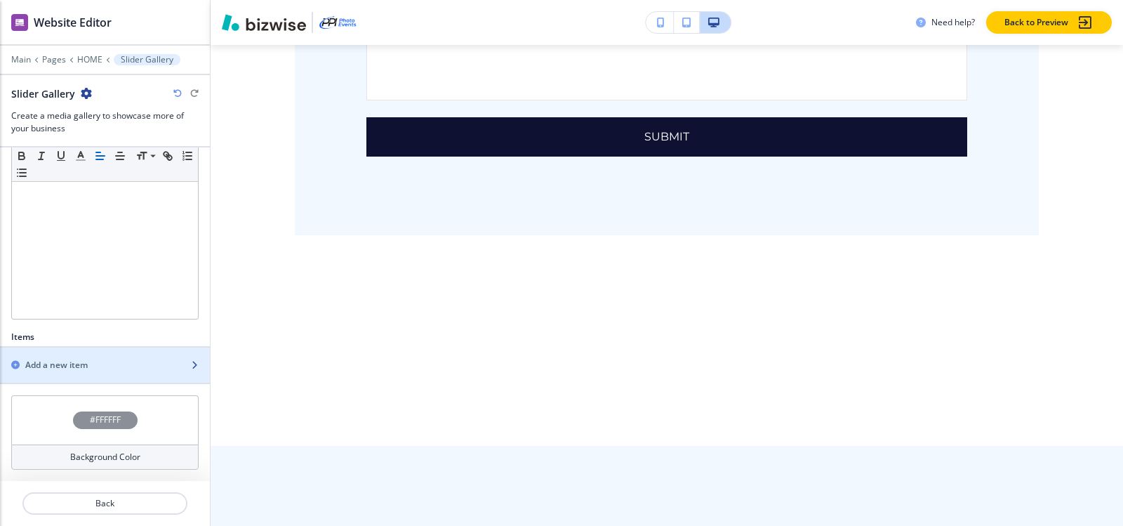
click at [112, 364] on div "Add a new item" at bounding box center [89, 365] width 179 height 13
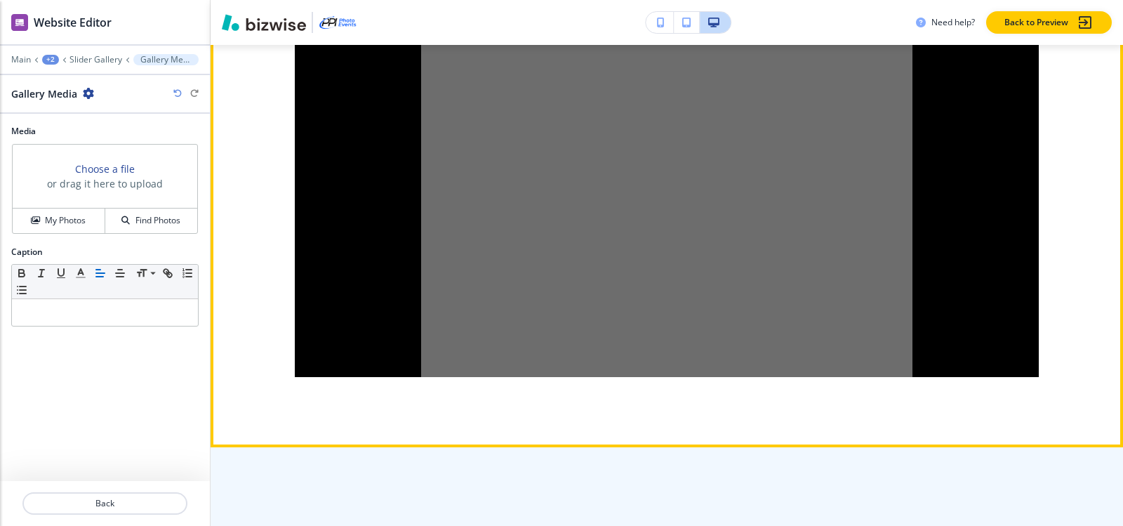
scroll to position [11721, 0]
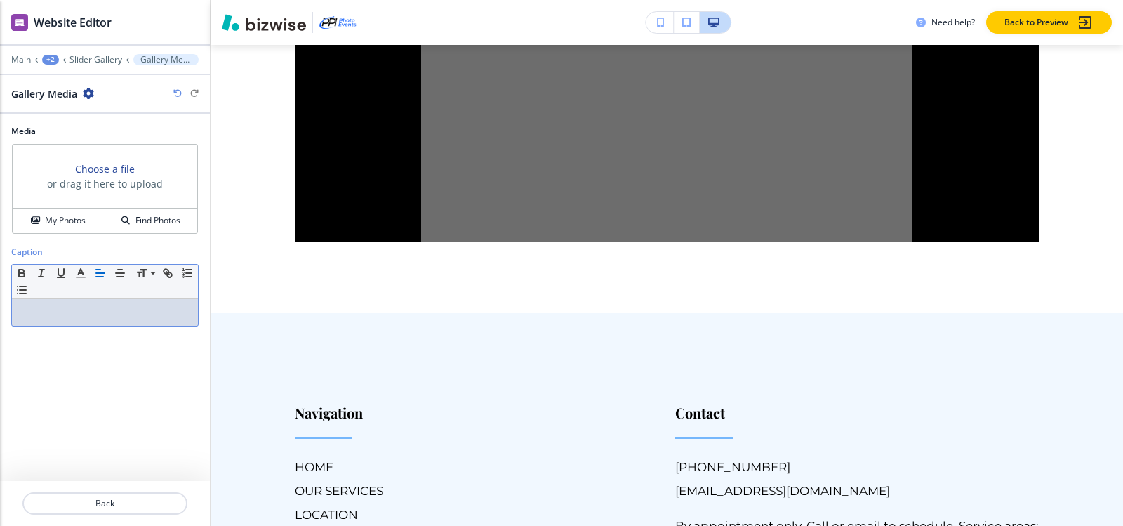
click at [69, 319] on div at bounding box center [105, 312] width 186 height 27
click at [100, 310] on p at bounding box center [105, 312] width 172 height 13
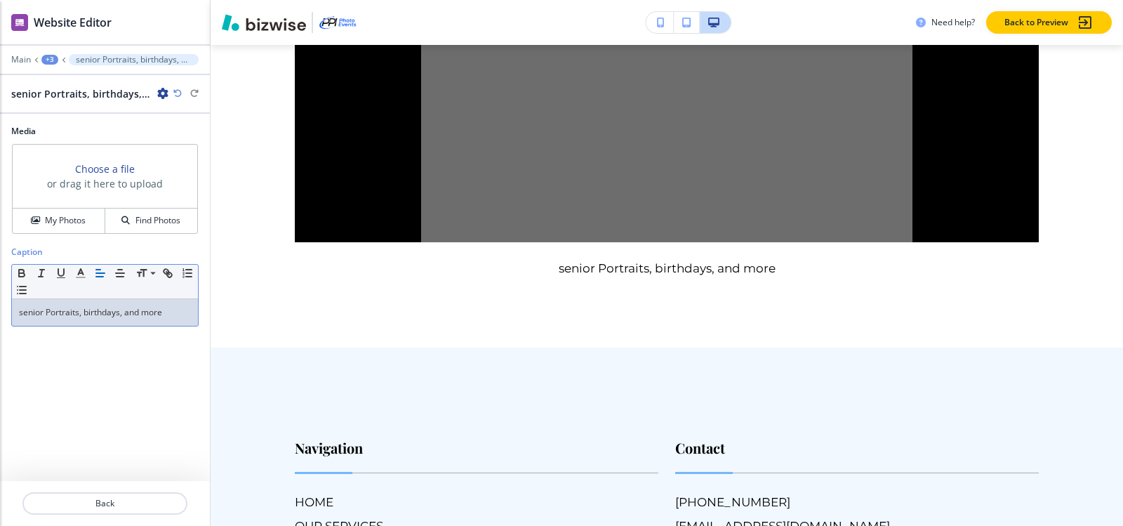
click at [48, 59] on div "+3" at bounding box center [49, 60] width 17 height 10
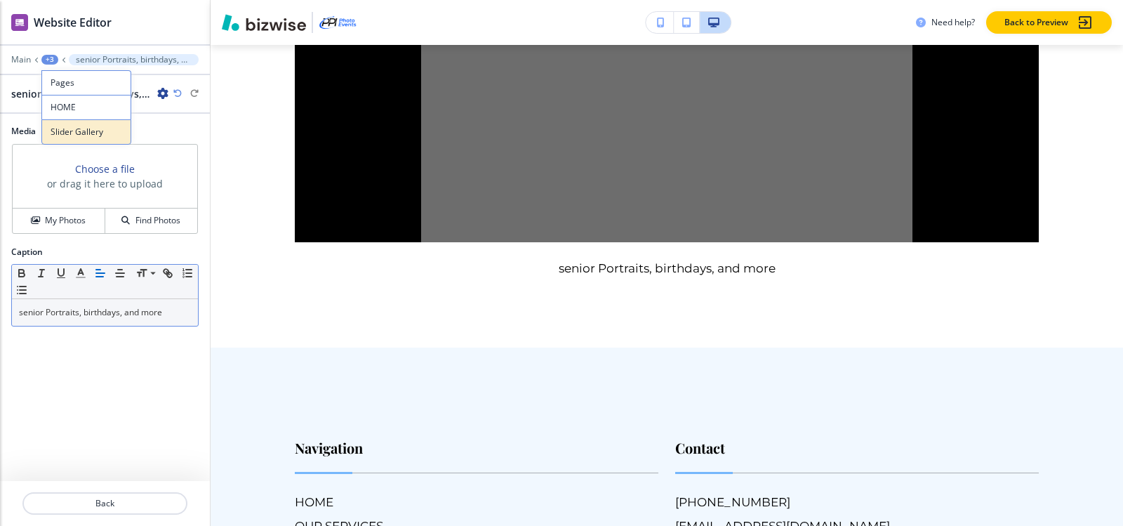
click at [60, 133] on p "Slider Gallery" at bounding box center [87, 132] width 72 height 13
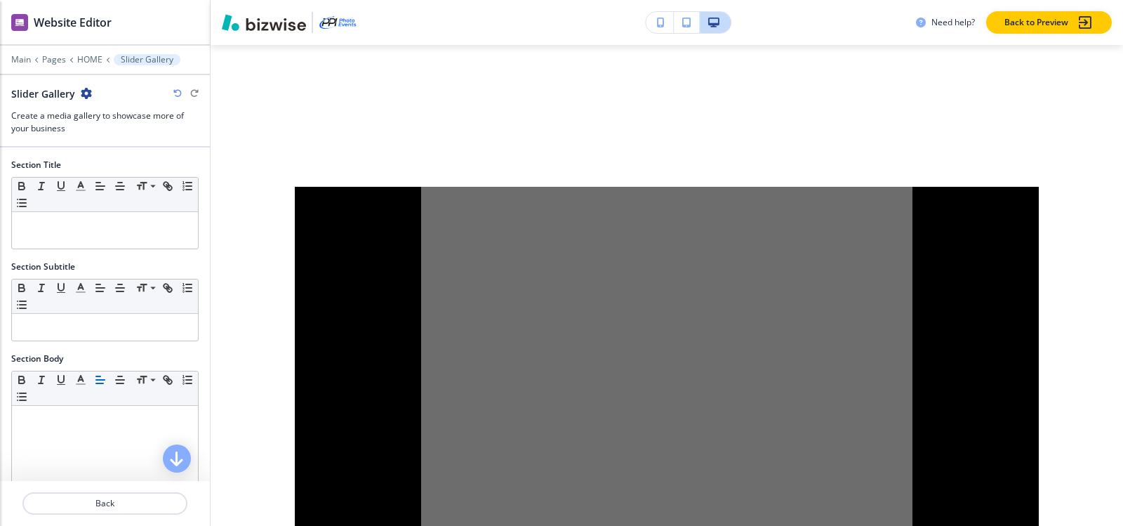
scroll to position [11331, 0]
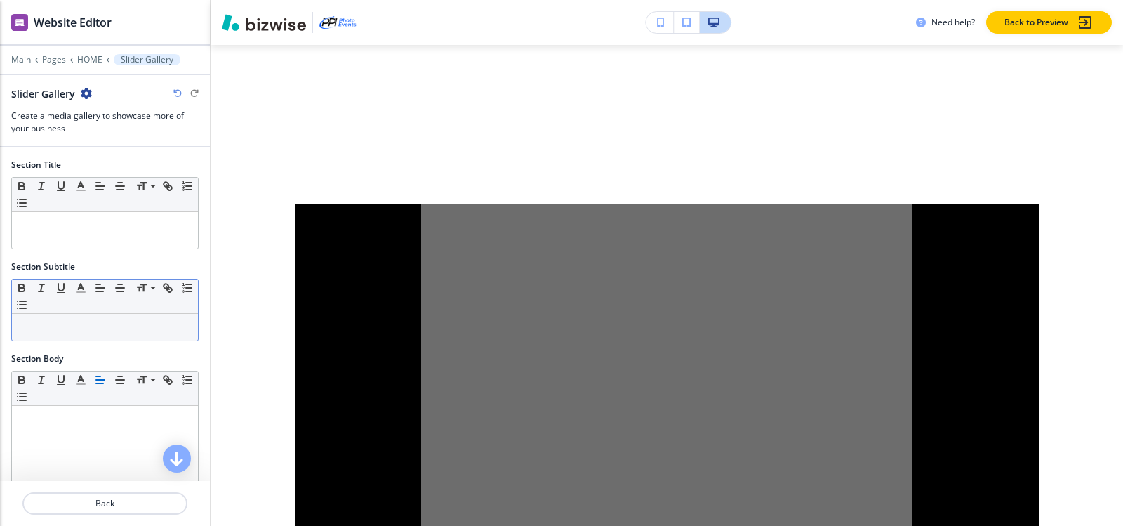
click at [60, 325] on p at bounding box center [105, 327] width 172 height 13
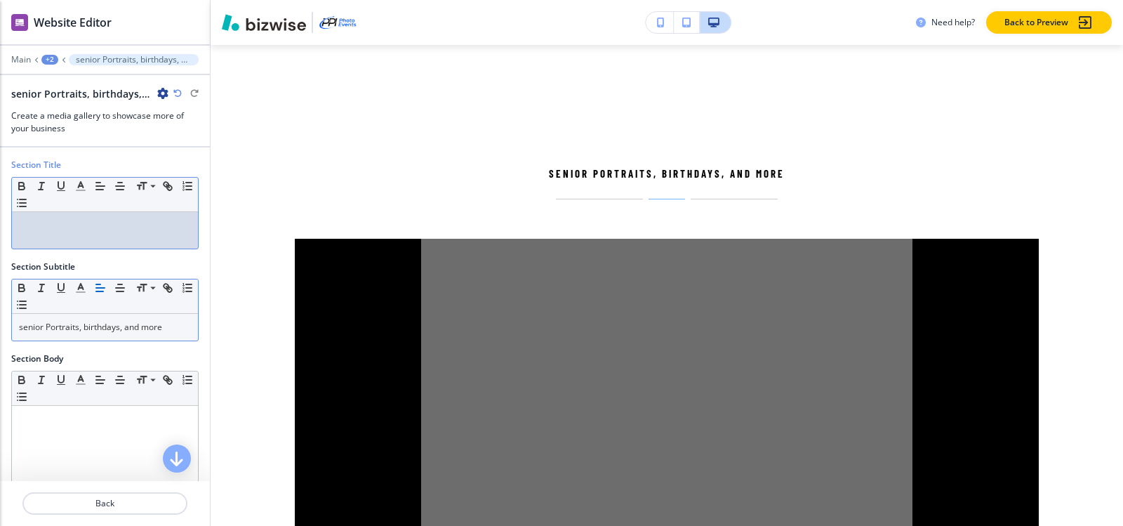
click at [58, 236] on div at bounding box center [105, 230] width 186 height 36
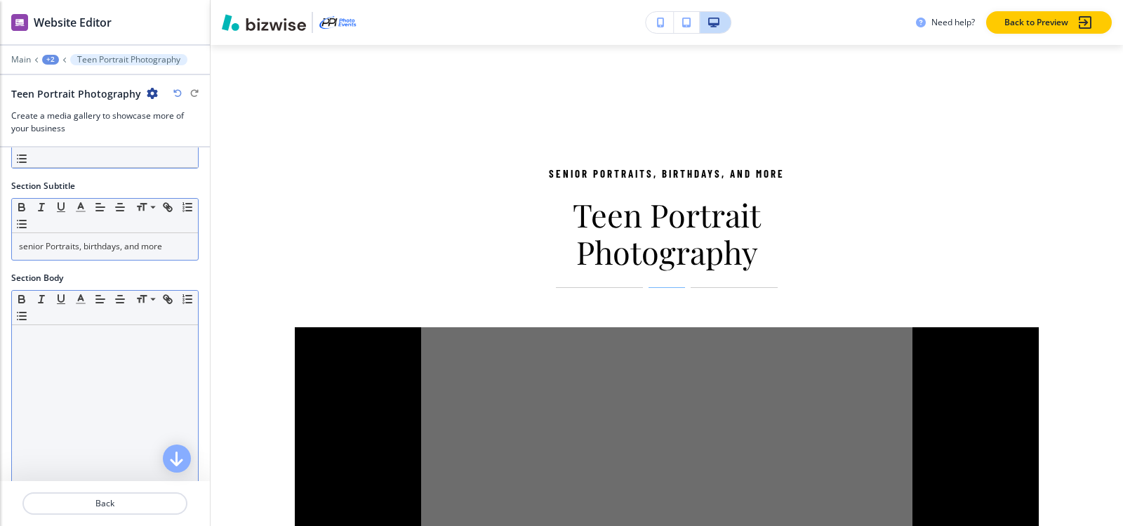
scroll to position [211, 0]
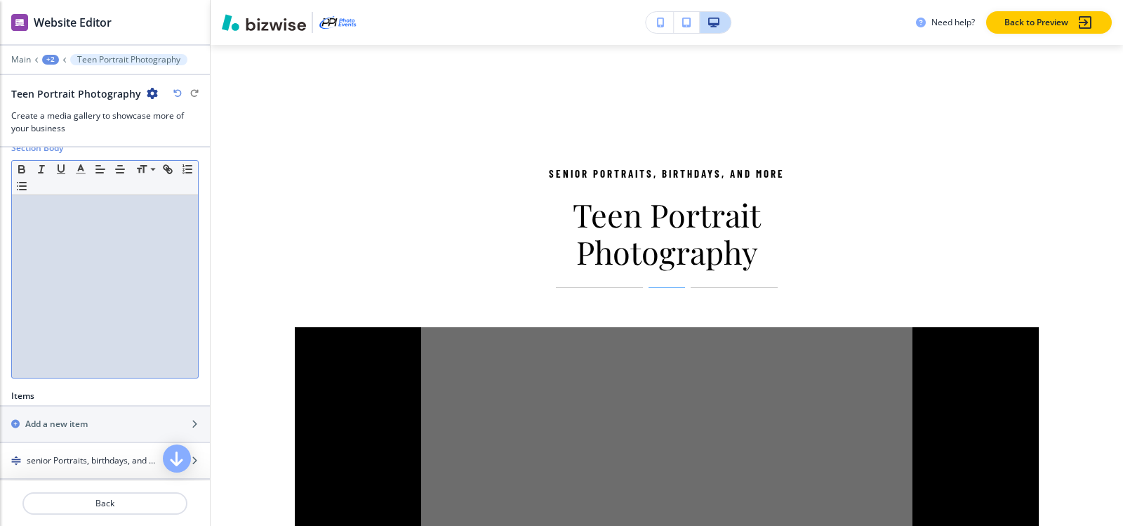
click at [53, 209] on p at bounding box center [105, 208] width 172 height 13
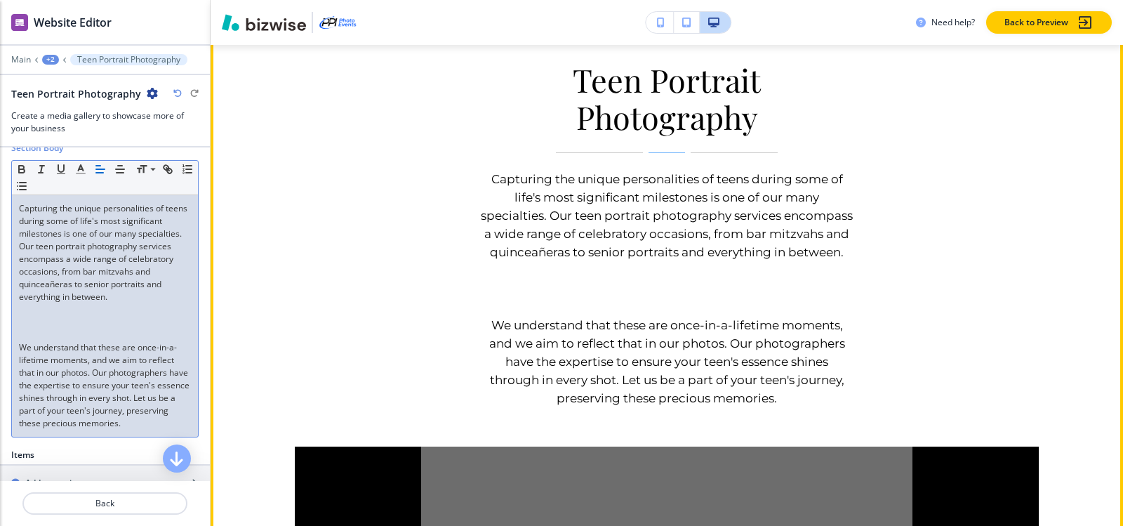
scroll to position [11471, 0]
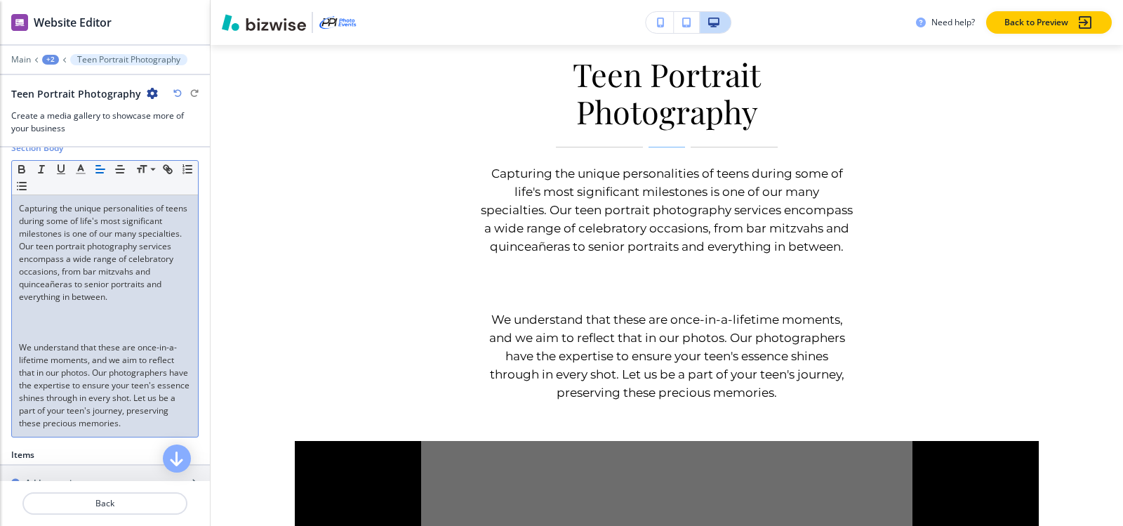
click at [28, 329] on p at bounding box center [105, 334] width 172 height 13
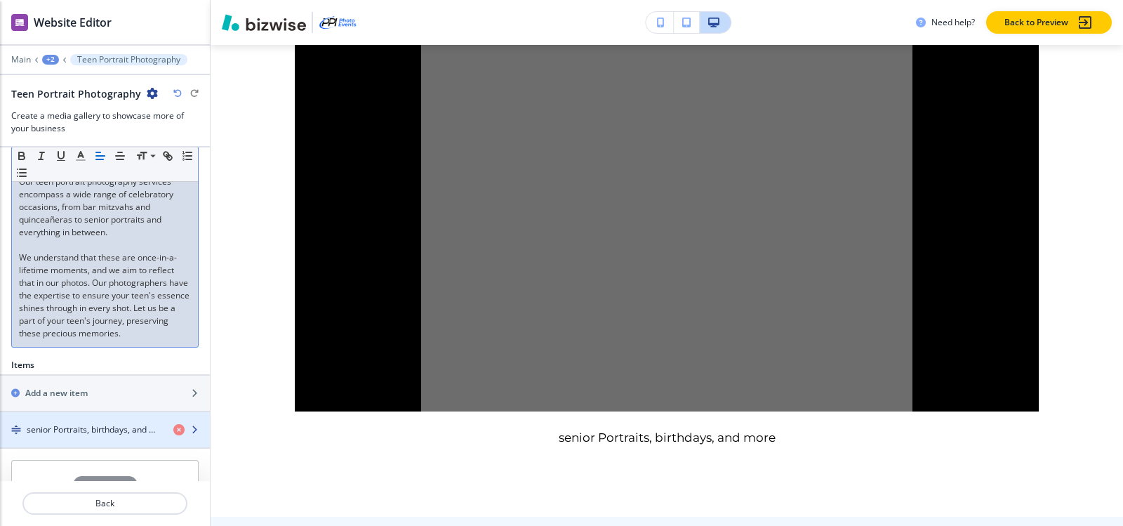
scroll to position [340, 0]
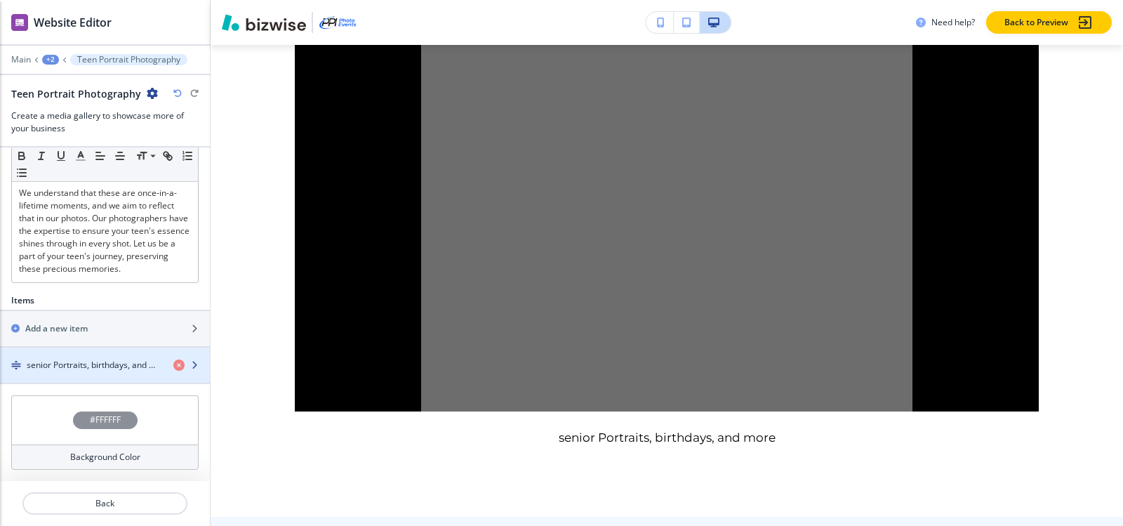
click at [93, 371] on div "button" at bounding box center [105, 376] width 210 height 11
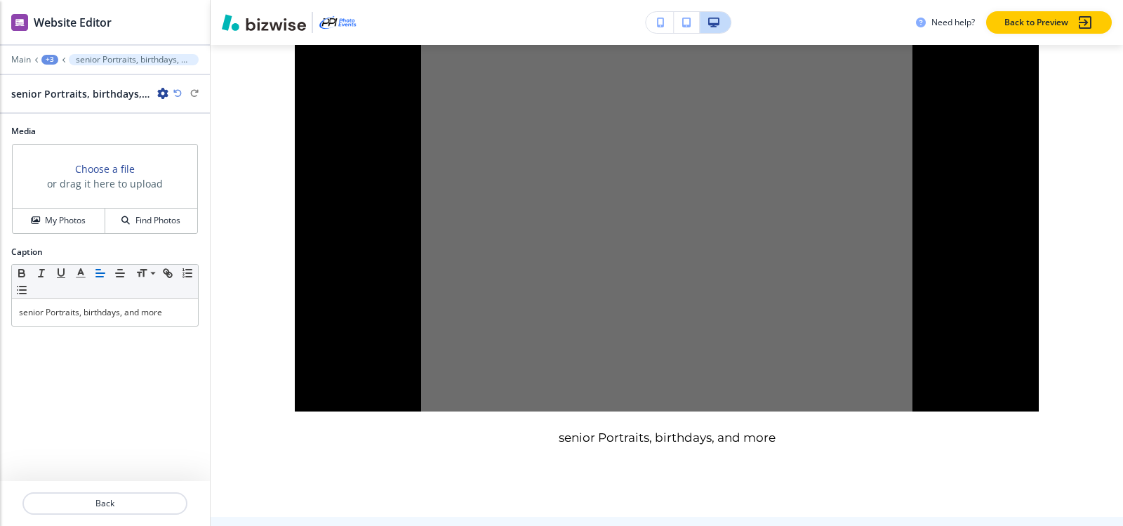
scroll to position [11799, 0]
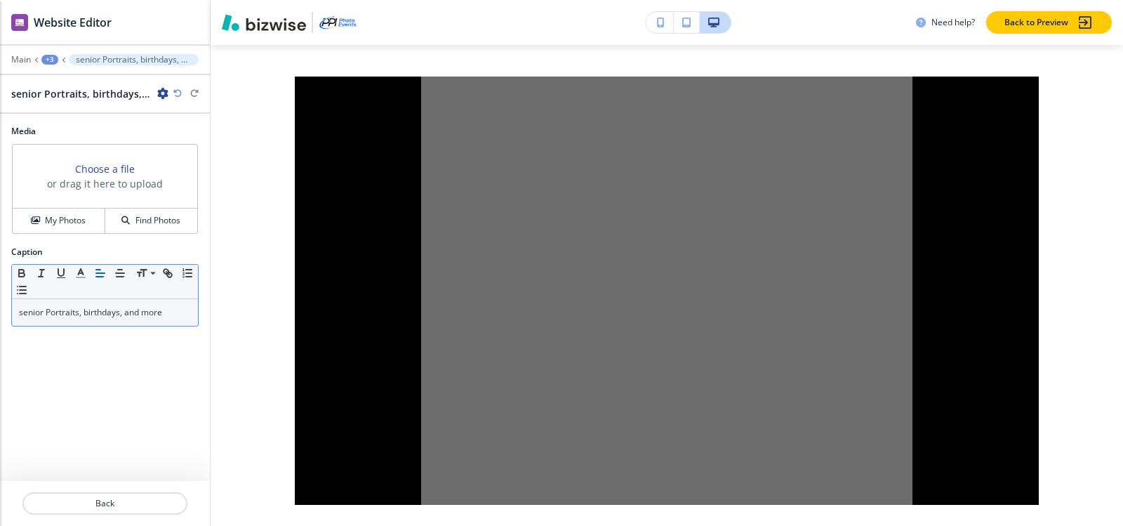
click at [168, 307] on p "senior Portraits, birthdays, and more" at bounding box center [105, 312] width 172 height 13
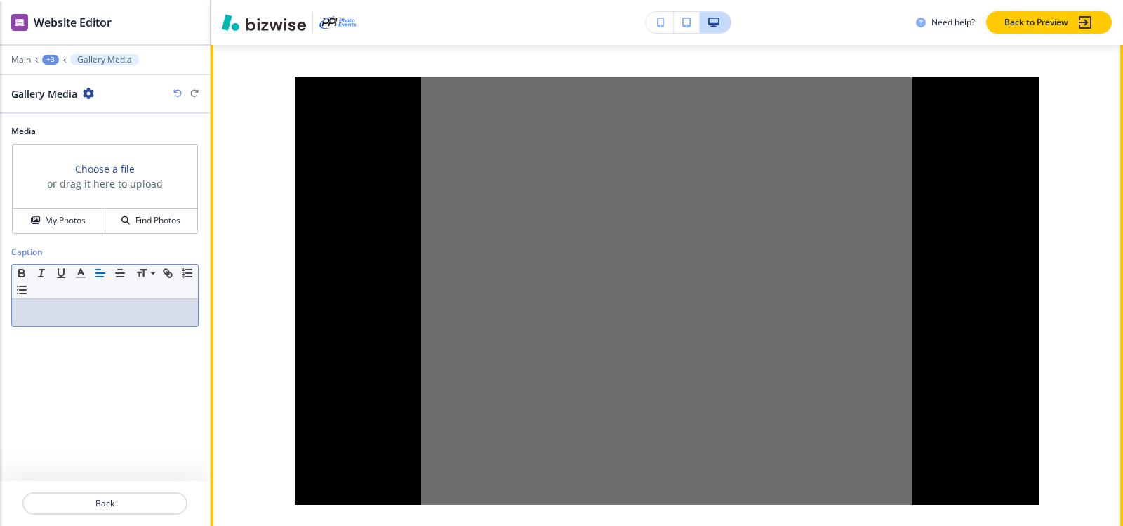
click at [610, 208] on img at bounding box center [667, 290] width 744 height 428
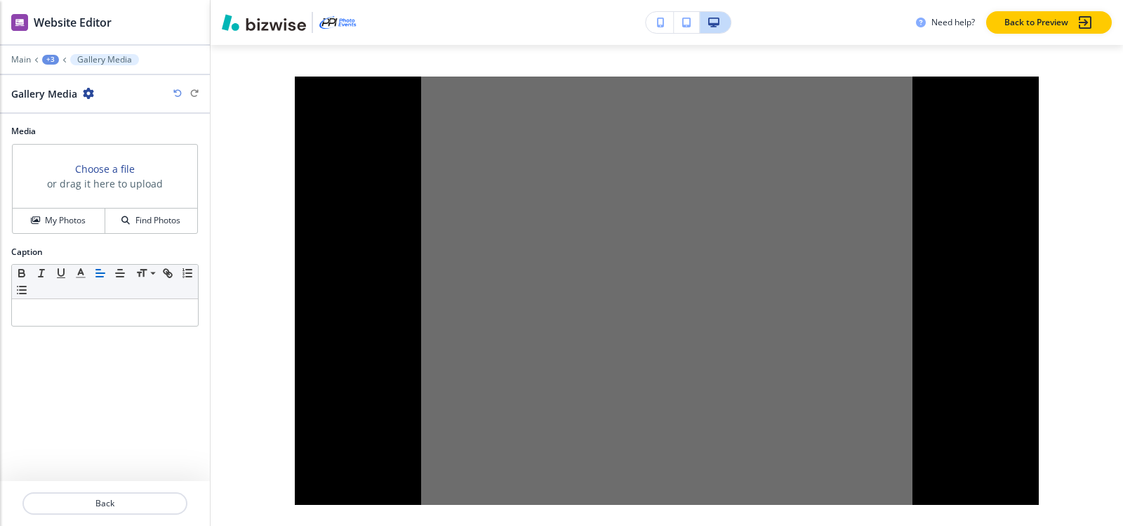
click at [52, 55] on div "+3" at bounding box center [50, 60] width 17 height 10
click at [81, 129] on p "Teen Portrait Photography" at bounding box center [87, 132] width 72 height 13
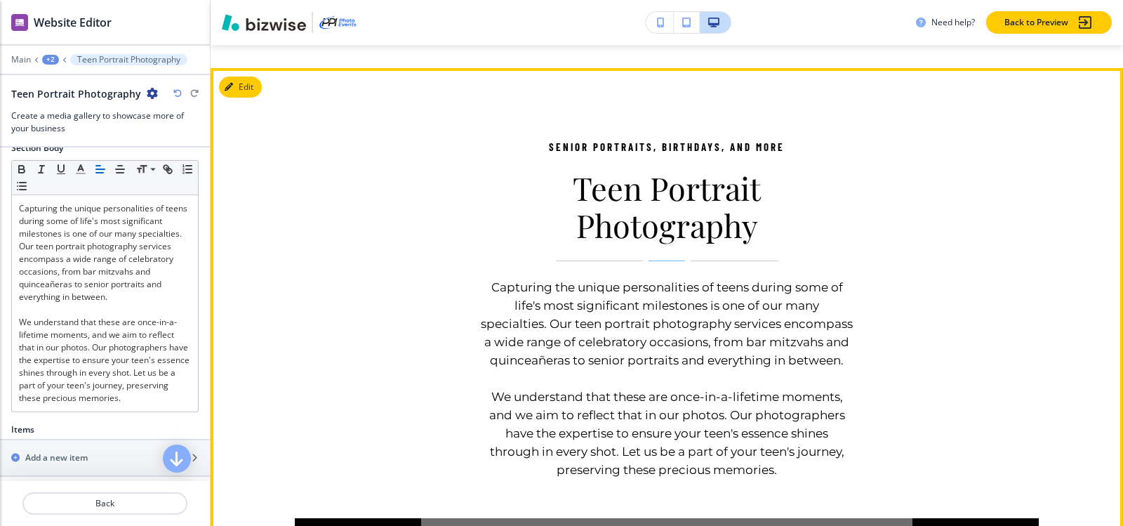
scroll to position [11401, 0]
